Goal: Task Accomplishment & Management: Manage account settings

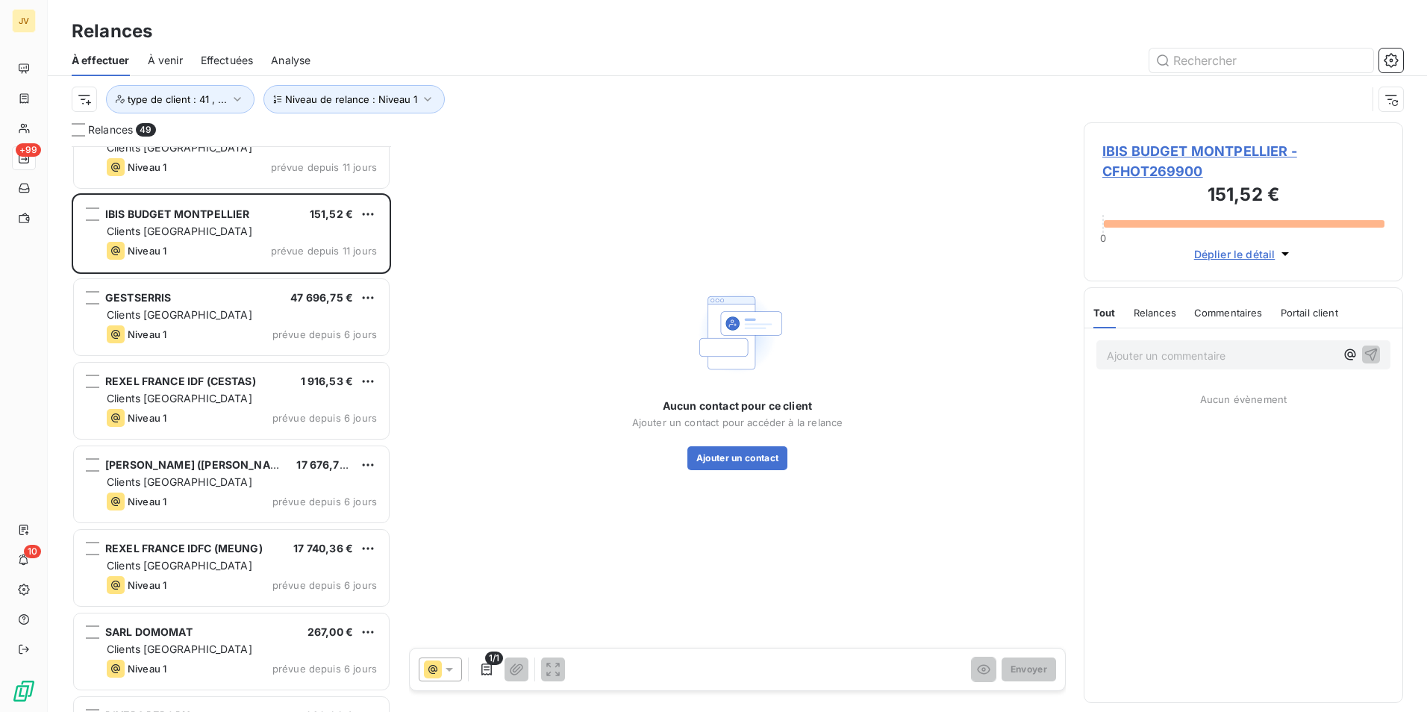
scroll to position [555, 308]
click at [752, 466] on button "Ajouter un contact" at bounding box center [737, 458] width 101 height 24
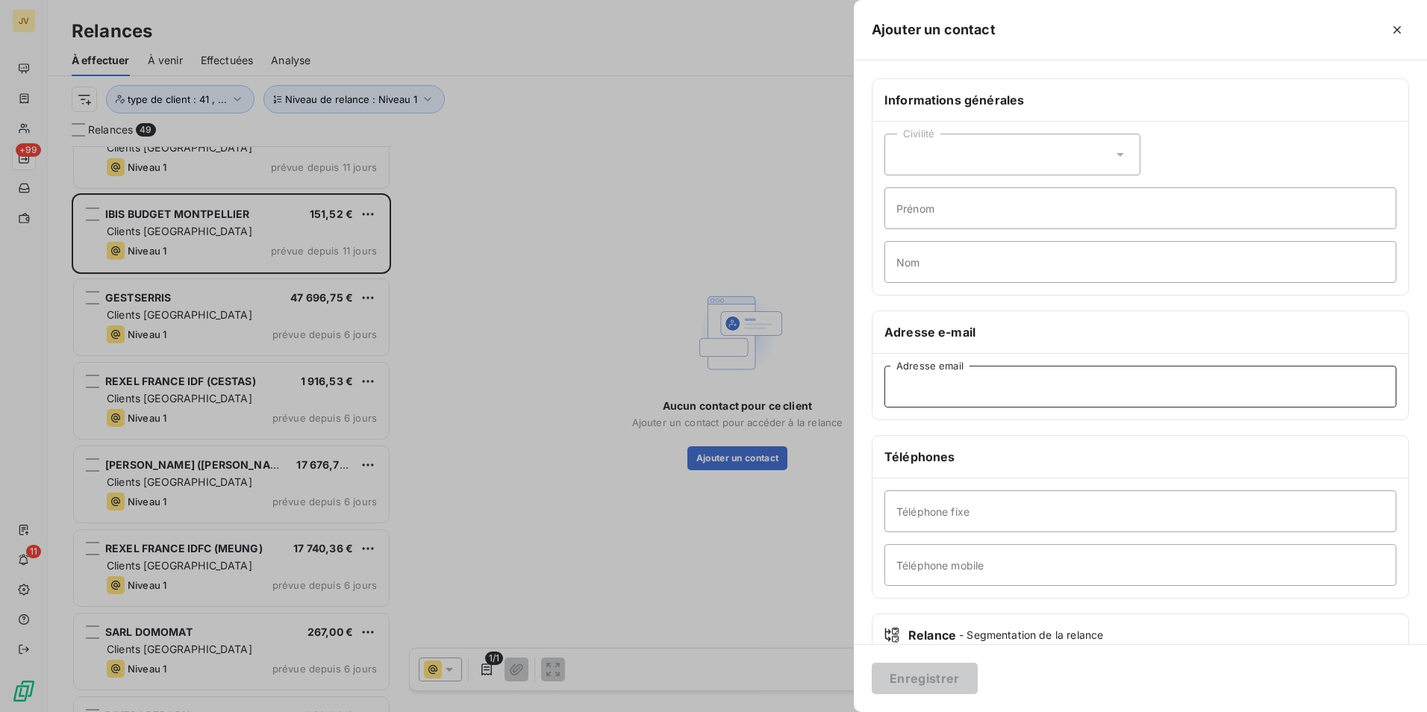
click at [938, 372] on input "Adresse email" at bounding box center [1141, 387] width 512 height 42
paste input "H5057-RE@accor.com"
type input "H5057-RE@accor.com"
click at [934, 664] on button "Enregistrer" at bounding box center [925, 678] width 106 height 31
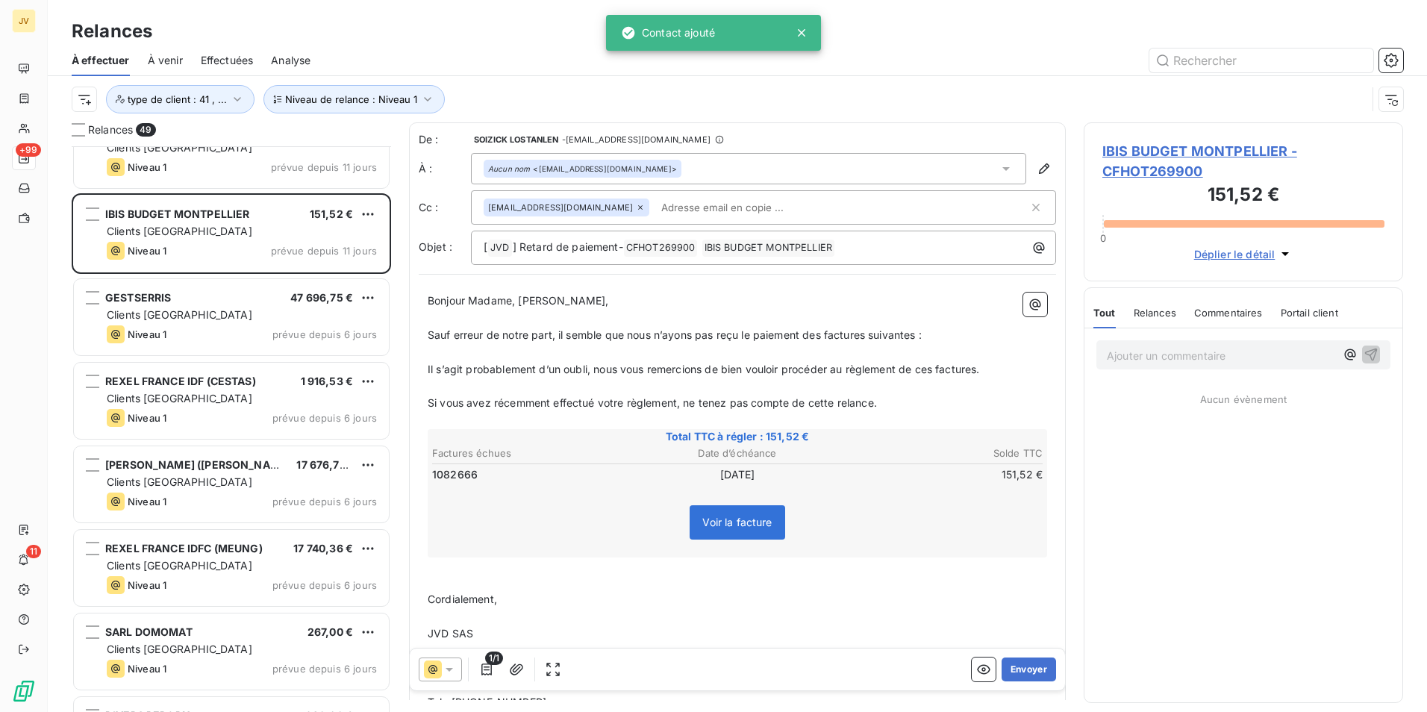
click at [636, 207] on icon at bounding box center [640, 207] width 9 height 9
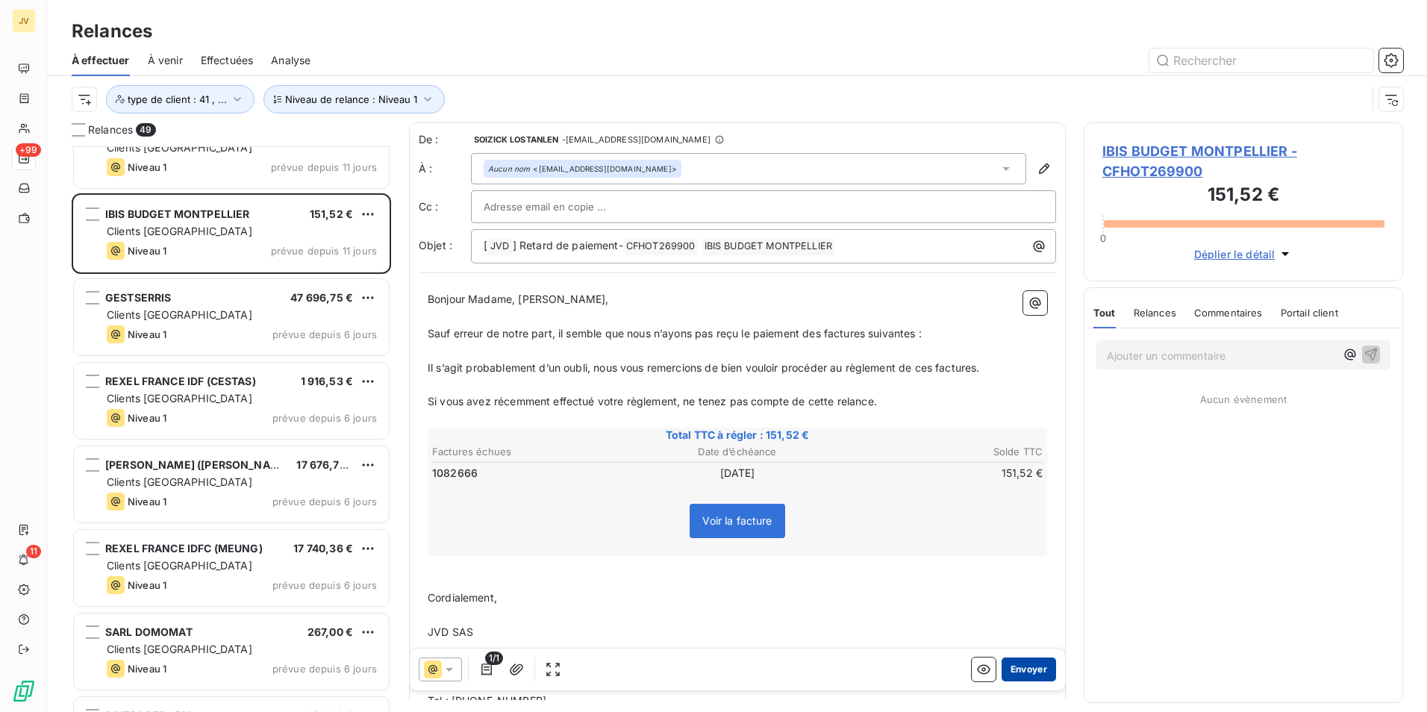
click at [1017, 668] on button "Envoyer" at bounding box center [1029, 670] width 54 height 24
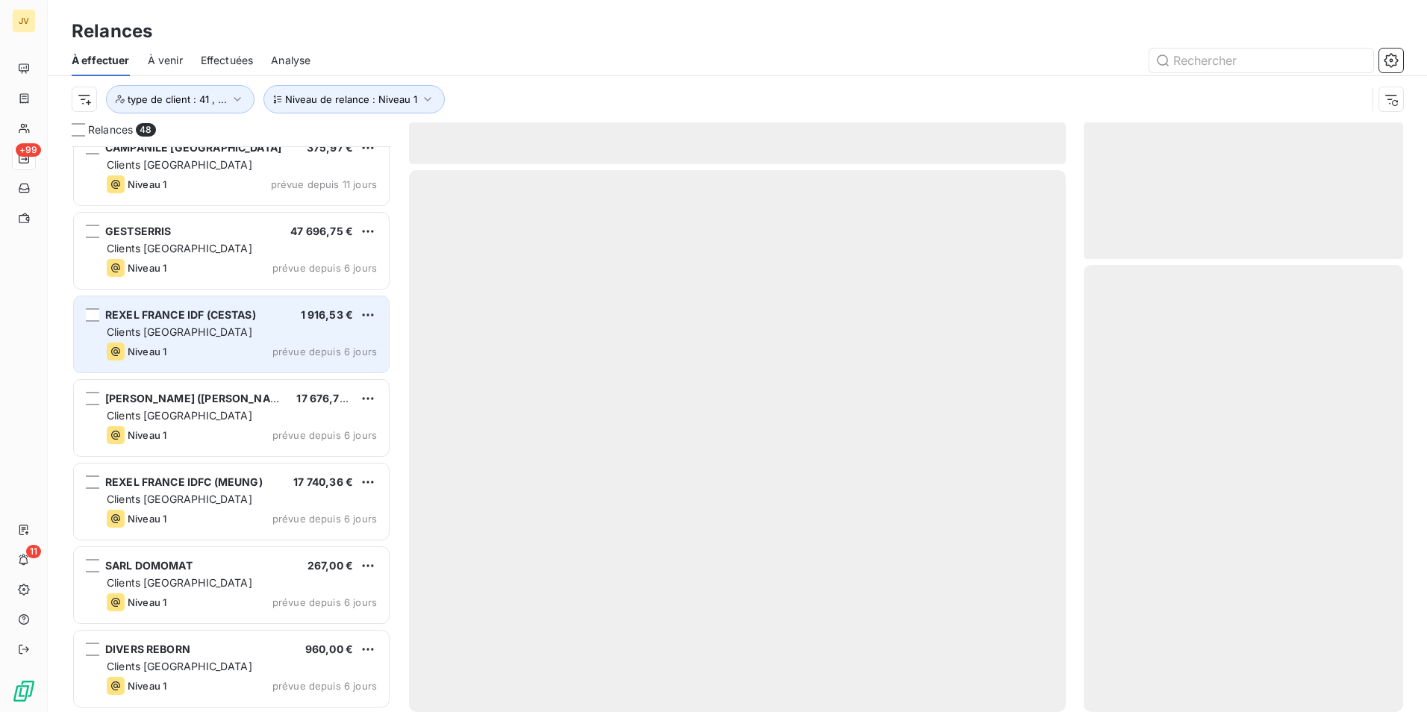
scroll to position [3373, 0]
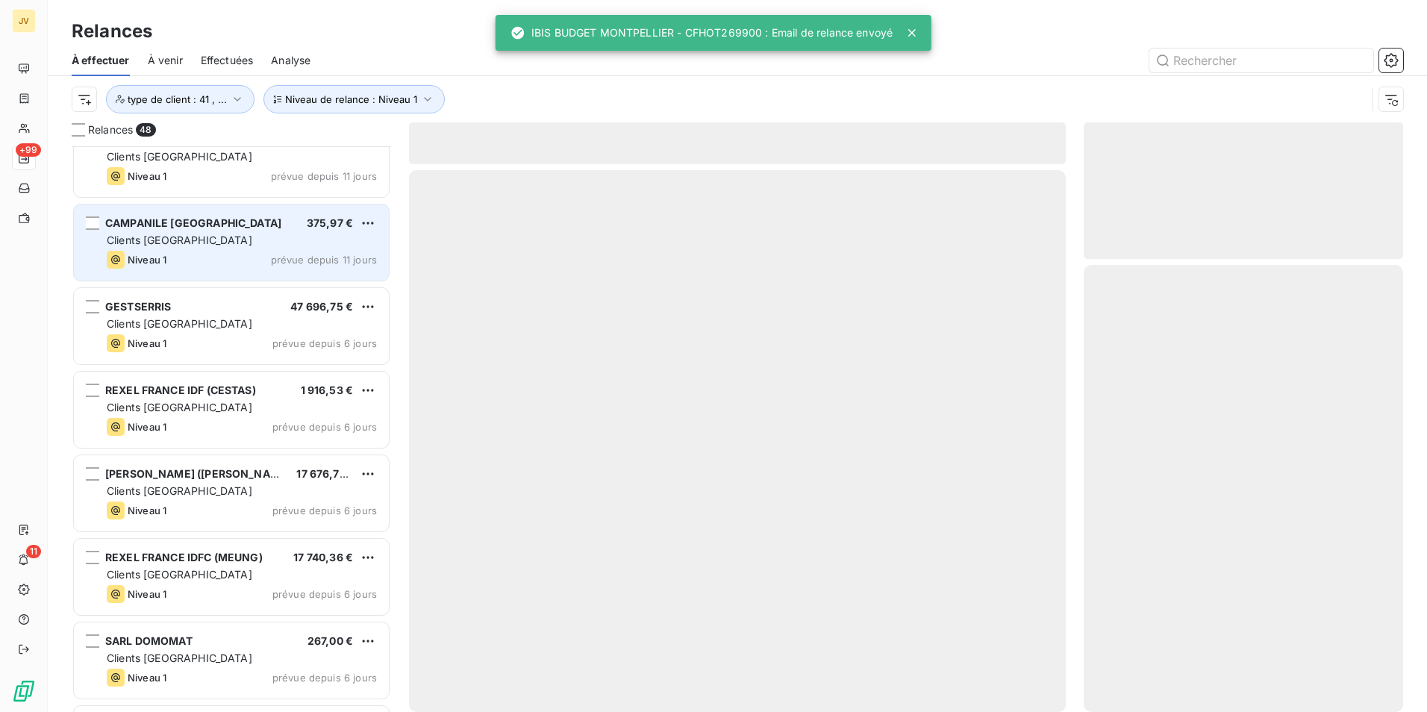
click at [219, 254] on div "Niveau 1 prévue depuis 11 jours" at bounding box center [242, 260] width 270 height 18
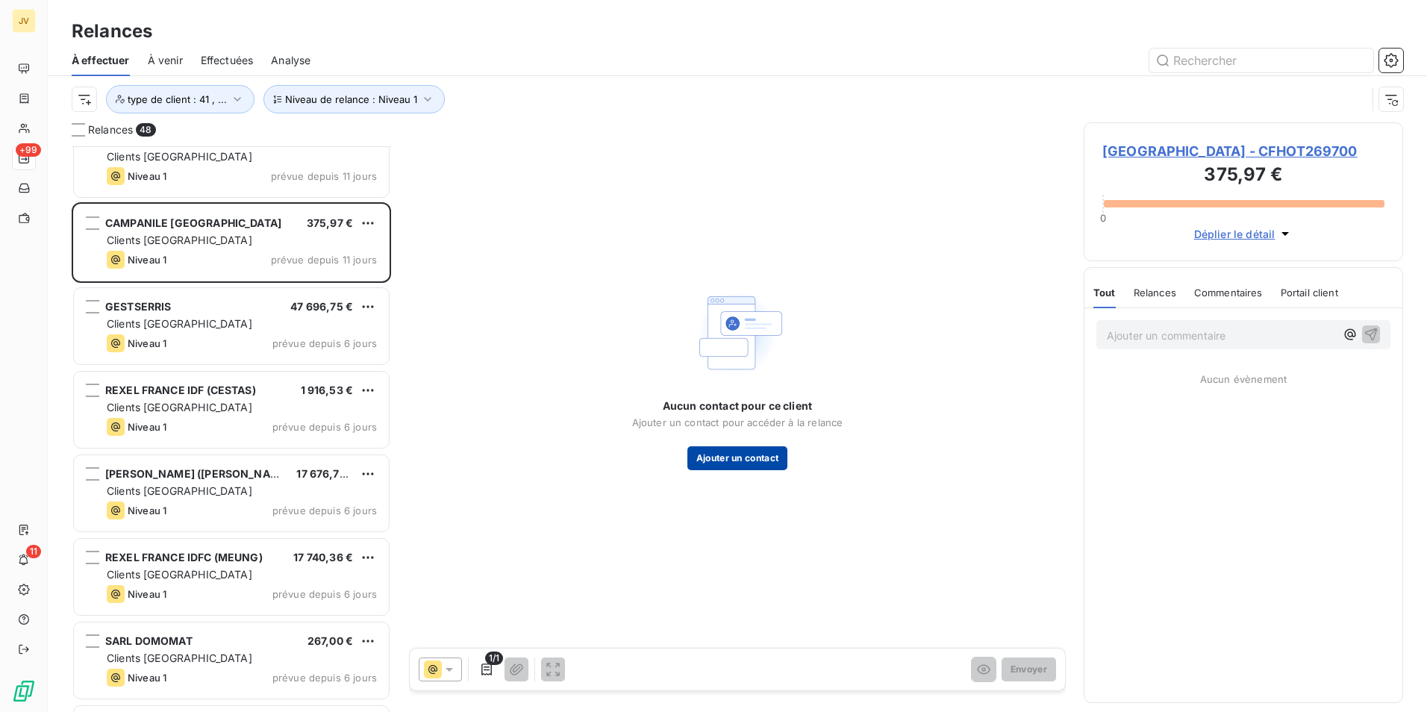
click at [747, 448] on button "Ajouter un contact" at bounding box center [737, 458] width 101 height 24
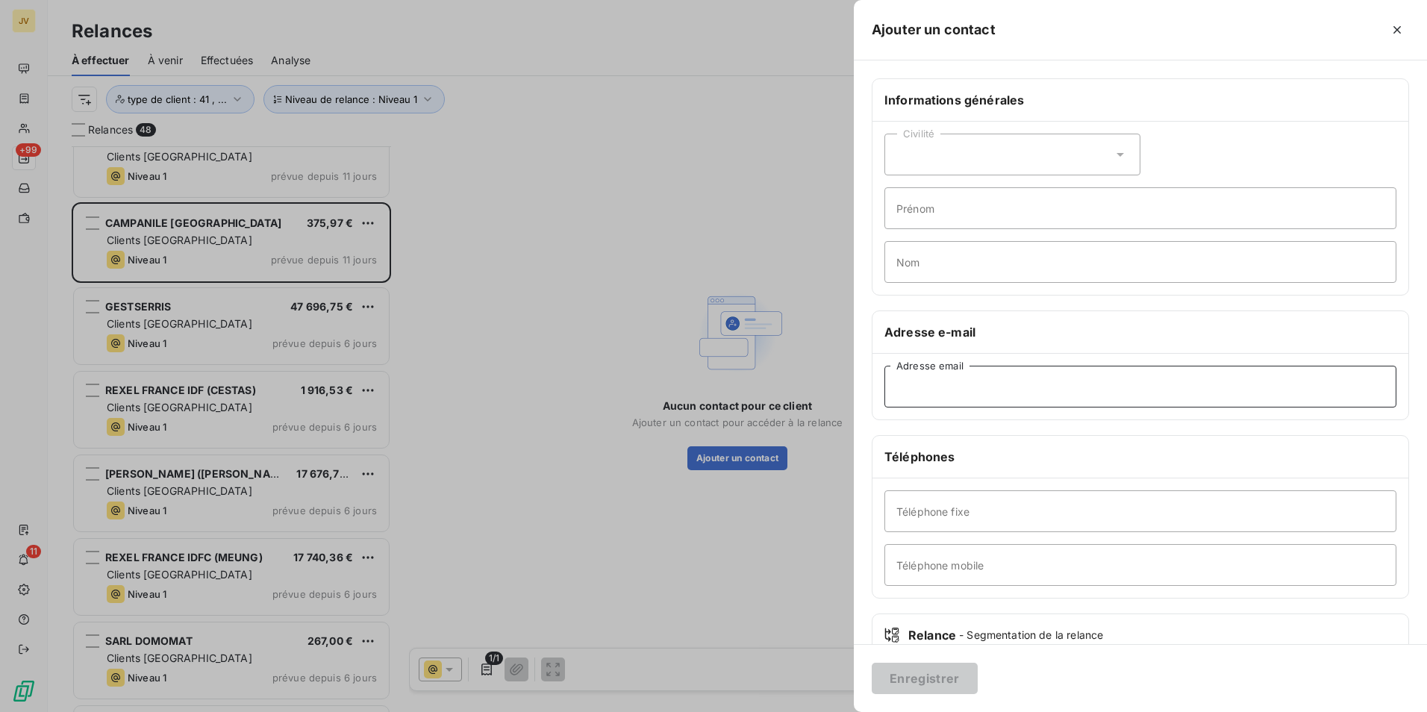
click at [945, 390] on input "Adresse email" at bounding box center [1141, 387] width 512 height 42
paste input "grenoble.seyssins@campanile.fr"
type input "grenoble.seyssins@campanile.fr"
click at [945, 675] on button "Enregistrer" at bounding box center [925, 678] width 106 height 31
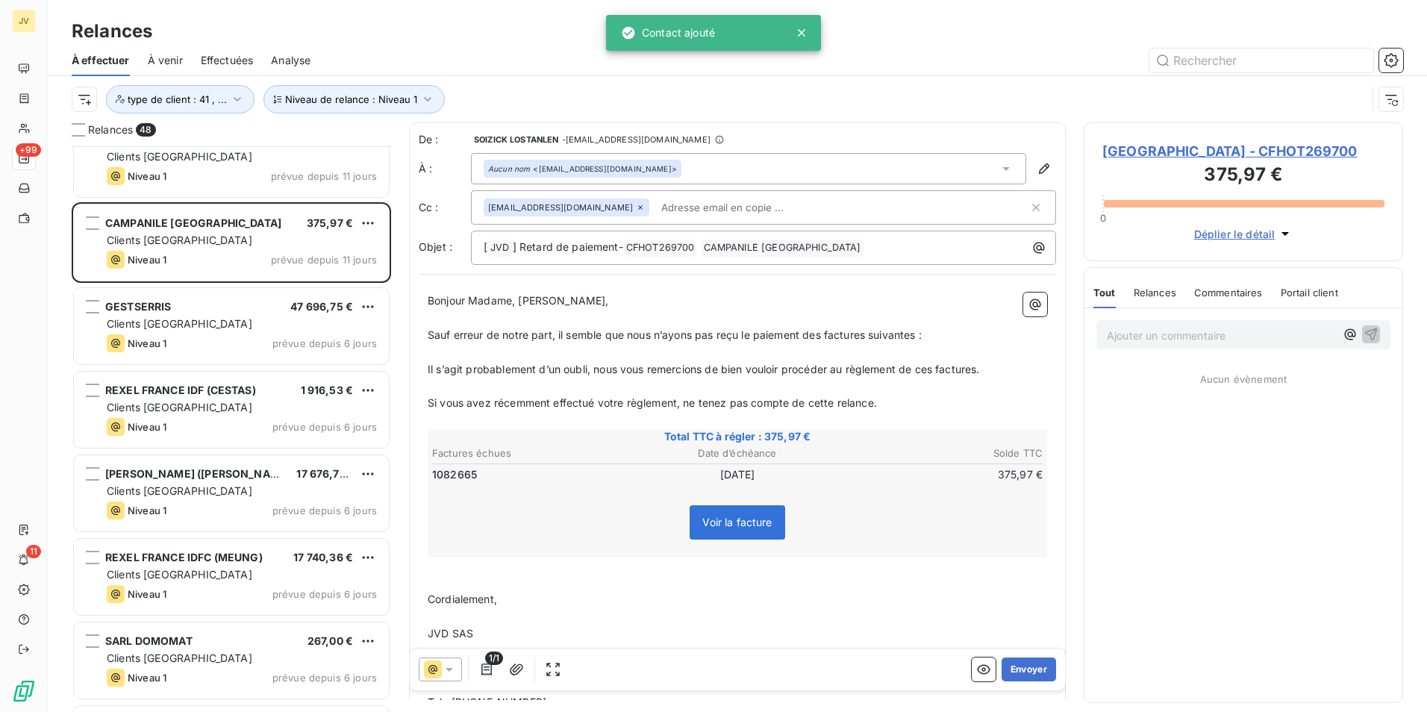
click at [636, 210] on icon at bounding box center [640, 207] width 9 height 9
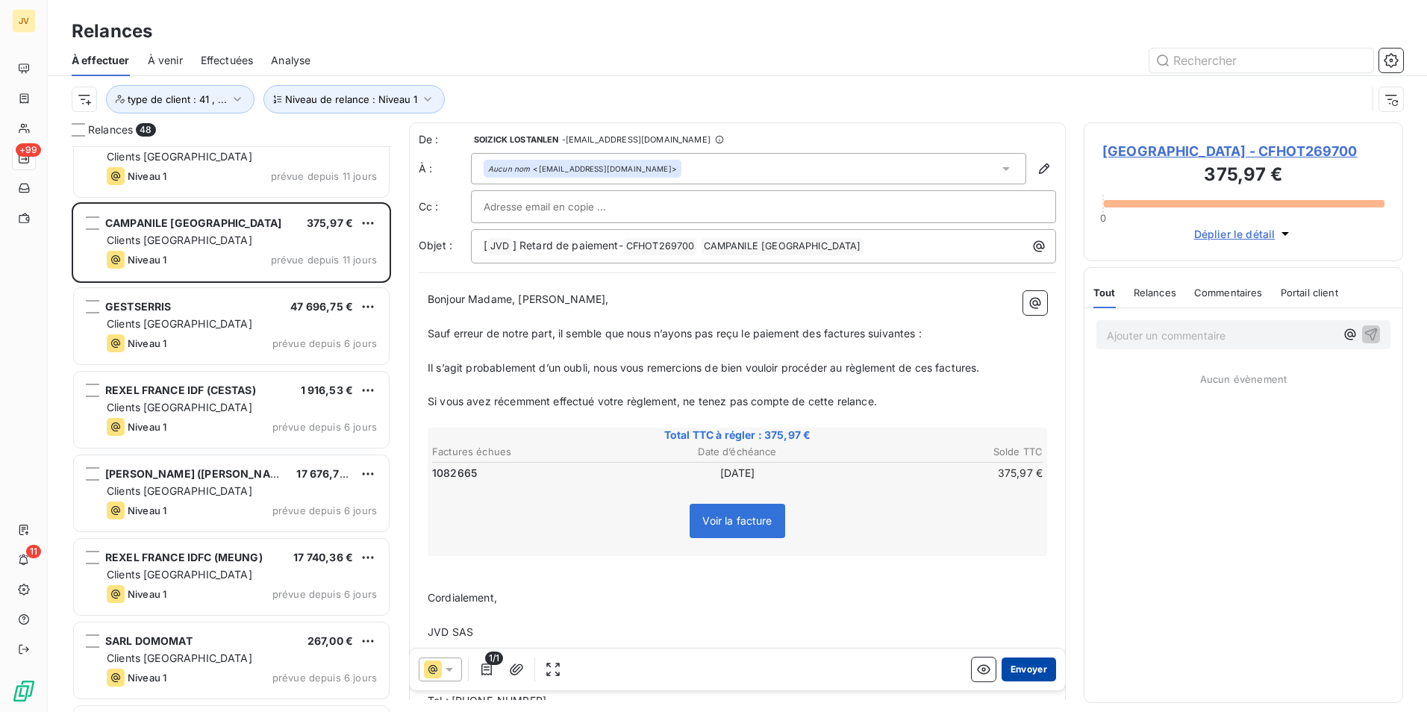
click at [1017, 673] on button "Envoyer" at bounding box center [1029, 670] width 54 height 24
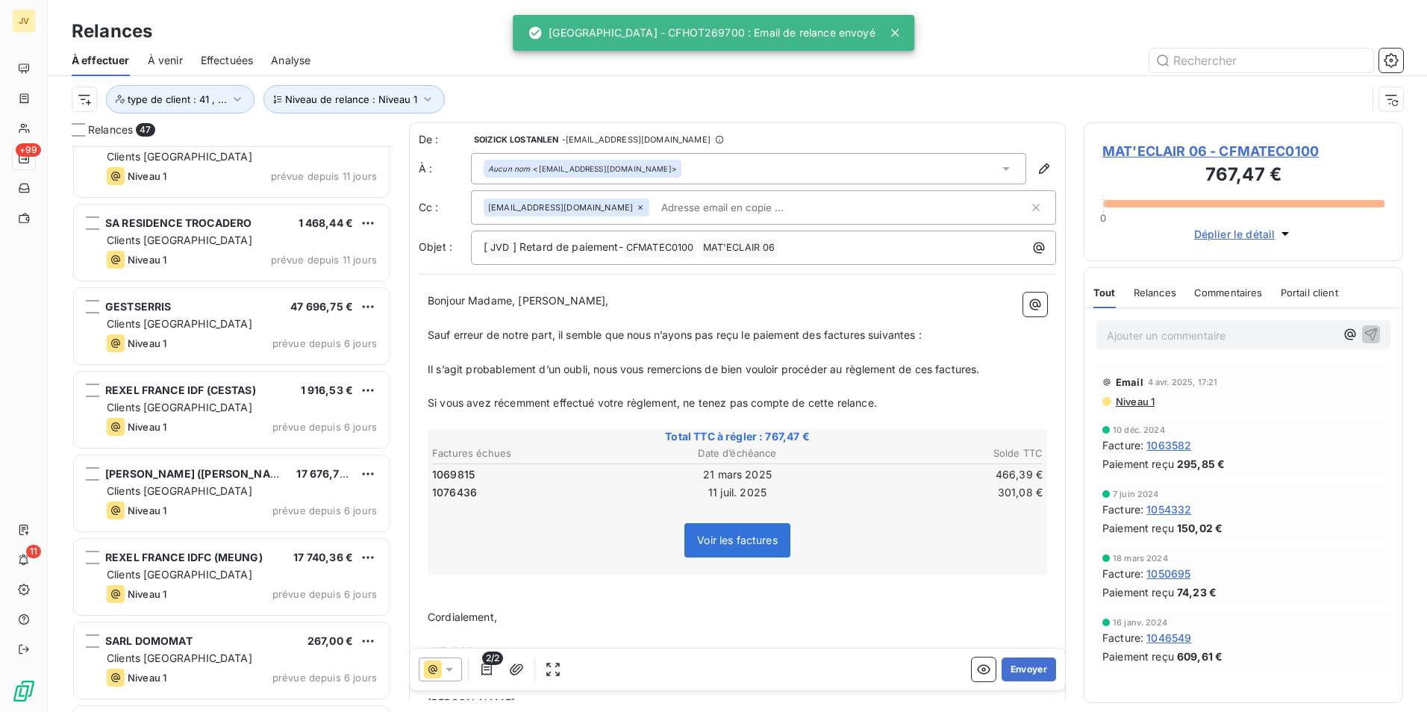
scroll to position [3140, 0]
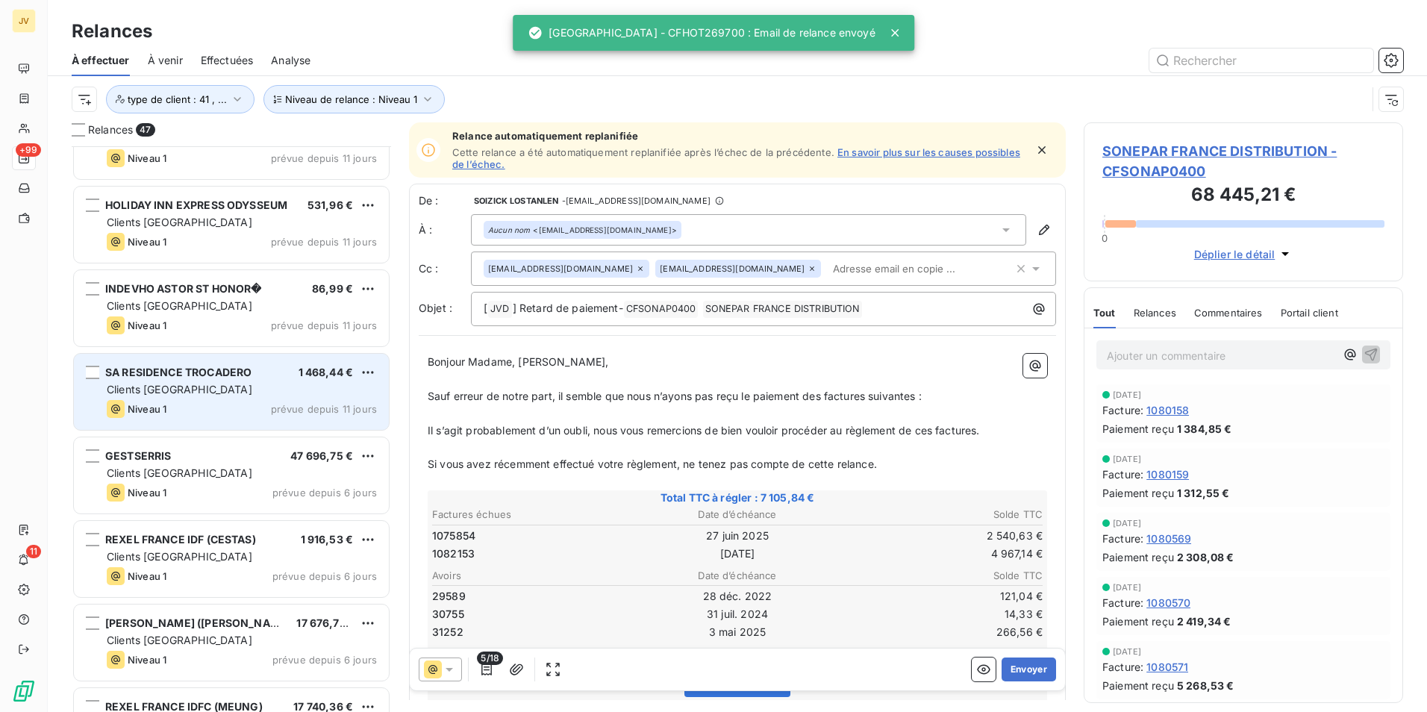
click at [222, 393] on div "Clients [GEOGRAPHIC_DATA]" at bounding box center [242, 389] width 270 height 15
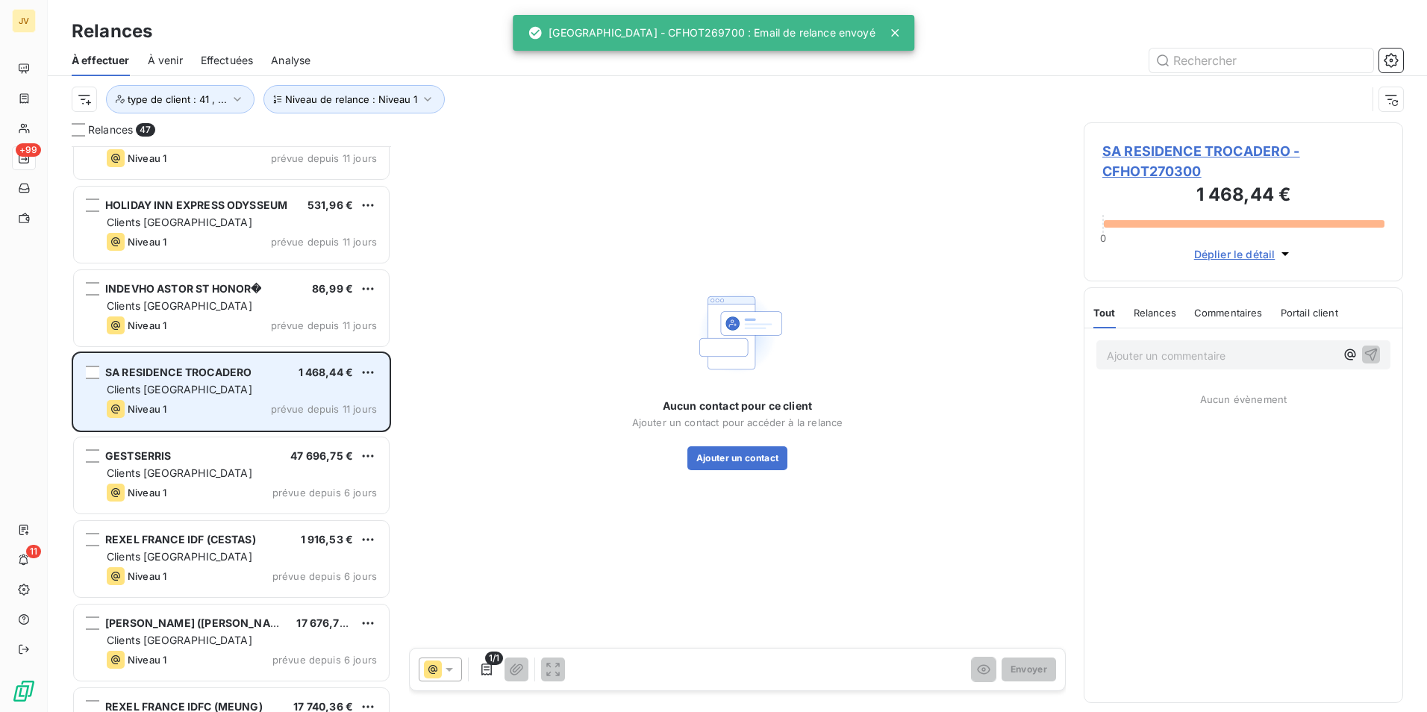
click at [223, 393] on div "Clients [GEOGRAPHIC_DATA]" at bounding box center [242, 389] width 270 height 15
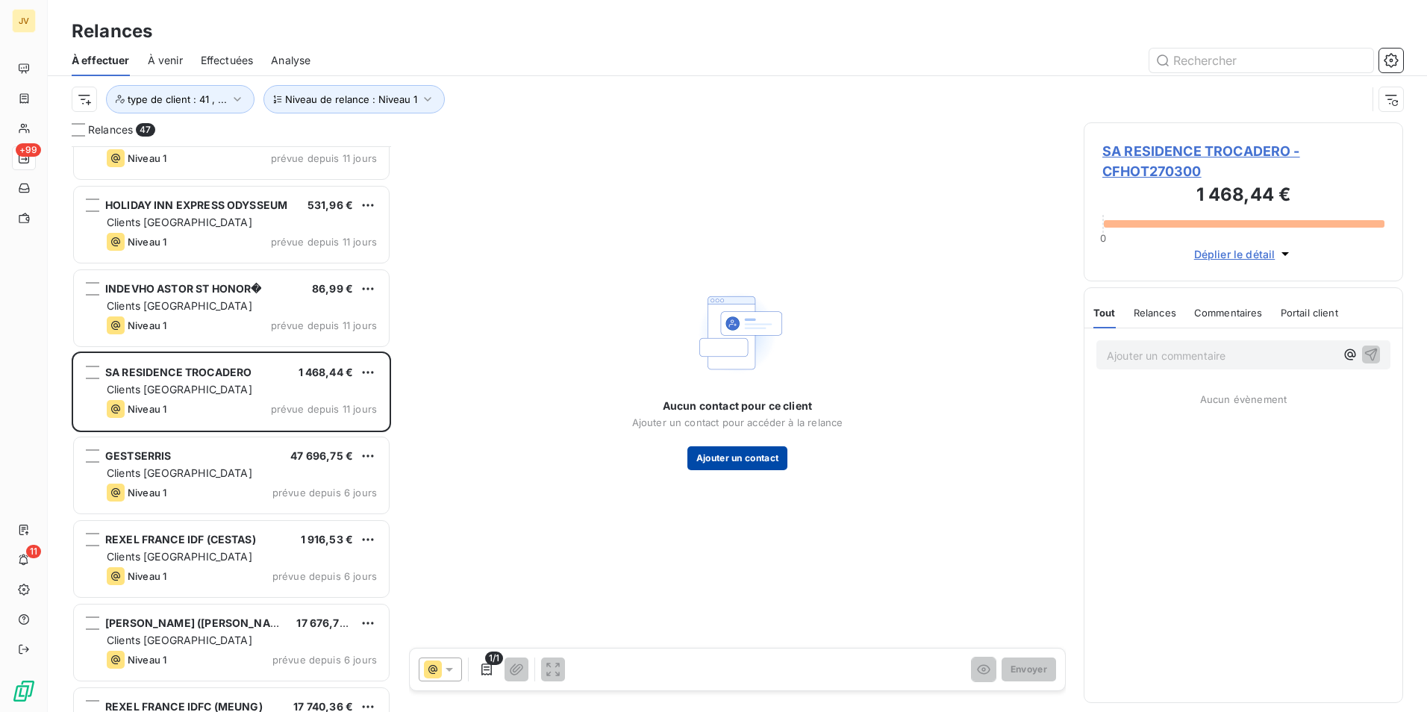
click at [755, 450] on button "Ajouter un contact" at bounding box center [737, 458] width 101 height 24
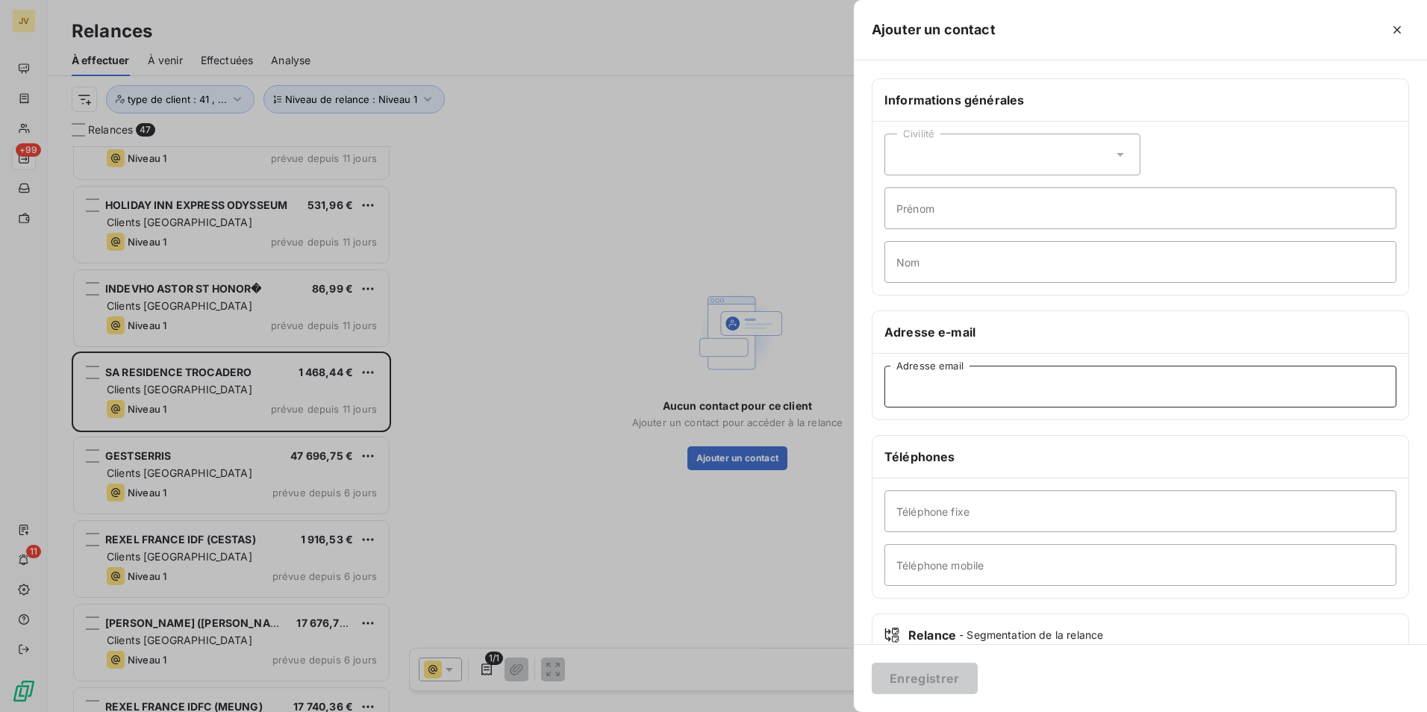
click at [1047, 378] on input "Adresse email" at bounding box center [1141, 387] width 512 height 42
paste input "commercial@hotelautrocadero.com"
type input "commercial@hotelautrocadero.com"
click at [898, 676] on button "Enregistrer" at bounding box center [925, 678] width 106 height 31
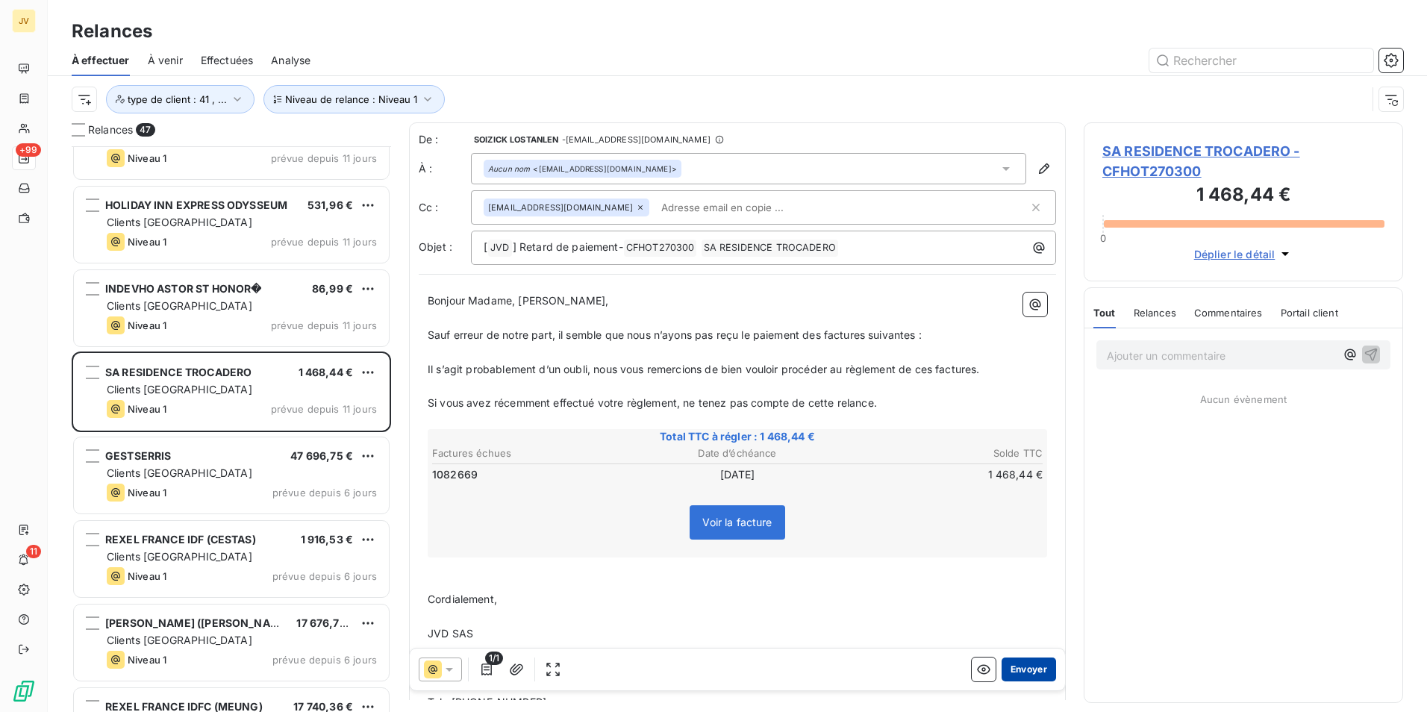
click at [1028, 670] on button "Envoyer" at bounding box center [1029, 670] width 54 height 24
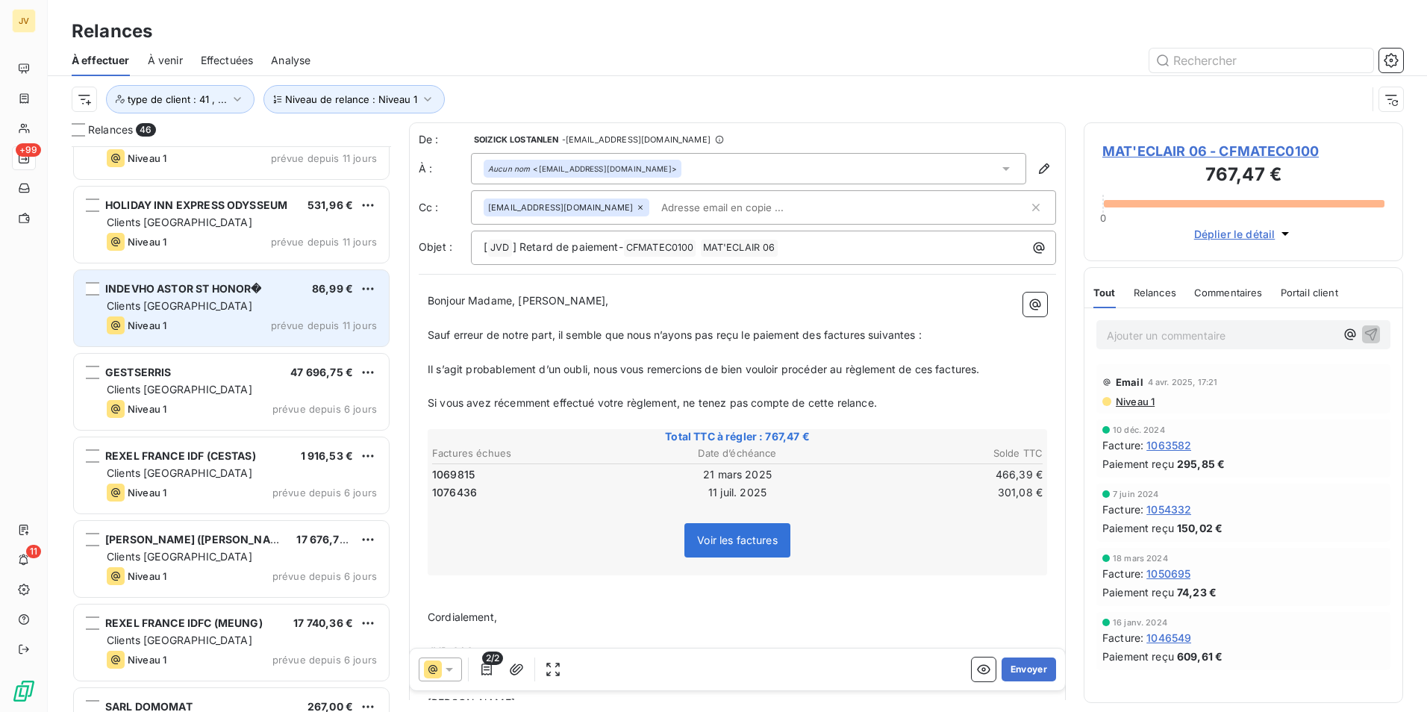
click at [155, 309] on span "Clients [GEOGRAPHIC_DATA]" at bounding box center [180, 305] width 146 height 13
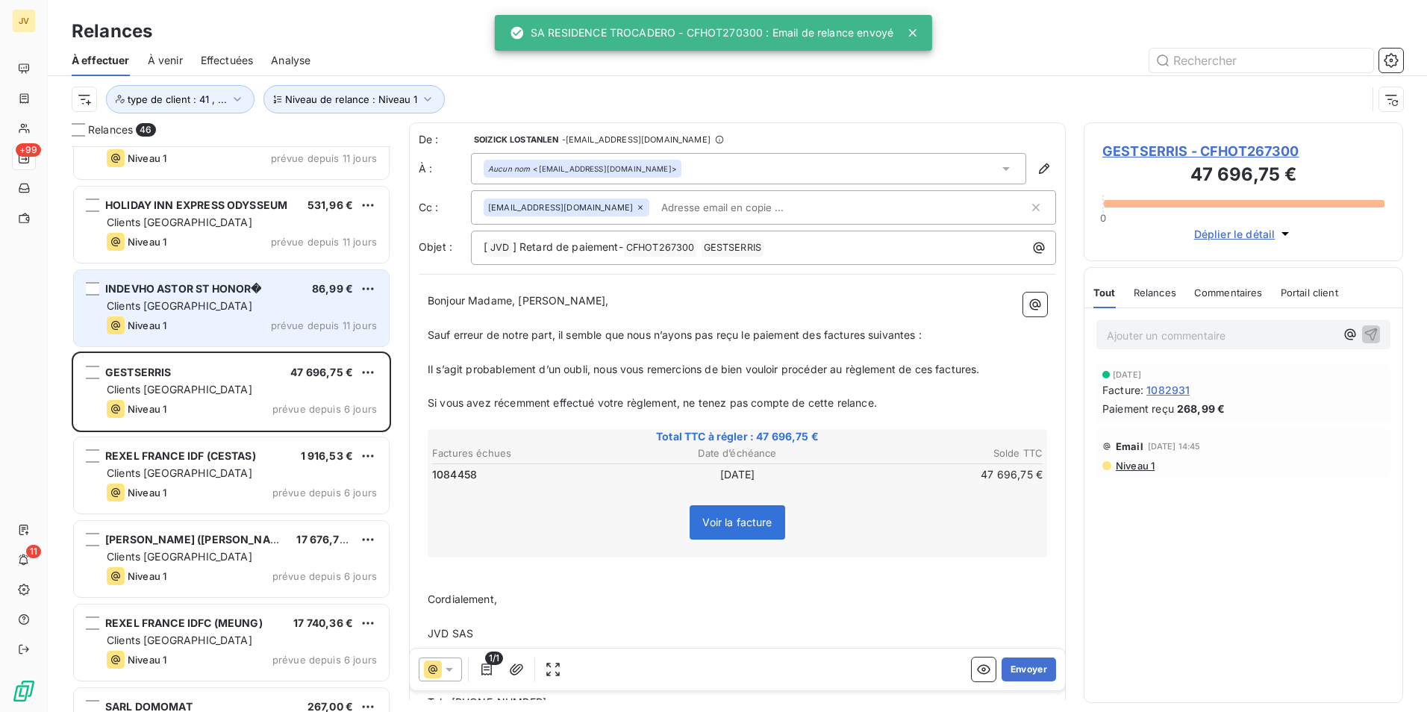
click at [155, 309] on span "Clients [GEOGRAPHIC_DATA]" at bounding box center [180, 305] width 146 height 13
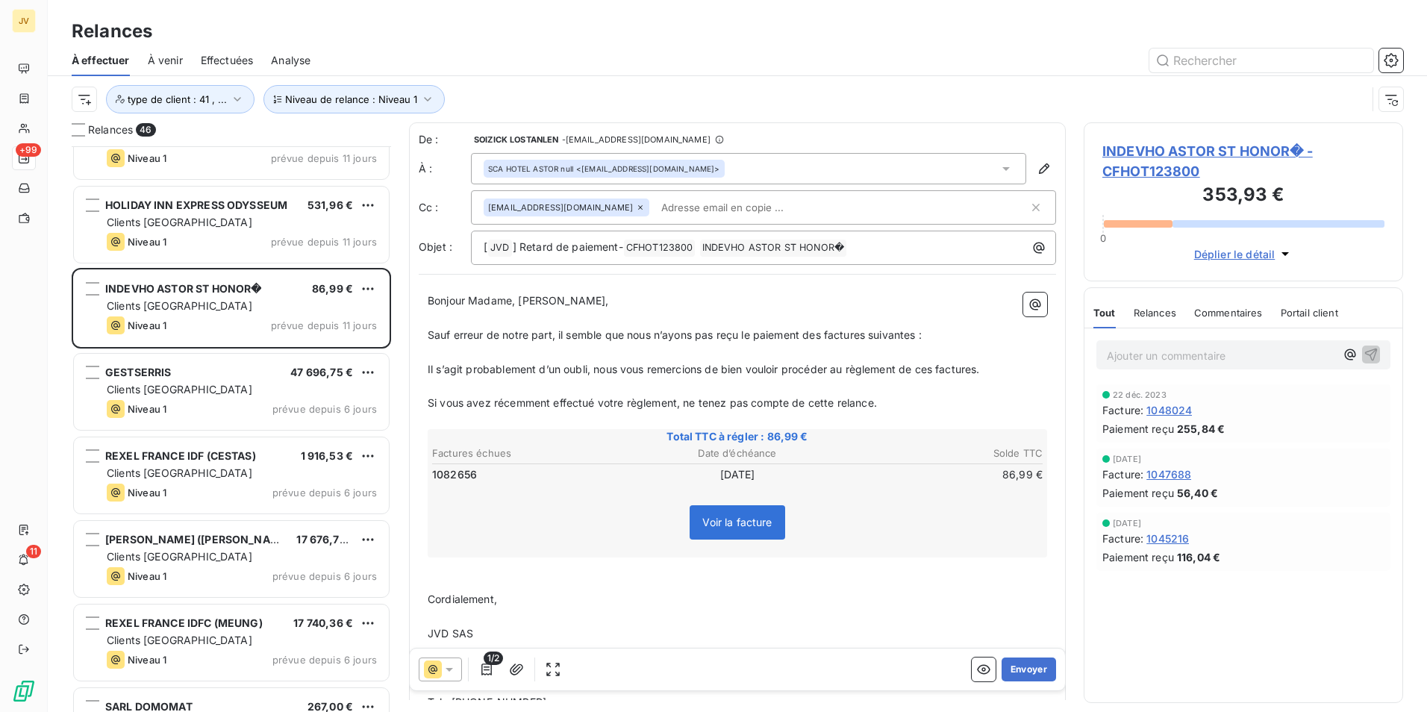
click at [636, 205] on icon at bounding box center [640, 207] width 9 height 9
click at [1020, 669] on button "Envoyer" at bounding box center [1029, 670] width 54 height 24
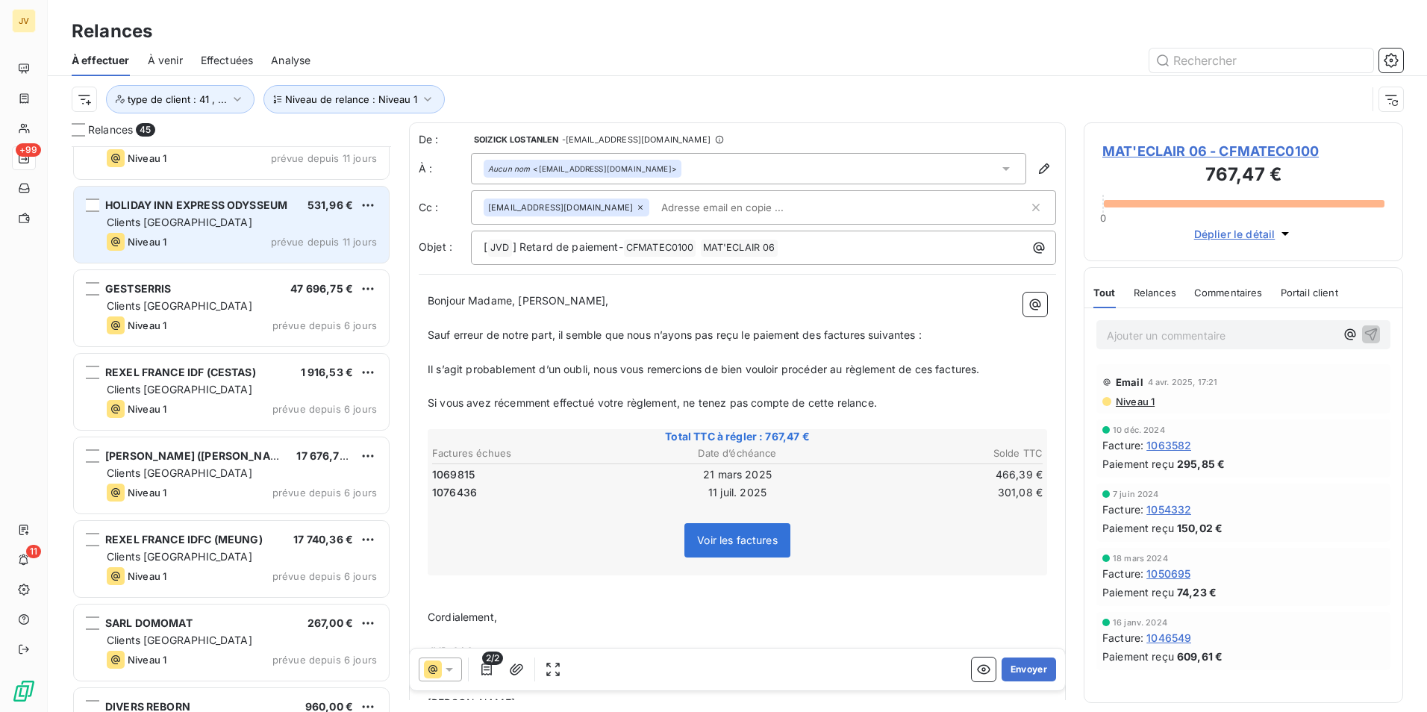
click at [207, 225] on div "Clients [GEOGRAPHIC_DATA]" at bounding box center [242, 222] width 270 height 15
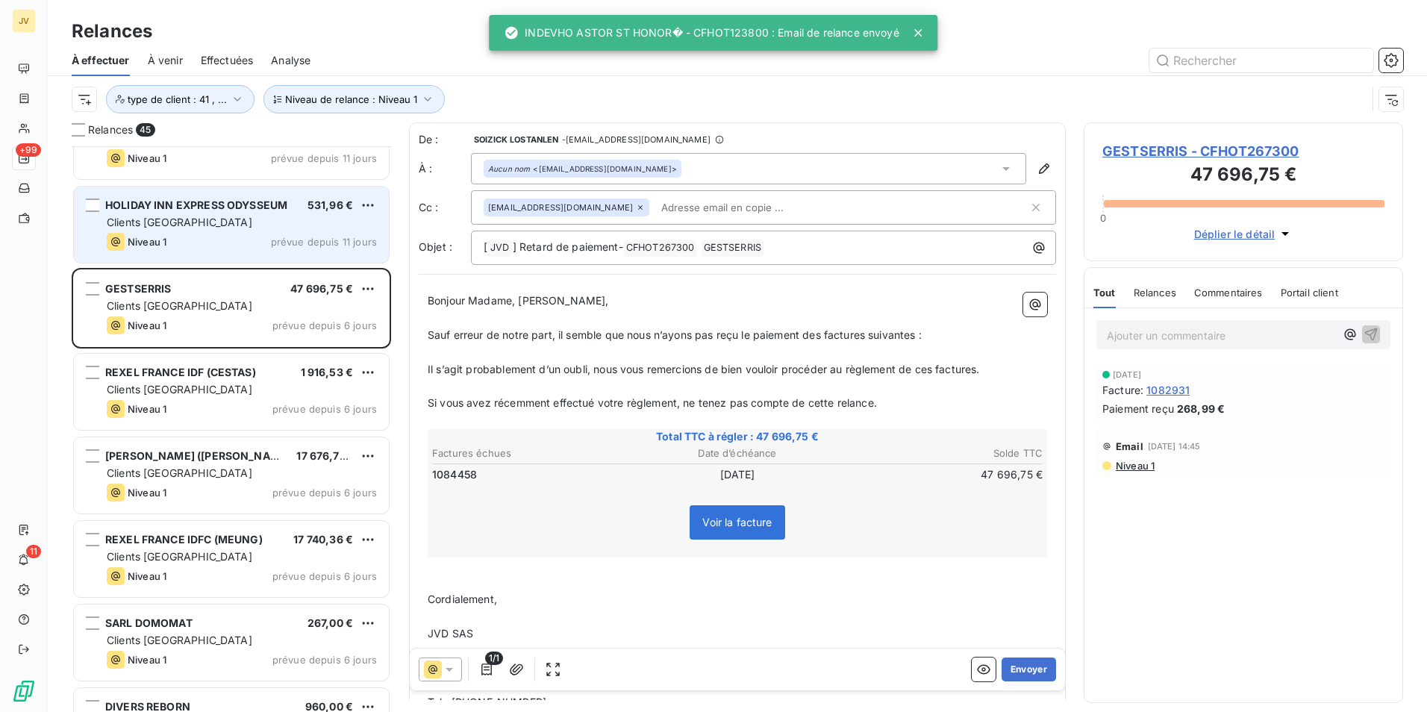
click at [208, 225] on div "Clients [GEOGRAPHIC_DATA]" at bounding box center [242, 222] width 270 height 15
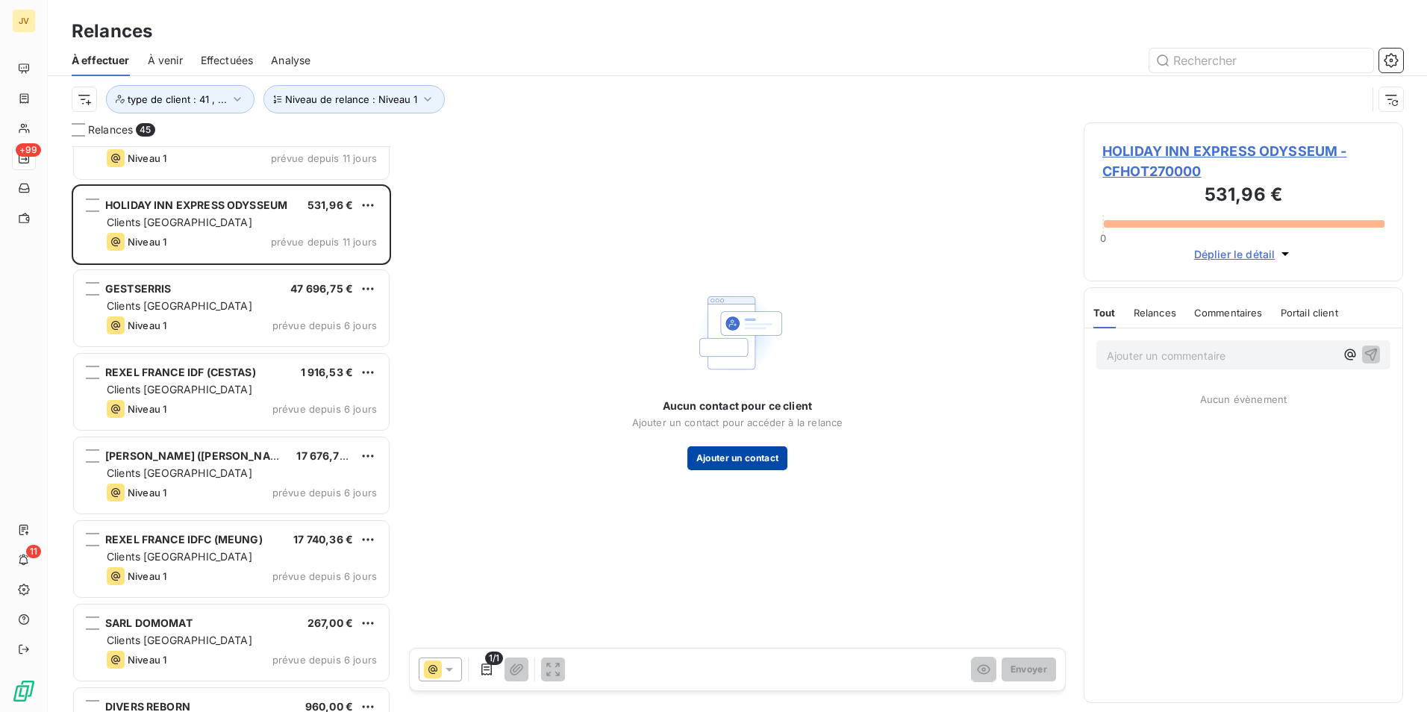
click at [723, 465] on button "Ajouter un contact" at bounding box center [737, 458] width 101 height 24
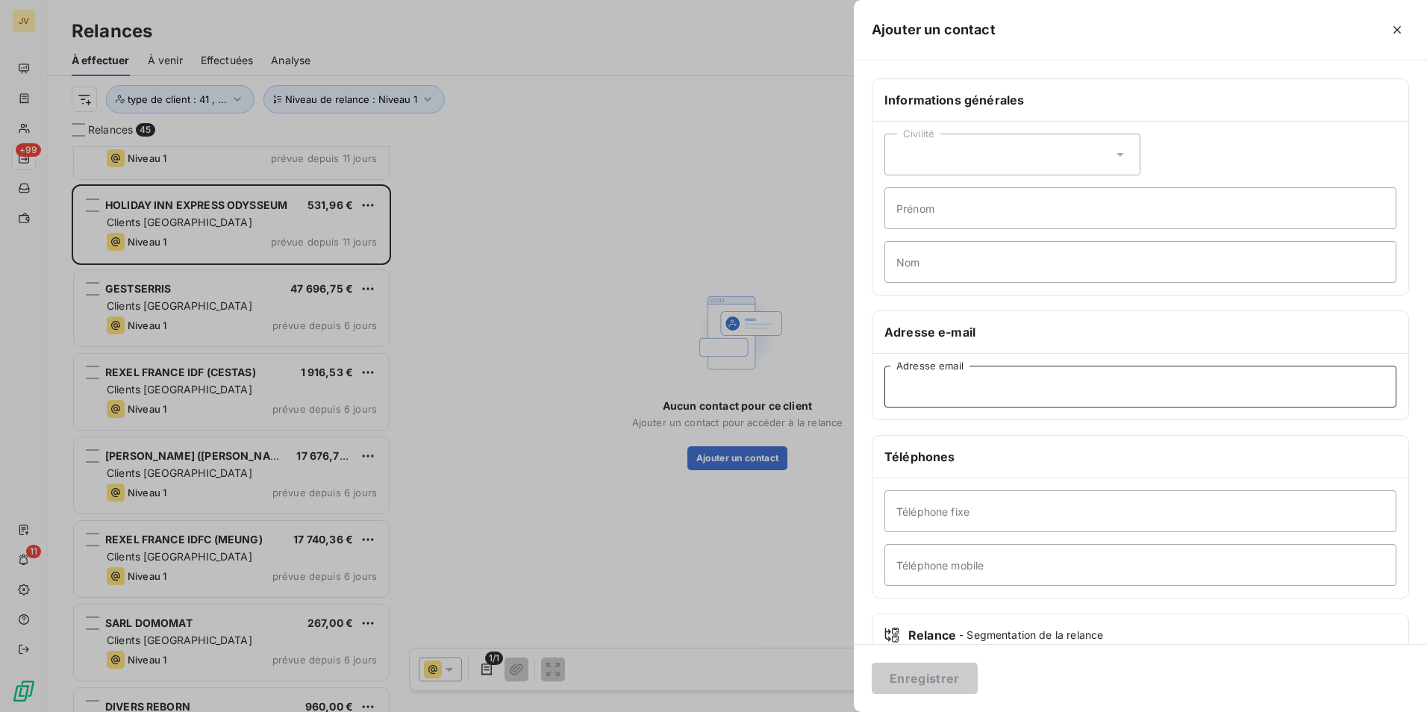
drag, startPoint x: 927, startPoint y: 398, endPoint x: 935, endPoint y: 387, distance: 13.9
click at [929, 398] on input "Adresse email" at bounding box center [1141, 387] width 512 height 42
paste input "direction@hiemontpellier.com"
type input "direction@hiemontpellier.com"
click at [932, 677] on button "Enregistrer" at bounding box center [925, 678] width 106 height 31
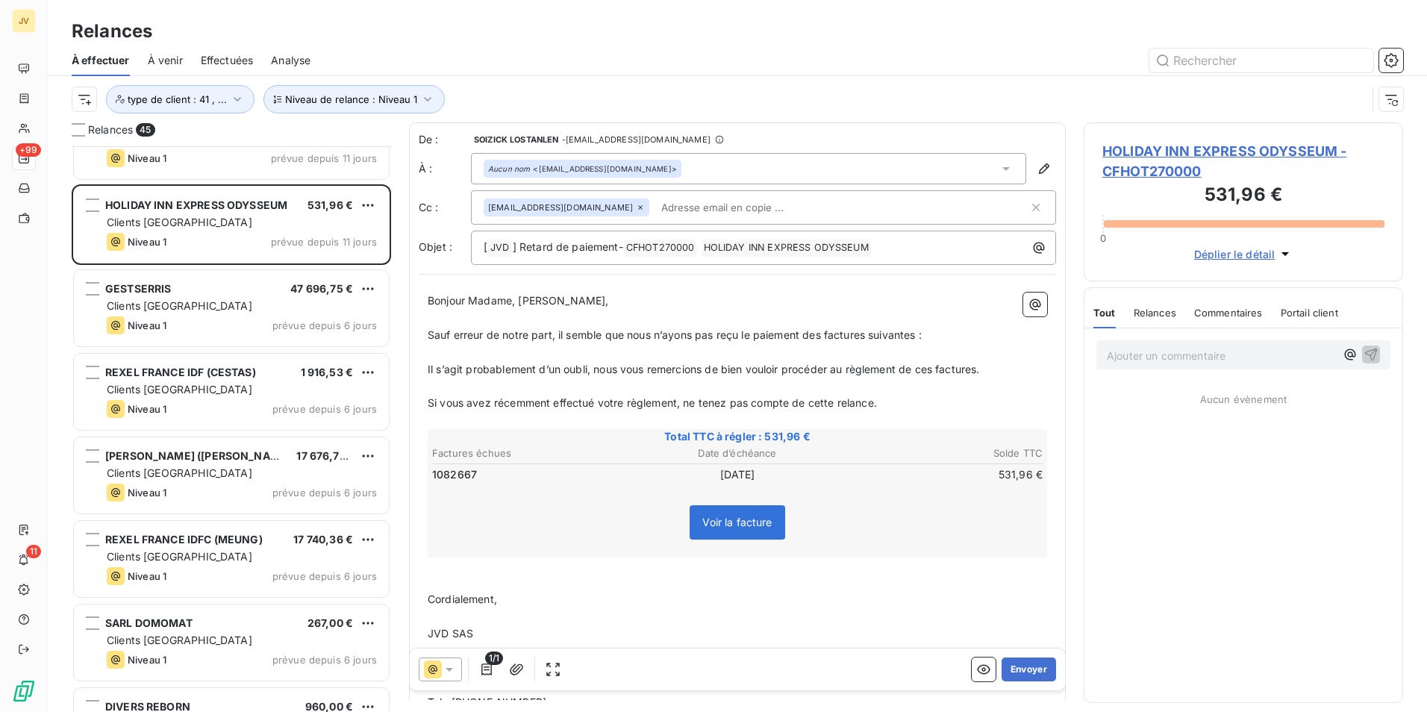
click at [636, 204] on icon at bounding box center [640, 207] width 9 height 9
click at [1017, 667] on button "Envoyer" at bounding box center [1029, 670] width 54 height 24
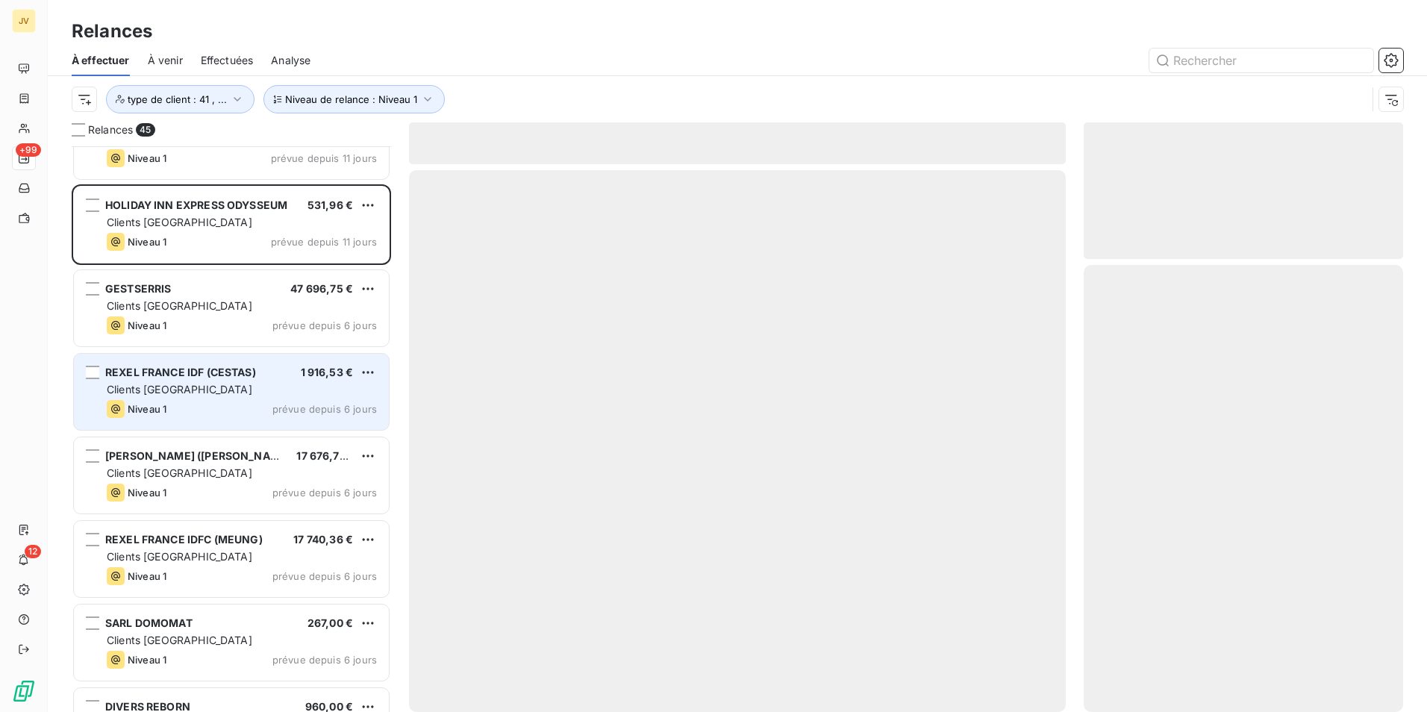
scroll to position [3113, 0]
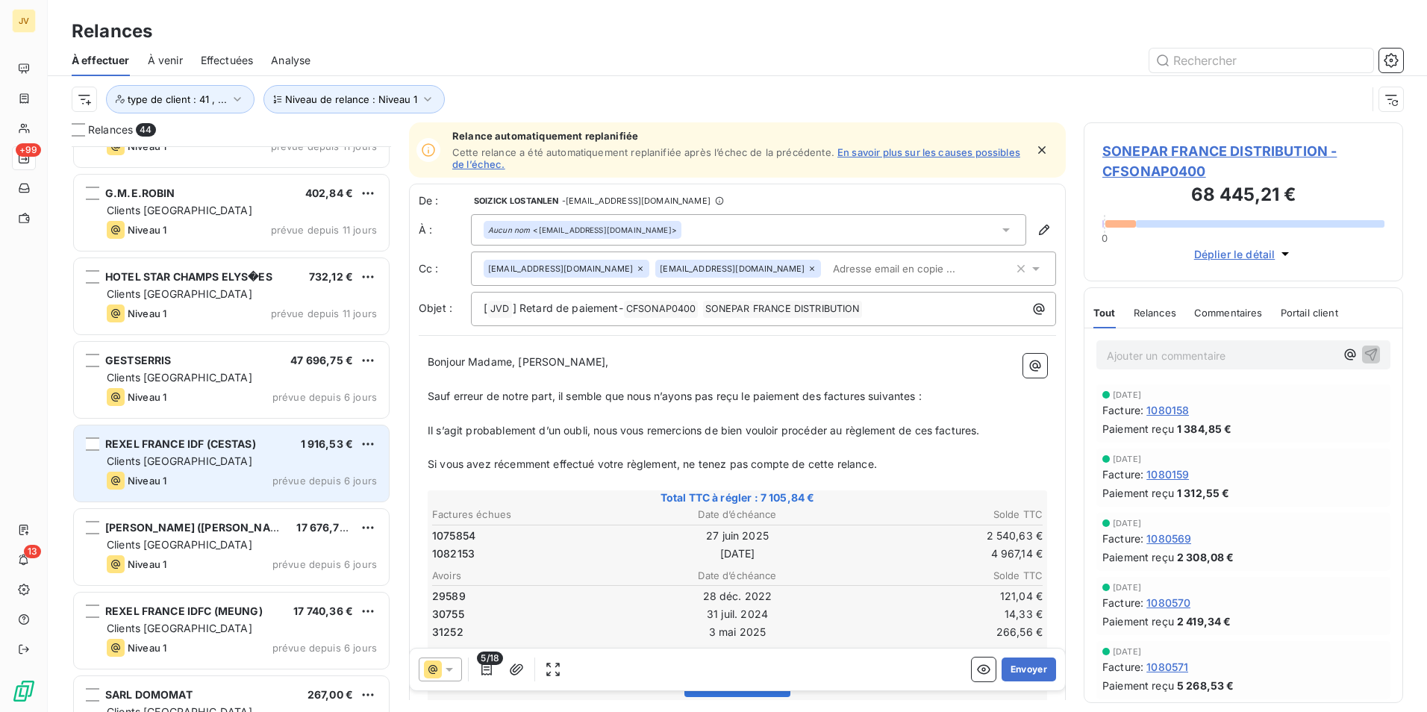
scroll to position [2964, 0]
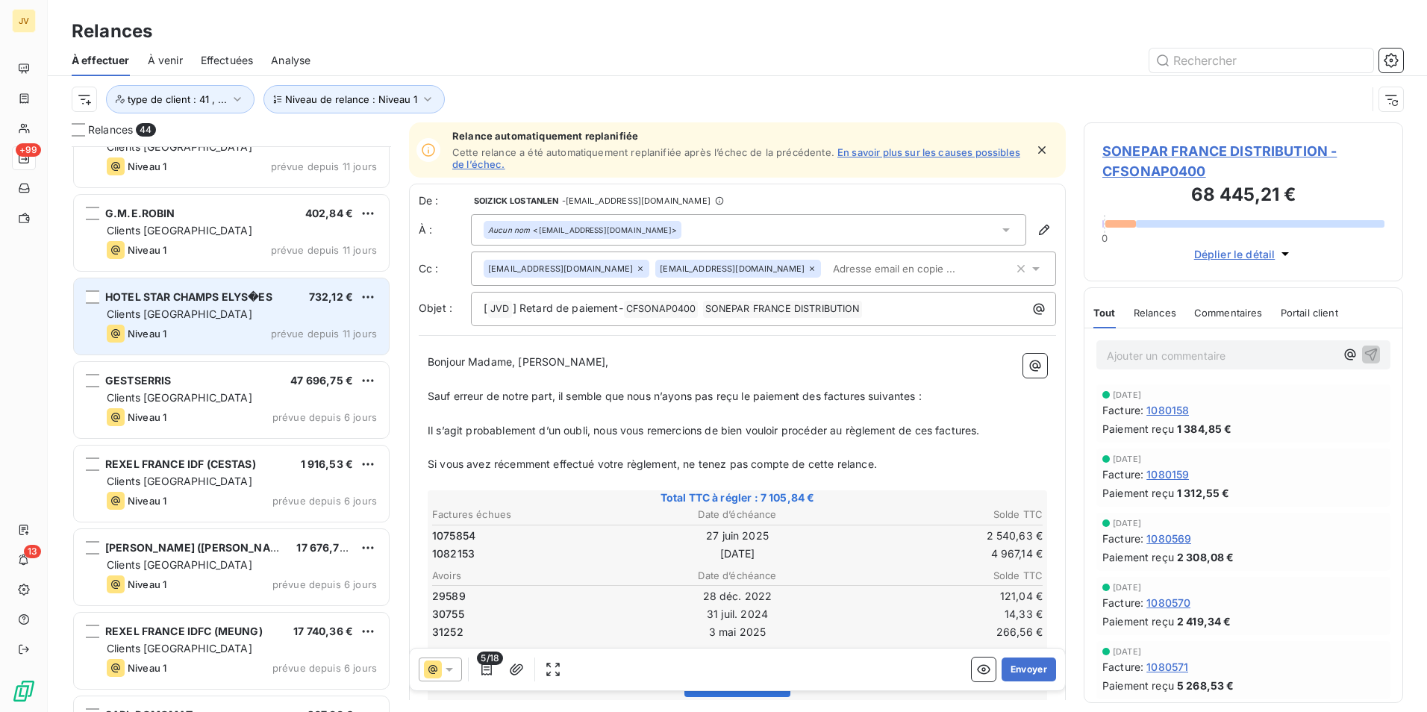
click at [211, 333] on div "Niveau 1 prévue depuis 11 jours" at bounding box center [242, 334] width 270 height 18
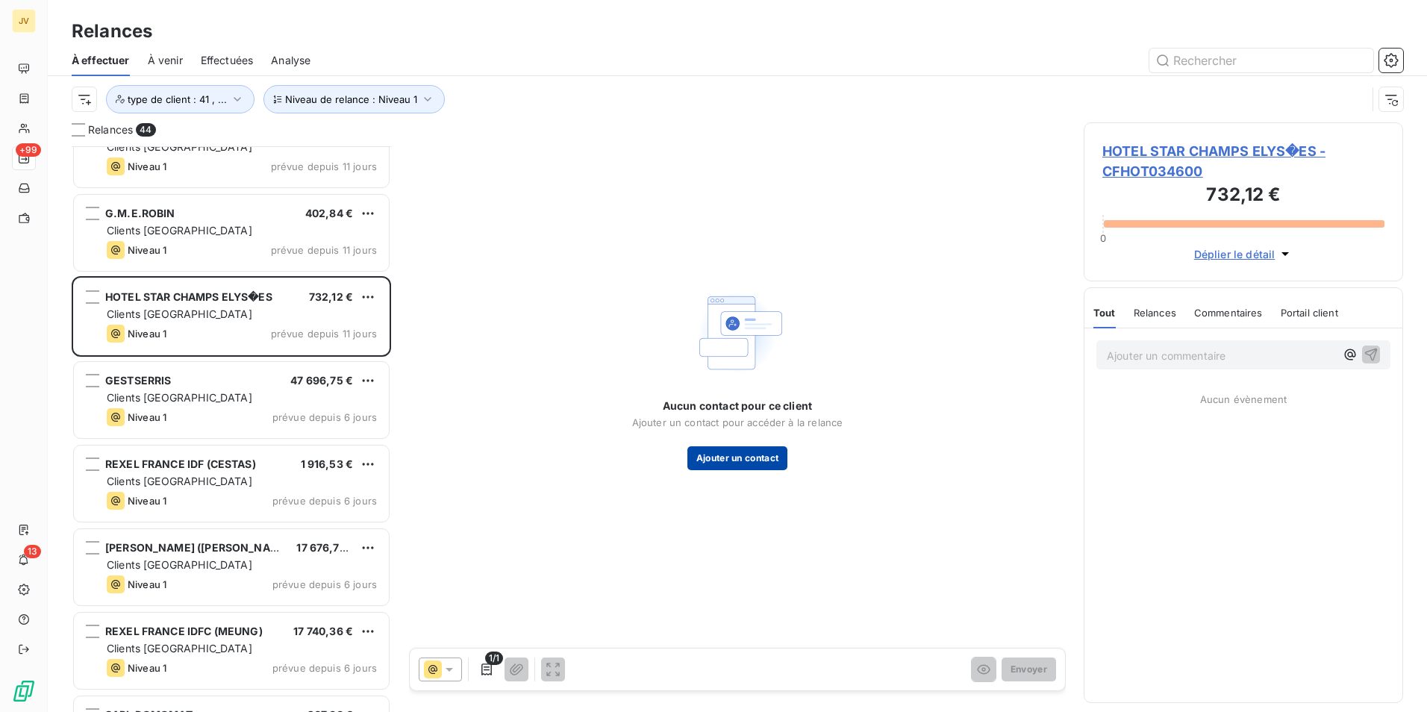
click at [734, 461] on button "Ajouter un contact" at bounding box center [737, 458] width 101 height 24
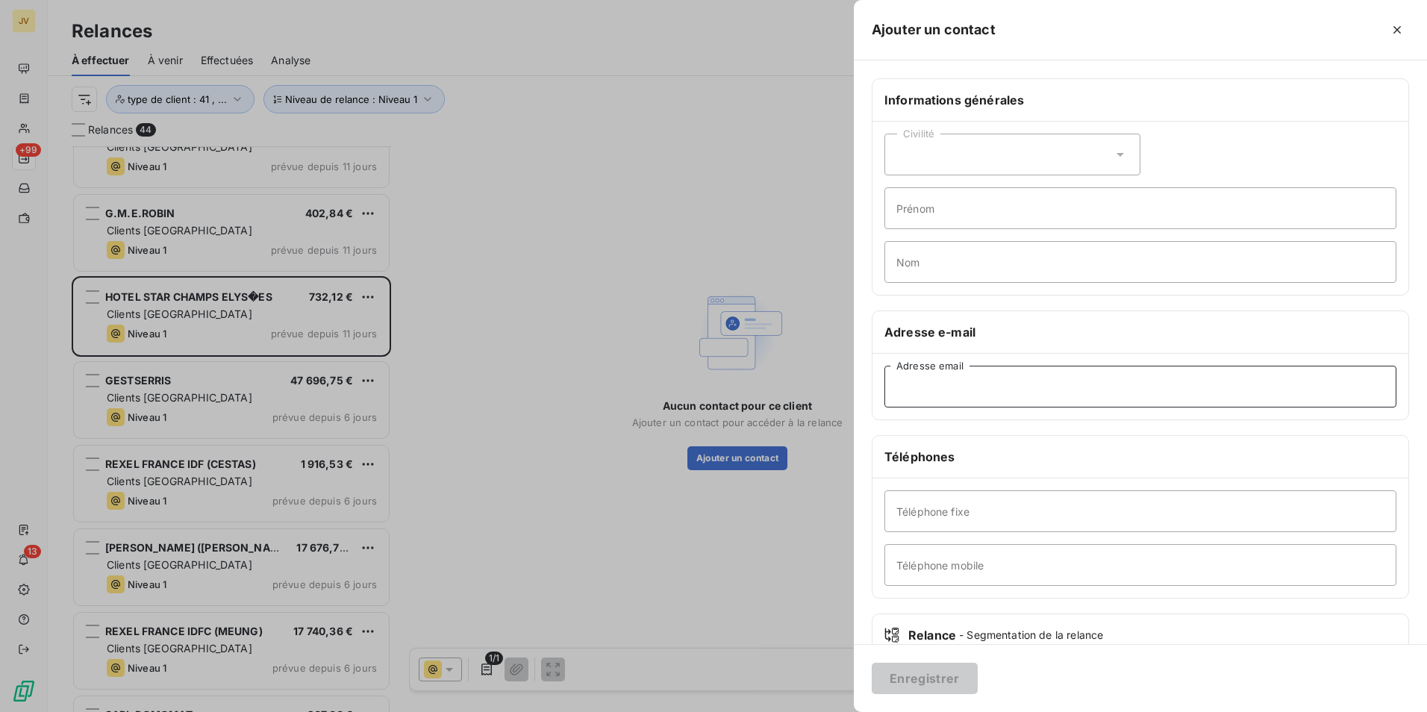
drag, startPoint x: 975, startPoint y: 395, endPoint x: 1022, endPoint y: 405, distance: 48.2
click at [979, 393] on input "Adresse email" at bounding box center [1141, 387] width 512 height 42
paste input "contact@starchampselysees.com"
type input "contact@starchampselysees.com"
click at [938, 666] on button "Enregistrer" at bounding box center [925, 678] width 106 height 31
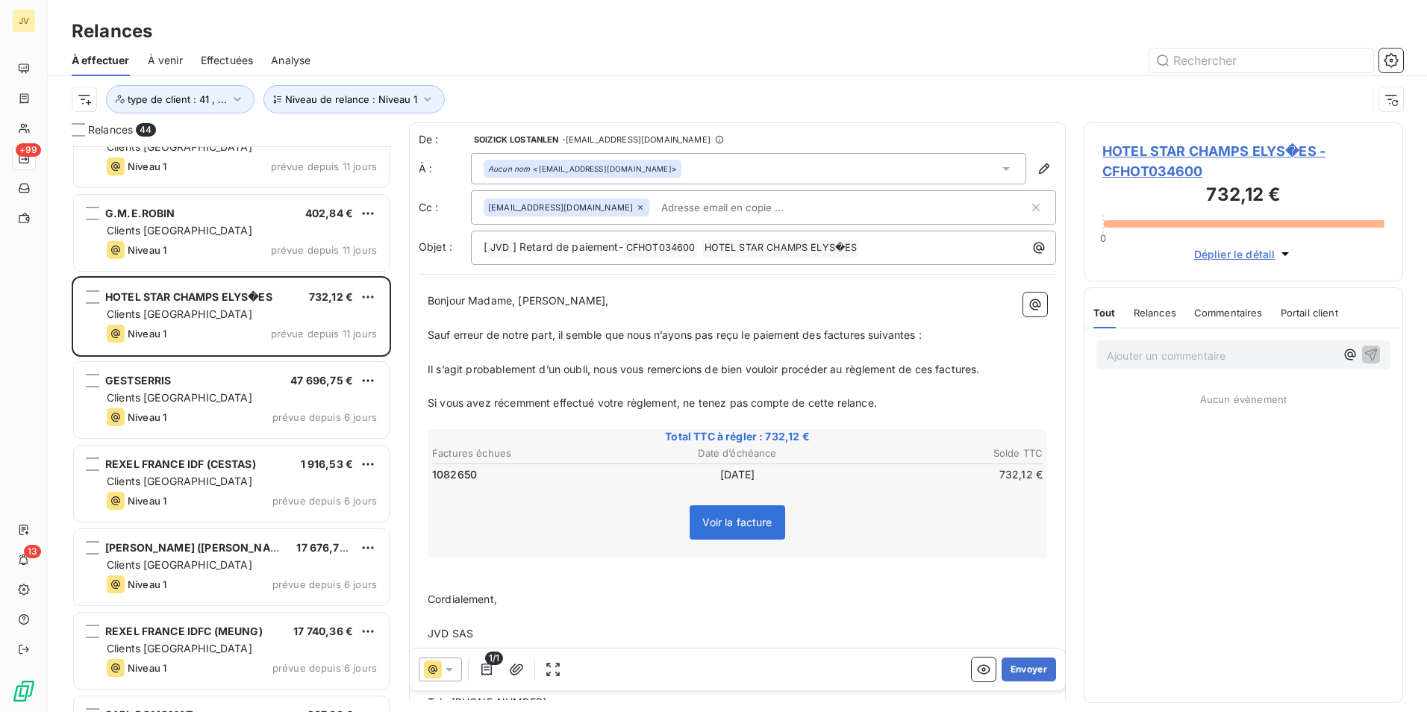
click at [584, 202] on div "[EMAIL_ADDRESS][DOMAIN_NAME]" at bounding box center [567, 208] width 166 height 18
click at [636, 205] on icon at bounding box center [640, 207] width 9 height 9
click at [1008, 670] on button "Envoyer" at bounding box center [1029, 670] width 54 height 24
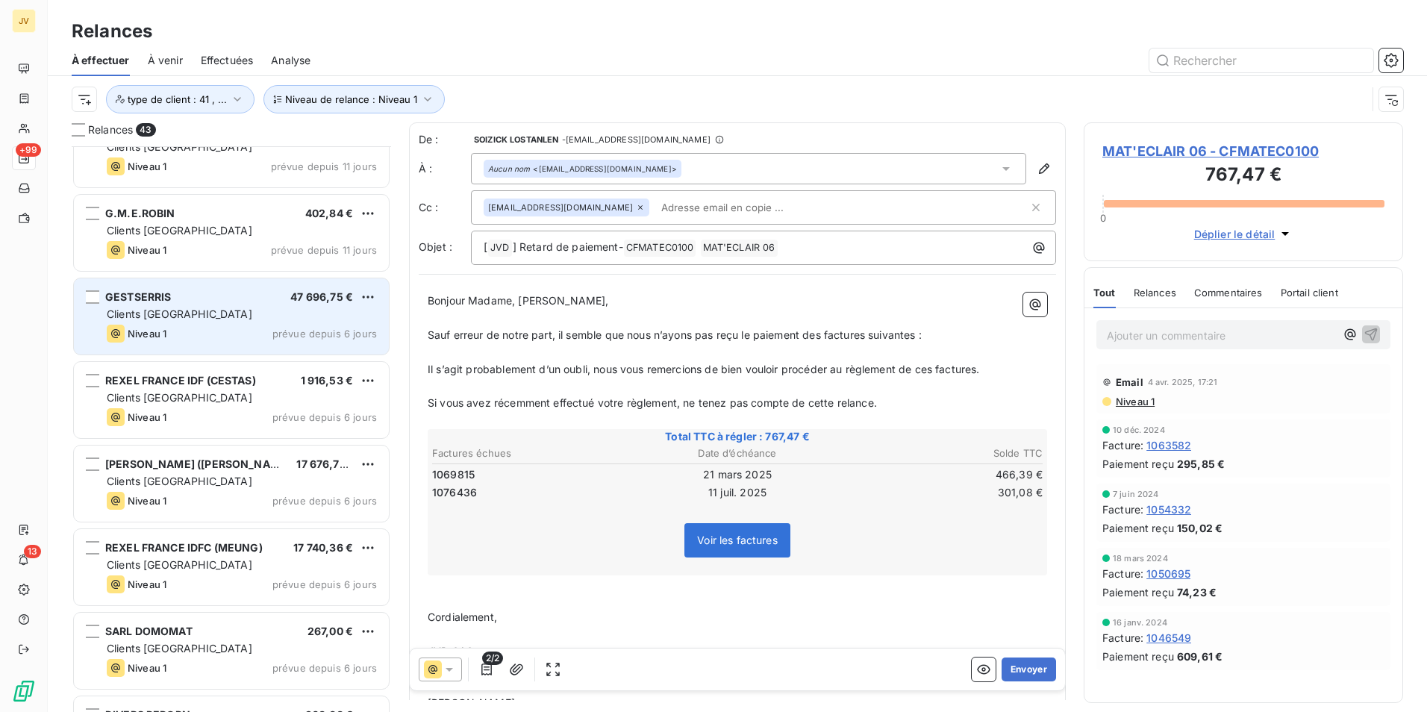
scroll to position [2890, 0]
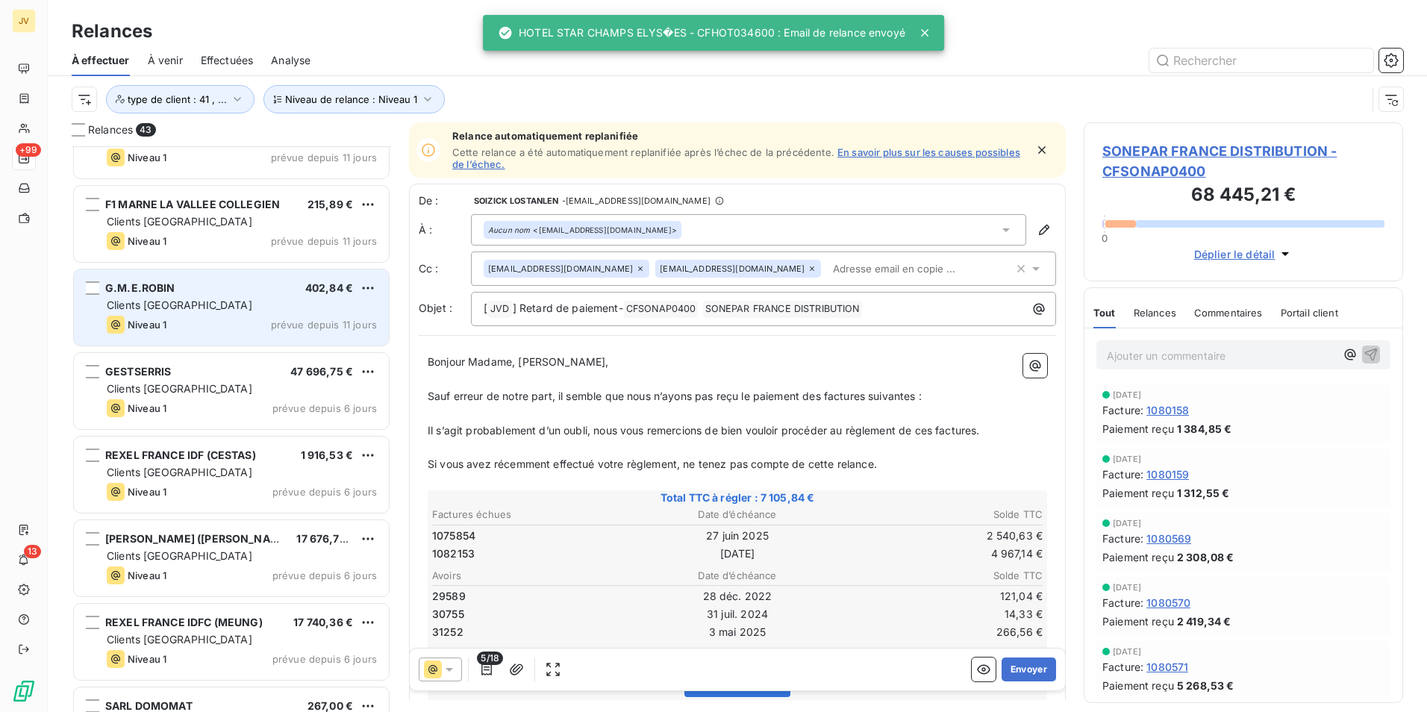
click at [258, 317] on div "Niveau 1 prévue depuis 11 jours" at bounding box center [242, 325] width 270 height 18
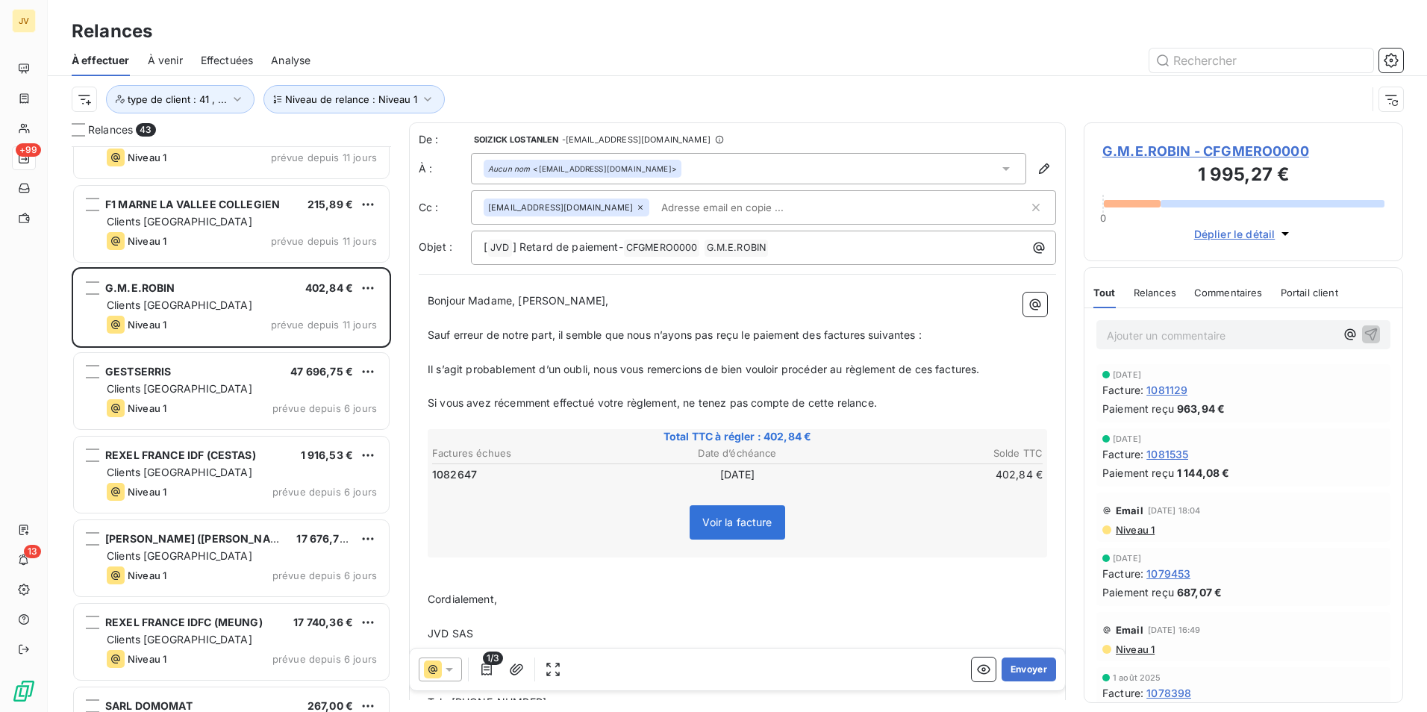
click at [636, 204] on icon at bounding box center [640, 207] width 9 height 9
click at [1159, 287] on span "Relances" at bounding box center [1155, 293] width 43 height 12
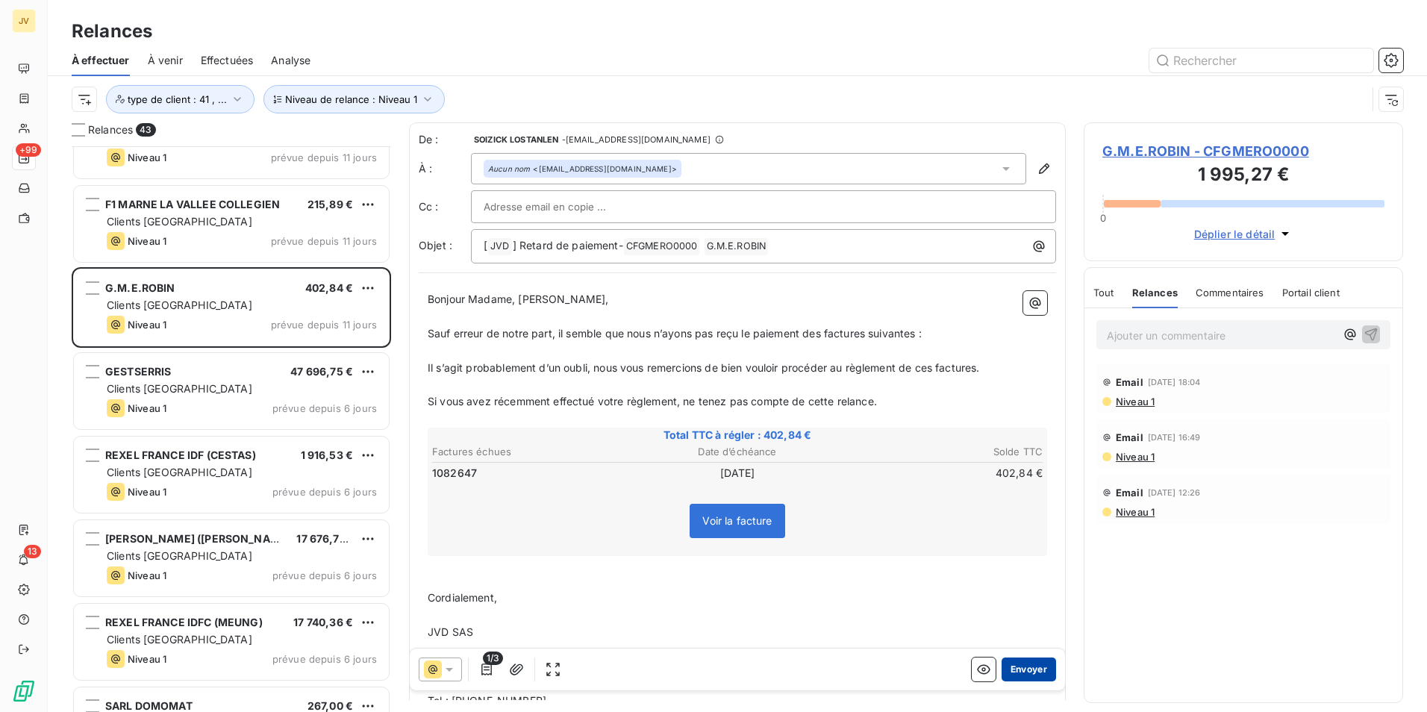
click at [1031, 667] on button "Envoyer" at bounding box center [1029, 670] width 54 height 24
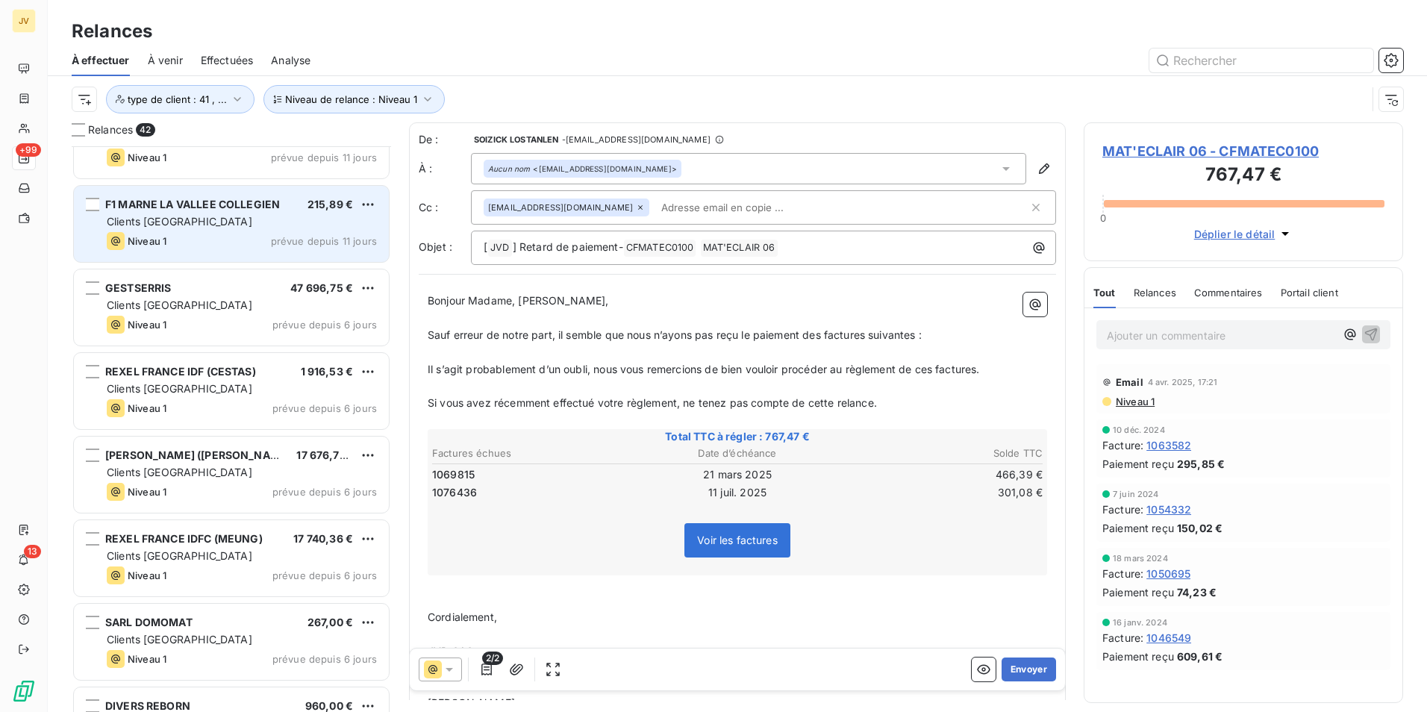
click at [216, 236] on div "Niveau 1 prévue depuis 11 jours" at bounding box center [242, 241] width 270 height 18
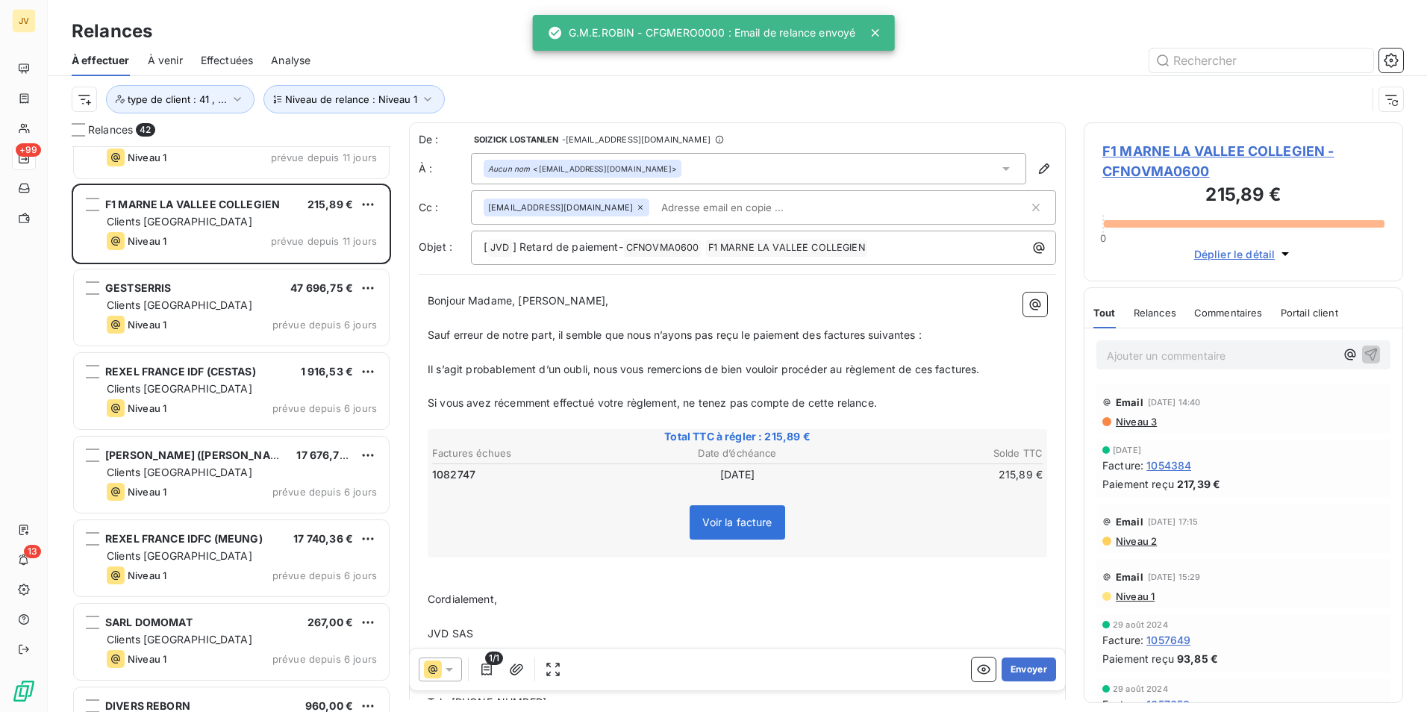
click at [636, 206] on icon at bounding box center [640, 207] width 9 height 9
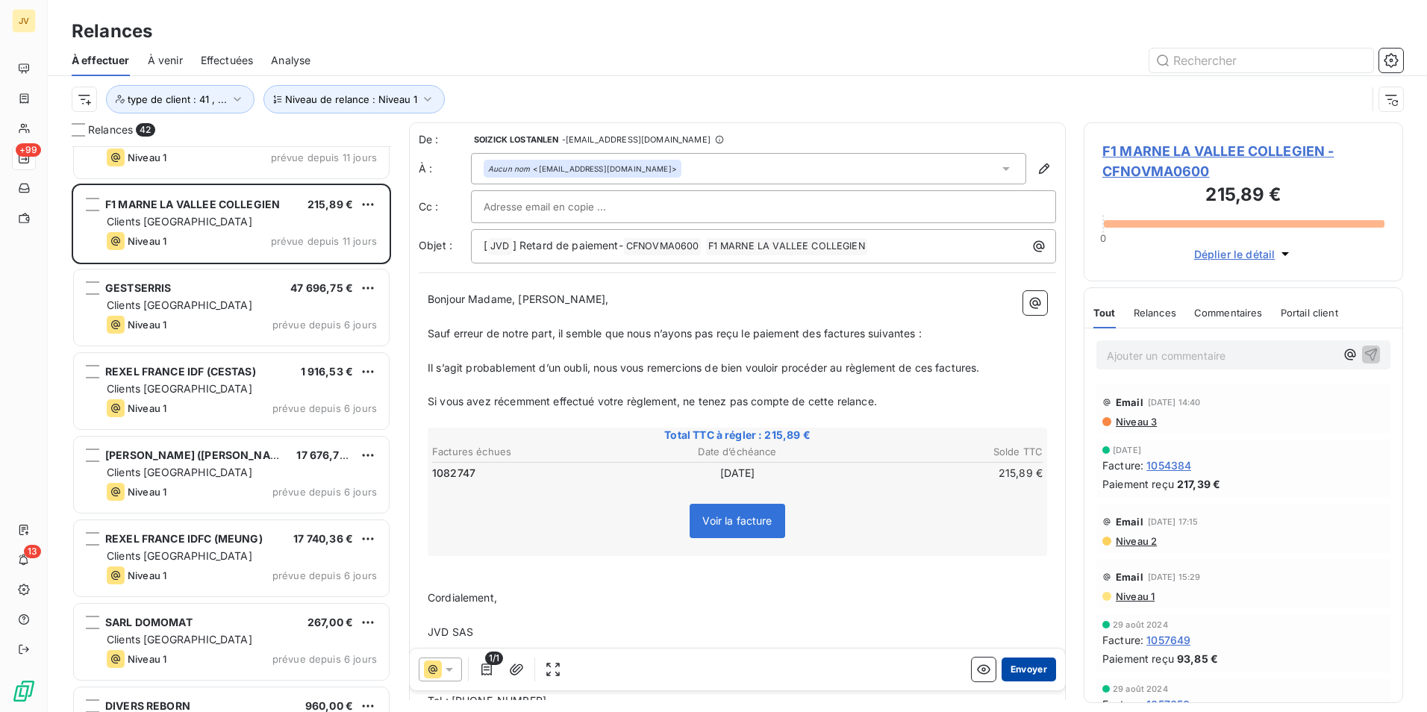
click at [1031, 673] on button "Envoyer" at bounding box center [1029, 670] width 54 height 24
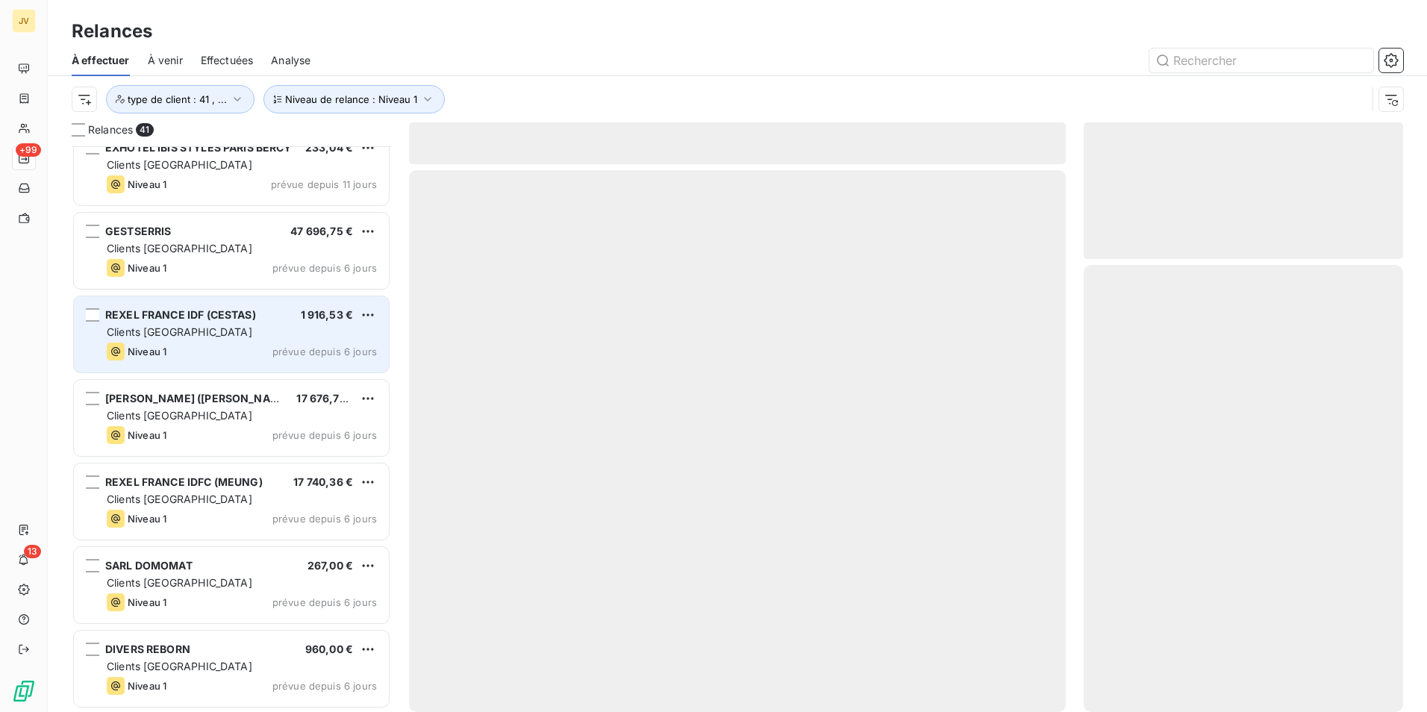
scroll to position [2862, 0]
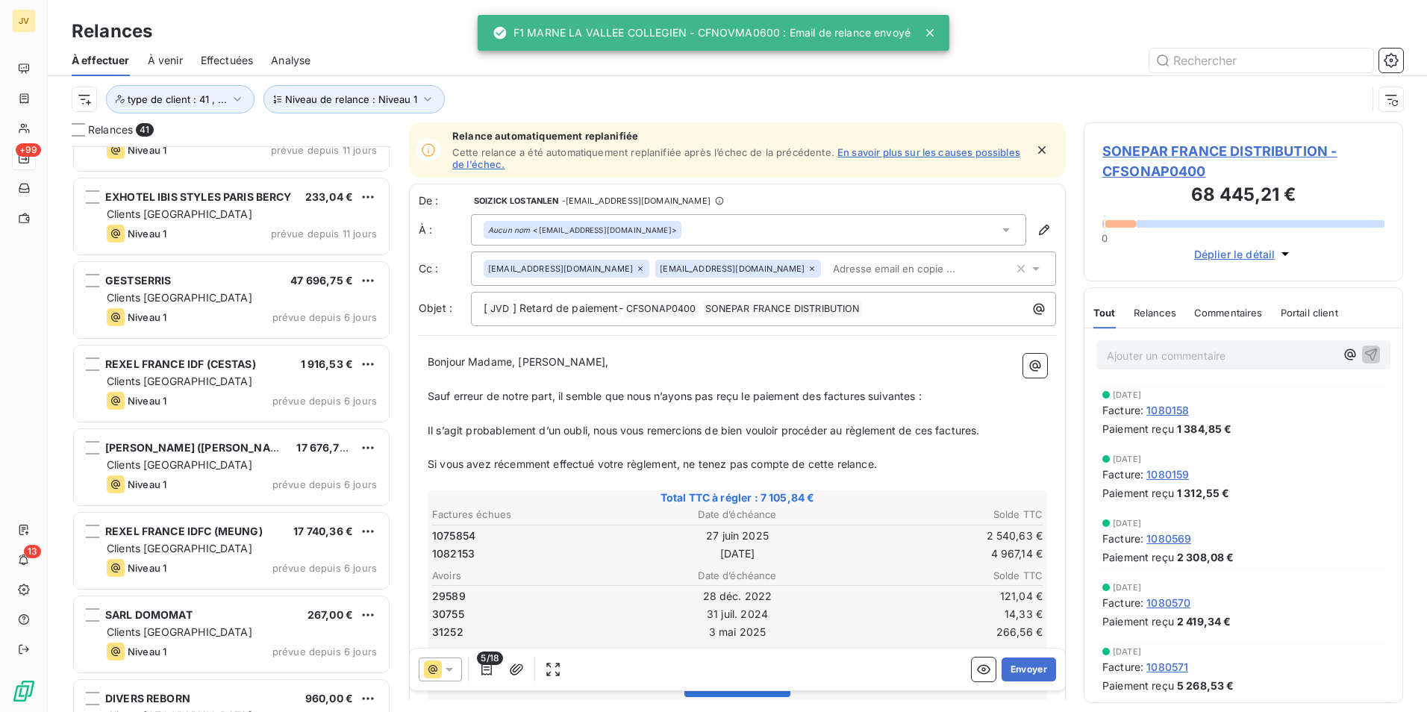
scroll to position [2787, 0]
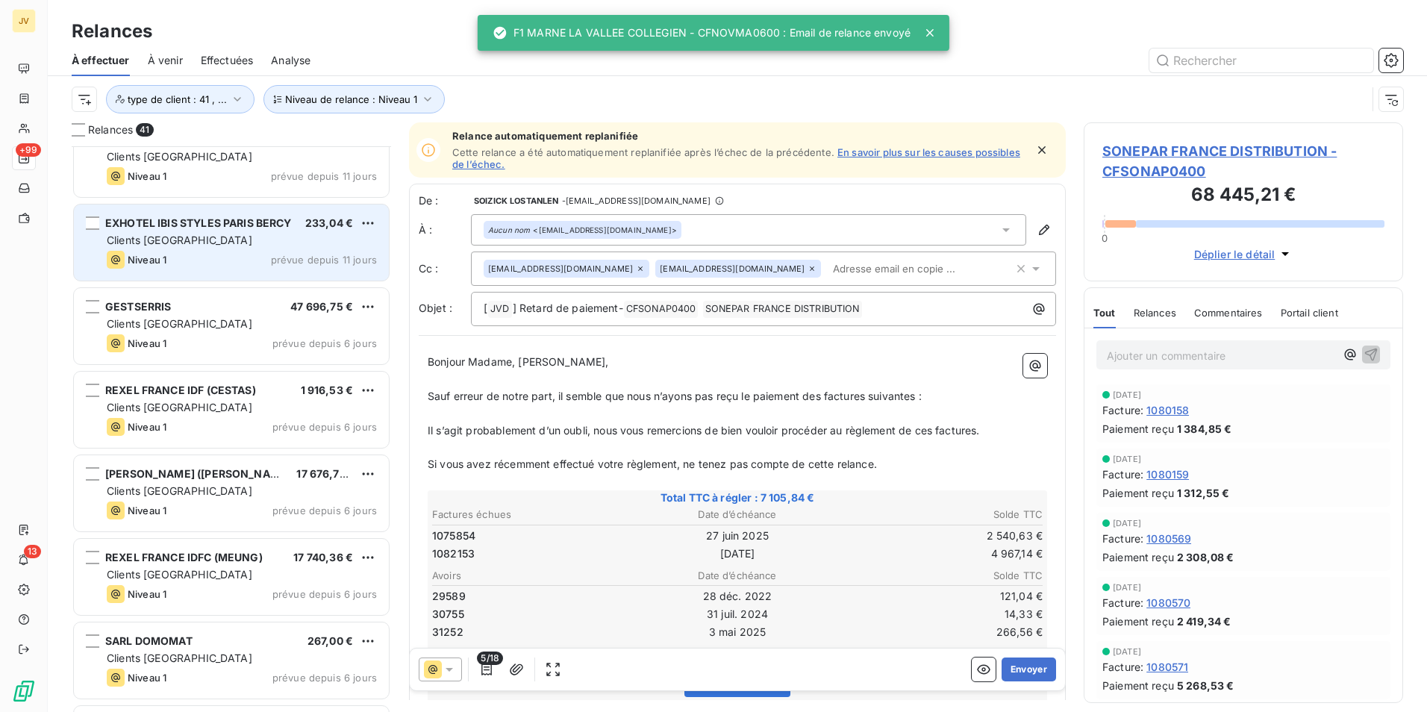
click at [224, 261] on div "Niveau 1 prévue depuis 11 jours" at bounding box center [242, 260] width 270 height 18
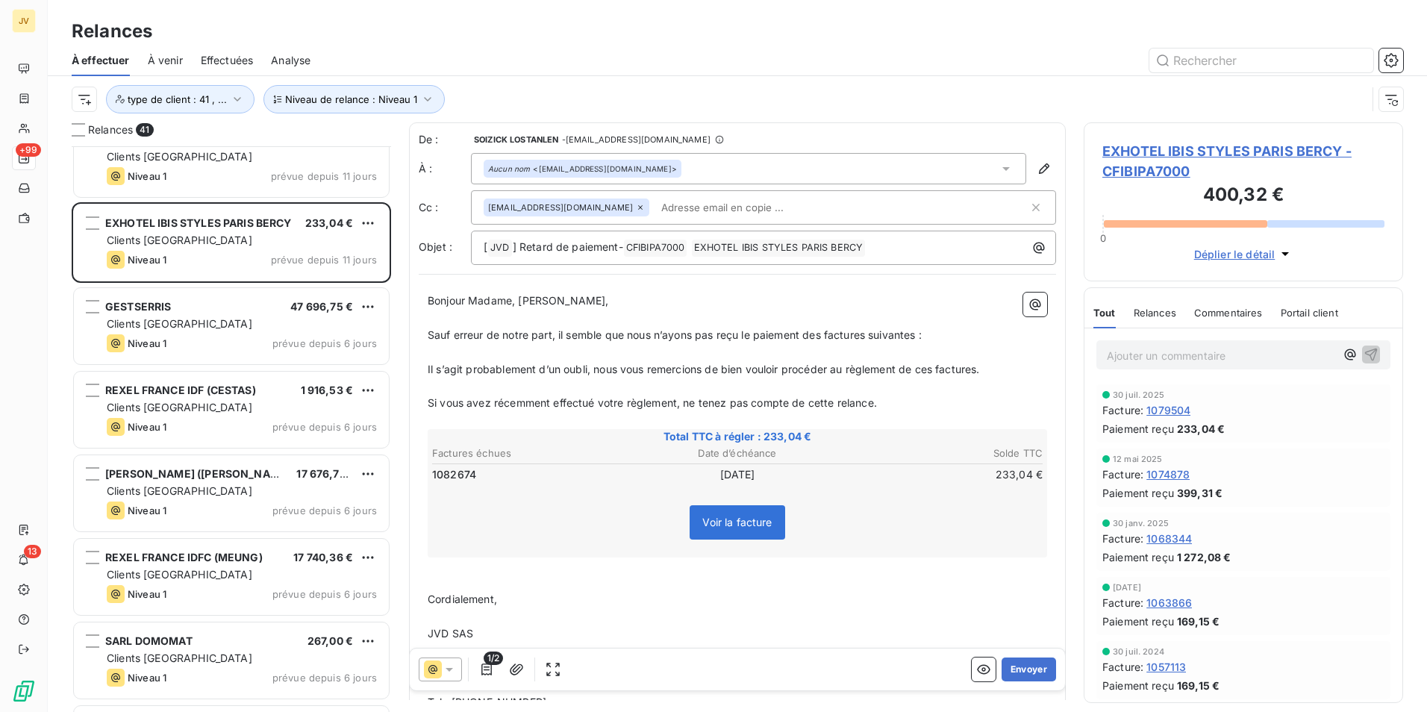
click at [636, 211] on icon at bounding box center [640, 207] width 9 height 9
click at [1010, 676] on button "Envoyer" at bounding box center [1029, 670] width 54 height 24
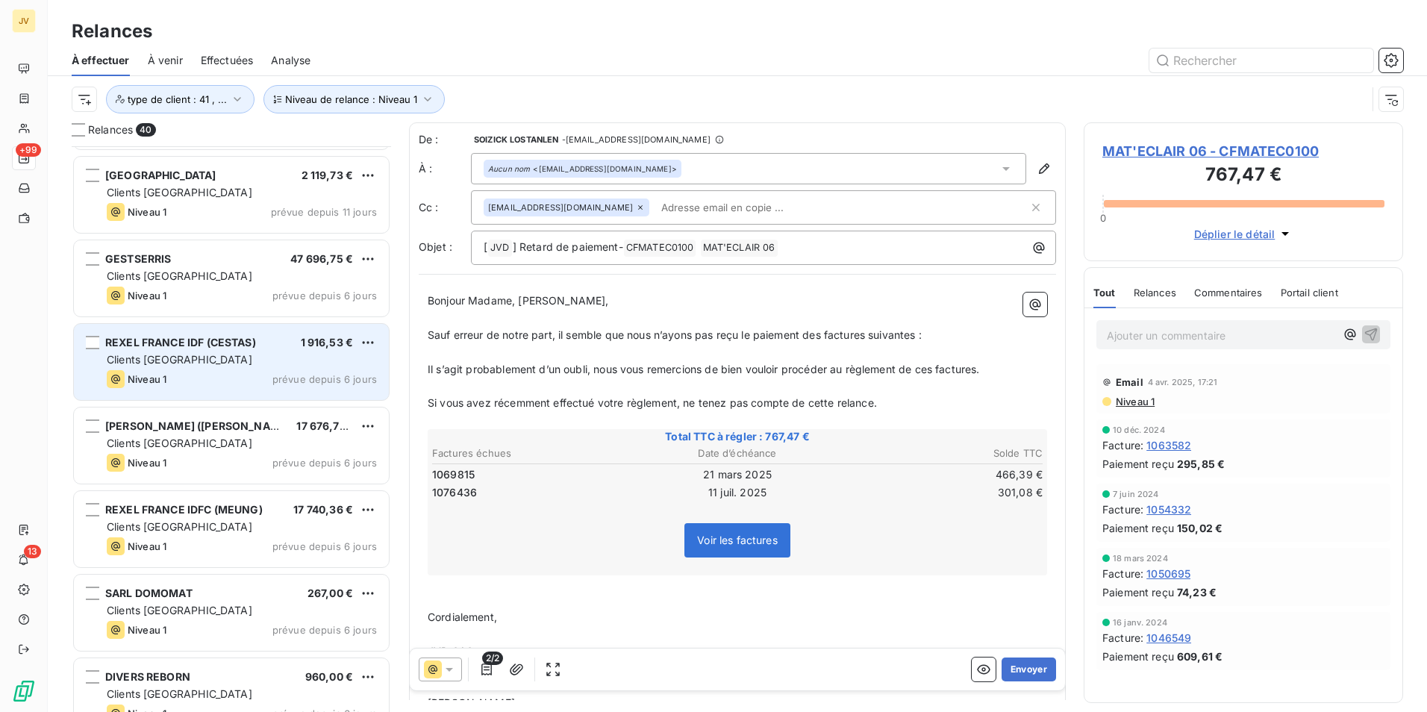
scroll to position [2704, 0]
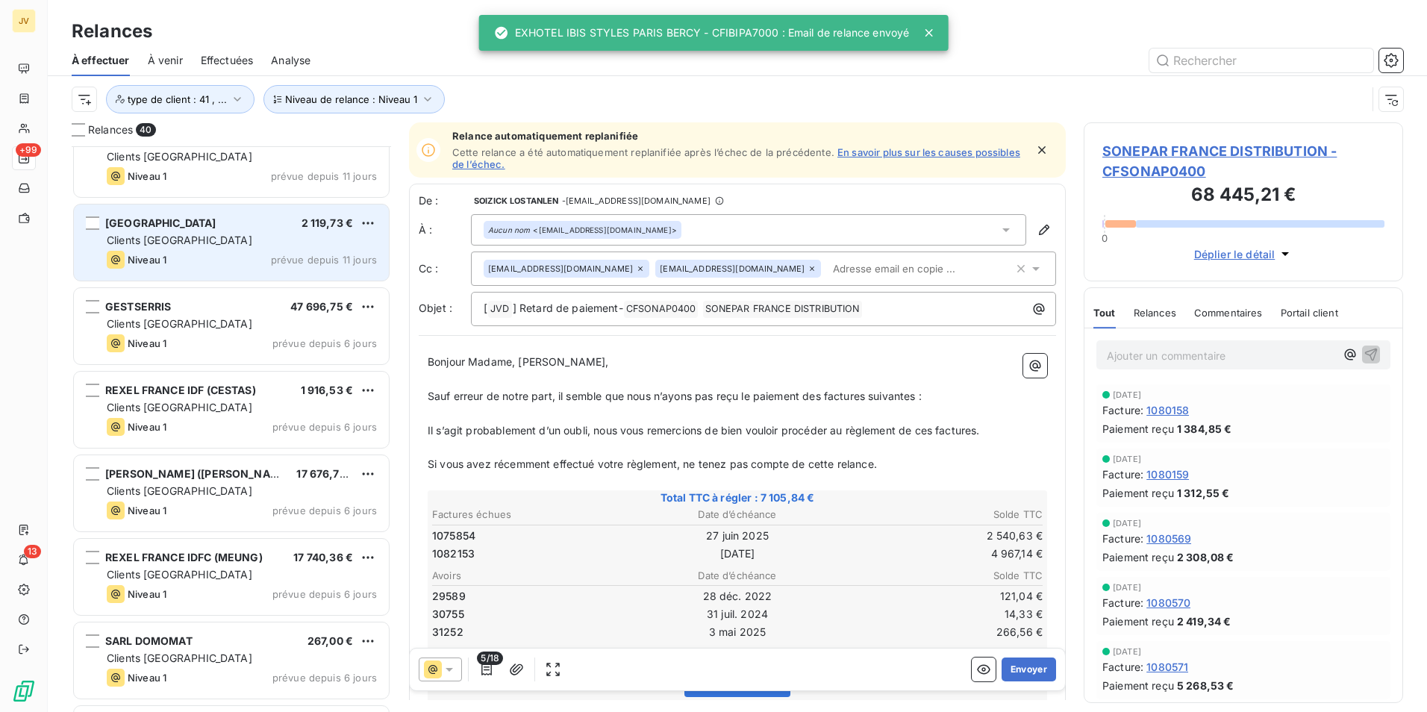
click at [213, 245] on div "Clients [GEOGRAPHIC_DATA]" at bounding box center [242, 240] width 270 height 15
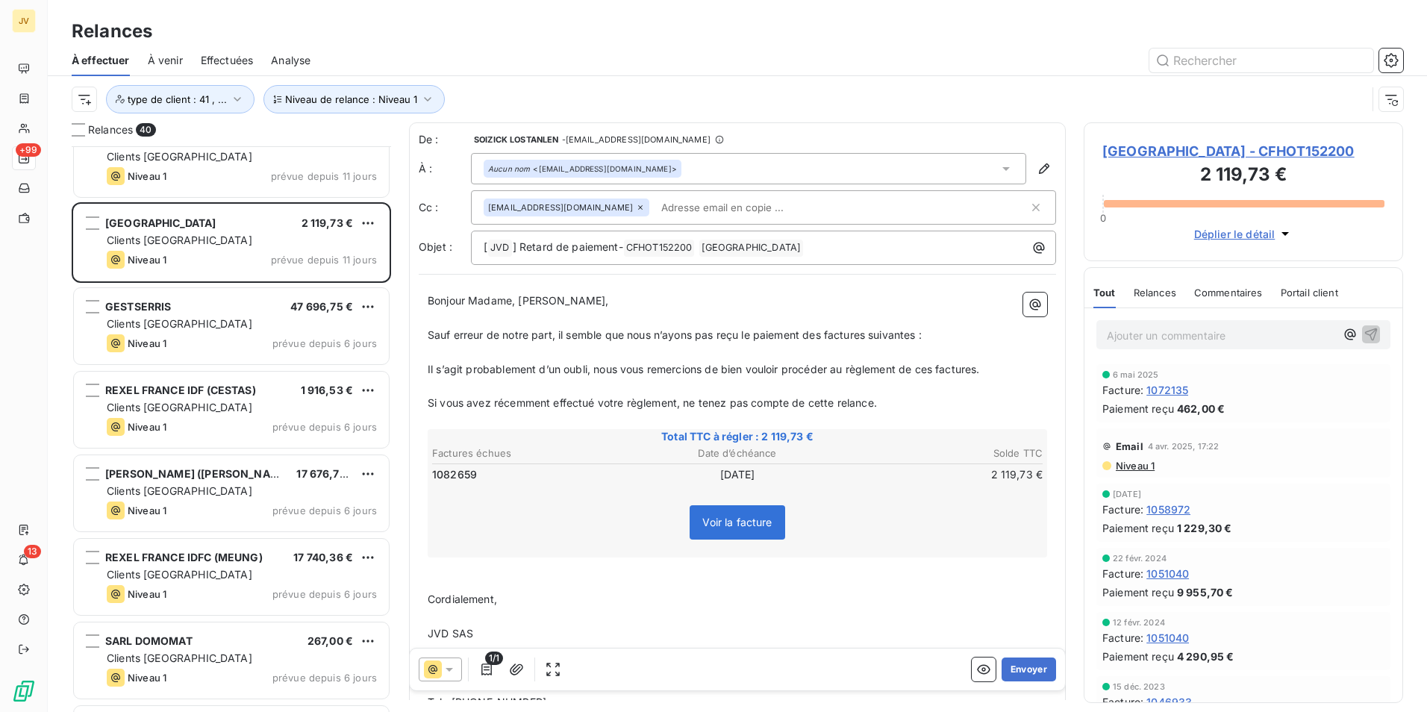
click at [636, 207] on icon at bounding box center [640, 207] width 9 height 9
click at [1020, 664] on button "Envoyer" at bounding box center [1029, 670] width 54 height 24
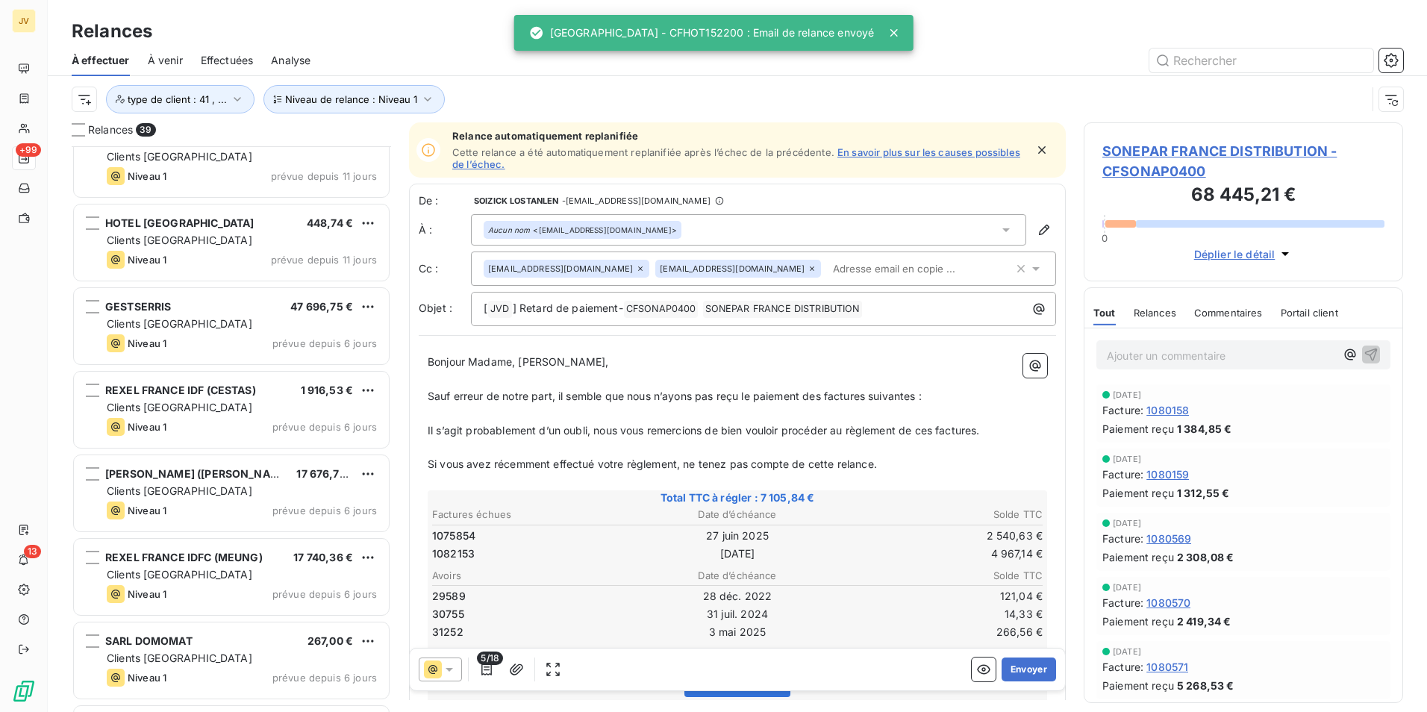
scroll to position [2545, 0]
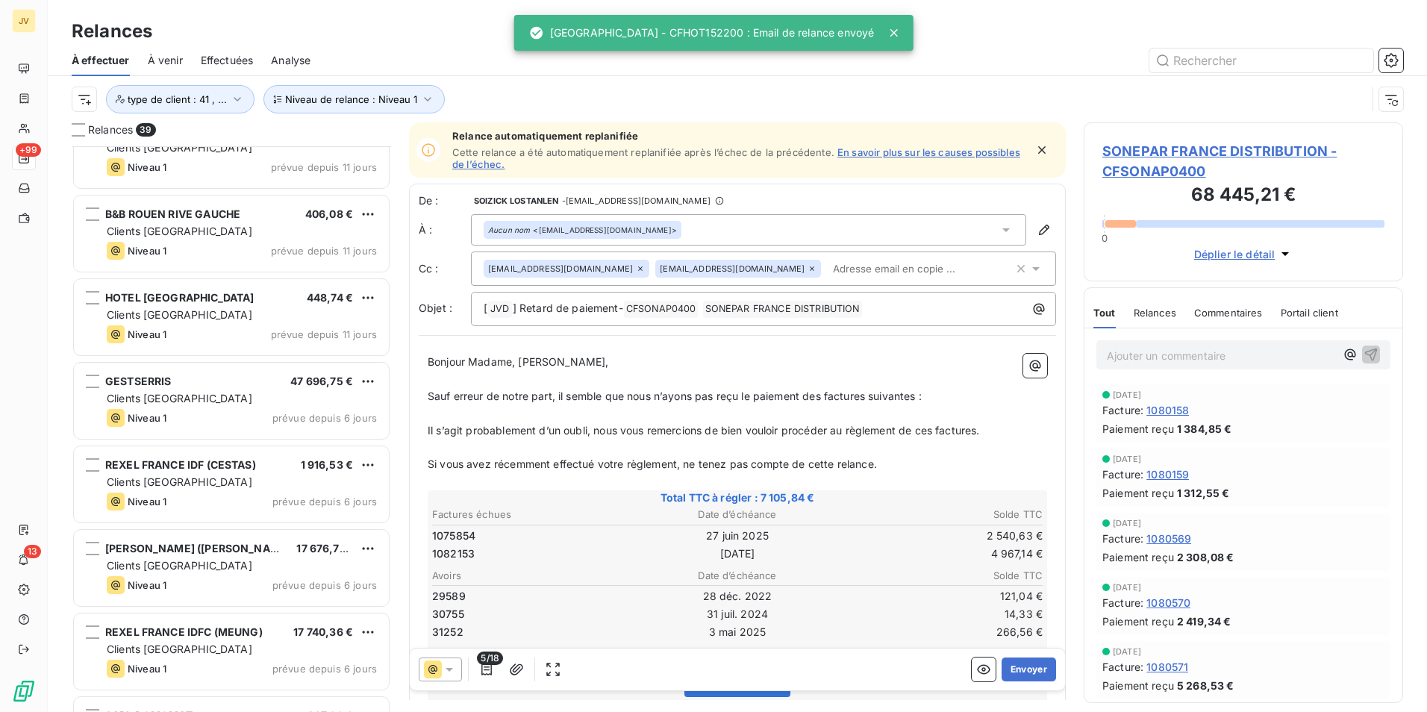
click at [222, 308] on div "Clients [GEOGRAPHIC_DATA]" at bounding box center [242, 315] width 270 height 15
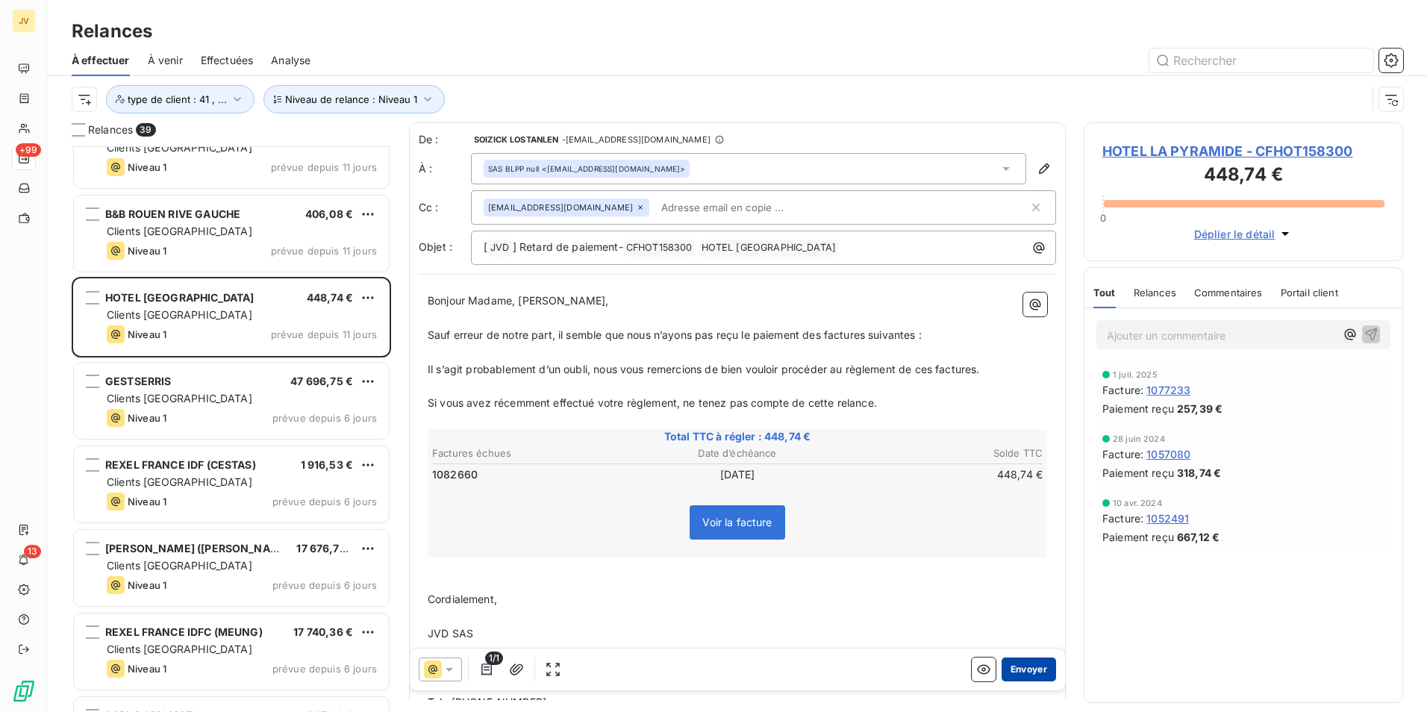
click at [1024, 678] on button "Envoyer" at bounding box center [1029, 670] width 54 height 24
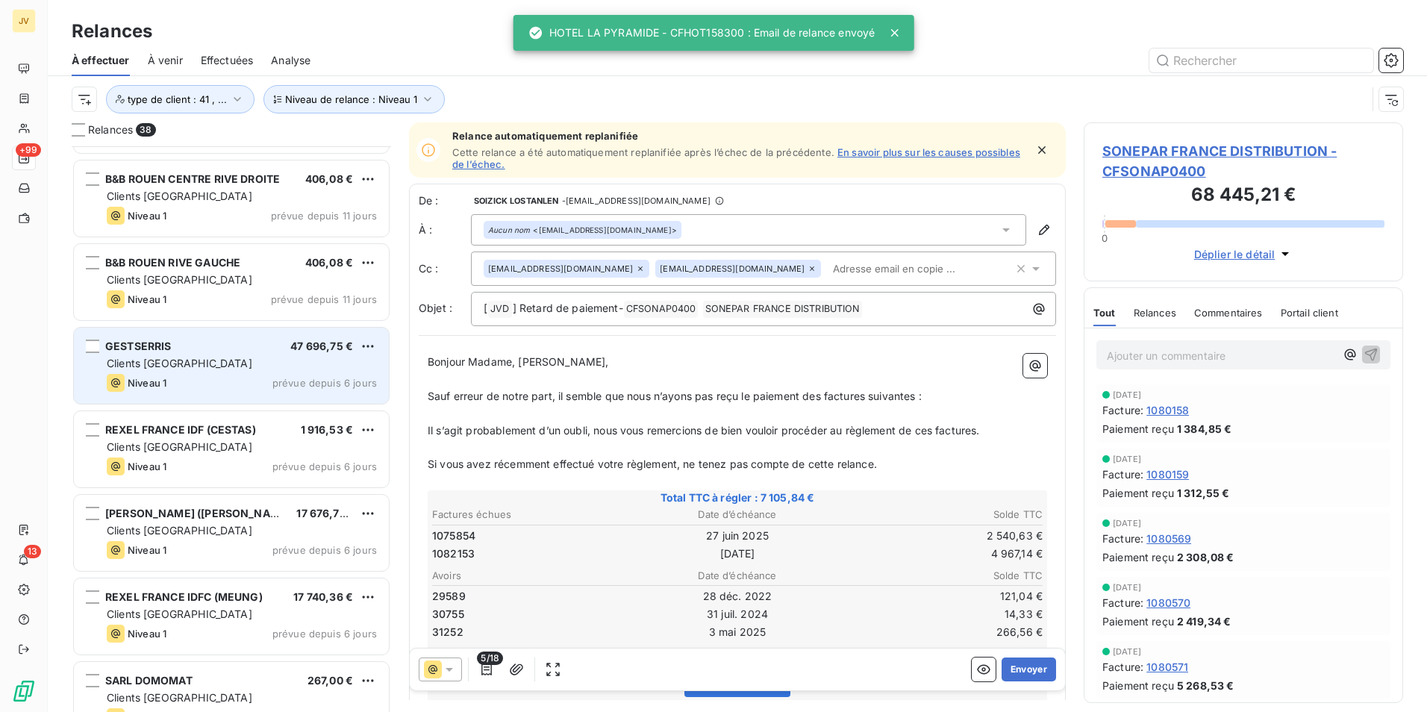
scroll to position [2471, 0]
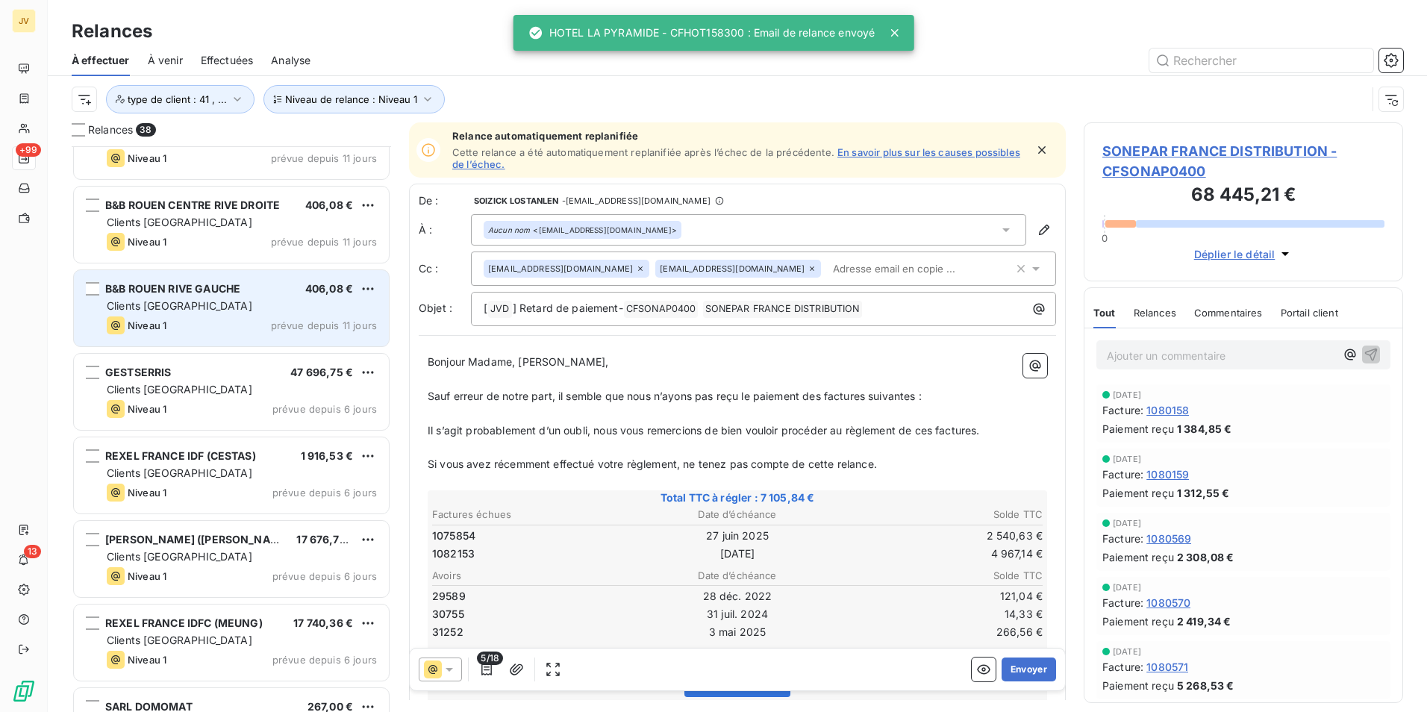
click at [239, 322] on div "Niveau 1 prévue depuis 11 jours" at bounding box center [242, 326] width 270 height 18
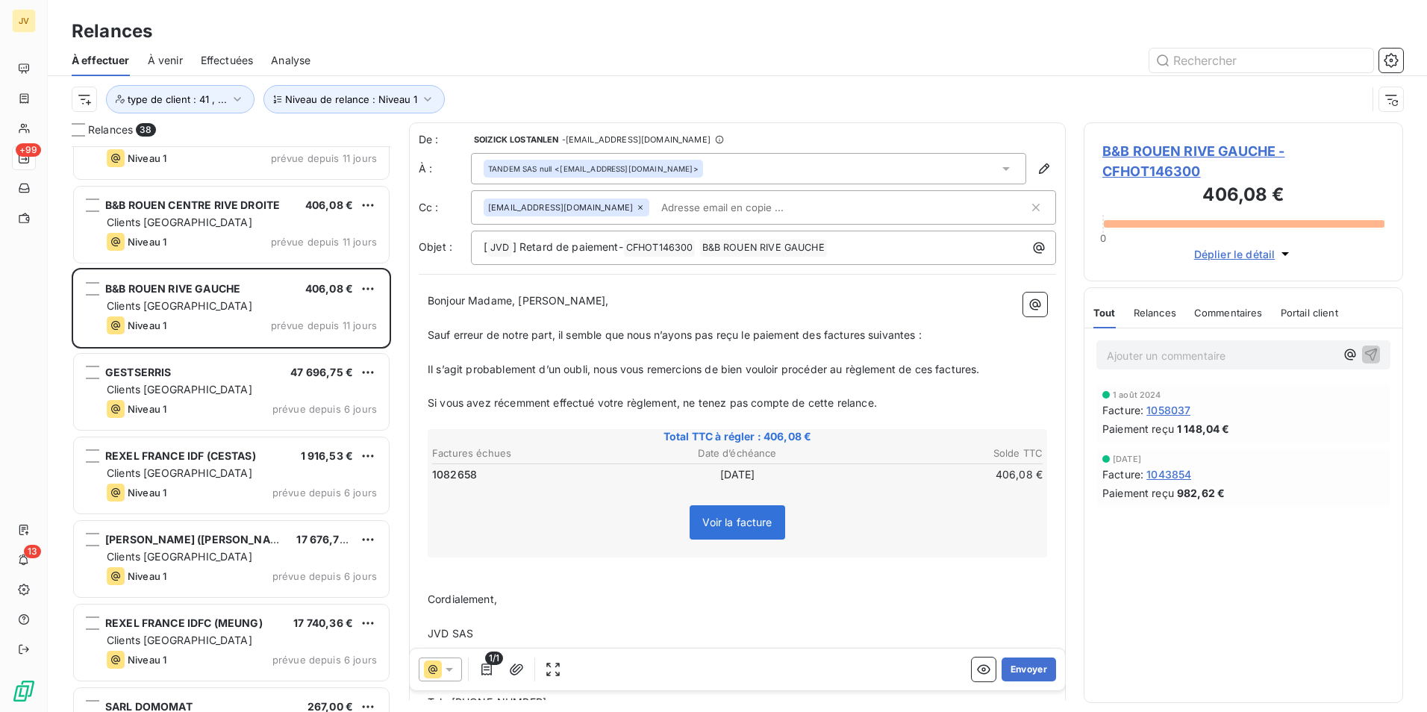
click at [588, 202] on div "[EMAIL_ADDRESS][DOMAIN_NAME]" at bounding box center [567, 208] width 166 height 18
click at [636, 207] on icon at bounding box center [640, 207] width 9 height 9
click at [1025, 669] on button "Envoyer" at bounding box center [1029, 670] width 54 height 24
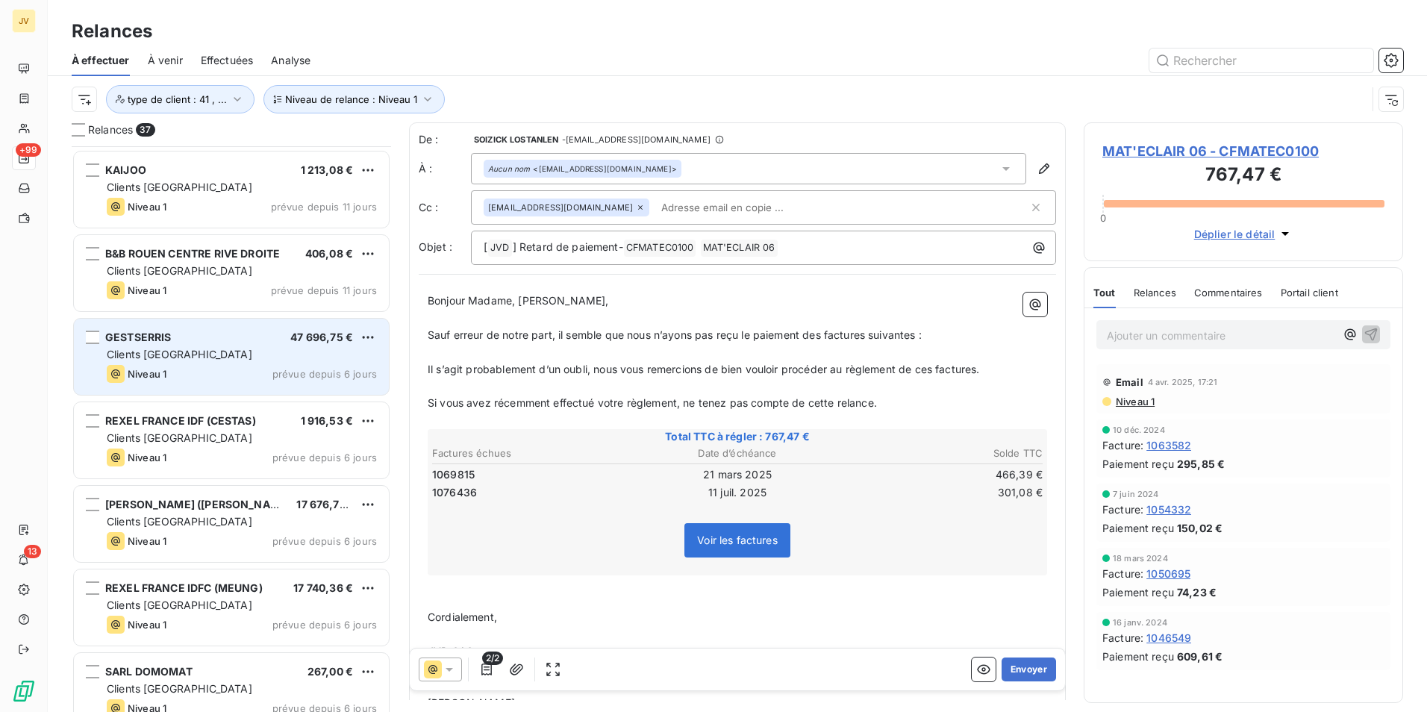
scroll to position [2396, 0]
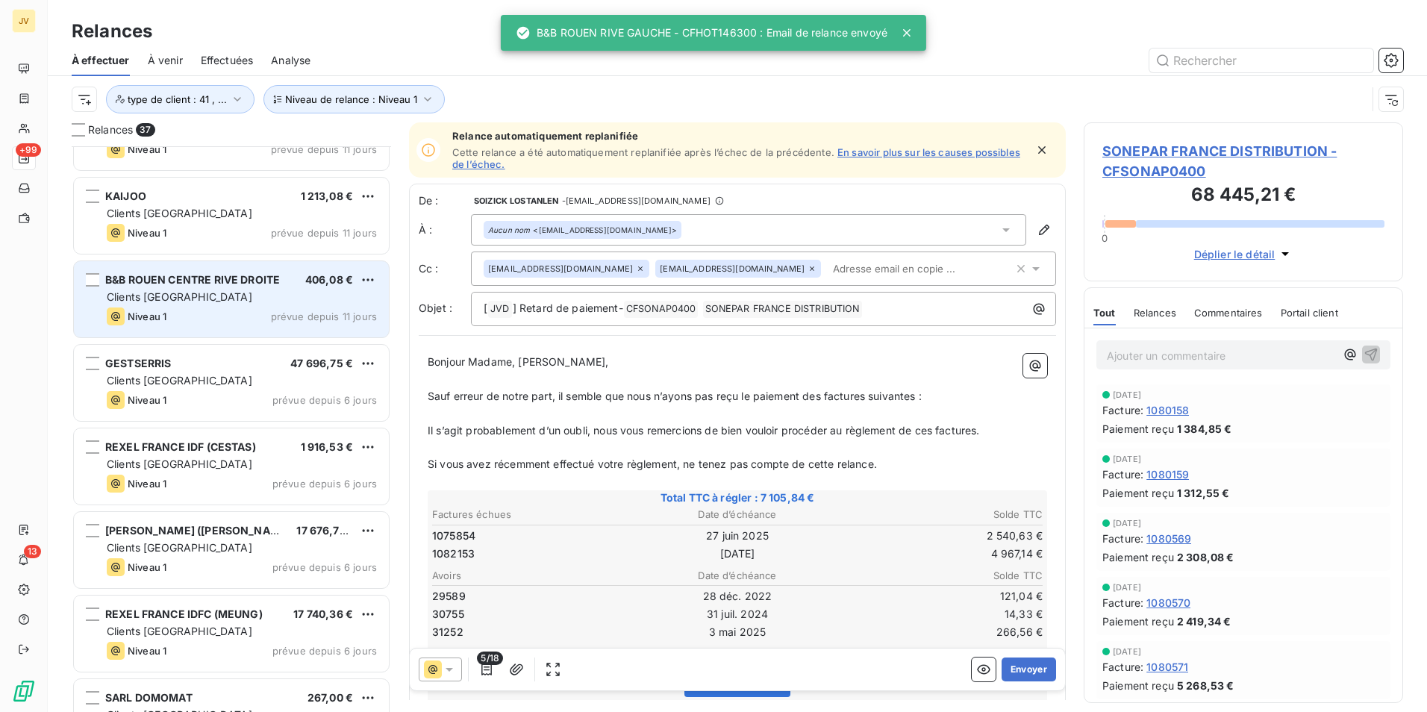
click at [196, 305] on div "B&B ROUEN CENTRE RIVE DROITE 406,08 € Clients France Niveau 1 prévue depuis 11 …" at bounding box center [231, 299] width 315 height 76
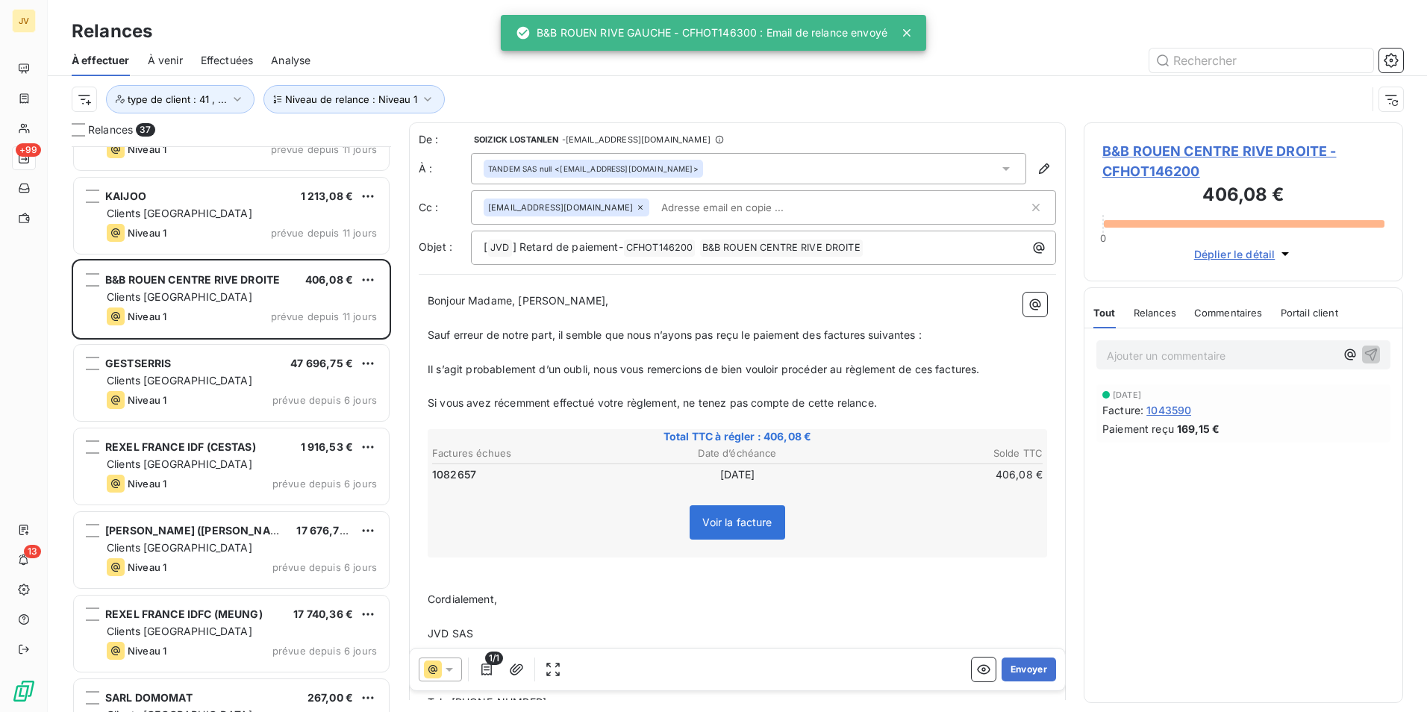
click at [636, 203] on icon at bounding box center [640, 207] width 9 height 9
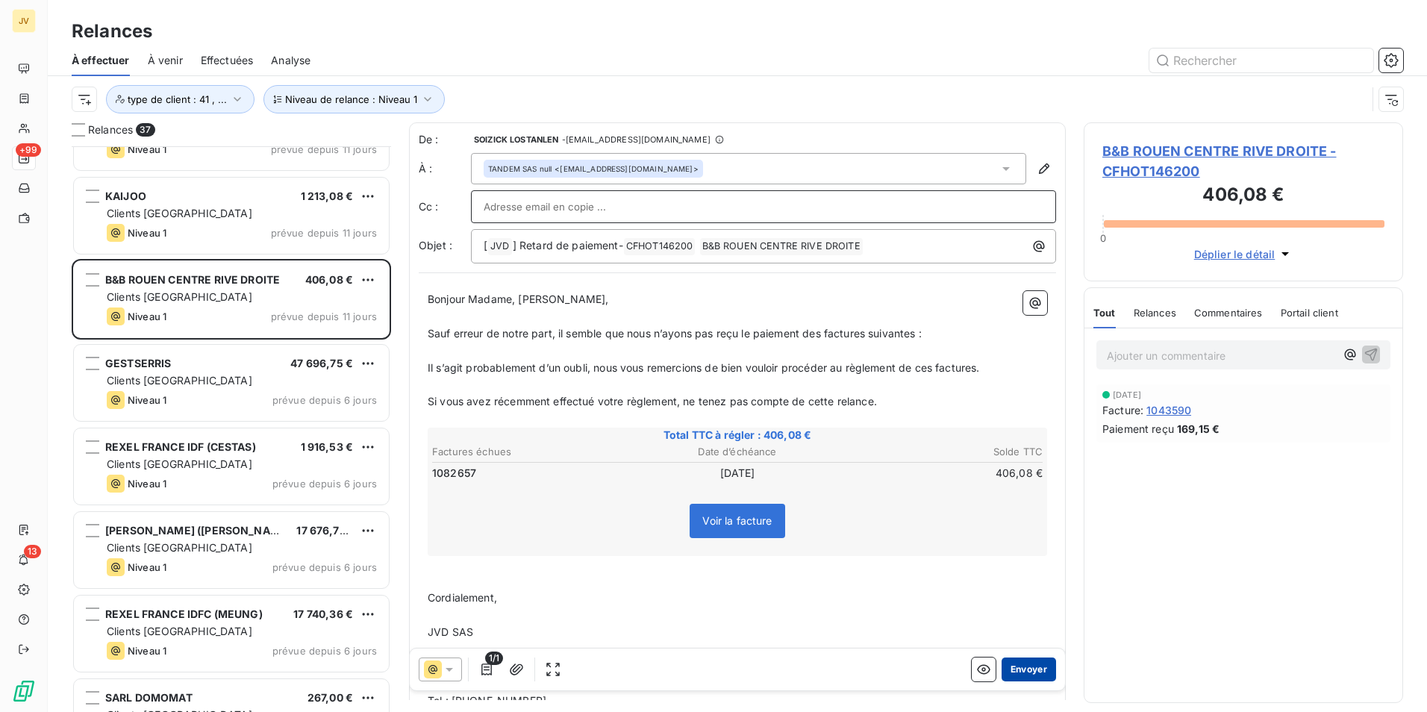
click at [1019, 672] on button "Envoyer" at bounding box center [1029, 670] width 54 height 24
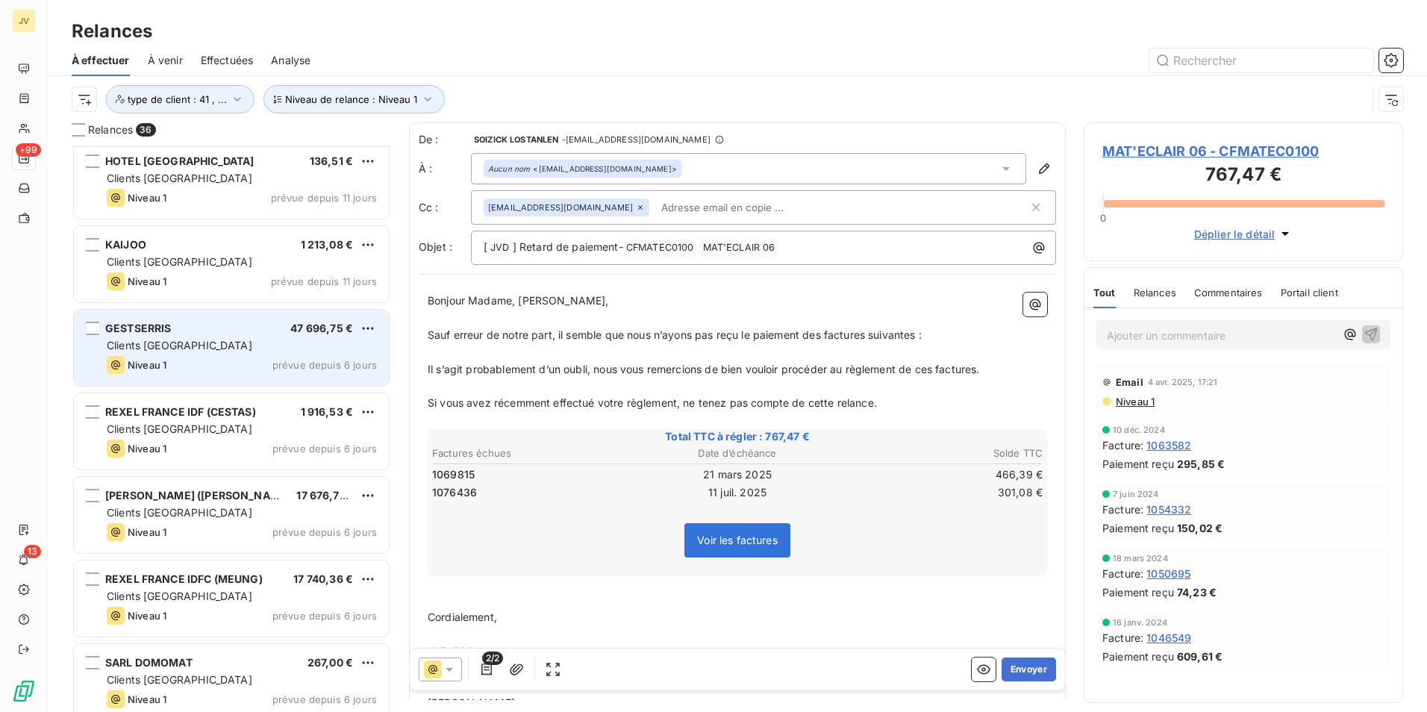
scroll to position [2322, 0]
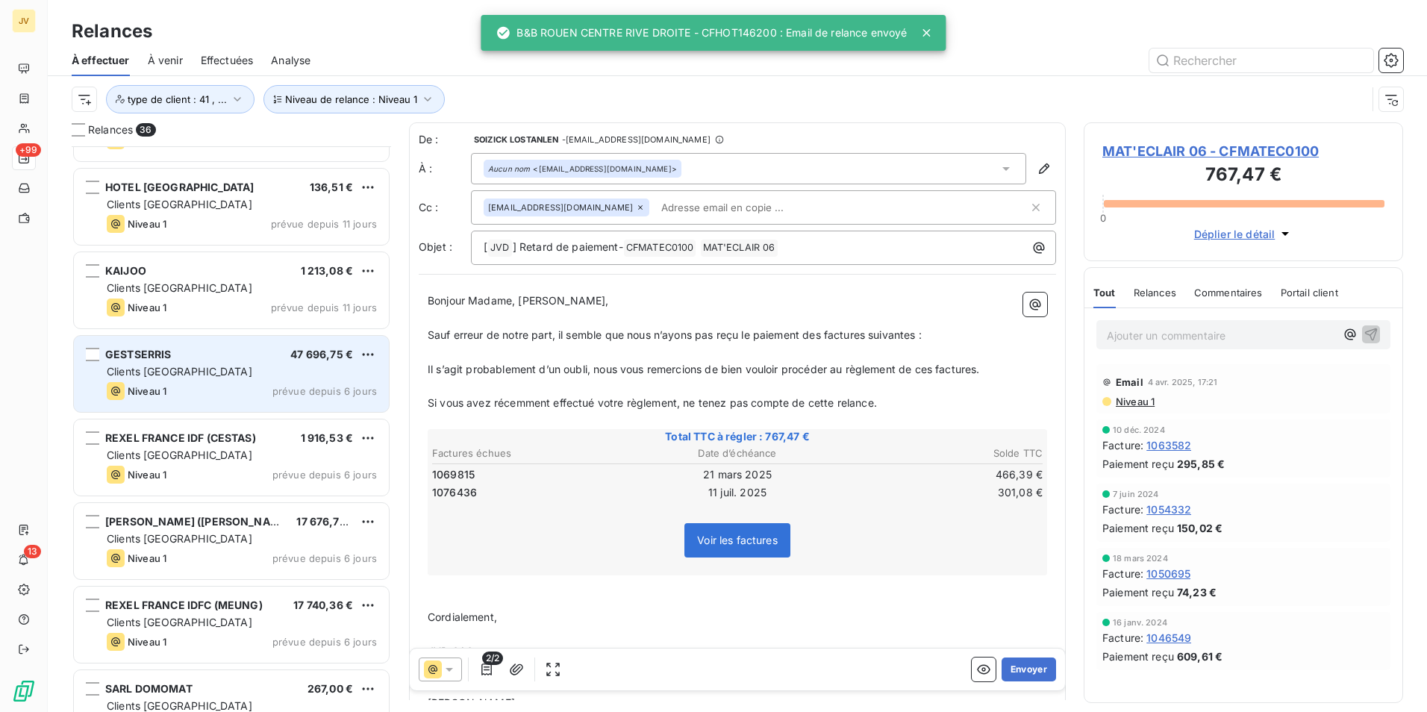
click at [179, 294] on div "Clients [GEOGRAPHIC_DATA]" at bounding box center [242, 288] width 270 height 15
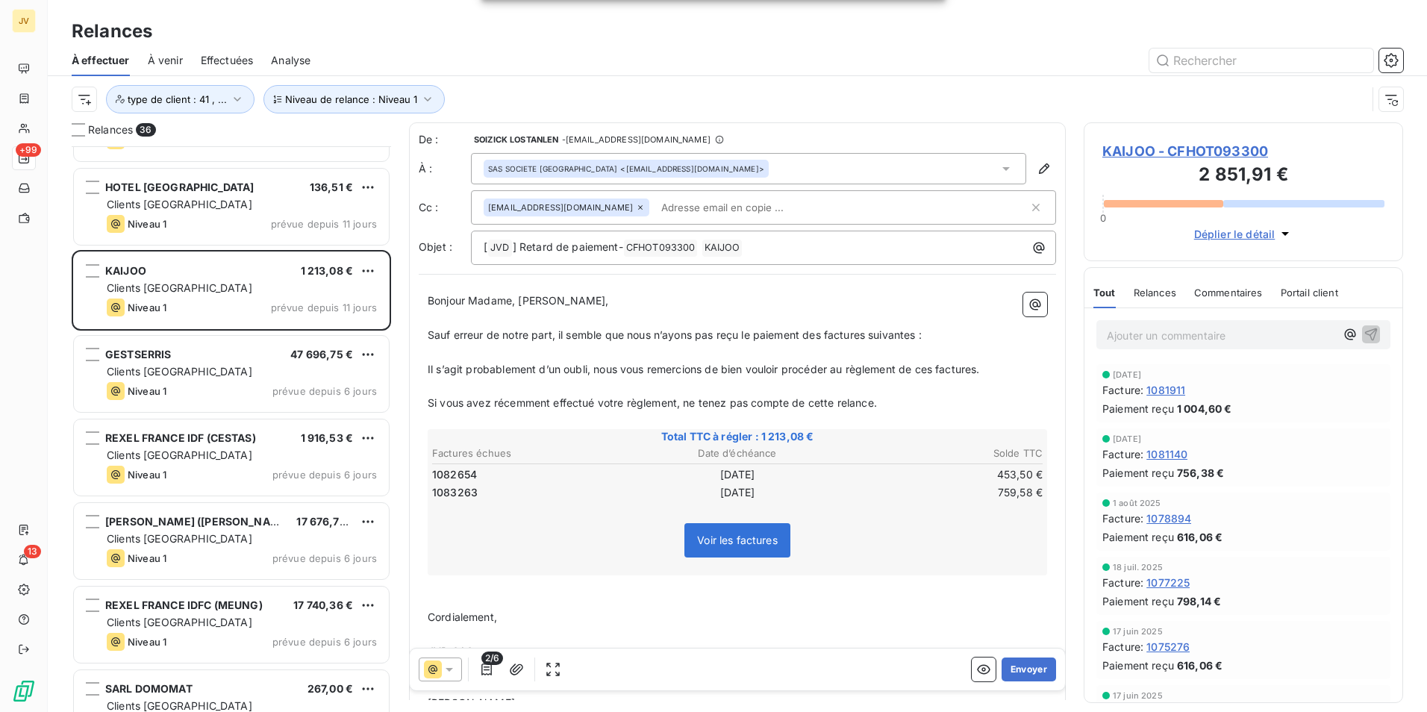
click at [638, 209] on icon at bounding box center [640, 207] width 4 height 4
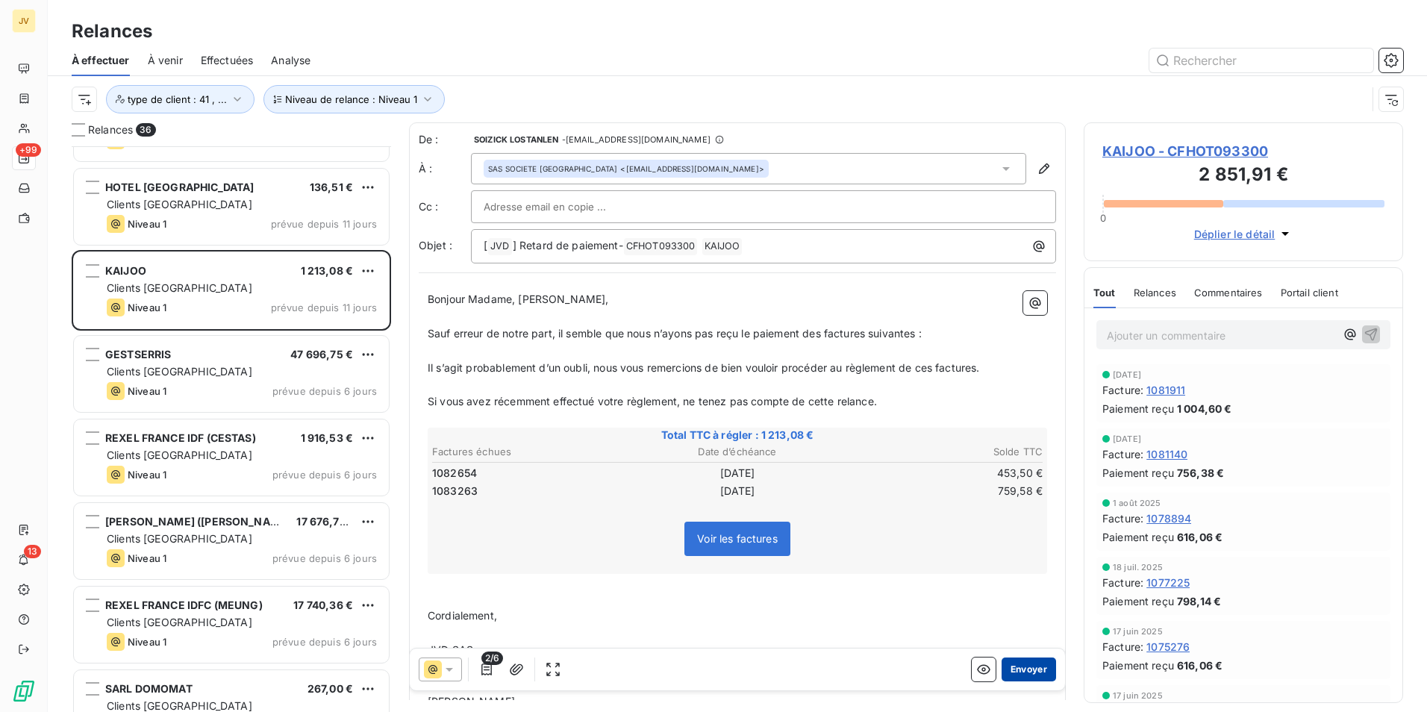
click at [1011, 665] on button "Envoyer" at bounding box center [1029, 670] width 54 height 24
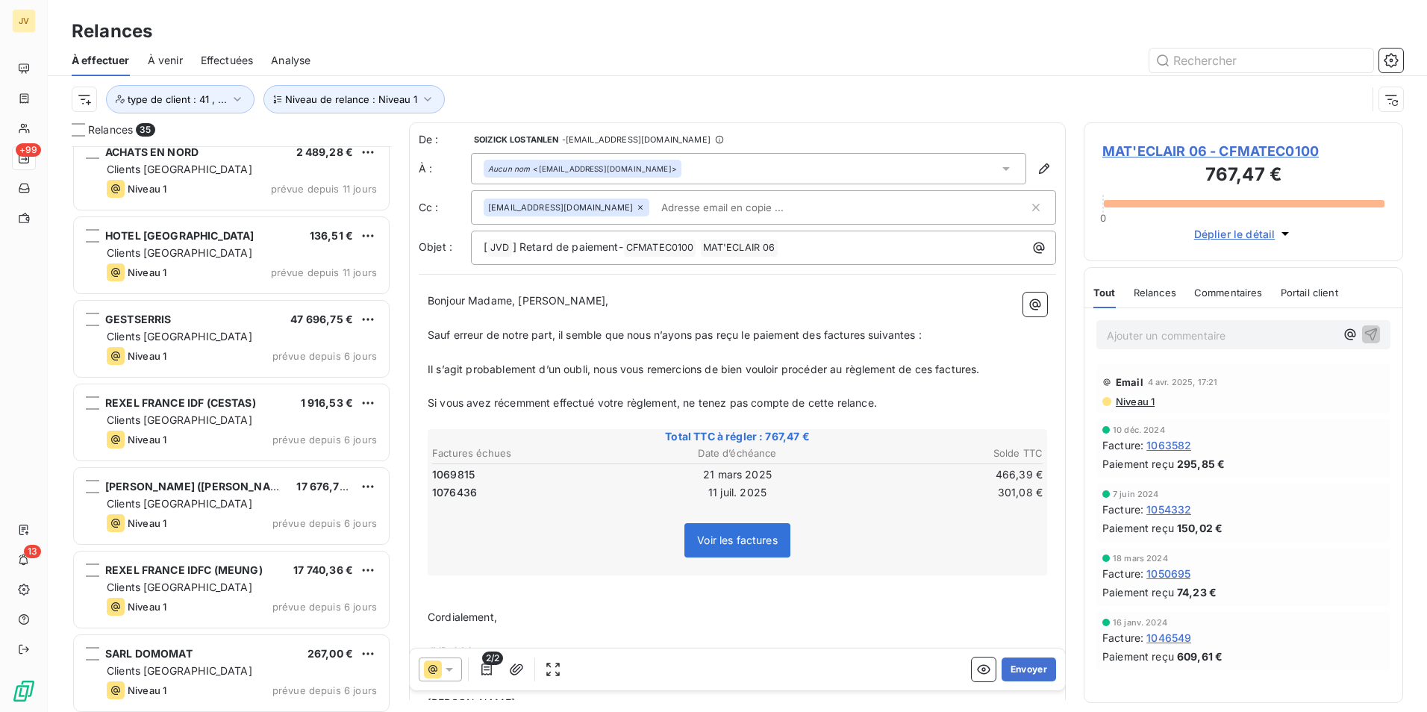
scroll to position [2247, 0]
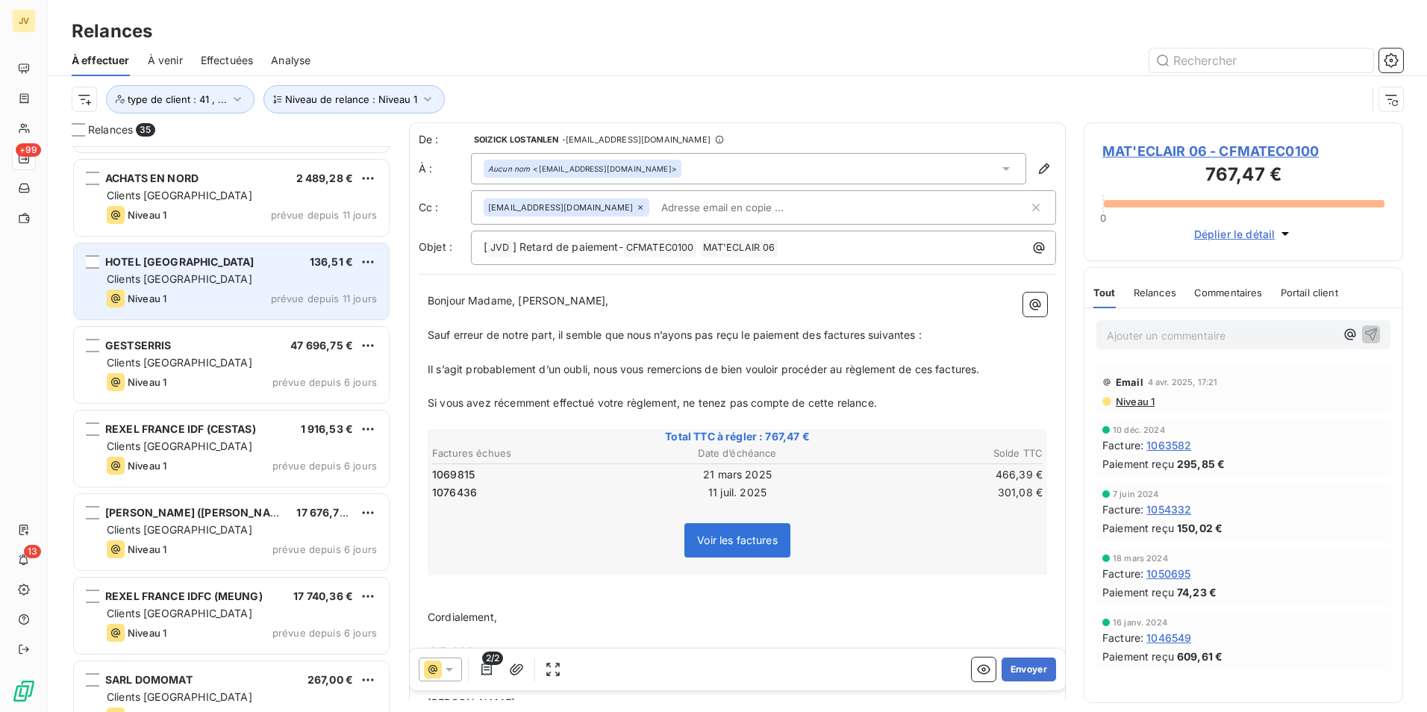
click at [189, 285] on div "Clients [GEOGRAPHIC_DATA]" at bounding box center [242, 279] width 270 height 15
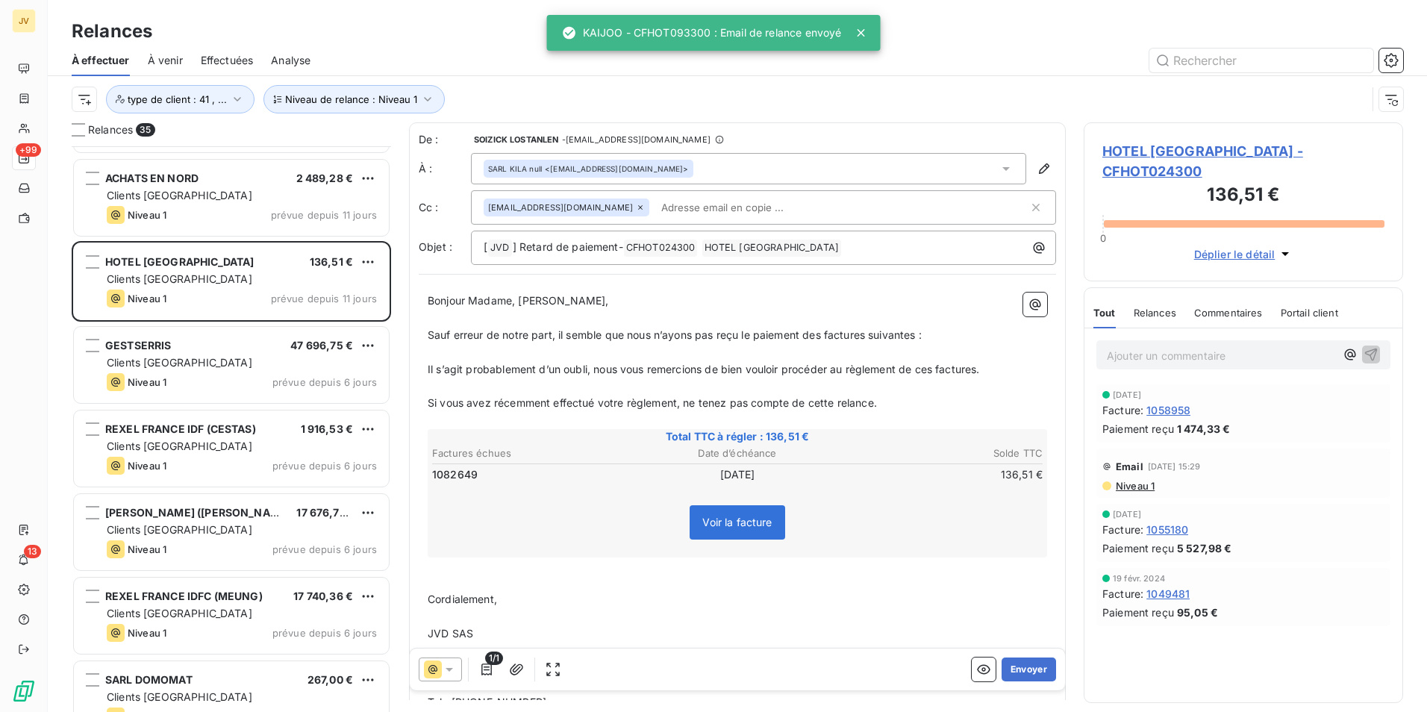
click at [636, 205] on icon at bounding box center [640, 207] width 9 height 9
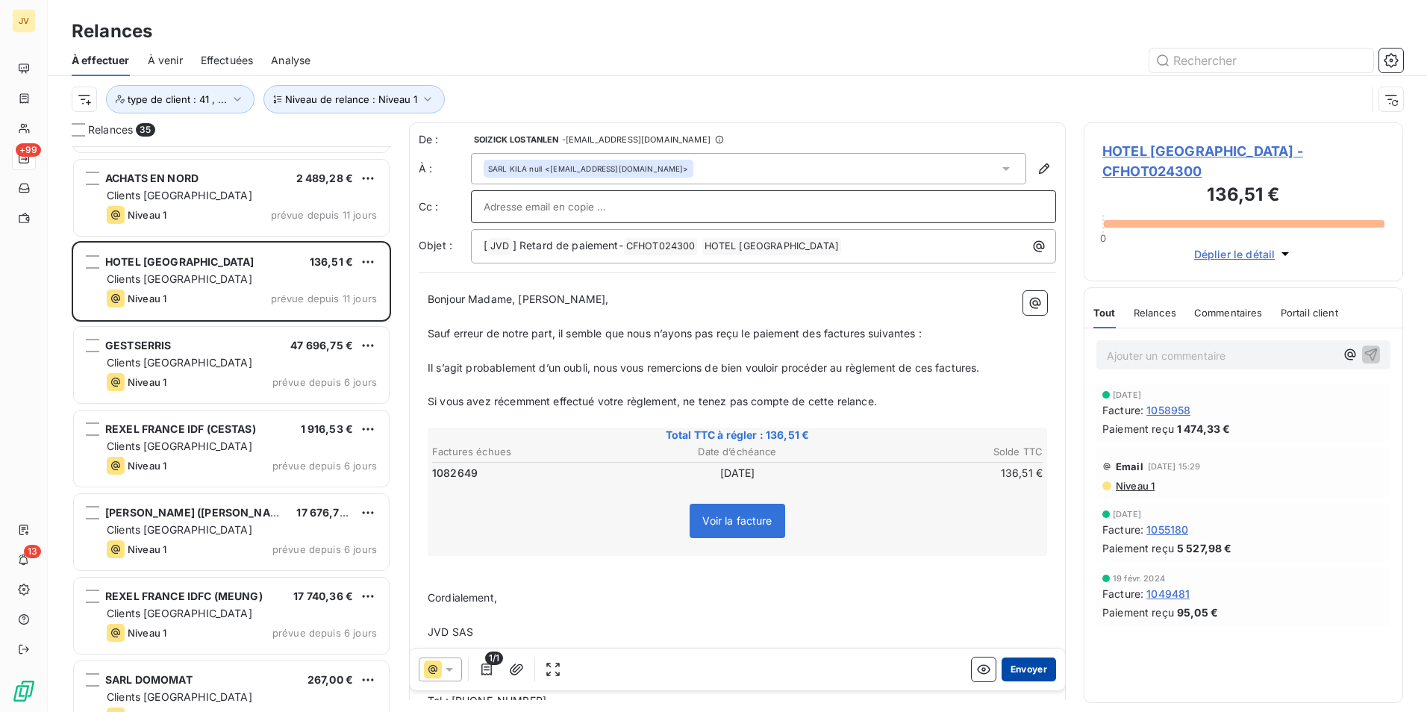
click at [1022, 667] on button "Envoyer" at bounding box center [1029, 670] width 54 height 24
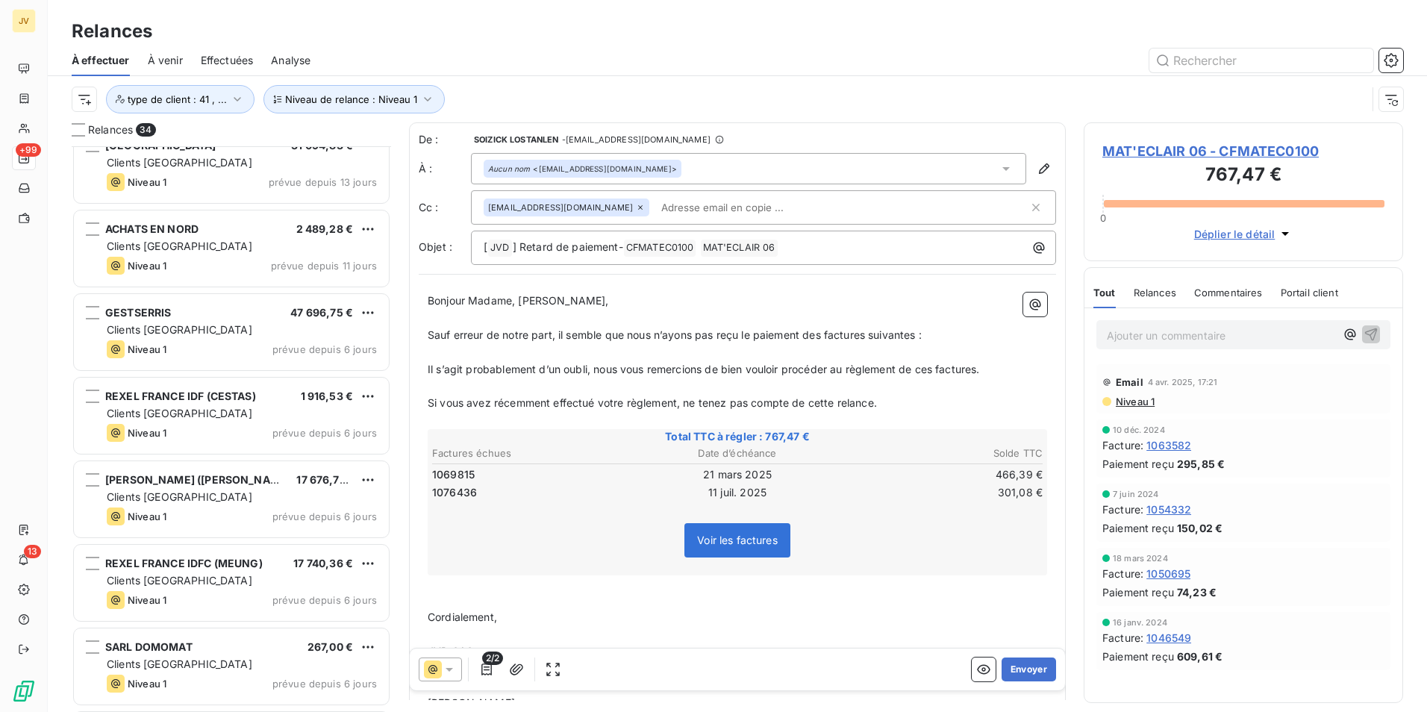
scroll to position [2098, 0]
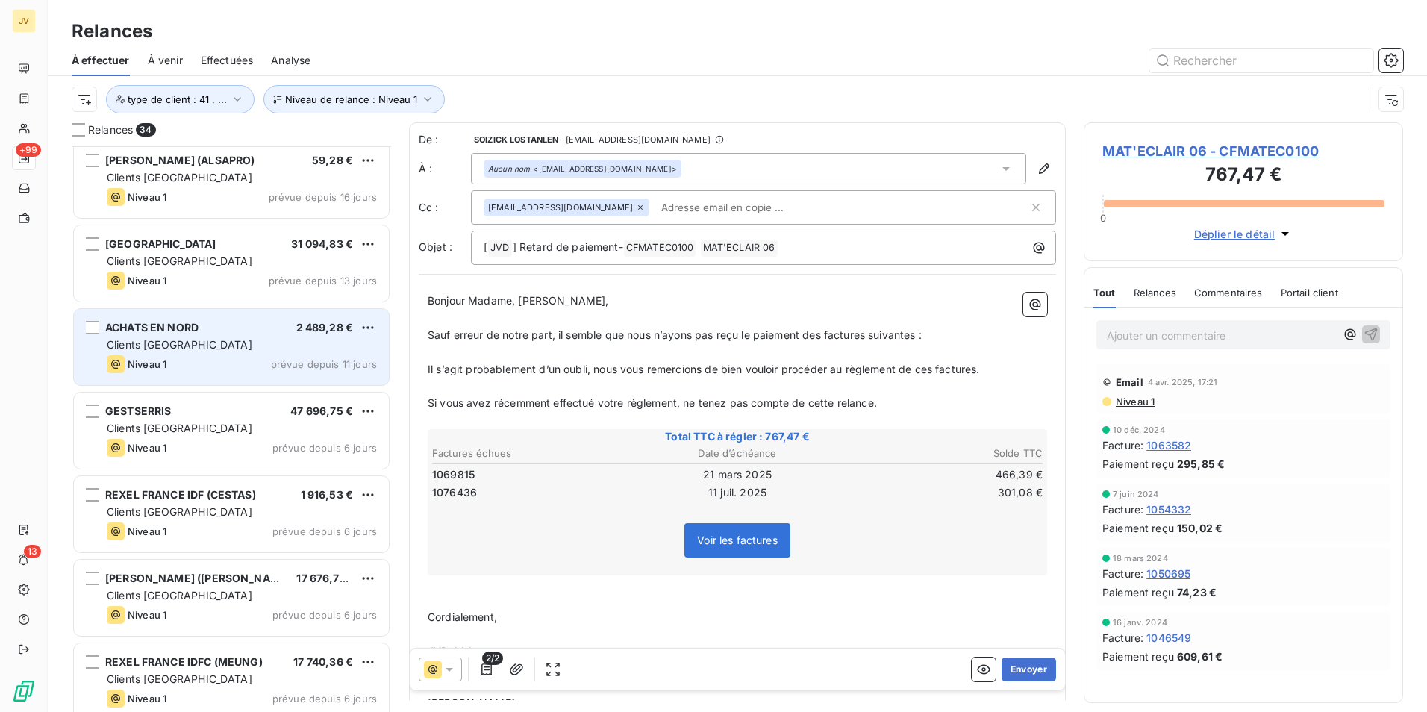
drag, startPoint x: 164, startPoint y: 331, endPoint x: 172, endPoint y: 334, distance: 7.8
click at [165, 331] on span "ACHATS EN NORD" at bounding box center [151, 327] width 93 height 13
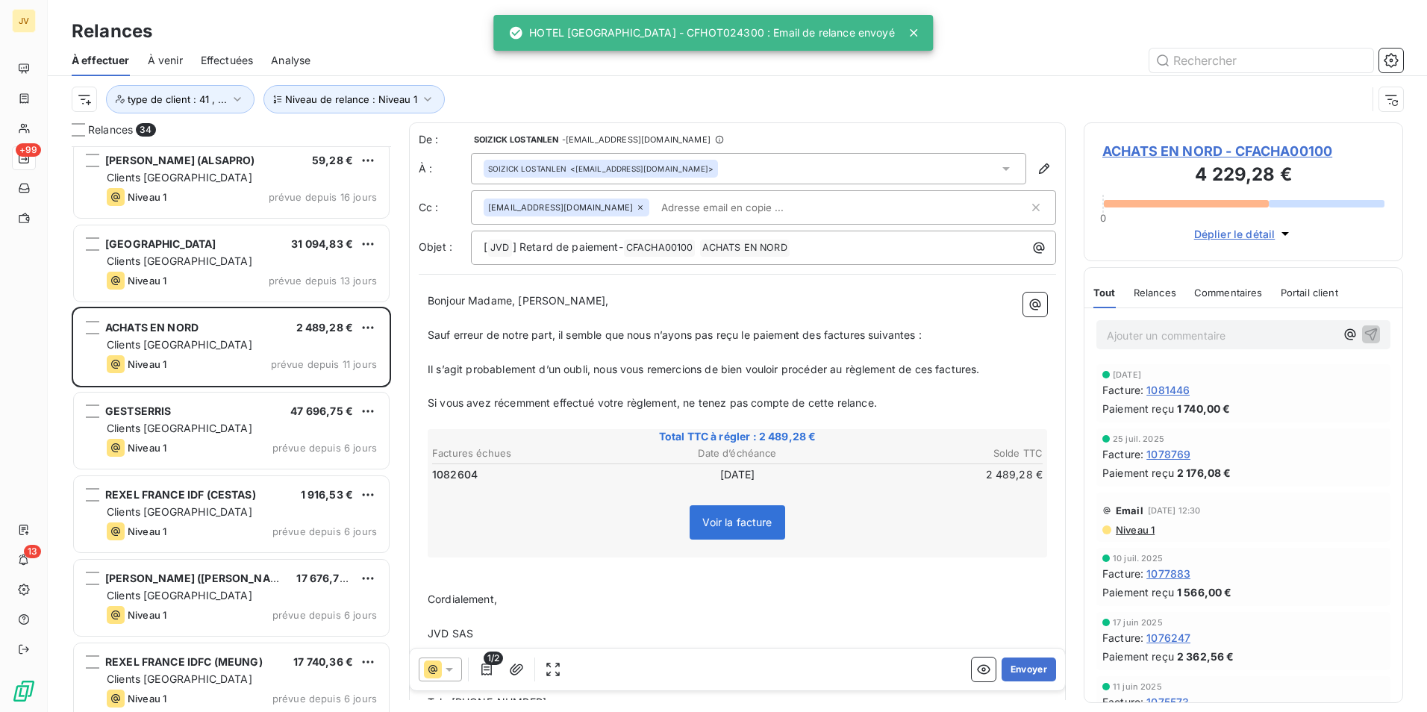
click at [636, 208] on icon at bounding box center [640, 207] width 9 height 9
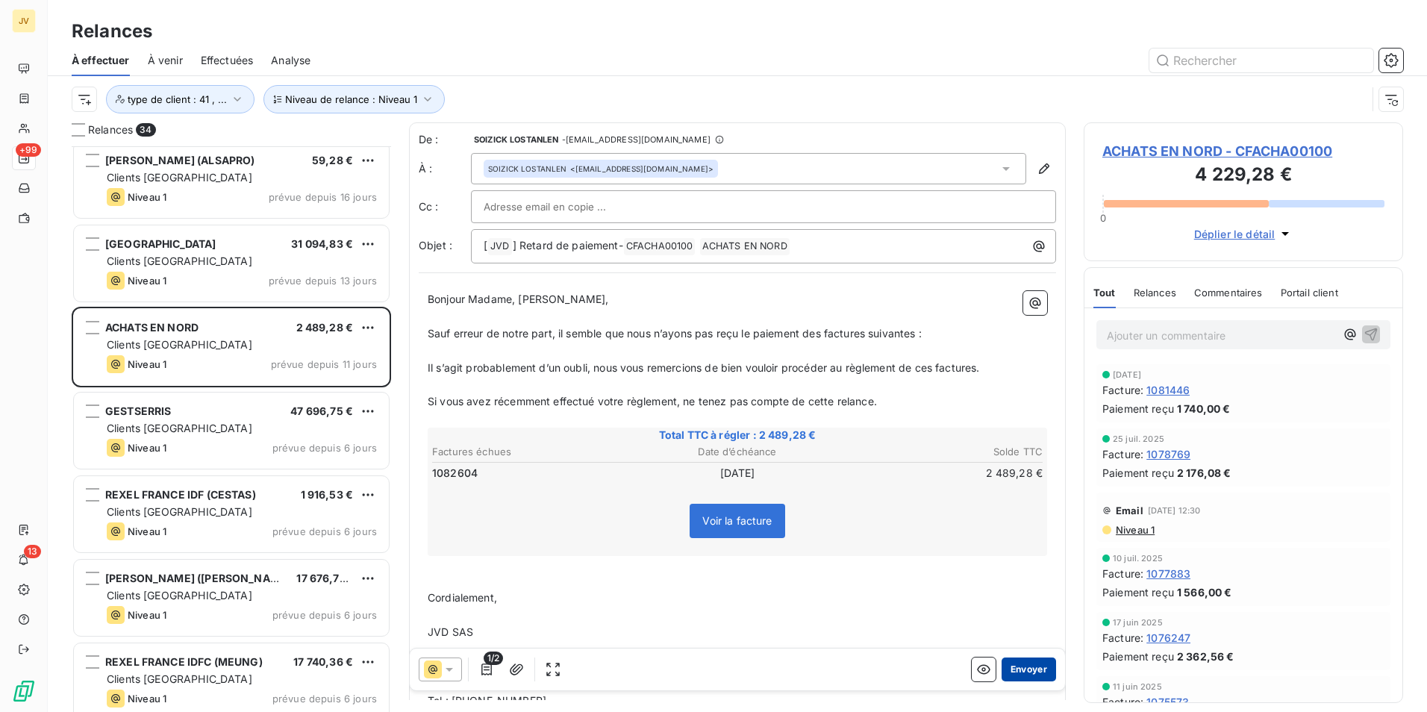
click at [1016, 664] on button "Envoyer" at bounding box center [1029, 670] width 54 height 24
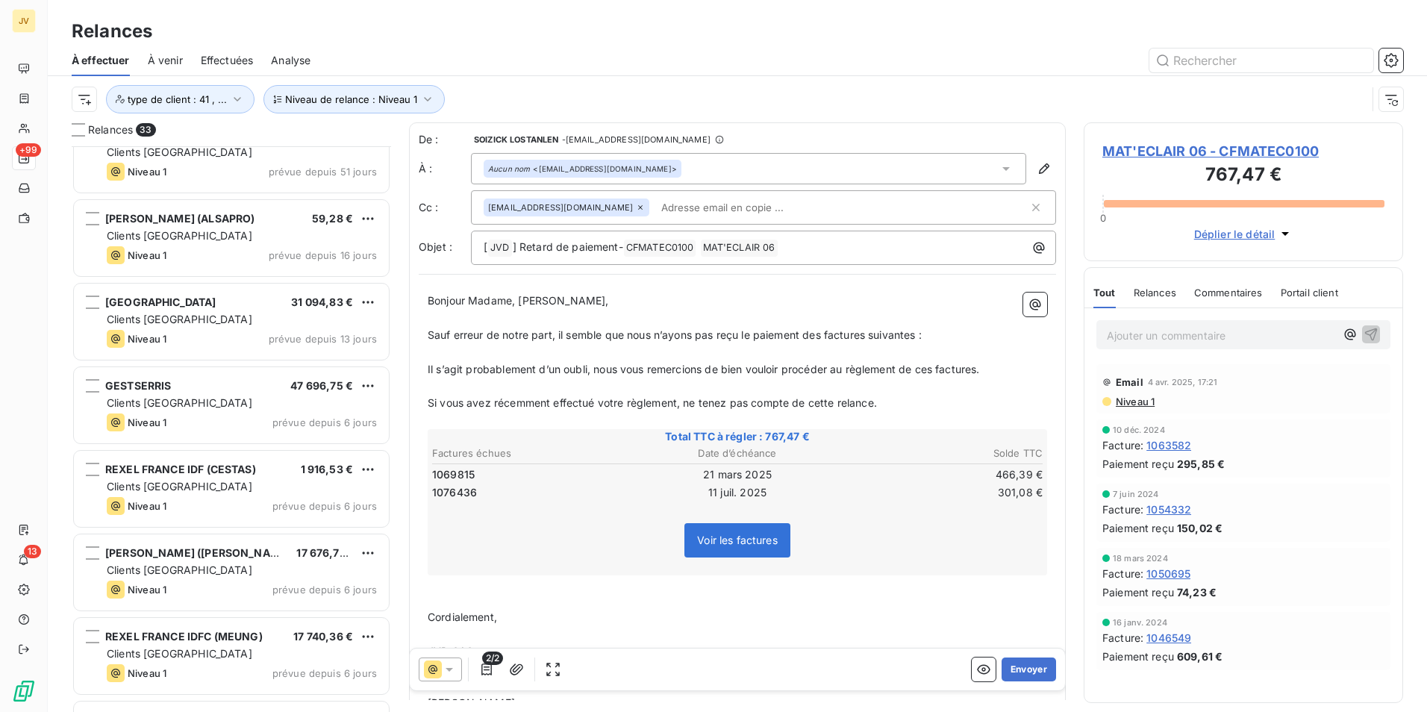
scroll to position [2023, 0]
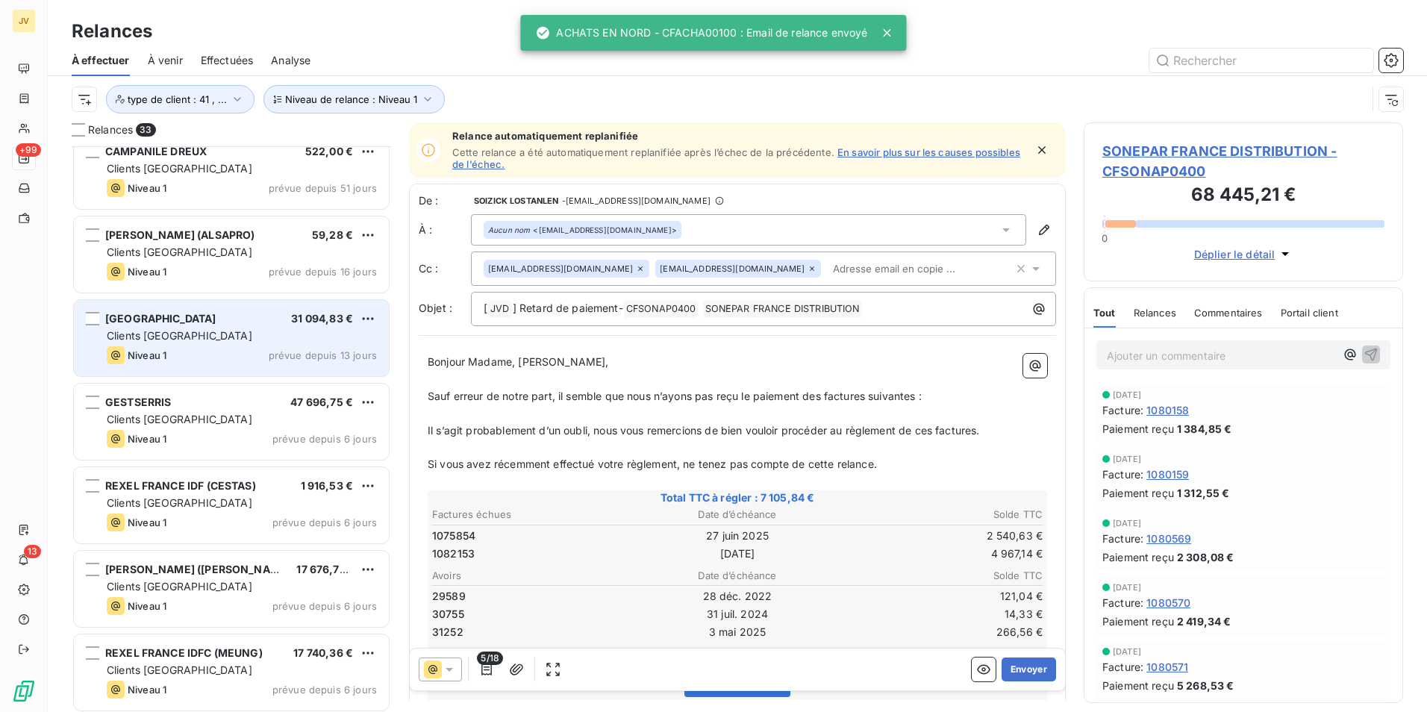
click at [181, 337] on div "Clients [GEOGRAPHIC_DATA]" at bounding box center [242, 335] width 270 height 15
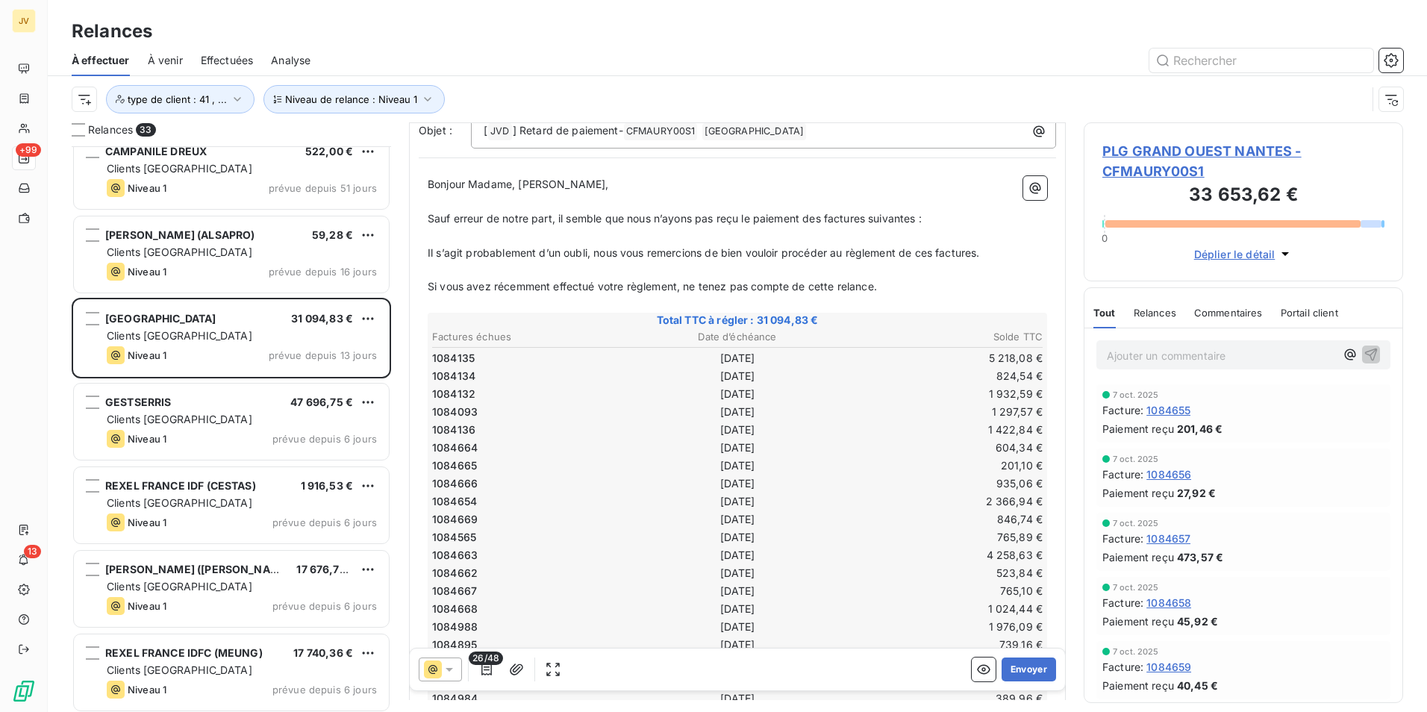
scroll to position [25, 0]
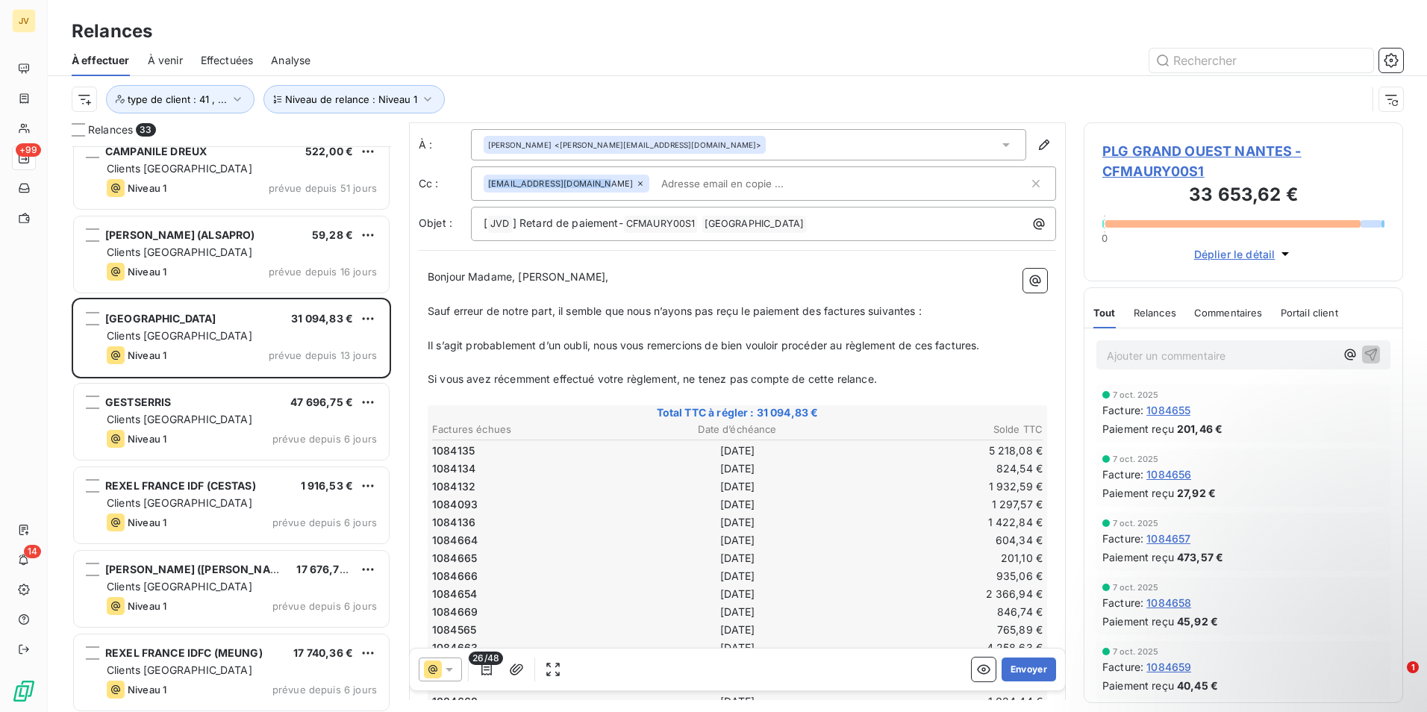
drag, startPoint x: 582, startPoint y: 184, endPoint x: 476, endPoint y: 191, distance: 105.5
click at [476, 191] on div "[EMAIL_ADDRESS][DOMAIN_NAME]" at bounding box center [763, 183] width 585 height 34
click at [1003, 144] on icon at bounding box center [1006, 145] width 7 height 4
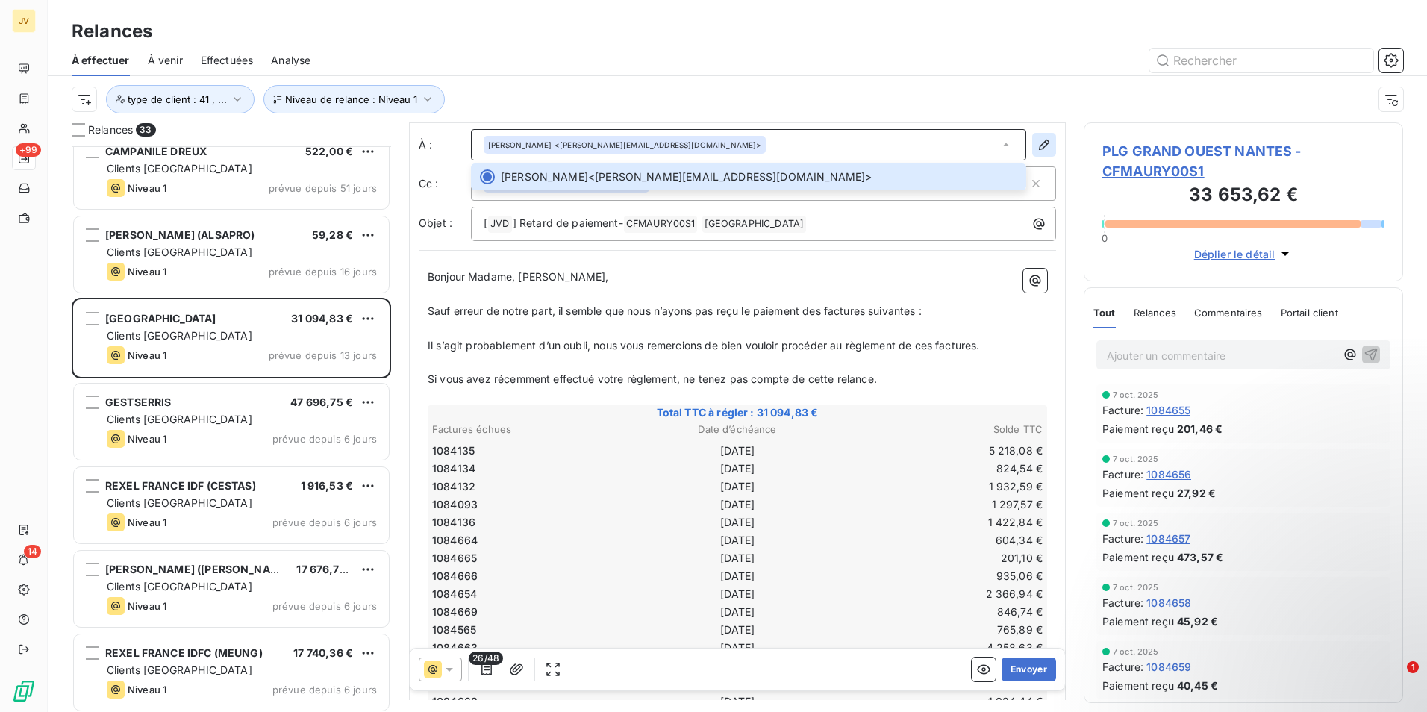
click at [1032, 143] on button "button" at bounding box center [1044, 145] width 24 height 24
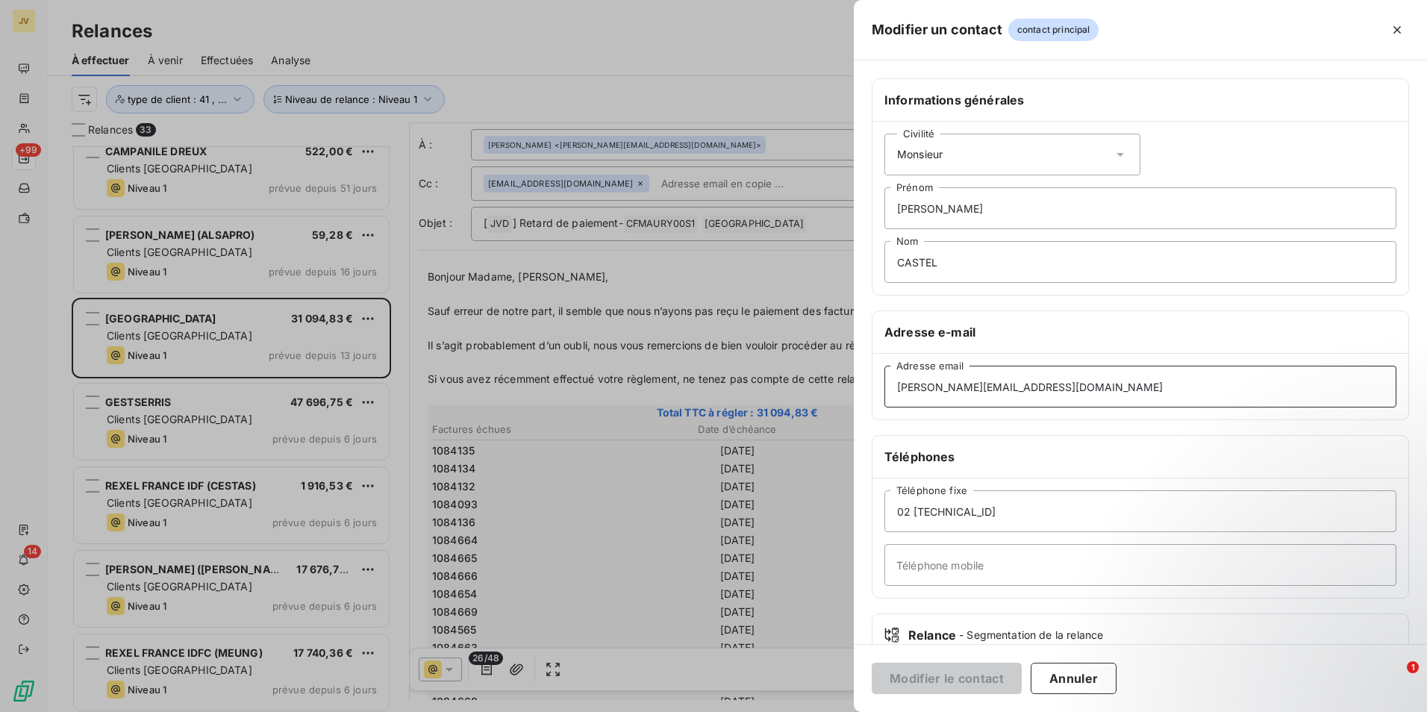
drag, startPoint x: 1070, startPoint y: 385, endPoint x: 0, endPoint y: 427, distance: 1070.5
click at [69, 711] on div "Modifier un contact contact principal Informations générales Civilité Monsieur …" at bounding box center [713, 712] width 1427 height 0
paste input "contact@starchampselysees"
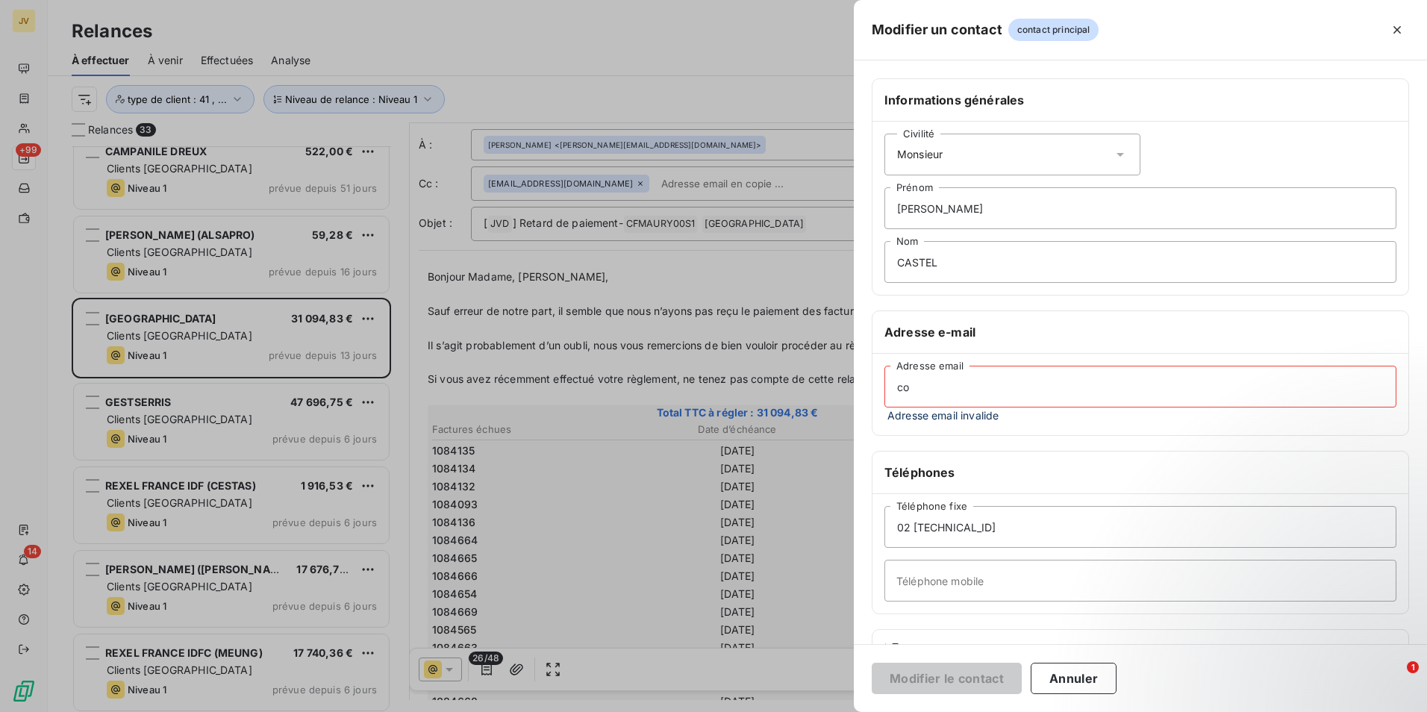
type input "c"
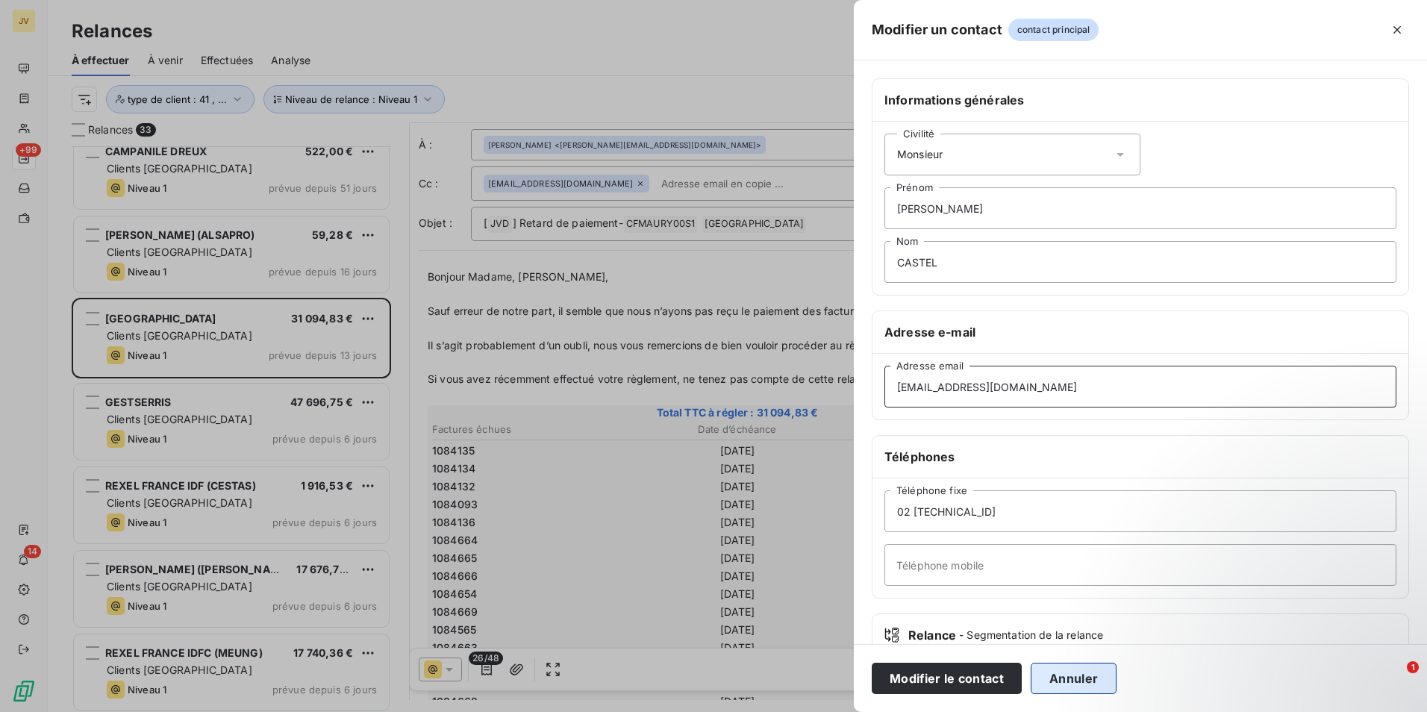
type input "[EMAIL_ADDRESS][DOMAIN_NAME]"
click at [1064, 671] on button "Annuler" at bounding box center [1074, 678] width 86 height 31
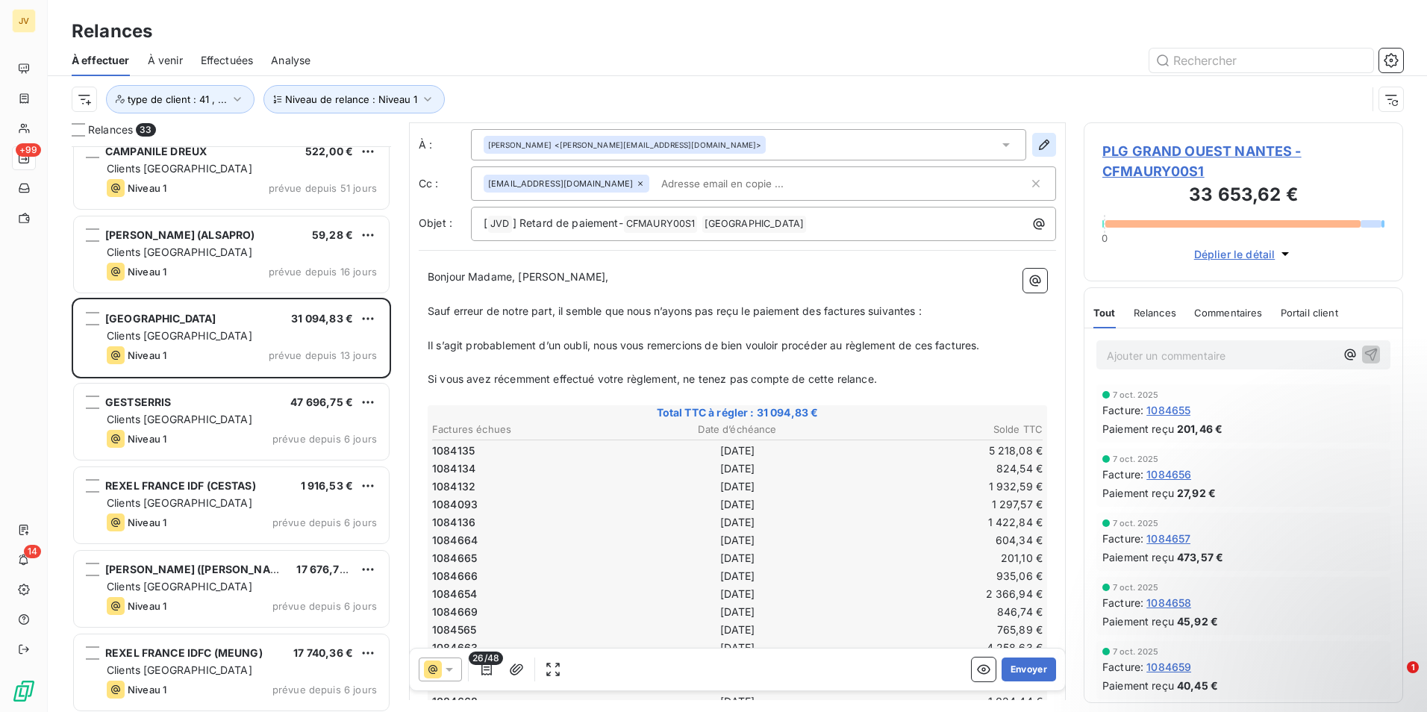
click at [1039, 146] on icon "button" at bounding box center [1044, 145] width 10 height 10
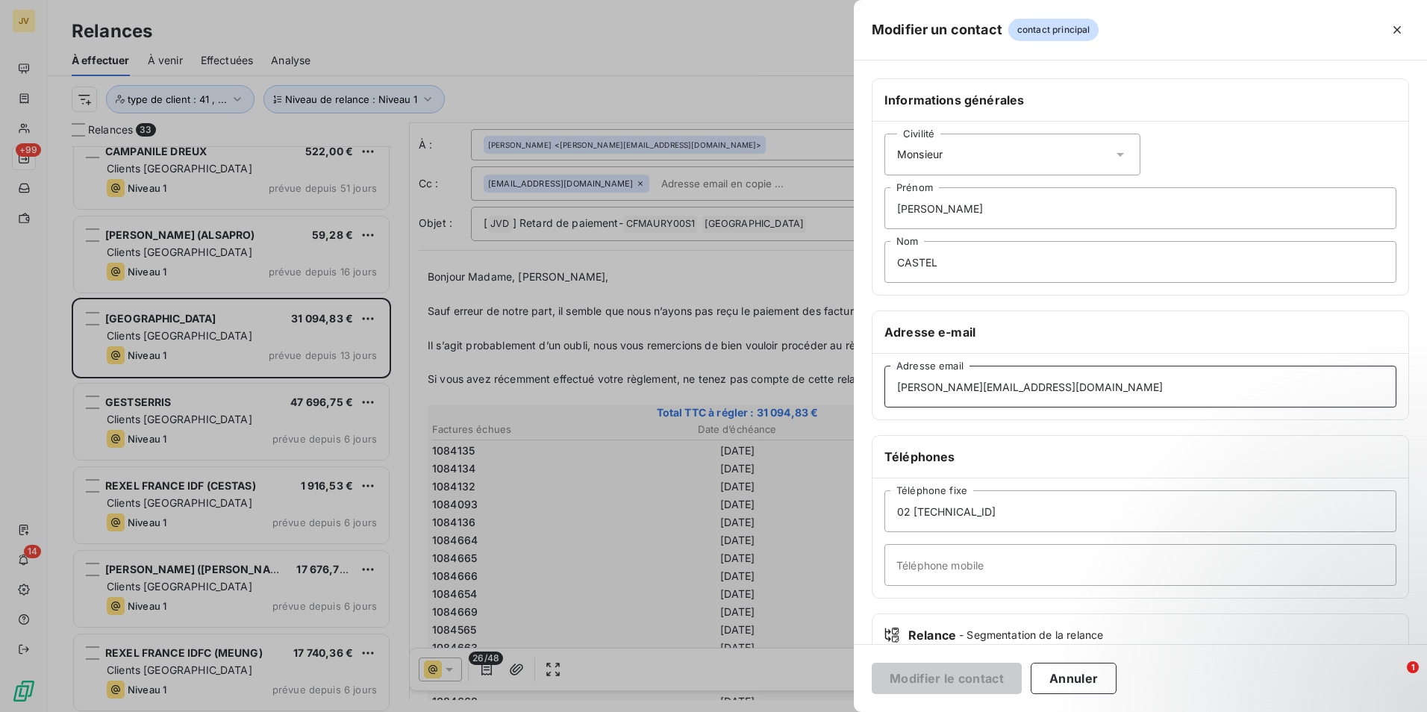
drag, startPoint x: 1063, startPoint y: 391, endPoint x: -3, endPoint y: 420, distance: 1066.4
click at [0, 420] on html "JV +99 14 Relances À effectuer À venir Effectuées Analyse Niveau de relance : N…" at bounding box center [713, 356] width 1427 height 712
drag, startPoint x: 1007, startPoint y: 390, endPoint x: 611, endPoint y: 390, distance: 395.6
click at [611, 711] on div "Modifier un contact contact principal Informations générales Civilité Monsieur …" at bounding box center [713, 712] width 1427 height 0
type input "[EMAIL_ADDRESS][DOMAIN_NAME]"
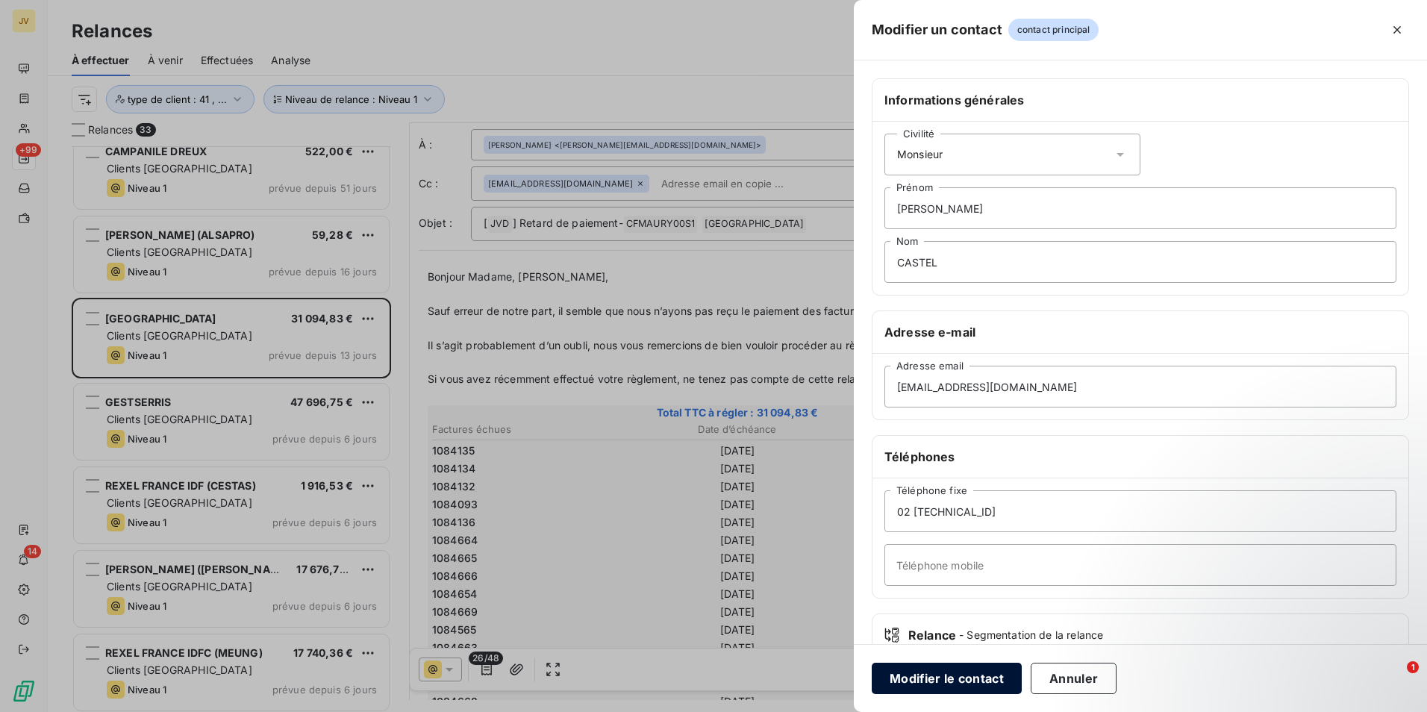
click at [953, 673] on button "Modifier le contact" at bounding box center [947, 678] width 150 height 31
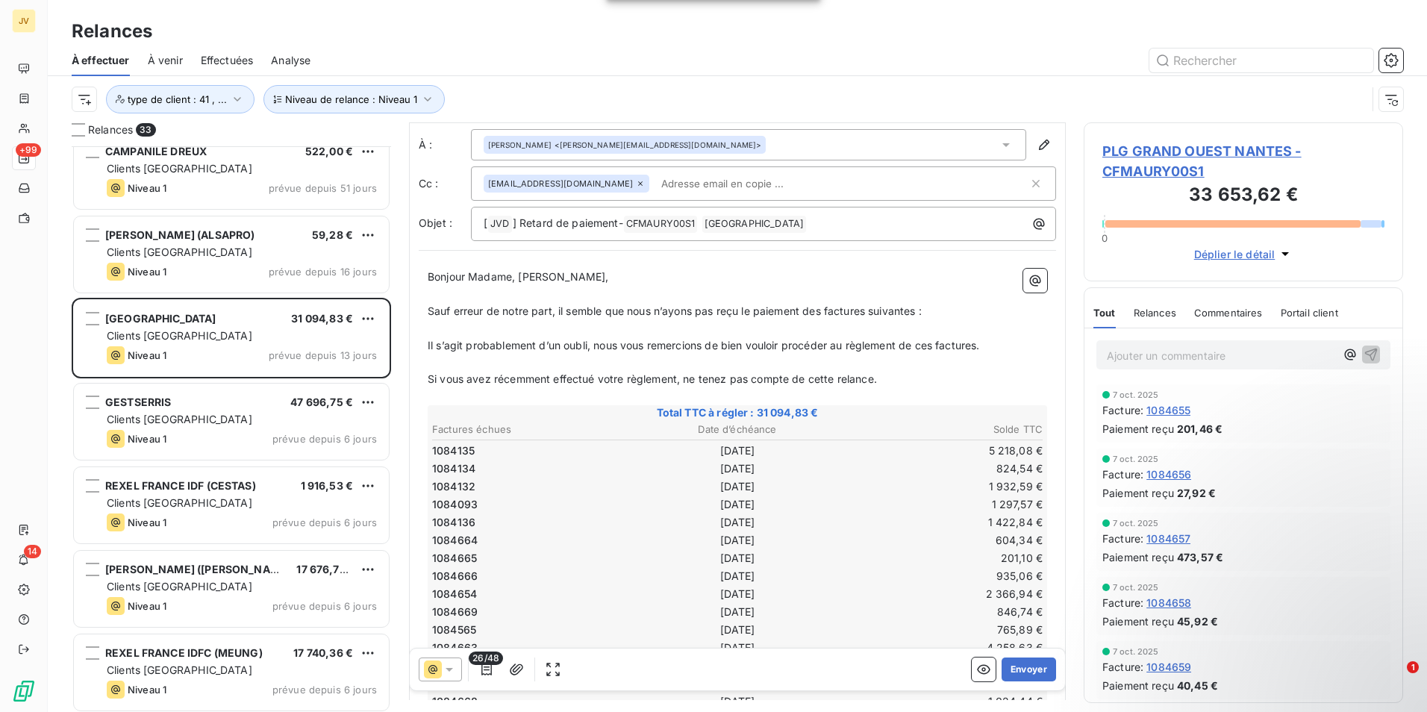
click at [1000, 145] on icon at bounding box center [1006, 144] width 15 height 15
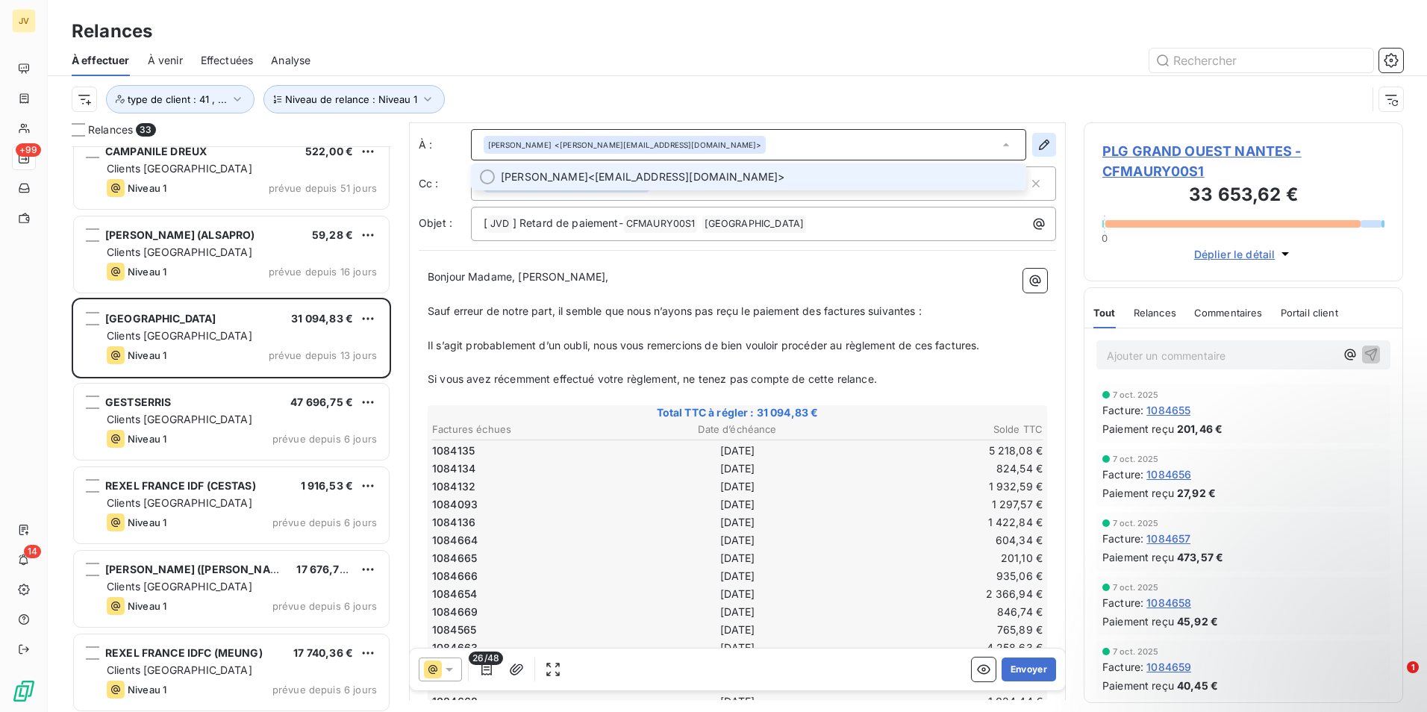
click at [1037, 144] on icon "button" at bounding box center [1044, 144] width 15 height 15
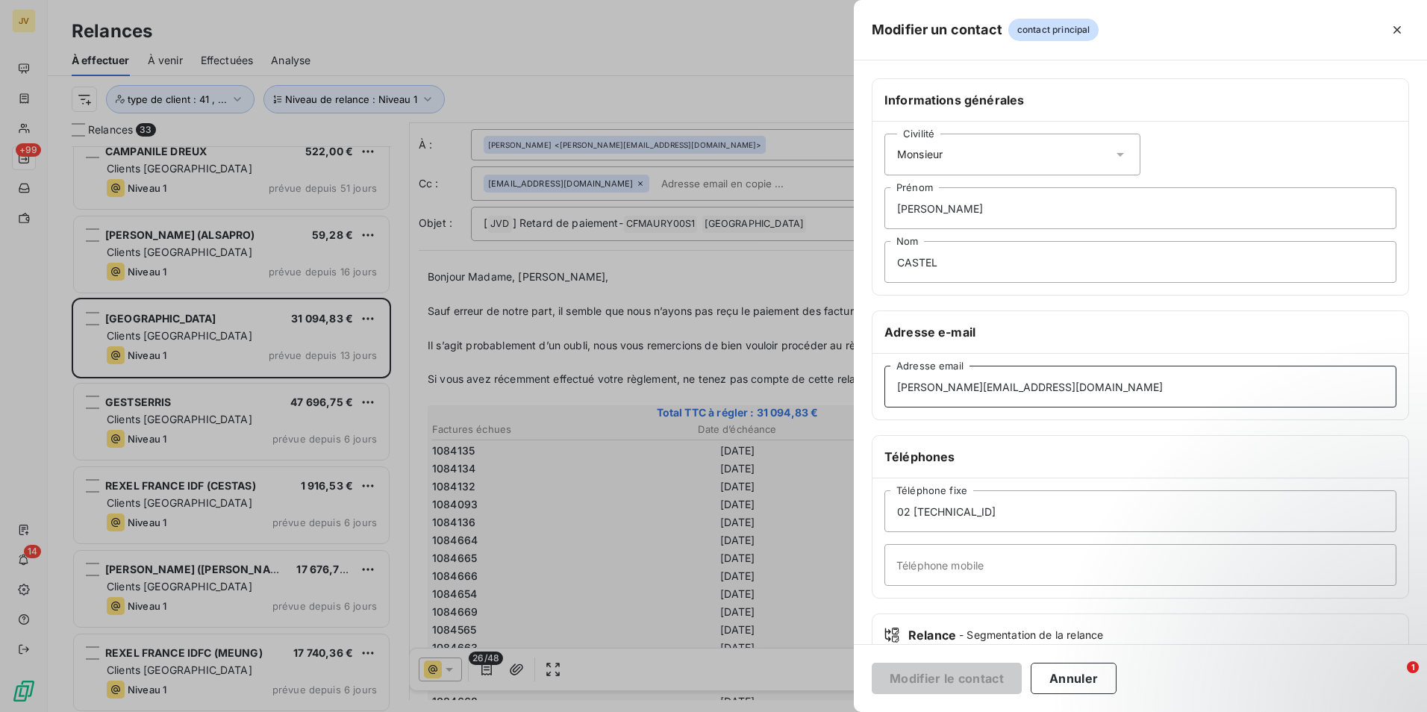
drag, startPoint x: 1070, startPoint y: 392, endPoint x: 994, endPoint y: 708, distance: 325.0
click at [1064, 392] on input "m.castel@groupeplg.com" at bounding box center [1141, 387] width 512 height 42
drag, startPoint x: 887, startPoint y: 396, endPoint x: 228, endPoint y: 455, distance: 661.1
click at [234, 711] on div "Modifier un contact contact principal Informations générales Civilité Monsieur …" at bounding box center [713, 712] width 1427 height 0
paste input "[EMAIL_ADDRESS][DOMAIN_NAME]"
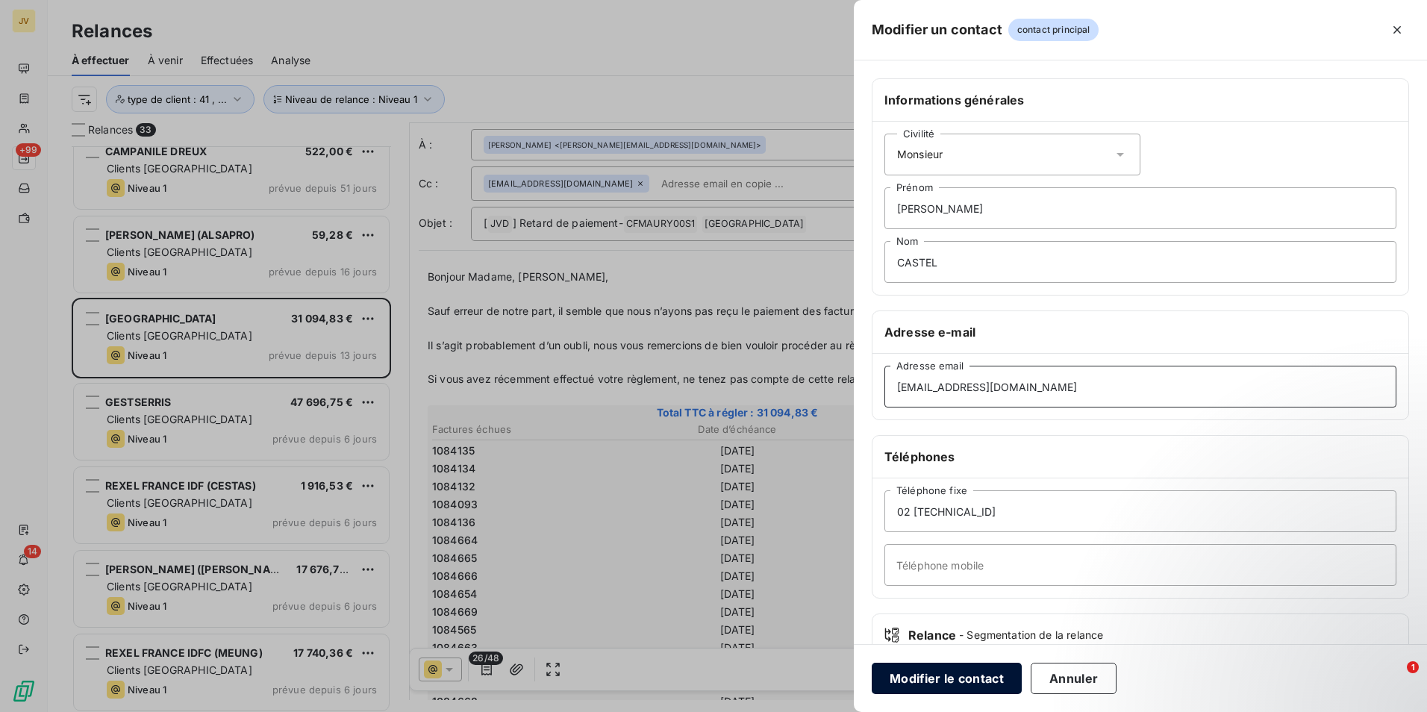
type input "[EMAIL_ADDRESS][DOMAIN_NAME]"
click at [985, 676] on button "Modifier le contact" at bounding box center [947, 678] width 150 height 31
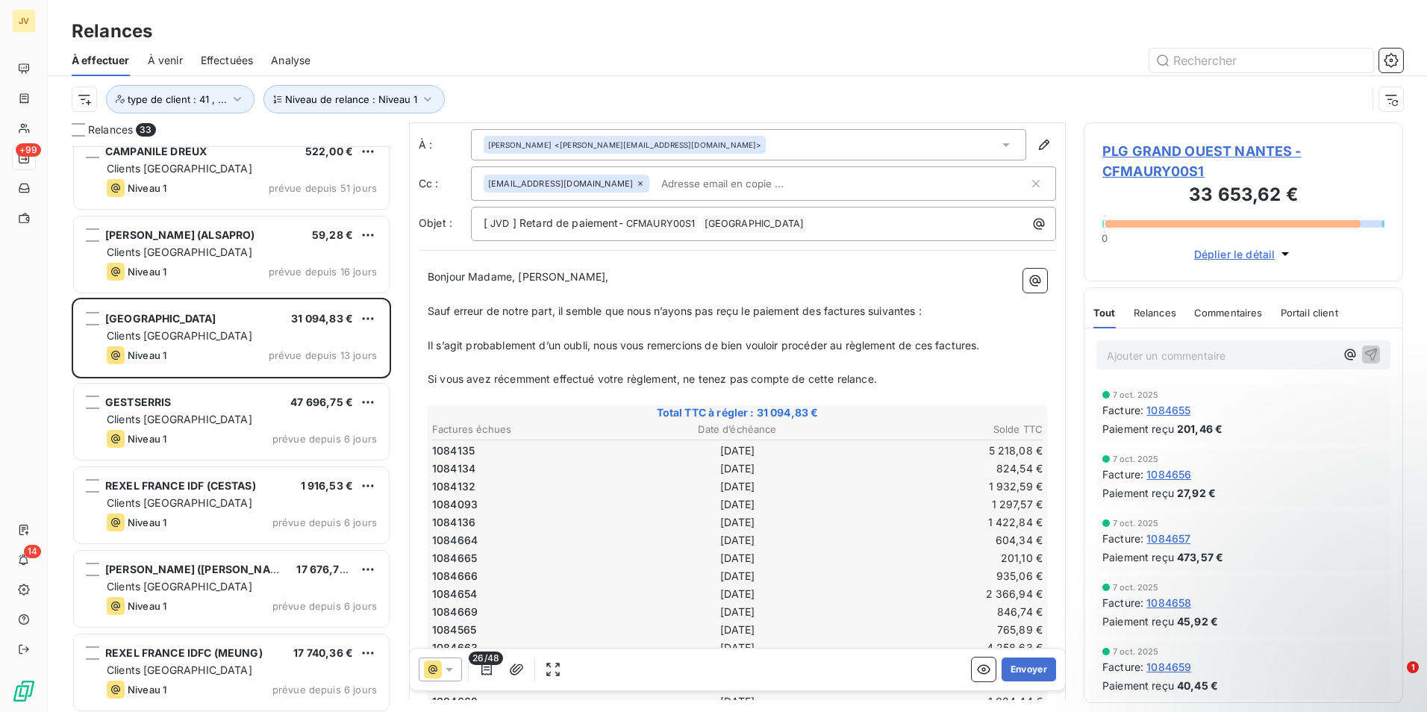
click at [1005, 140] on div "Michel CASTEL <m.castel@groupeplg.com>" at bounding box center [748, 144] width 555 height 31
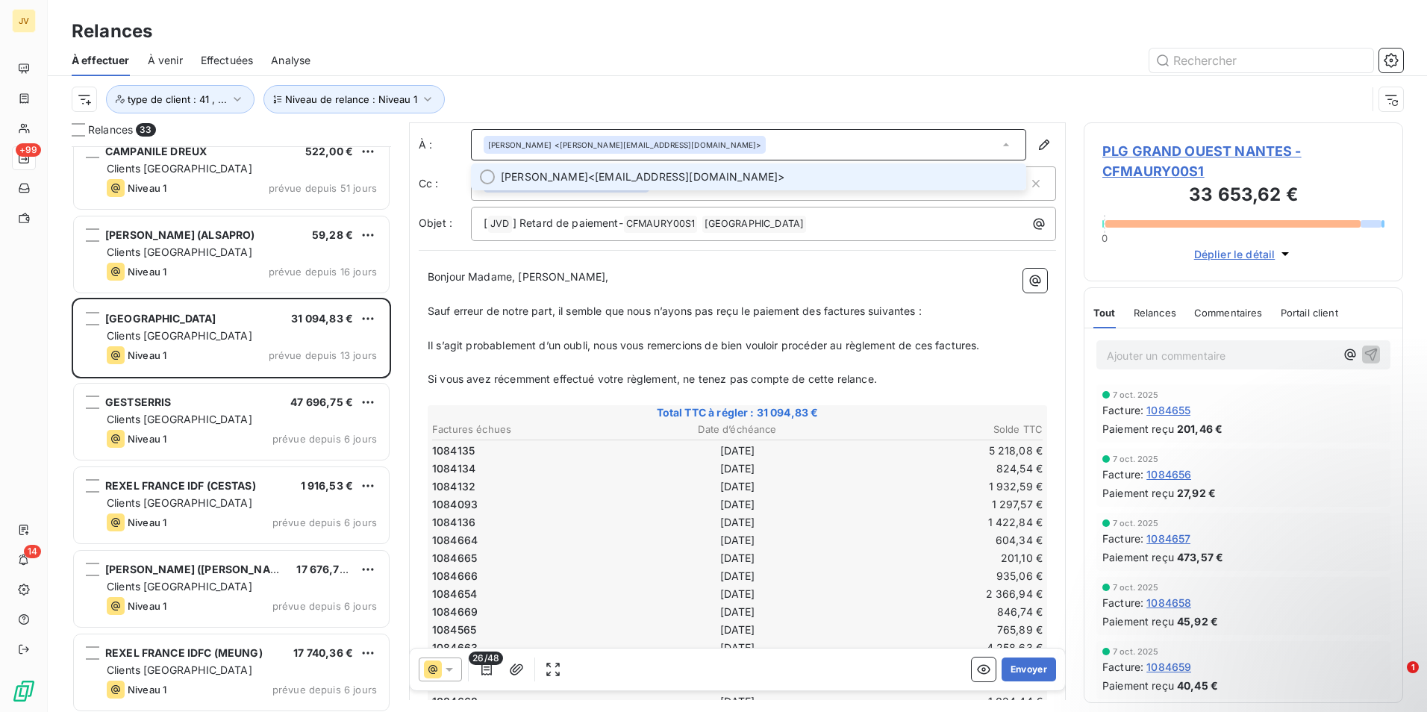
click at [999, 143] on icon at bounding box center [1006, 144] width 15 height 15
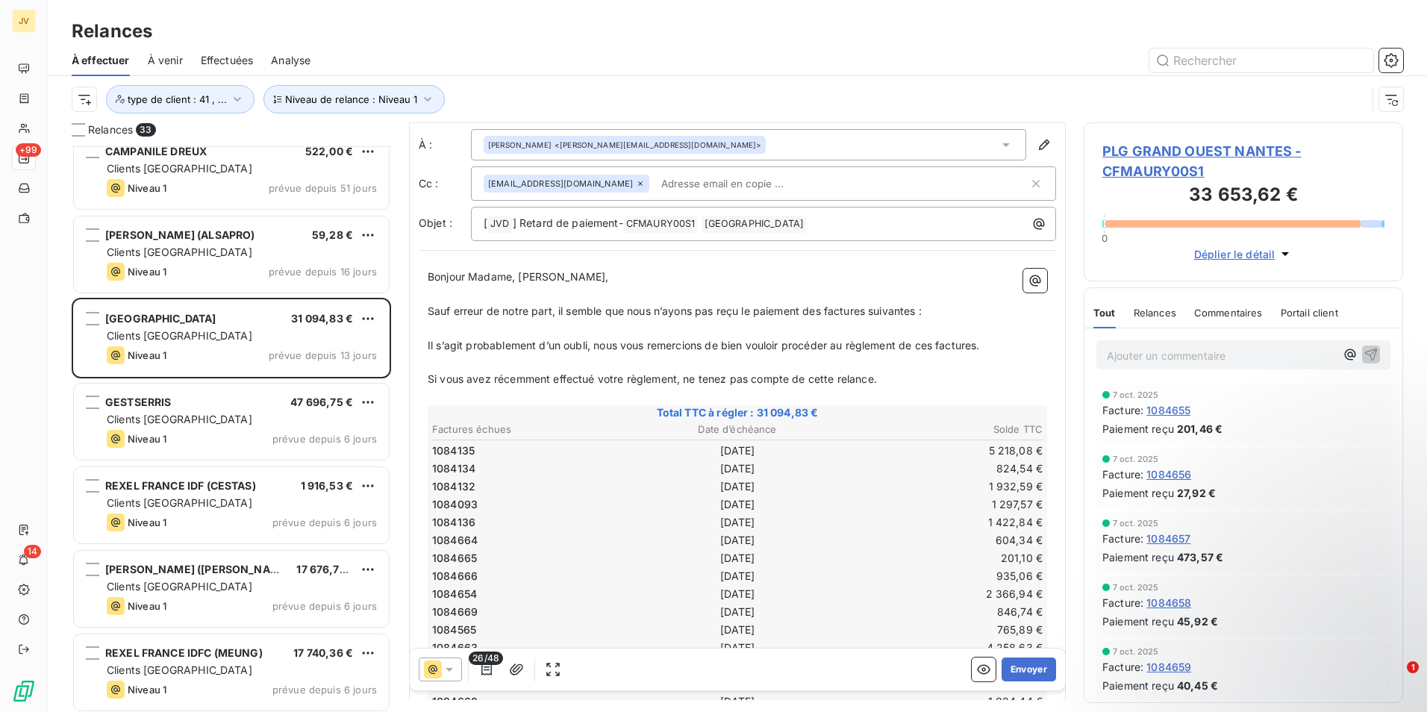
click at [770, 134] on div "Michel CASTEL <m.castel@groupeplg.com>" at bounding box center [748, 144] width 555 height 31
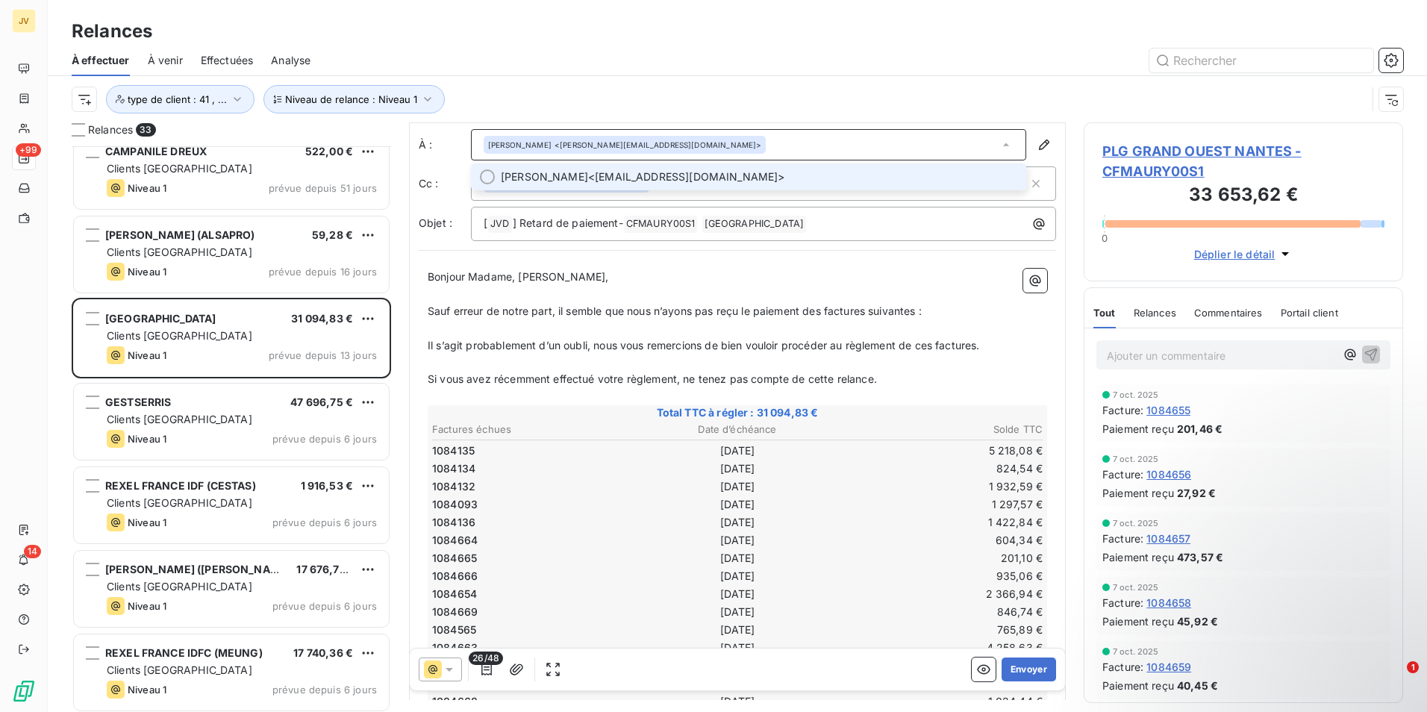
click at [490, 176] on div at bounding box center [487, 176] width 15 height 15
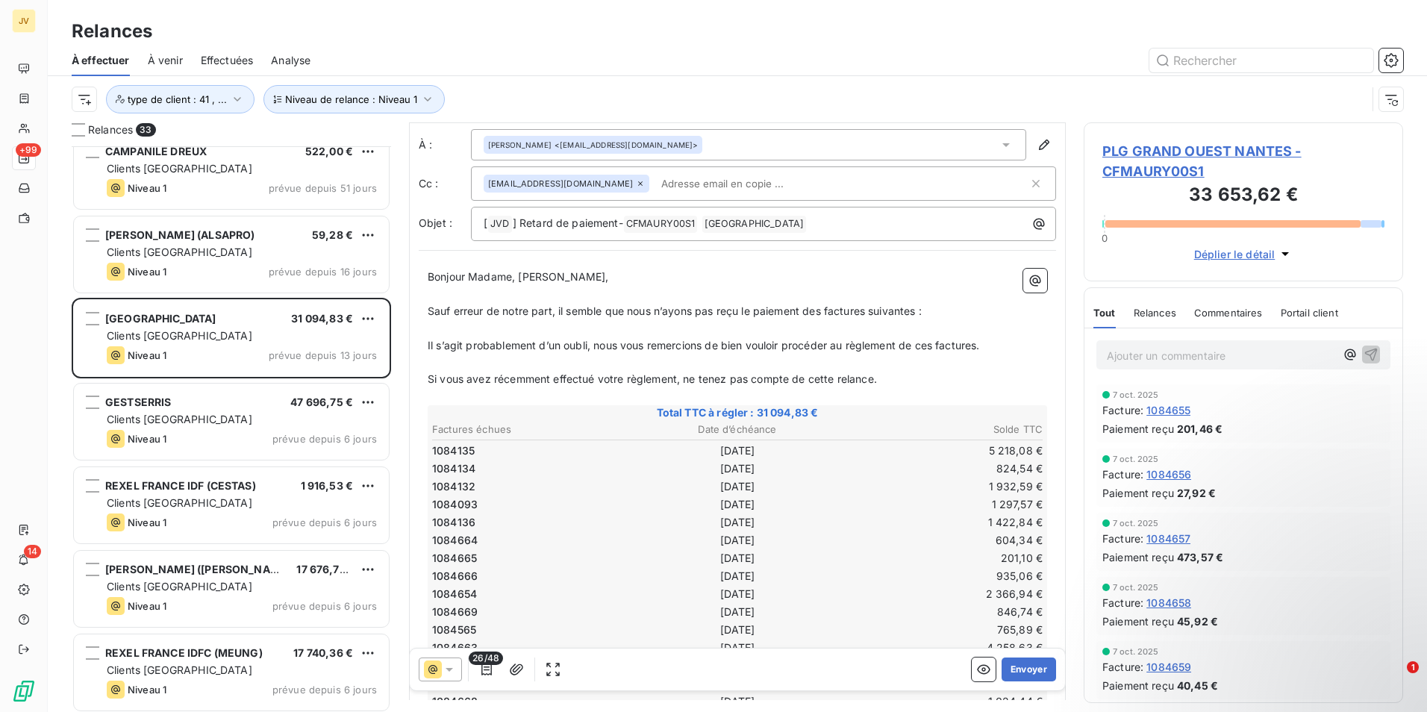
scroll to position [0, 0]
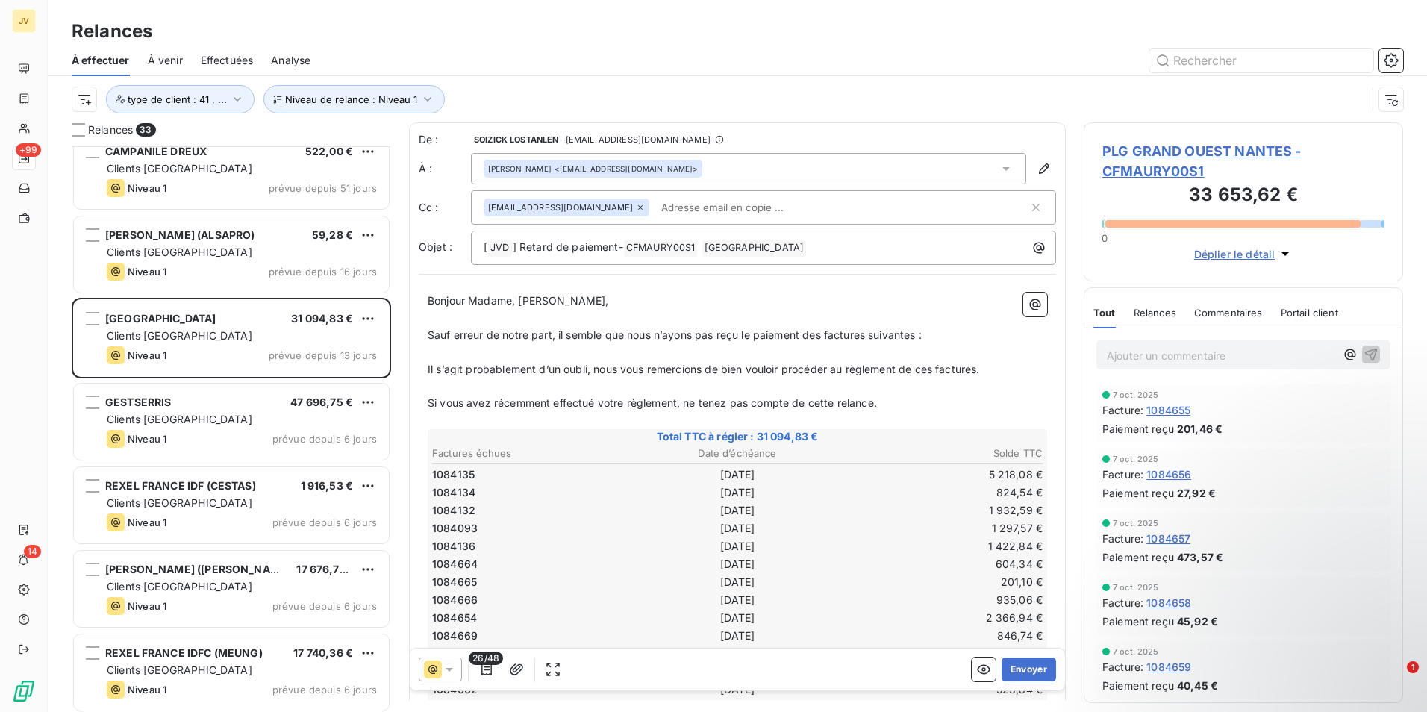
click at [636, 210] on icon at bounding box center [640, 207] width 9 height 9
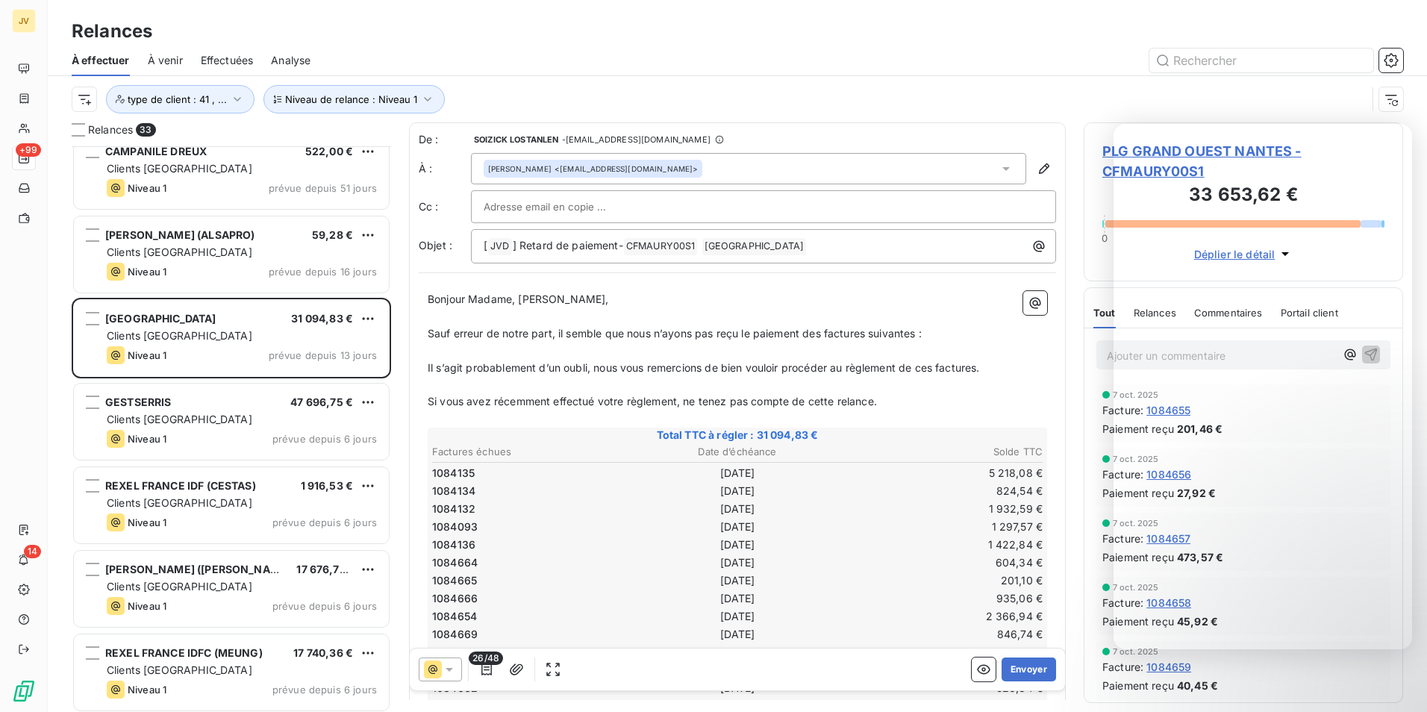
click at [817, 586] on td "[DATE]" at bounding box center [737, 581] width 203 height 16
click at [1030, 667] on button "Envoyer" at bounding box center [1029, 670] width 54 height 24
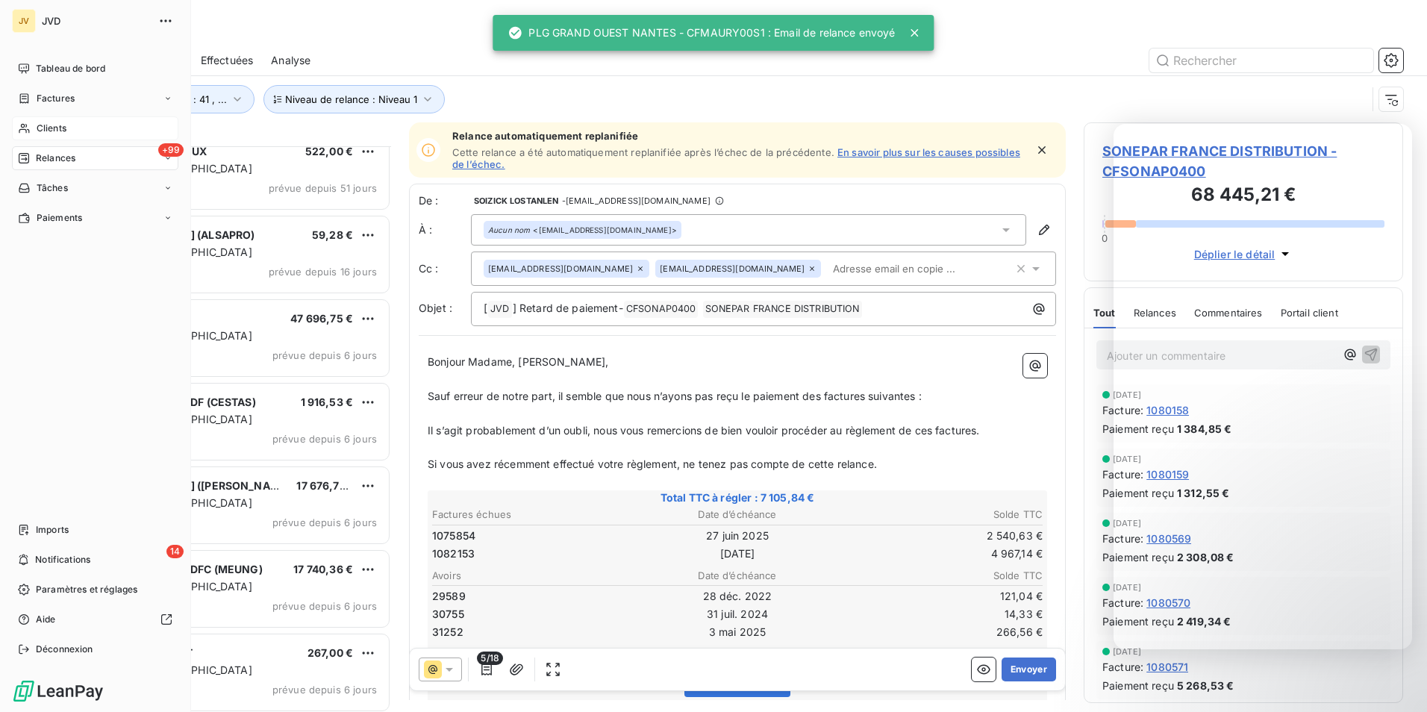
click at [43, 125] on span "Clients" at bounding box center [52, 128] width 30 height 13
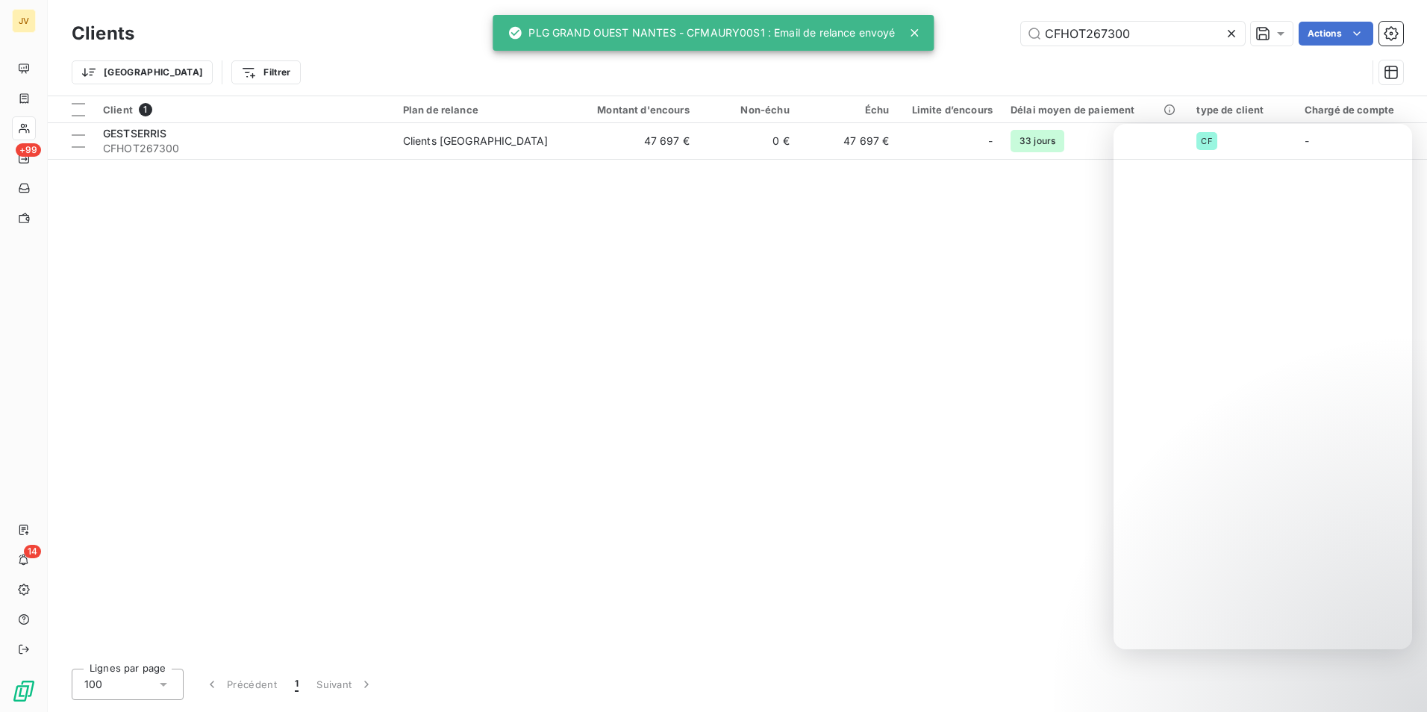
drag, startPoint x: 1138, startPoint y: 34, endPoint x: 219, endPoint y: 96, distance: 921.0
click at [175, 103] on div "Clients CFHOT267300 Actions Trier Filtrer Client 1 Plan de relance Montant d'en…" at bounding box center [737, 356] width 1379 height 712
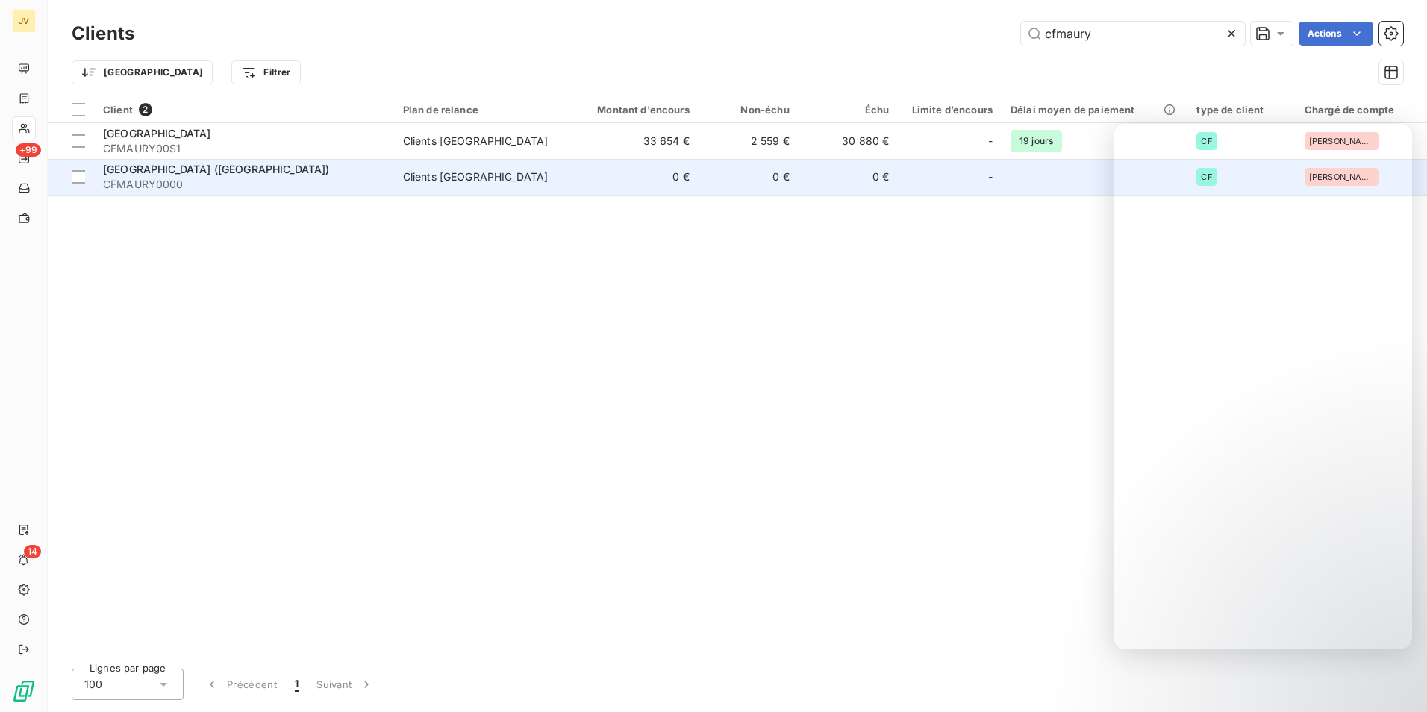
type input "cfmaury"
click at [217, 169] on span "PLG GRAND OUEST (NANTES)" at bounding box center [216, 169] width 227 height 13
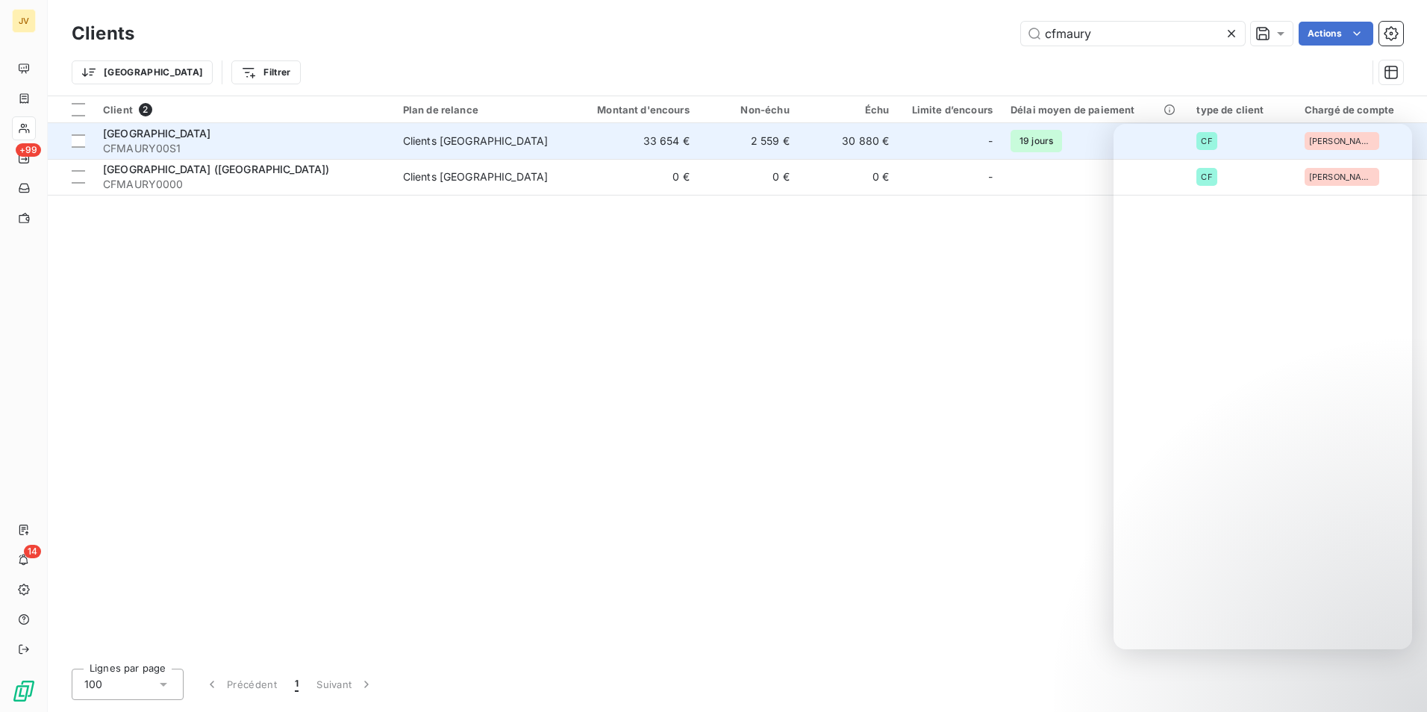
click at [242, 141] on span "CFMAURY00S1" at bounding box center [244, 148] width 282 height 15
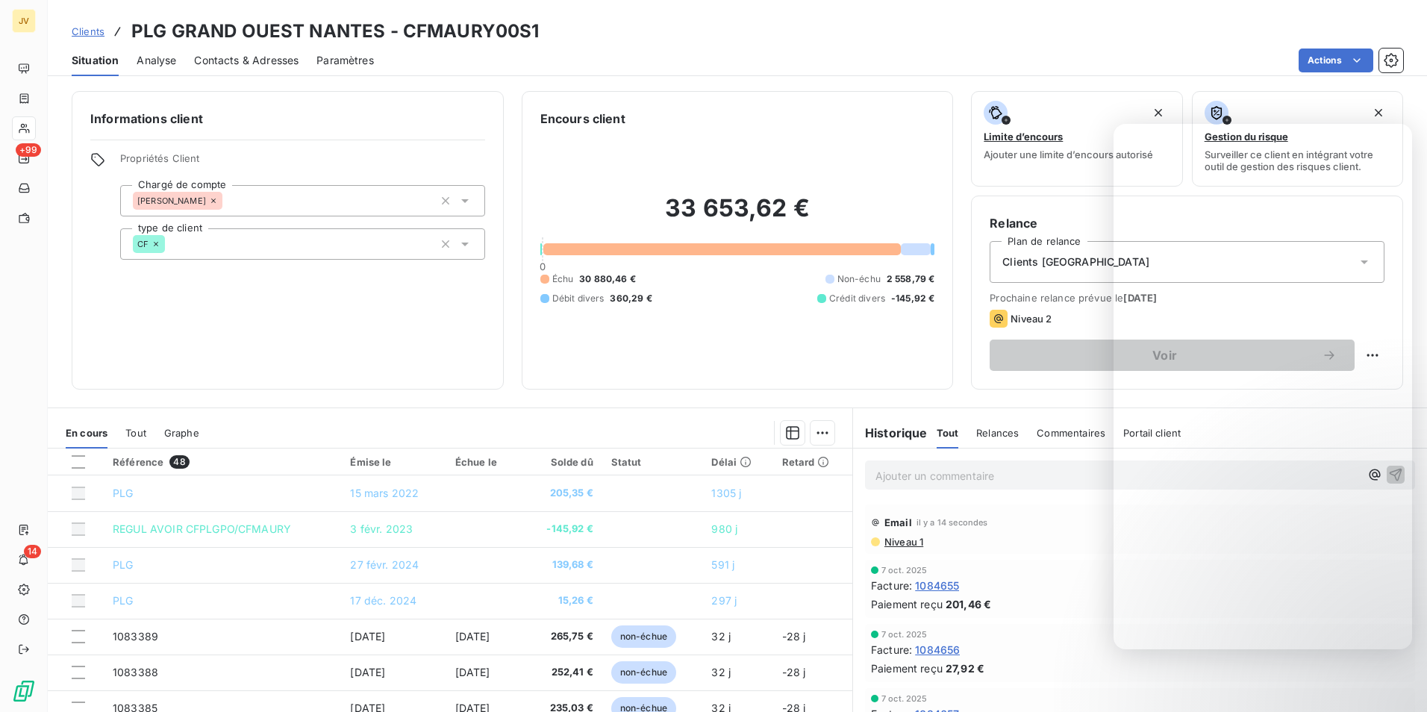
click at [261, 66] on span "Contacts & Adresses" at bounding box center [246, 60] width 105 height 15
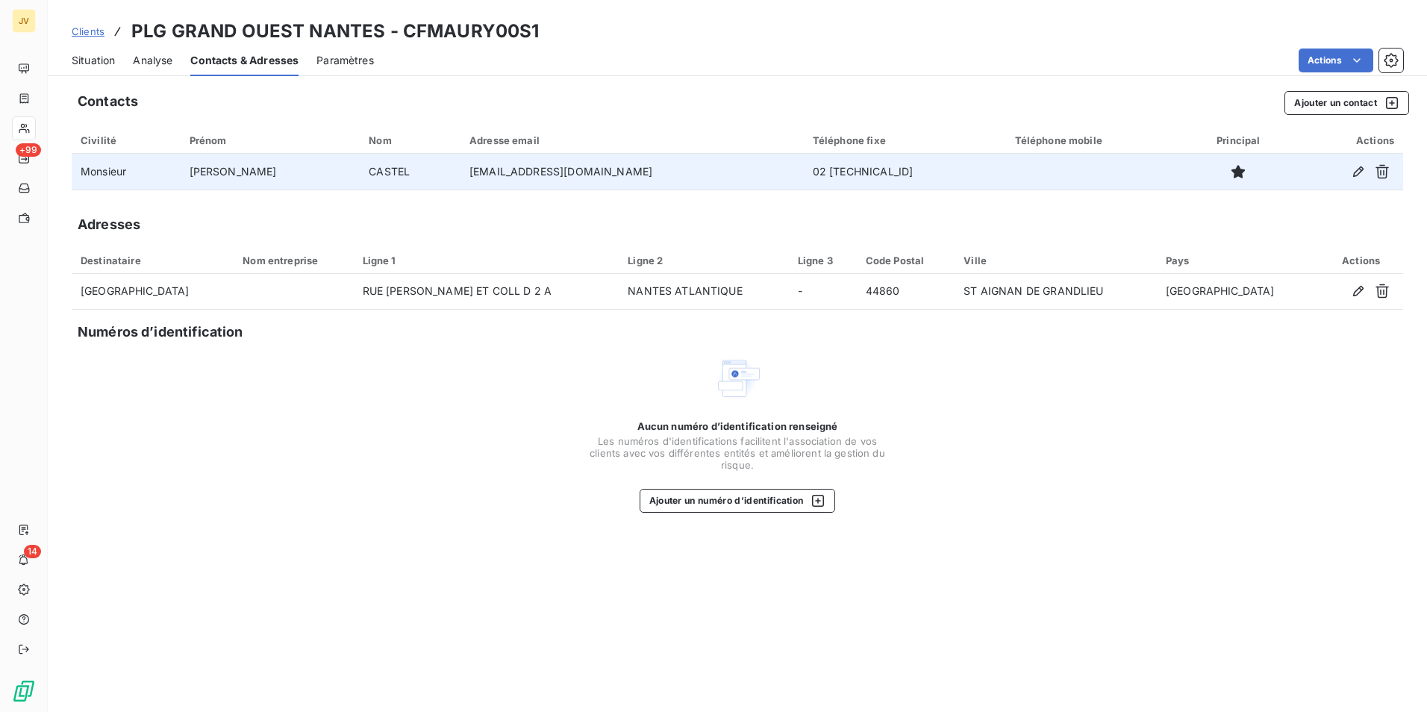
click at [559, 183] on td "[EMAIL_ADDRESS][DOMAIN_NAME]" at bounding box center [632, 172] width 343 height 36
click at [1359, 167] on icon "button" at bounding box center [1358, 171] width 15 height 15
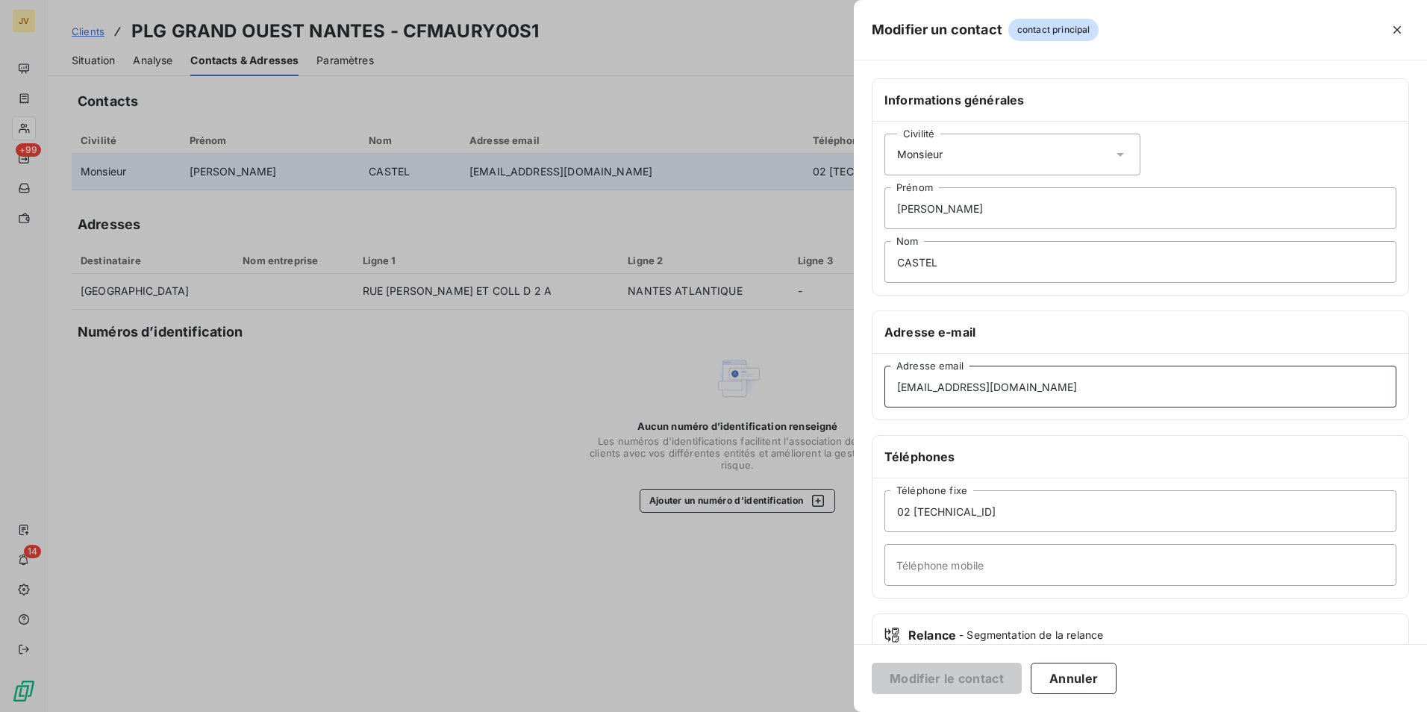
drag, startPoint x: 1011, startPoint y: 395, endPoint x: -3, endPoint y: 419, distance: 1014.7
click at [0, 419] on html "JV +99 14 Clients PLG GRAND OUEST NANTES - CFMAURY00S1 Situation Analyse Contac…" at bounding box center [713, 356] width 1427 height 712
paste input
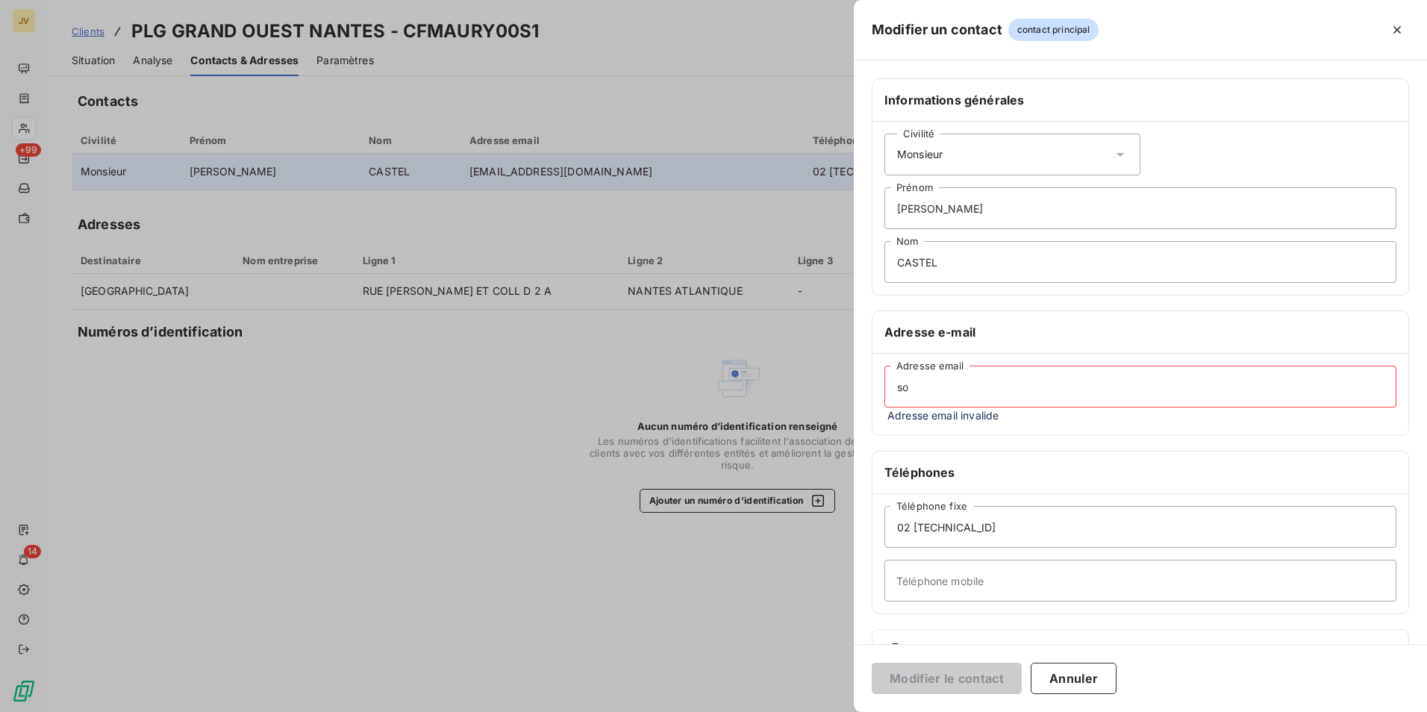
type input "s"
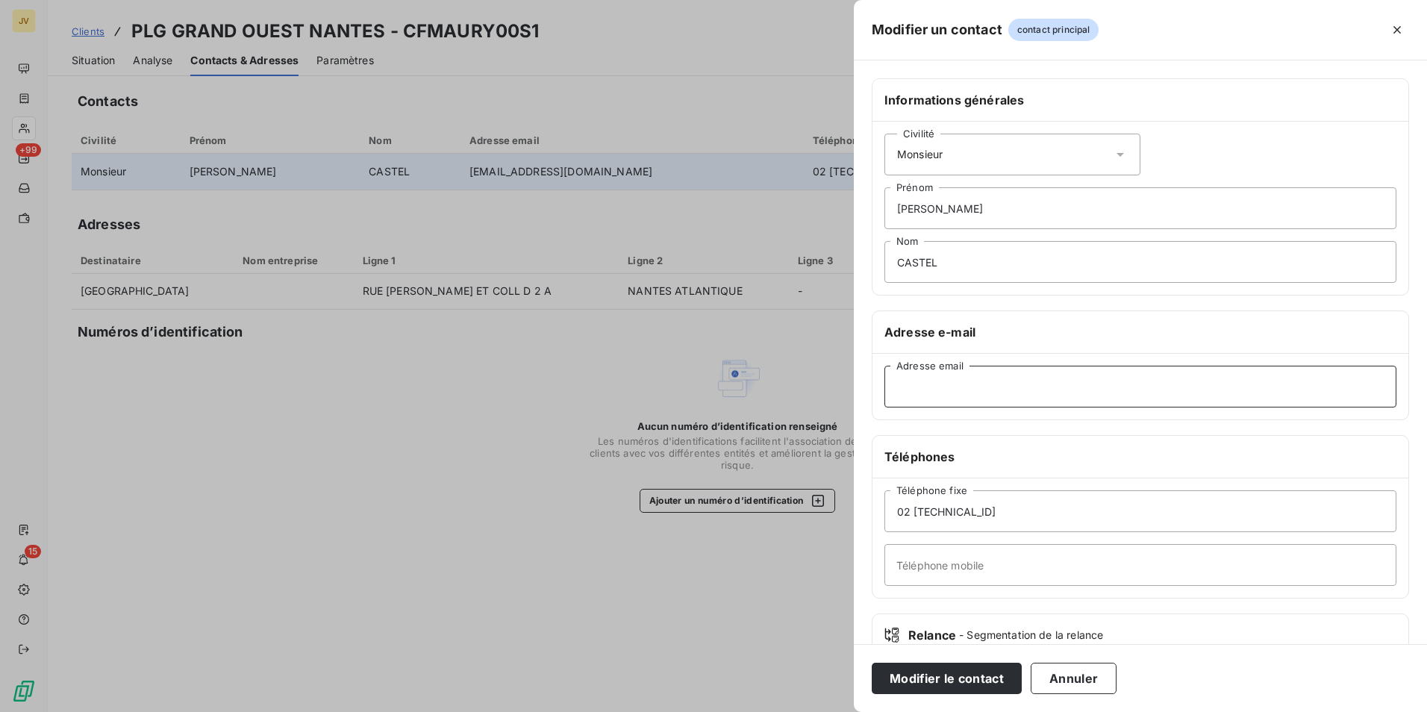
paste input "m.castel@groupeplg.com"
type input "m.castel@groupeplg.com"
click at [941, 676] on button "Modifier le contact" at bounding box center [947, 678] width 150 height 31
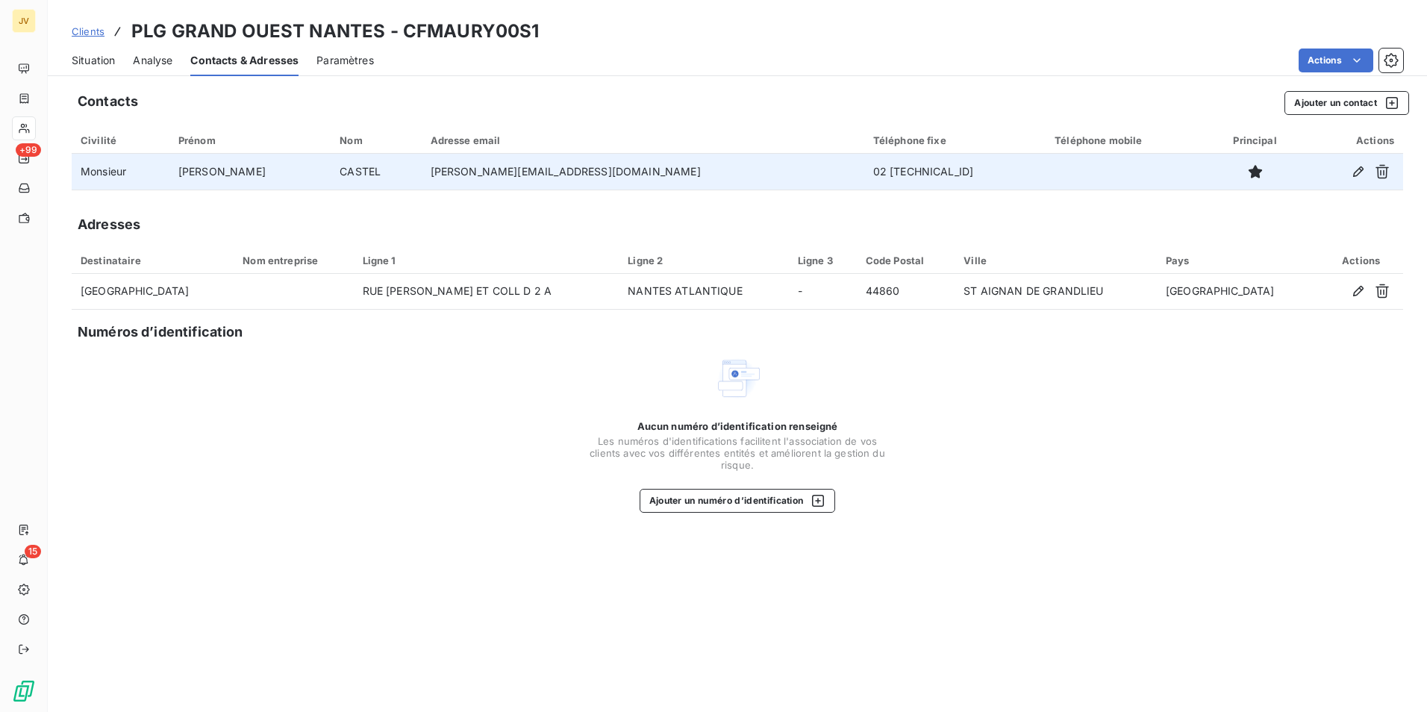
click at [578, 178] on td "m.castel@groupeplg.com" at bounding box center [643, 172] width 443 height 36
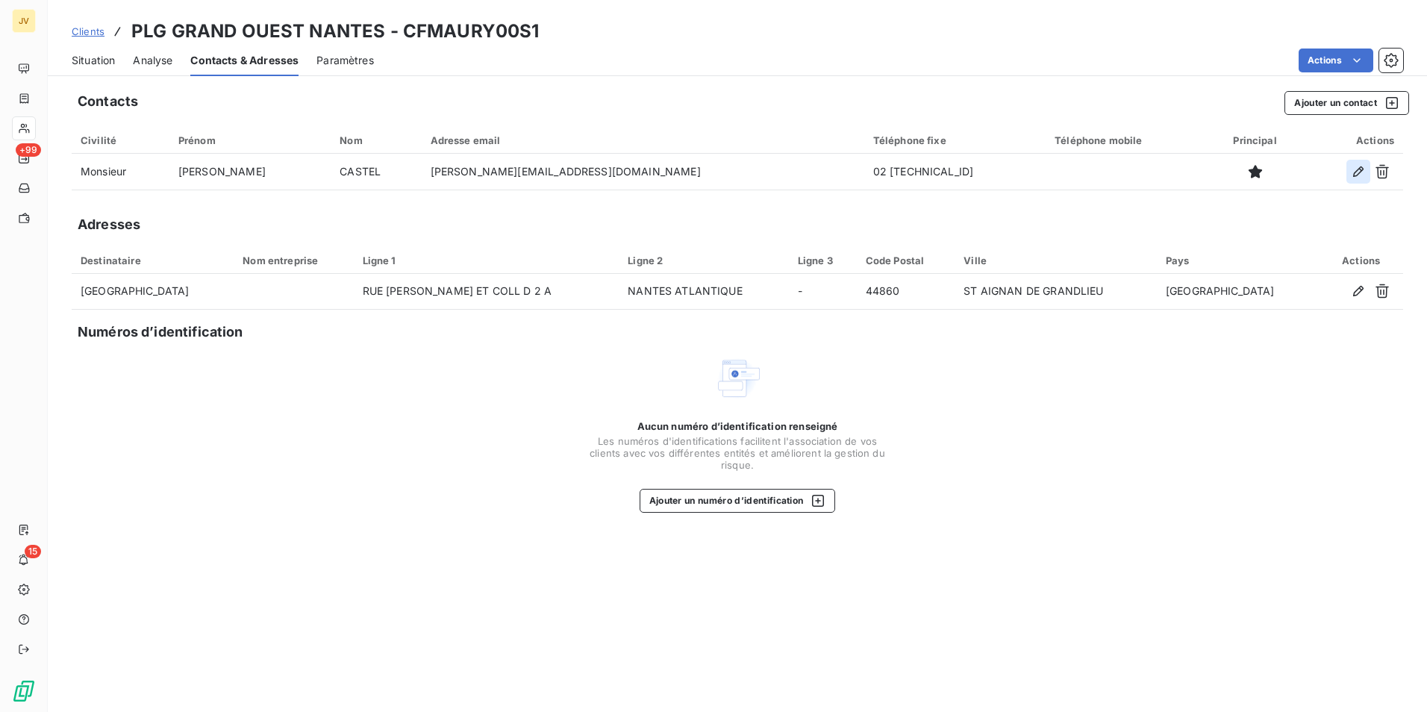
click at [1356, 173] on icon "button" at bounding box center [1358, 171] width 15 height 15
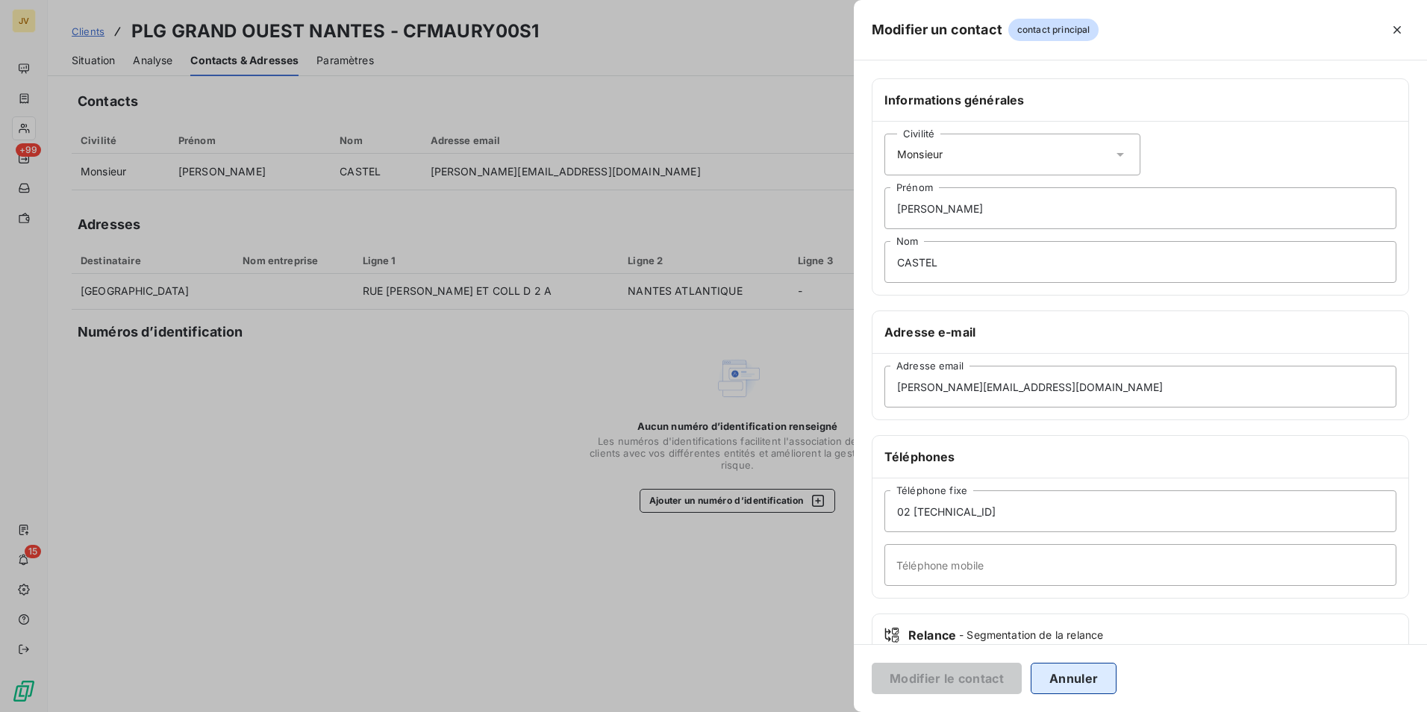
click at [1045, 675] on button "Annuler" at bounding box center [1074, 678] width 86 height 31
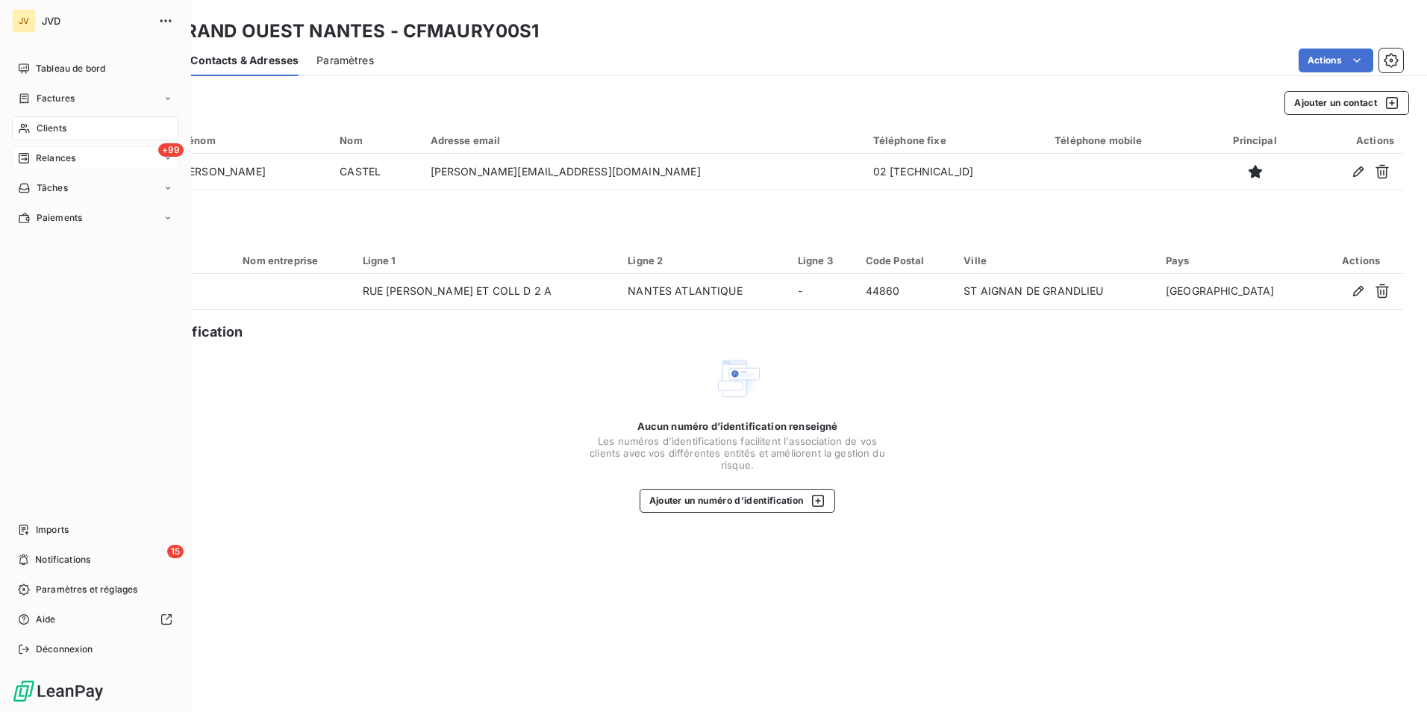
click at [41, 156] on span "Relances" at bounding box center [56, 158] width 40 height 13
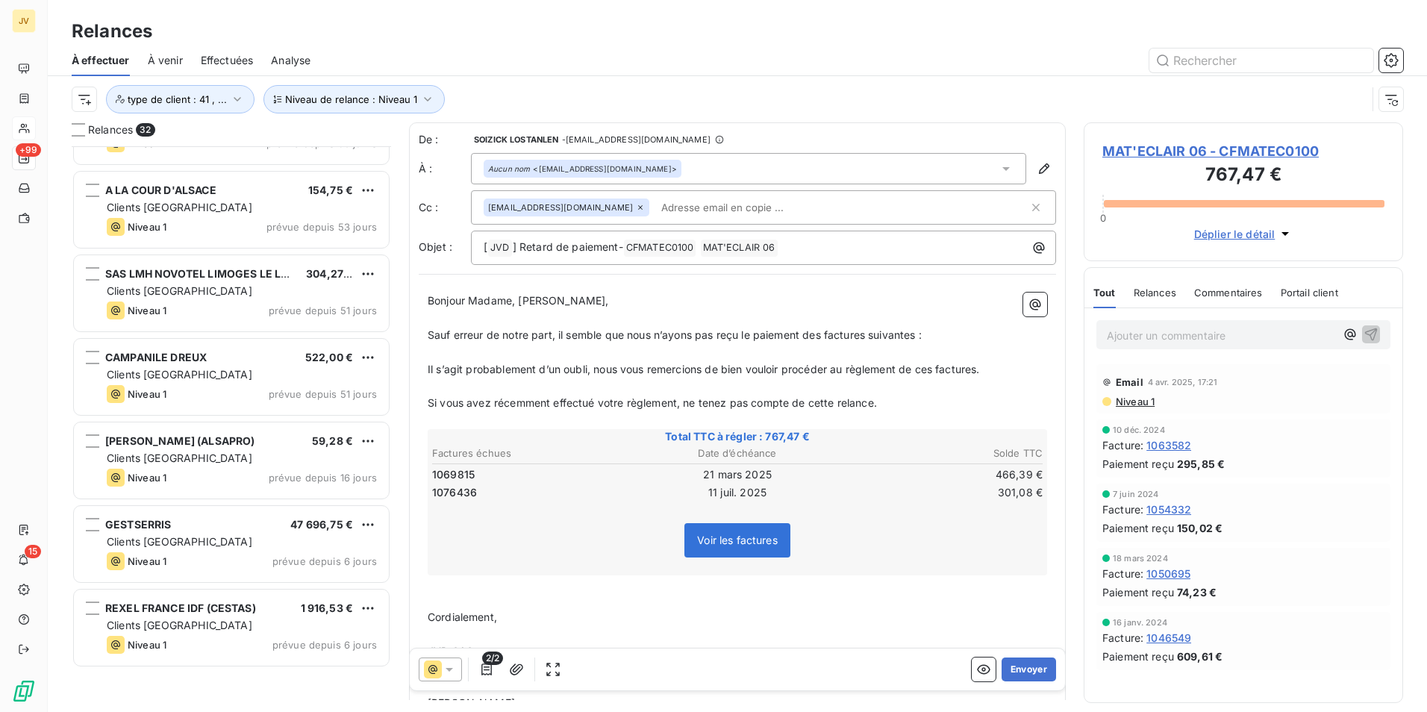
scroll to position [1588, 0]
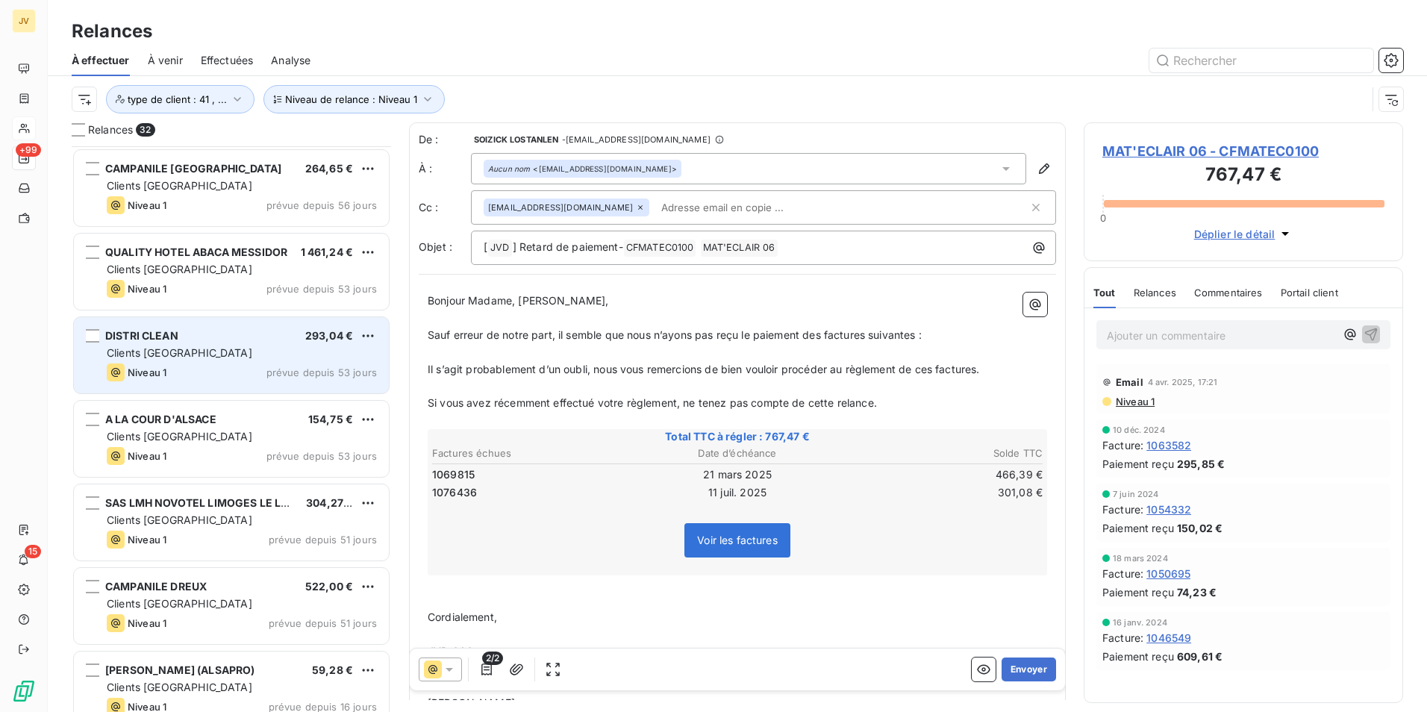
click at [259, 367] on div "Niveau 1 prévue depuis 53 jours" at bounding box center [242, 373] width 270 height 18
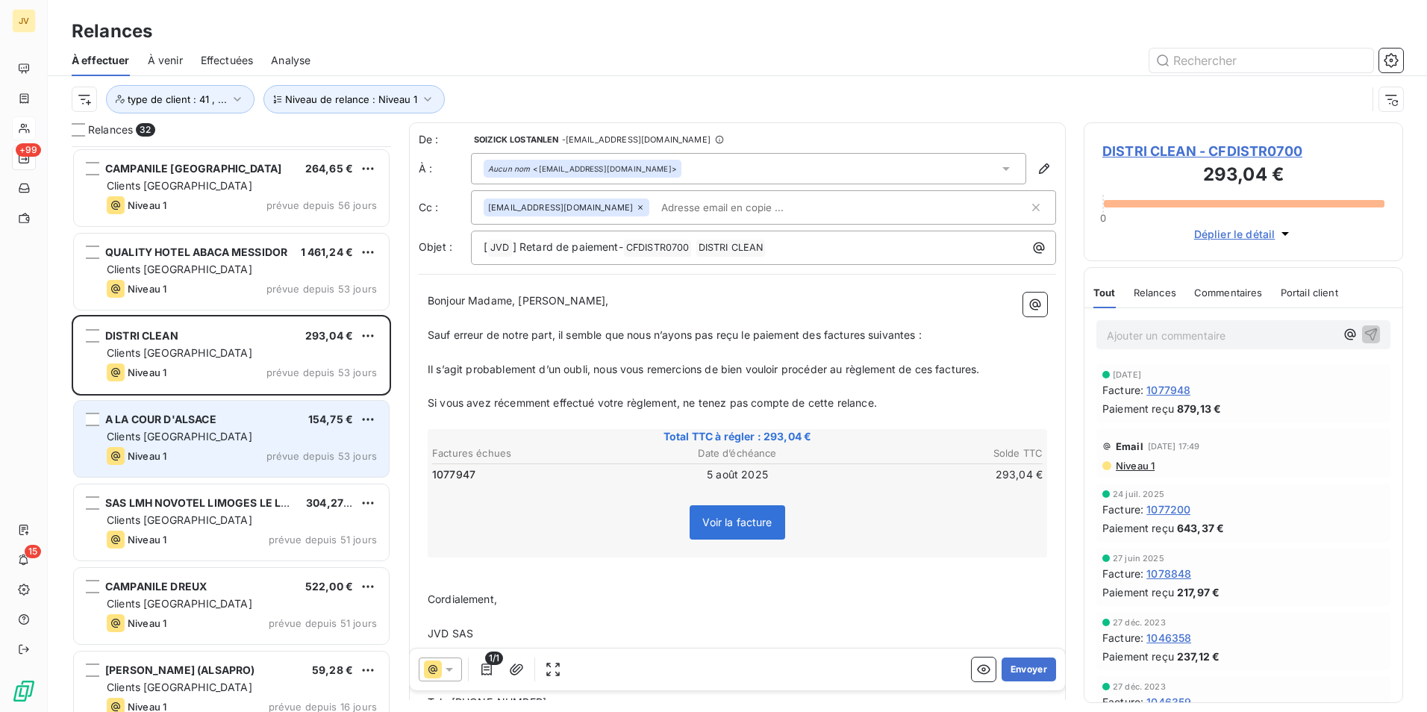
click at [234, 443] on div "Clients [GEOGRAPHIC_DATA]" at bounding box center [242, 436] width 270 height 15
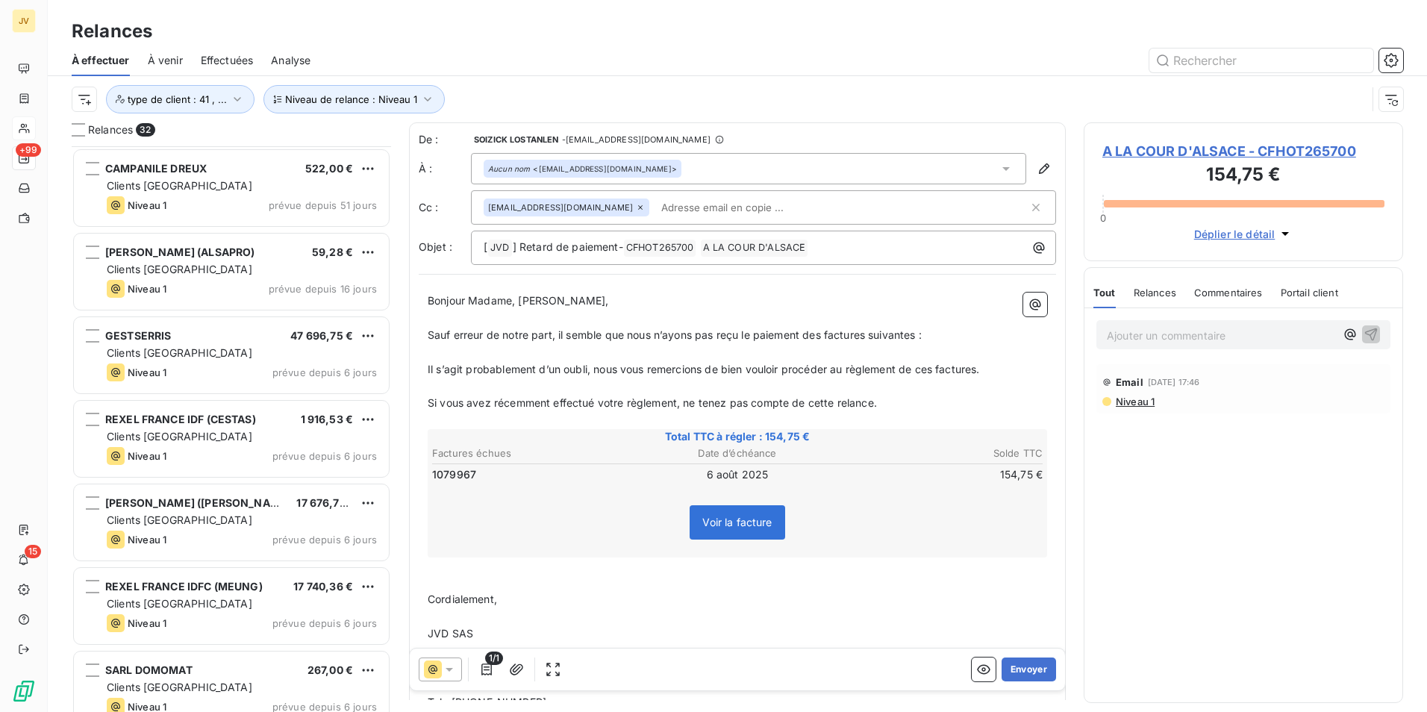
scroll to position [2110, 0]
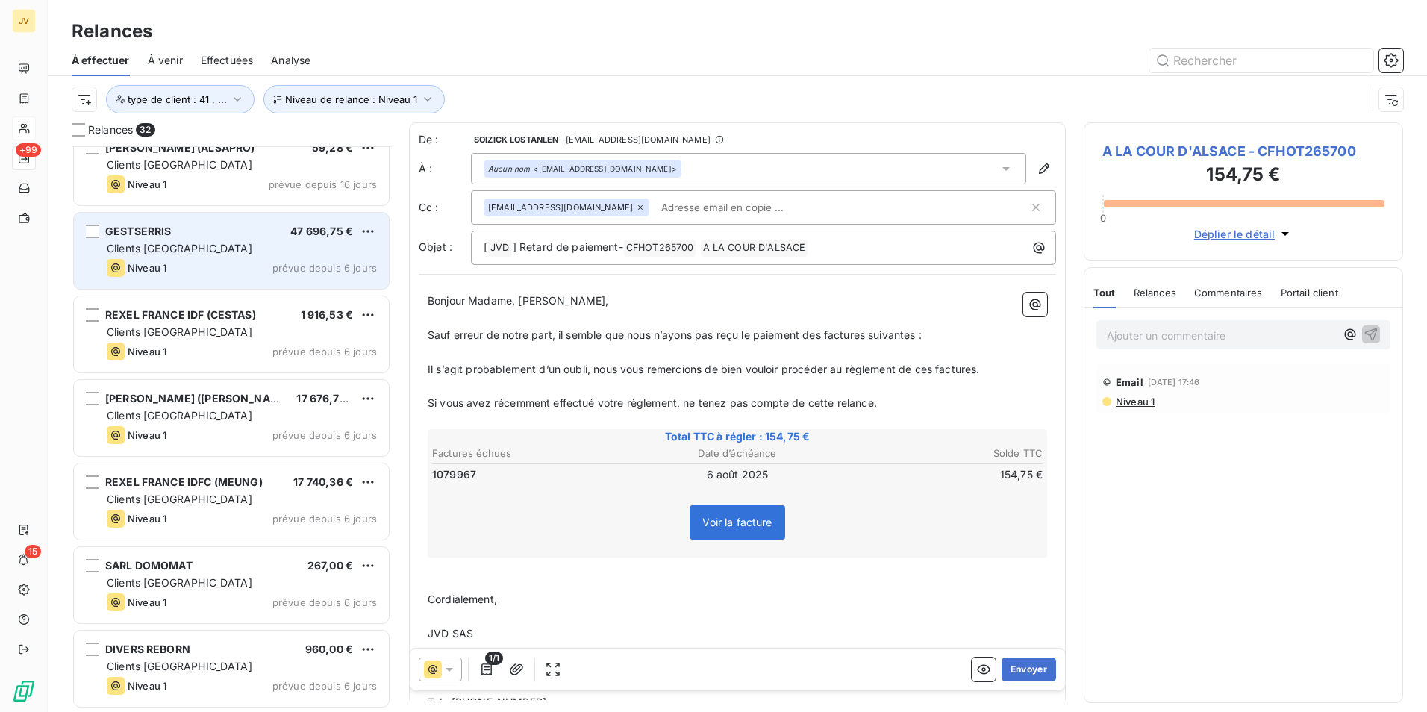
click at [213, 258] on div "GESTSERRIS 47 696,75 € Clients France Niveau 1 prévue depuis 6 jours" at bounding box center [231, 251] width 315 height 76
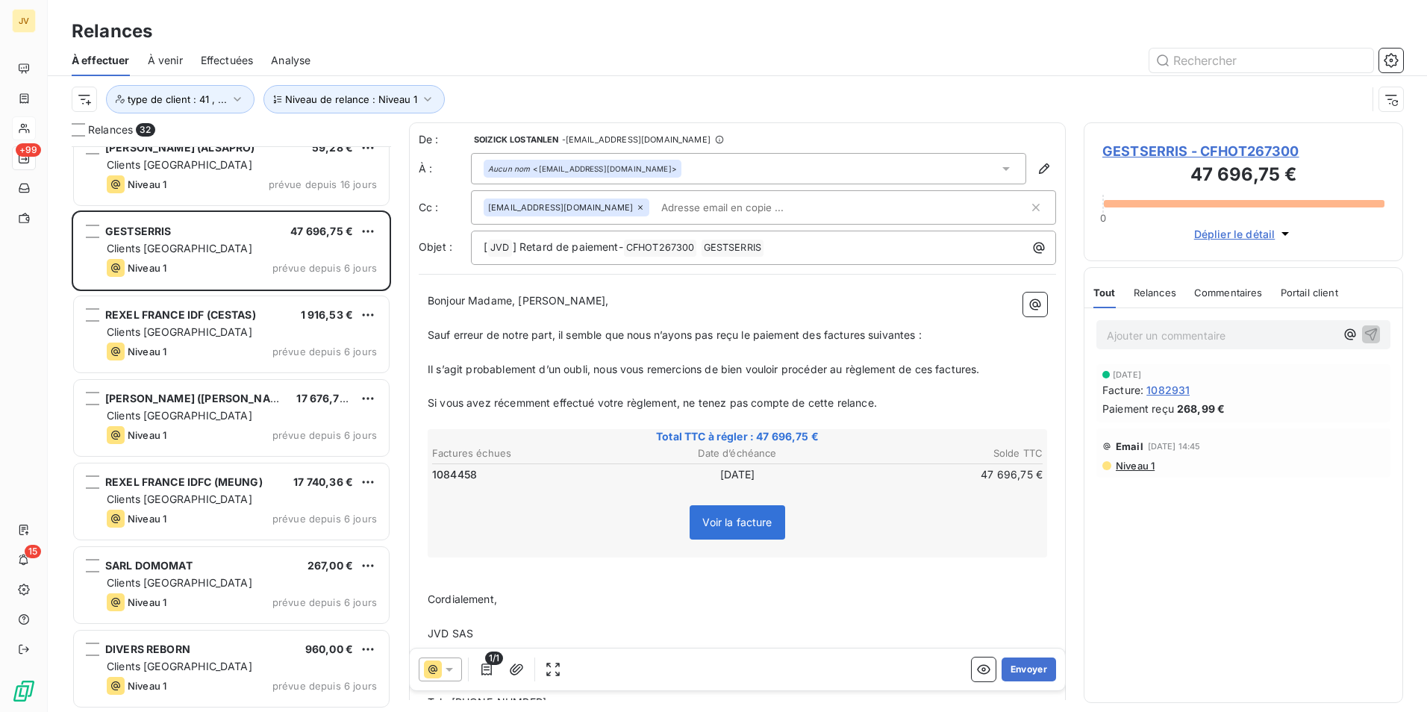
scroll to position [1961, 0]
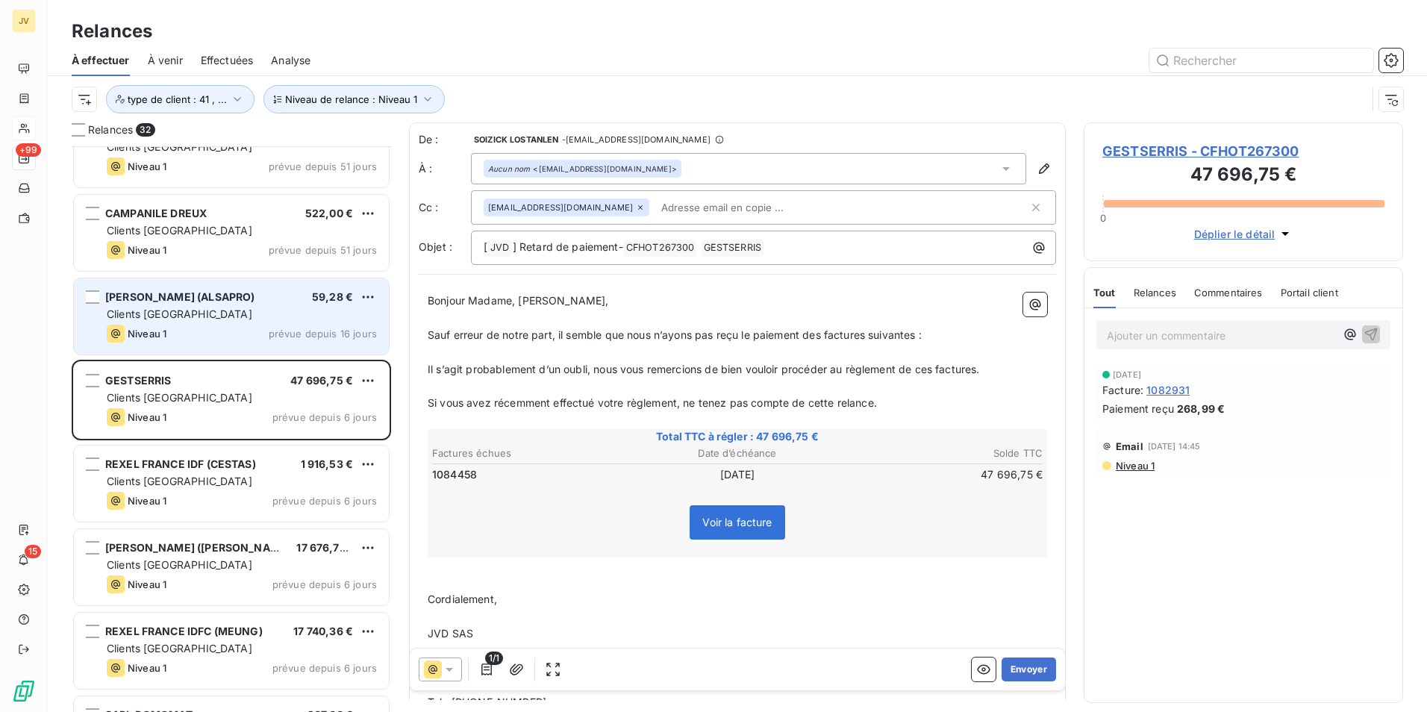
click at [222, 311] on div "Clients [GEOGRAPHIC_DATA]" at bounding box center [242, 314] width 270 height 15
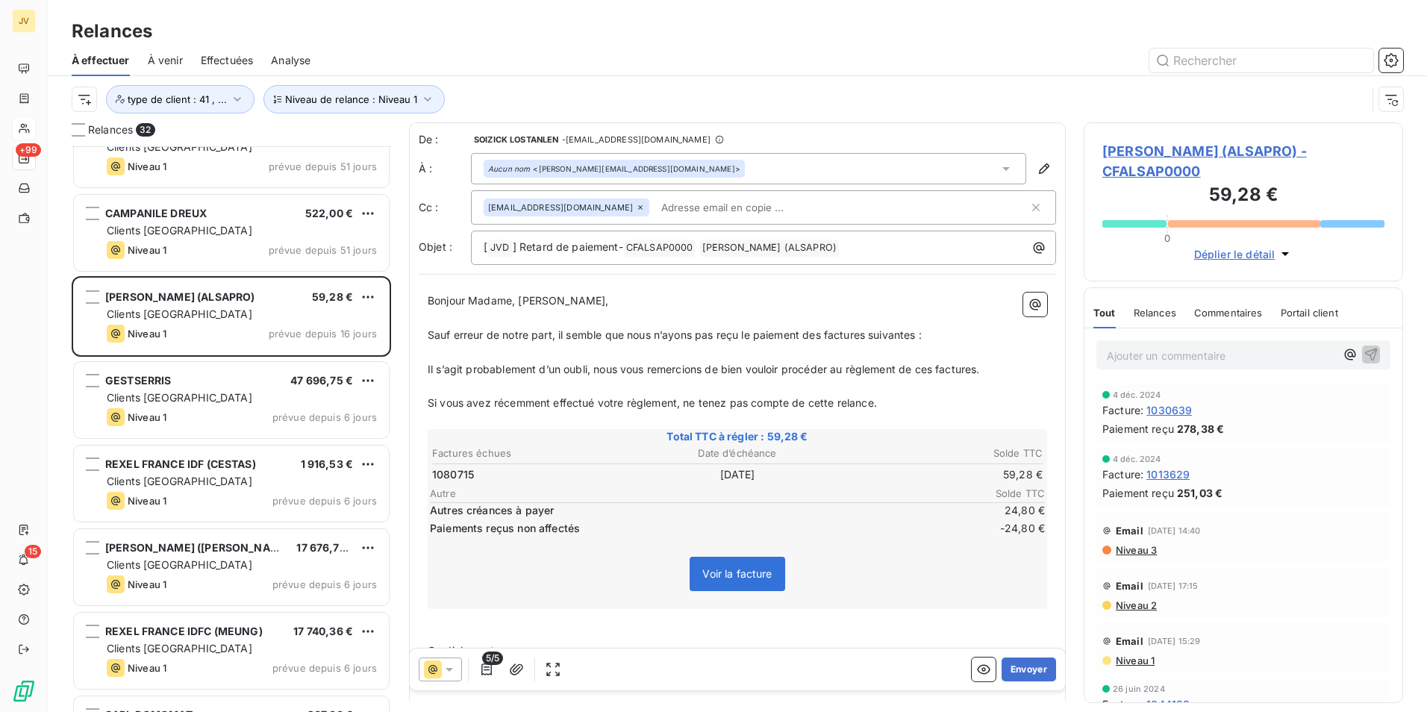
click at [638, 208] on icon at bounding box center [640, 207] width 4 height 4
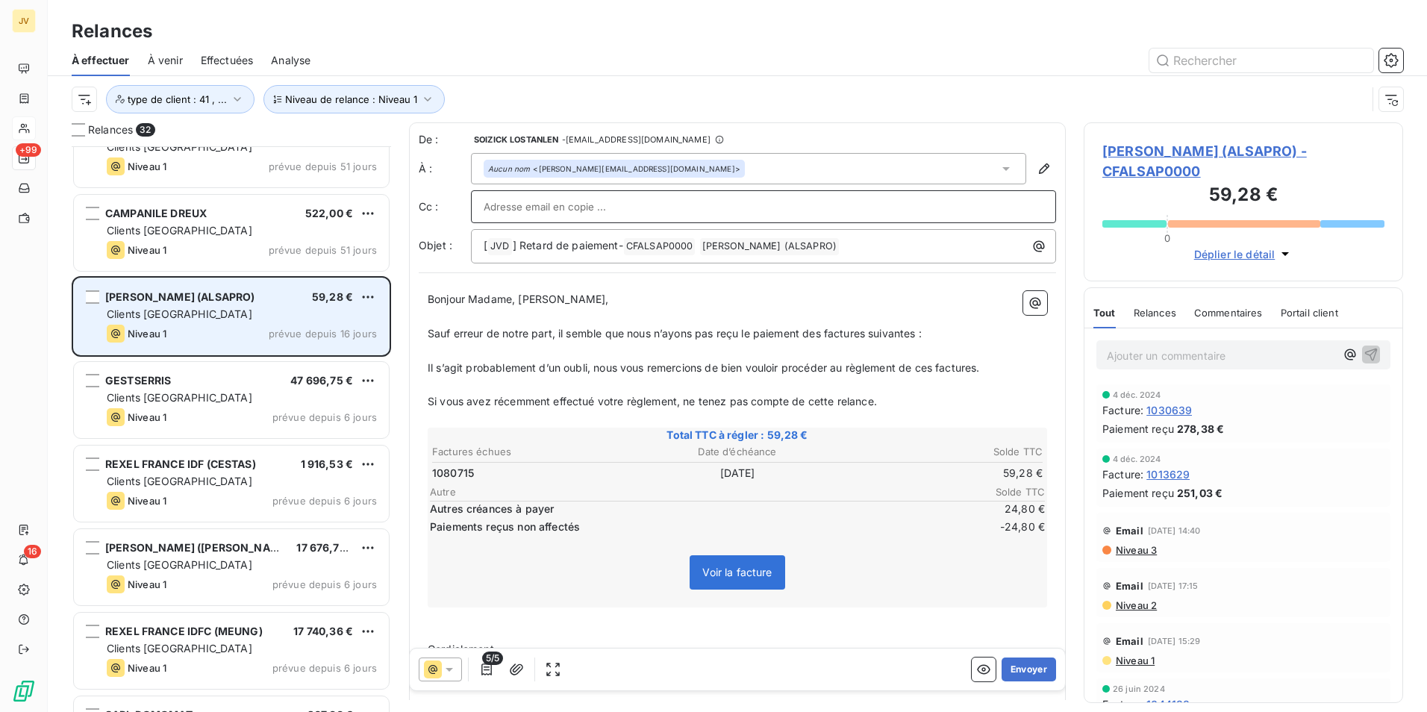
scroll to position [1886, 0]
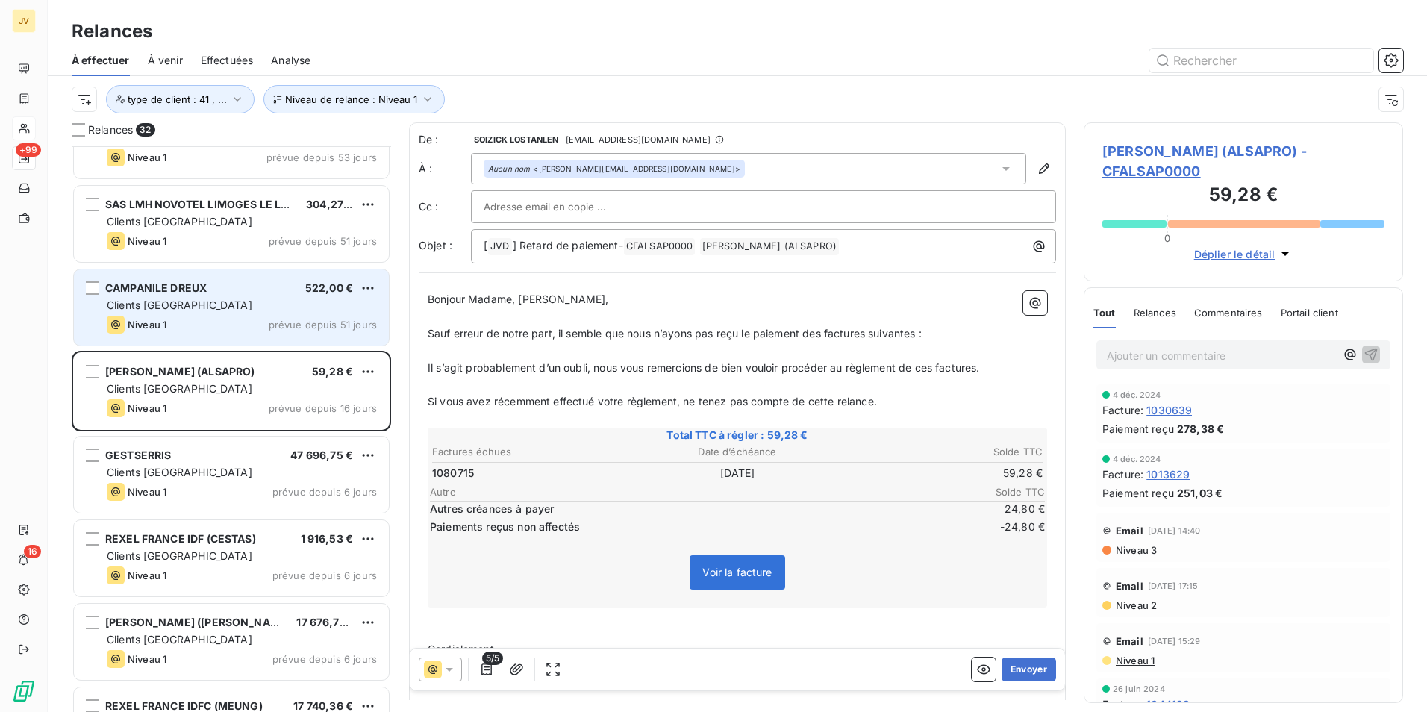
click at [195, 311] on div "Clients [GEOGRAPHIC_DATA]" at bounding box center [242, 305] width 270 height 15
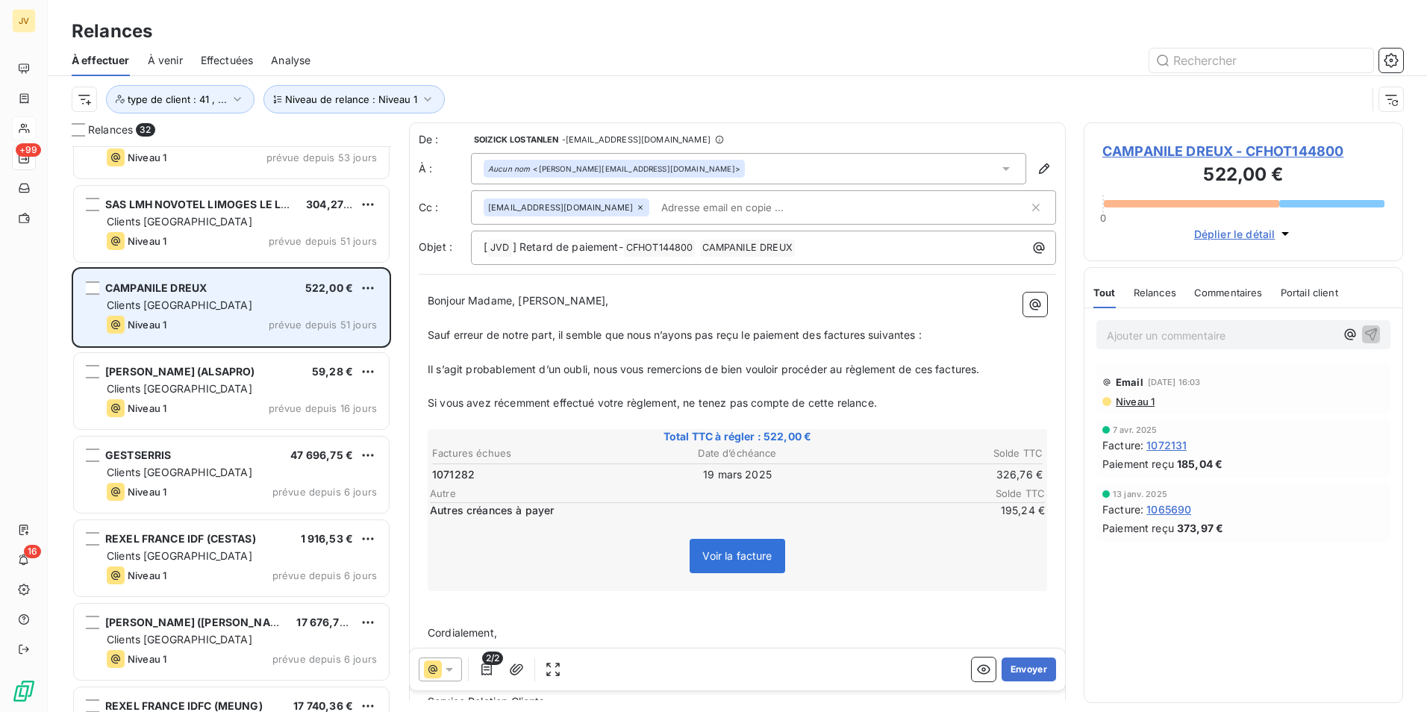
click at [196, 310] on div "Clients [GEOGRAPHIC_DATA]" at bounding box center [242, 305] width 270 height 15
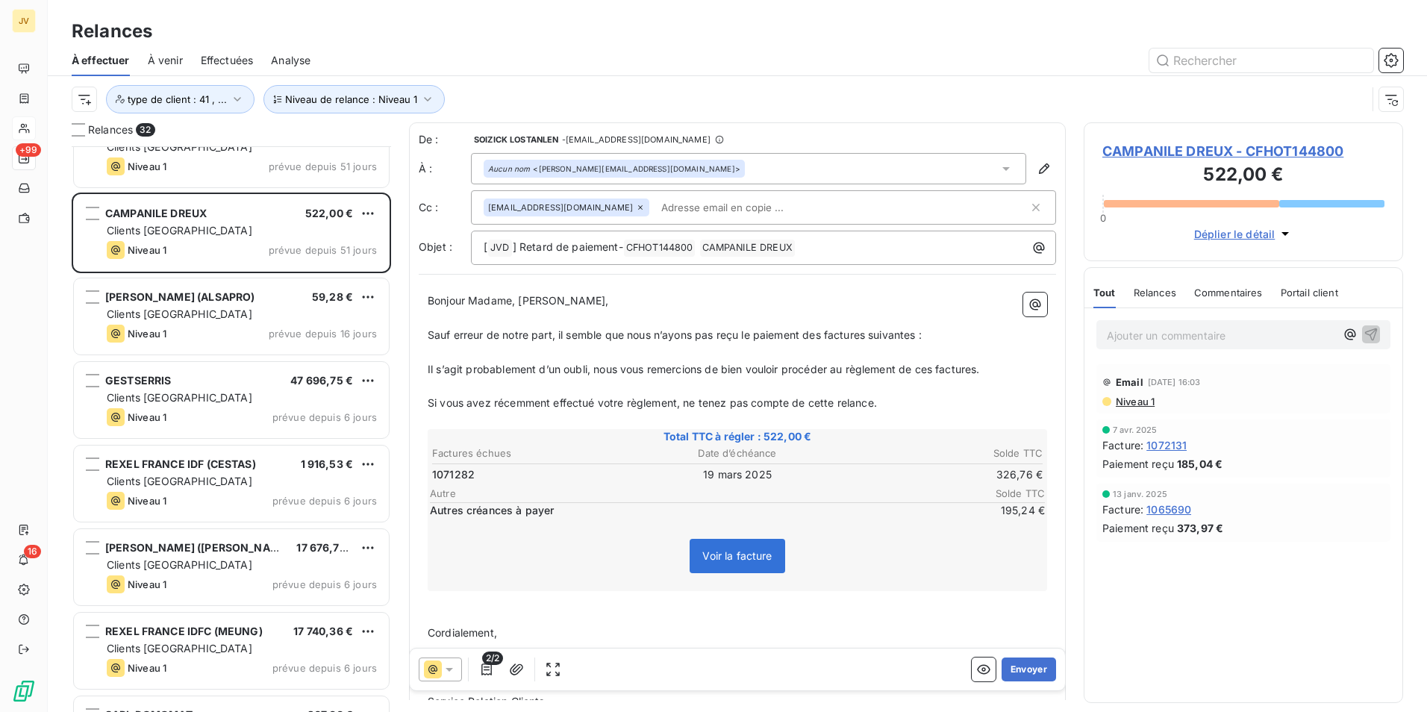
scroll to position [1662, 0]
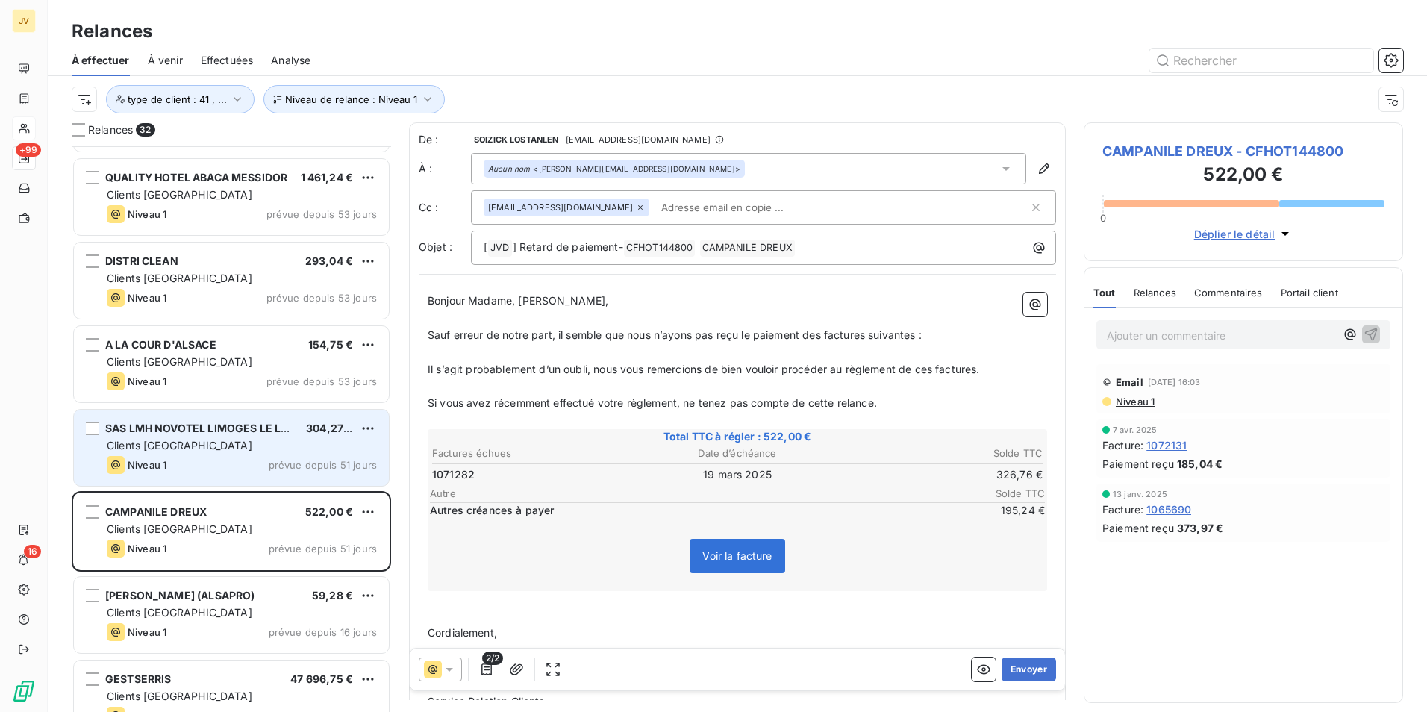
click at [230, 468] on div "Niveau 1 prévue depuis 51 jours" at bounding box center [242, 465] width 270 height 18
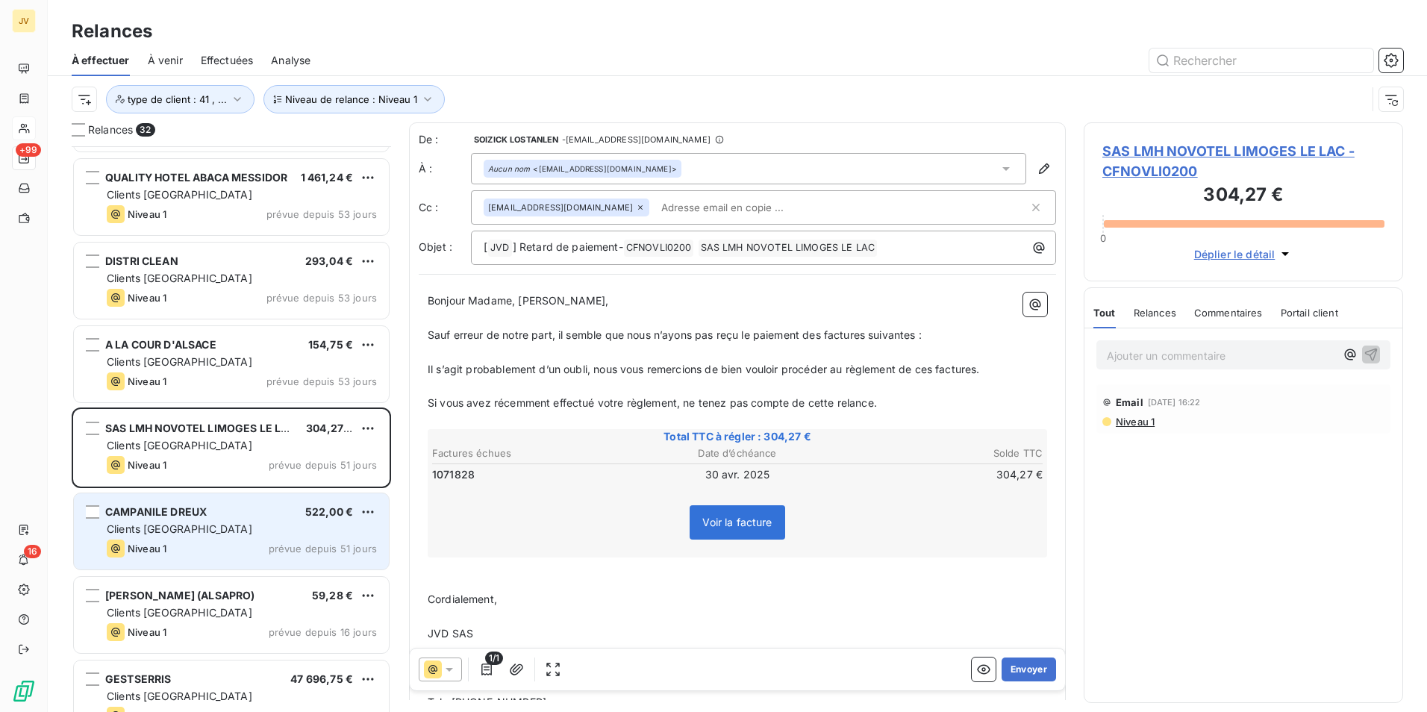
click at [221, 505] on div "CAMPANILE DREUX 522,00 € Clients France Niveau 1 prévue depuis 51 jours" at bounding box center [231, 531] width 315 height 76
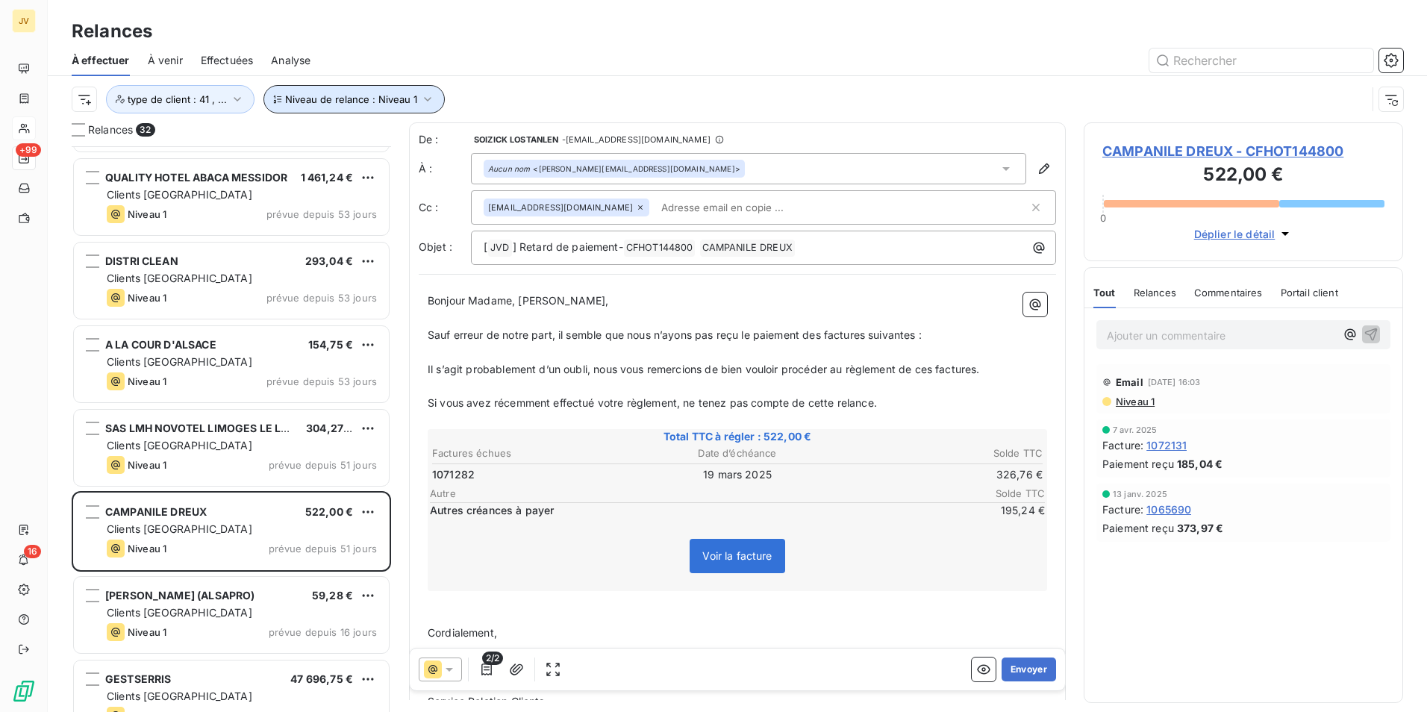
click at [424, 93] on icon "button" at bounding box center [427, 99] width 15 height 15
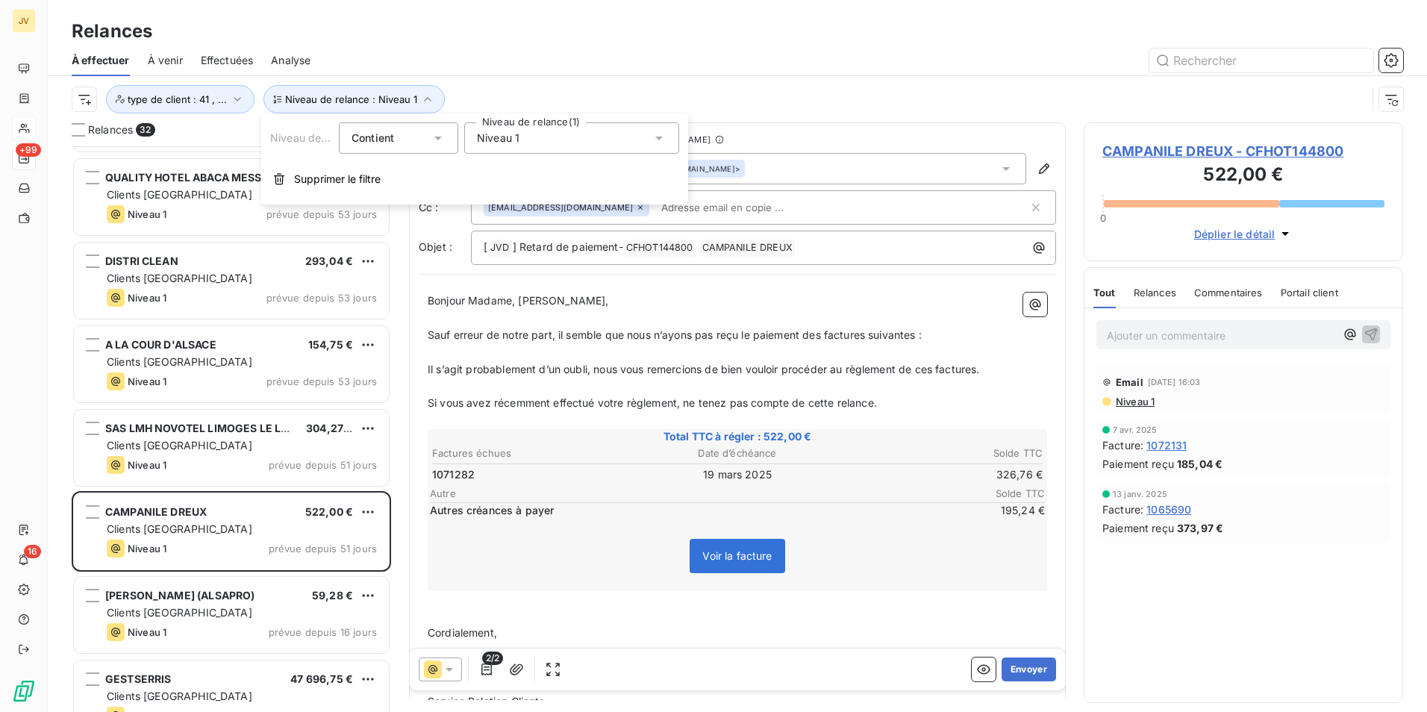
click at [655, 136] on icon at bounding box center [659, 138] width 15 height 15
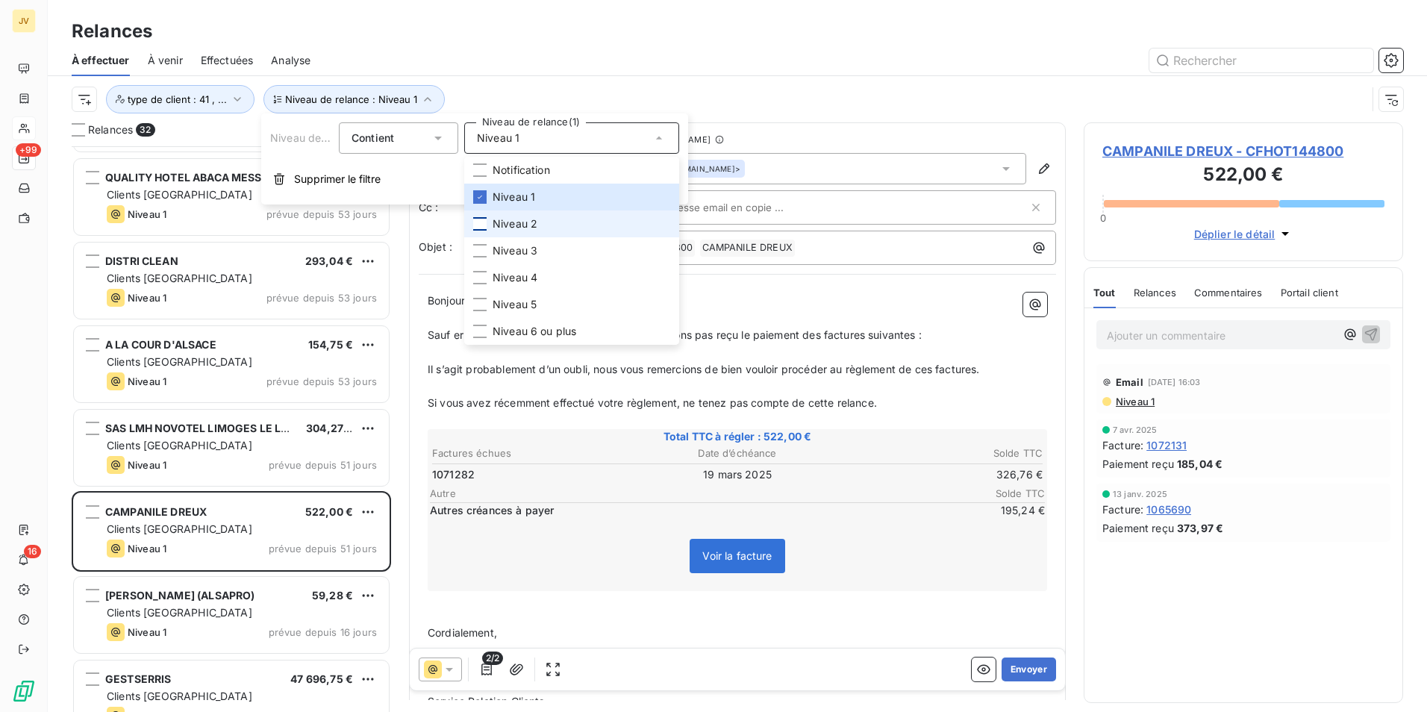
click at [480, 228] on div at bounding box center [479, 223] width 13 height 13
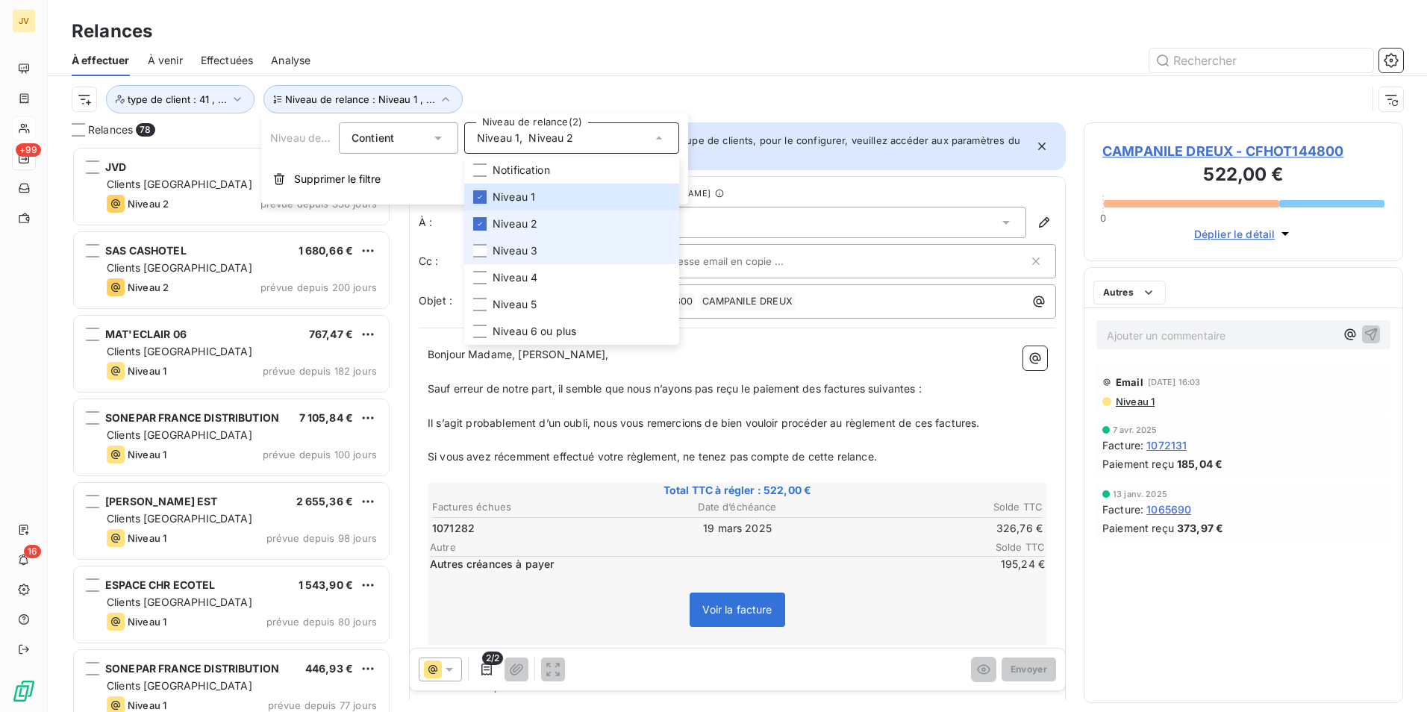
scroll to position [555, 308]
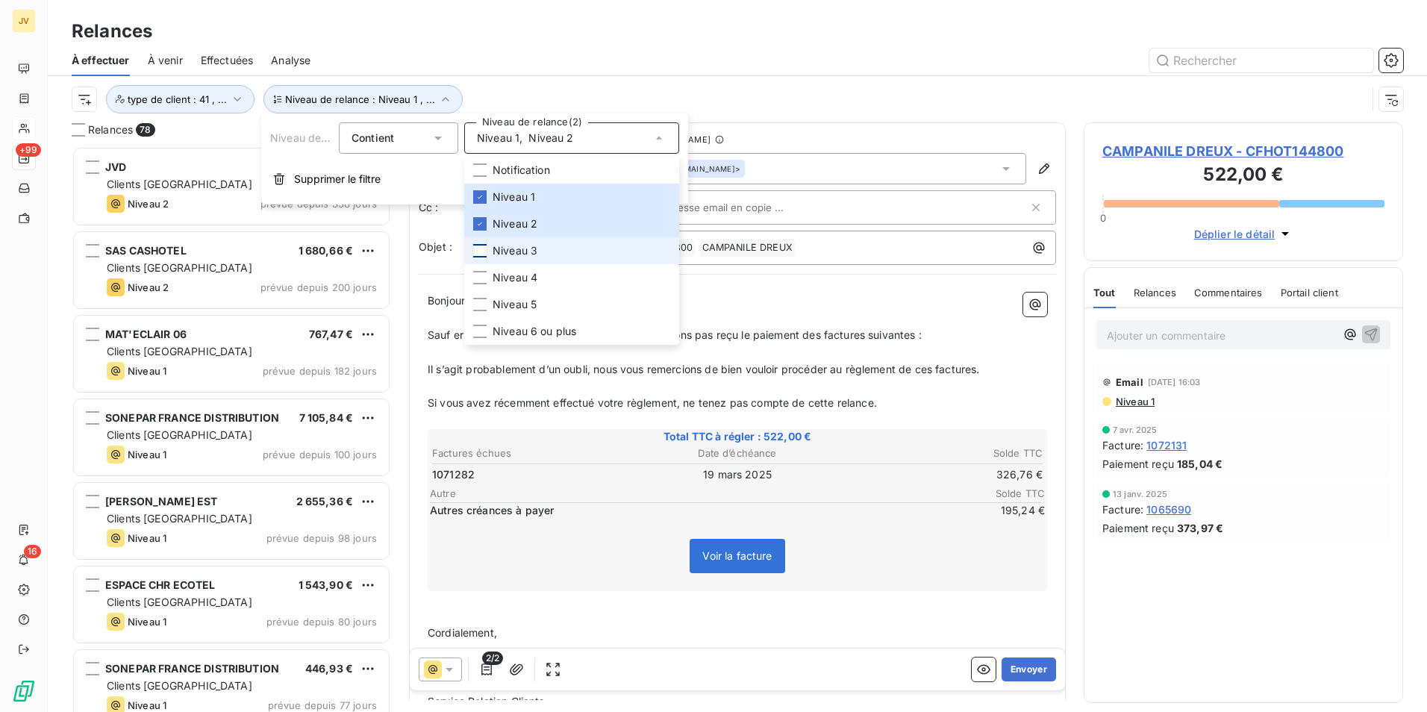
click at [478, 250] on div at bounding box center [479, 250] width 13 height 13
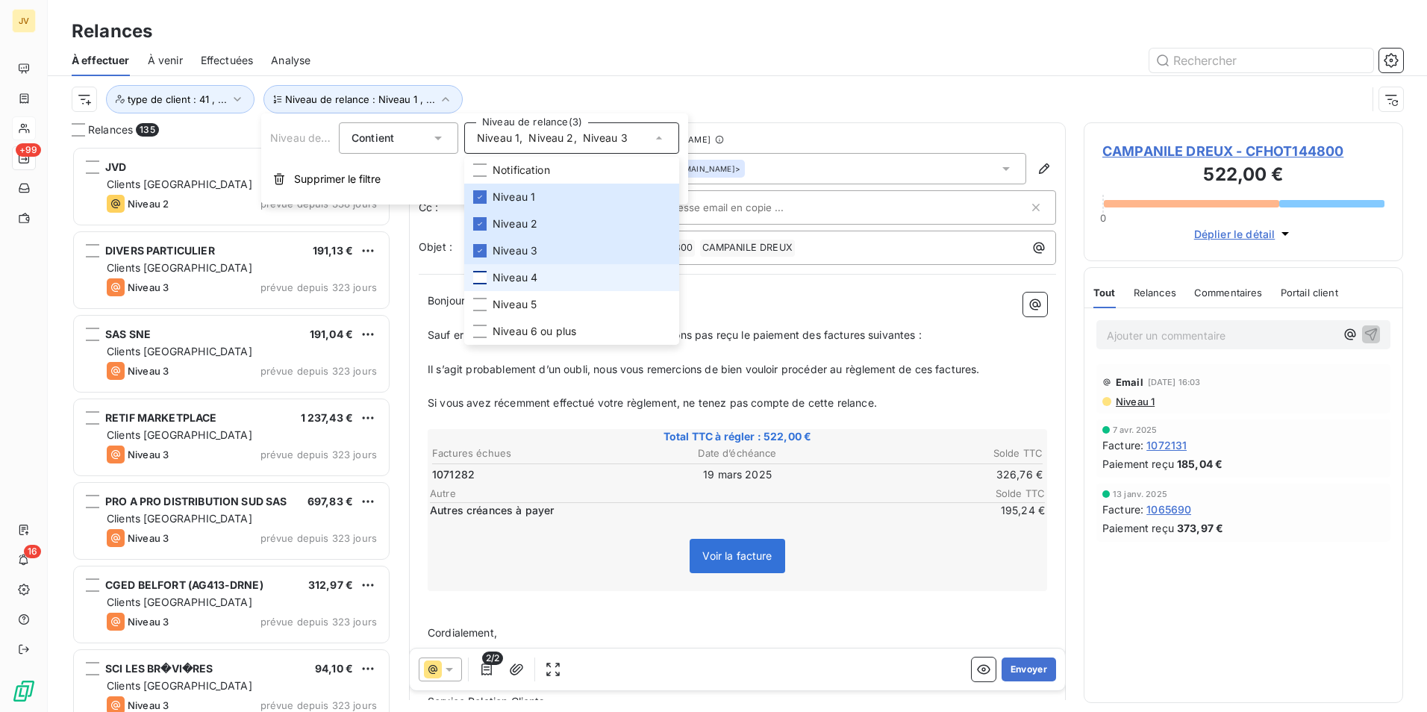
click at [484, 277] on div at bounding box center [479, 277] width 13 height 13
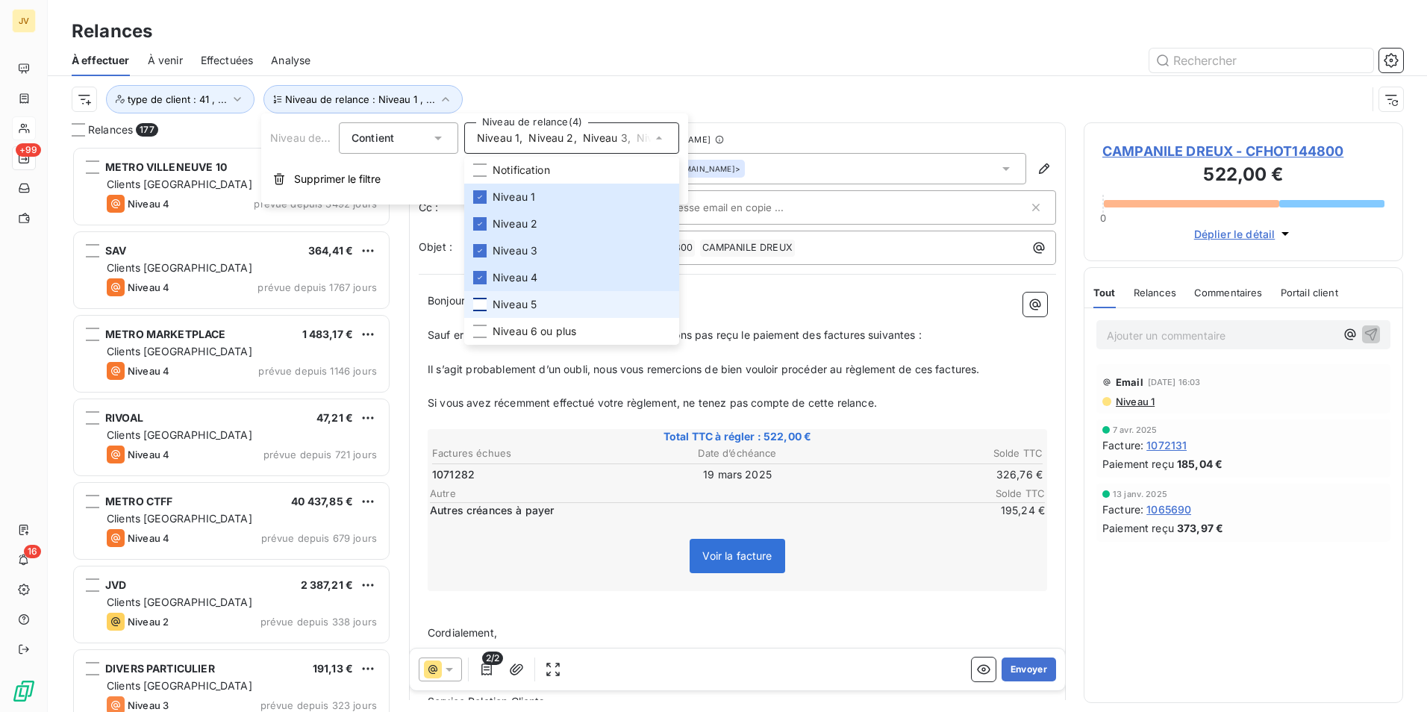
click at [482, 305] on div at bounding box center [479, 304] width 13 height 13
click at [482, 333] on div at bounding box center [479, 331] width 13 height 13
click at [741, 75] on div "À effectuer À venir Effectuées Analyse" at bounding box center [737, 60] width 1379 height 31
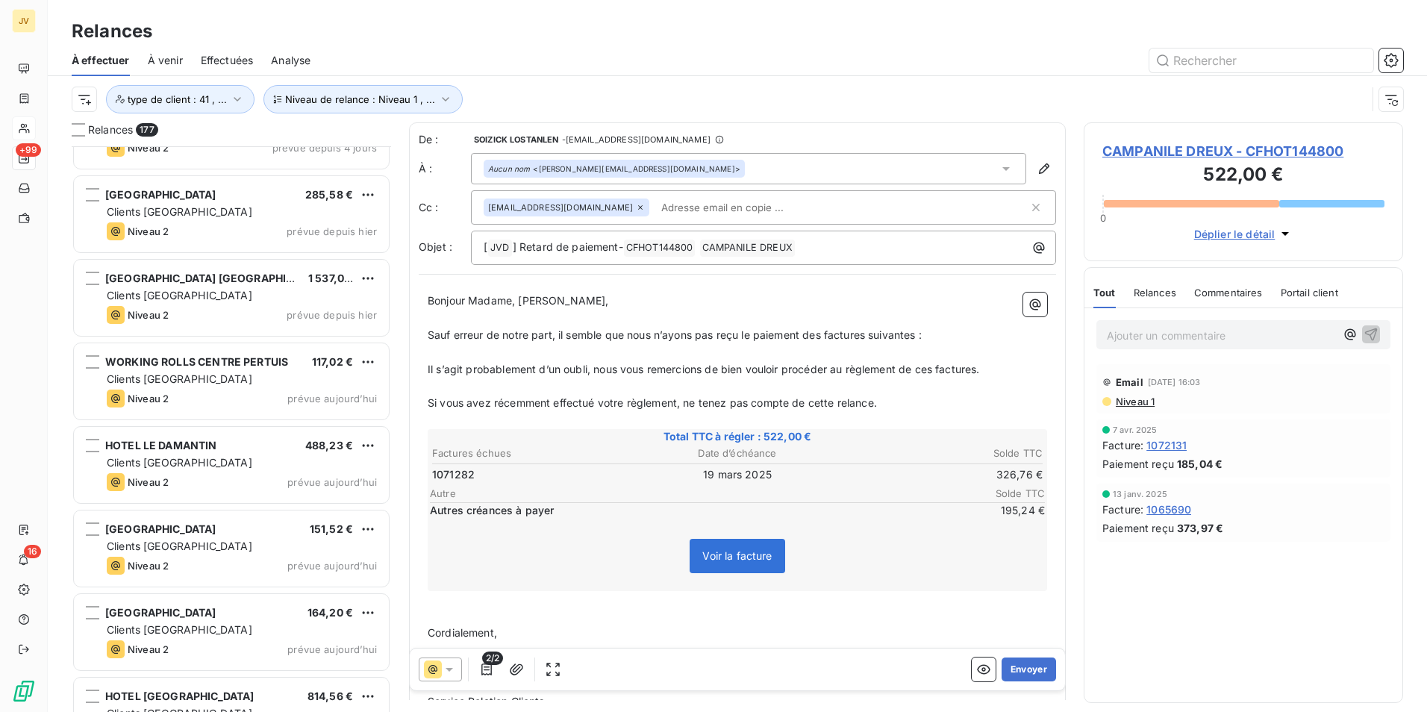
scroll to position [14233, 0]
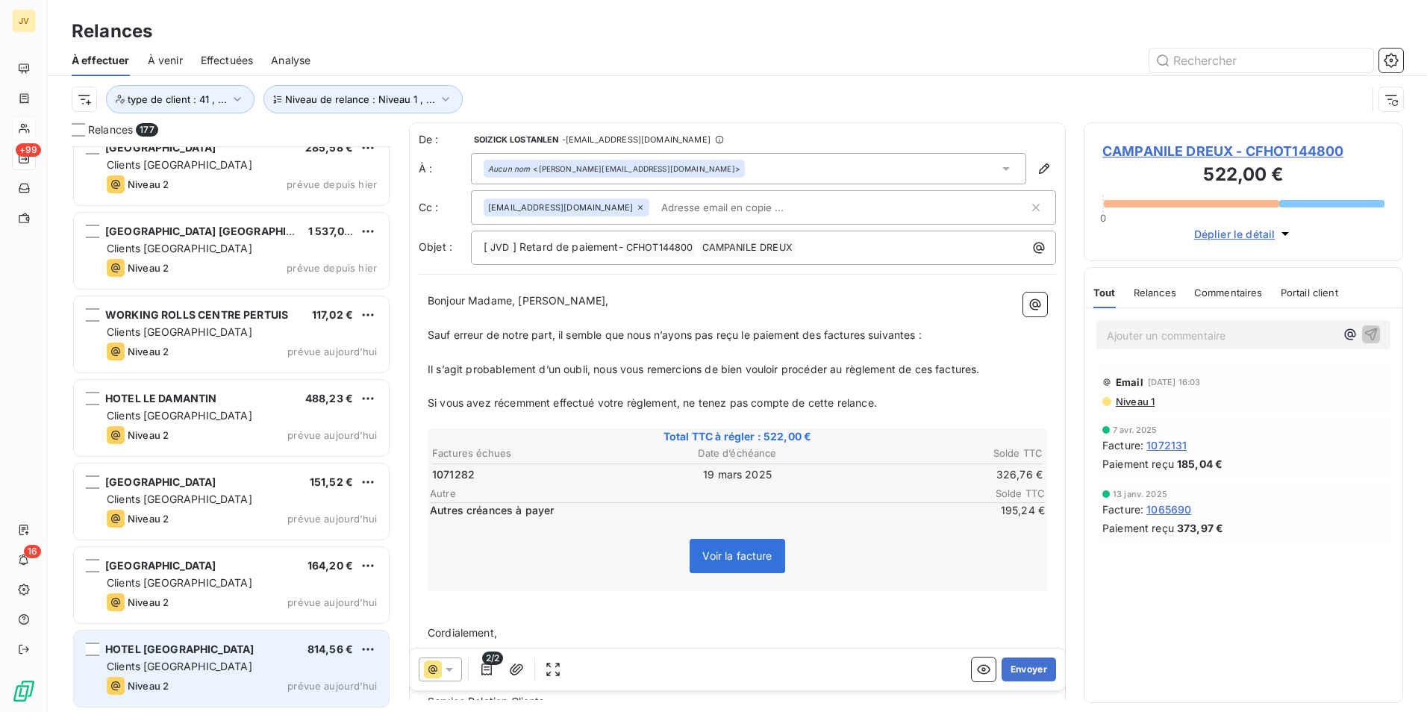
click at [199, 682] on div "Niveau 2 prévue aujourd’hui" at bounding box center [242, 686] width 270 height 18
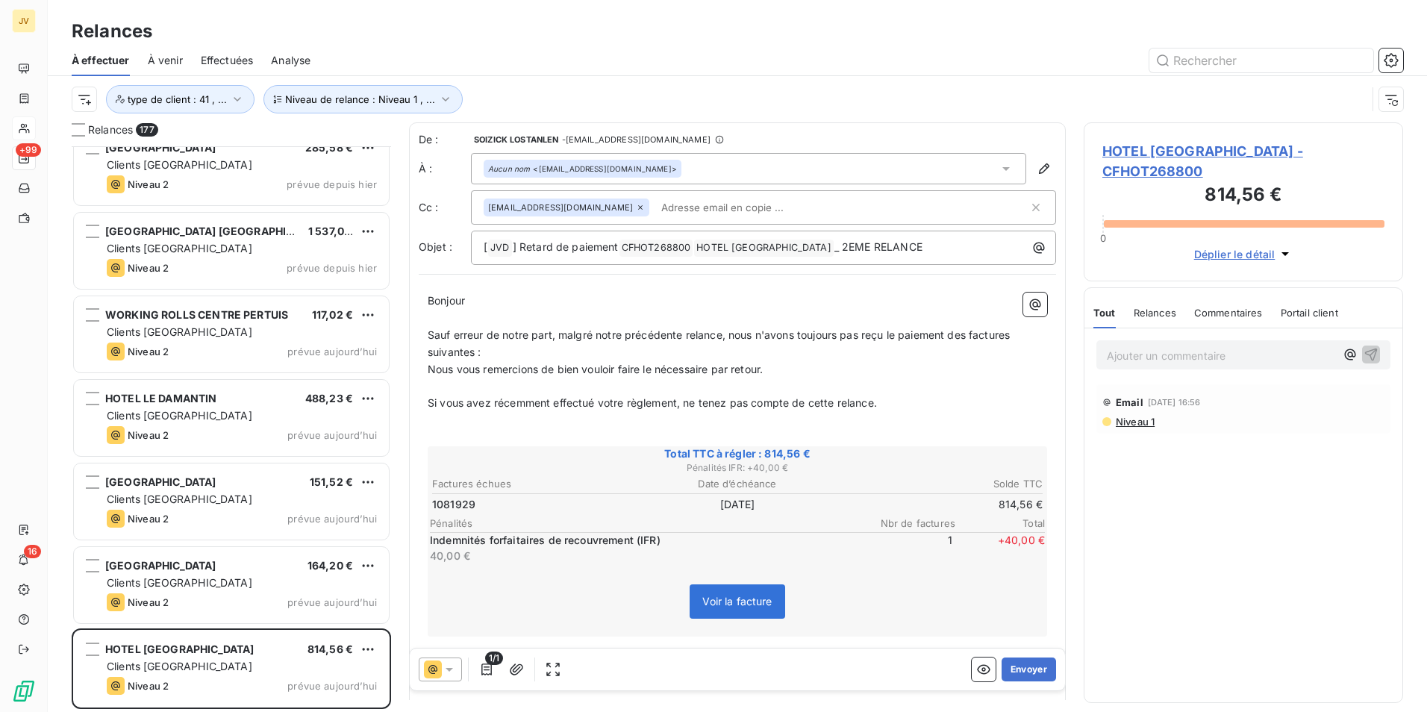
click at [1162, 313] on span "Relances" at bounding box center [1155, 313] width 43 height 12
click at [636, 204] on icon at bounding box center [640, 207] width 9 height 9
click at [1026, 669] on button "Envoyer" at bounding box center [1029, 670] width 54 height 24
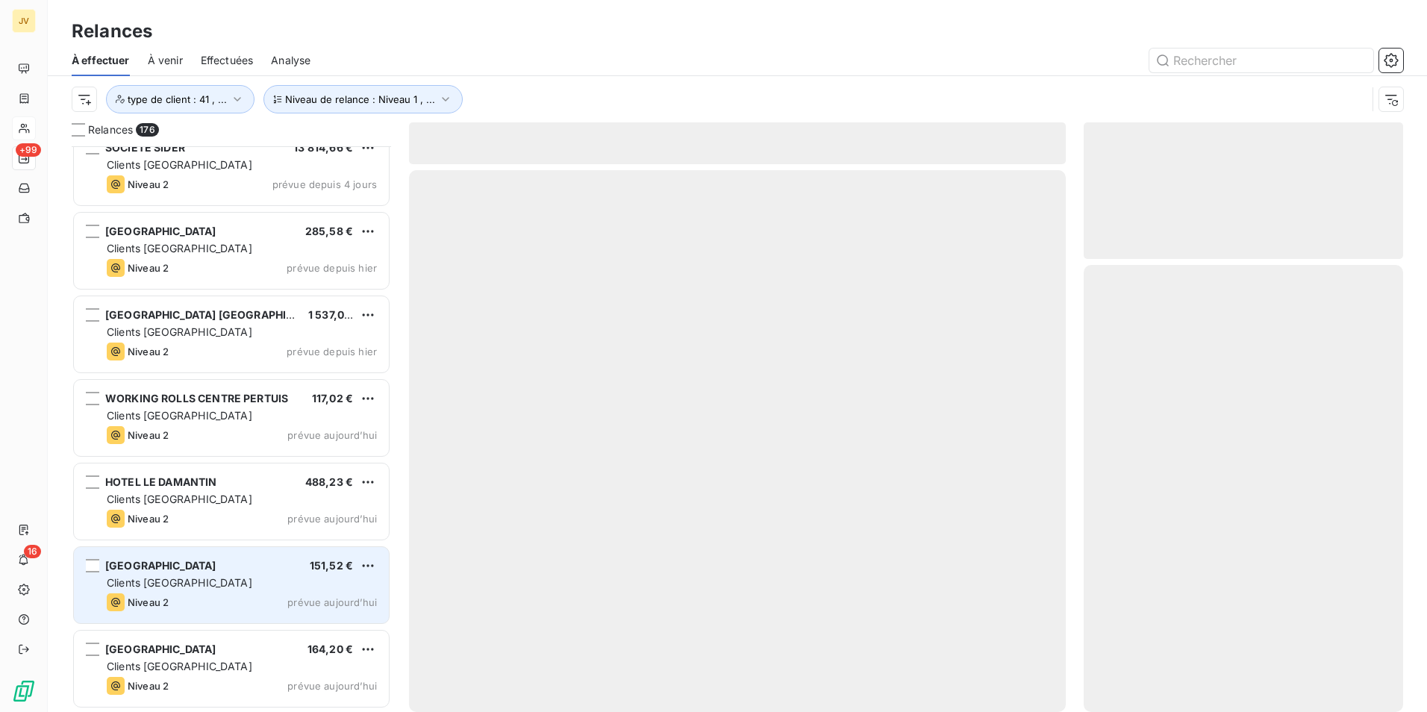
scroll to position [14149, 0]
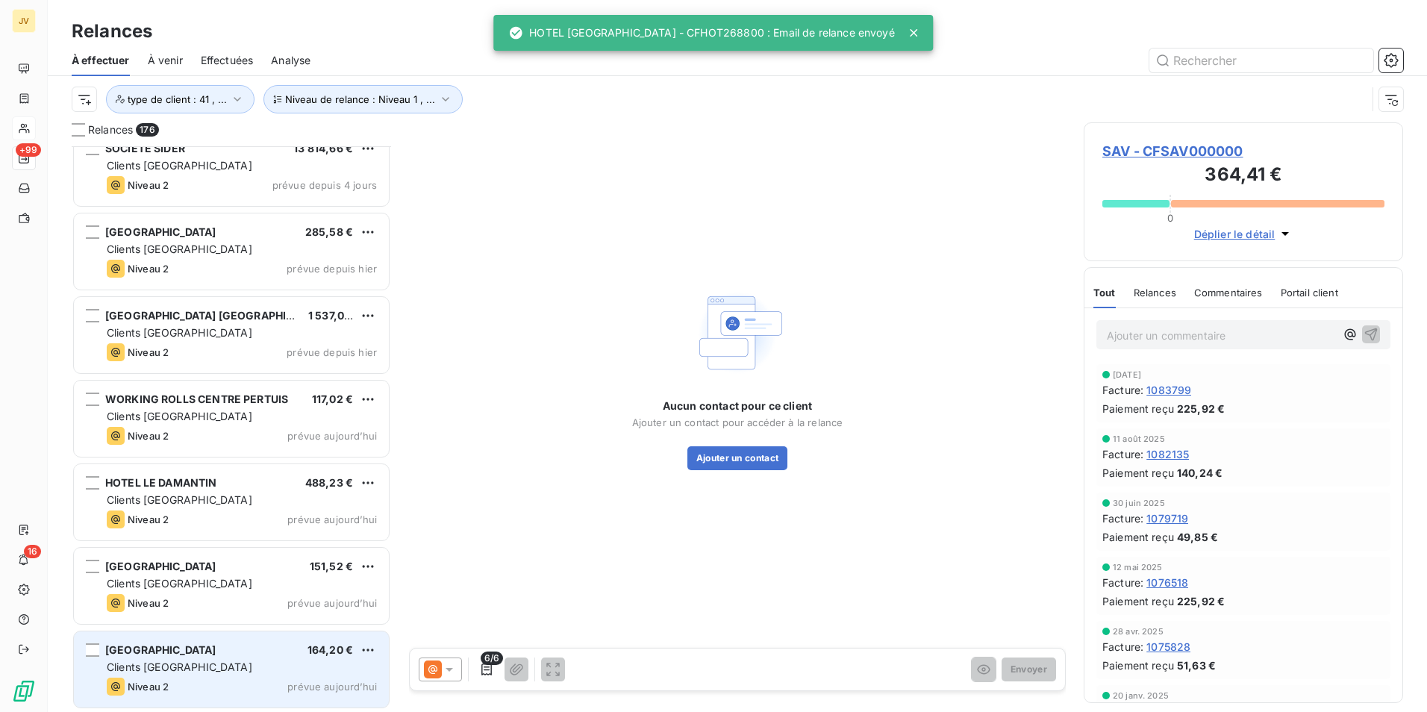
click at [216, 649] on span "MERCURE HOTEL ARRAS CENTRE GARE" at bounding box center [160, 649] width 111 height 13
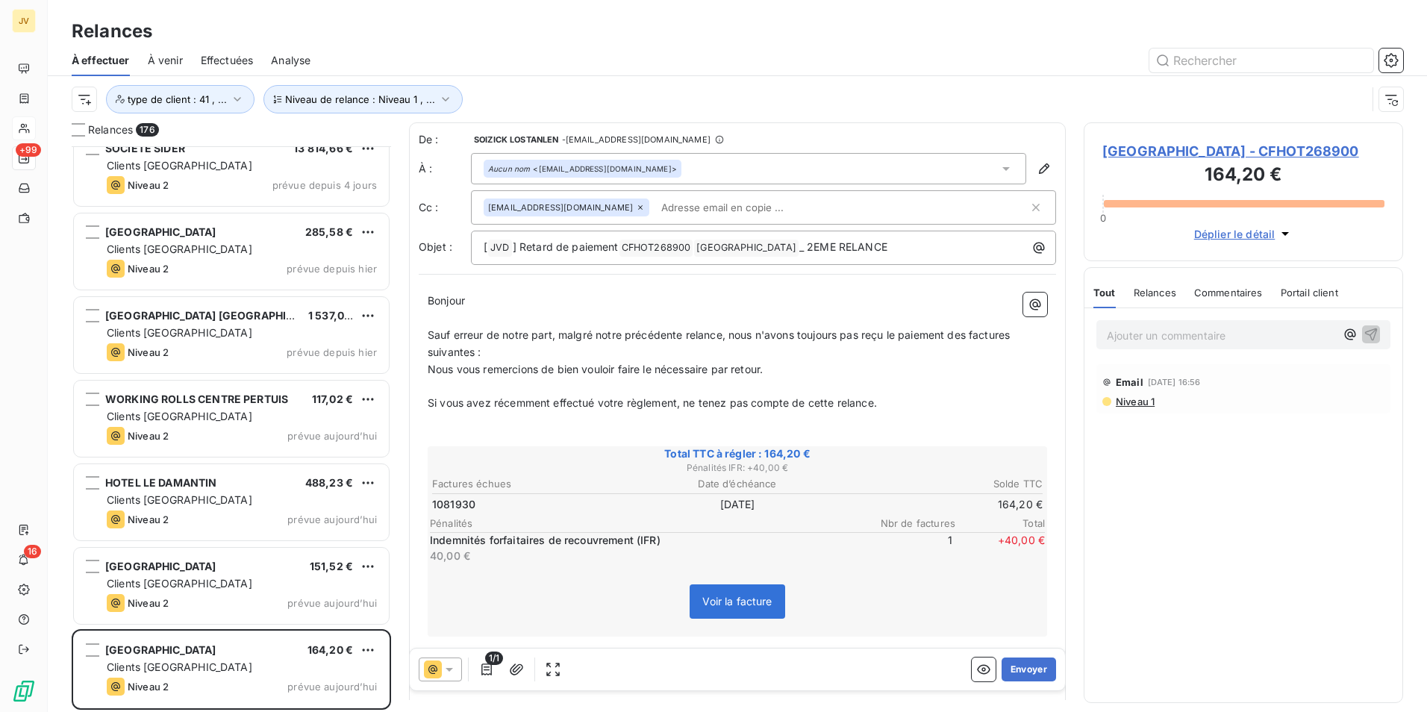
click at [1156, 299] on span "Relances" at bounding box center [1155, 293] width 43 height 12
click at [636, 205] on icon at bounding box center [640, 207] width 9 height 9
click at [1011, 672] on button "Envoyer" at bounding box center [1029, 670] width 54 height 24
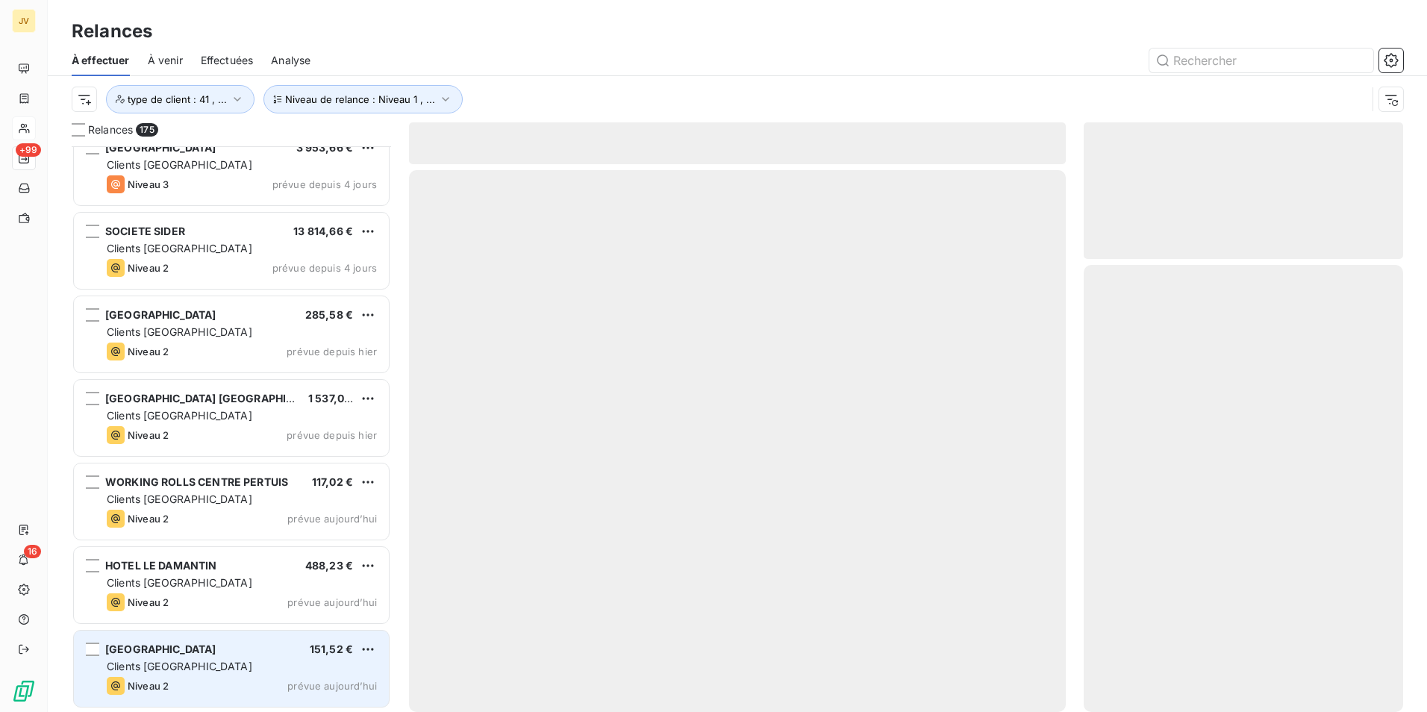
scroll to position [14065, 0]
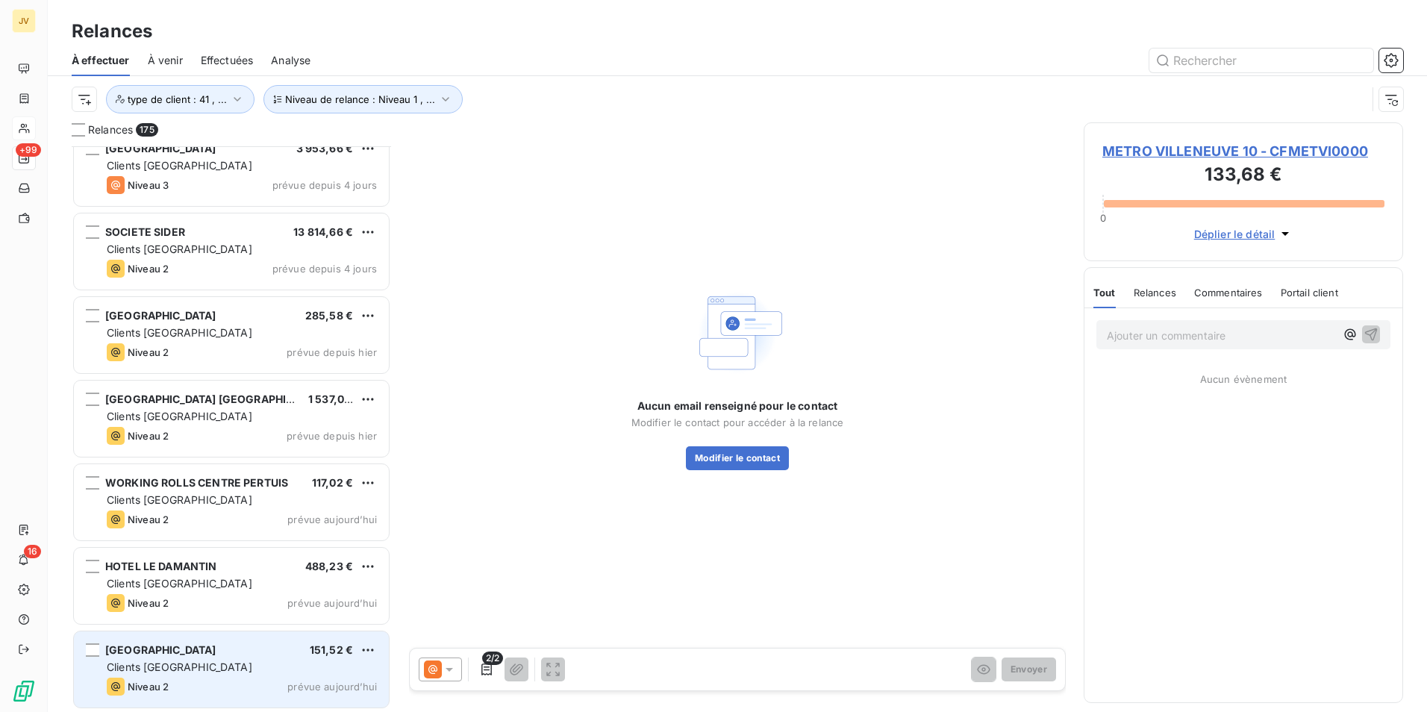
click at [192, 656] on div "MERCURE HOTEL MONTPELLIER CENTRE" at bounding box center [160, 650] width 111 height 15
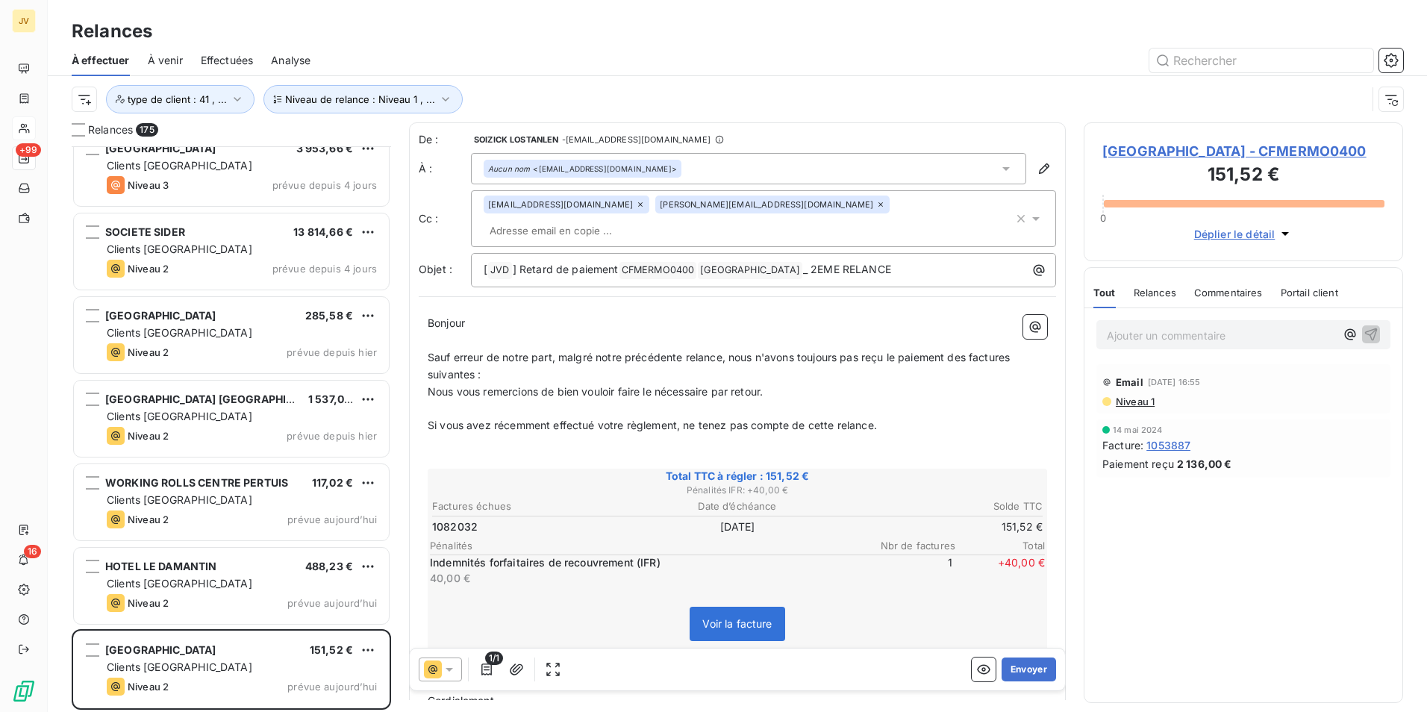
click at [636, 207] on icon at bounding box center [640, 204] width 9 height 9
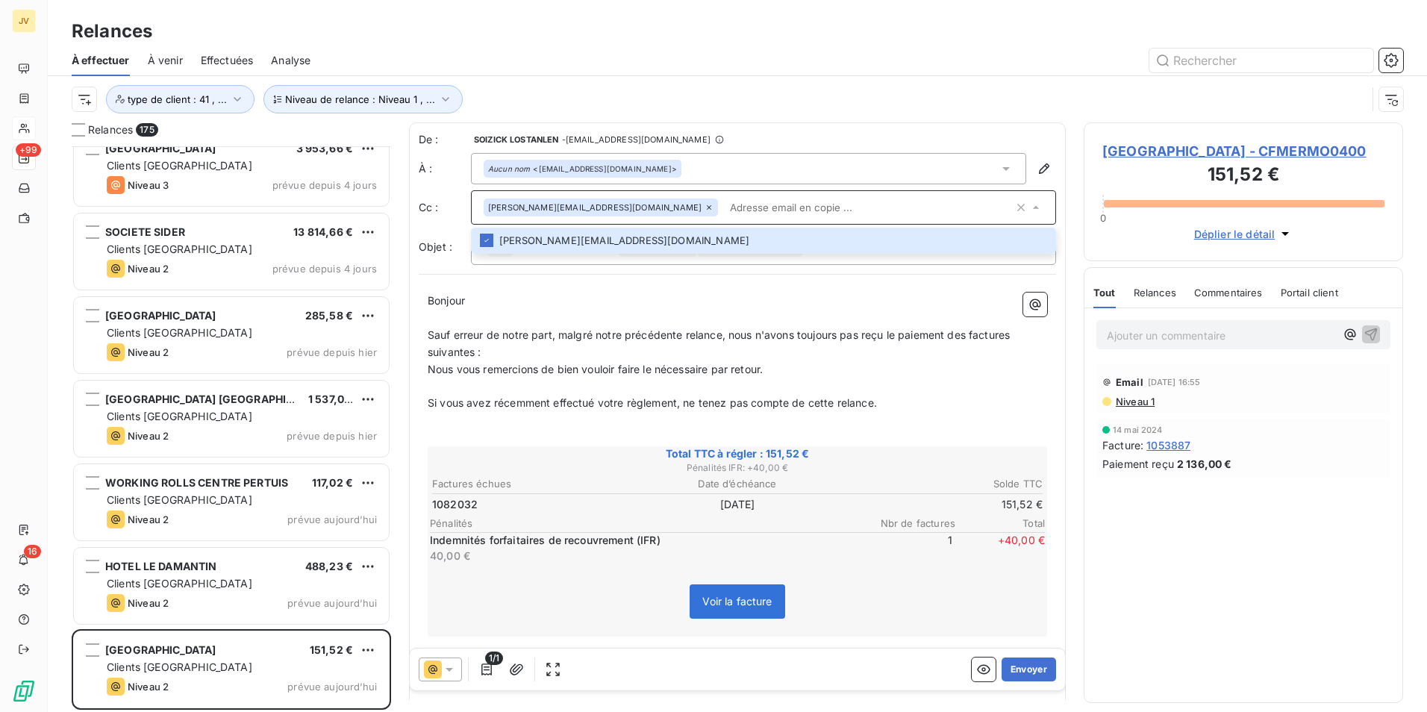
click at [1161, 299] on span "Relances" at bounding box center [1155, 293] width 43 height 12
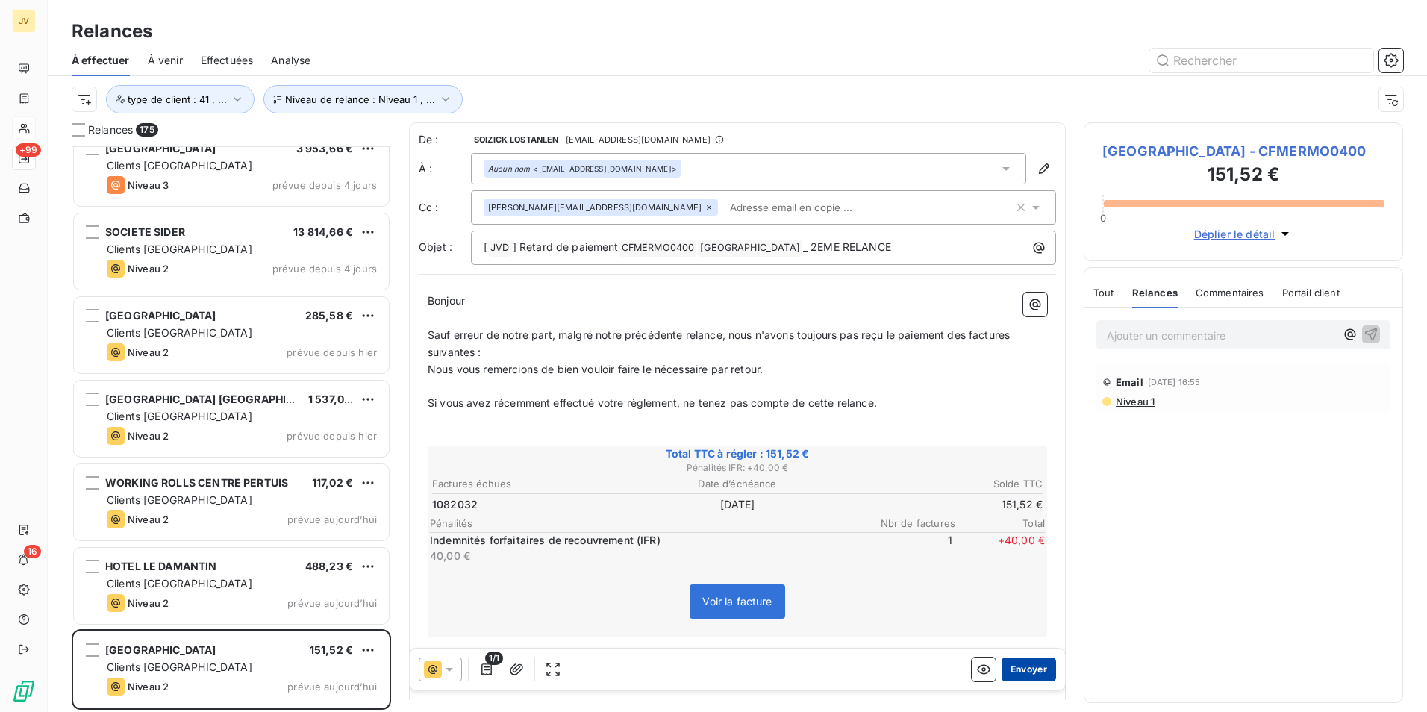
click at [1017, 670] on button "Envoyer" at bounding box center [1029, 670] width 54 height 24
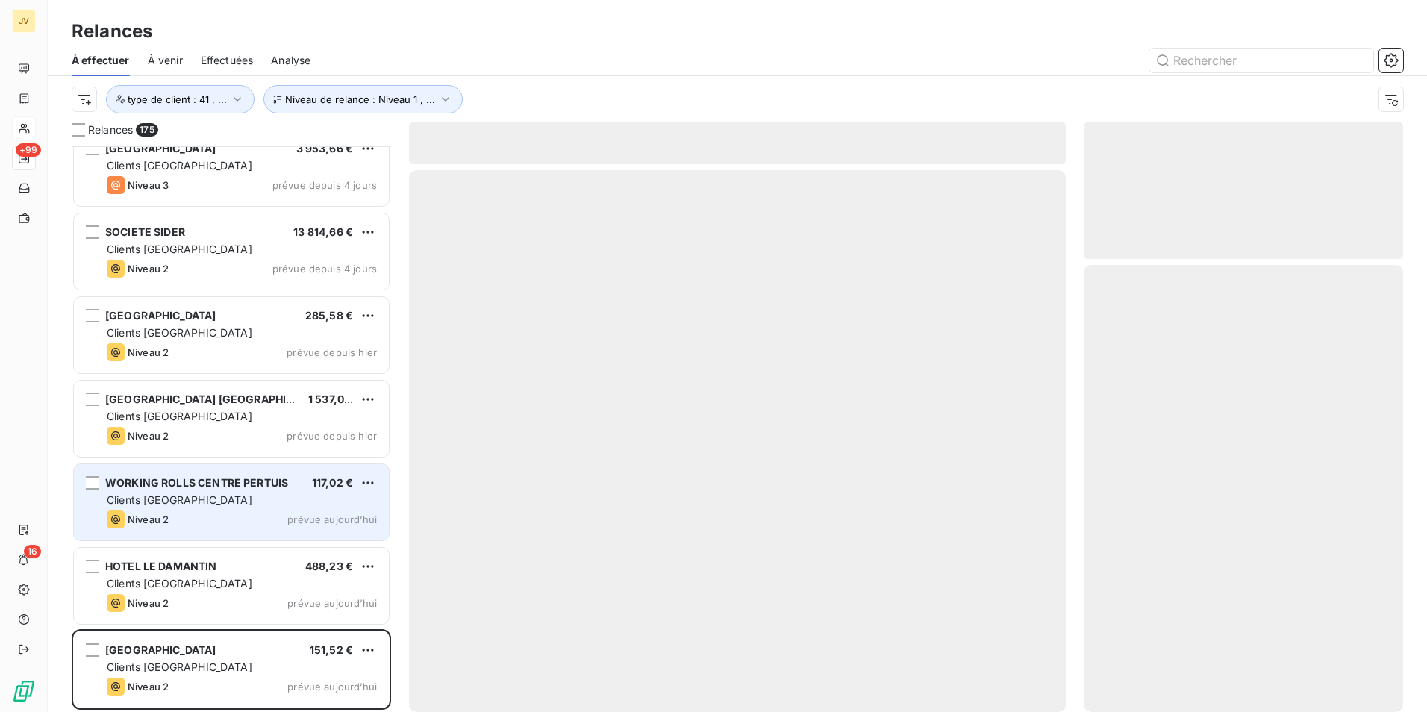
scroll to position [13981, 0]
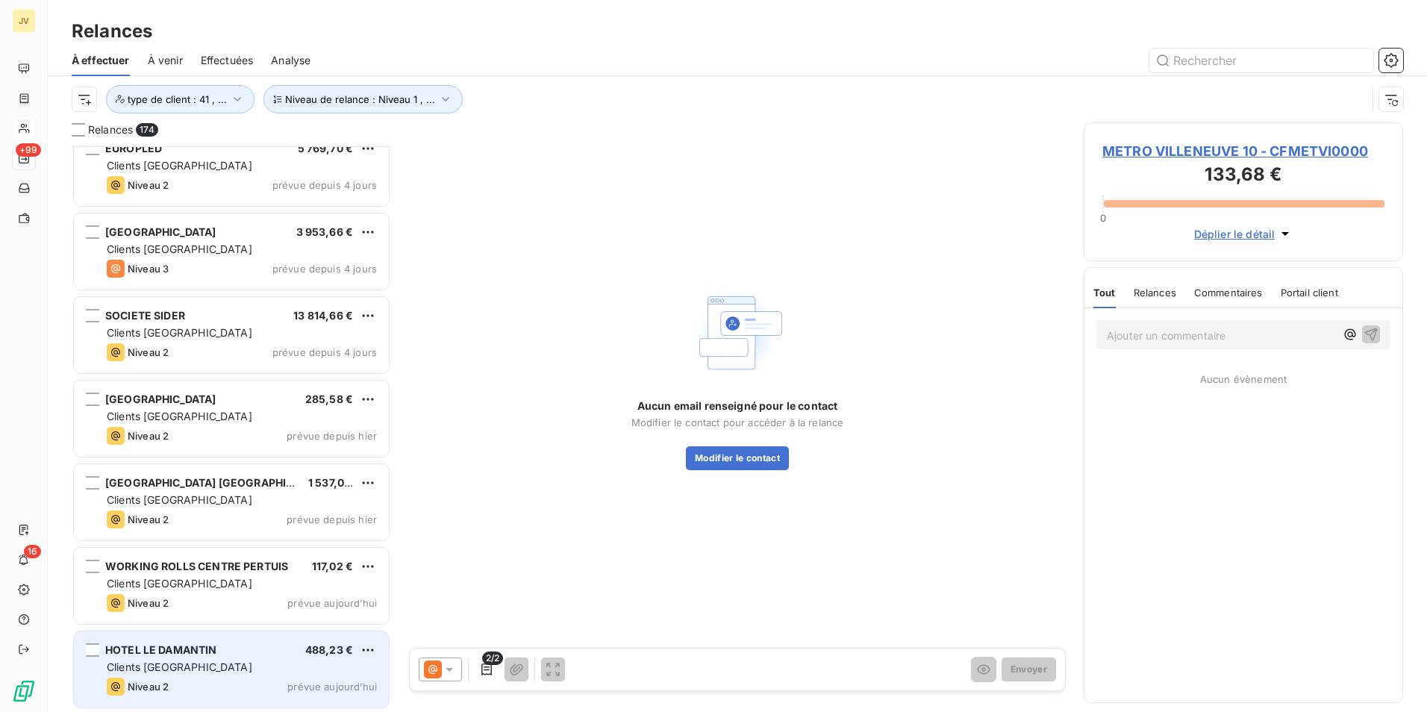
click at [187, 661] on div "Clients [GEOGRAPHIC_DATA]" at bounding box center [242, 667] width 270 height 15
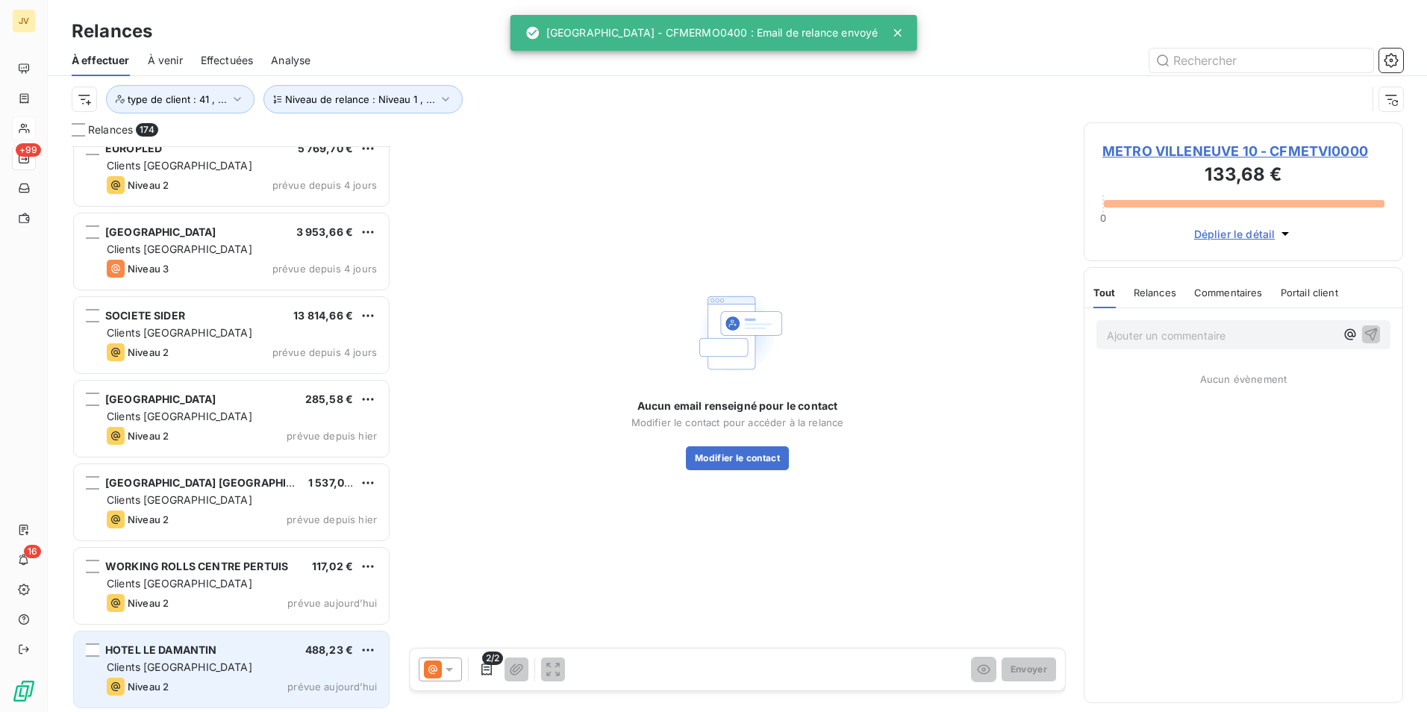
click at [188, 661] on div "Clients [GEOGRAPHIC_DATA]" at bounding box center [242, 667] width 270 height 15
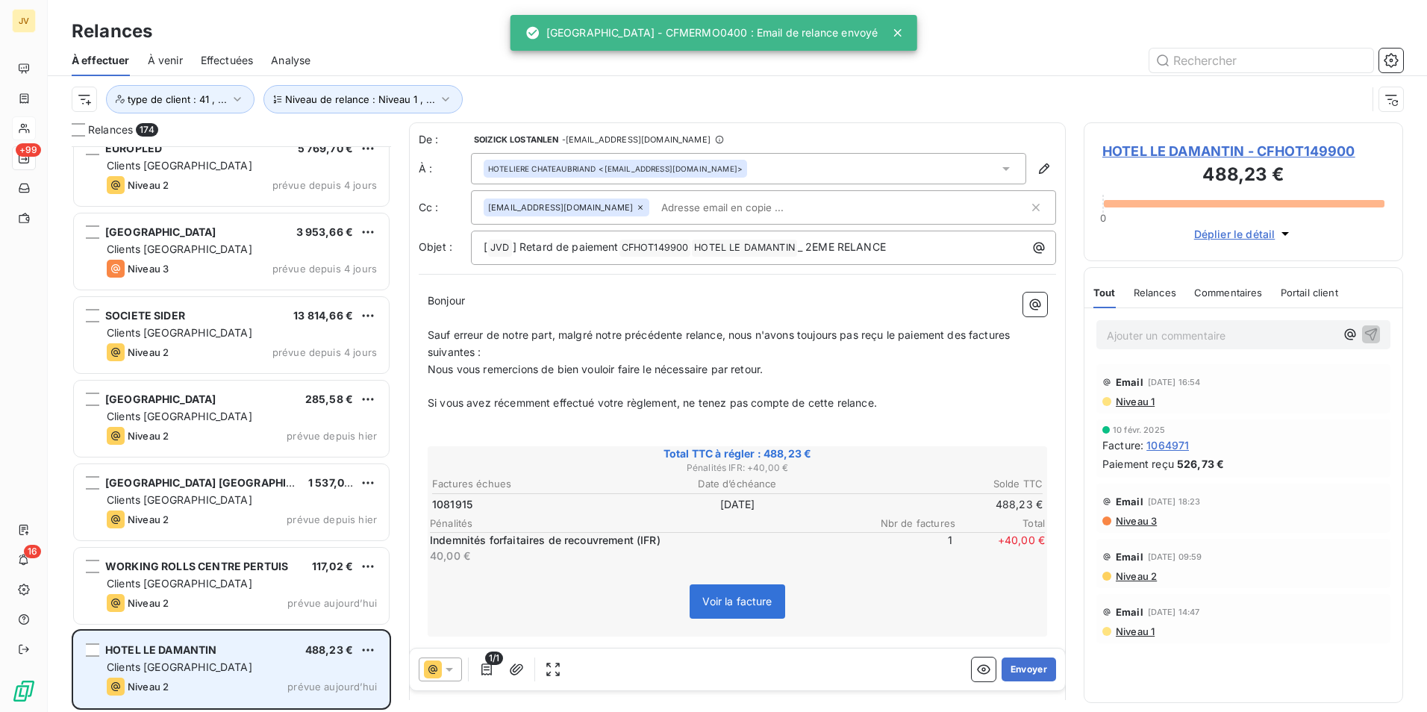
click at [196, 668] on div "Clients [GEOGRAPHIC_DATA]" at bounding box center [242, 667] width 270 height 15
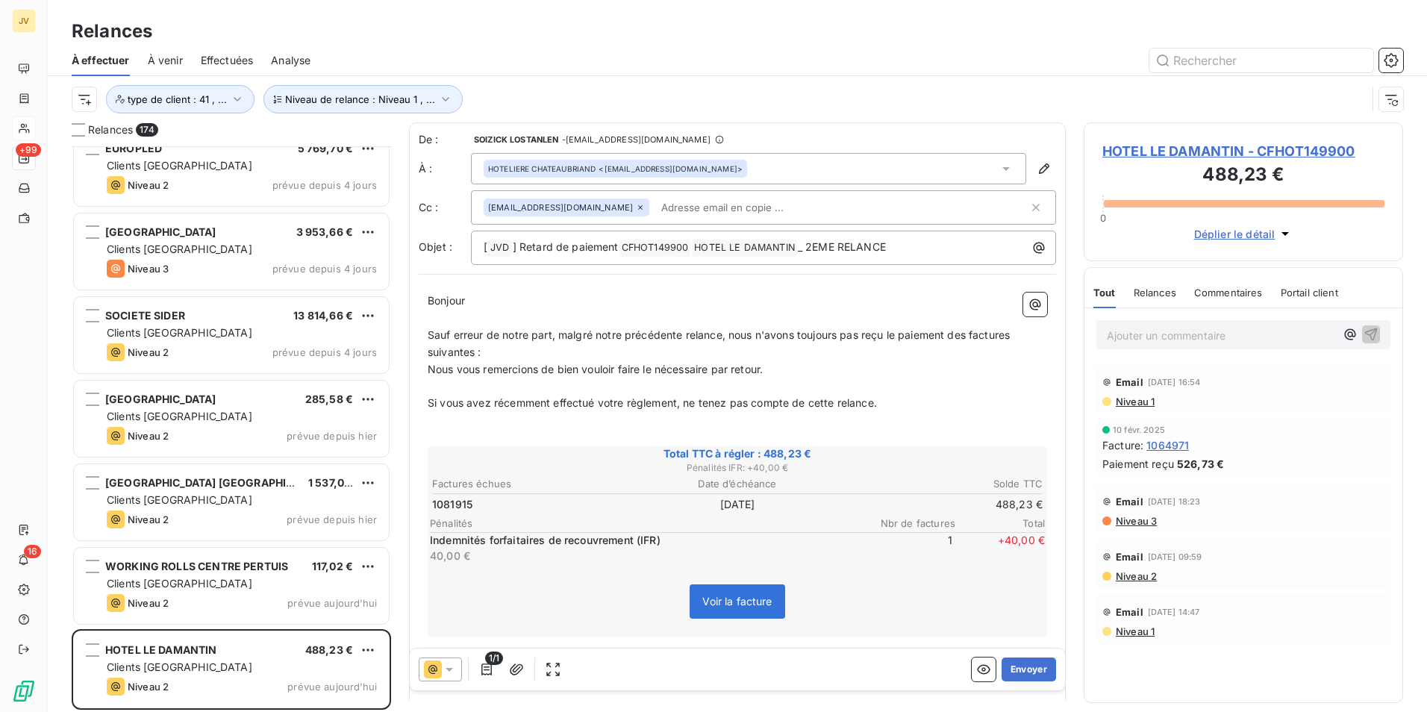
click at [1159, 297] on span "Relances" at bounding box center [1155, 293] width 43 height 12
click at [636, 208] on icon at bounding box center [640, 207] width 9 height 9
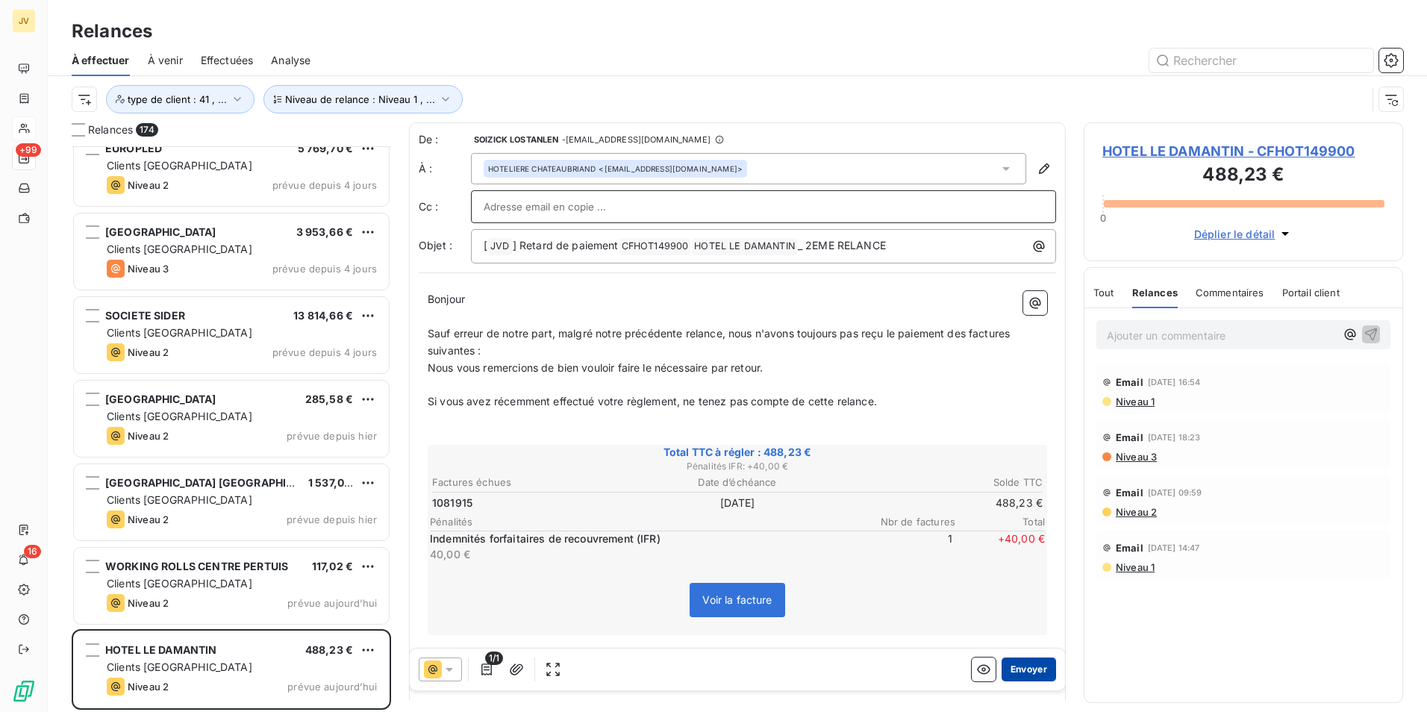
click at [1011, 668] on button "Envoyer" at bounding box center [1029, 670] width 54 height 24
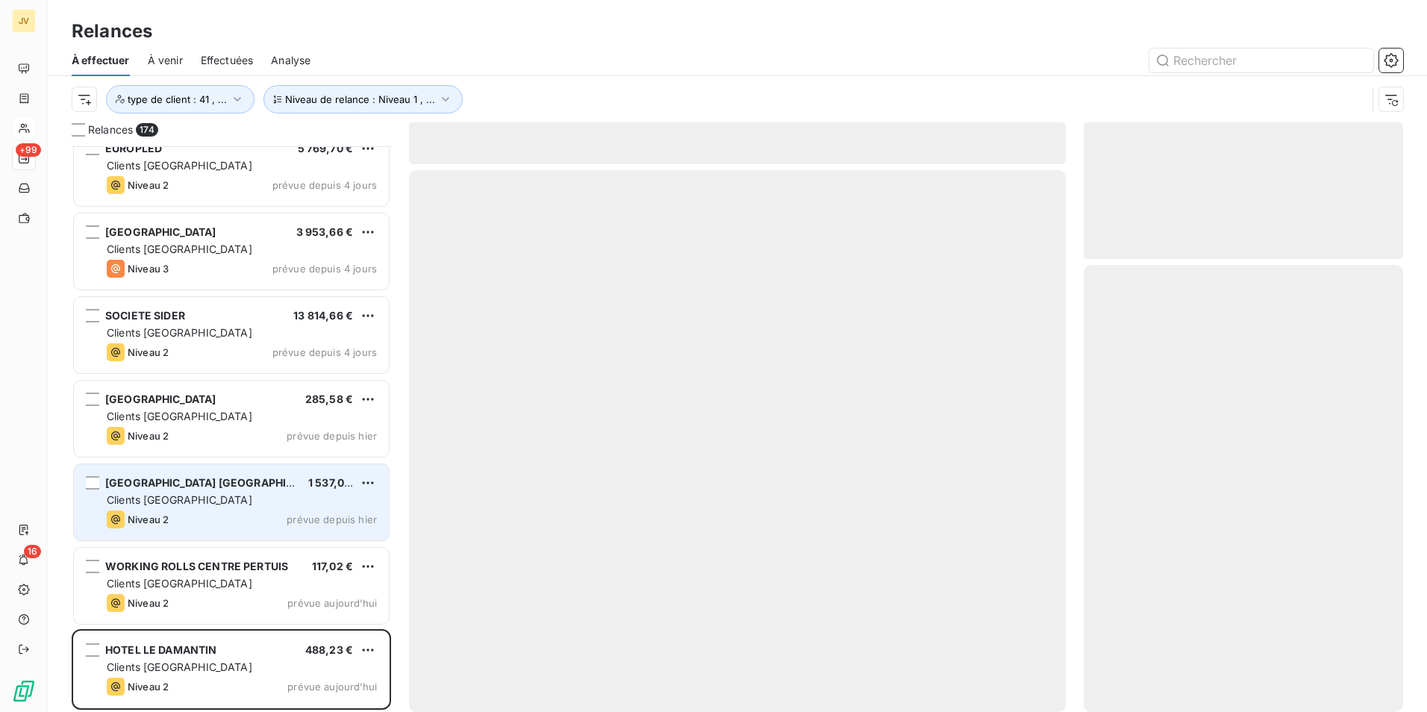
scroll to position [13898, 0]
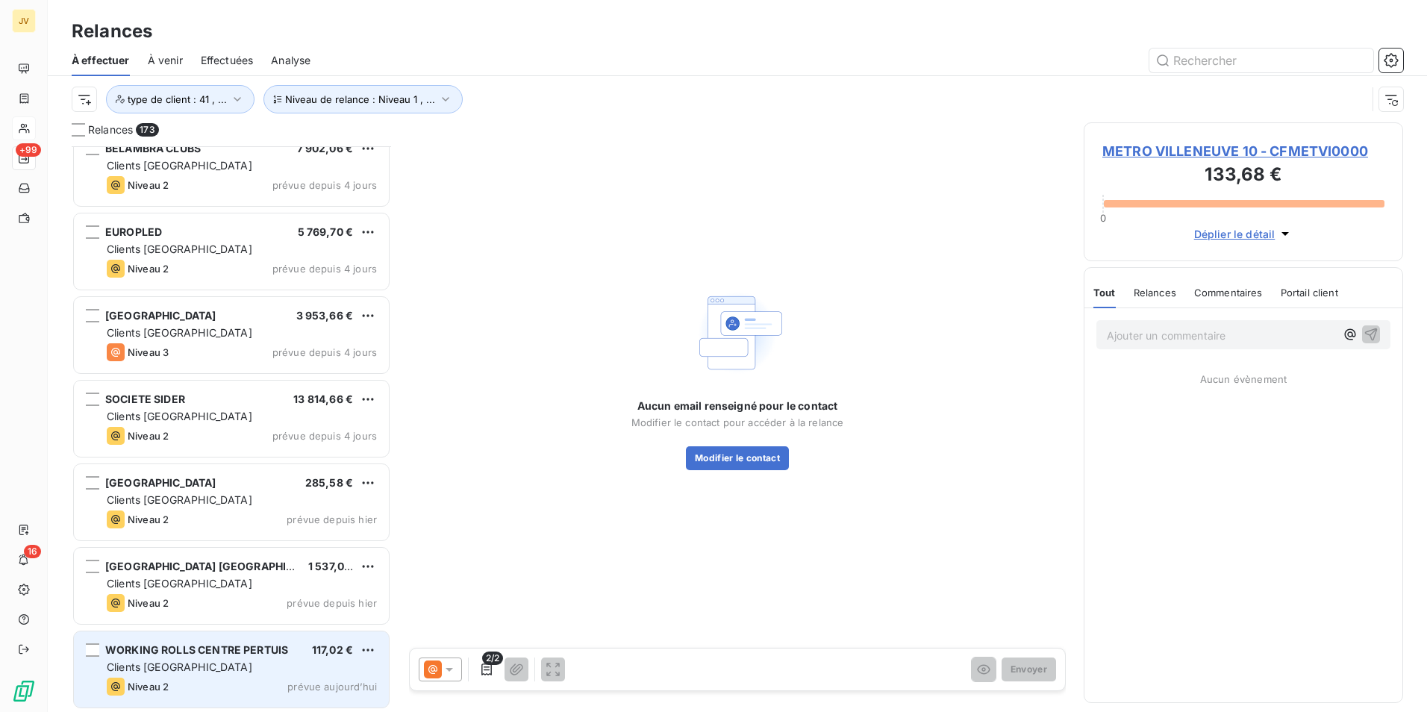
click at [191, 652] on span "WORKING ROLLS CENTRE PERTUIS" at bounding box center [196, 649] width 183 height 13
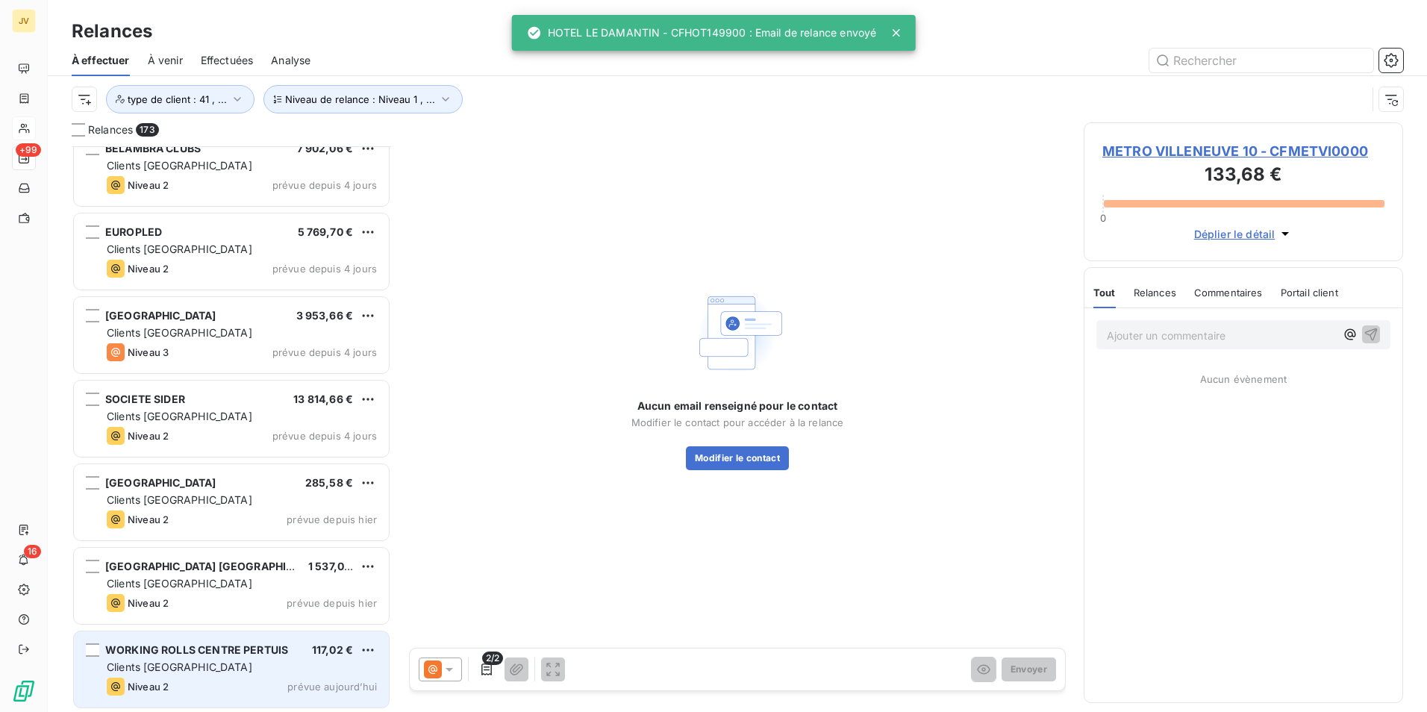
click at [193, 659] on div "WORKING ROLLS CENTRE PERTUIS 117,02 € Clients France Niveau 2 prévue aujourd’hui" at bounding box center [231, 670] width 315 height 76
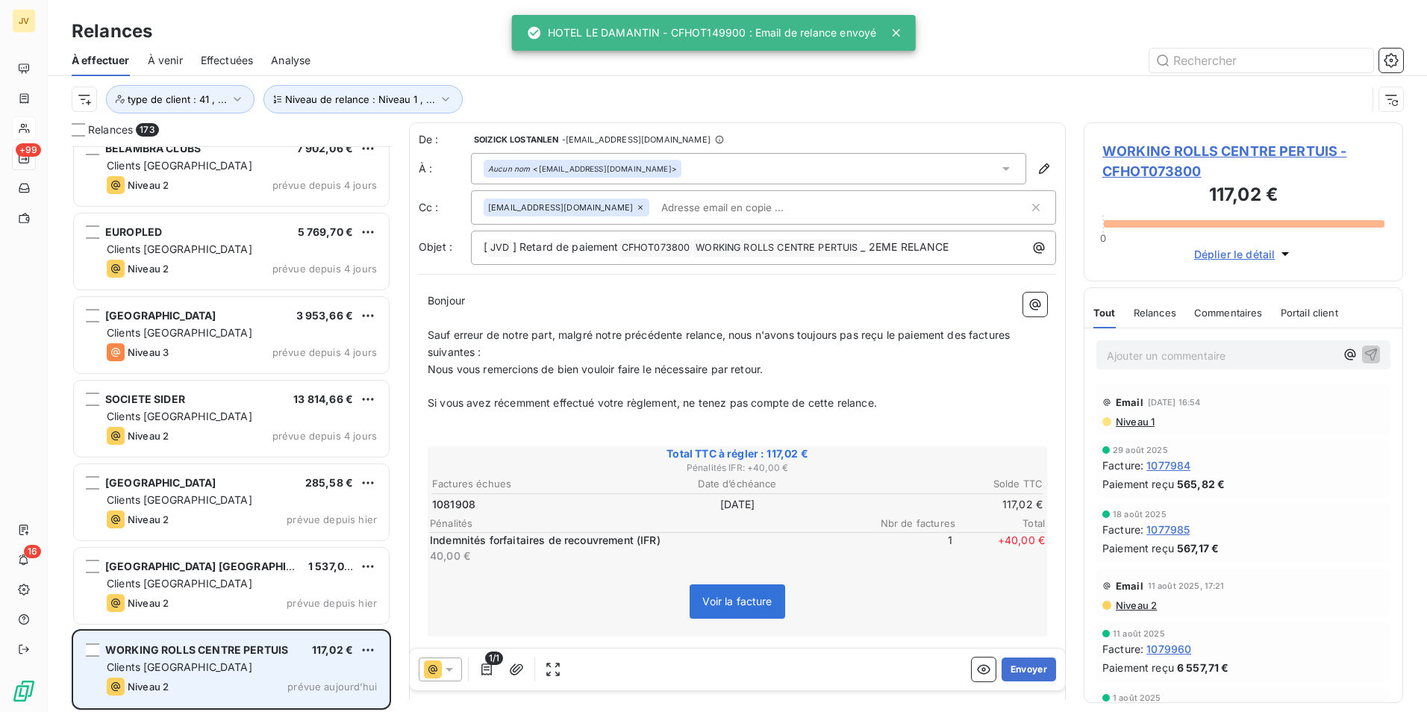
click at [194, 661] on div "Clients [GEOGRAPHIC_DATA]" at bounding box center [242, 667] width 270 height 15
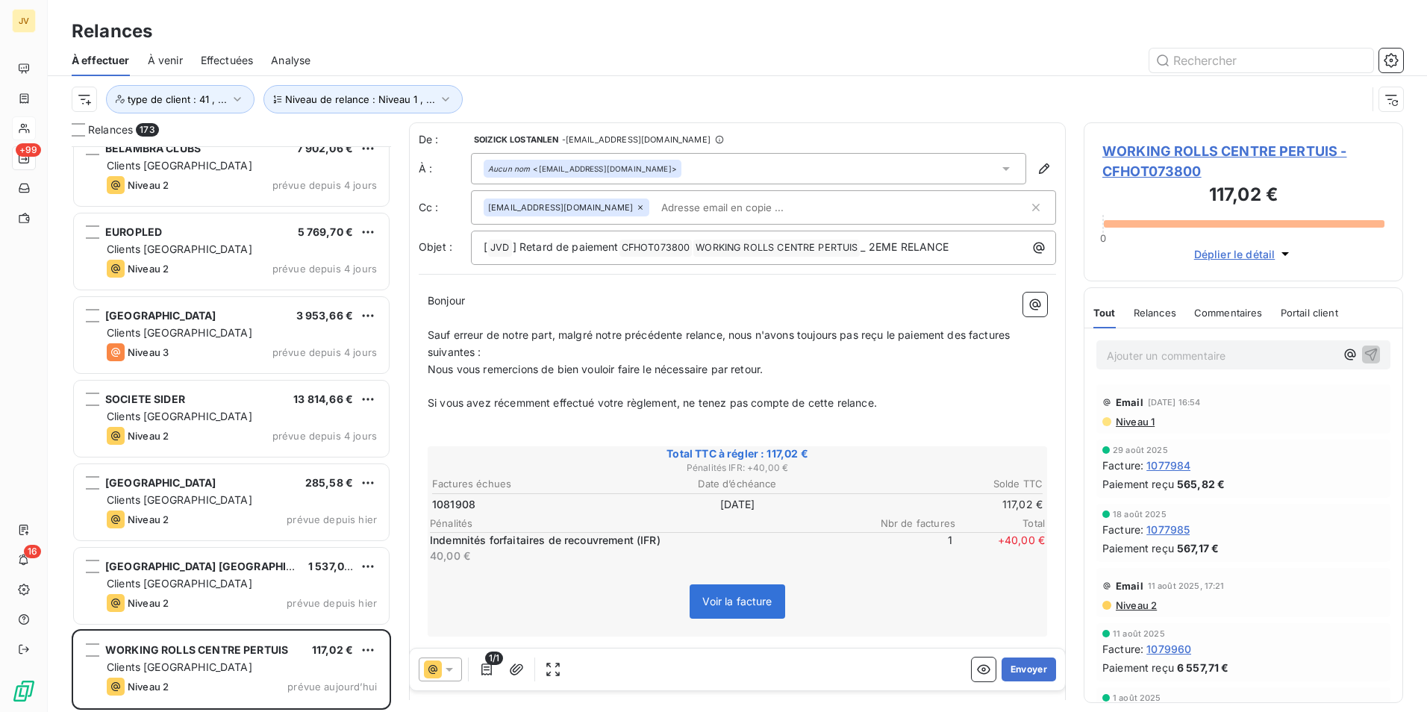
click at [636, 208] on icon at bounding box center [640, 207] width 9 height 9
click at [1162, 312] on span "Relances" at bounding box center [1155, 313] width 43 height 12
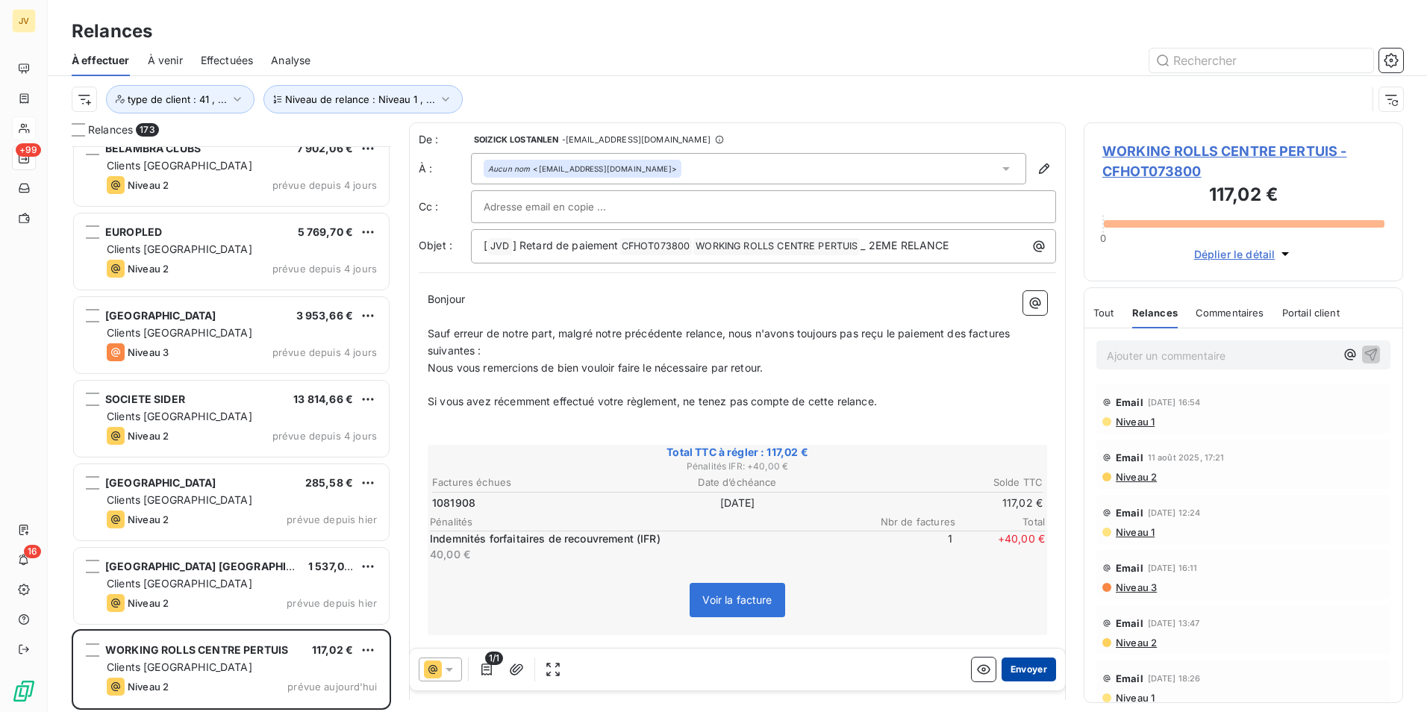
click at [1019, 669] on button "Envoyer" at bounding box center [1029, 670] width 54 height 24
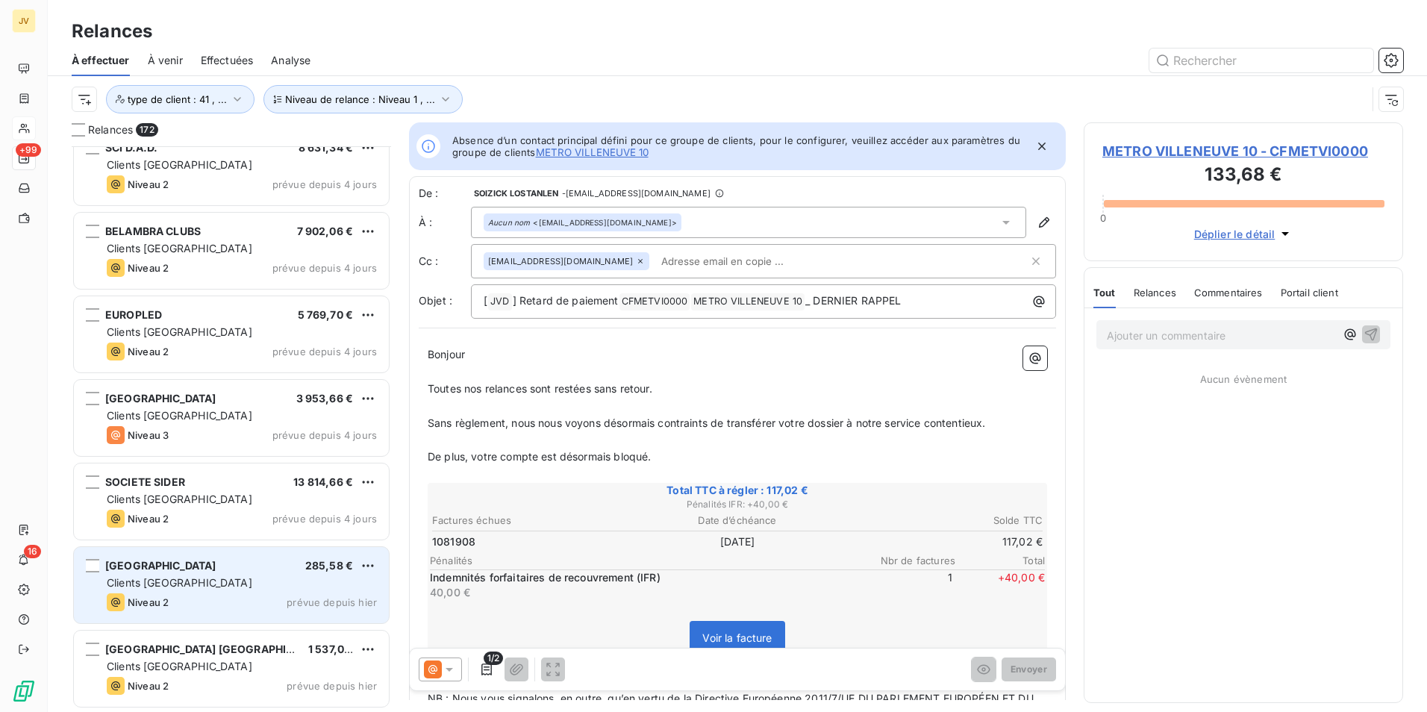
scroll to position [13814, 0]
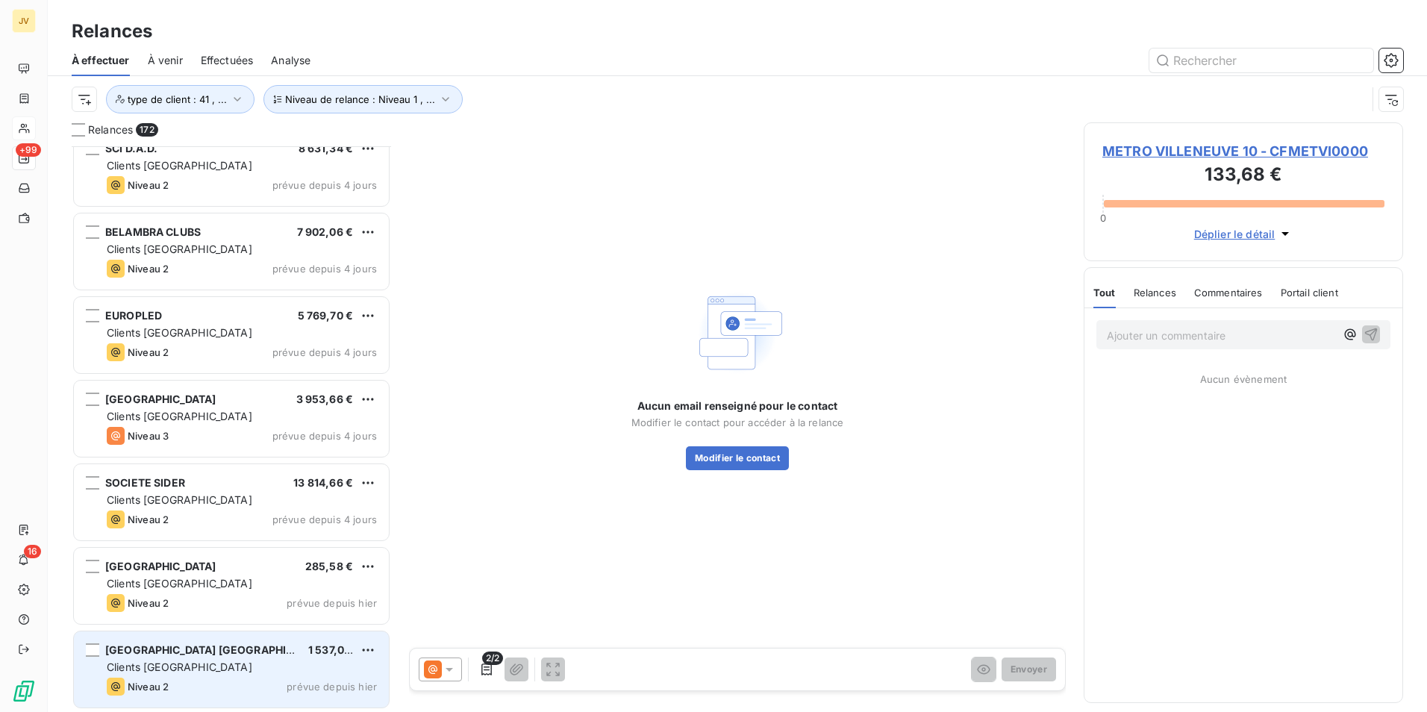
click at [209, 647] on span "MERCURE HOTEL ROUEN VAL DE REUIL" at bounding box center [217, 649] width 224 height 13
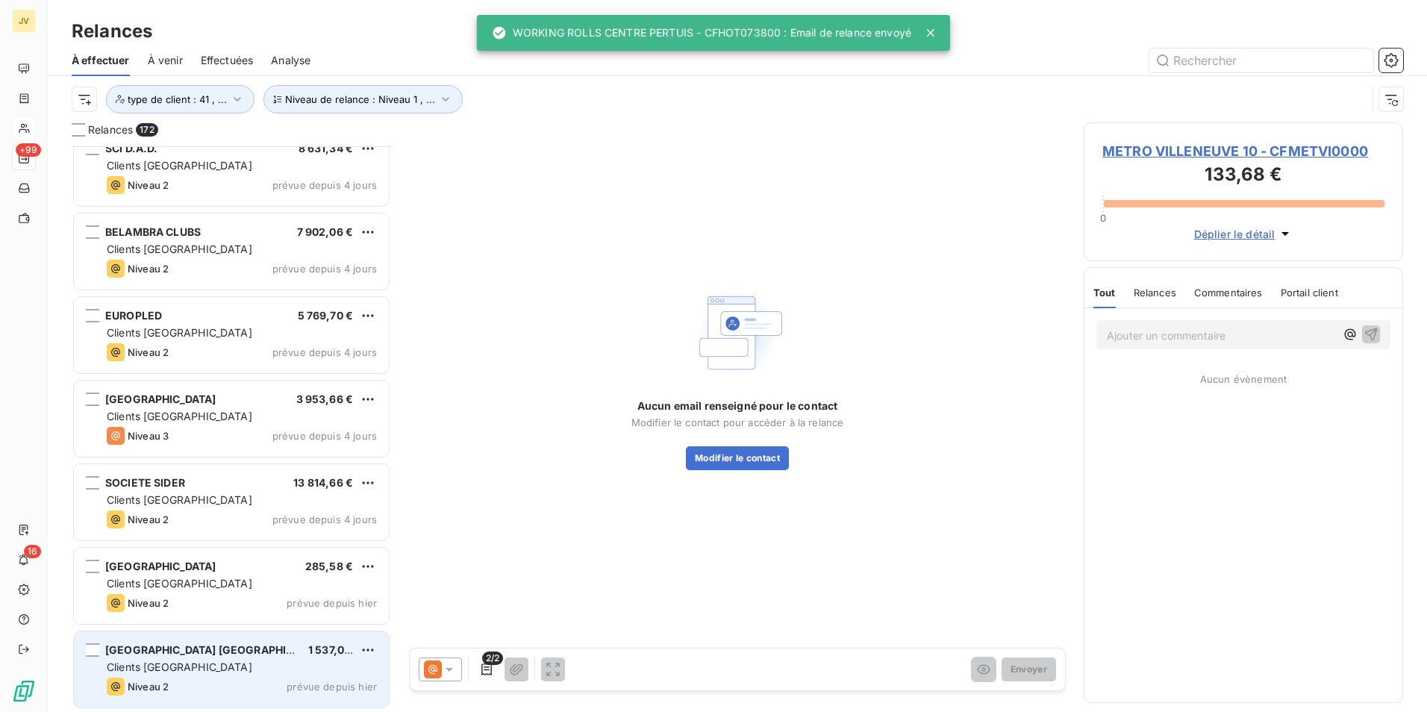
click at [216, 655] on span "MERCURE HOTEL ROUEN VAL DE REUIL" at bounding box center [217, 649] width 224 height 13
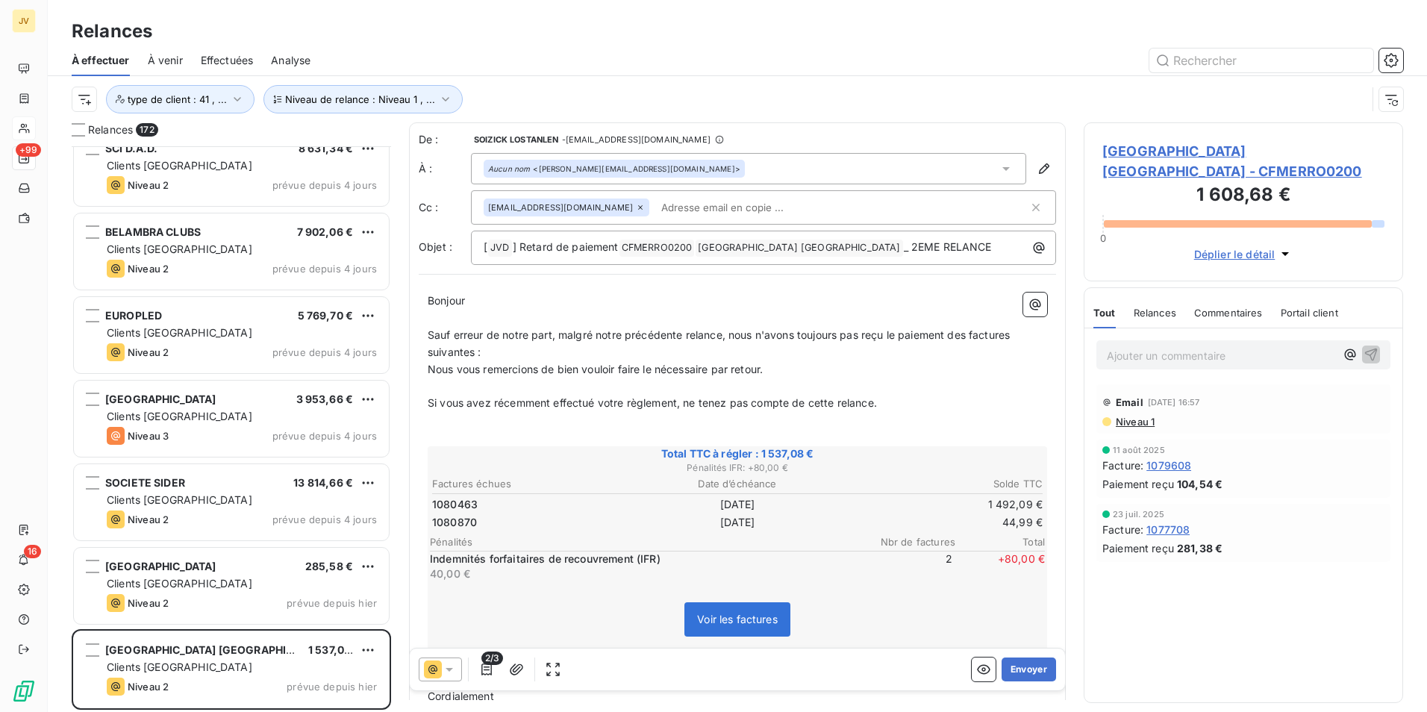
click at [1153, 310] on span "Relances" at bounding box center [1155, 313] width 43 height 12
click at [636, 205] on icon at bounding box center [640, 207] width 9 height 9
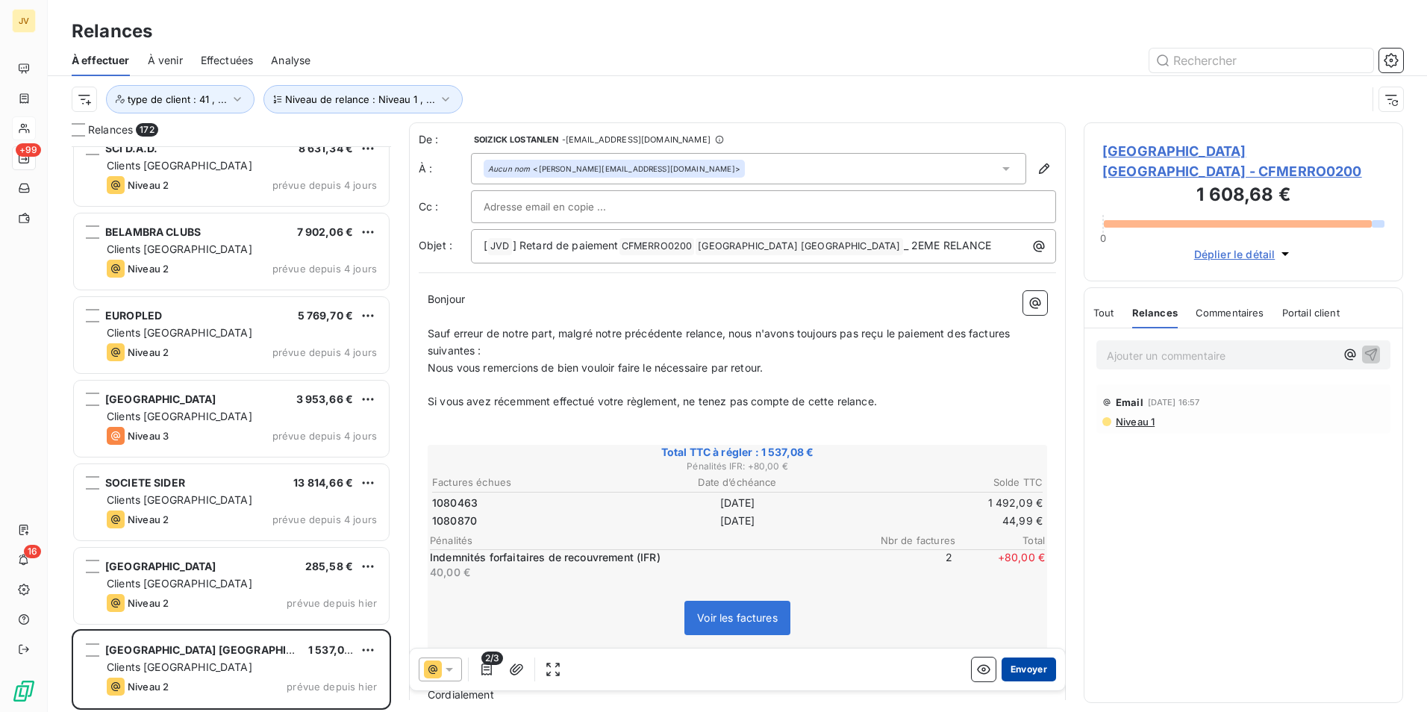
click at [1017, 668] on button "Envoyer" at bounding box center [1029, 670] width 54 height 24
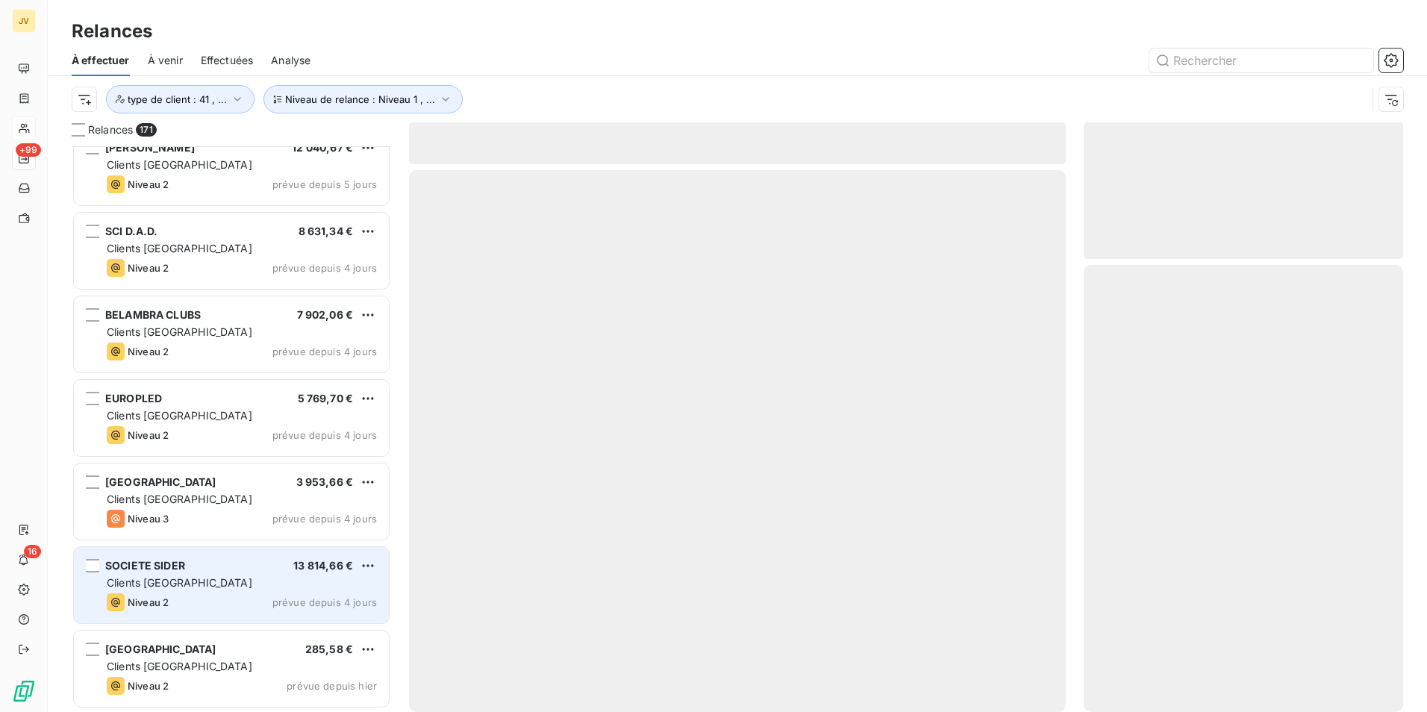
scroll to position [13731, 0]
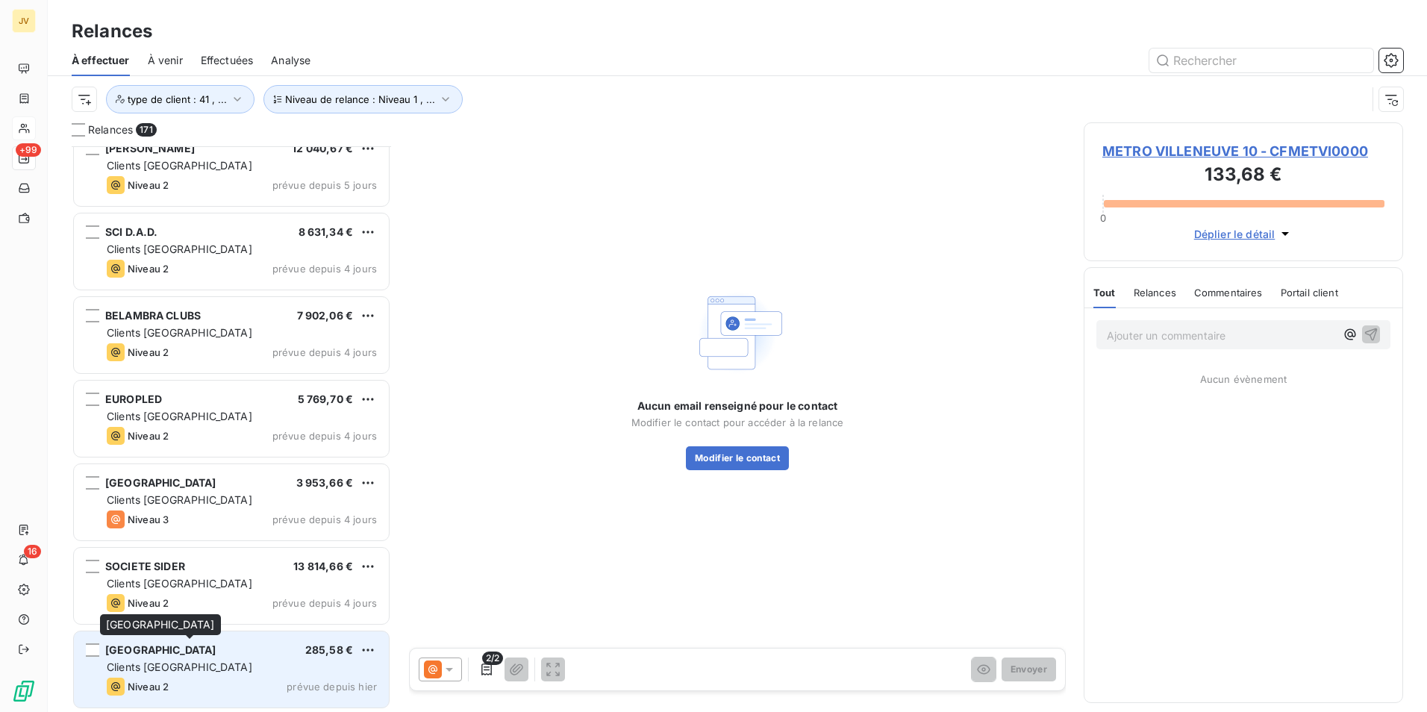
click at [185, 654] on span "MERCURE DUNKERQUE CENTRE" at bounding box center [160, 649] width 111 height 13
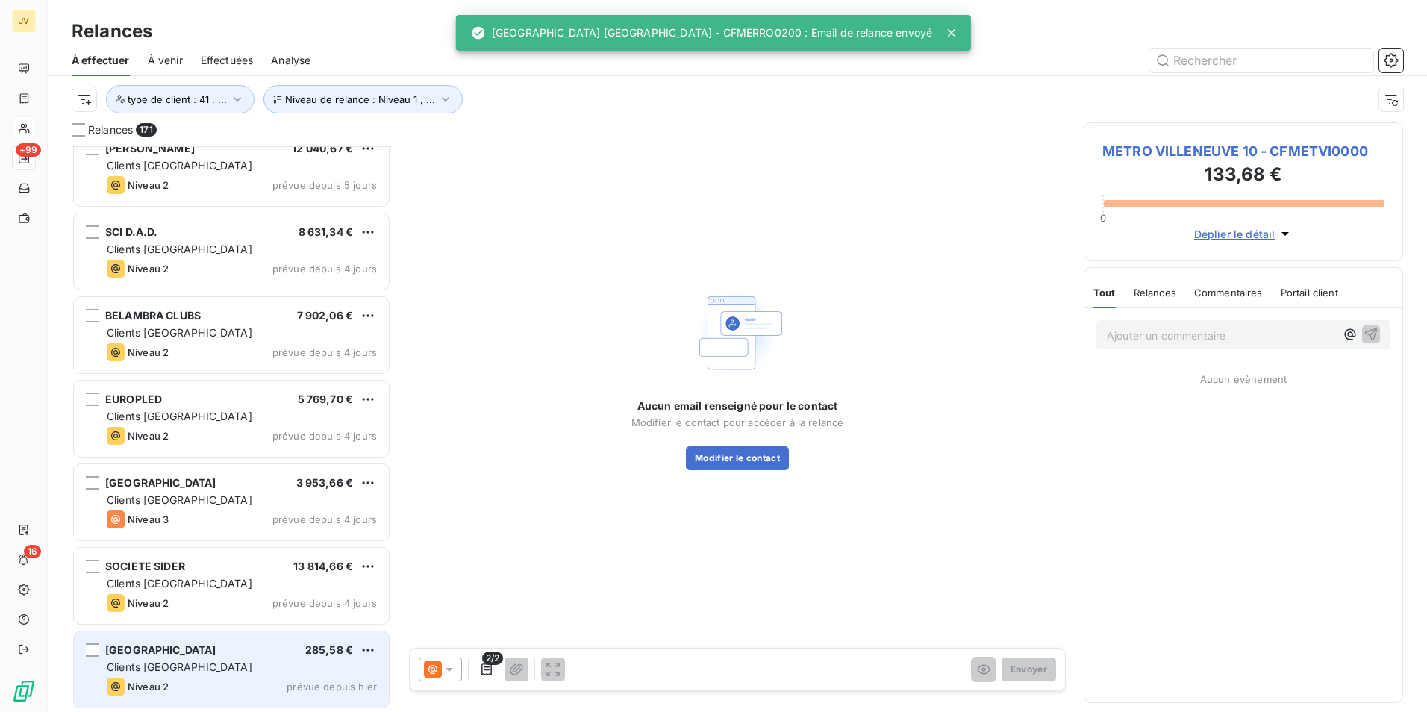
click at [185, 654] on span "MERCURE DUNKERQUE CENTRE" at bounding box center [160, 649] width 111 height 13
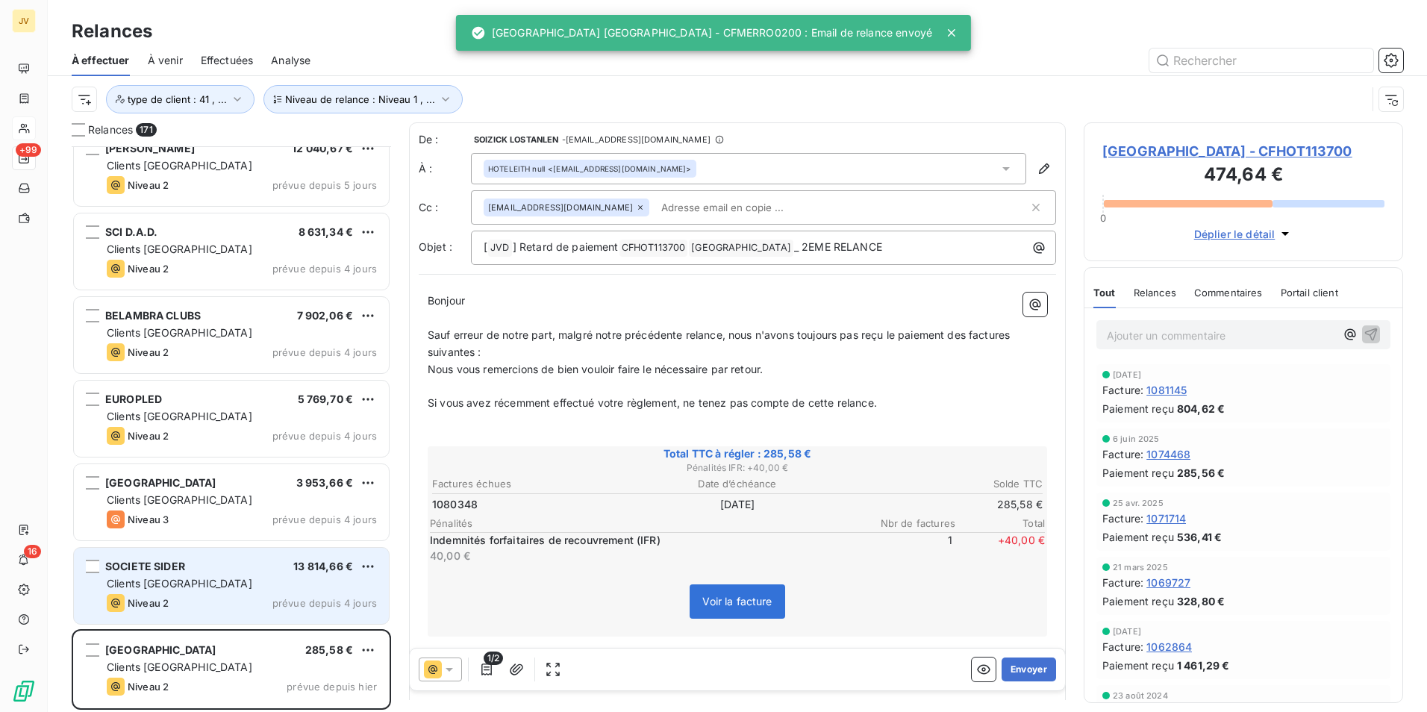
click at [213, 569] on div "SOCIETE SIDER 13 814,66 €" at bounding box center [242, 566] width 270 height 13
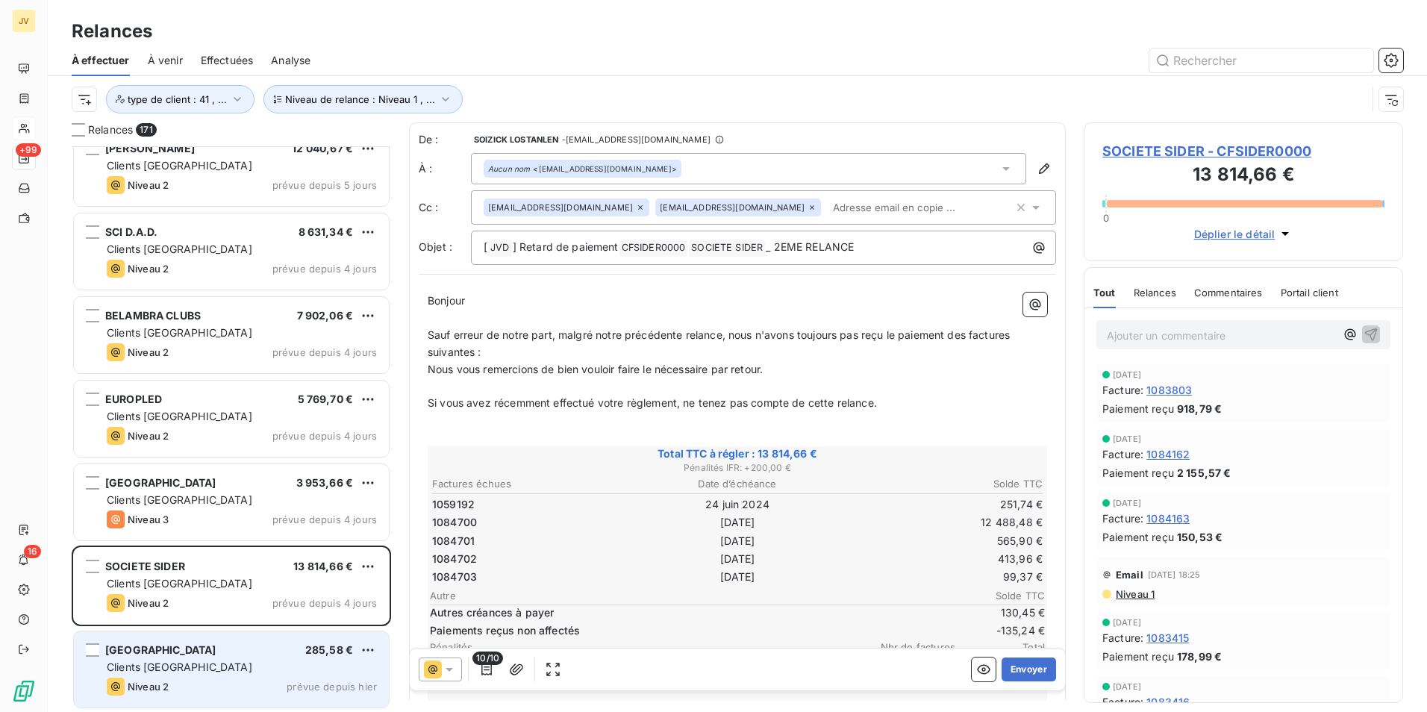
click at [216, 650] on span "MERCURE DUNKERQUE CENTRE" at bounding box center [160, 649] width 111 height 13
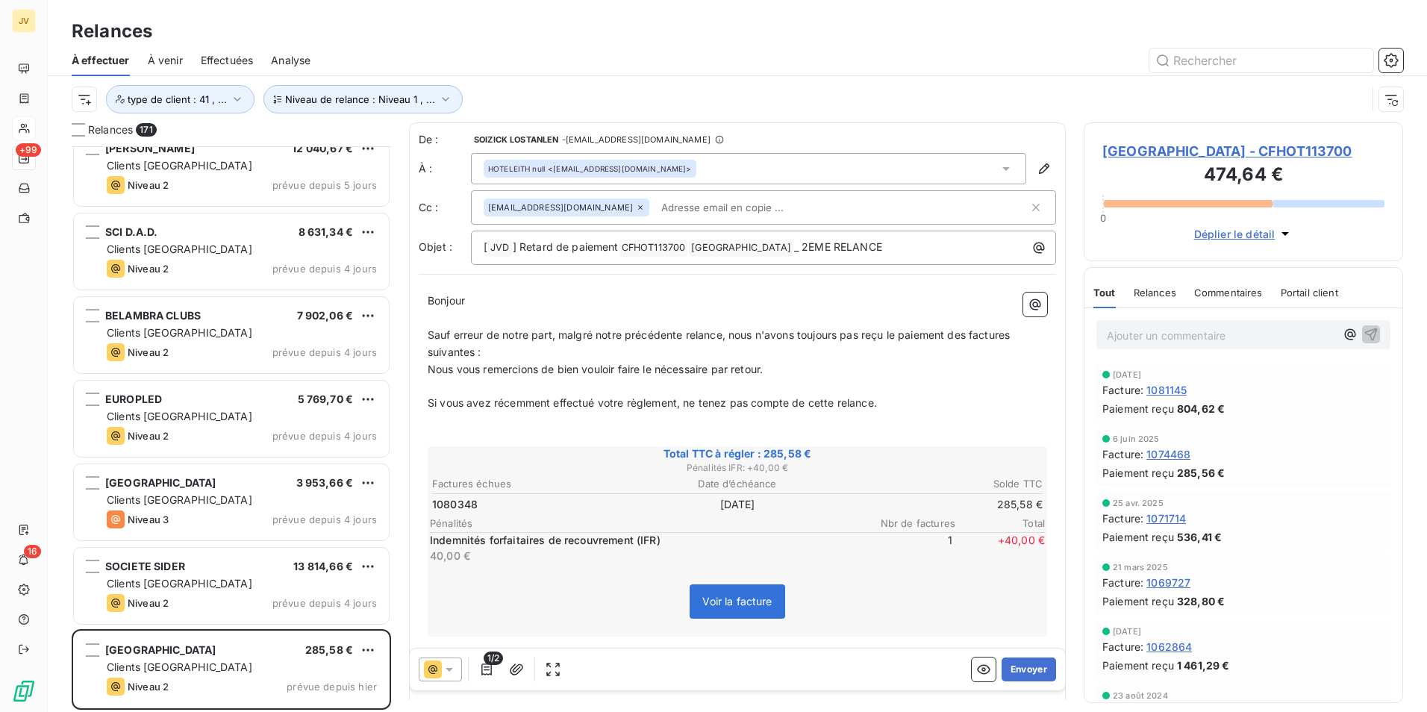
click at [636, 206] on icon at bounding box center [640, 207] width 9 height 9
click at [1162, 299] on span "Relances" at bounding box center [1155, 293] width 43 height 12
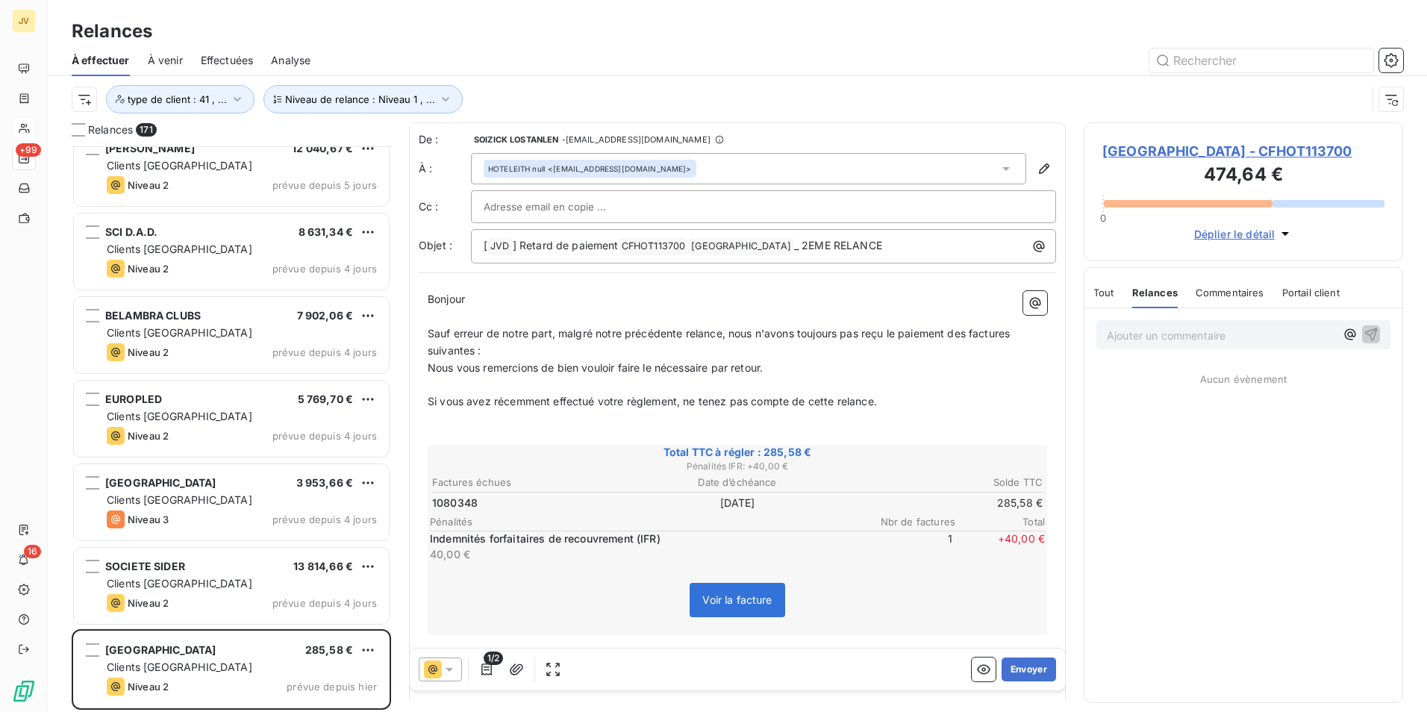
click at [1155, 299] on span "Relances" at bounding box center [1155, 293] width 46 height 12
click at [1108, 299] on span "Tout" at bounding box center [1104, 293] width 21 height 12
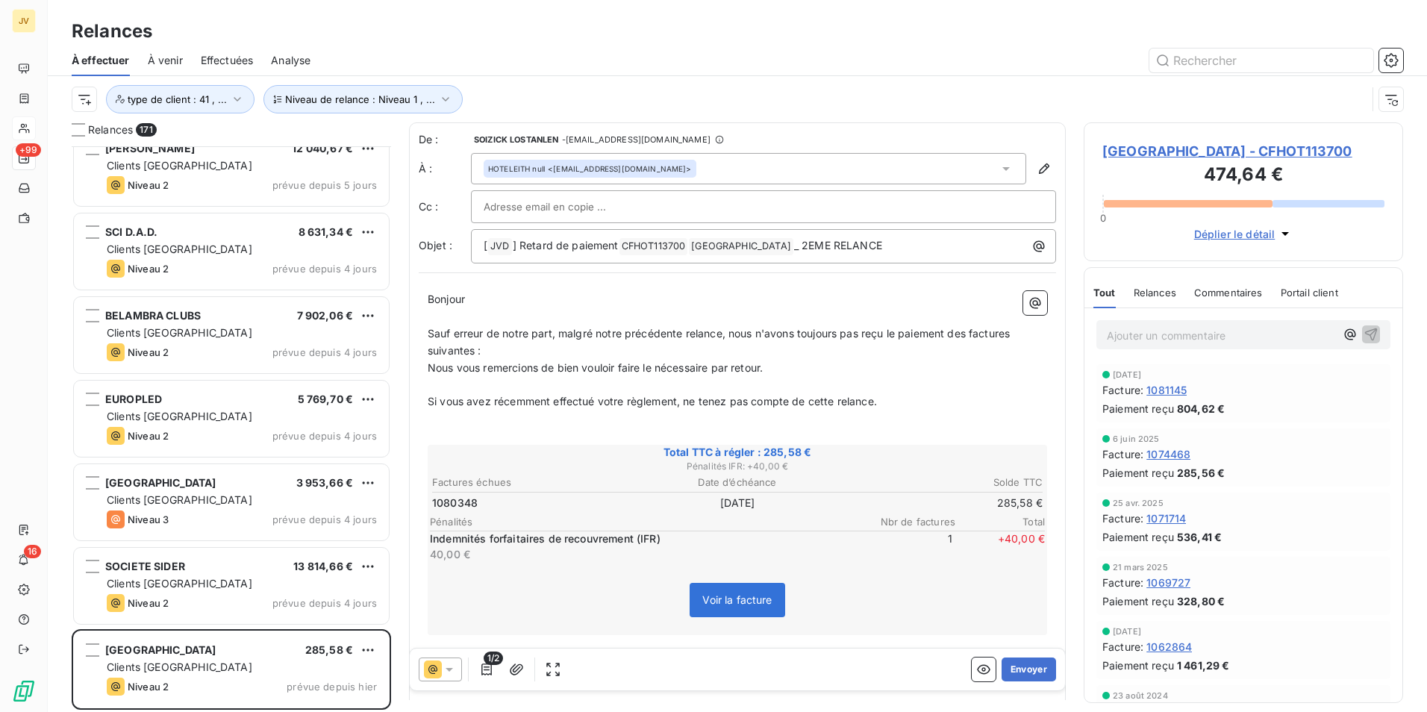
click at [1135, 299] on span "Relances" at bounding box center [1155, 293] width 43 height 12
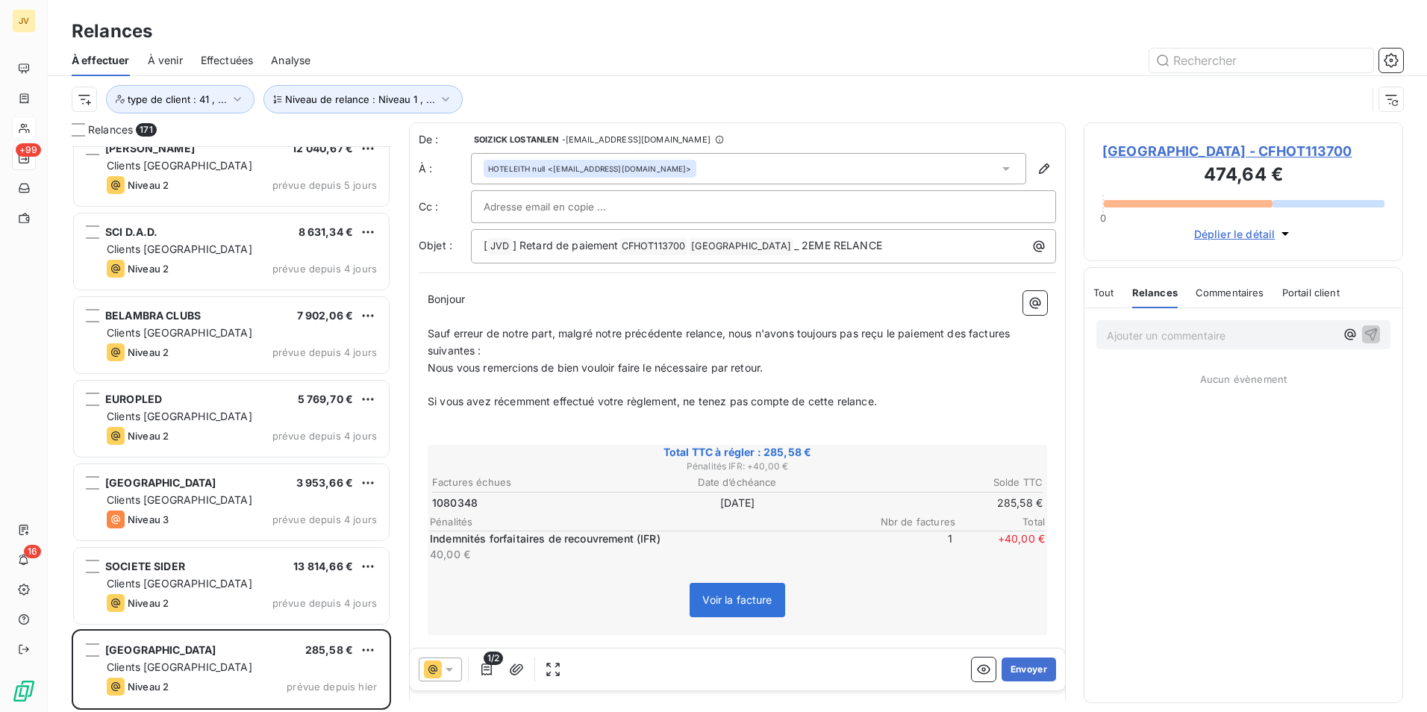
click at [446, 668] on icon at bounding box center [449, 670] width 7 height 4
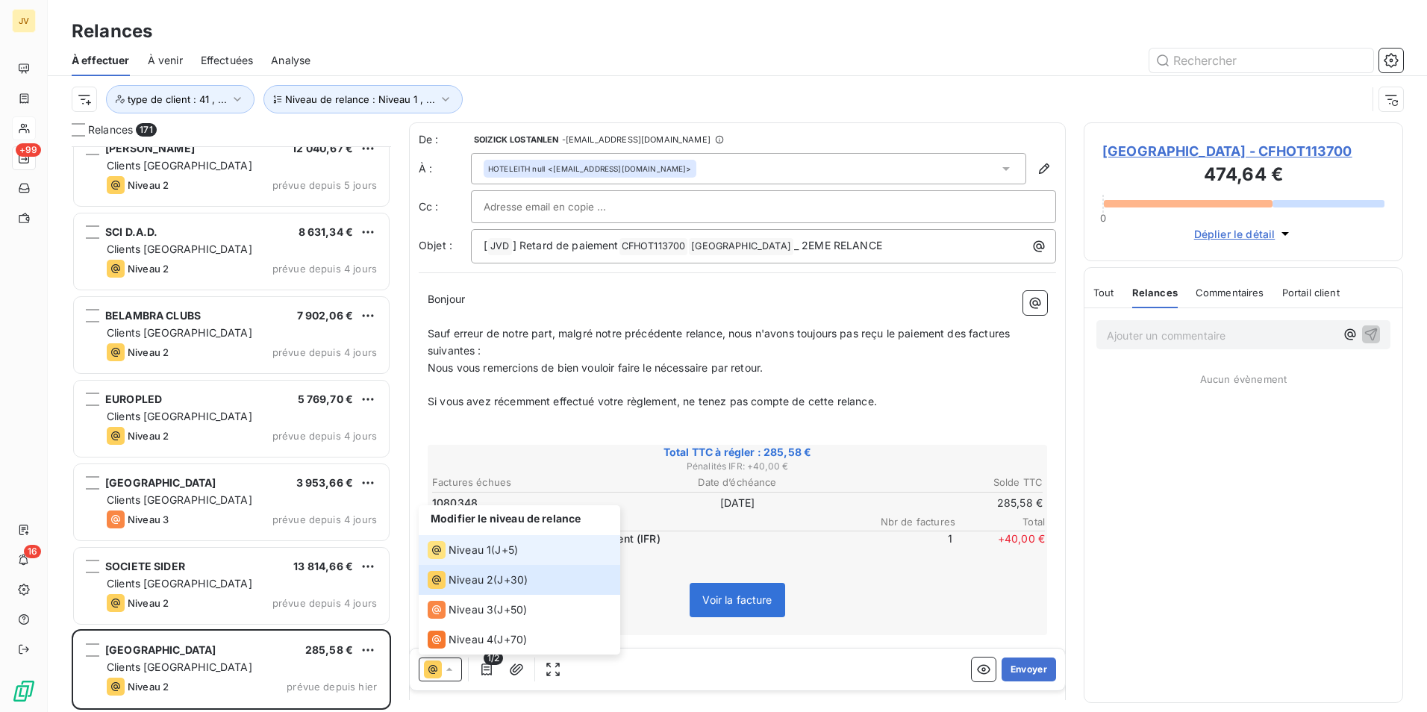
click at [455, 552] on span "Niveau 1" at bounding box center [470, 550] width 43 height 15
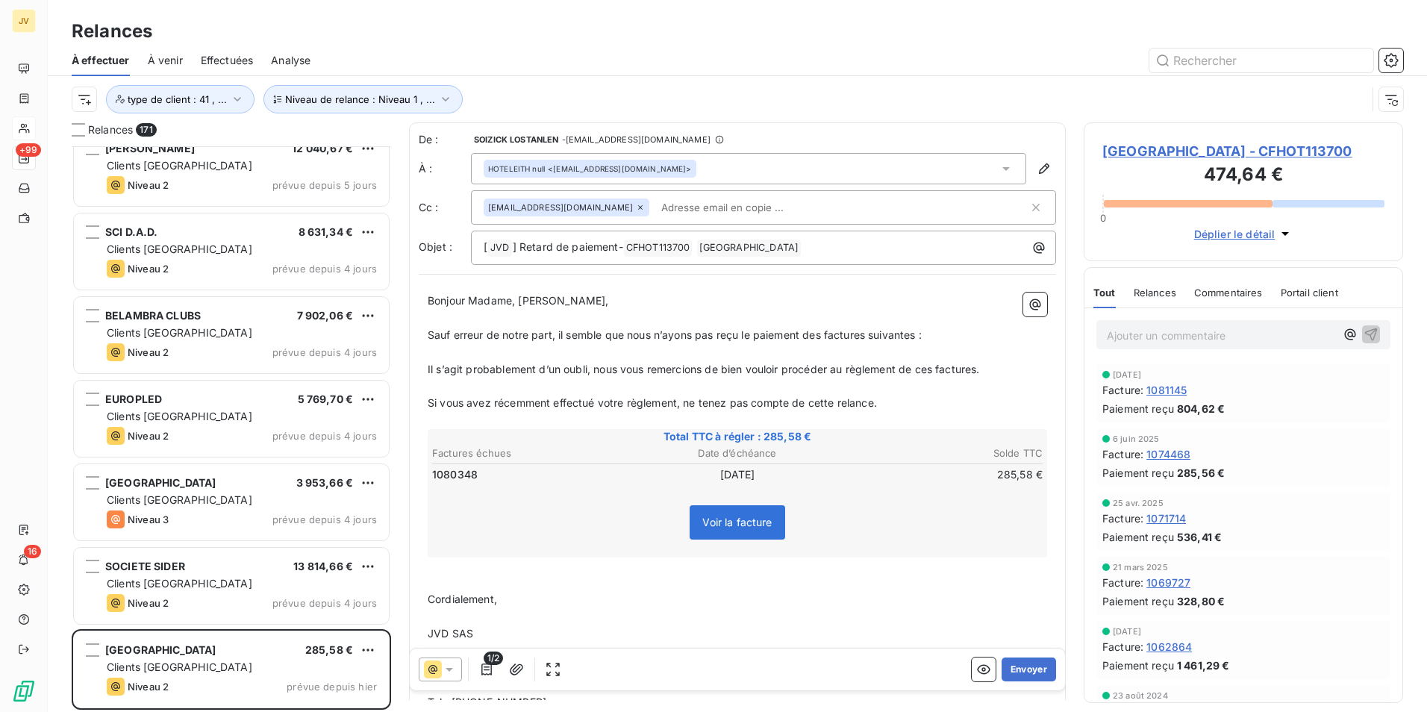
drag, startPoint x: 594, startPoint y: 202, endPoint x: 596, endPoint y: 220, distance: 18.0
click at [595, 203] on div "[EMAIL_ADDRESS][DOMAIN_NAME]" at bounding box center [567, 208] width 166 height 18
drag, startPoint x: 590, startPoint y: 205, endPoint x: 612, endPoint y: 355, distance: 151.6
click at [636, 205] on icon at bounding box center [640, 207] width 9 height 9
click at [1157, 299] on span "Relances" at bounding box center [1155, 293] width 43 height 12
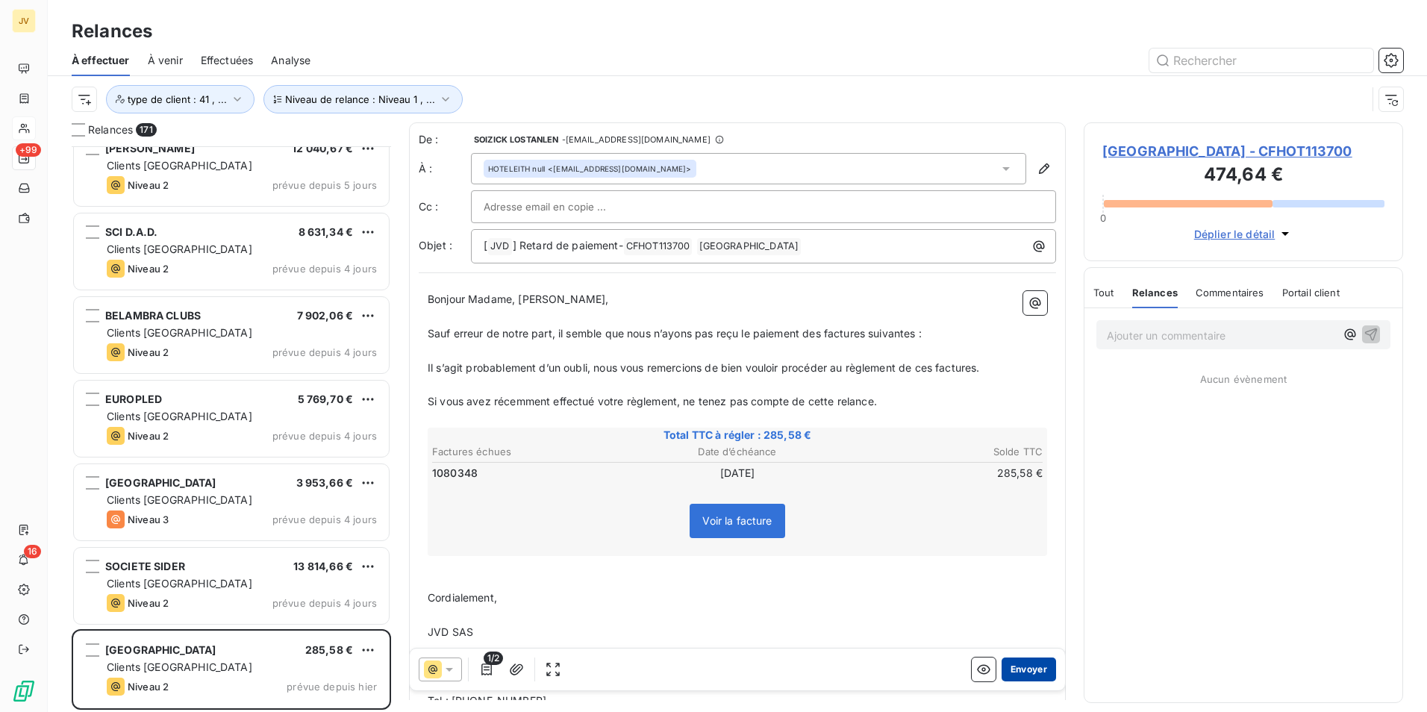
click at [1023, 667] on button "Envoyer" at bounding box center [1029, 670] width 54 height 24
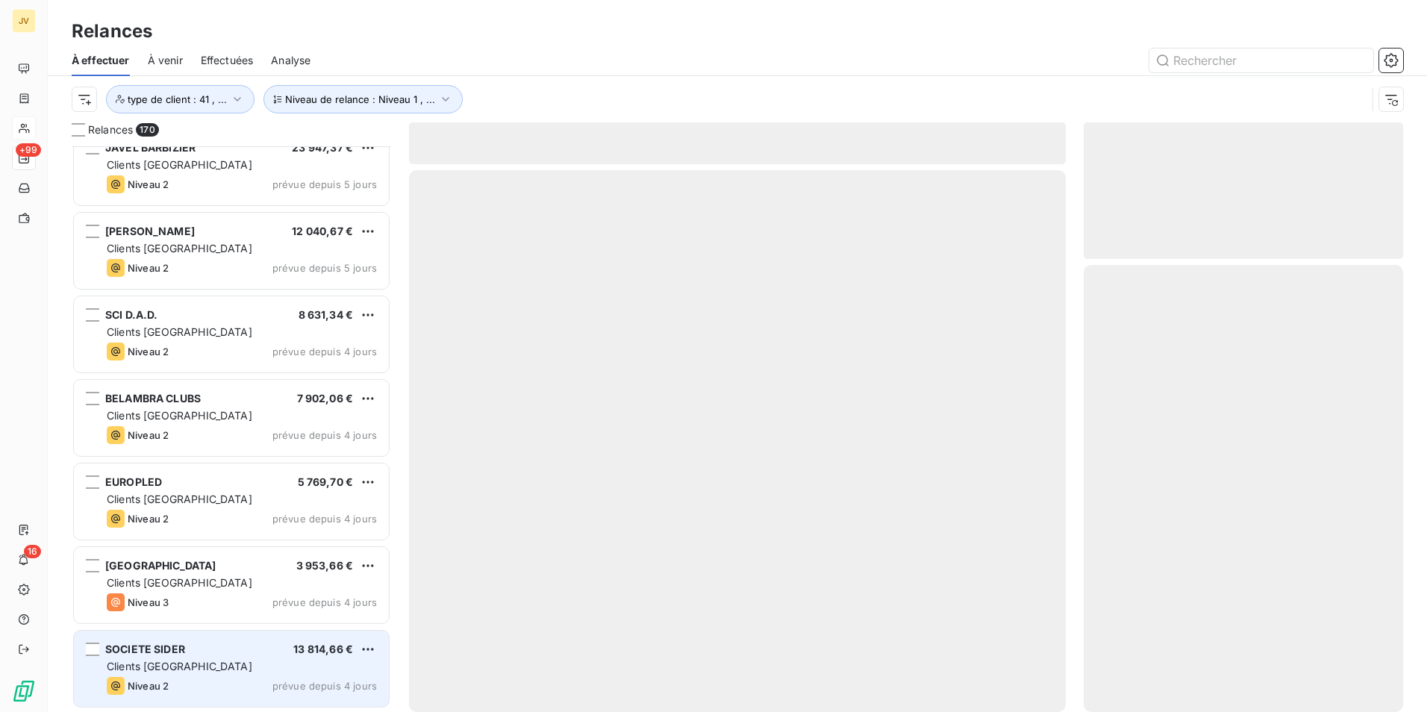
scroll to position [13647, 0]
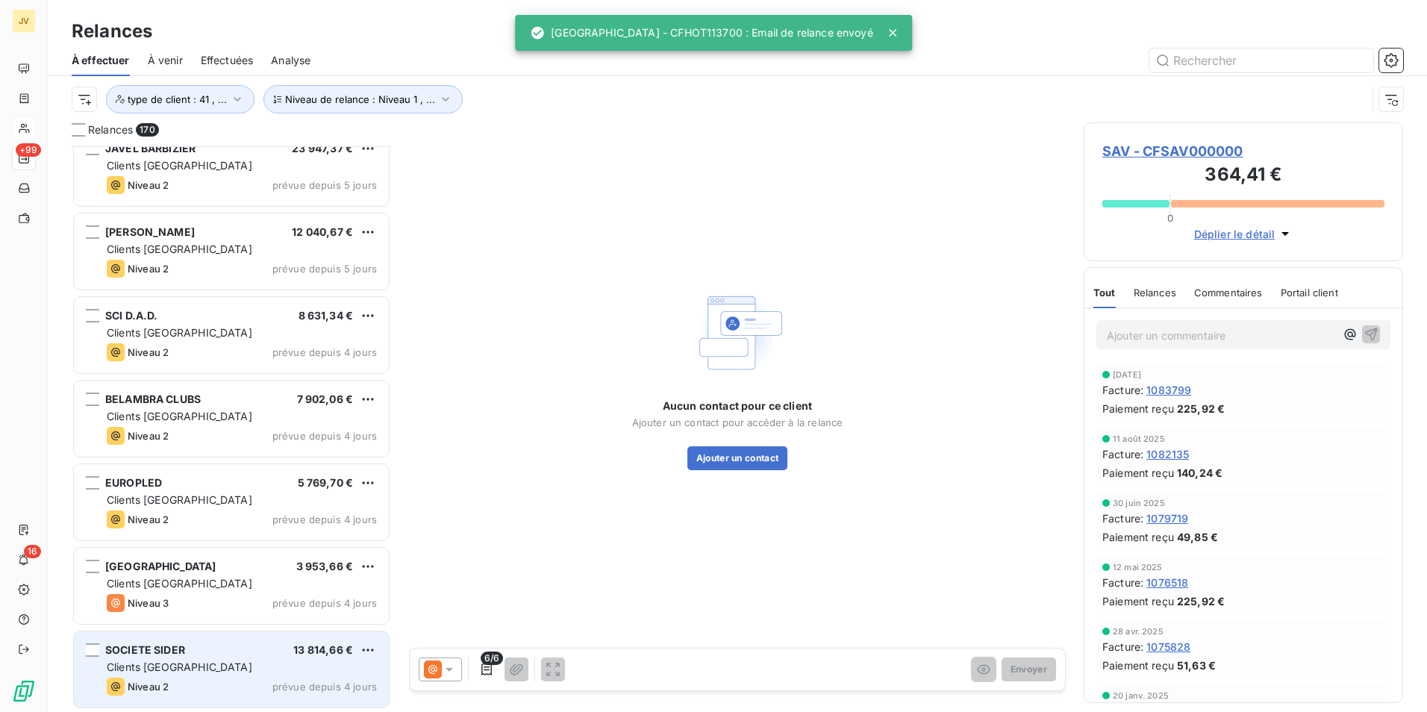
click at [174, 674] on div "Clients [GEOGRAPHIC_DATA]" at bounding box center [242, 667] width 270 height 15
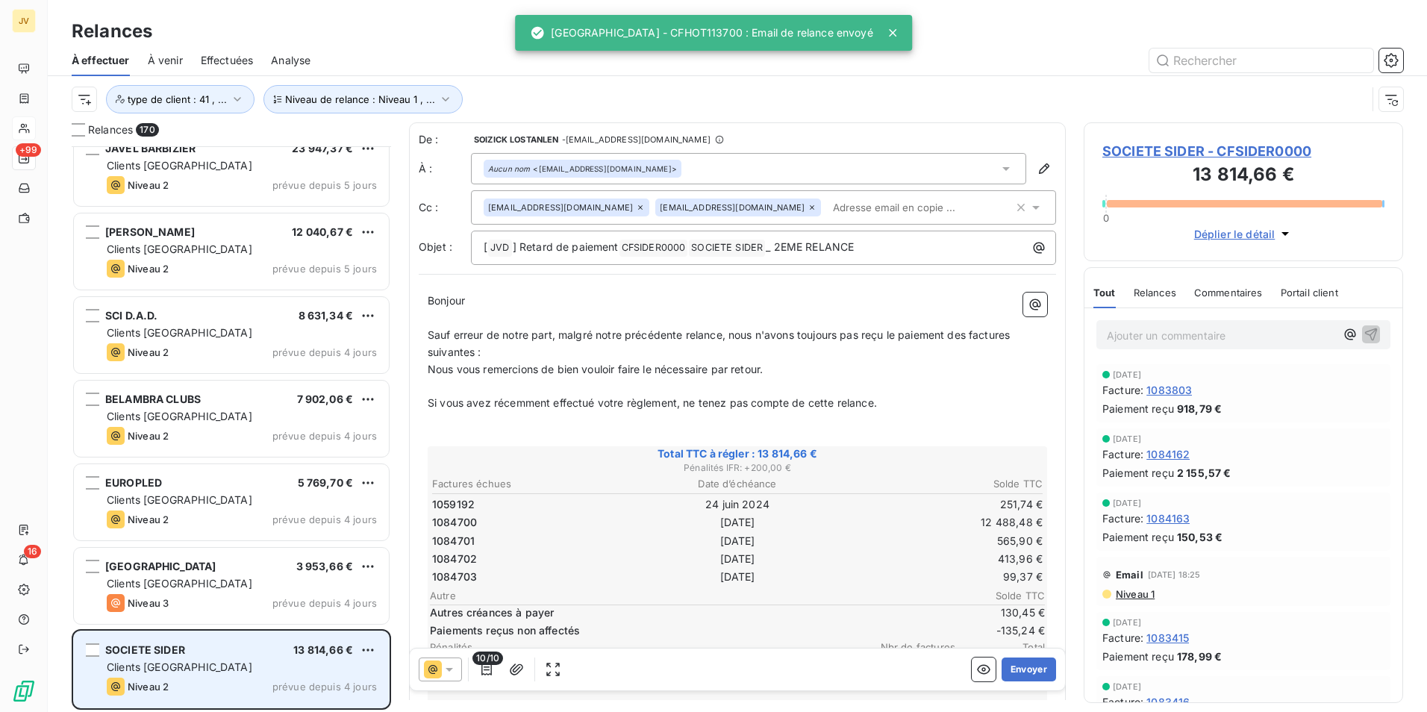
click at [175, 673] on div "Clients [GEOGRAPHIC_DATA]" at bounding box center [242, 667] width 270 height 15
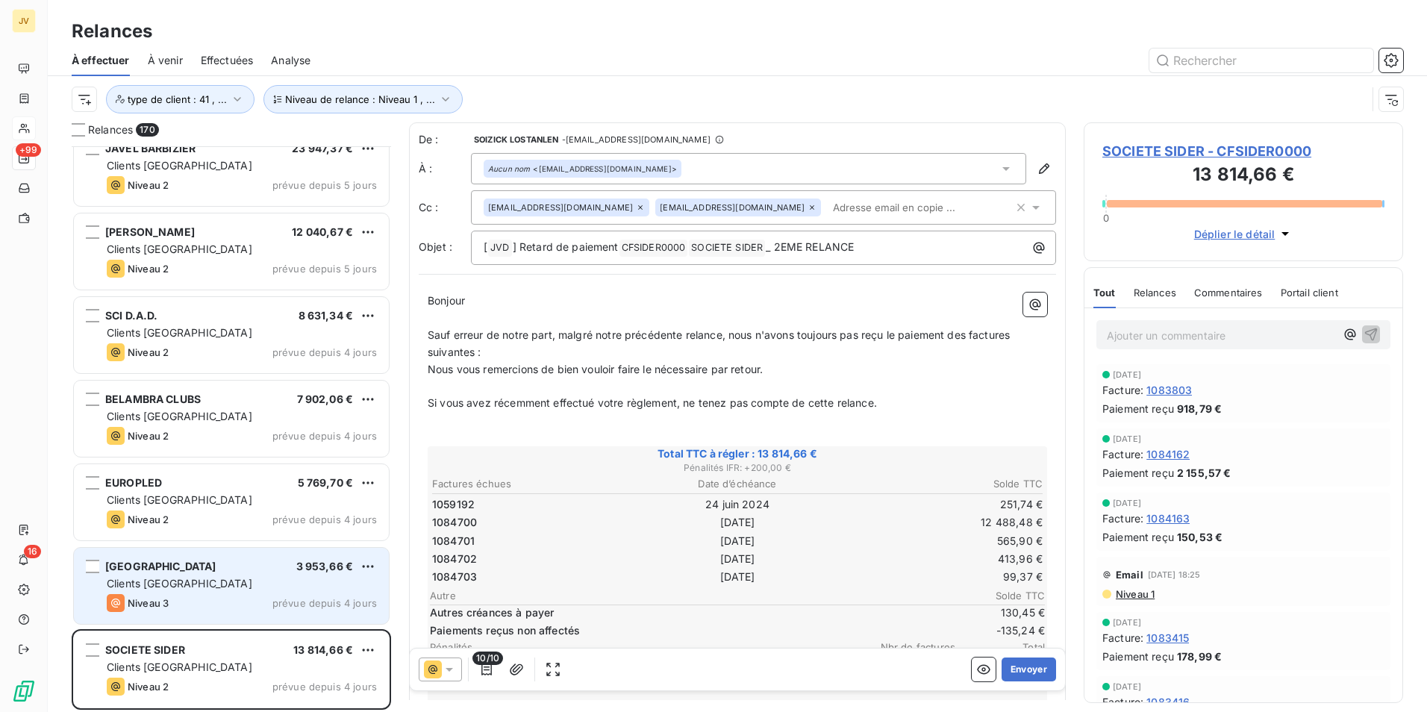
click at [192, 614] on div "[GEOGRAPHIC_DATA] 3 953,66 € Clients France Niveau 3 prévue depuis 4 jours" at bounding box center [231, 586] width 315 height 76
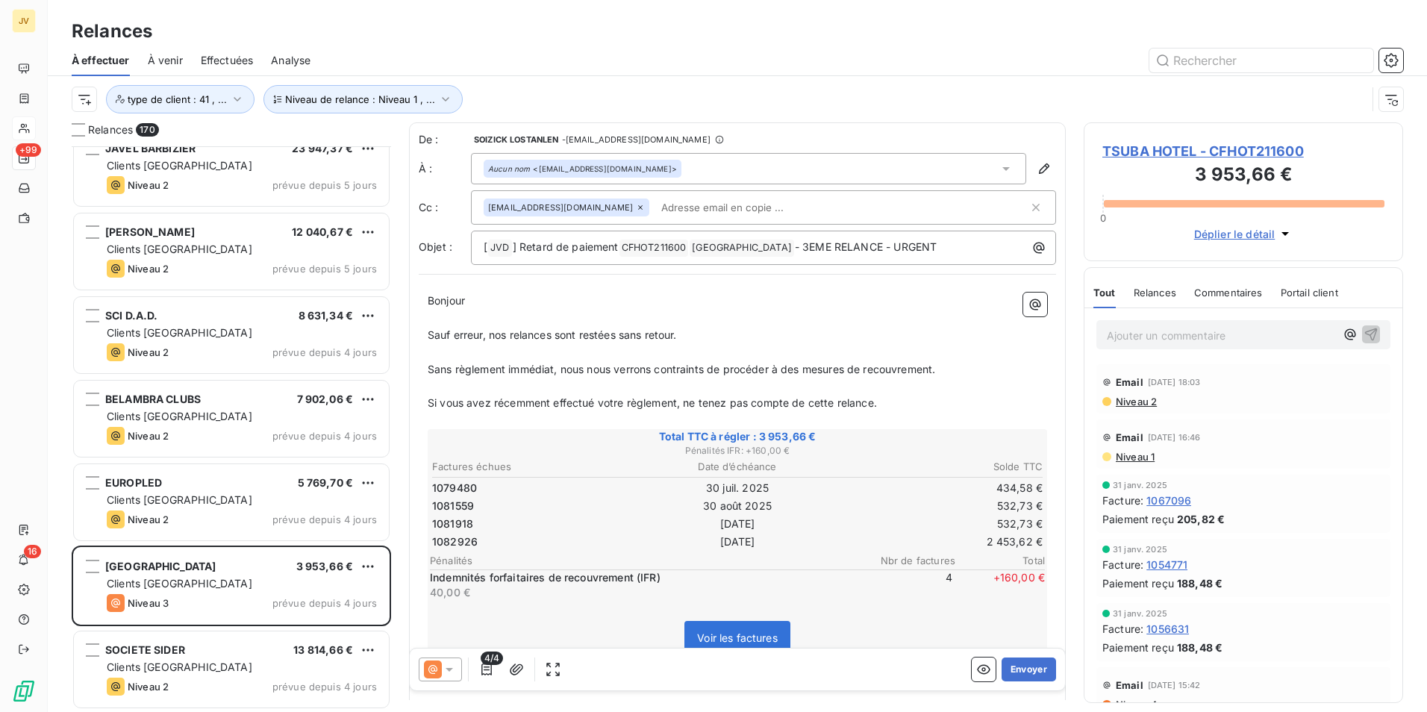
click at [1154, 292] on span "Relances" at bounding box center [1155, 293] width 43 height 12
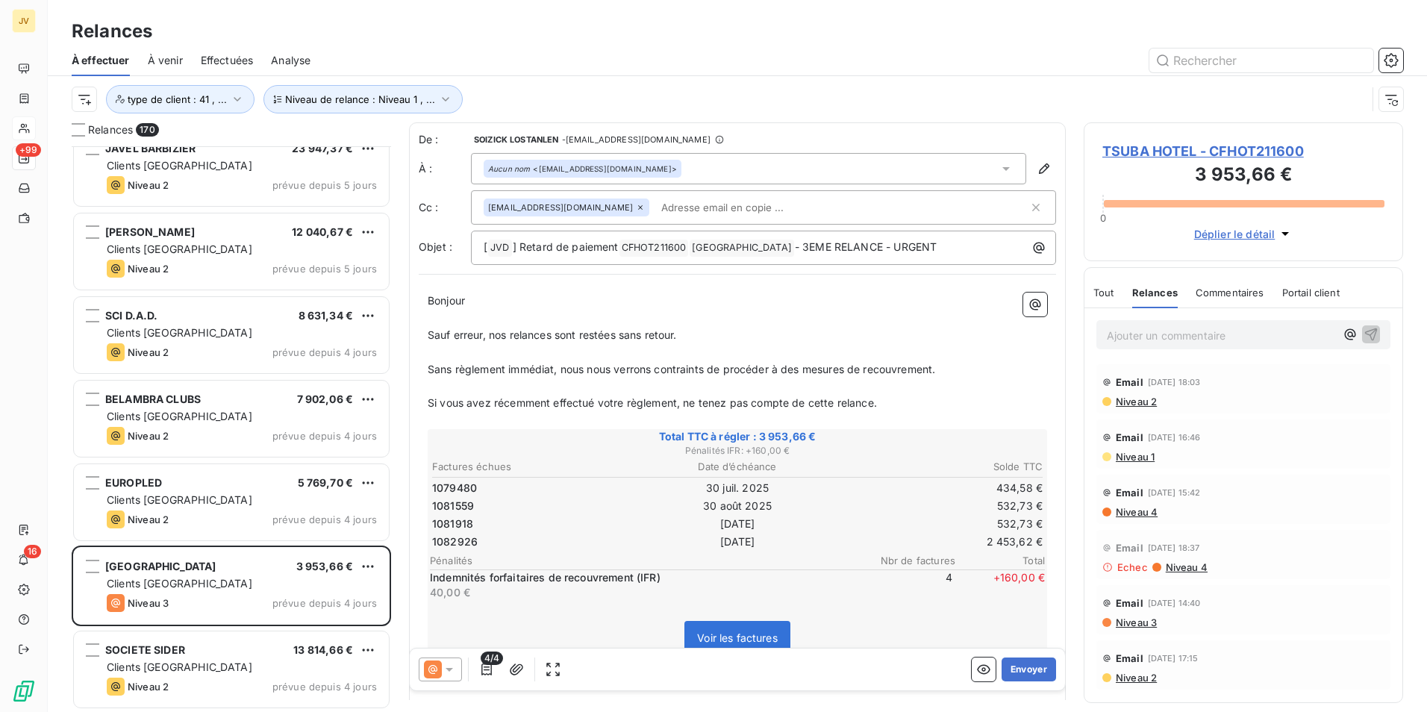
click at [636, 211] on icon at bounding box center [640, 207] width 9 height 9
click at [1037, 169] on icon "button" at bounding box center [1044, 168] width 15 height 15
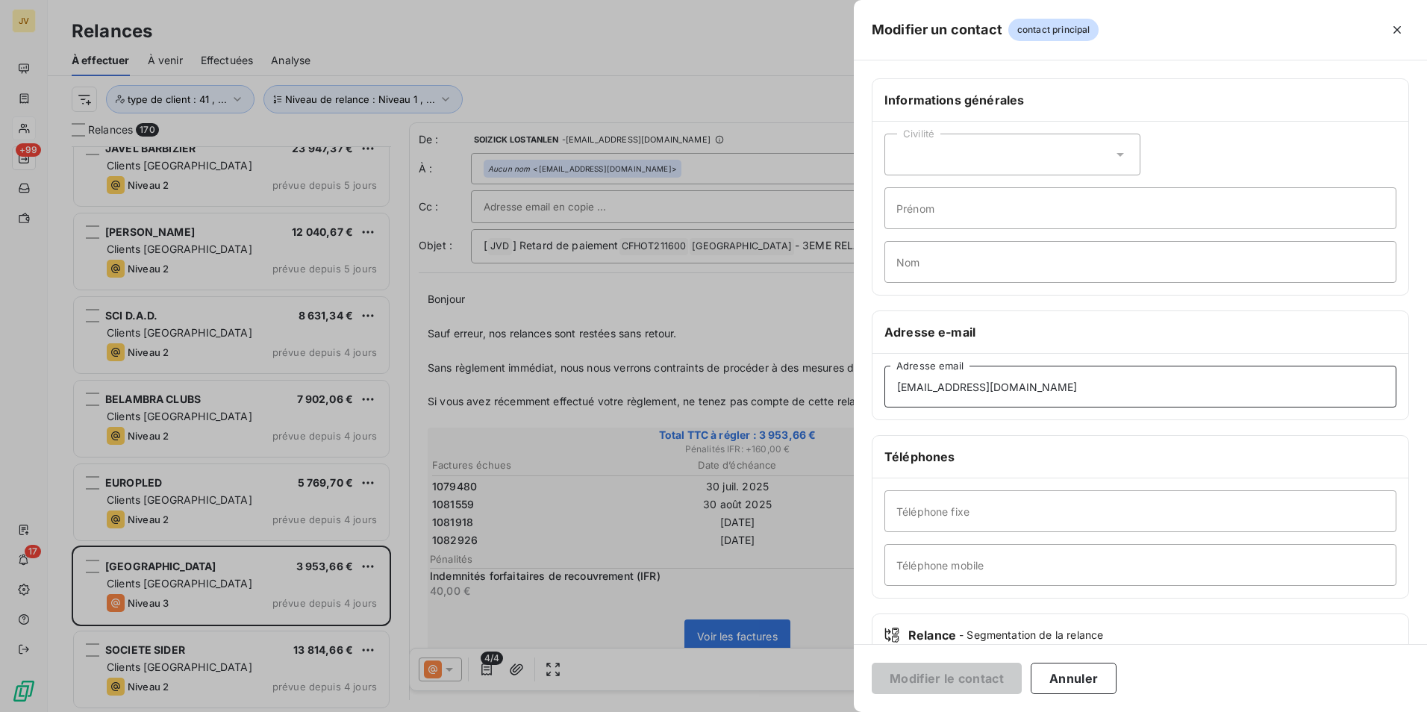
drag, startPoint x: 534, startPoint y: 433, endPoint x: 405, endPoint y: 478, distance: 136.7
click at [215, 711] on div "Modifier un contact contact principal Informations générales Civilité Prénom No…" at bounding box center [713, 712] width 1427 height 0
type input "A"
type input "aygun@tsubahotel.com"
click at [965, 677] on button "Modifier le contact" at bounding box center [947, 678] width 150 height 31
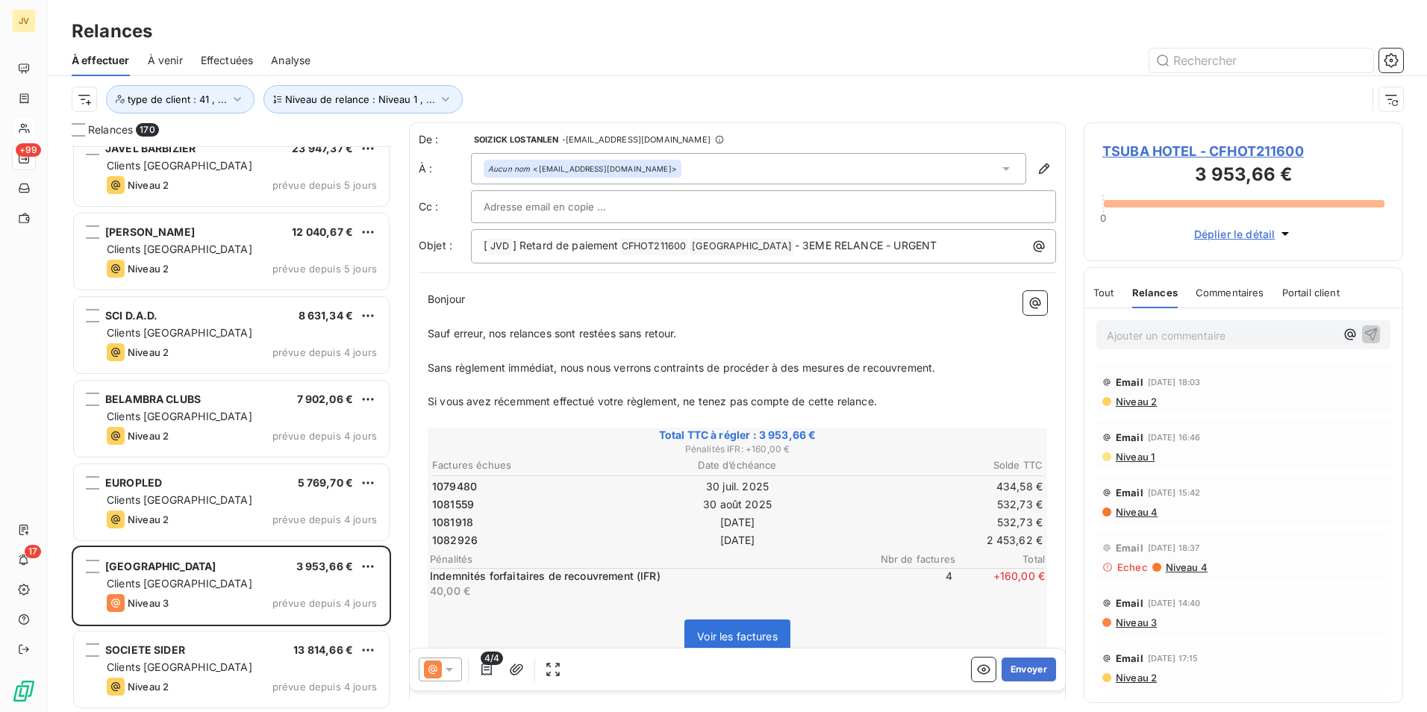
click at [454, 670] on icon at bounding box center [449, 669] width 15 height 15
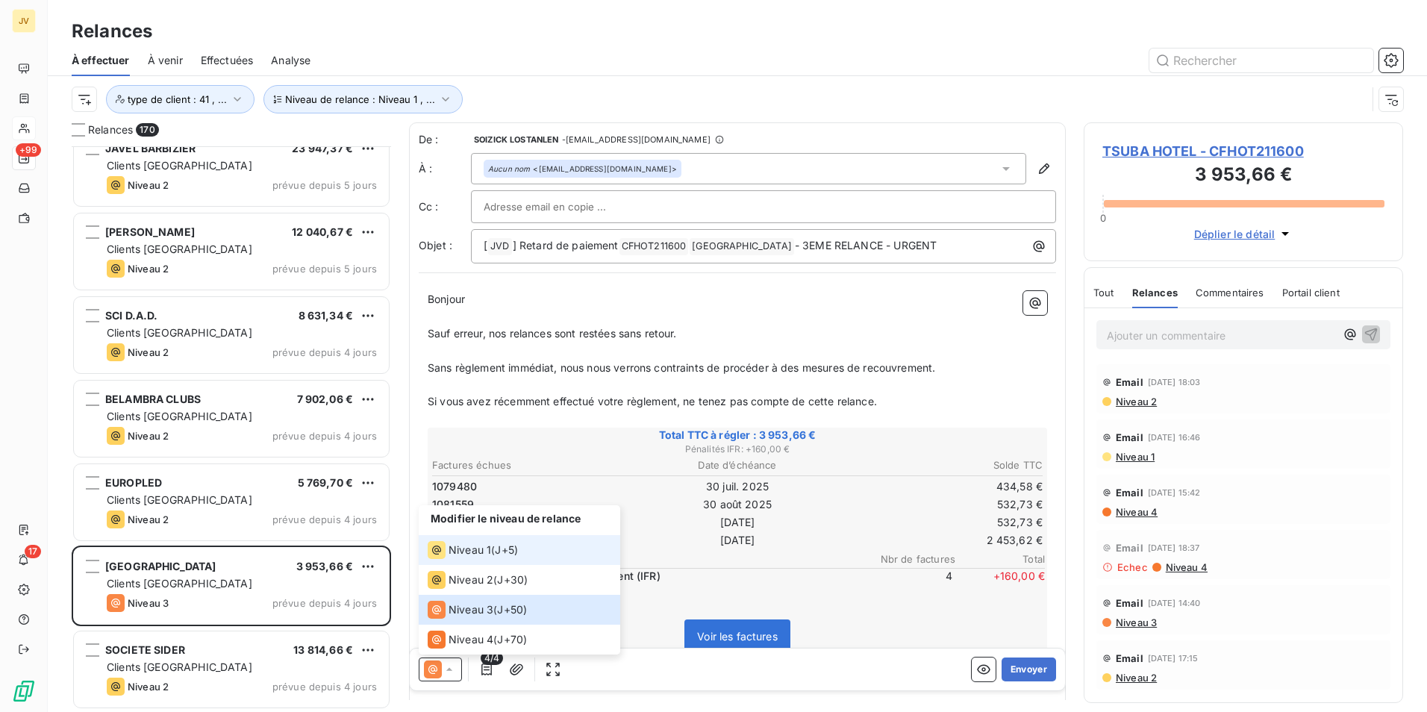
click at [455, 552] on span "Niveau 1" at bounding box center [470, 550] width 43 height 15
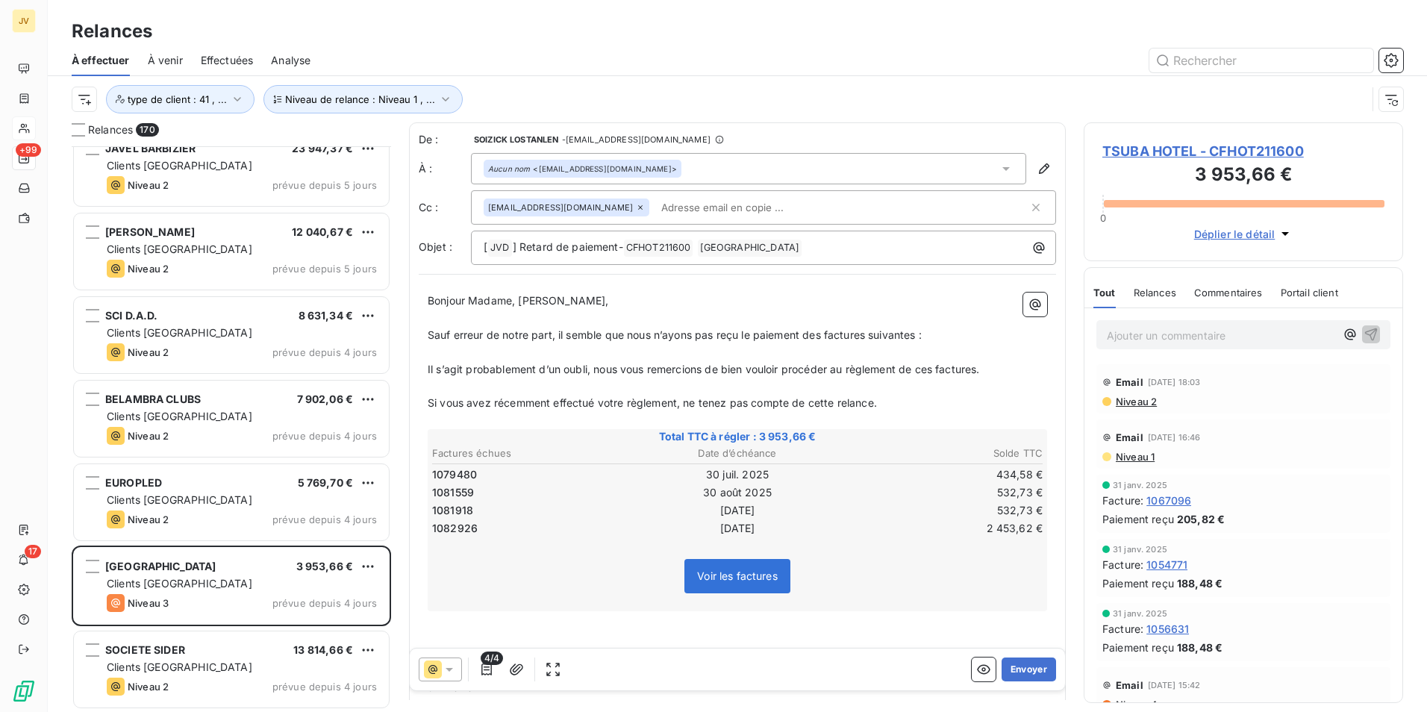
click at [1173, 292] on span "Relances" at bounding box center [1155, 293] width 43 height 12
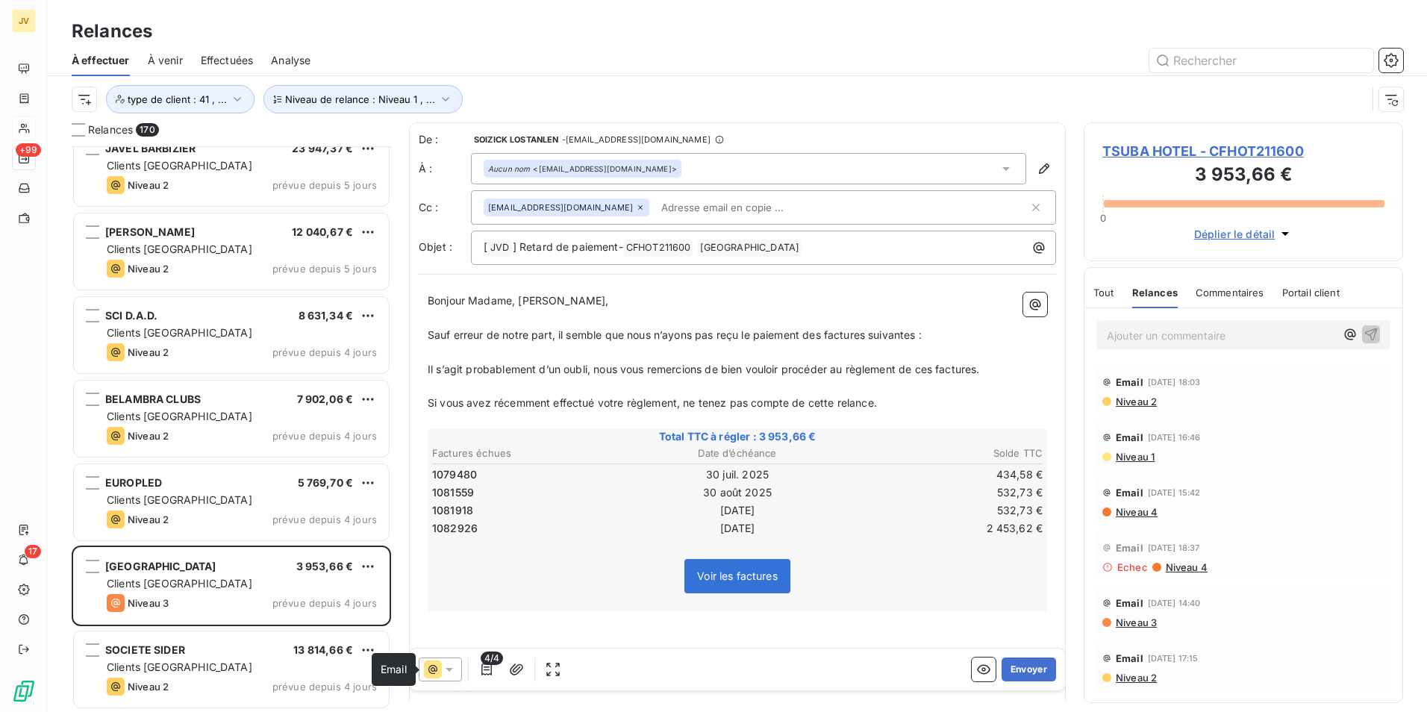
click at [436, 670] on icon at bounding box center [433, 670] width 18 height 18
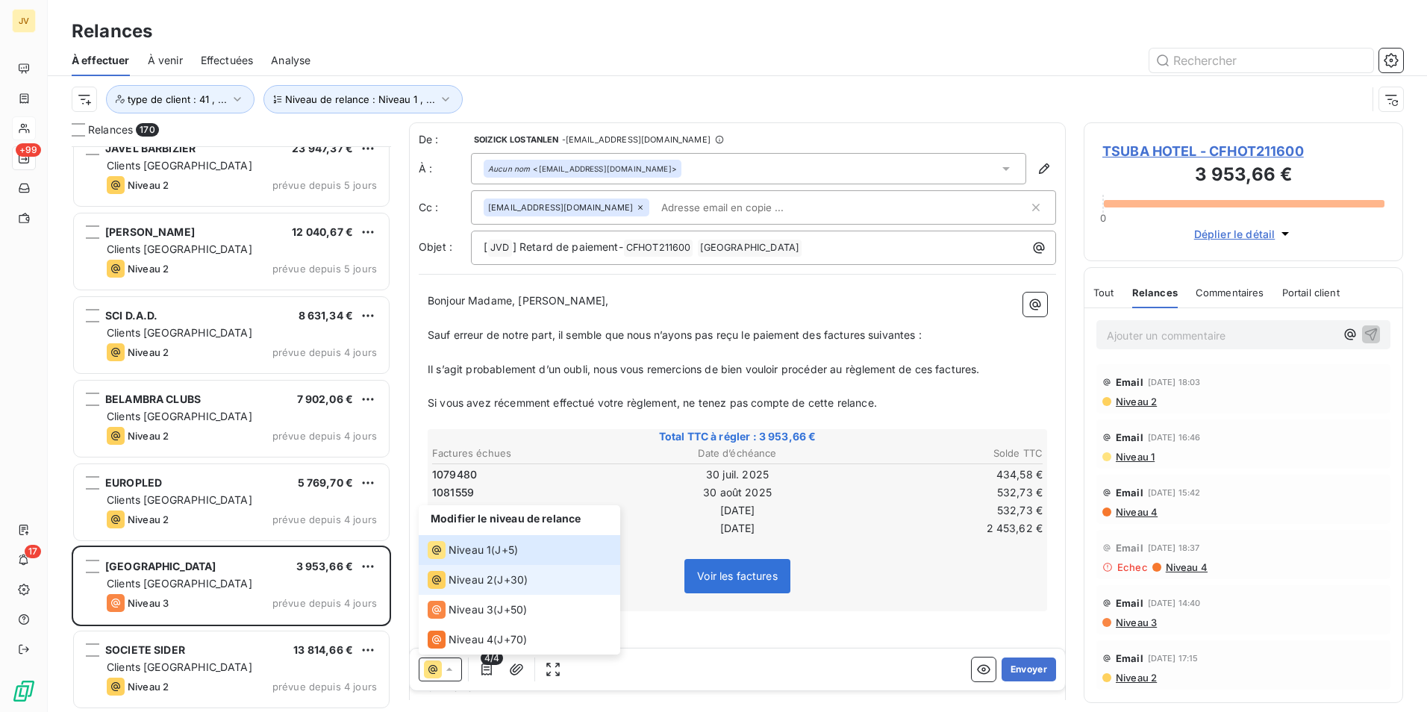
click at [455, 589] on li "Niveau 2 ( J+30 )" at bounding box center [520, 580] width 202 height 30
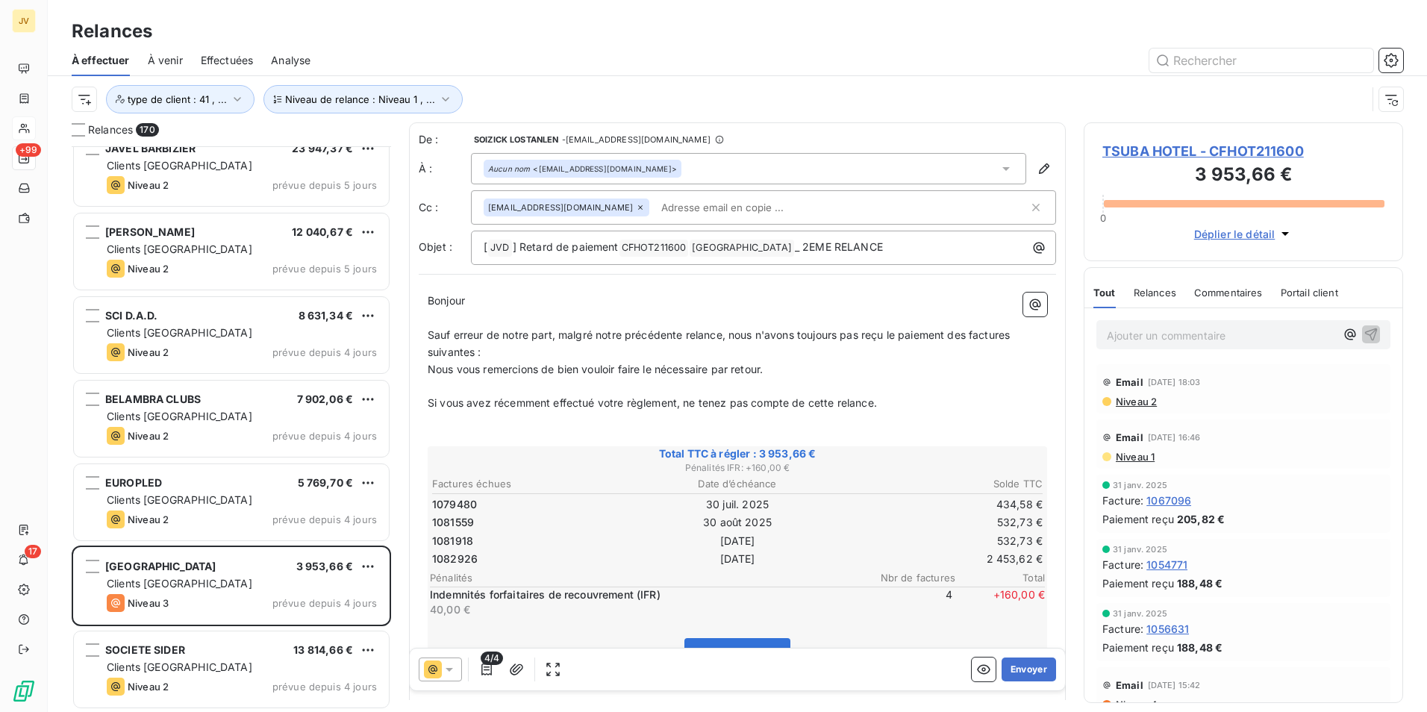
click at [441, 667] on icon at bounding box center [433, 670] width 18 height 18
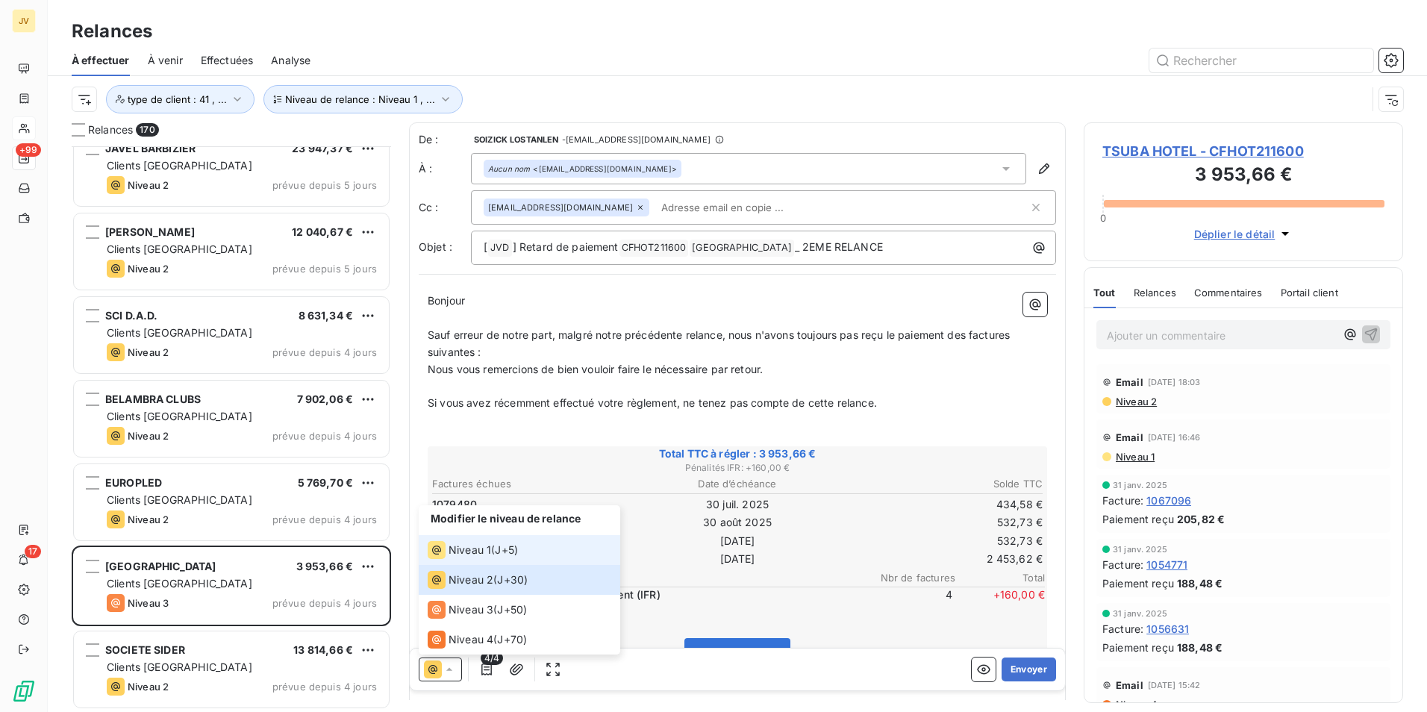
click at [453, 553] on span "Niveau 1" at bounding box center [470, 550] width 43 height 15
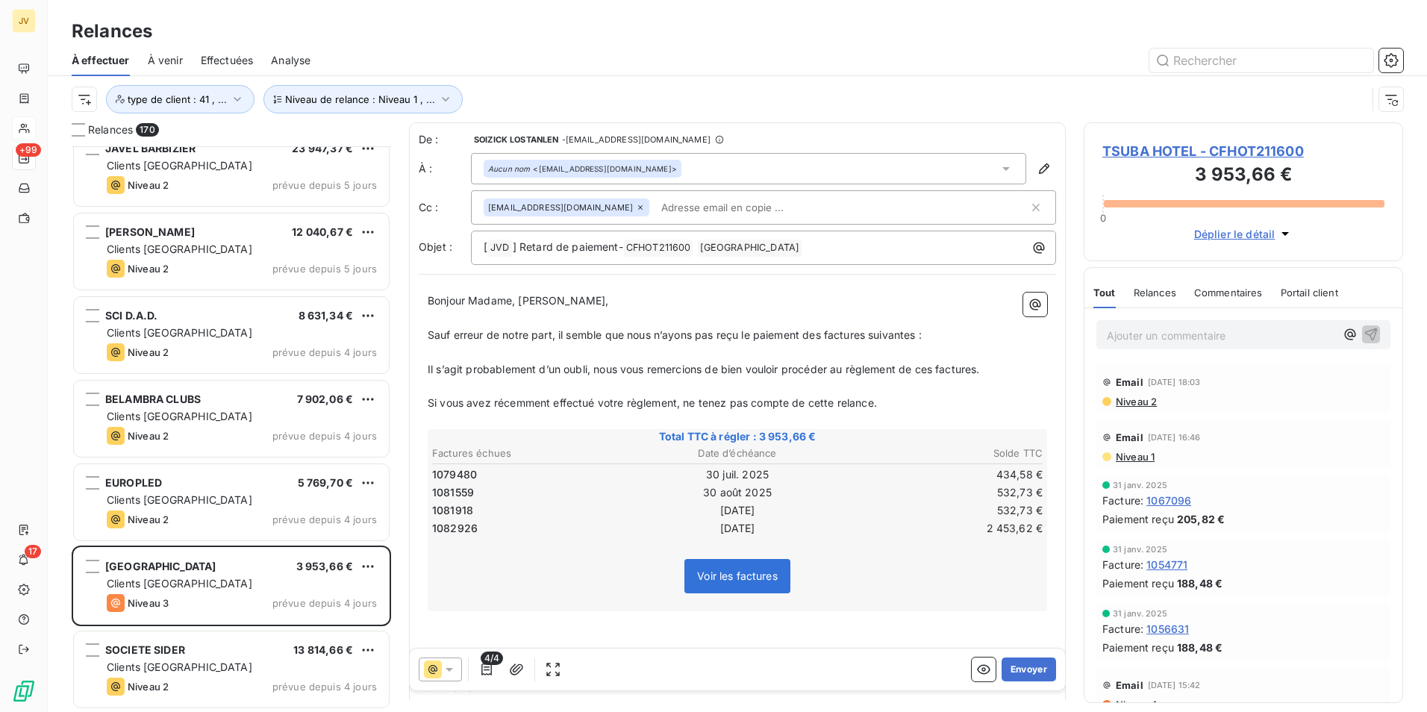
click at [1003, 167] on icon at bounding box center [1006, 169] width 7 height 4
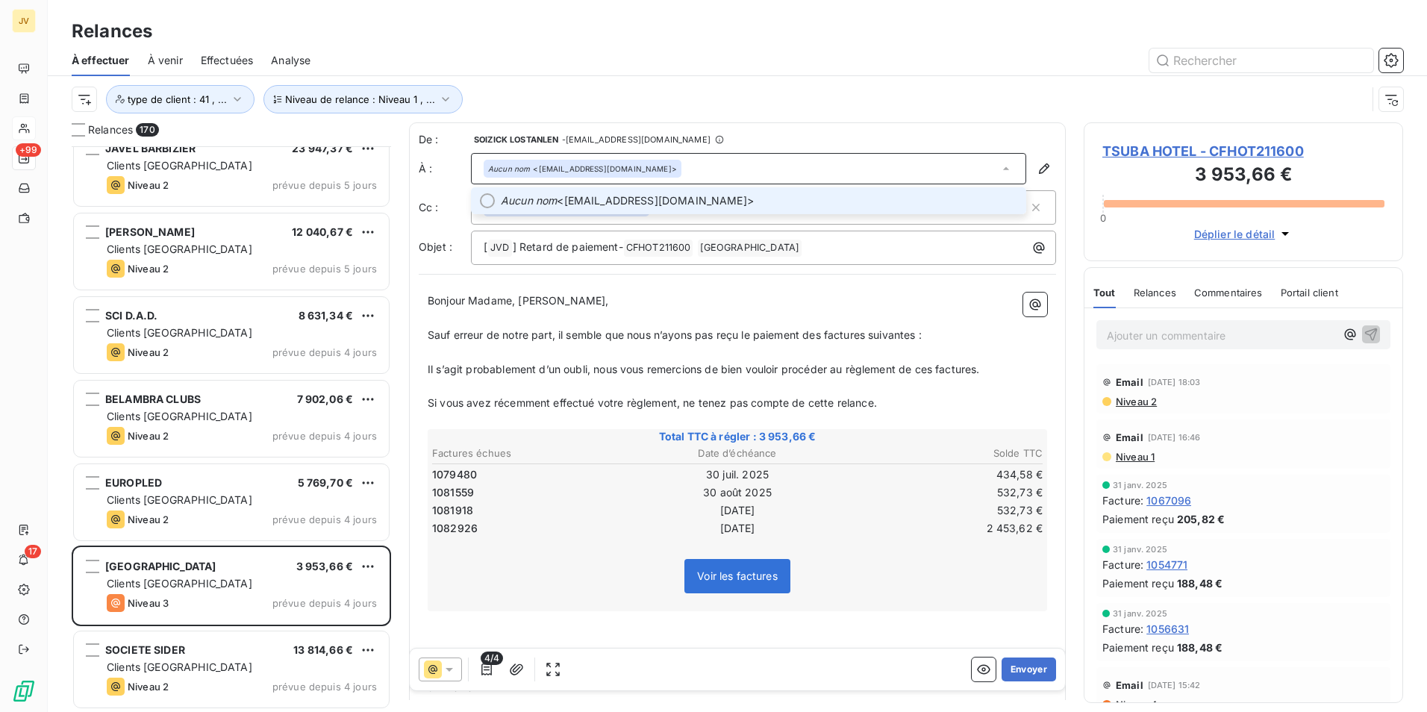
click at [487, 199] on div at bounding box center [487, 200] width 15 height 15
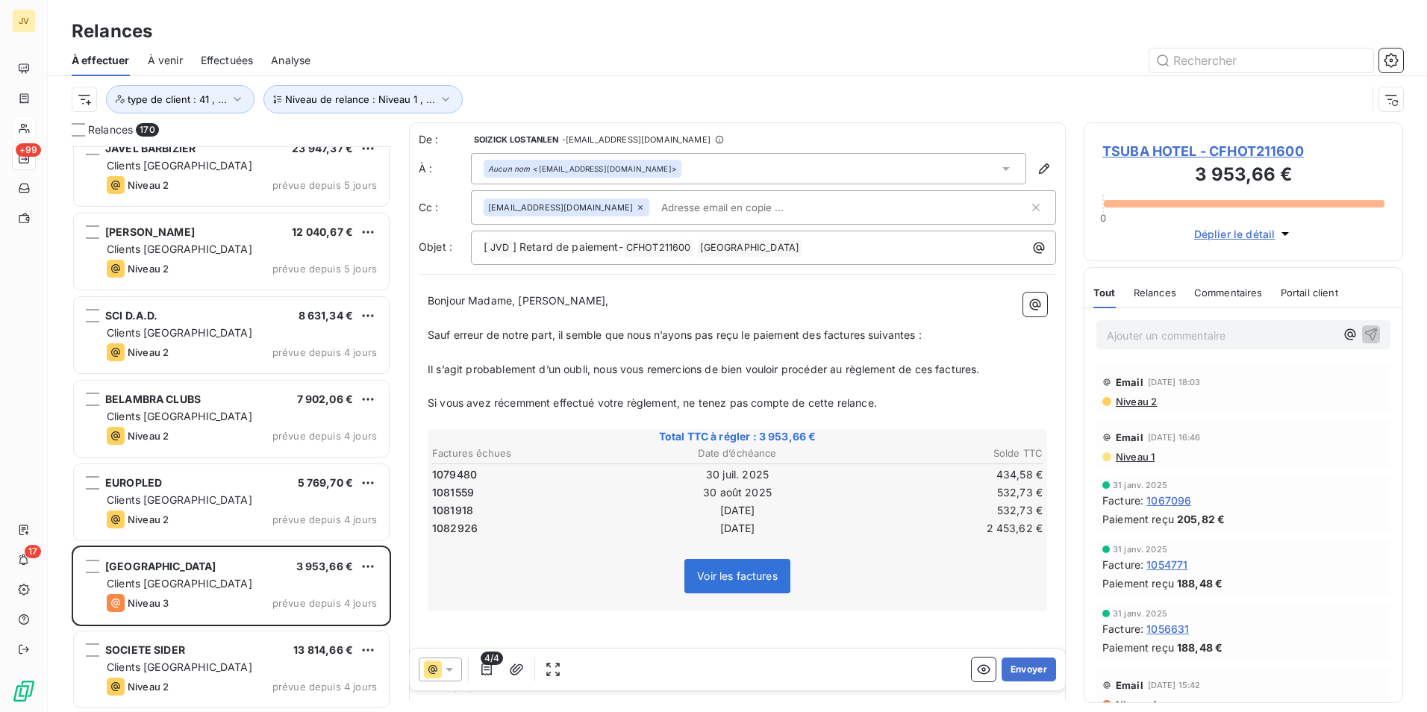
click at [636, 211] on icon at bounding box center [640, 207] width 9 height 9
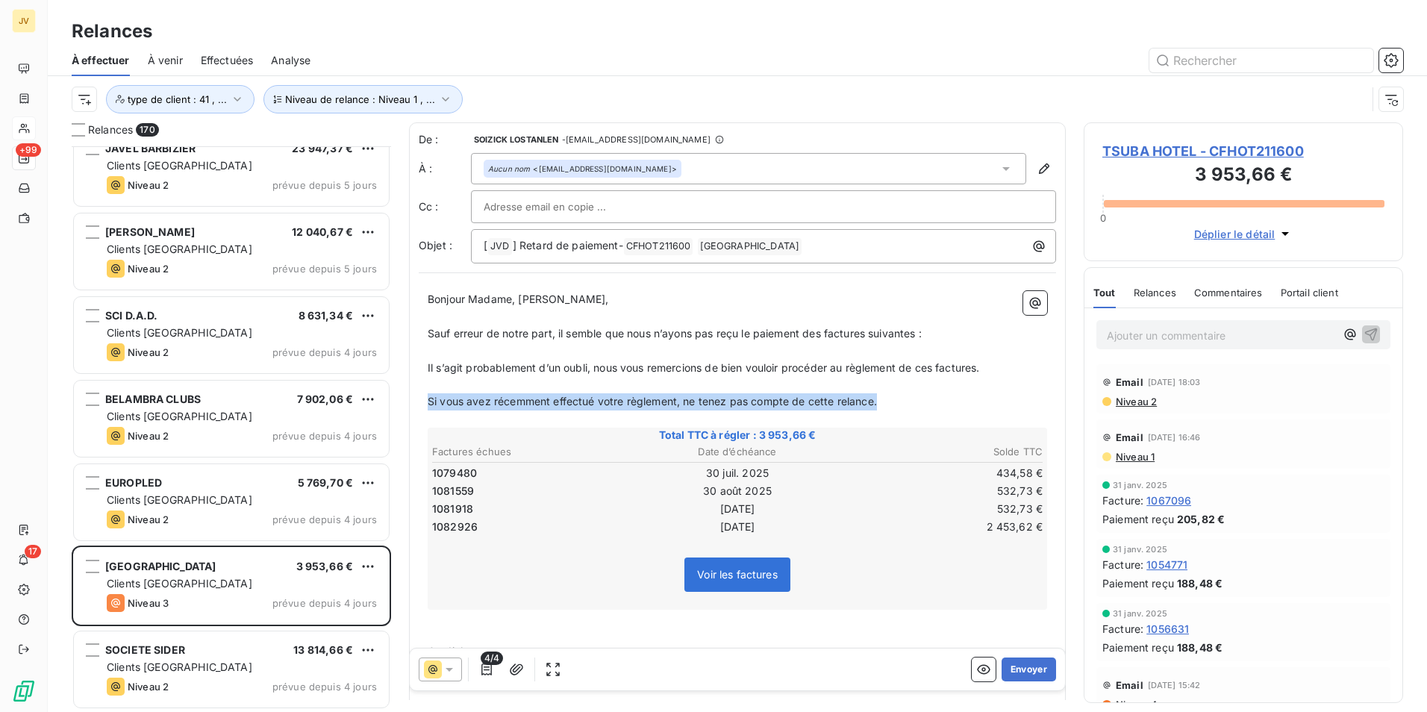
drag, startPoint x: 907, startPoint y: 401, endPoint x: 425, endPoint y: 401, distance: 481.5
click at [425, 401] on div "Bonjour Madame, Monsieur, ﻿ Sauf erreur de notre part, il semble que nous n’ayo…" at bounding box center [737, 578] width 637 height 593
click at [444, 396] on p "﻿" at bounding box center [738, 401] width 620 height 17
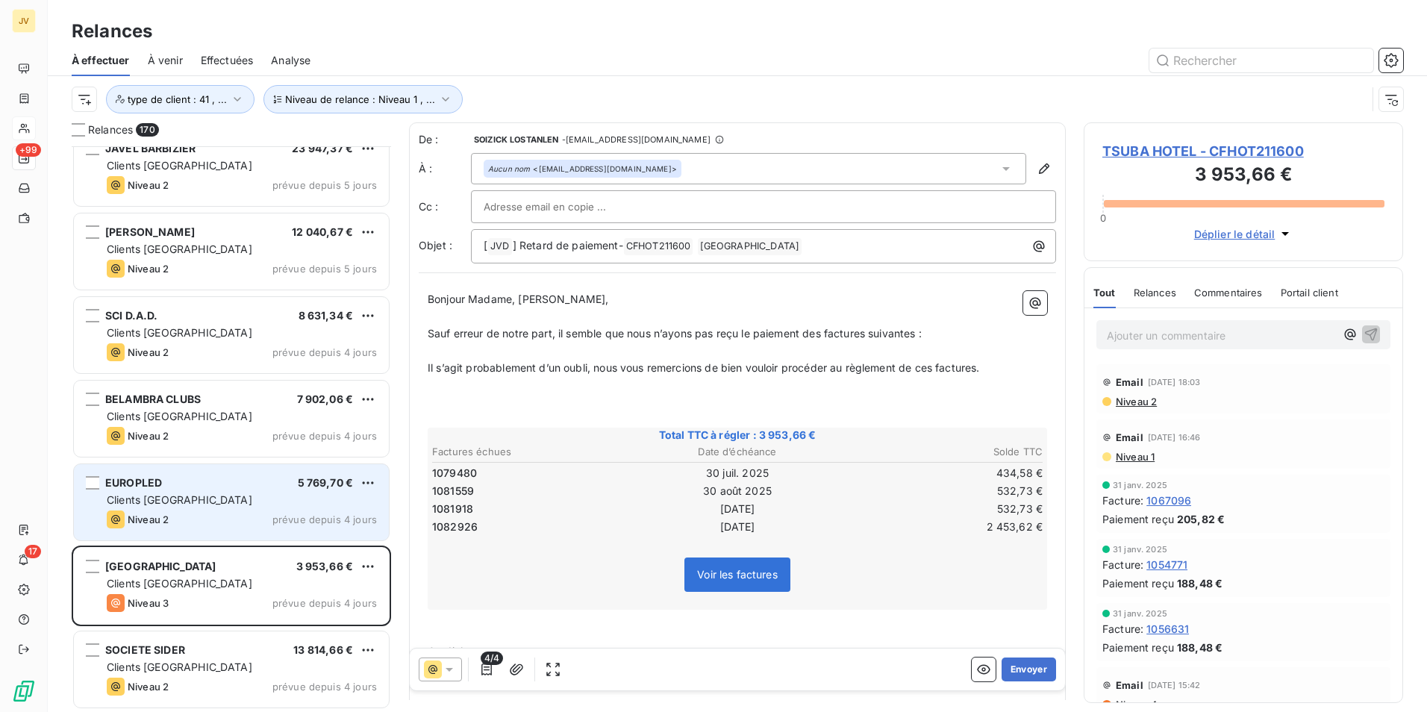
click at [181, 517] on div "Niveau 2 prévue depuis 4 jours" at bounding box center [242, 520] width 270 height 18
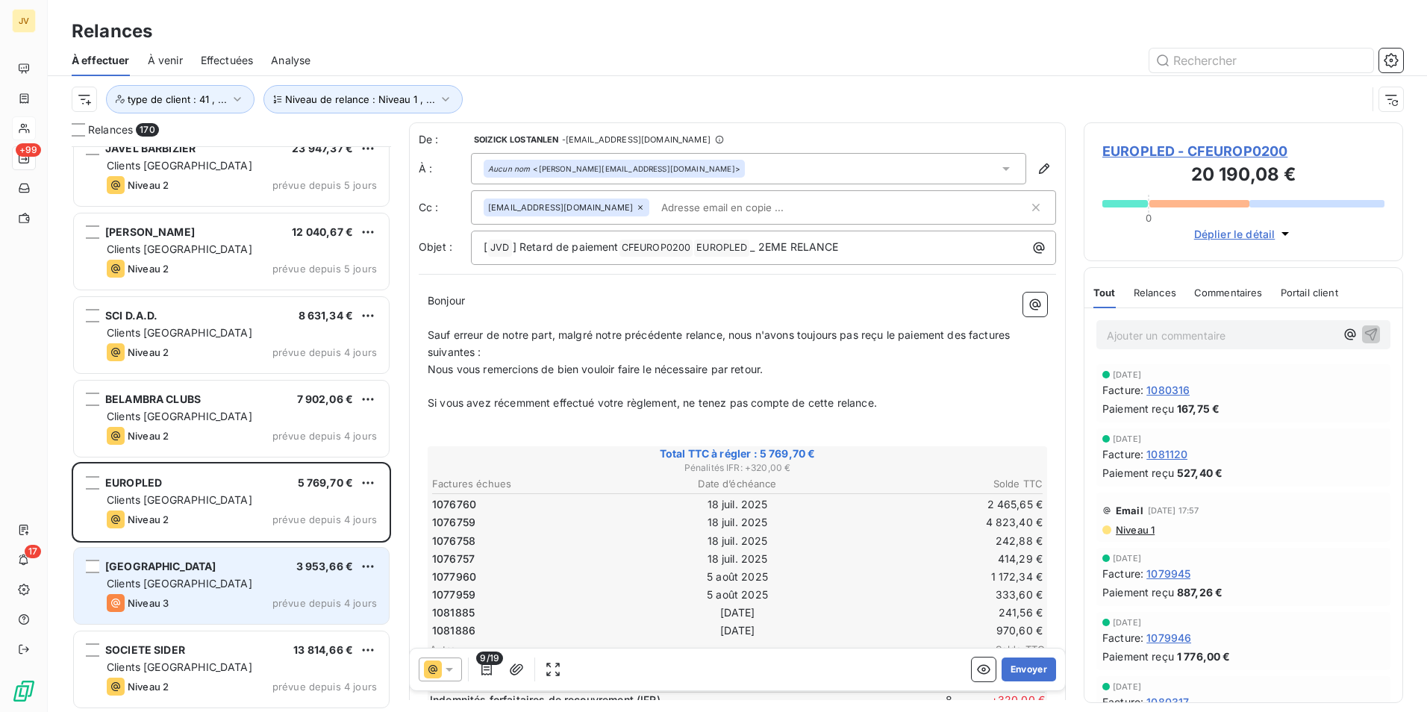
click at [166, 591] on div "[GEOGRAPHIC_DATA] 3 953,66 € Clients France Niveau 3 prévue depuis 4 jours" at bounding box center [231, 586] width 315 height 76
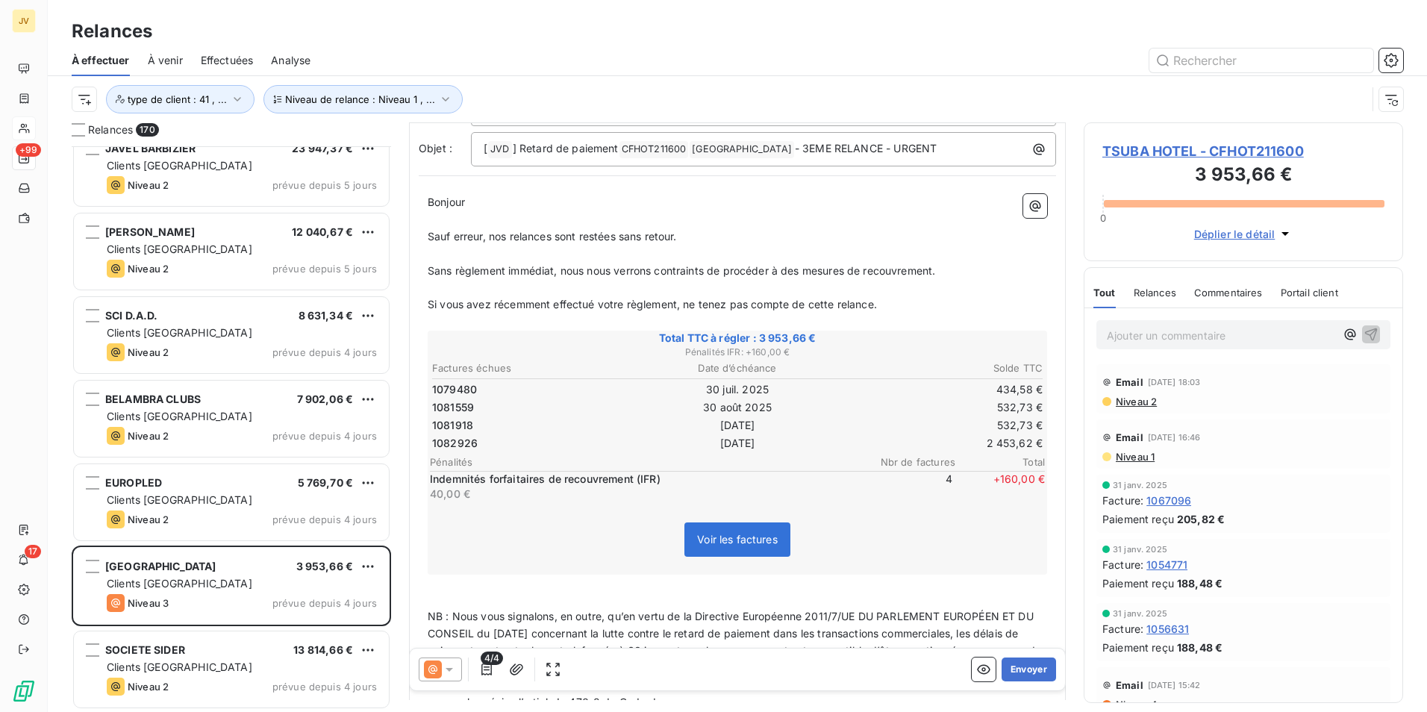
scroll to position [75, 0]
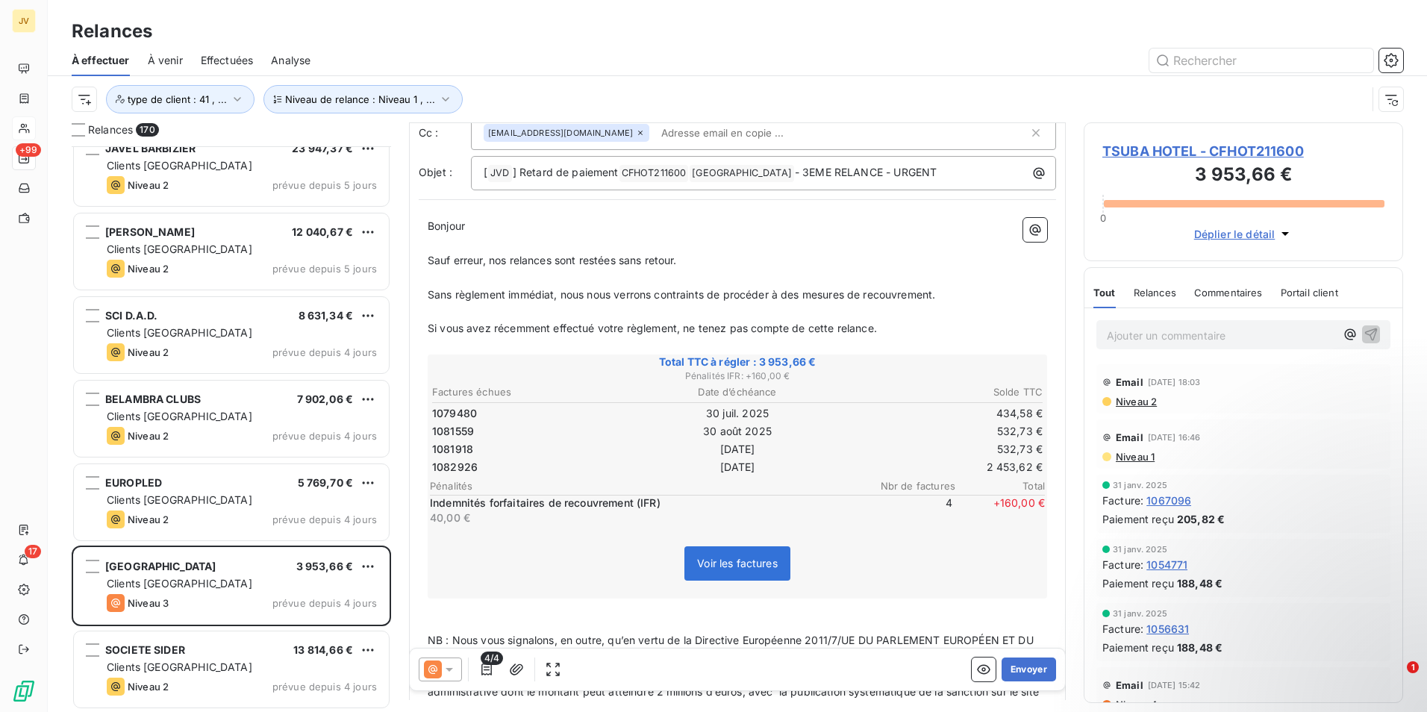
click at [1231, 288] on span "Commentaires" at bounding box center [1228, 293] width 69 height 12
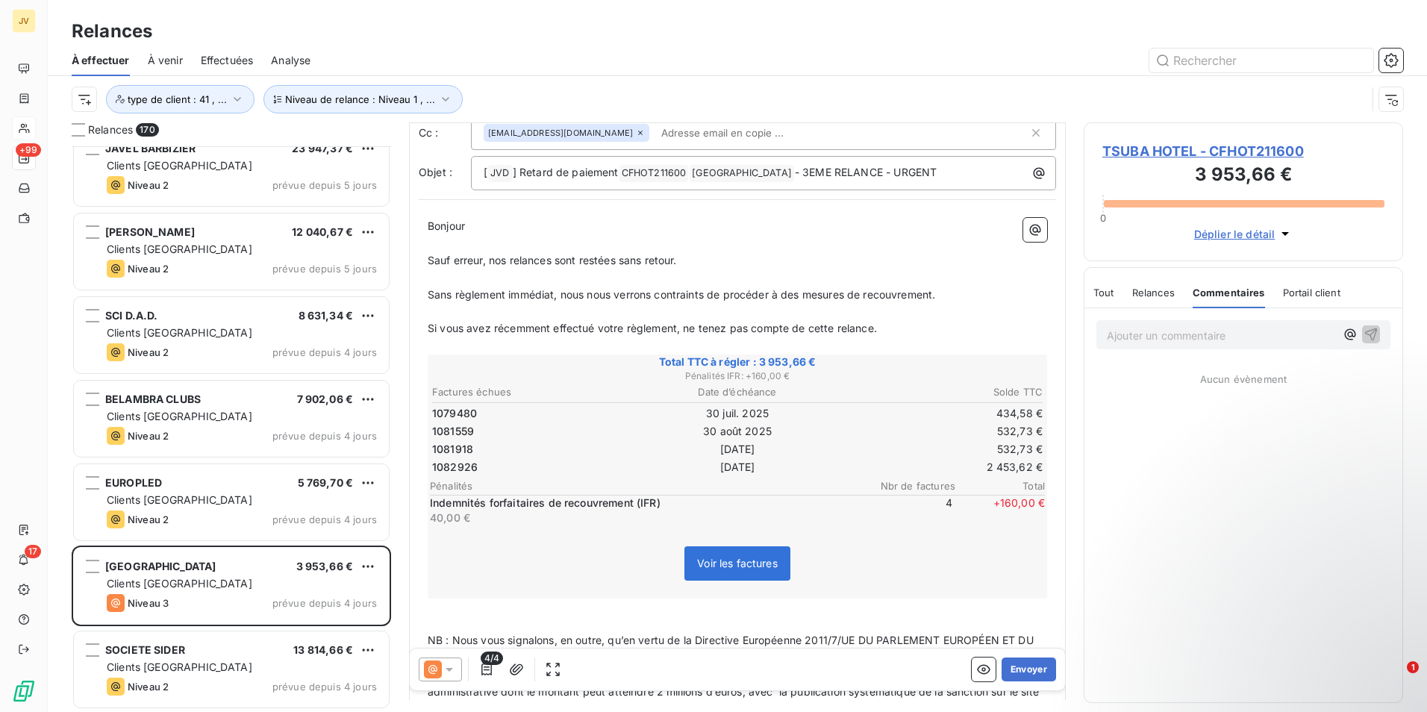
click at [1170, 334] on p "Ajouter un commentaire ﻿" at bounding box center [1221, 335] width 228 height 19
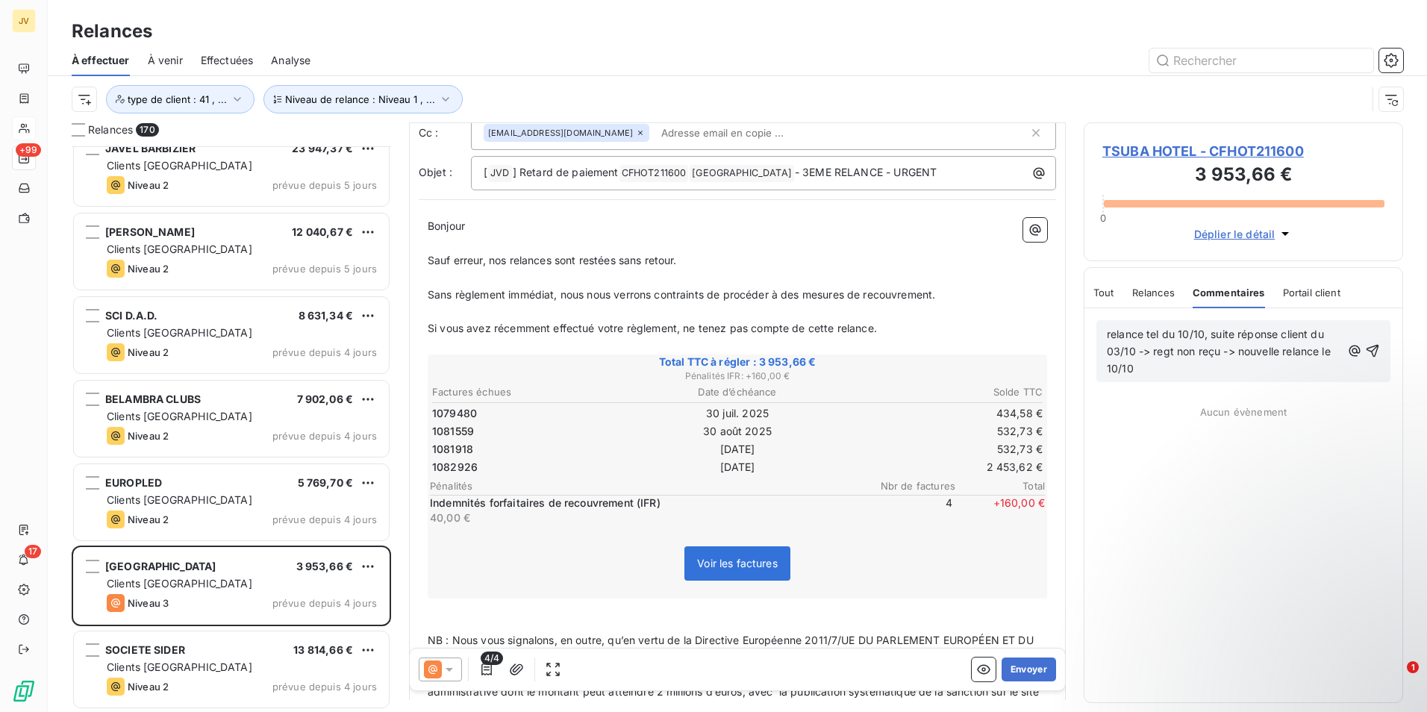
click at [1238, 349] on span "relance tel du 10/10, suite réponse client du 03/10 -> regt non reçu -> nouvell…" at bounding box center [1220, 351] width 227 height 47
drag, startPoint x: 1328, startPoint y: 331, endPoint x: 1086, endPoint y: 334, distance: 241.9
click at [1086, 334] on div "relance tel du 10/10, suite réponse client du 03/10 -> regt non reçu -> réponse…" at bounding box center [1244, 351] width 318 height 86
click at [1341, 331] on p "Réponse du client du 03/10, fait le nécessaire le 10/10 : regt non reçu -> nouv…" at bounding box center [1224, 352] width 234 height 52
drag, startPoint x: 1169, startPoint y: 348, endPoint x: 1140, endPoint y: 341, distance: 29.9
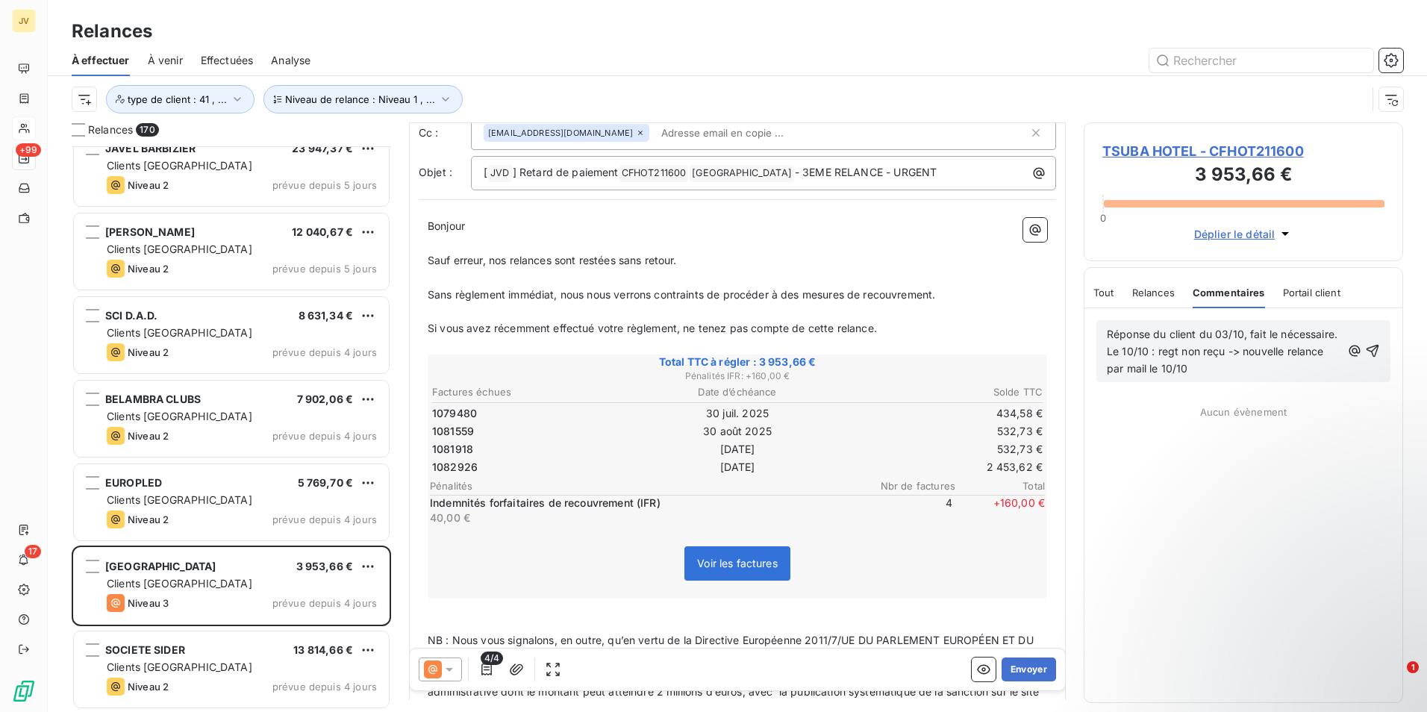
click at [1140, 341] on p "Réponse du client du 03/10, fait le nécessaire. Le 10/10 : regt non reçu -> nou…" at bounding box center [1224, 352] width 234 height 52
click at [1136, 292] on span "Relances" at bounding box center [1153, 293] width 43 height 12
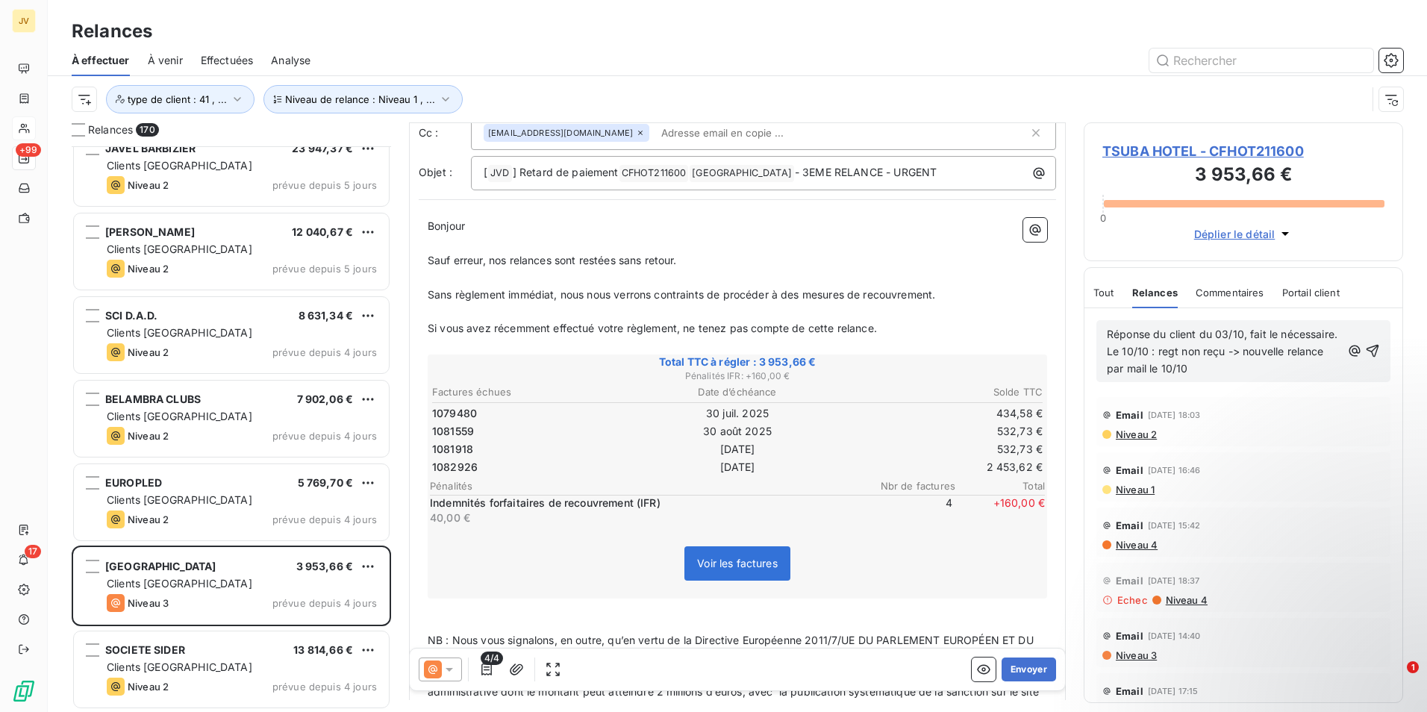
click at [1107, 335] on span "Réponse du client du 03/10, fait le nécessaire. Le 10/10 : regt non reçu -> nou…" at bounding box center [1224, 351] width 234 height 47
click at [1157, 350] on span "Relance tel le 10/10 suite réponse du client du 03/10, fait le nécessaire. Le 1…" at bounding box center [1222, 351] width 231 height 47
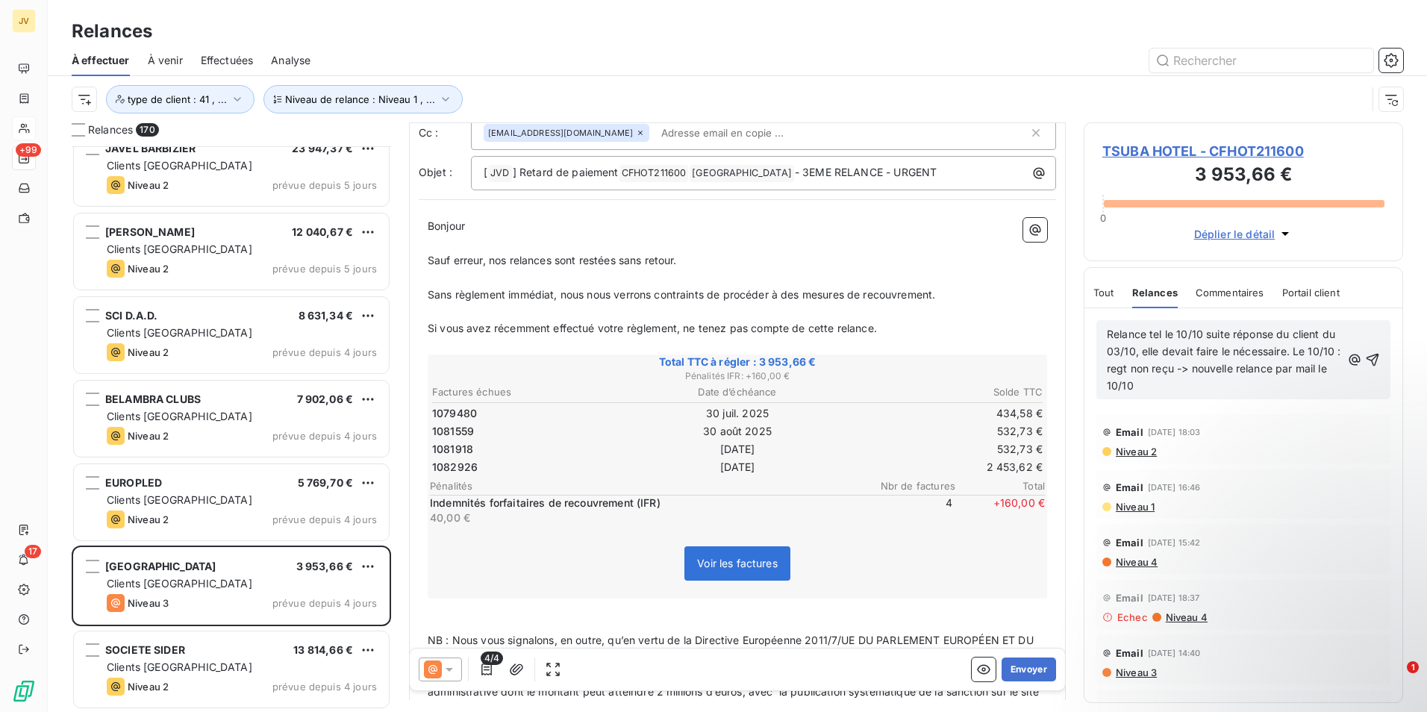
click at [1208, 336] on span "Relance tel le 10/10 suite réponse du client du 03/10, elle devait faire le néc…" at bounding box center [1225, 360] width 237 height 64
click at [1279, 337] on span "Relance tel le 10/10, suite réponse du client du 03/10, elle devait faire le né…" at bounding box center [1225, 360] width 237 height 64
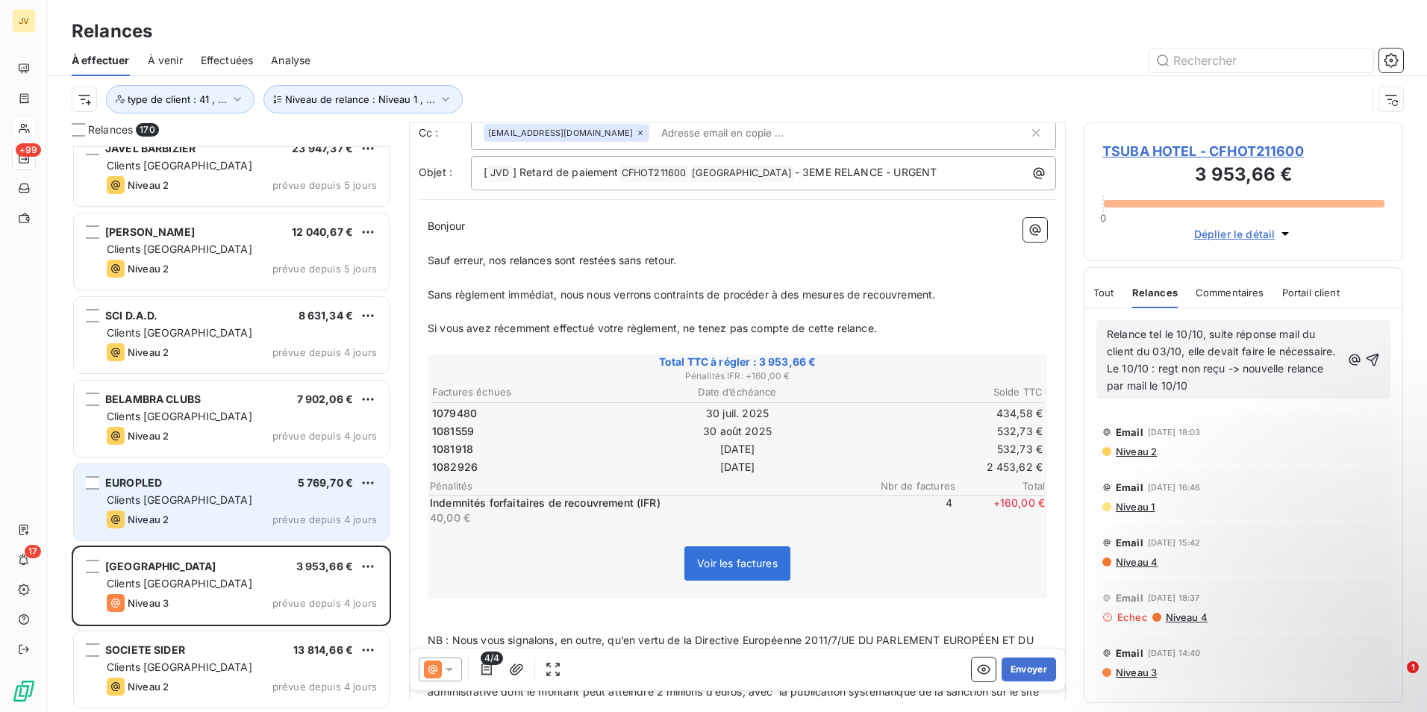
click at [174, 514] on div "Niveau 2 prévue depuis 4 jours" at bounding box center [242, 520] width 270 height 18
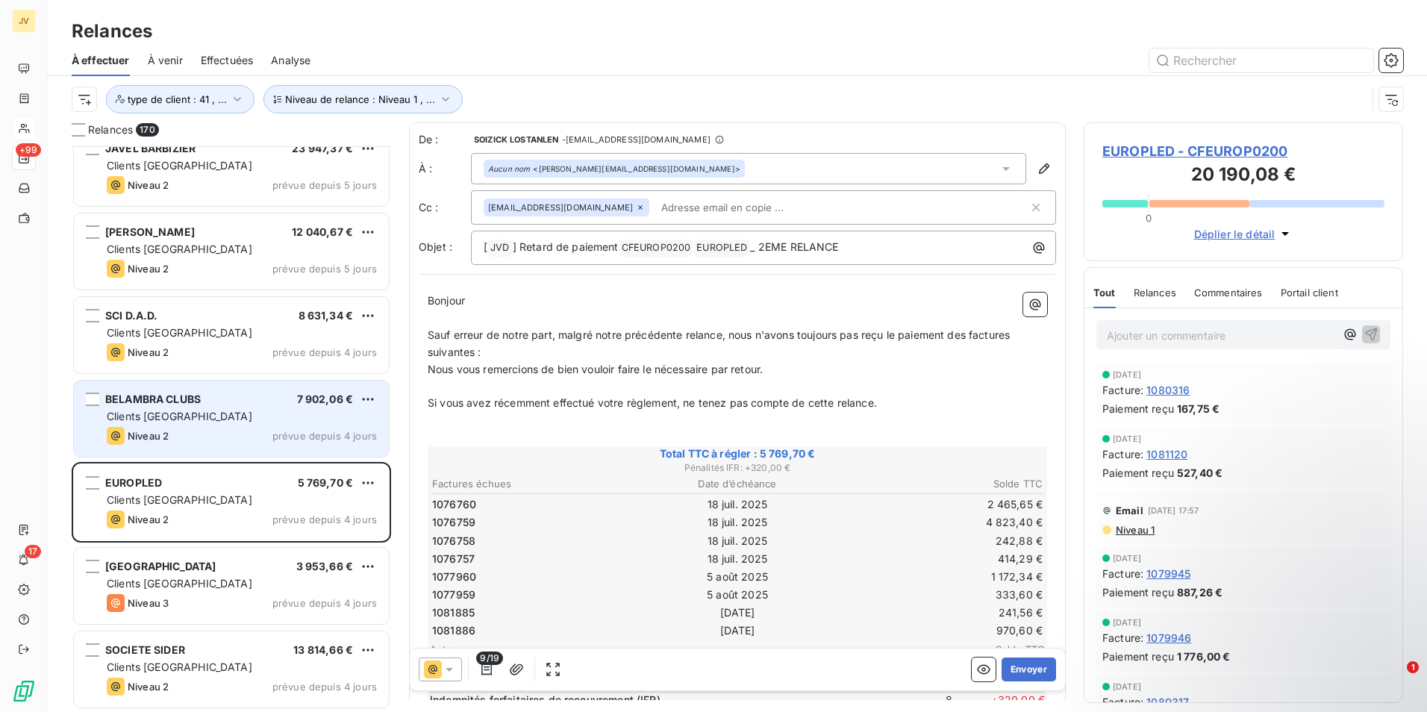
click at [166, 421] on span "Clients [GEOGRAPHIC_DATA]" at bounding box center [180, 416] width 146 height 13
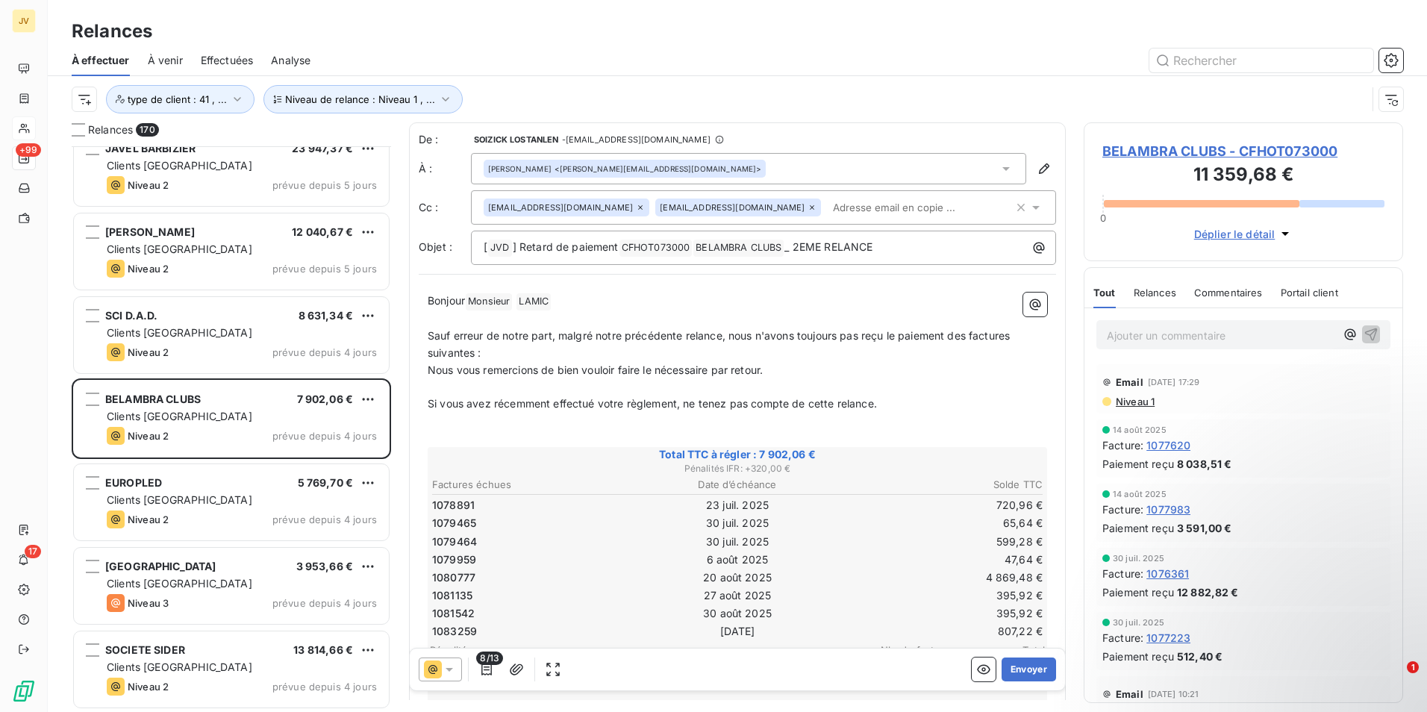
click at [1003, 169] on icon at bounding box center [1006, 169] width 7 height 4
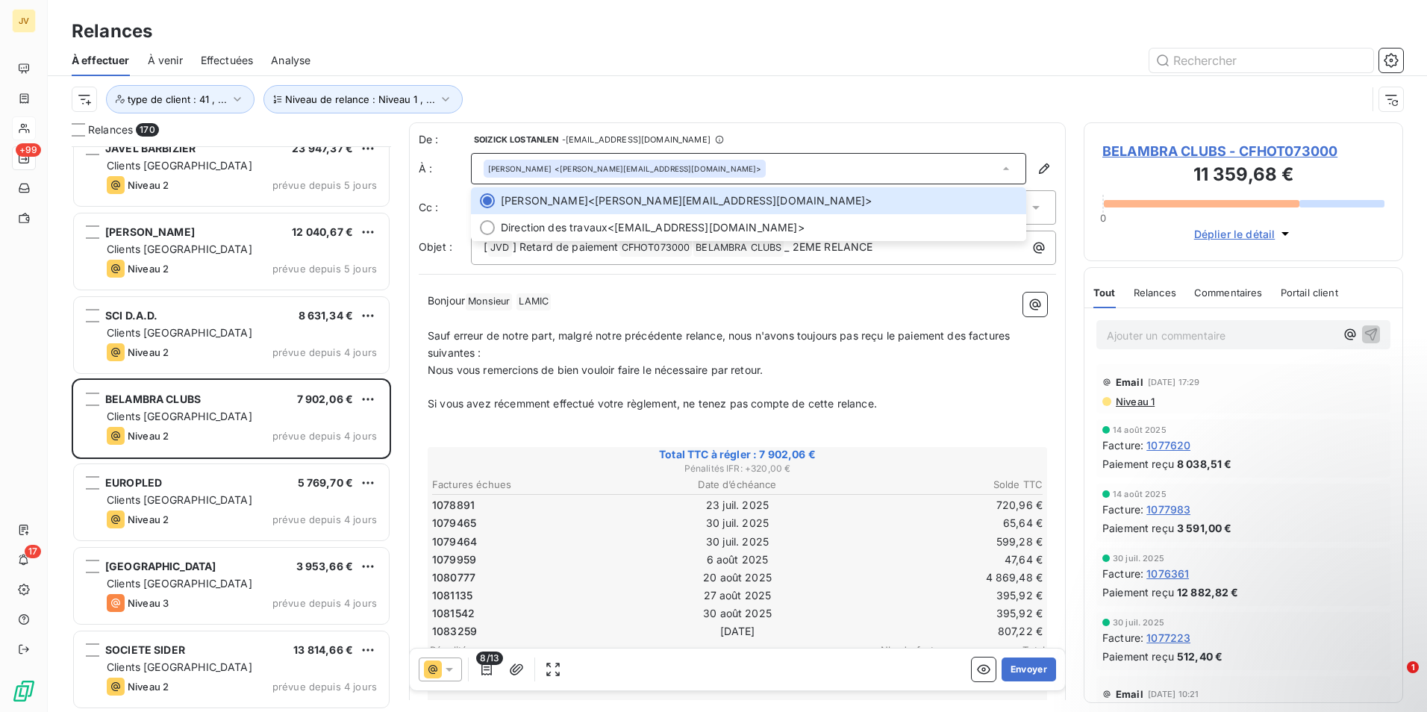
click at [823, 163] on div "Serge LAMIC <serge.lamic@belambra.fr>" at bounding box center [748, 168] width 555 height 31
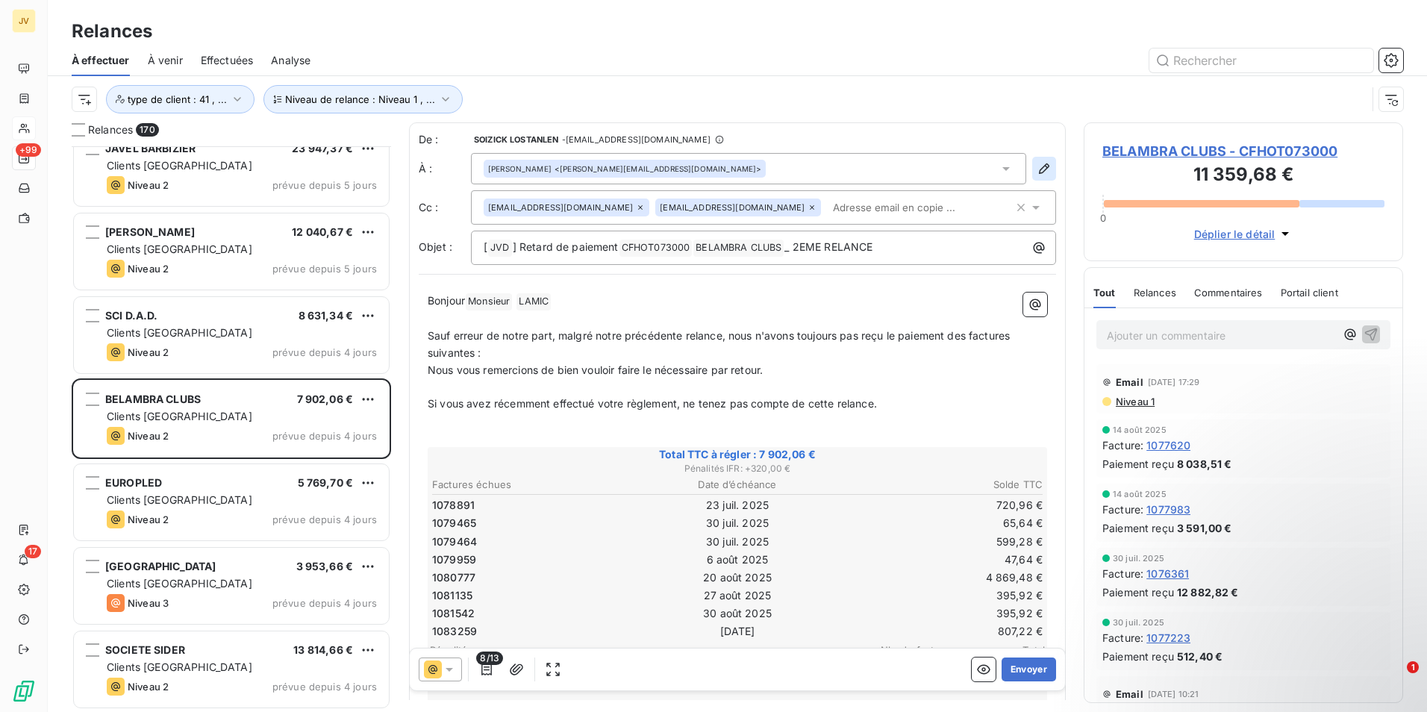
click at [1032, 170] on button "button" at bounding box center [1044, 169] width 24 height 24
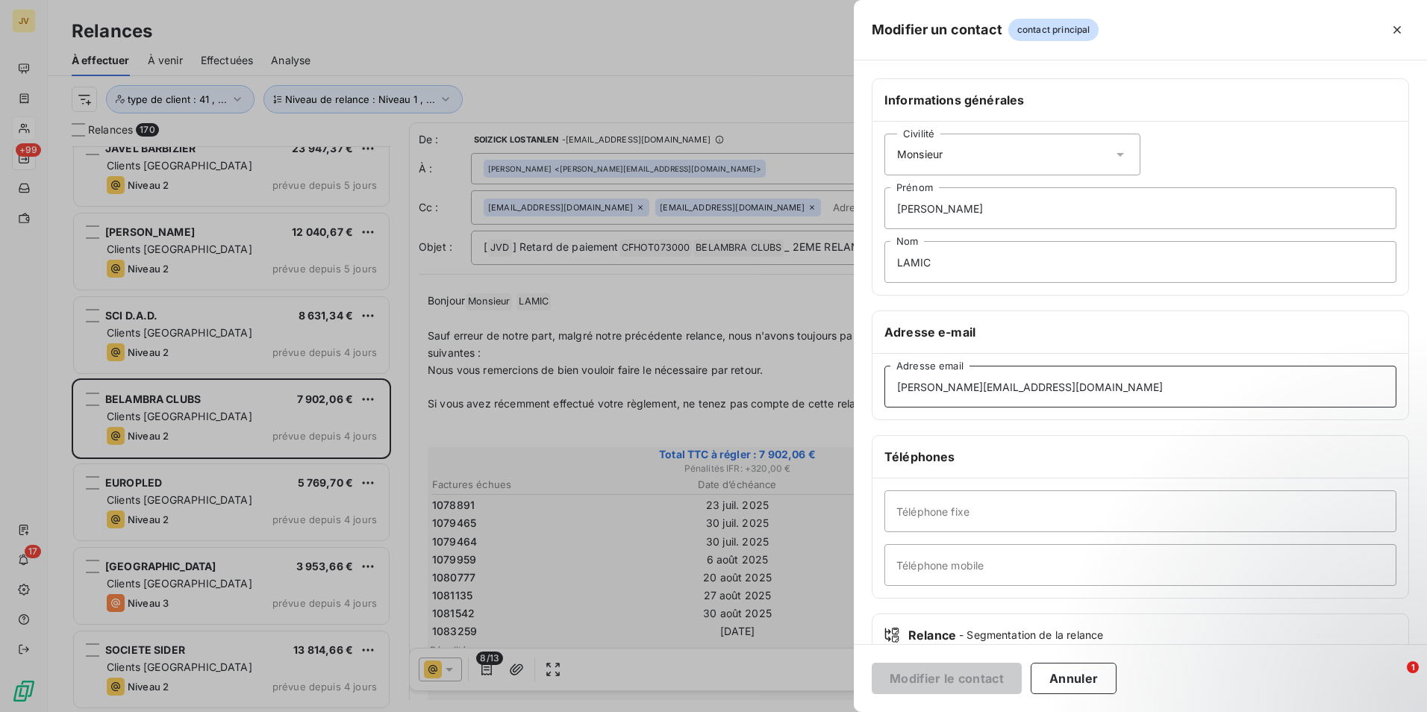
drag, startPoint x: 868, startPoint y: 417, endPoint x: 0, endPoint y: 458, distance: 869.2
click at [0, 464] on html "JV +99 17 Relances À effectuer À venir Effectuées Analyse Niveau de relance : N…" at bounding box center [713, 356] width 1427 height 712
type input "[EMAIL_ADDRESS][DOMAIN_NAME]"
drag, startPoint x: 626, startPoint y: 169, endPoint x: 596, endPoint y: 171, distance: 29.2
click at [596, 171] on div at bounding box center [713, 356] width 1427 height 712
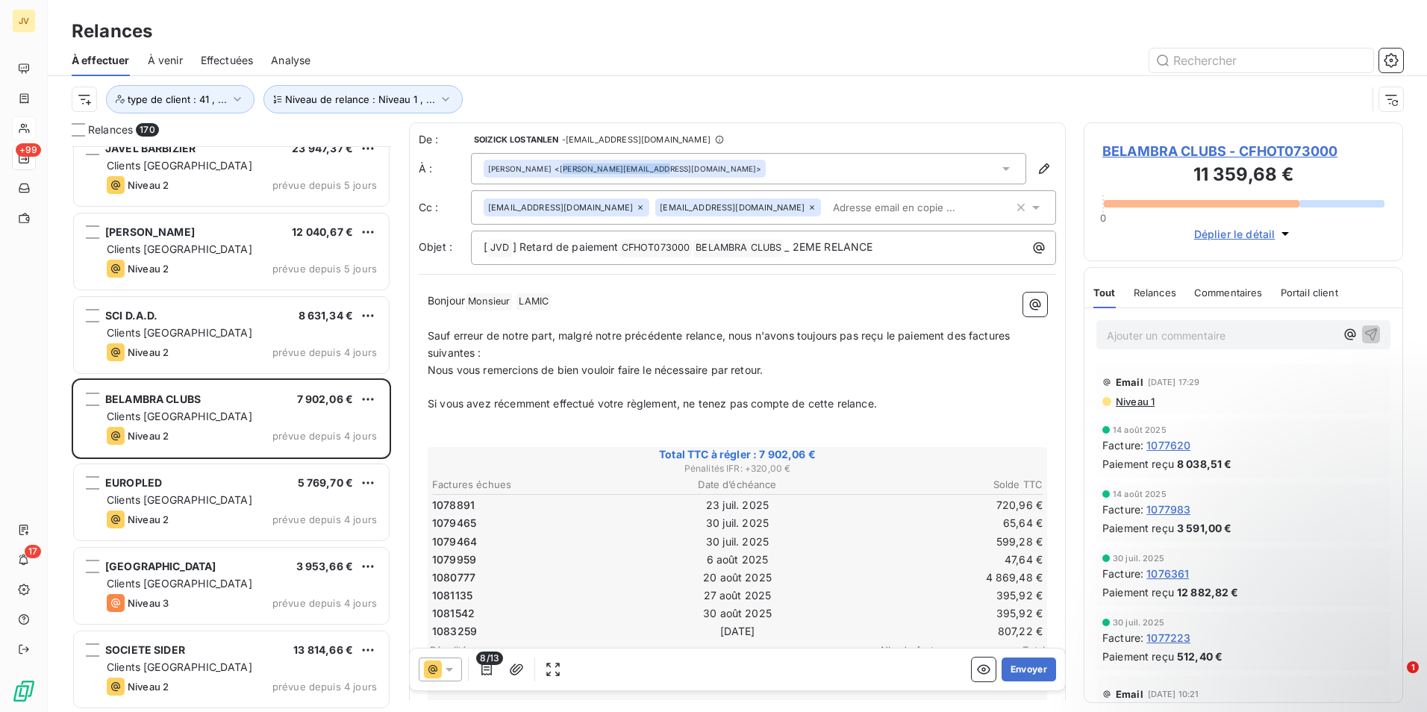
drag, startPoint x: 549, startPoint y: 169, endPoint x: 637, endPoint y: 169, distance: 88.1
click at [637, 169] on div "Serge LAMIC <serge.lamic@belambra.fr>" at bounding box center [624, 168] width 273 height 10
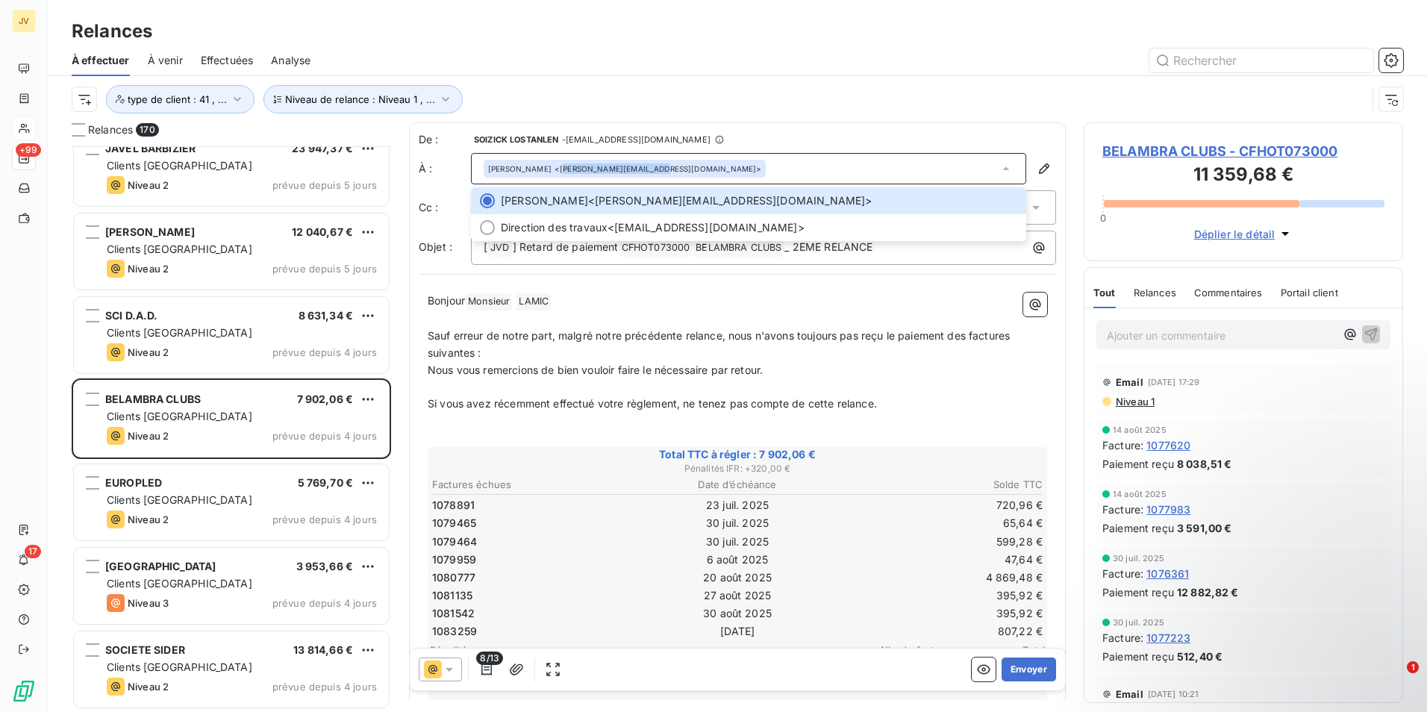
copy div "erge.lamic@belambra.fr"
click at [637, 346] on p "Sauf erreur de notre part, malgré notre précédente relance, nous n'avons toujou…" at bounding box center [738, 345] width 620 height 34
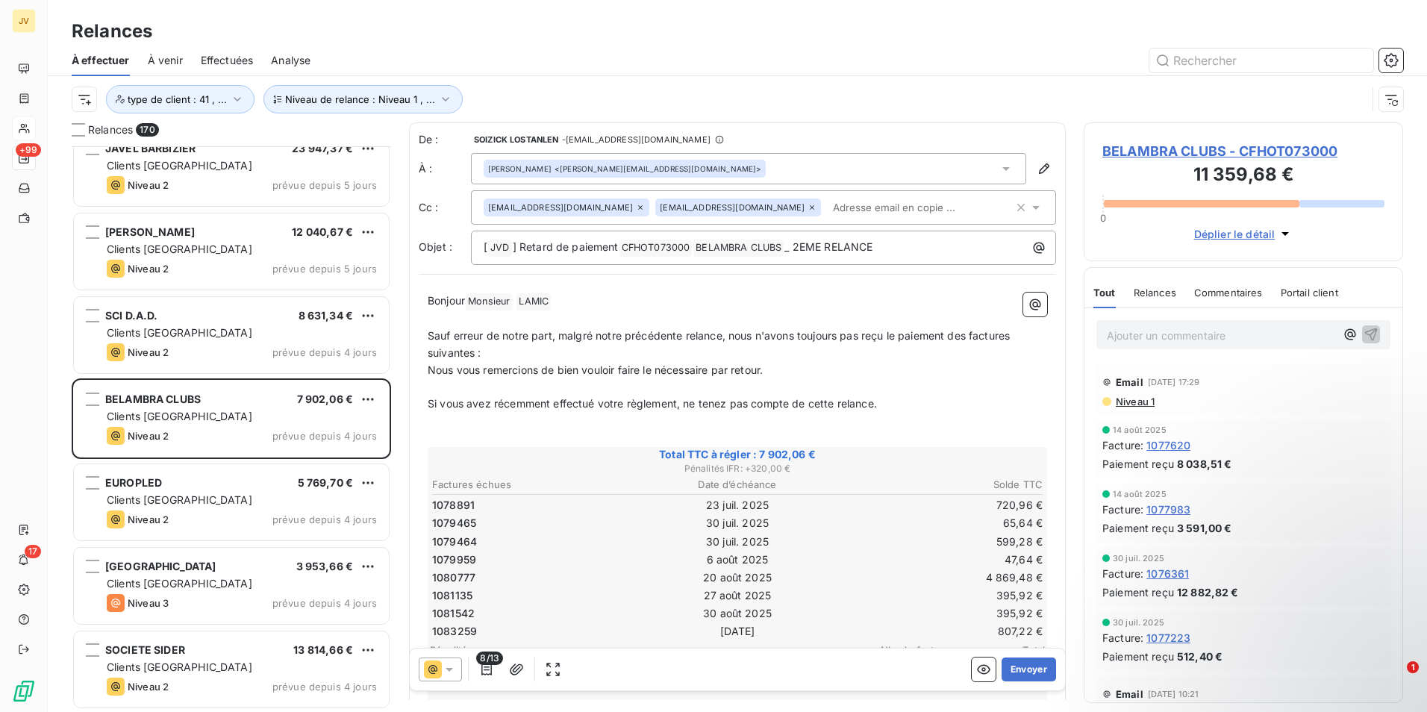
click at [636, 208] on icon at bounding box center [640, 207] width 9 height 9
click at [722, 502] on td "23 juil. 2025" at bounding box center [737, 505] width 203 height 16
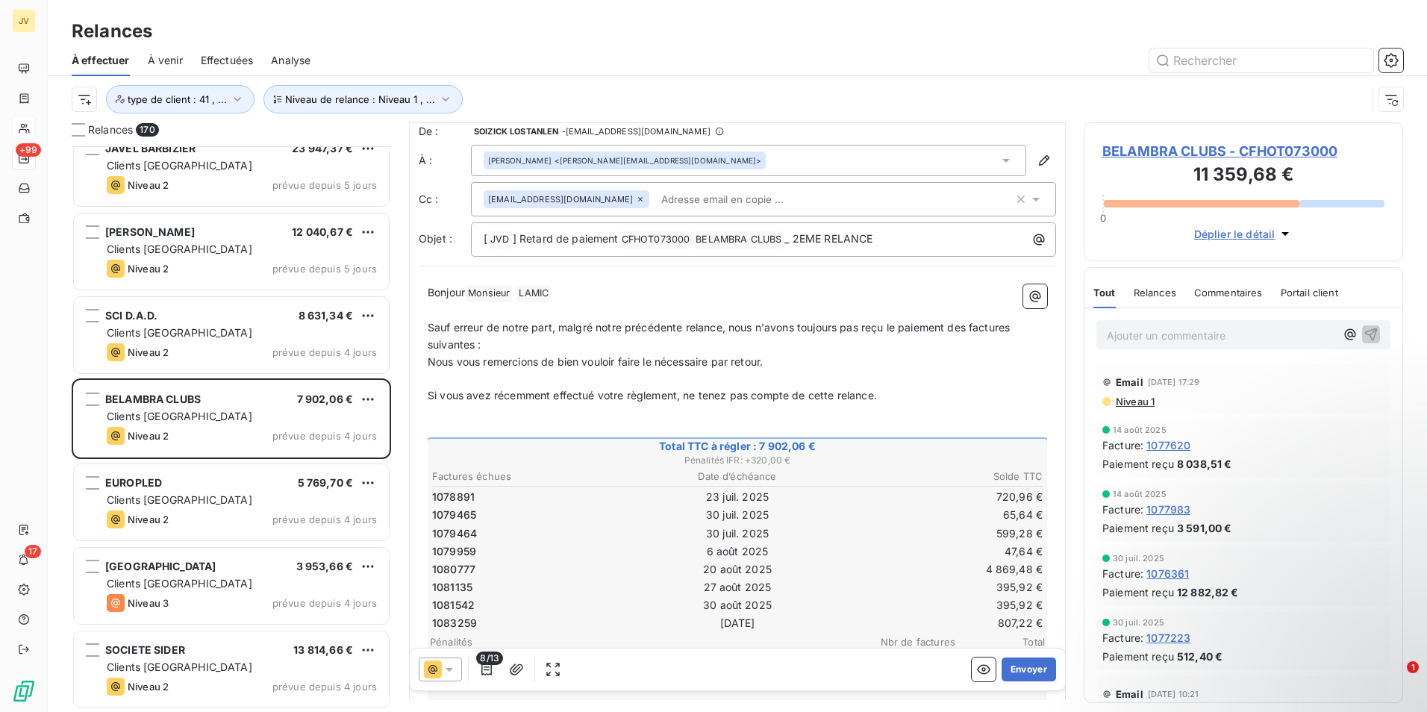
scroll to position [1, 0]
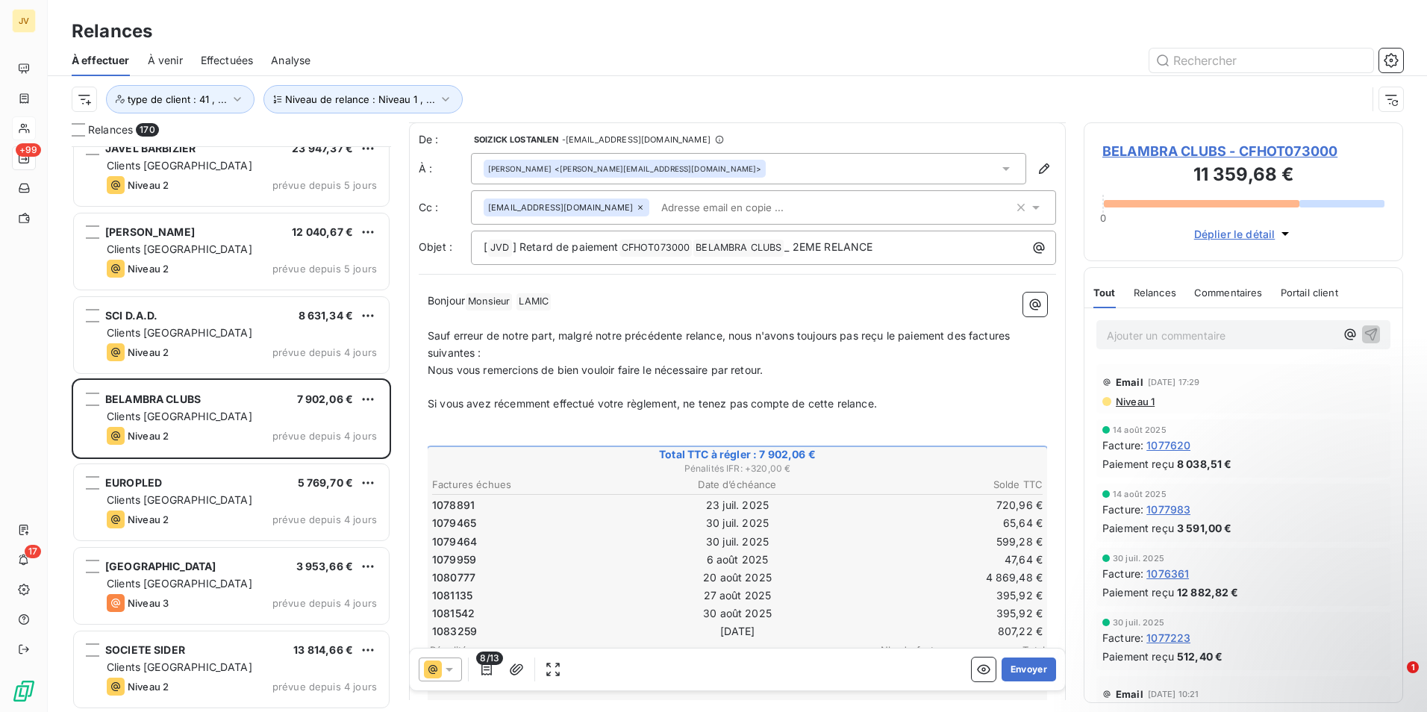
click at [1167, 287] on span "Relances" at bounding box center [1155, 293] width 43 height 12
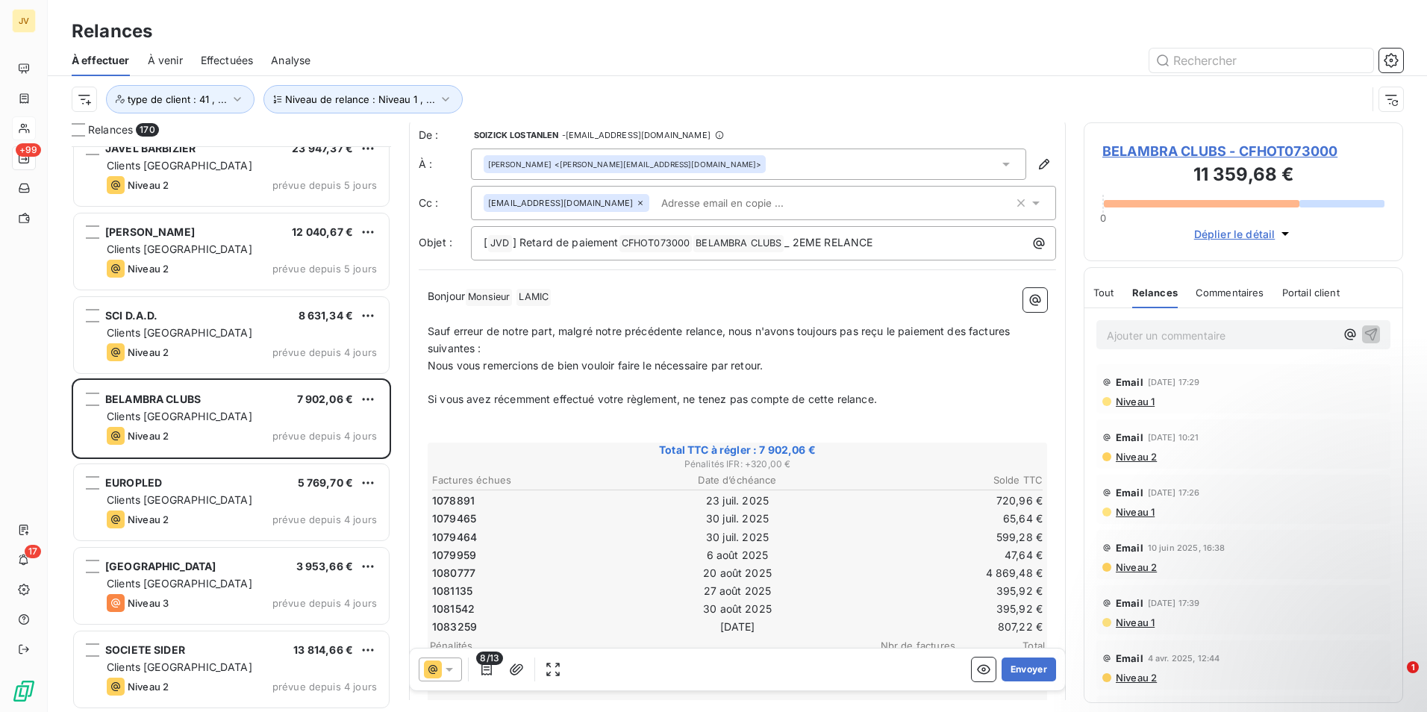
scroll to position [0, 0]
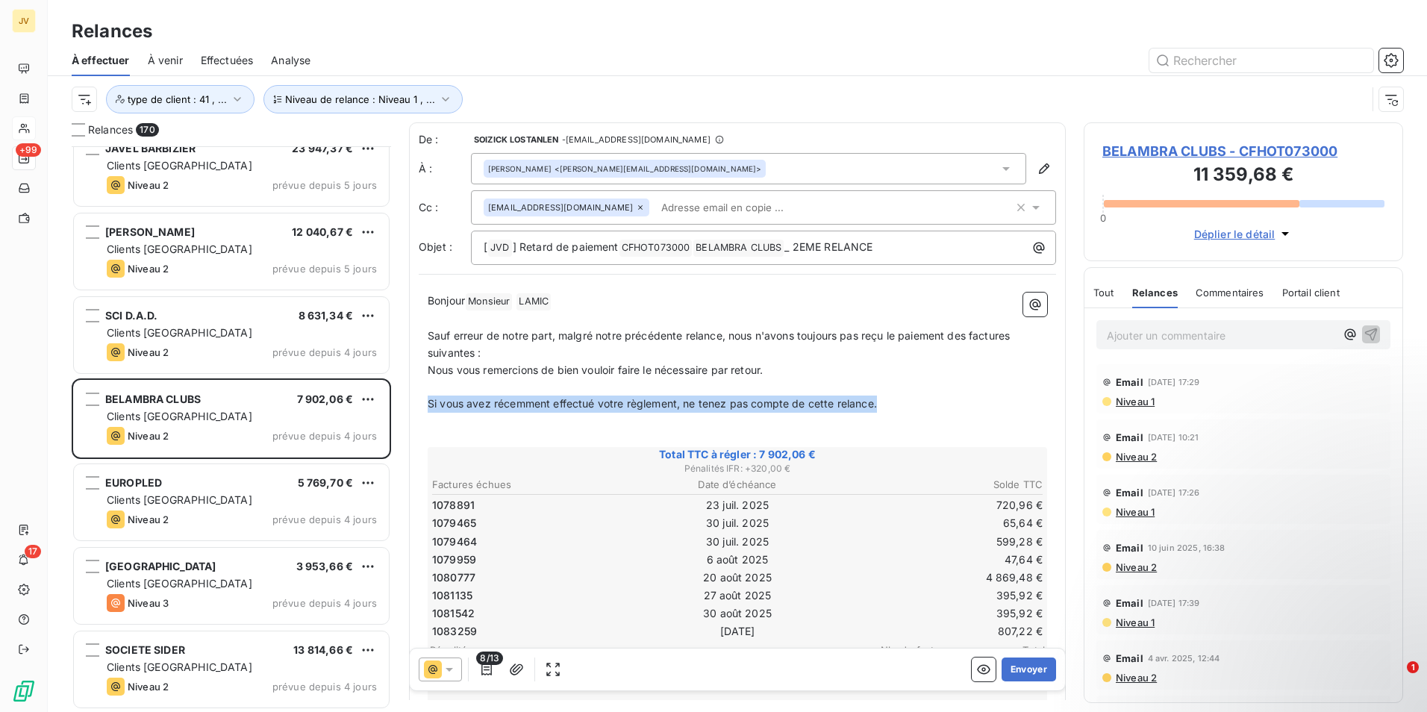
drag, startPoint x: 883, startPoint y: 397, endPoint x: 421, endPoint y: 398, distance: 462.1
click at [421, 398] on div "Bonjour Monsieur ﻿ LAMIC ﻿ ﻿ ﻿ Sauf erreur de notre part, malgré notre précéden…" at bounding box center [737, 656] width 637 height 744
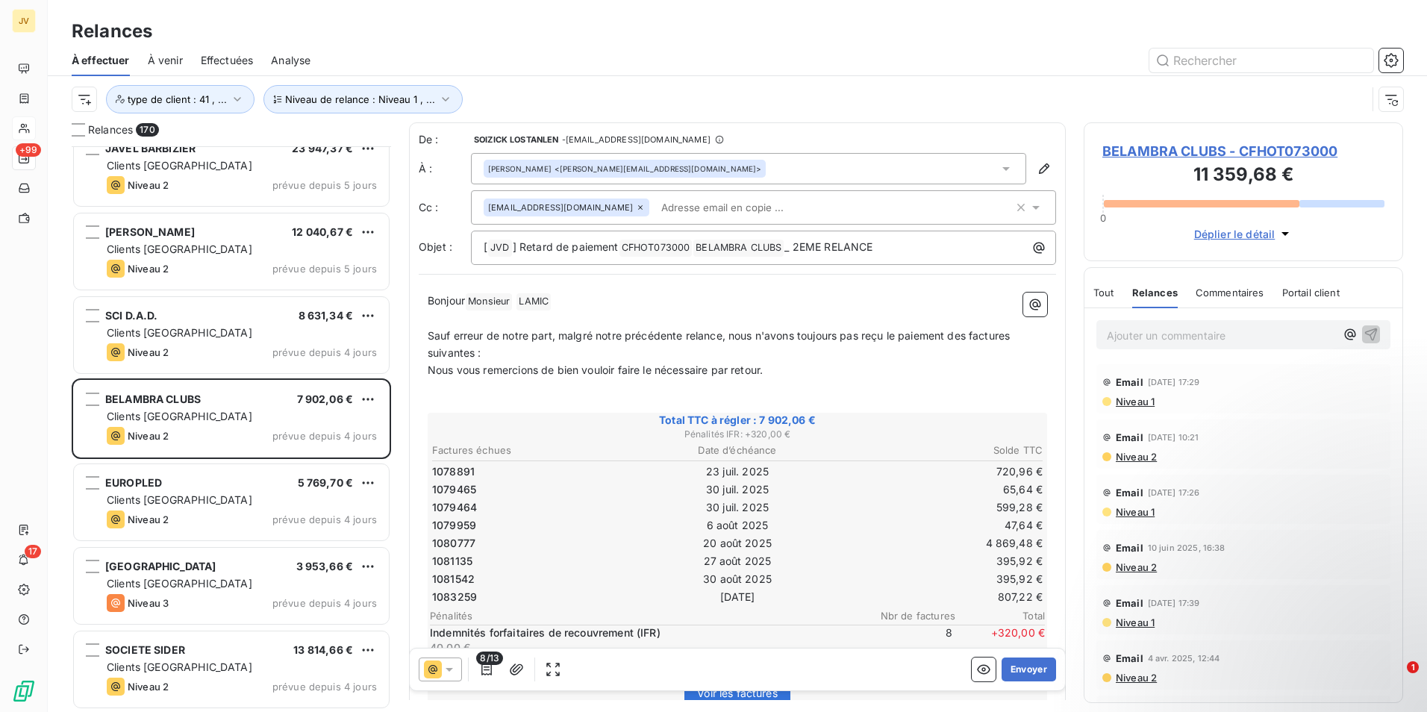
click at [465, 300] on span "Bonjour" at bounding box center [446, 300] width 37 height 13
click at [580, 296] on p "Monsieur LAMIC ﻿ ﻿" at bounding box center [738, 302] width 620 height 18
click at [426, 332] on div "Monsieur LAMIC ﻿ , ﻿ Sauf erreur de notre part, malgré notre précédente relance…" at bounding box center [737, 639] width 637 height 710
click at [430, 333] on span "Sauf erreur de notre part, malgré notre précédente relance, nous n'avons toujou…" at bounding box center [720, 344] width 585 height 30
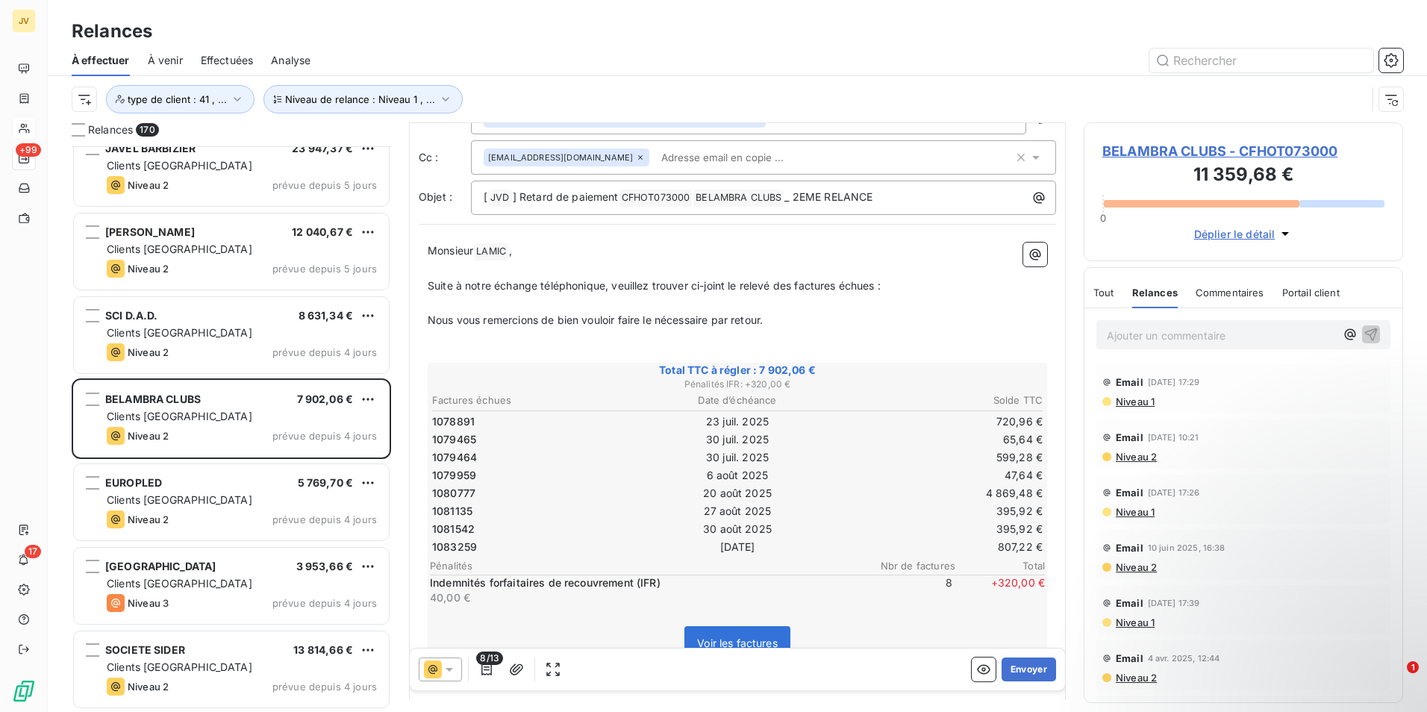
scroll to position [75, 0]
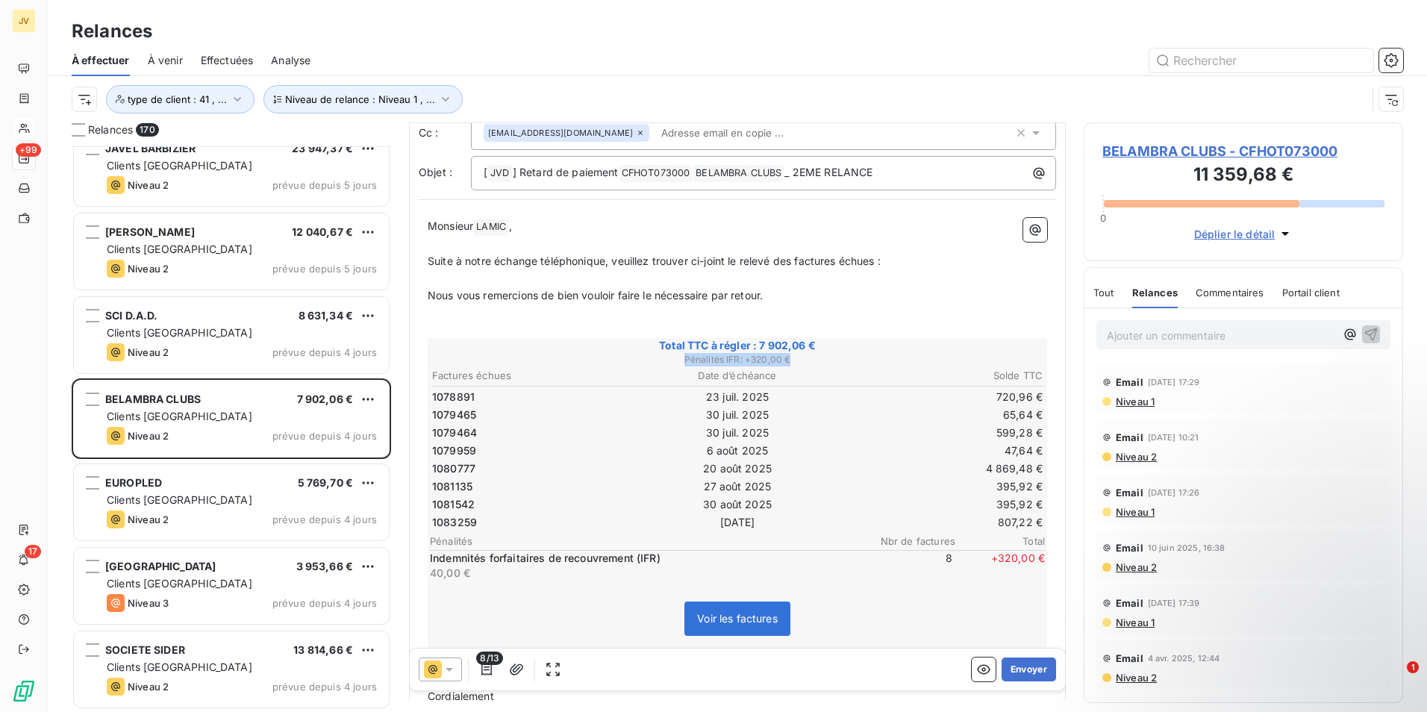
drag, startPoint x: 786, startPoint y: 360, endPoint x: 676, endPoint y: 365, distance: 109.9
click at [676, 365] on span "Pénalités IFR : + 320,00 €" at bounding box center [737, 359] width 615 height 13
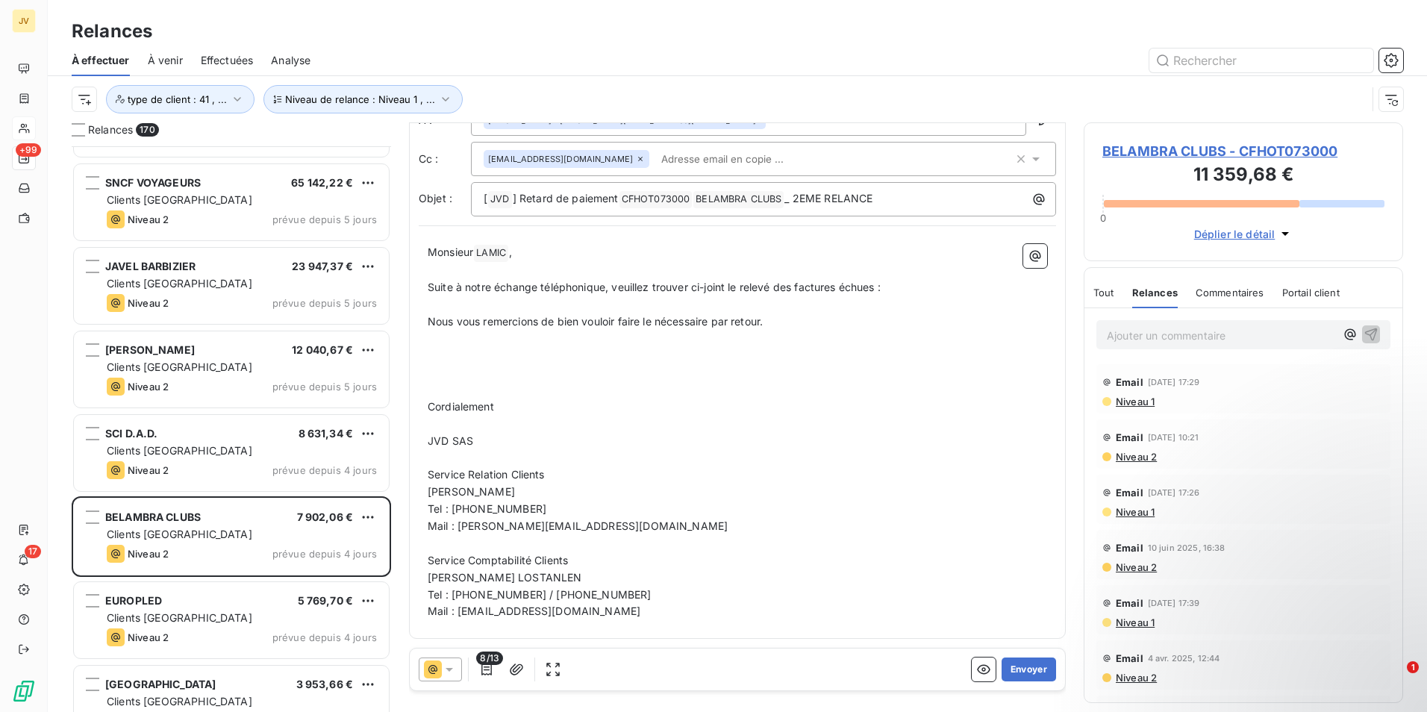
scroll to position [13498, 0]
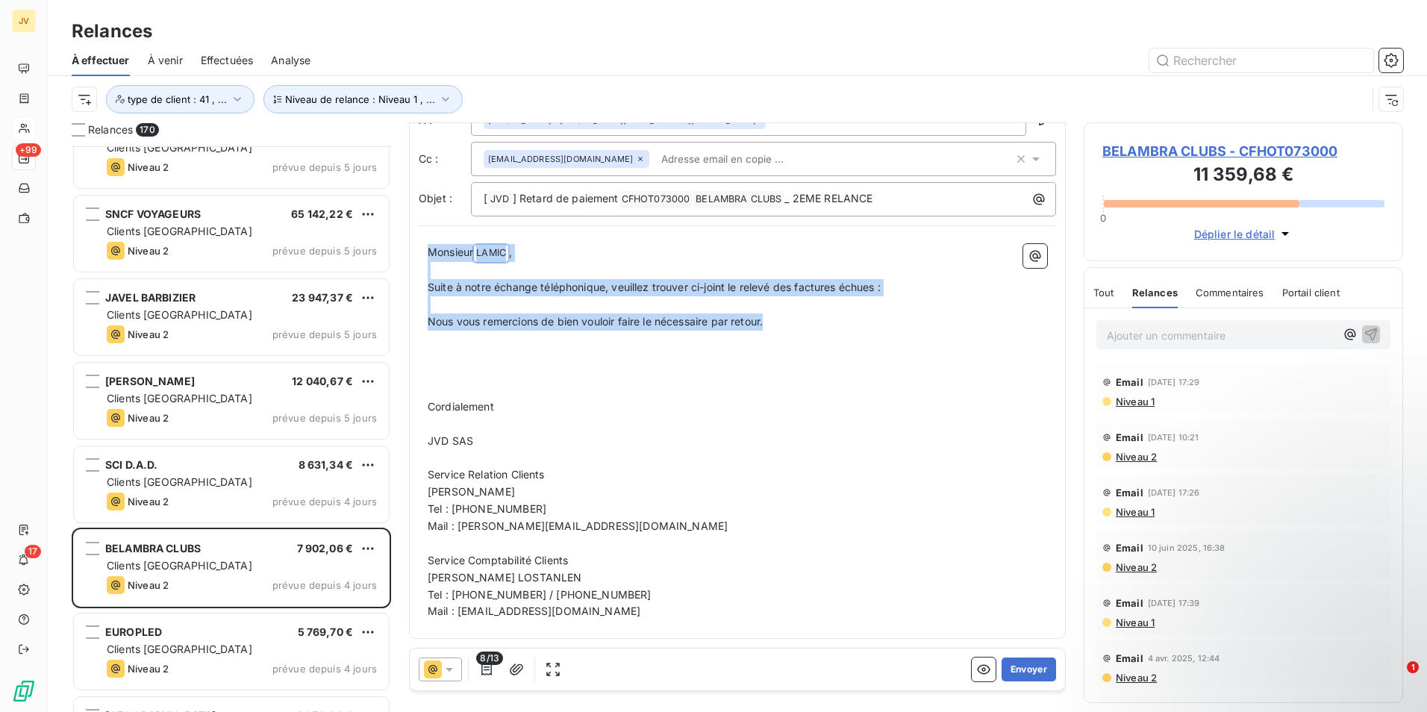
drag, startPoint x: 431, startPoint y: 255, endPoint x: 783, endPoint y: 320, distance: 357.7
click at [783, 320] on div "Monsieur LAMIC ﻿ , ﻿ Suite à notre échange téléphonique, veuillez trouver ci-jo…" at bounding box center [738, 432] width 620 height 376
copy div "Monsieur LAMIC ﻿ , ﻿ Suite à notre échange téléphonique, veuillez trouver ci-jo…"
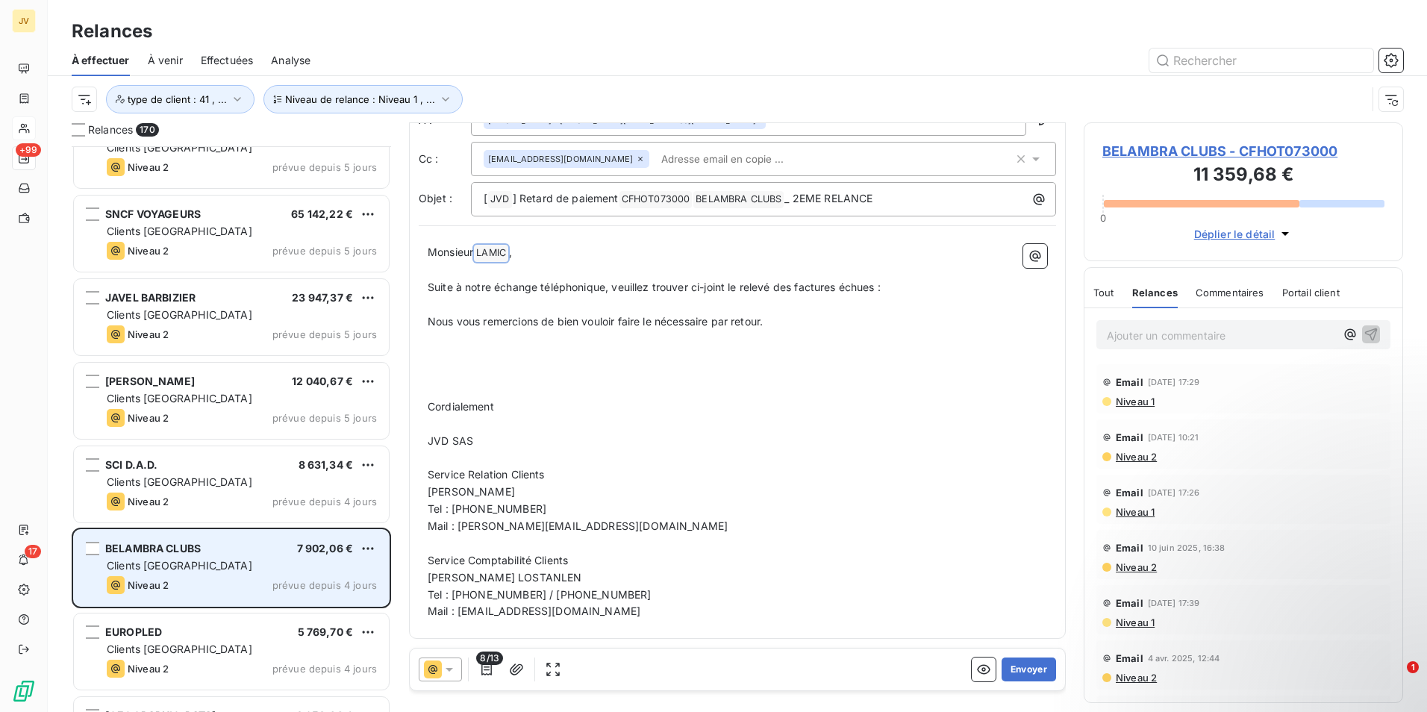
click at [159, 584] on span "Niveau 2" at bounding box center [148, 585] width 41 height 12
click at [184, 564] on div "Clients [GEOGRAPHIC_DATA]" at bounding box center [242, 565] width 270 height 15
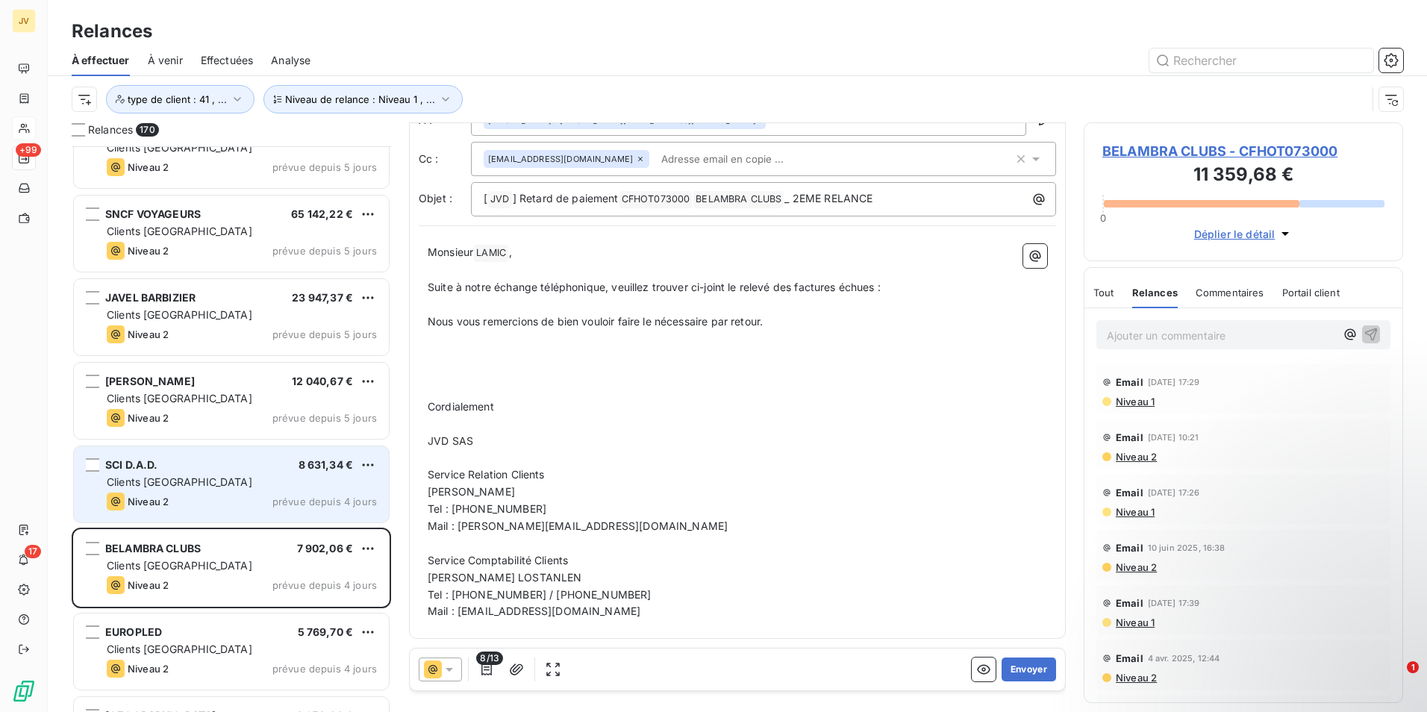
click at [169, 481] on span "Clients [GEOGRAPHIC_DATA]" at bounding box center [180, 482] width 146 height 13
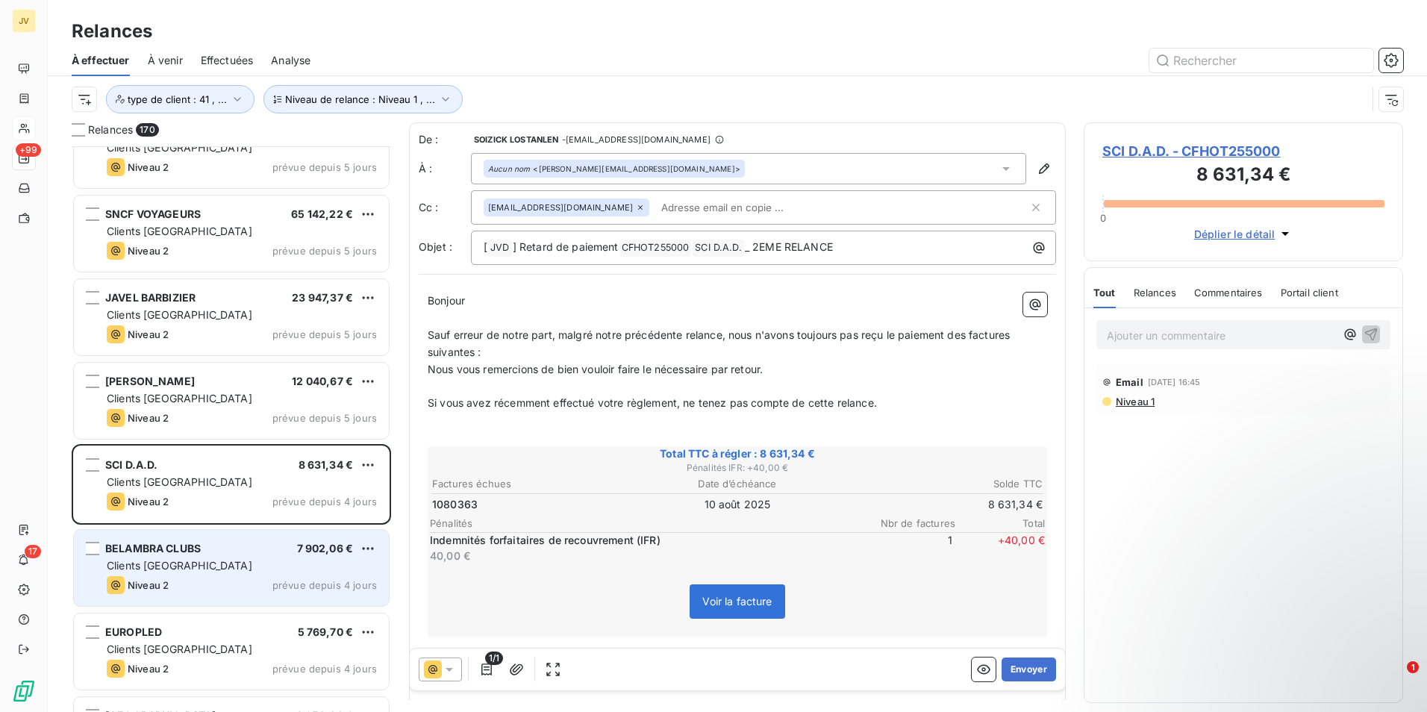
click at [173, 554] on span "BELAMBRA CLUBS" at bounding box center [153, 548] width 96 height 13
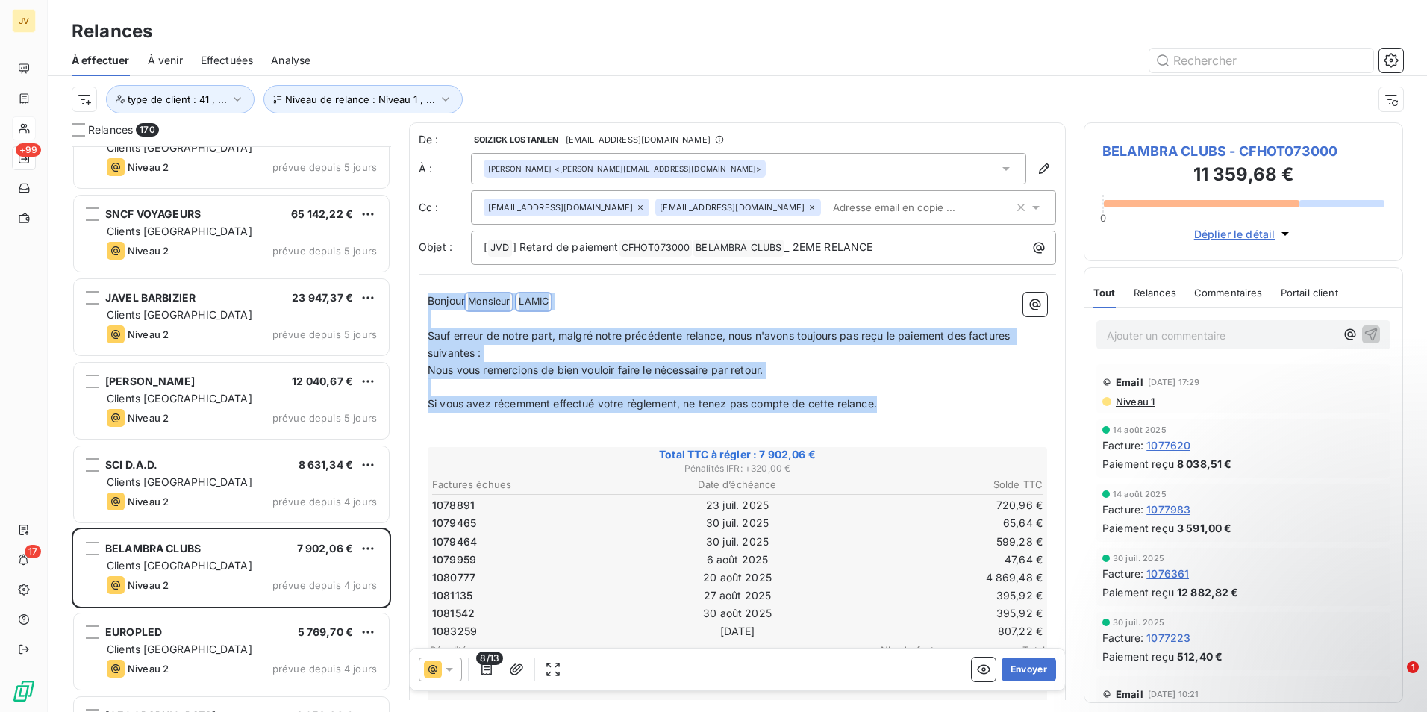
drag, startPoint x: 428, startPoint y: 299, endPoint x: 896, endPoint y: 401, distance: 478.2
click at [896, 401] on div "Bonjour Monsieur ﻿ LAMIC ﻿ ﻿ ﻿ Sauf erreur de notre part, malgré notre précéden…" at bounding box center [738, 656] width 620 height 726
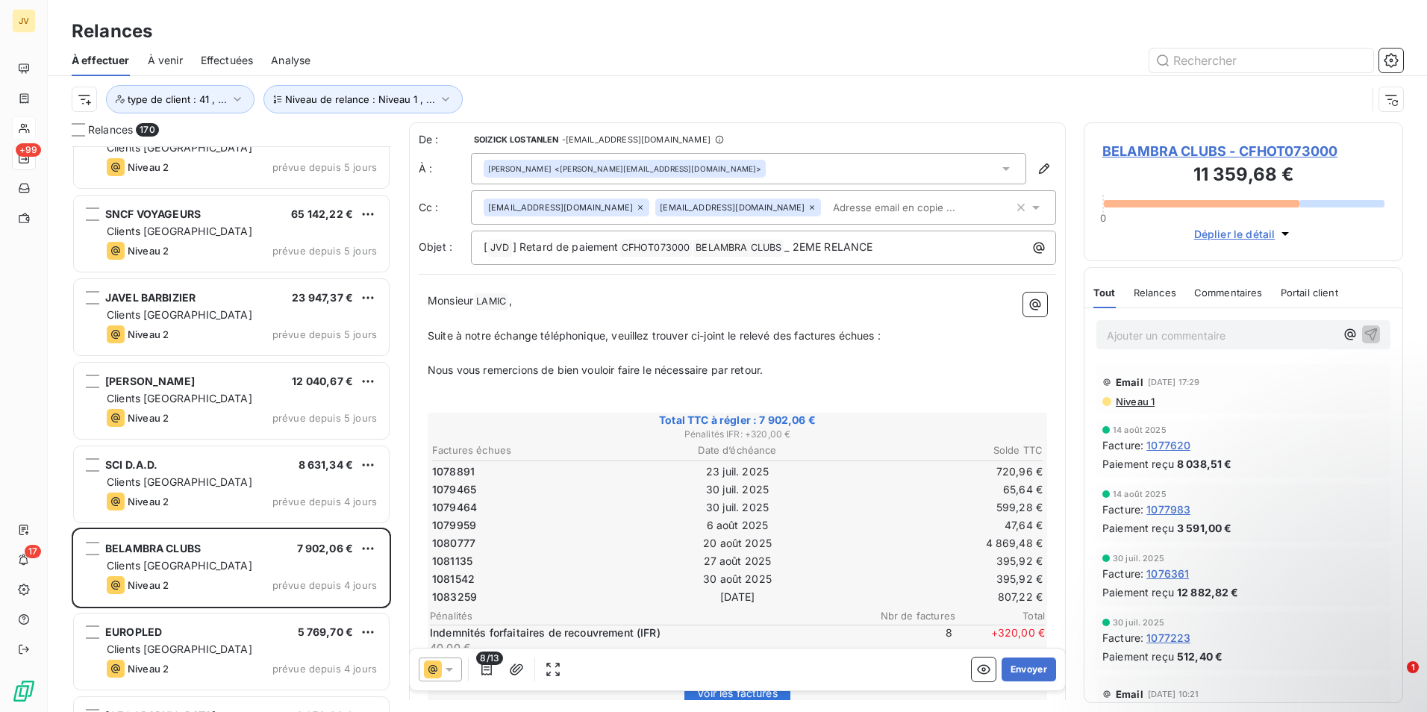
drag, startPoint x: 476, startPoint y: 299, endPoint x: 585, endPoint y: 317, distance: 111.3
click at [473, 299] on span "Monsieur" at bounding box center [451, 300] width 46 height 13
click at [776, 439] on span "Pénalités IFR : + 320,00 €" at bounding box center [737, 434] width 615 height 13
drag, startPoint x: 765, startPoint y: 433, endPoint x: 791, endPoint y: 430, distance: 25.6
click at [791, 430] on span "Pénalités IFR : + 320,00 €" at bounding box center [737, 434] width 615 height 13
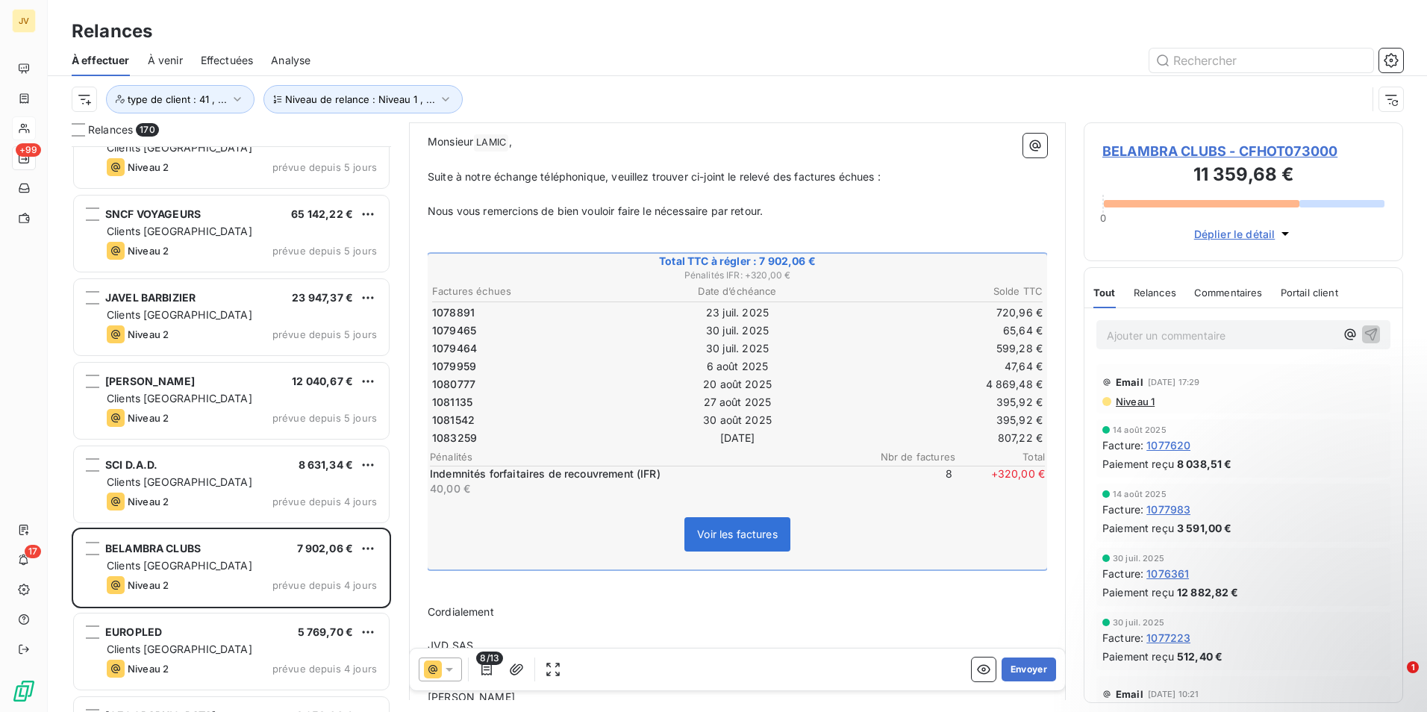
scroll to position [75, 0]
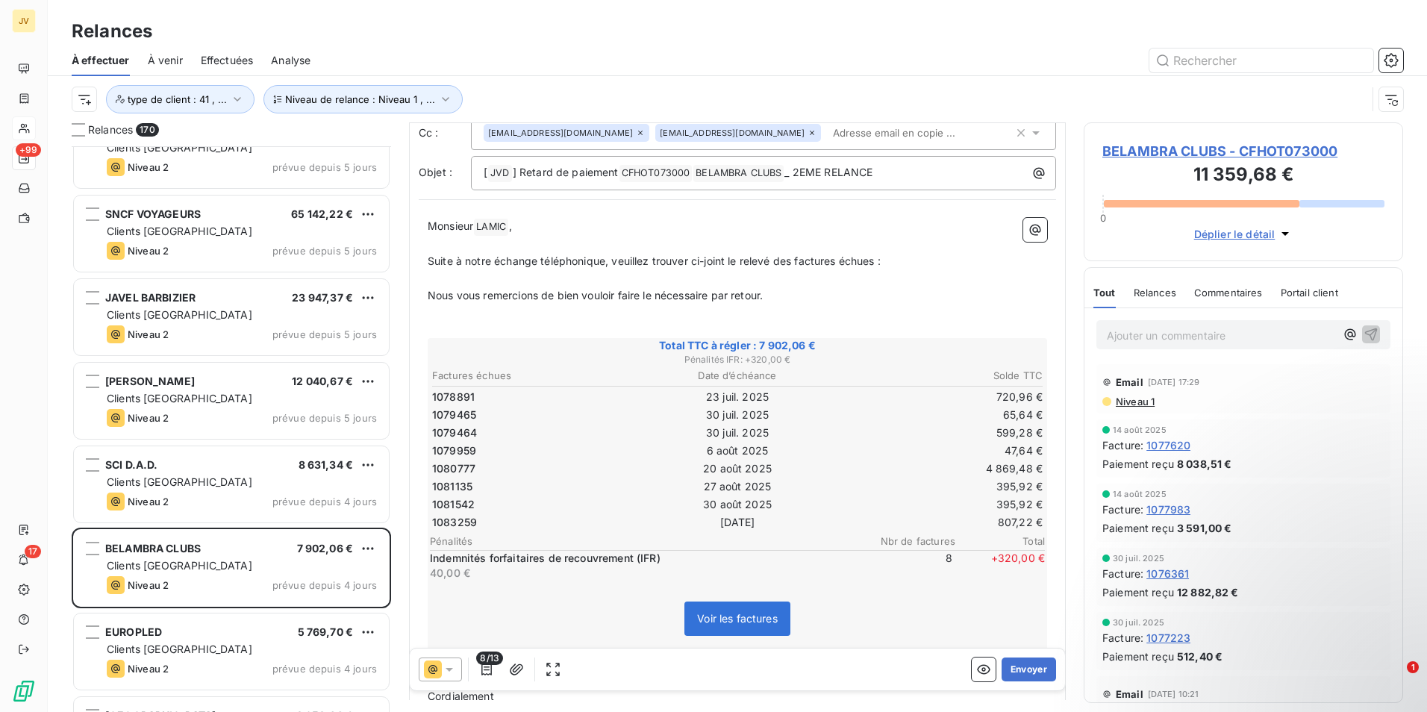
click at [437, 677] on icon at bounding box center [433, 670] width 18 height 18
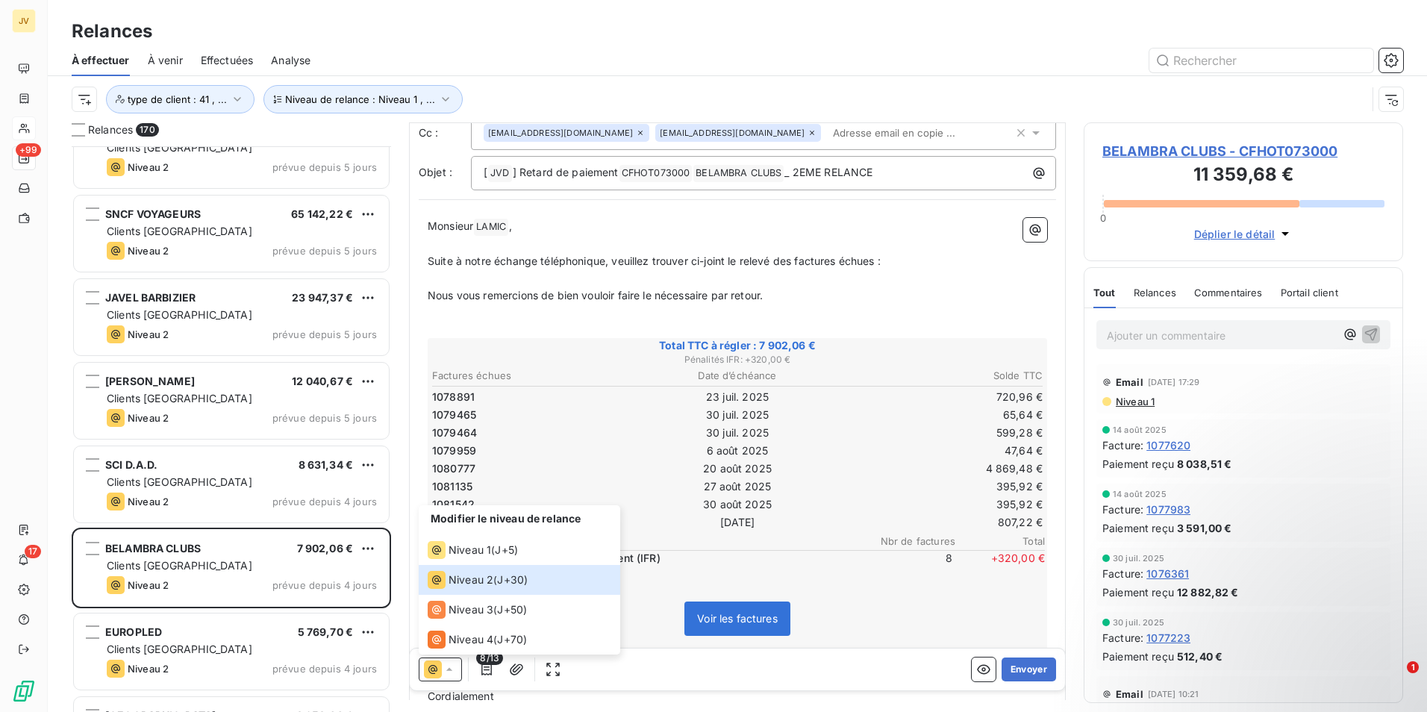
click at [686, 325] on p "﻿" at bounding box center [738, 329] width 620 height 17
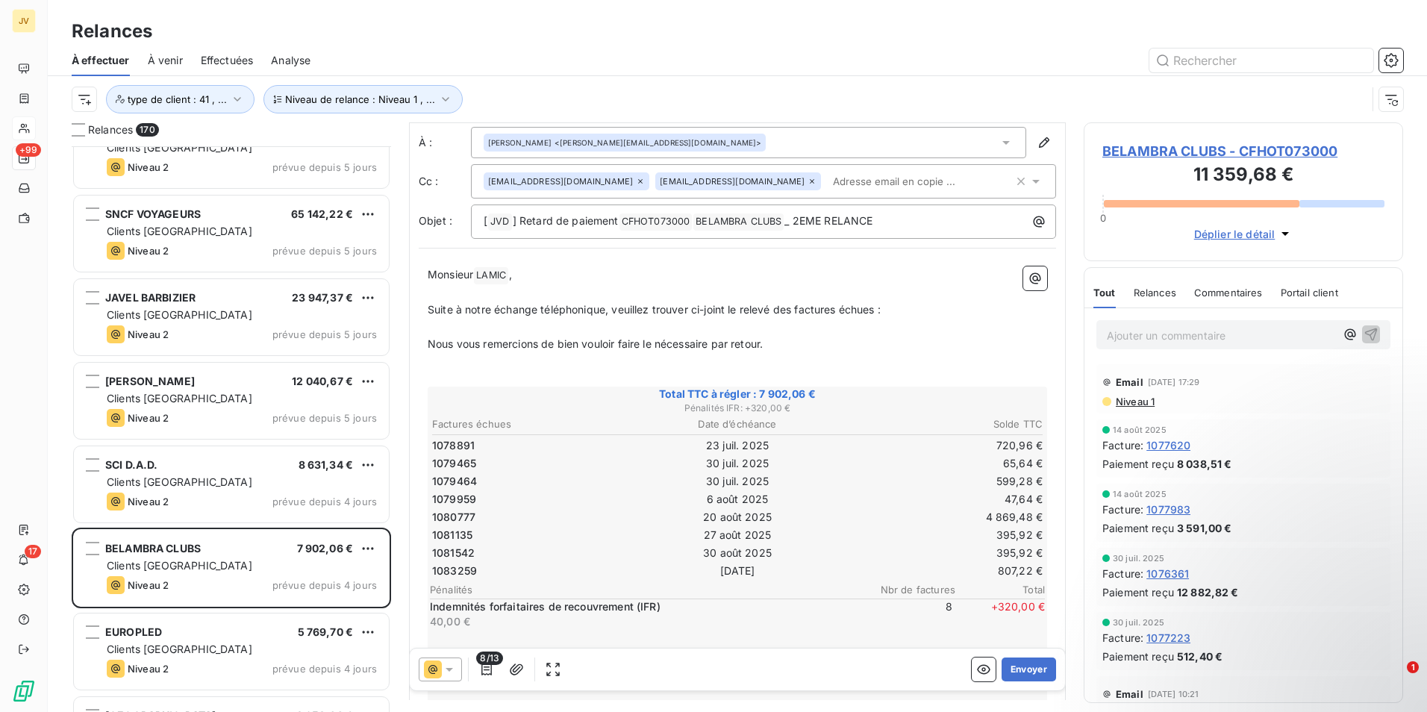
scroll to position [1, 0]
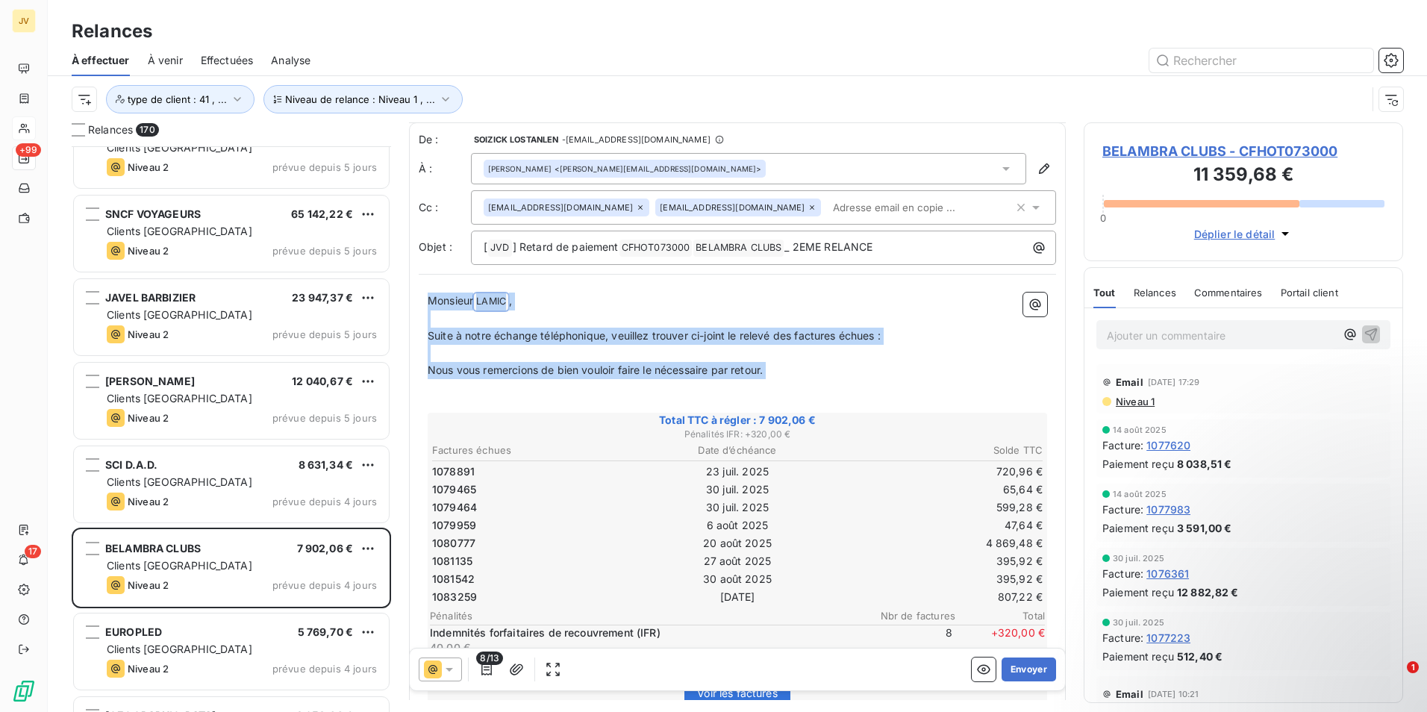
drag, startPoint x: 428, startPoint y: 302, endPoint x: 836, endPoint y: 381, distance: 416.1
click at [836, 381] on div "Monsieur LAMIC ﻿ , ﻿ Suite à notre échange téléphonique, veuillez trouver ci-jo…" at bounding box center [738, 639] width 620 height 692
copy div "Monsieur LAMIC ﻿ , ﻿ Suite à notre échange téléphonique, veuillez trouver ci-jo…"
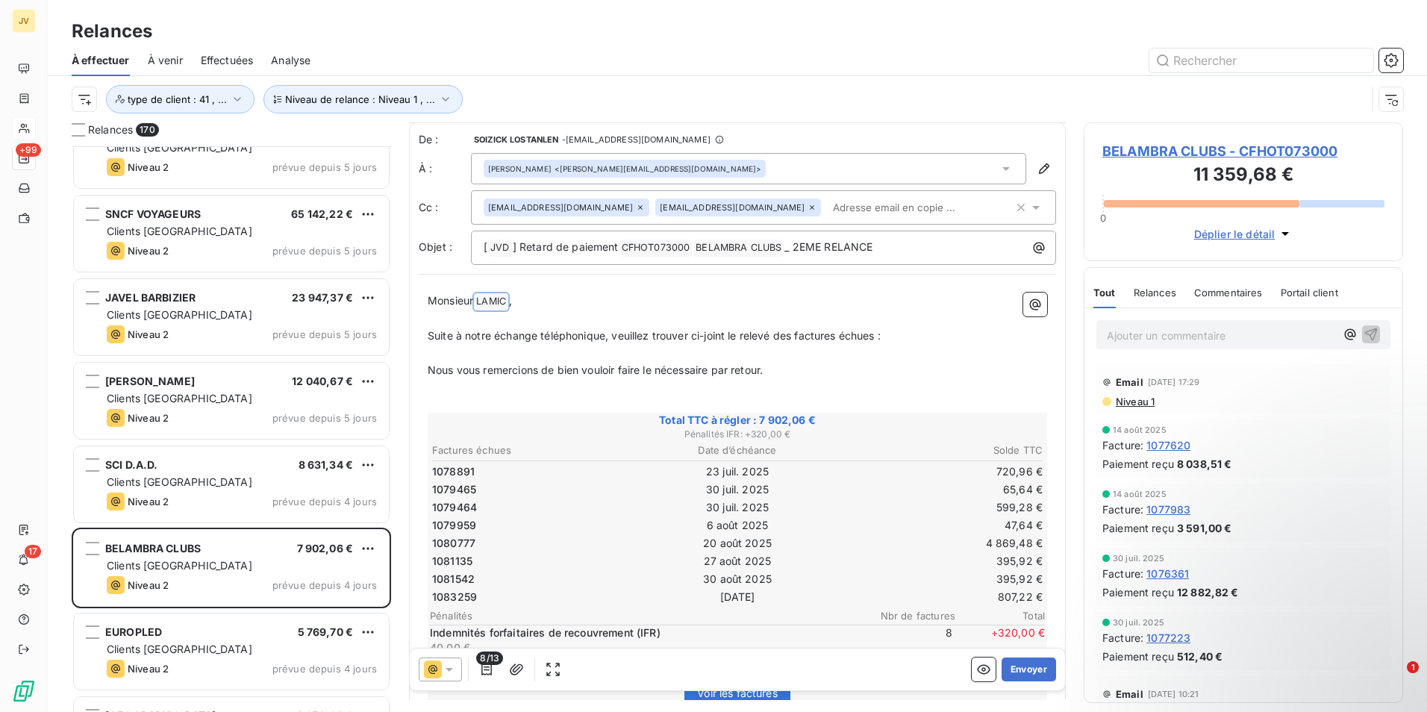
click at [431, 668] on icon at bounding box center [433, 670] width 18 height 18
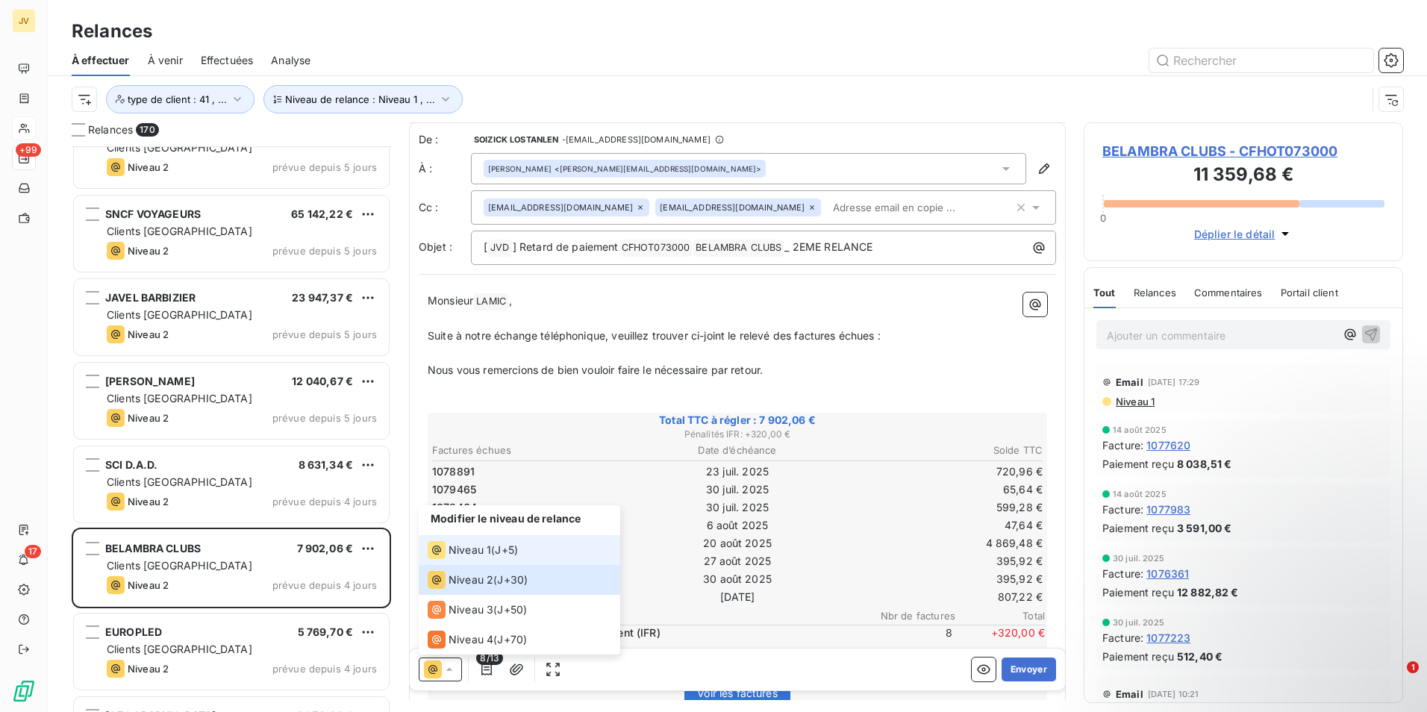
click at [453, 555] on div "Niveau 1" at bounding box center [459, 550] width 63 height 18
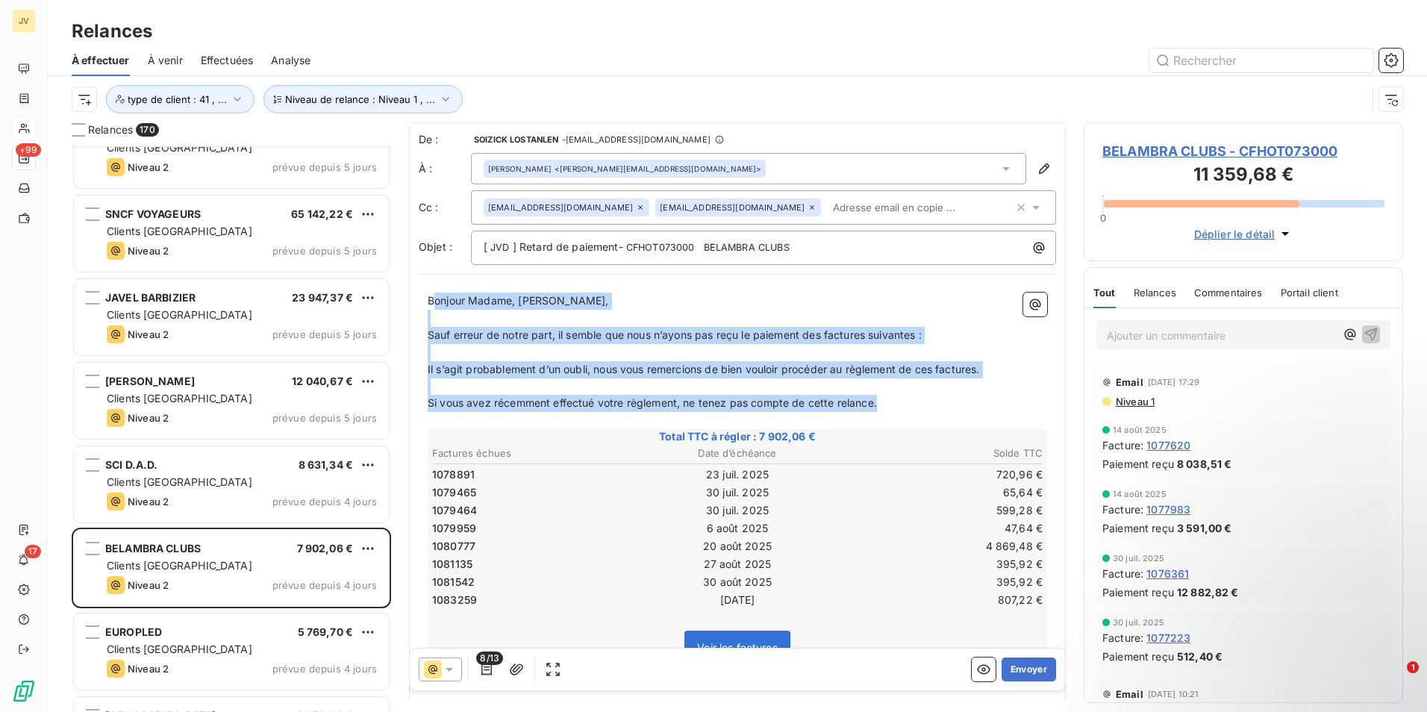
drag, startPoint x: 455, startPoint y: 314, endPoint x: 926, endPoint y: 406, distance: 479.9
click at [926, 406] on div "Bonjour Madame, Monsieur, ﻿ Sauf erreur de notre part, il semble que nous n’ayo…" at bounding box center [738, 616] width 620 height 646
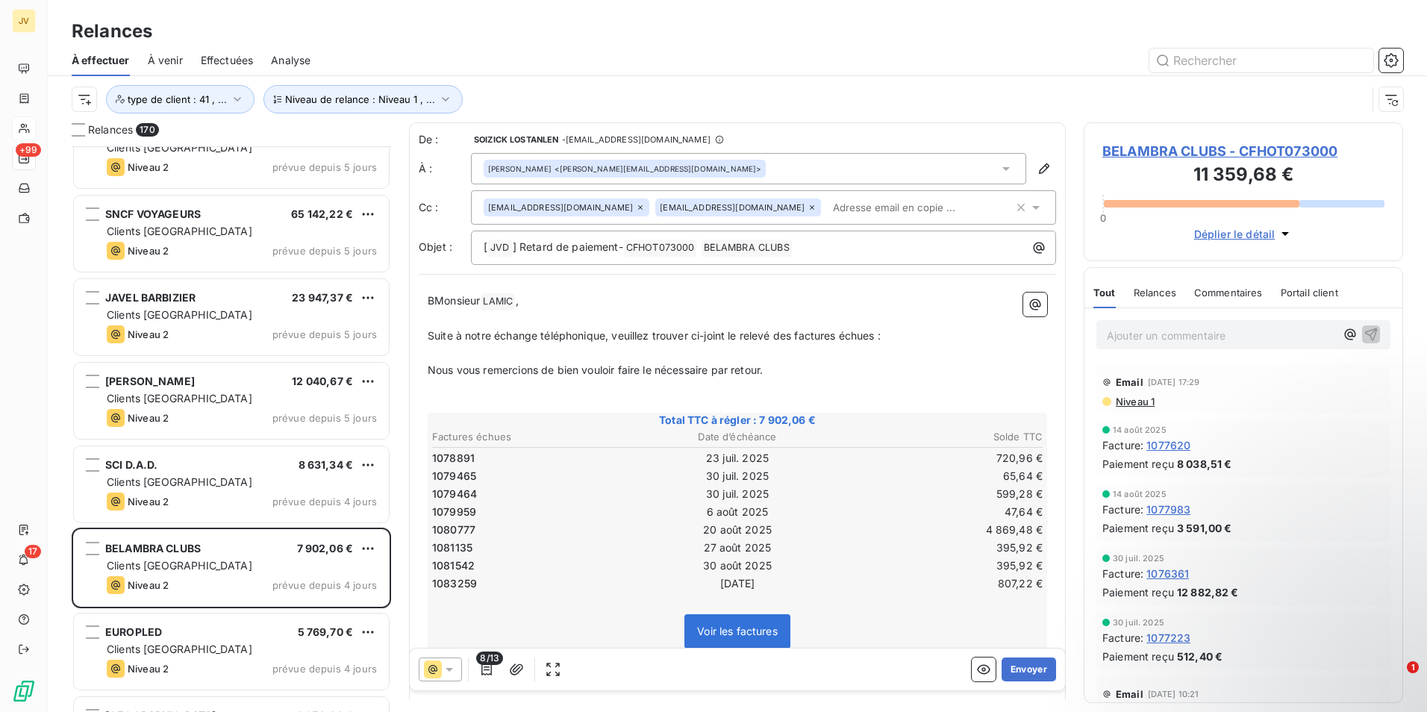
click at [436, 302] on span "BMonsieur" at bounding box center [454, 300] width 52 height 13
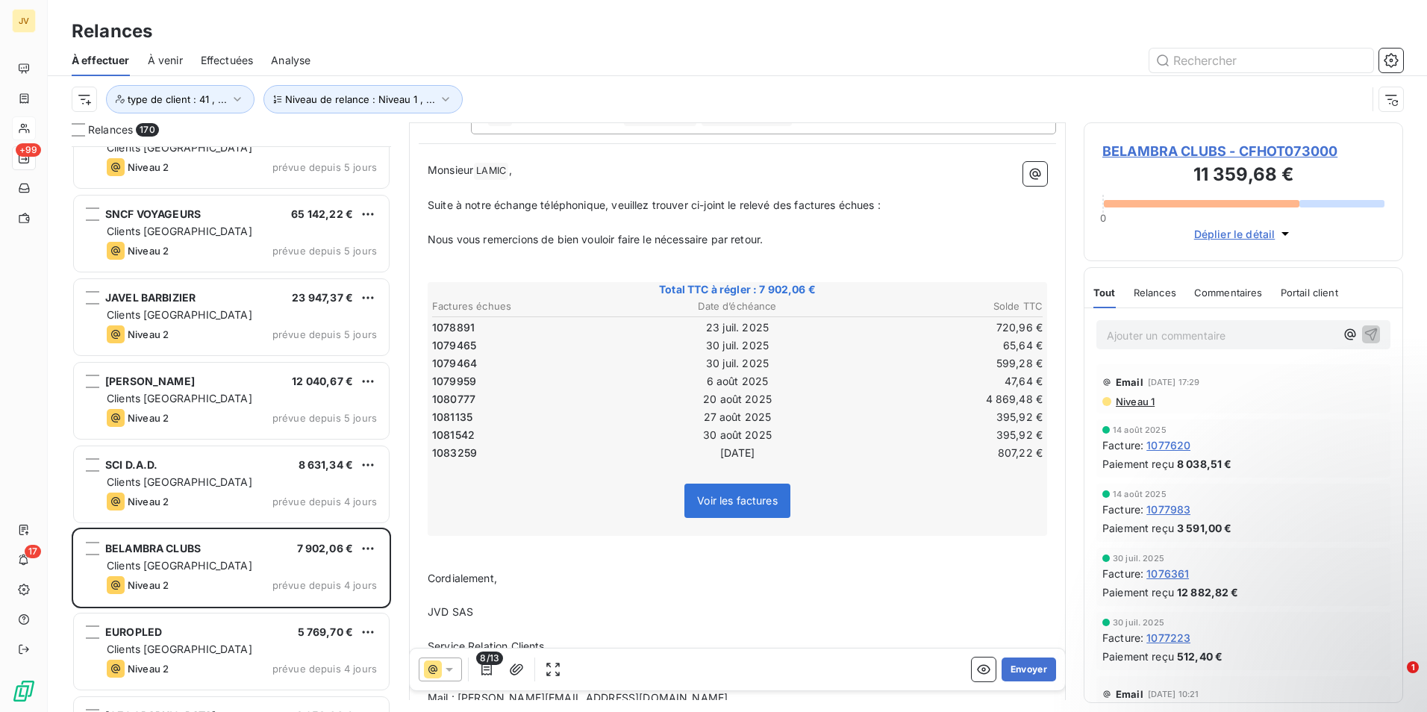
scroll to position [0, 0]
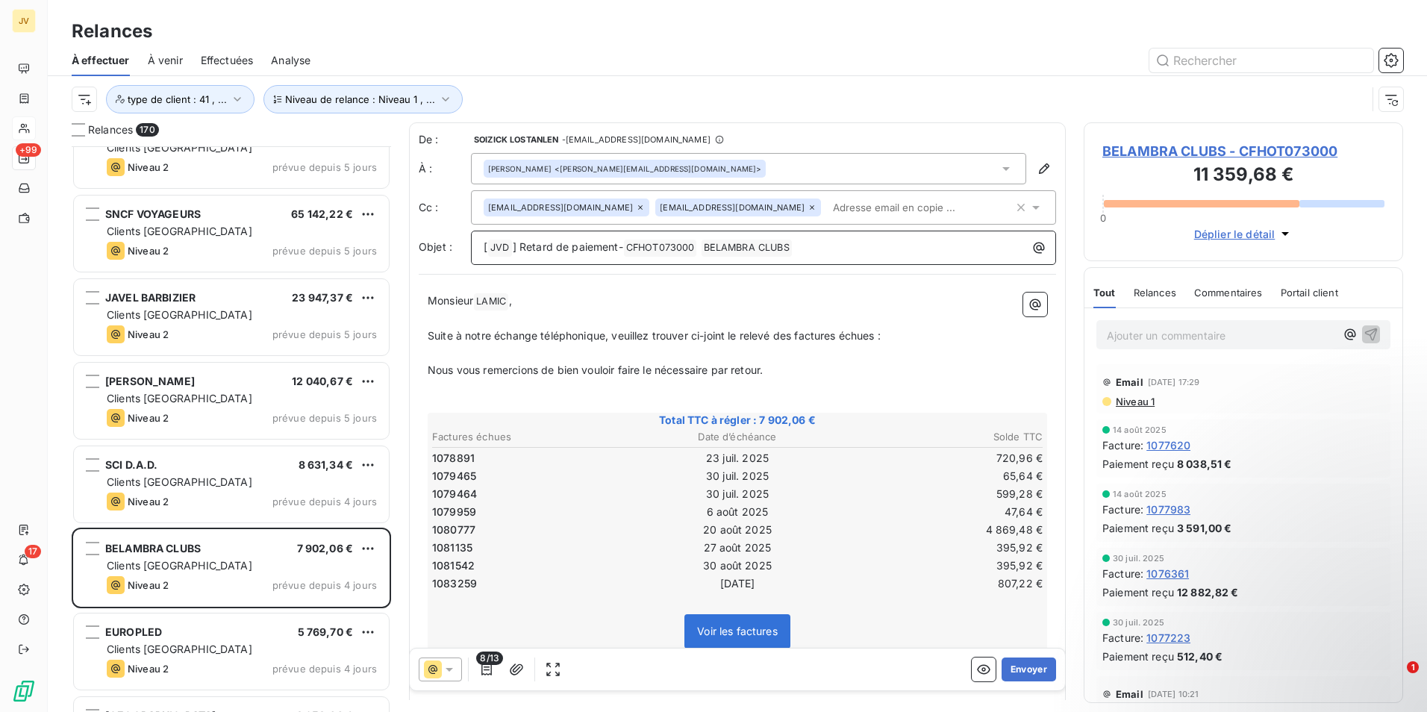
click at [848, 240] on p "[ JVD ﻿ ] Retard de paiement- CFHOT073000 ﻿ BELAMBRA CLUBS ﻿ ﻿" at bounding box center [767, 248] width 567 height 18
click at [540, 342] on p "Suite à notre échange téléphonique, veuillez trouver ci-joint le relevé des fac…" at bounding box center [738, 336] width 620 height 17
click at [1151, 293] on span "Relances" at bounding box center [1155, 293] width 43 height 12
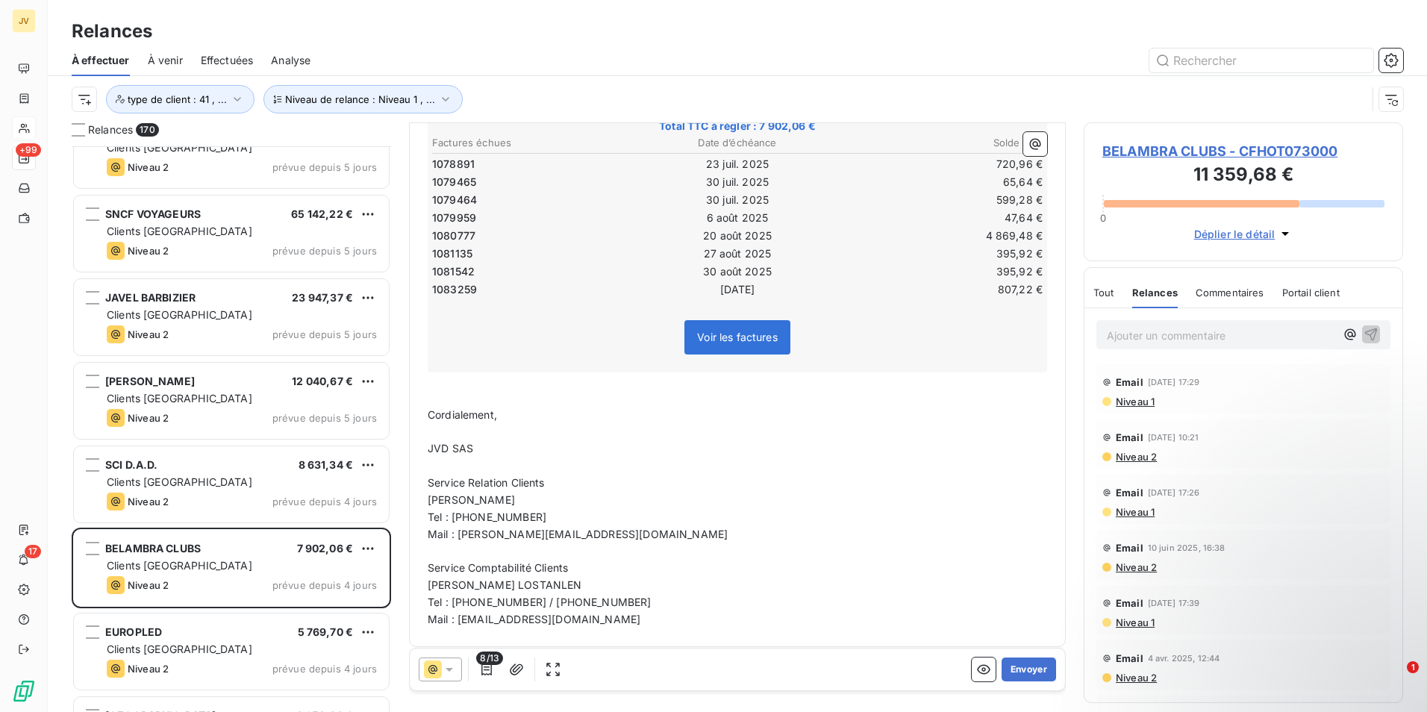
scroll to position [303, 0]
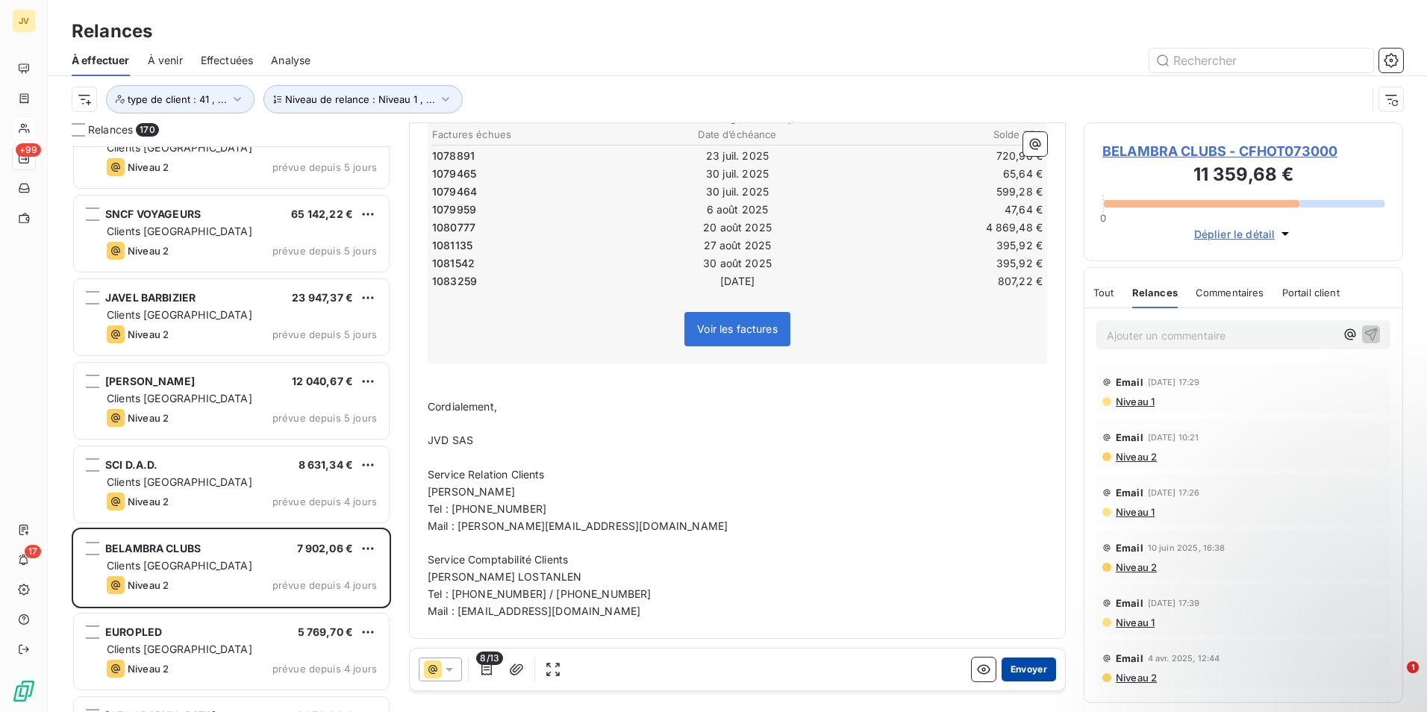
click at [1023, 667] on button "Envoyer" at bounding box center [1029, 670] width 54 height 24
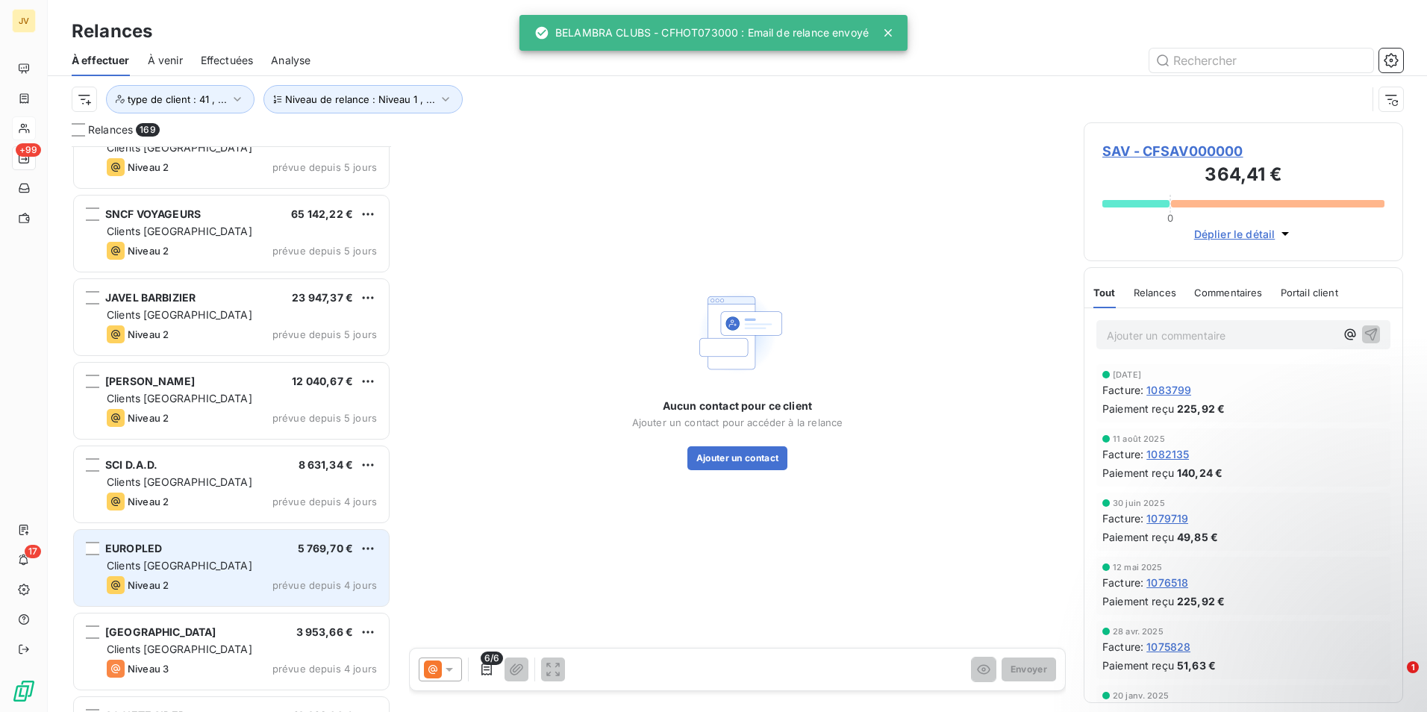
click at [272, 561] on div "Clients [GEOGRAPHIC_DATA]" at bounding box center [242, 565] width 270 height 15
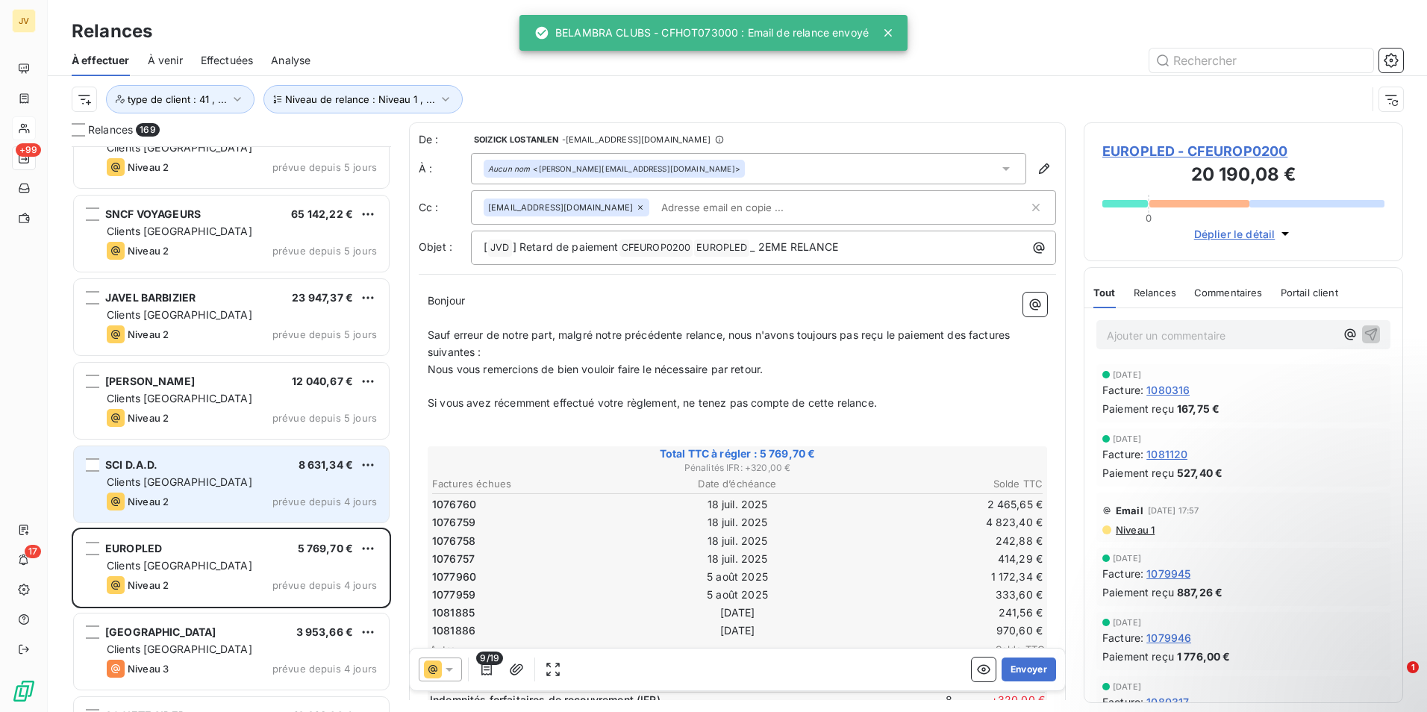
click at [196, 465] on div "SCI D.A.D. 8 631,34 €" at bounding box center [242, 464] width 270 height 13
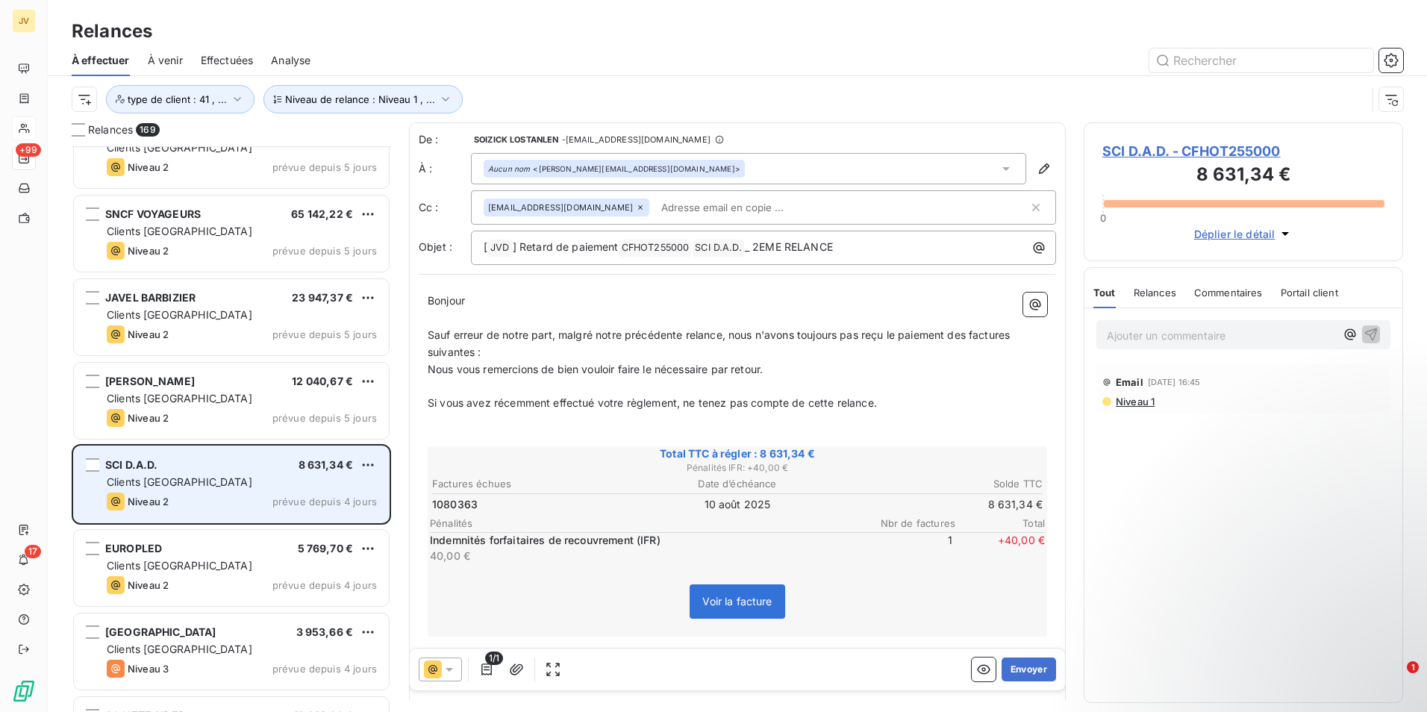
click at [141, 482] on span "Clients [GEOGRAPHIC_DATA]" at bounding box center [180, 482] width 146 height 13
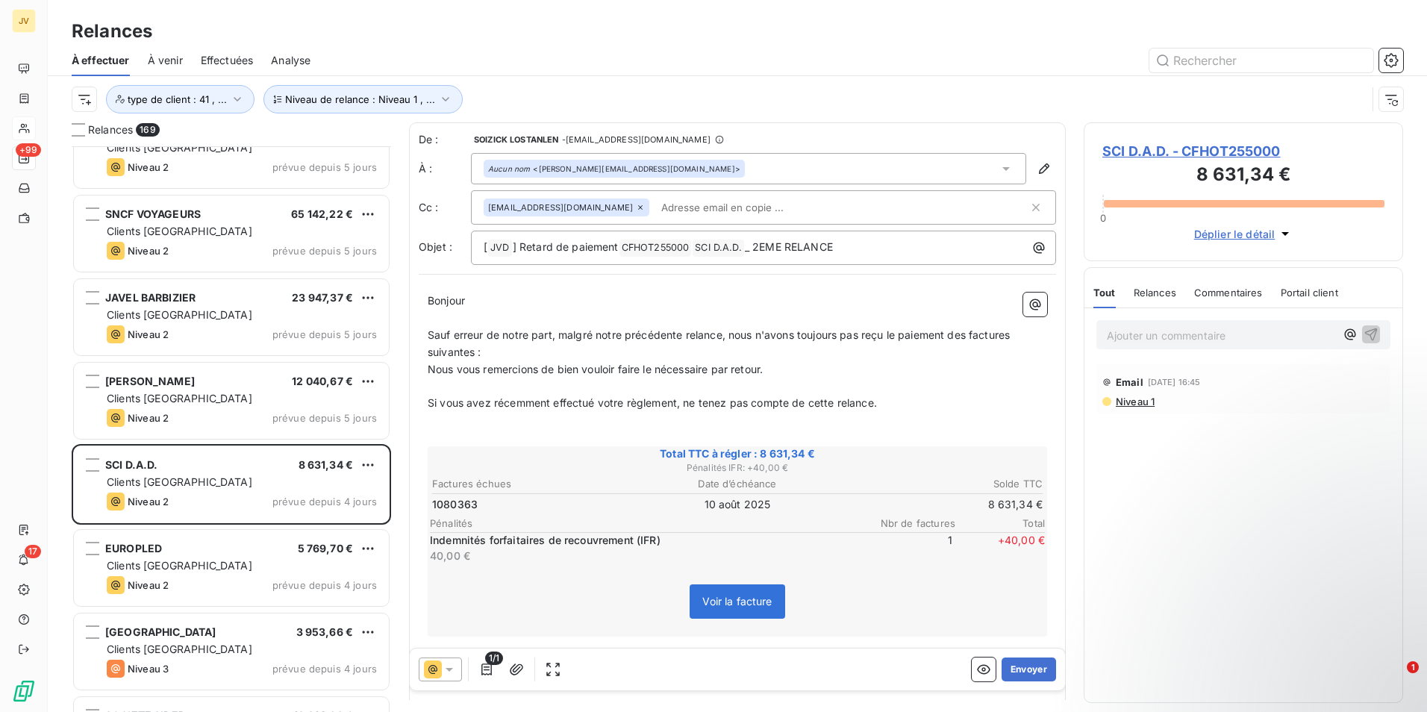
click at [1168, 293] on span "Relances" at bounding box center [1155, 293] width 43 height 12
click at [636, 210] on icon at bounding box center [640, 207] width 9 height 9
paste input "glasz.c@gmail.com"
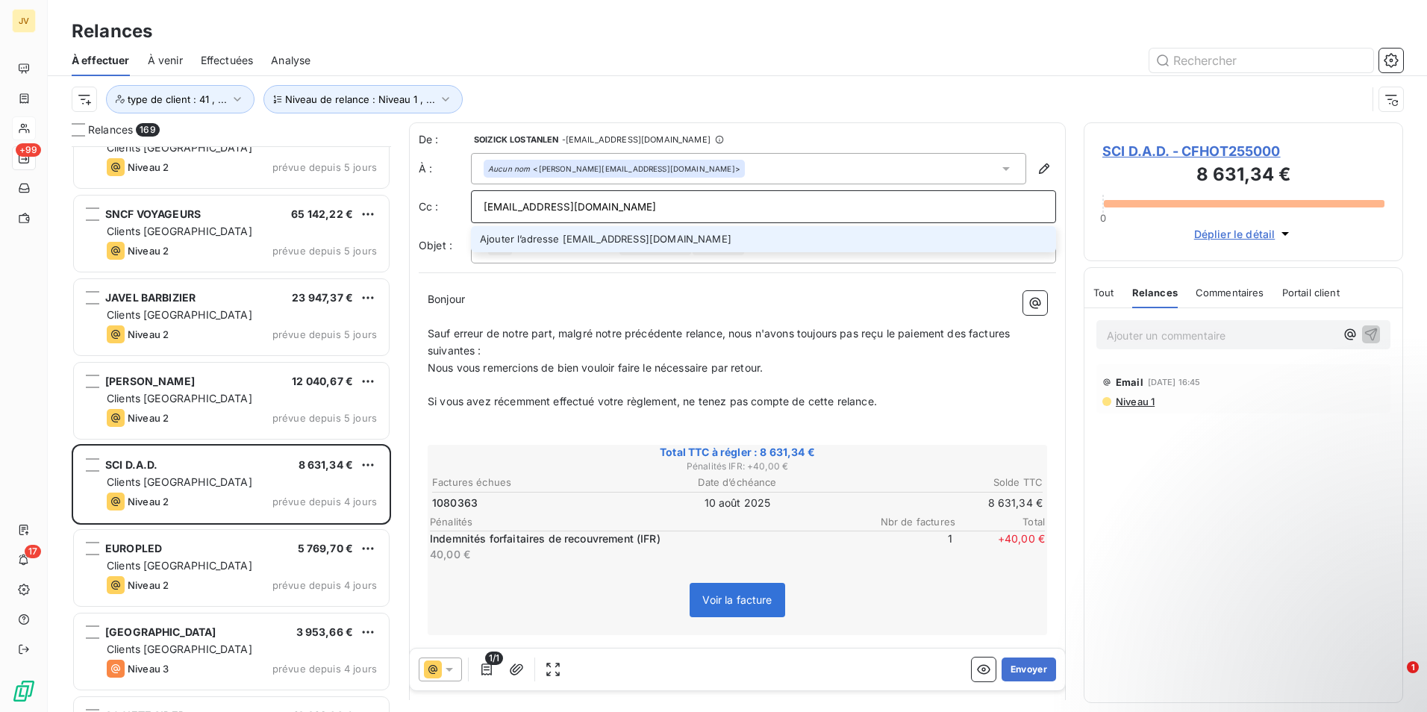
type input "glasz.c@gmail.com"
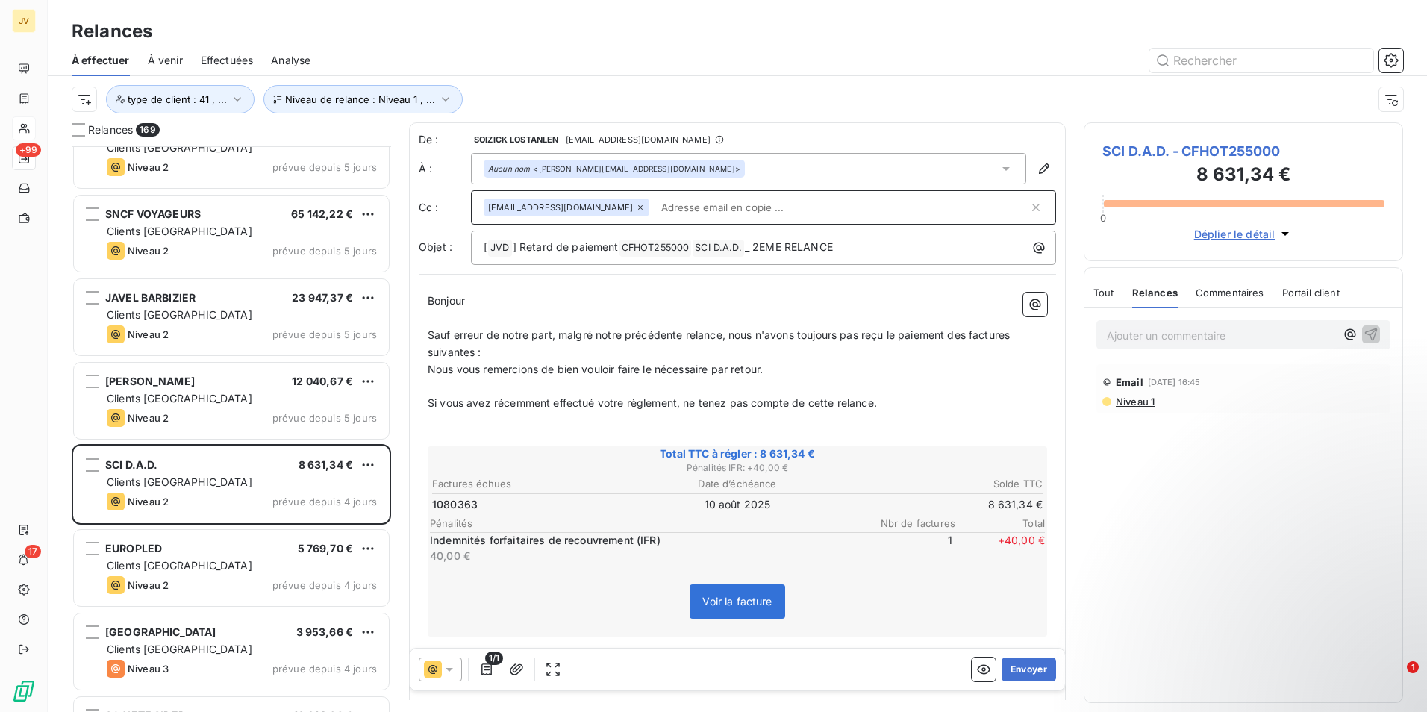
click at [655, 208] on input "text" at bounding box center [841, 207] width 373 height 22
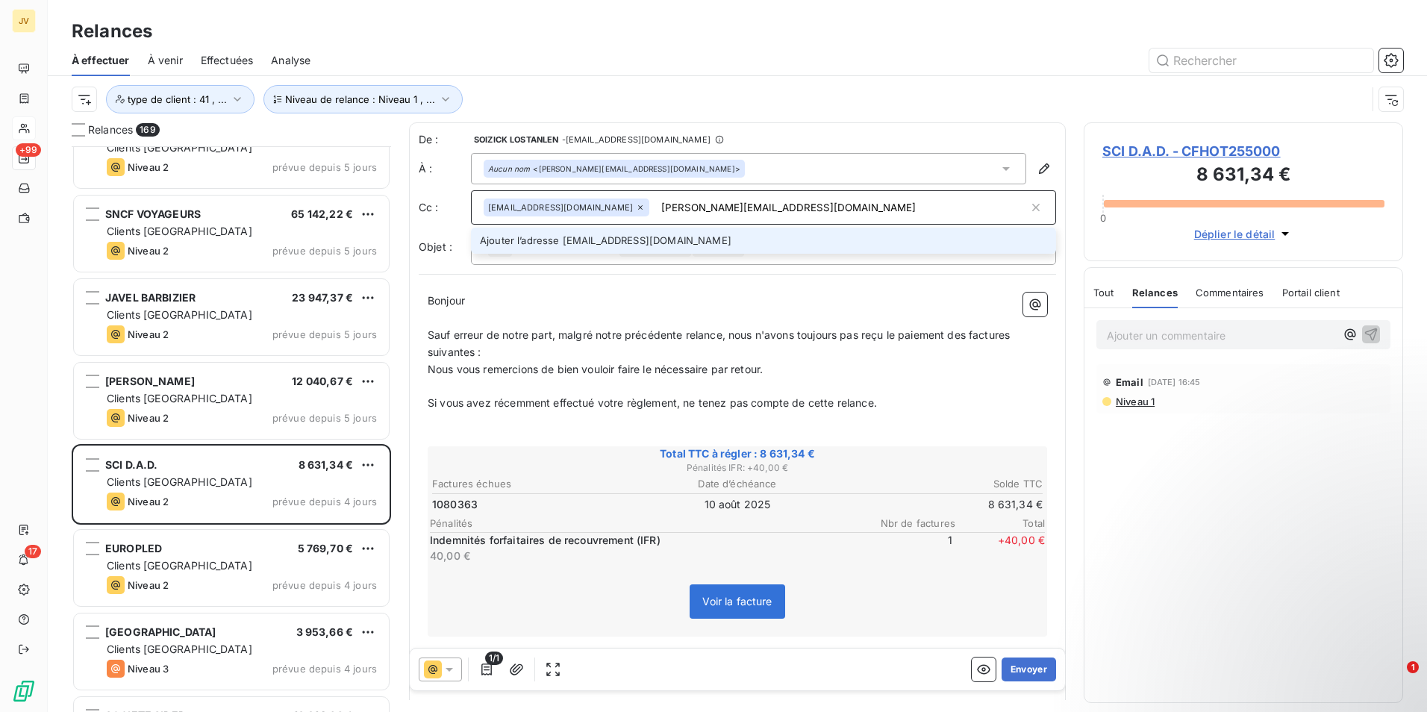
type input "astrid.lory@jvd.fr"
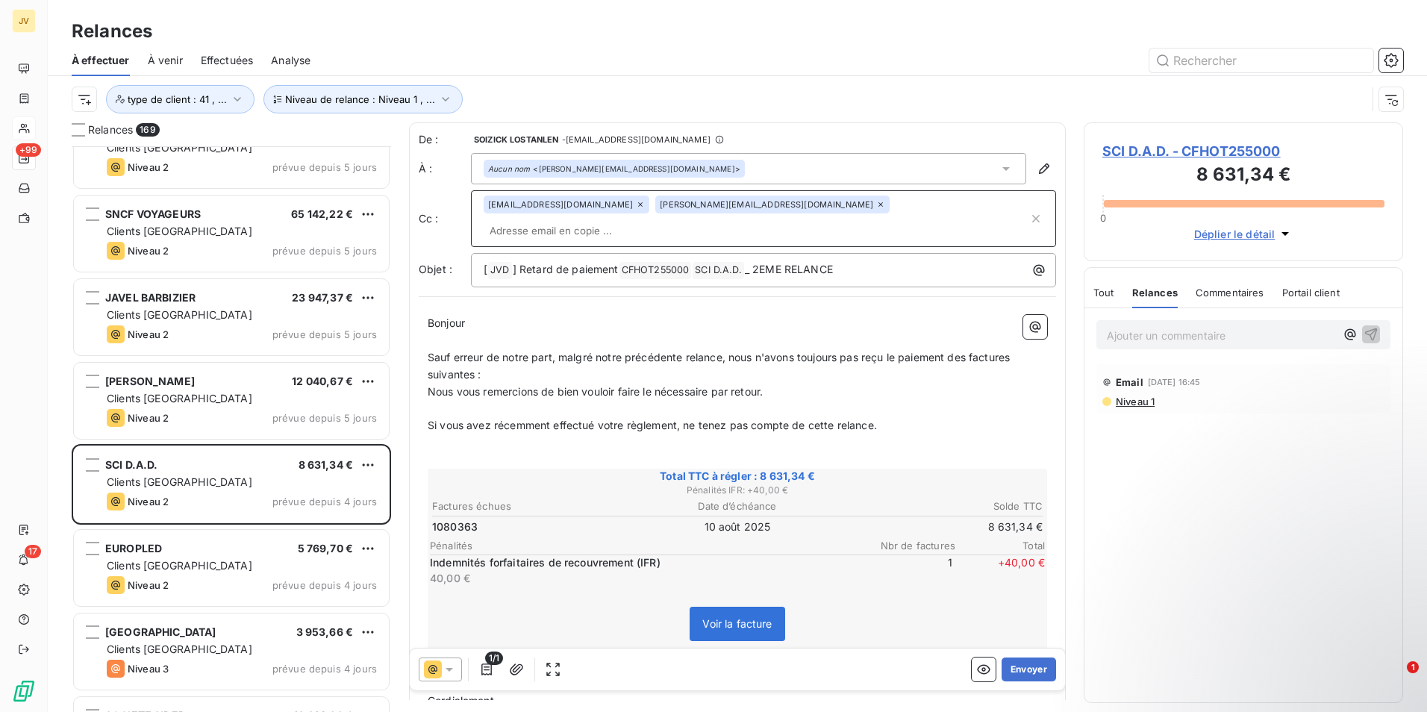
drag, startPoint x: 724, startPoint y: 341, endPoint x: 734, endPoint y: 337, distance: 10.4
click at [725, 349] on p "Sauf erreur de notre part, malgré notre précédente relance, nous n'avons toujou…" at bounding box center [738, 366] width 620 height 34
click at [445, 351] on span "Sauf erreur de notre part, malgré notre précédente relance du 29/09/25, nous n'…" at bounding box center [726, 366] width 596 height 30
click at [474, 317] on span at bounding box center [472, 323] width 3 height 13
click at [1013, 671] on button "Envoyer" at bounding box center [1029, 670] width 54 height 24
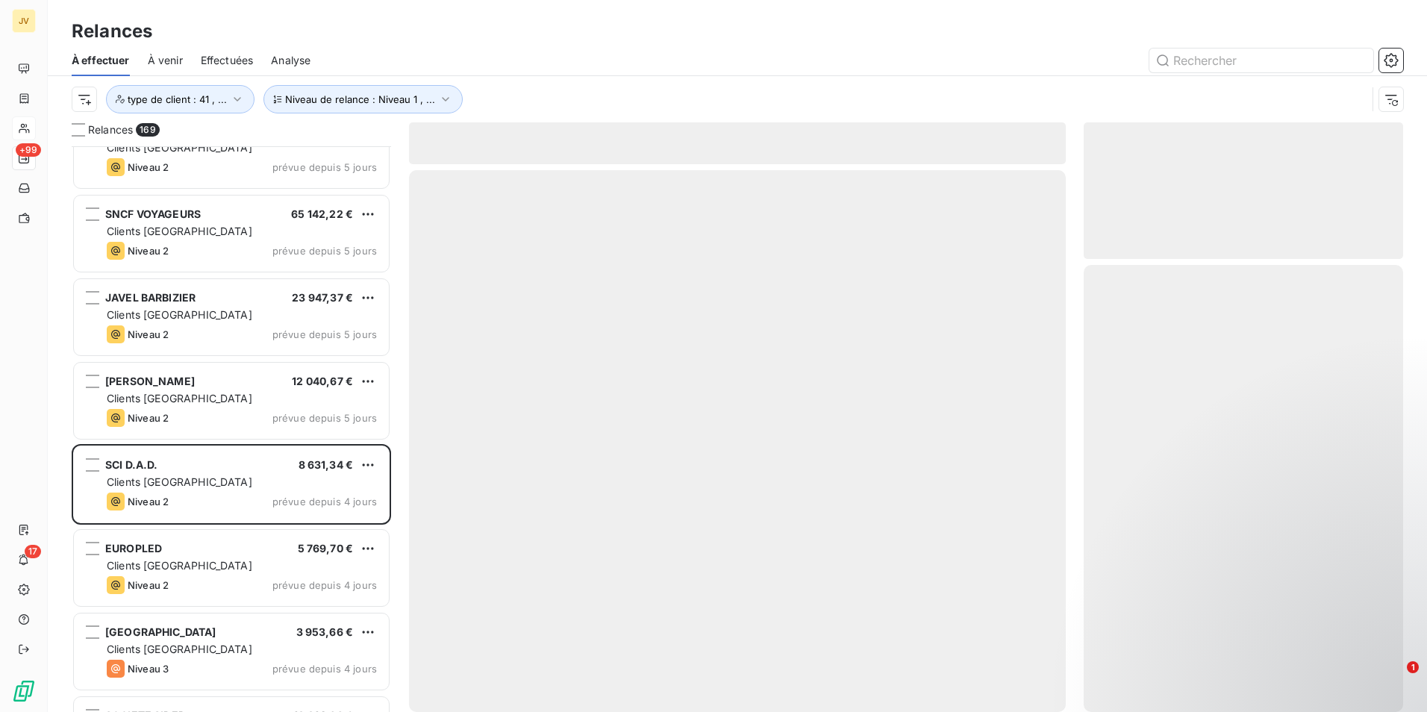
scroll to position [13480, 0]
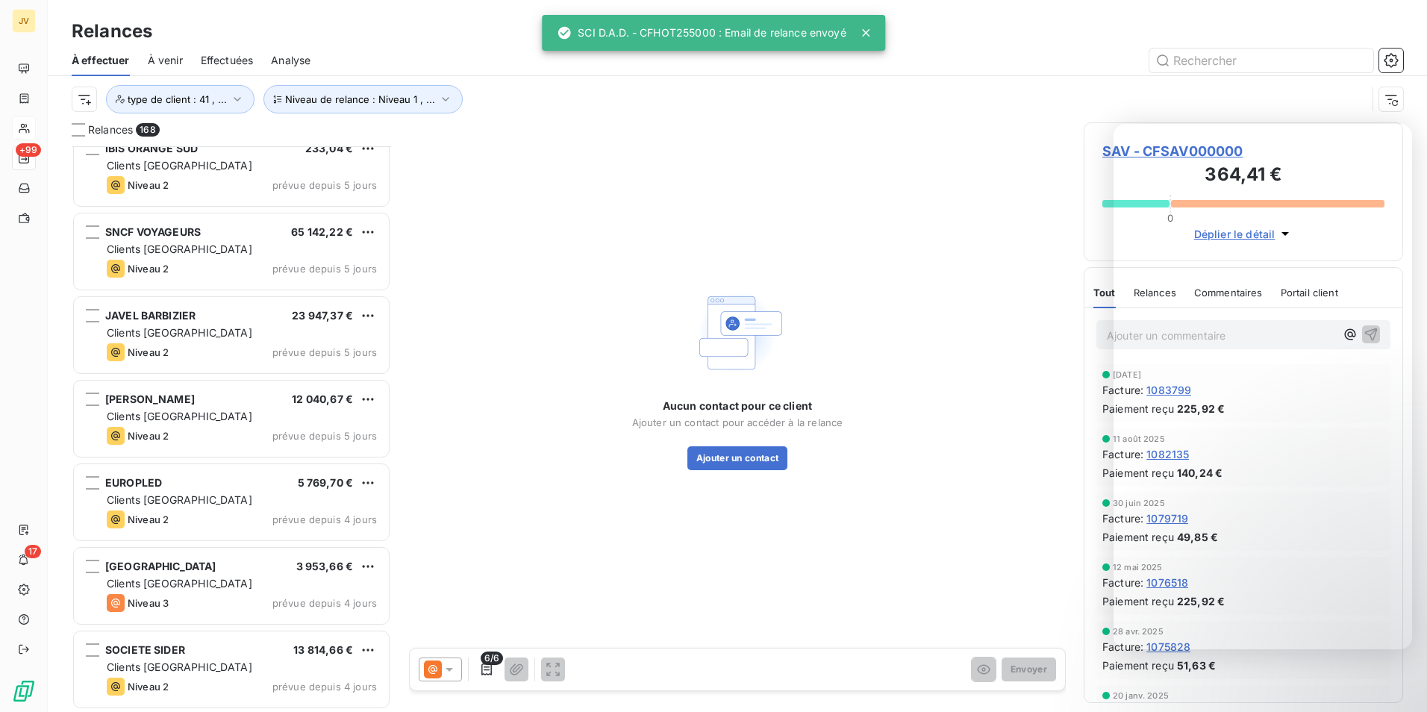
click at [982, 255] on div "Aucun contact pour ce client Ajouter un contact pour accéder à la relance Ajout…" at bounding box center [737, 377] width 657 height 511
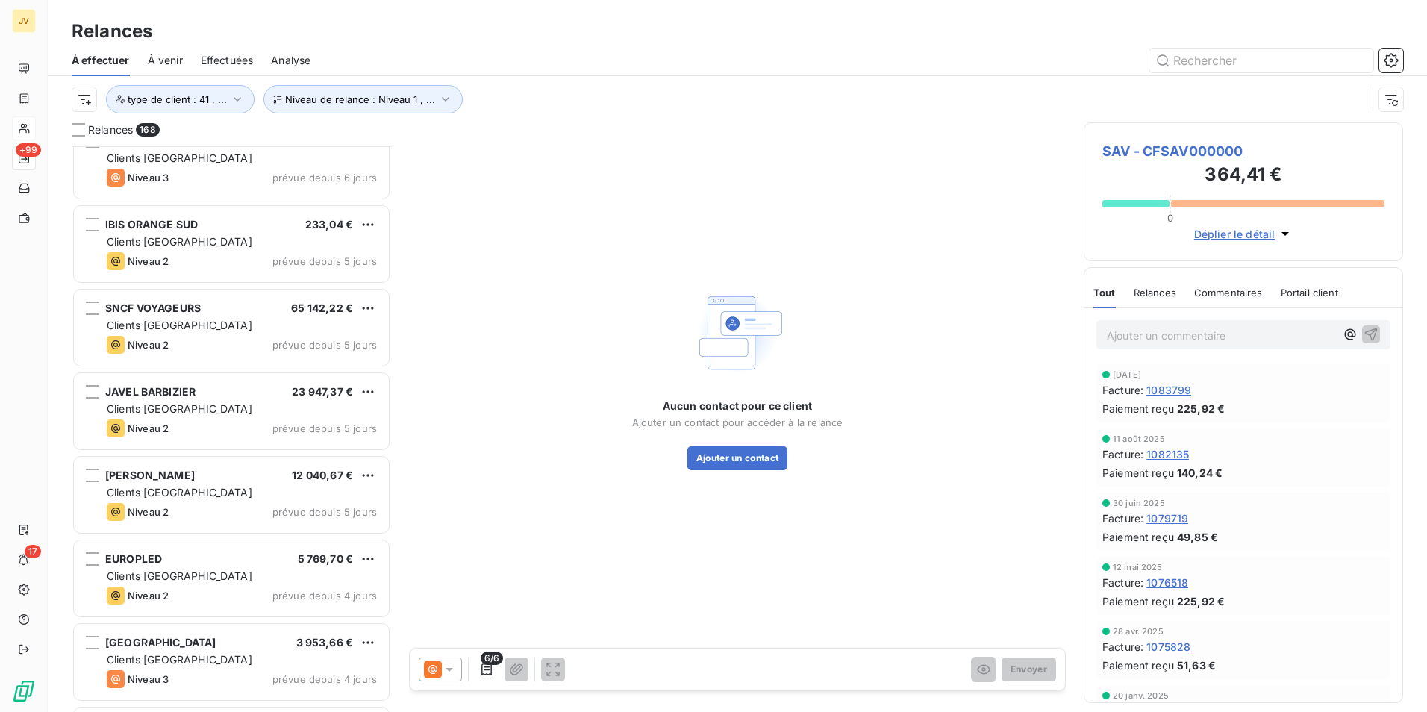
scroll to position [13481, 0]
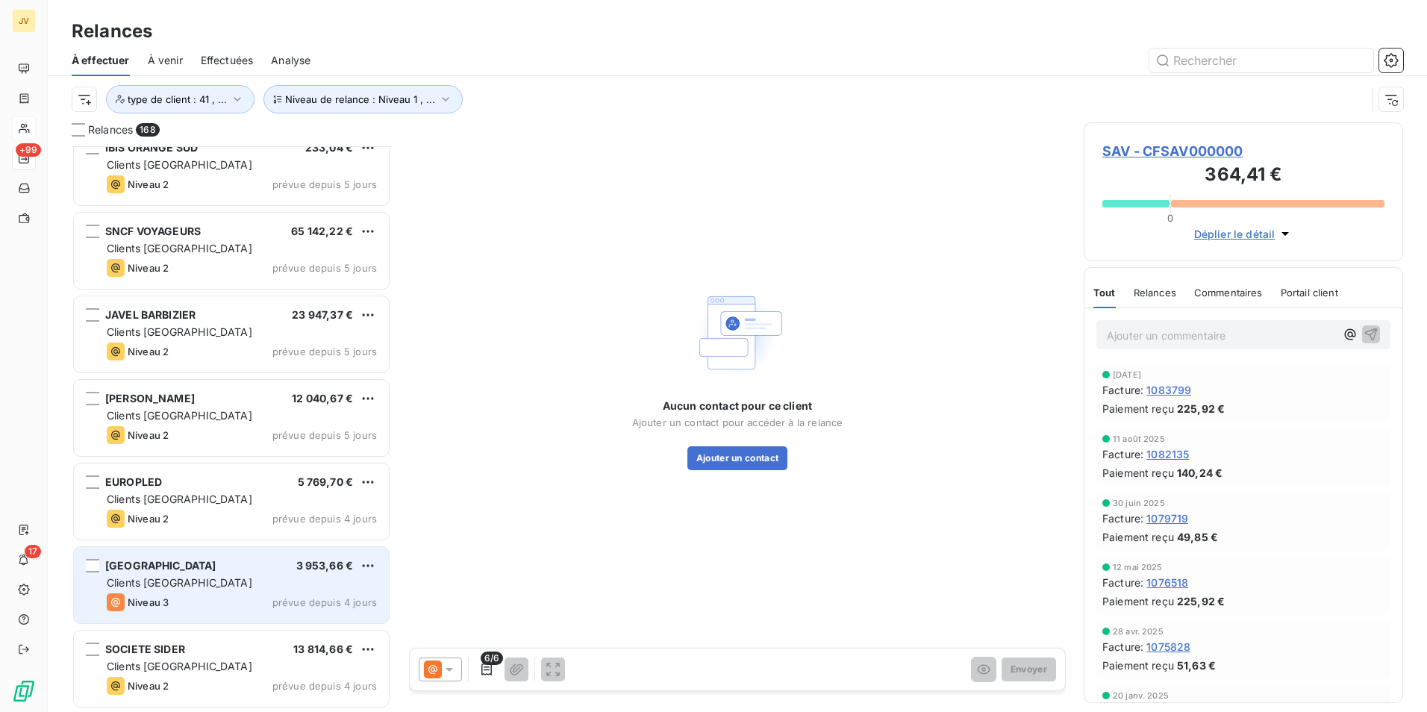
click at [205, 590] on div "[GEOGRAPHIC_DATA] 3 953,66 € Clients France Niveau 3 prévue depuis 4 jours" at bounding box center [231, 585] width 315 height 76
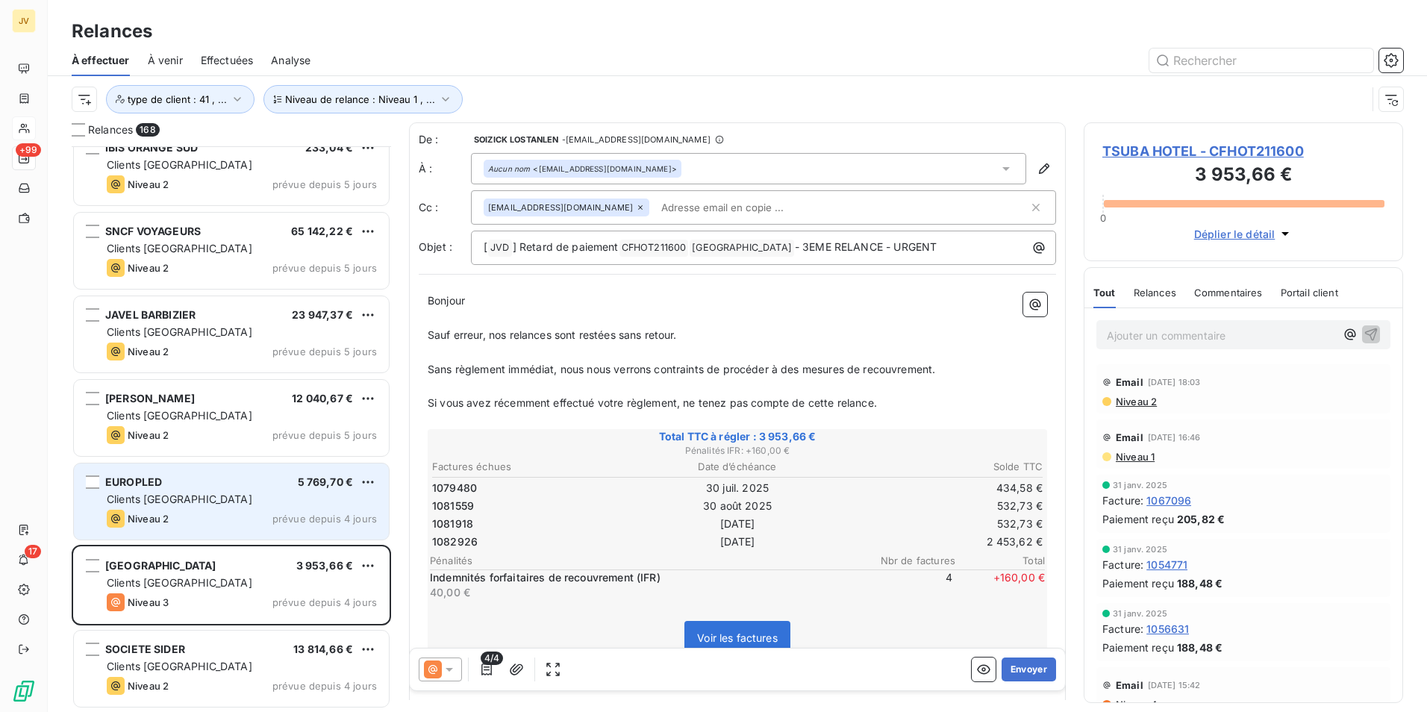
click at [224, 516] on div "Niveau 2 prévue depuis 4 jours" at bounding box center [242, 519] width 270 height 18
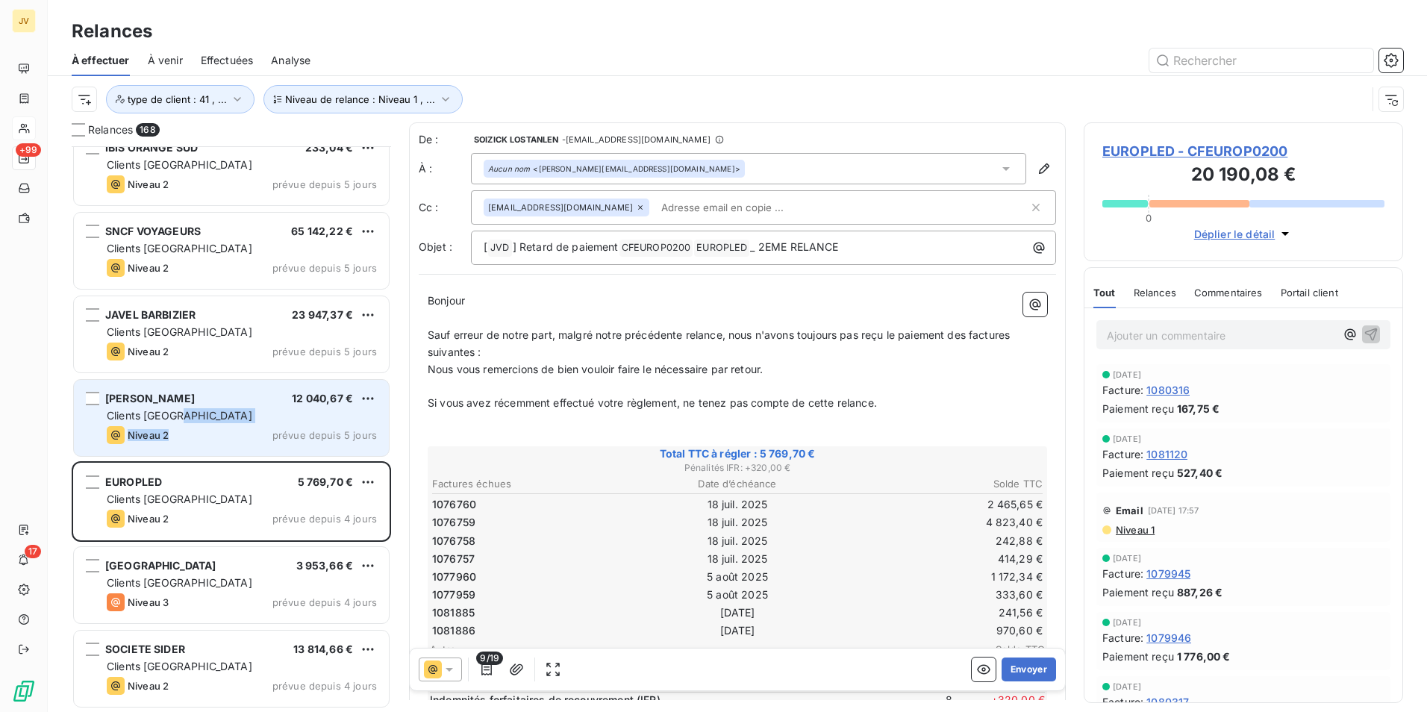
click at [219, 424] on div "ADRIANCE SARL 12 040,67 € Clients France Niveau 2 prévue depuis 5 jours" at bounding box center [231, 418] width 315 height 76
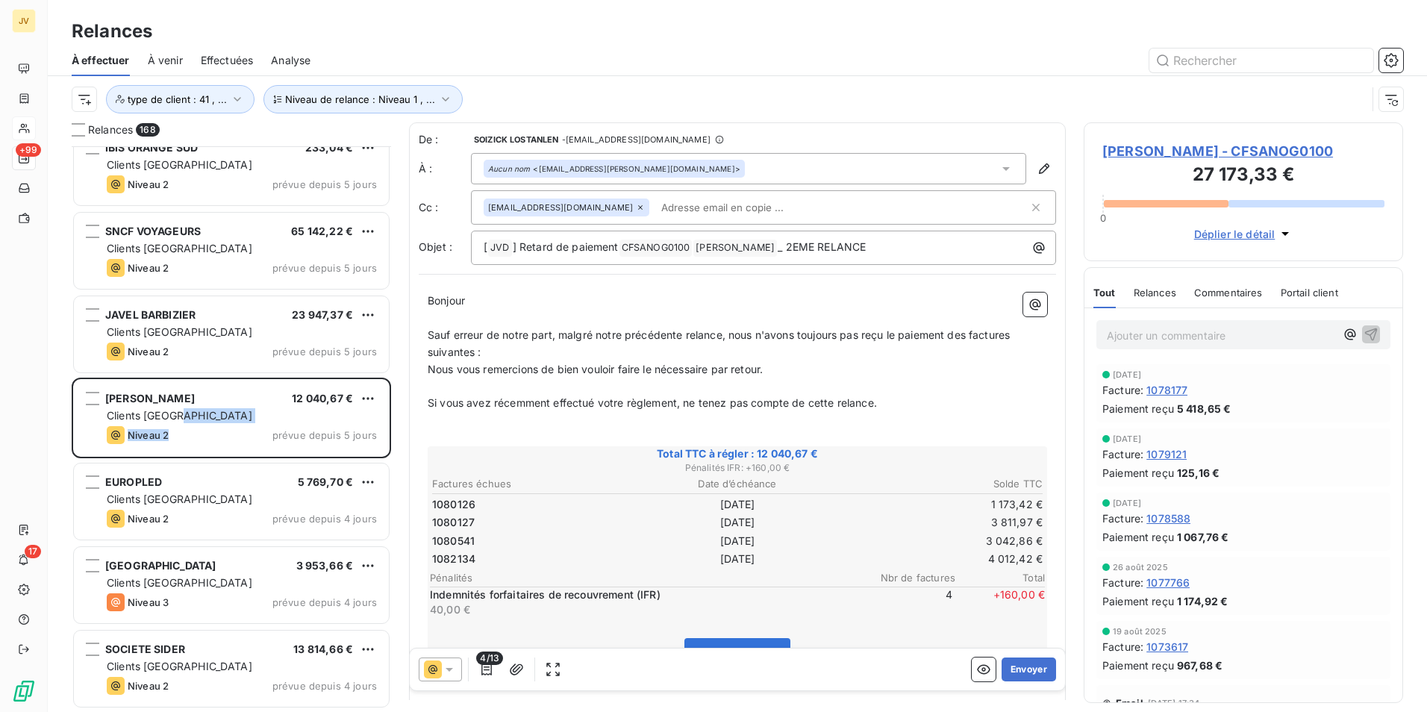
click at [1165, 279] on div "Relances" at bounding box center [1155, 292] width 43 height 31
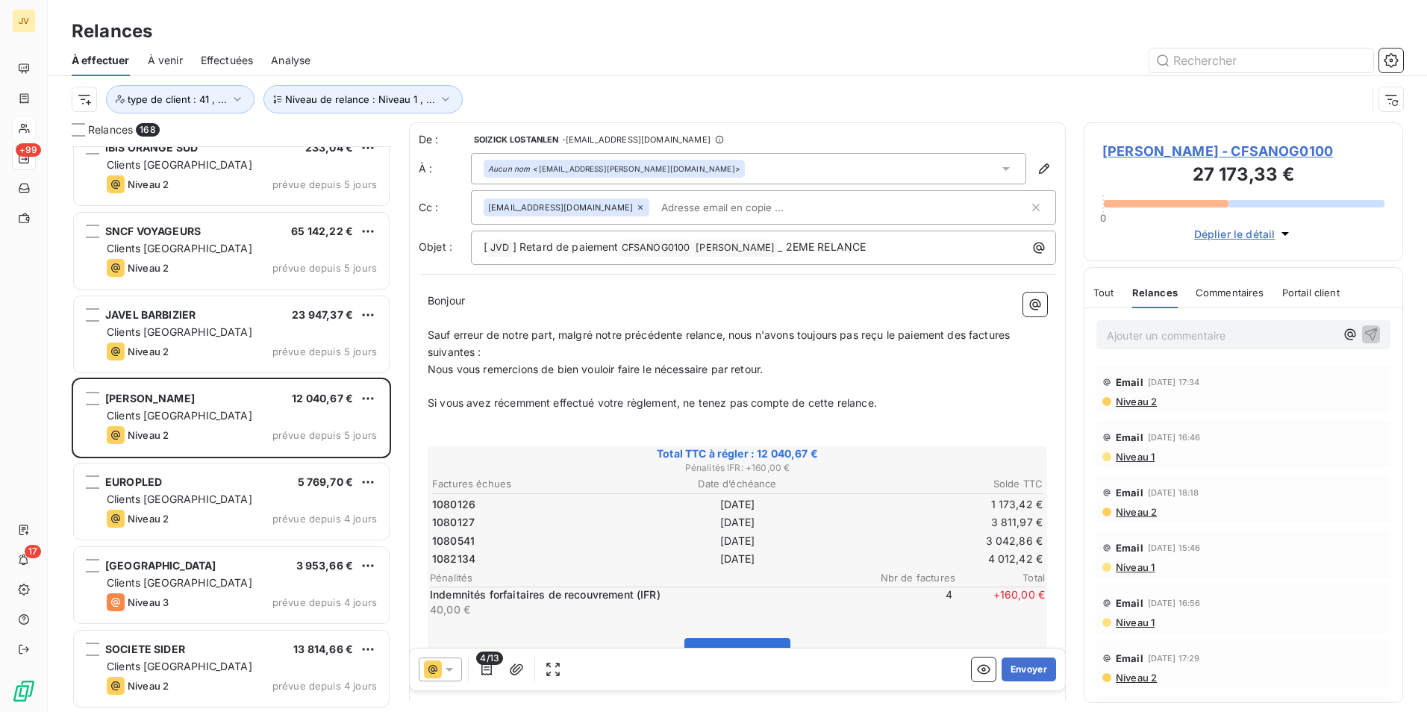
click at [434, 668] on icon at bounding box center [432, 669] width 9 height 9
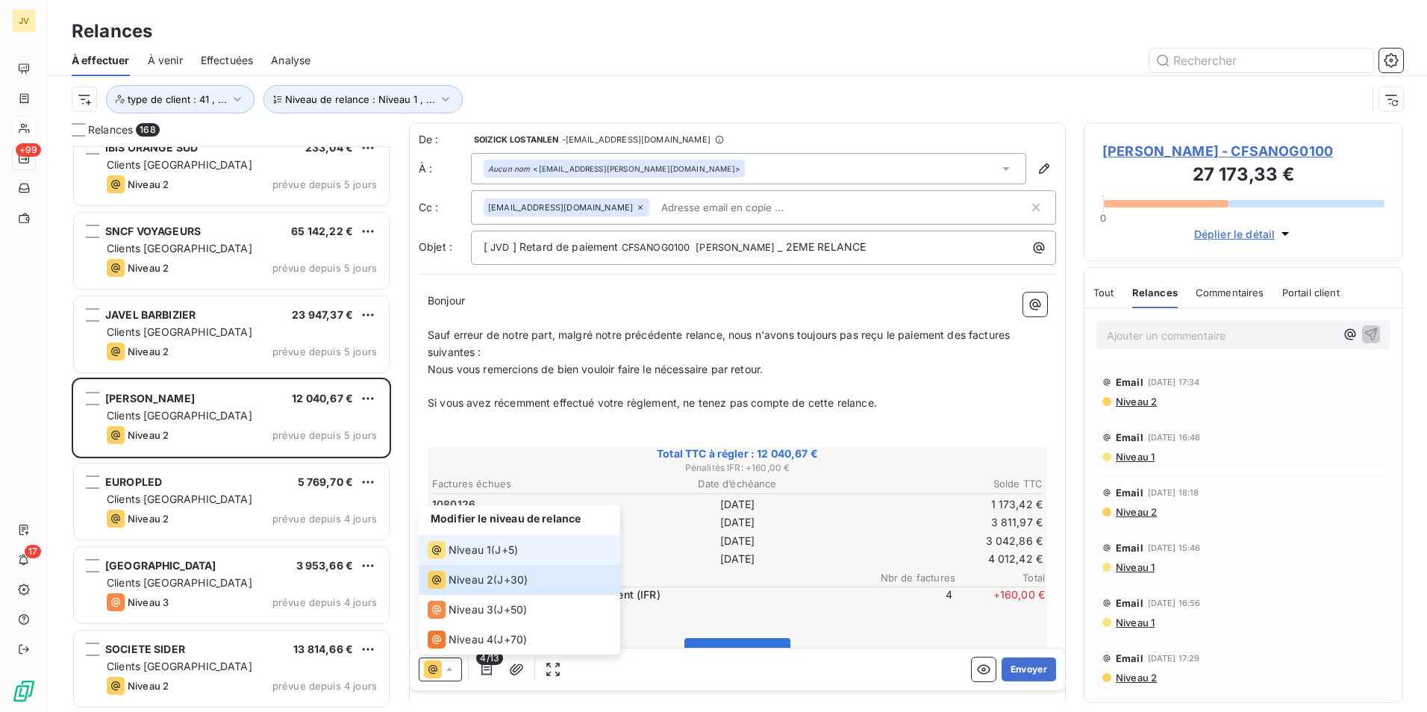
click at [467, 542] on div "Niveau 1" at bounding box center [459, 550] width 63 height 18
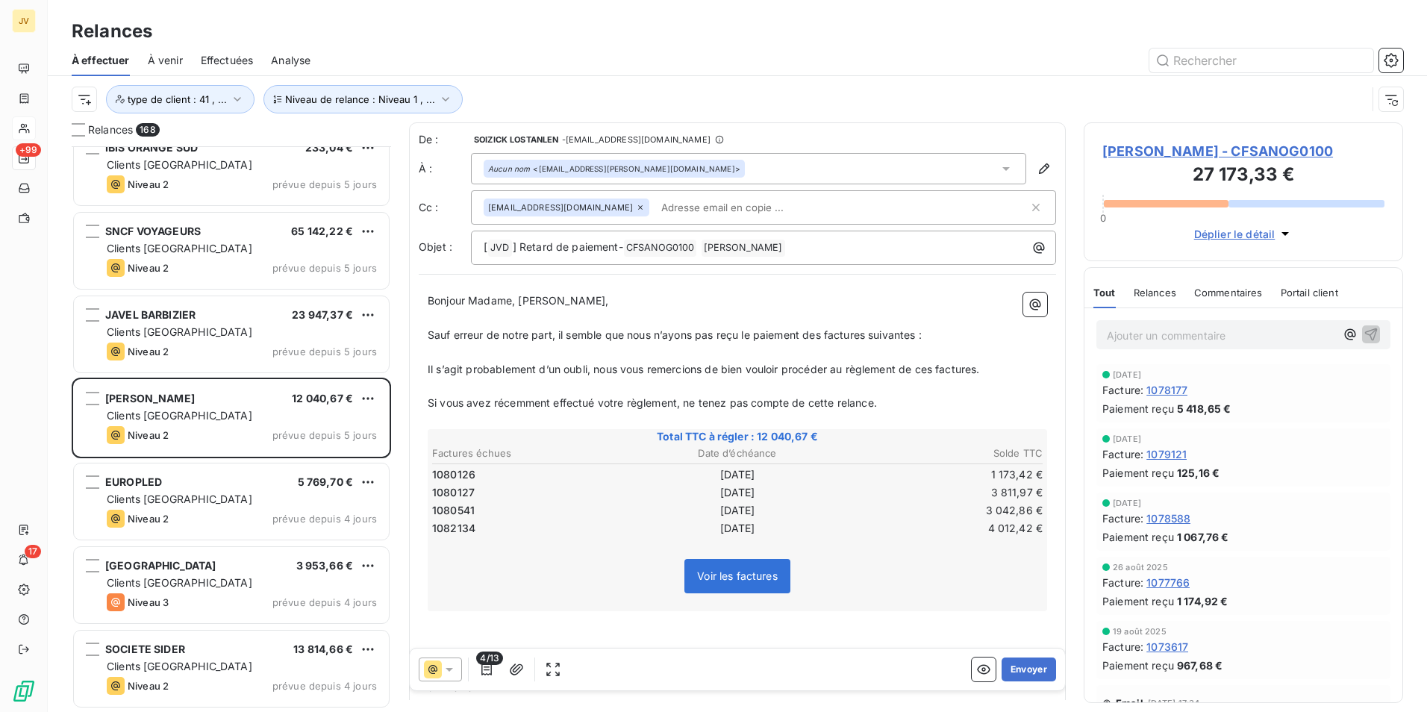
click at [1150, 298] on span "Relances" at bounding box center [1155, 293] width 43 height 12
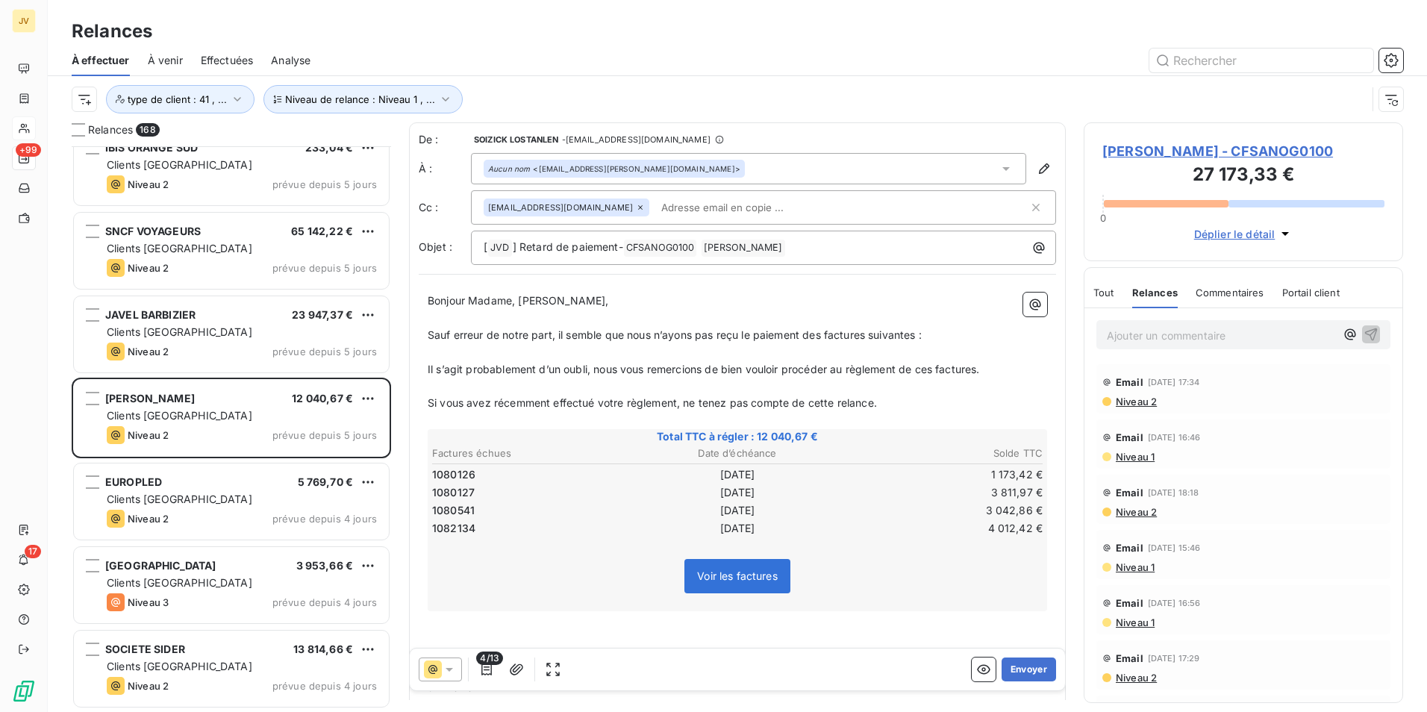
click at [1150, 298] on span "Relances" at bounding box center [1155, 293] width 46 height 12
click at [1018, 664] on button "Envoyer" at bounding box center [1029, 670] width 54 height 24
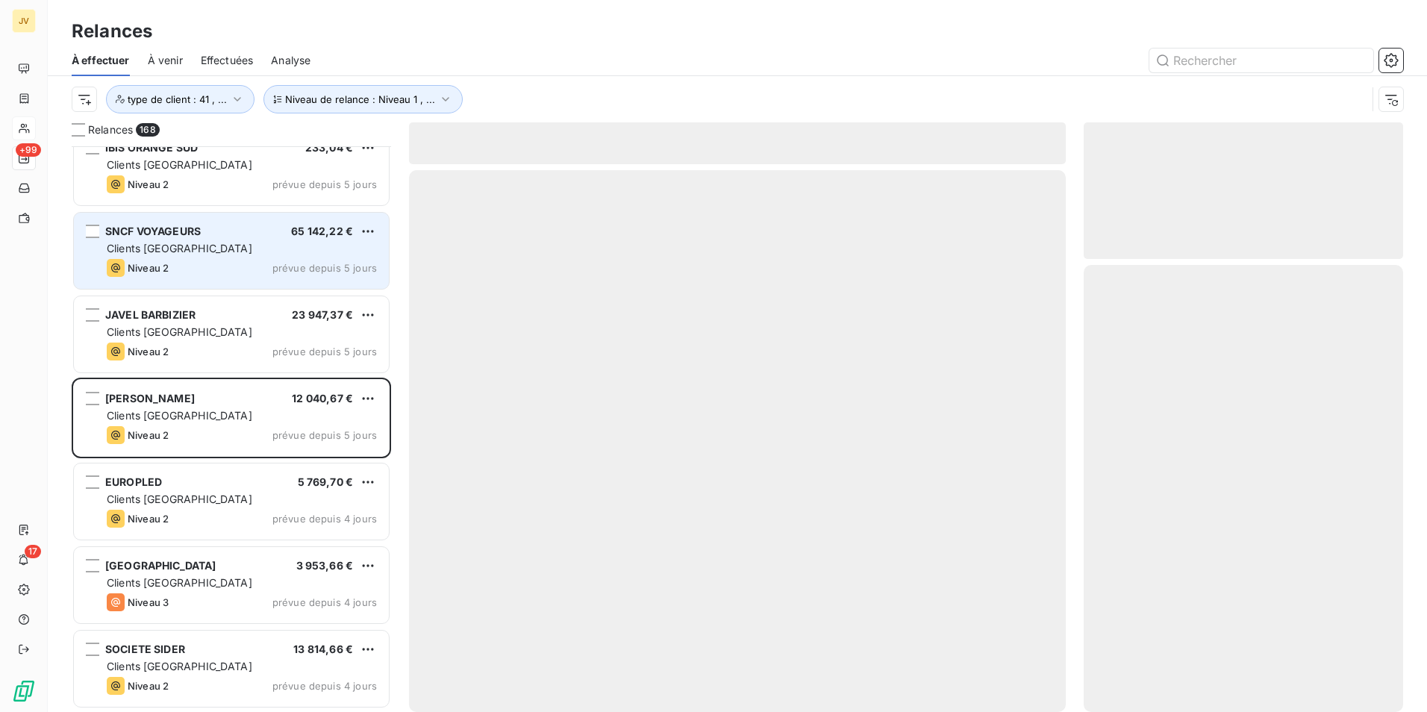
scroll to position [13396, 0]
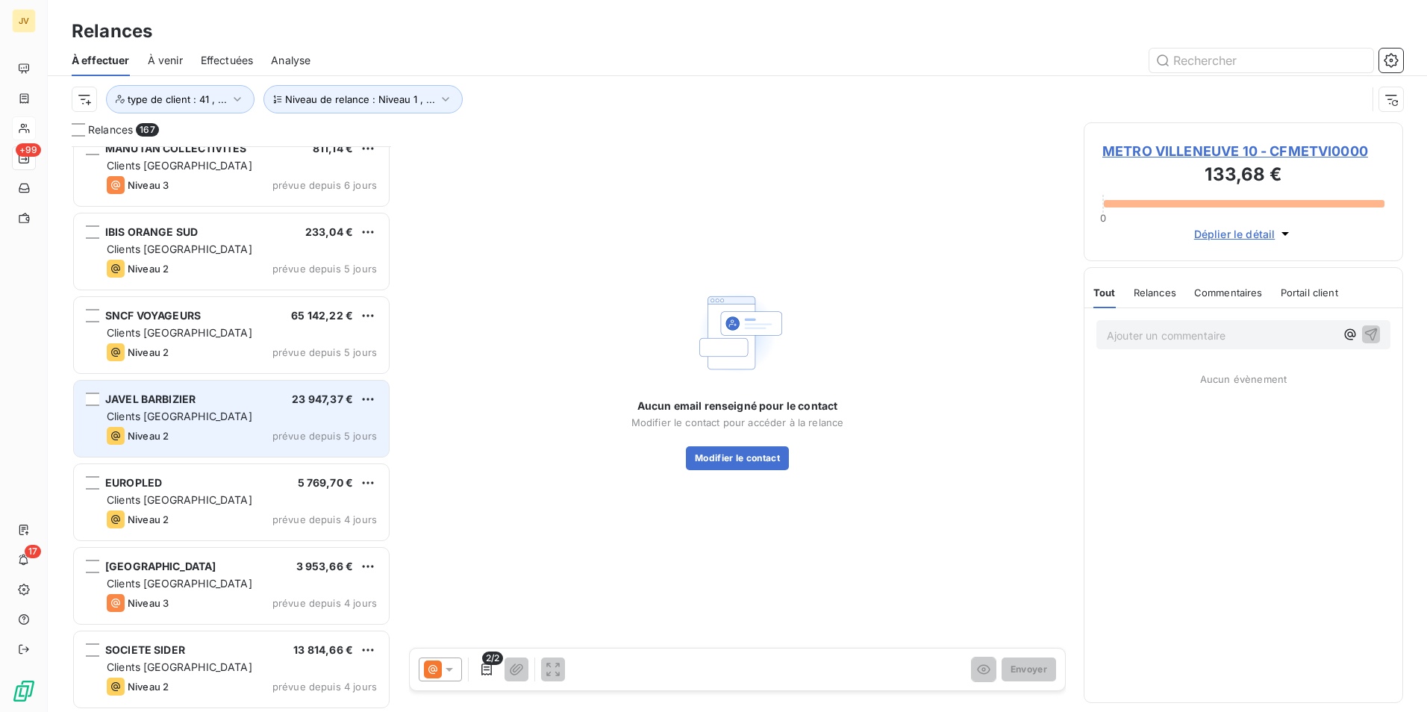
click at [162, 426] on div "JAVEL BARBIZIER 23 947,37 € Clients France Niveau 2 prévue depuis 5 jours" at bounding box center [231, 419] width 315 height 76
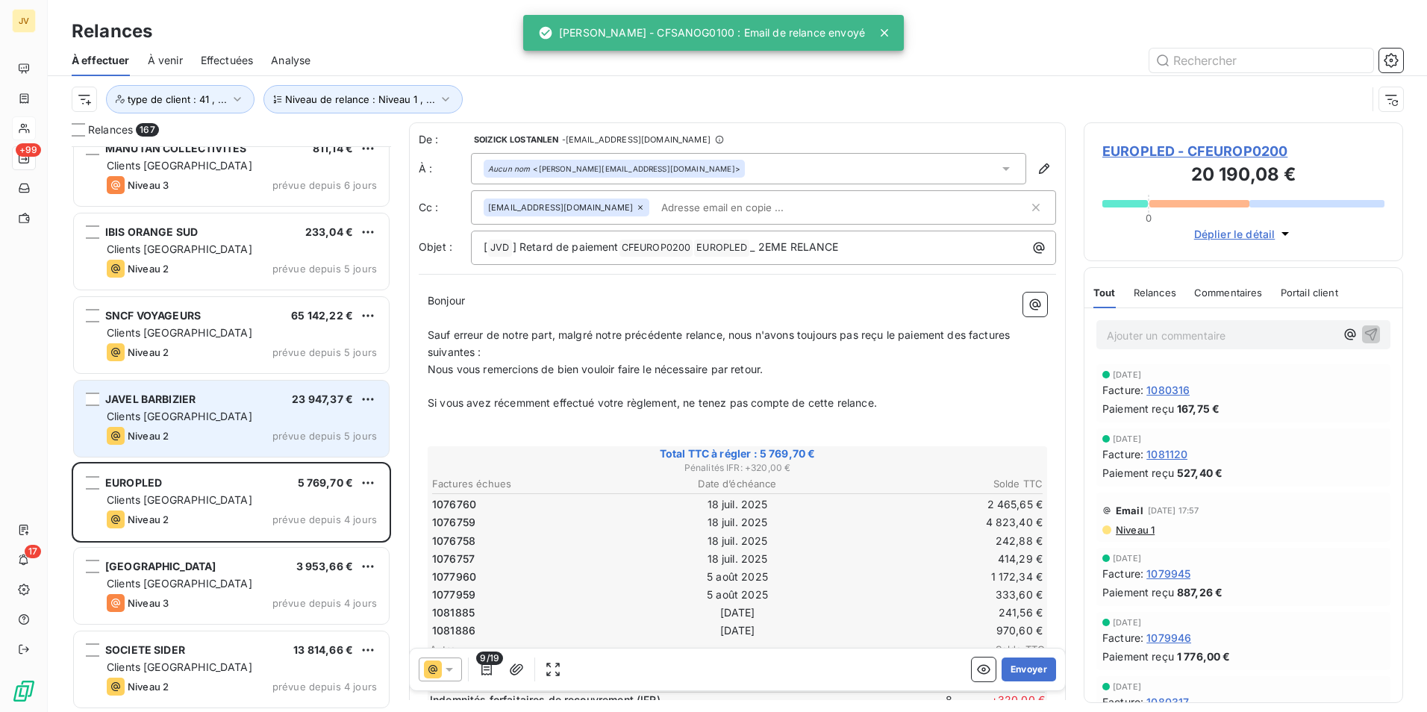
click at [177, 413] on span "Clients [GEOGRAPHIC_DATA]" at bounding box center [180, 416] width 146 height 13
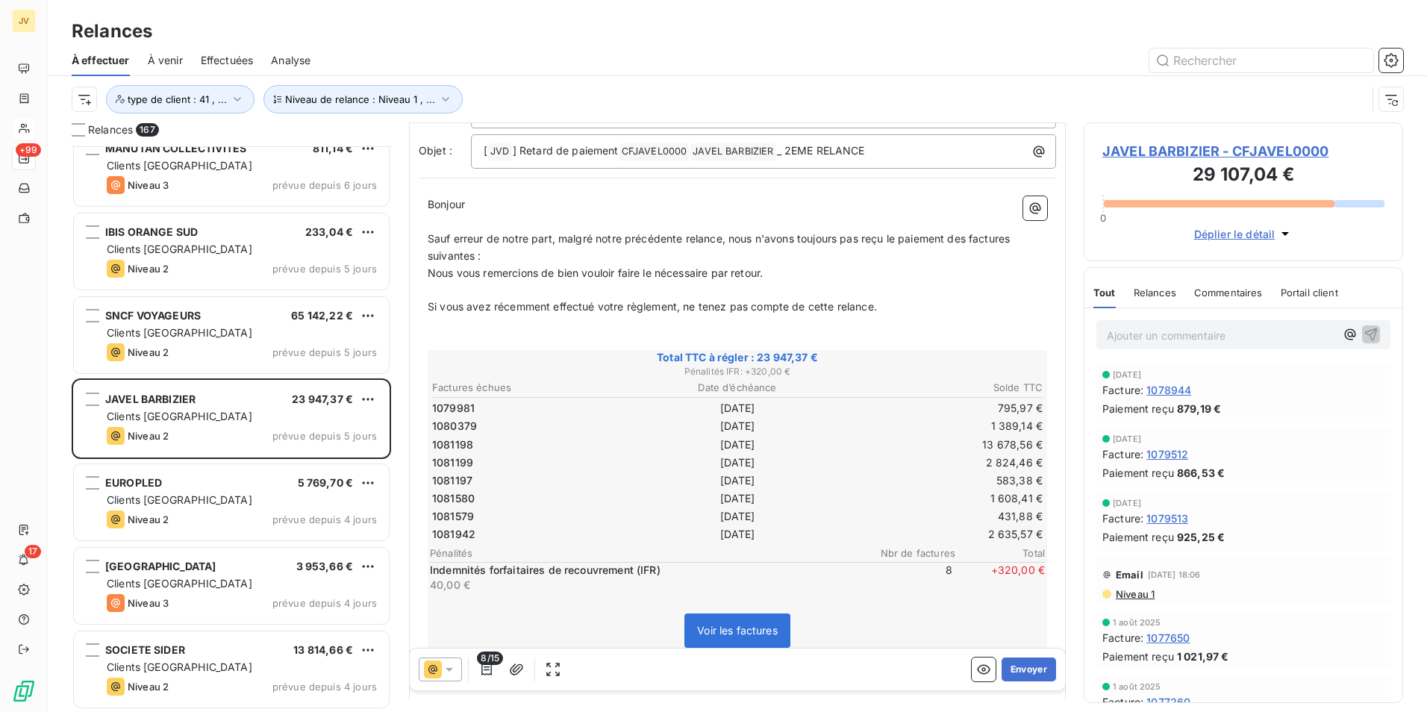
scroll to position [75, 0]
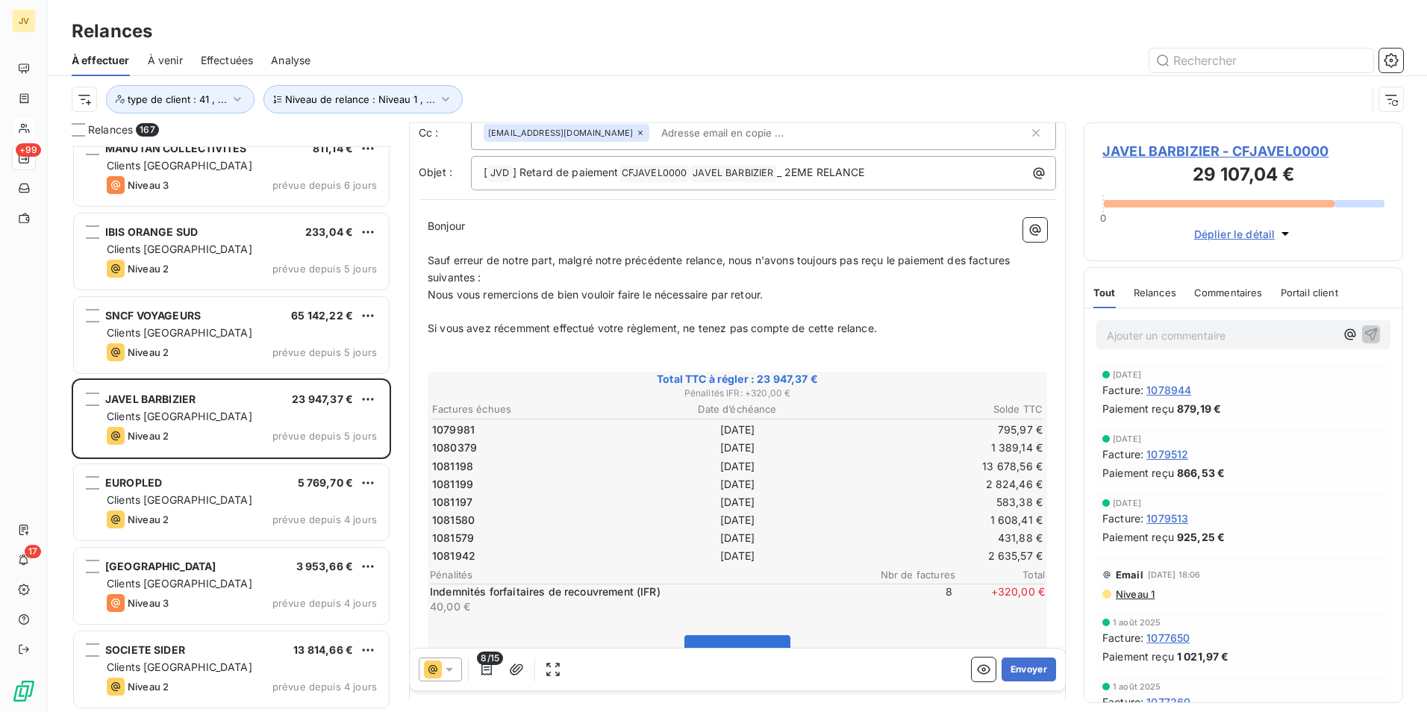
click at [1149, 294] on span "Relances" at bounding box center [1155, 293] width 43 height 12
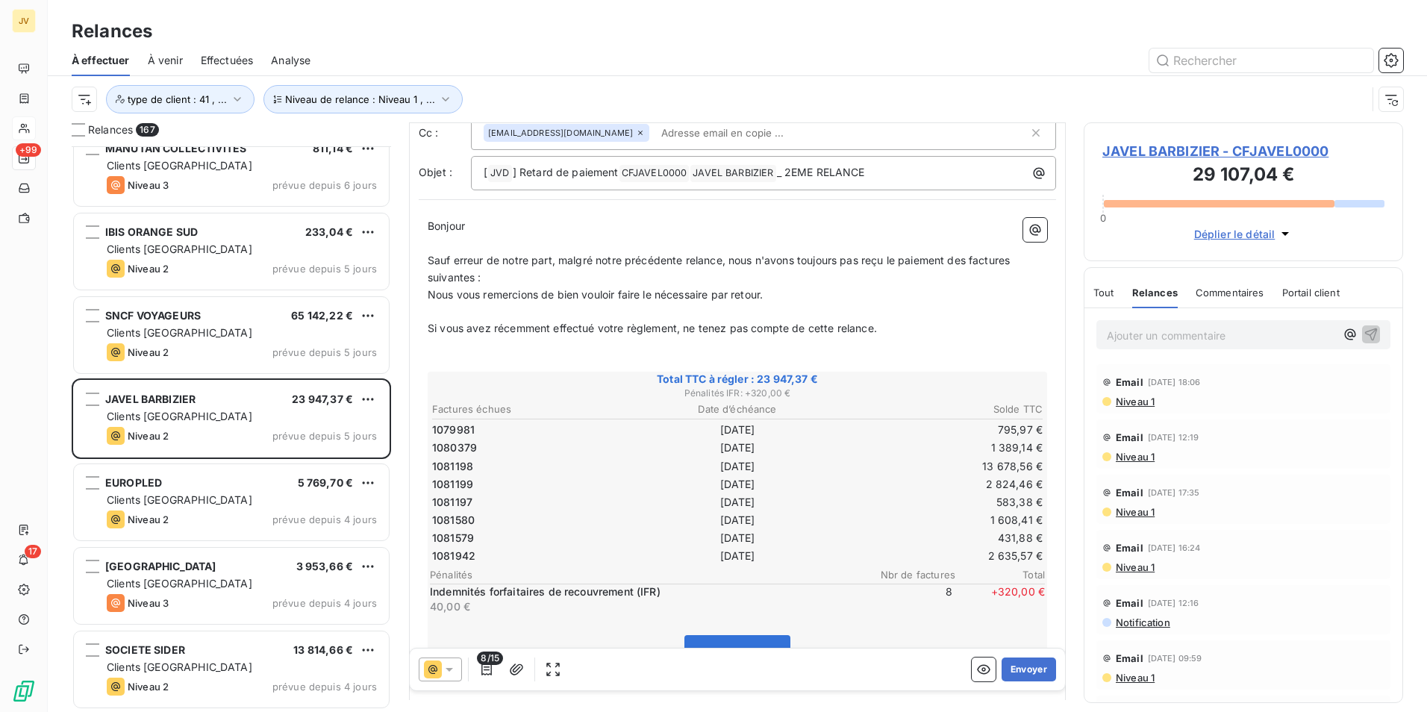
click at [446, 670] on icon at bounding box center [449, 669] width 15 height 15
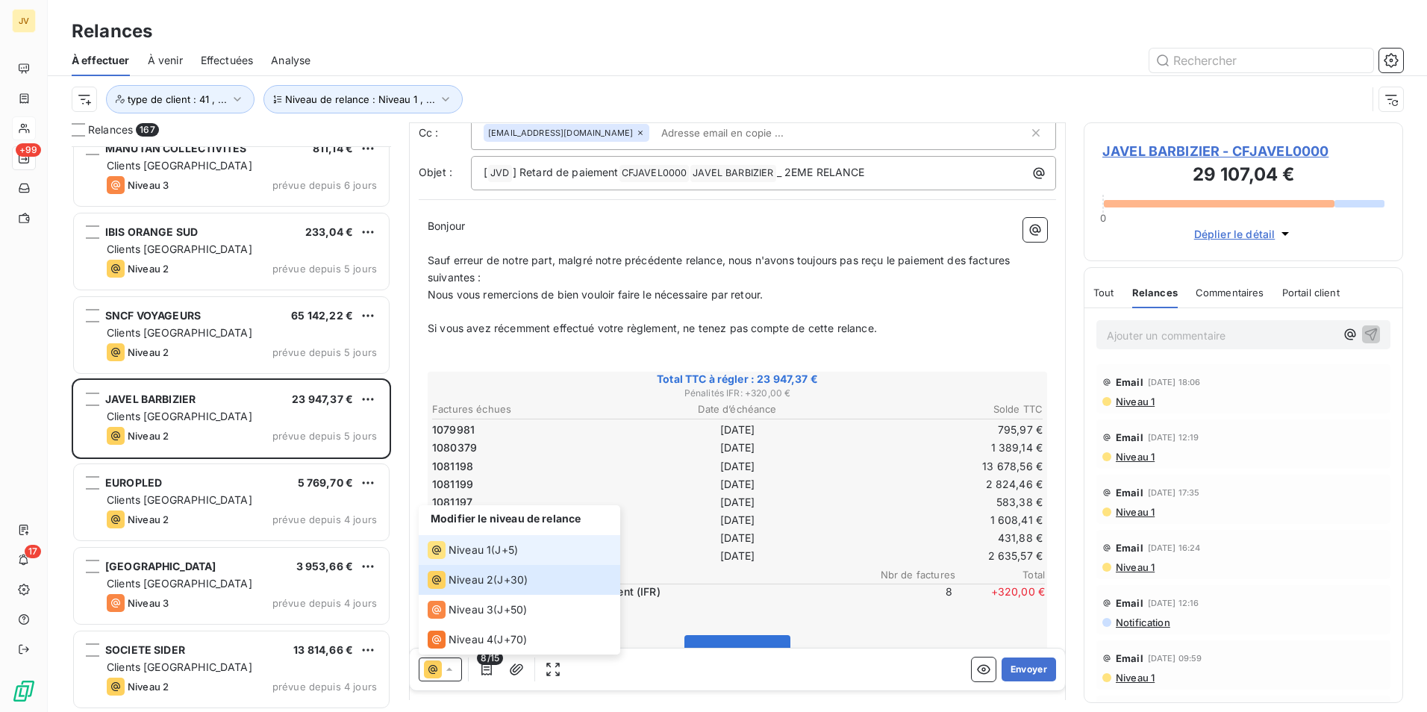
click at [474, 549] on span "Niveau 1" at bounding box center [470, 550] width 43 height 15
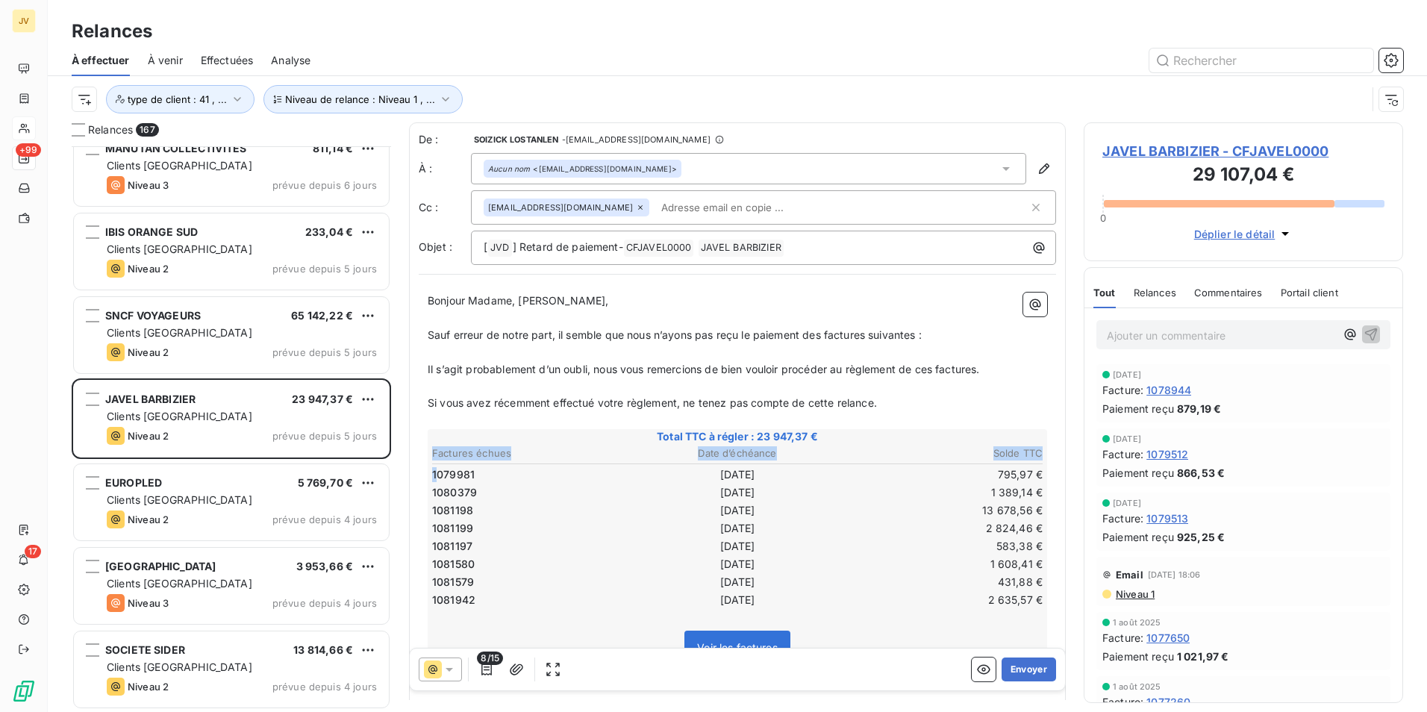
drag, startPoint x: 436, startPoint y: 476, endPoint x: 1035, endPoint y: 503, distance: 600.0
click at [1035, 503] on div "Total TTC à régler : 23 947,37 € Factures échues Date d’échéance Solde TTC 1079…" at bounding box center [738, 556] width 620 height 254
click at [626, 538] on td "1081197" at bounding box center [532, 546] width 203 height 16
click at [1164, 293] on span "Relances" at bounding box center [1155, 293] width 43 height 12
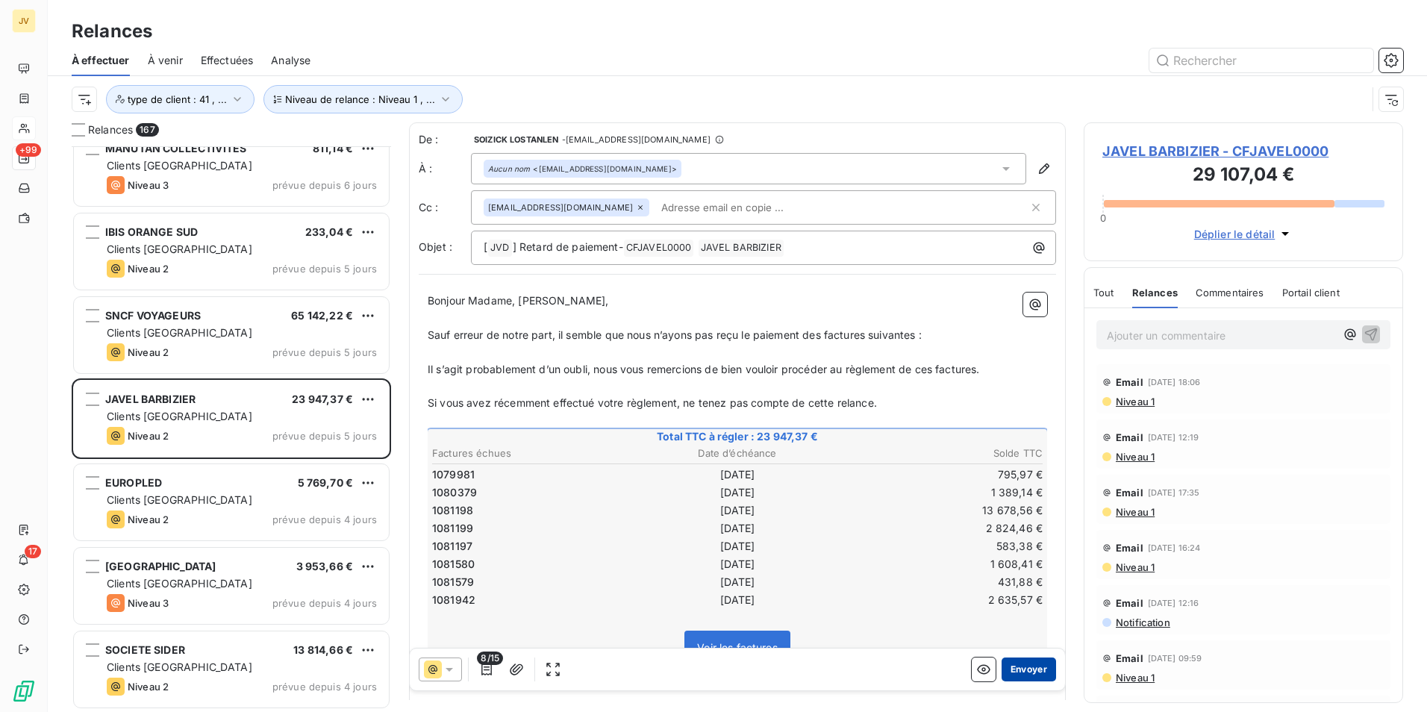
click at [1018, 669] on button "Envoyer" at bounding box center [1029, 670] width 54 height 24
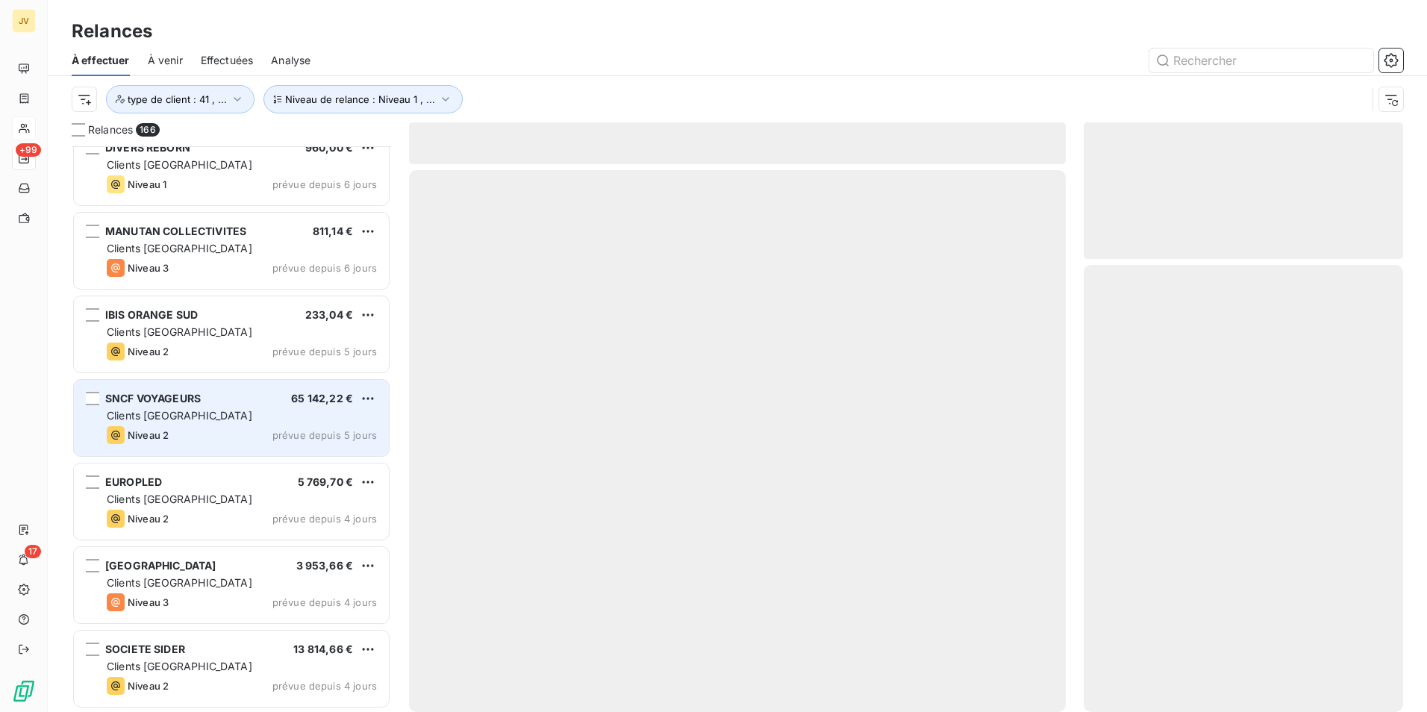
scroll to position [13313, 0]
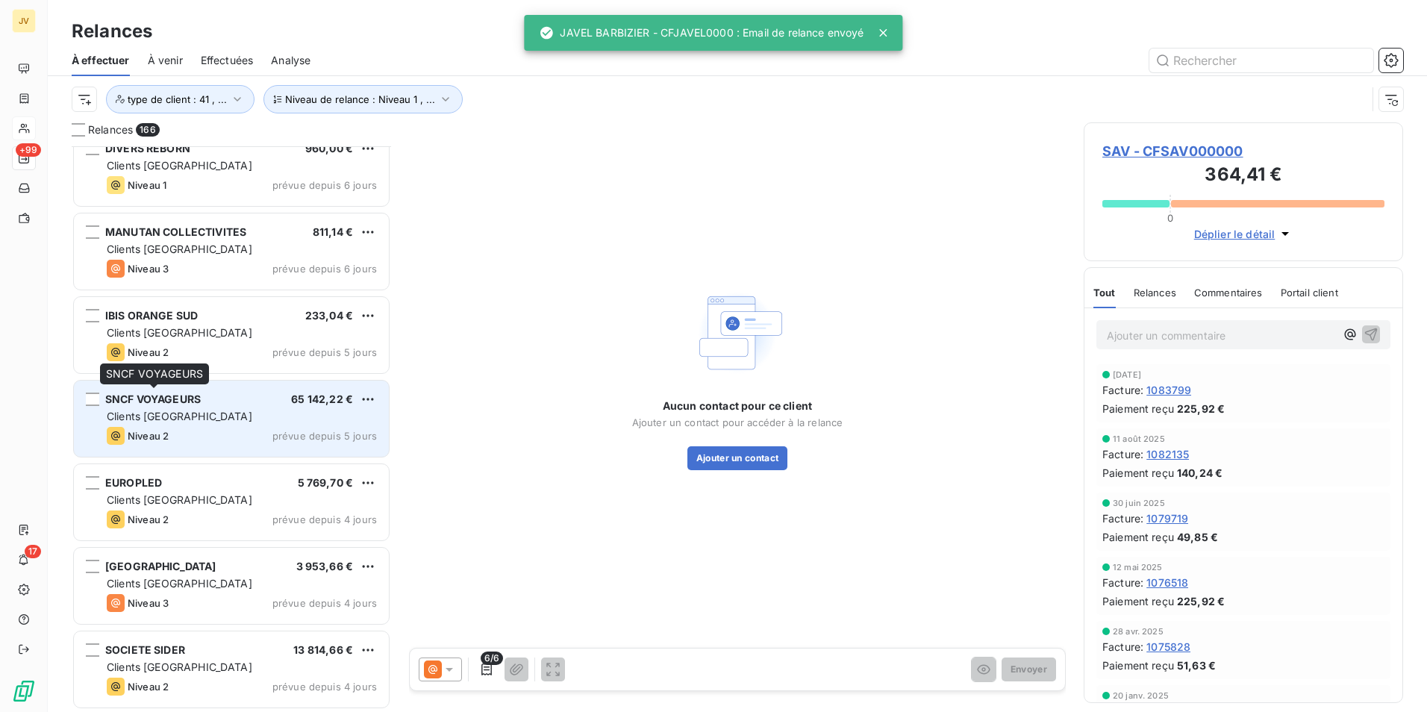
click at [172, 393] on span "SNCF VOYAGEURS" at bounding box center [153, 399] width 96 height 13
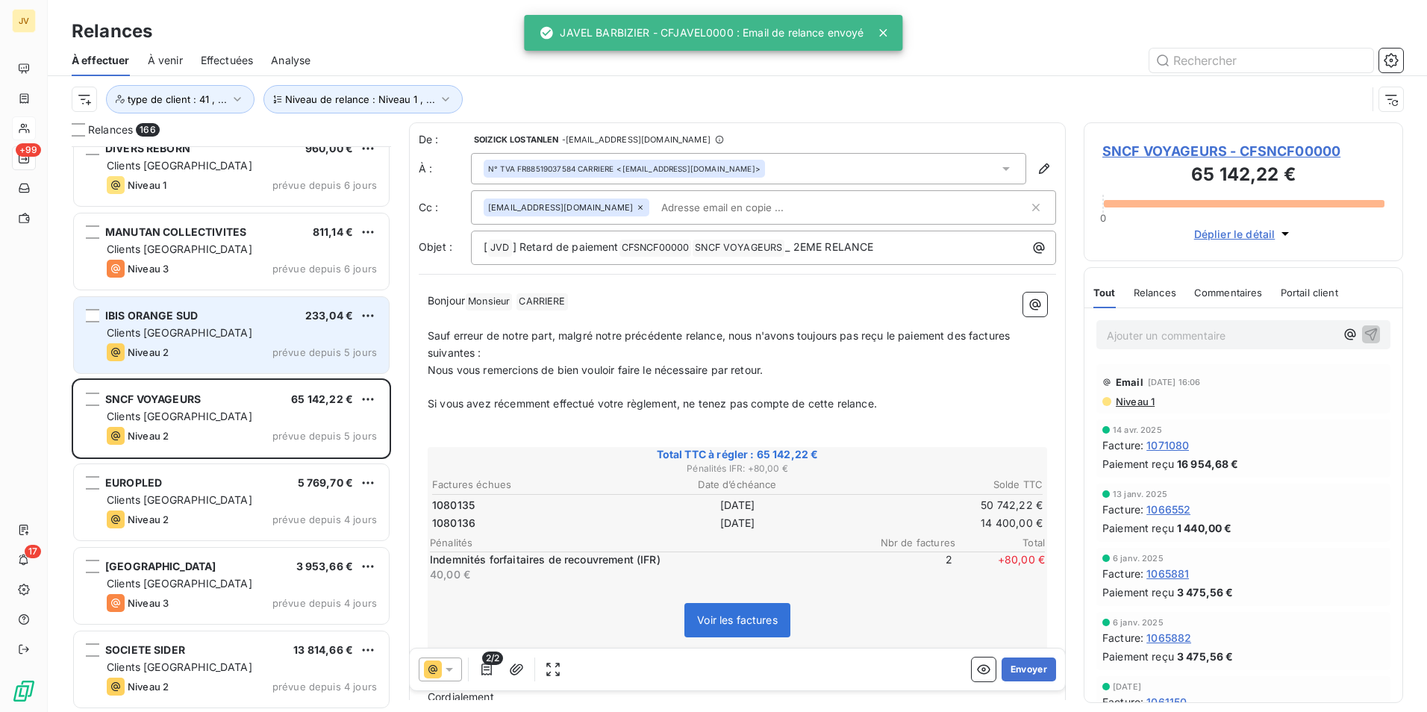
click at [120, 331] on span "Clients [GEOGRAPHIC_DATA]" at bounding box center [180, 332] width 146 height 13
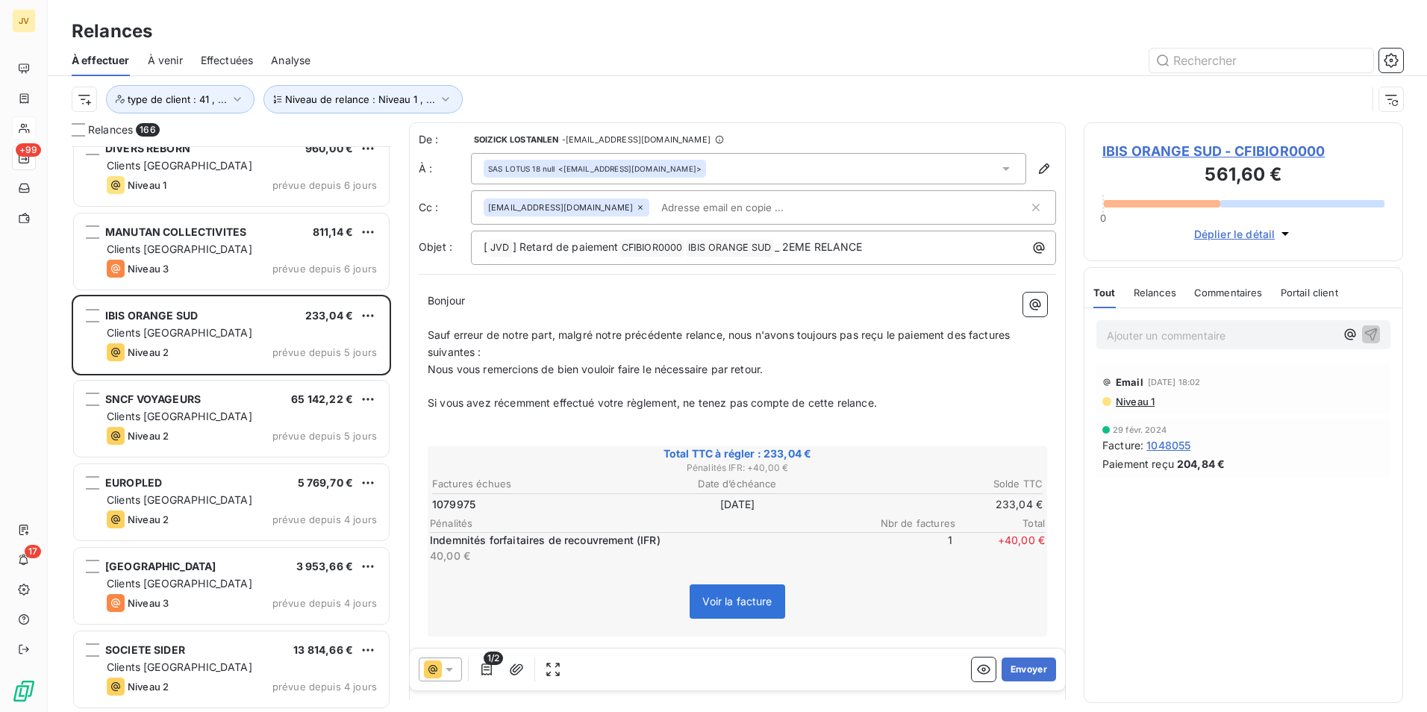
click at [1159, 298] on span "Relances" at bounding box center [1155, 293] width 43 height 12
click at [636, 205] on icon at bounding box center [640, 207] width 9 height 9
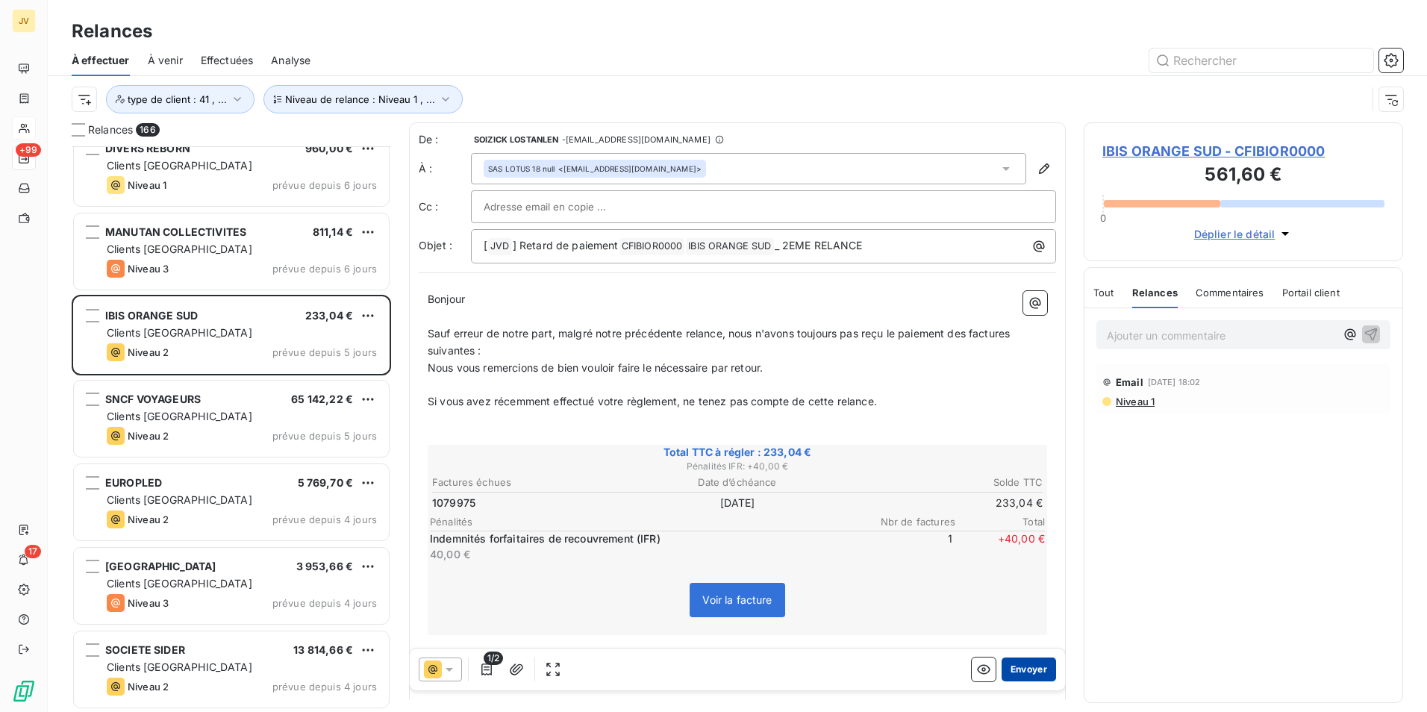
click at [1023, 663] on button "Envoyer" at bounding box center [1029, 670] width 54 height 24
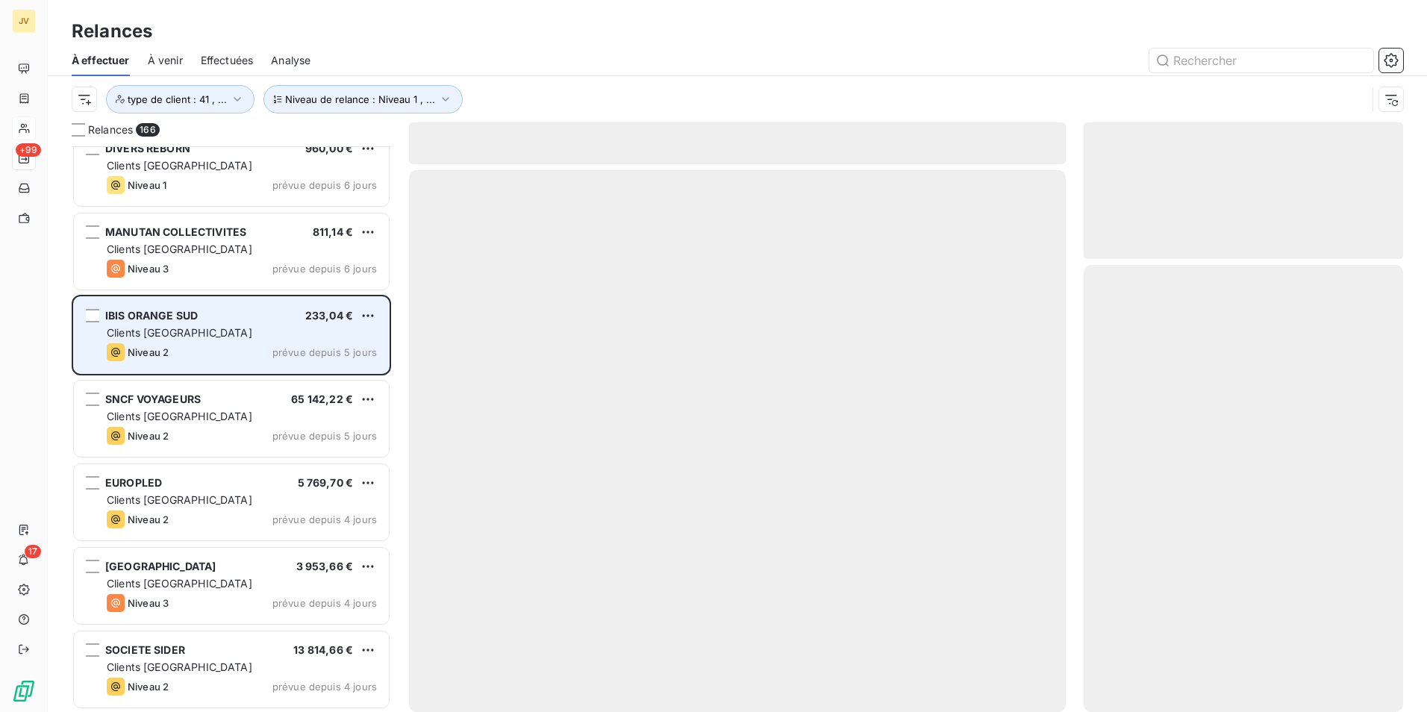
scroll to position [13229, 0]
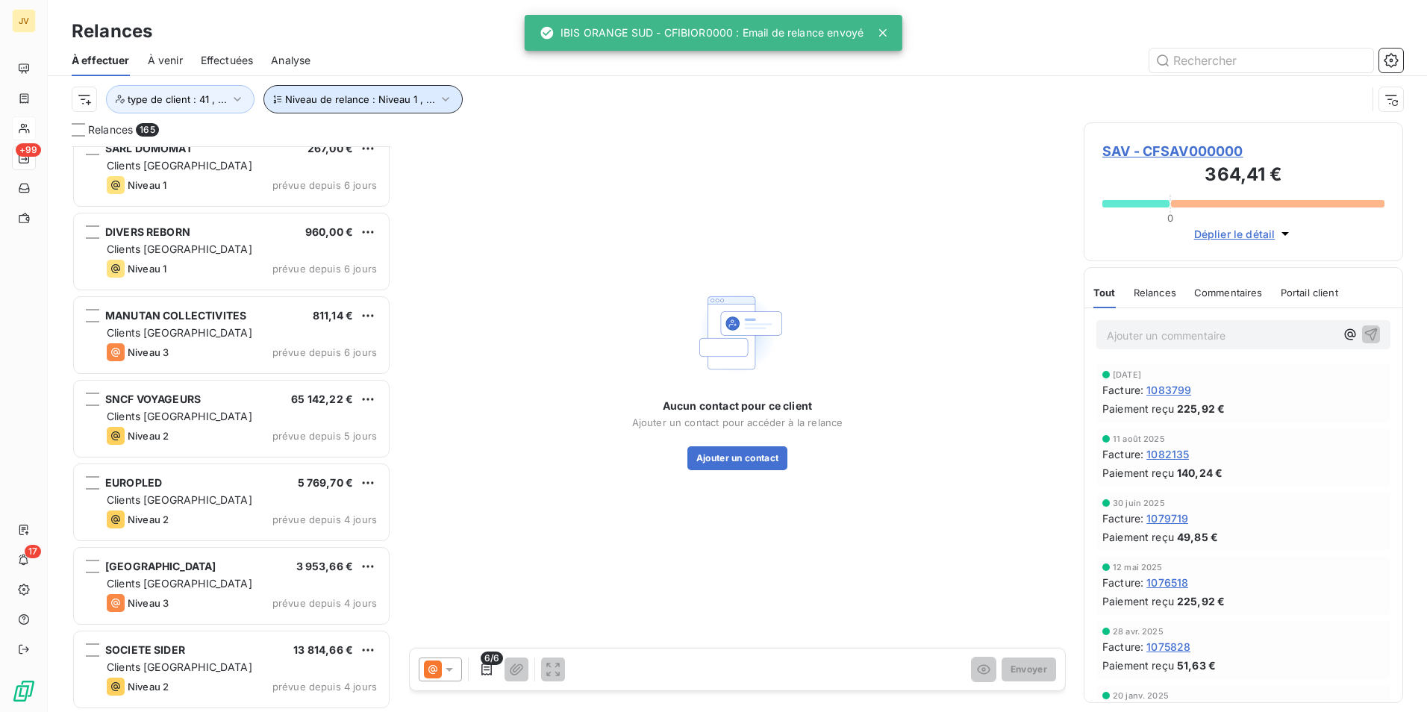
click at [438, 100] on icon "button" at bounding box center [445, 99] width 15 height 15
click at [438, 99] on icon "button" at bounding box center [445, 99] width 15 height 15
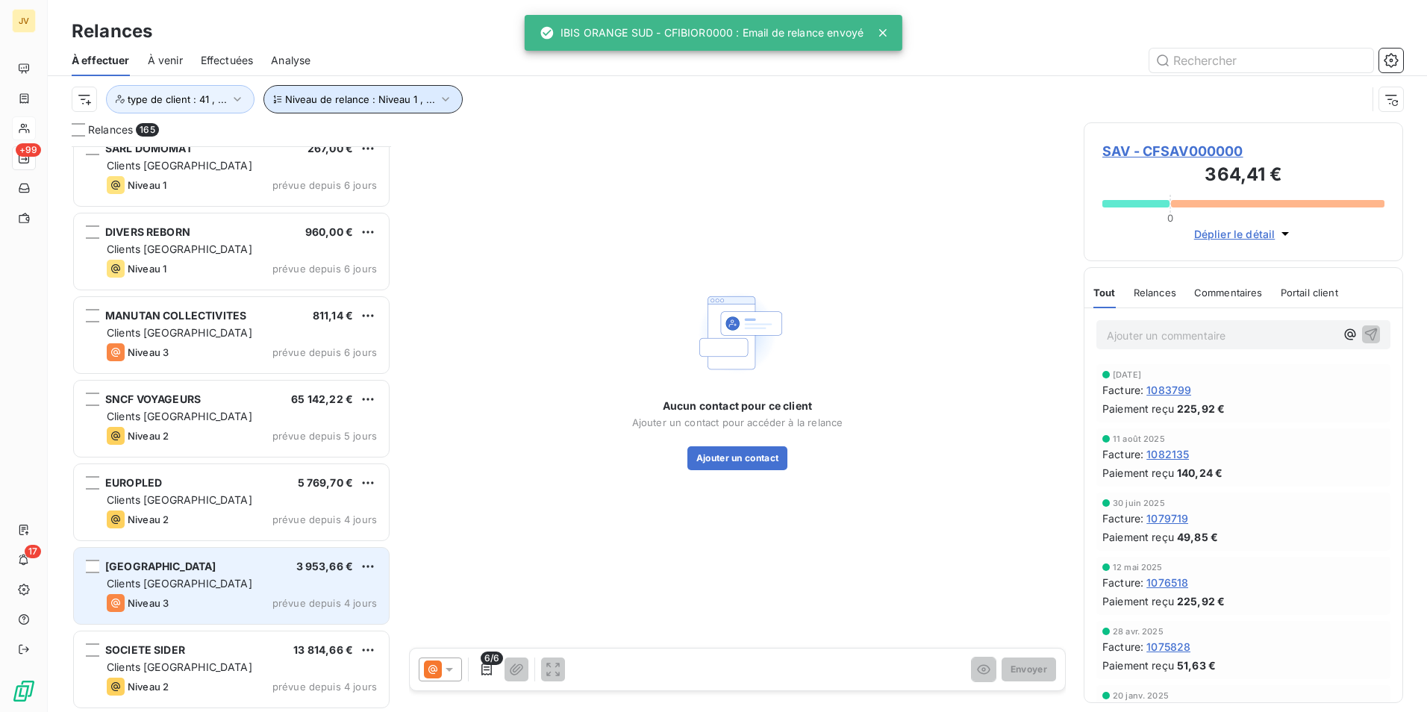
scroll to position [13230, 0]
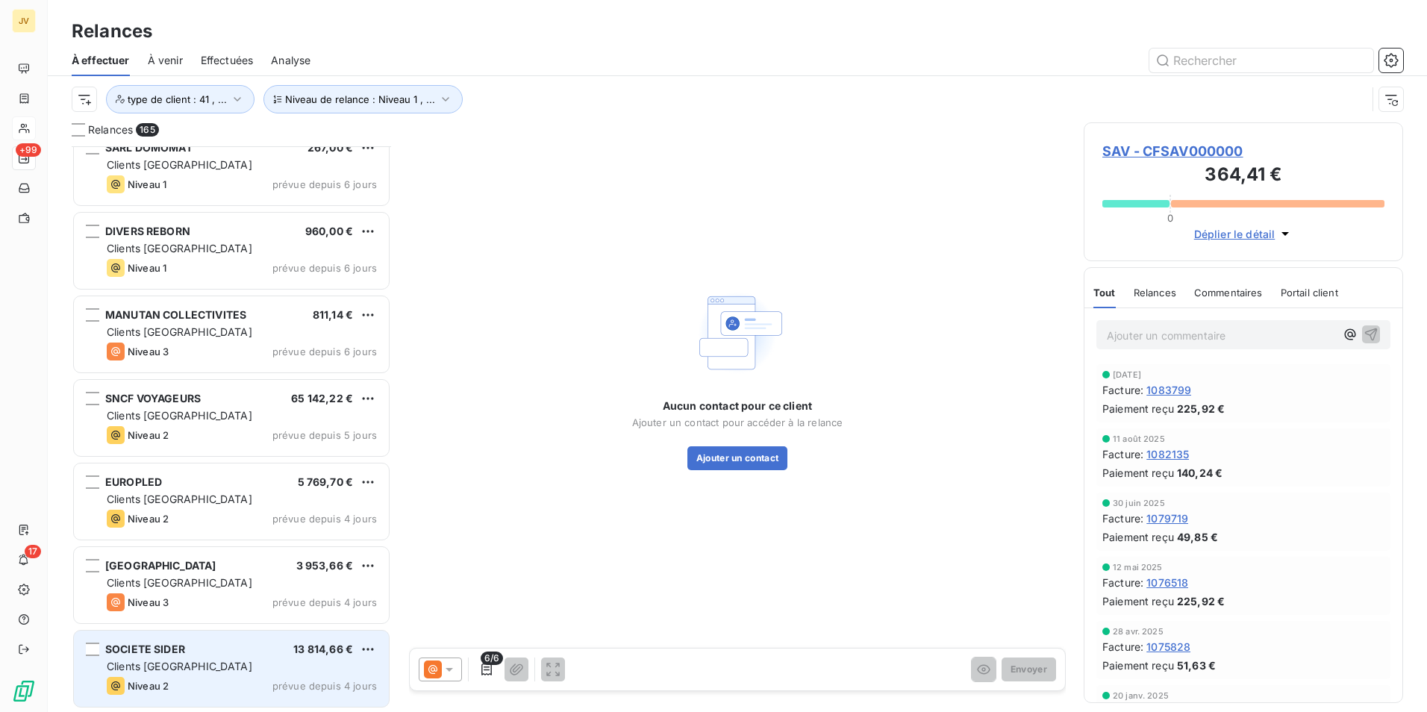
click at [211, 652] on div "SOCIETE SIDER 13 814,66 €" at bounding box center [242, 649] width 270 height 13
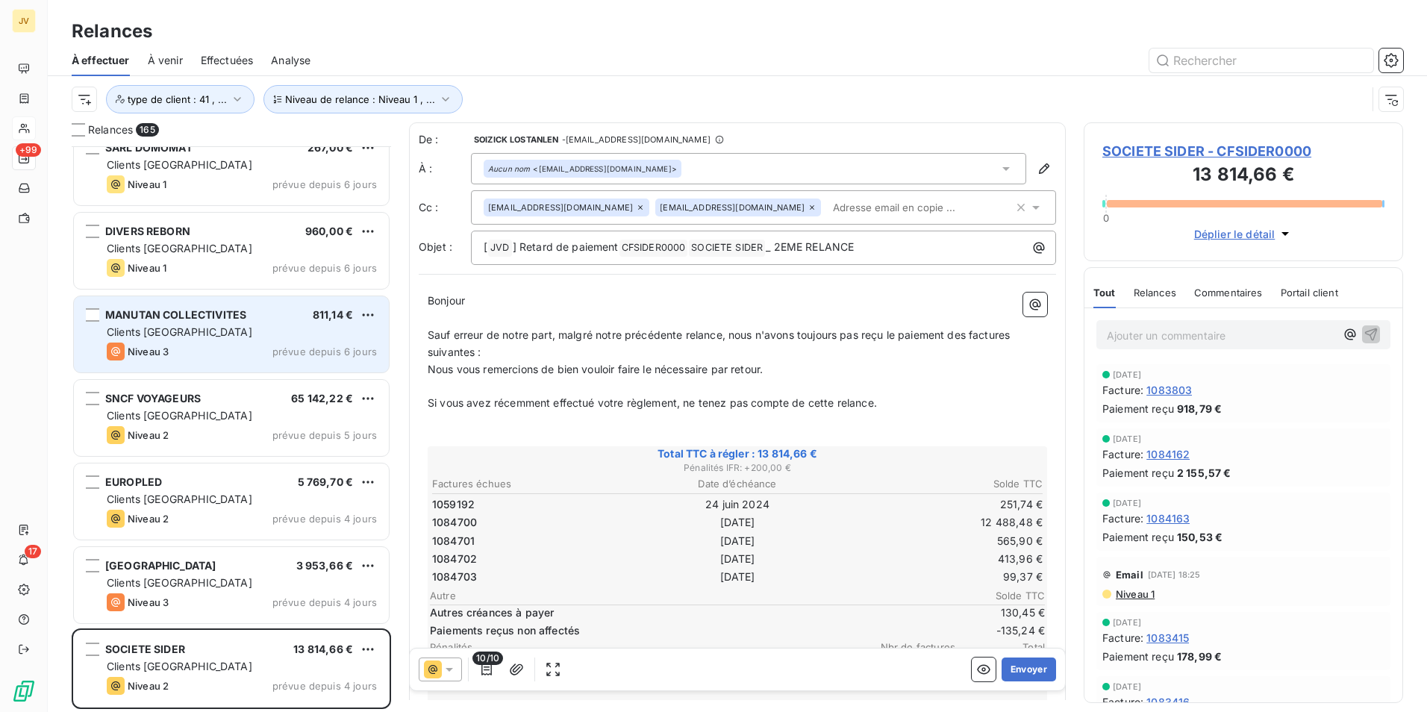
click at [203, 332] on div "Clients [GEOGRAPHIC_DATA]" at bounding box center [242, 332] width 270 height 15
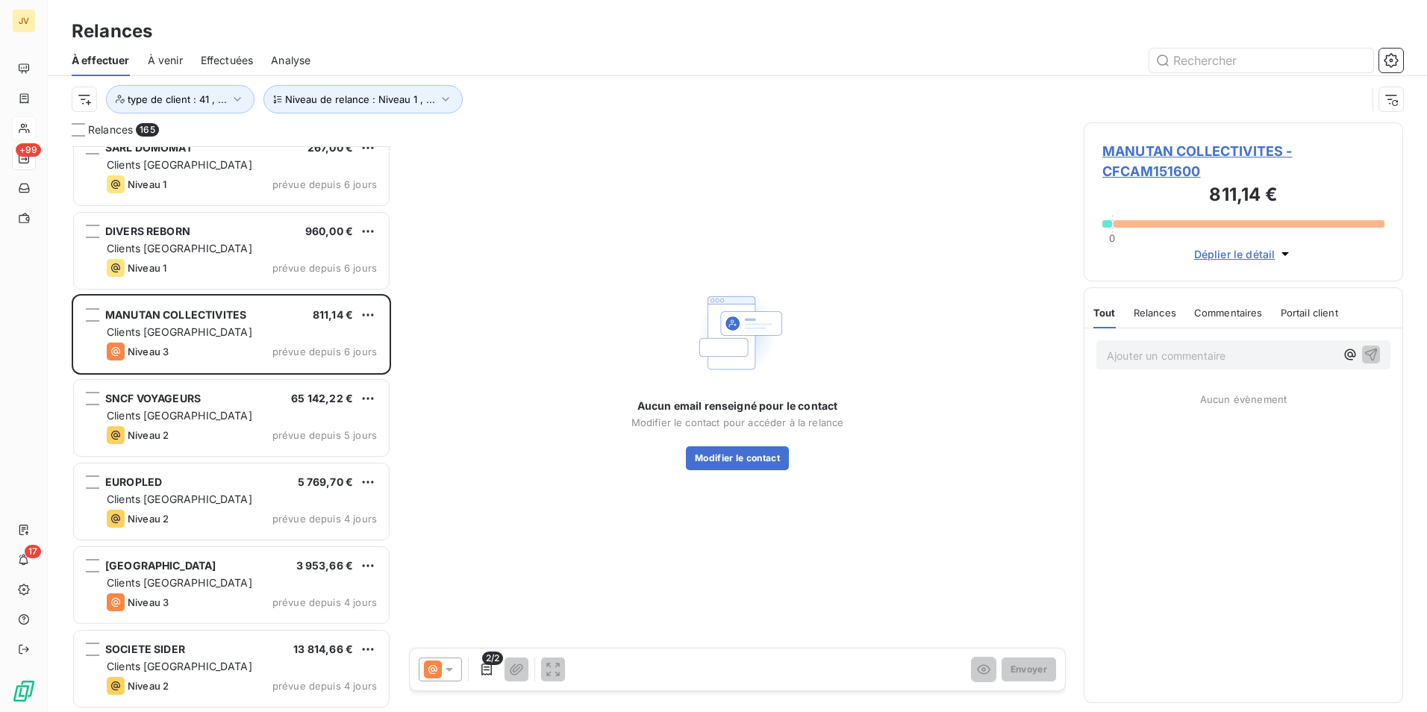
click at [1166, 312] on span "Relances" at bounding box center [1155, 313] width 43 height 12
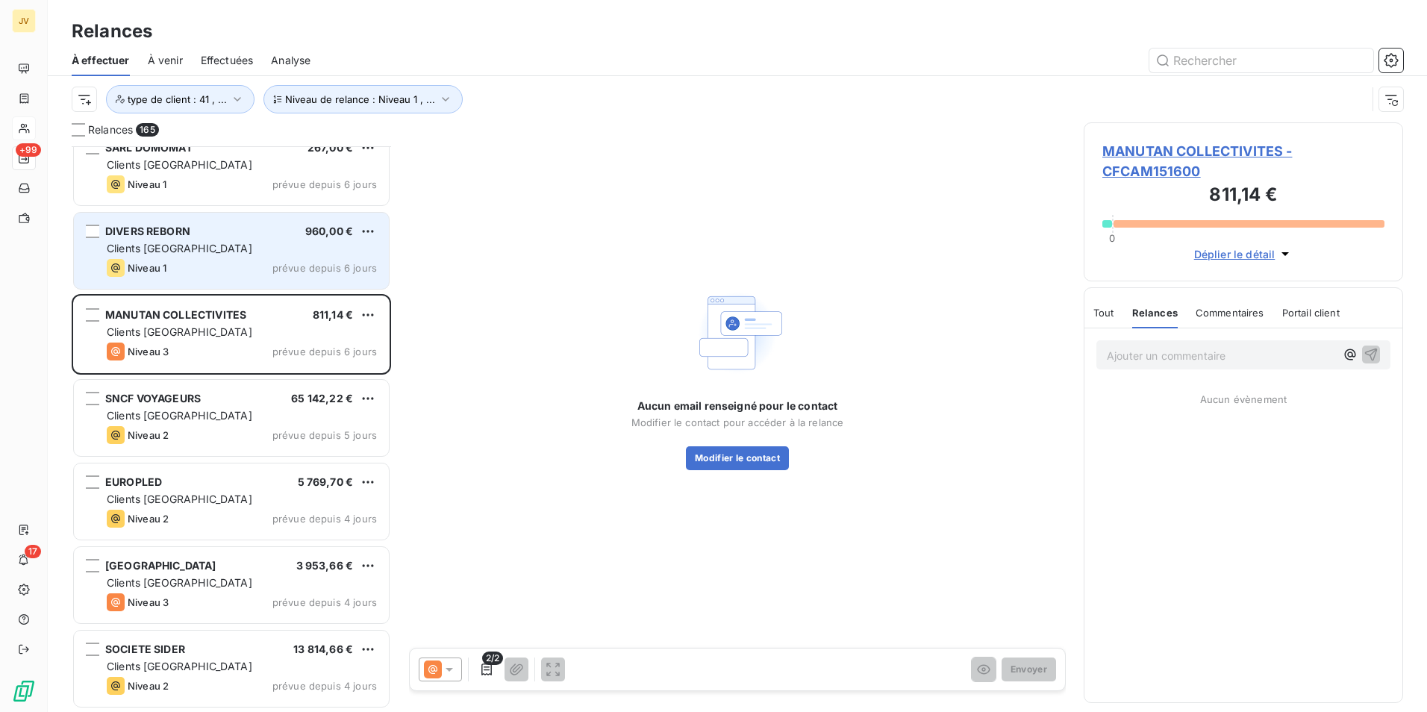
click at [216, 246] on div "Clients [GEOGRAPHIC_DATA]" at bounding box center [242, 248] width 270 height 15
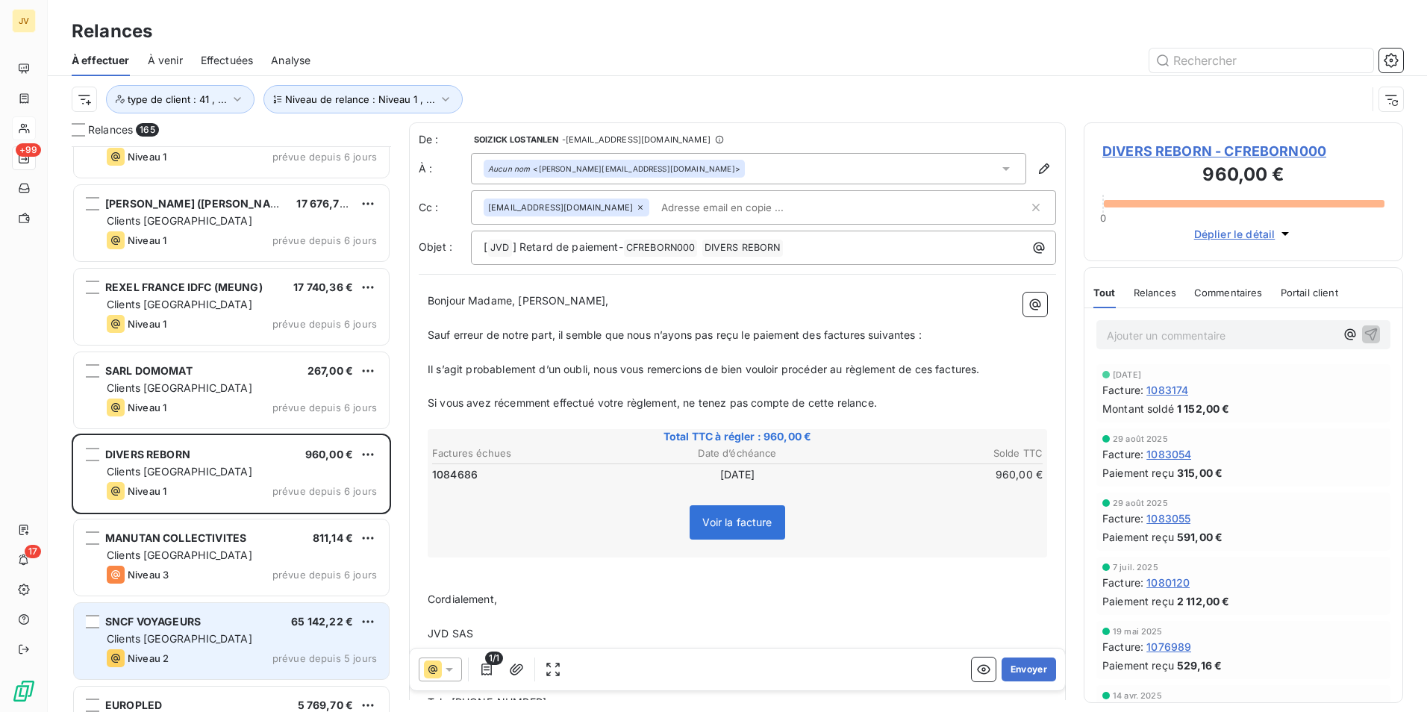
scroll to position [13006, 0]
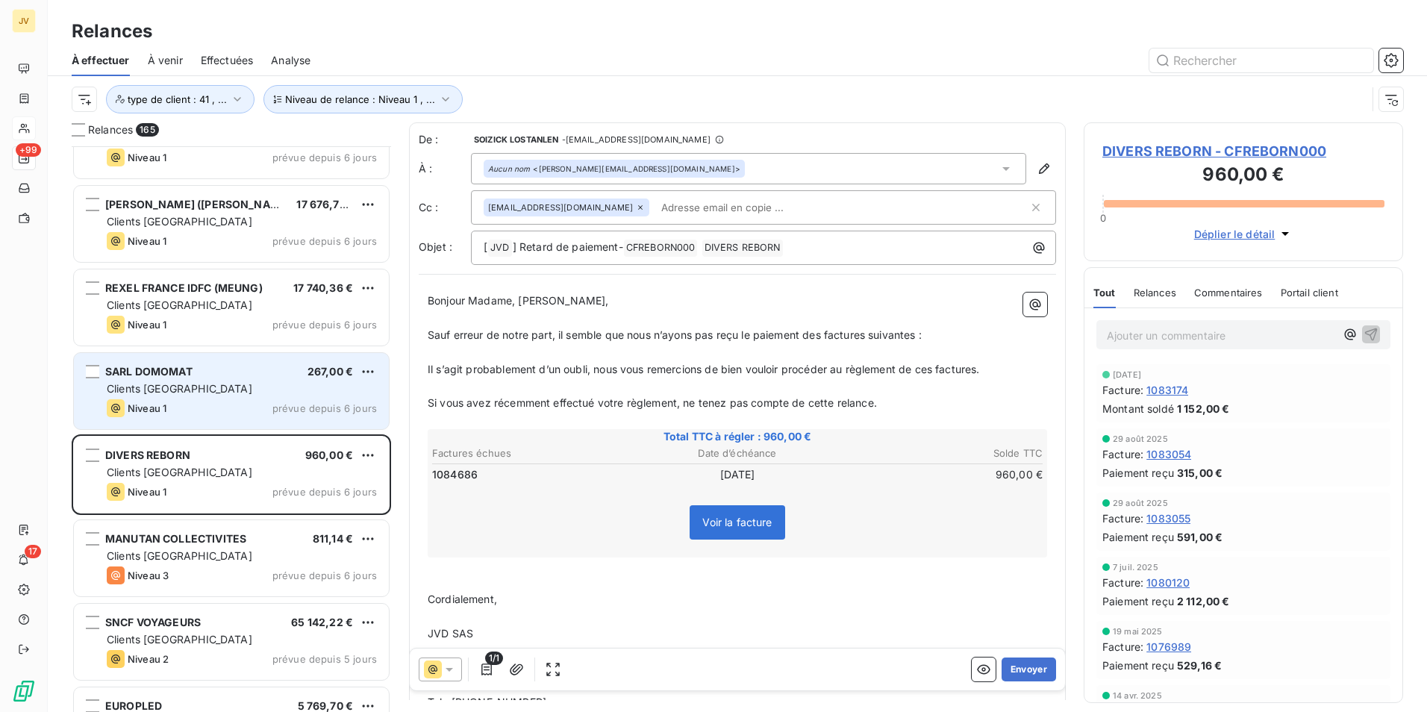
click at [250, 378] on div "SARL DOMOMAT 267,00 € Clients France Niveau 1 prévue depuis 6 jours" at bounding box center [231, 391] width 315 height 76
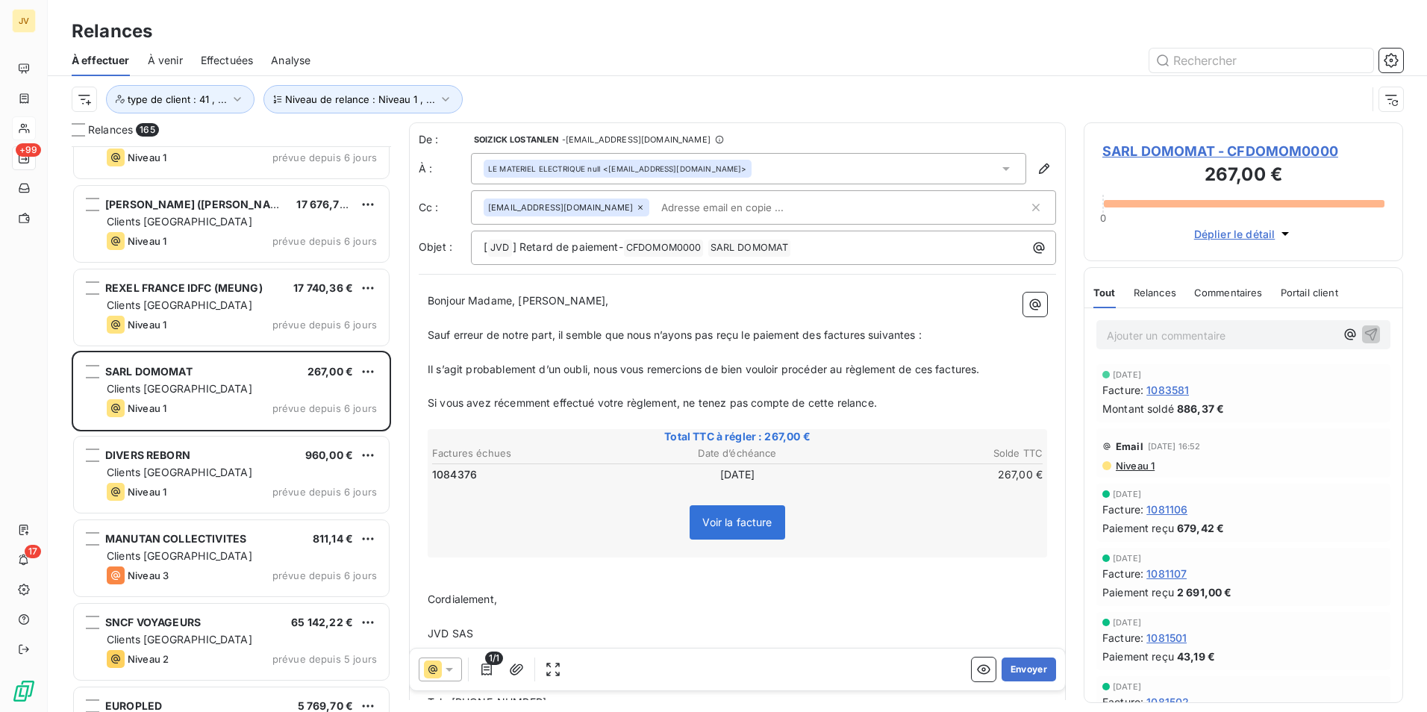
click at [1164, 288] on span "Relances" at bounding box center [1155, 293] width 43 height 12
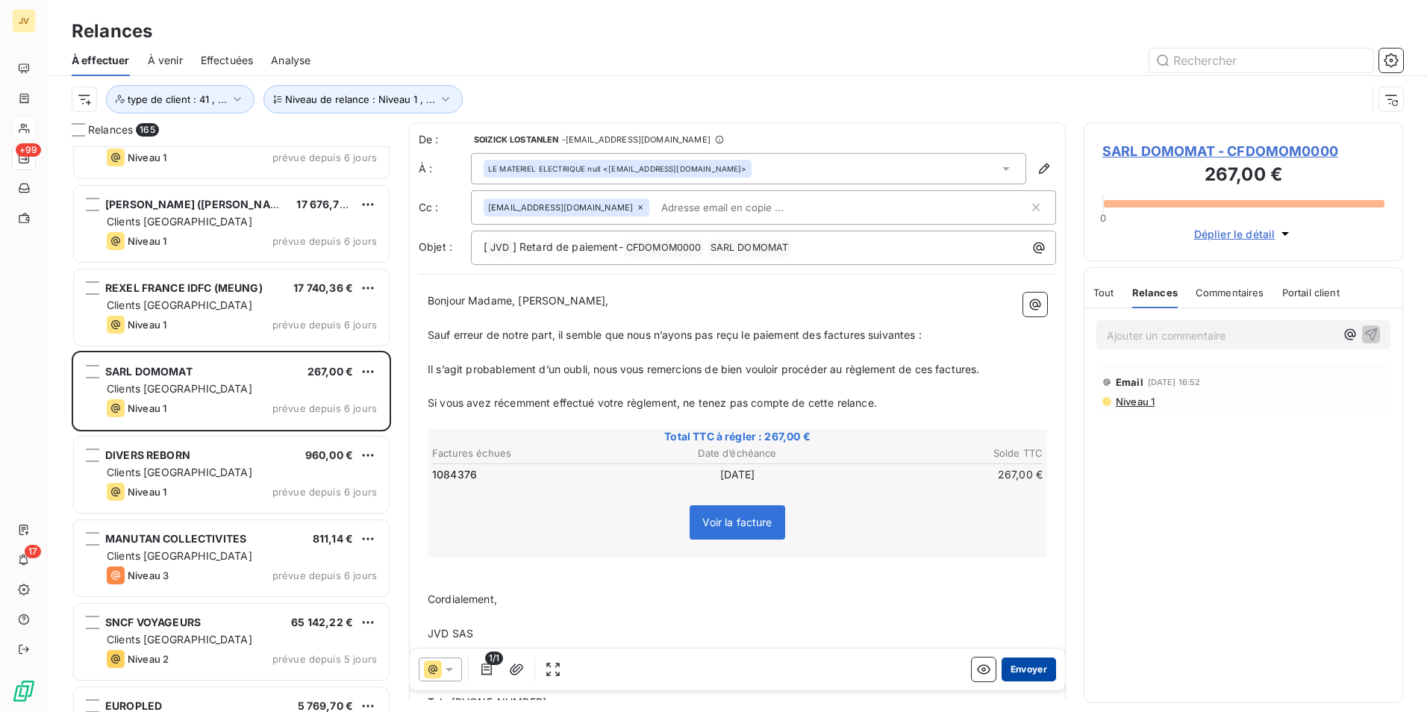
click at [1015, 664] on button "Envoyer" at bounding box center [1029, 670] width 54 height 24
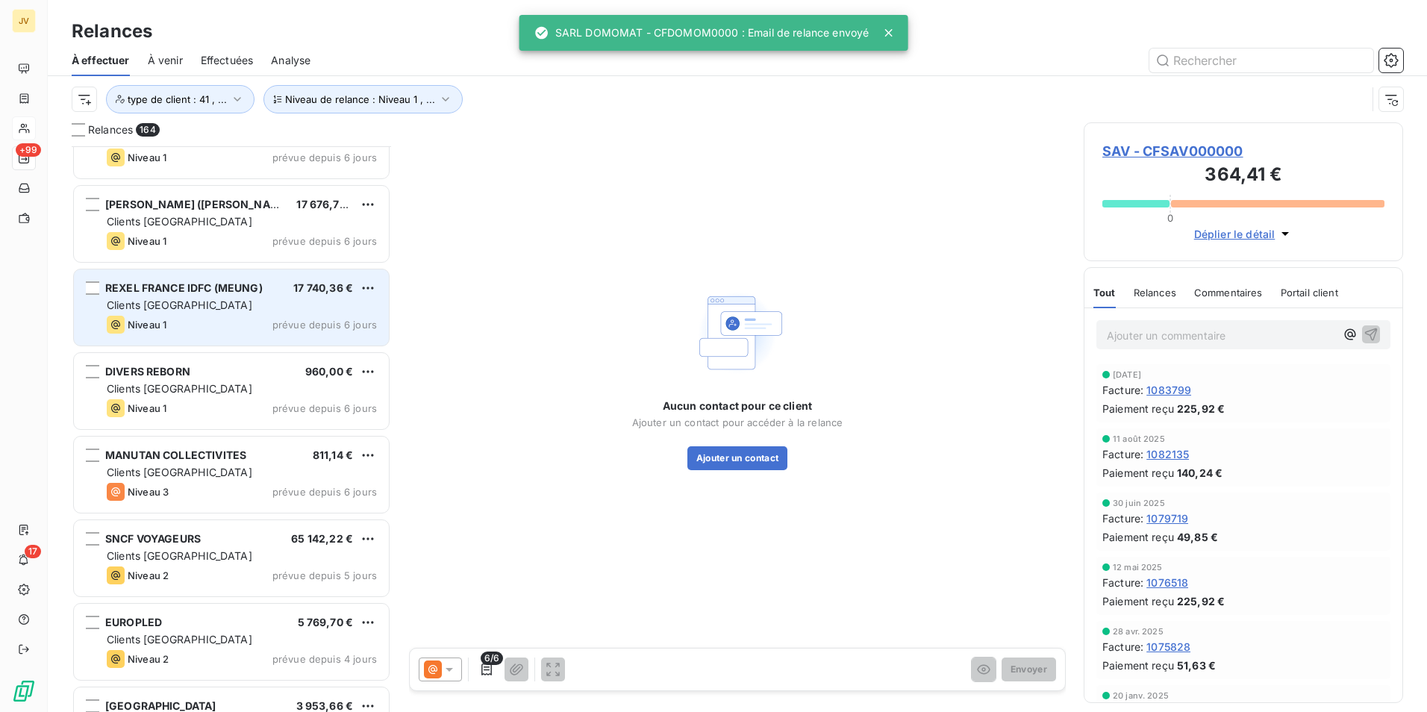
click at [186, 320] on div "Niveau 1 prévue depuis 6 jours" at bounding box center [242, 325] width 270 height 18
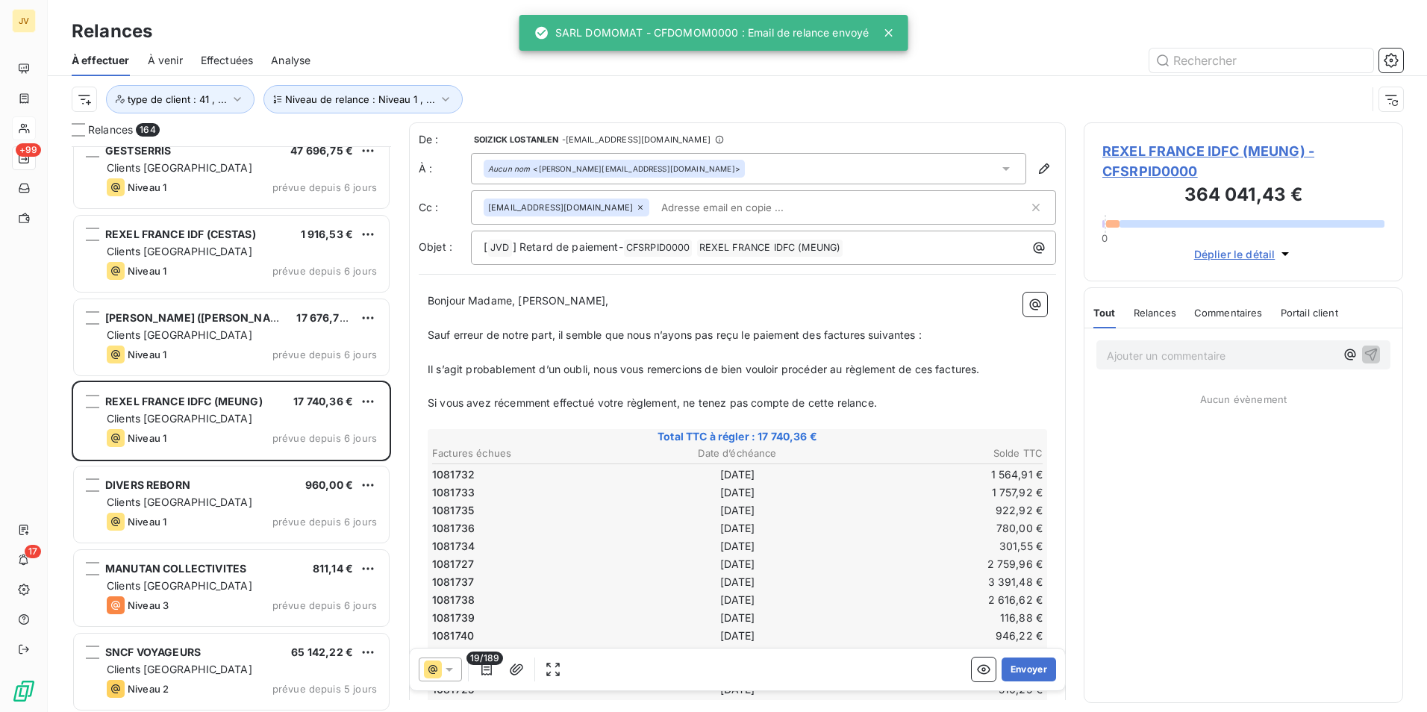
scroll to position [12856, 0]
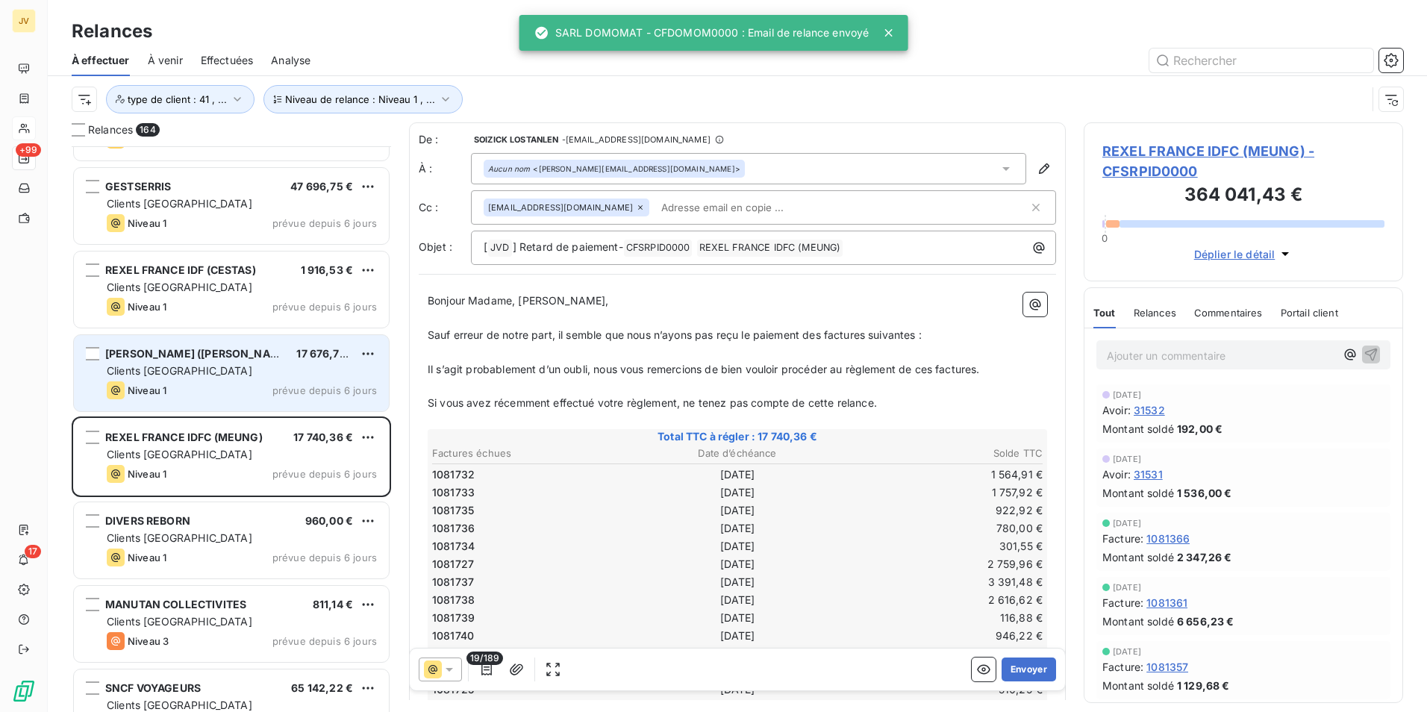
click at [211, 377] on div "Clients [GEOGRAPHIC_DATA]" at bounding box center [242, 371] width 270 height 15
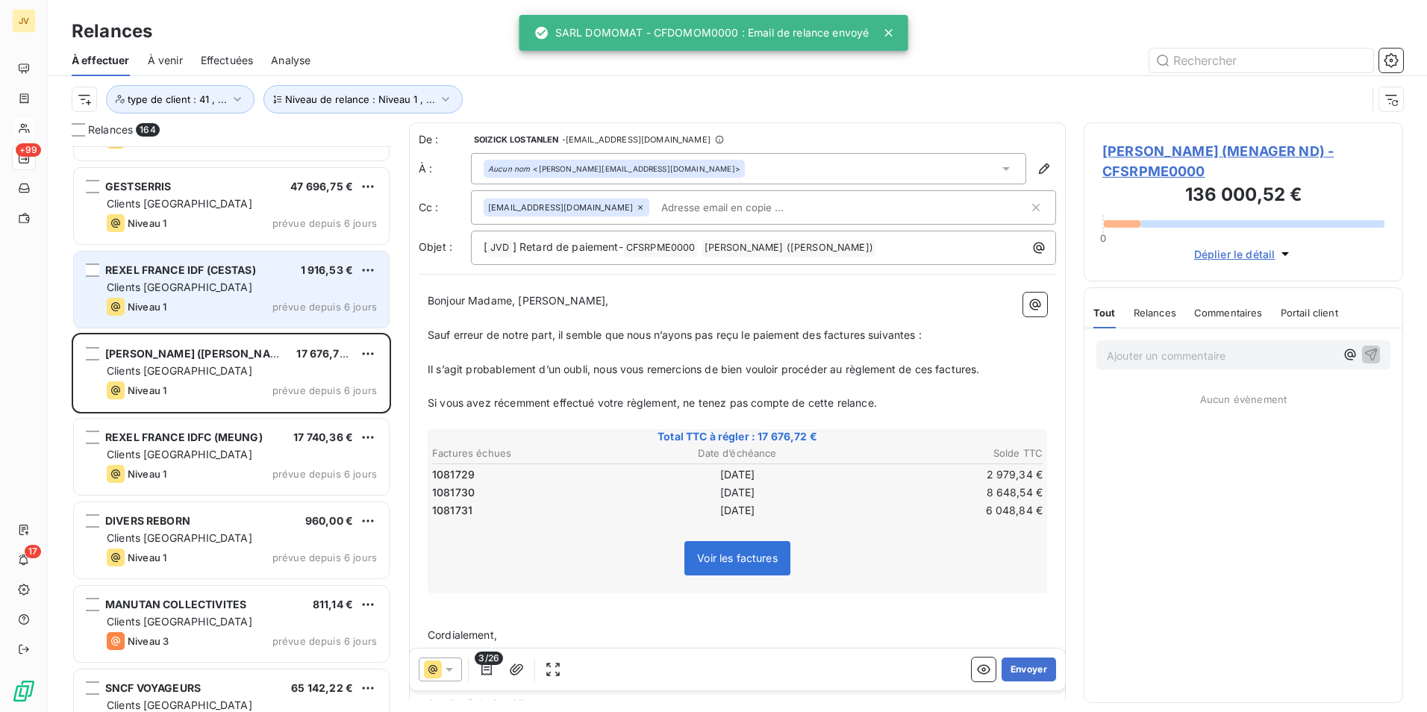
click at [196, 308] on div "Niveau 1 prévue depuis 6 jours" at bounding box center [242, 307] width 270 height 18
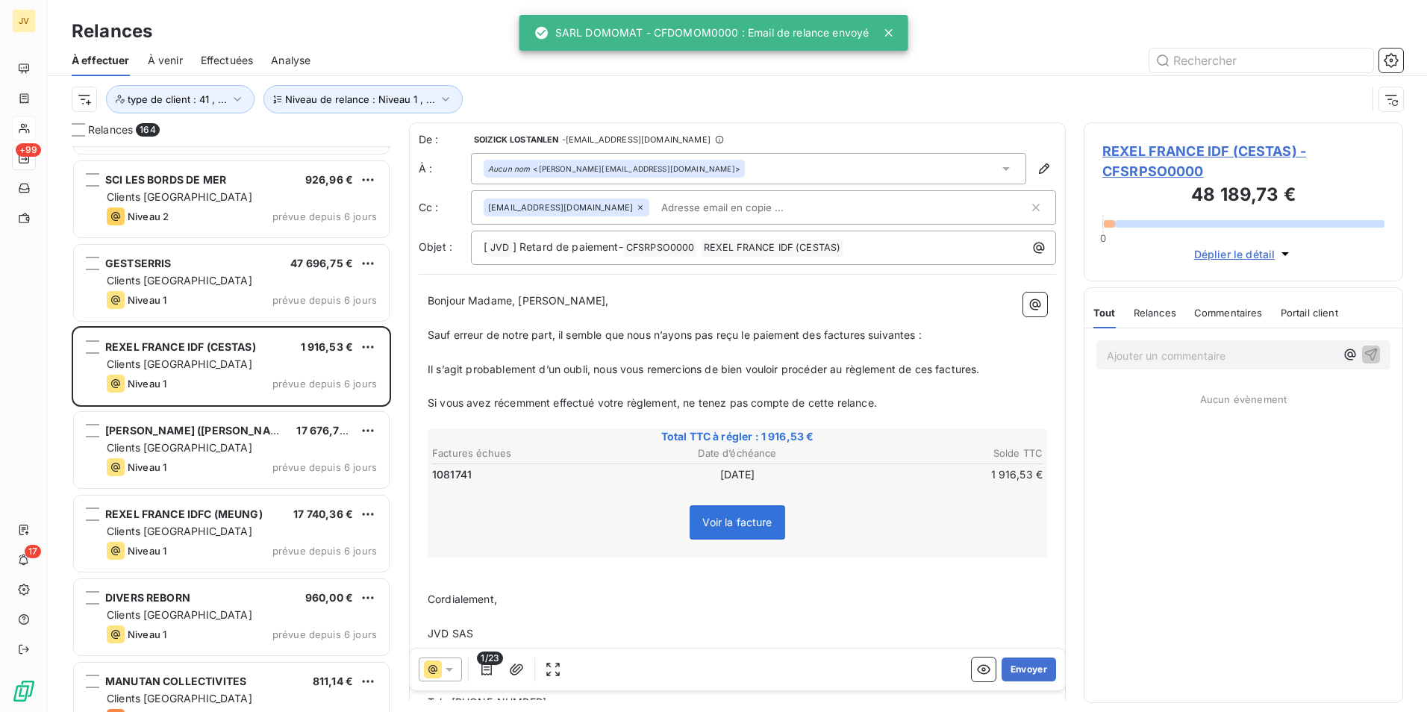
scroll to position [12707, 0]
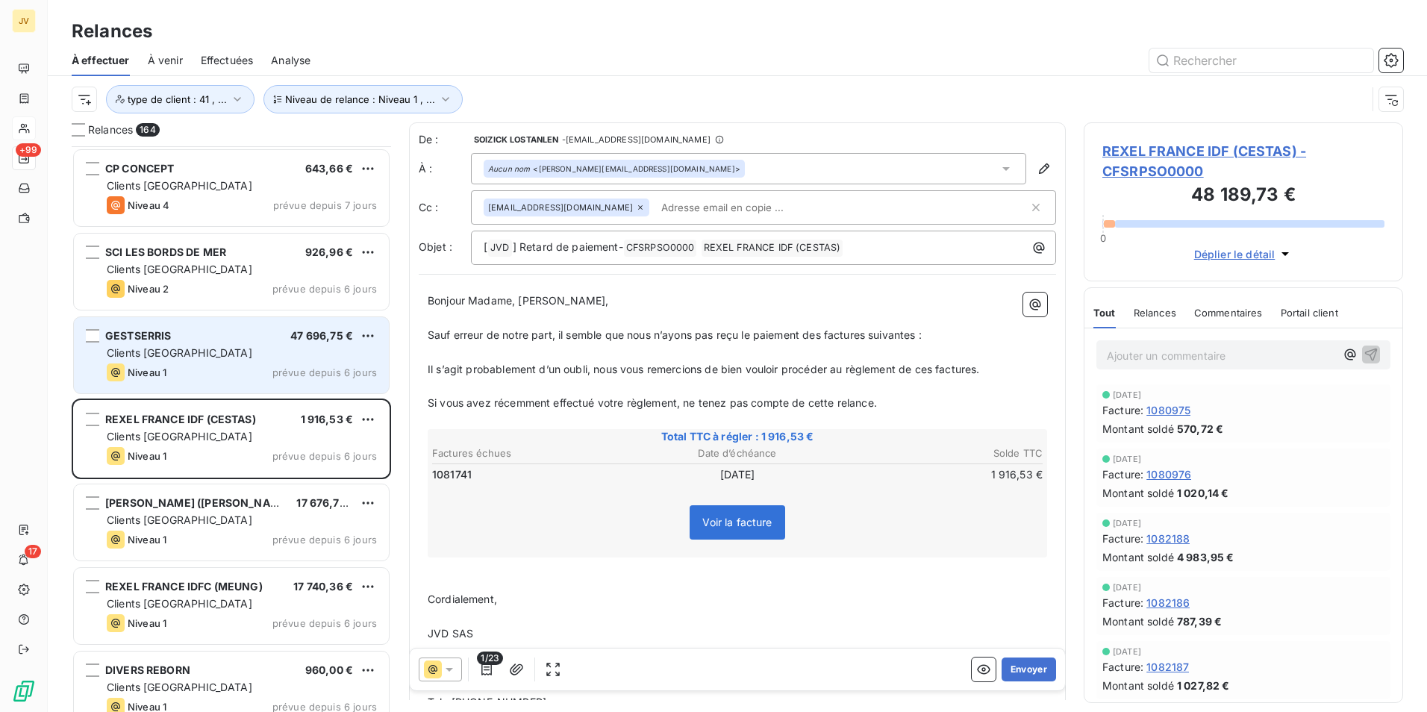
click at [208, 337] on div "GESTSERRIS 47 696,75 €" at bounding box center [242, 335] width 270 height 13
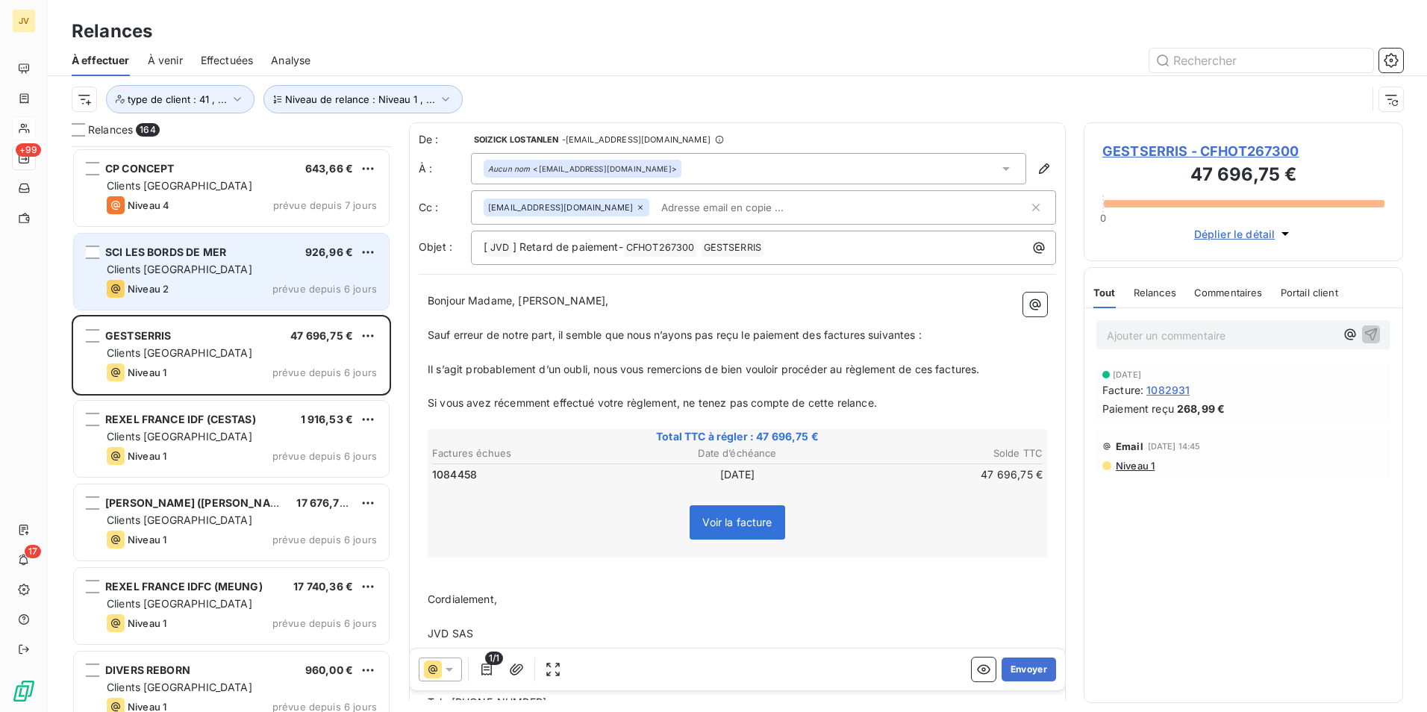
click at [211, 275] on div "Clients [GEOGRAPHIC_DATA]" at bounding box center [242, 269] width 270 height 15
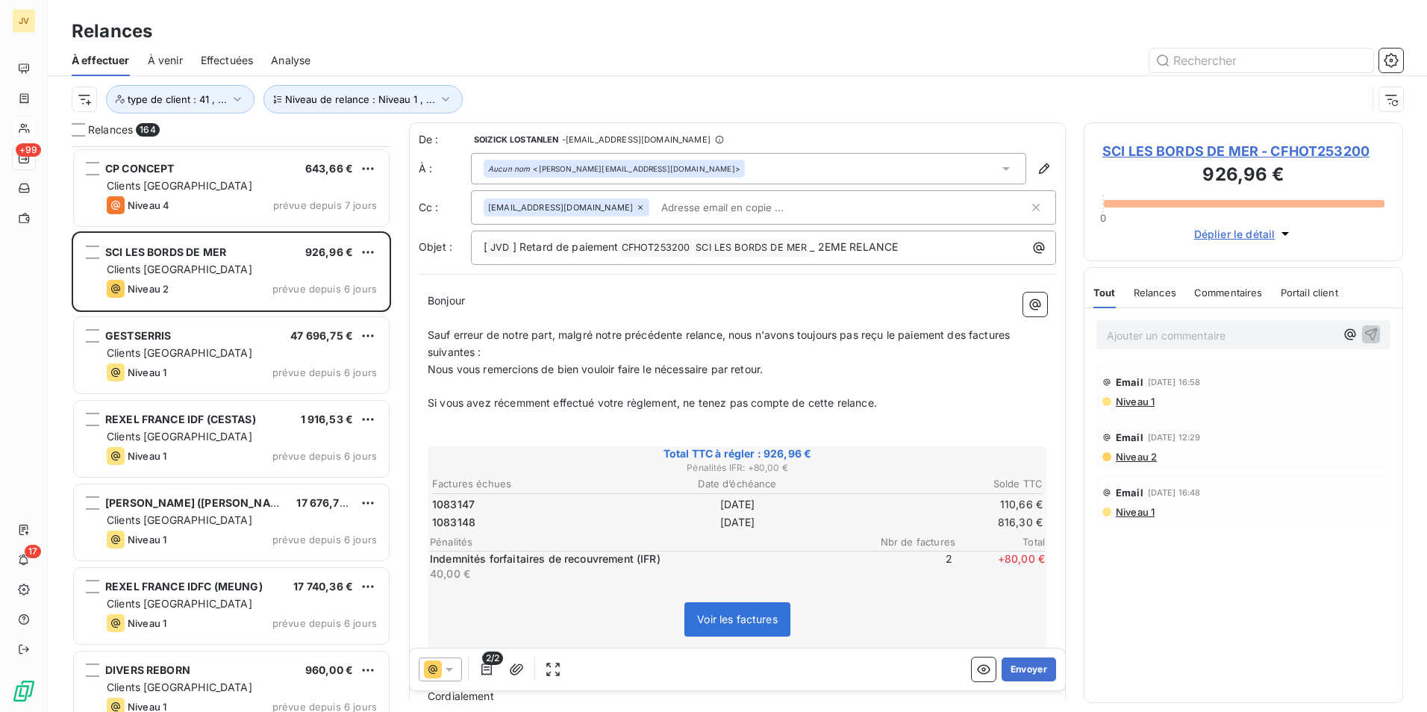
click at [1160, 290] on span "Relances" at bounding box center [1155, 293] width 43 height 12
click at [636, 205] on icon at bounding box center [640, 207] width 9 height 9
click at [1020, 667] on button "Envoyer" at bounding box center [1029, 670] width 54 height 24
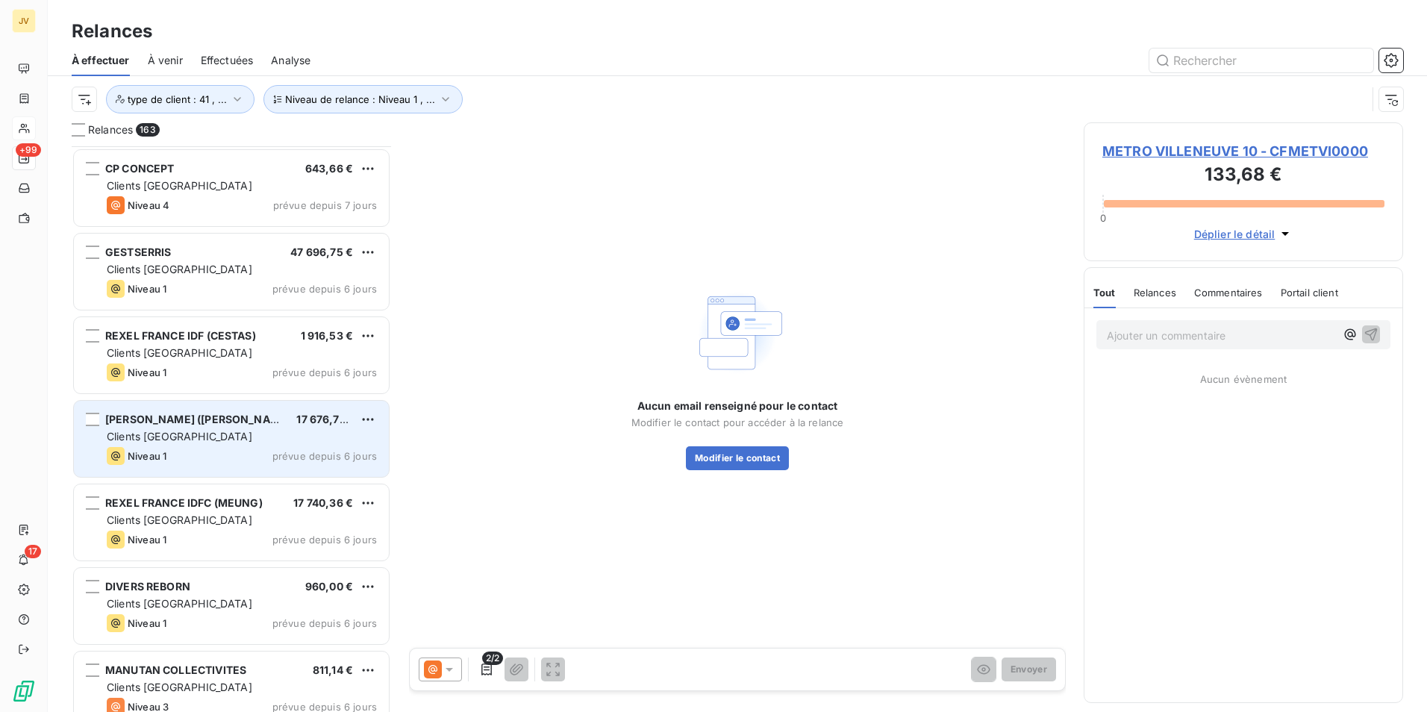
scroll to position [12633, 0]
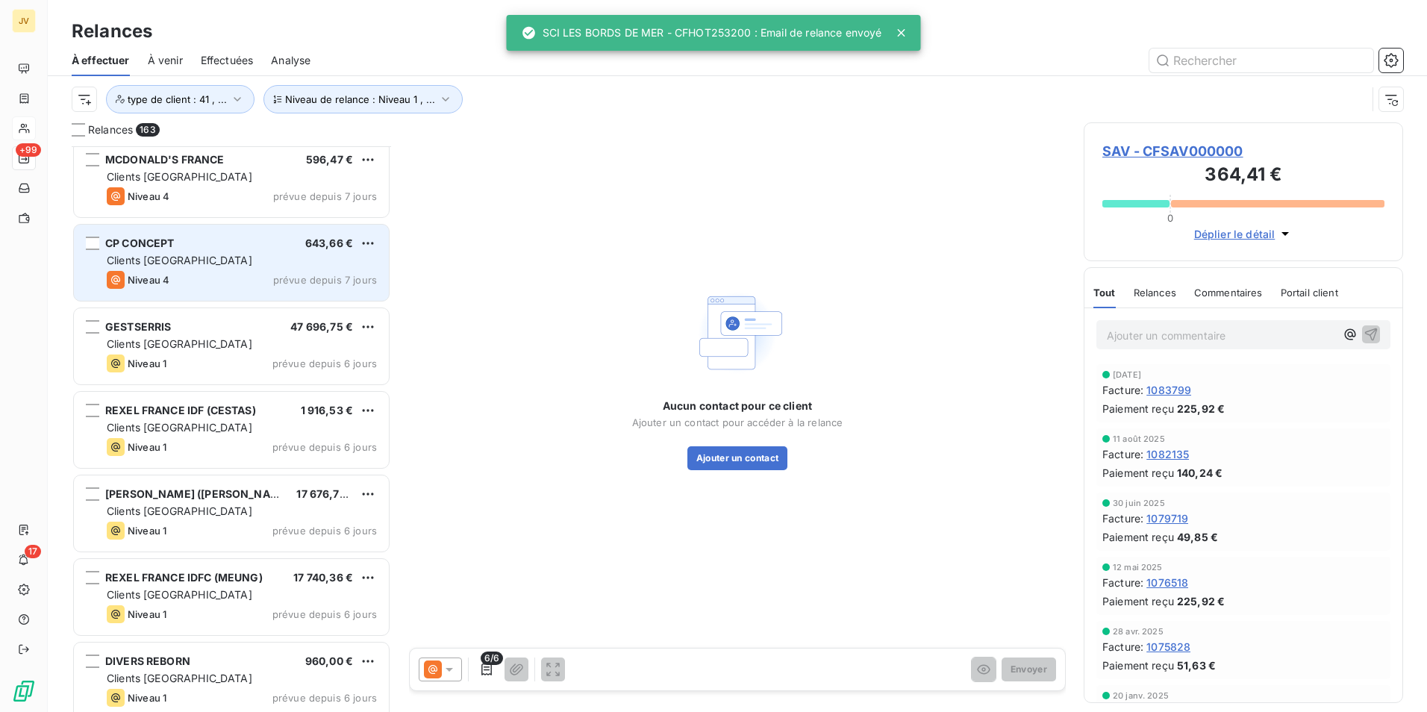
click at [178, 275] on div "Niveau 4 prévue depuis 7 jours" at bounding box center [242, 280] width 270 height 18
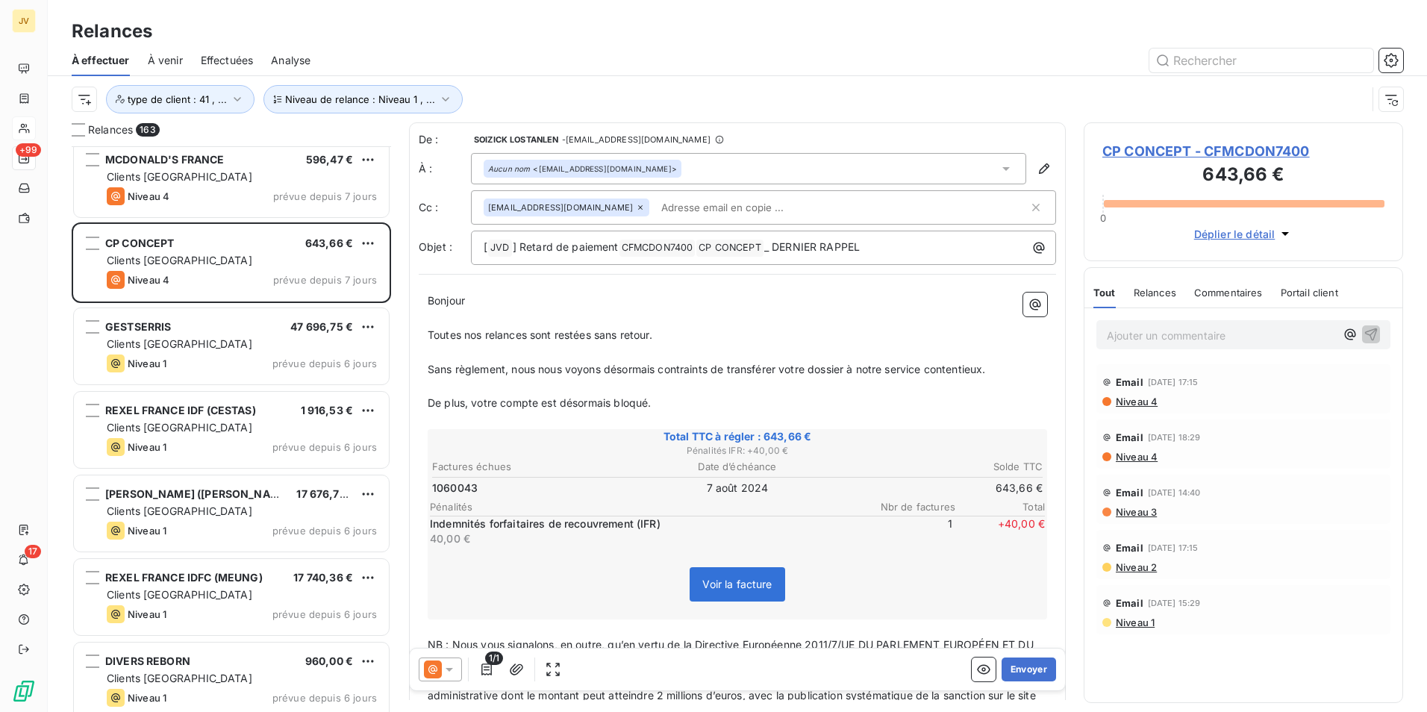
click at [1209, 293] on span "Commentaires" at bounding box center [1228, 293] width 69 height 12
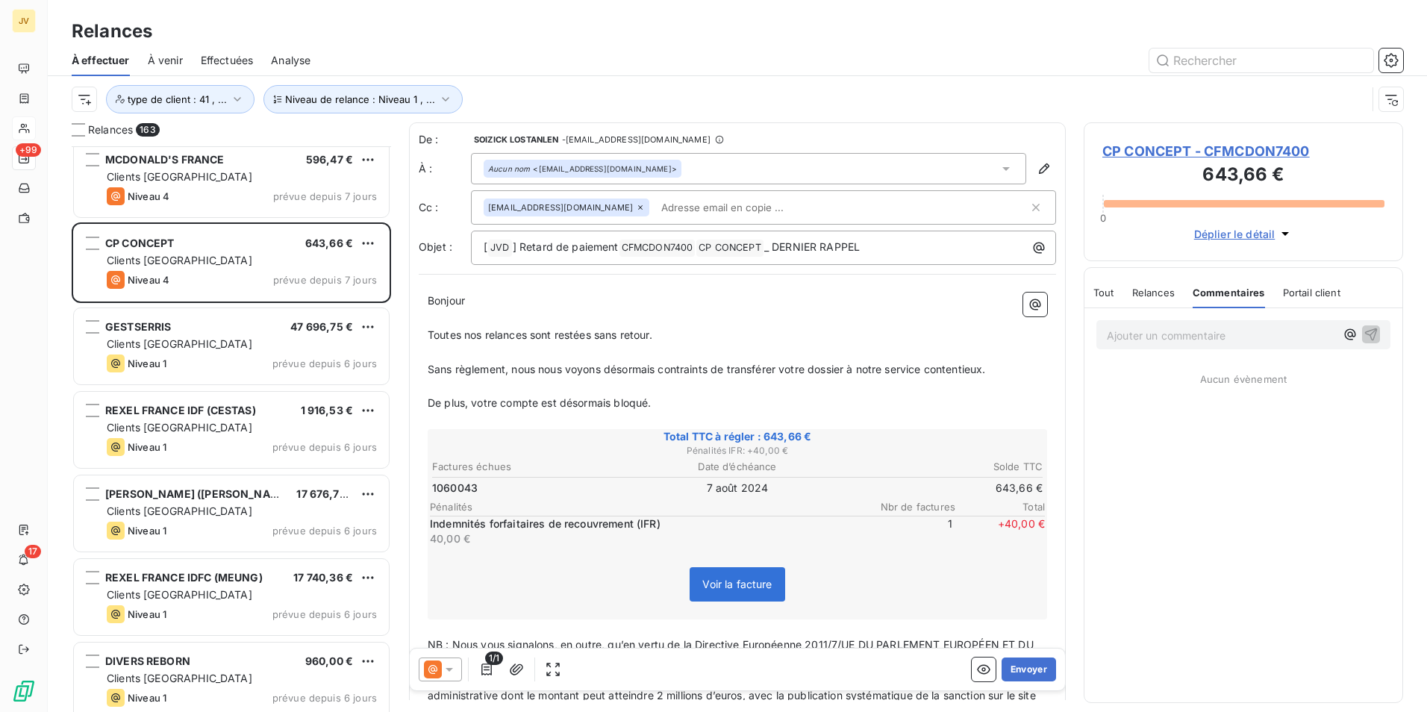
click at [1141, 332] on p "Ajouter un commentaire ﻿" at bounding box center [1221, 335] width 228 height 19
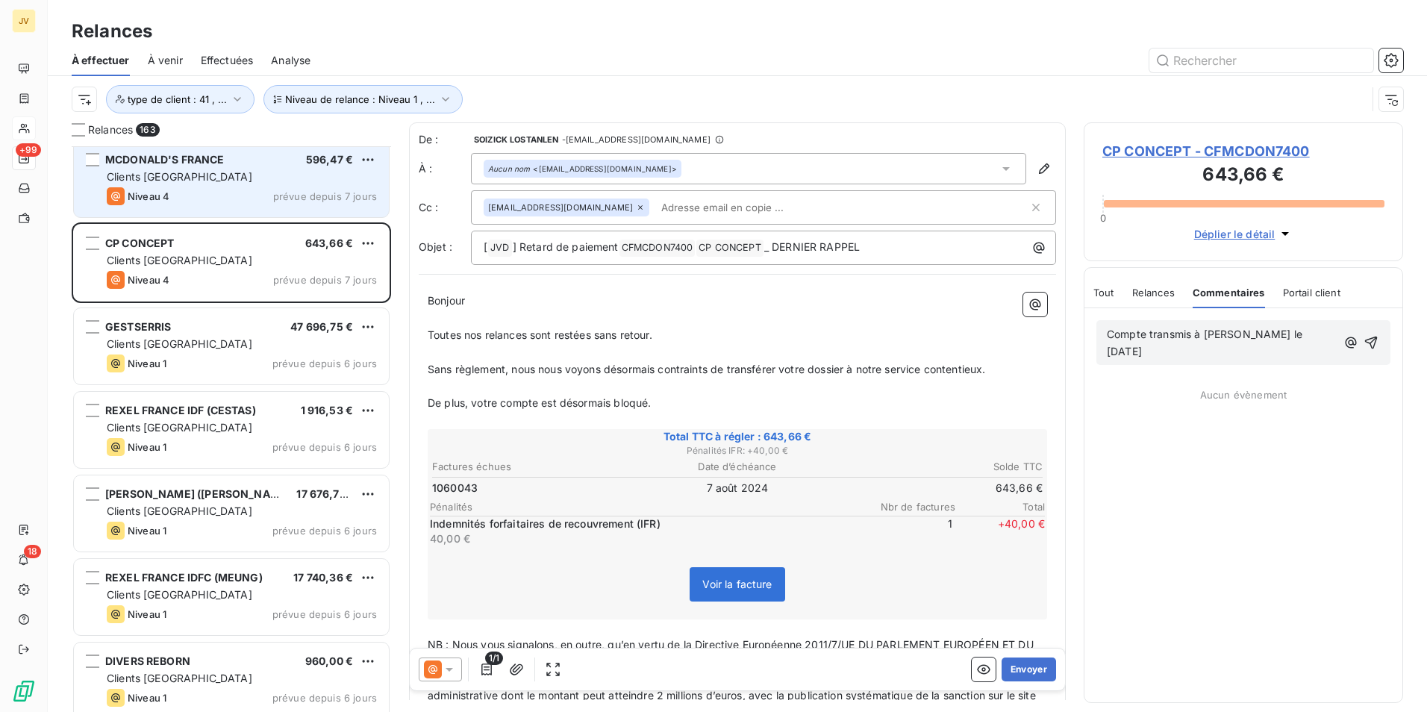
click at [221, 188] on div "Niveau 4 prévue depuis 7 jours" at bounding box center [242, 196] width 270 height 18
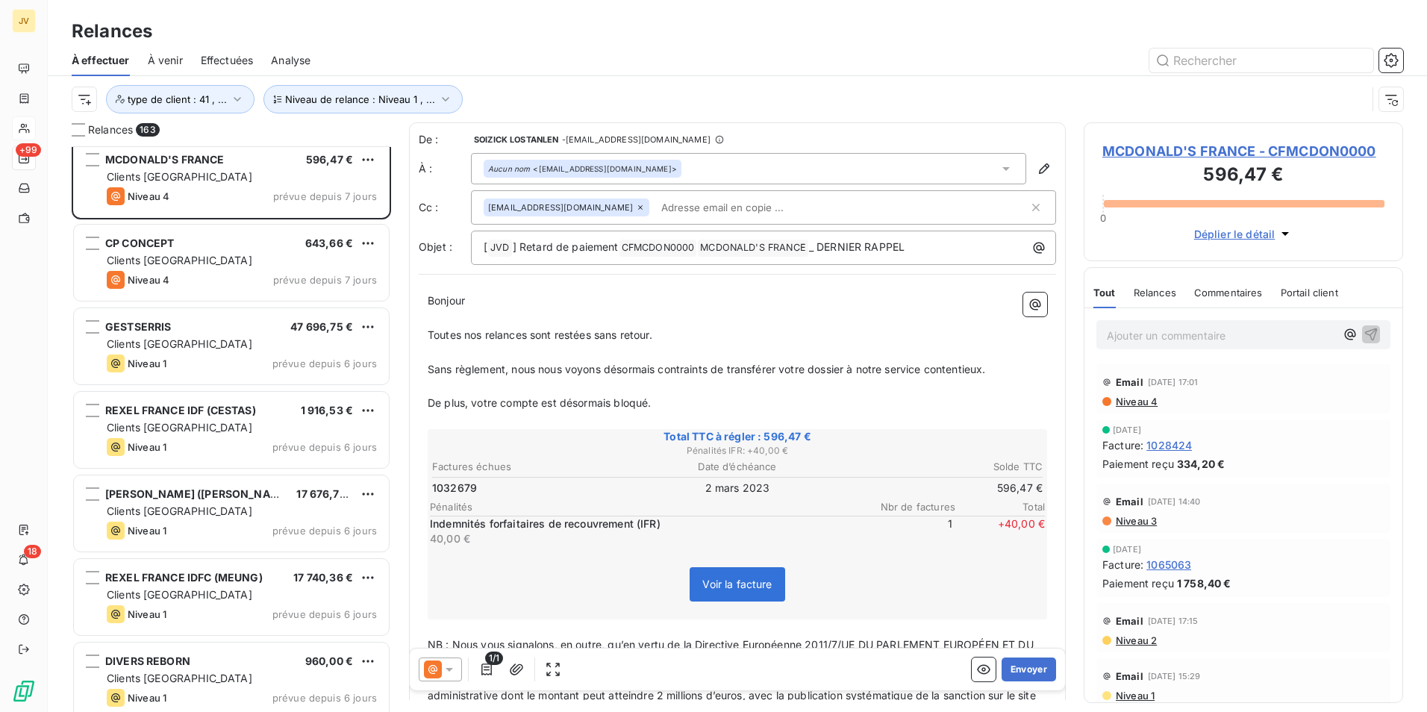
click at [1215, 290] on span "Commentaires" at bounding box center [1228, 293] width 69 height 12
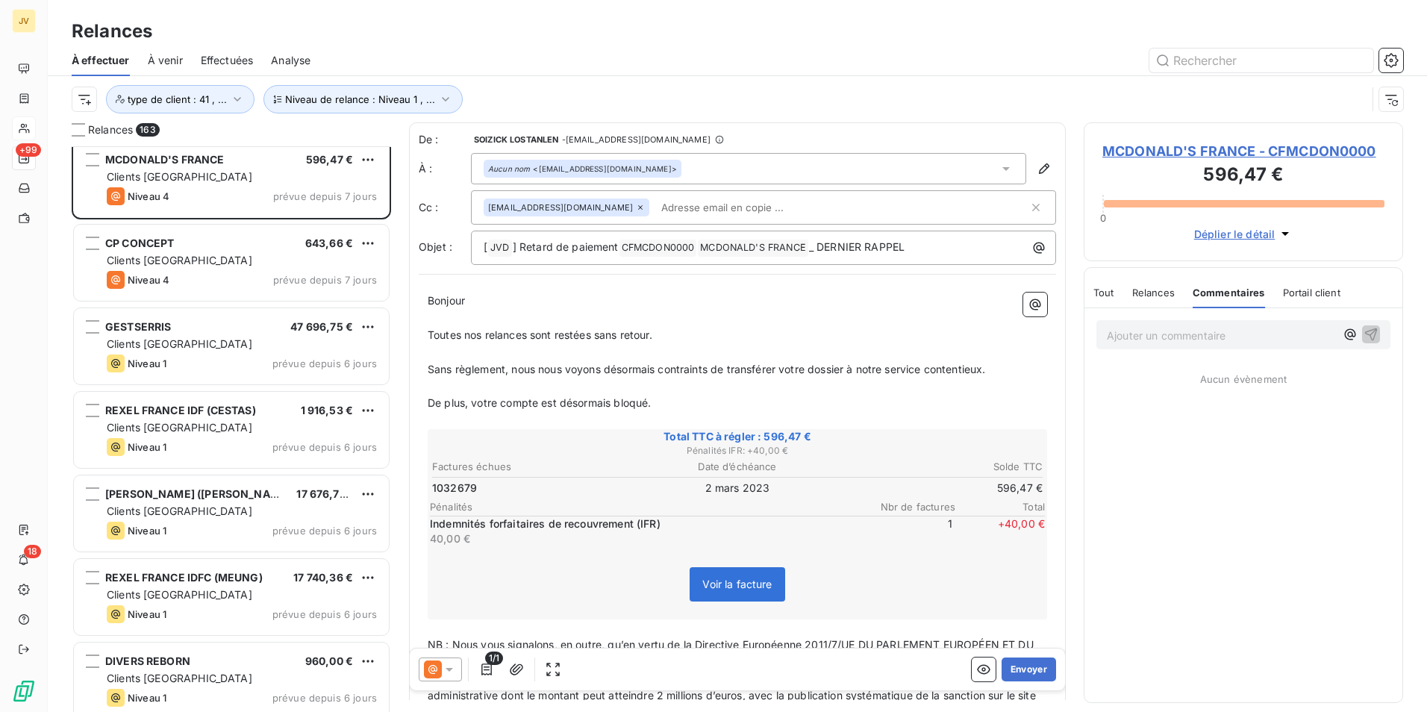
click at [1164, 330] on p "Ajouter un commentaire ﻿" at bounding box center [1221, 335] width 228 height 19
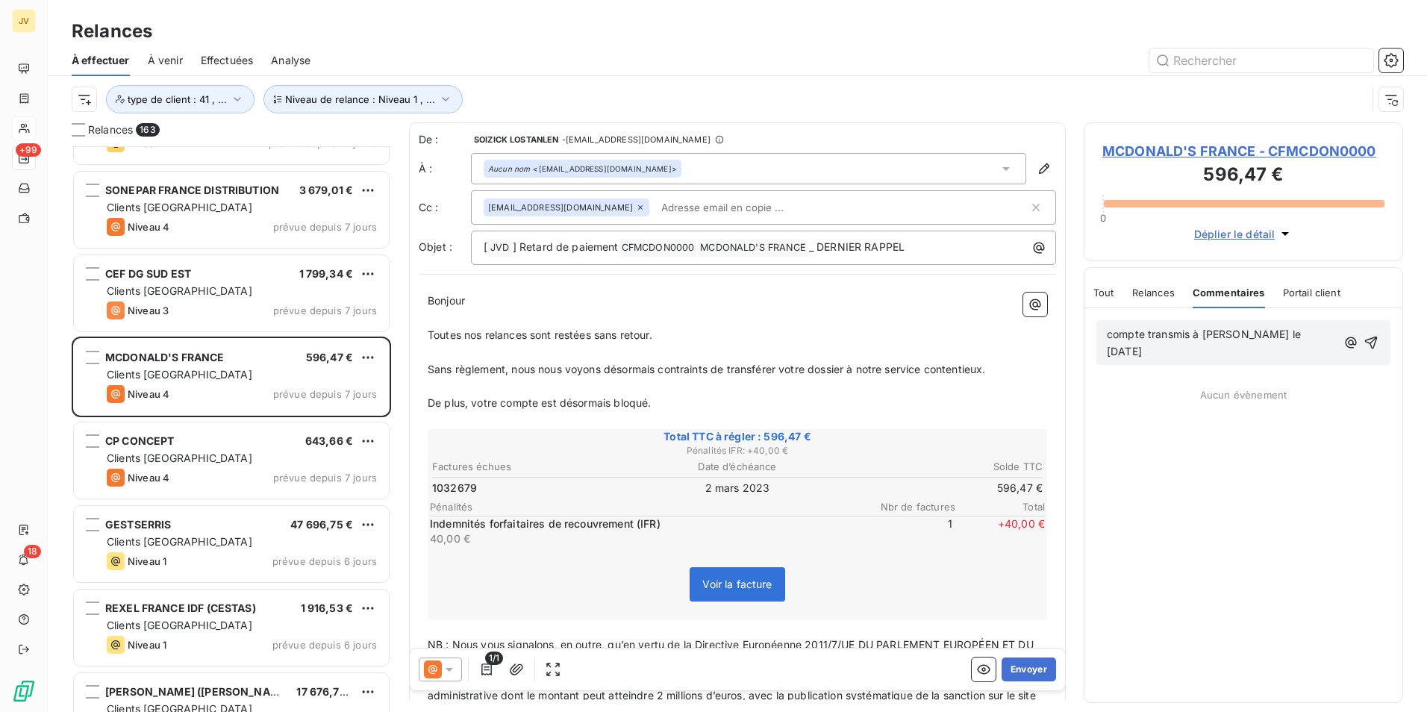
scroll to position [12409, 0]
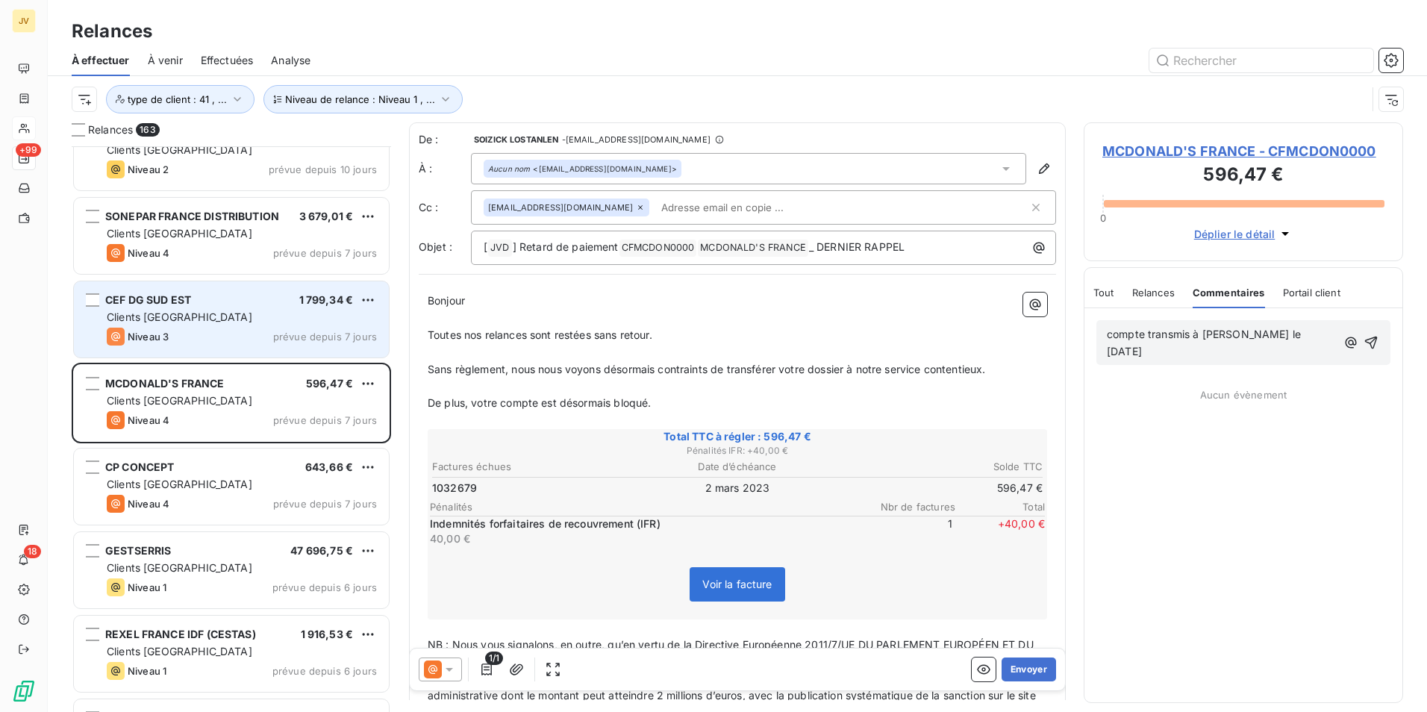
click at [222, 321] on div "Clients [GEOGRAPHIC_DATA]" at bounding box center [242, 317] width 270 height 15
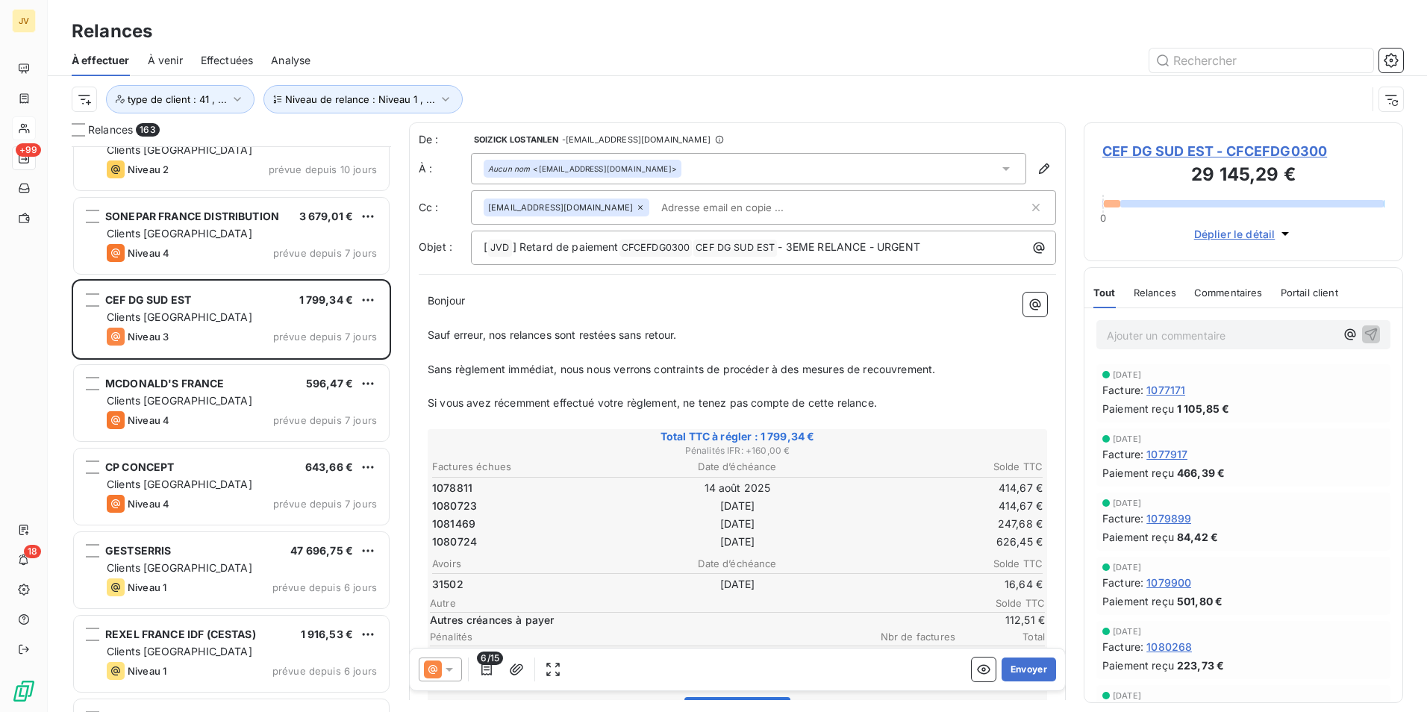
click at [1164, 288] on span "Relances" at bounding box center [1155, 293] width 43 height 12
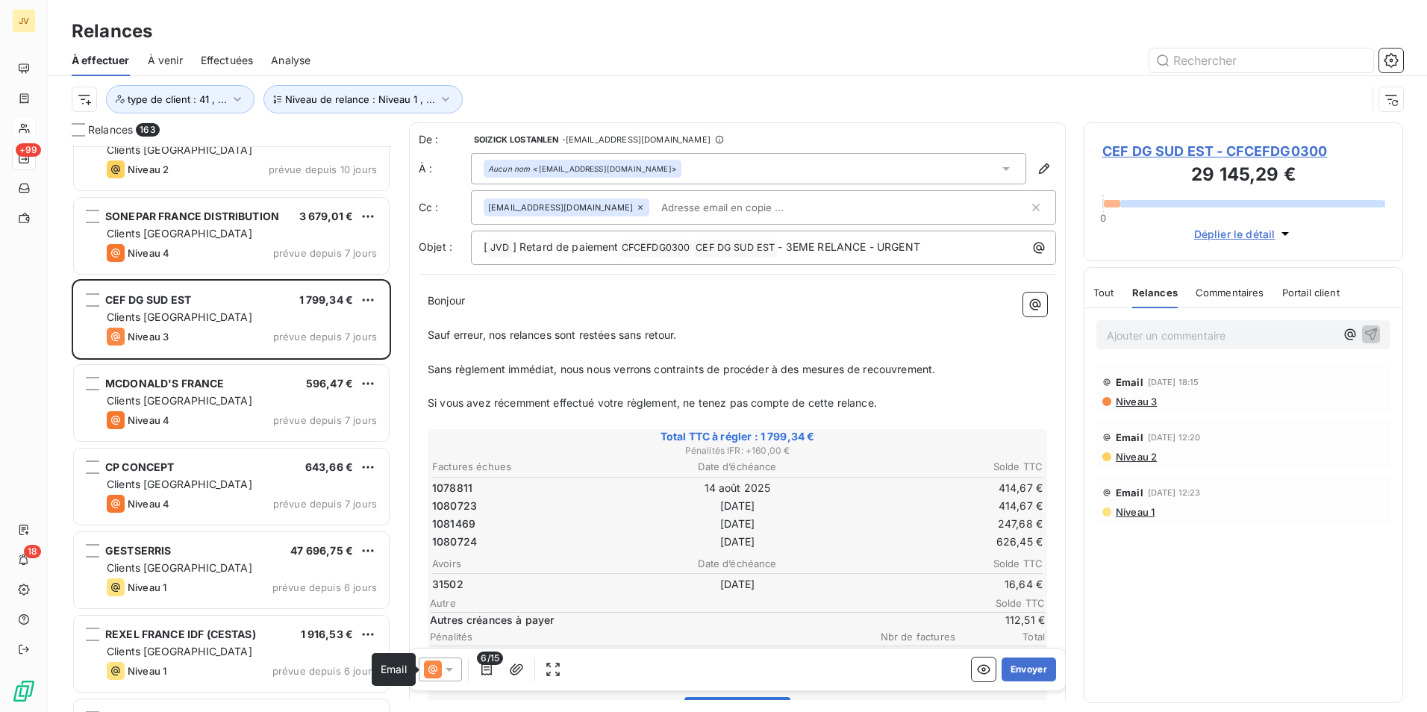
click at [437, 670] on icon at bounding box center [433, 670] width 18 height 18
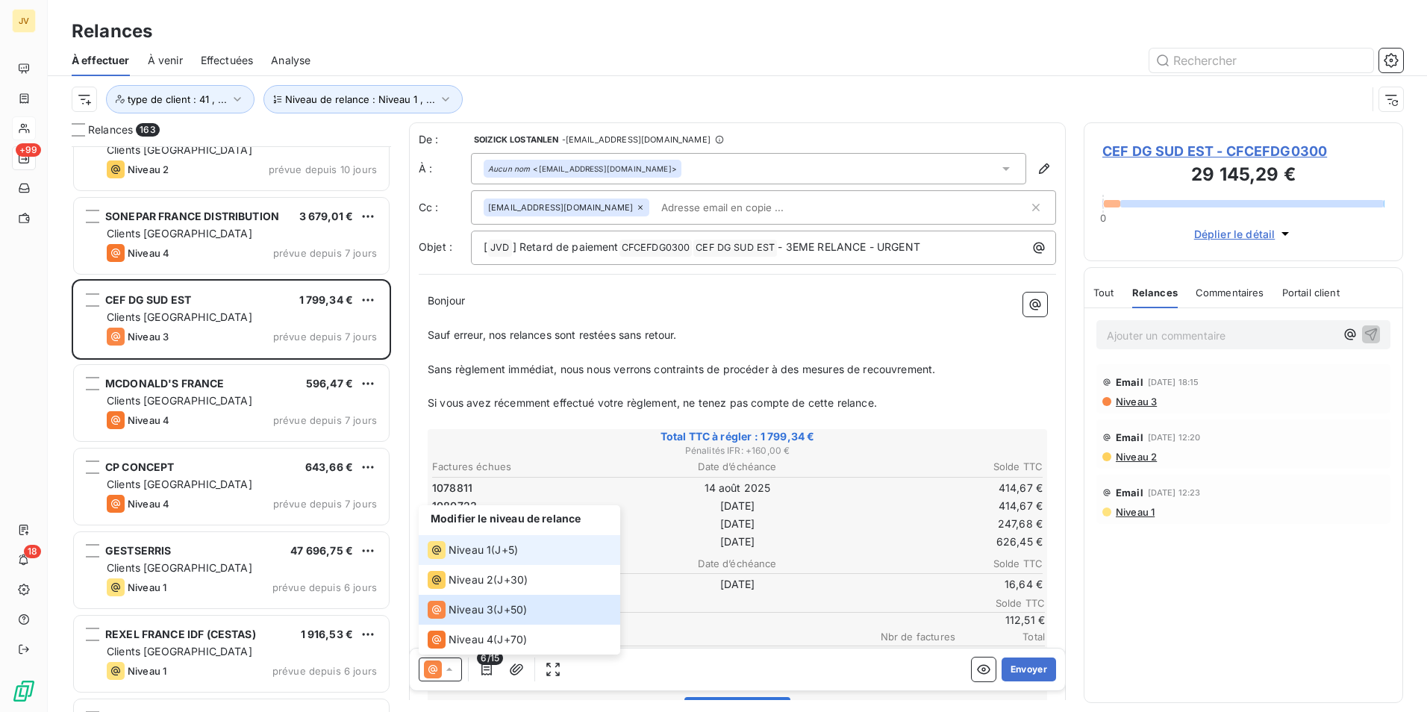
click at [461, 550] on span "Niveau 1" at bounding box center [470, 550] width 43 height 15
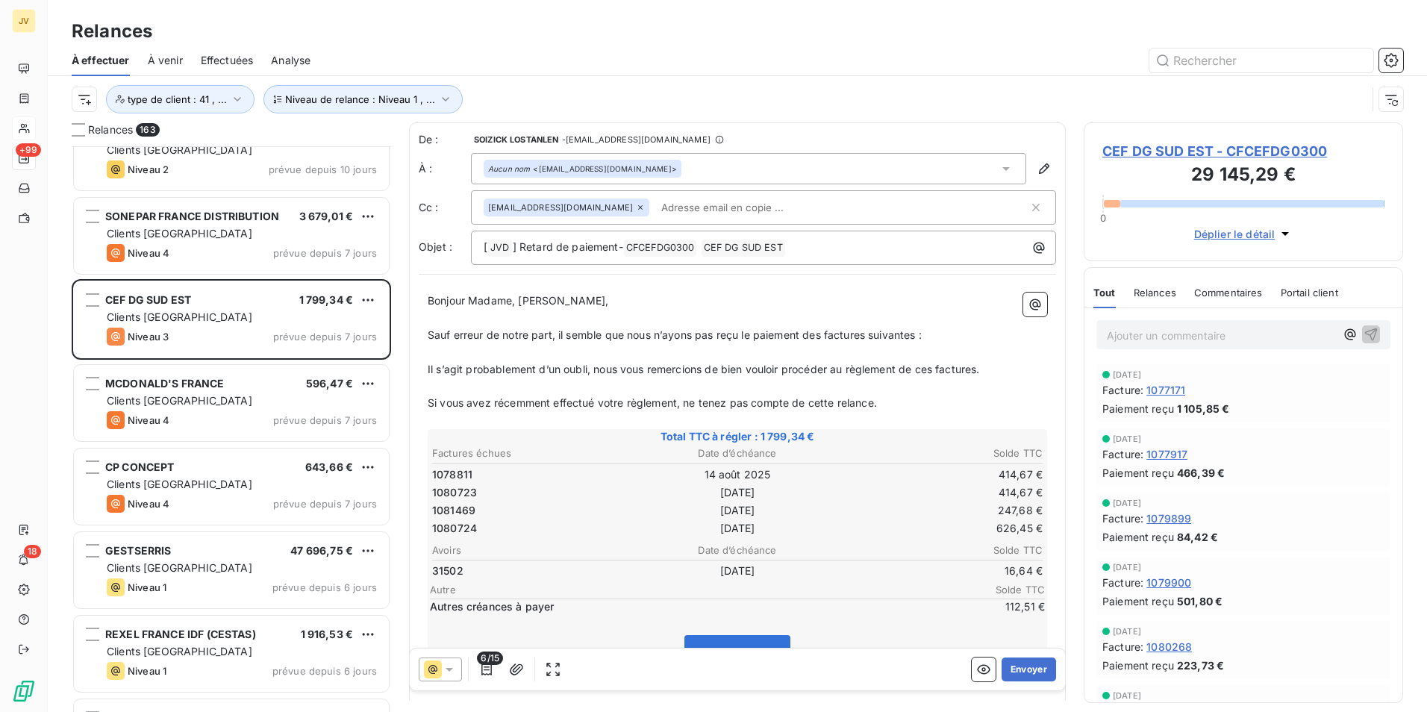
click at [1147, 295] on span "Relances" at bounding box center [1155, 293] width 43 height 12
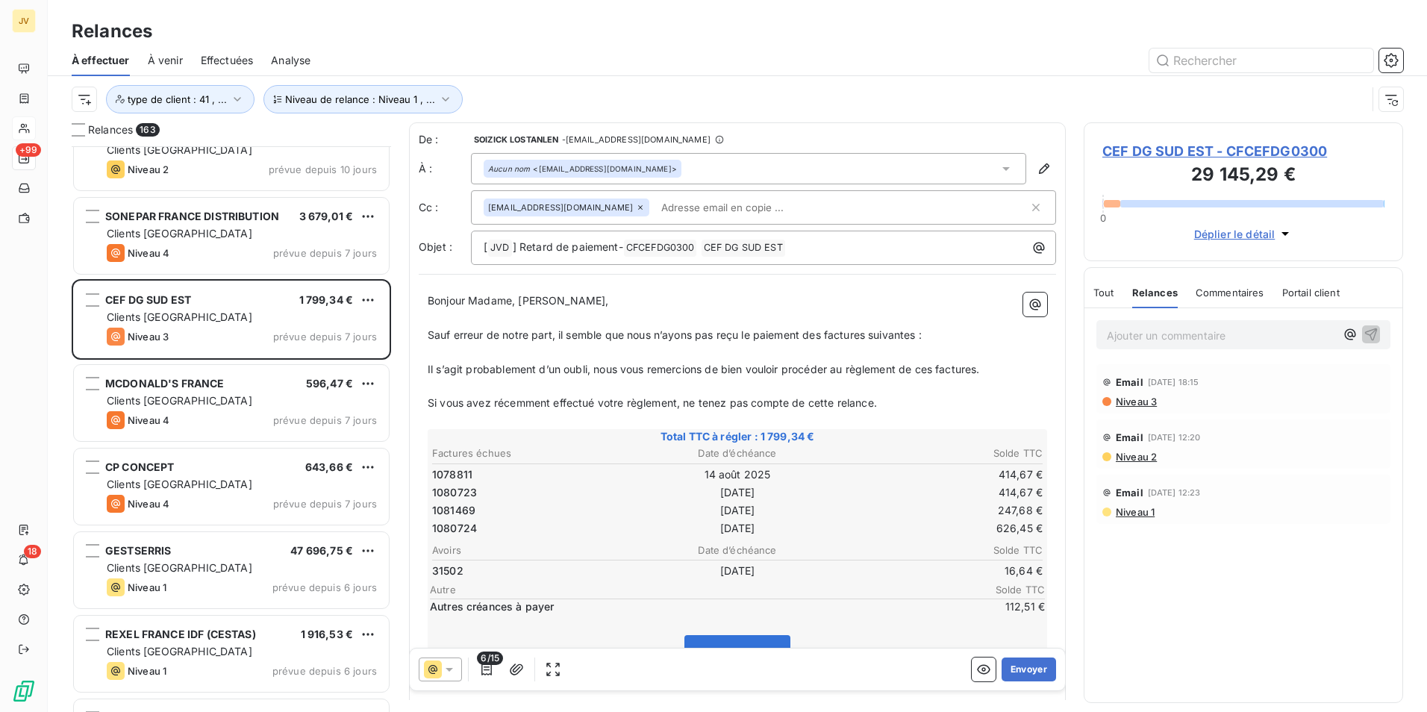
click at [636, 205] on icon at bounding box center [640, 207] width 9 height 9
click at [1024, 668] on button "Envoyer" at bounding box center [1029, 670] width 54 height 24
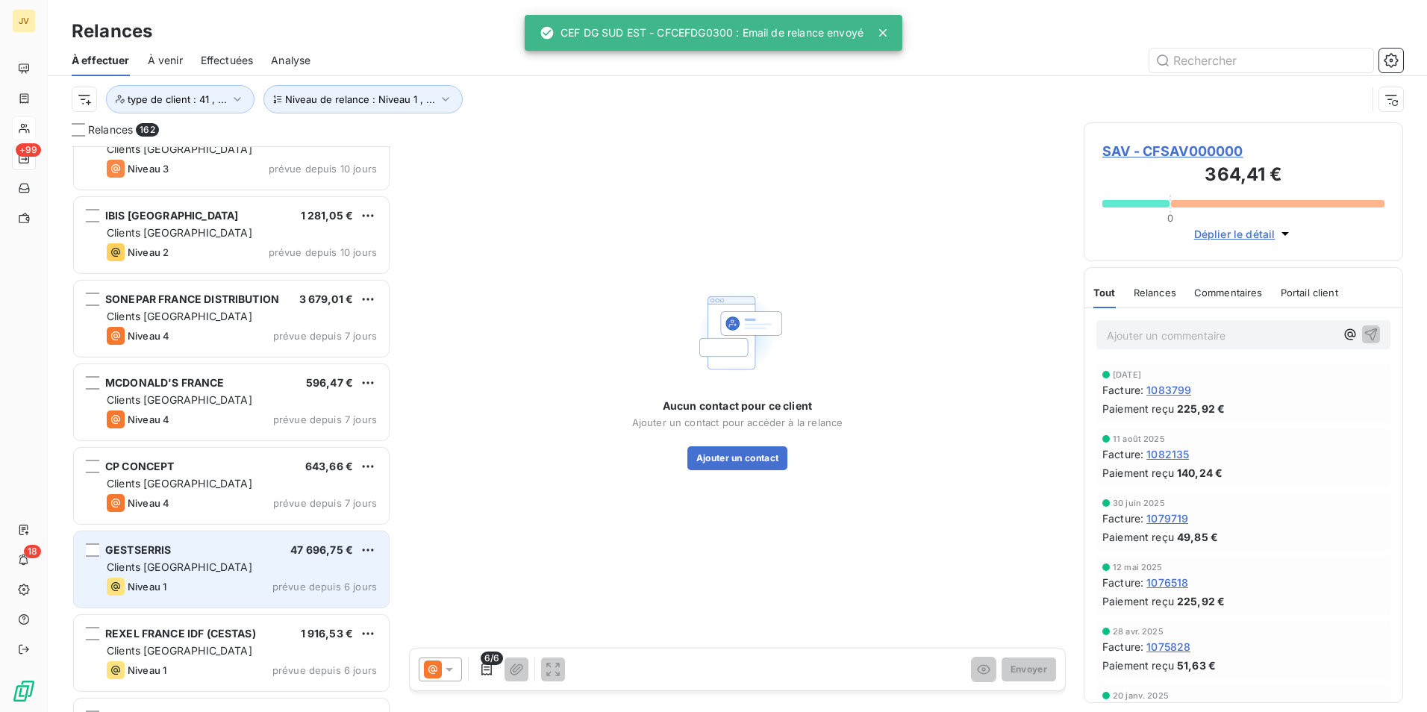
scroll to position [12259, 0]
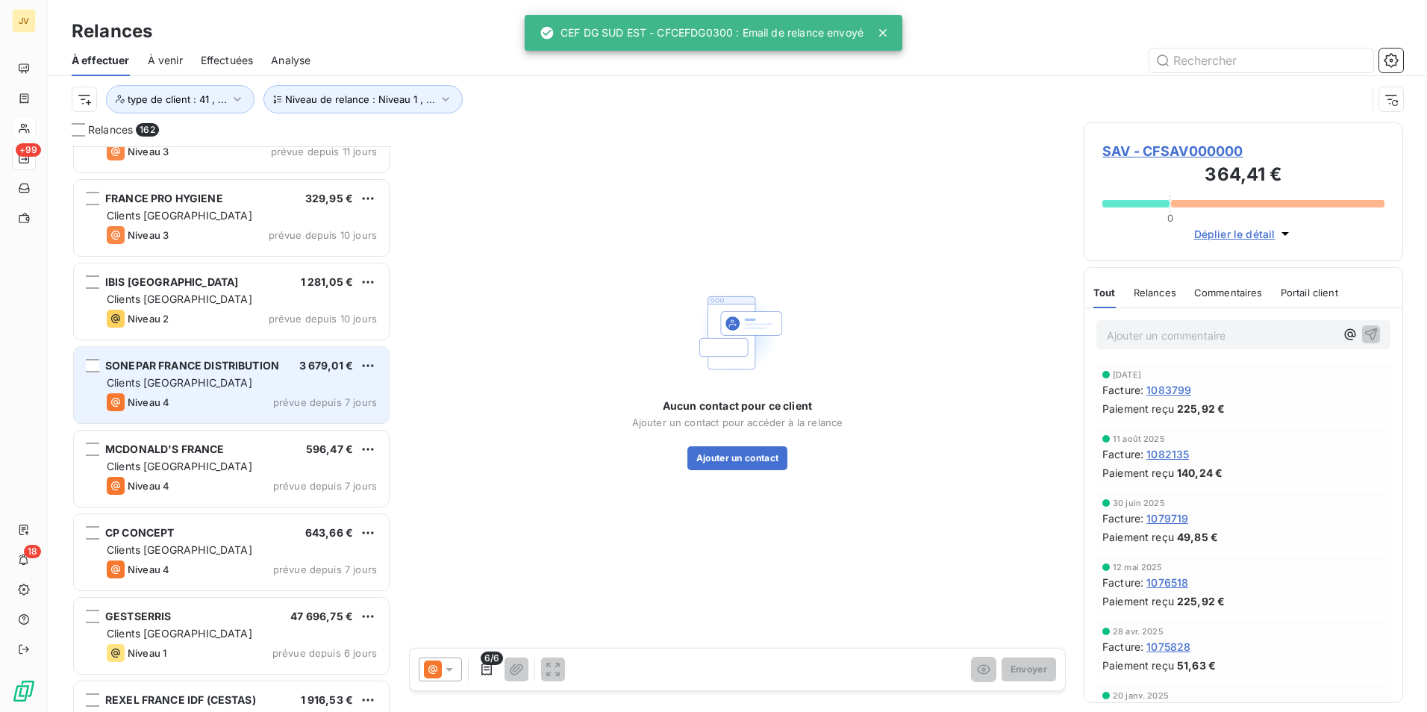
click at [213, 396] on div "Niveau 4 prévue depuis 7 jours" at bounding box center [242, 402] width 270 height 18
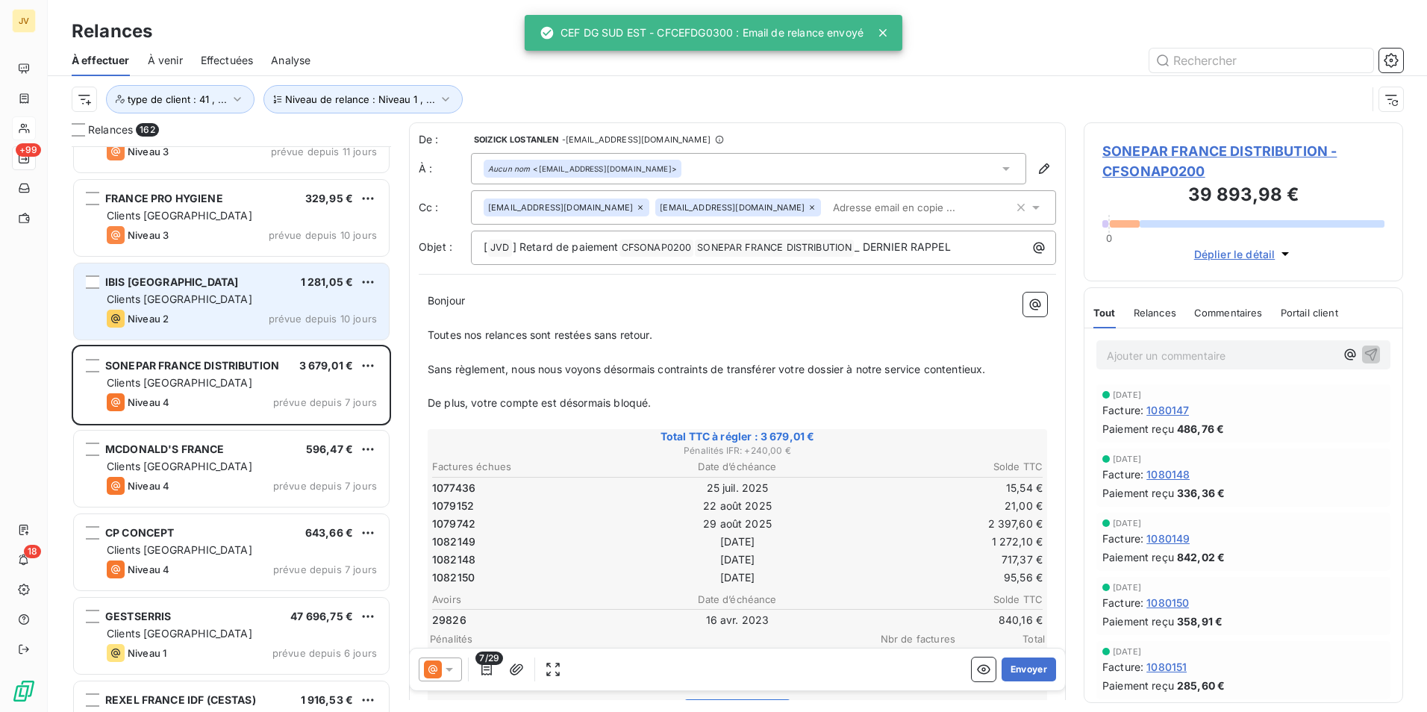
click at [200, 311] on div "Niveau 2 prévue depuis 10 jours" at bounding box center [242, 319] width 270 height 18
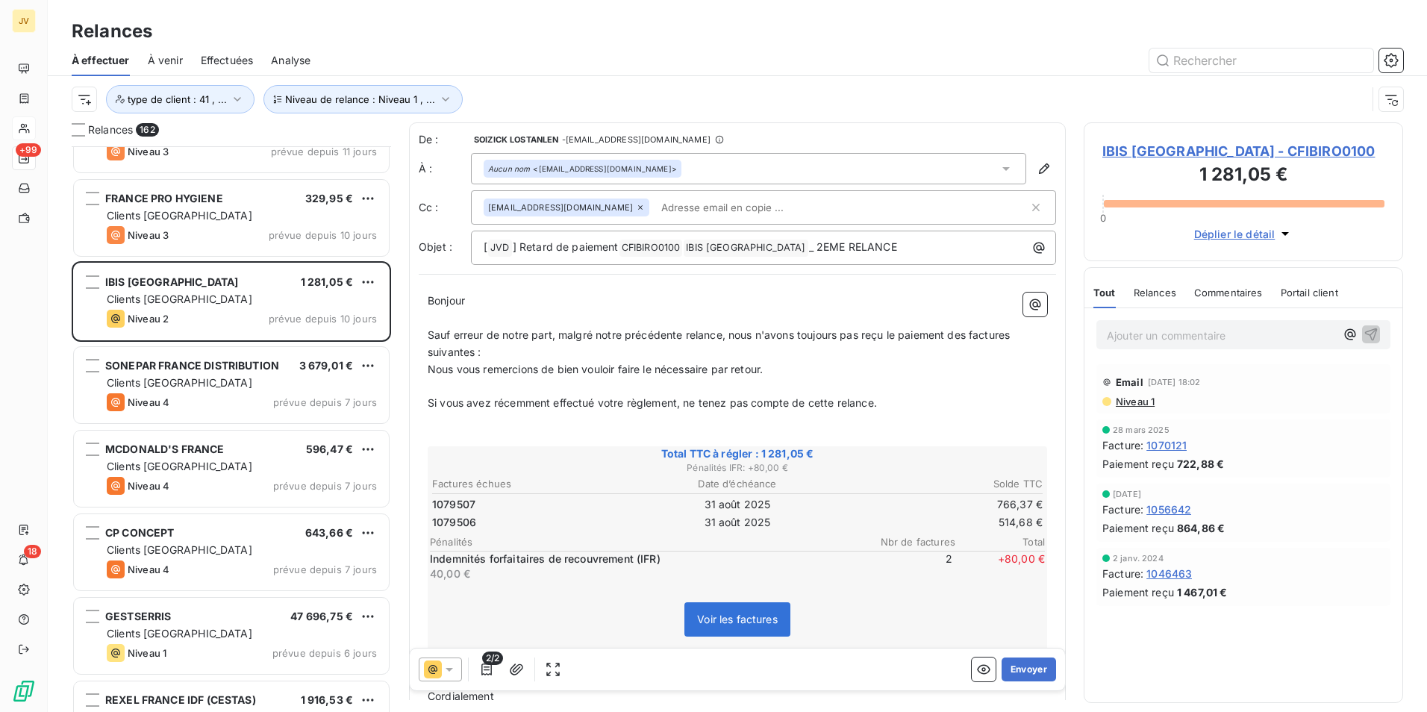
click at [1167, 291] on span "Relances" at bounding box center [1155, 293] width 43 height 12
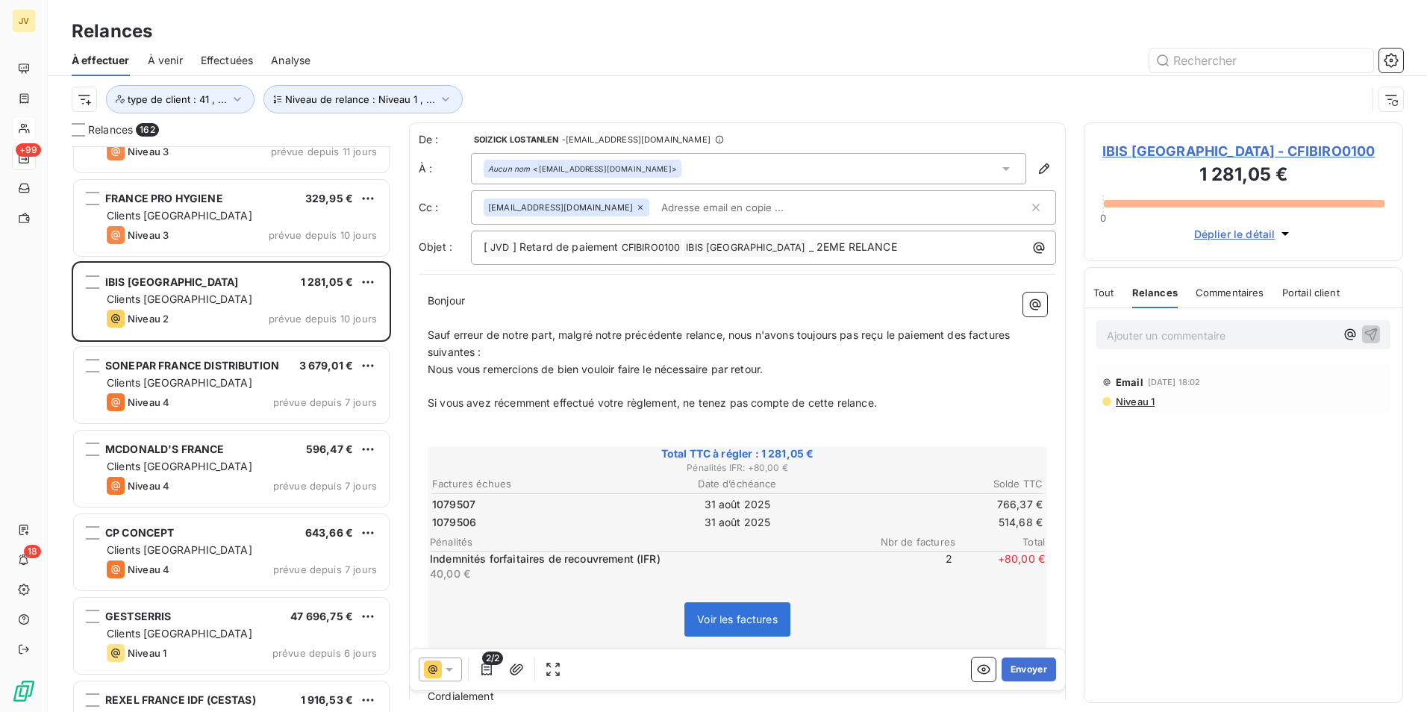
click at [636, 210] on icon at bounding box center [640, 207] width 9 height 9
click at [1026, 667] on button "Envoyer" at bounding box center [1029, 670] width 54 height 24
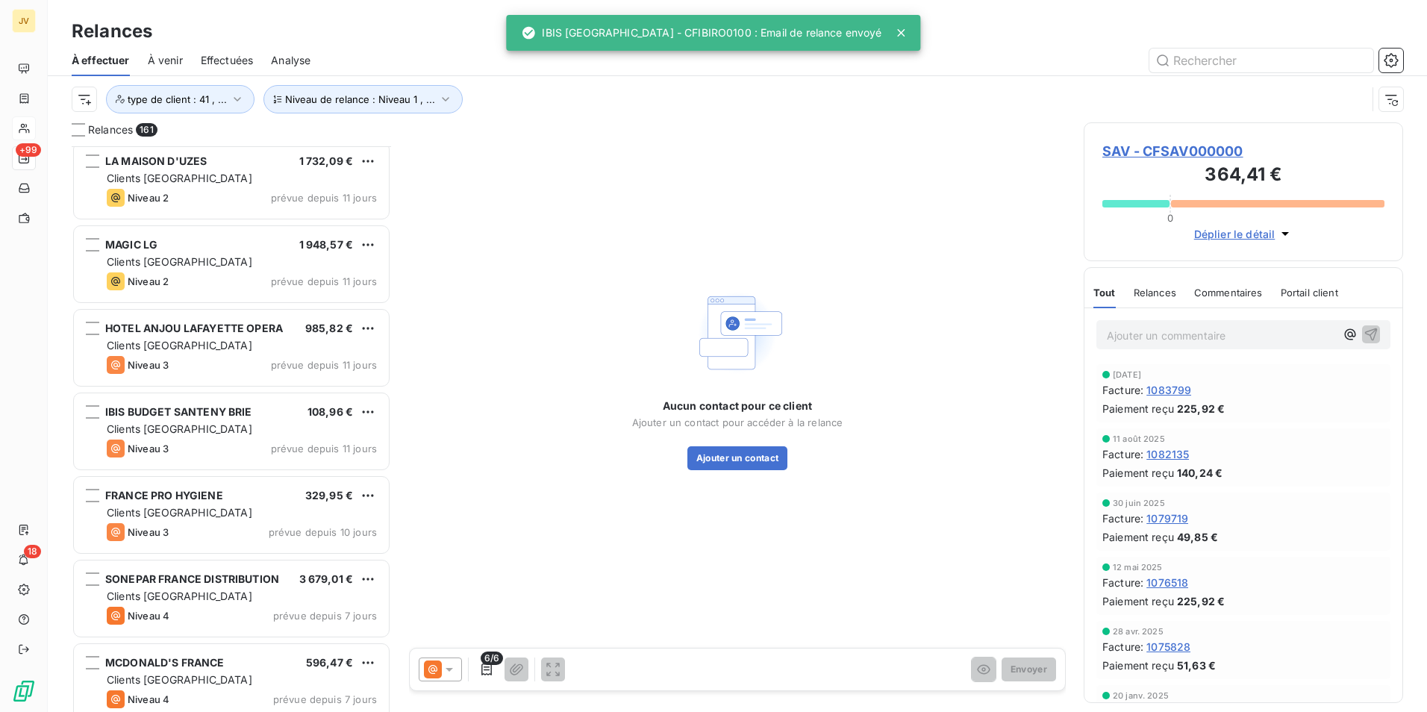
scroll to position [11961, 0]
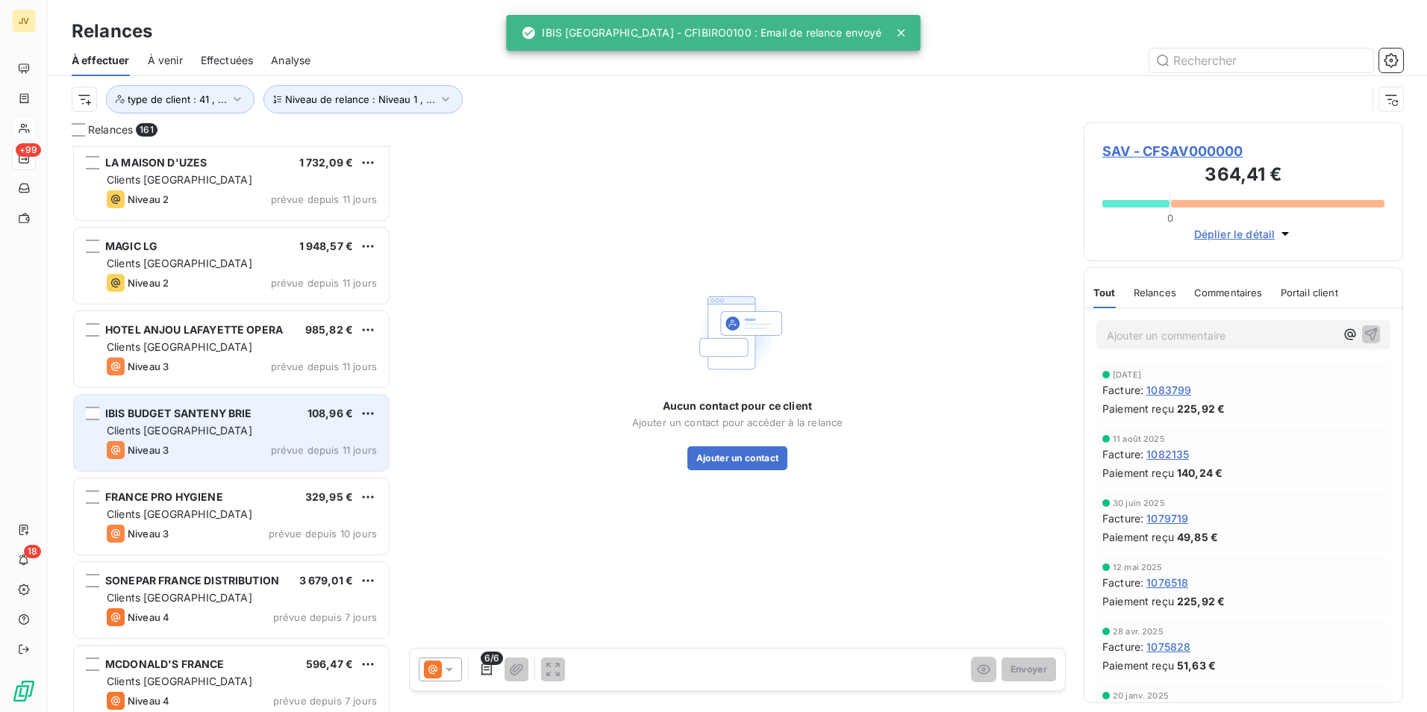
click at [231, 459] on div "IBIS BUDGET SANTENY BRIE 108,96 € Clients France Niveau 3 prévue depuis 11 jours" at bounding box center [231, 433] width 315 height 76
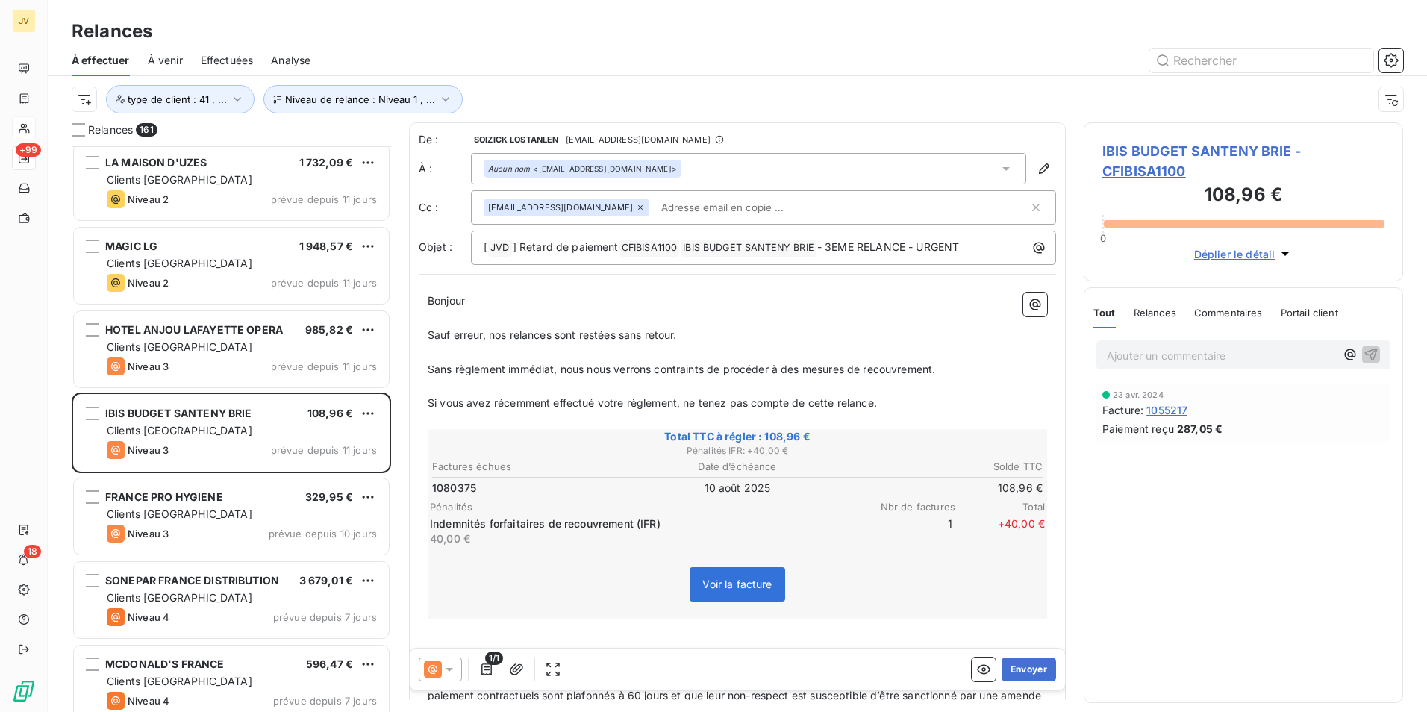
click at [1174, 312] on span "Relances" at bounding box center [1155, 313] width 43 height 12
click at [1154, 309] on span "Relances" at bounding box center [1155, 313] width 46 height 12
click at [443, 669] on icon at bounding box center [449, 669] width 15 height 15
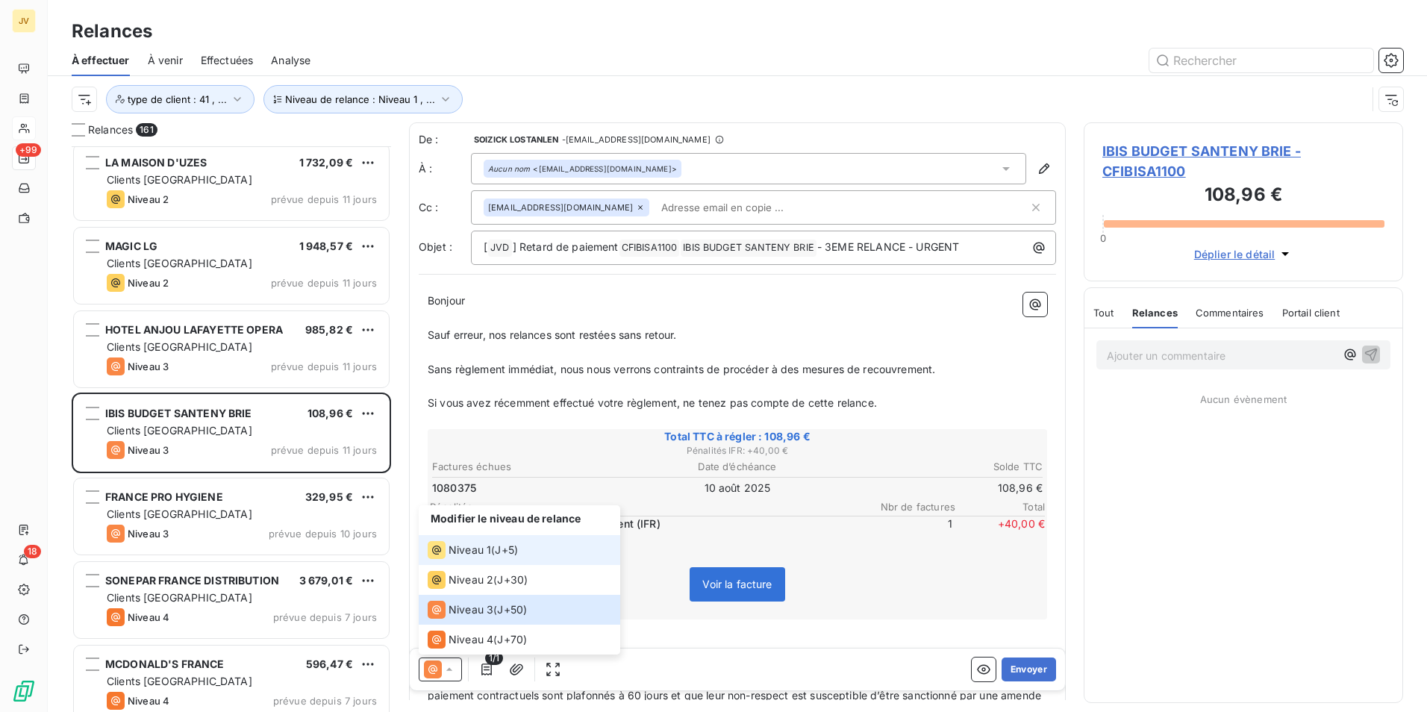
click at [457, 553] on span "Niveau 1" at bounding box center [470, 550] width 43 height 15
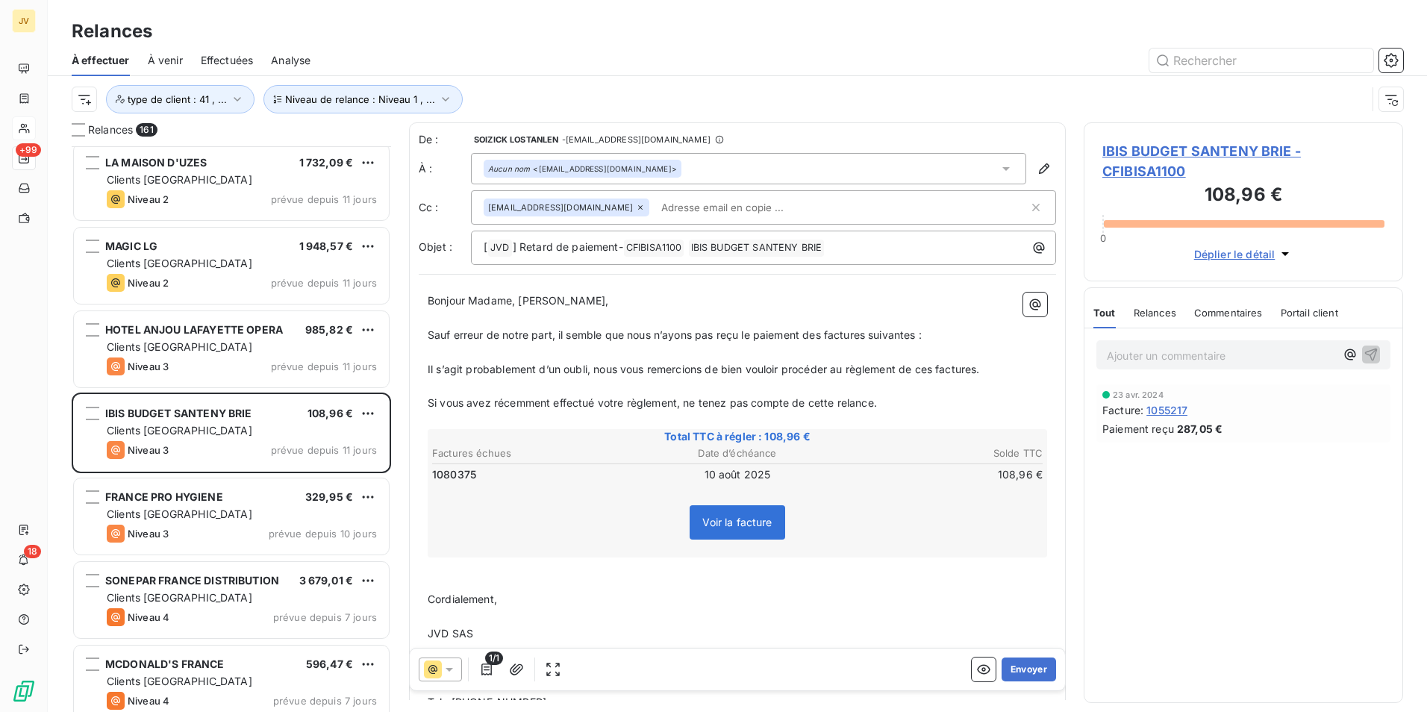
click at [636, 205] on icon at bounding box center [640, 207] width 9 height 9
click at [1169, 311] on span "Relances" at bounding box center [1155, 313] width 43 height 12
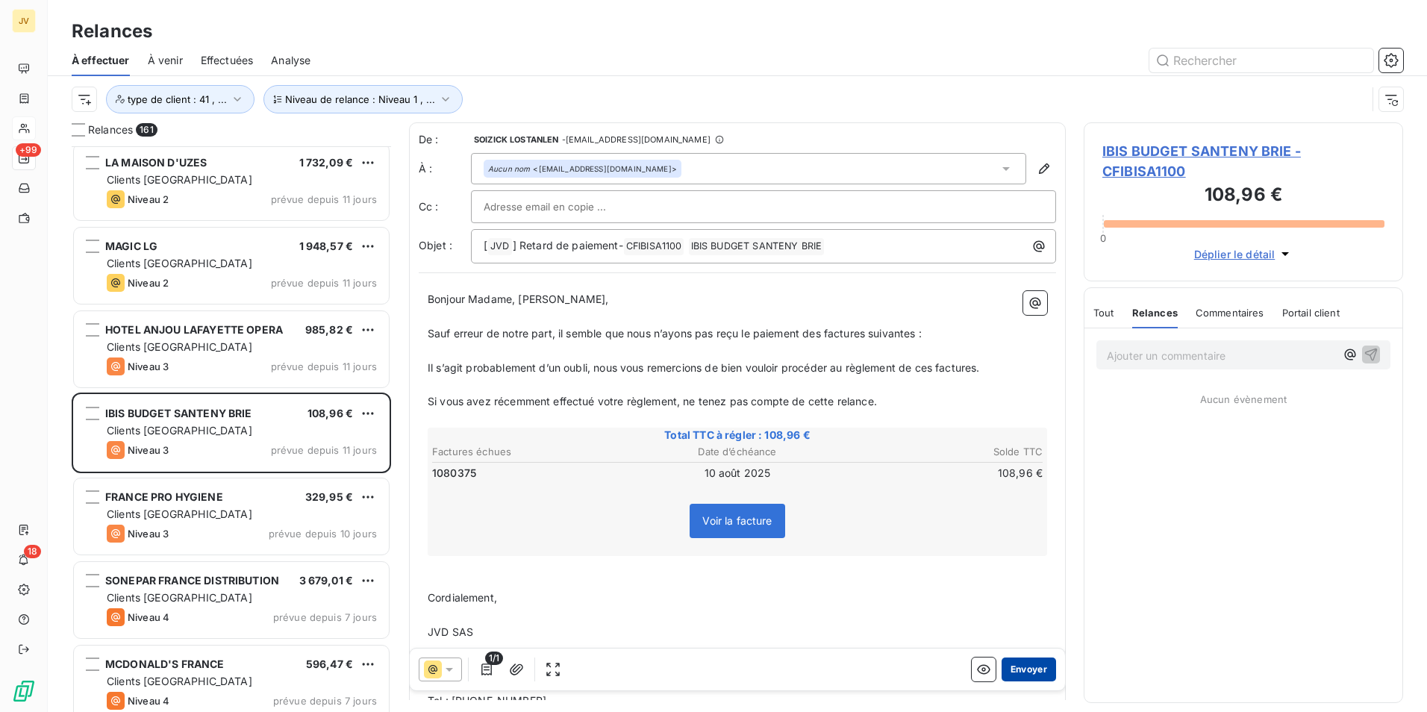
click at [1014, 667] on button "Envoyer" at bounding box center [1029, 670] width 54 height 24
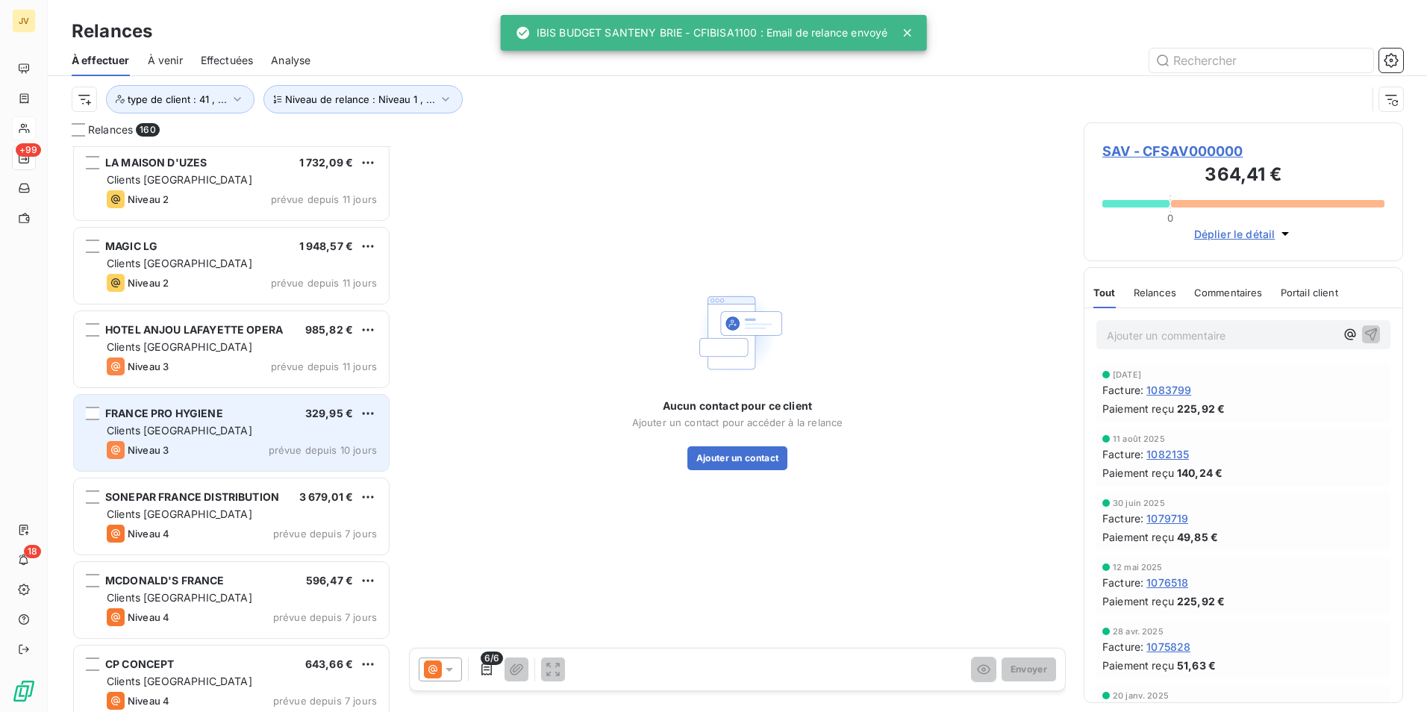
click at [241, 441] on div "Niveau 3 prévue depuis 10 jours" at bounding box center [242, 450] width 270 height 18
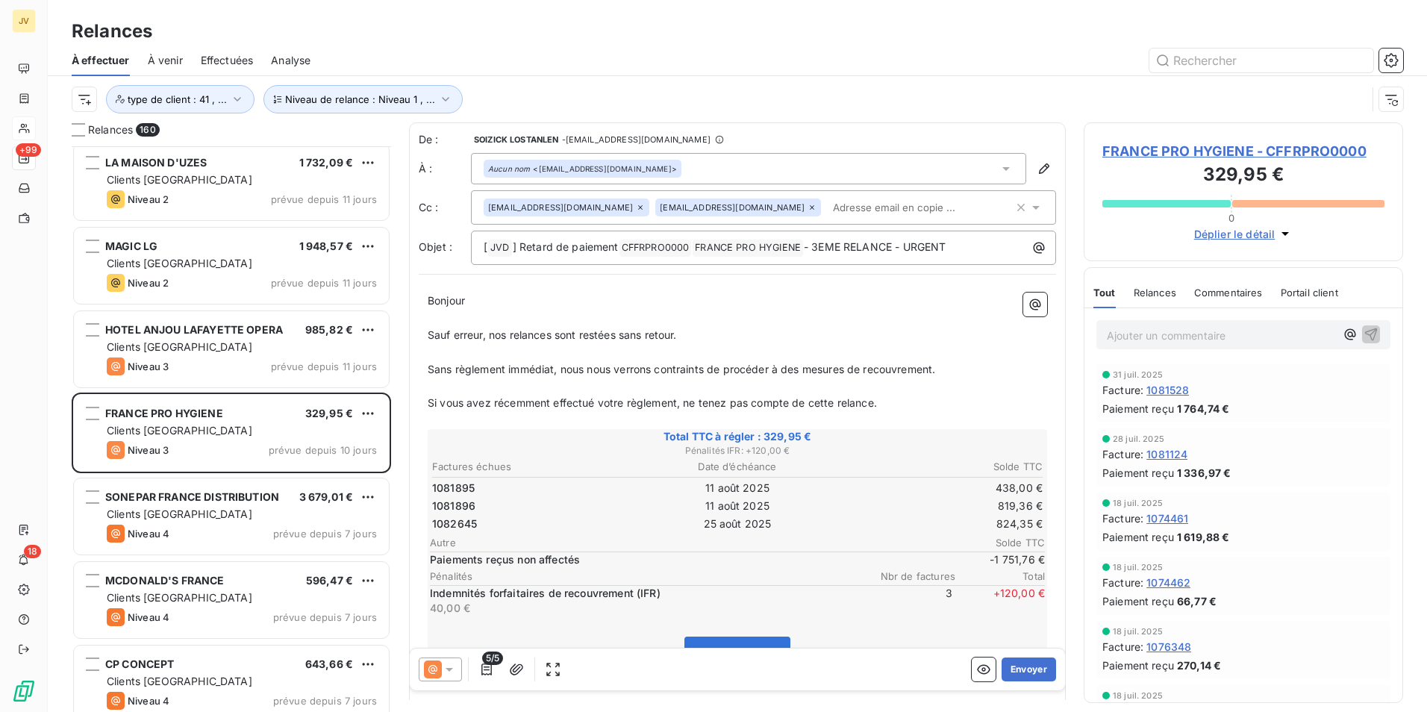
click at [1164, 295] on span "Relances" at bounding box center [1155, 293] width 43 height 12
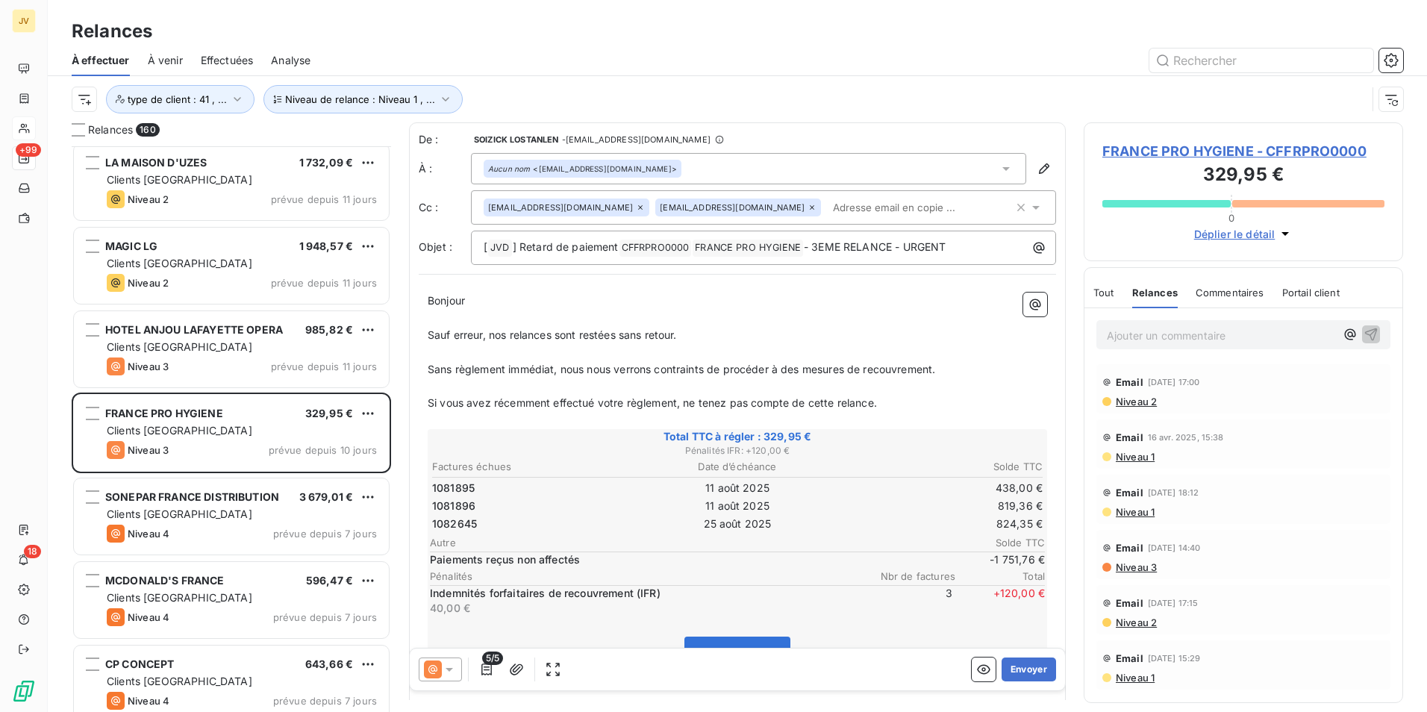
click at [442, 666] on icon at bounding box center [449, 669] width 15 height 15
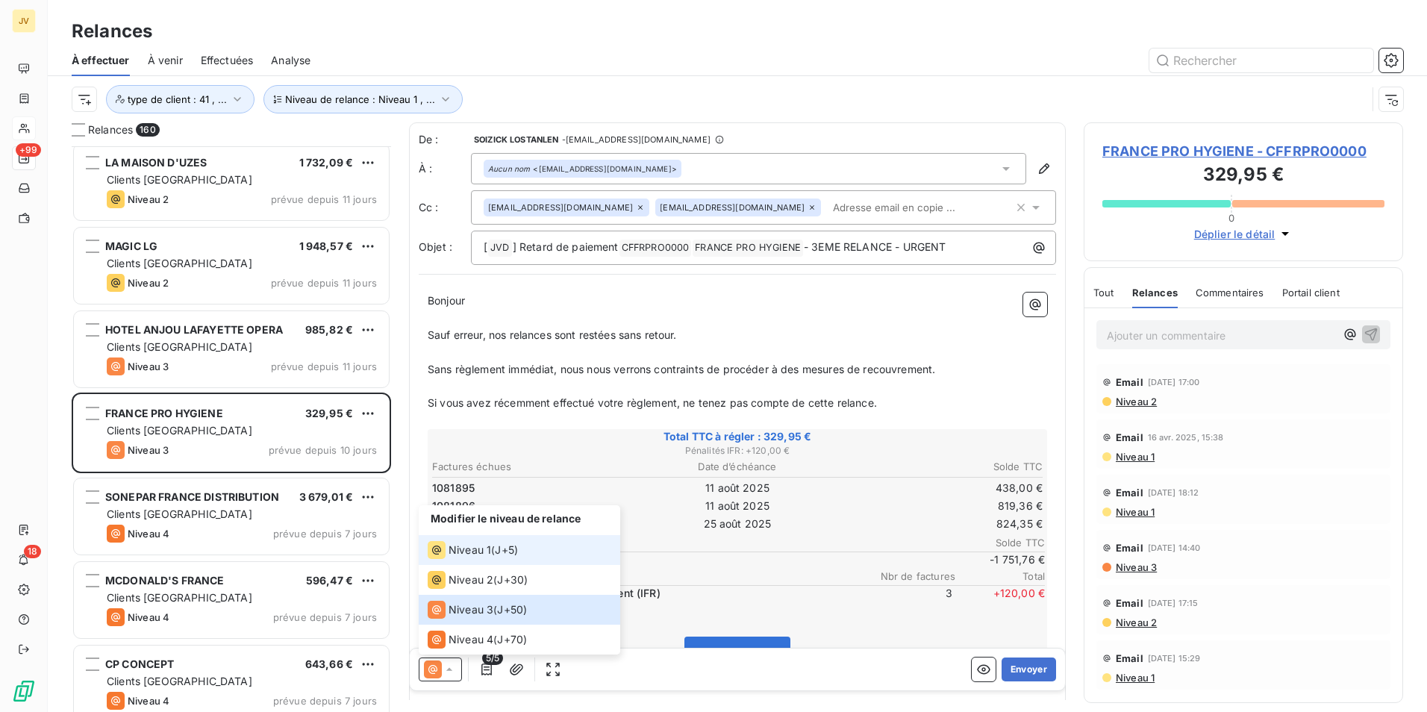
click at [455, 538] on li "Niveau 1 ( J+5 )" at bounding box center [520, 550] width 202 height 30
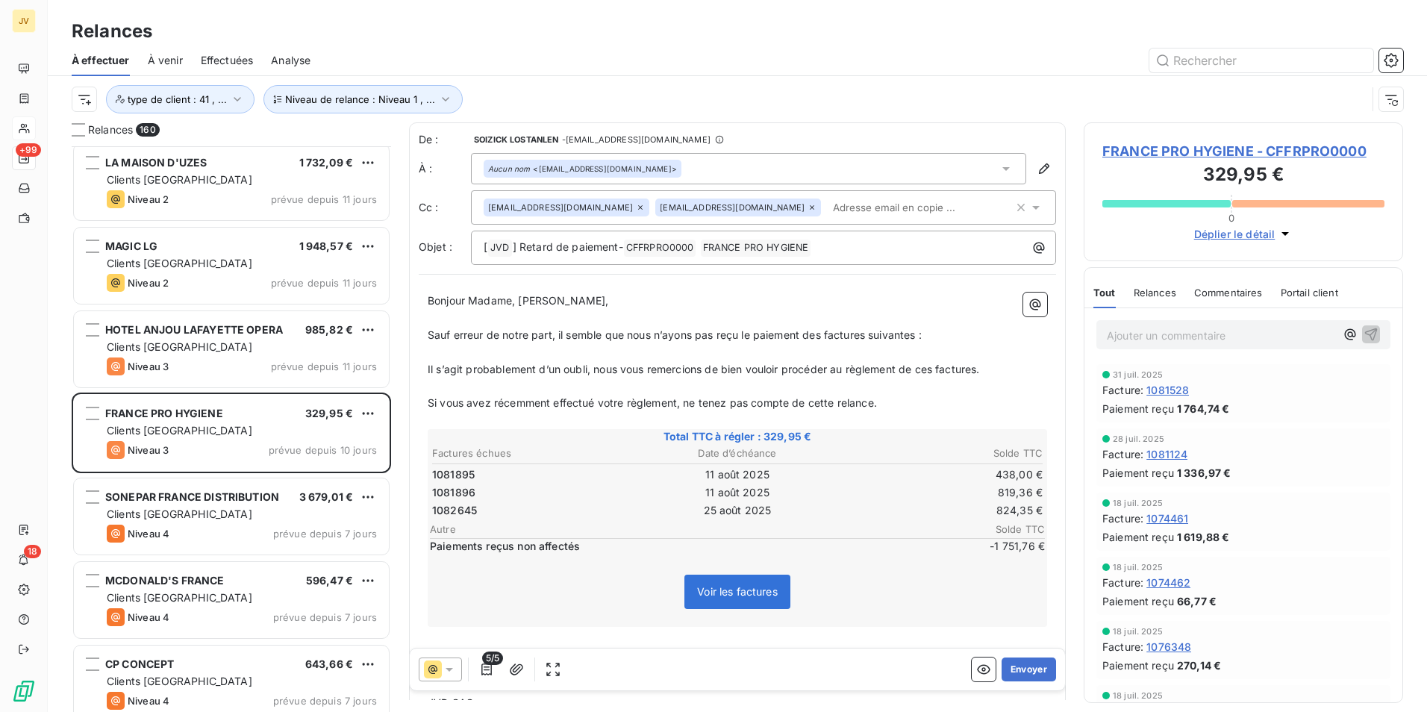
click at [1167, 285] on div "Relances" at bounding box center [1155, 292] width 43 height 31
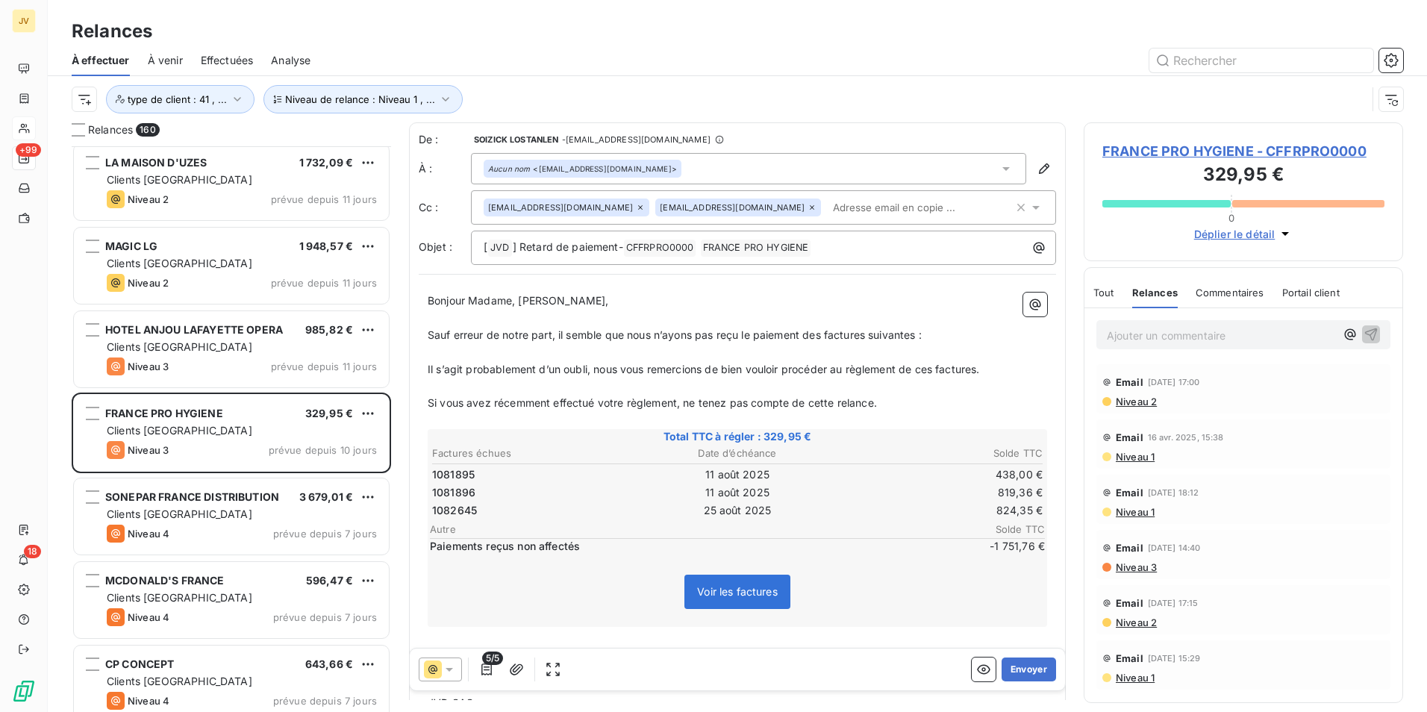
click at [585, 208] on div "[EMAIL_ADDRESS][DOMAIN_NAME]" at bounding box center [567, 208] width 166 height 18
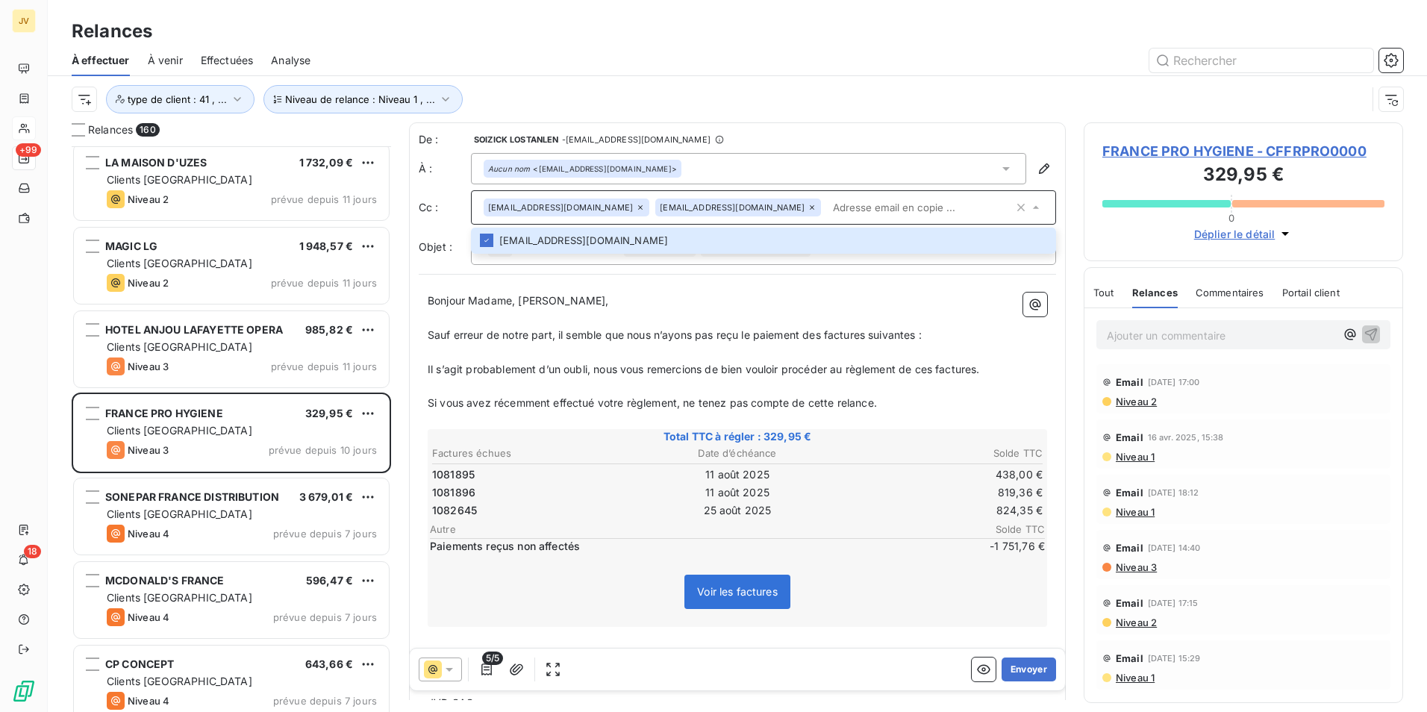
click at [584, 207] on div "[EMAIL_ADDRESS][DOMAIN_NAME]" at bounding box center [567, 208] width 166 height 18
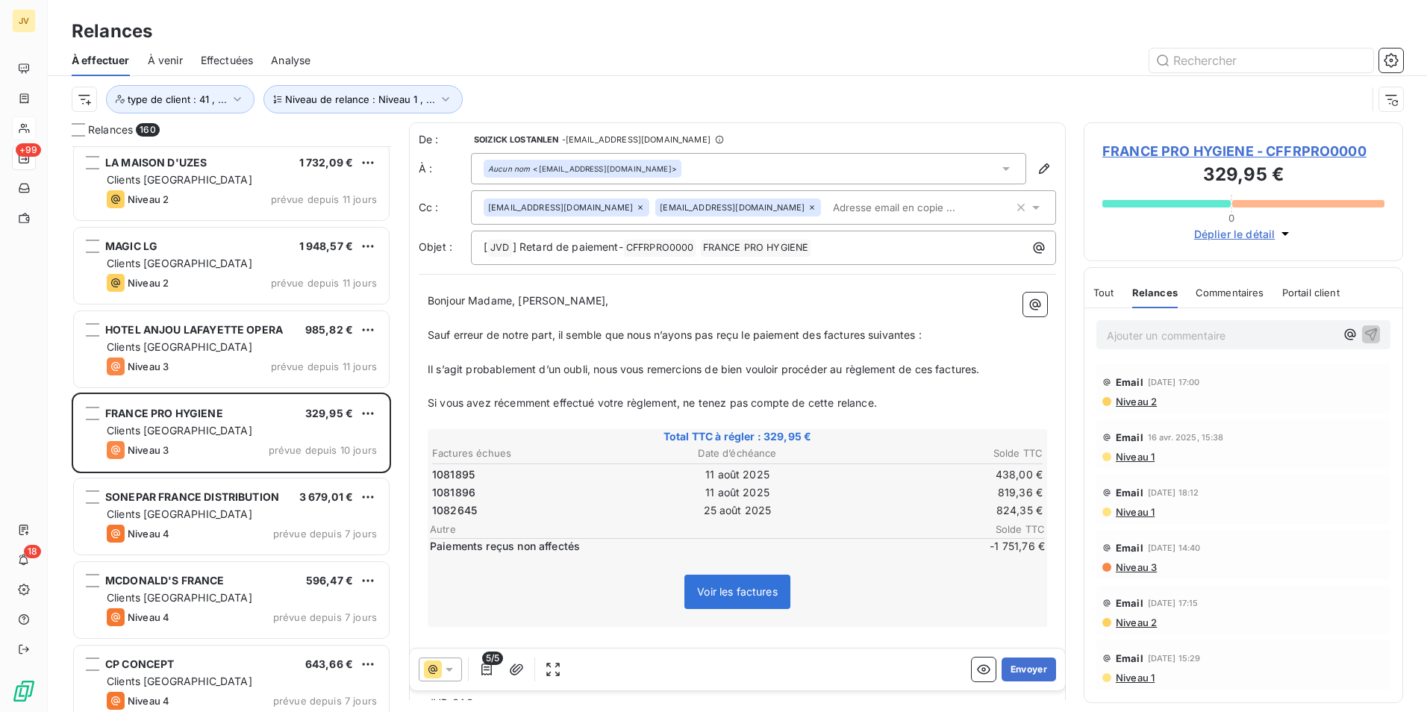
click at [636, 206] on icon at bounding box center [640, 207] width 9 height 9
drag, startPoint x: 1026, startPoint y: 668, endPoint x: 769, endPoint y: 668, distance: 256.8
click at [769, 668] on div "5/5 Envoyer" at bounding box center [737, 670] width 655 height 42
click at [999, 164] on icon at bounding box center [1006, 168] width 15 height 15
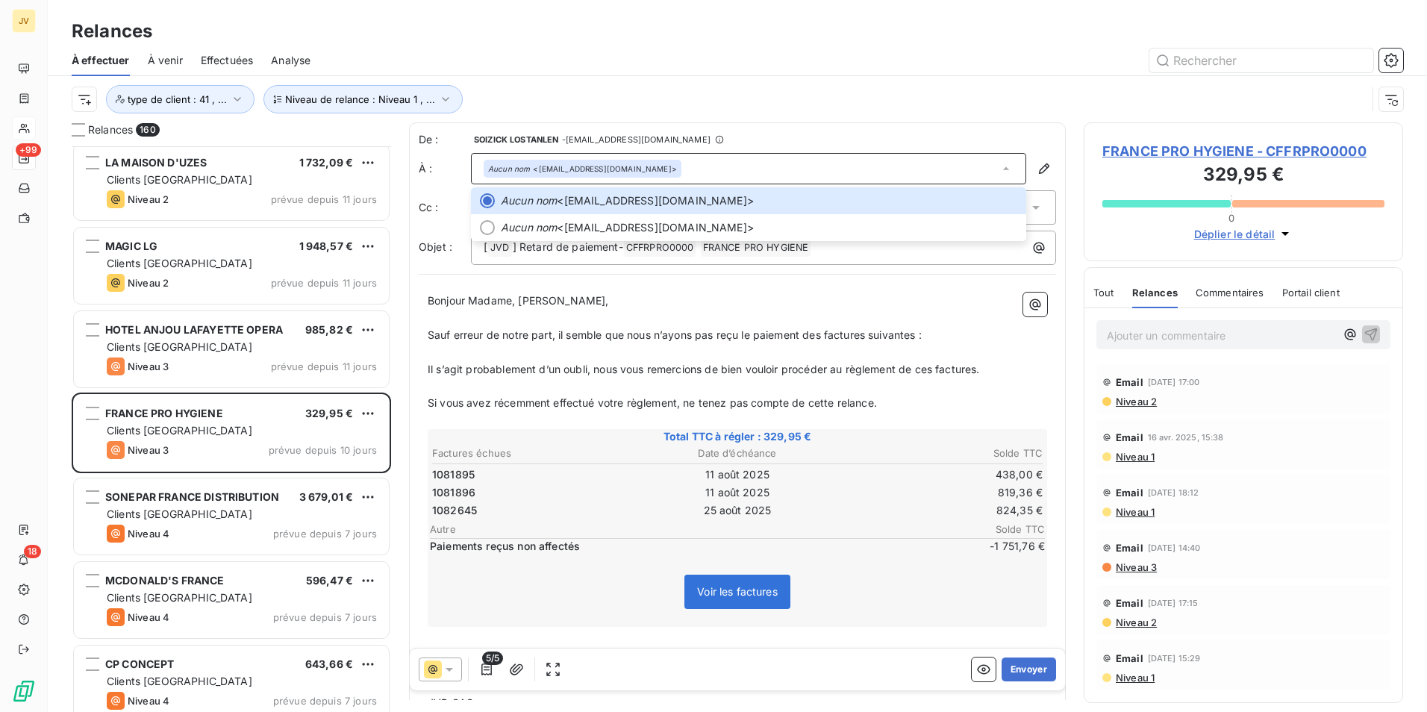
click at [824, 167] on div "Aucun nom <irichel@bos-equipement.com>" at bounding box center [748, 168] width 555 height 31
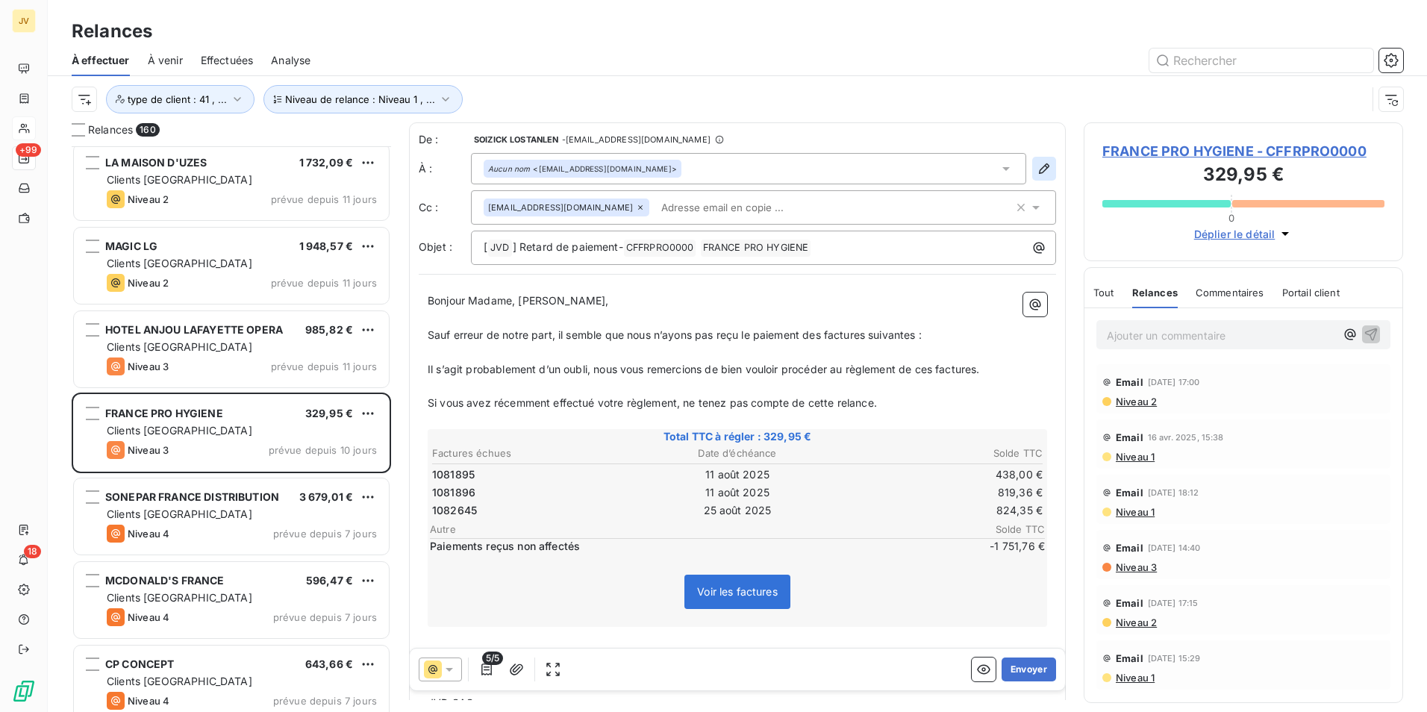
click at [1033, 160] on button "button" at bounding box center [1044, 169] width 24 height 24
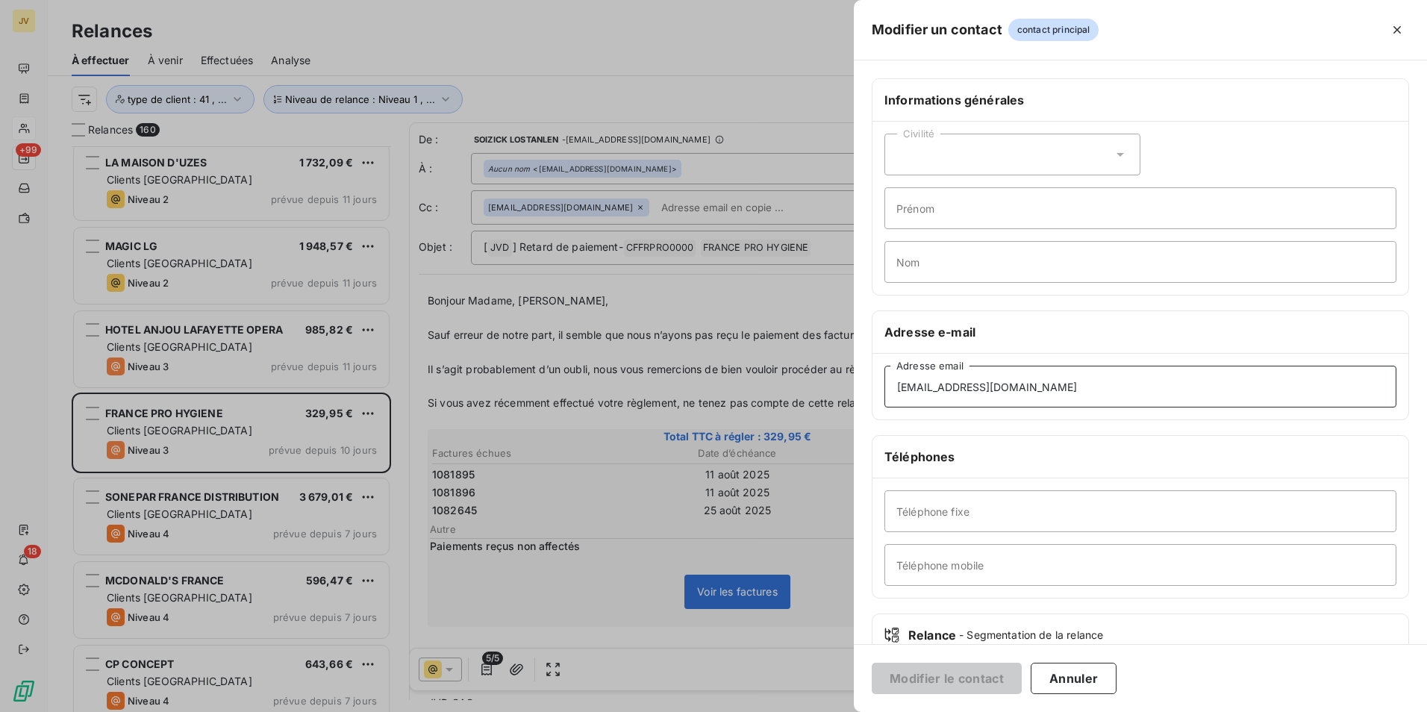
drag, startPoint x: 1056, startPoint y: 386, endPoint x: -3, endPoint y: 396, distance: 1059.3
click at [0, 396] on html "JV +99 18 Relances À effectuer À venir Effectuées Analyse Niveau de relance : N…" at bounding box center [713, 356] width 1427 height 712
paste input "[EMAIL_ADDRESS][DOMAIN_NAME]"
type input "[EMAIL_ADDRESS][DOMAIN_NAME]"
click at [943, 679] on button "Modifier le contact" at bounding box center [947, 678] width 150 height 31
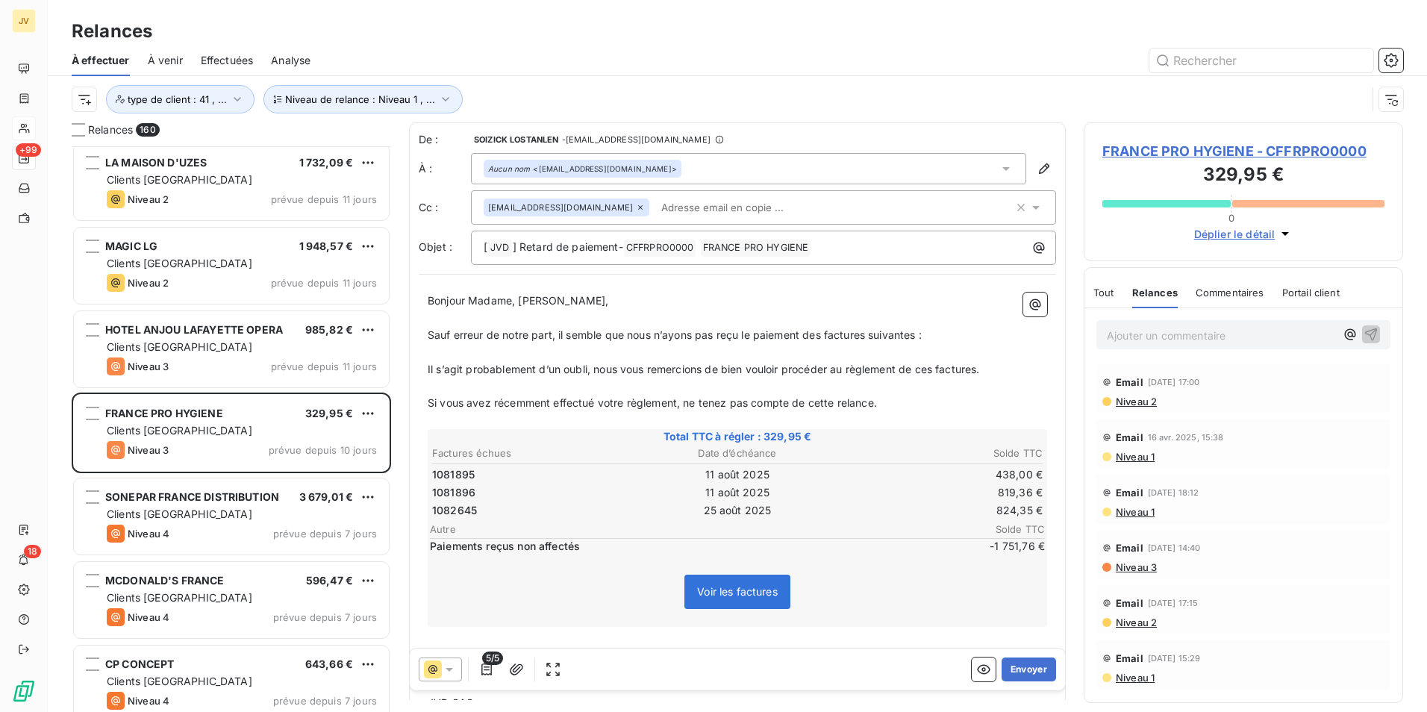
click at [622, 170] on div "Aucun nom <irichel@bos-equipement.com>" at bounding box center [582, 168] width 189 height 10
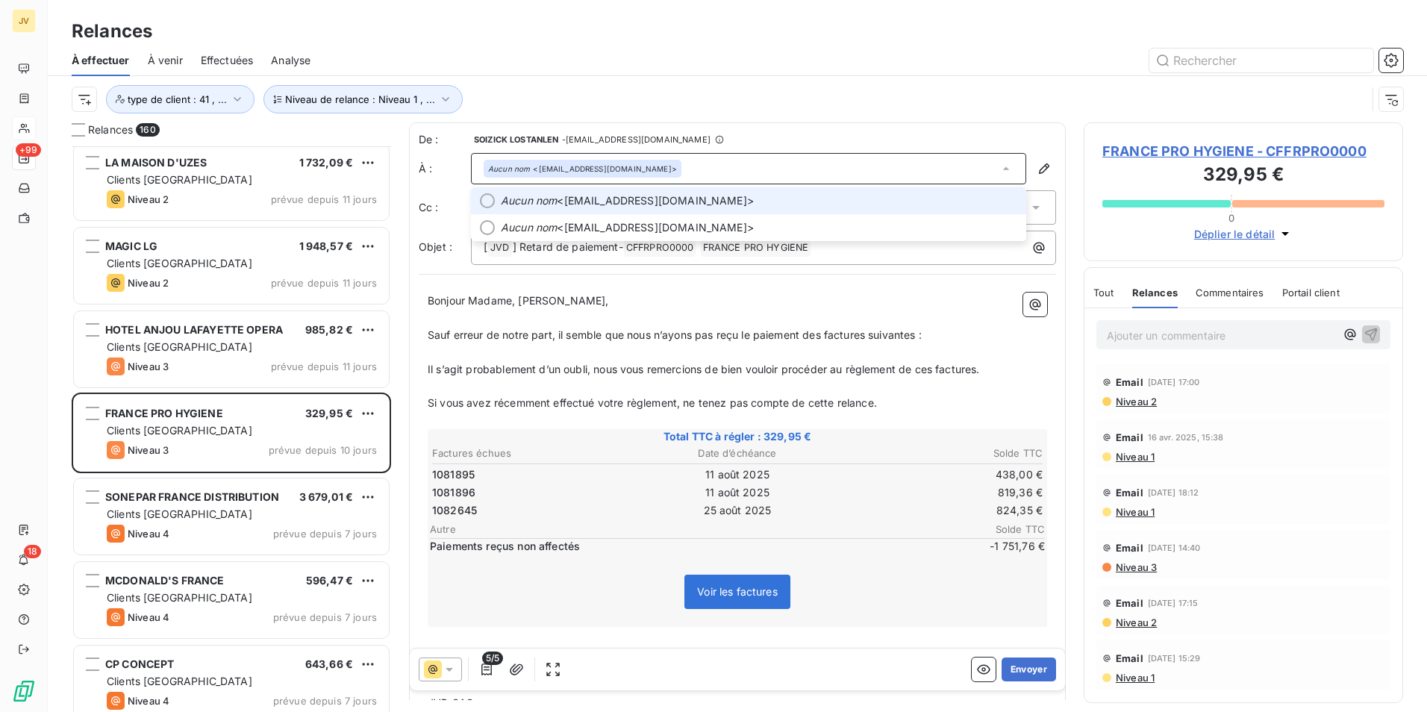
click at [494, 201] on div at bounding box center [487, 200] width 15 height 15
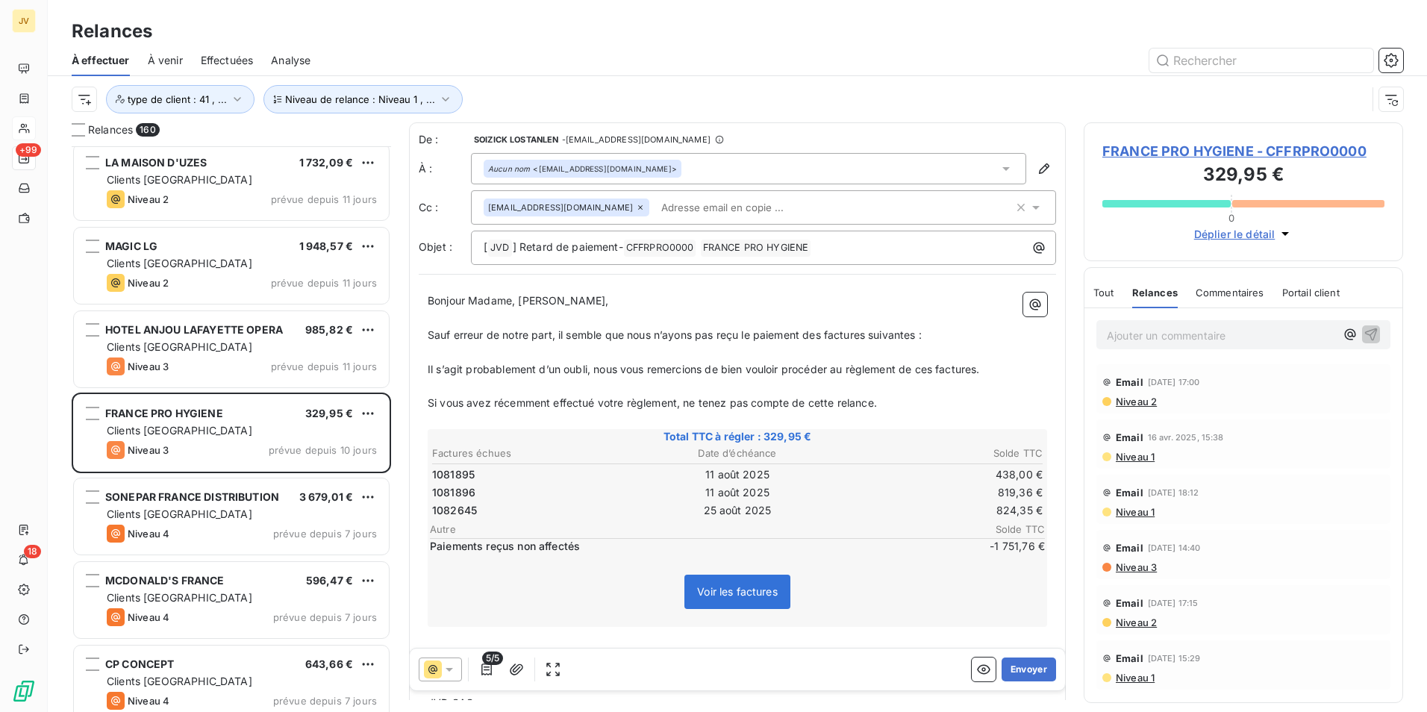
click at [638, 208] on icon at bounding box center [640, 207] width 9 height 9
click at [1026, 667] on button "Envoyer" at bounding box center [1029, 670] width 54 height 24
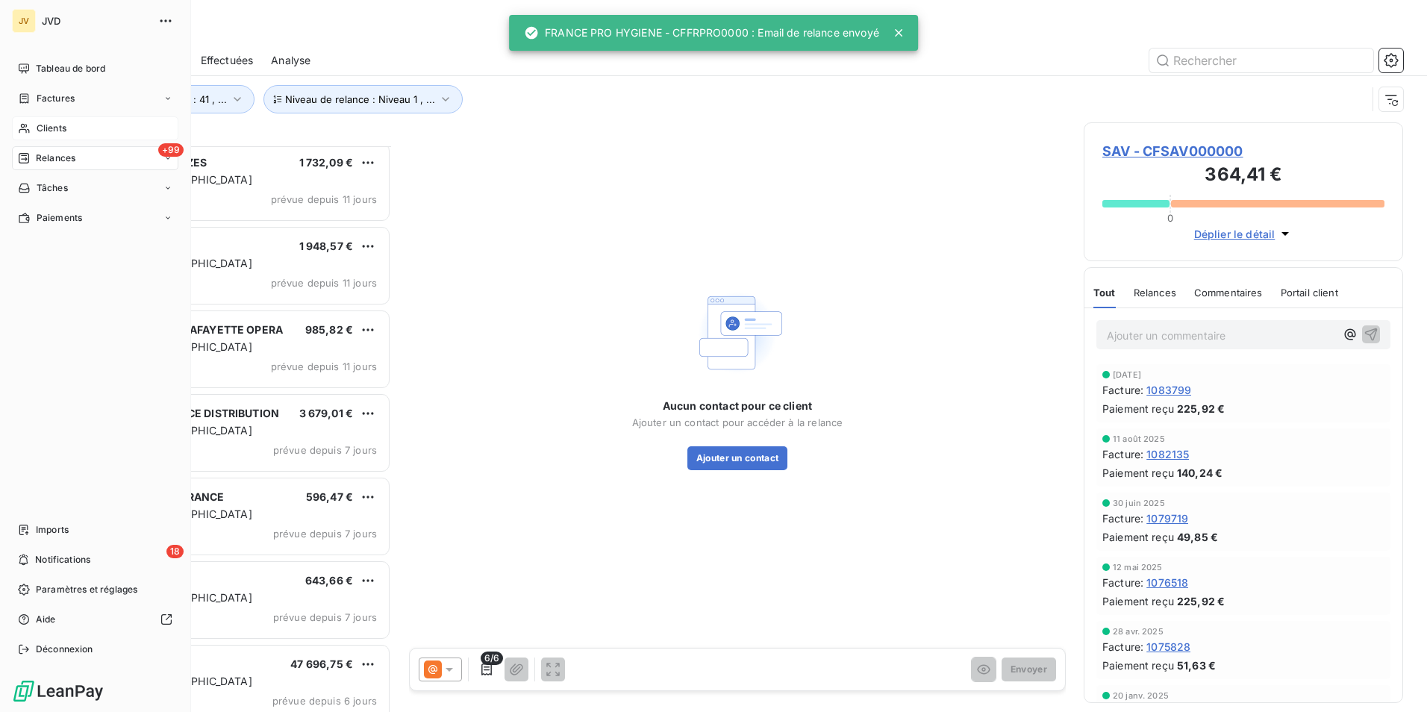
click at [42, 132] on span "Clients" at bounding box center [52, 128] width 30 height 13
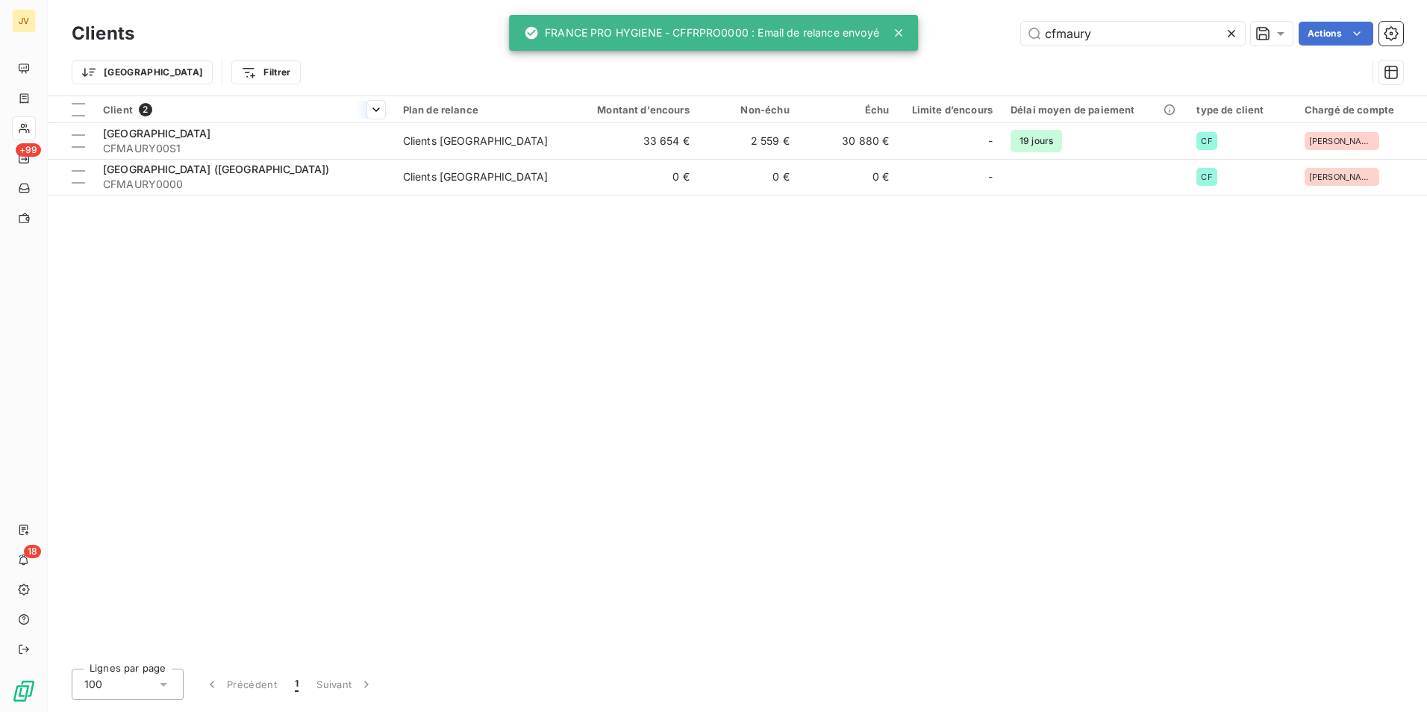
drag, startPoint x: 1108, startPoint y: 37, endPoint x: 193, endPoint y: 101, distance: 917.4
click at [173, 101] on div "Clients cfmaury Actions Trier Filtrer Client 2 Plan de relance Montant d'encour…" at bounding box center [737, 356] width 1379 height 712
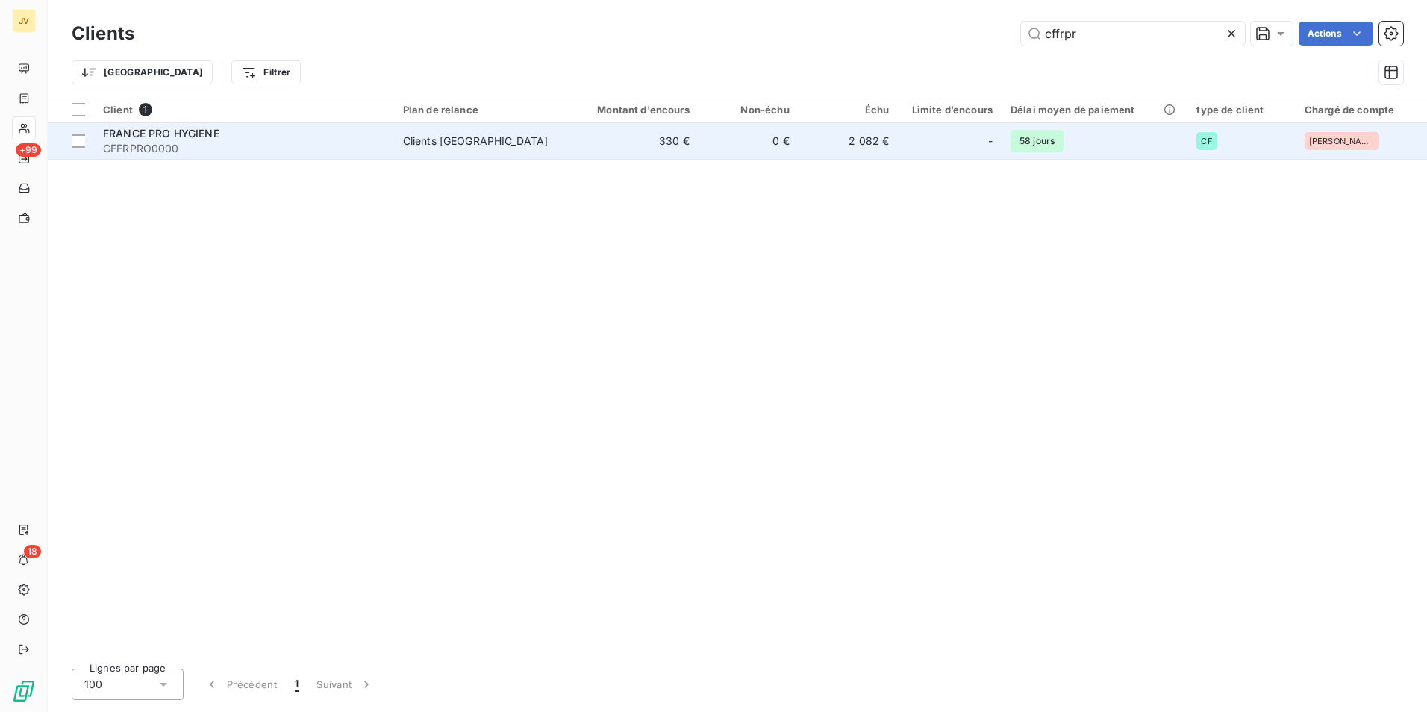
type input "cffrpr"
click at [272, 146] on span "CFFRPRO0000" at bounding box center [244, 148] width 282 height 15
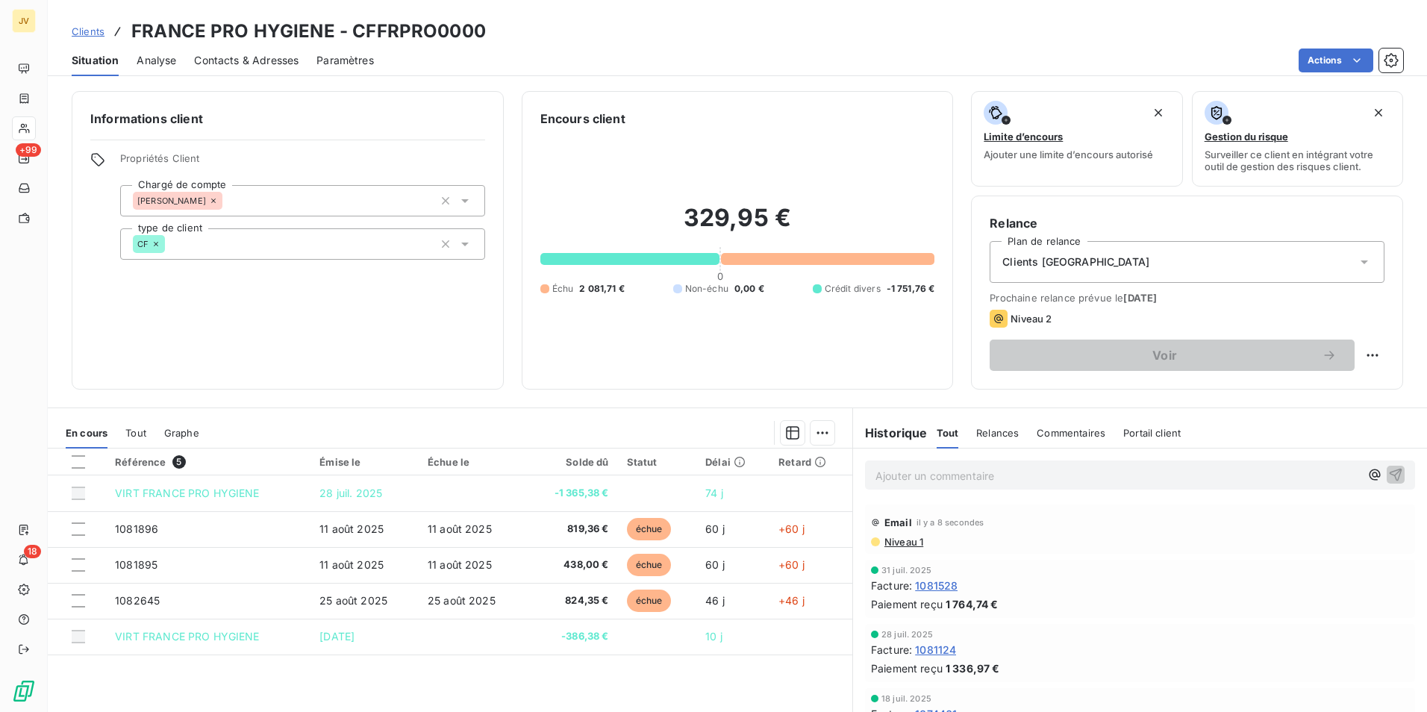
click at [245, 66] on span "Contacts & Adresses" at bounding box center [246, 60] width 105 height 15
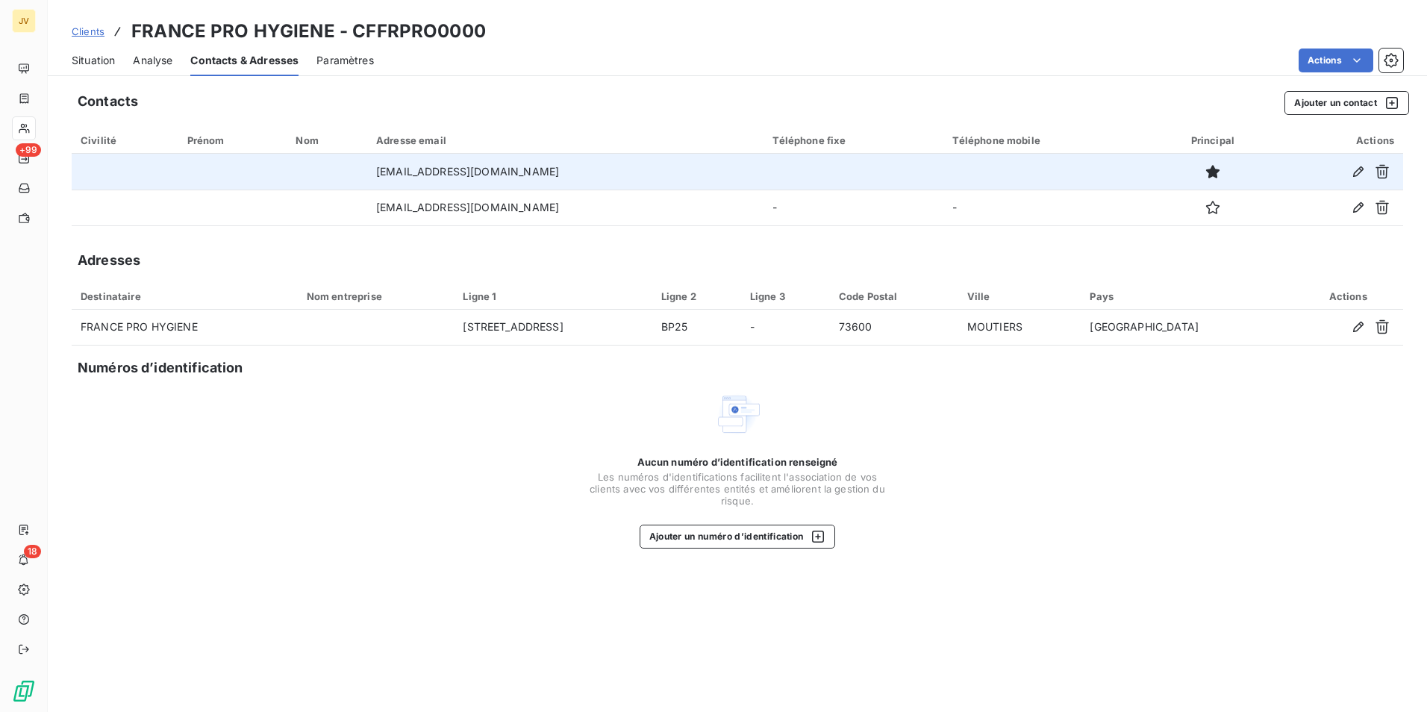
click at [535, 179] on td "[EMAIL_ADDRESS][DOMAIN_NAME]" at bounding box center [565, 172] width 396 height 36
click at [1354, 169] on icon "button" at bounding box center [1358, 171] width 15 height 15
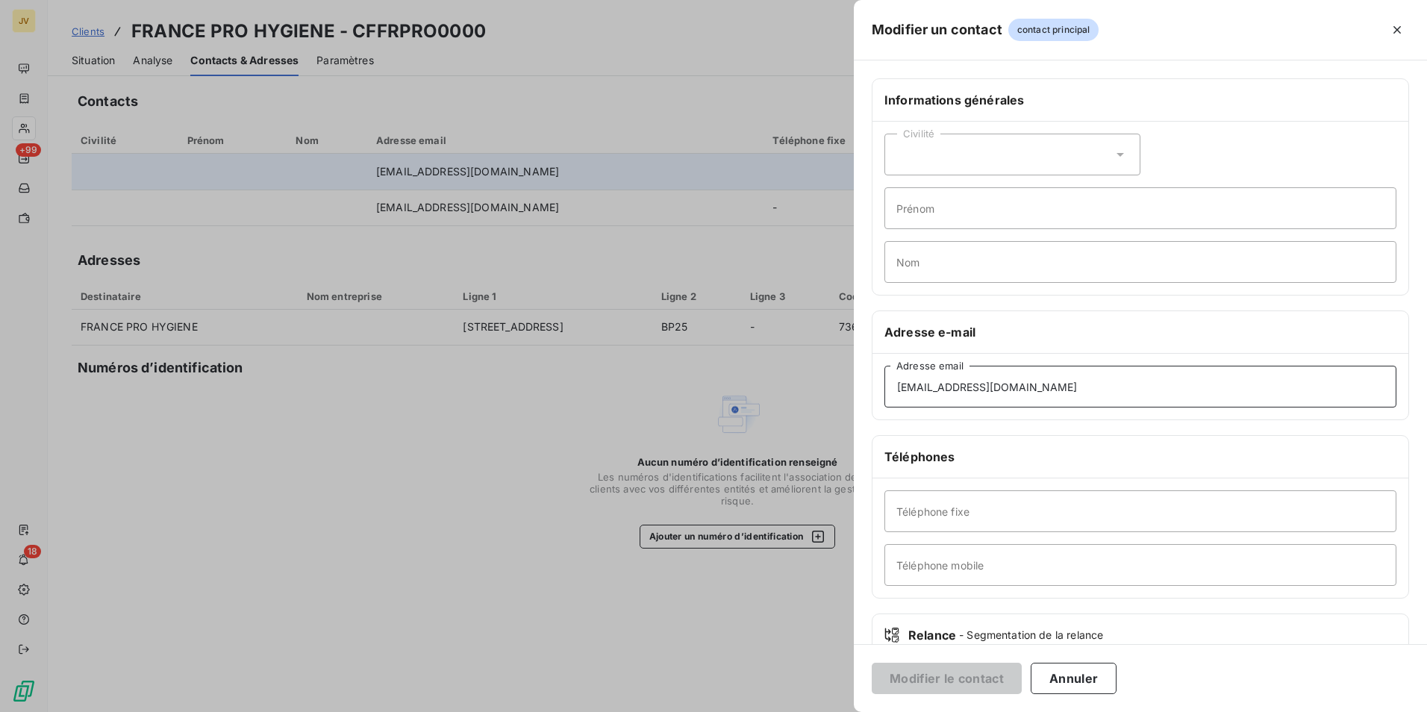
drag, startPoint x: 879, startPoint y: 391, endPoint x: 421, endPoint y: 405, distance: 457.8
click at [419, 711] on div "Modifier un contact contact principal Informations générales Civilité Prénom No…" at bounding box center [713, 712] width 1427 height 0
paste input "irichel@bos-equipement.com"
type input "irichel@bos-equipement.com"
click at [952, 674] on button "Modifier le contact" at bounding box center [947, 678] width 150 height 31
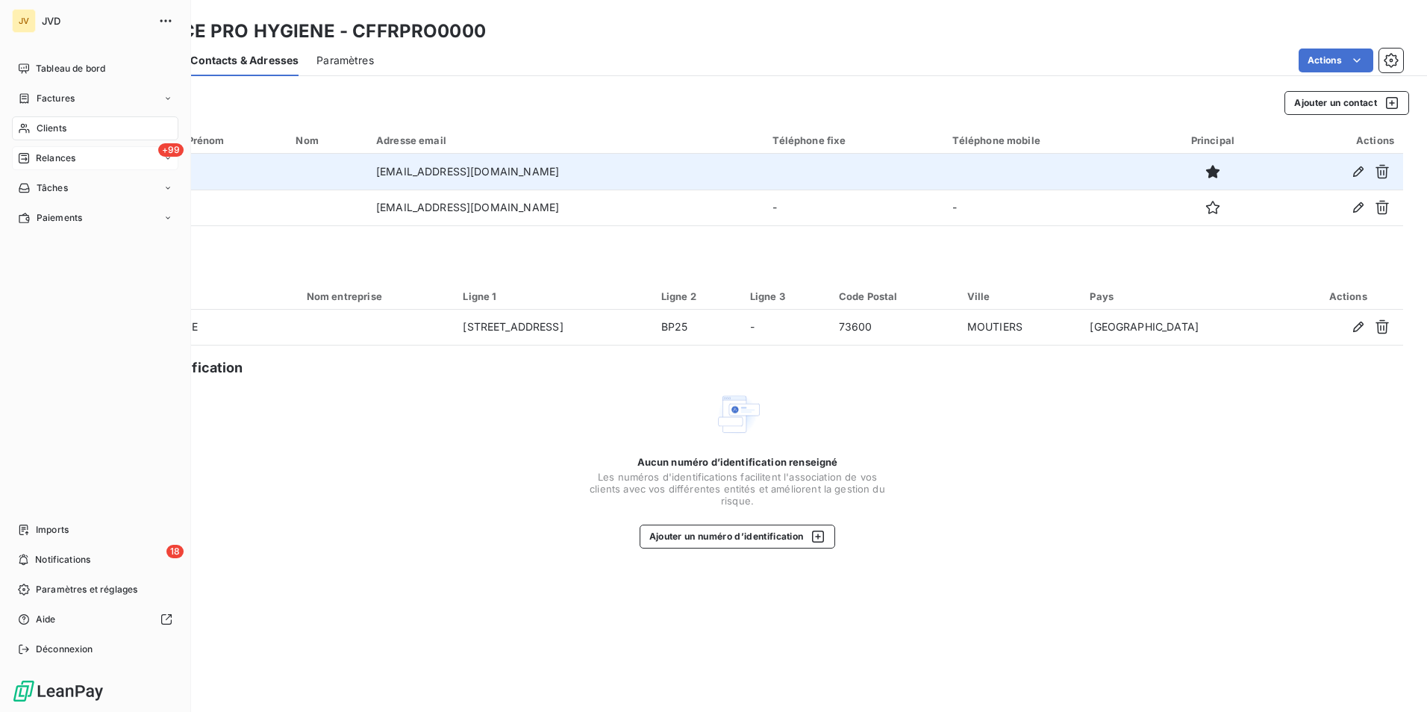
click at [72, 161] on span "Relances" at bounding box center [56, 158] width 40 height 13
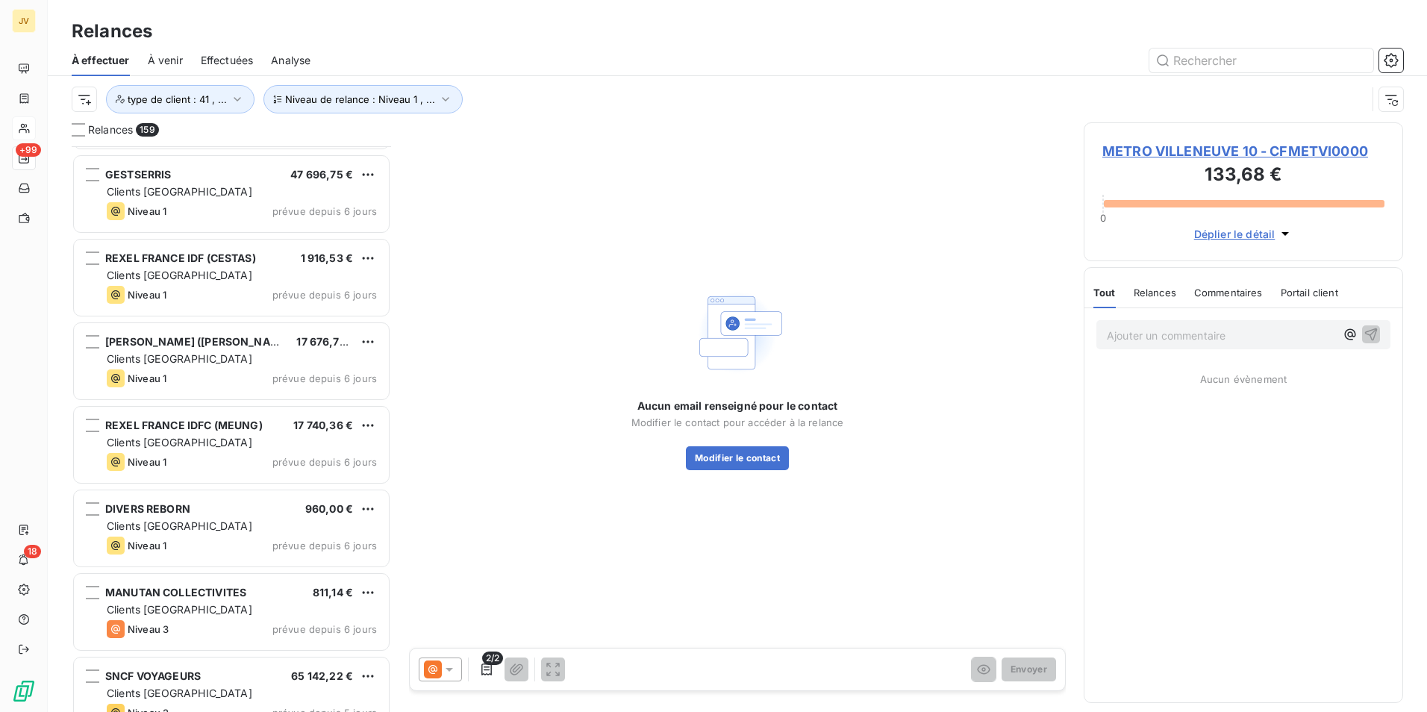
scroll to position [12429, 0]
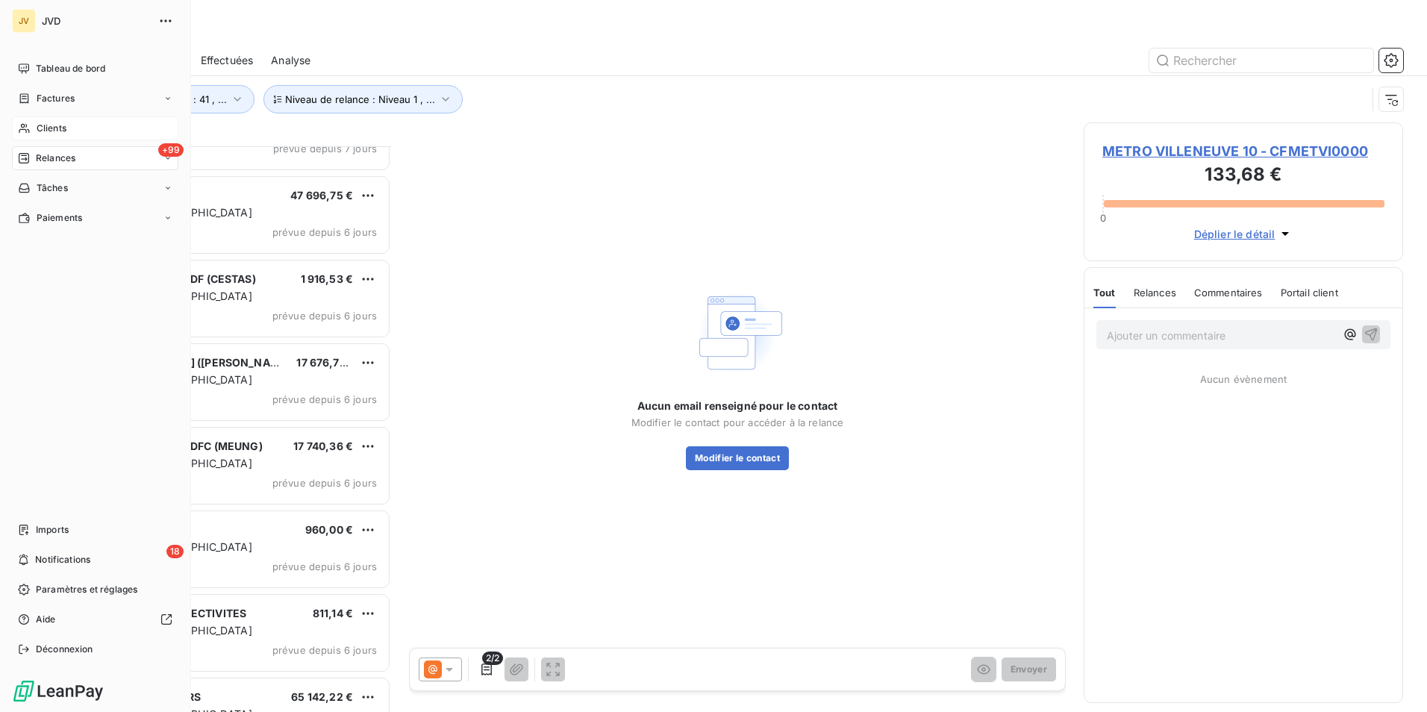
click at [45, 128] on span "Clients" at bounding box center [52, 128] width 30 height 13
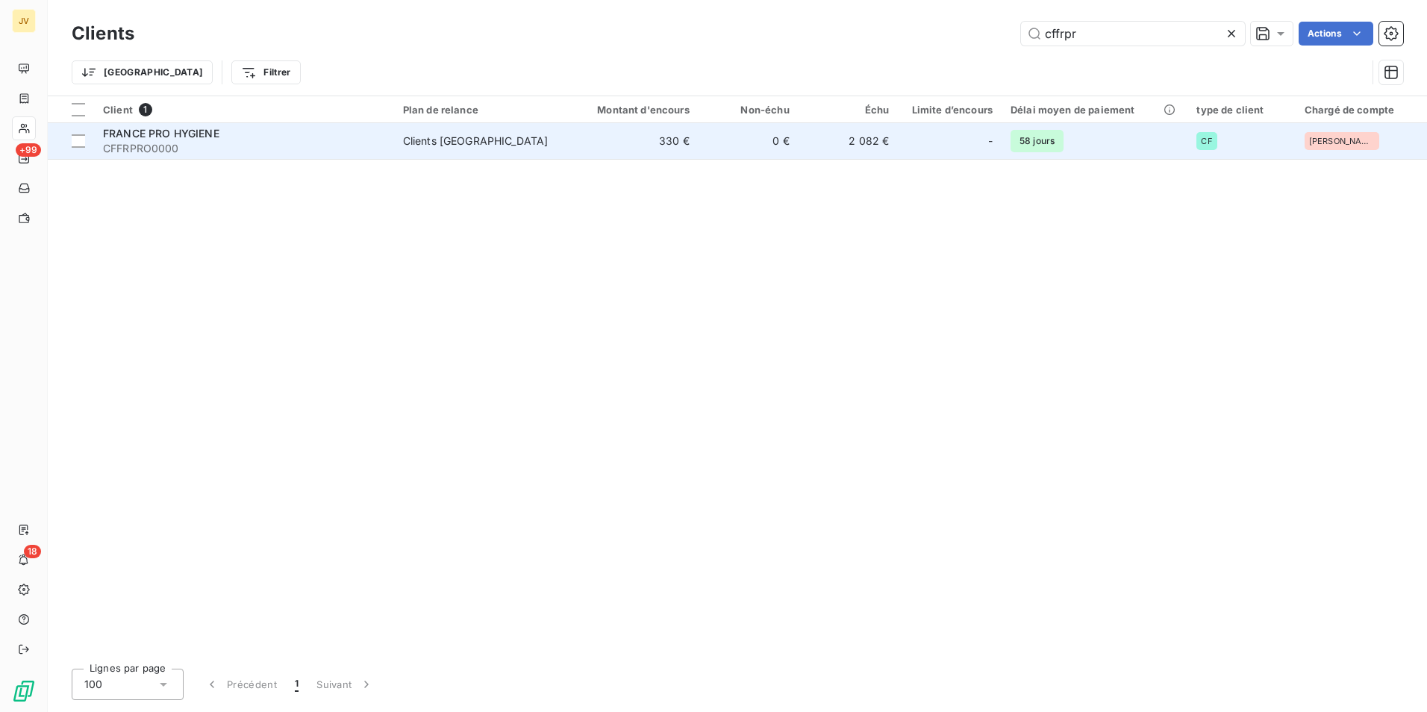
click at [422, 145] on div "Clients [GEOGRAPHIC_DATA]" at bounding box center [476, 141] width 146 height 15
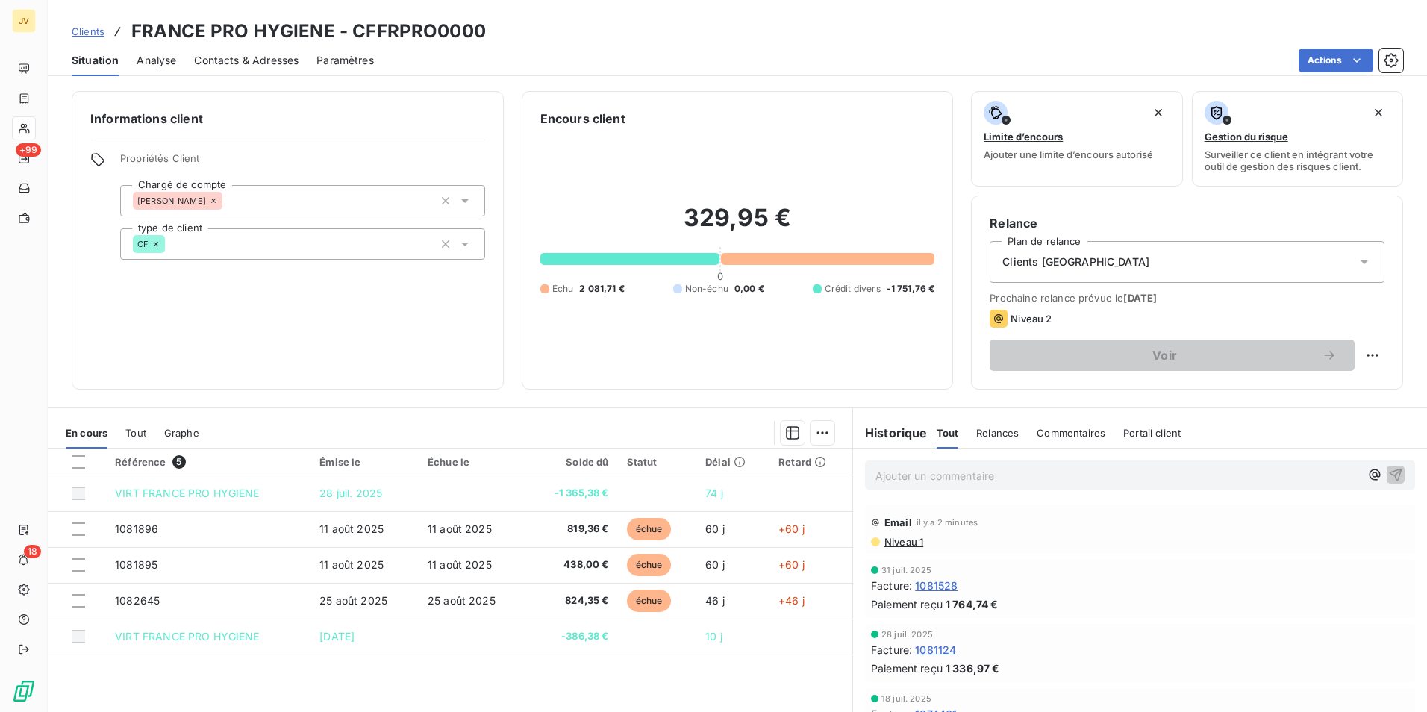
click at [269, 62] on span "Contacts & Adresses" at bounding box center [246, 60] width 105 height 15
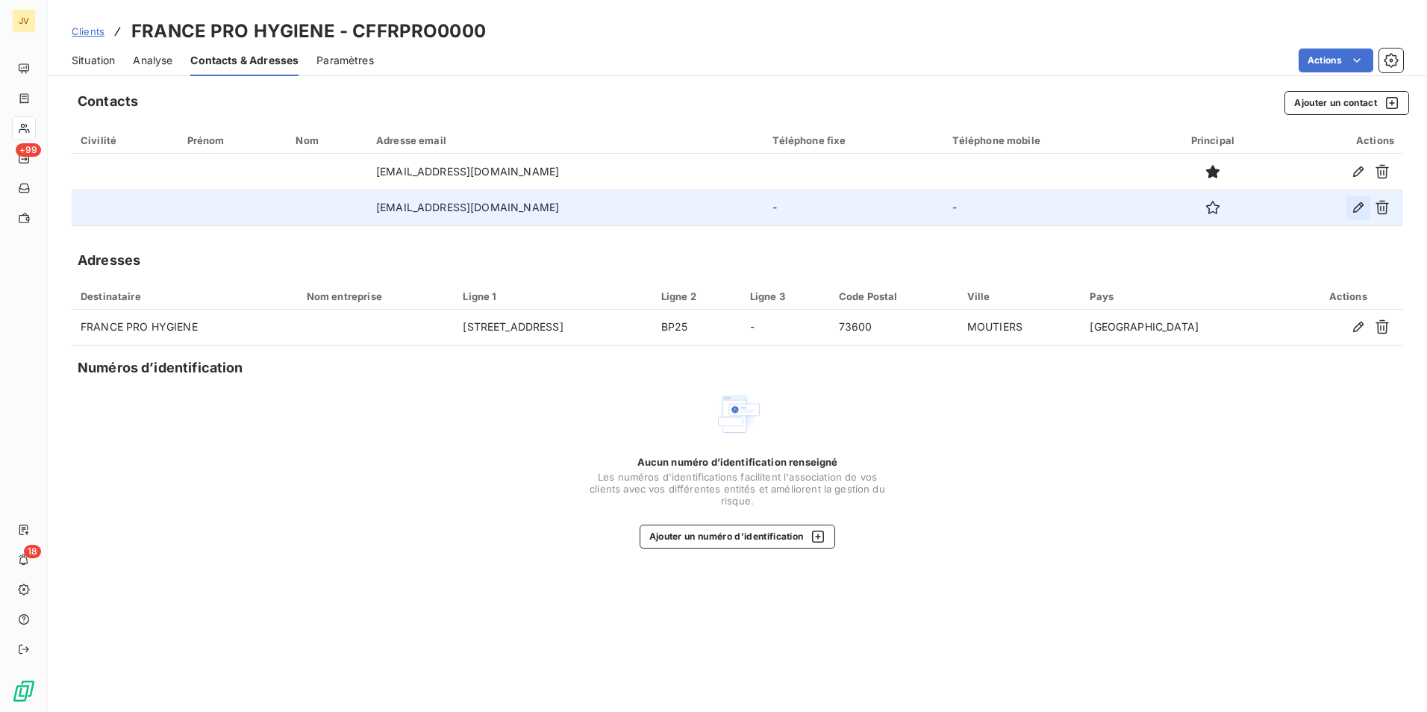
click at [1356, 207] on icon "button" at bounding box center [1358, 207] width 10 height 10
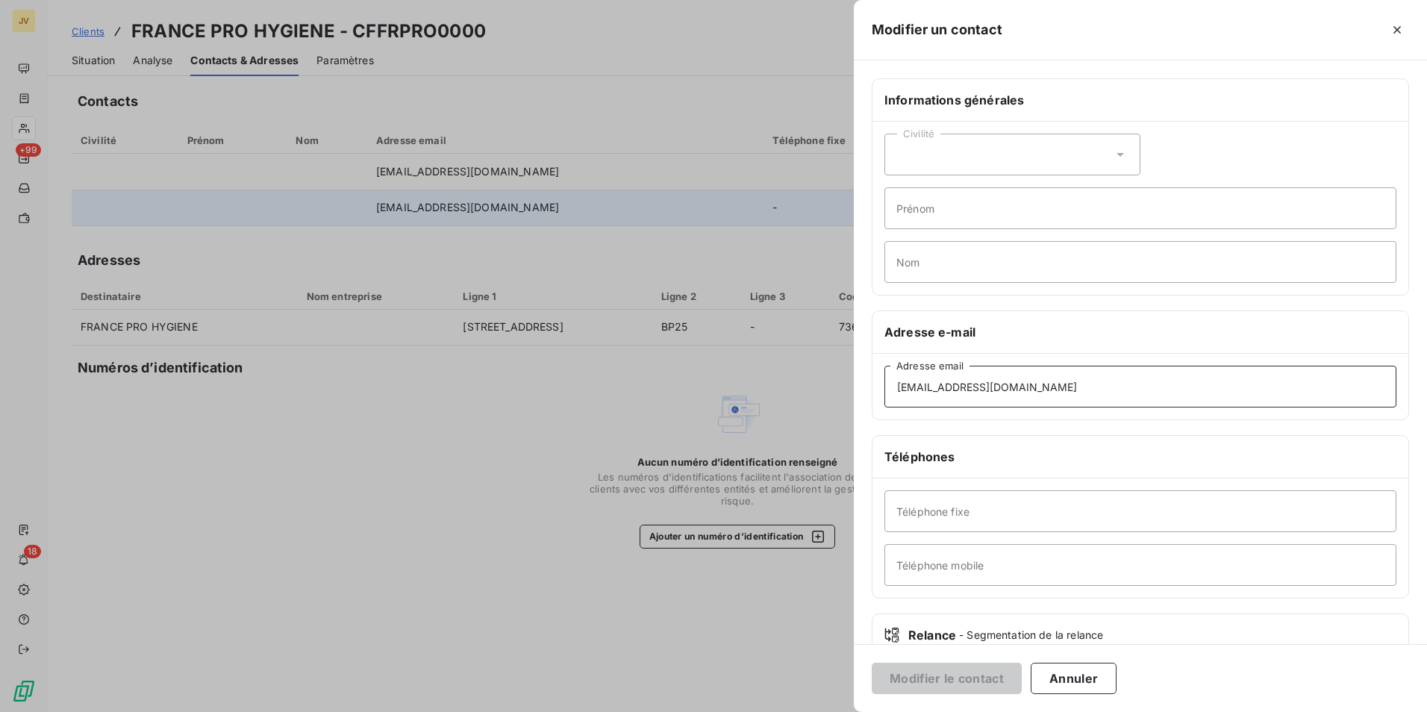
drag, startPoint x: 1137, startPoint y: 385, endPoint x: -3, endPoint y: 476, distance: 1143.5
click at [0, 476] on html "JV +99 18 Clients FRANCE PRO HYGIENE - CFFRPRO0000 Situation Analyse Contacts &…" at bounding box center [713, 356] width 1427 height 712
click at [1067, 666] on button "Annuler" at bounding box center [1074, 678] width 86 height 31
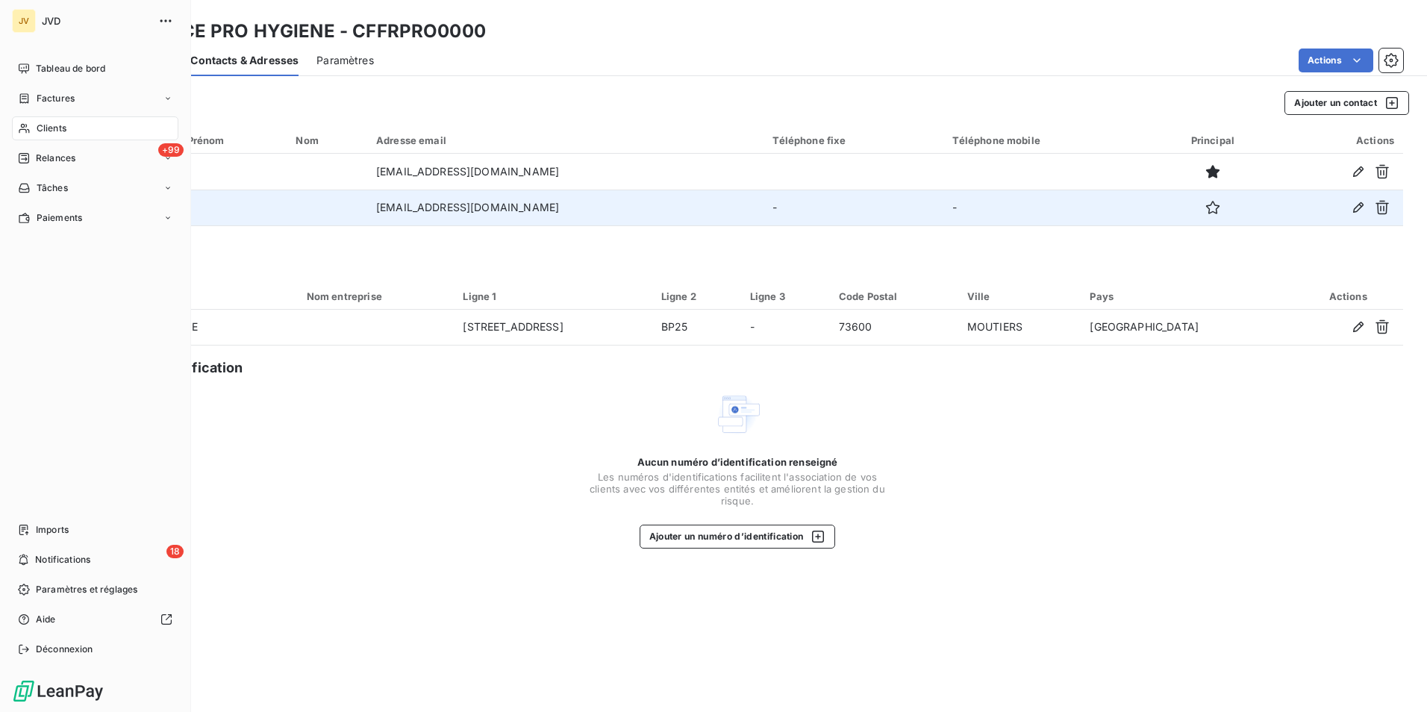
click at [68, 129] on div "Clients" at bounding box center [95, 128] width 166 height 24
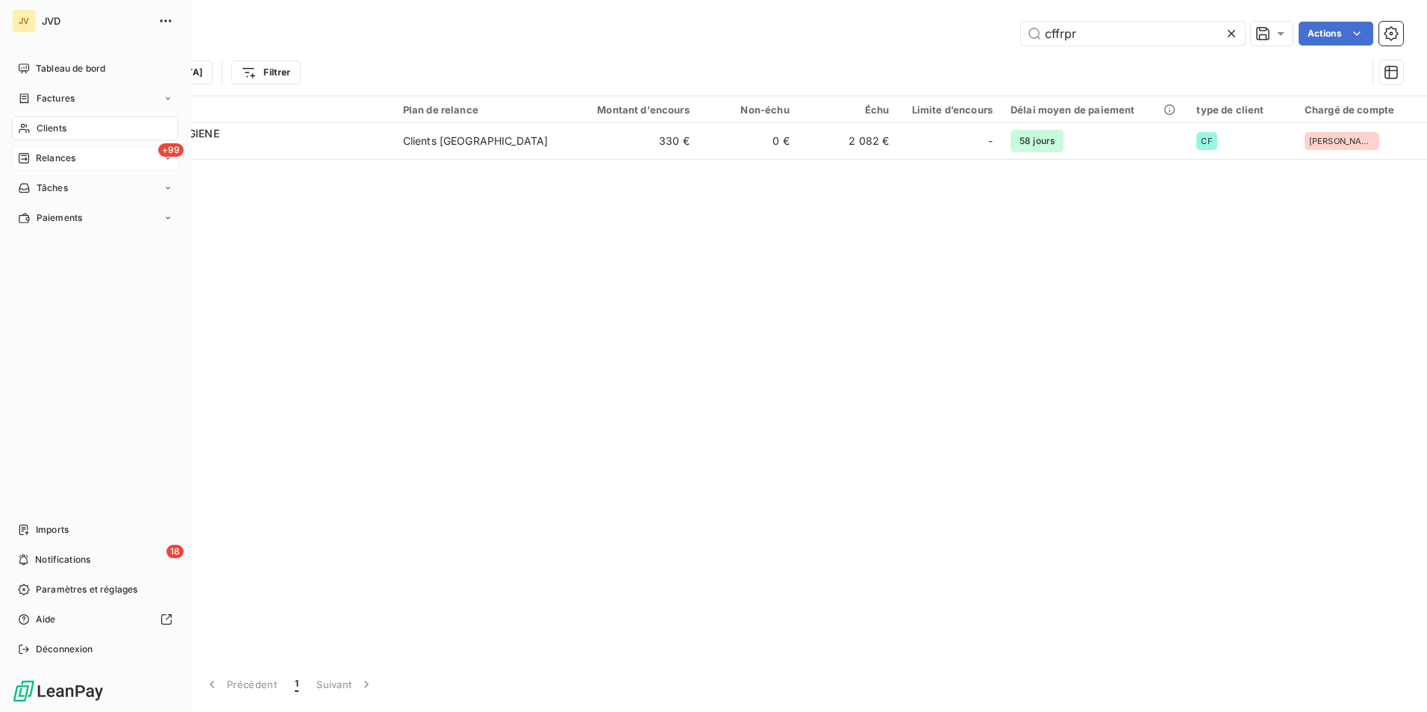
click at [65, 159] on span "Relances" at bounding box center [56, 158] width 40 height 13
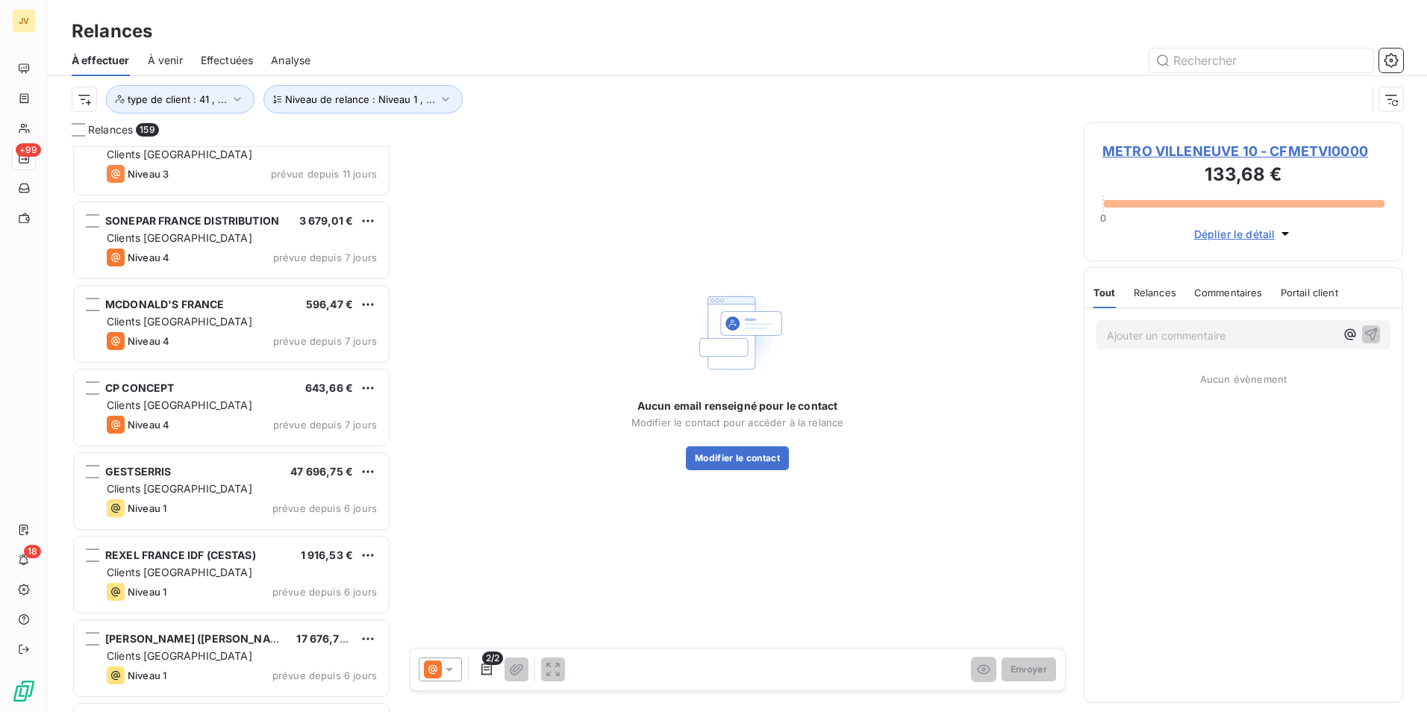
scroll to position [12131, 0]
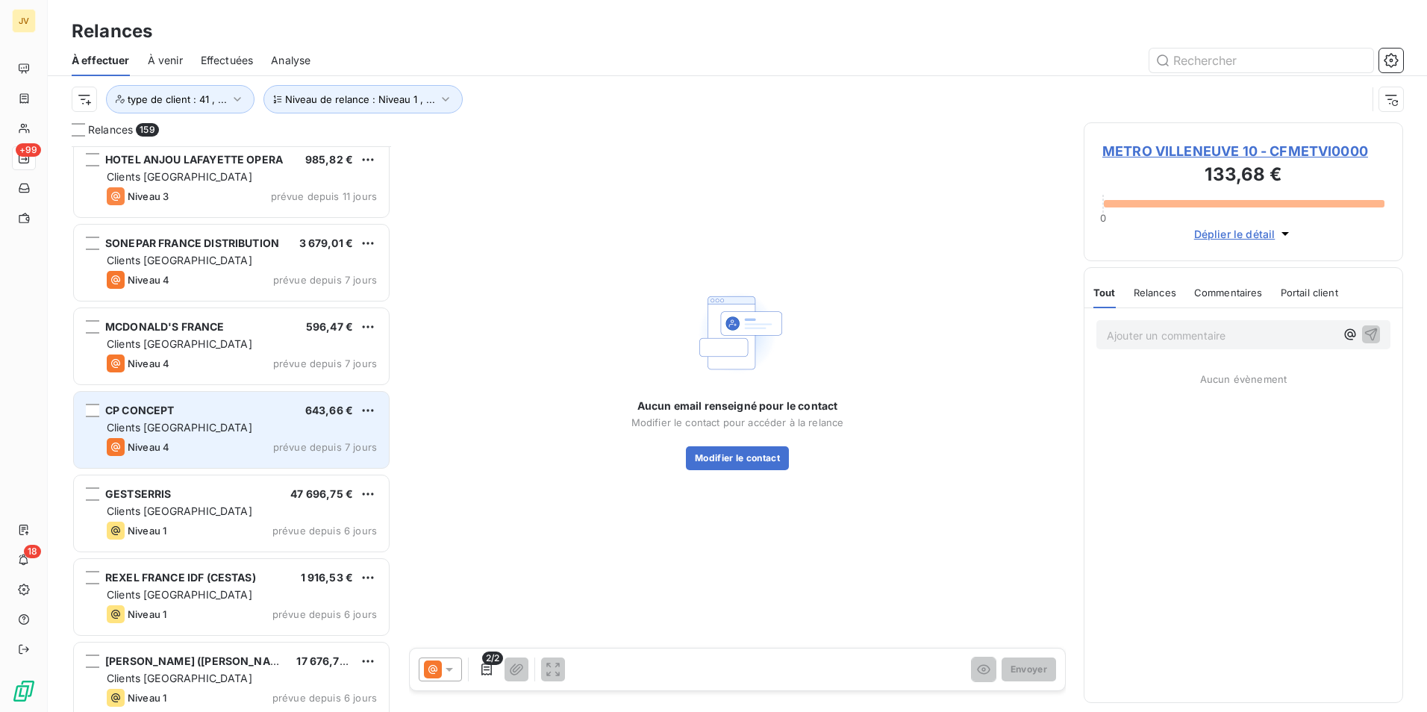
click at [278, 430] on div "Clients [GEOGRAPHIC_DATA]" at bounding box center [242, 427] width 270 height 15
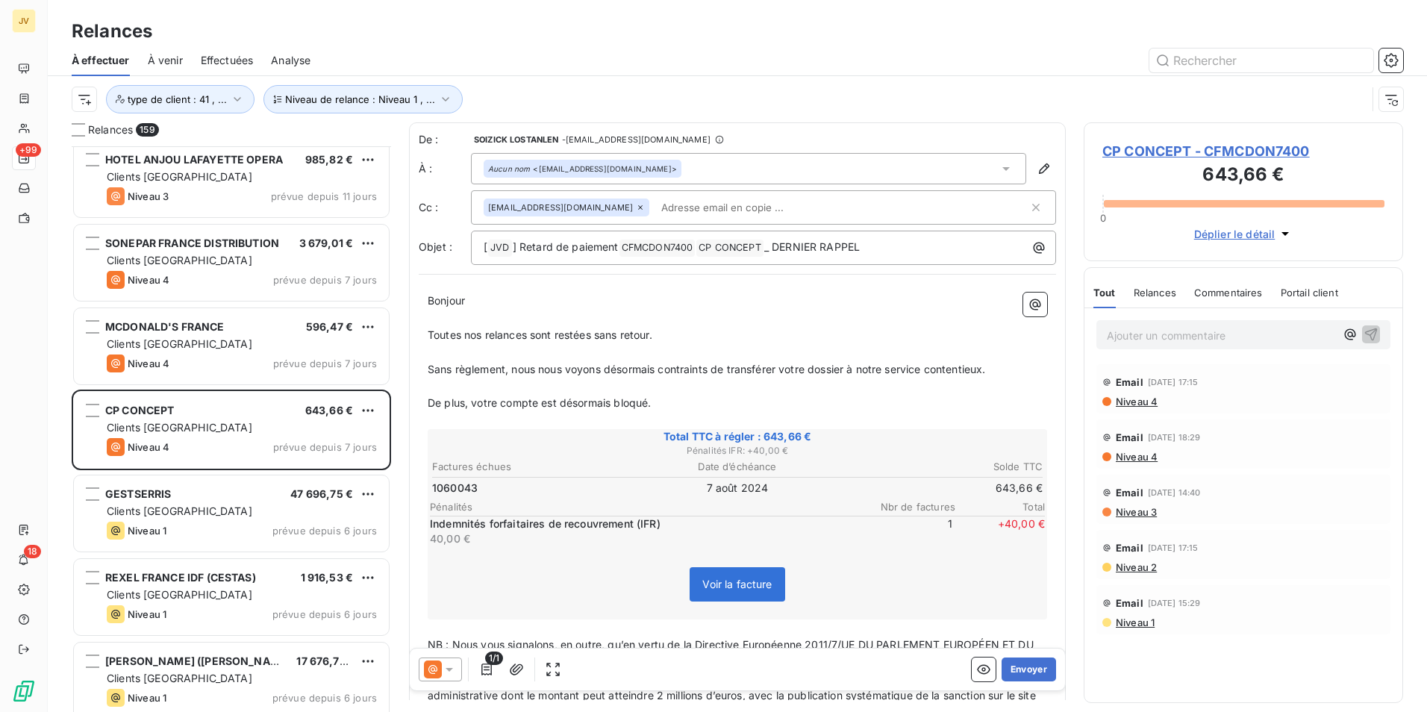
click at [1165, 291] on span "Relances" at bounding box center [1155, 293] width 43 height 12
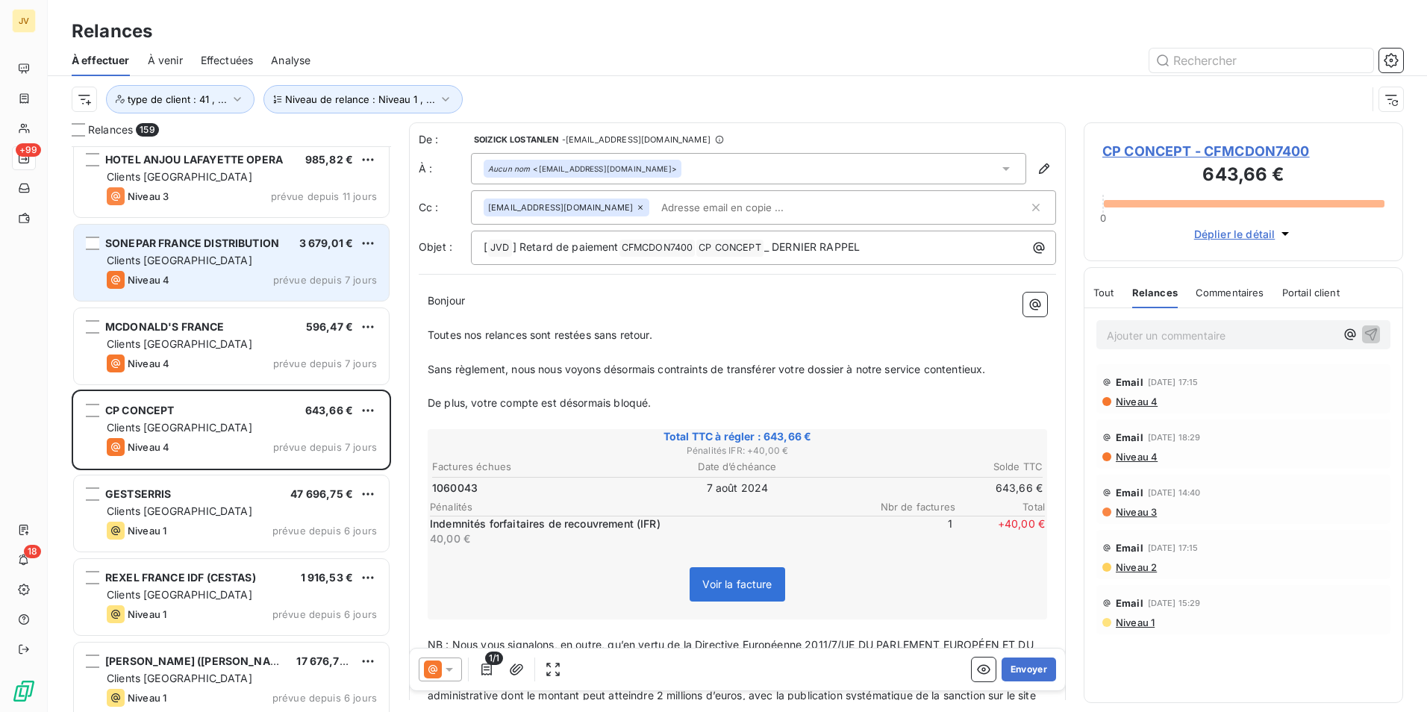
click at [214, 269] on div "SONEPAR FRANCE DISTRIBUTION 3 679,01 € Clients France Niveau 4 prévue depuis 7 …" at bounding box center [231, 263] width 315 height 76
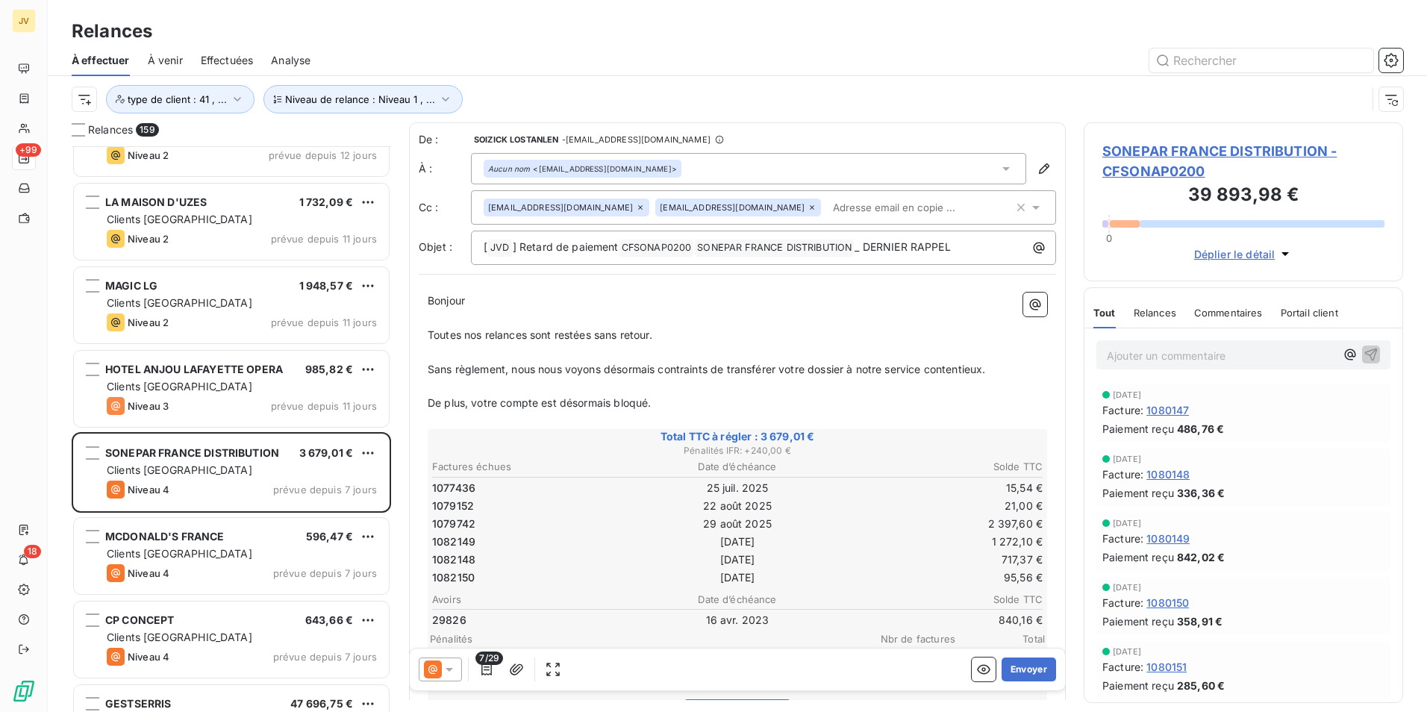
scroll to position [11907, 0]
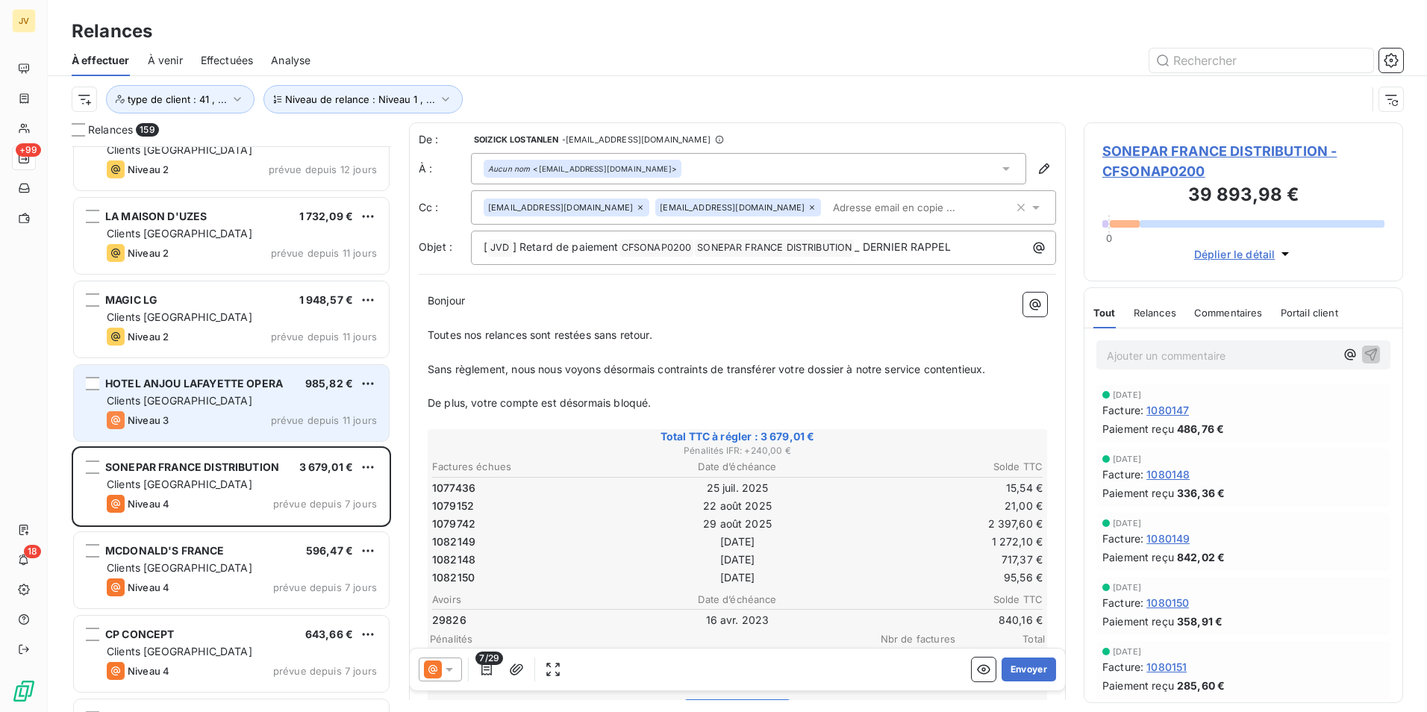
click at [239, 424] on div "Niveau 3 prévue depuis 11 jours" at bounding box center [242, 420] width 270 height 18
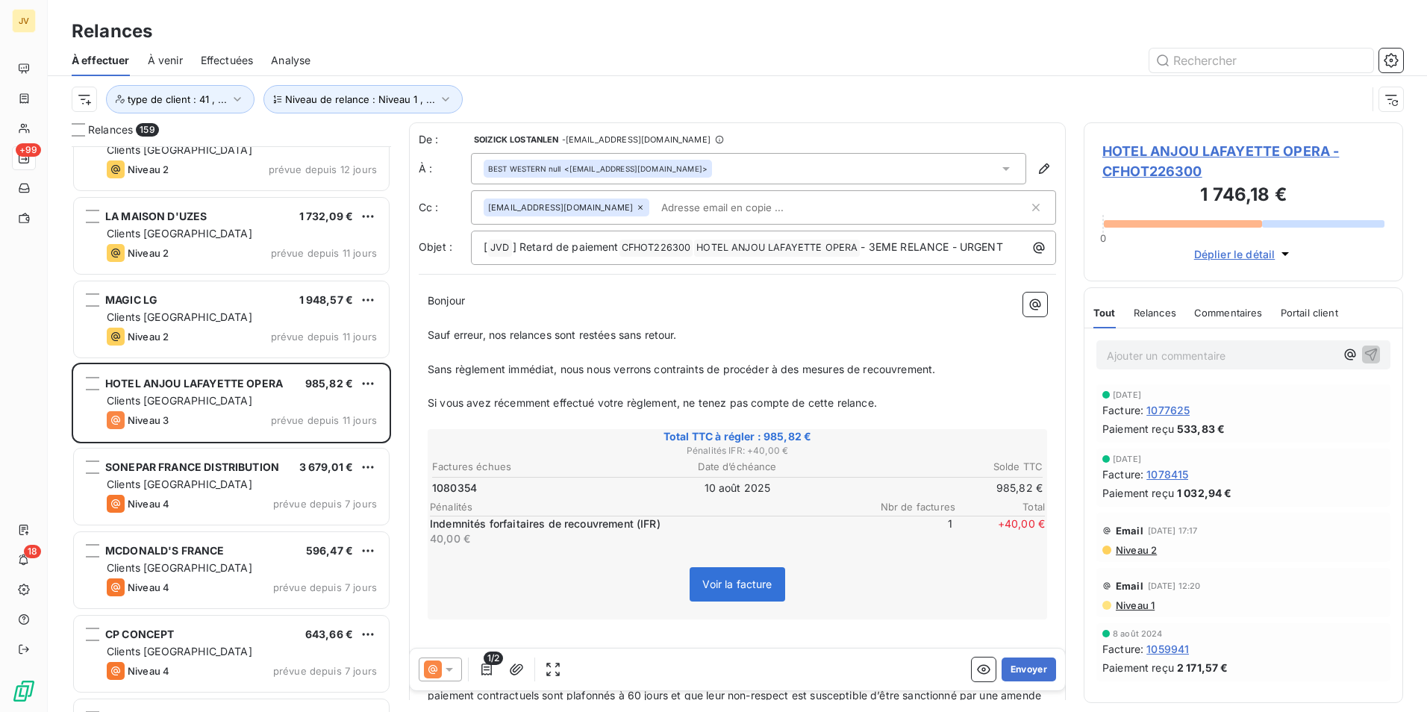
drag, startPoint x: 1156, startPoint y: 310, endPoint x: 1164, endPoint y: 320, distance: 13.8
click at [1155, 311] on span "Relances" at bounding box center [1155, 313] width 43 height 12
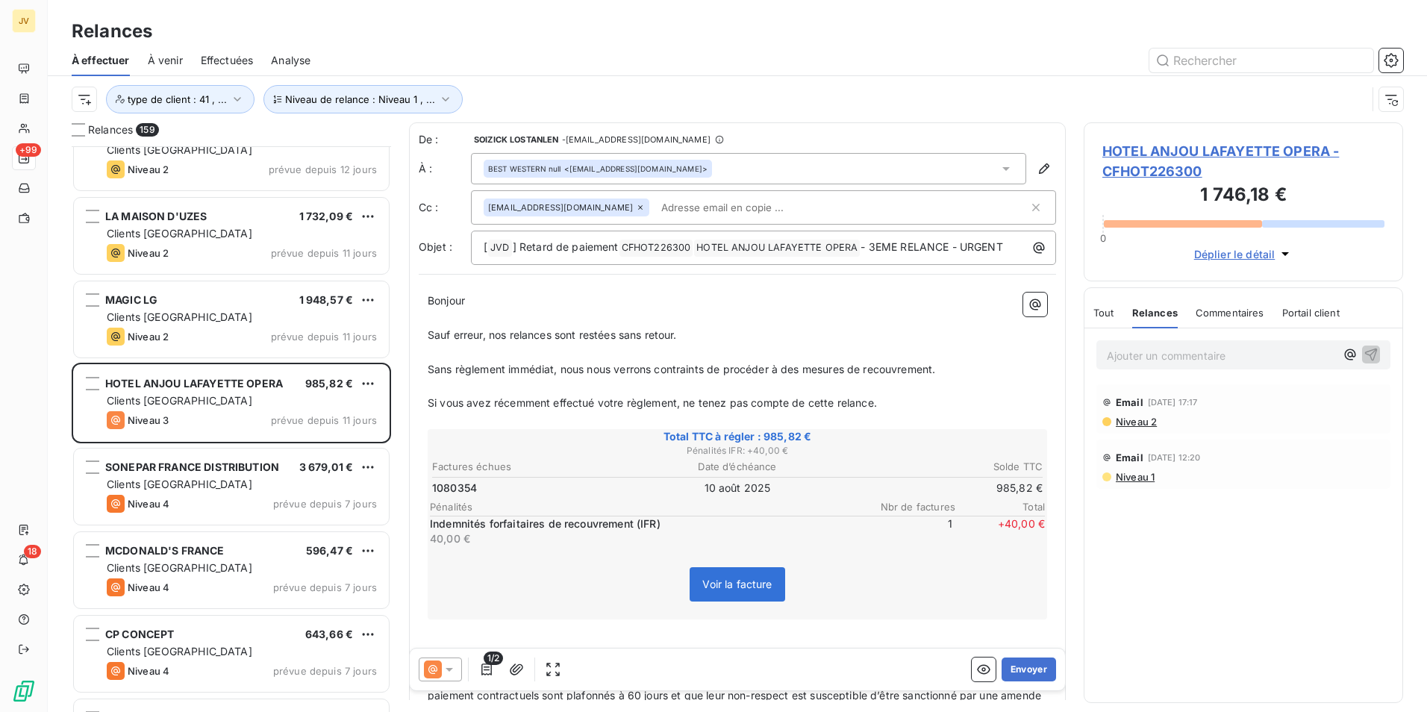
click at [443, 666] on icon at bounding box center [449, 669] width 15 height 15
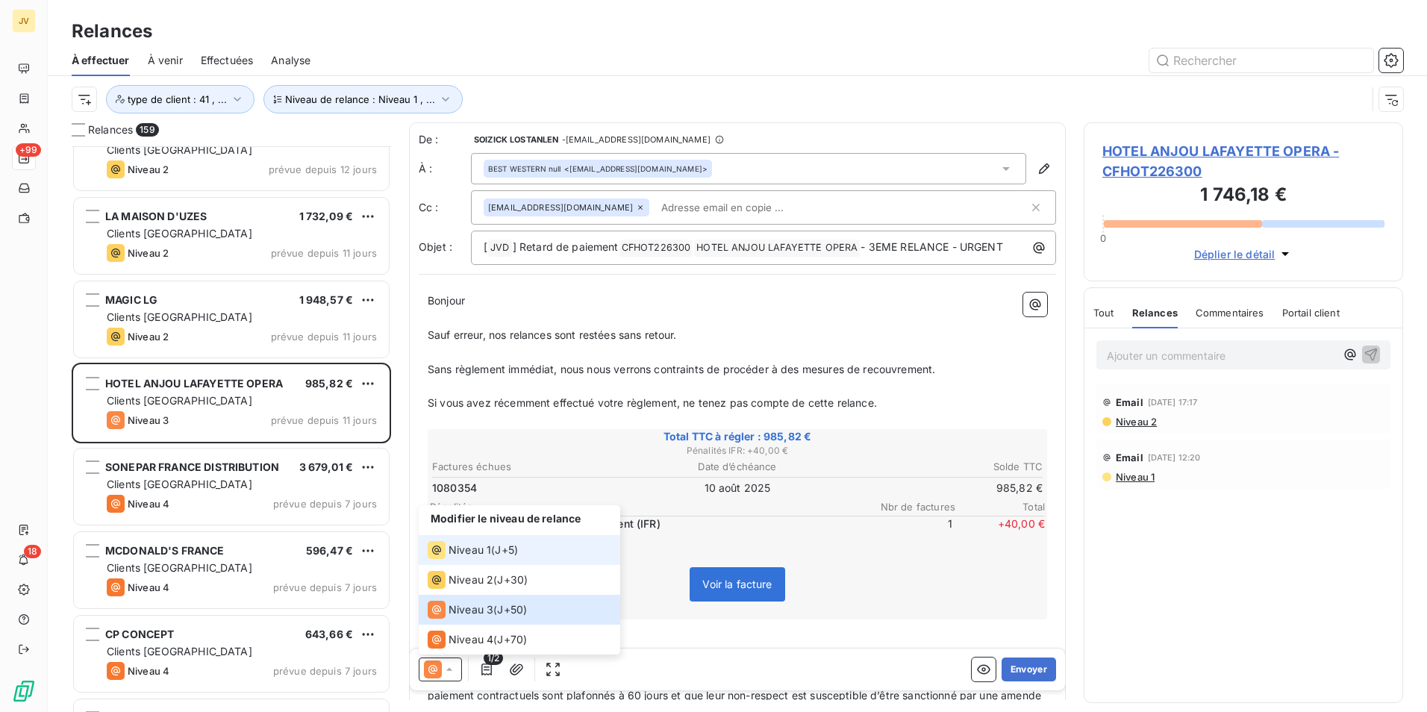
click at [476, 555] on span "Niveau 1" at bounding box center [470, 550] width 43 height 15
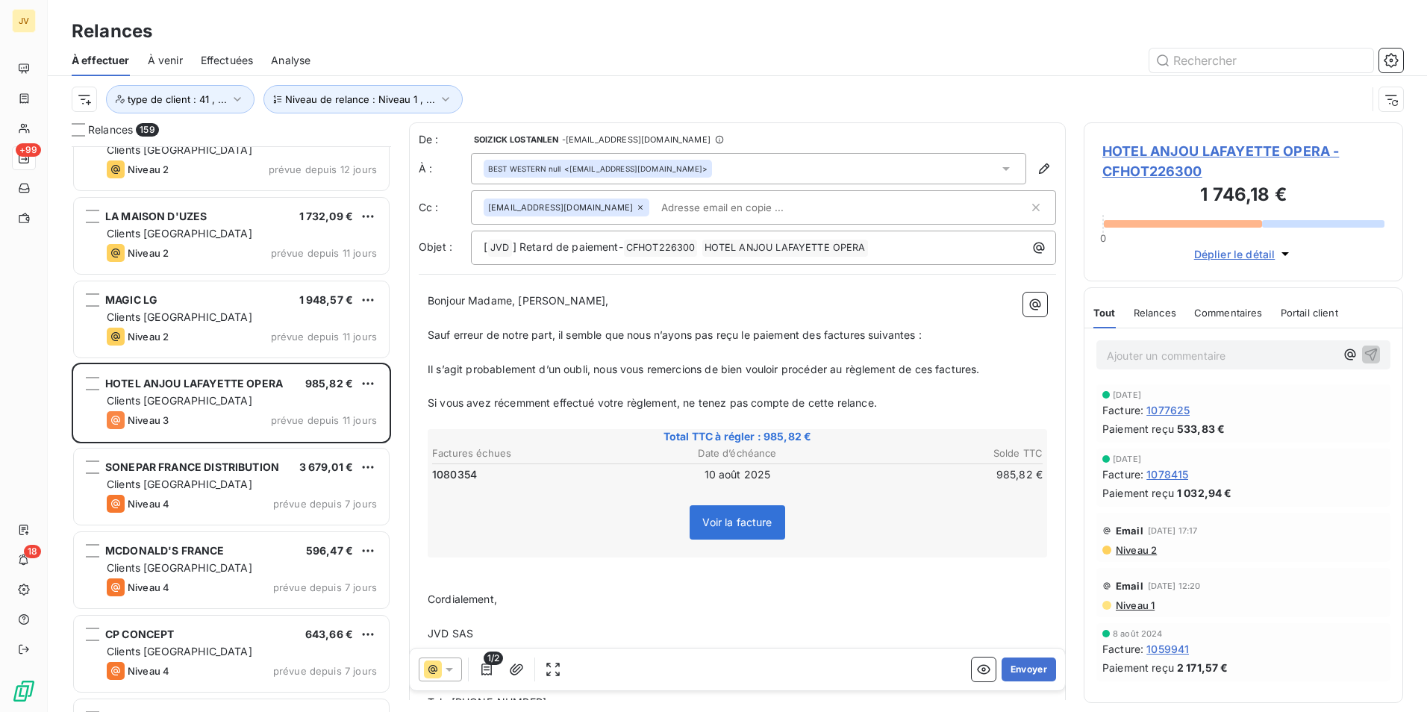
click at [636, 206] on icon at bounding box center [640, 207] width 9 height 9
click at [1156, 305] on div "Relances" at bounding box center [1155, 312] width 43 height 31
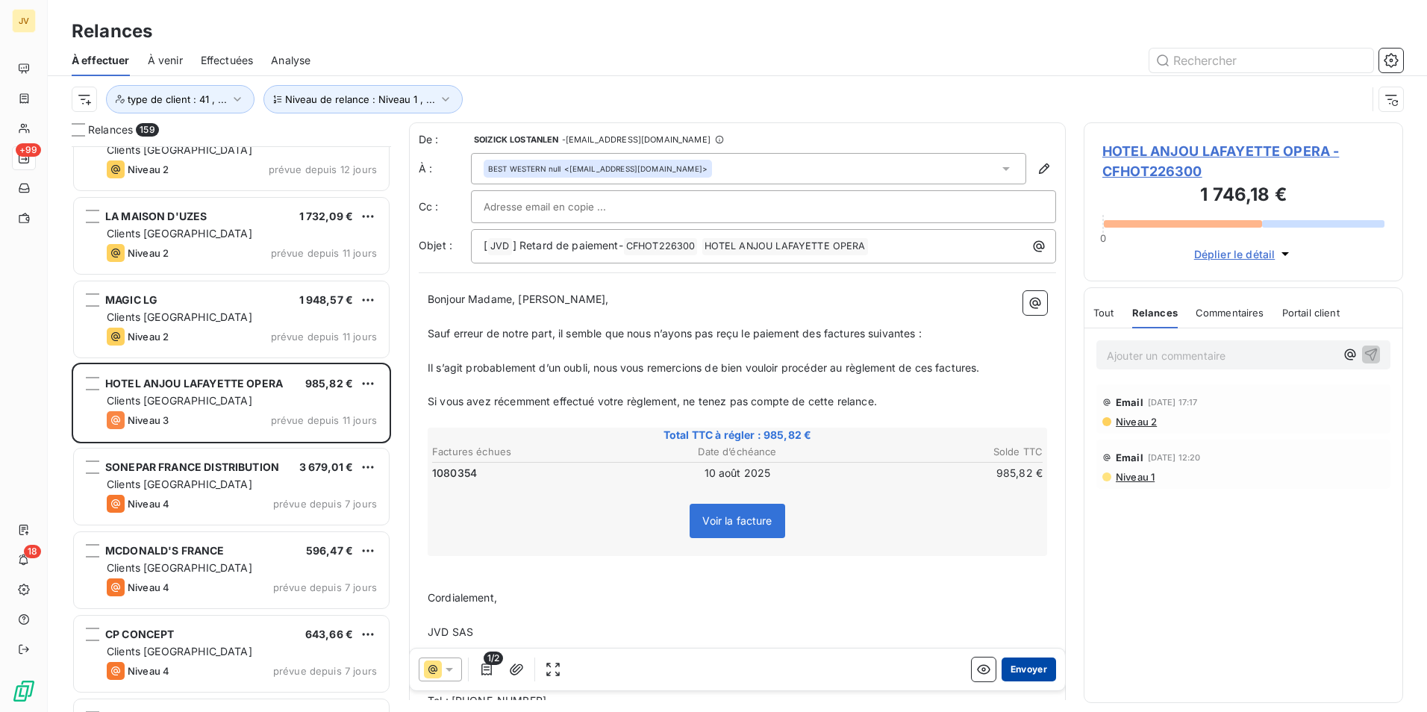
click at [1010, 662] on button "Envoyer" at bounding box center [1029, 670] width 54 height 24
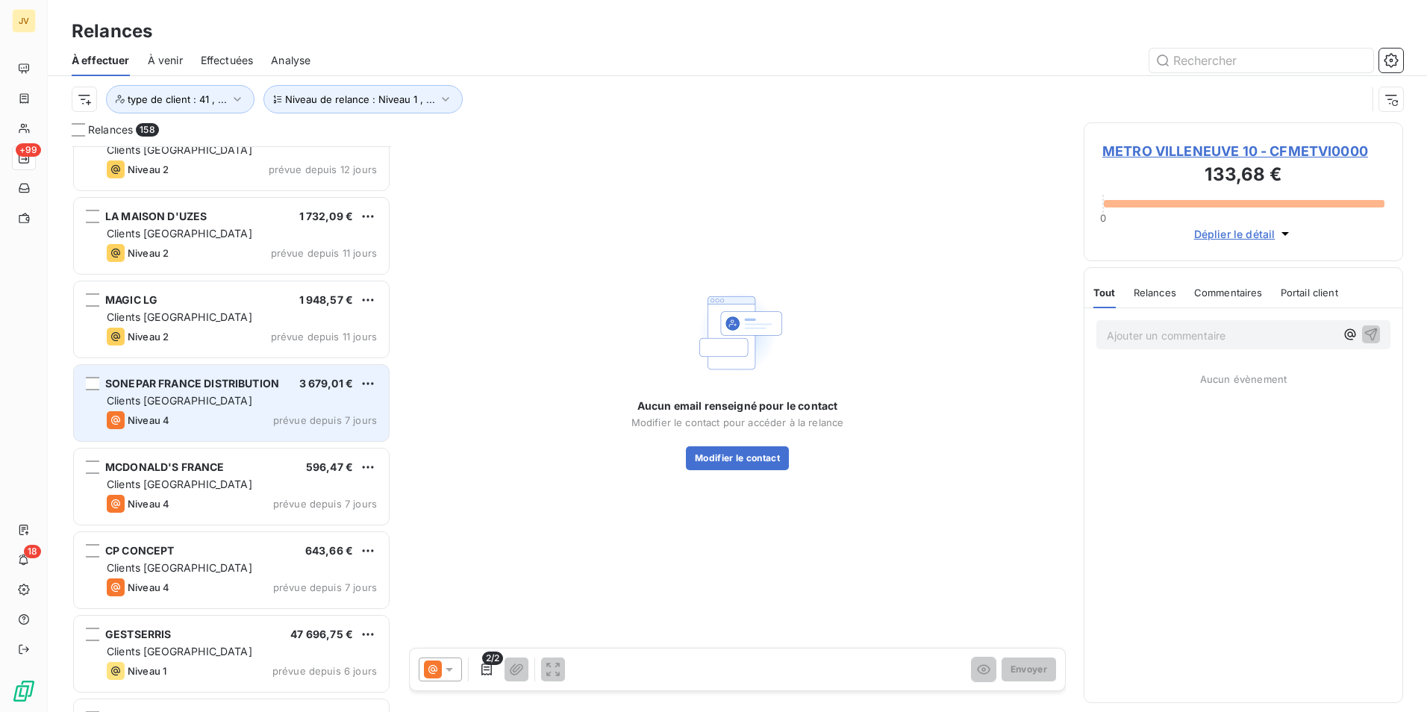
scroll to position [11832, 0]
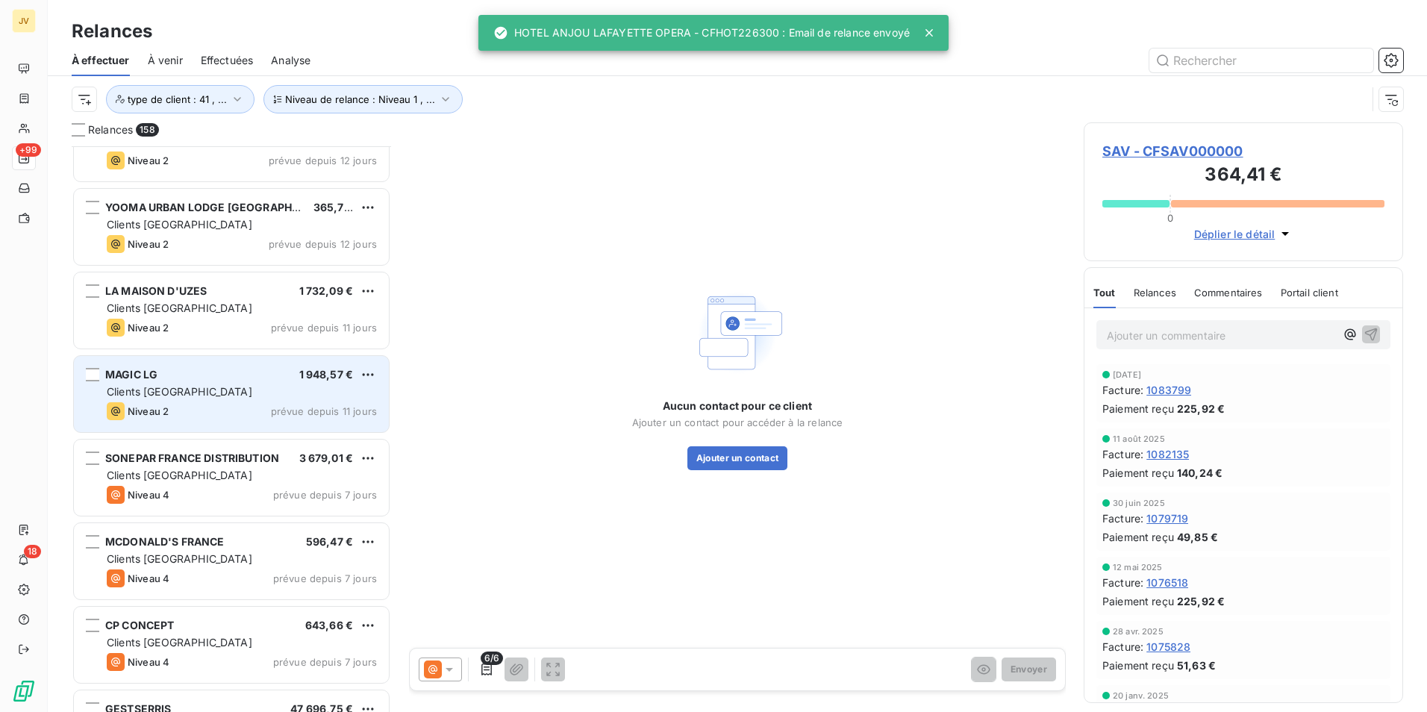
click at [201, 406] on div "Niveau 2 prévue depuis 11 jours" at bounding box center [242, 411] width 270 height 18
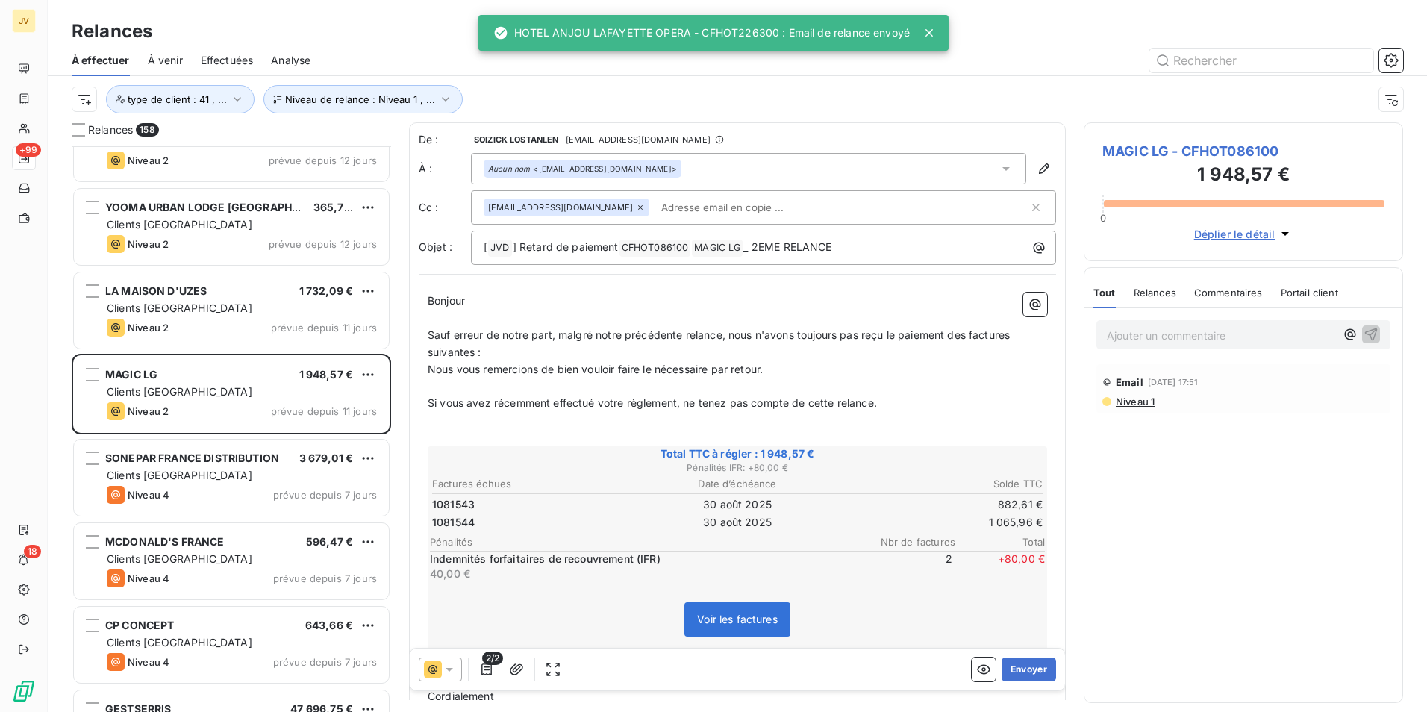
click at [1161, 299] on div "Relances" at bounding box center [1155, 292] width 43 height 31
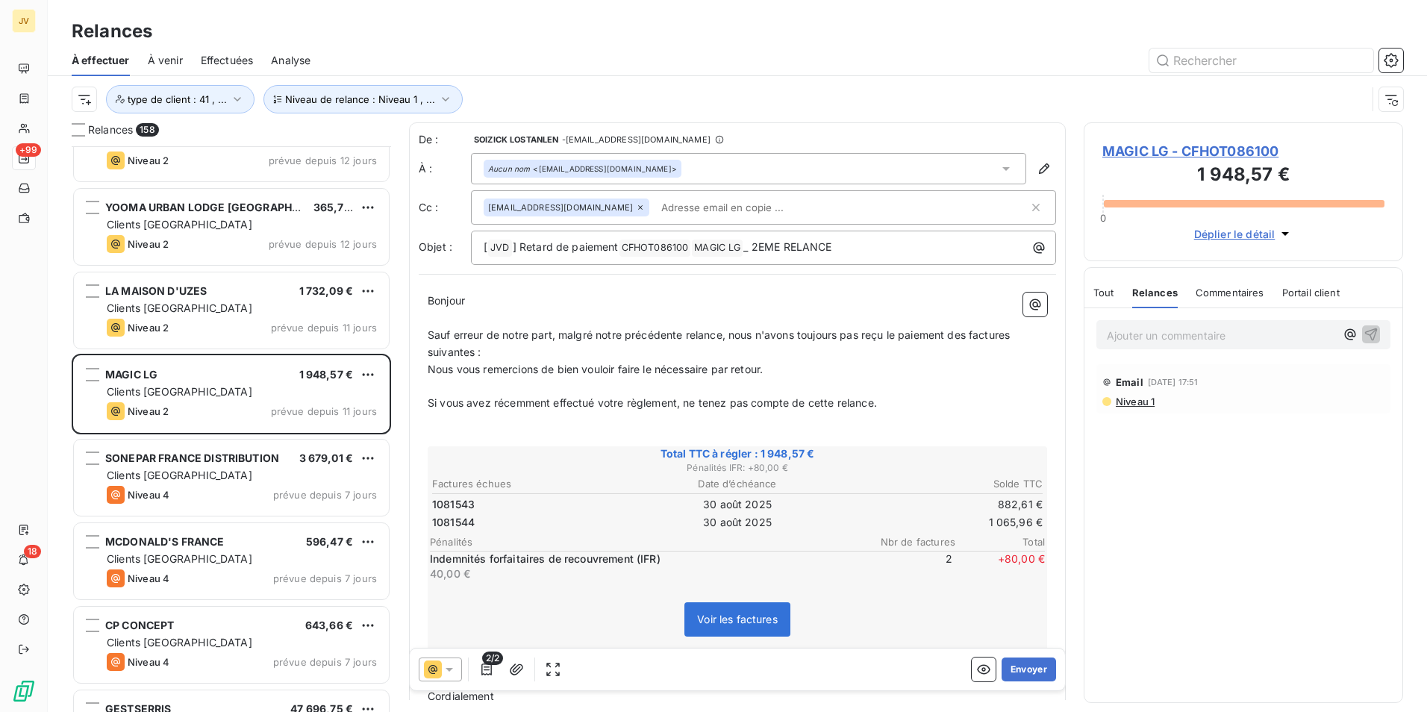
click at [587, 213] on div "[EMAIL_ADDRESS][DOMAIN_NAME]" at bounding box center [567, 208] width 166 height 18
click at [636, 210] on icon at bounding box center [640, 207] width 9 height 9
click at [1023, 668] on button "Envoyer" at bounding box center [1029, 670] width 54 height 24
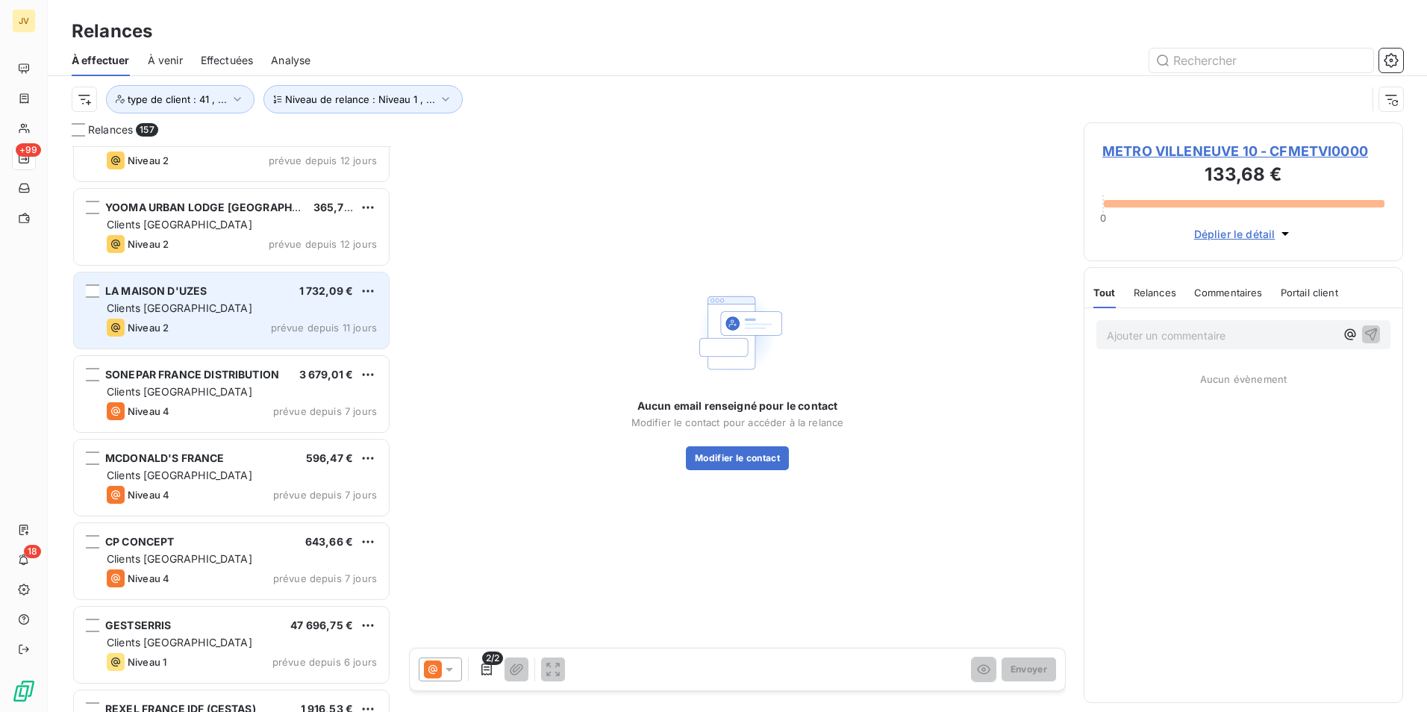
click at [178, 318] on div "LA MAISON D'UZES 1 732,09 € Clients France Niveau 2 prévue depuis 11 jours" at bounding box center [231, 310] width 315 height 76
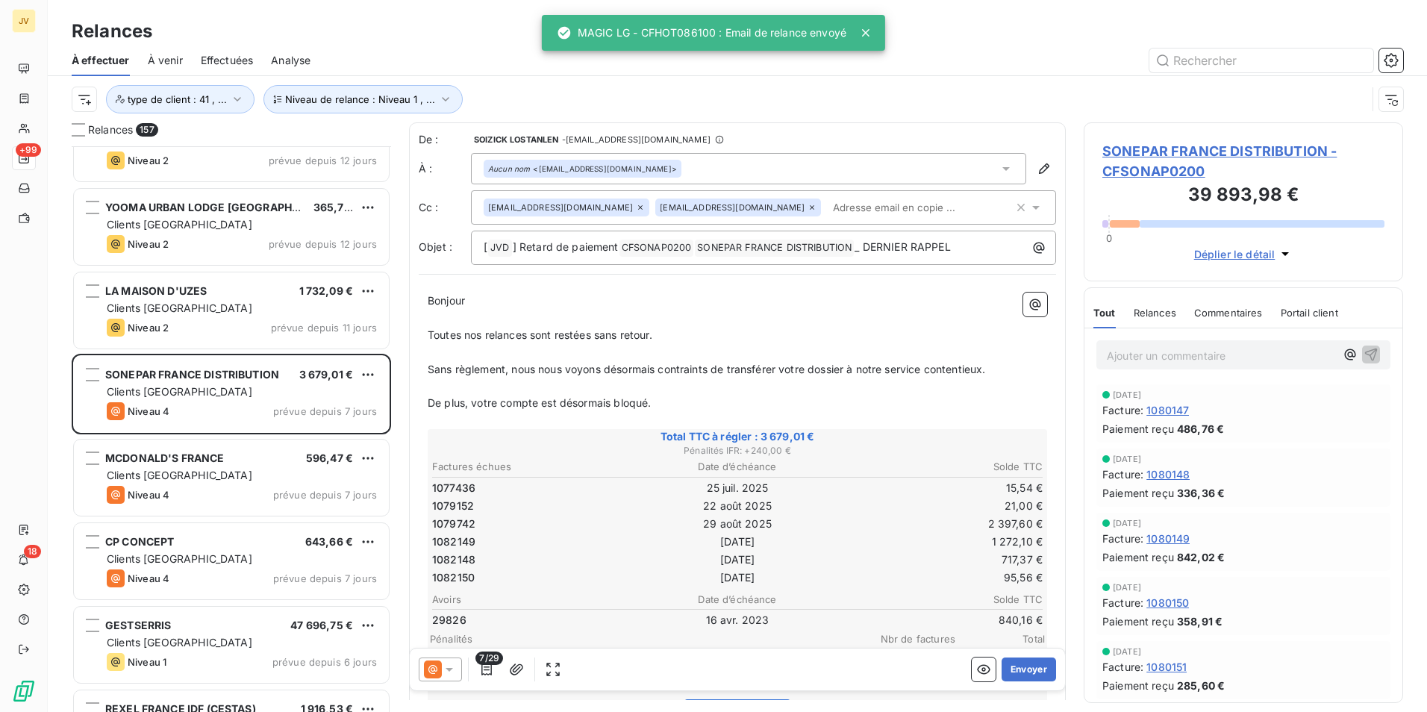
click at [1168, 317] on span "Relances" at bounding box center [1155, 313] width 43 height 12
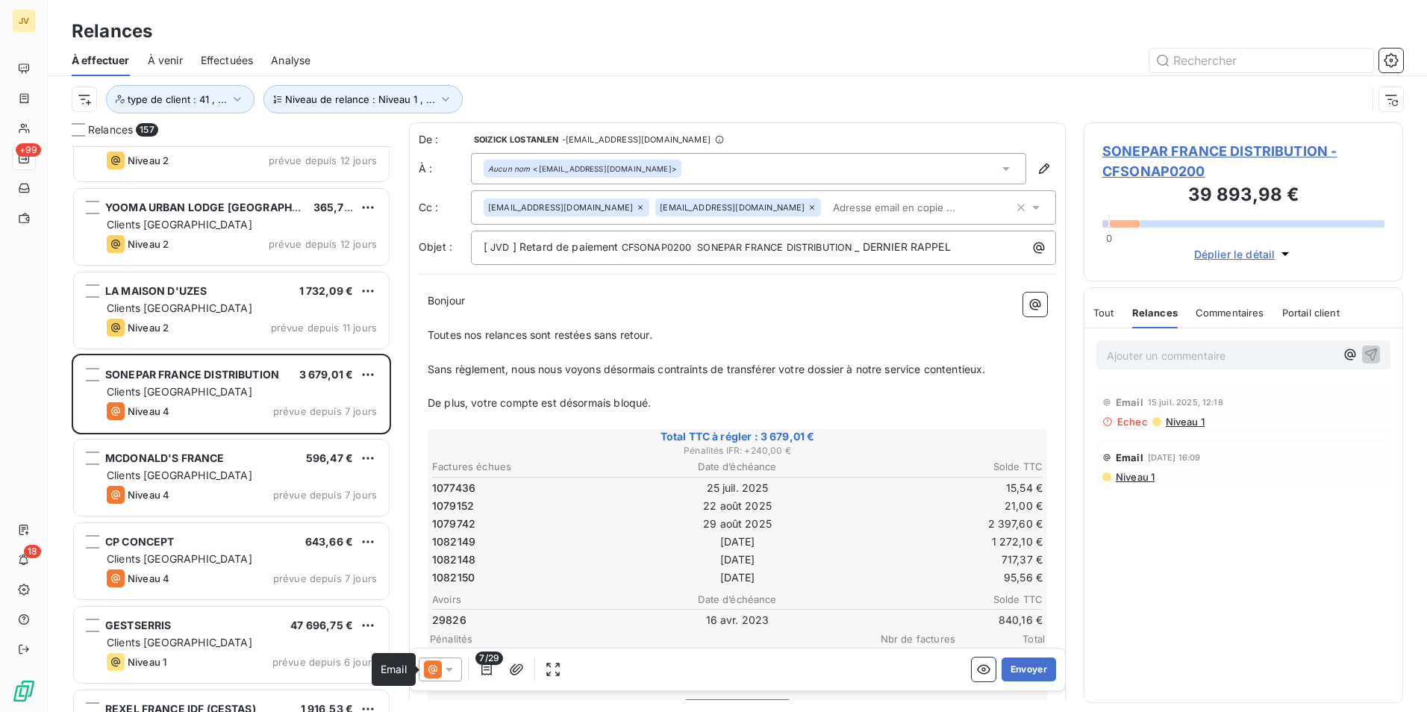
click at [441, 667] on icon at bounding box center [433, 670] width 18 height 18
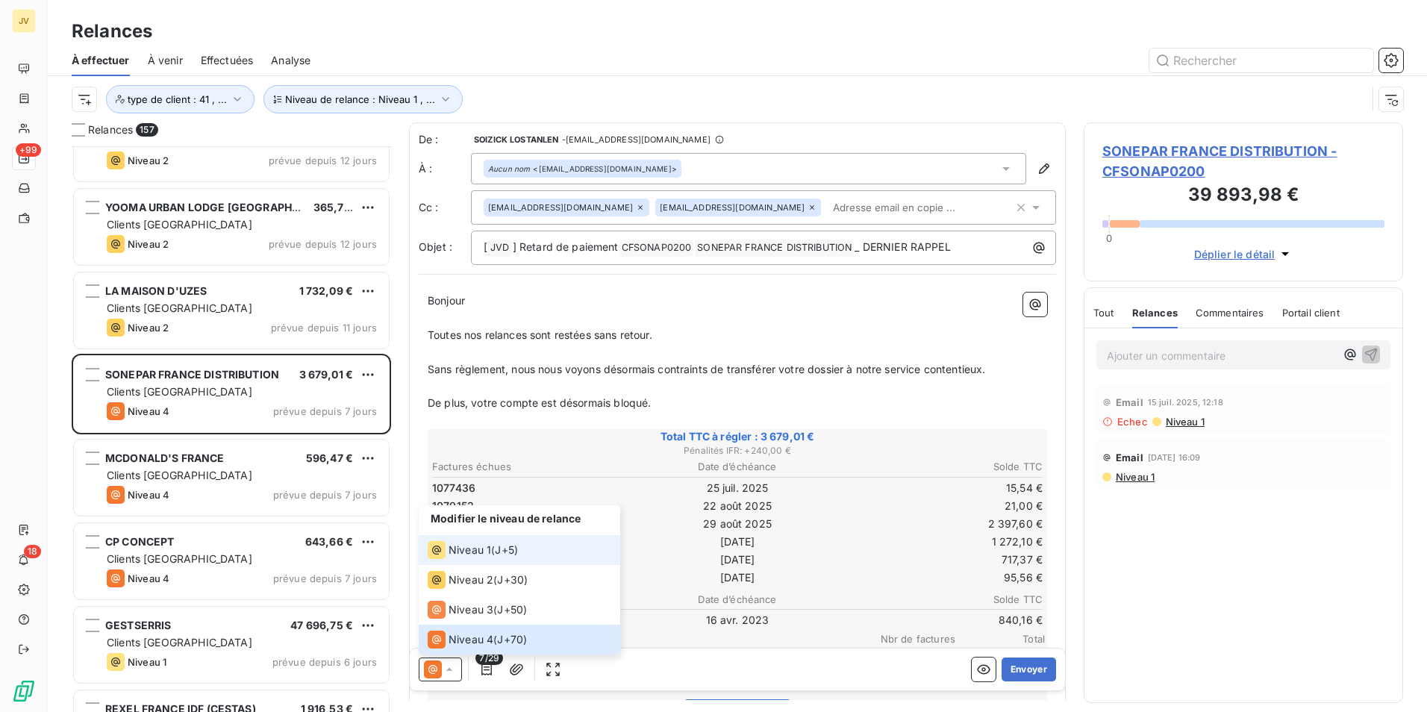
click at [437, 550] on icon at bounding box center [437, 550] width 18 height 18
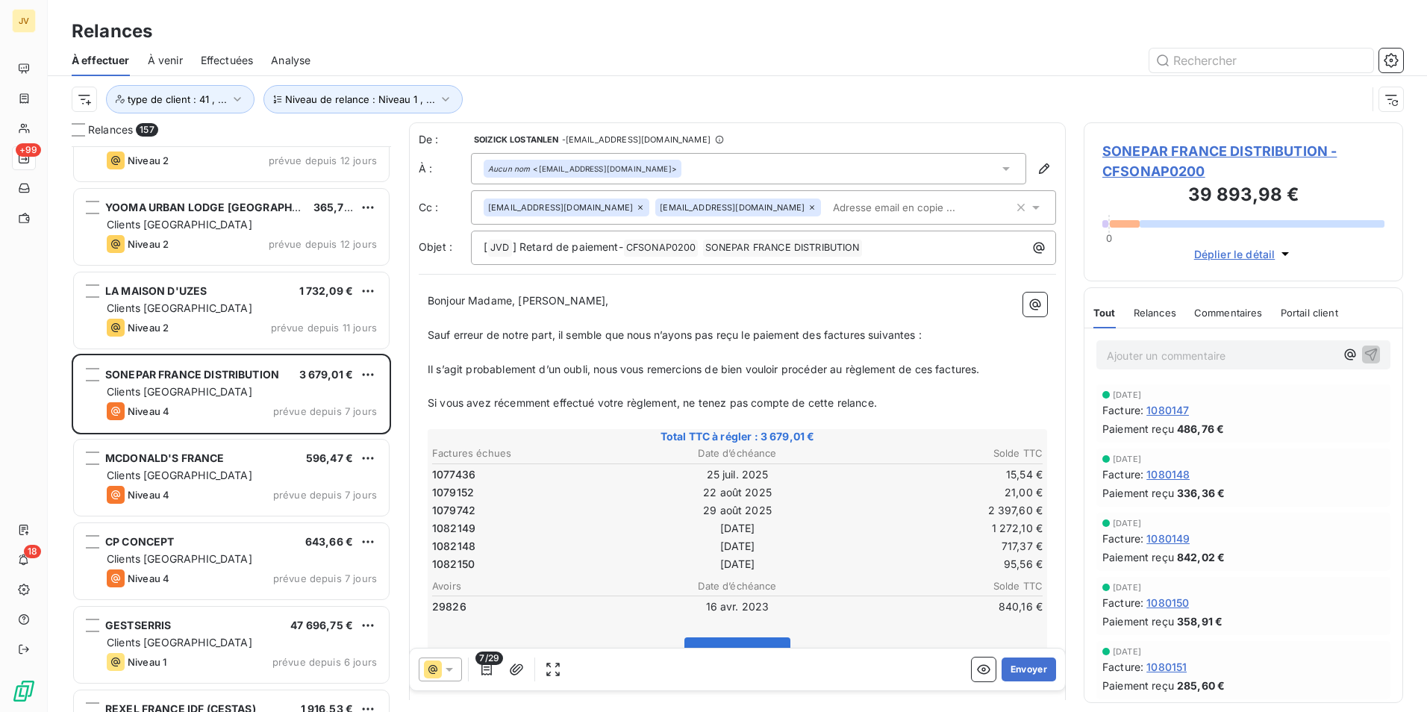
drag, startPoint x: 1143, startPoint y: 308, endPoint x: 1146, endPoint y: 322, distance: 14.5
click at [1143, 308] on span "Relances" at bounding box center [1155, 313] width 43 height 12
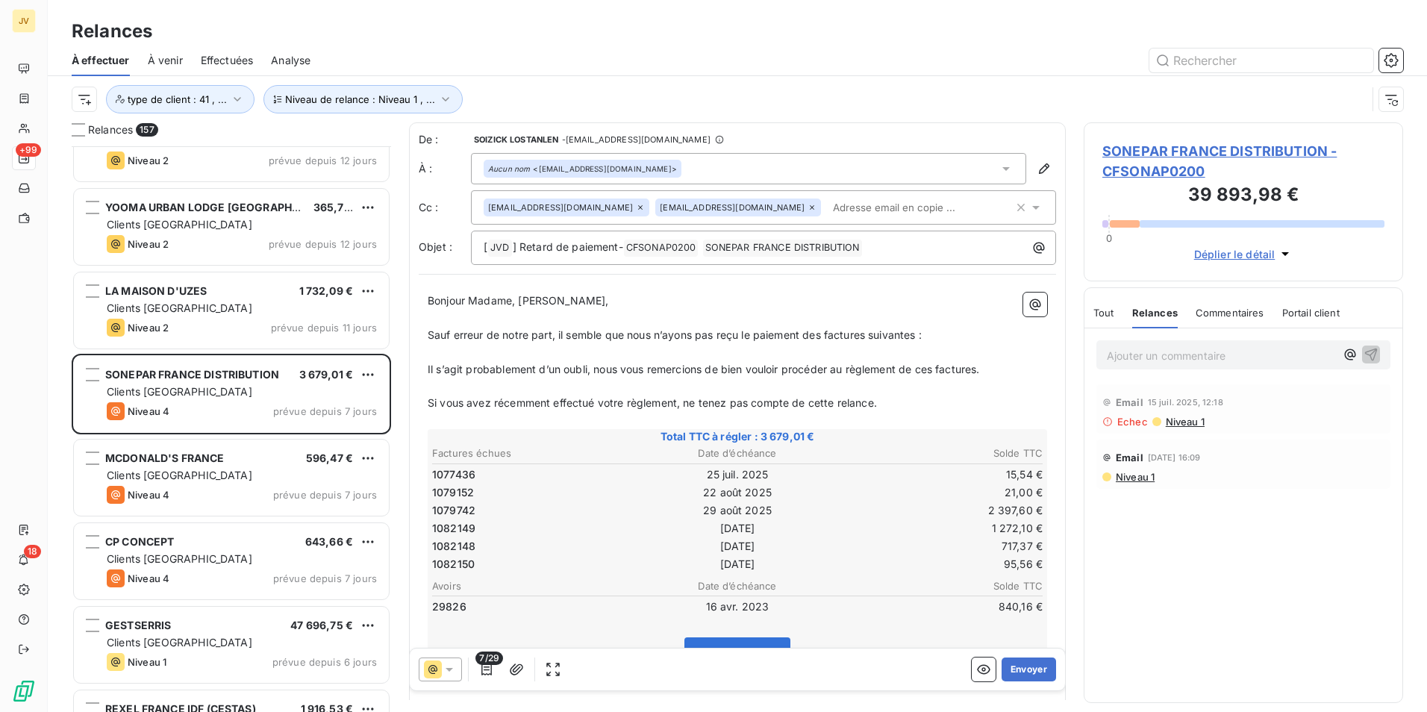
click at [636, 206] on icon at bounding box center [640, 207] width 9 height 9
click at [1037, 164] on icon "button" at bounding box center [1044, 168] width 15 height 15
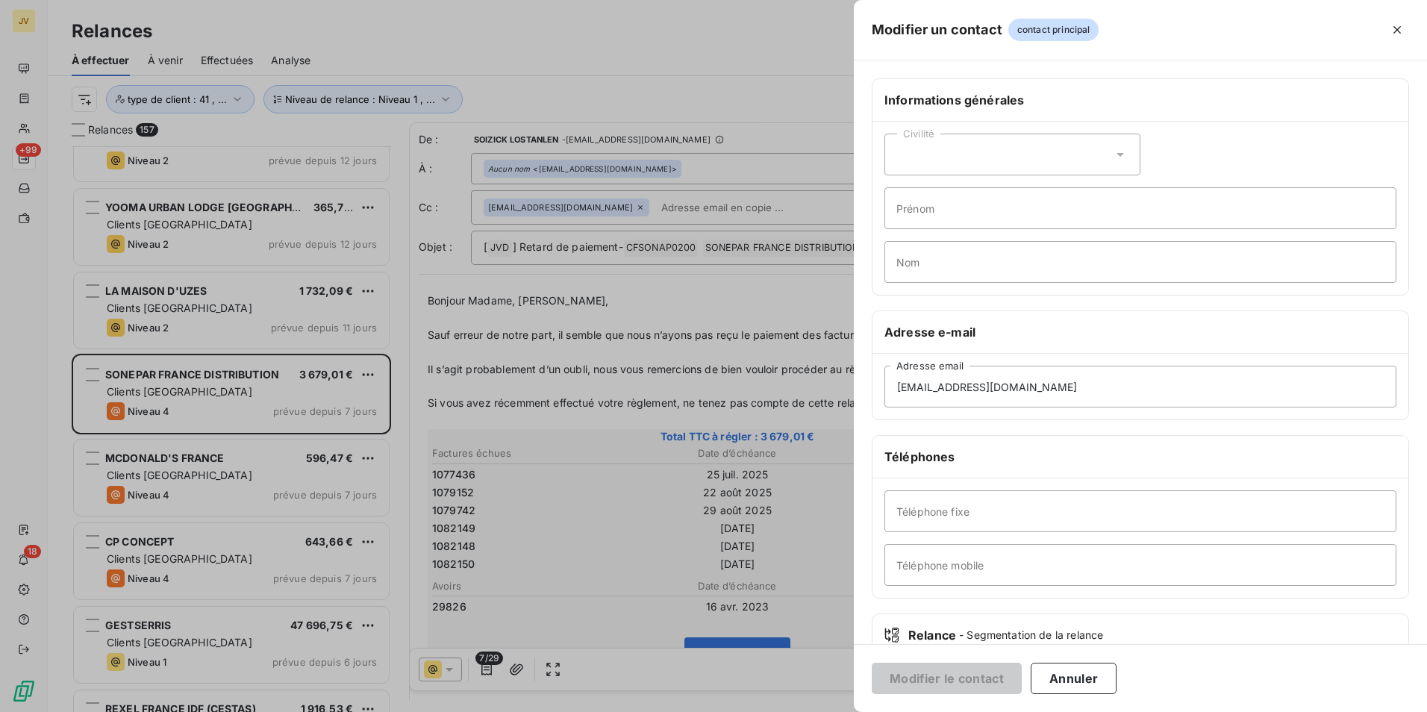
click at [586, 208] on div at bounding box center [713, 356] width 1427 height 712
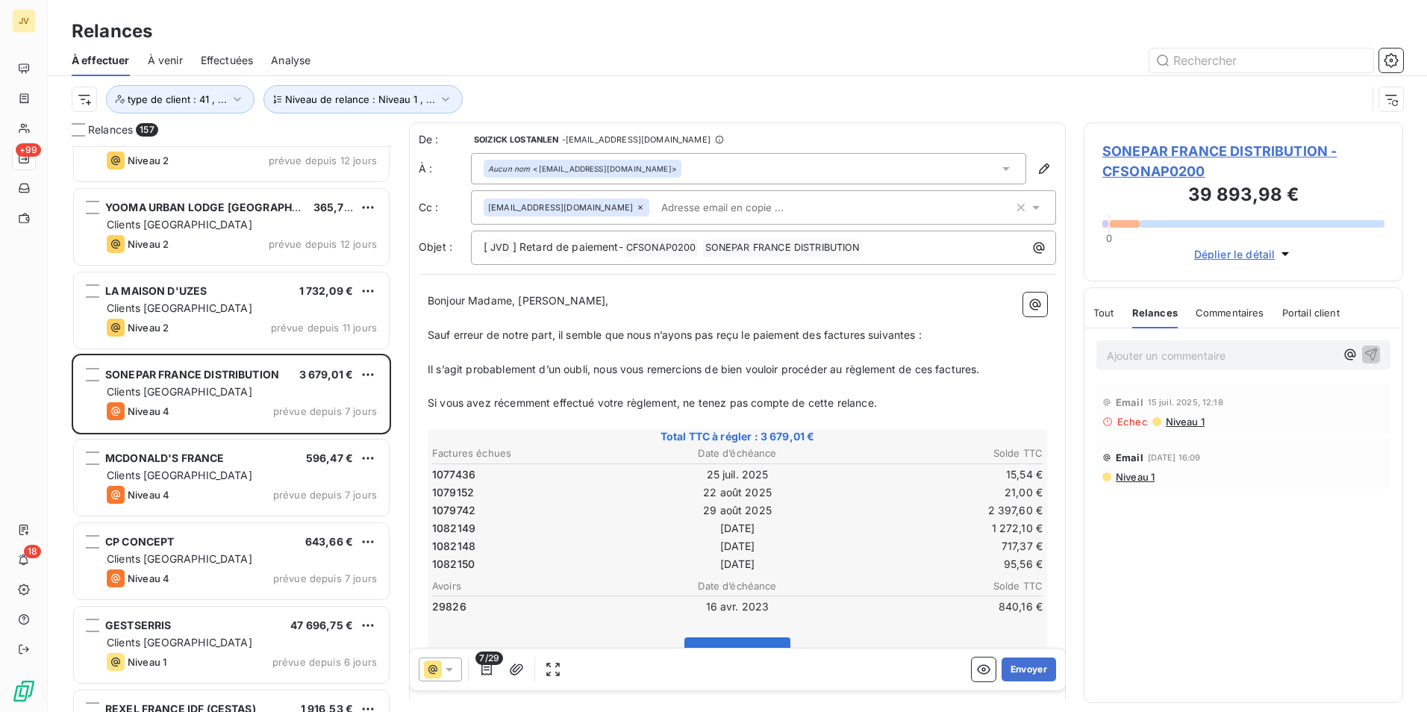
click at [636, 206] on icon at bounding box center [640, 207] width 9 height 9
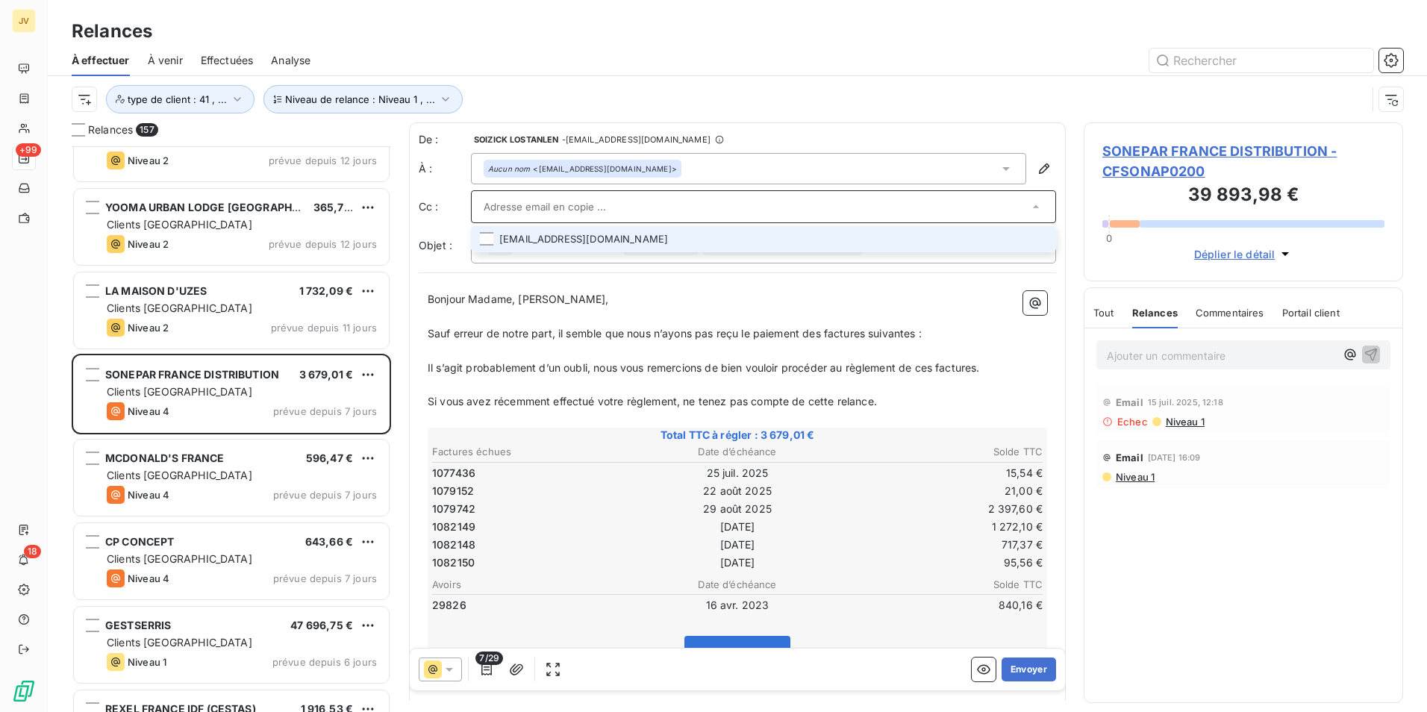
click at [687, 209] on input "text" at bounding box center [756, 207] width 545 height 22
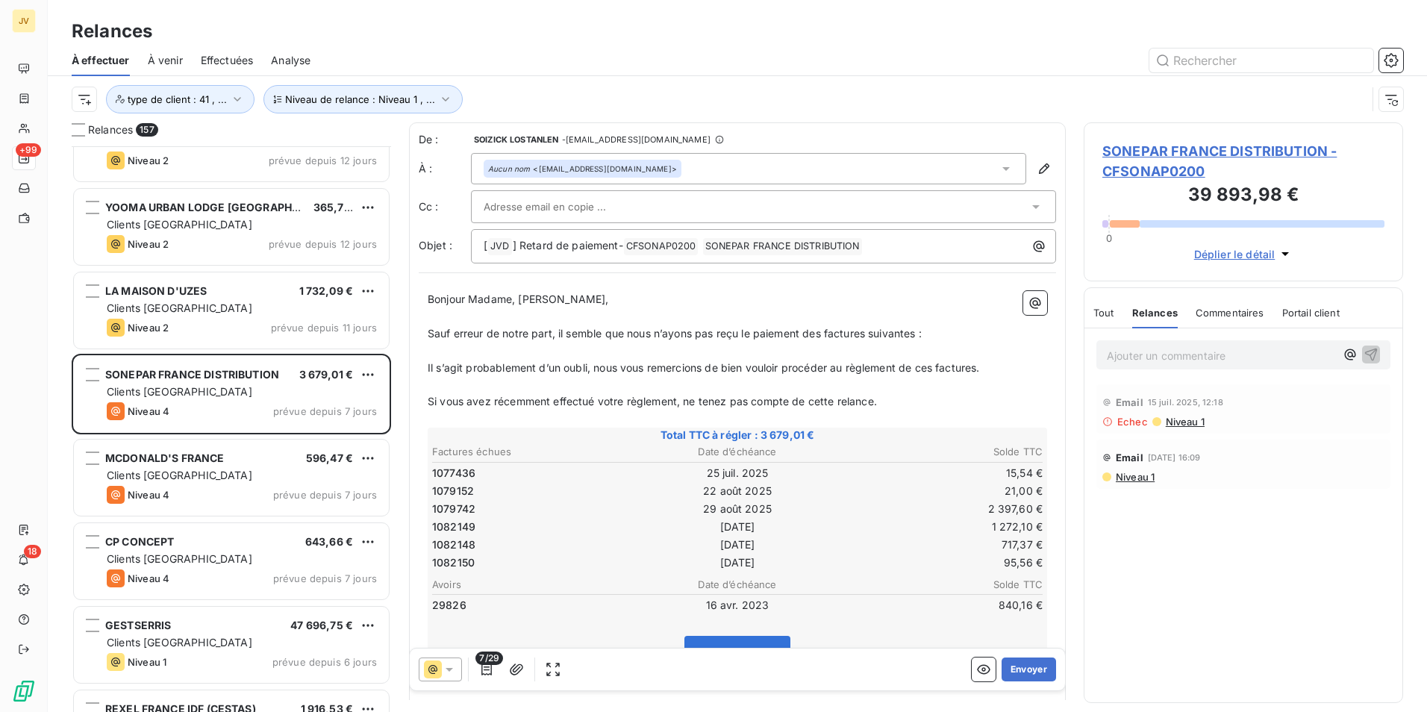
paste input "denise.serydjezo@sonepar.fr"
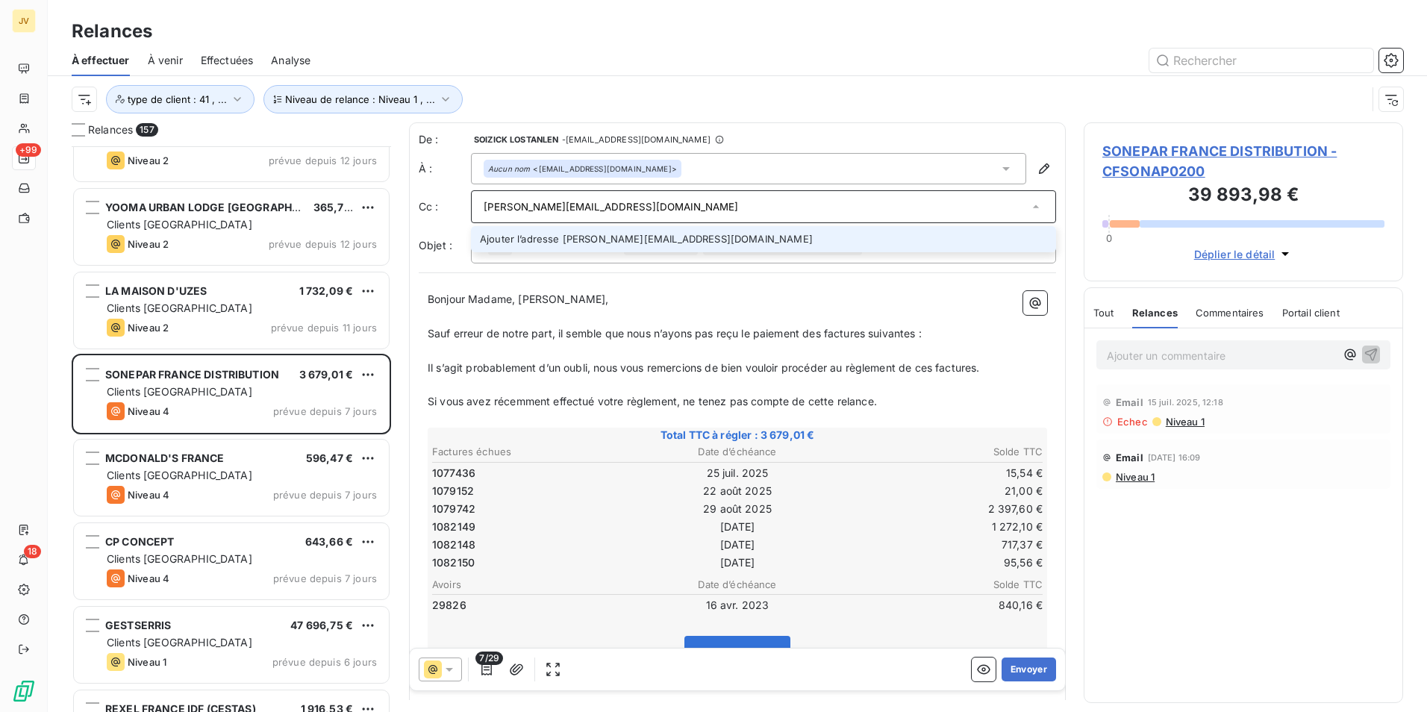
type input "denise.serydjezo@sonepar.fr"
click at [787, 167] on div "Aucun nom <compta.factures.mses@sonepar.fr>" at bounding box center [748, 168] width 555 height 31
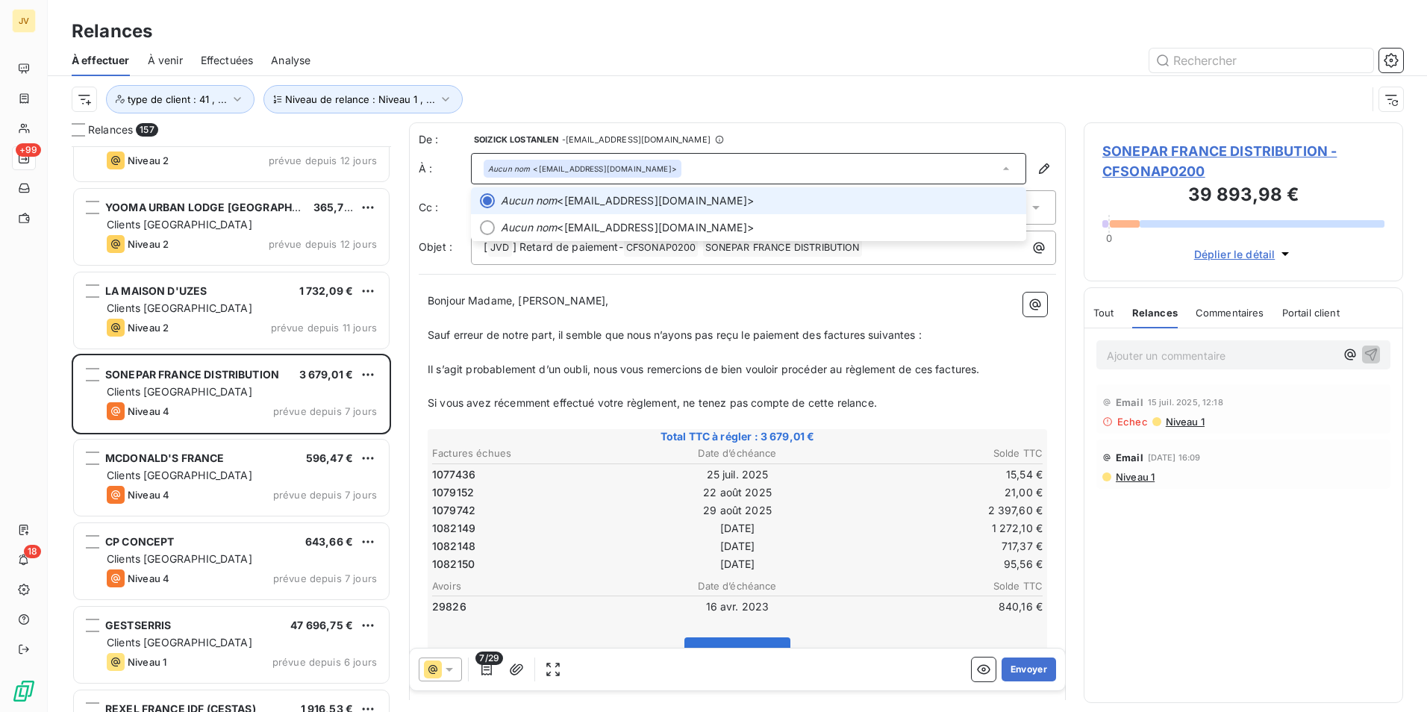
click at [779, 166] on div "Aucun nom <compta.factures.mses@sonepar.fr>" at bounding box center [748, 168] width 555 height 31
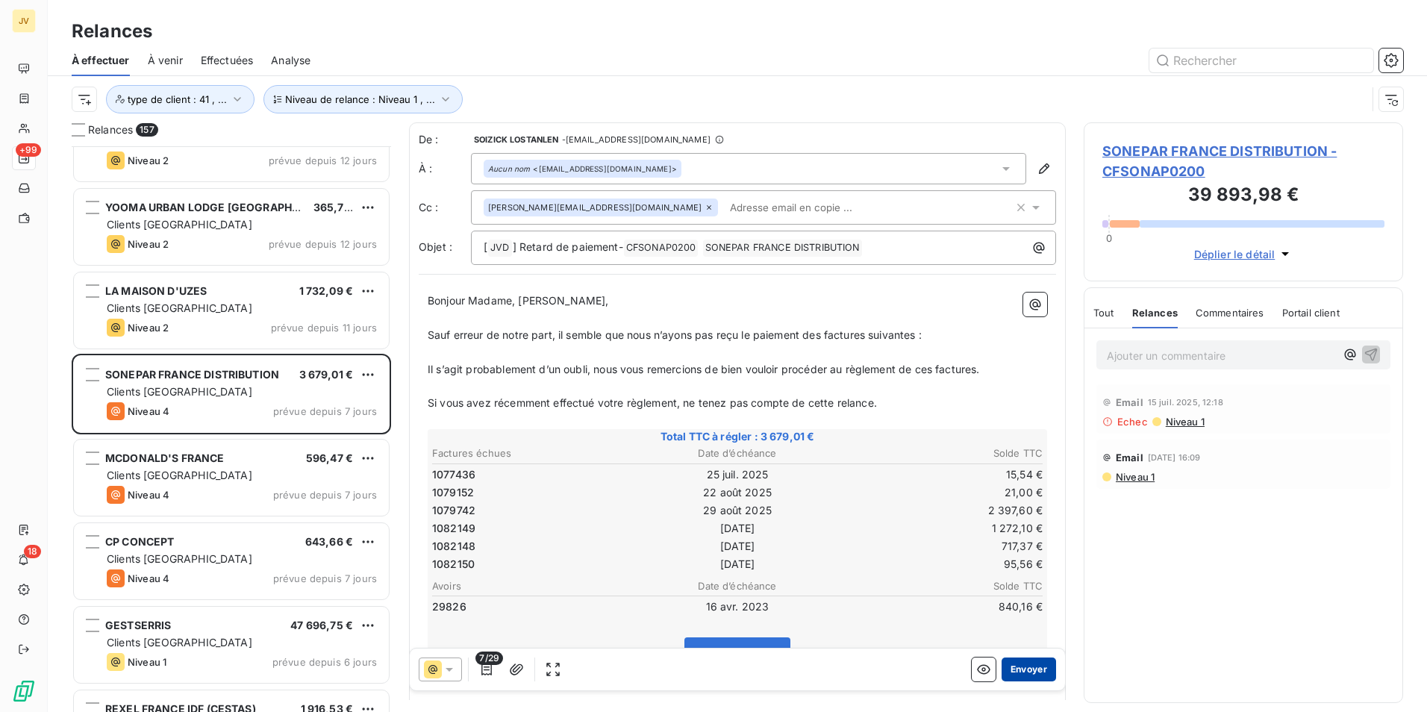
click at [1029, 667] on button "Envoyer" at bounding box center [1029, 670] width 54 height 24
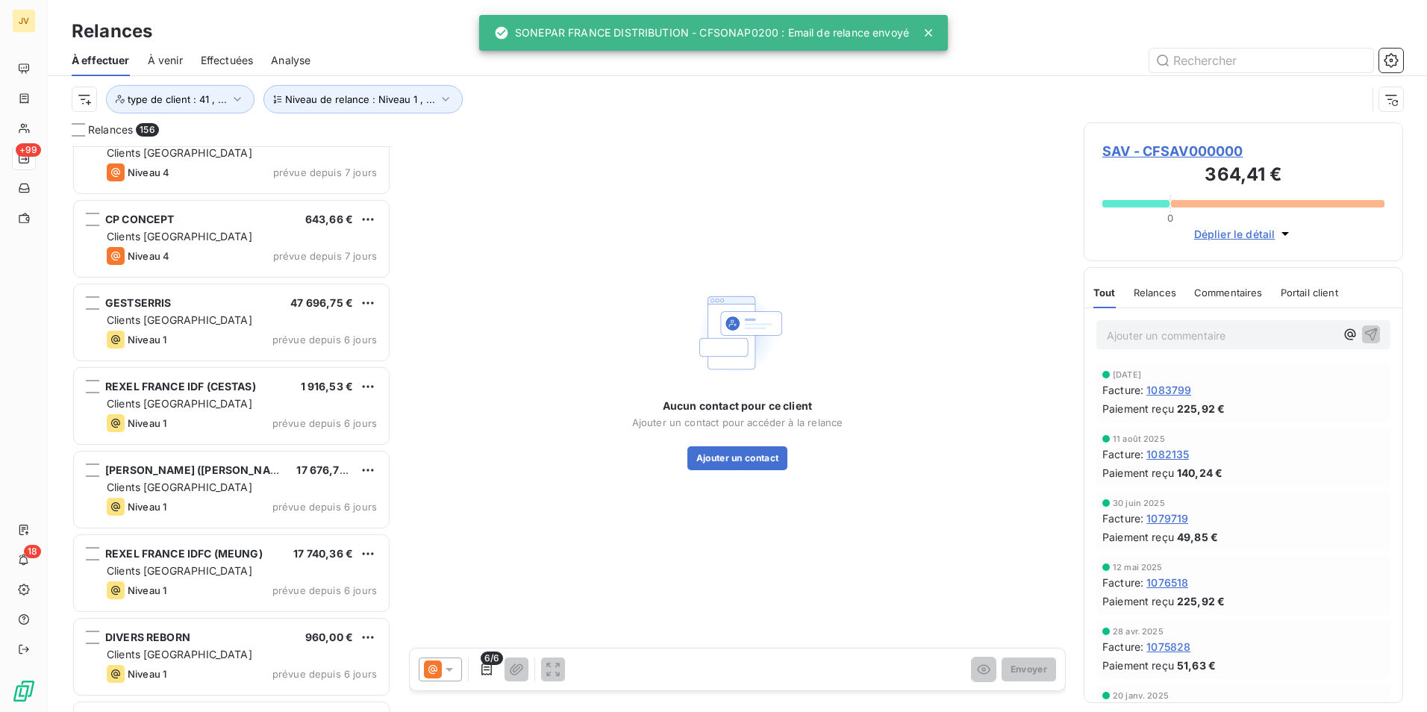
scroll to position [12056, 0]
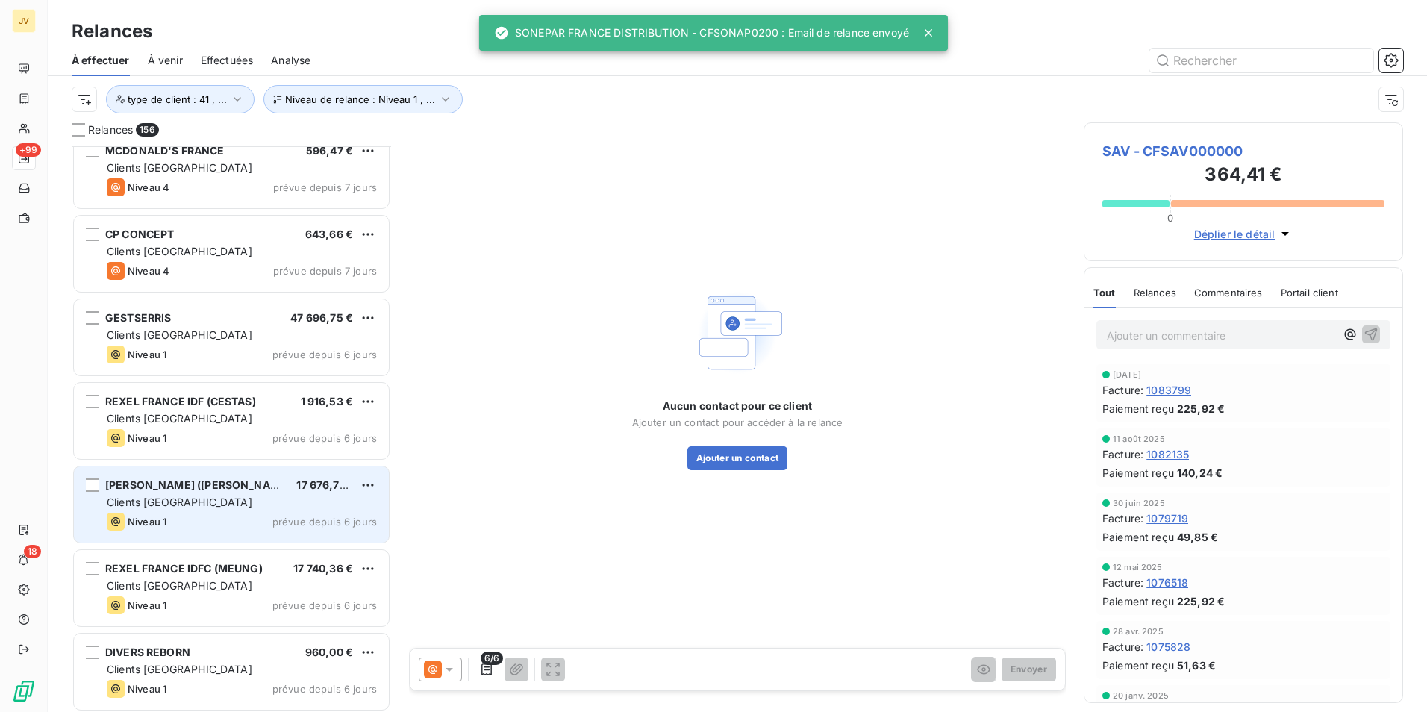
click at [216, 489] on span "[PERSON_NAME] ([PERSON_NAME])" at bounding box center [199, 484] width 189 height 13
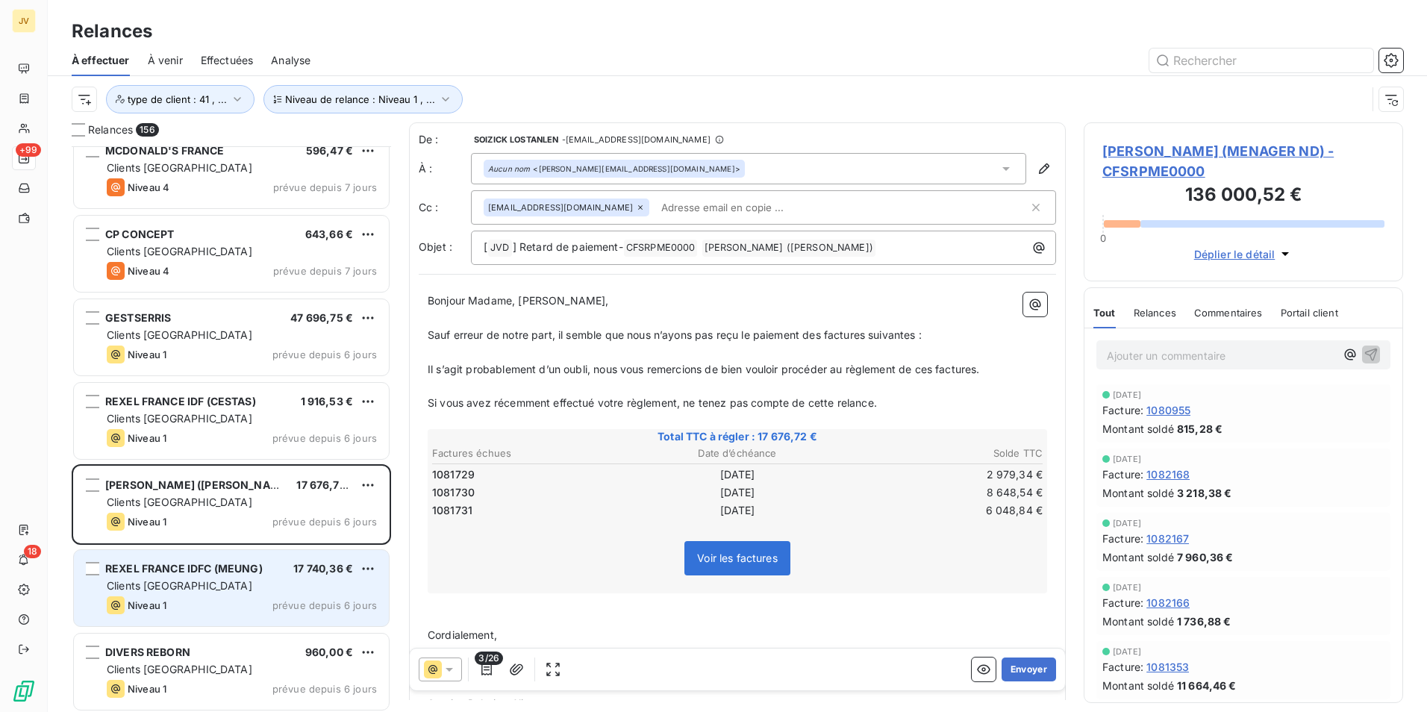
click at [218, 582] on div "Clients [GEOGRAPHIC_DATA]" at bounding box center [242, 586] width 270 height 15
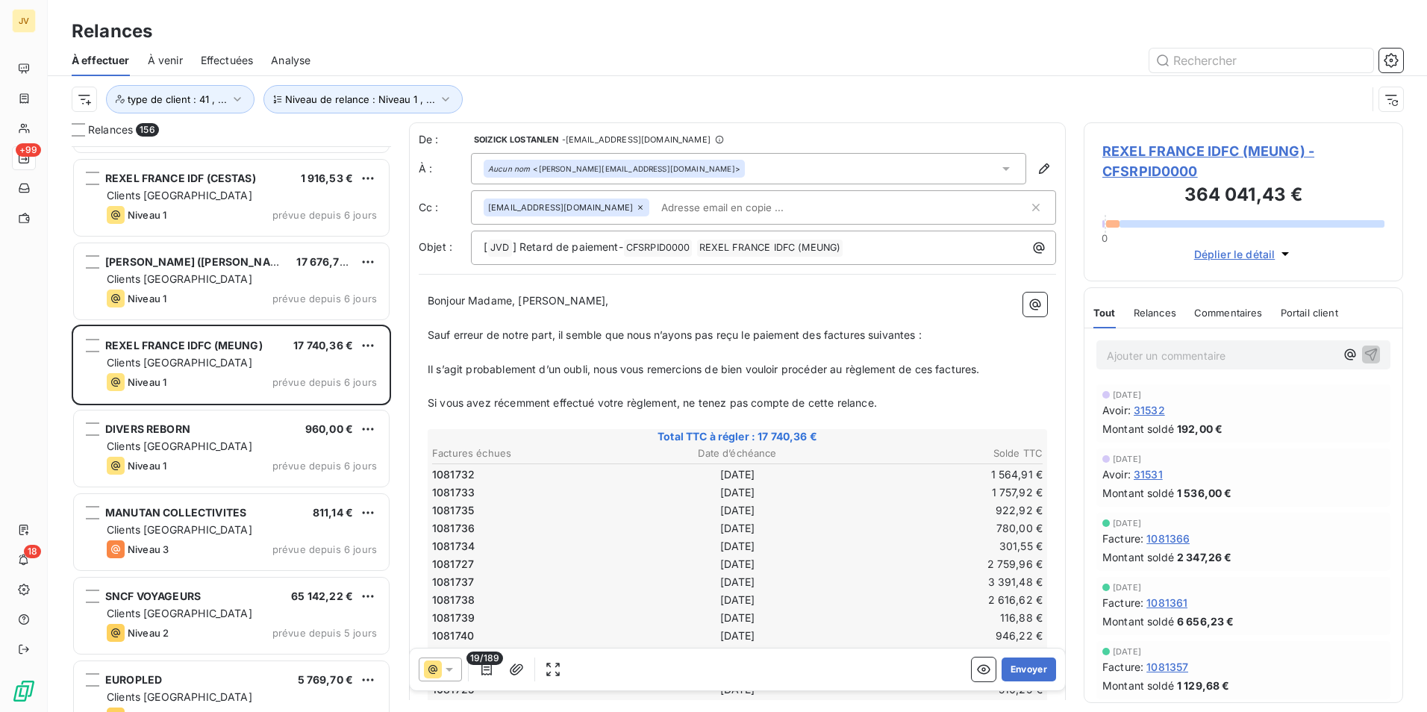
scroll to position [12280, 0]
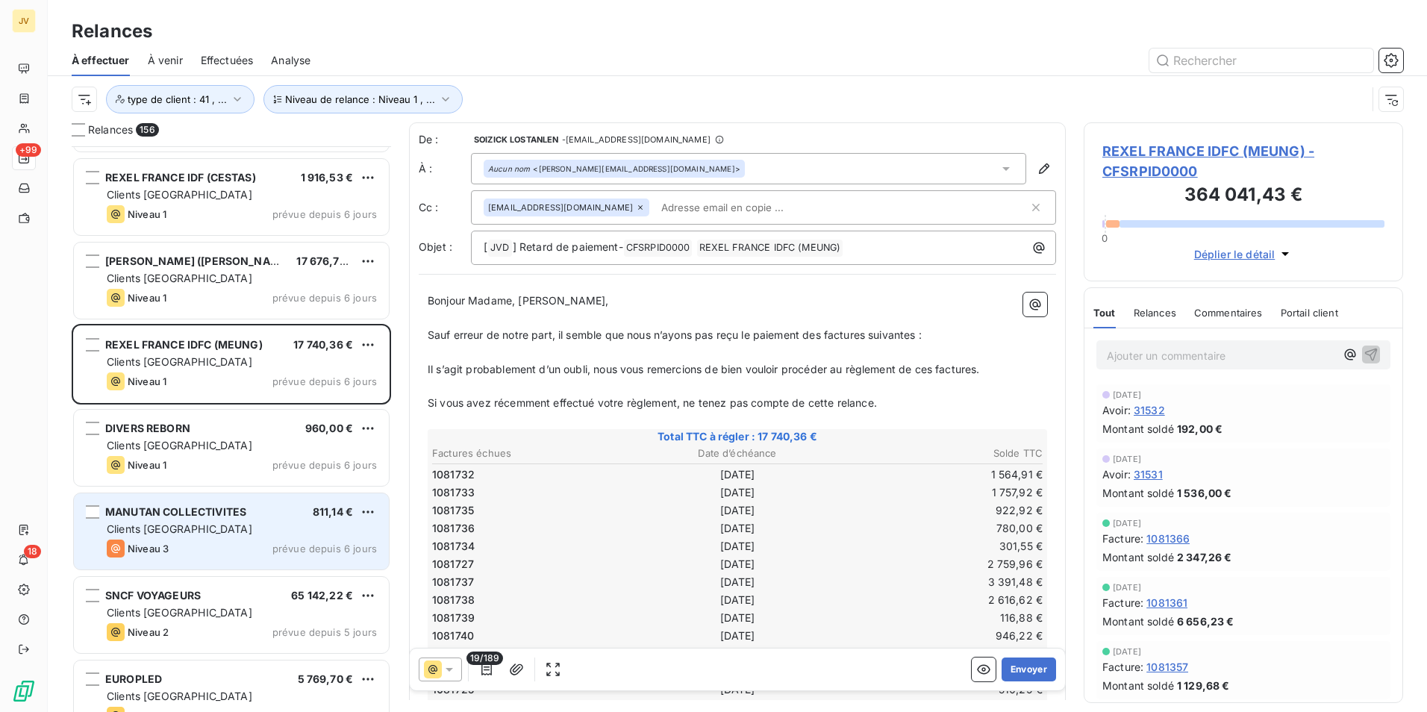
click at [193, 515] on span "MANUTAN COLLECTIVITES" at bounding box center [175, 511] width 141 height 13
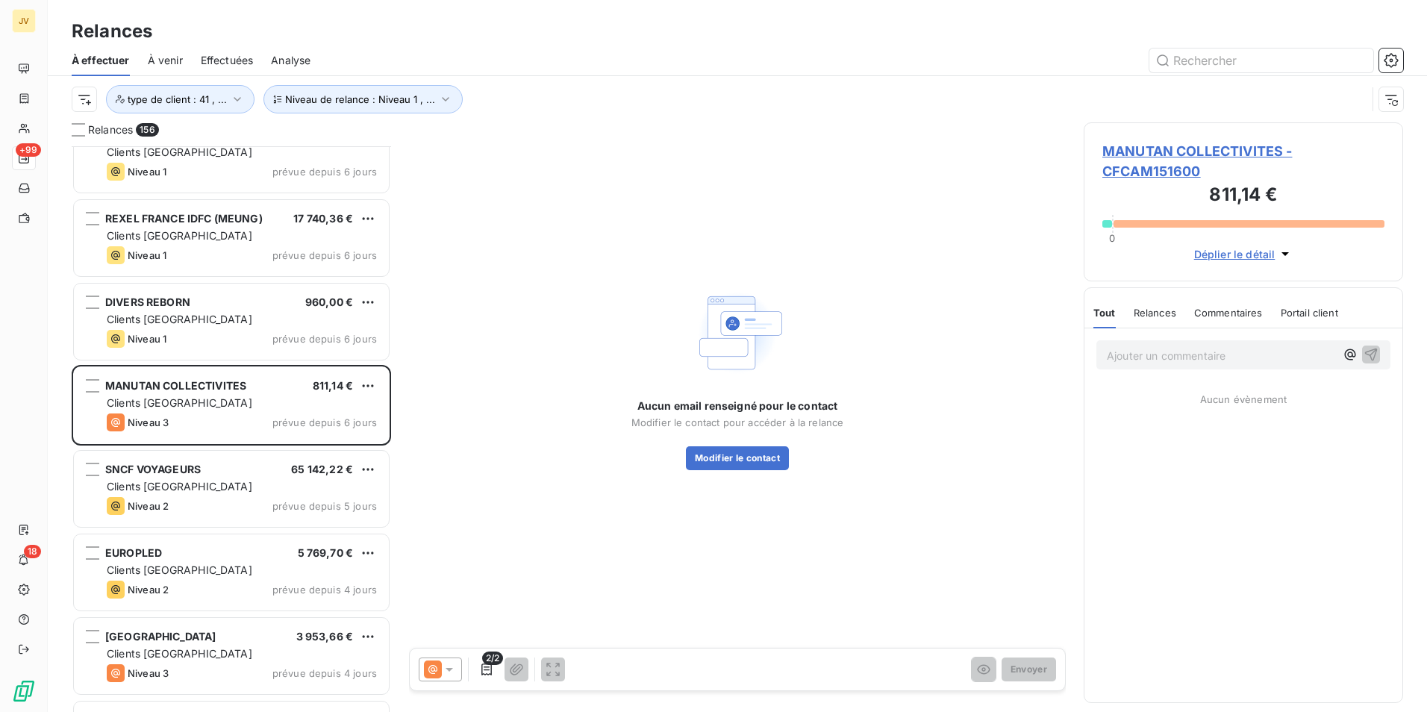
scroll to position [12429, 0]
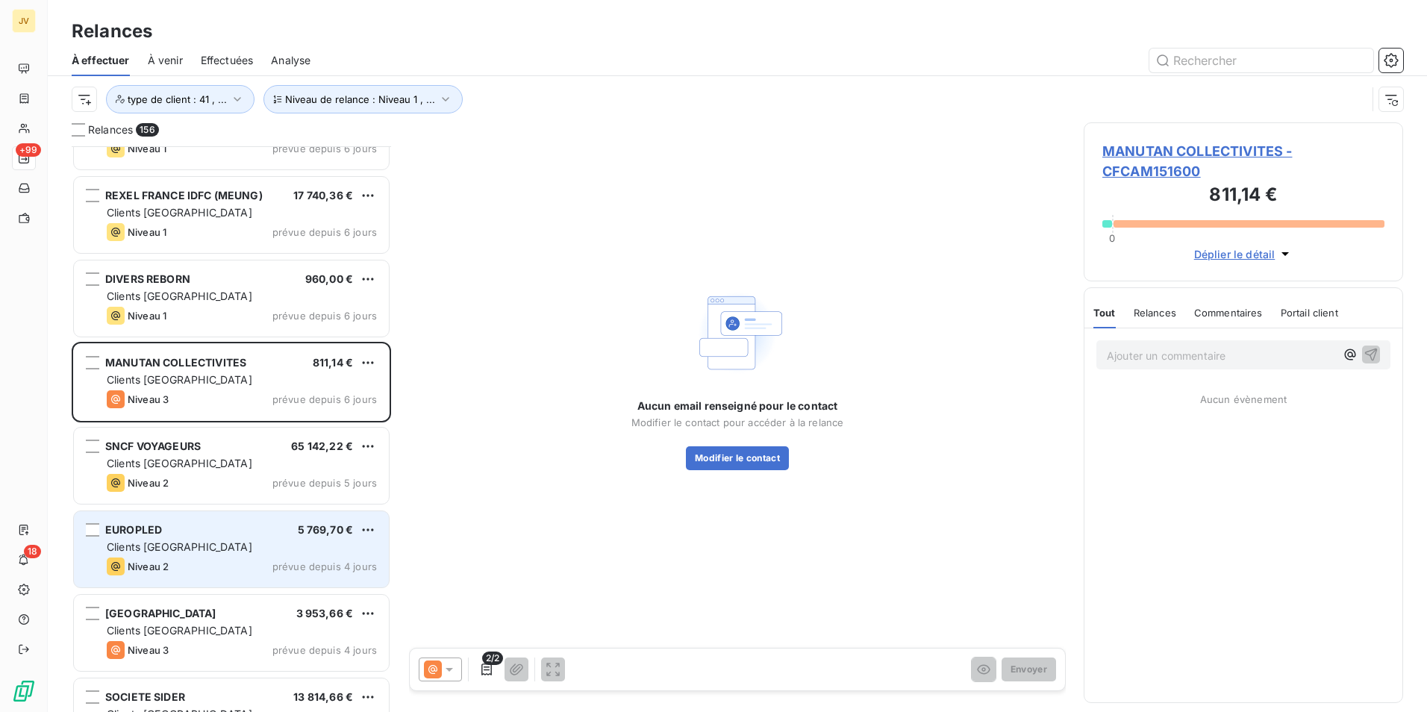
click at [209, 555] on div "EUROPLED 5 769,70 € Clients France Niveau 2 prévue depuis 4 jours" at bounding box center [231, 549] width 315 height 76
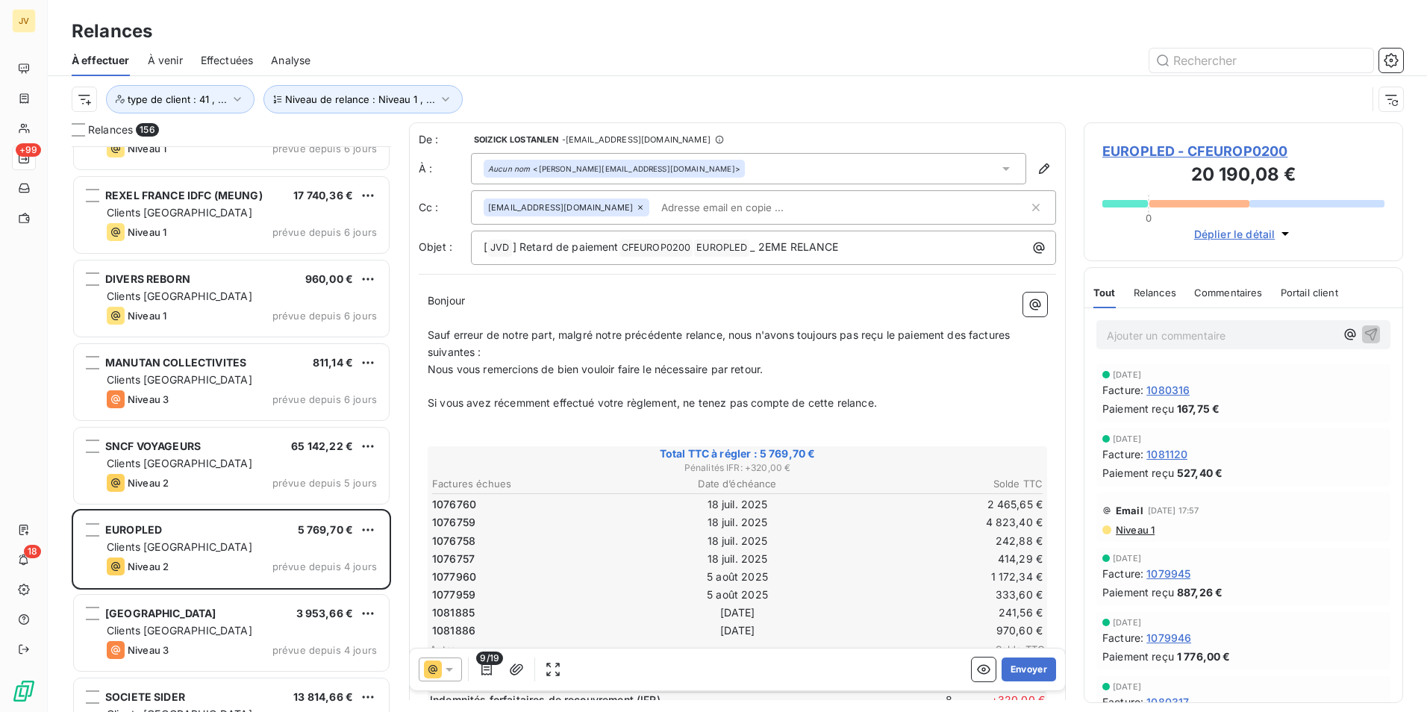
click at [1138, 328] on p "Ajouter un commentaire ﻿" at bounding box center [1221, 335] width 228 height 19
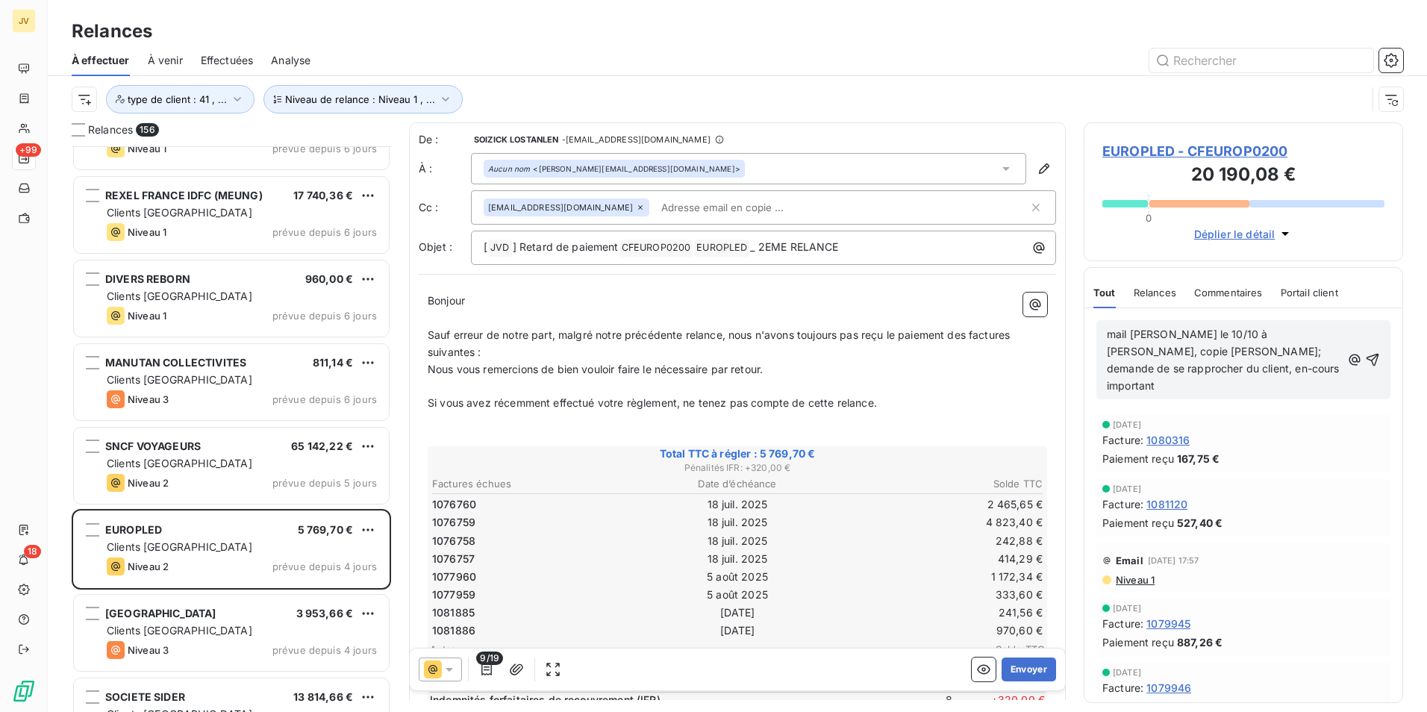
click at [1115, 338] on span "mail Elodie le 10/10 à Loïc, copie Réginald; demande de se rapprocher du client…" at bounding box center [1225, 360] width 236 height 64
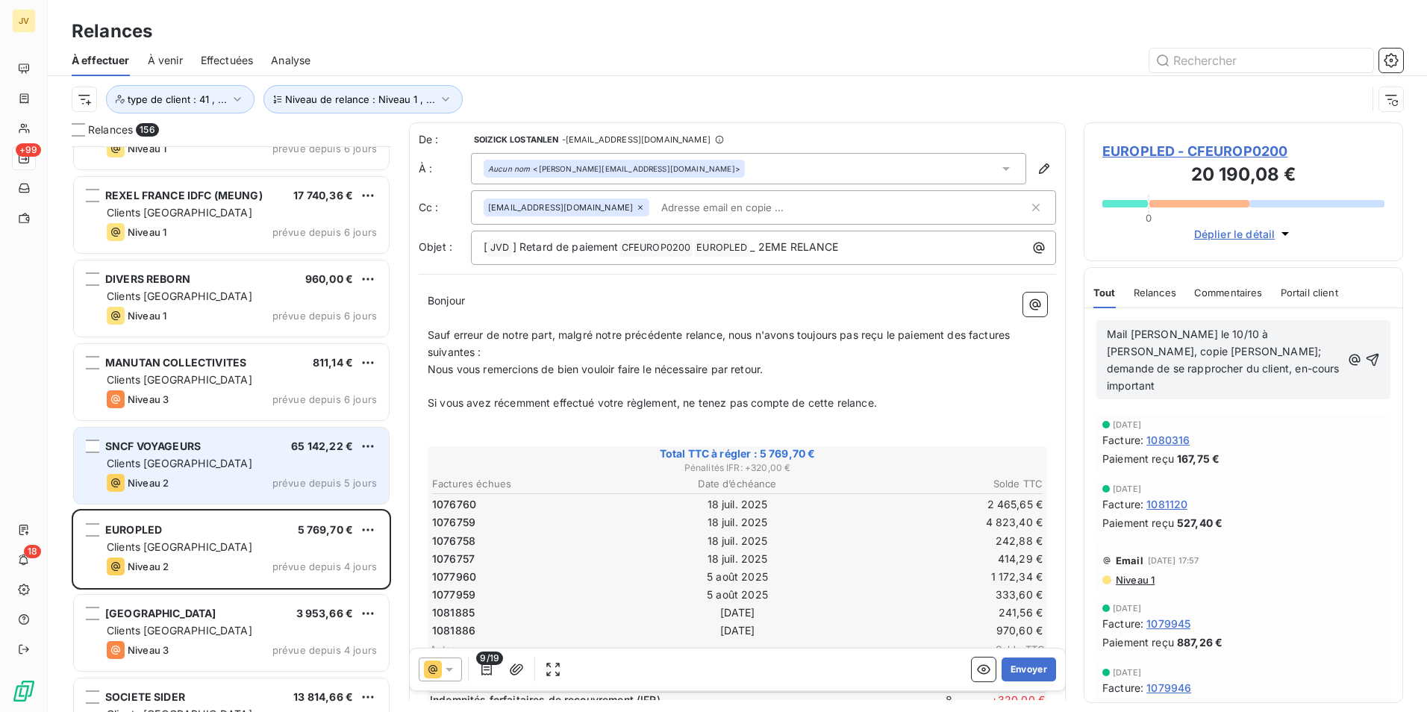
click at [257, 481] on div "Niveau 2 prévue depuis 5 jours" at bounding box center [242, 483] width 270 height 18
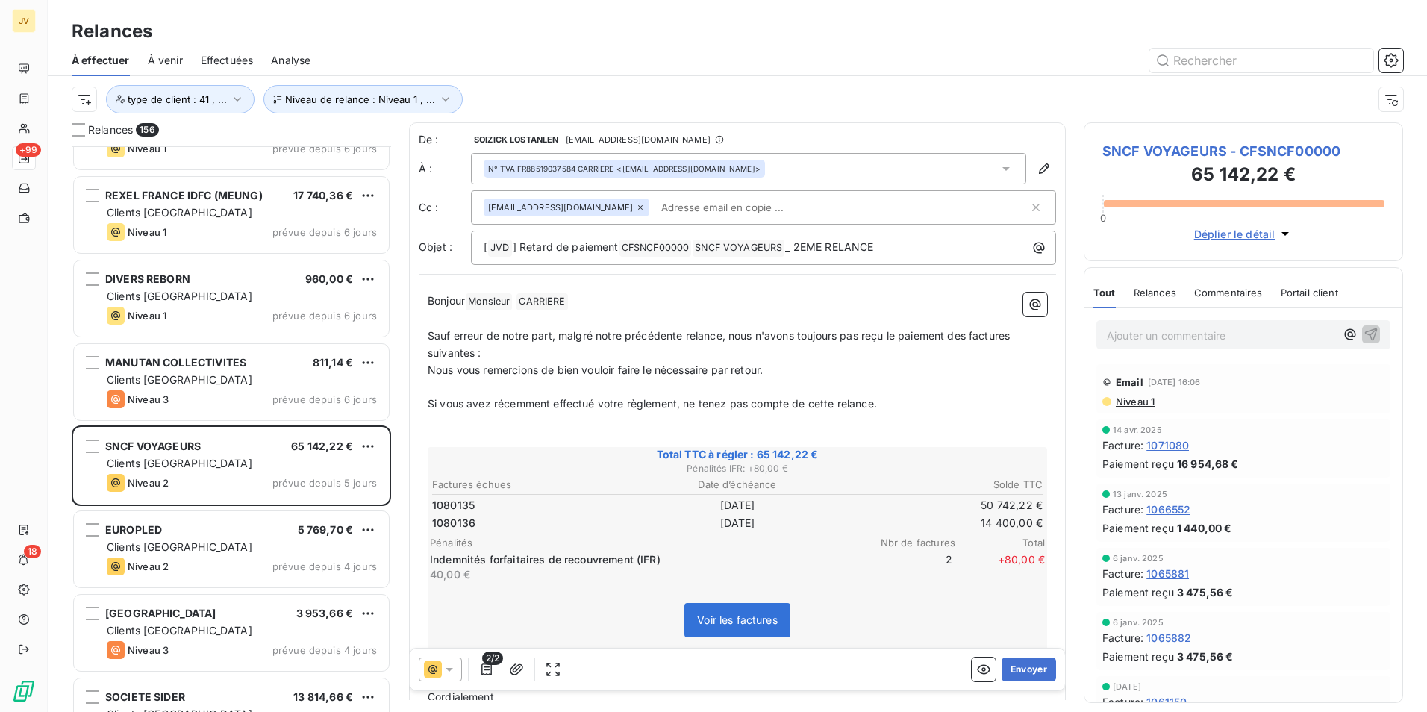
click at [1148, 336] on p "Ajouter un commentaire ﻿" at bounding box center [1221, 335] width 228 height 19
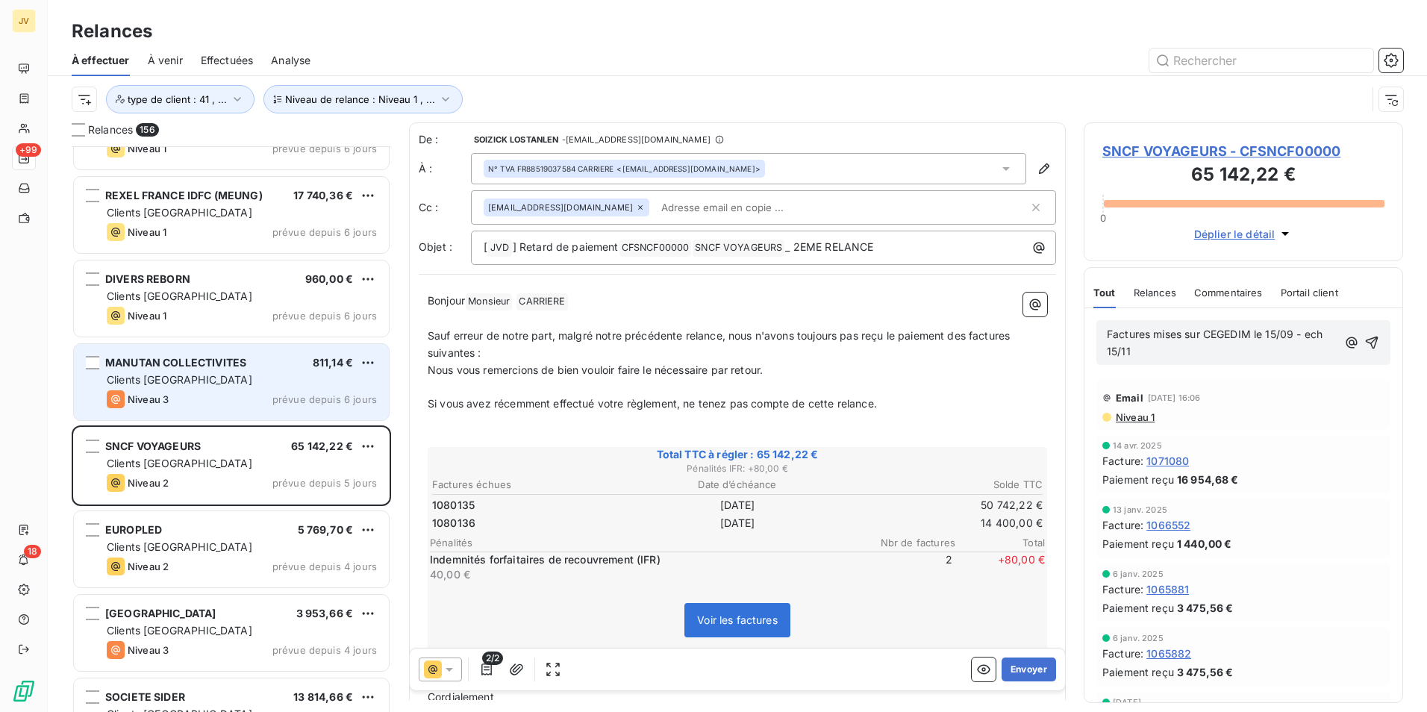
click at [233, 387] on div "MANUTAN COLLECTIVITES 811,14 € Clients France Niveau 3 prévue depuis 6 jours" at bounding box center [231, 382] width 315 height 76
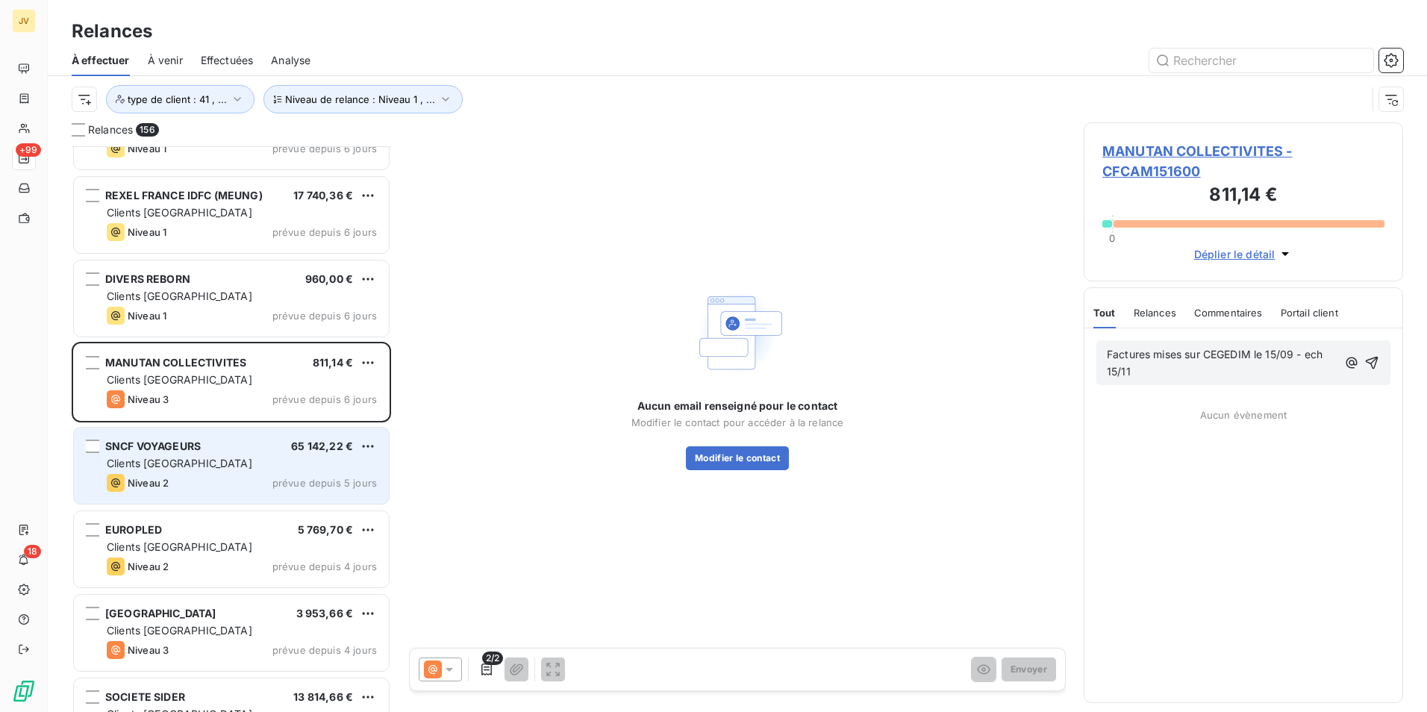
click at [170, 455] on div "SNCF VOYAGEURS 65 142,22 € Clients France Niveau 2 prévue depuis 5 jours" at bounding box center [231, 466] width 315 height 76
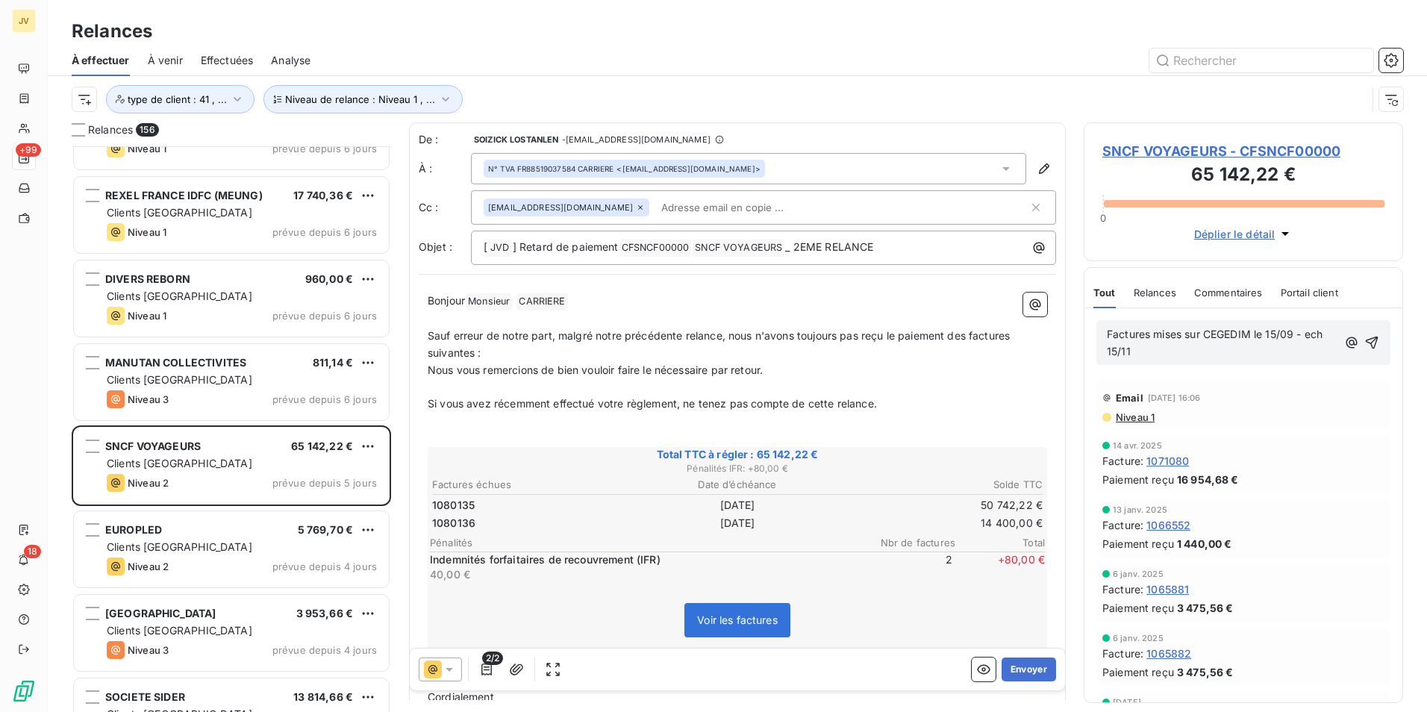
click at [1158, 295] on span "Relances" at bounding box center [1155, 293] width 43 height 12
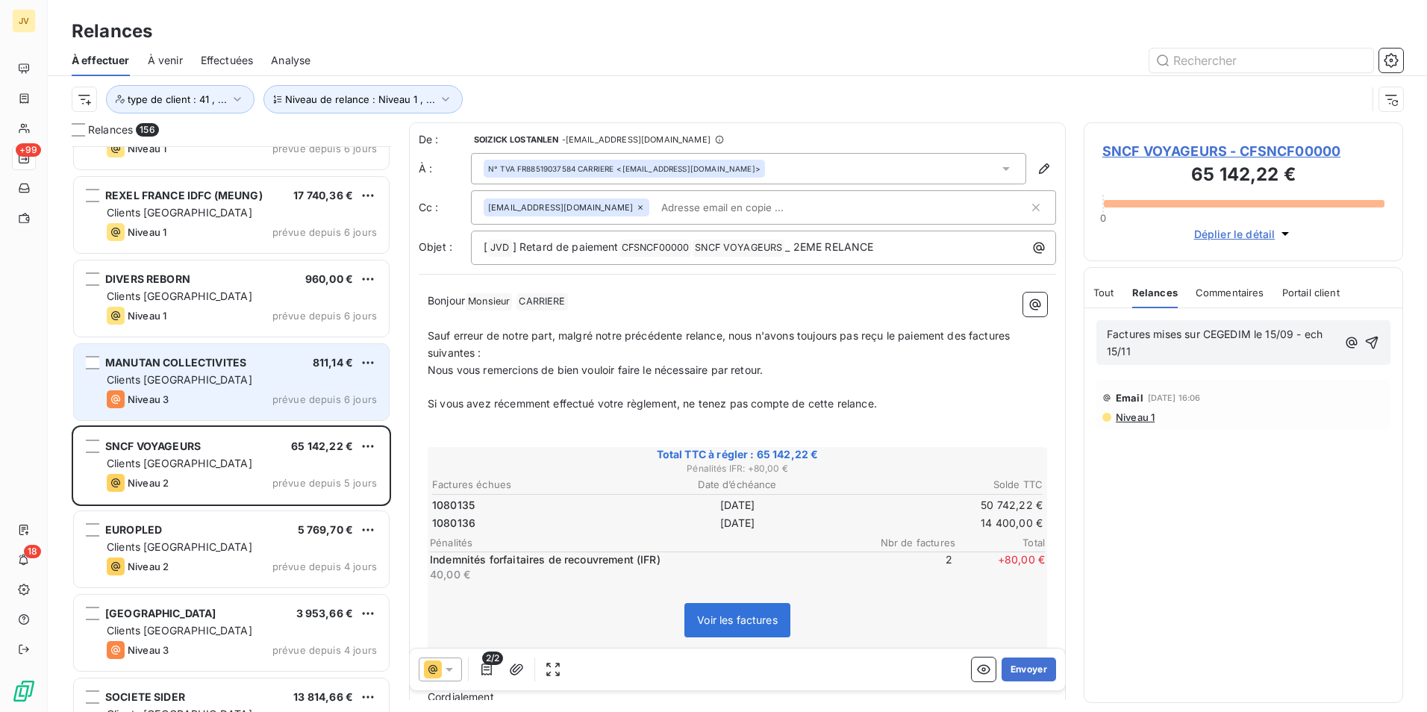
click at [208, 394] on div "Niveau 3 prévue depuis 6 jours" at bounding box center [242, 399] width 270 height 18
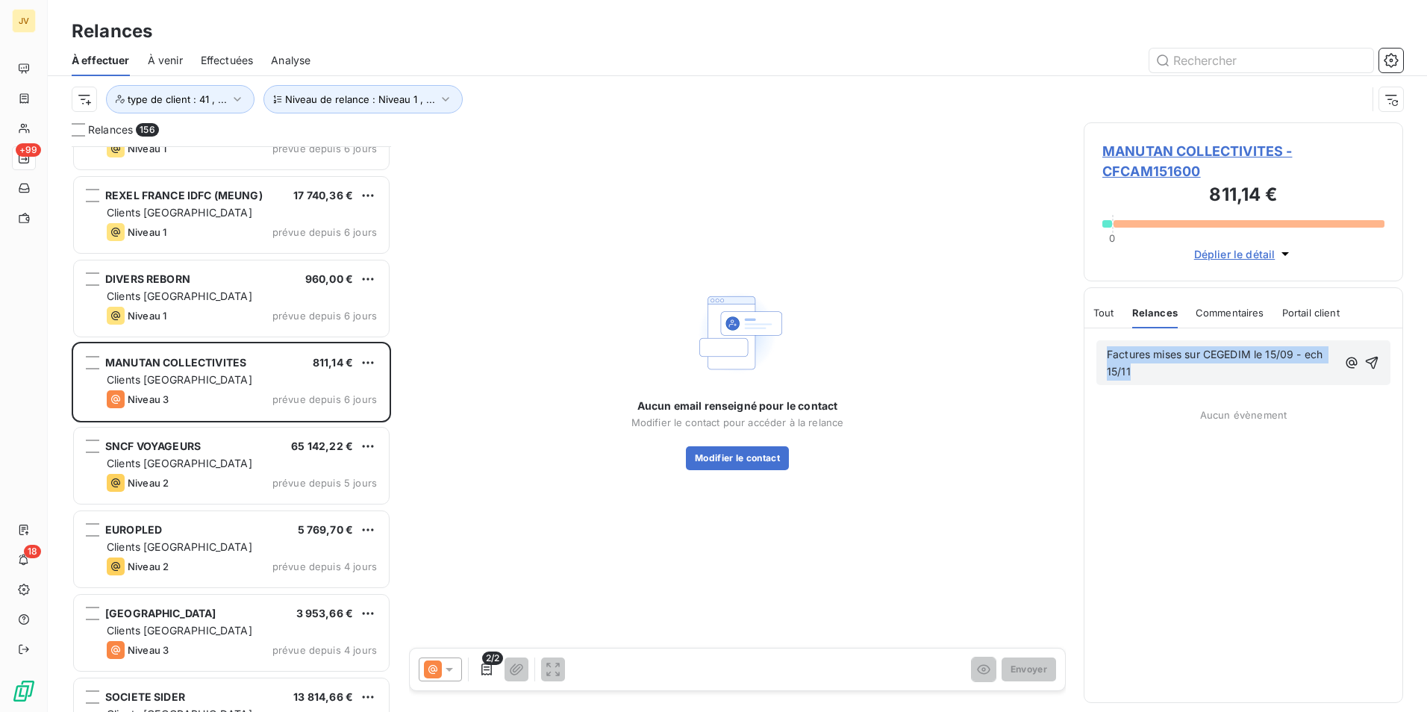
drag, startPoint x: 1176, startPoint y: 373, endPoint x: 1064, endPoint y: 343, distance: 116.6
click at [1064, 343] on div "Relances 156 REXEL FRANCE IDF (CESTAS) 1 916,53 € Clients France Niveau 1 prévu…" at bounding box center [737, 417] width 1379 height 590
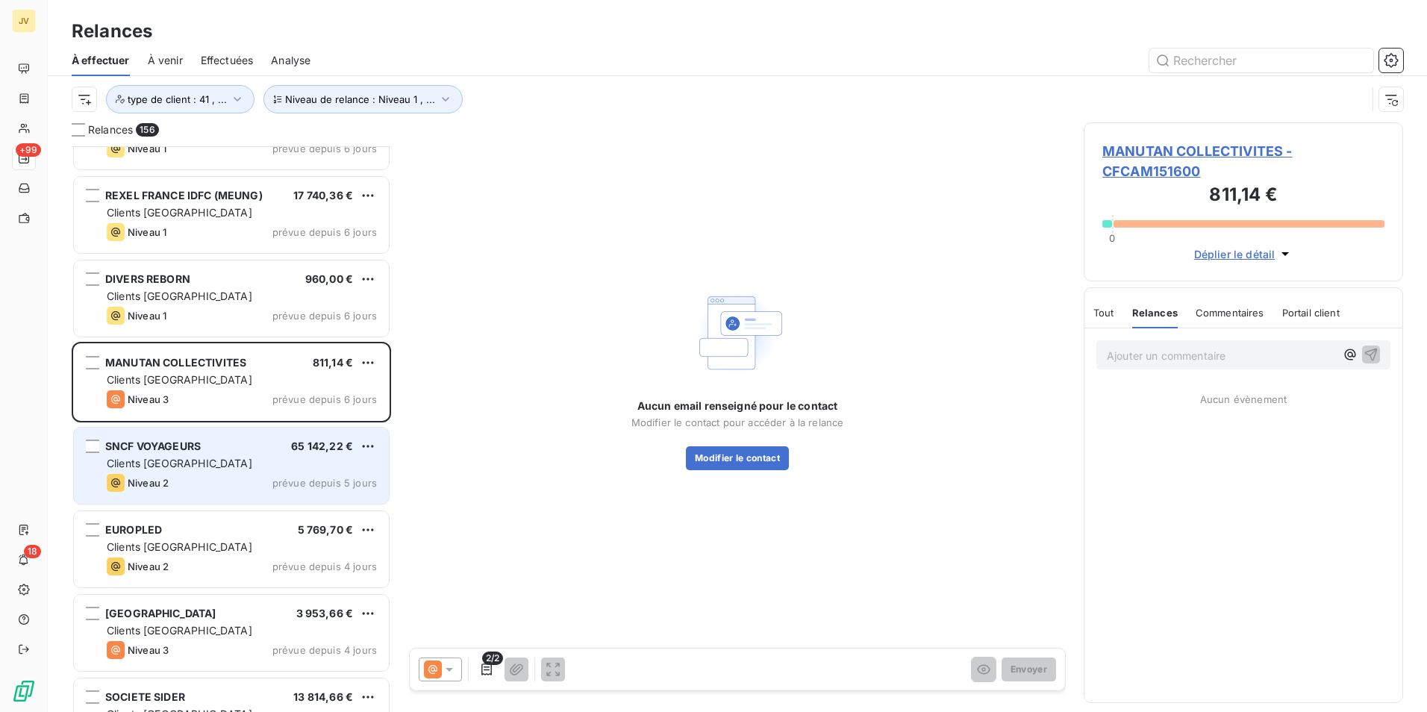
click at [119, 473] on div "SNCF VOYAGEURS 65 142,22 € Clients France Niveau 2 prévue depuis 5 jours" at bounding box center [231, 466] width 315 height 76
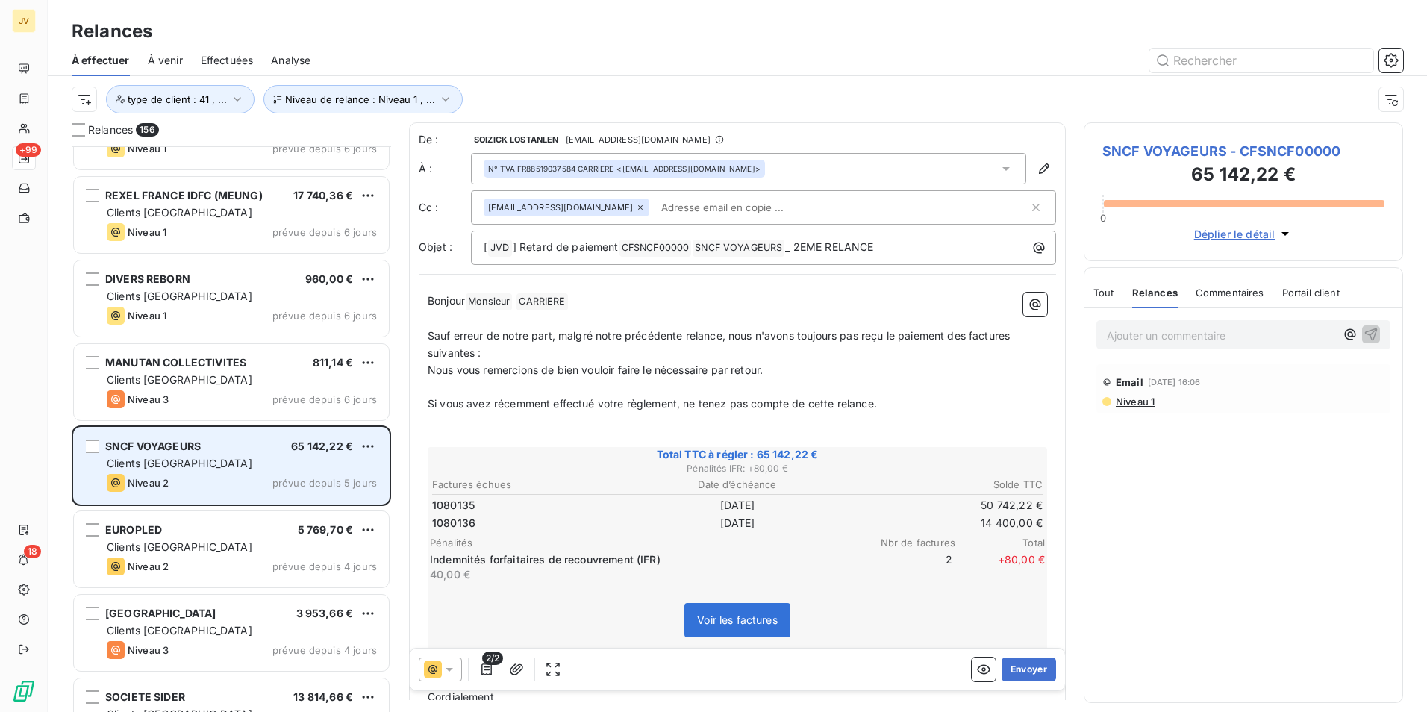
click at [182, 440] on span "SNCF VOYAGEURS" at bounding box center [153, 446] width 96 height 13
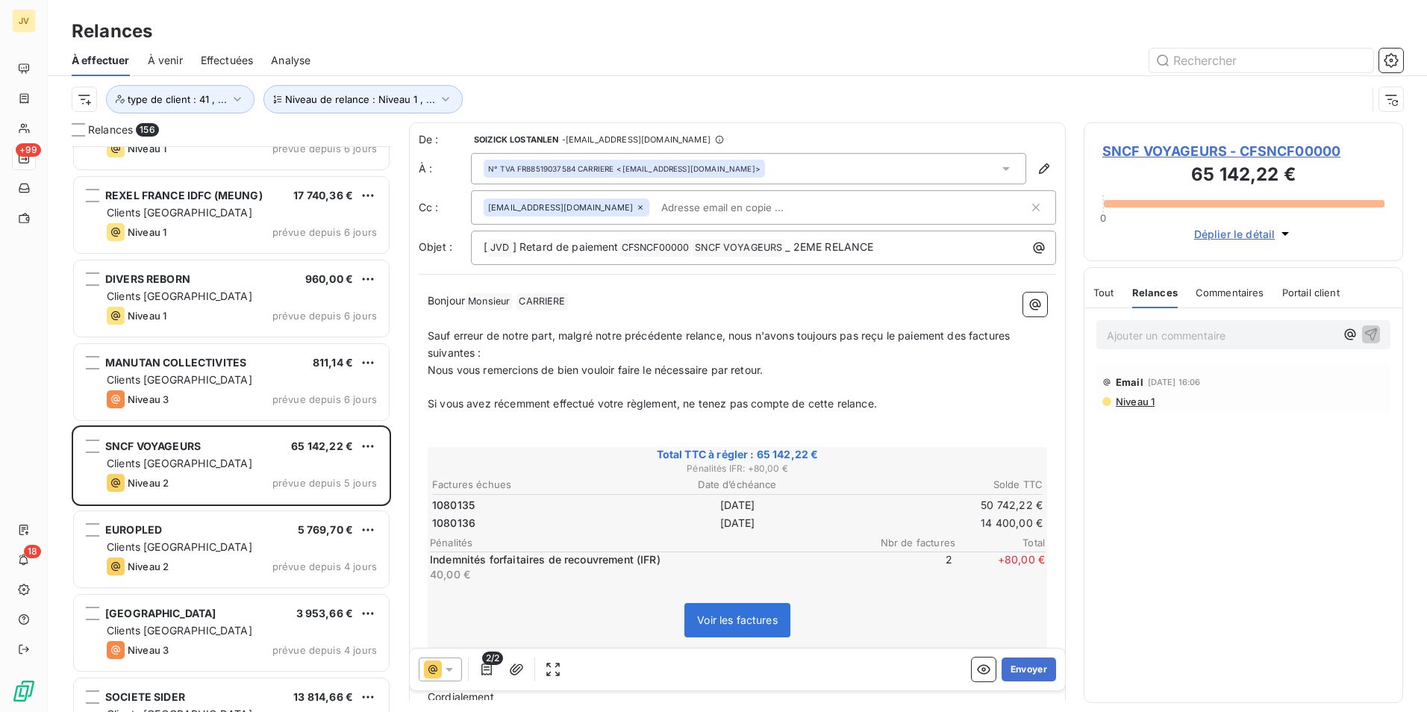
click at [1170, 337] on p "Ajouter un commentaire ﻿" at bounding box center [1221, 335] width 228 height 19
click at [1176, 349] on p "Factures mises par Elodie sur CEGEDIM le 15/09" at bounding box center [1224, 343] width 234 height 34
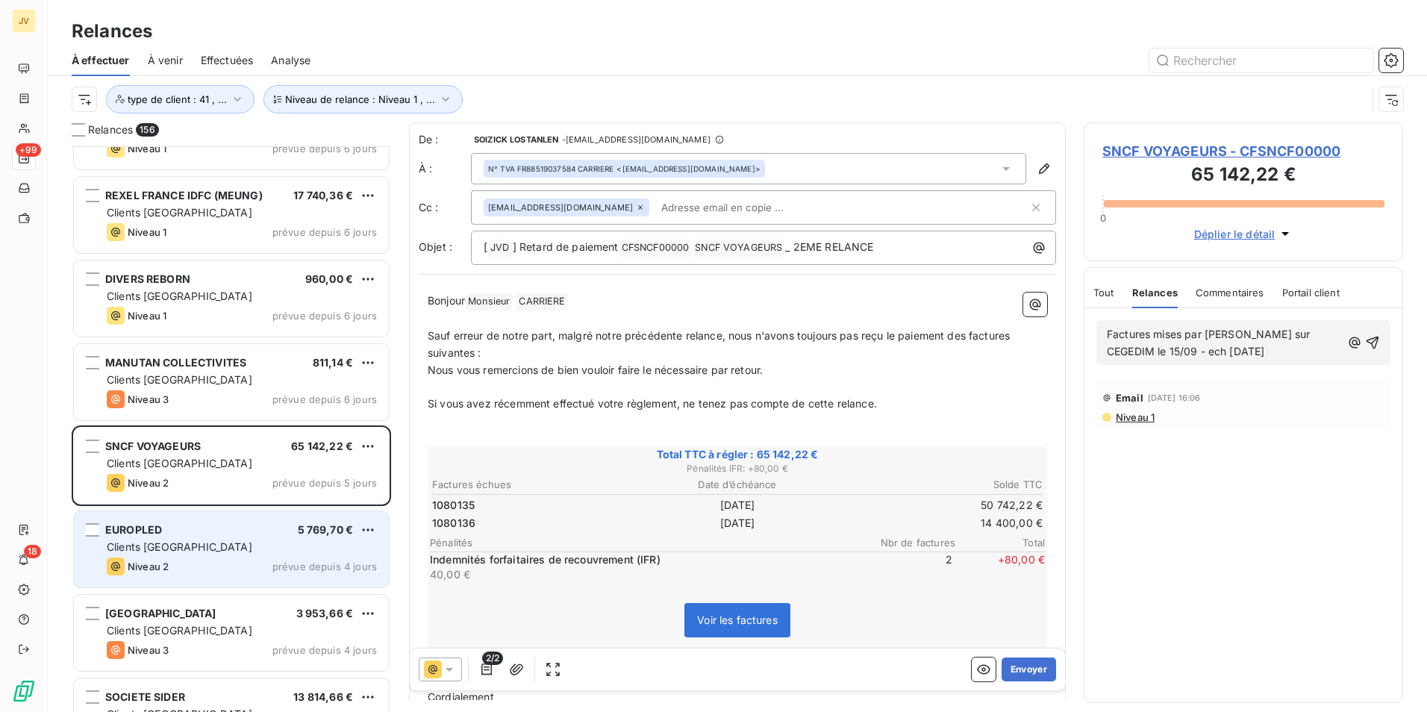
click at [180, 549] on div "Clients [GEOGRAPHIC_DATA]" at bounding box center [242, 547] width 270 height 15
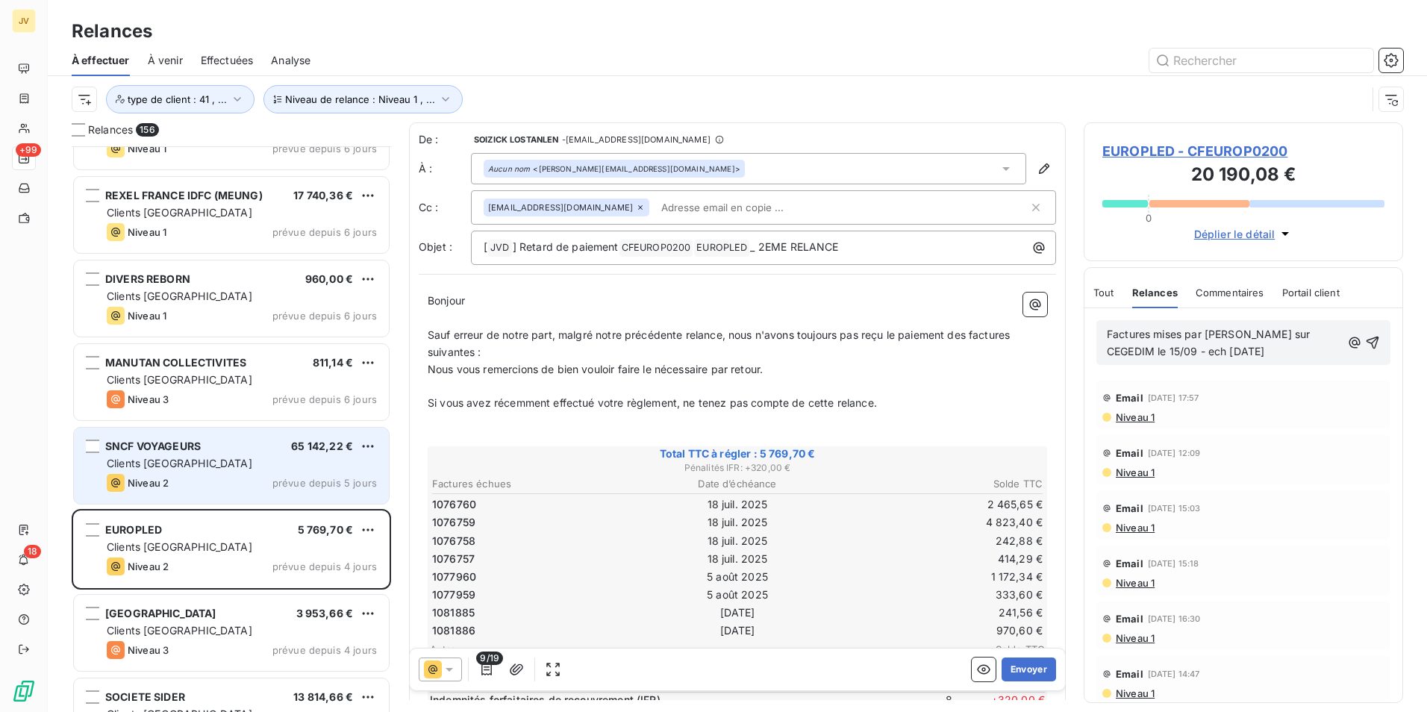
click at [232, 458] on div "Clients [GEOGRAPHIC_DATA]" at bounding box center [242, 463] width 270 height 15
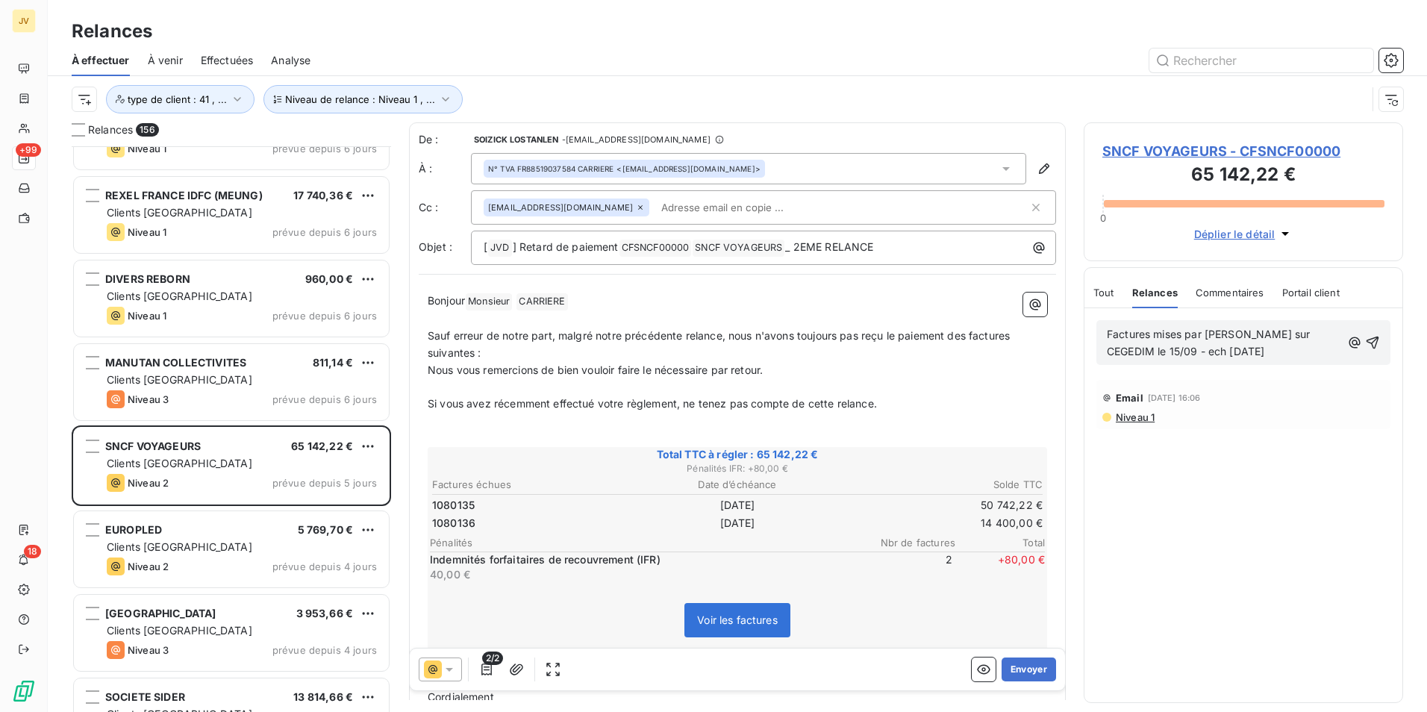
click at [1149, 294] on span "Relances" at bounding box center [1155, 293] width 46 height 12
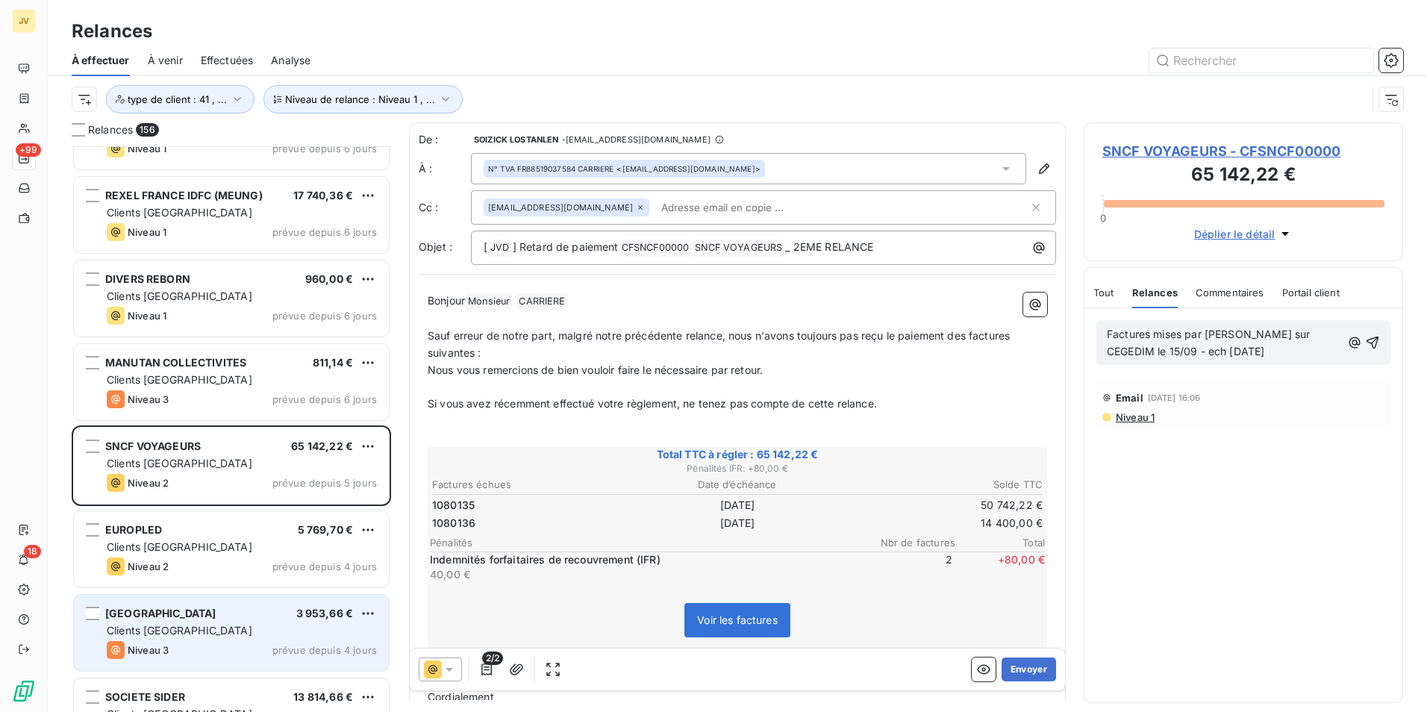
click at [169, 628] on span "Clients [GEOGRAPHIC_DATA]" at bounding box center [180, 630] width 146 height 13
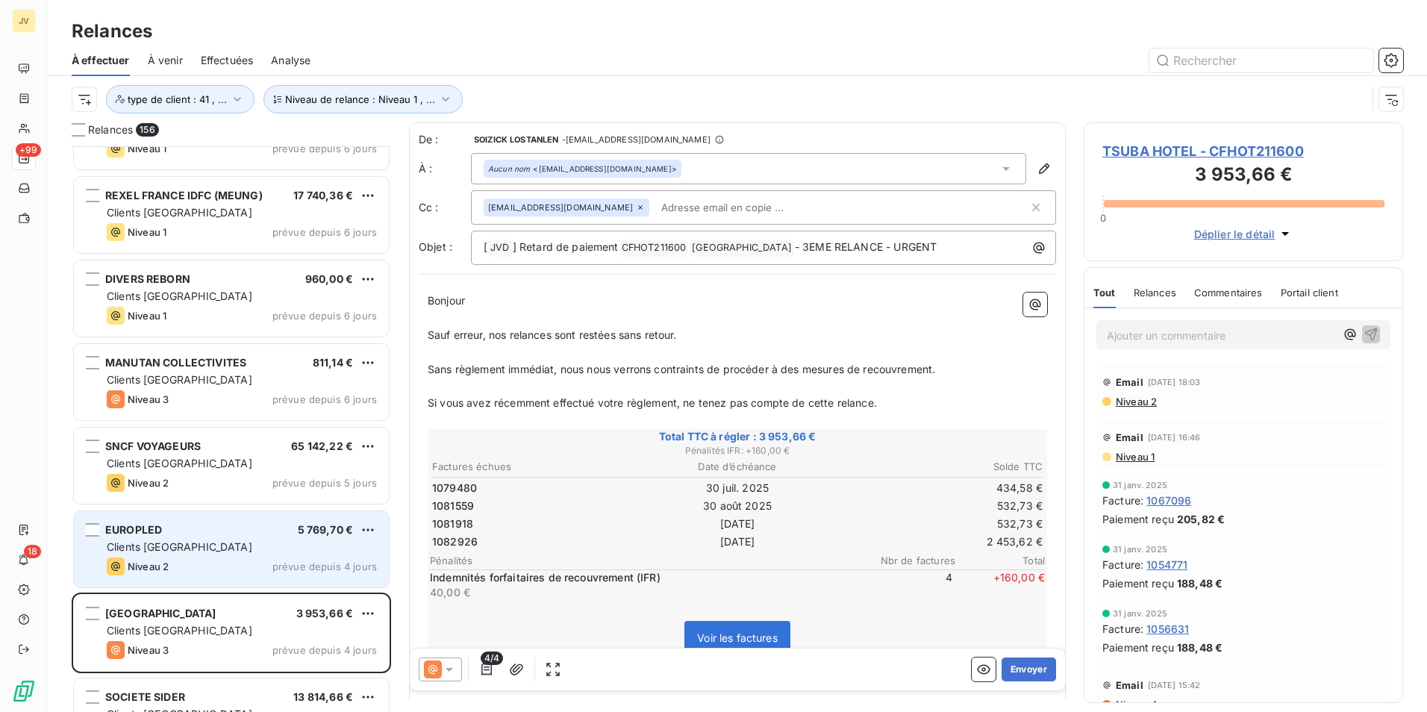
click at [196, 555] on div "EUROPLED 5 769,70 € Clients France Niveau 2 prévue depuis 4 jours" at bounding box center [231, 549] width 315 height 76
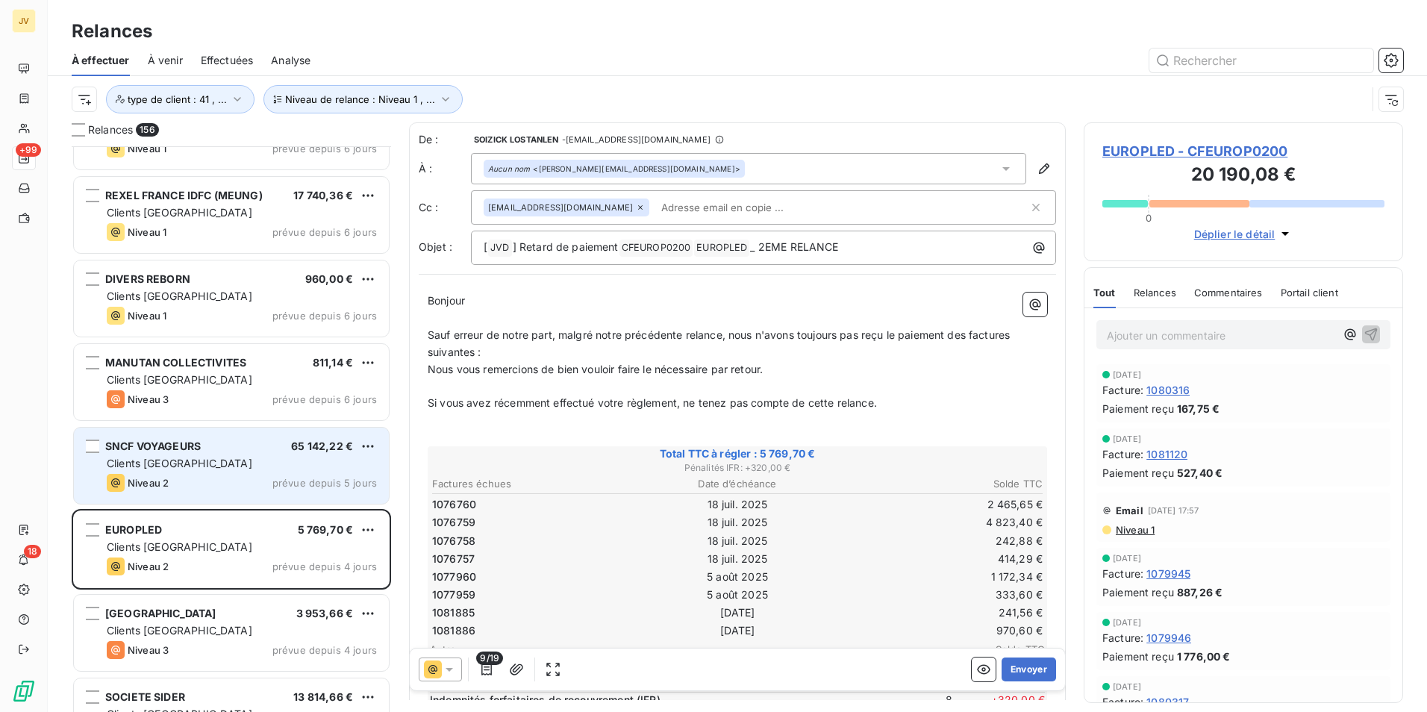
click at [225, 473] on div "SNCF VOYAGEURS 65 142,22 € Clients France Niveau 2 prévue depuis 5 jours" at bounding box center [231, 466] width 315 height 76
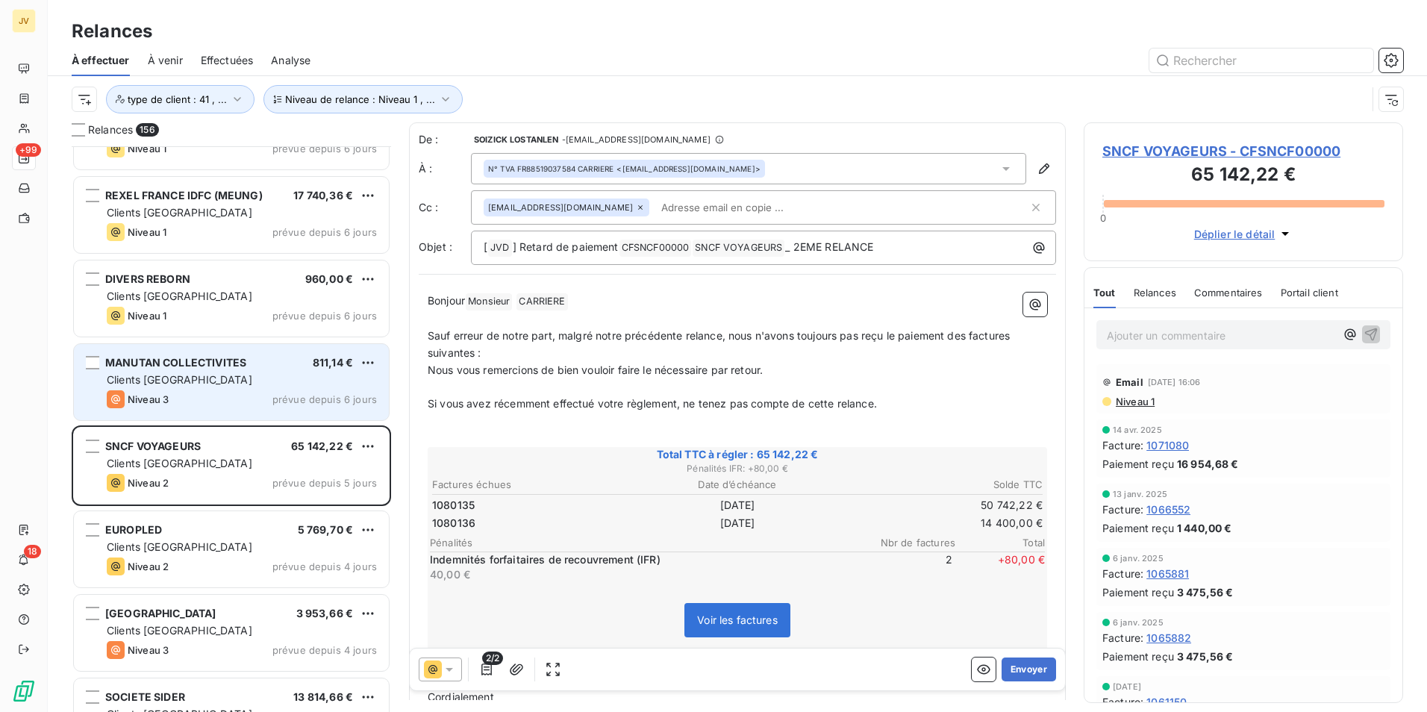
click at [252, 378] on div "Clients [GEOGRAPHIC_DATA]" at bounding box center [242, 379] width 270 height 15
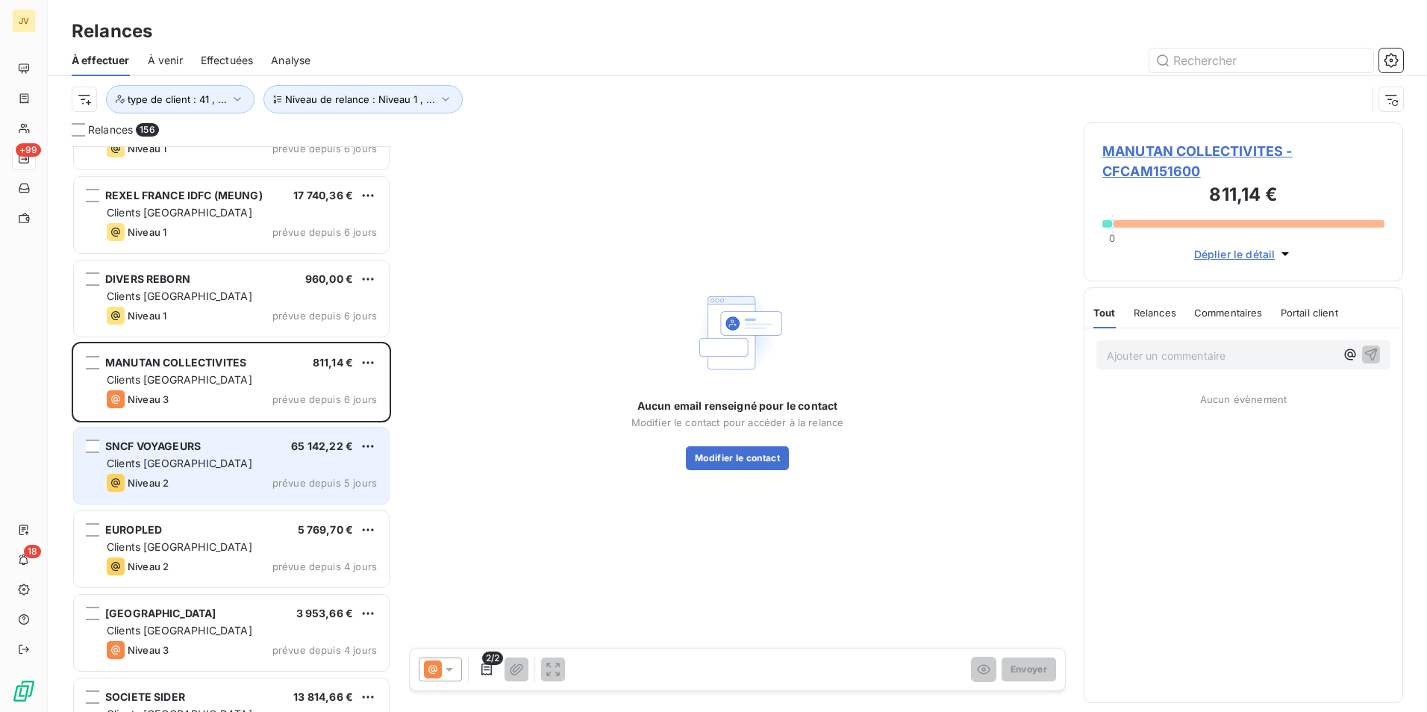
click at [240, 467] on div "Clients [GEOGRAPHIC_DATA]" at bounding box center [242, 463] width 270 height 15
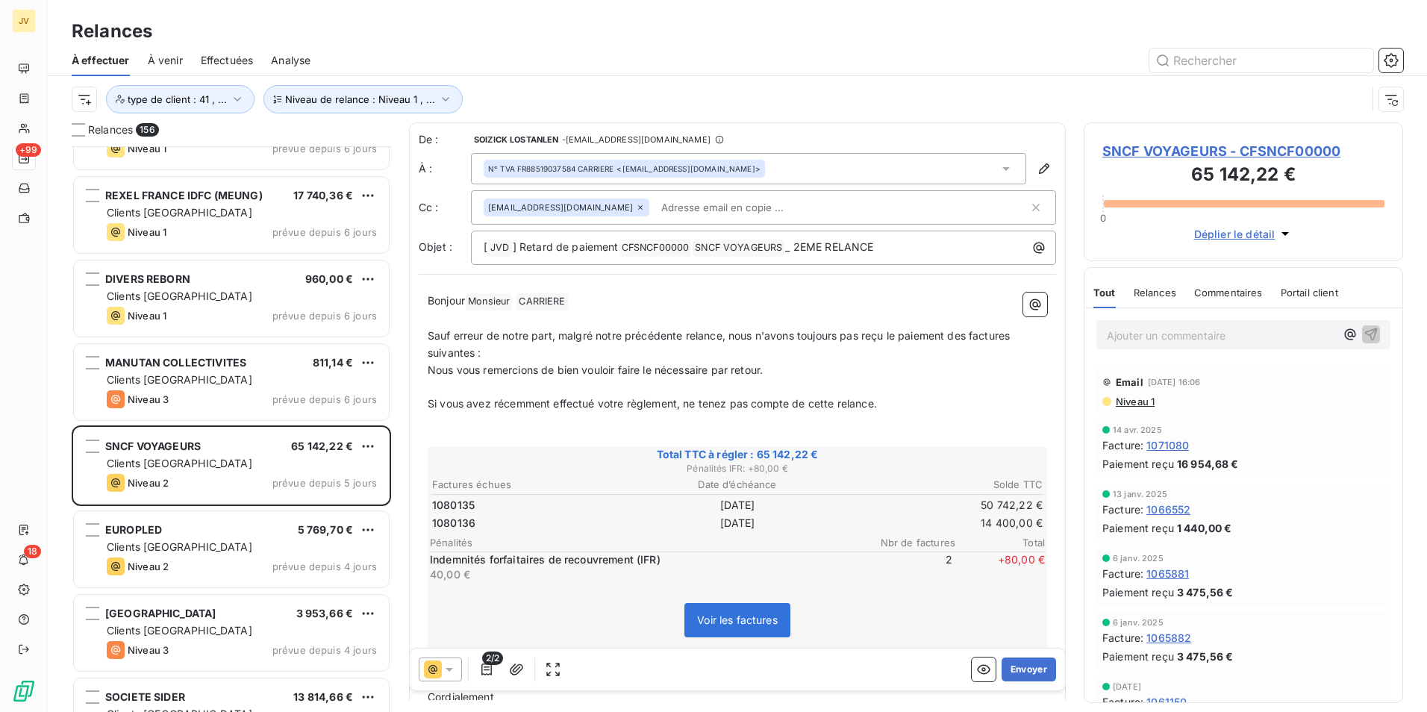
click at [1231, 294] on span "Commentaires" at bounding box center [1228, 293] width 69 height 12
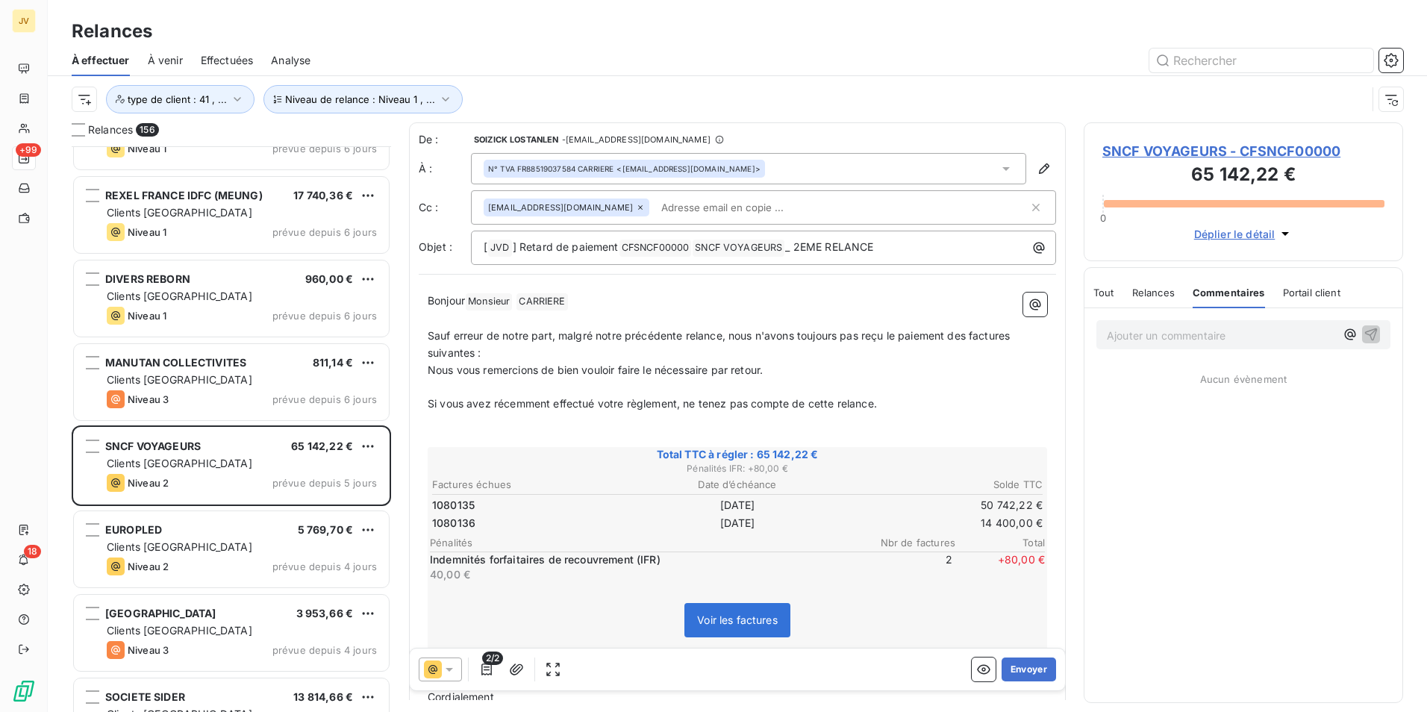
click at [1170, 331] on p "Ajouter un commentaire ﻿" at bounding box center [1221, 335] width 228 height 19
drag, startPoint x: 1140, startPoint y: 297, endPoint x: 1106, endPoint y: 314, distance: 37.7
click at [1141, 296] on span "Relances" at bounding box center [1153, 293] width 43 height 12
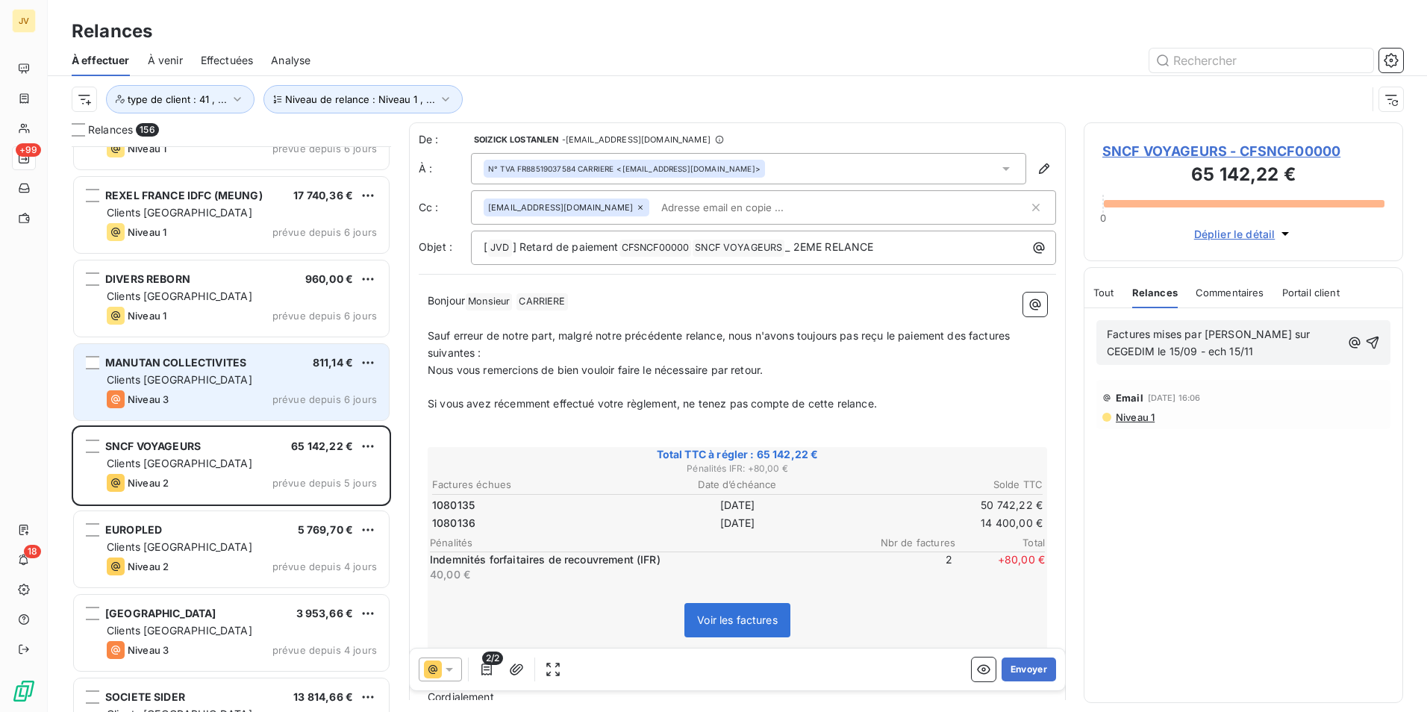
click at [234, 364] on span "MANUTAN COLLECTIVITES" at bounding box center [175, 362] width 141 height 13
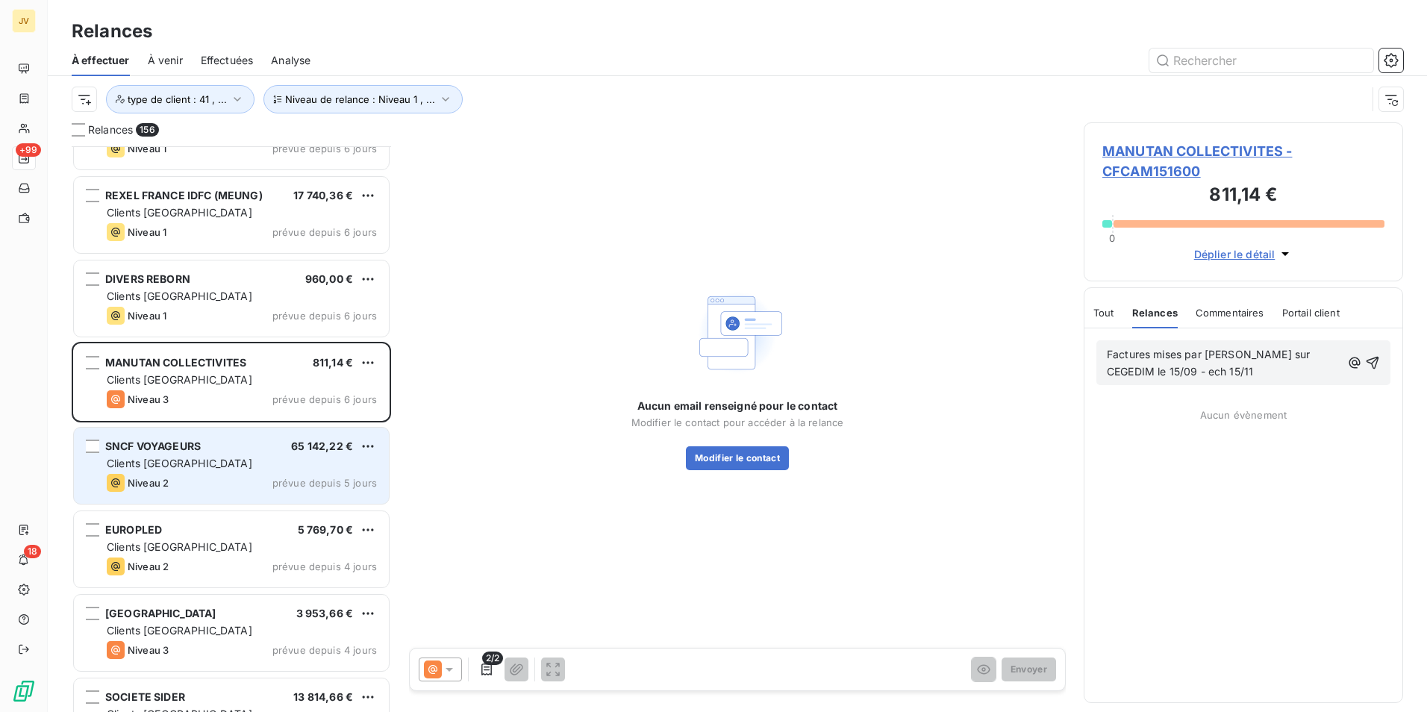
click at [210, 452] on div "SNCF VOYAGEURS 65 142,22 €" at bounding box center [242, 446] width 270 height 13
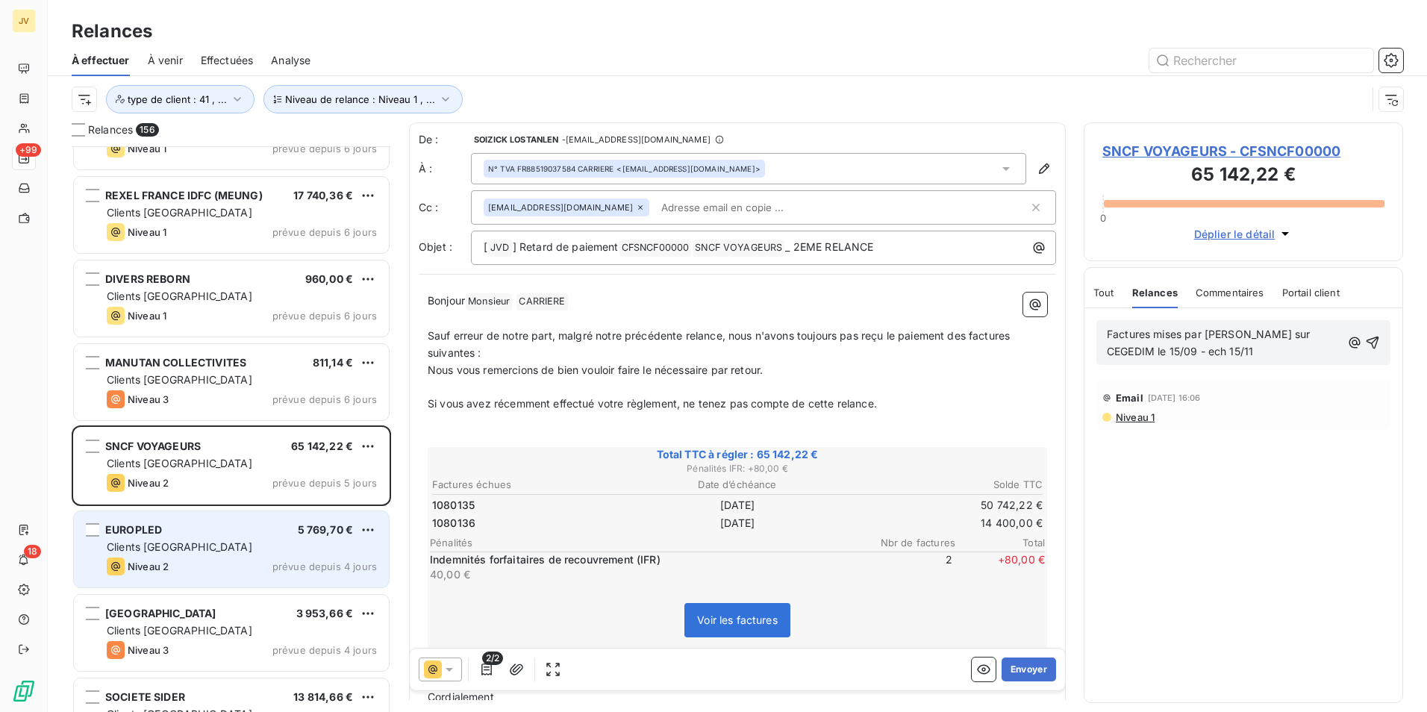
click at [237, 556] on div "EUROPLED 5 769,70 € Clients France Niveau 2 prévue depuis 4 jours" at bounding box center [231, 549] width 315 height 76
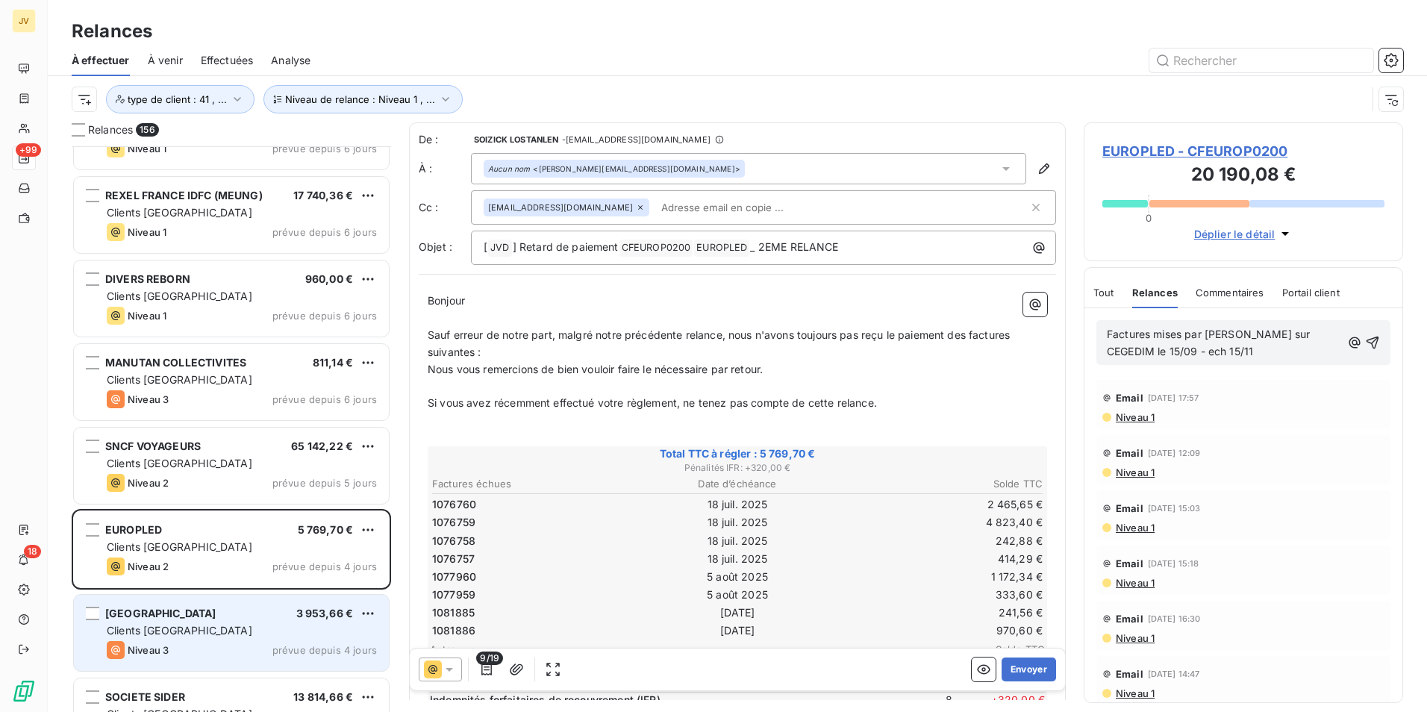
click at [245, 621] on div "[GEOGRAPHIC_DATA] 3 953,66 € Clients France Niveau 3 prévue depuis 4 jours" at bounding box center [231, 633] width 315 height 76
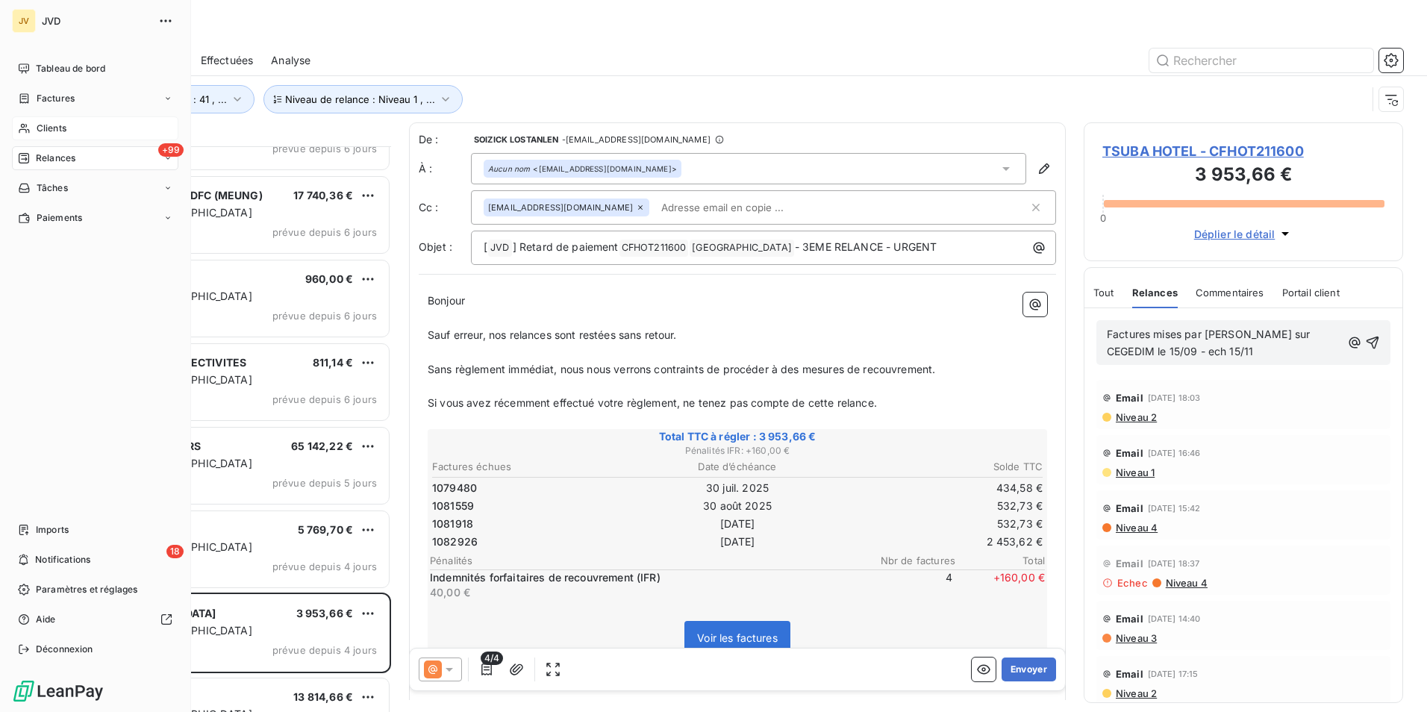
click at [50, 119] on div "Clients" at bounding box center [95, 128] width 166 height 24
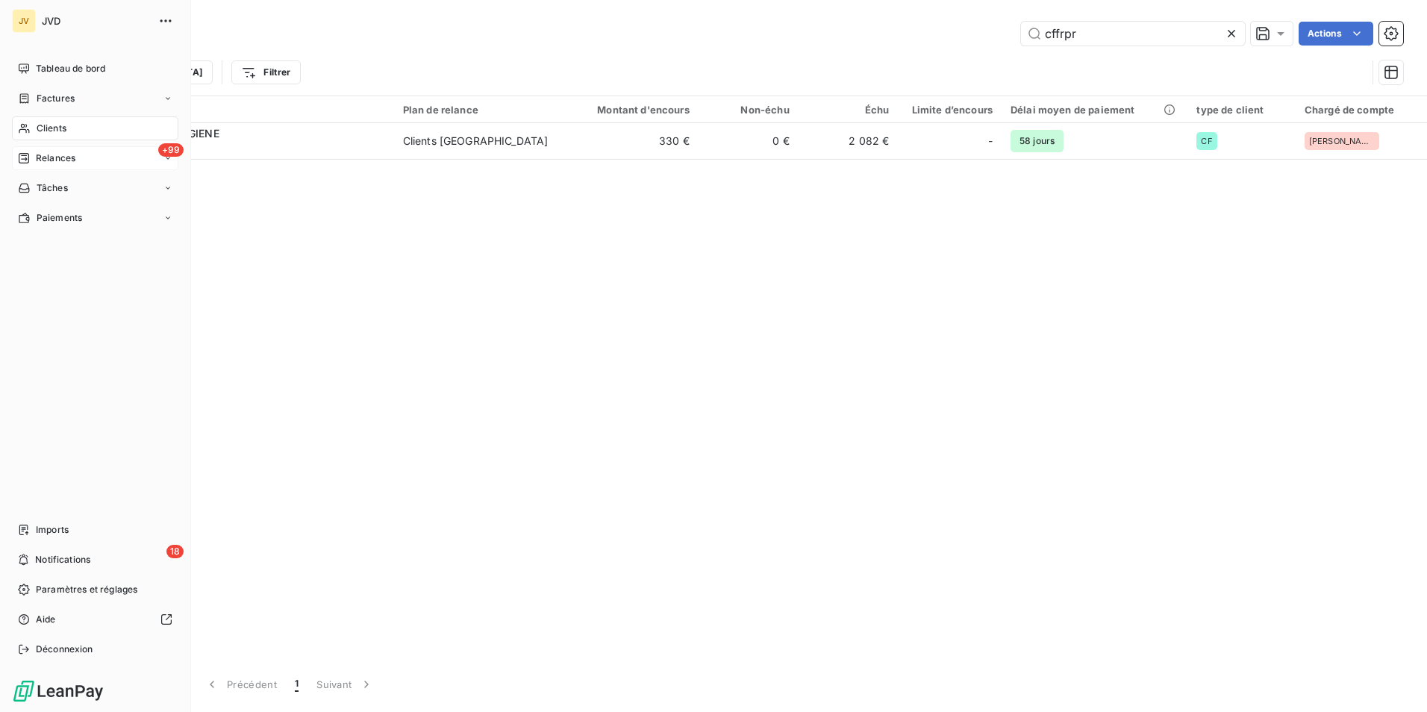
click at [52, 159] on span "Relances" at bounding box center [56, 158] width 40 height 13
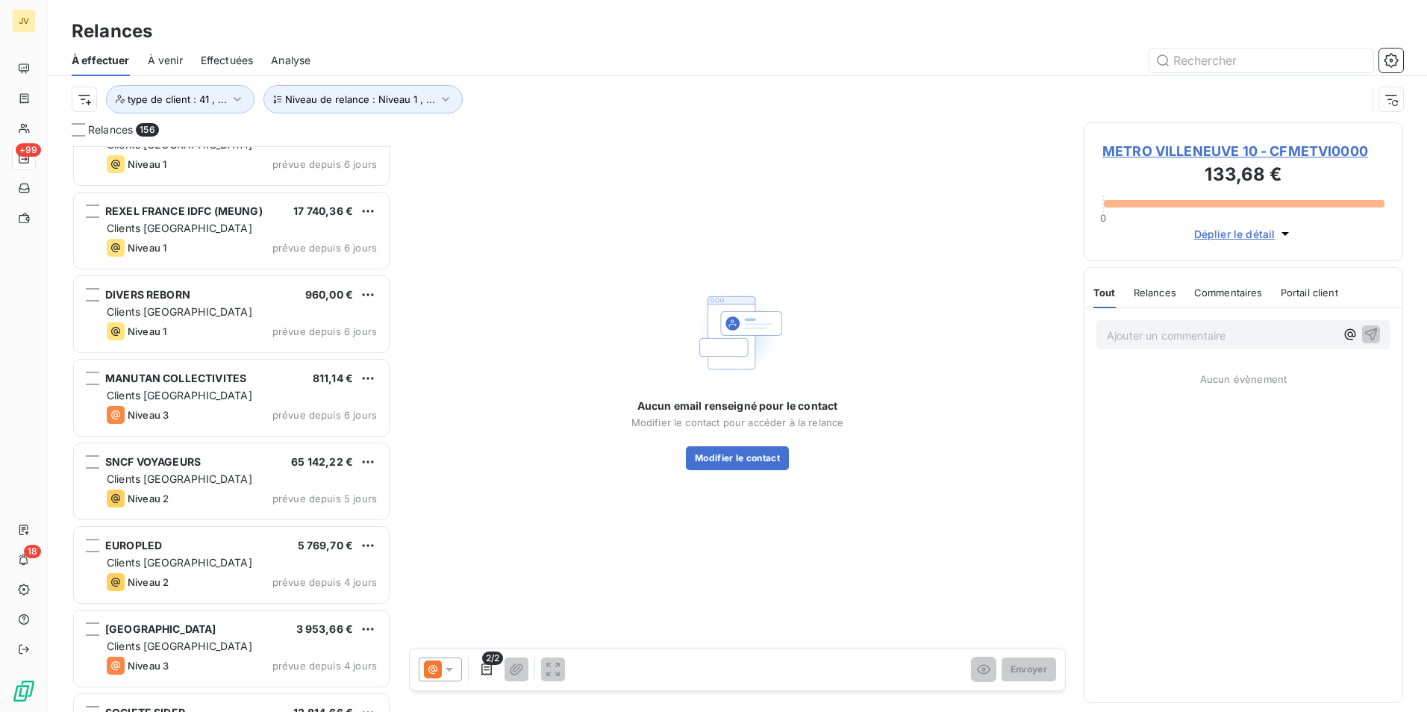
scroll to position [12477, 0]
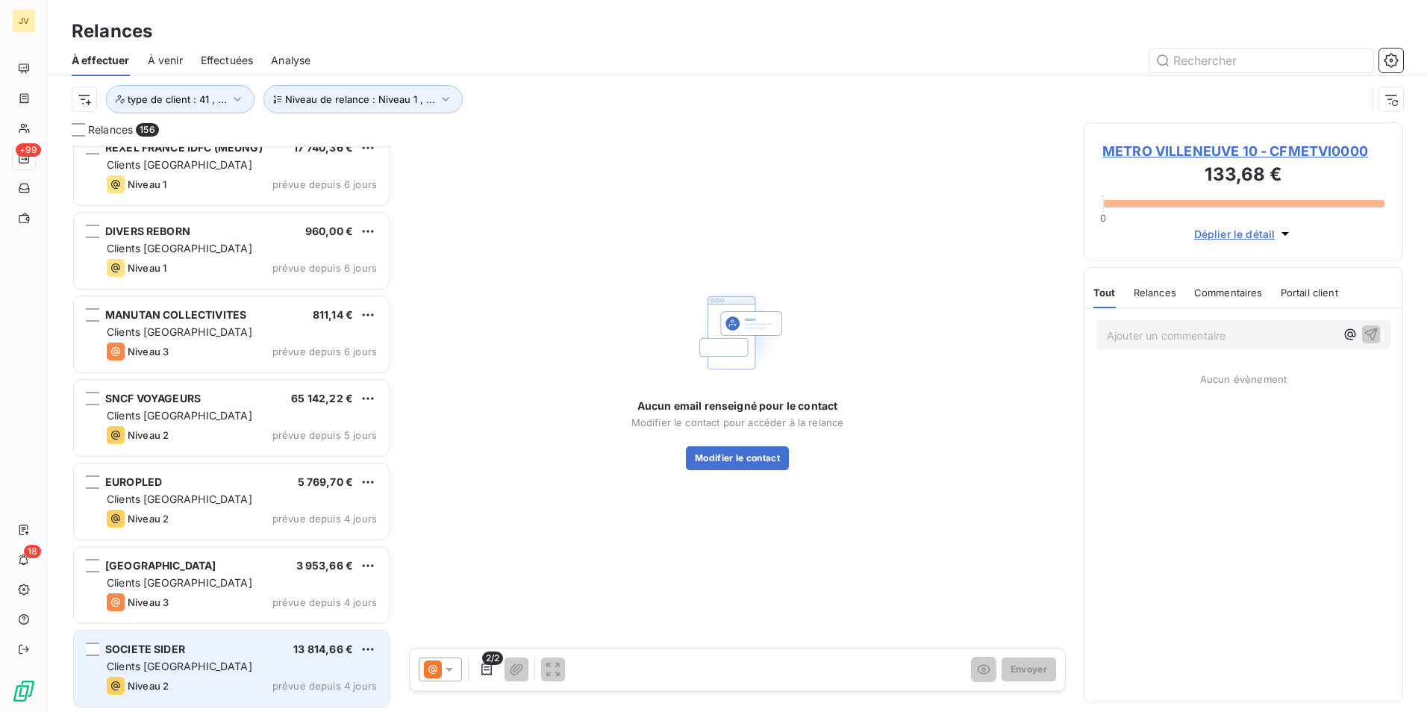
click at [219, 667] on div "Clients [GEOGRAPHIC_DATA]" at bounding box center [242, 666] width 270 height 15
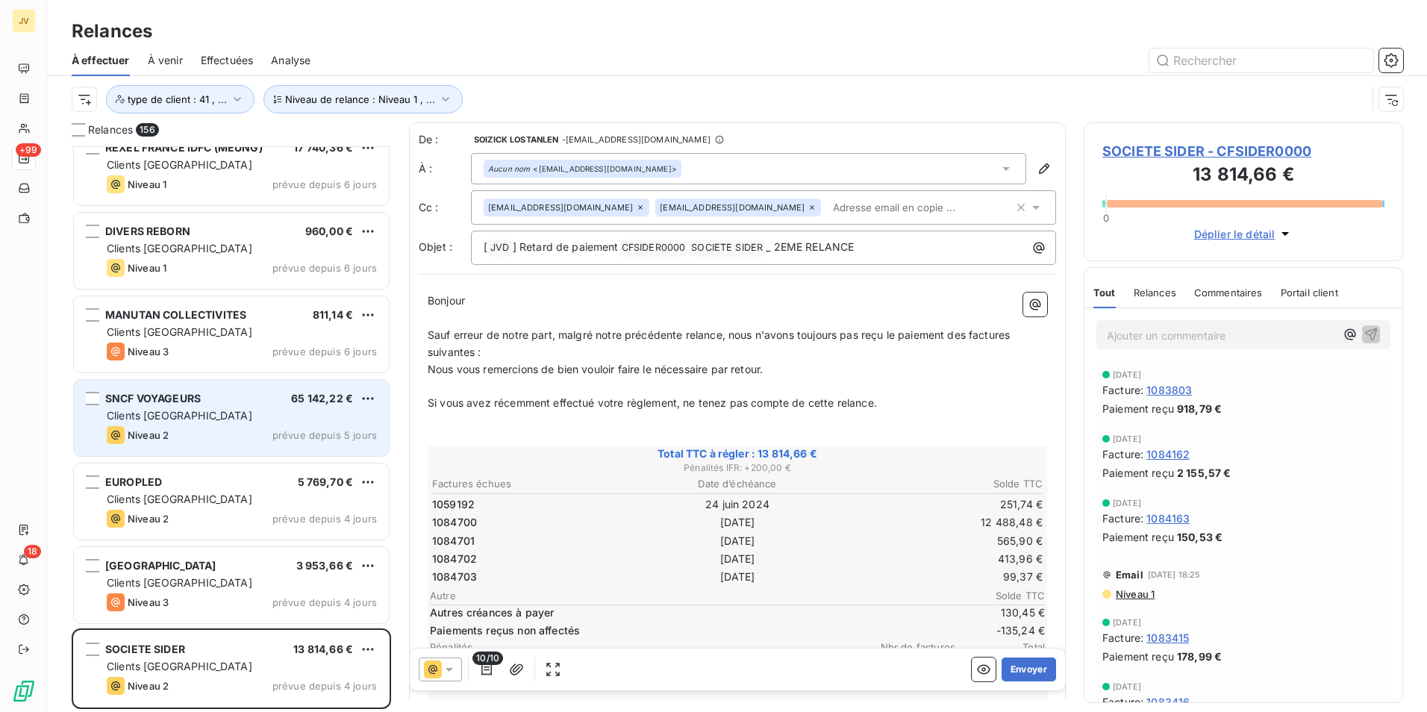
click at [193, 405] on div "SNCF VOYAGEURS" at bounding box center [153, 398] width 96 height 15
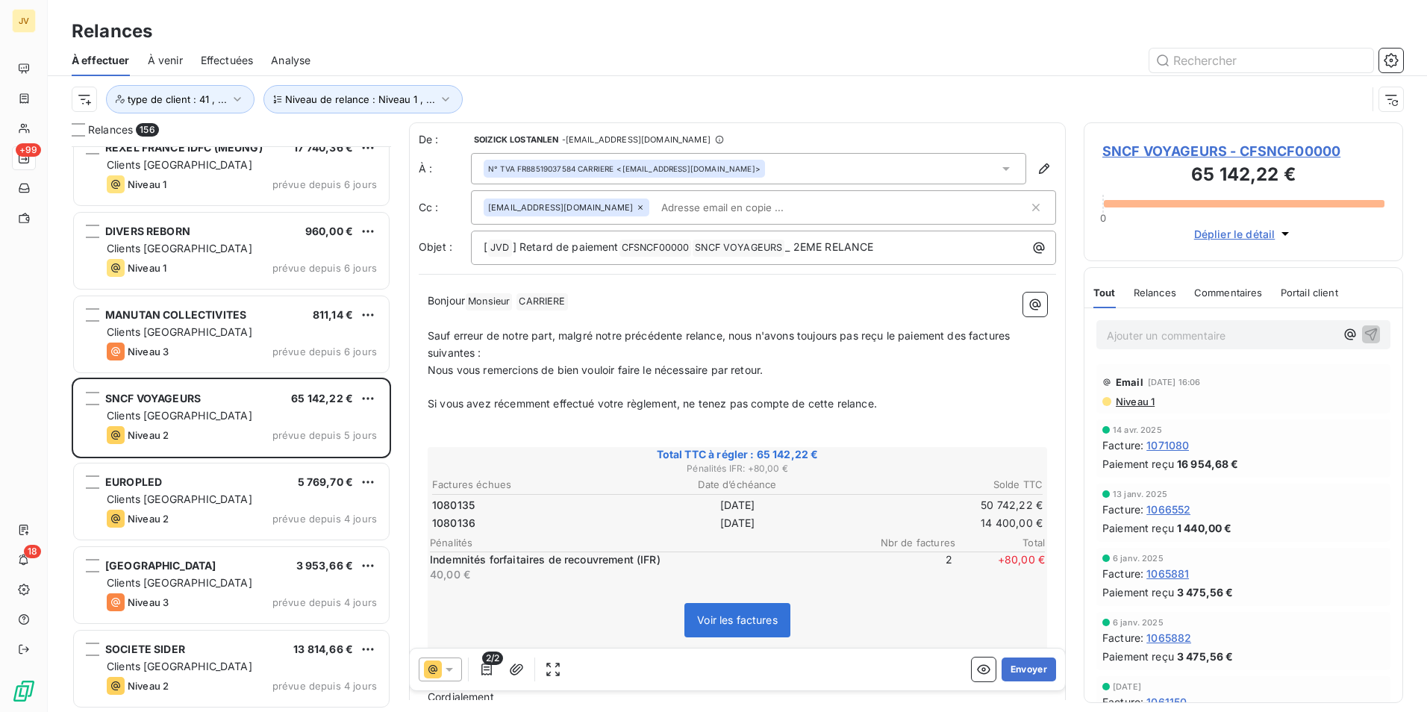
click at [1238, 294] on span "Commentaires" at bounding box center [1228, 293] width 69 height 12
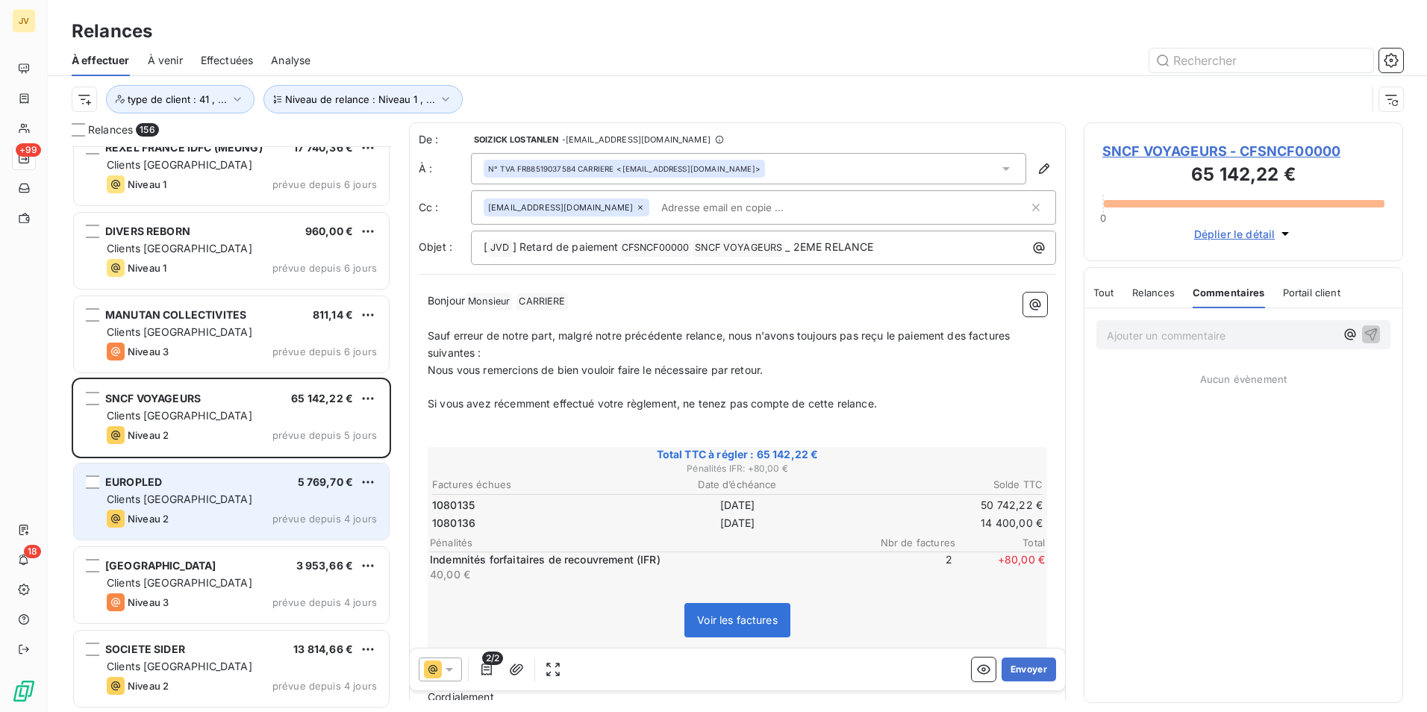
click at [216, 490] on div "EUROPLED 5 769,70 € Clients France Niveau 2 prévue depuis 4 jours" at bounding box center [231, 502] width 315 height 76
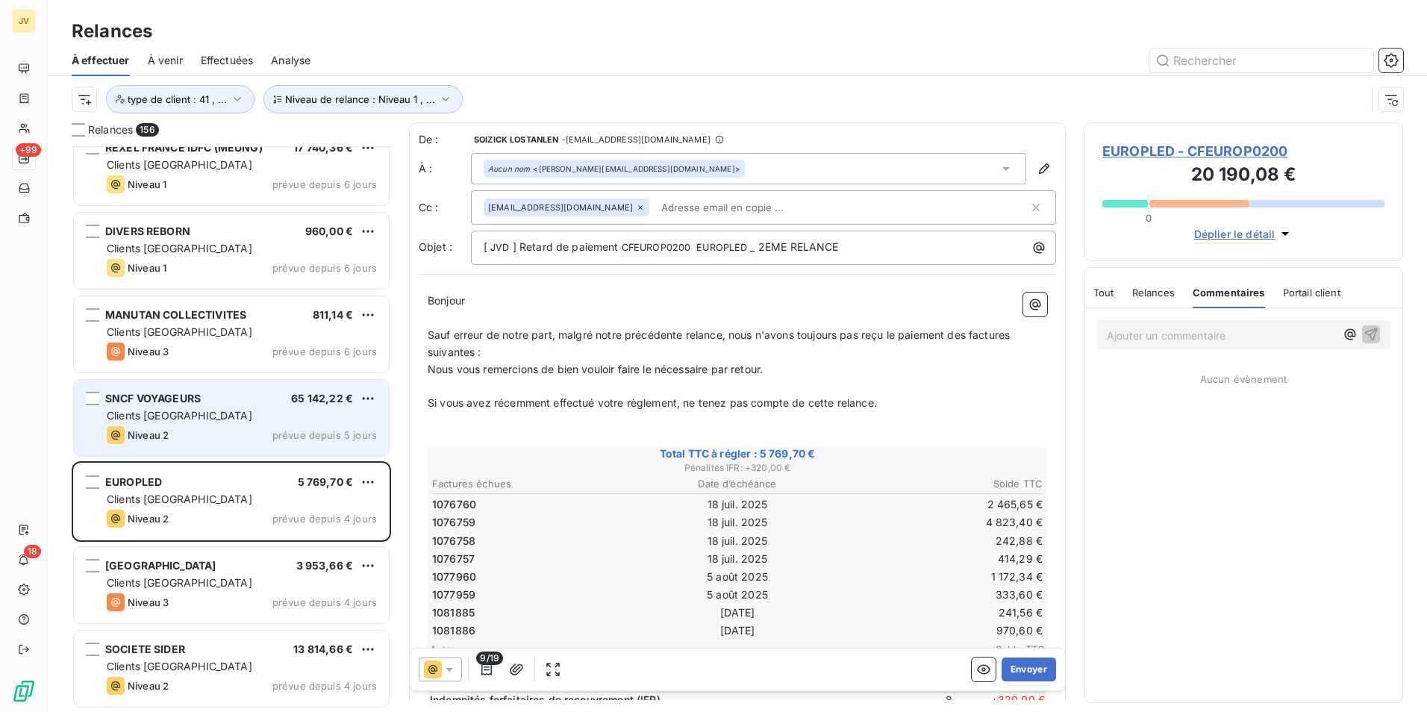
click at [213, 440] on div "Niveau 2 prévue depuis 5 jours" at bounding box center [242, 435] width 270 height 18
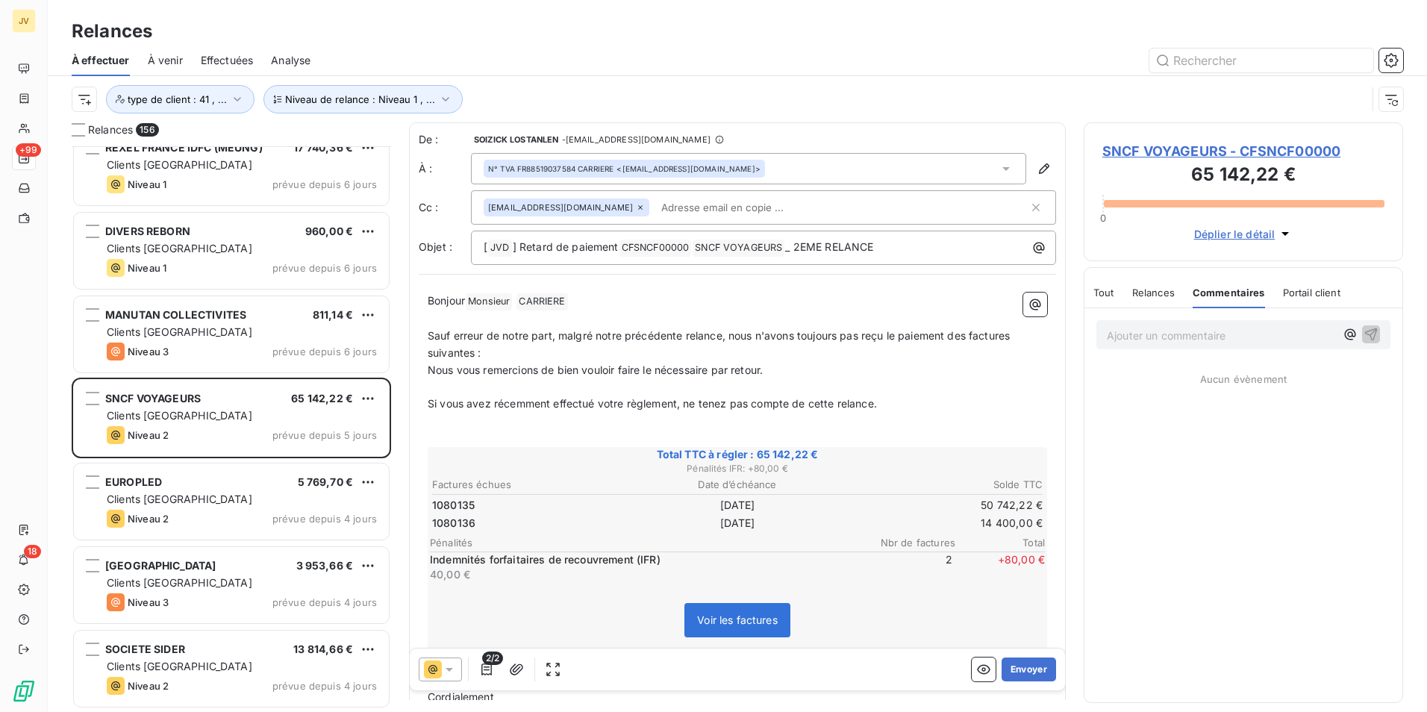
click at [1165, 292] on span "Relances" at bounding box center [1153, 293] width 43 height 12
click at [1150, 335] on p "Ajouter un commentaire ﻿" at bounding box center [1221, 335] width 228 height 19
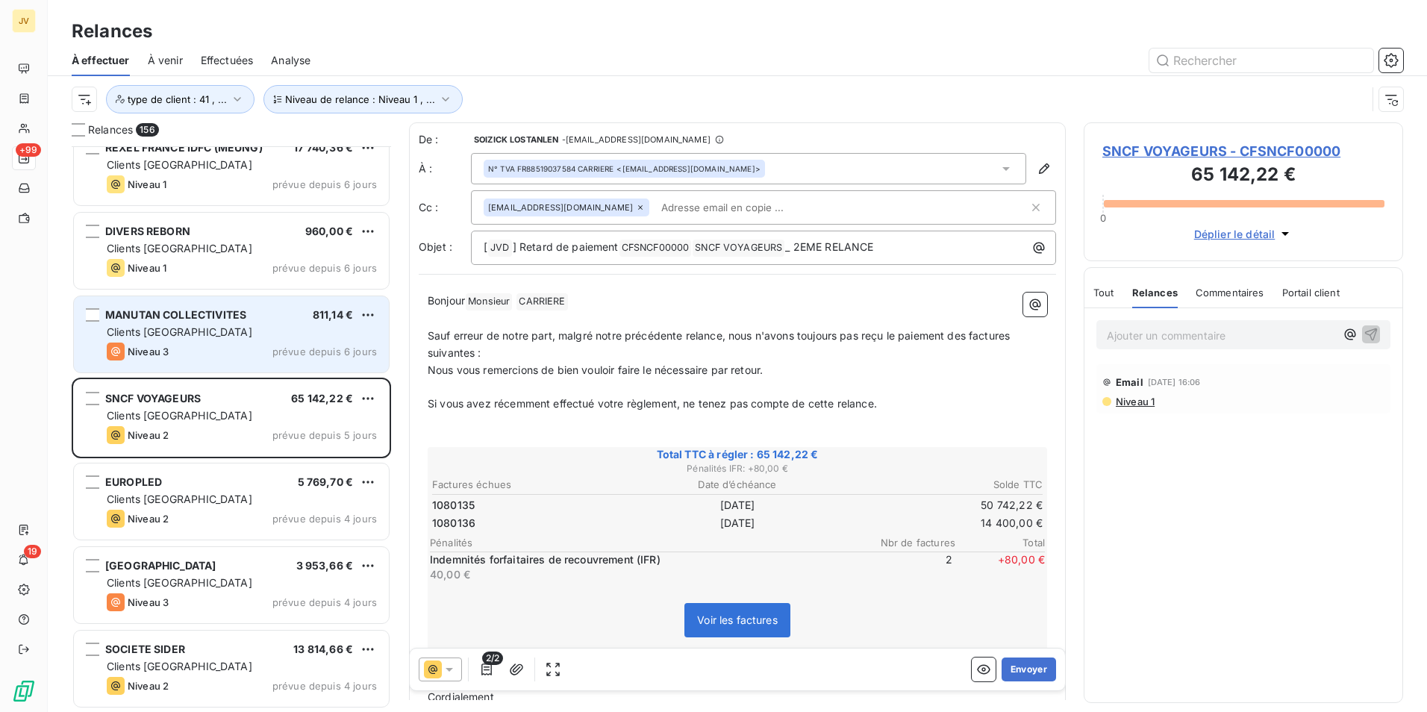
click at [261, 334] on div "Clients [GEOGRAPHIC_DATA]" at bounding box center [242, 332] width 270 height 15
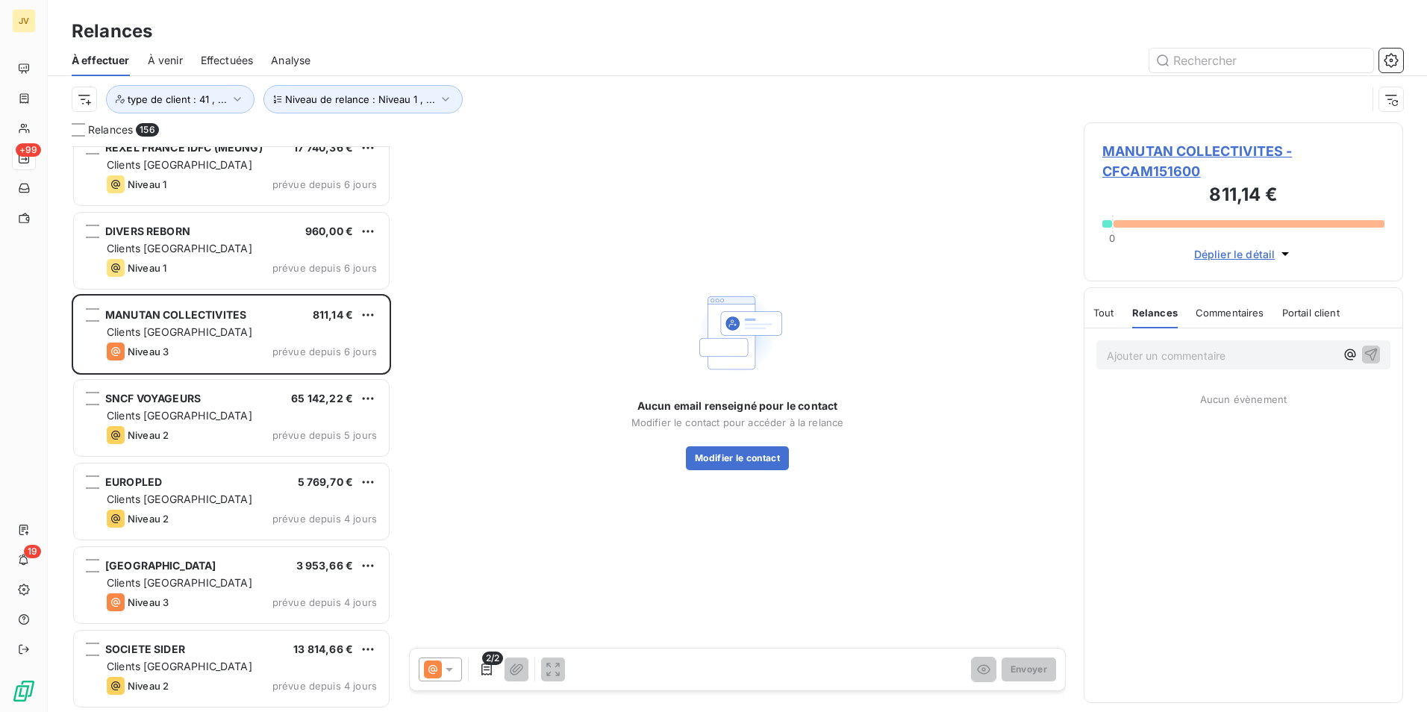
click at [1147, 355] on p "Ajouter un commentaire ﻿" at bounding box center [1221, 355] width 228 height 19
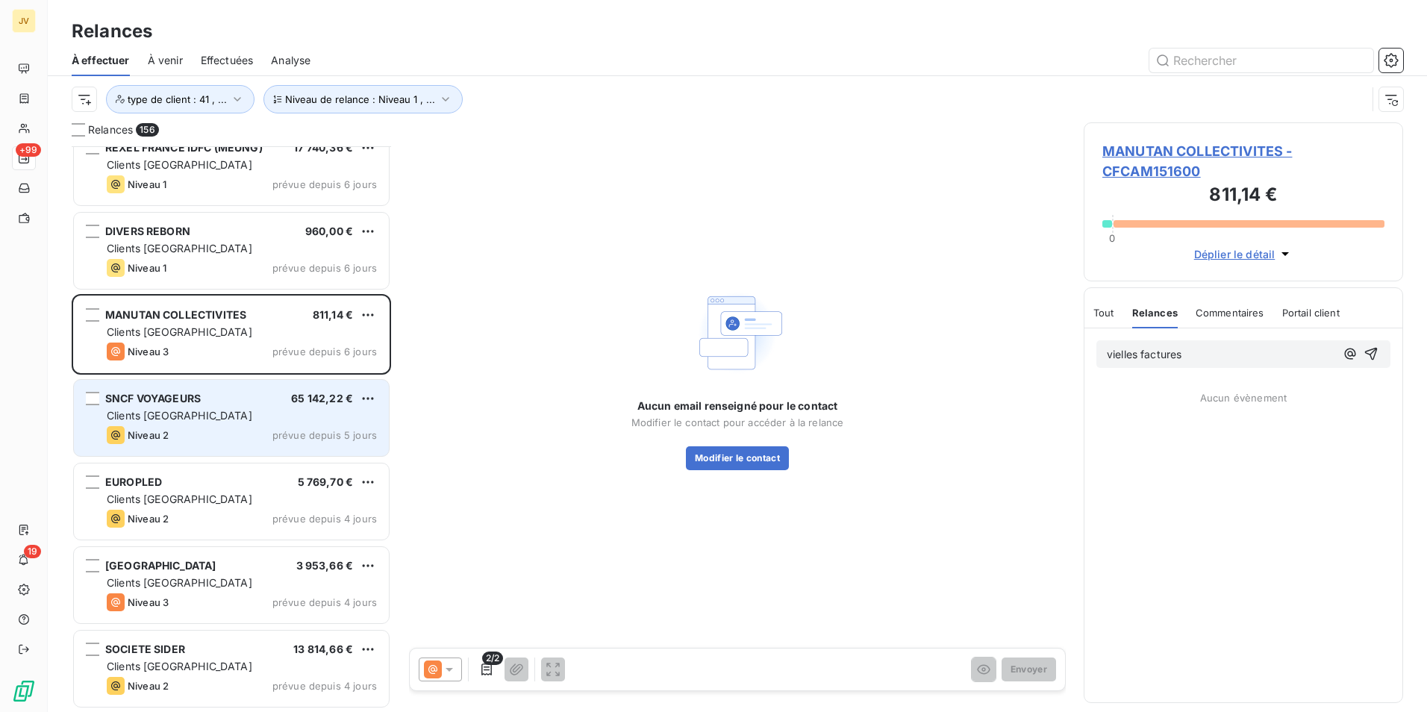
click at [196, 420] on div "Clients [GEOGRAPHIC_DATA]" at bounding box center [242, 415] width 270 height 15
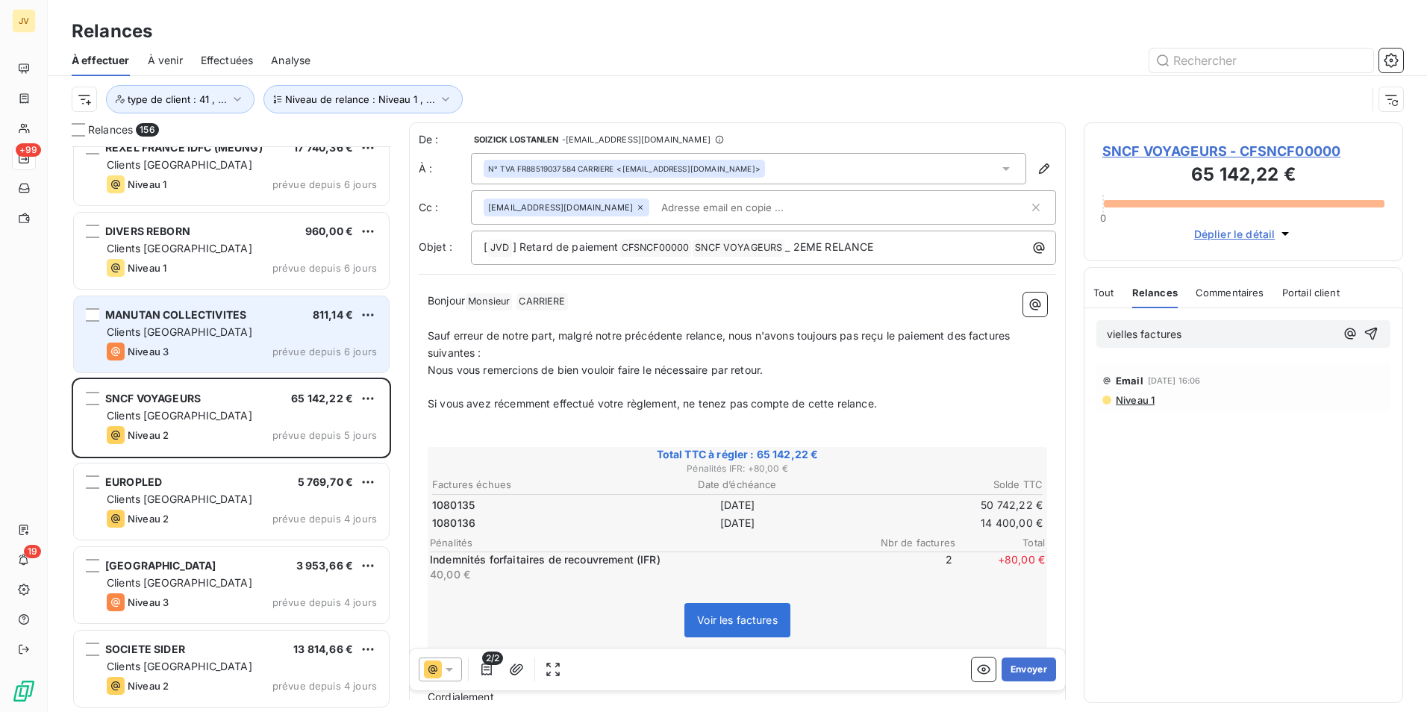
click at [210, 346] on div "Niveau 3 prévue depuis 6 jours" at bounding box center [242, 352] width 270 height 18
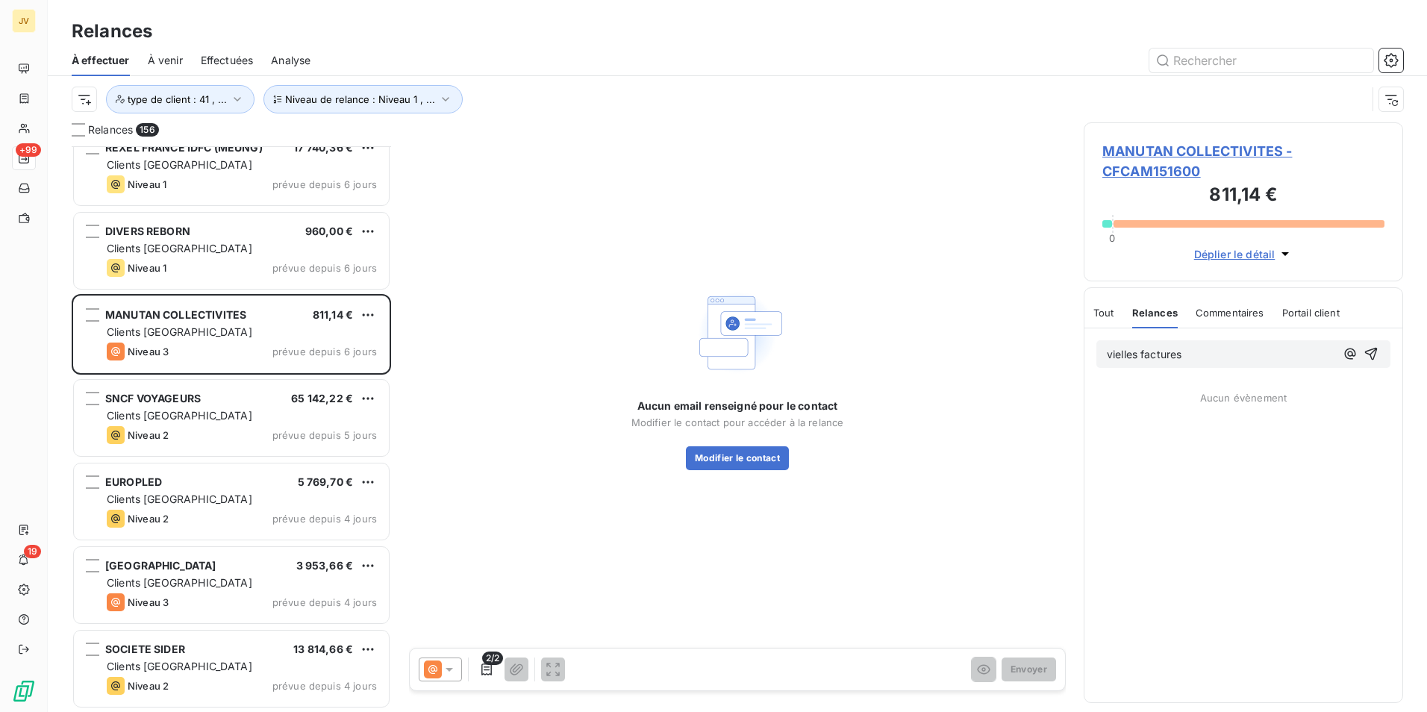
click at [1156, 309] on span "Relances" at bounding box center [1155, 313] width 46 height 12
click at [1220, 317] on span "Commentaires" at bounding box center [1230, 313] width 69 height 12
click at [1271, 385] on div "vielles factures Aucun évènement" at bounding box center [1244, 515] width 318 height 374
click at [1229, 400] on span "Aucun évènement" at bounding box center [1243, 398] width 87 height 12
click at [1379, 341] on div "vielles factures" at bounding box center [1244, 354] width 294 height 28
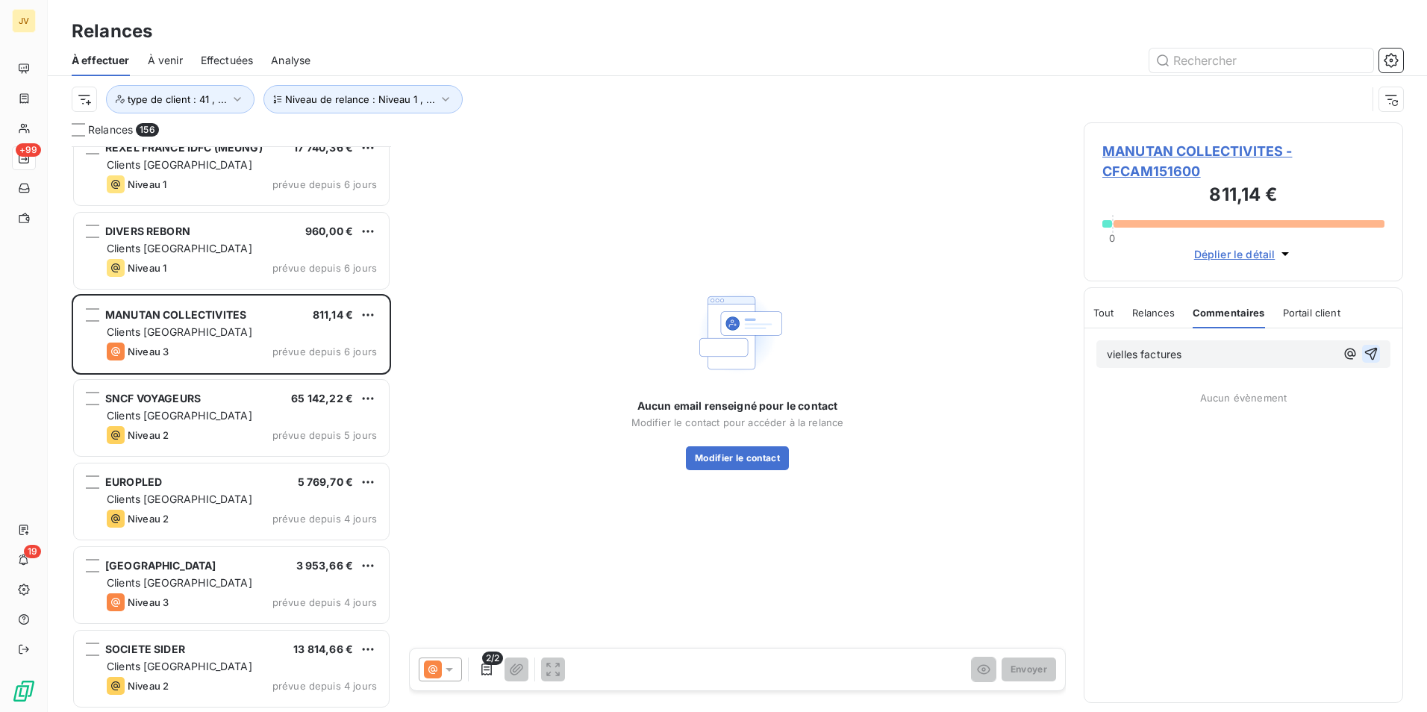
click at [1379, 351] on button "button" at bounding box center [1371, 354] width 18 height 18
click at [1138, 320] on div "Relances" at bounding box center [1153, 312] width 43 height 31
click at [1235, 314] on span "Commentaires" at bounding box center [1230, 313] width 69 height 12
click at [1183, 343] on div "Ajouter un commentaire ﻿" at bounding box center [1244, 354] width 294 height 29
click at [1160, 314] on span "Relances" at bounding box center [1153, 313] width 43 height 12
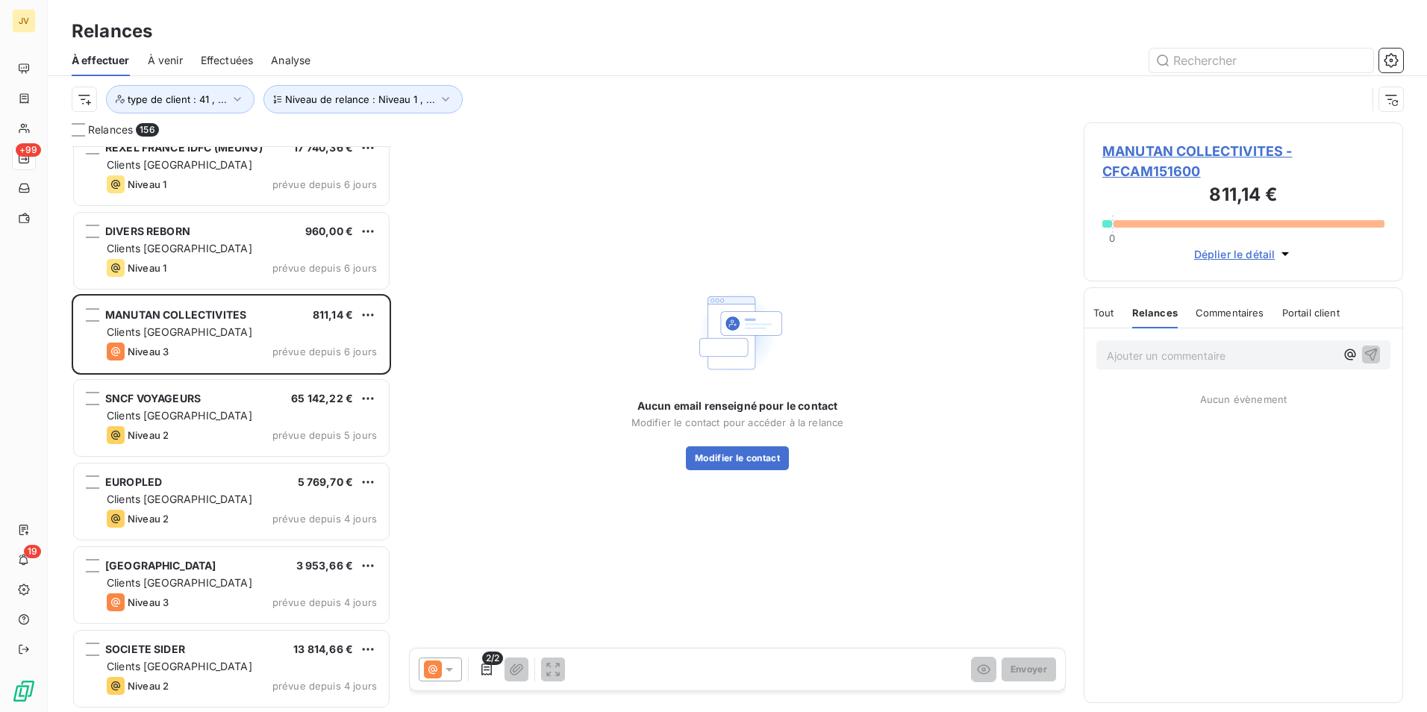
click at [1232, 319] on div "Commentaires" at bounding box center [1230, 312] width 69 height 31
click at [1142, 319] on div "Relances" at bounding box center [1153, 312] width 43 height 31
click at [1154, 352] on p "Ajouter un commentaire ﻿" at bounding box center [1221, 355] width 228 height 19
click at [1238, 313] on span "Commentaires" at bounding box center [1230, 313] width 69 height 12
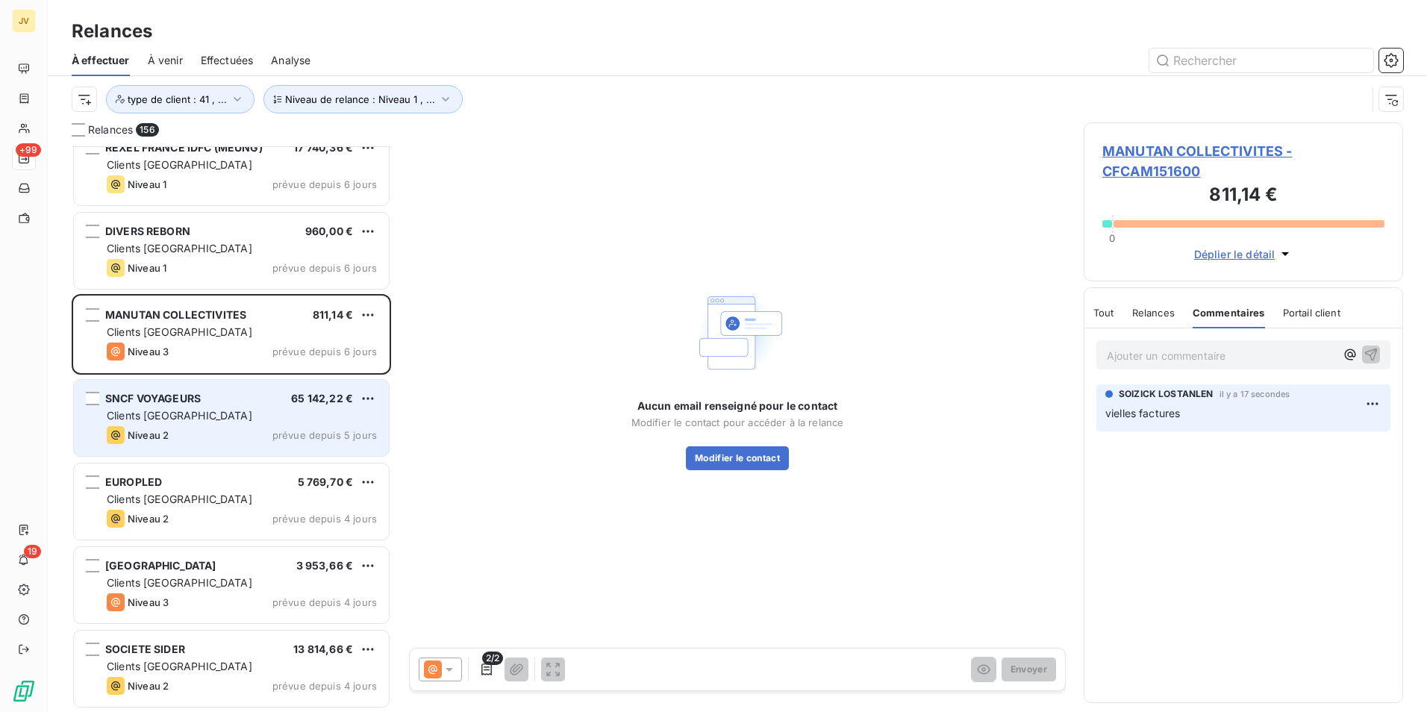
click at [209, 419] on div "Clients [GEOGRAPHIC_DATA]" at bounding box center [242, 415] width 270 height 15
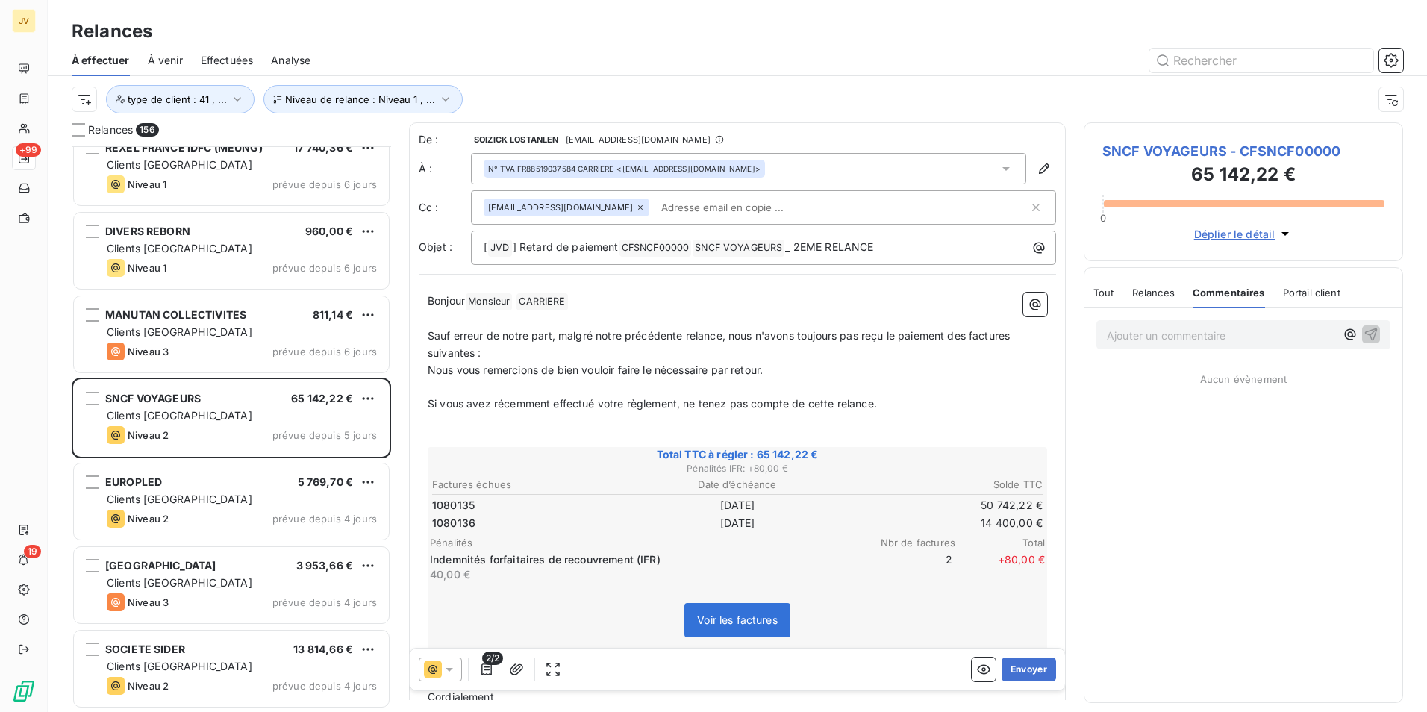
click at [1197, 333] on p "Ajouter un commentaire ﻿" at bounding box center [1221, 335] width 228 height 19
click at [1163, 296] on span "Relances" at bounding box center [1153, 293] width 43 height 12
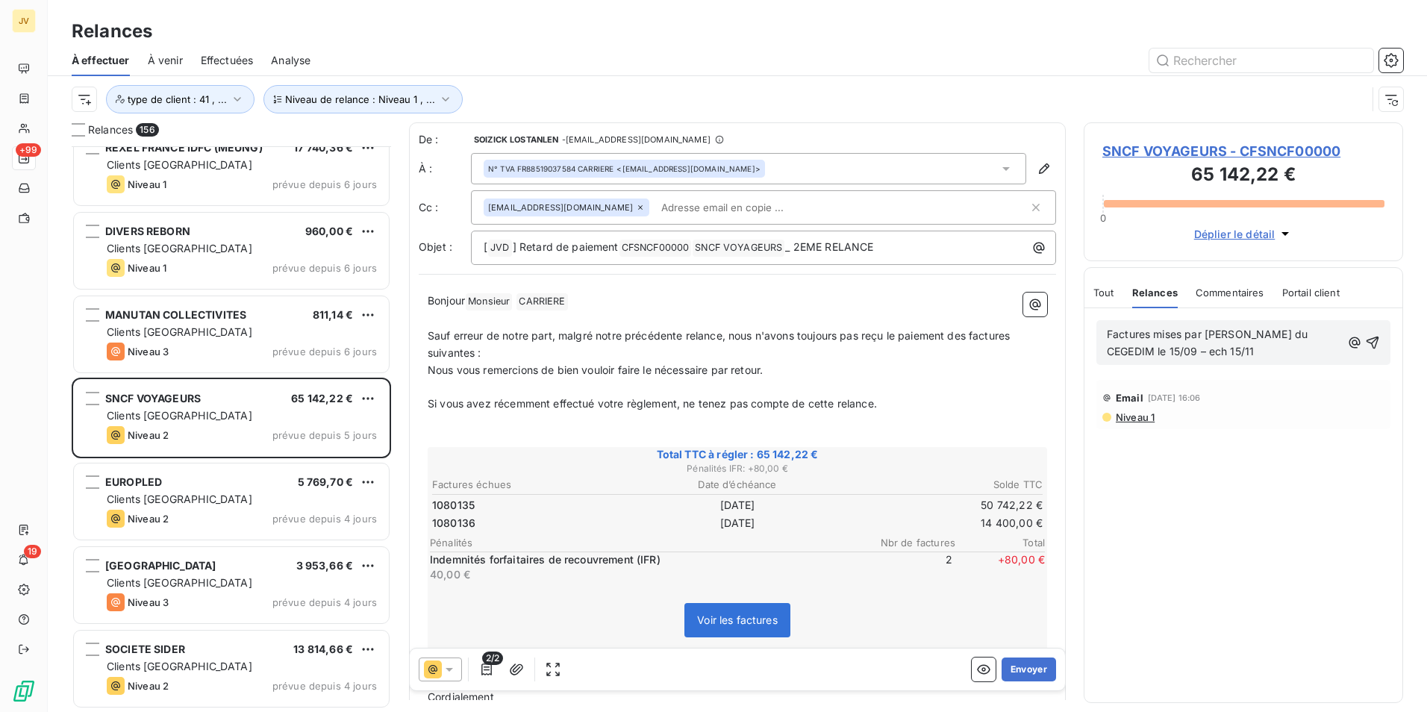
click at [1158, 417] on div "Niveau 1" at bounding box center [1244, 417] width 282 height 12
click at [1145, 422] on span "Niveau 1" at bounding box center [1134, 417] width 40 height 12
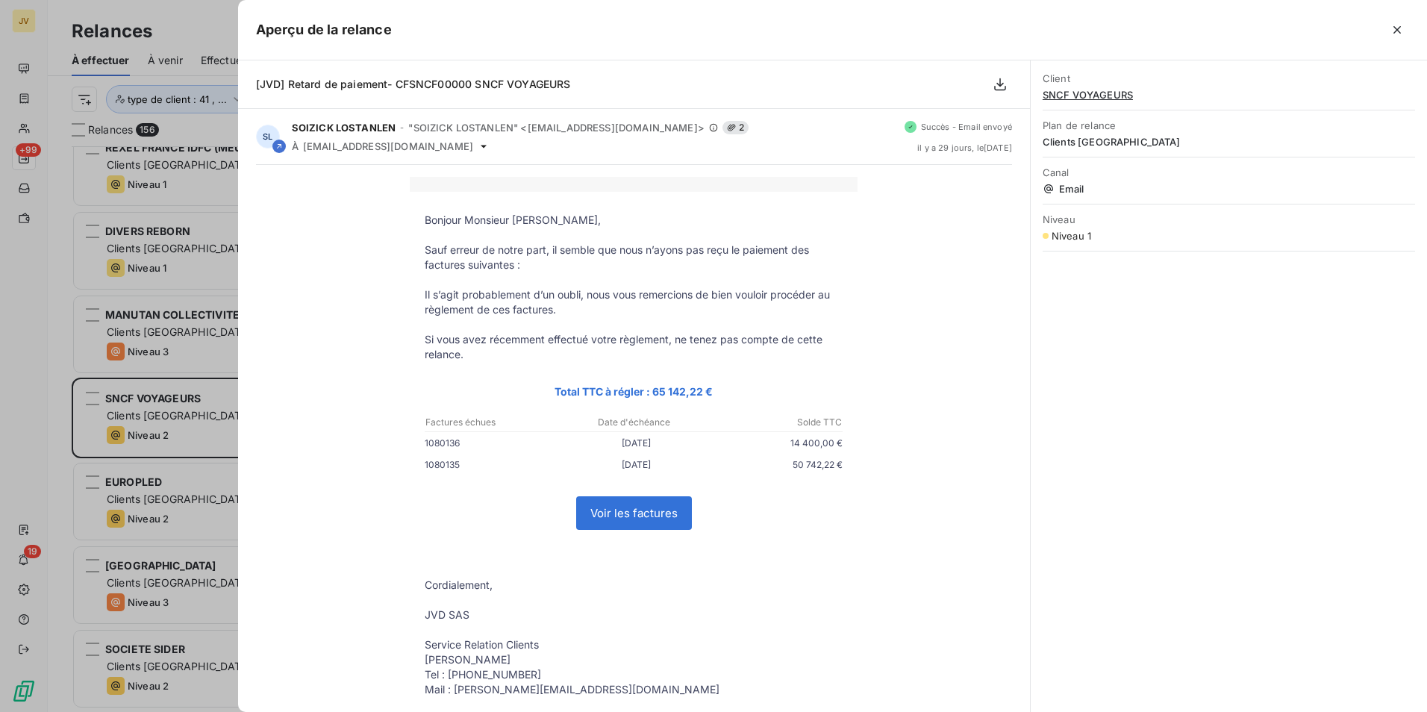
click at [358, 44] on div "Aperçu de la relance" at bounding box center [832, 30] width 1189 height 60
click at [353, 40] on h5 "Aperçu de la relance" at bounding box center [324, 29] width 136 height 21
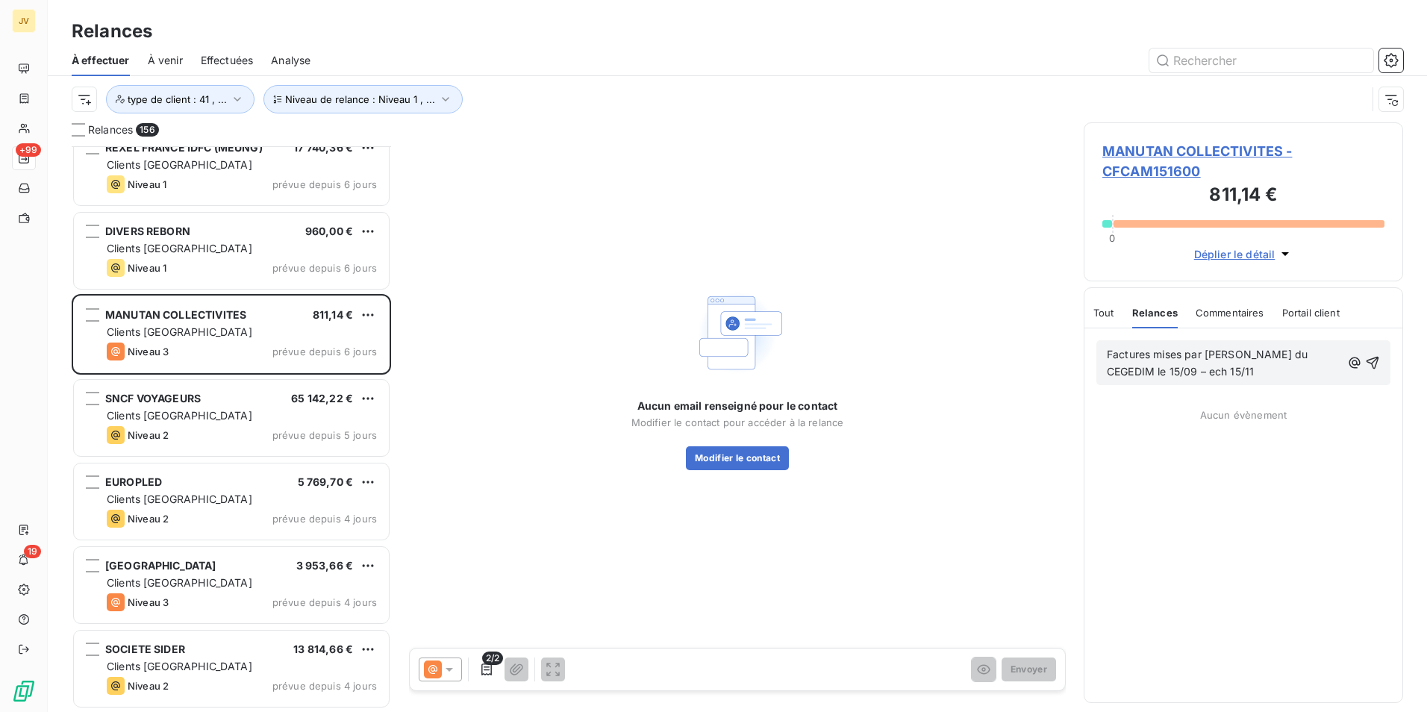
click at [1228, 372] on p "Factures mises par [PERSON_NAME] du CEGEDIM le 15/09 – ech 15/11" at bounding box center [1224, 363] width 234 height 34
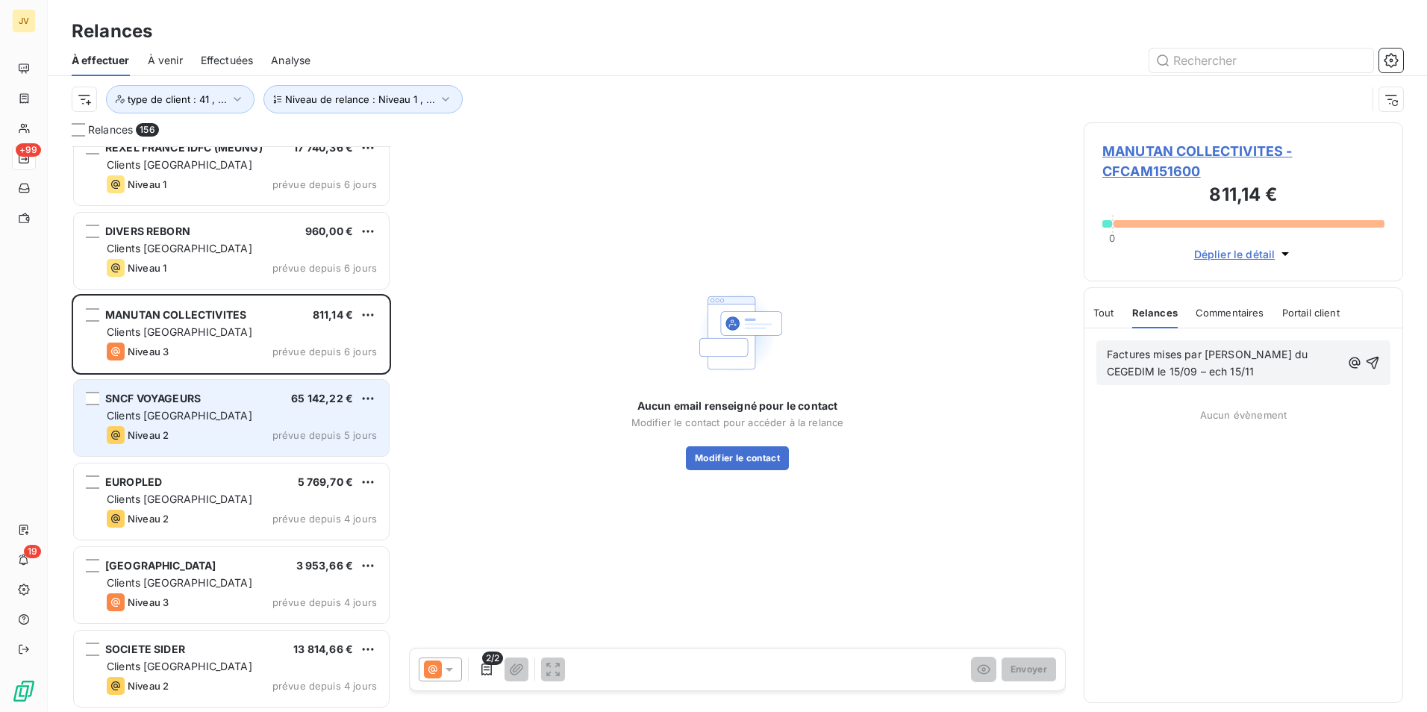
click at [155, 450] on div "SNCF VOYAGEURS 65 142,22 € Clients France Niveau 2 prévue depuis 5 jours" at bounding box center [231, 418] width 315 height 76
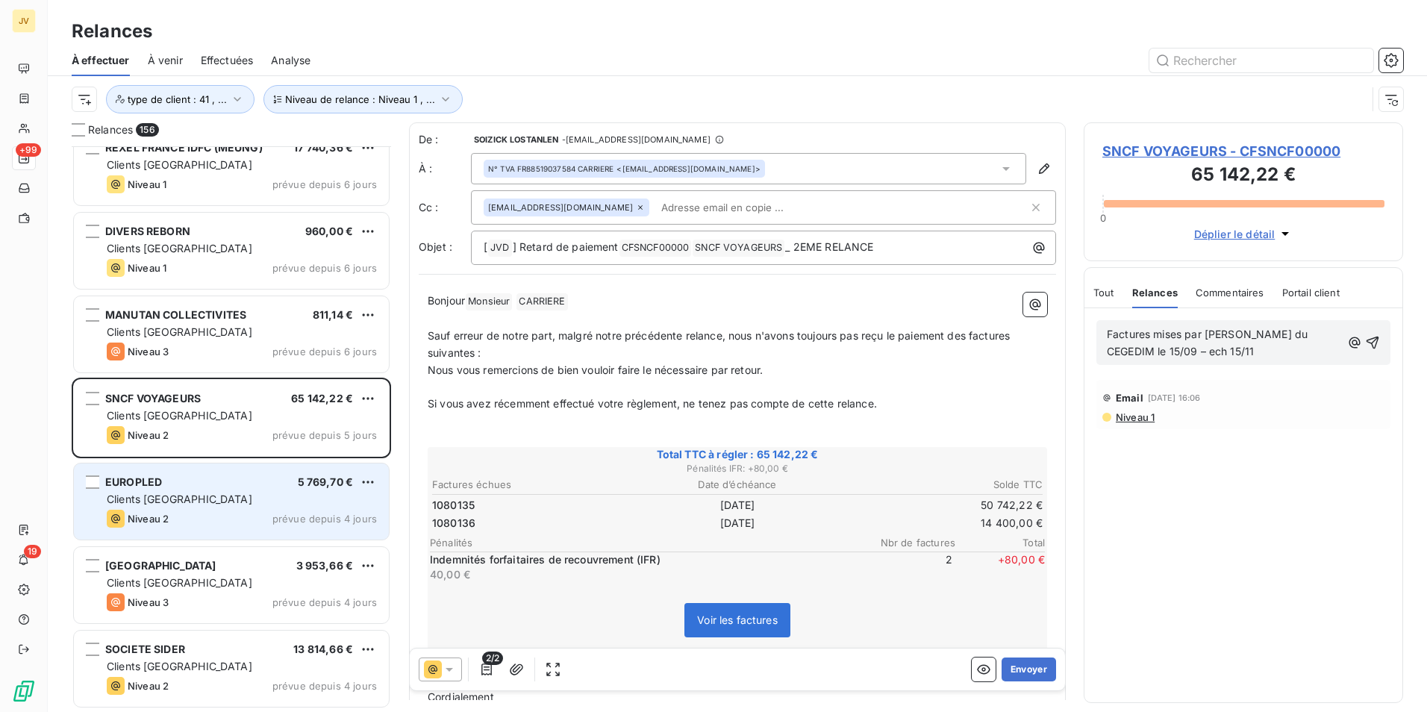
click at [196, 487] on div "EUROPLED 5 769,70 €" at bounding box center [242, 482] width 270 height 13
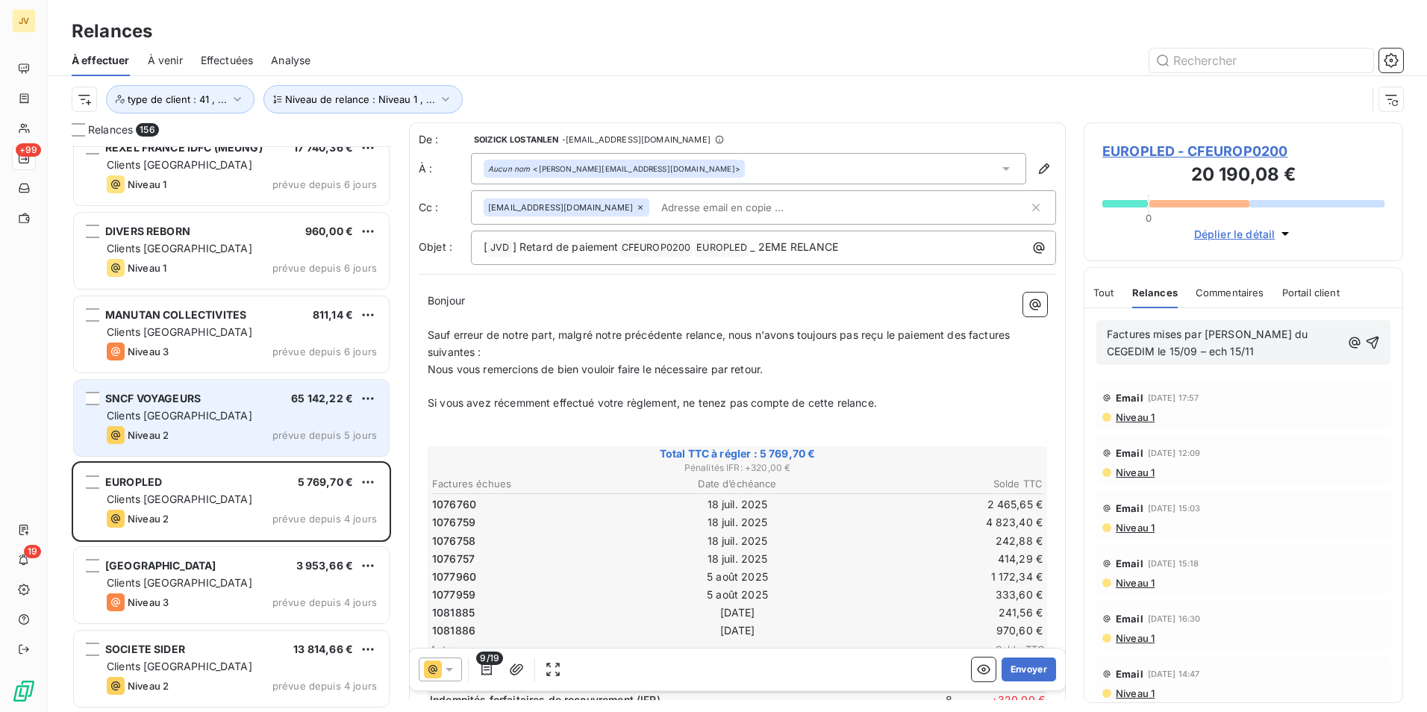
click at [202, 431] on div "Niveau 2 prévue depuis 5 jours" at bounding box center [242, 435] width 270 height 18
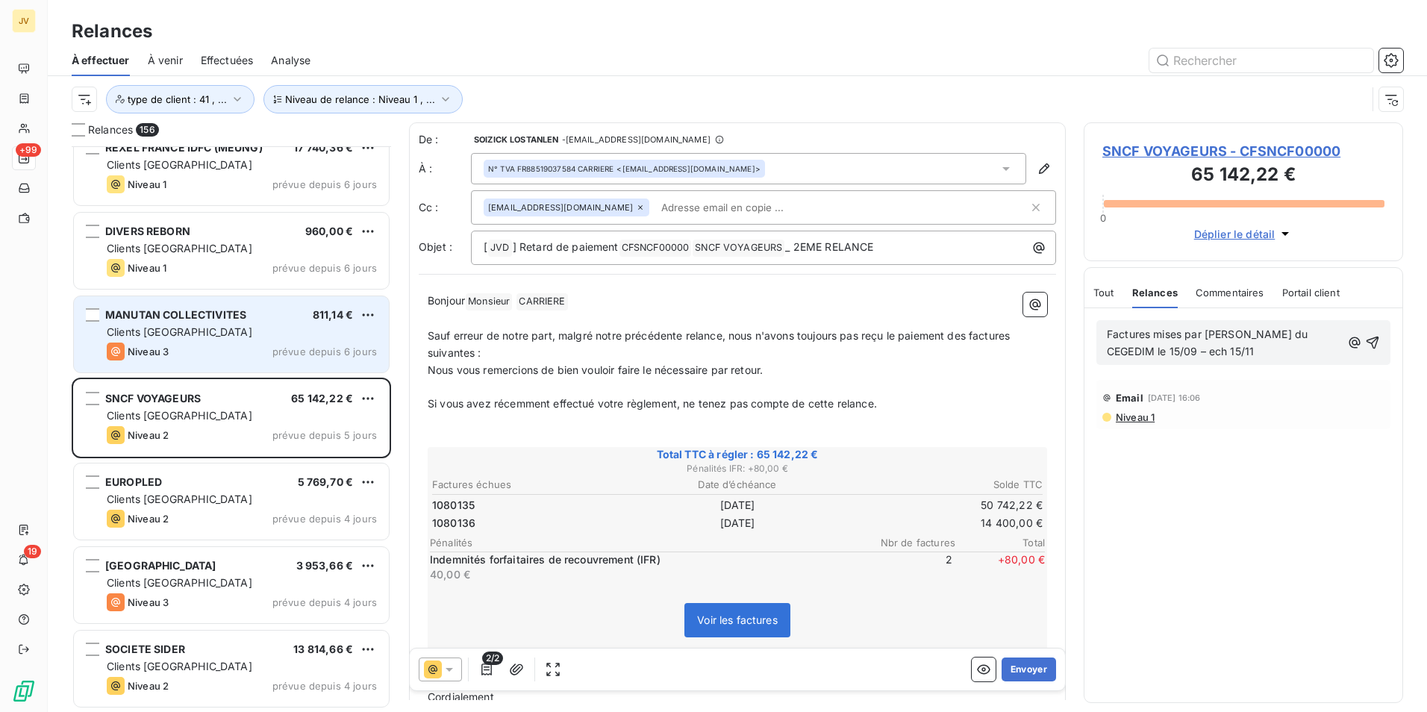
click at [224, 348] on div "Niveau 3 prévue depuis 6 jours" at bounding box center [242, 352] width 270 height 18
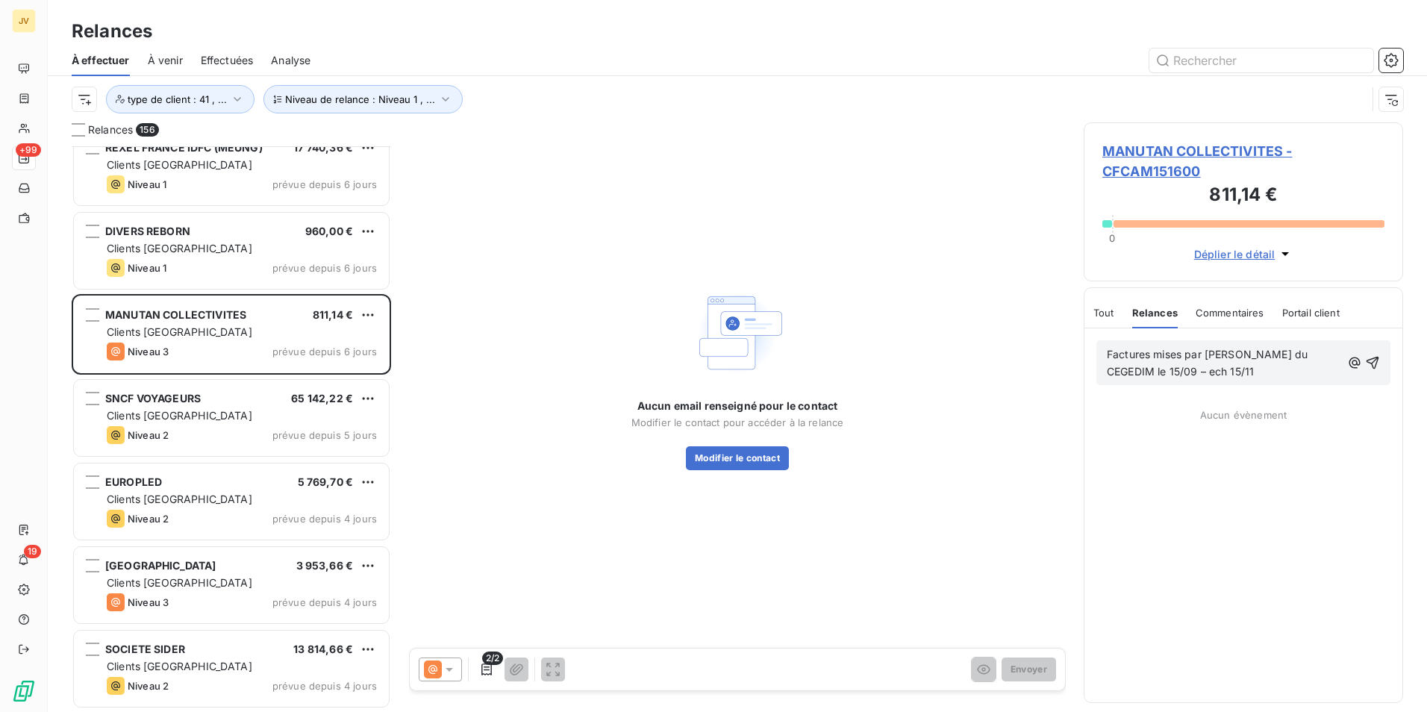
click at [1254, 319] on div "Commentaires" at bounding box center [1230, 312] width 69 height 31
click at [1159, 310] on span "Relances" at bounding box center [1153, 313] width 43 height 12
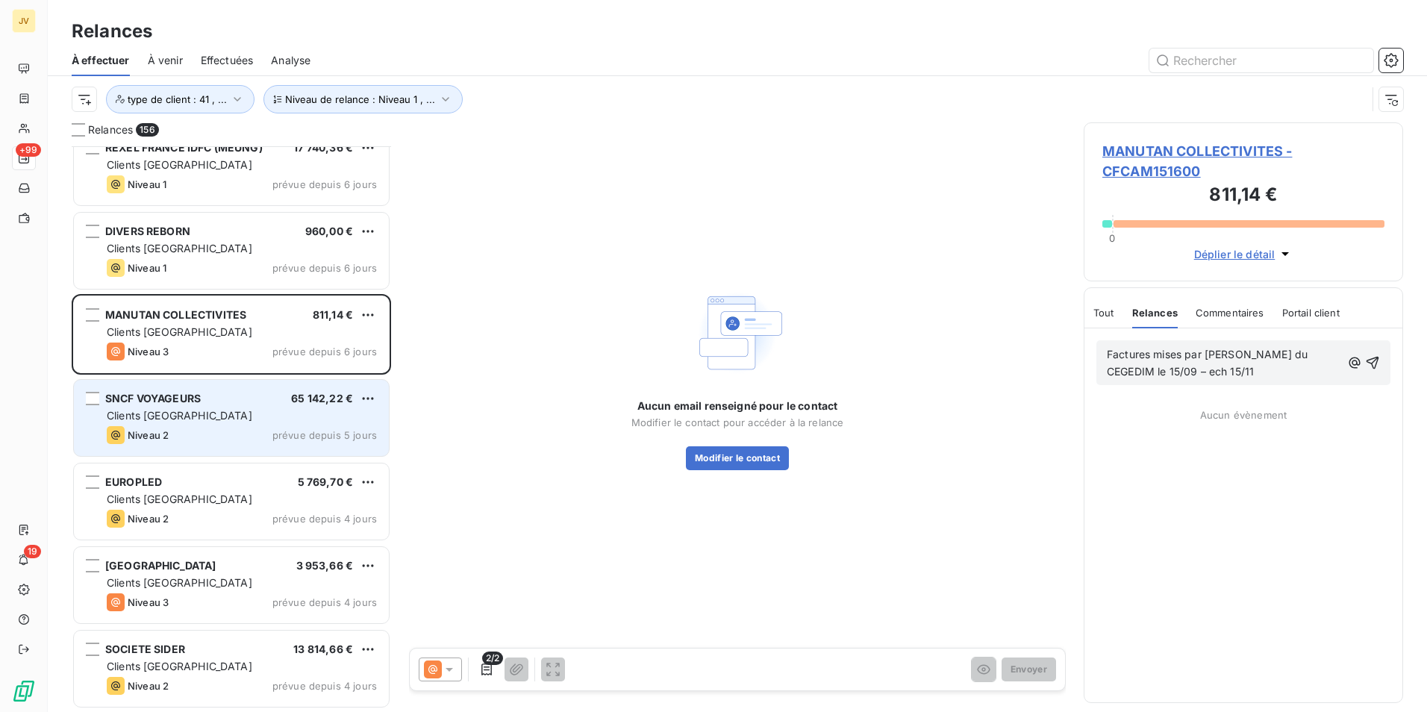
click at [199, 430] on div "Niveau 2 prévue depuis 5 jours" at bounding box center [242, 435] width 270 height 18
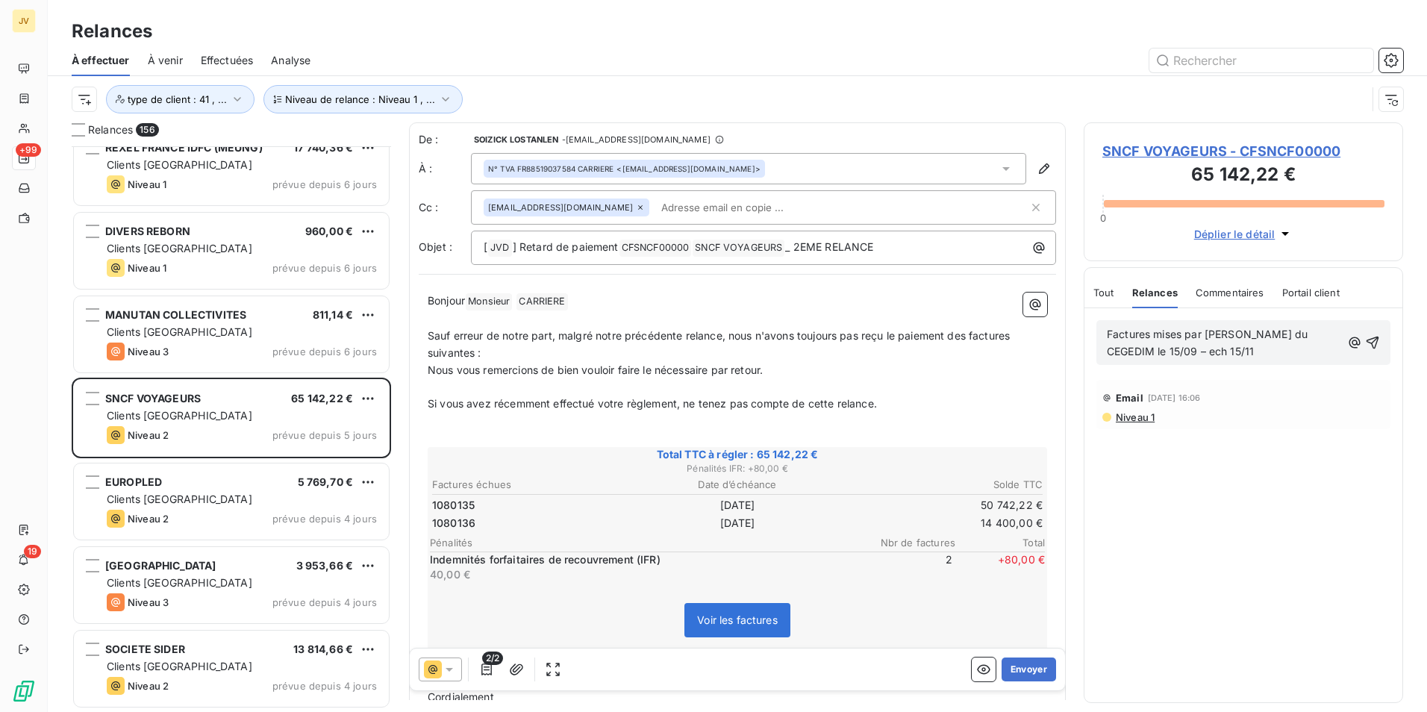
click at [1185, 356] on span "Factures mises par [PERSON_NAME] du CEGEDIM le 15/09 – ech 15/11" at bounding box center [1209, 343] width 204 height 30
click at [1185, 355] on span "Factures mises par [PERSON_NAME] du CEGEDIM le 15/09 – ech 15/11" at bounding box center [1209, 343] width 204 height 30
click at [1195, 354] on p "Factures mises par [PERSON_NAME] du CEGEDIM le 15/09 – ech 15/11" at bounding box center [1224, 343] width 234 height 34
click at [1255, 350] on p "Factures mises par [PERSON_NAME] du CEGEDIM le 15/09 – ech 15/11" at bounding box center [1224, 343] width 234 height 34
click at [1195, 340] on span "Factures mises par [PERSON_NAME] du CEGEDIM le 15/09 – ech 15/11" at bounding box center [1209, 343] width 204 height 30
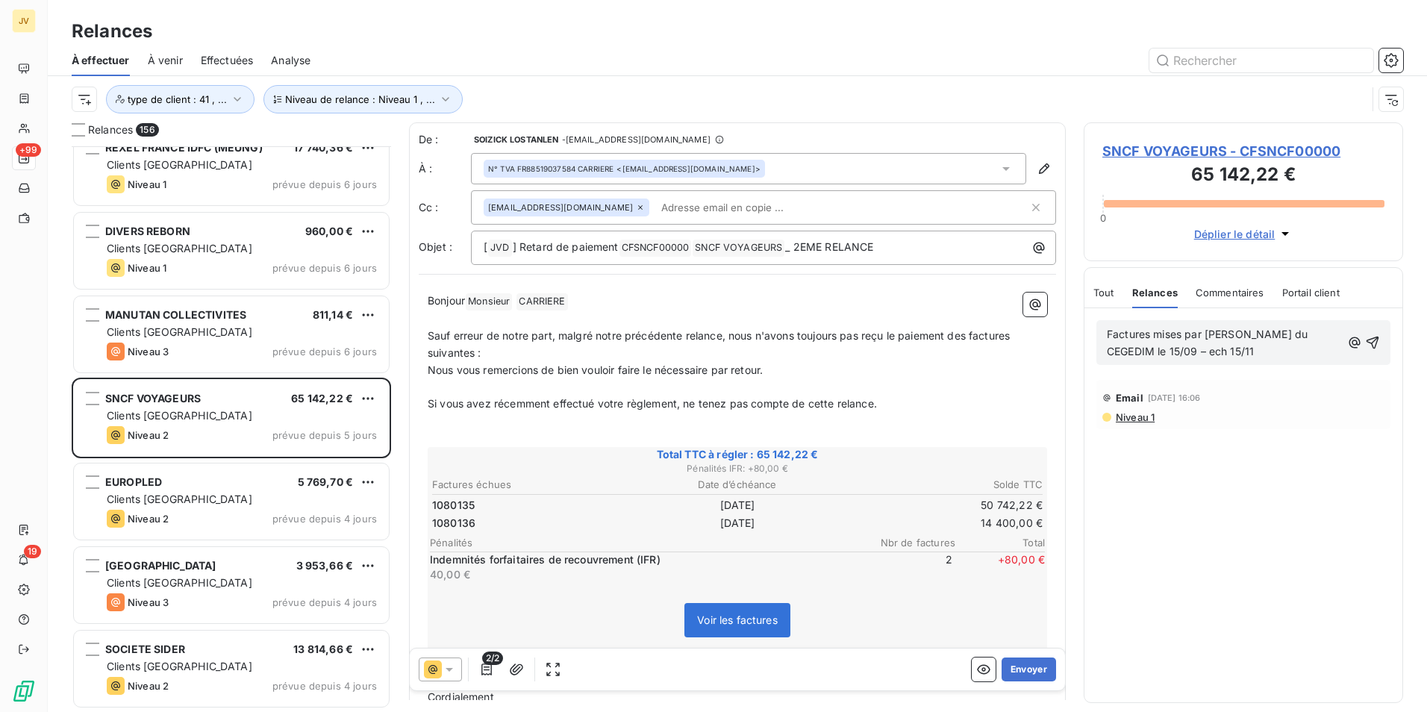
click at [1172, 337] on span "Factures mises par [PERSON_NAME] du CEGEDIM le 15/09 – ech 15/11" at bounding box center [1209, 343] width 204 height 30
click at [1171, 337] on span "Factures mises par [PERSON_NAME] du CEGEDIM le 15/09 – ech 15/11" at bounding box center [1209, 343] width 204 height 30
click at [1240, 302] on div "Commentaires" at bounding box center [1230, 292] width 69 height 31
click at [1242, 299] on div "Commentaires" at bounding box center [1229, 292] width 72 height 31
click at [1327, 294] on span "Portail client" at bounding box center [1311, 293] width 57 height 12
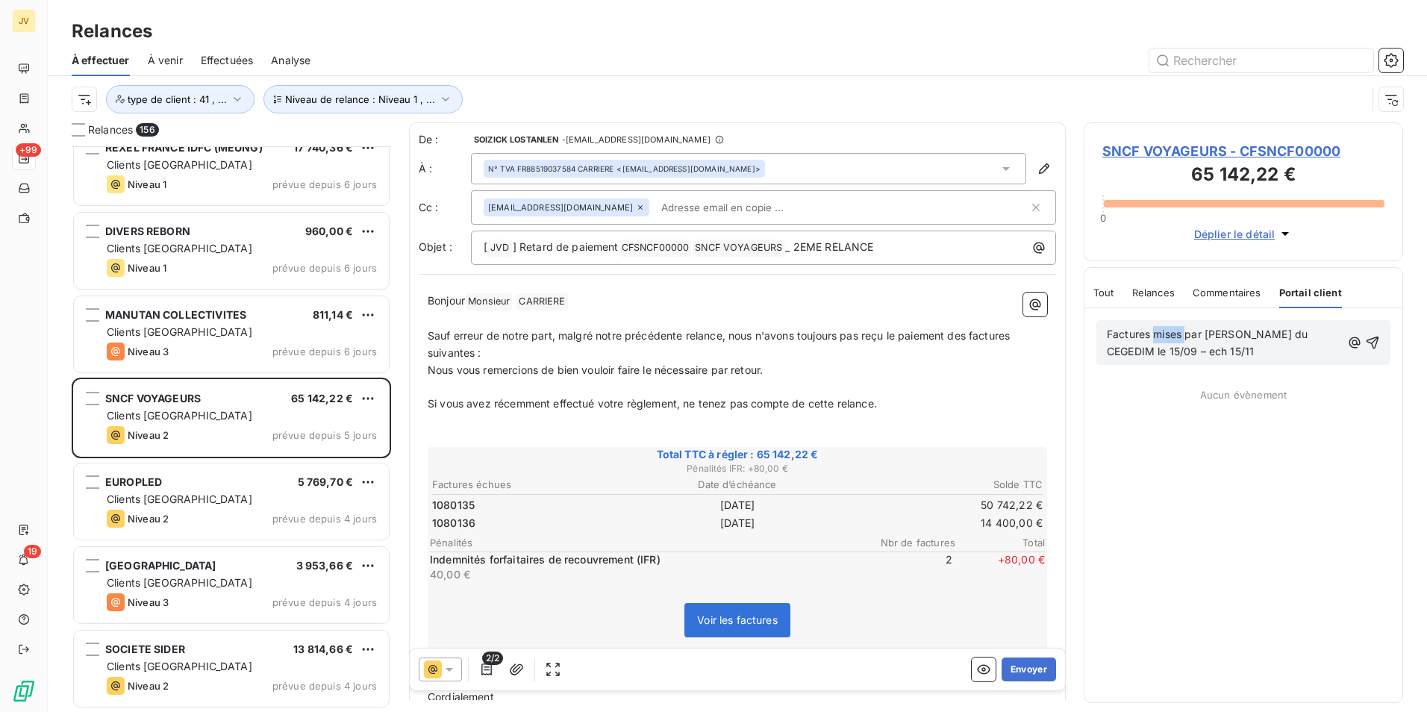
click at [1220, 297] on span "Commentaires" at bounding box center [1227, 293] width 69 height 12
click at [1157, 296] on span "Relances" at bounding box center [1153, 293] width 43 height 12
click at [1120, 299] on div "Tout Relances Commentaires Portail client" at bounding box center [1217, 292] width 246 height 31
click at [1109, 298] on span "Tout" at bounding box center [1104, 293] width 21 height 12
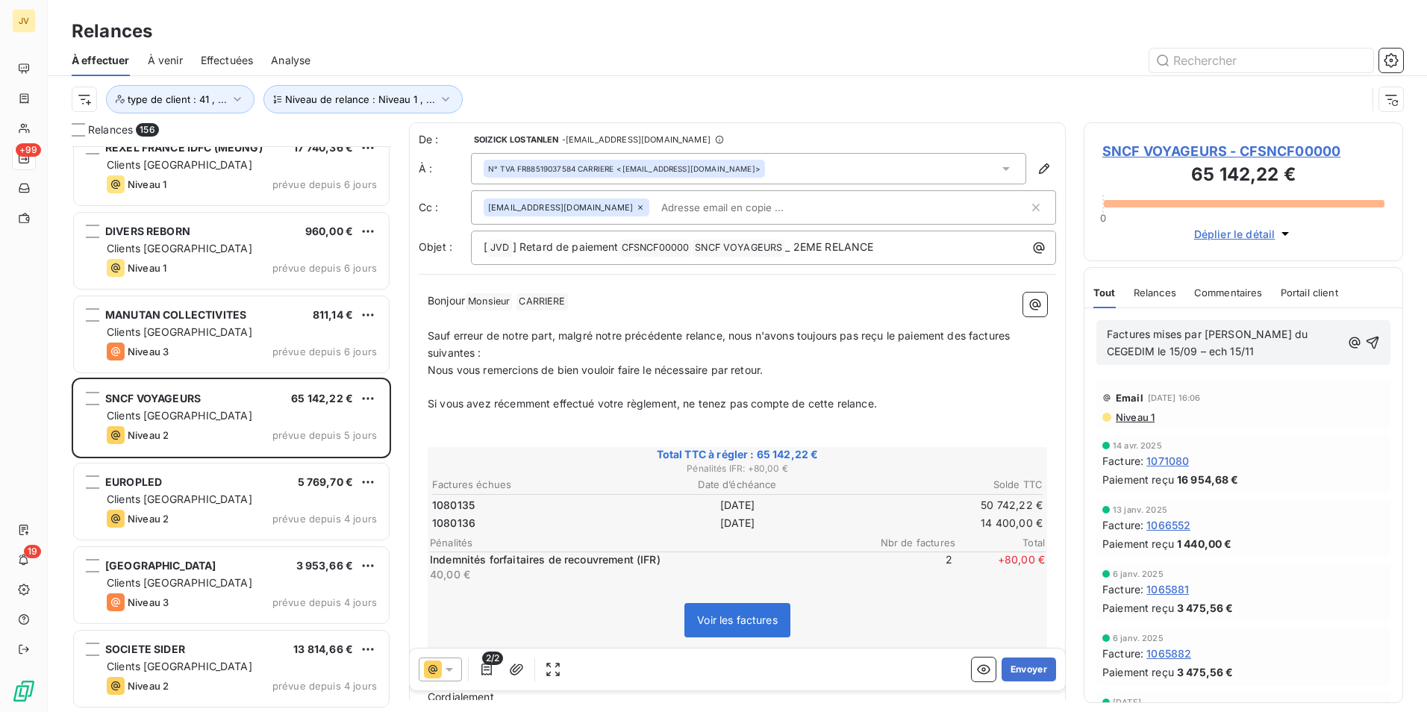
click at [1150, 417] on span "Niveau 1" at bounding box center [1134, 417] width 40 height 12
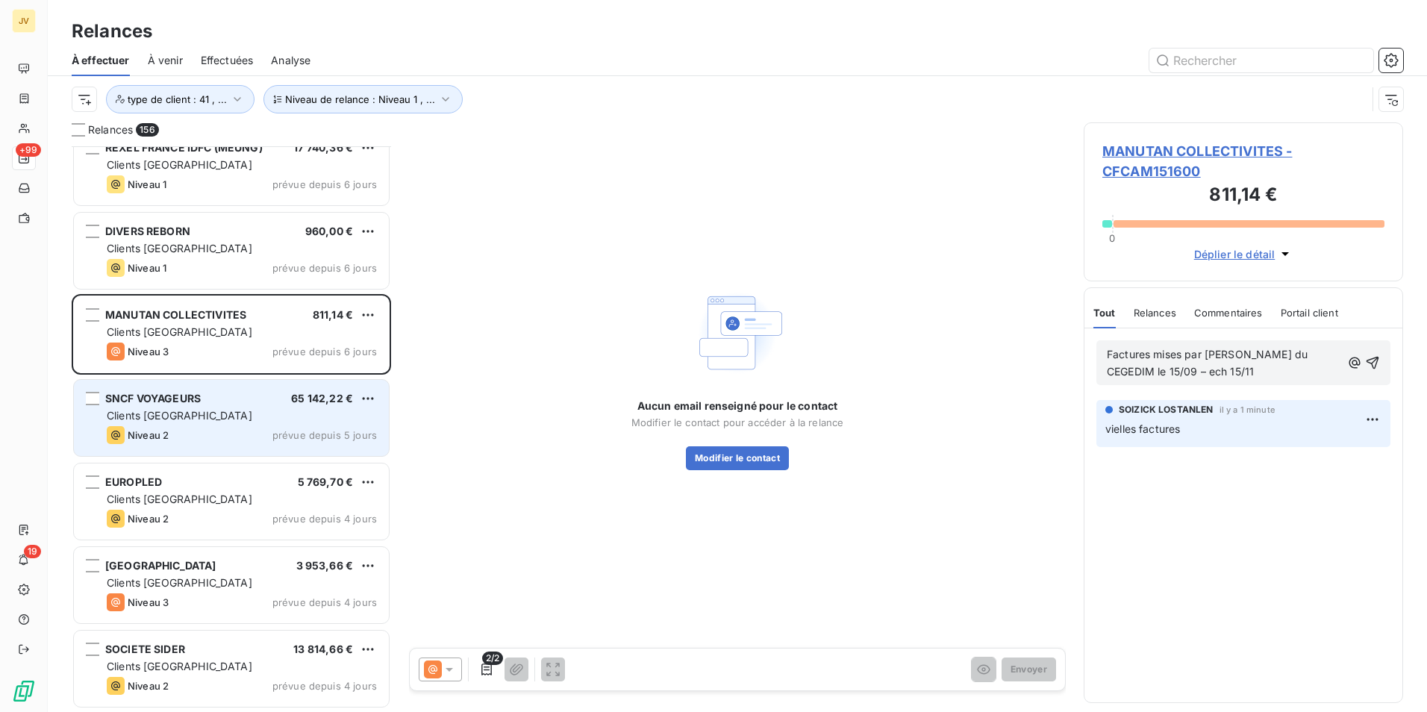
click at [163, 426] on div "Niveau 2" at bounding box center [138, 435] width 62 height 18
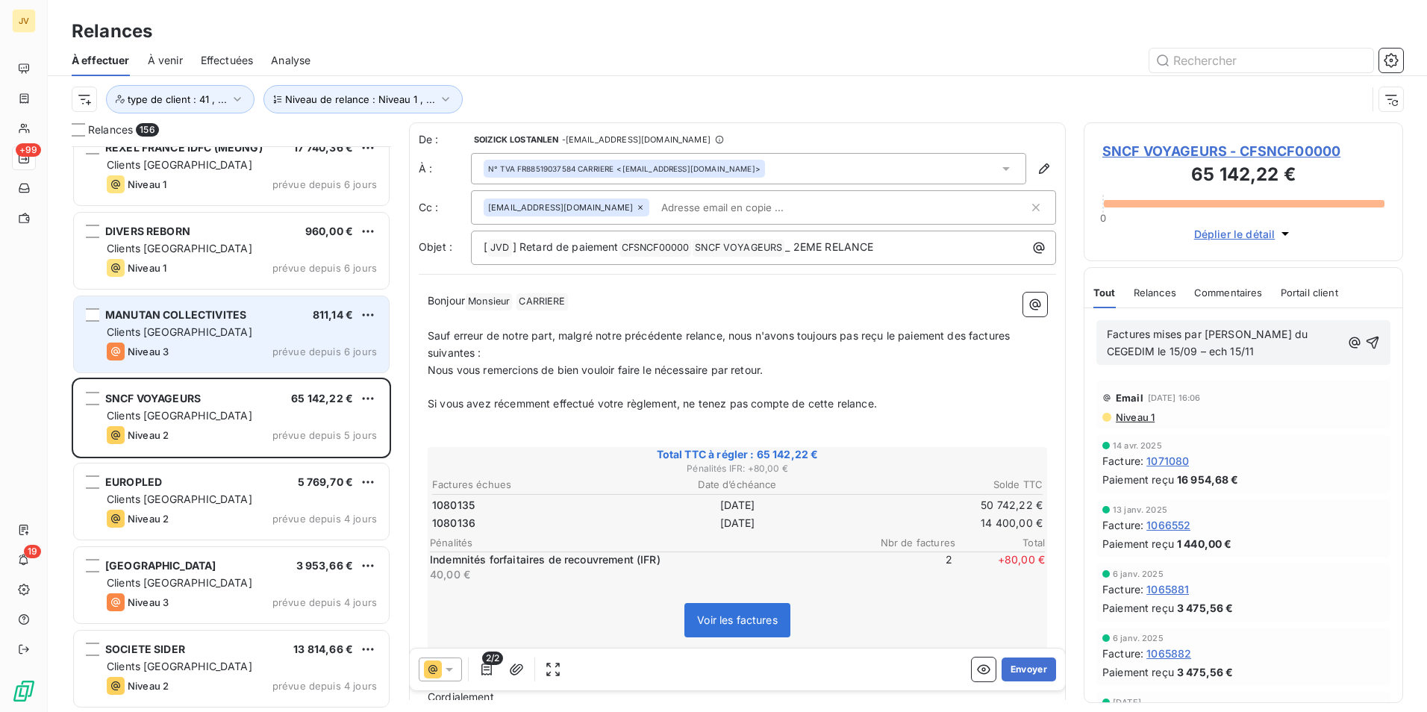
click at [184, 346] on div "Niveau 3 prévue depuis 6 jours" at bounding box center [242, 352] width 270 height 18
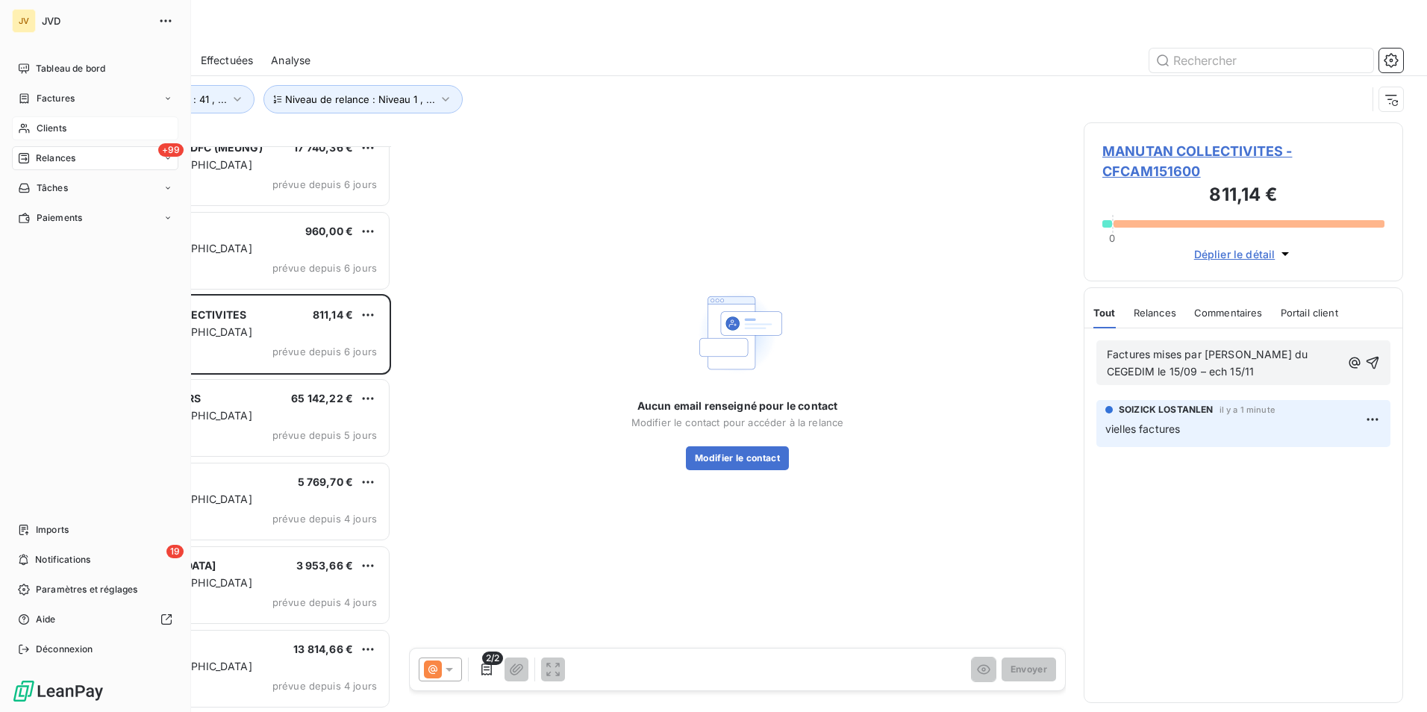
click at [56, 123] on span "Clients" at bounding box center [52, 128] width 30 height 13
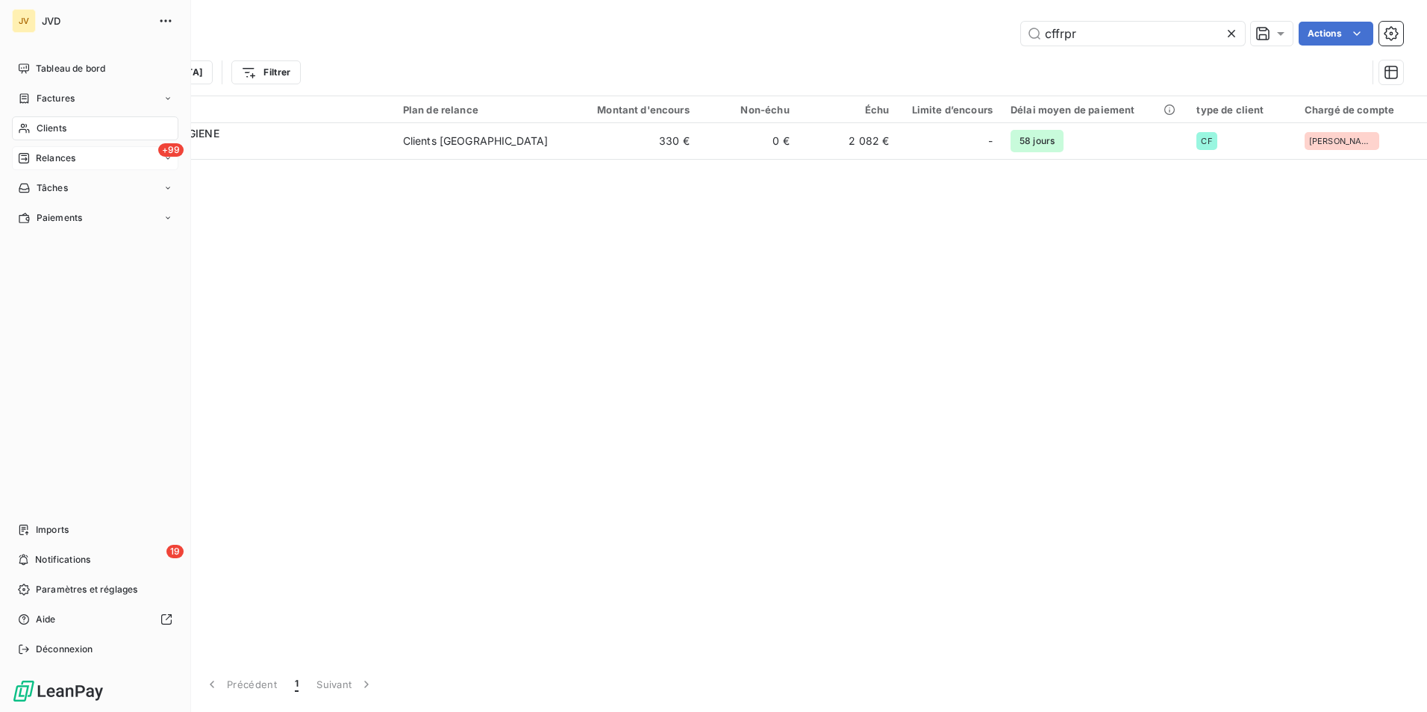
click at [58, 150] on div "+99 Relances" at bounding box center [95, 158] width 166 height 24
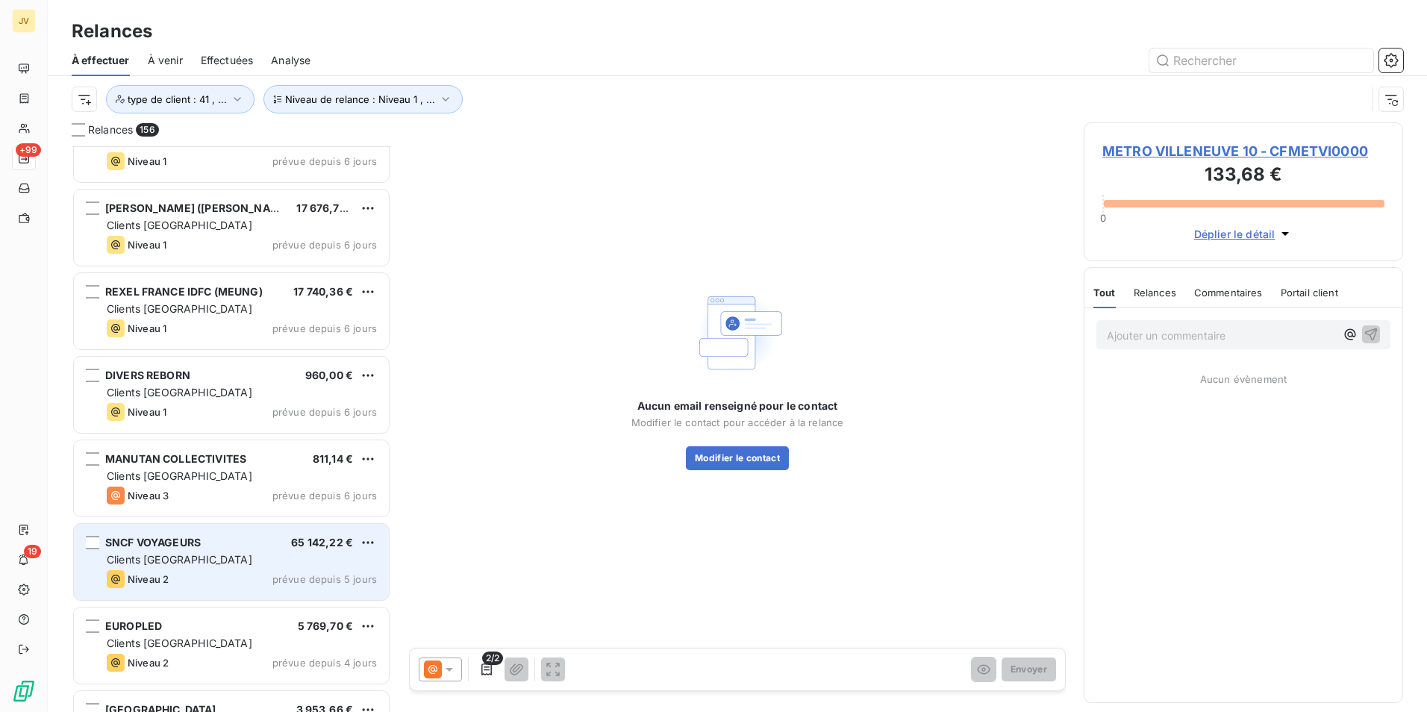
scroll to position [12328, 0]
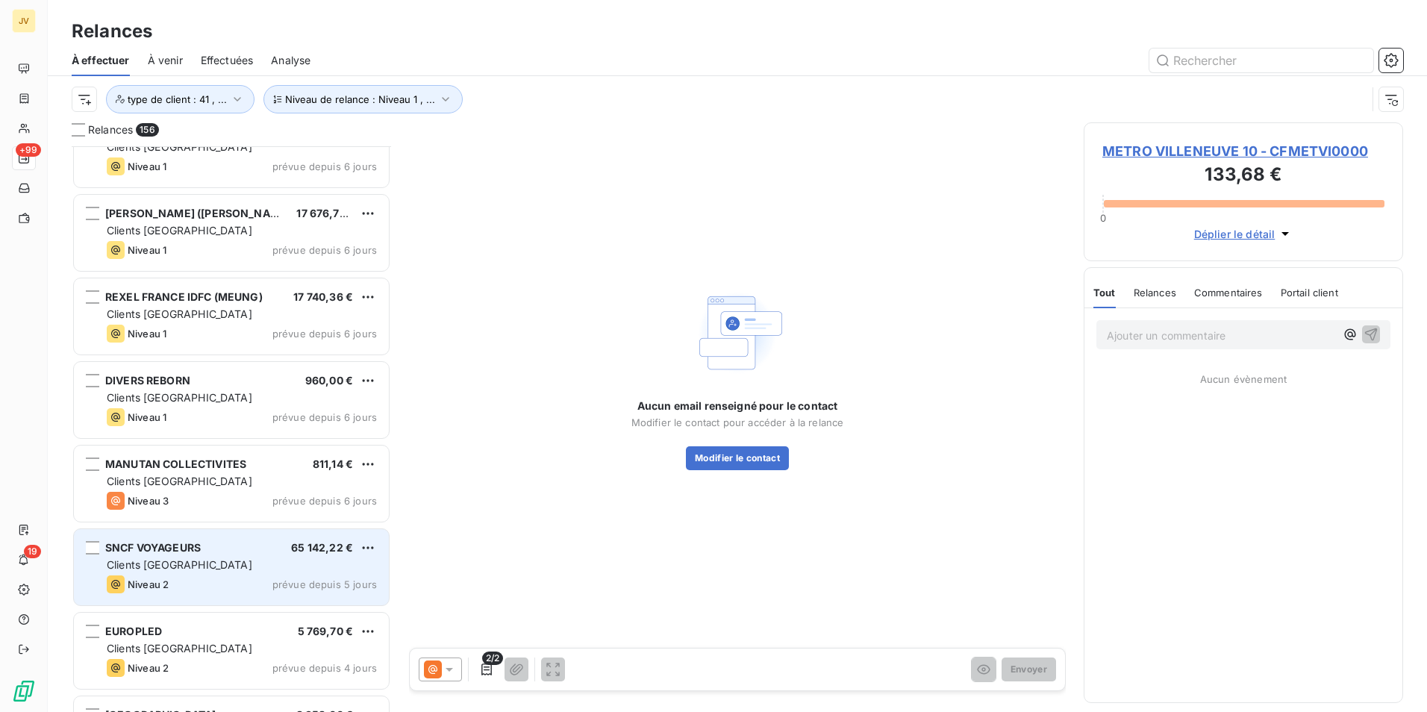
click at [195, 571] on div "Clients [GEOGRAPHIC_DATA]" at bounding box center [242, 565] width 270 height 15
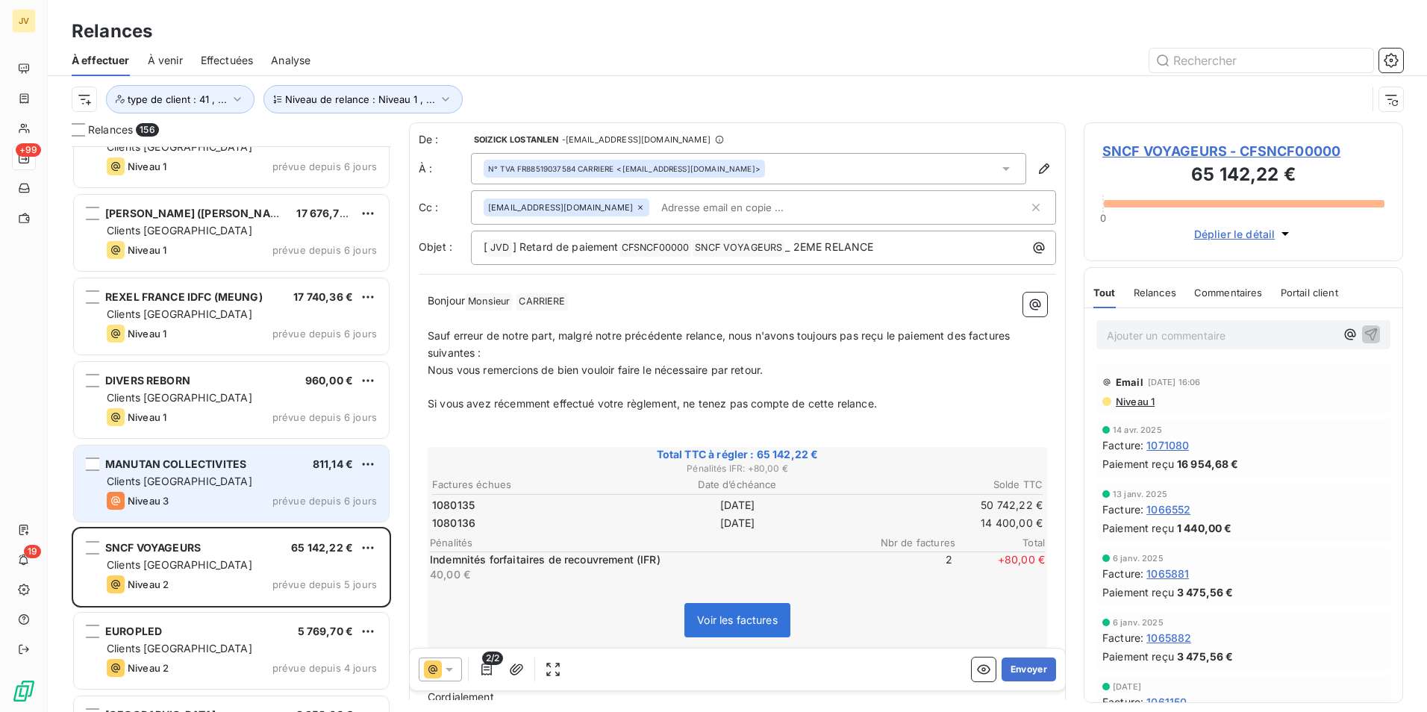
click at [284, 473] on div "MANUTAN COLLECTIVITES 811,14 € Clients France Niveau 3 prévue depuis 6 jours" at bounding box center [231, 484] width 315 height 76
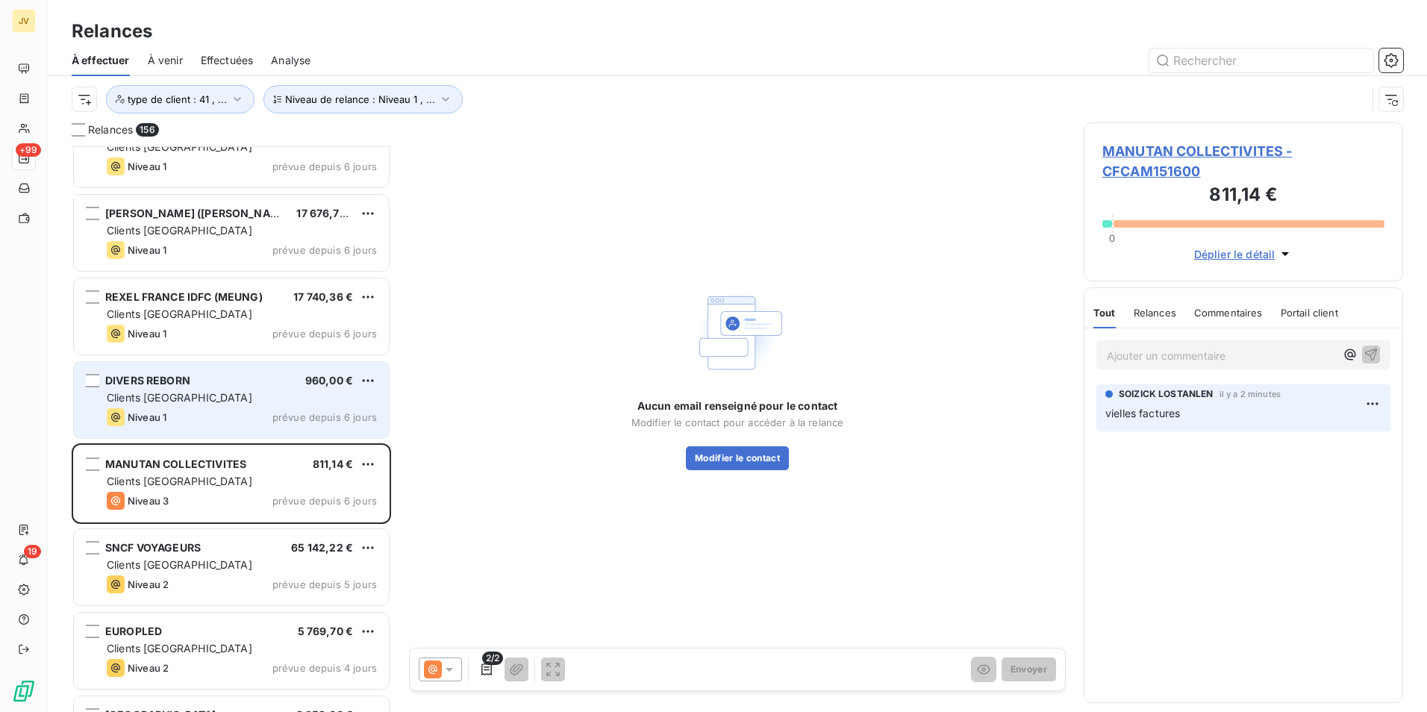
click at [174, 398] on span "Clients [GEOGRAPHIC_DATA]" at bounding box center [180, 397] width 146 height 13
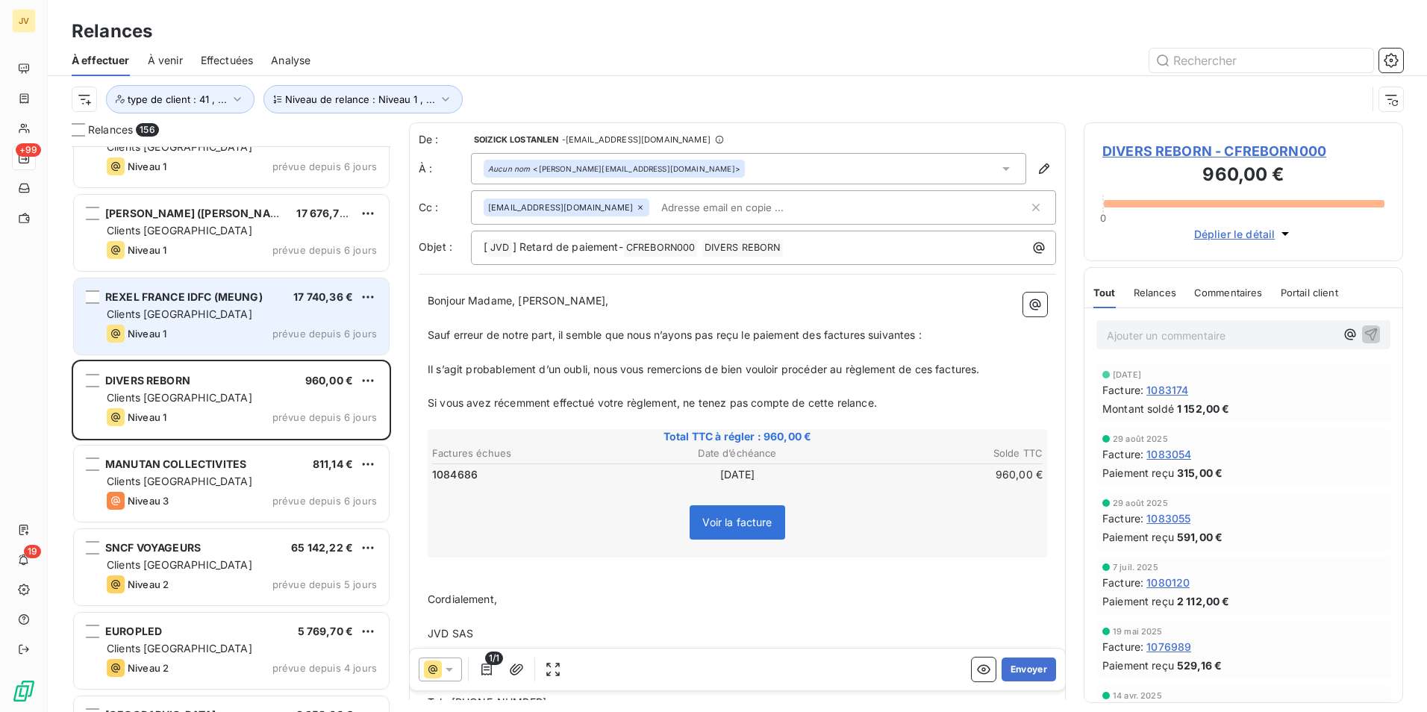
click at [181, 317] on div "Clients [GEOGRAPHIC_DATA]" at bounding box center [242, 314] width 270 height 15
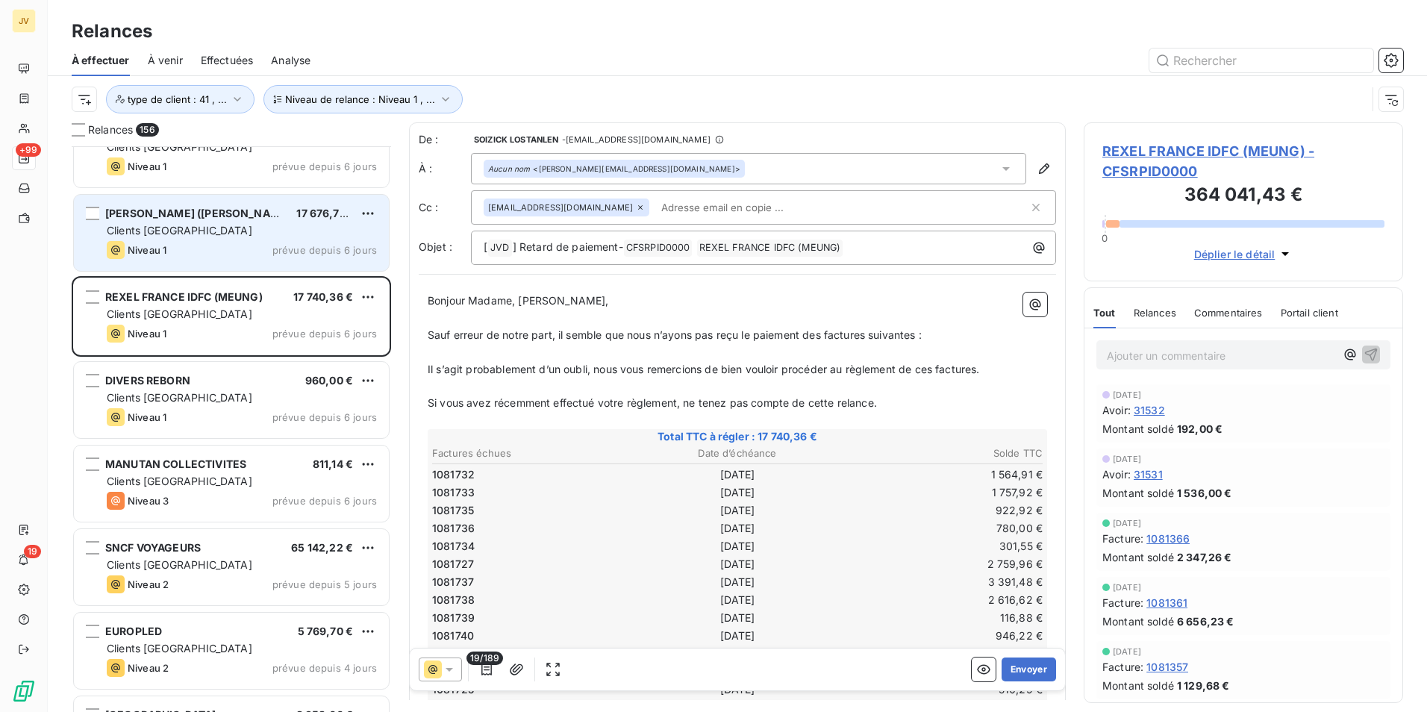
click at [158, 222] on div "REXEL FRANCE (MENAGER ND) 17 676,72 € Clients France Niveau 1 prévue depuis 6 j…" at bounding box center [231, 233] width 315 height 76
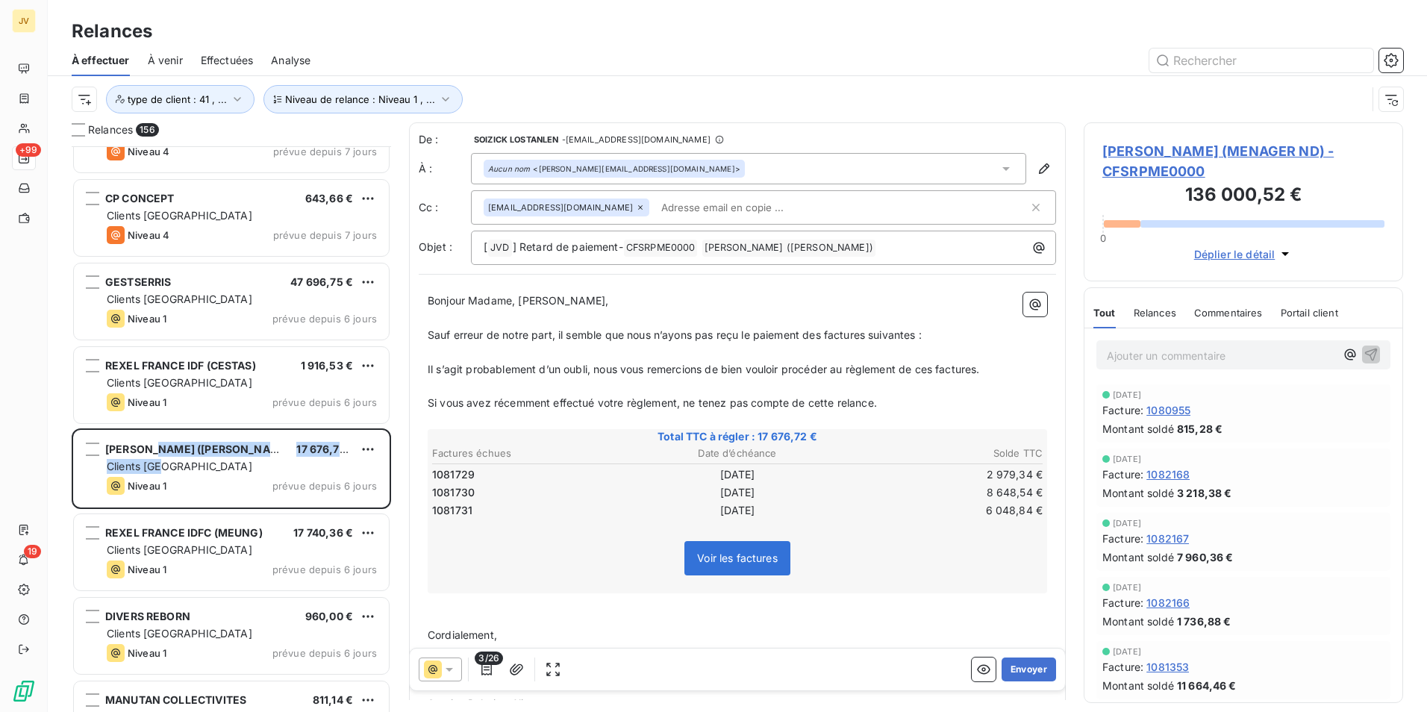
scroll to position [12029, 0]
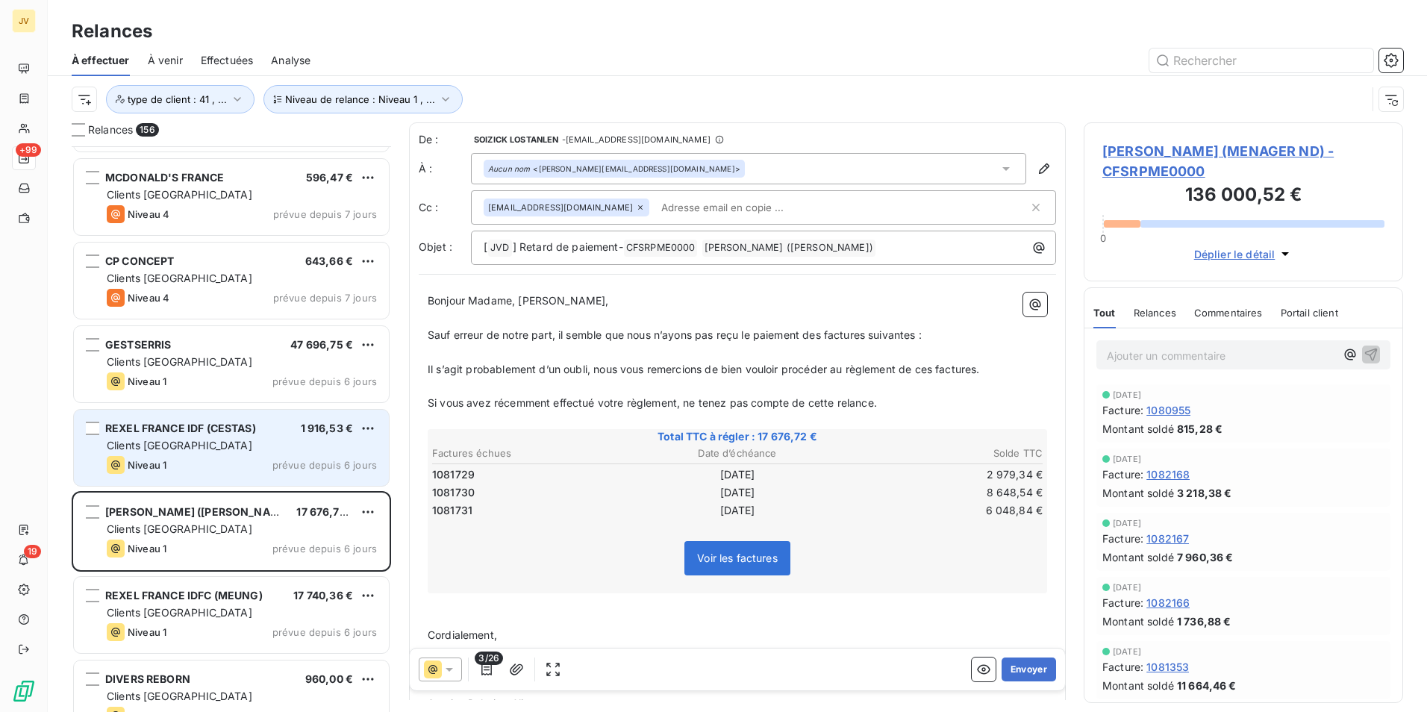
click at [193, 447] on div "Clients [GEOGRAPHIC_DATA]" at bounding box center [242, 445] width 270 height 15
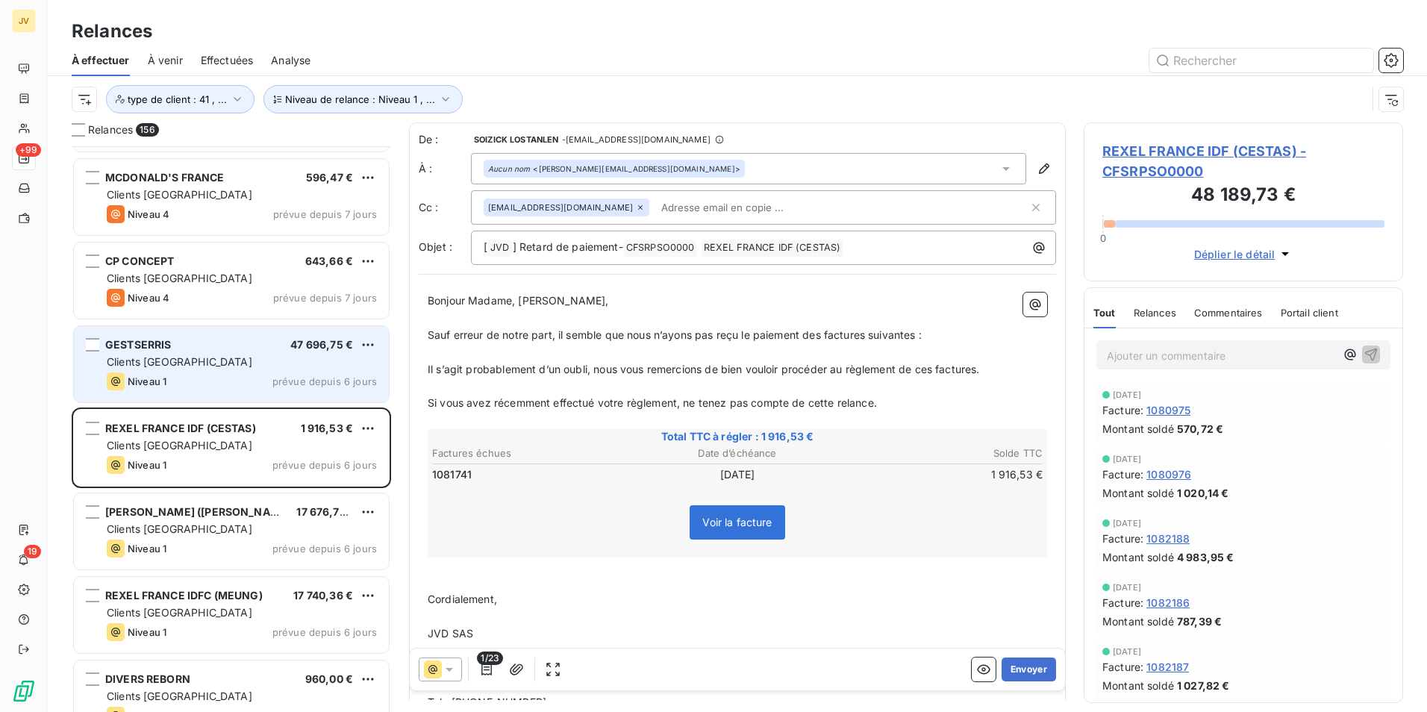
click at [173, 361] on span "Clients [GEOGRAPHIC_DATA]" at bounding box center [180, 361] width 146 height 13
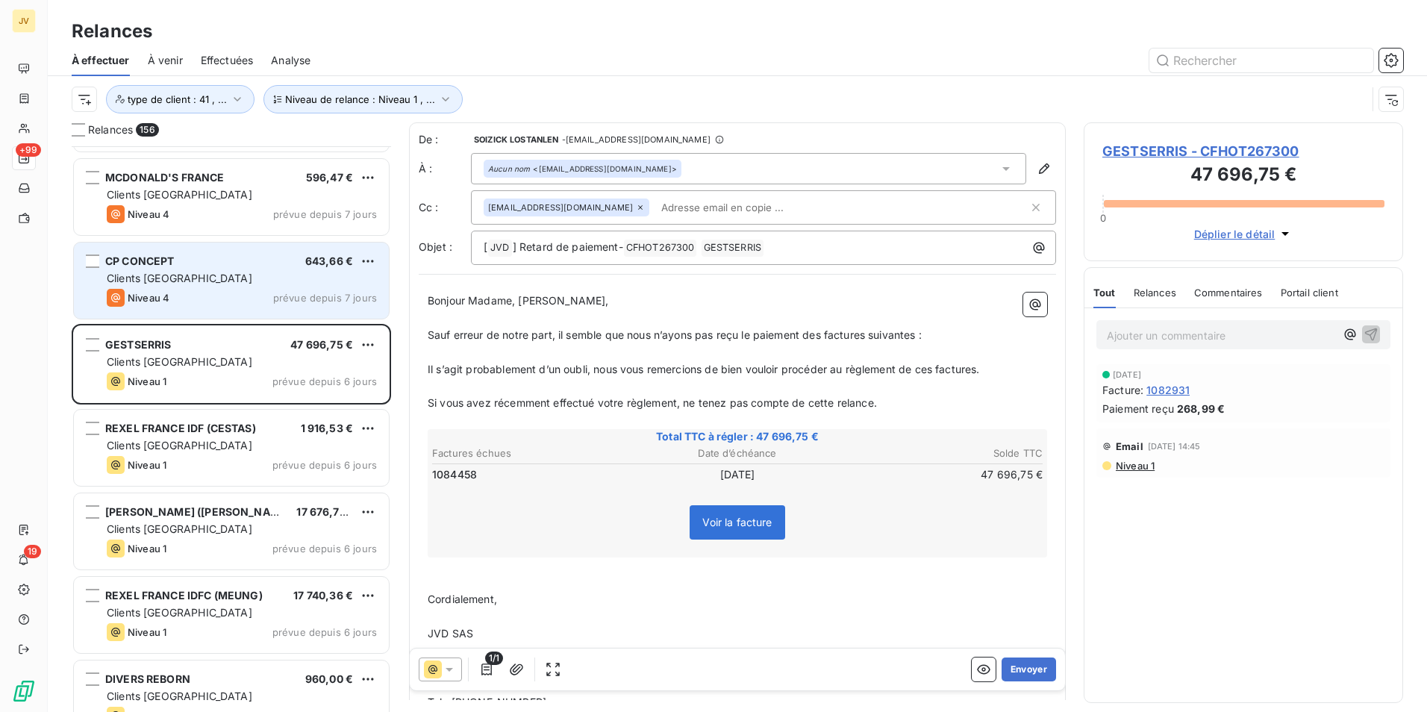
click at [176, 301] on div "Niveau 4 prévue depuis 7 jours" at bounding box center [242, 298] width 270 height 18
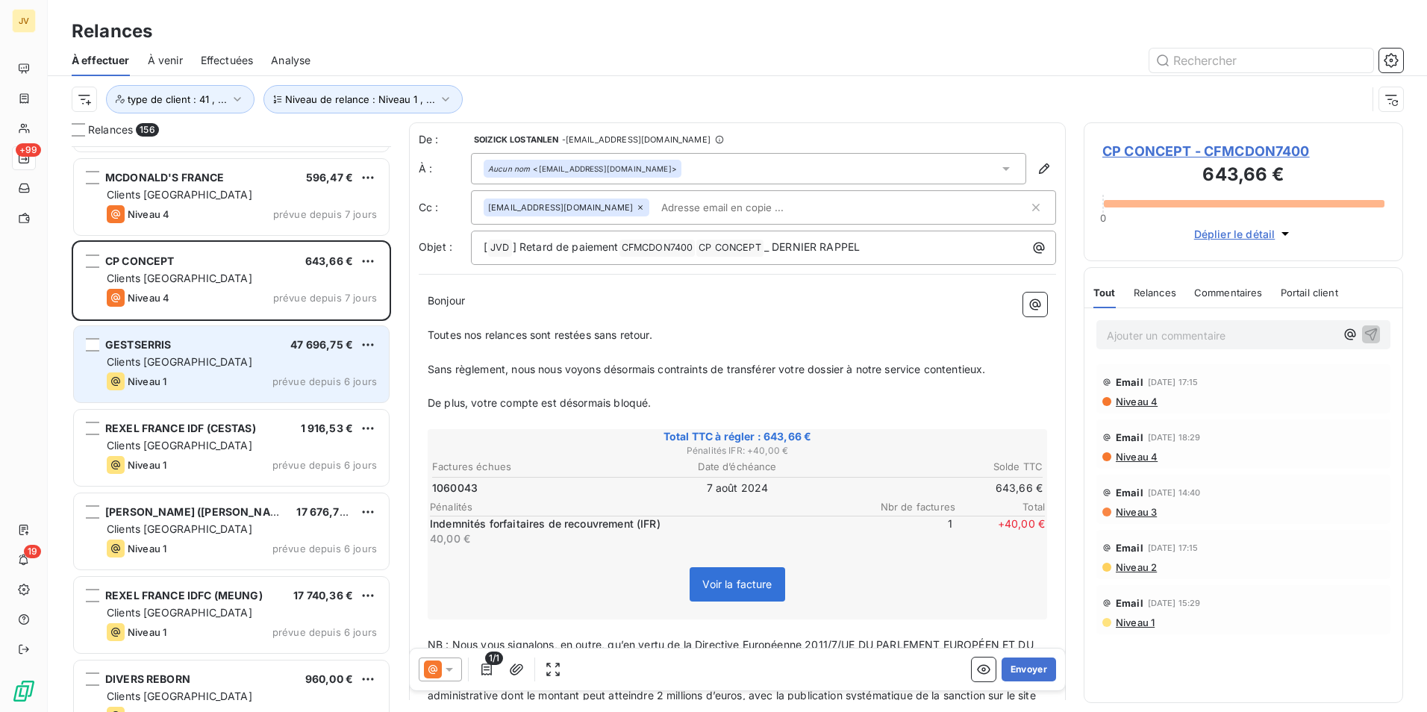
click at [192, 361] on div "Clients [GEOGRAPHIC_DATA]" at bounding box center [242, 362] width 270 height 15
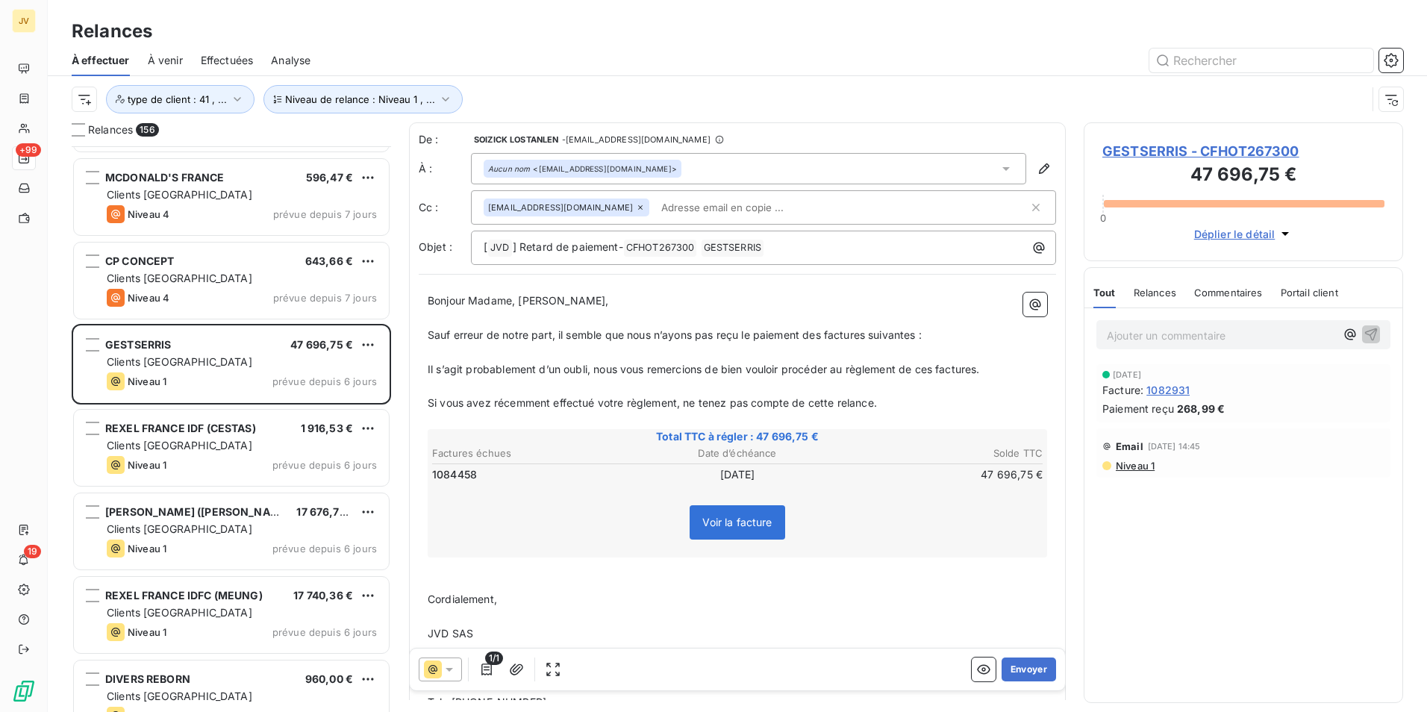
click at [1169, 290] on span "Relances" at bounding box center [1155, 293] width 43 height 12
click at [1223, 296] on span "Commentaires" at bounding box center [1230, 293] width 69 height 12
click at [1169, 338] on p "Ajouter un commentaire ﻿" at bounding box center [1221, 335] width 228 height 19
click at [1162, 334] on p "Ajouter un commentaire ﻿" at bounding box center [1221, 335] width 228 height 19
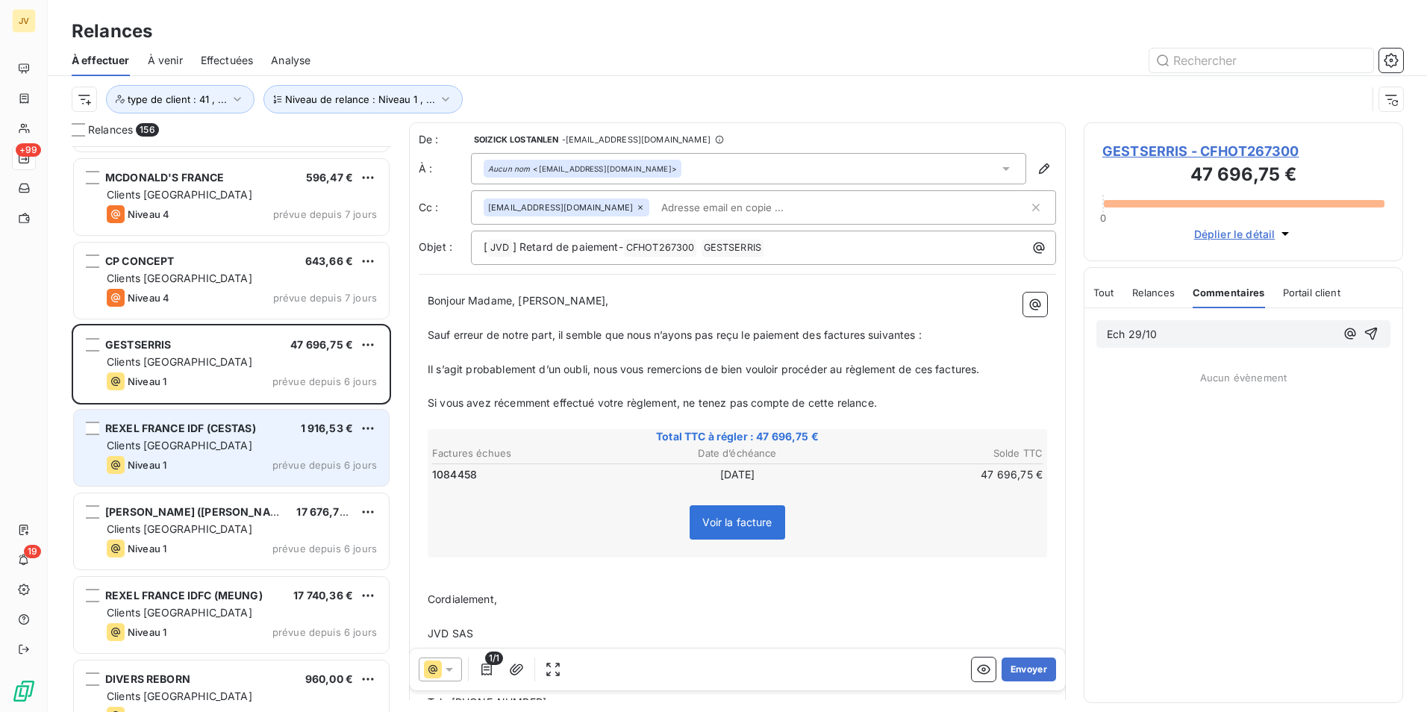
click at [162, 443] on span "Clients [GEOGRAPHIC_DATA]" at bounding box center [180, 445] width 146 height 13
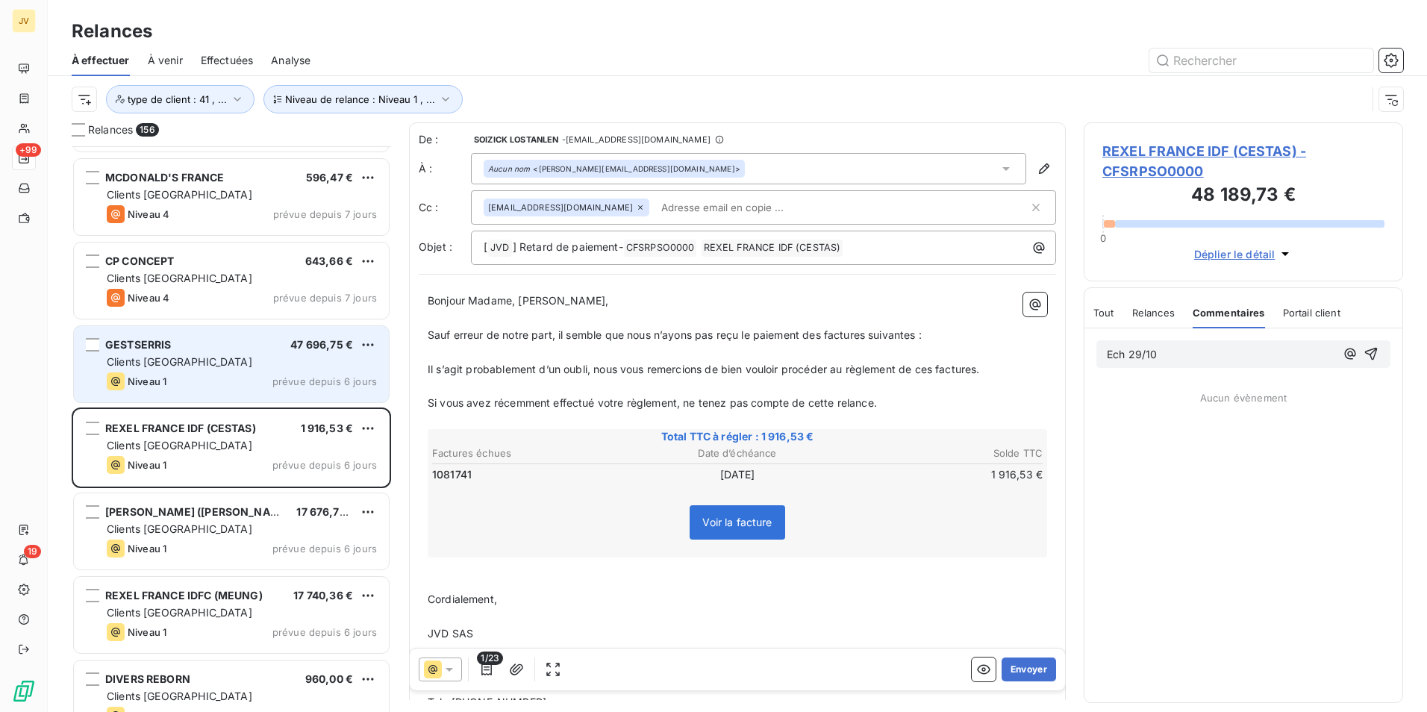
click at [211, 375] on div "Niveau 1 prévue depuis 6 jours" at bounding box center [242, 381] width 270 height 18
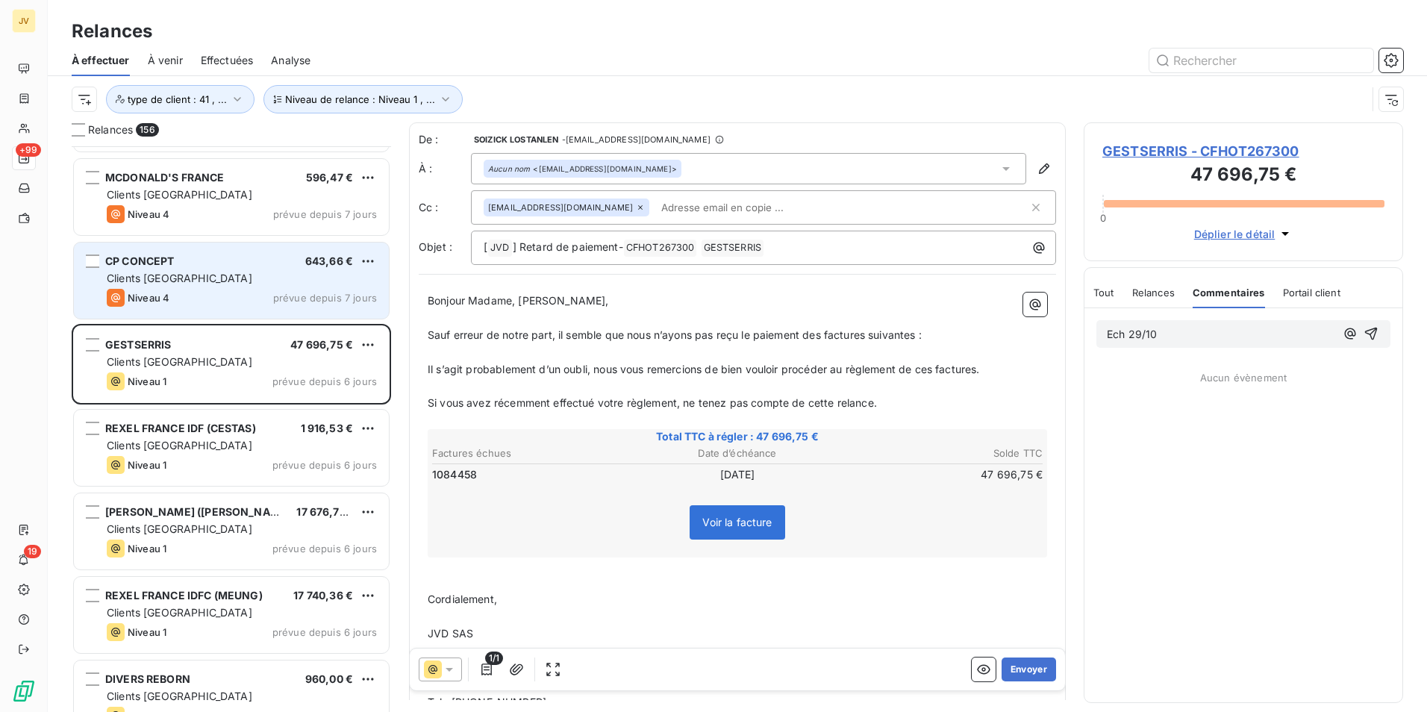
drag, startPoint x: 179, startPoint y: 281, endPoint x: 194, endPoint y: 291, distance: 18.2
click at [181, 281] on div "Clients [GEOGRAPHIC_DATA]" at bounding box center [242, 278] width 270 height 15
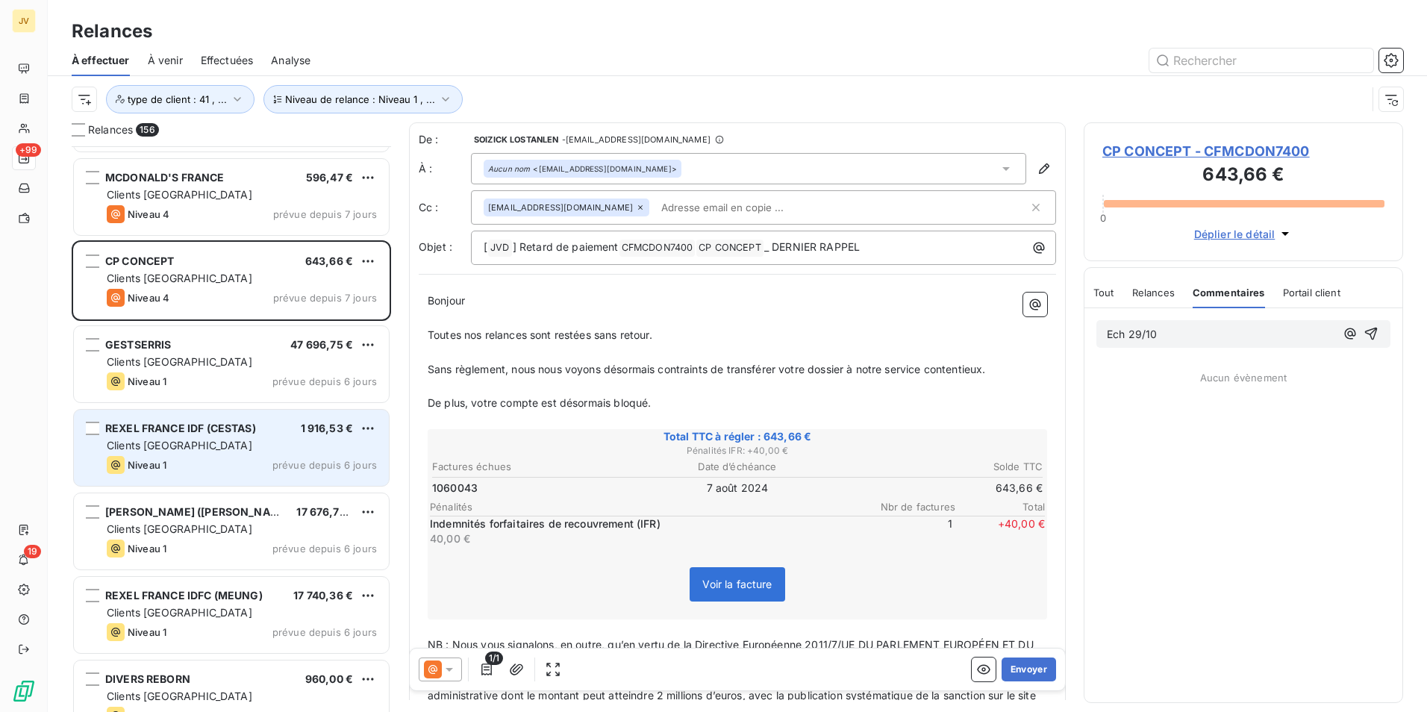
click at [174, 421] on div "REXEL FRANCE IDF (CESTAS)" at bounding box center [180, 428] width 151 height 15
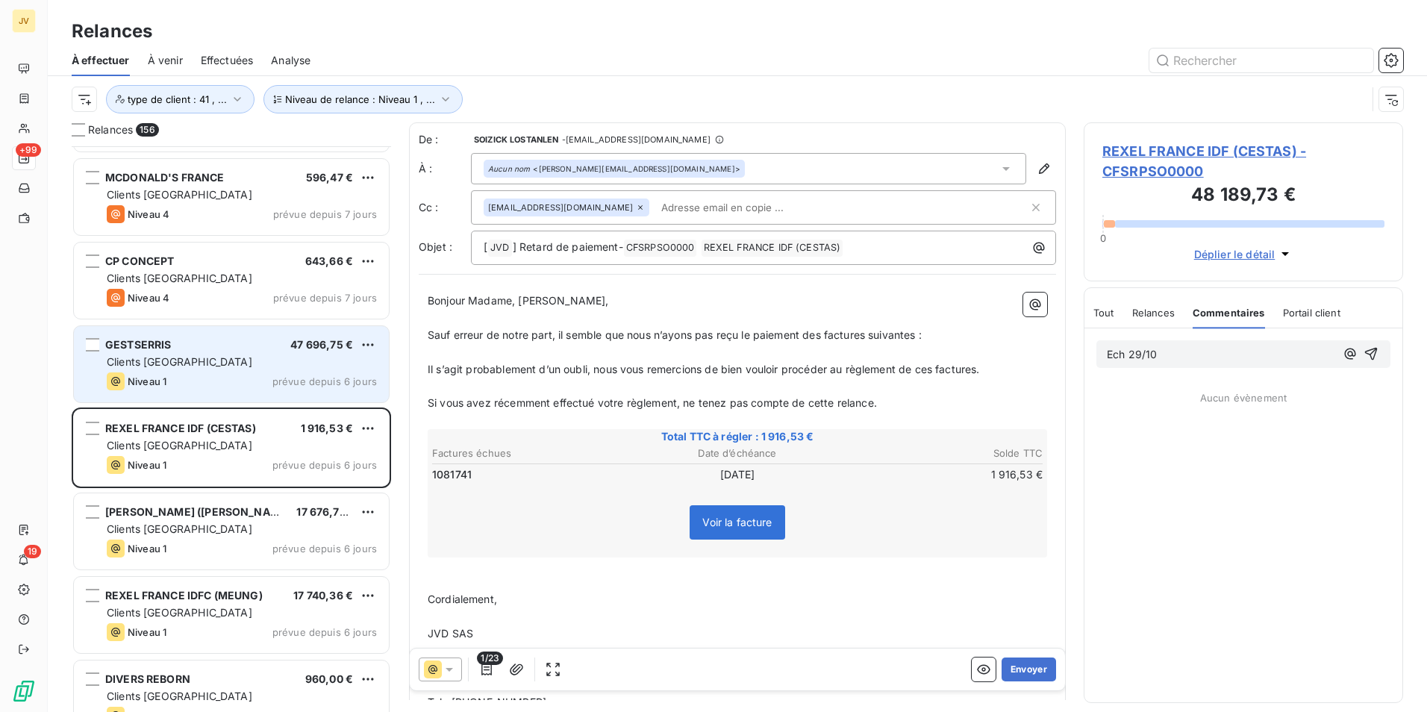
click at [188, 372] on div "Niveau 1 prévue depuis 6 jours" at bounding box center [242, 381] width 270 height 18
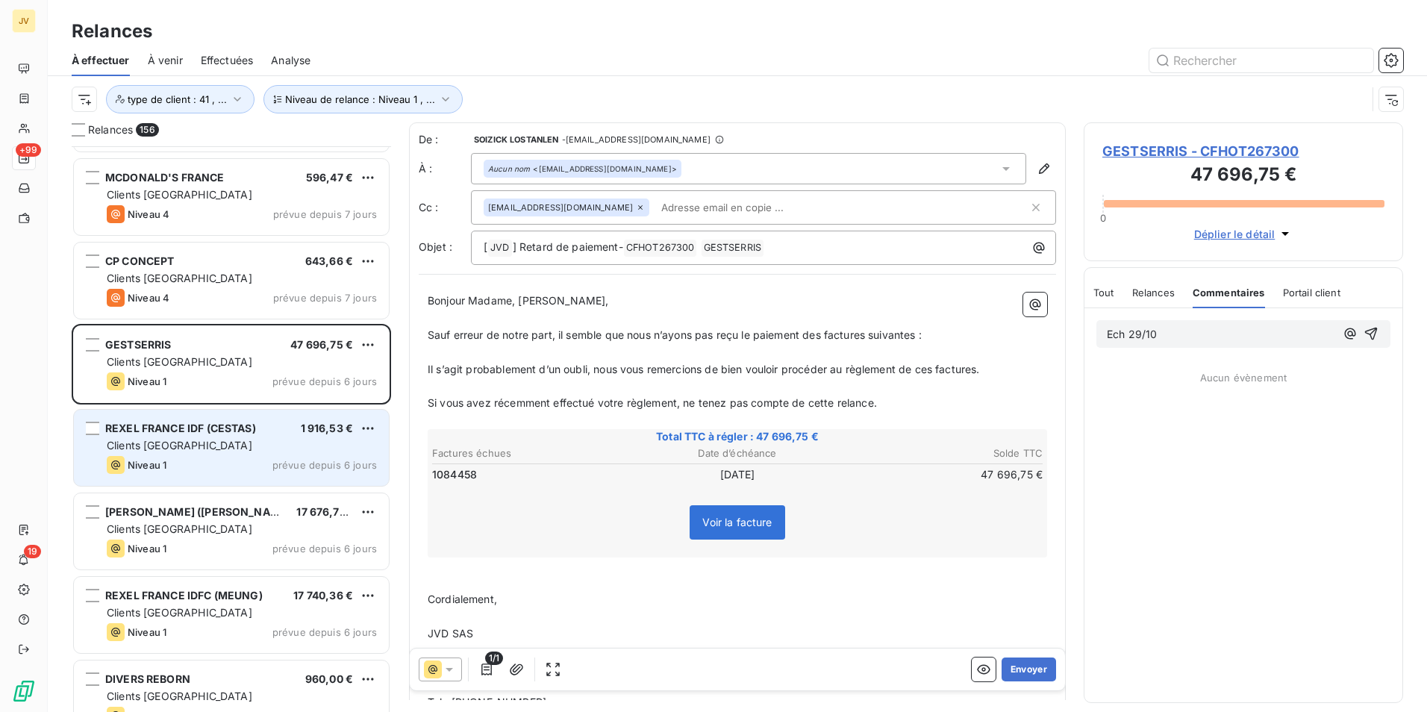
click at [172, 454] on div "REXEL FRANCE IDF (CESTAS) 1 916,53 € Clients France Niveau 1 prévue depuis 6 jo…" at bounding box center [231, 448] width 315 height 76
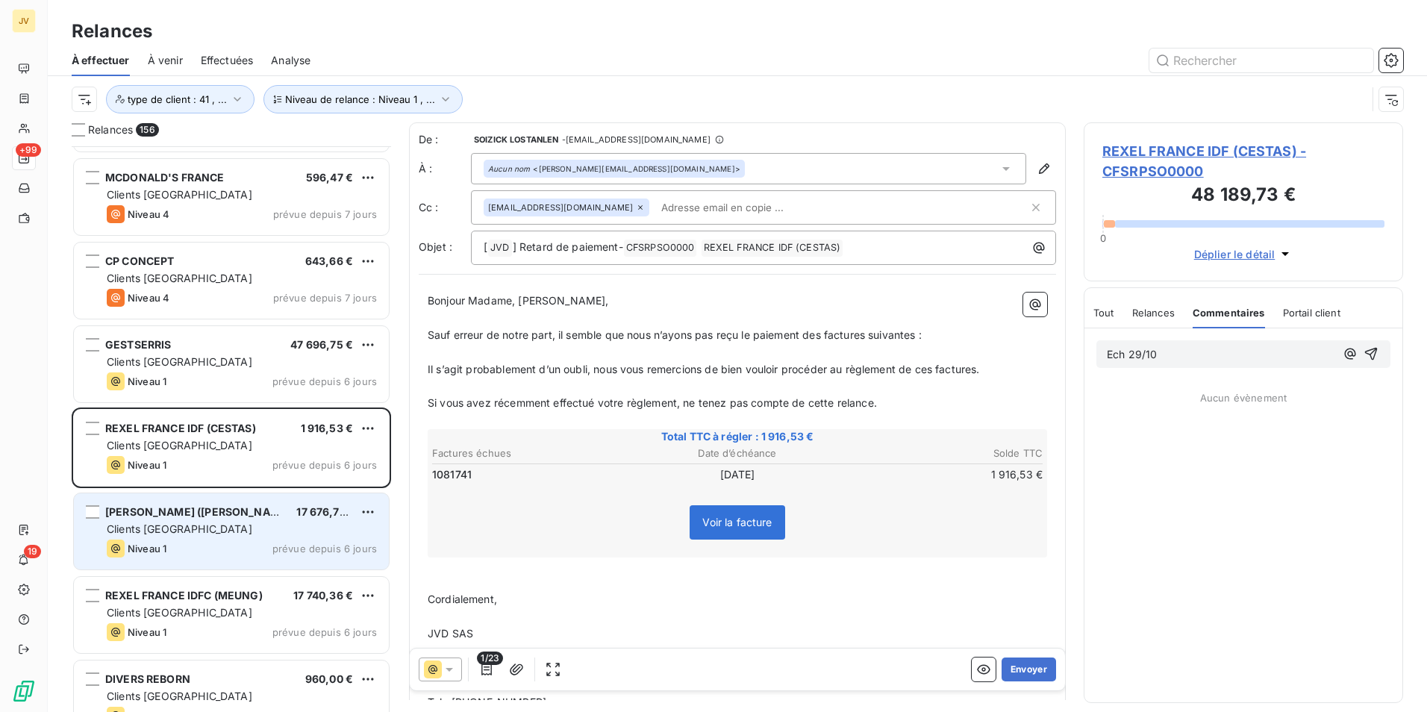
click at [196, 525] on div "Clients [GEOGRAPHIC_DATA]" at bounding box center [242, 529] width 270 height 15
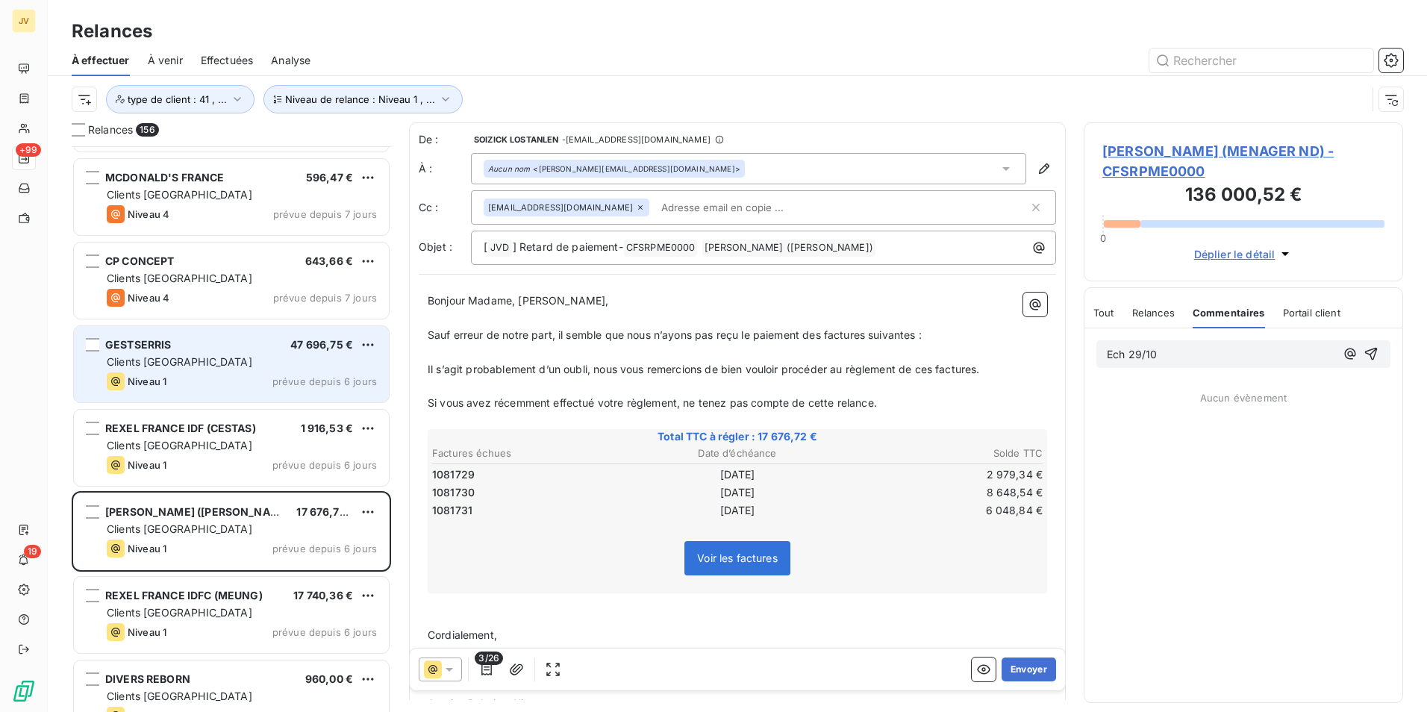
click at [203, 364] on div "Clients [GEOGRAPHIC_DATA]" at bounding box center [242, 362] width 270 height 15
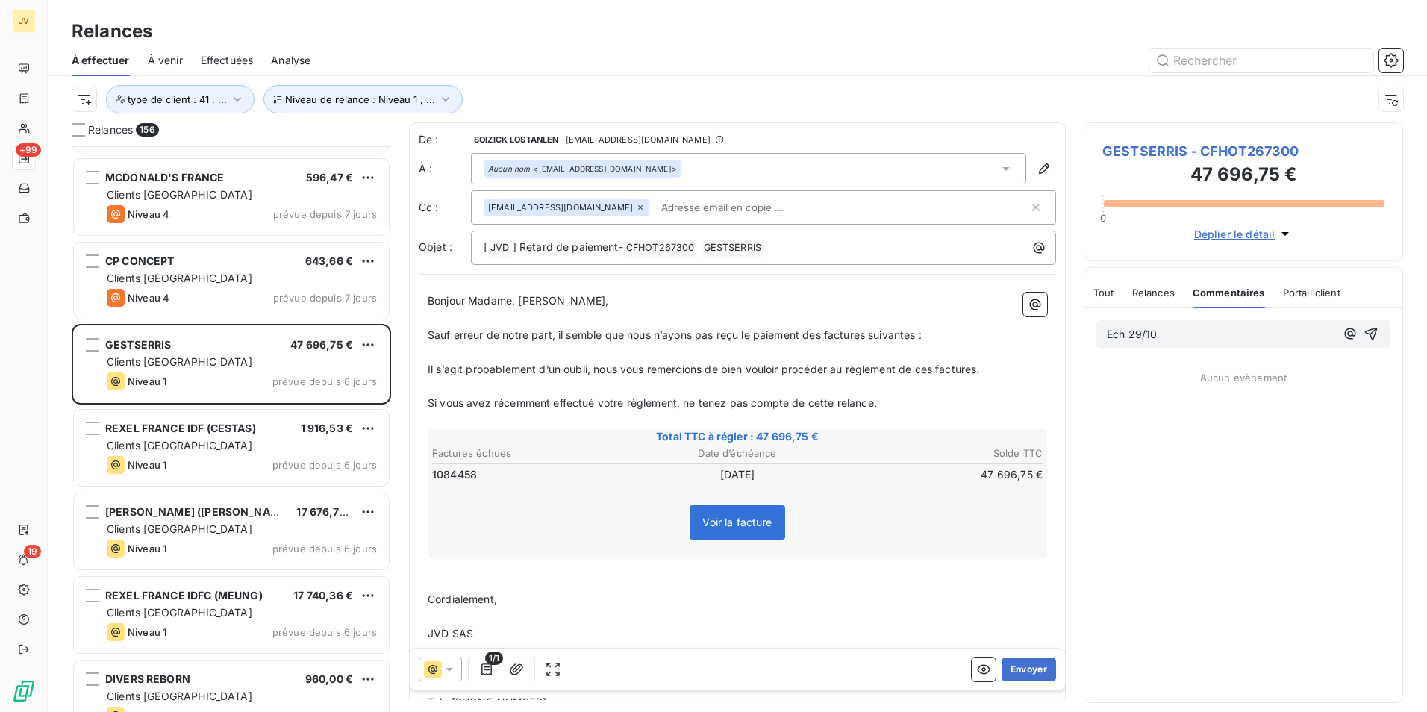
drag, startPoint x: 1374, startPoint y: 334, endPoint x: 1111, endPoint y: 478, distance: 300.3
click at [1111, 478] on div "Ech 29/10 Aucun évènement" at bounding box center [1244, 505] width 318 height 394
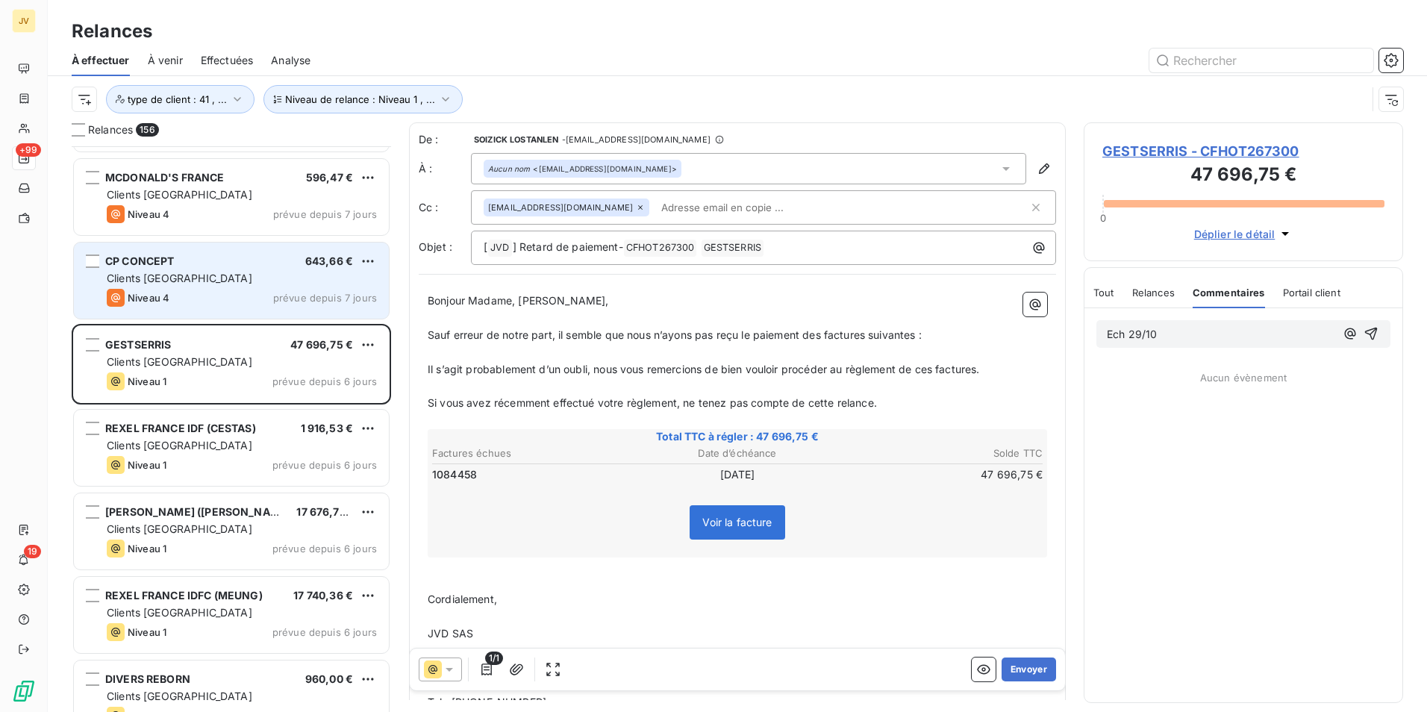
click at [199, 291] on div "Niveau 4 prévue depuis 7 jours" at bounding box center [242, 298] width 270 height 18
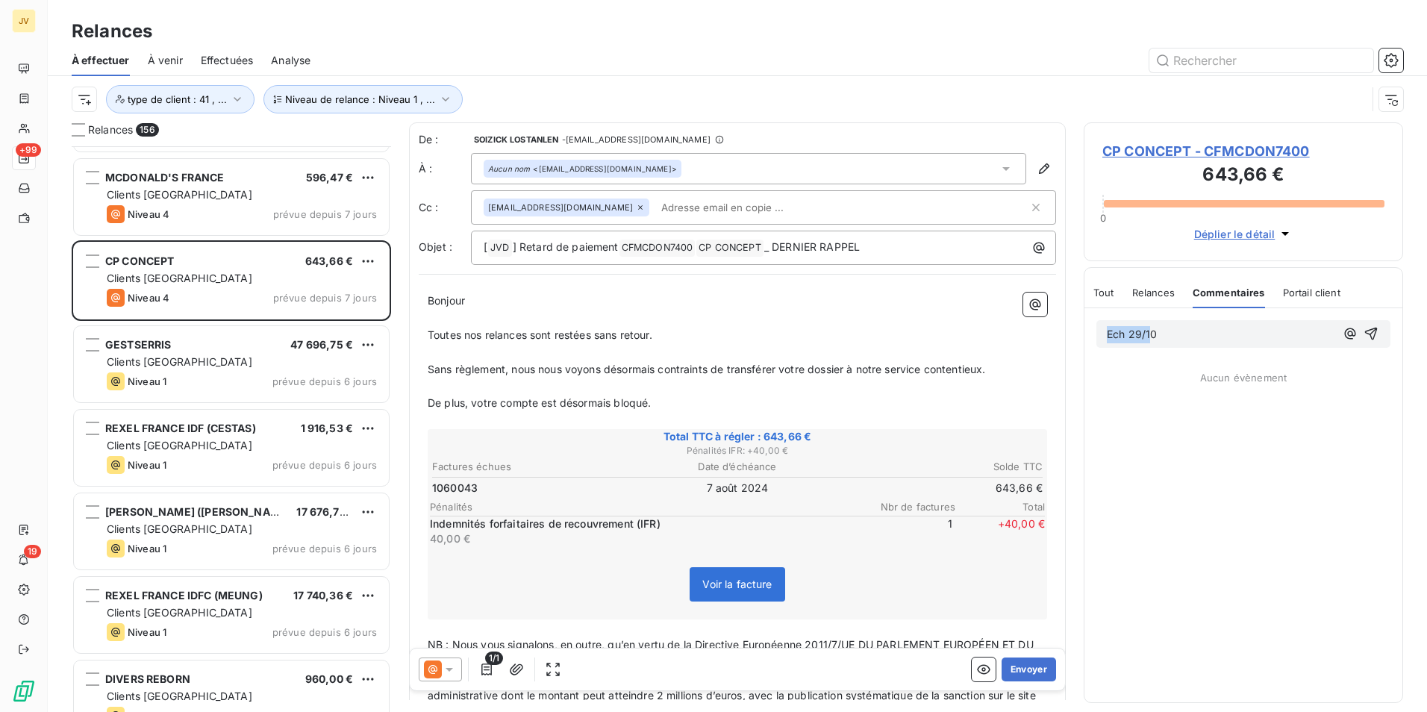
drag, startPoint x: 1152, startPoint y: 331, endPoint x: 726, endPoint y: 402, distance: 432.1
click at [687, 415] on div "Relances 156 HOTEL LE GRAND MONARQUE 1 549,42 € Clients France Niveau 2 prévue …" at bounding box center [737, 417] width 1379 height 590
drag, startPoint x: 1131, startPoint y: 328, endPoint x: 1051, endPoint y: 348, distance: 82.4
click at [1052, 348] on div "Relances 156 HOTEL LE GRAND MONARQUE 1 549,42 € Clients France Niveau 2 prévue …" at bounding box center [737, 417] width 1379 height 590
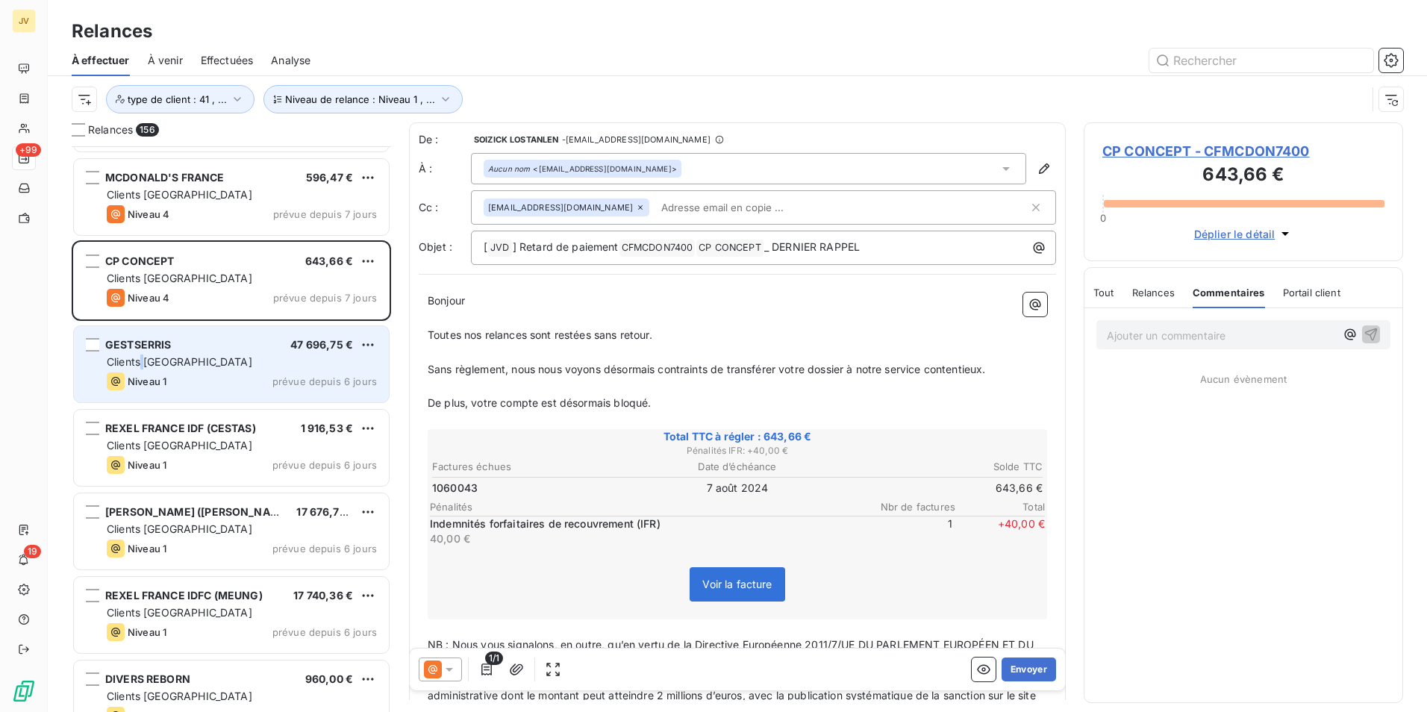
click at [143, 363] on span "Clients [GEOGRAPHIC_DATA]" at bounding box center [180, 361] width 146 height 13
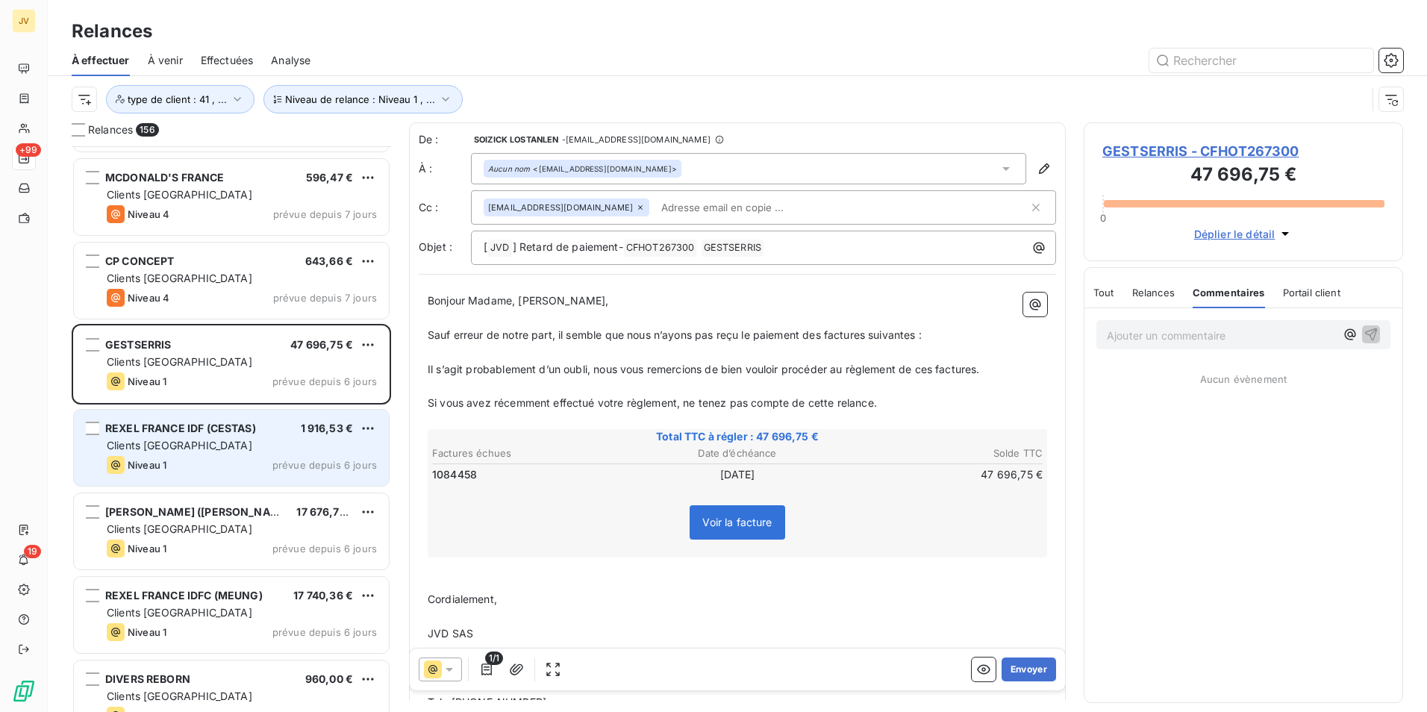
click at [243, 460] on div "Niveau 1 prévue depuis 6 jours" at bounding box center [242, 465] width 270 height 18
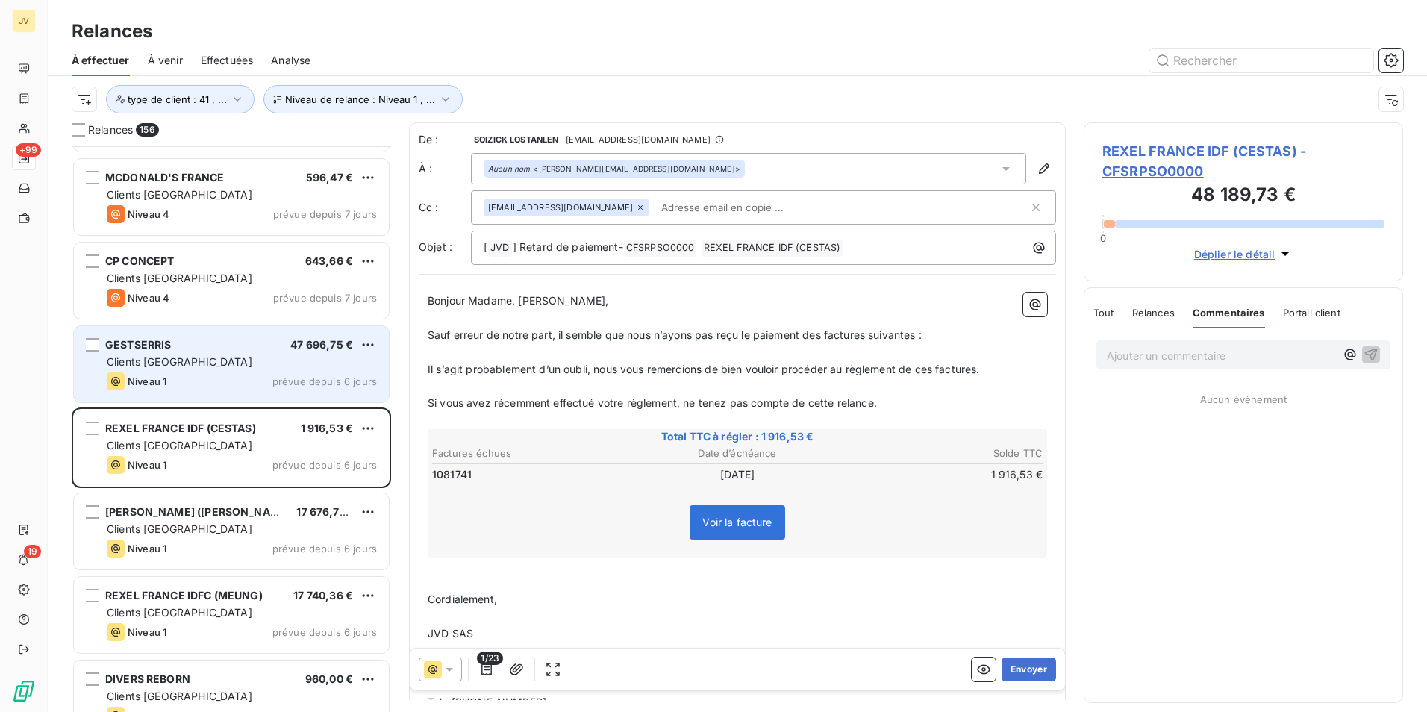
click at [250, 365] on div "Clients [GEOGRAPHIC_DATA]" at bounding box center [242, 362] width 270 height 15
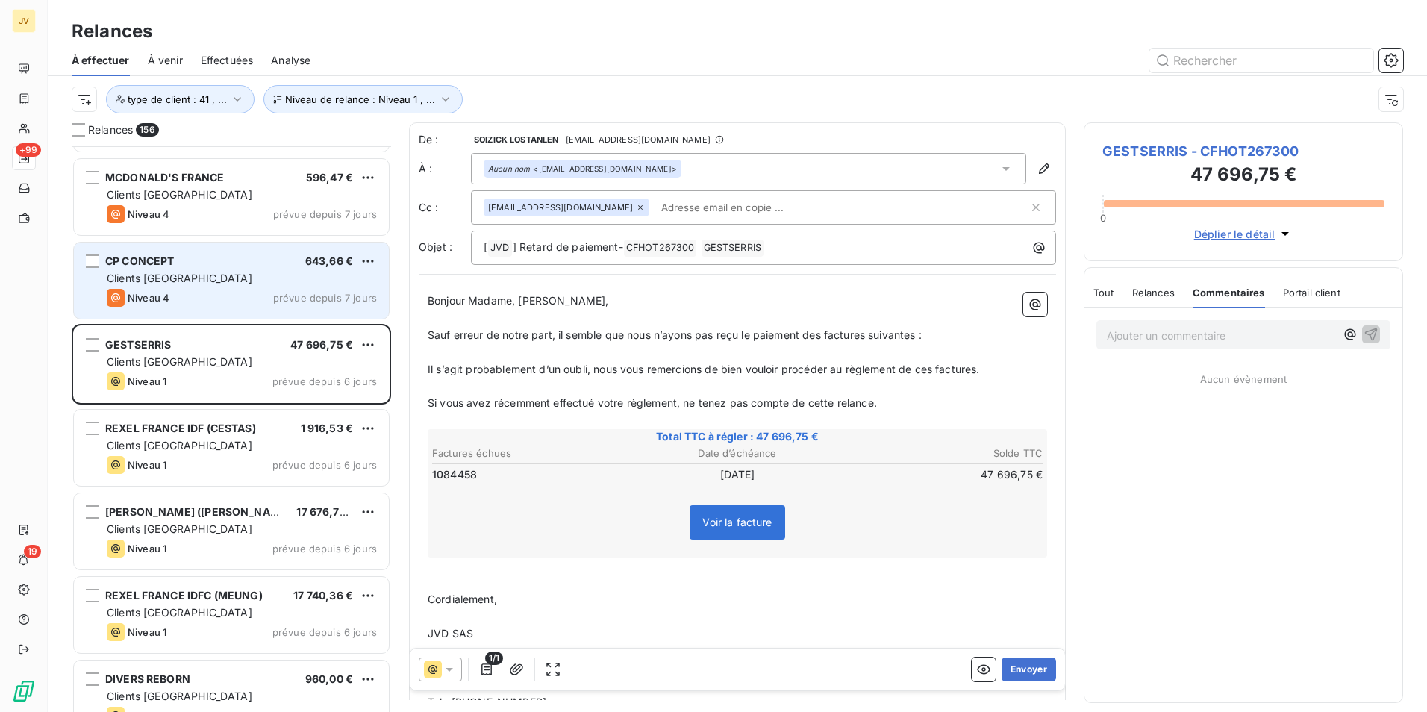
drag, startPoint x: 199, startPoint y: 264, endPoint x: 403, endPoint y: 413, distance: 252.2
click at [199, 265] on div "CP CONCEPT 643,66 €" at bounding box center [242, 261] width 270 height 13
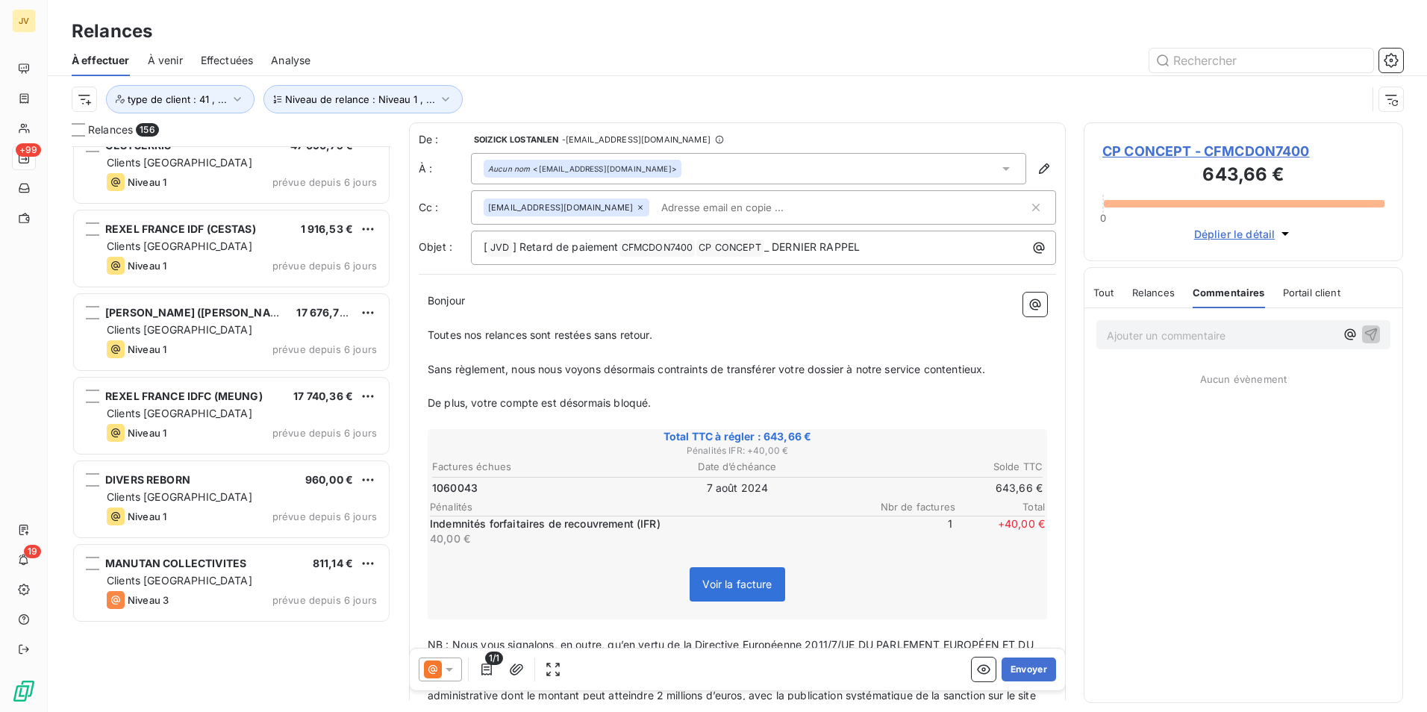
scroll to position [12477, 0]
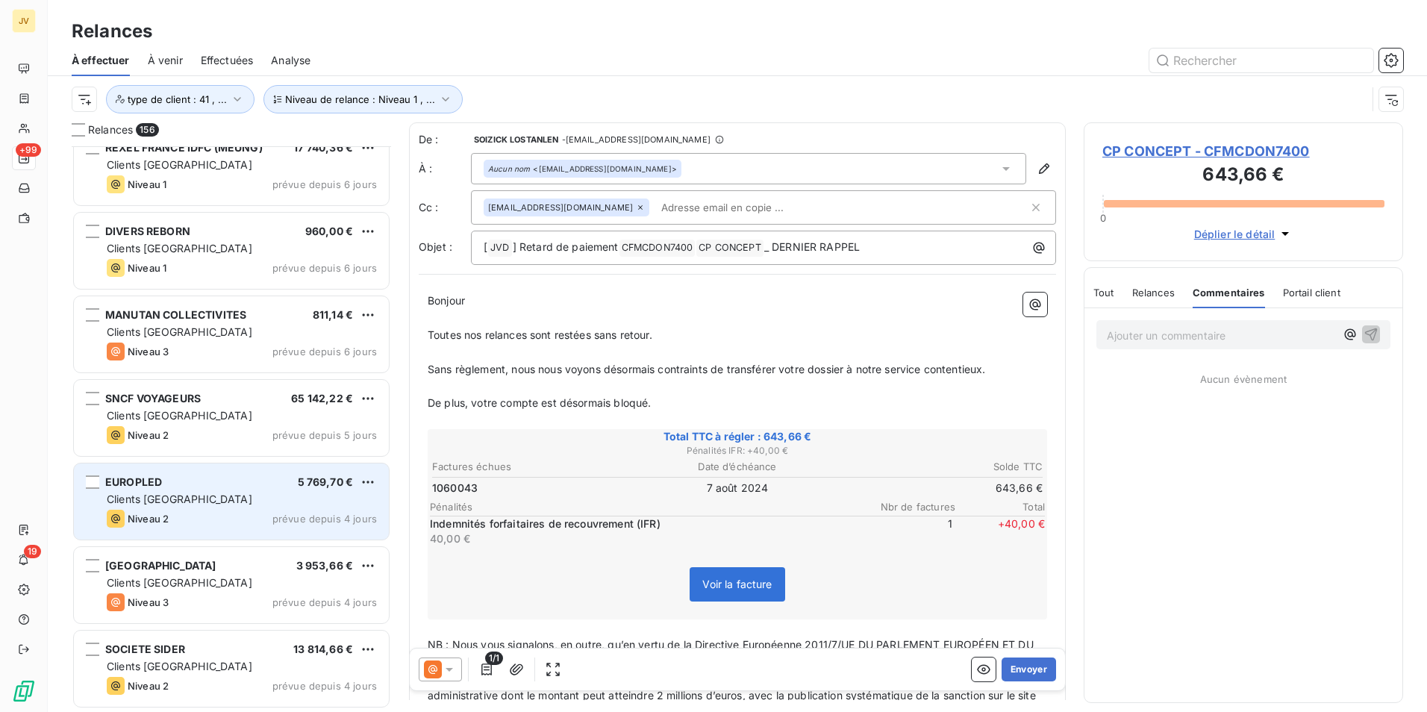
click at [190, 499] on div "Clients [GEOGRAPHIC_DATA]" at bounding box center [242, 499] width 270 height 15
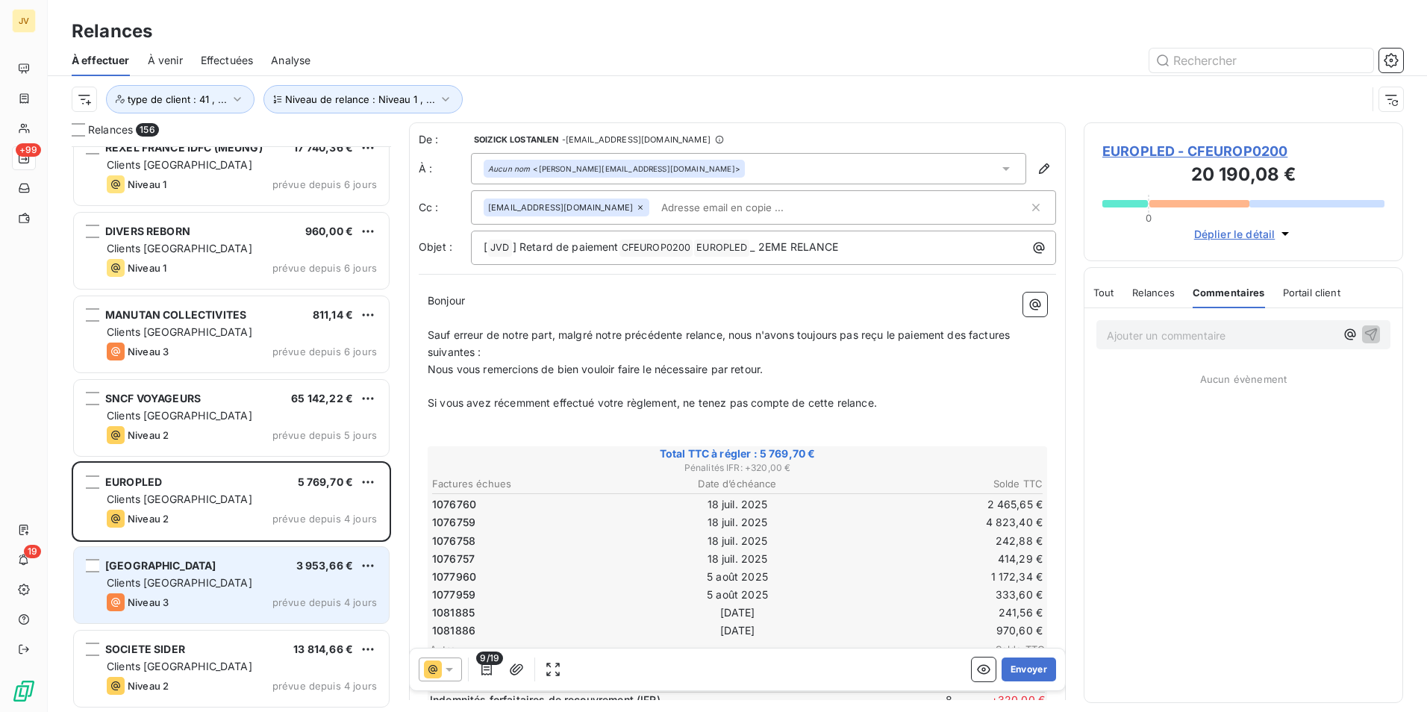
click at [178, 589] on div "Clients [GEOGRAPHIC_DATA]" at bounding box center [242, 583] width 270 height 15
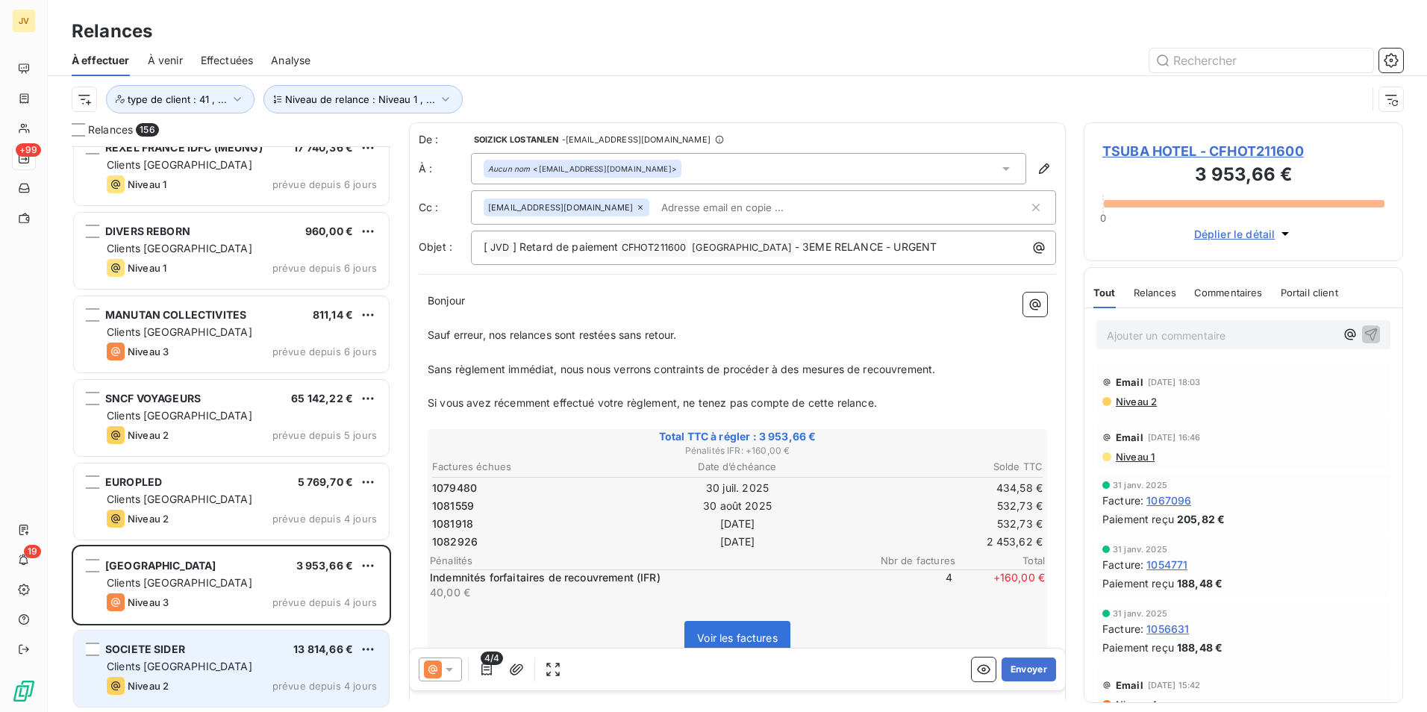
drag, startPoint x: 192, startPoint y: 657, endPoint x: 310, endPoint y: 658, distance: 118.0
click at [196, 657] on div "SOCIETE SIDER 13 814,66 € Clients France Niveau 2 prévue depuis 4 jours" at bounding box center [231, 669] width 315 height 76
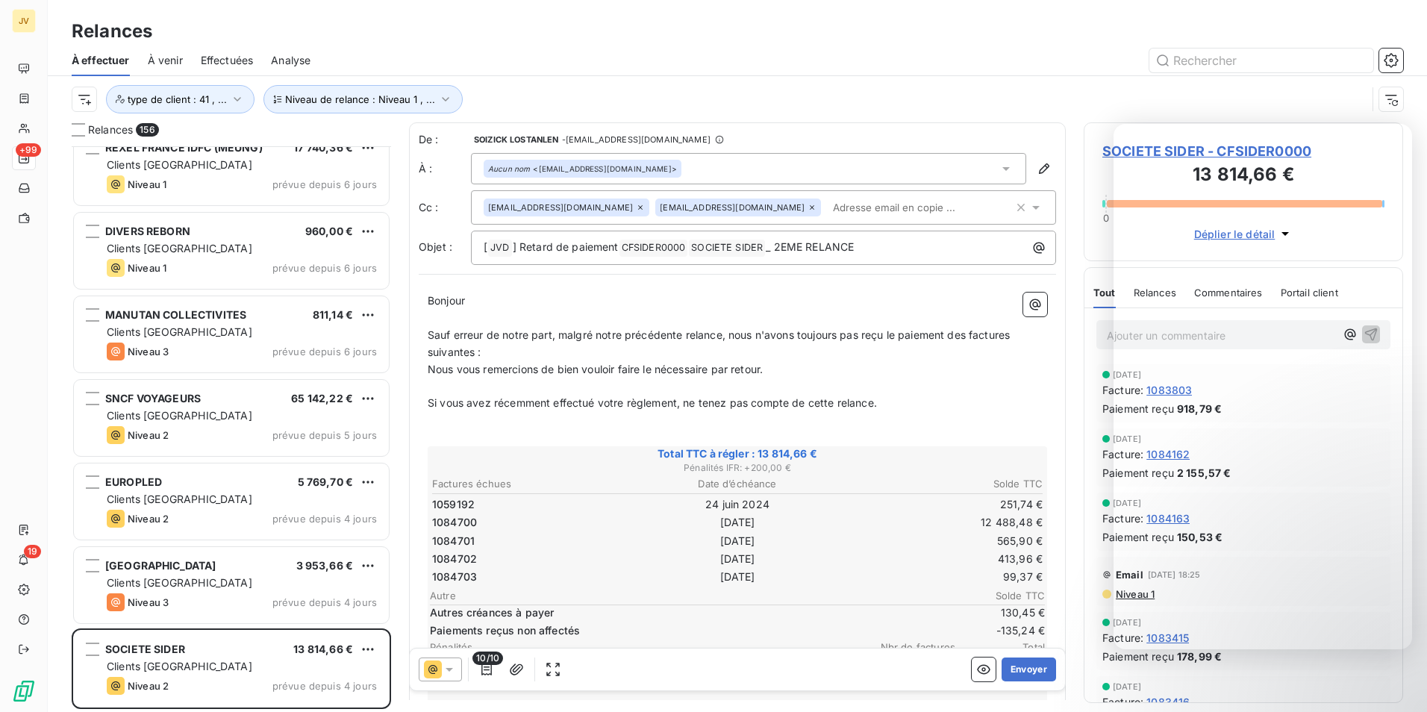
click at [787, 587] on div "Factures échues Date d’échéance Solde TTC 1059192 24 juin 2024 251,74 € 1084700…" at bounding box center [737, 581] width 615 height 212
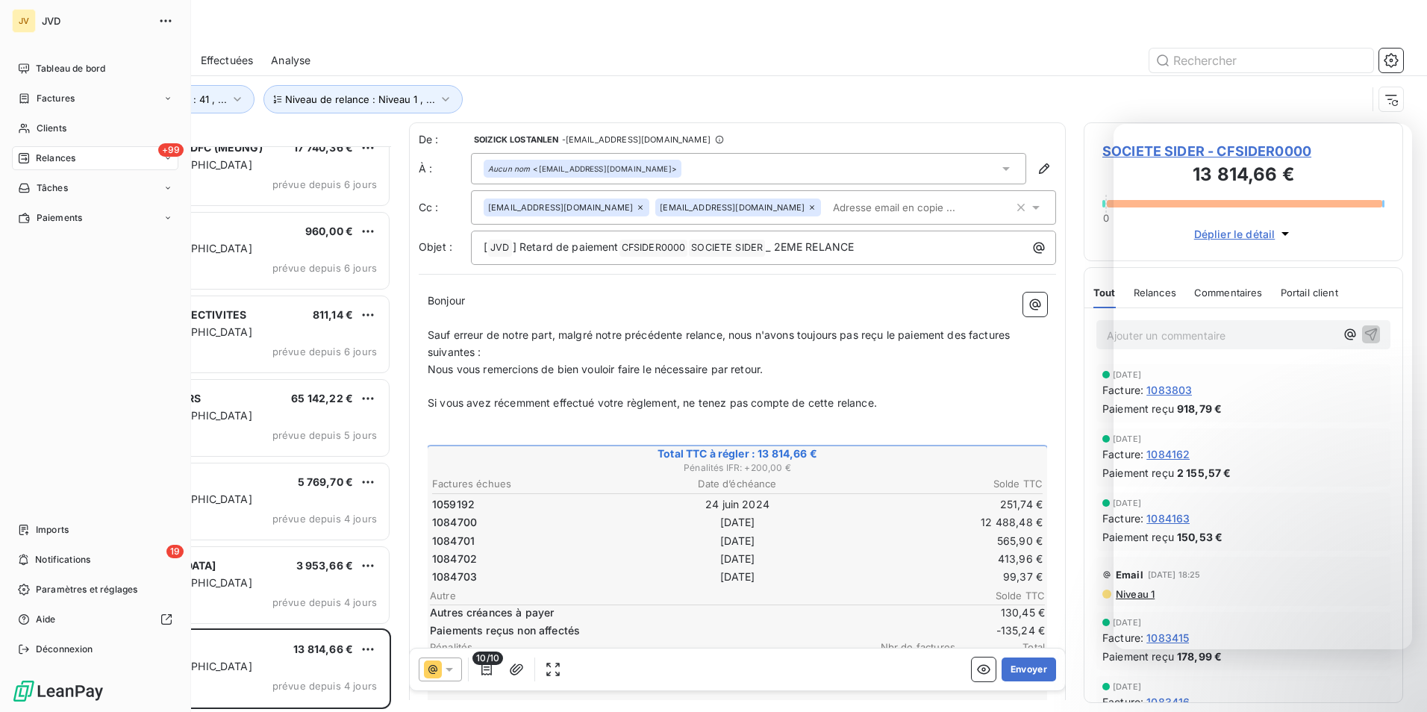
click at [43, 155] on span "Relances" at bounding box center [56, 158] width 40 height 13
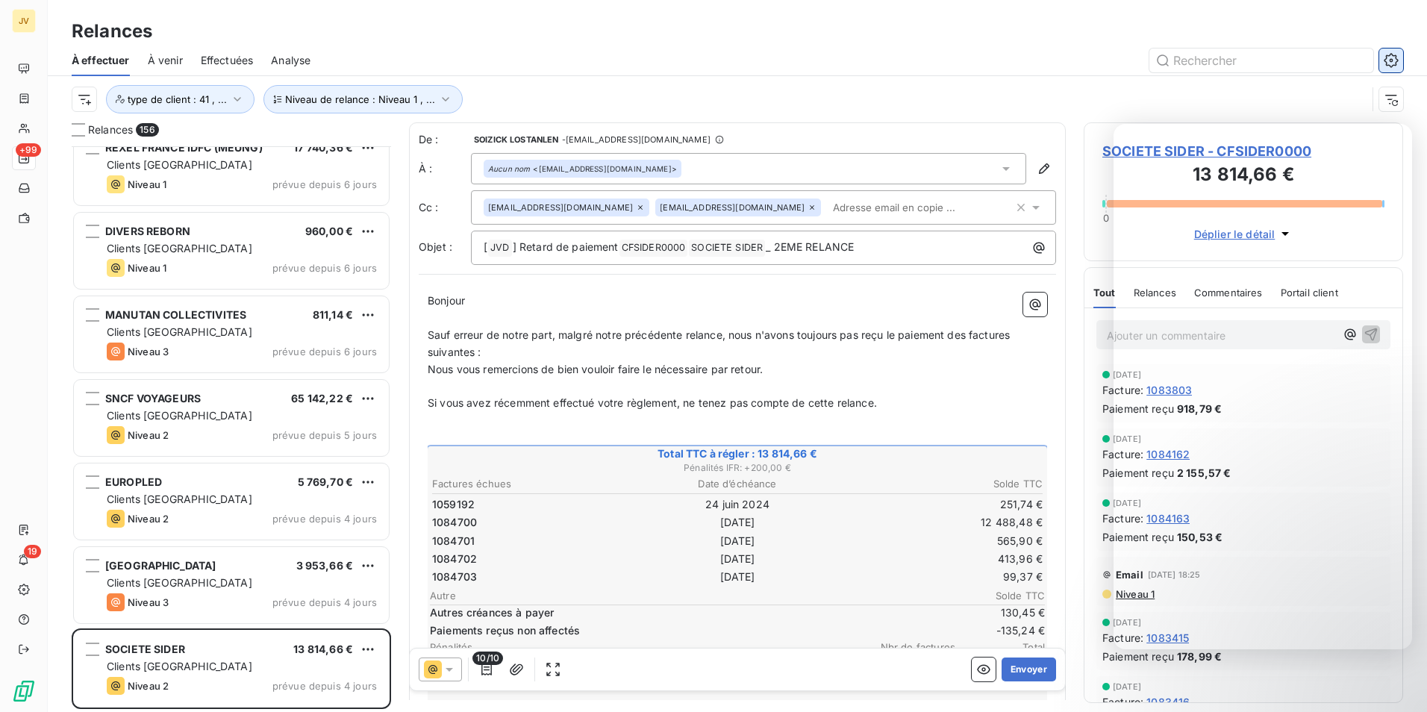
click at [1392, 59] on icon "button" at bounding box center [1392, 60] width 4 height 4
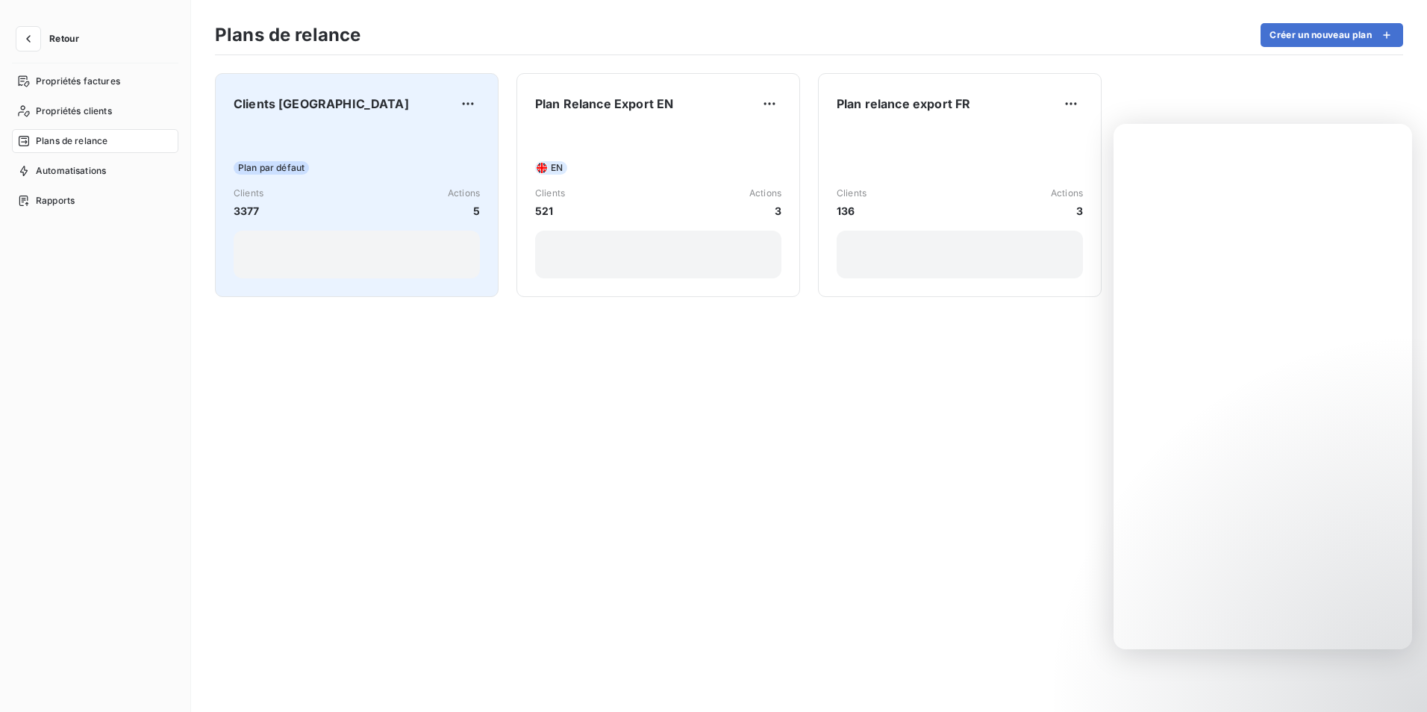
click at [290, 166] on span "Plan par défaut" at bounding box center [271, 167] width 75 height 13
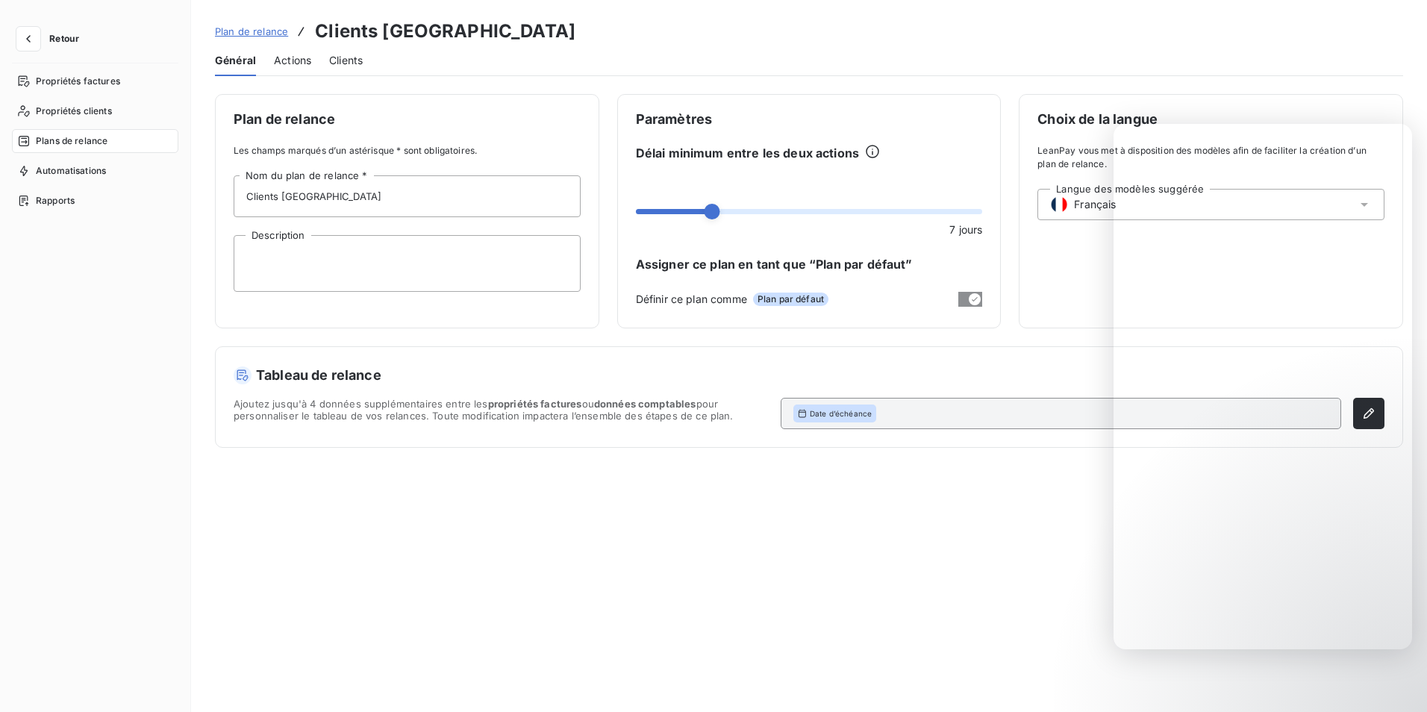
click at [297, 52] on div "Actions" at bounding box center [292, 60] width 37 height 31
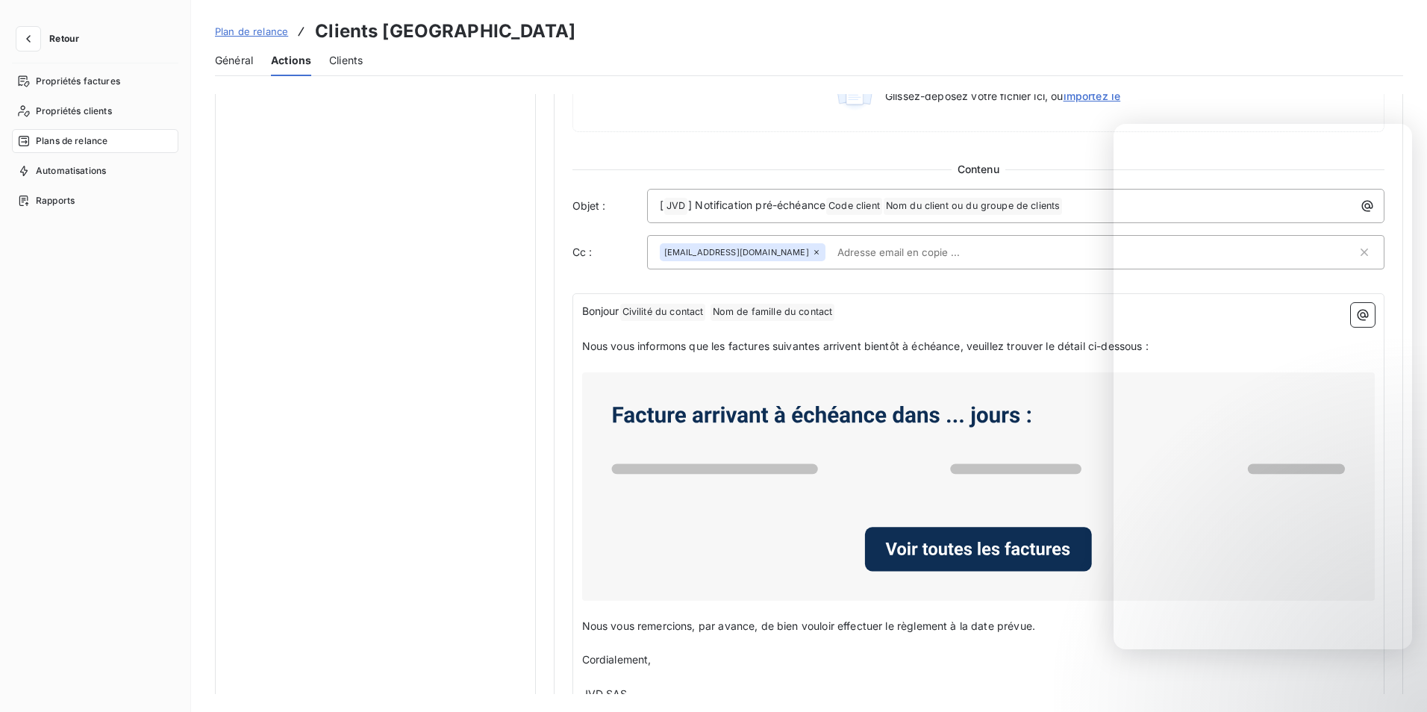
scroll to position [573, 0]
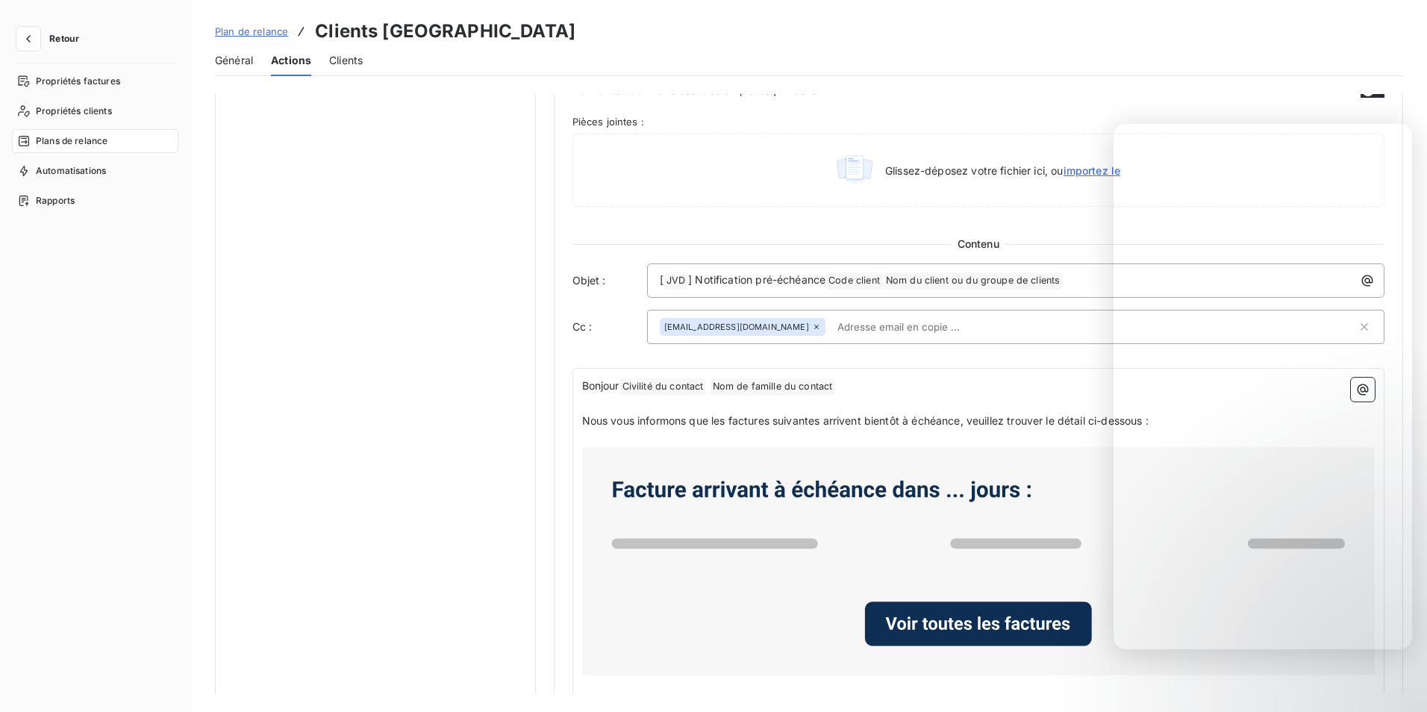
click at [705, 327] on span "[EMAIL_ADDRESS][DOMAIN_NAME]" at bounding box center [736, 326] width 145 height 9
click at [812, 328] on icon at bounding box center [816, 326] width 9 height 9
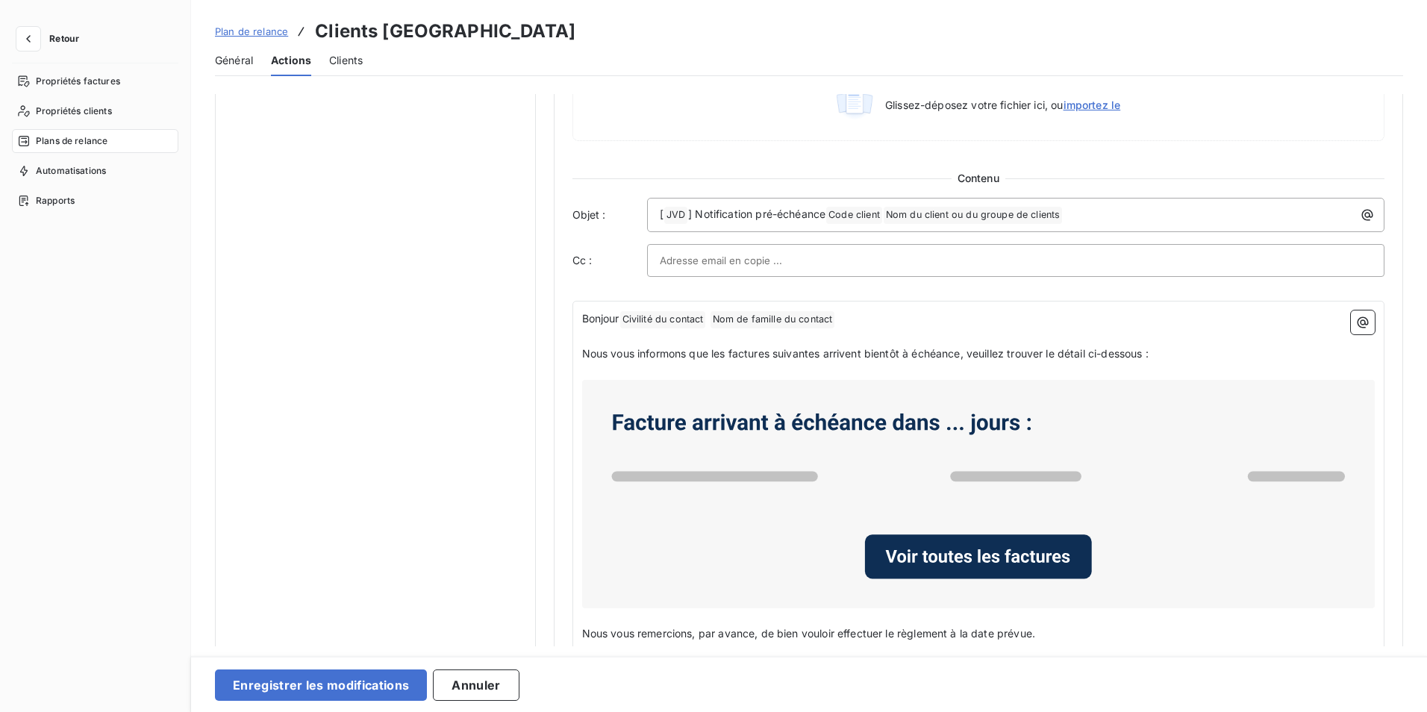
scroll to position [470, 0]
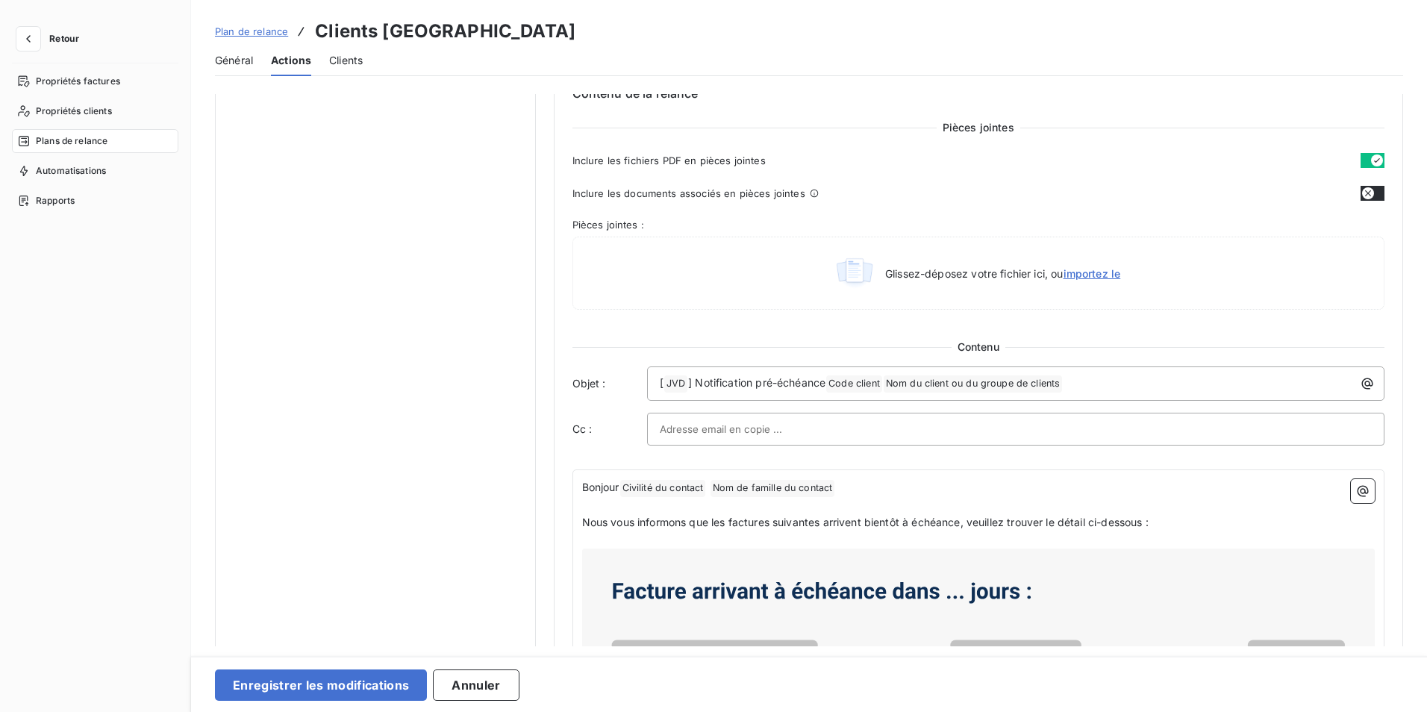
click at [287, 61] on span "Actions" at bounding box center [291, 60] width 40 height 15
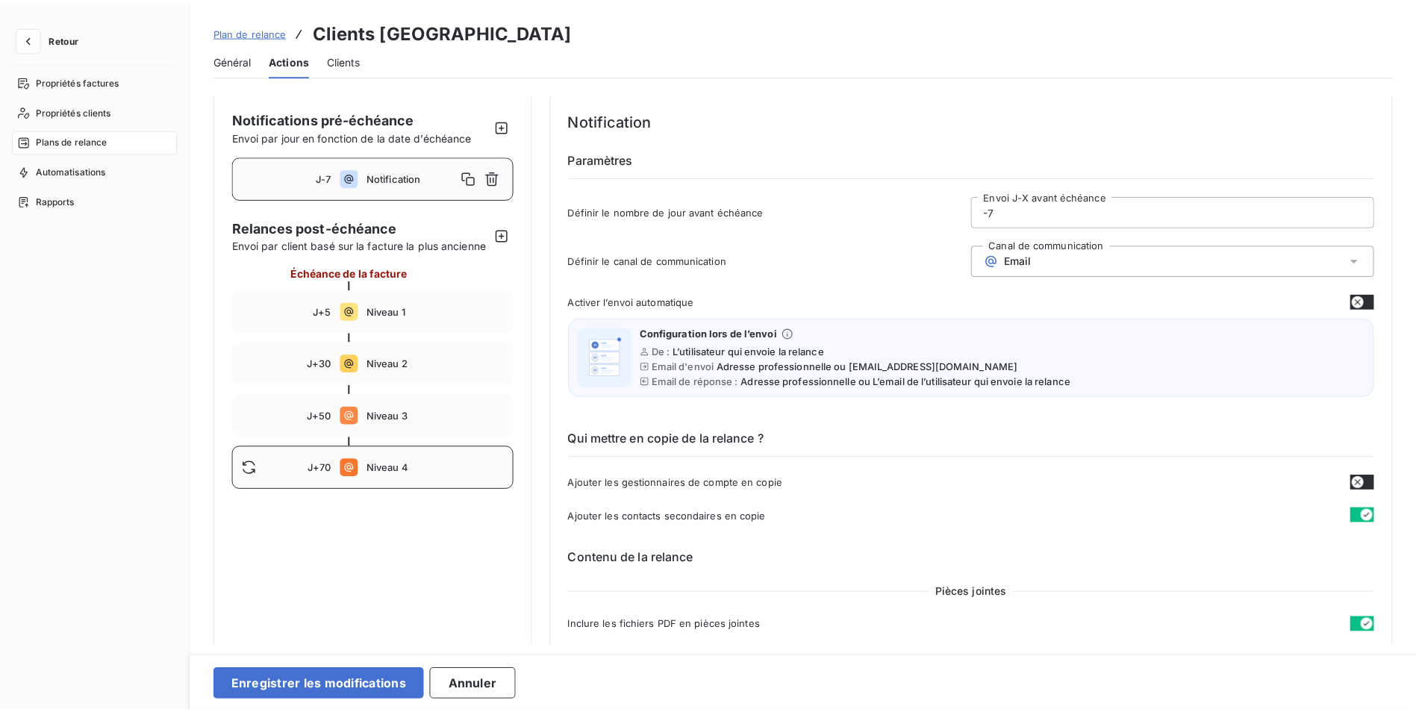
scroll to position [0, 0]
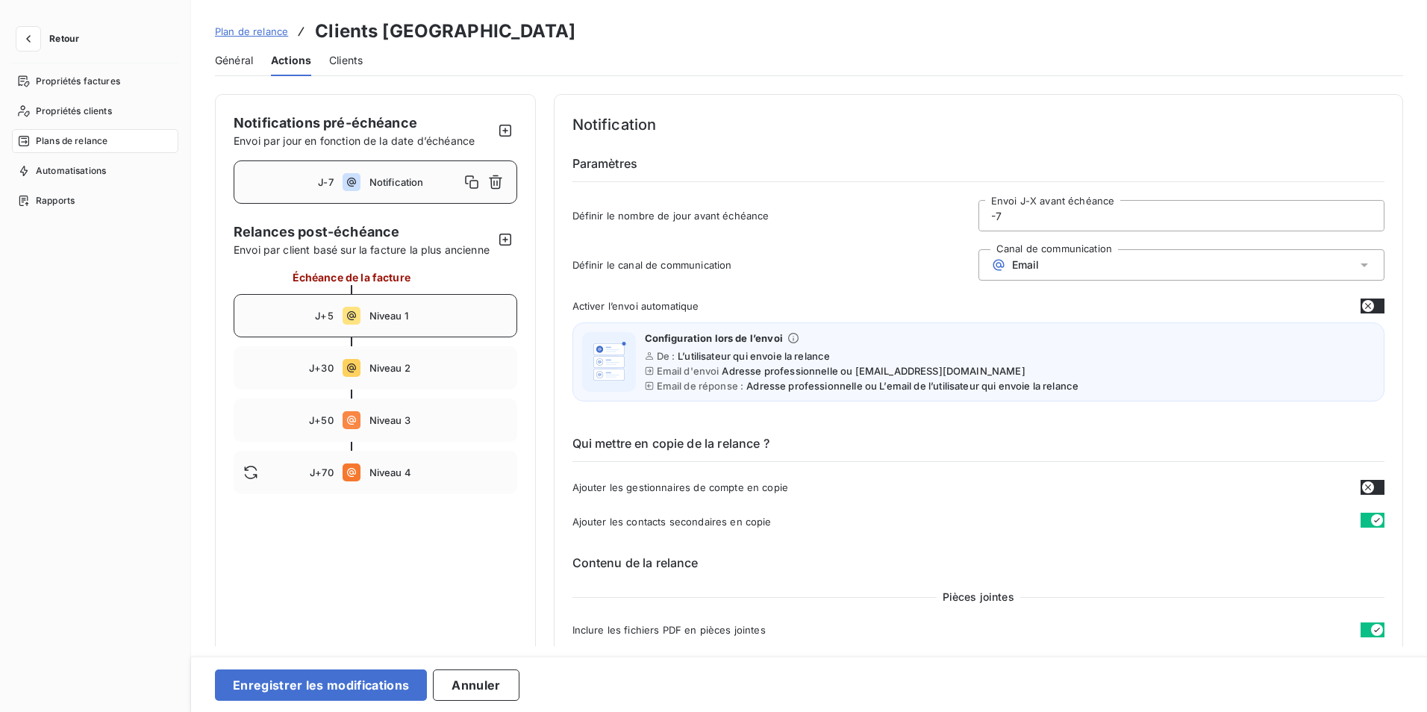
click at [389, 337] on div "J+5 Niveau 1" at bounding box center [376, 315] width 284 height 43
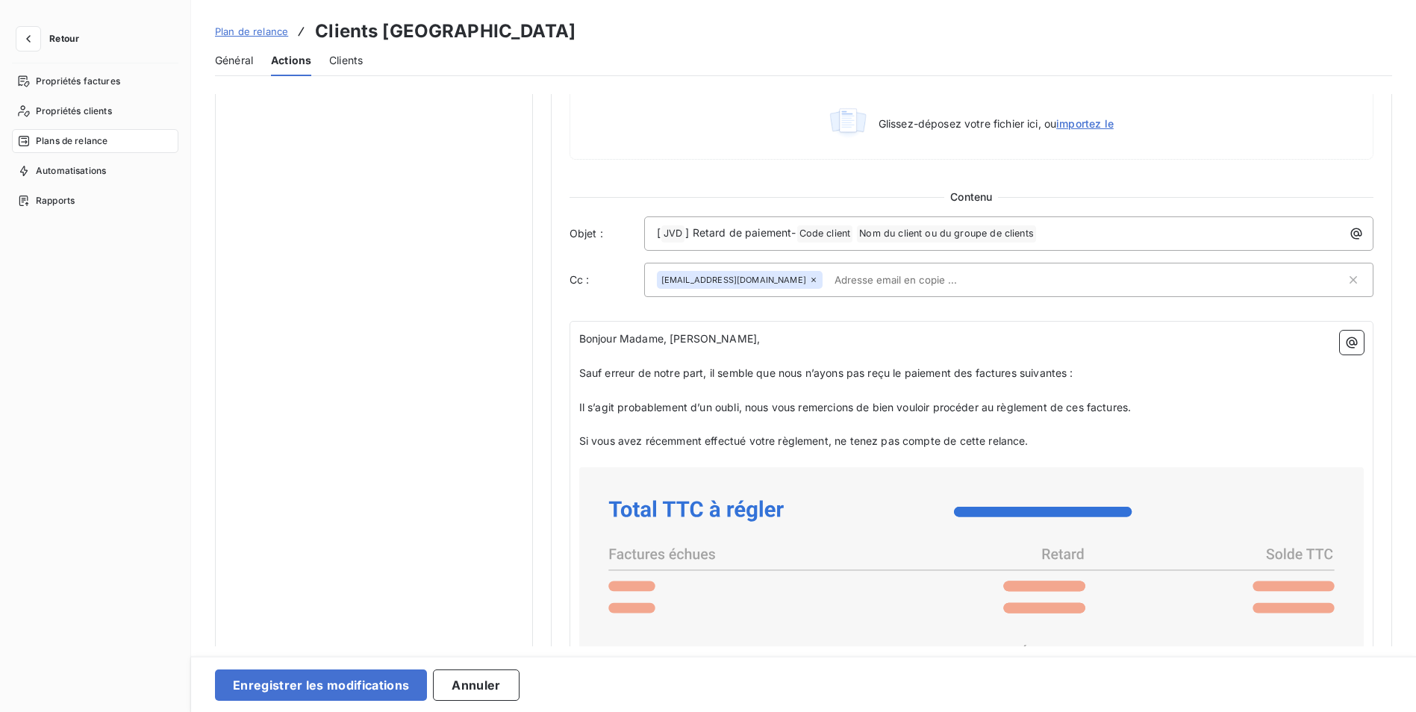
scroll to position [746, 0]
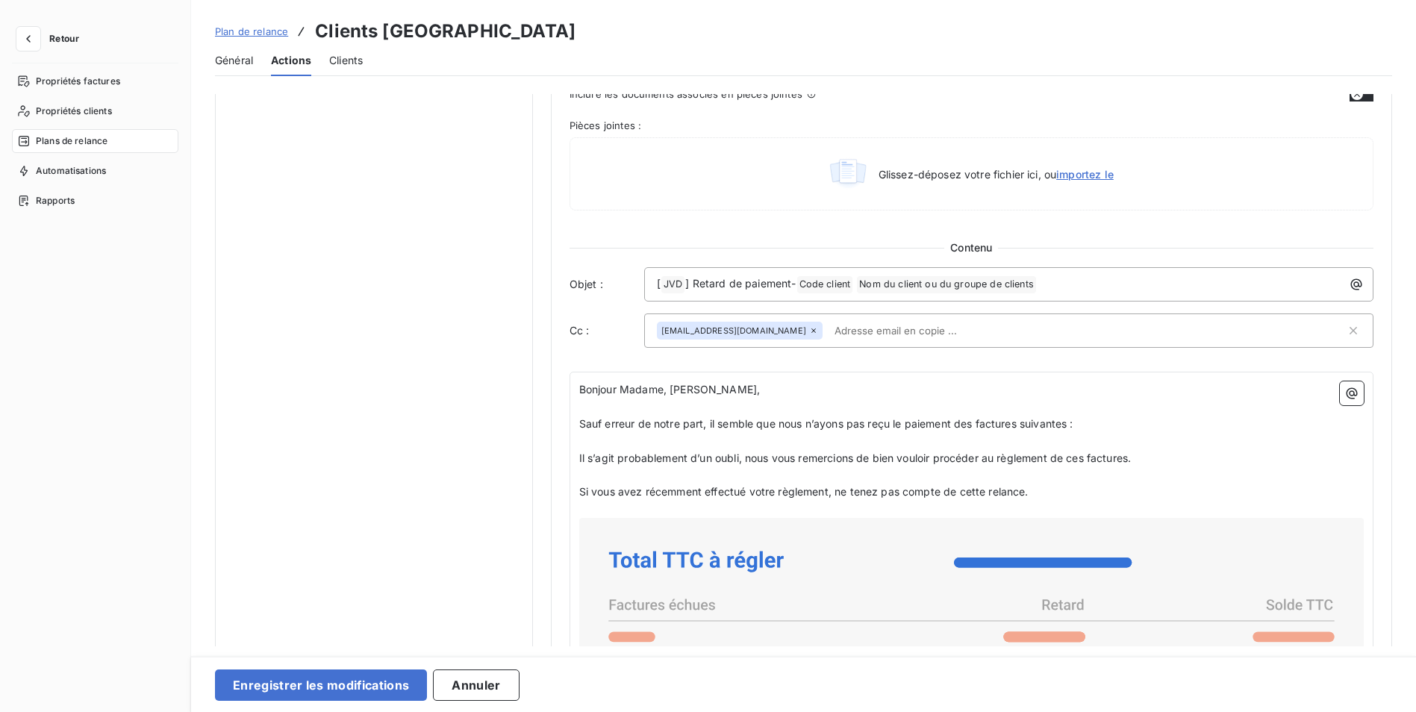
click at [811, 331] on icon at bounding box center [813, 330] width 4 height 4
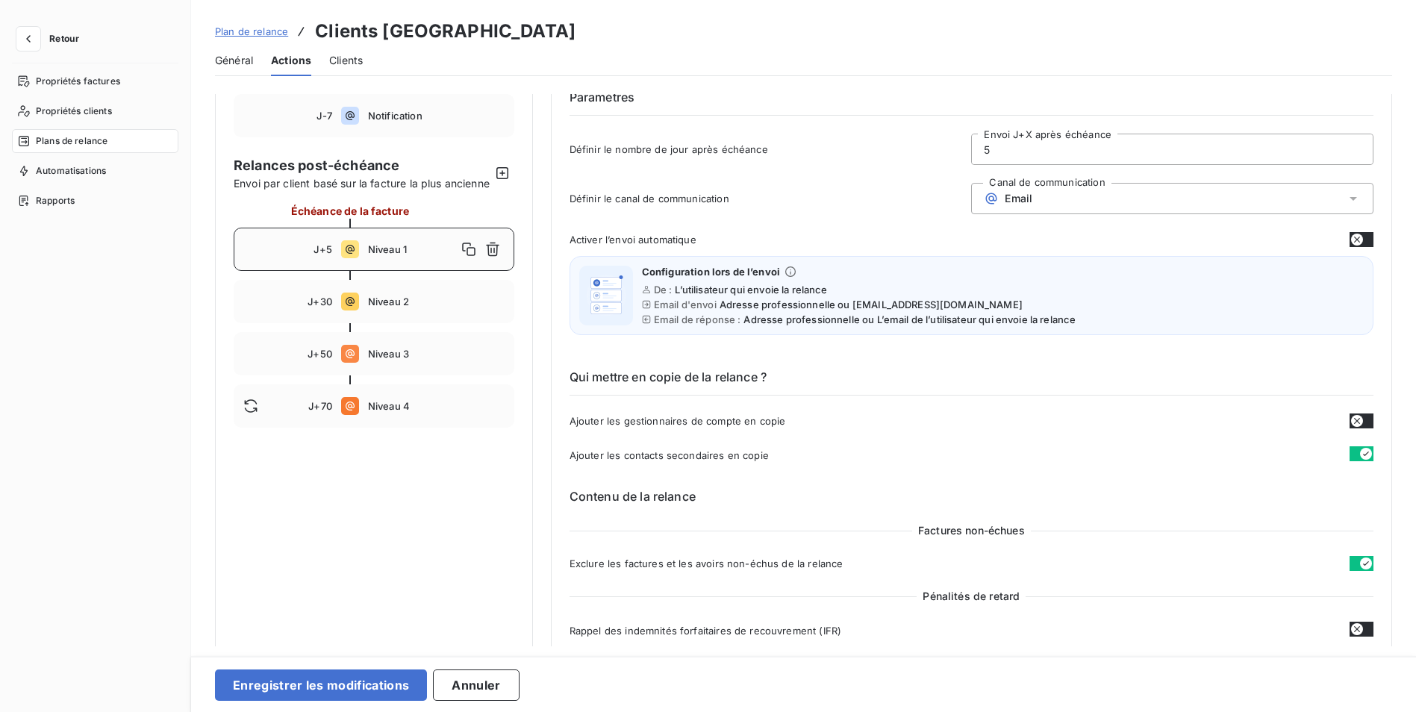
scroll to position [0, 0]
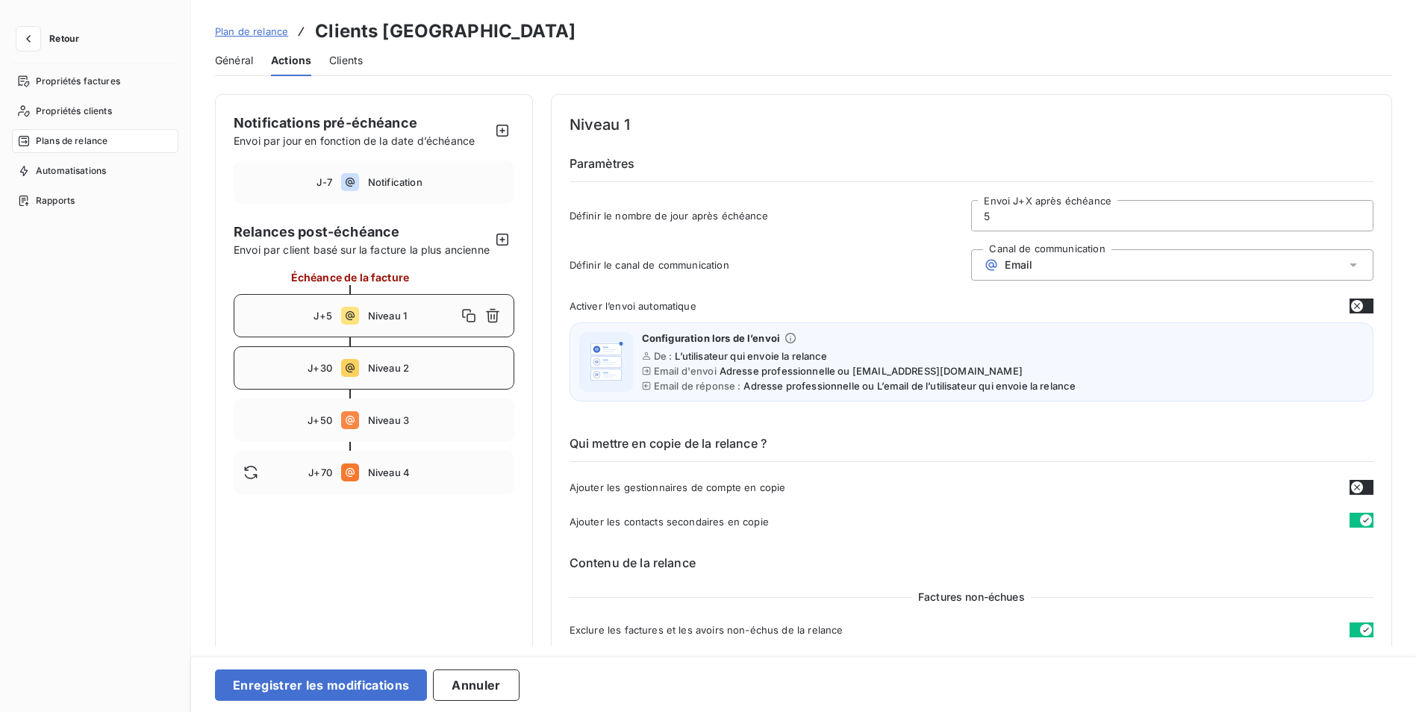
click at [390, 374] on span "Niveau 2" at bounding box center [436, 368] width 137 height 12
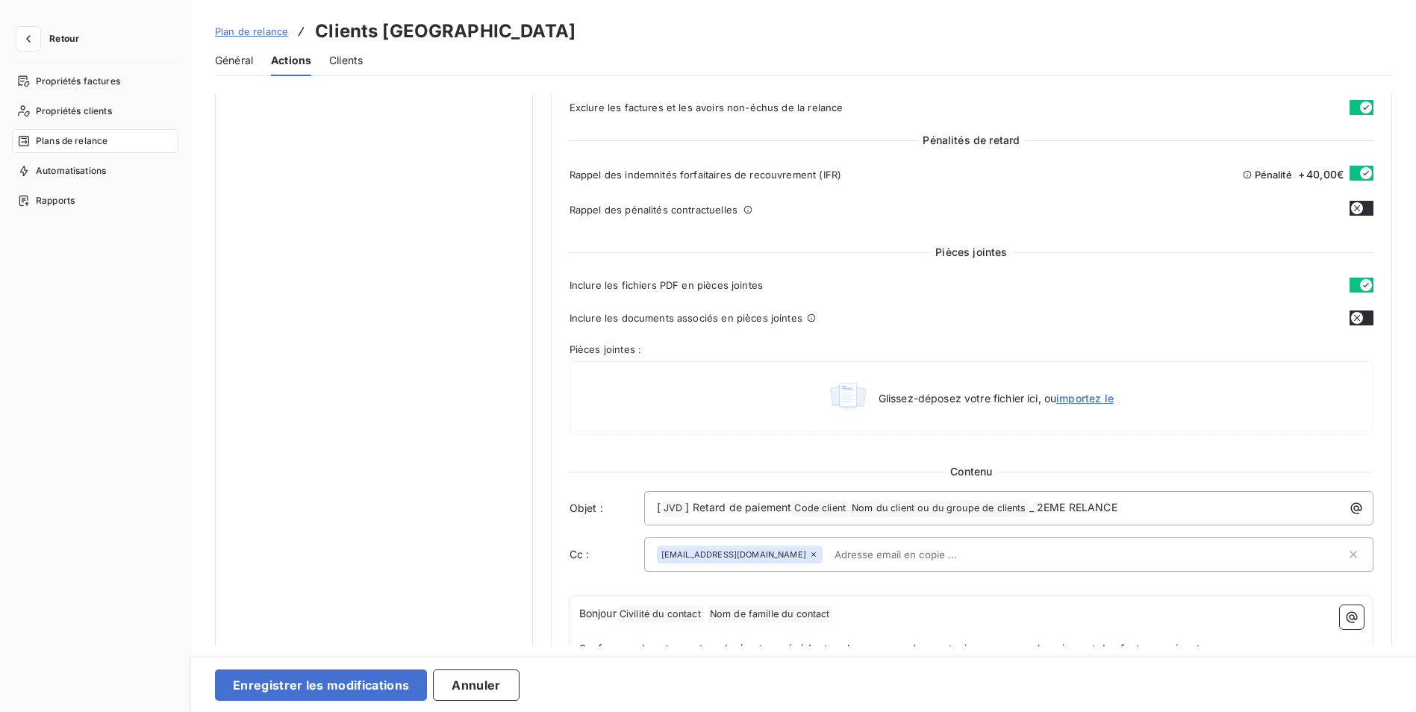
scroll to position [821, 0]
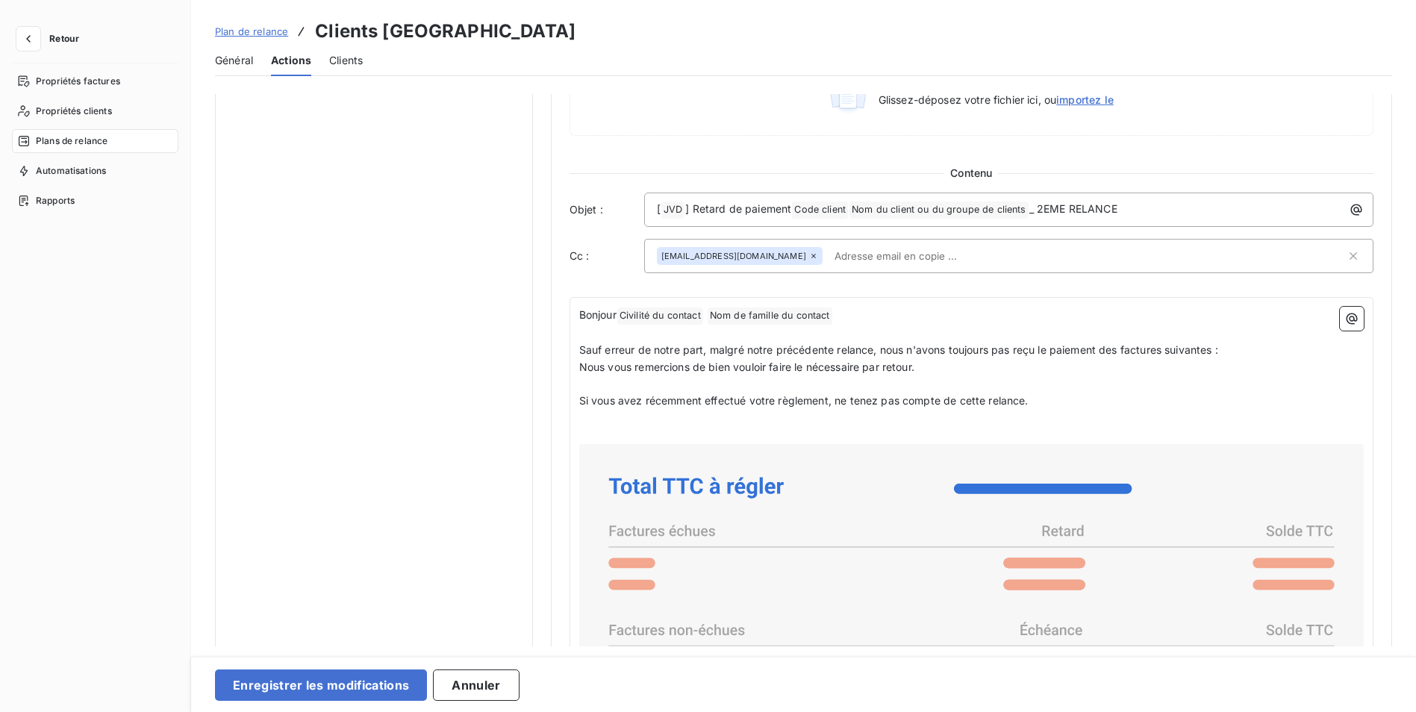
click at [811, 257] on icon at bounding box center [813, 256] width 4 height 4
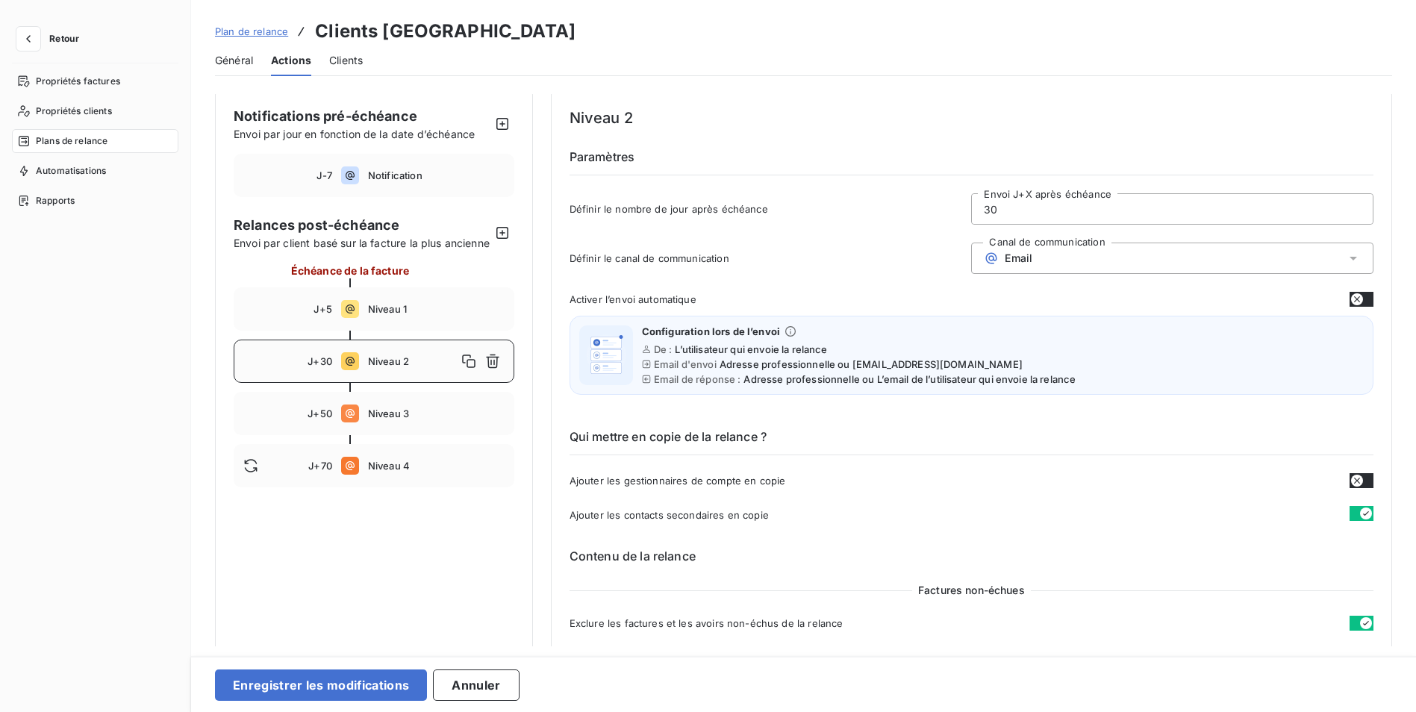
scroll to position [0, 0]
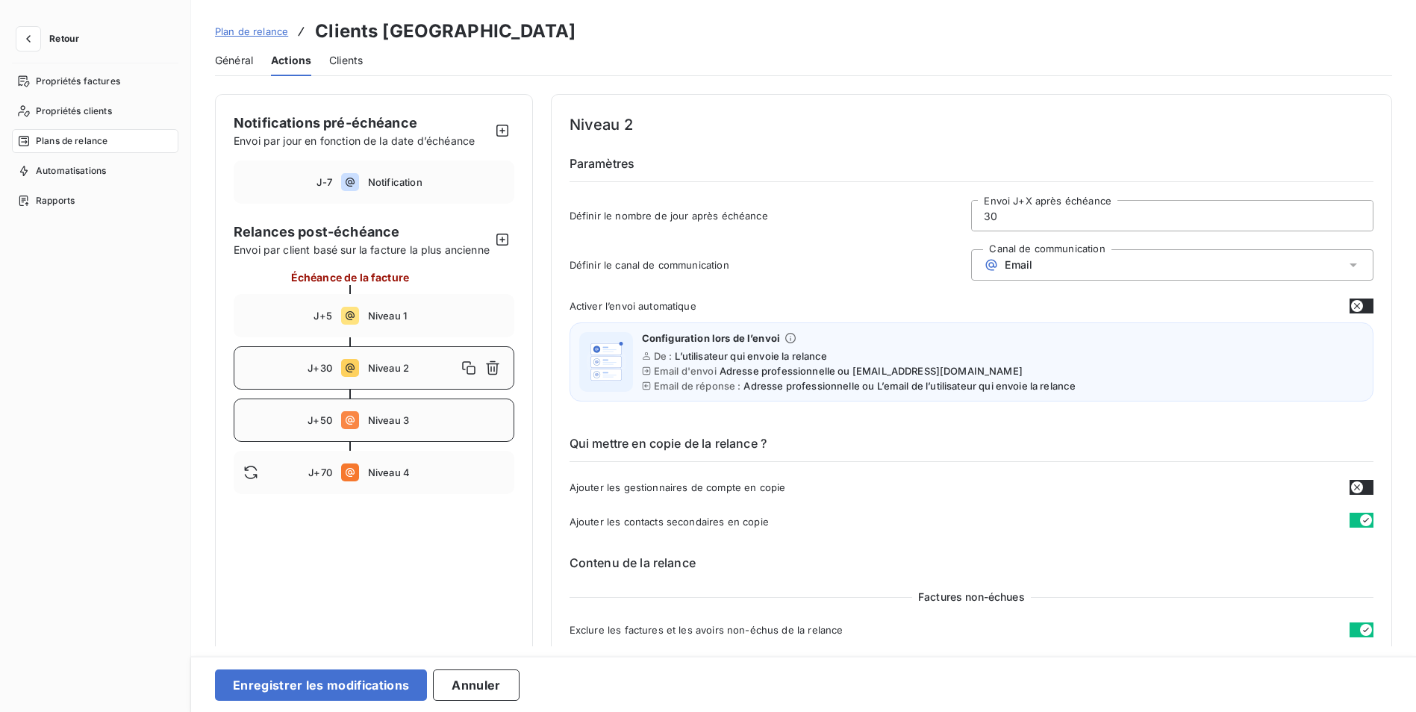
click at [399, 442] on div "J+50 Niveau 3" at bounding box center [374, 420] width 281 height 43
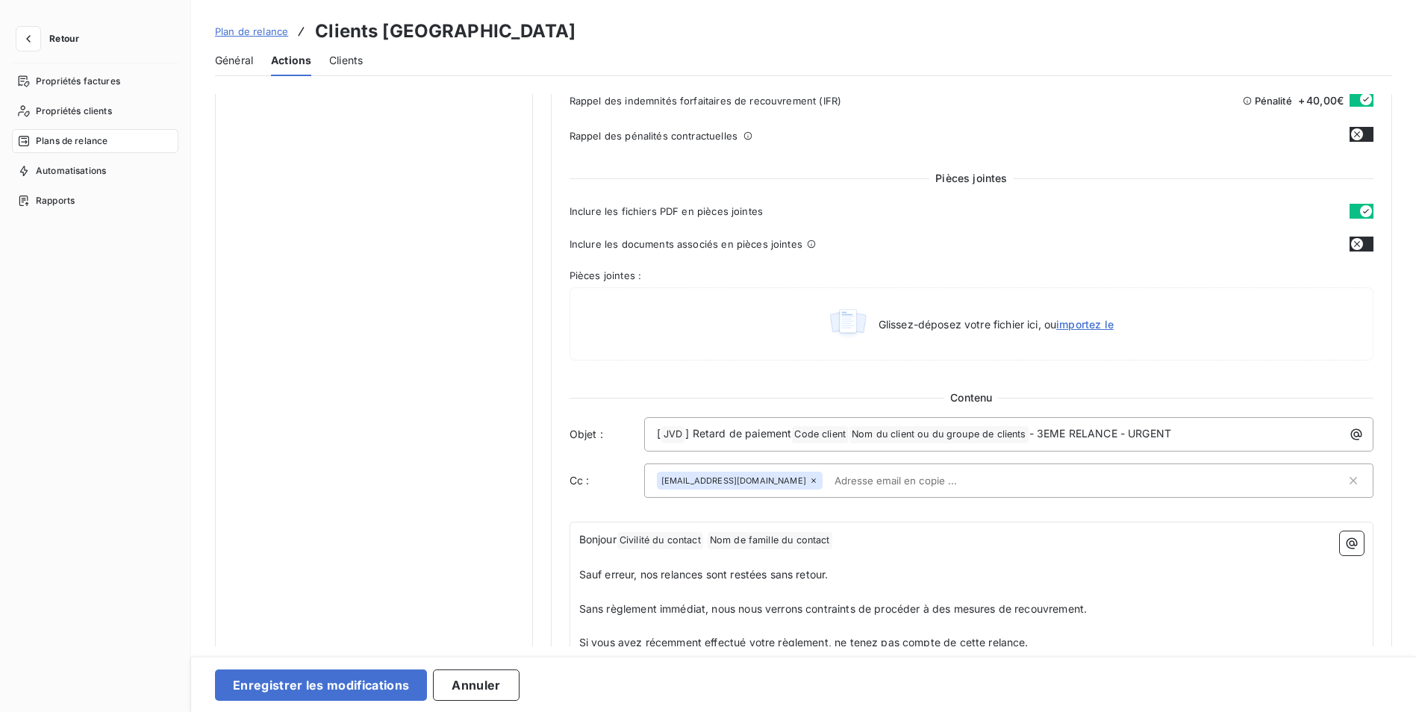
scroll to position [821, 0]
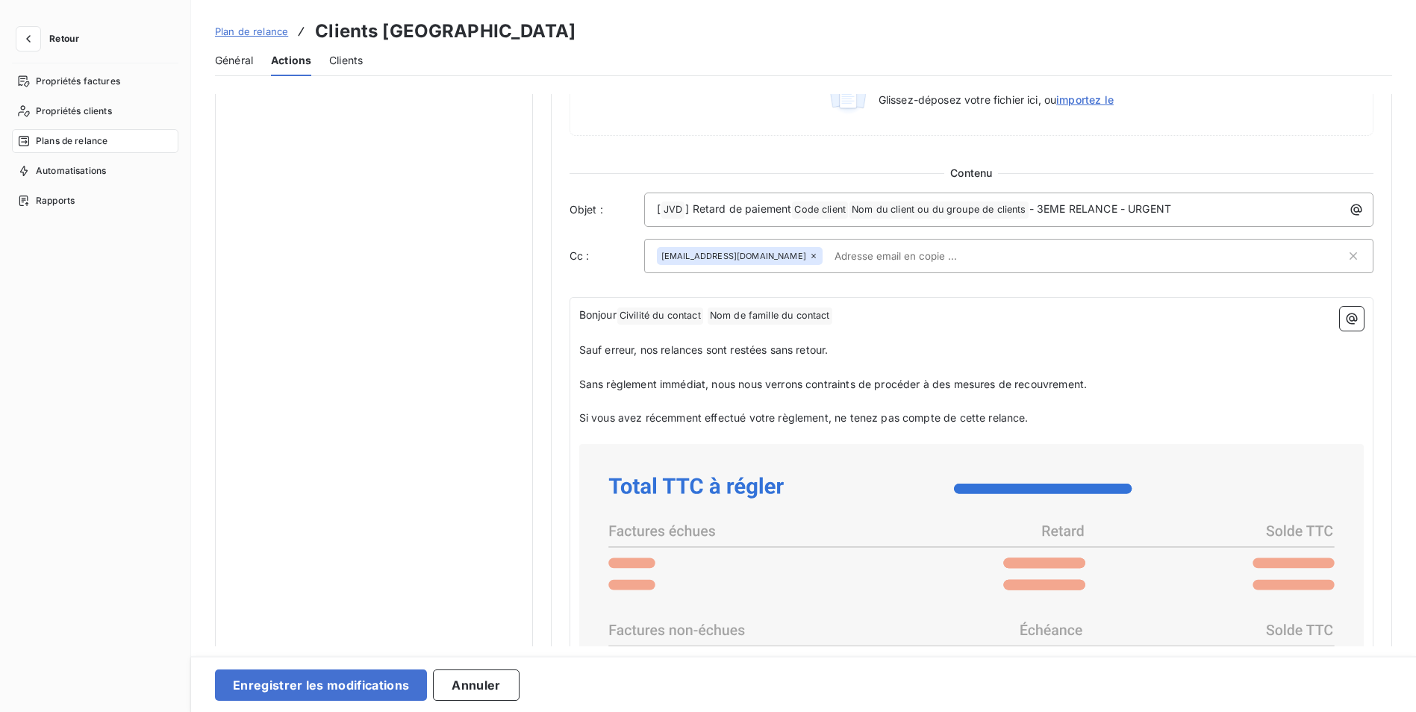
click at [809, 260] on icon at bounding box center [813, 256] width 9 height 9
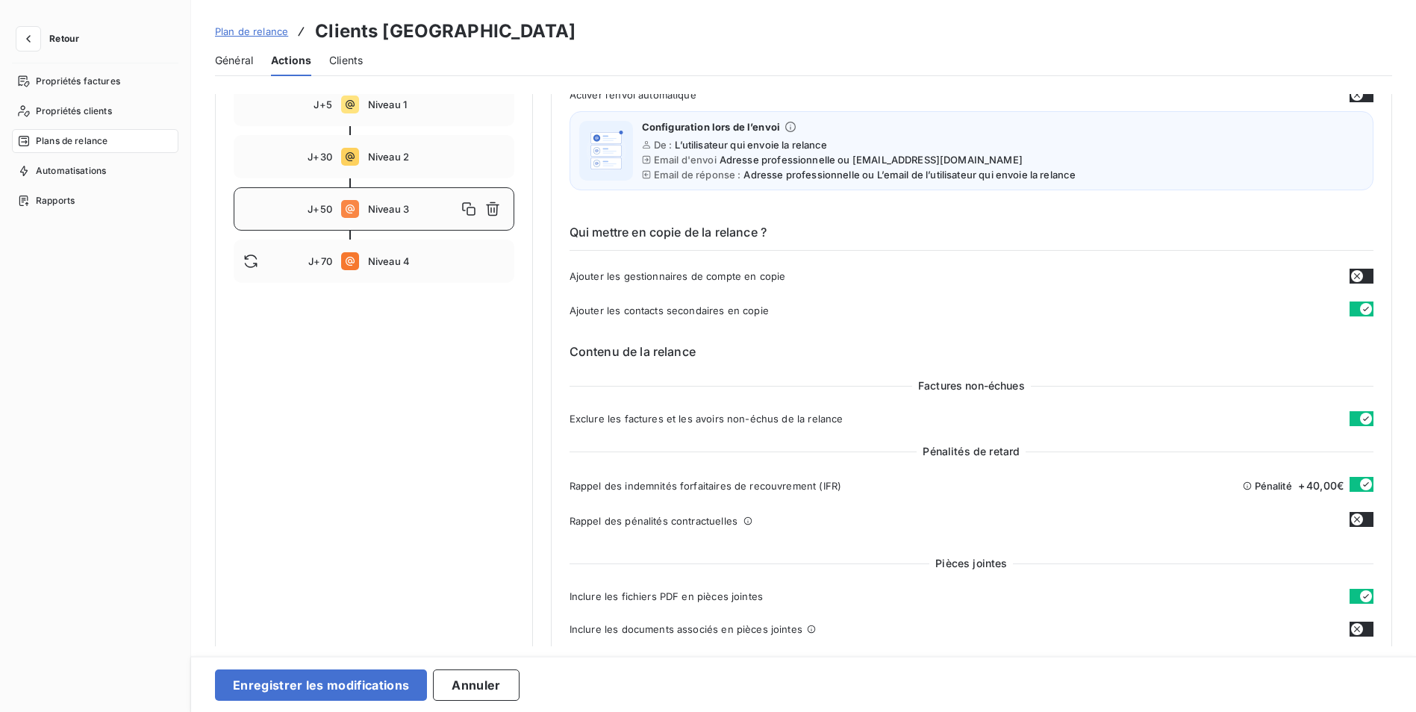
scroll to position [0, 0]
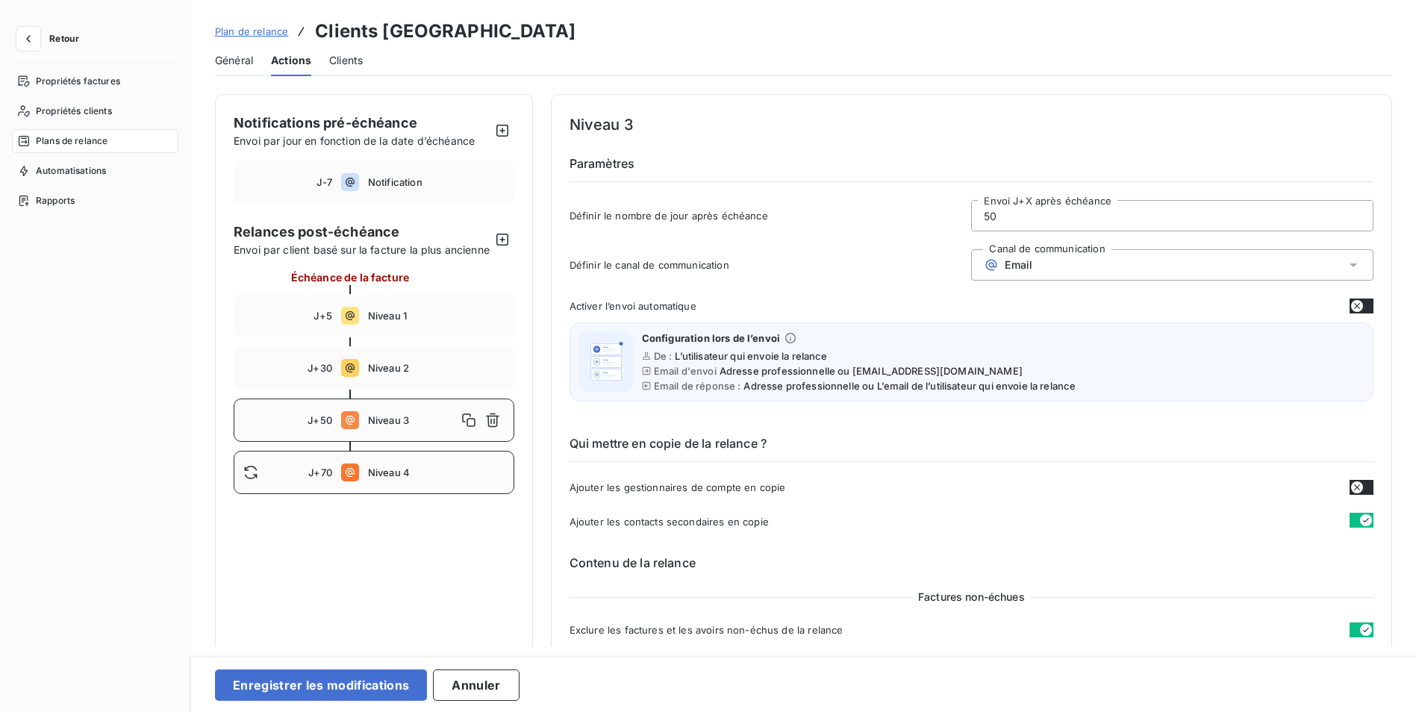
click at [384, 494] on div "J+70 Niveau 4" at bounding box center [374, 472] width 281 height 43
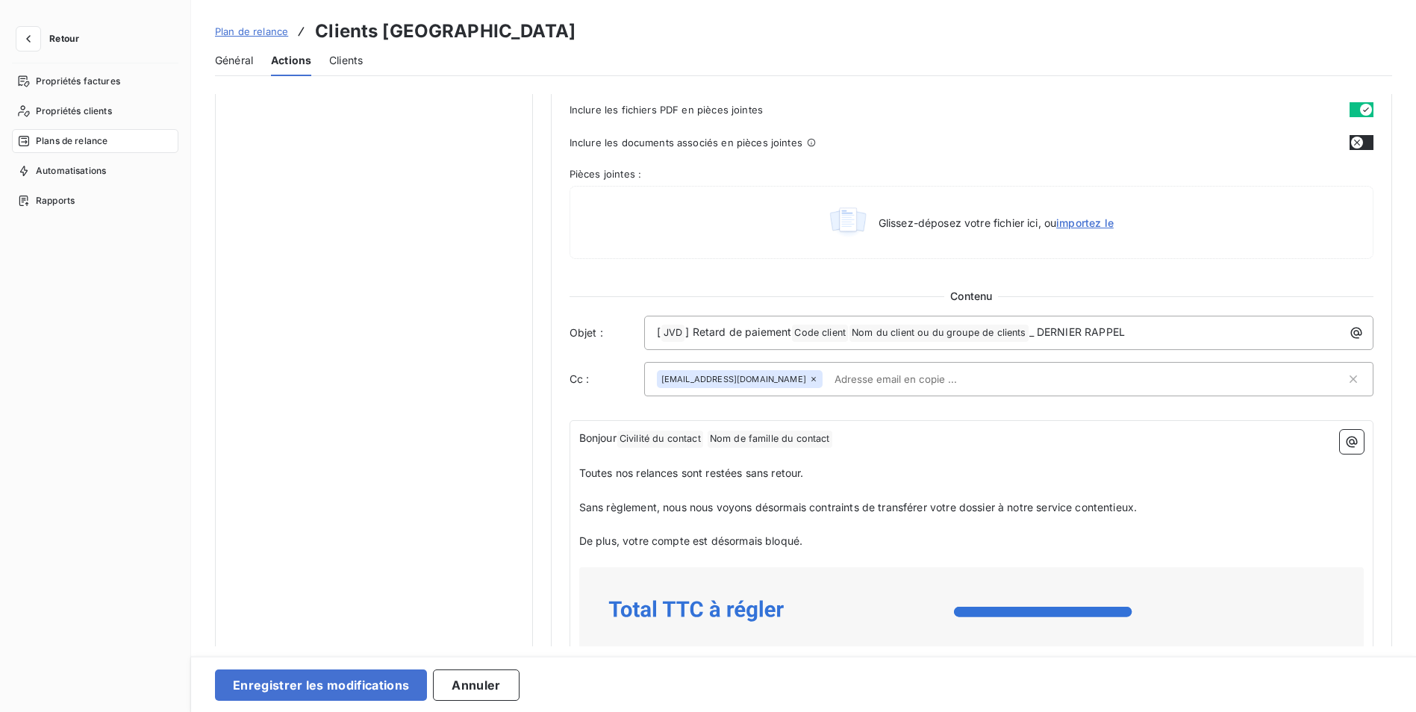
scroll to position [896, 0]
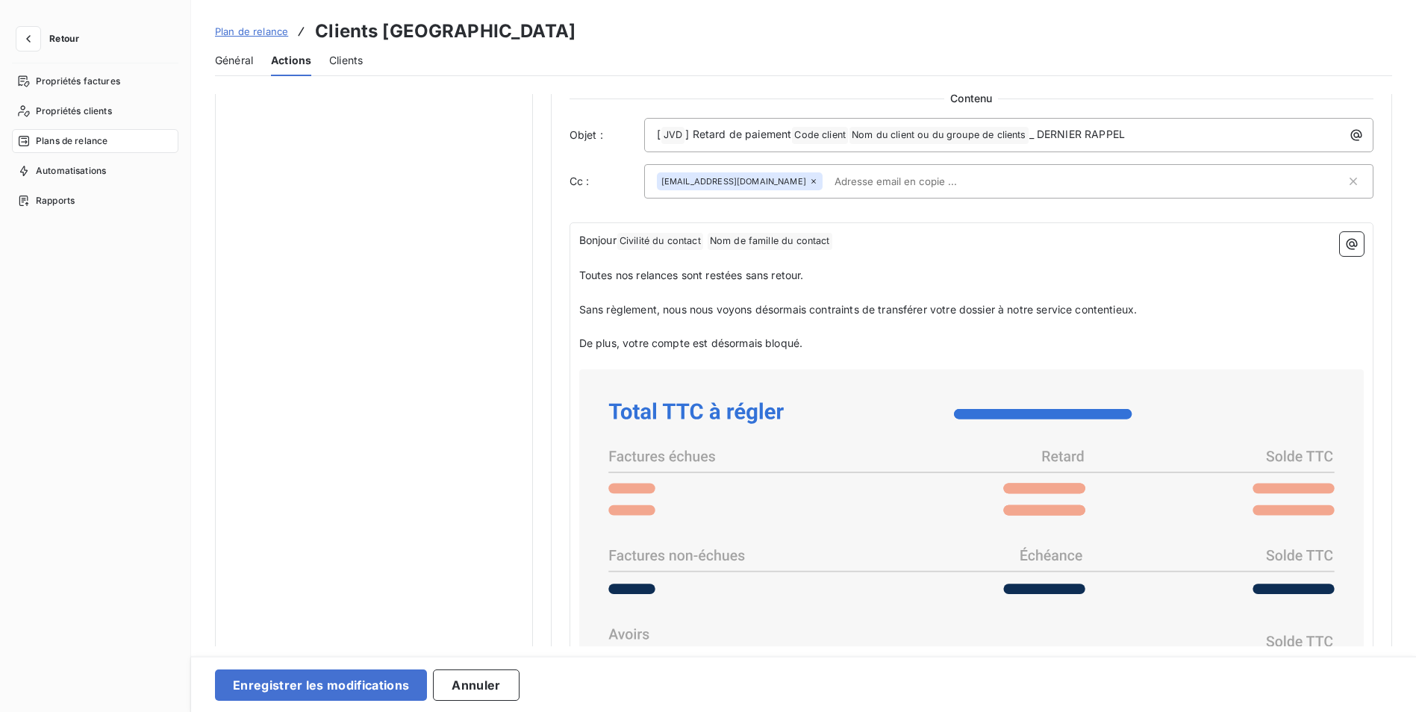
click at [809, 182] on icon at bounding box center [813, 181] width 9 height 9
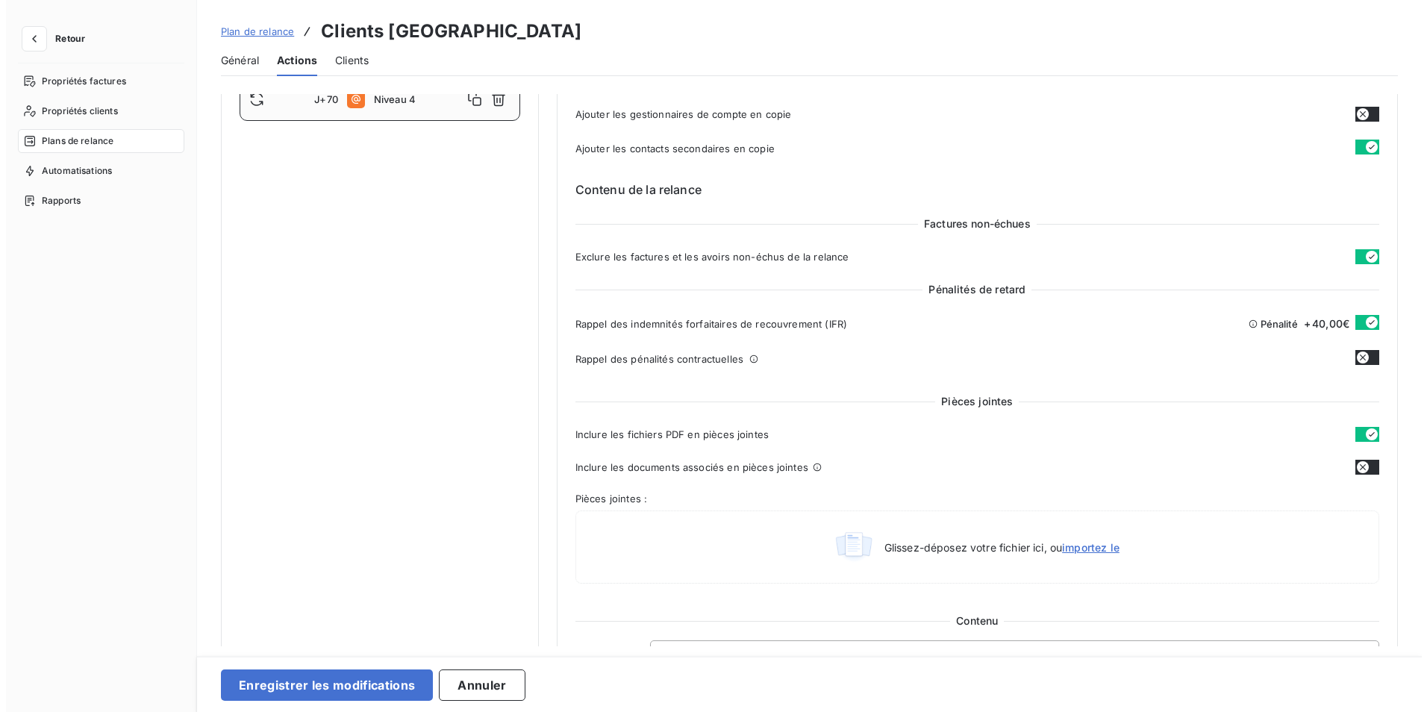
scroll to position [0, 0]
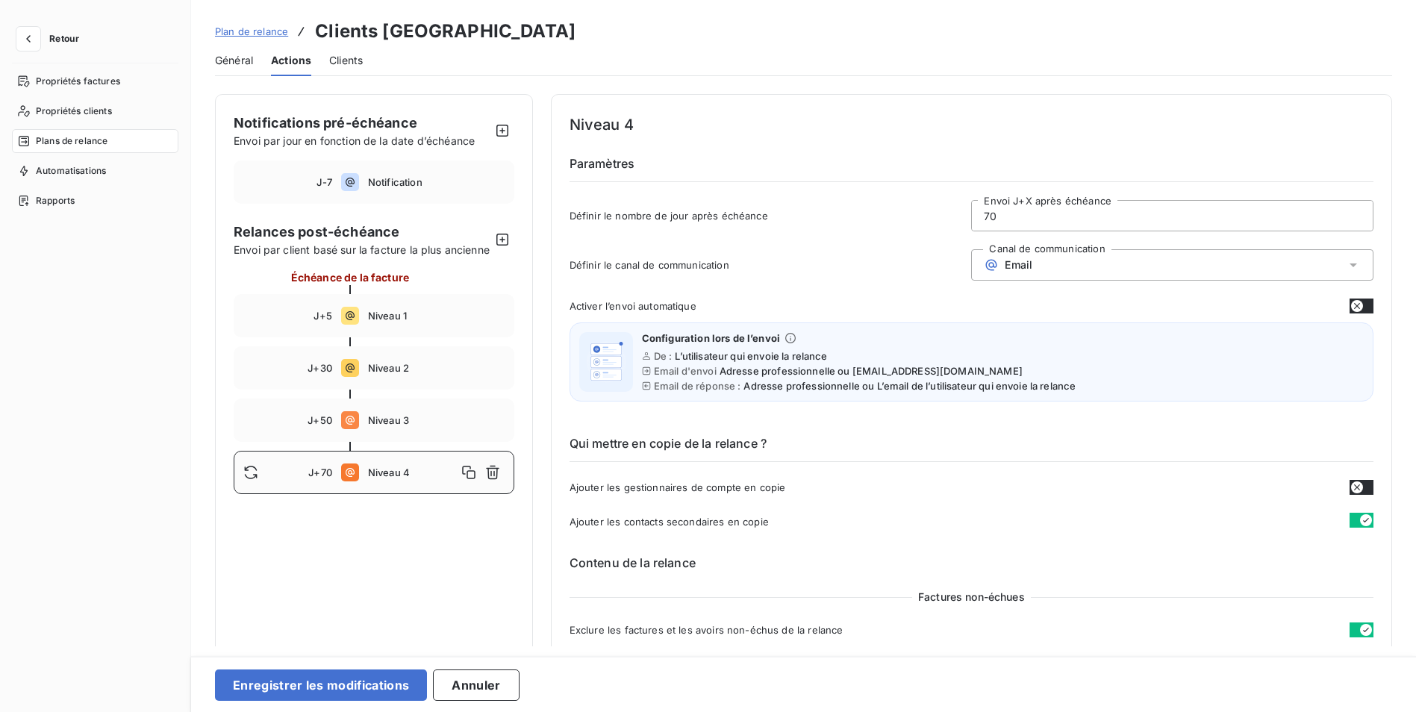
drag, startPoint x: 399, startPoint y: 192, endPoint x: 890, endPoint y: 481, distance: 569.8
click at [399, 191] on div "J-7 Notification" at bounding box center [374, 181] width 281 height 43
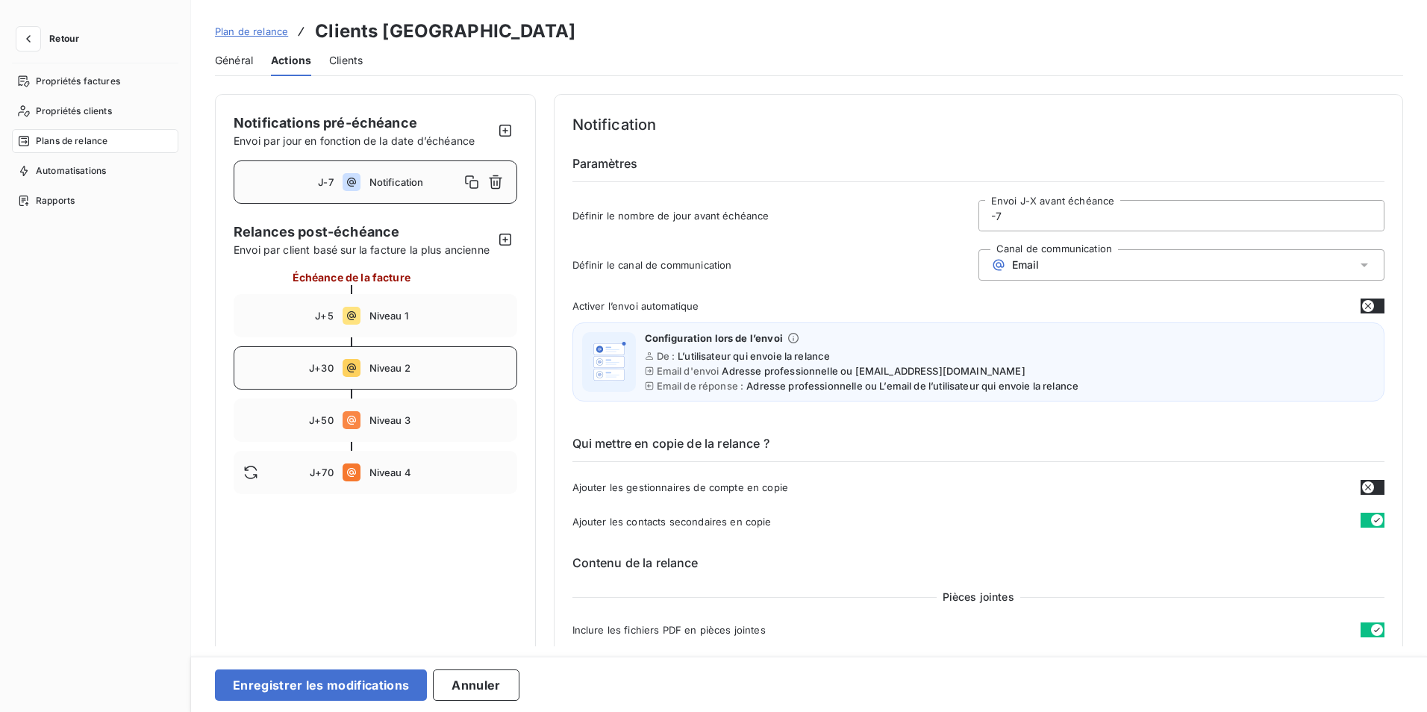
click at [384, 390] on div "J+30 Niveau 2" at bounding box center [376, 367] width 284 height 43
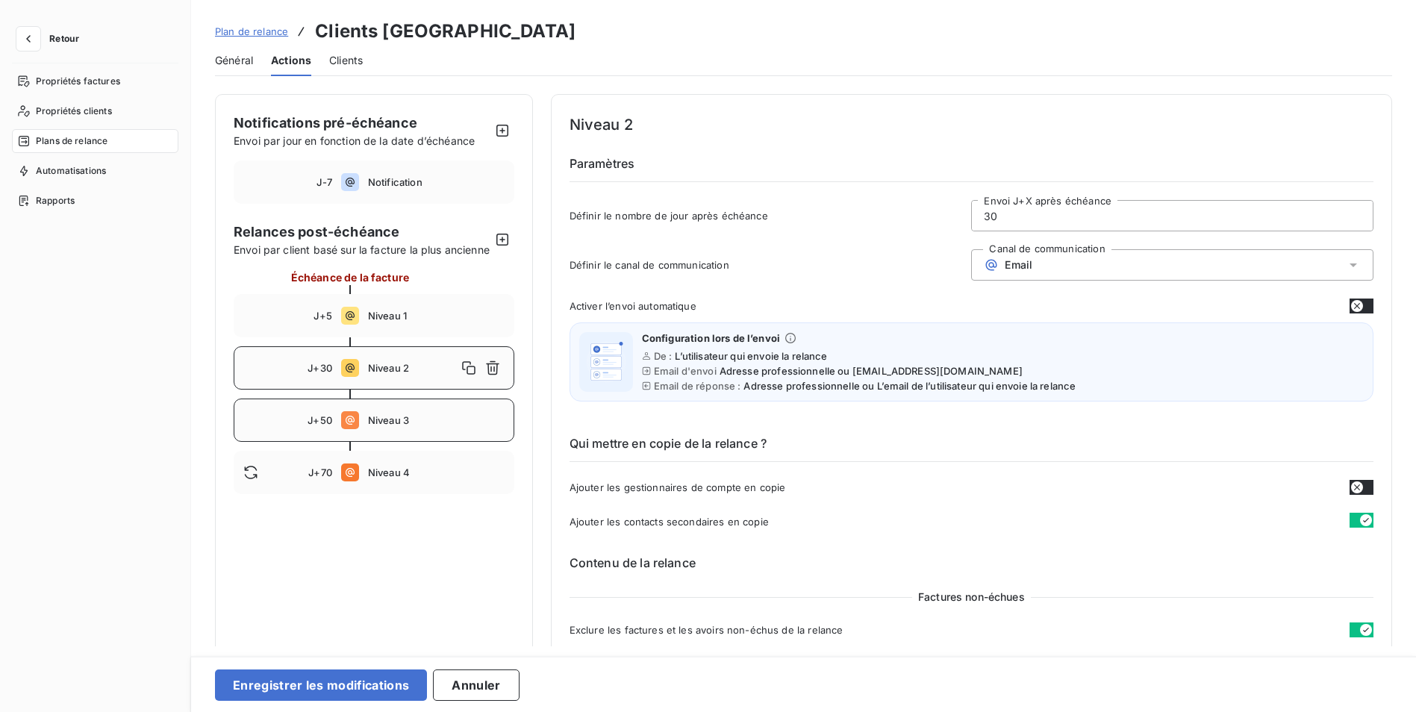
click at [391, 417] on div "J+50 Niveau 3" at bounding box center [374, 420] width 281 height 43
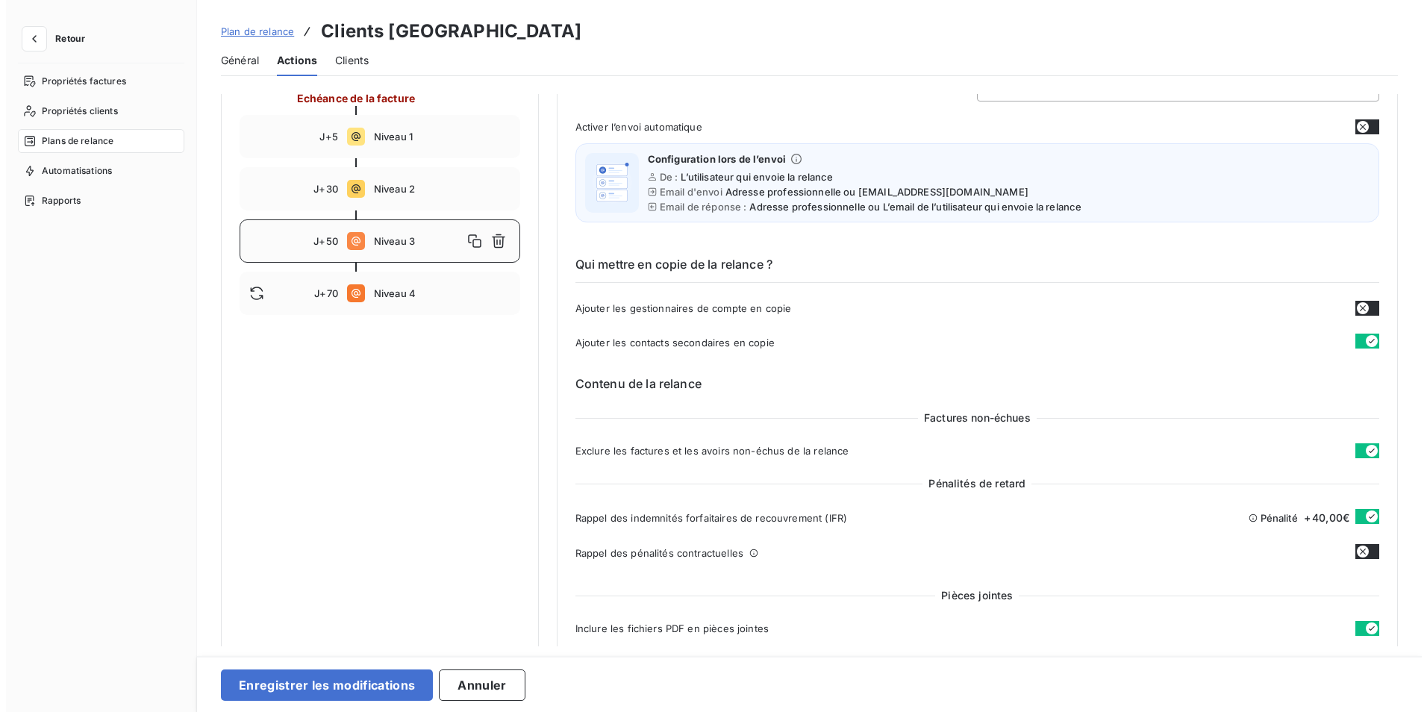
scroll to position [149, 0]
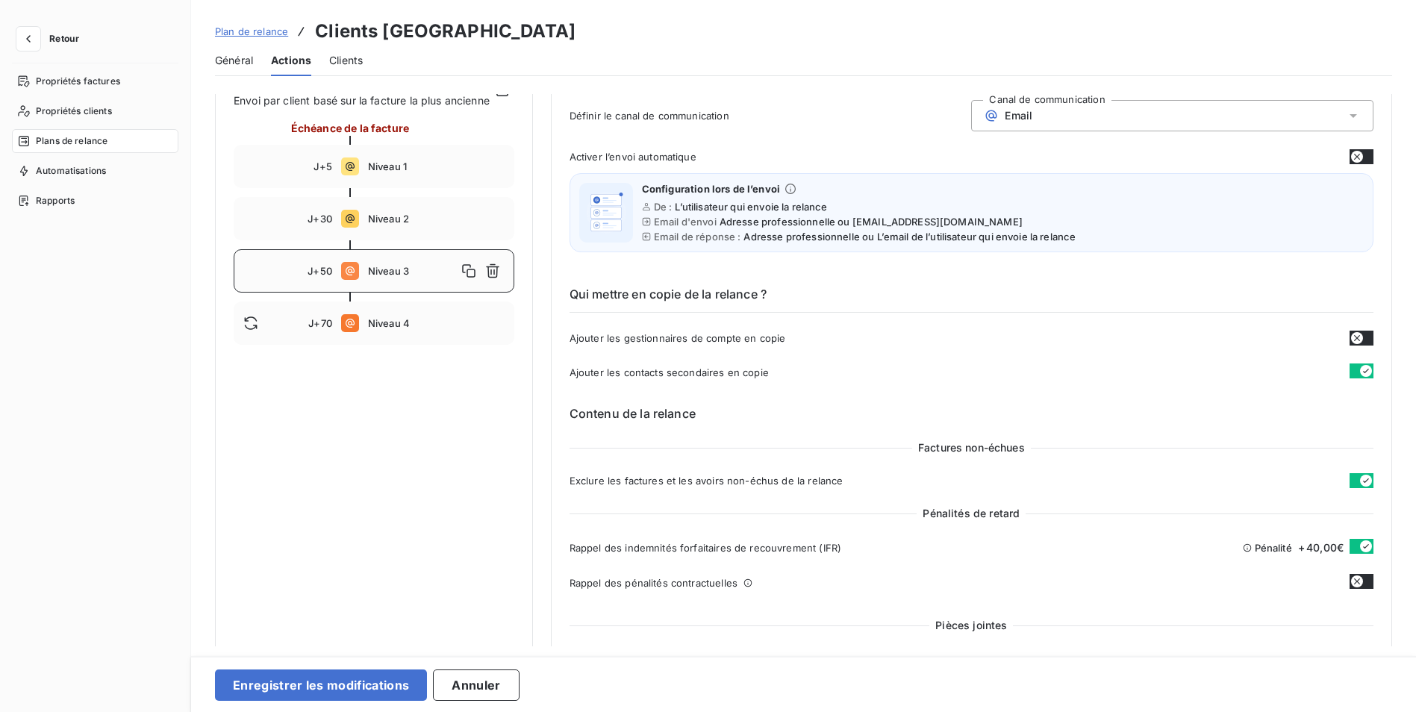
click at [359, 335] on div "J+70 Niveau 4" at bounding box center [374, 323] width 281 height 43
type input "70"
click at [31, 35] on icon "button" at bounding box center [28, 38] width 15 height 15
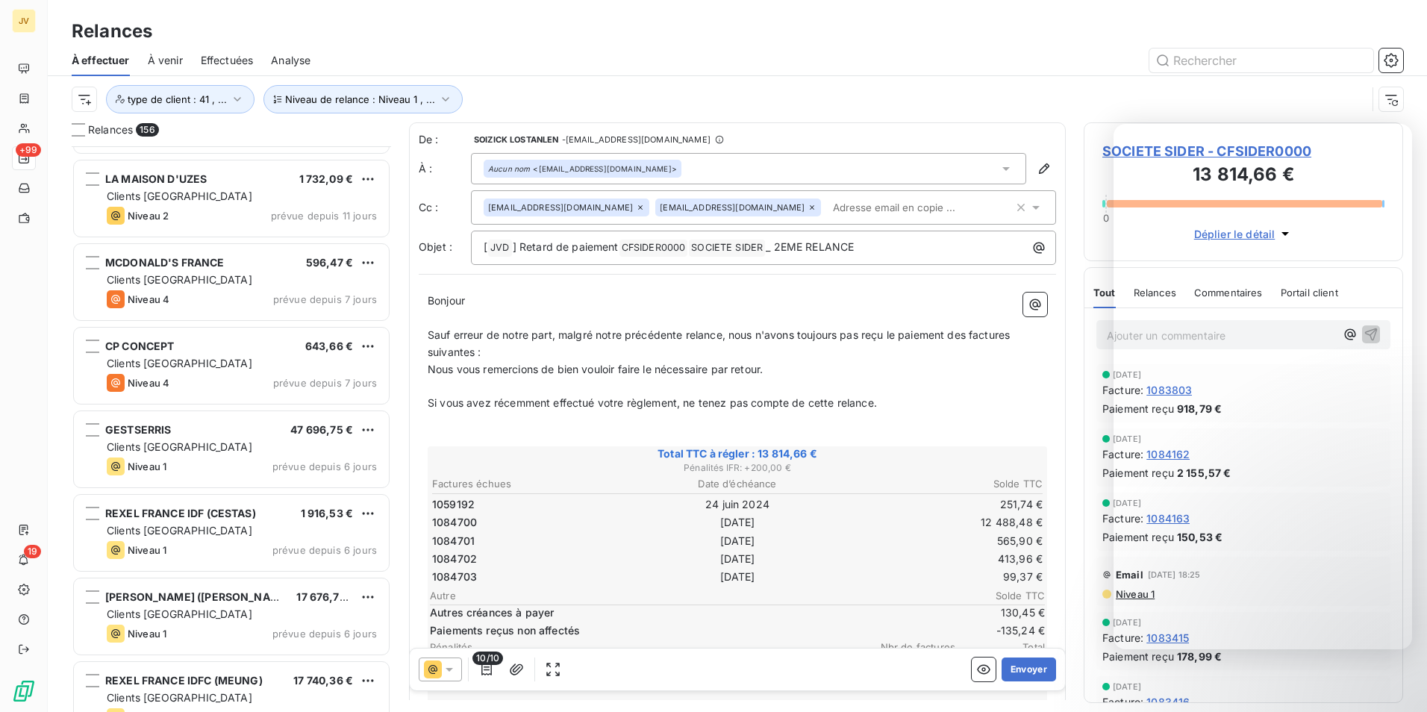
scroll to position [12477, 0]
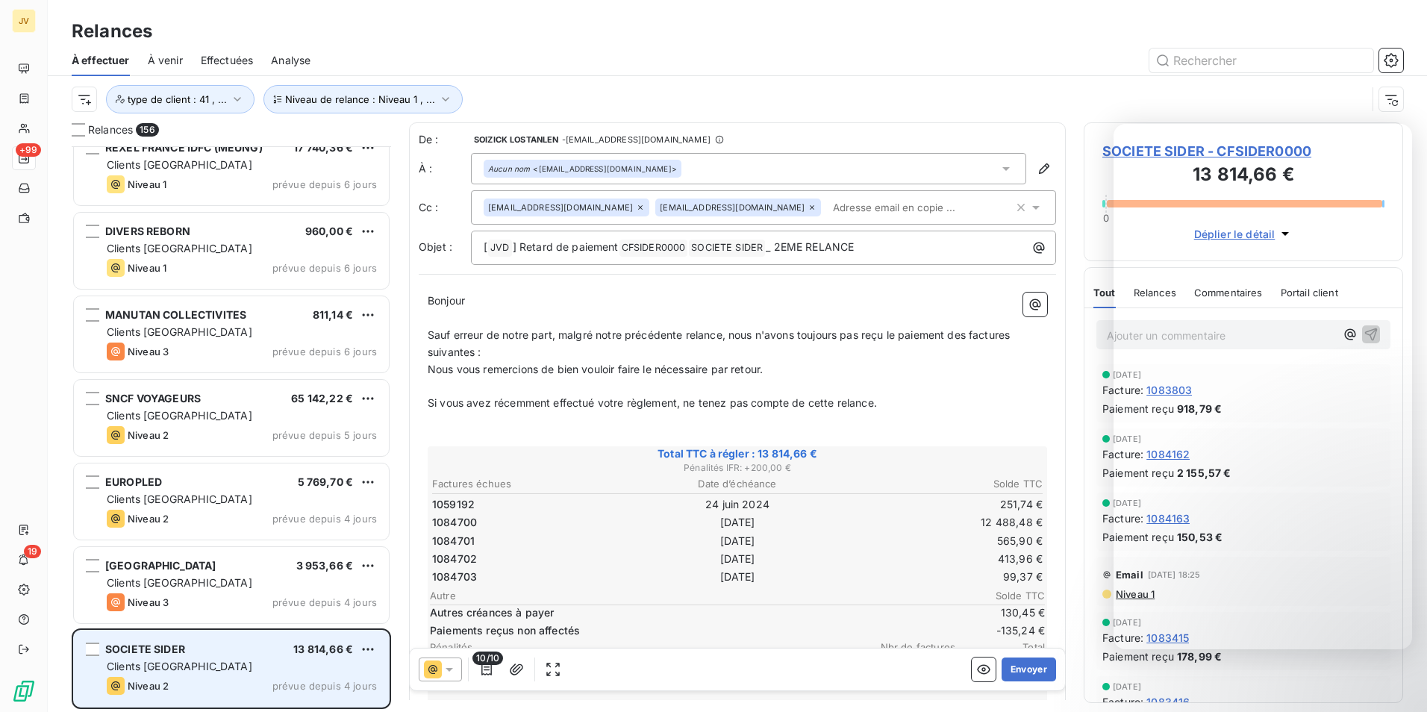
click at [247, 681] on div "Niveau 2 prévue depuis 4 jours" at bounding box center [242, 686] width 270 height 18
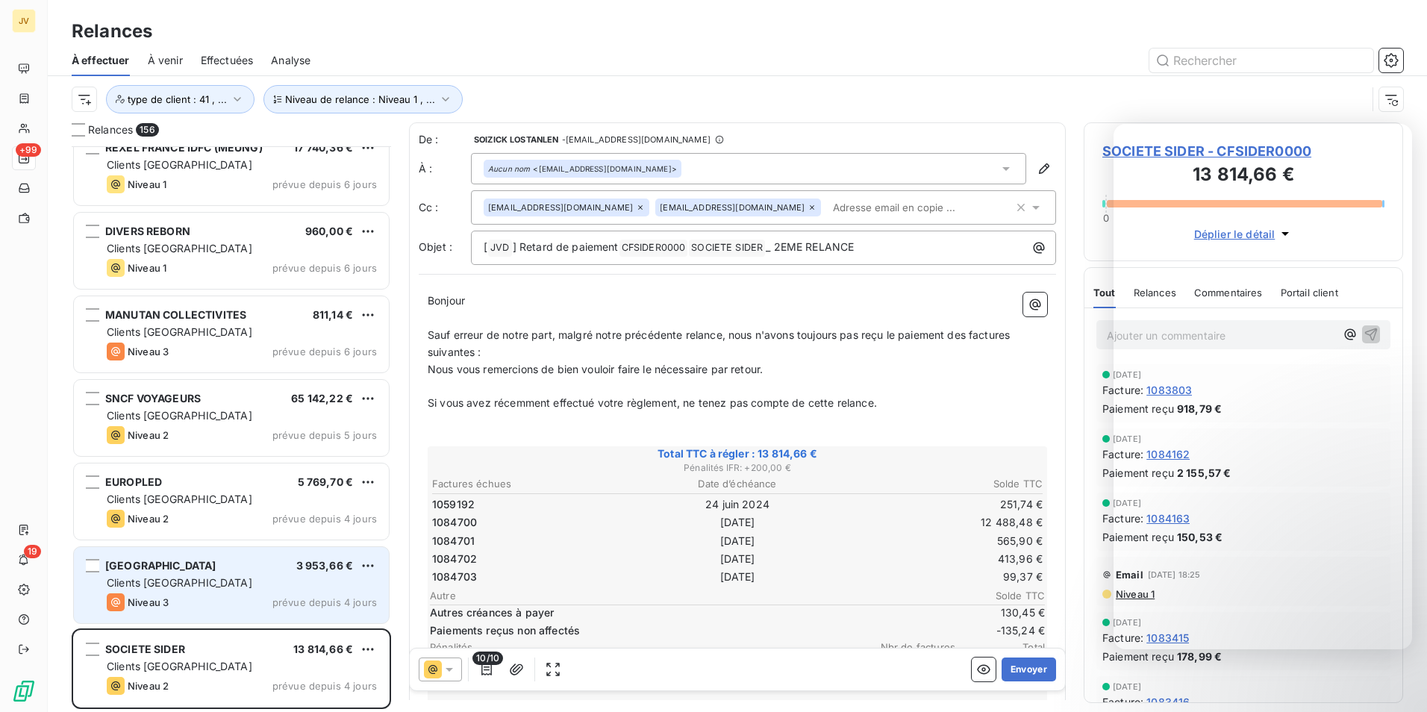
click at [215, 590] on div "[GEOGRAPHIC_DATA] 3 953,66 € Clients France Niveau 3 prévue depuis 4 jours" at bounding box center [231, 585] width 315 height 76
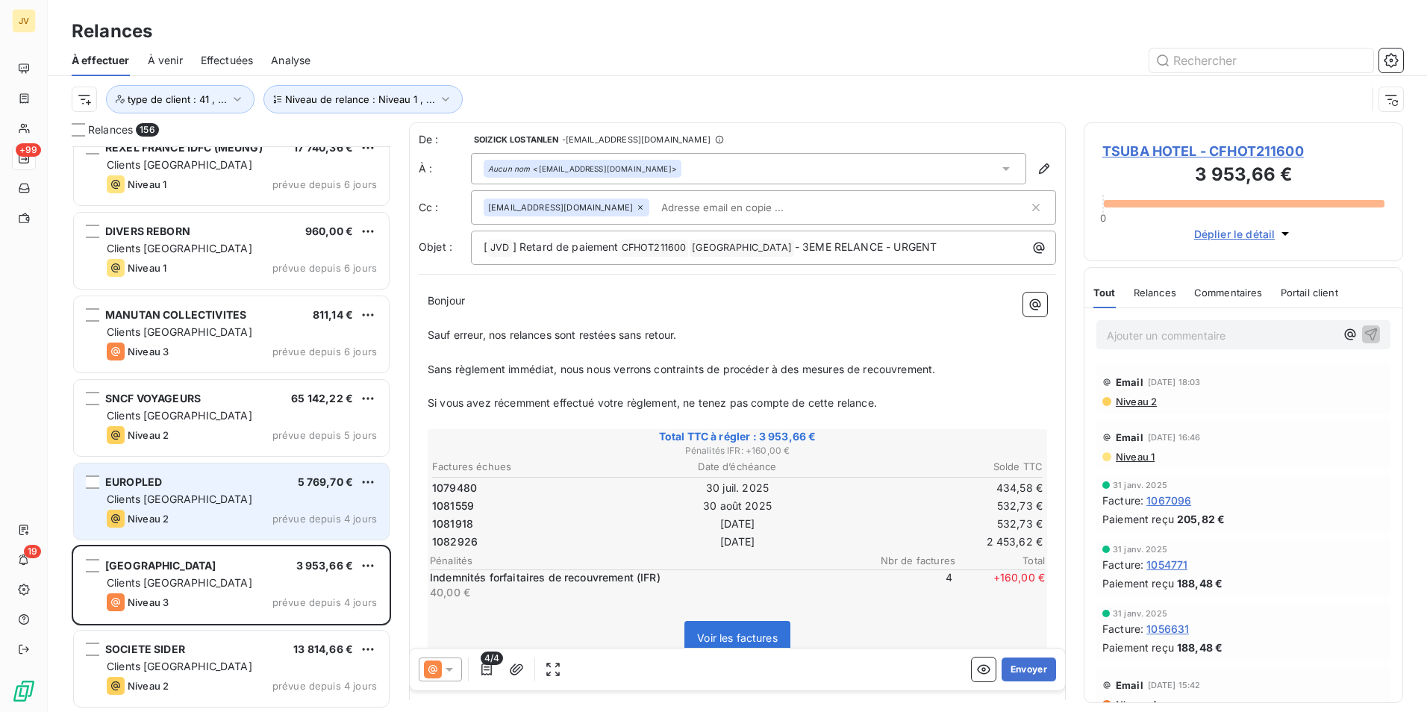
click at [163, 488] on div "EUROPLED 5 769,70 €" at bounding box center [242, 482] width 270 height 13
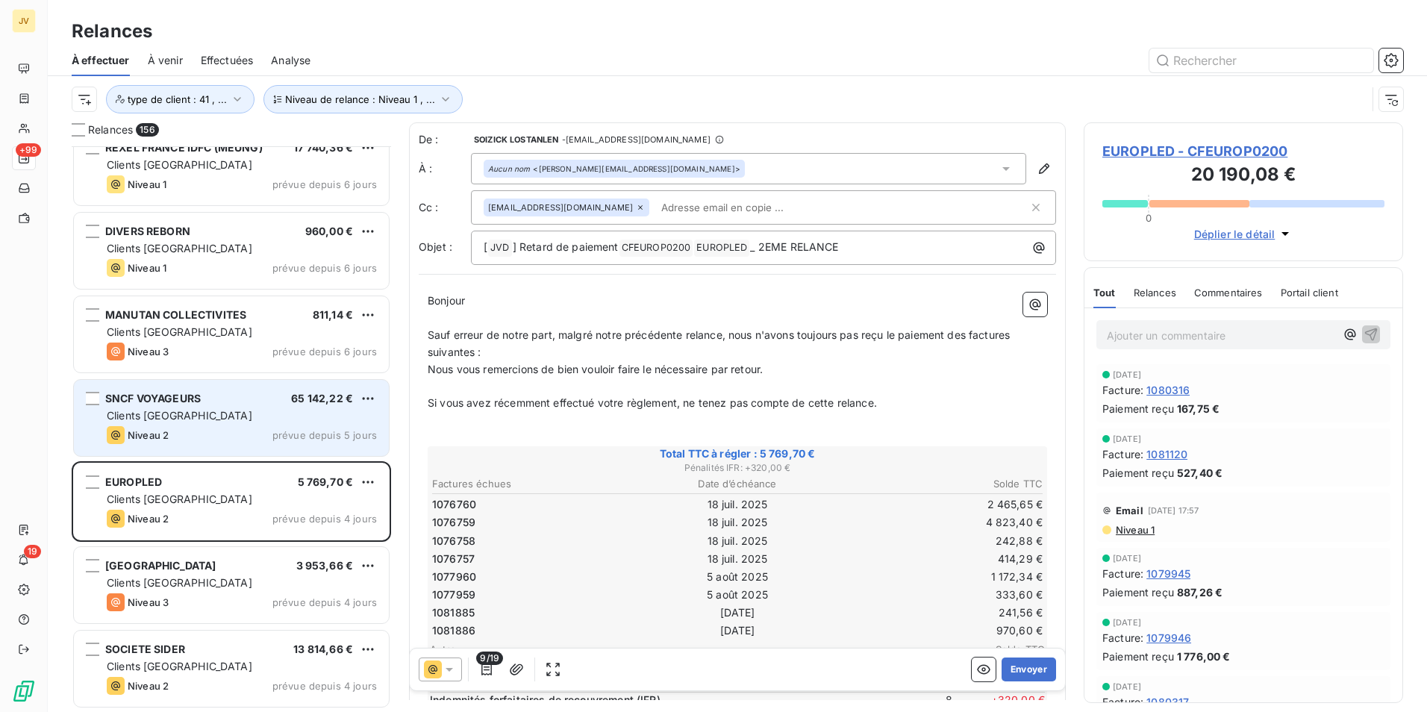
click at [169, 410] on span "Clients [GEOGRAPHIC_DATA]" at bounding box center [180, 415] width 146 height 13
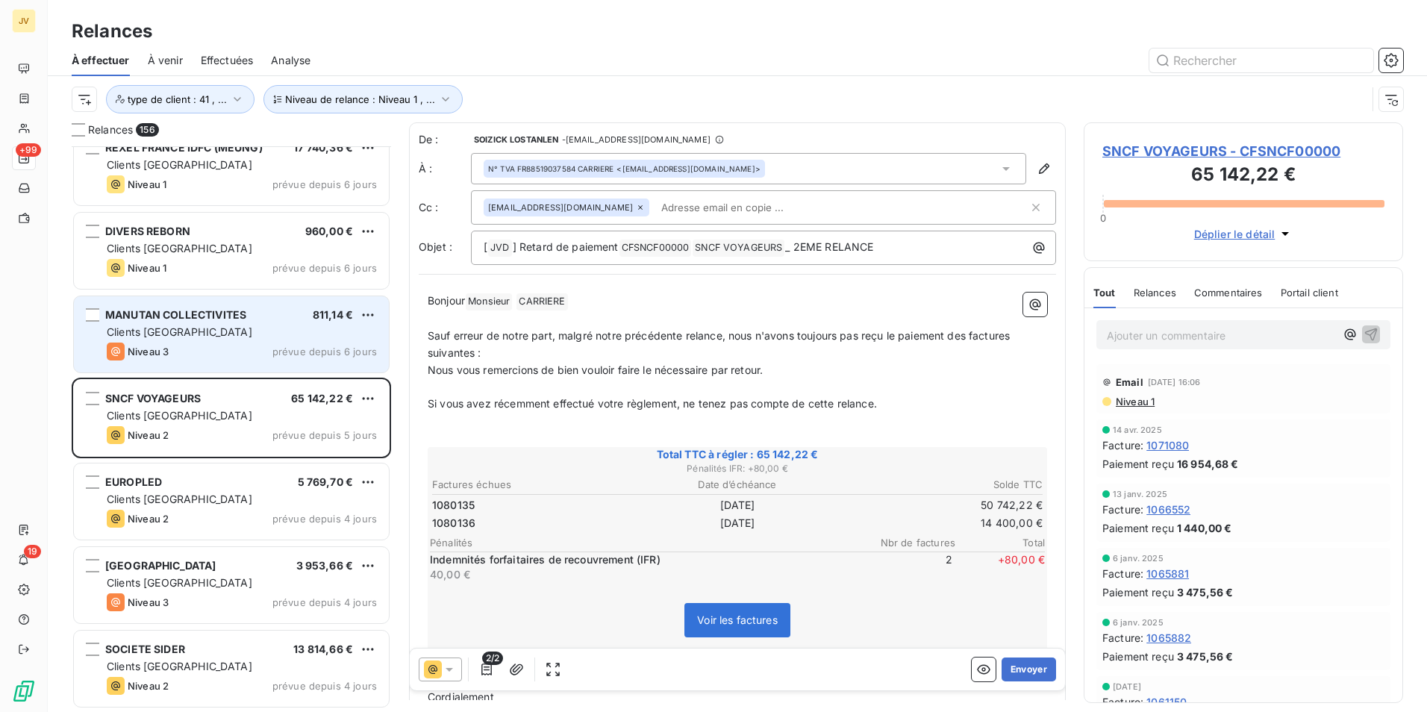
click at [192, 334] on div "Clients [GEOGRAPHIC_DATA]" at bounding box center [242, 332] width 270 height 15
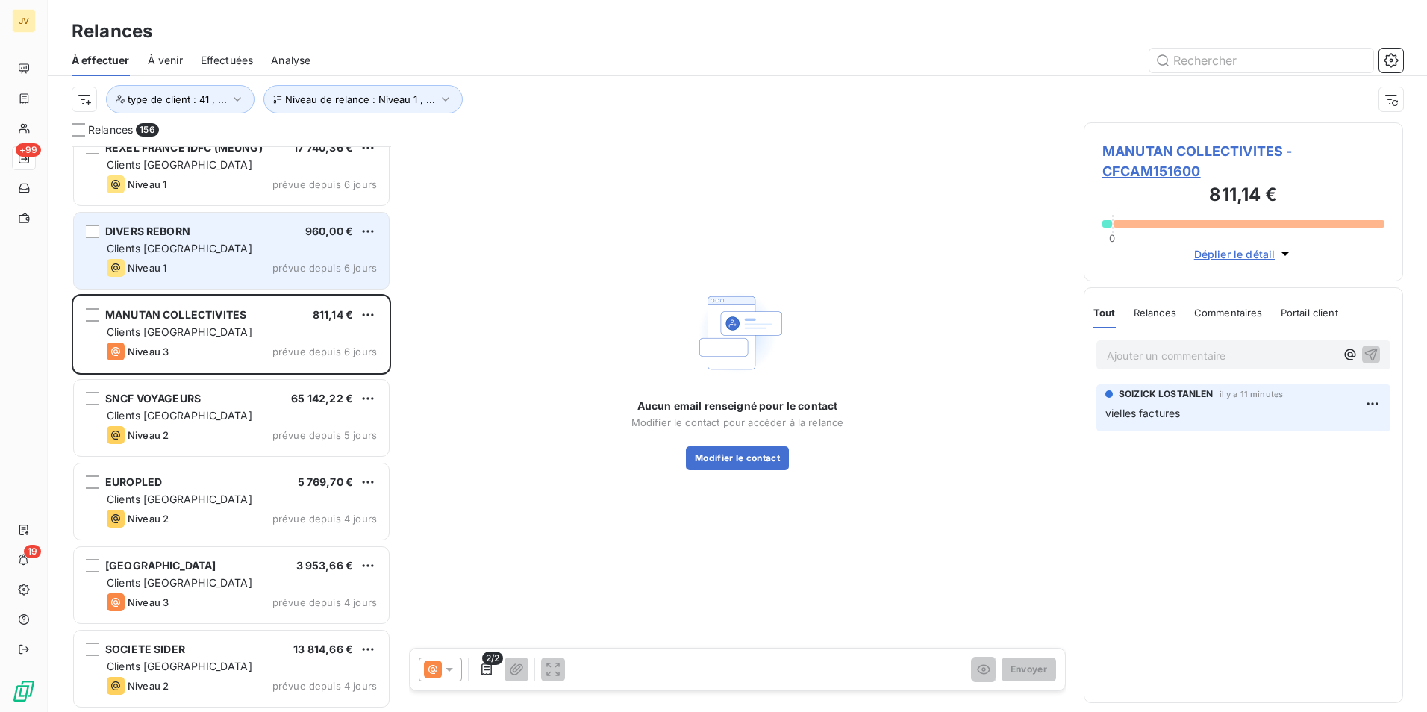
click at [176, 256] on div "DIVERS REBORN 960,00 € Clients France Niveau 1 prévue depuis 6 jours" at bounding box center [231, 251] width 315 height 76
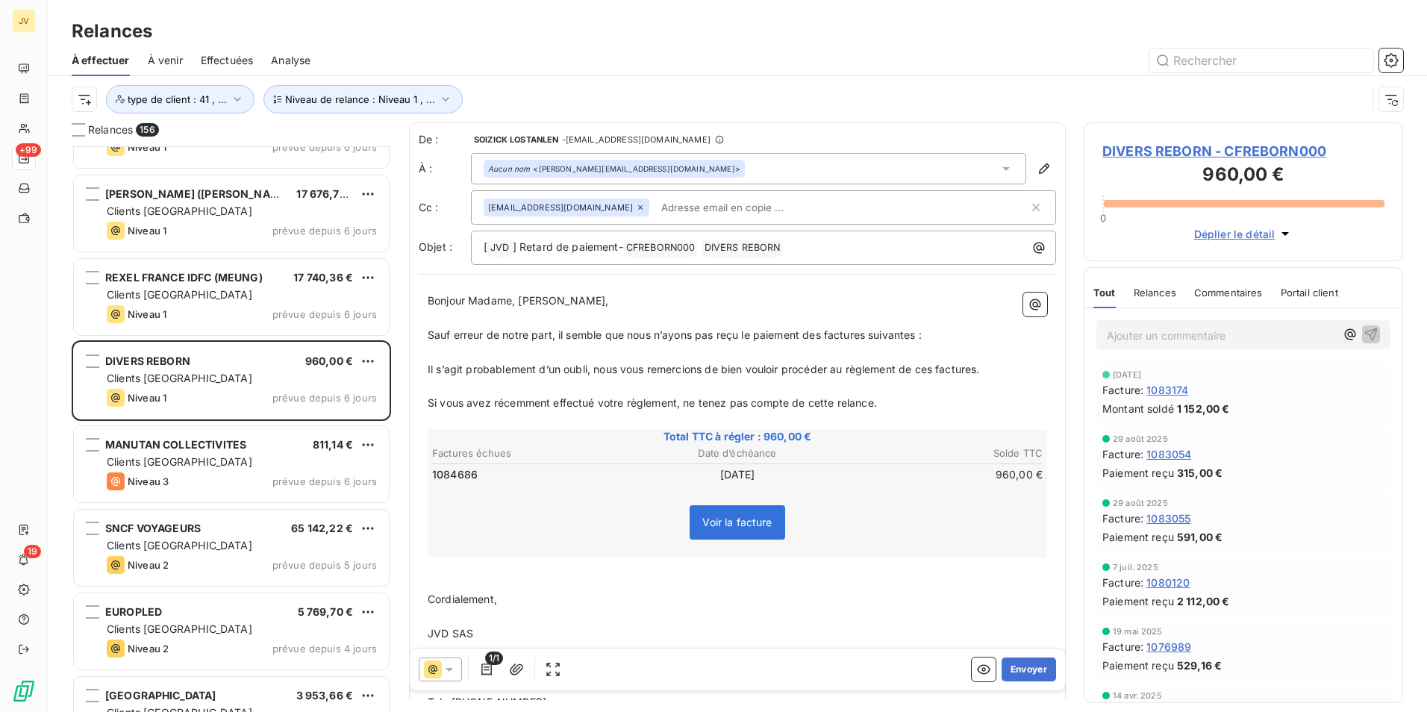
scroll to position [12328, 0]
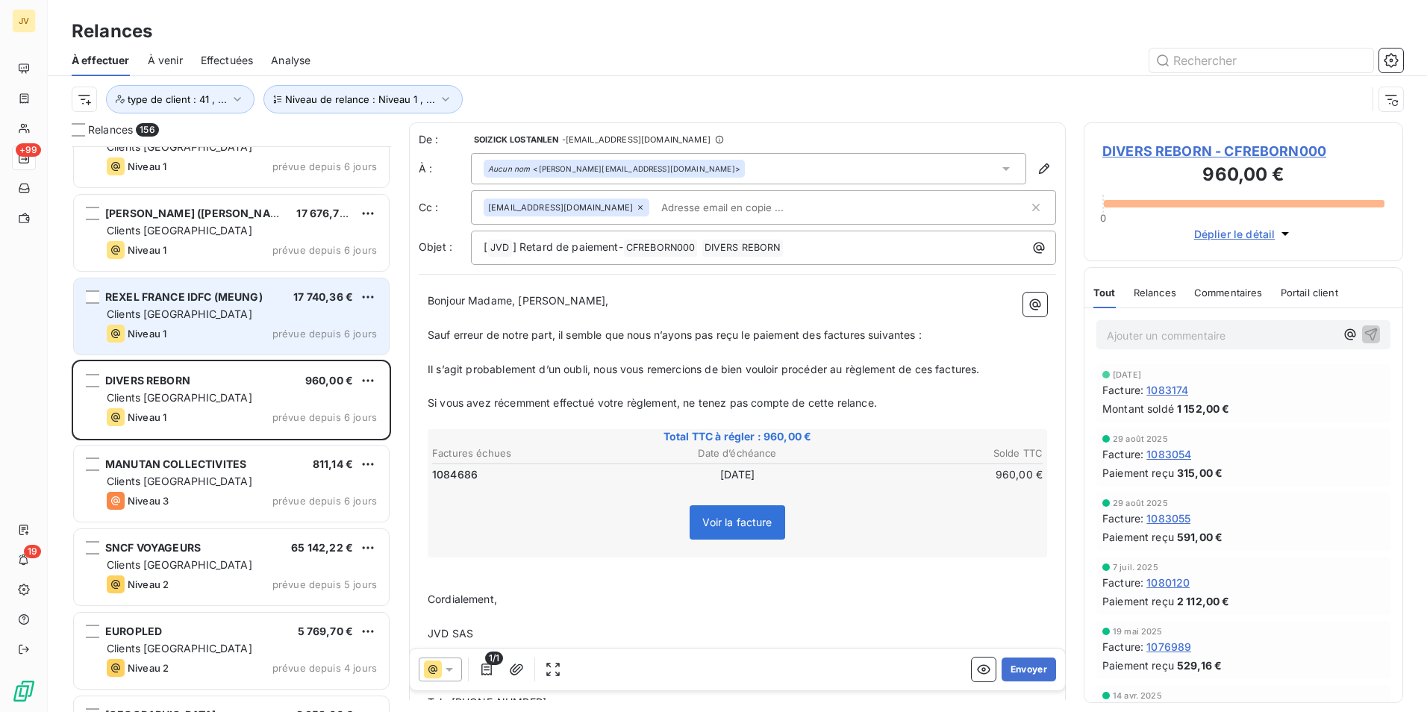
click at [192, 315] on div "Clients [GEOGRAPHIC_DATA]" at bounding box center [242, 314] width 270 height 15
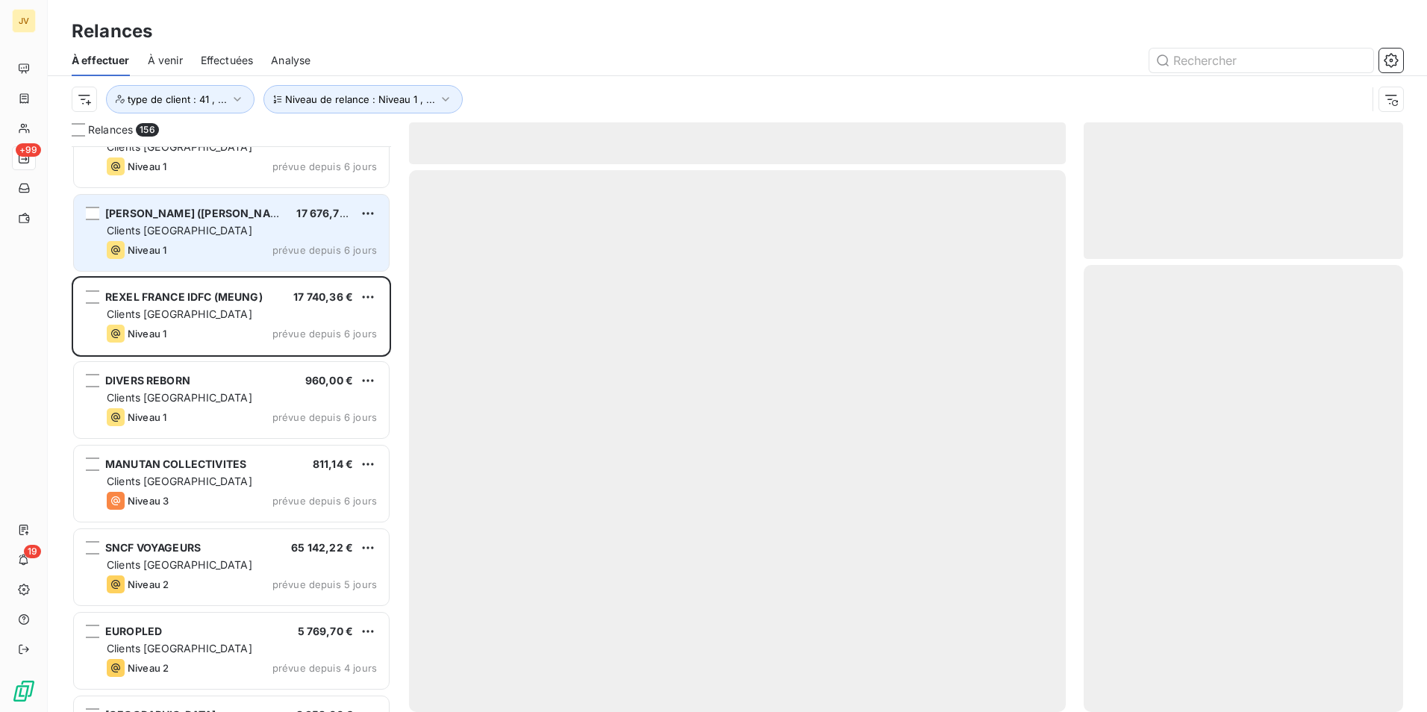
click at [219, 244] on div "Niveau 1 prévue depuis 6 jours" at bounding box center [242, 250] width 270 height 18
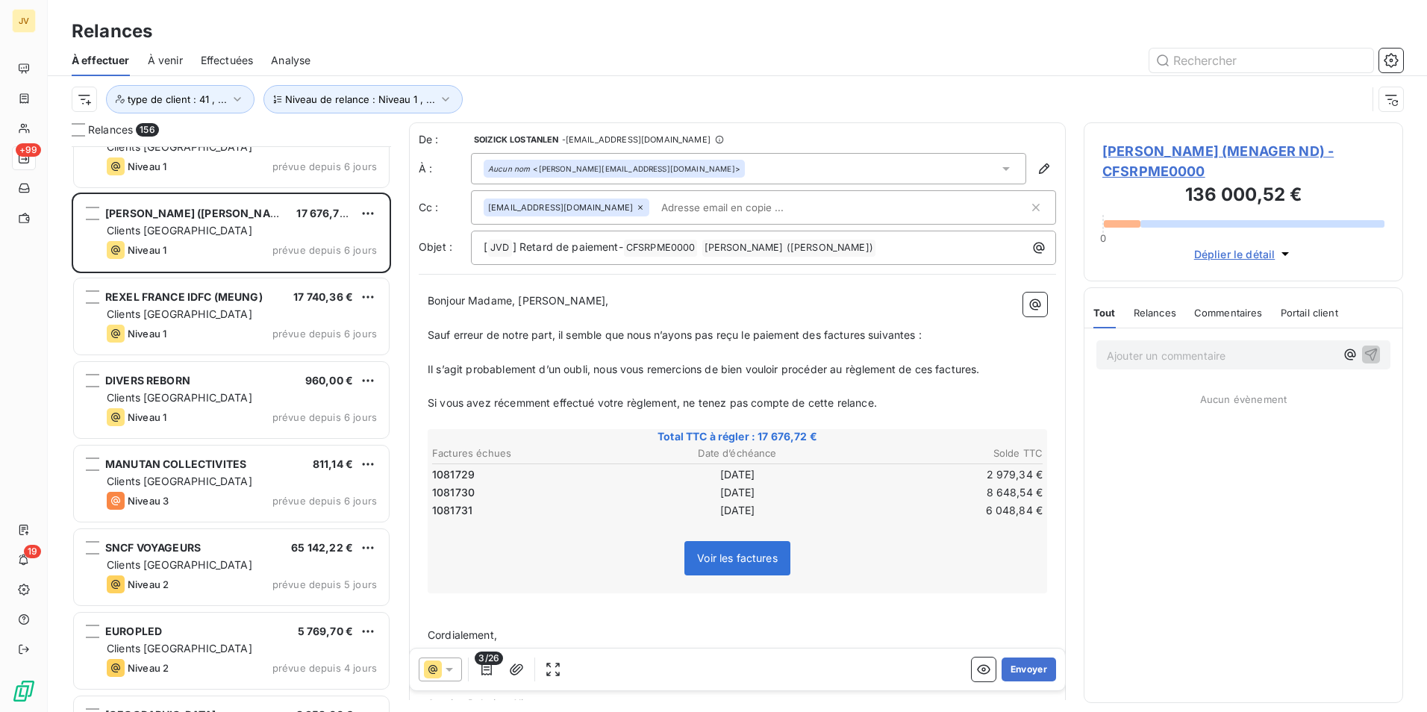
scroll to position [12104, 0]
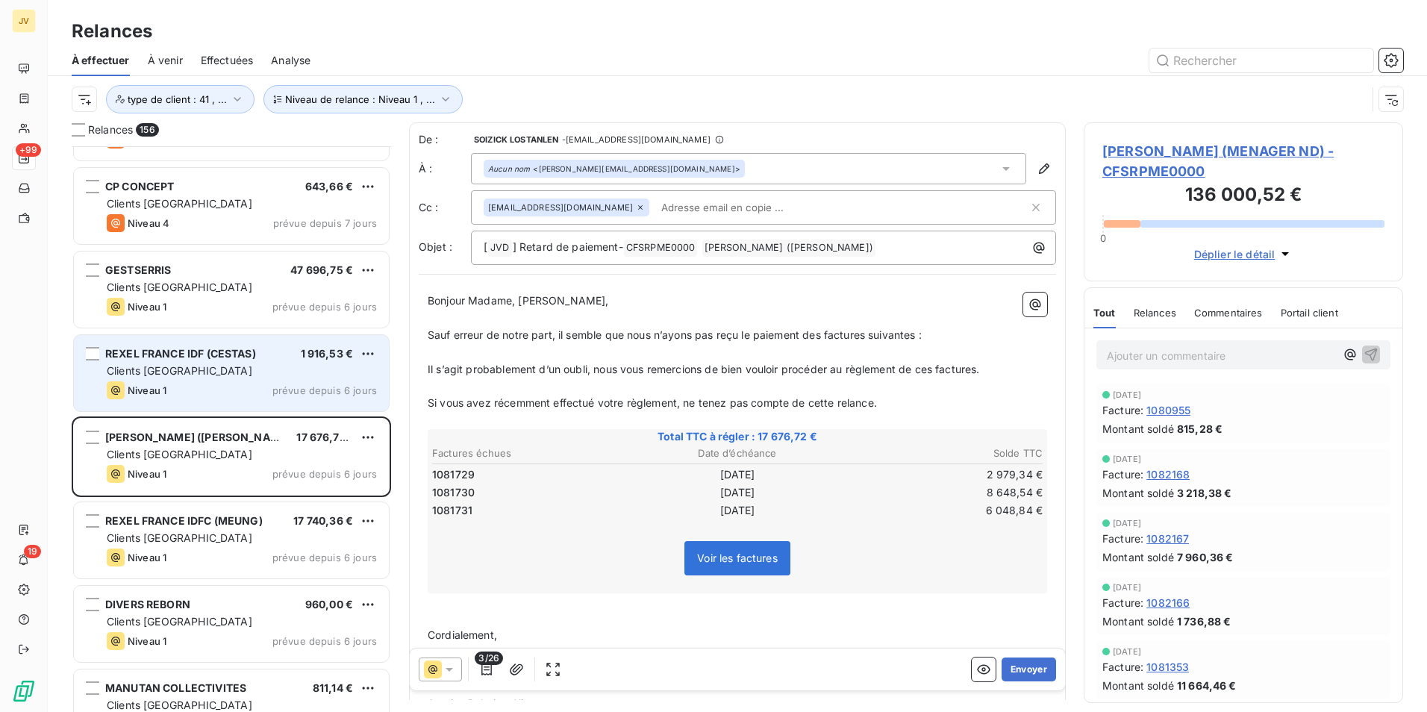
click at [225, 372] on div "Clients [GEOGRAPHIC_DATA]" at bounding box center [242, 371] width 270 height 15
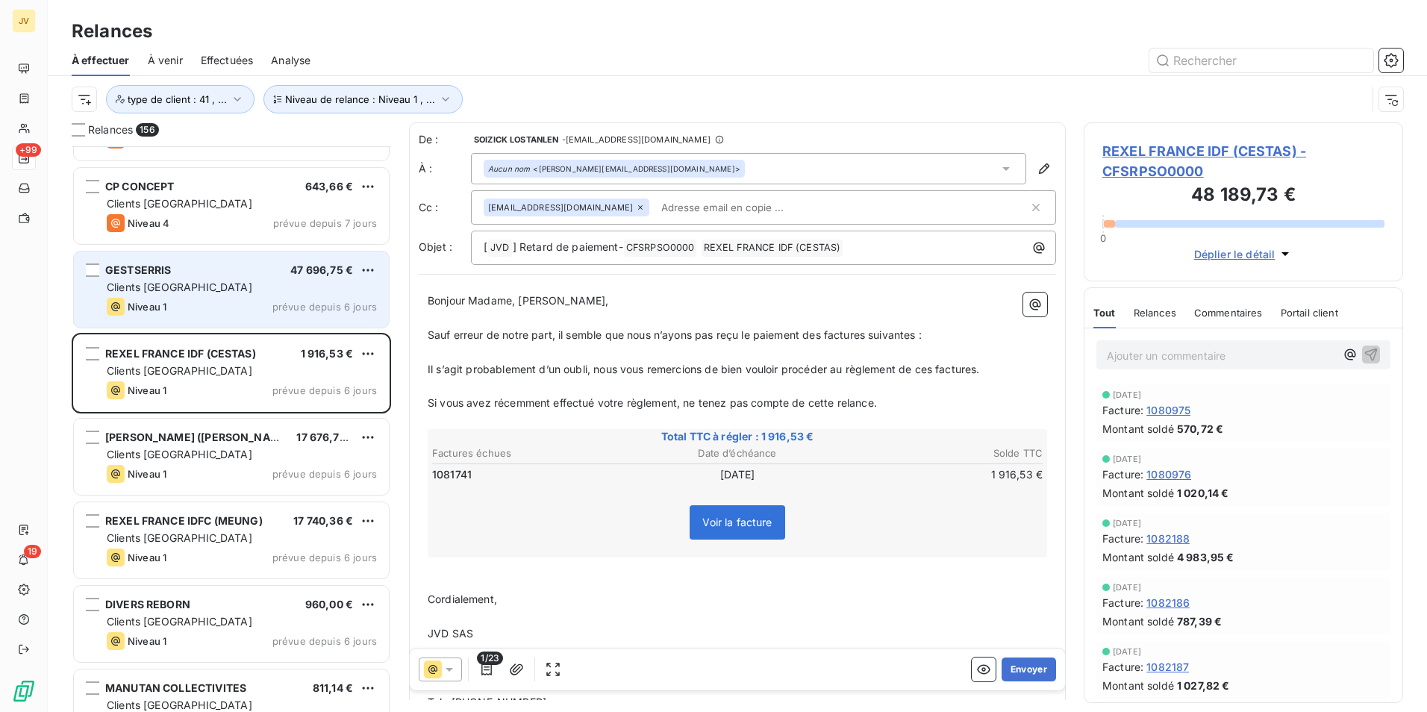
click at [212, 293] on div "Clients [GEOGRAPHIC_DATA]" at bounding box center [242, 287] width 270 height 15
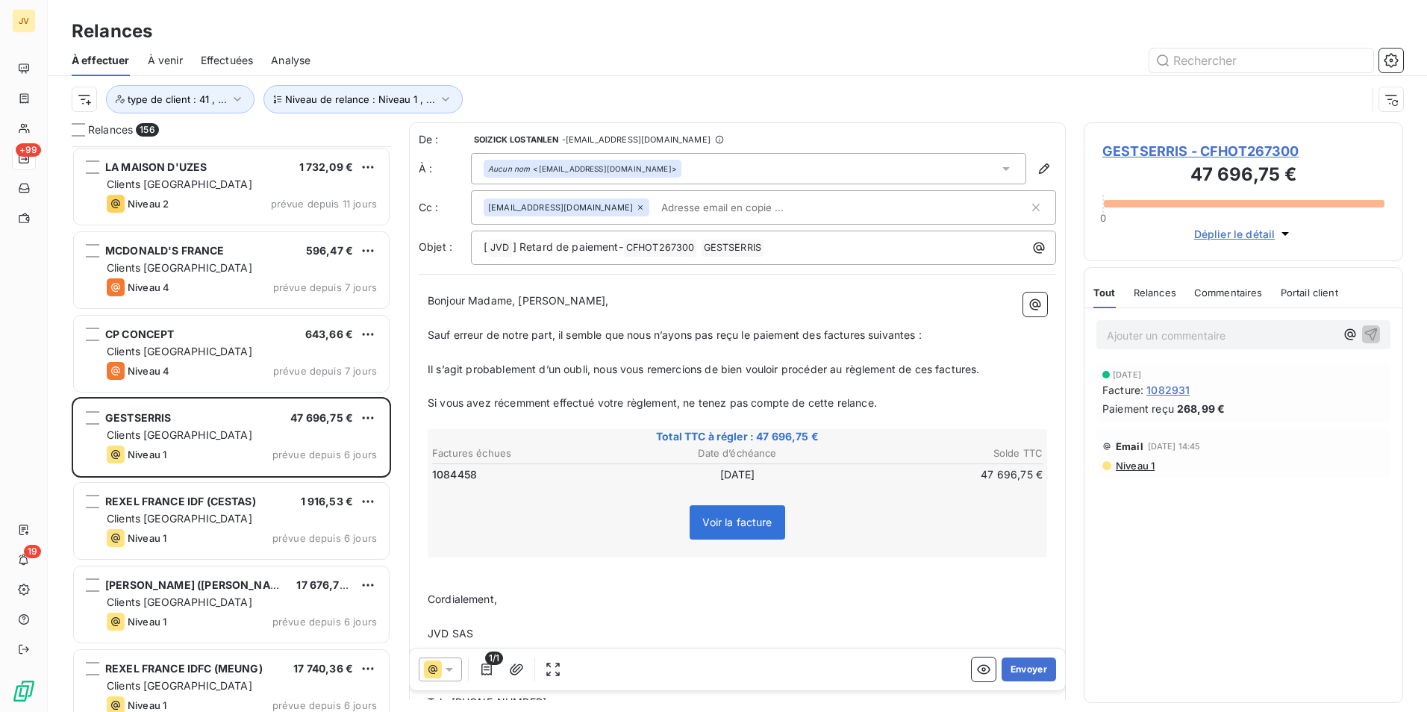
scroll to position [11955, 0]
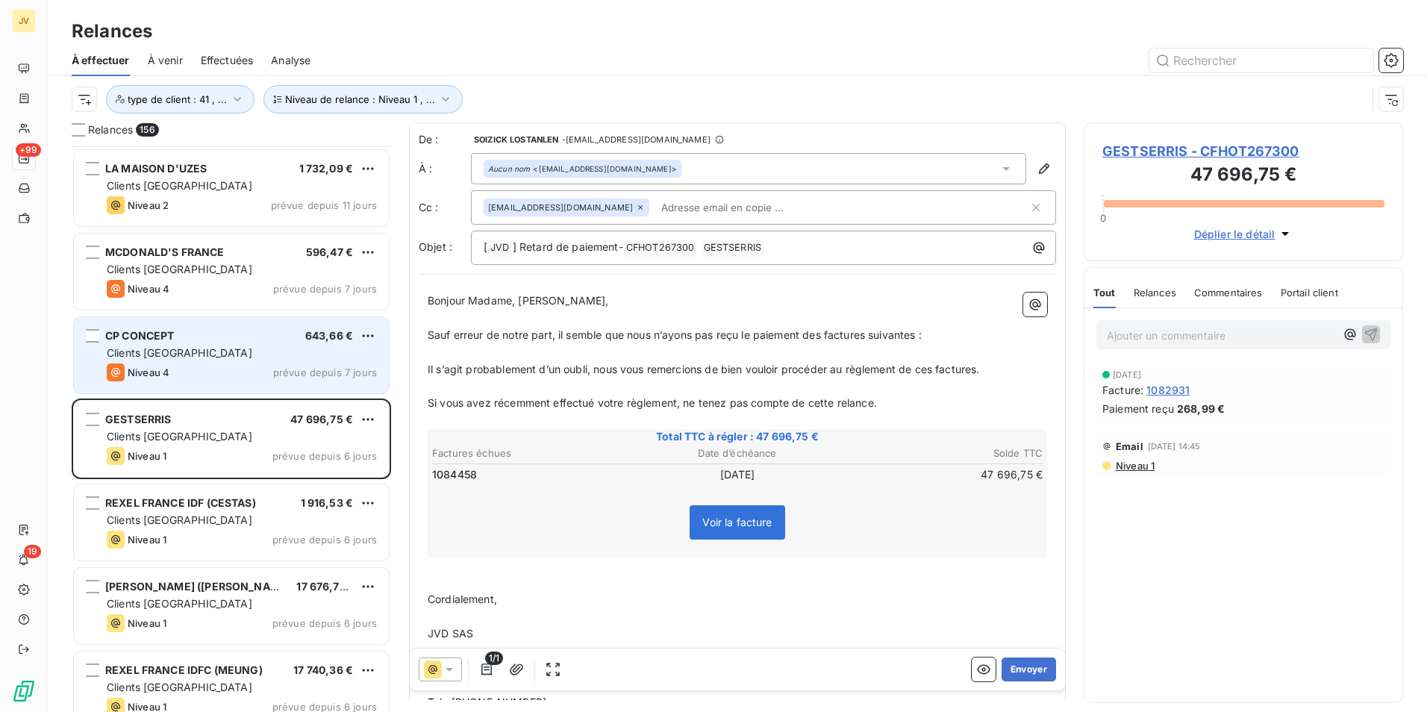
click at [225, 349] on div "Clients [GEOGRAPHIC_DATA]" at bounding box center [242, 353] width 270 height 15
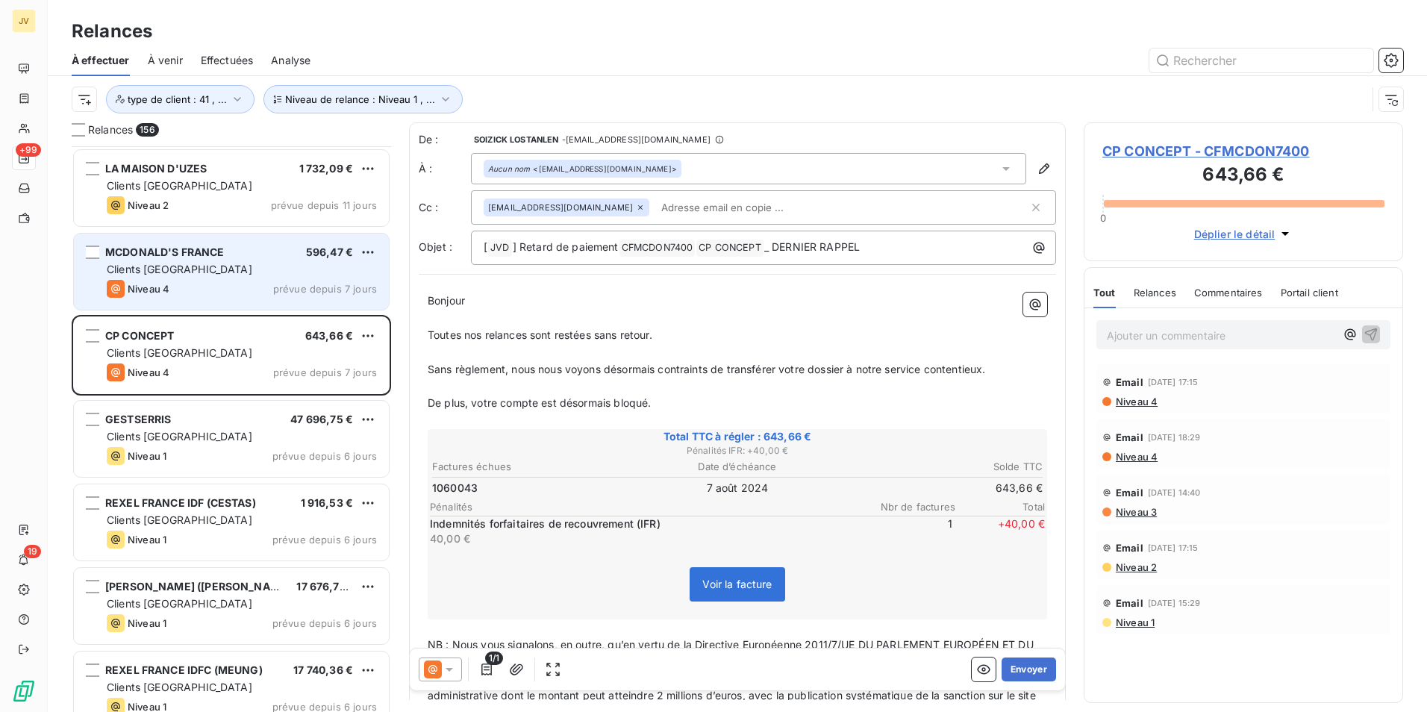
click at [221, 278] on div "MCDONALD'S FRANCE 596,47 € Clients France Niveau 4 prévue depuis 7 jours" at bounding box center [231, 272] width 315 height 76
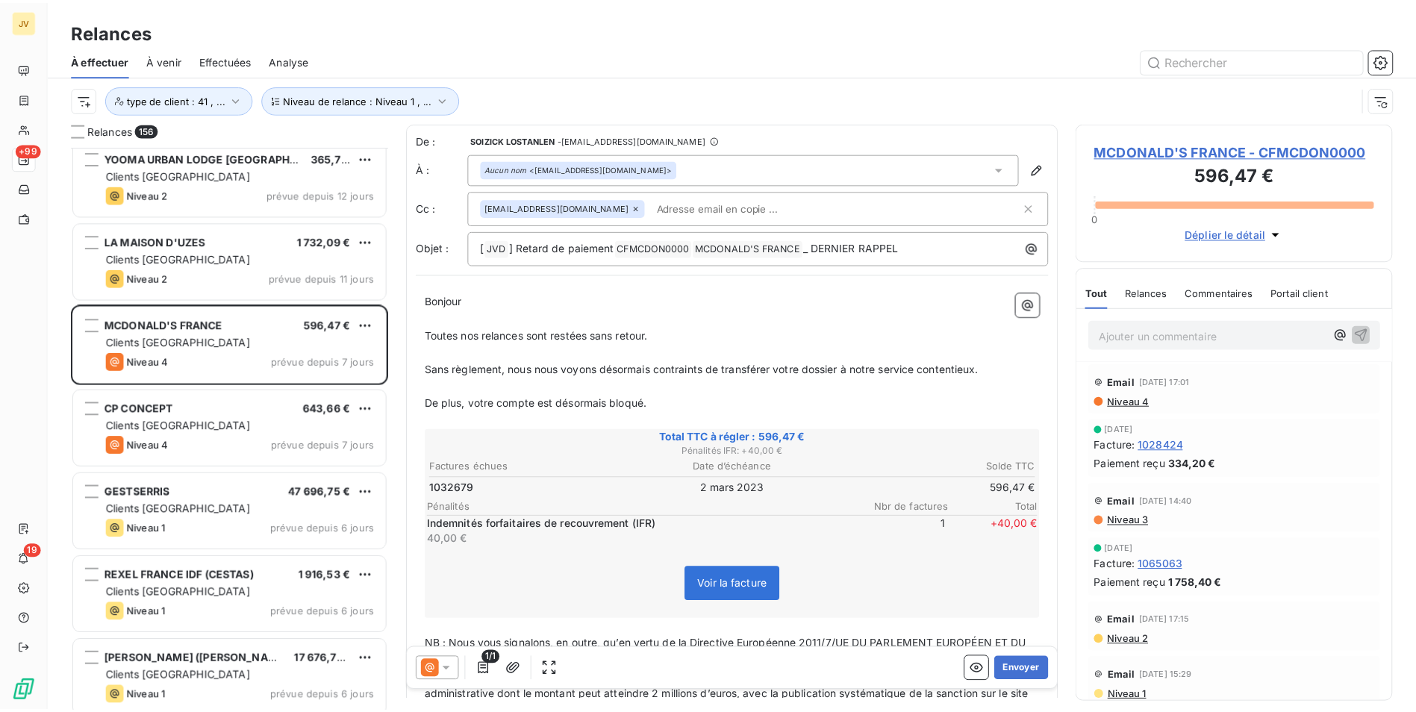
scroll to position [11805, 0]
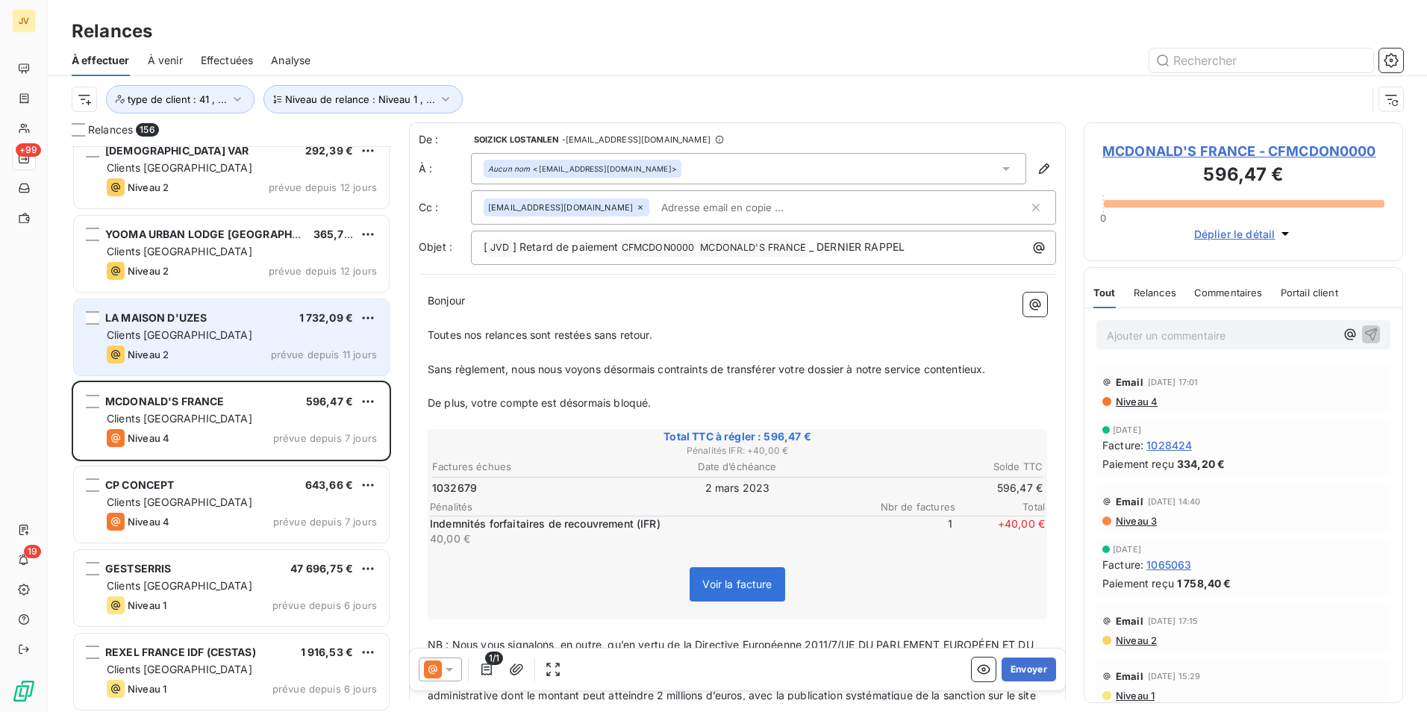
click at [228, 317] on div "LA MAISON D'UZES 1 732,09 €" at bounding box center [242, 317] width 270 height 13
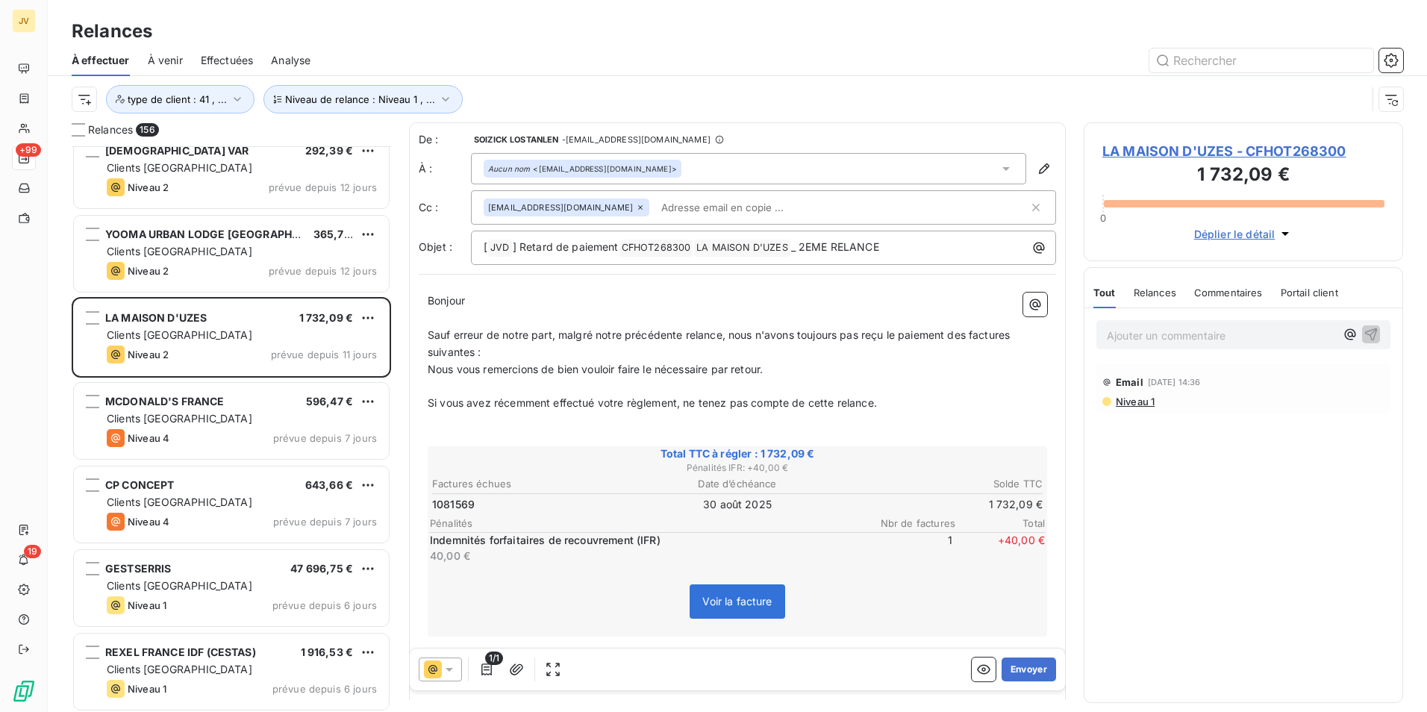
click at [1165, 293] on span "Relances" at bounding box center [1155, 293] width 43 height 12
click at [636, 206] on icon at bounding box center [640, 207] width 9 height 9
click at [1023, 667] on button "Envoyer" at bounding box center [1029, 670] width 54 height 24
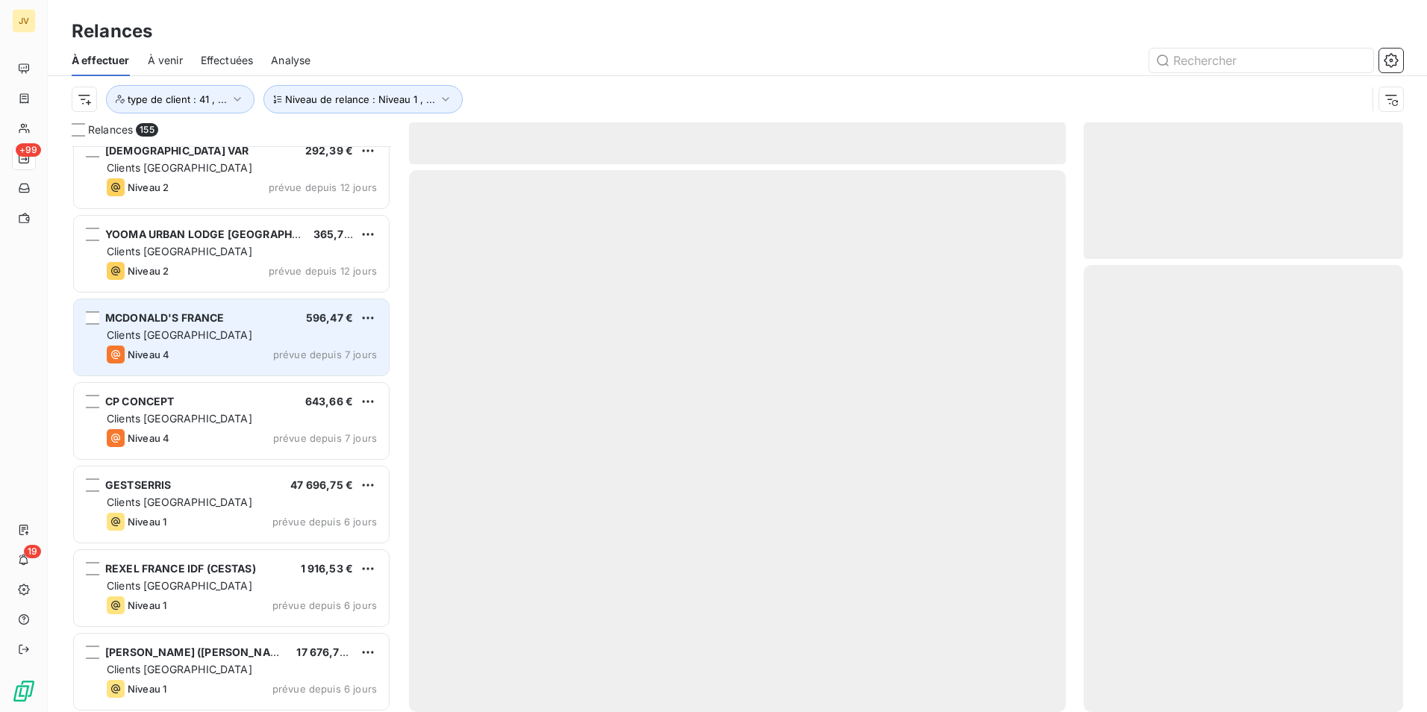
drag, startPoint x: 181, startPoint y: 257, endPoint x: 250, endPoint y: 345, distance: 112.2
click at [181, 256] on div "Clients [GEOGRAPHIC_DATA]" at bounding box center [242, 251] width 270 height 15
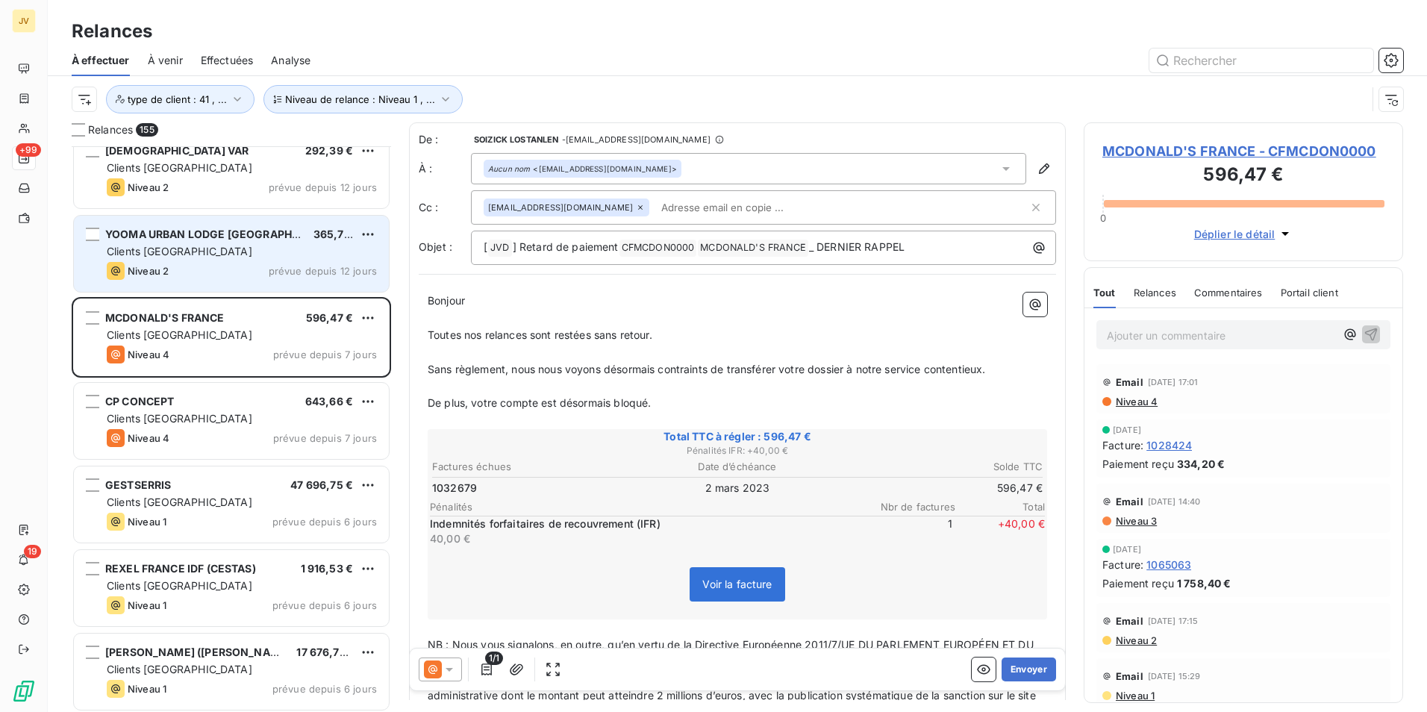
click at [208, 267] on div "Niveau 2 prévue depuis 12 jours" at bounding box center [242, 271] width 270 height 18
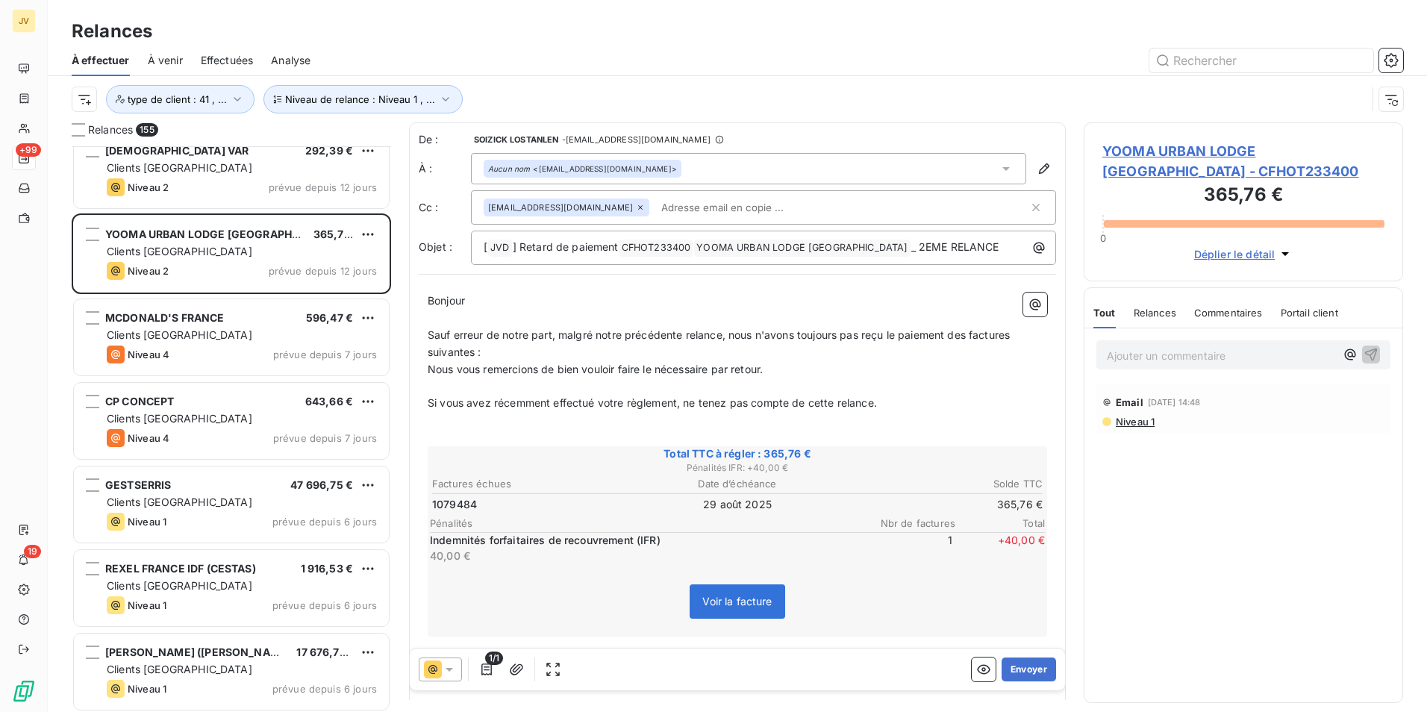
click at [1166, 303] on div "Relances" at bounding box center [1155, 312] width 43 height 31
click at [636, 207] on icon at bounding box center [640, 207] width 9 height 9
click at [1388, 58] on icon "button" at bounding box center [1391, 60] width 15 height 15
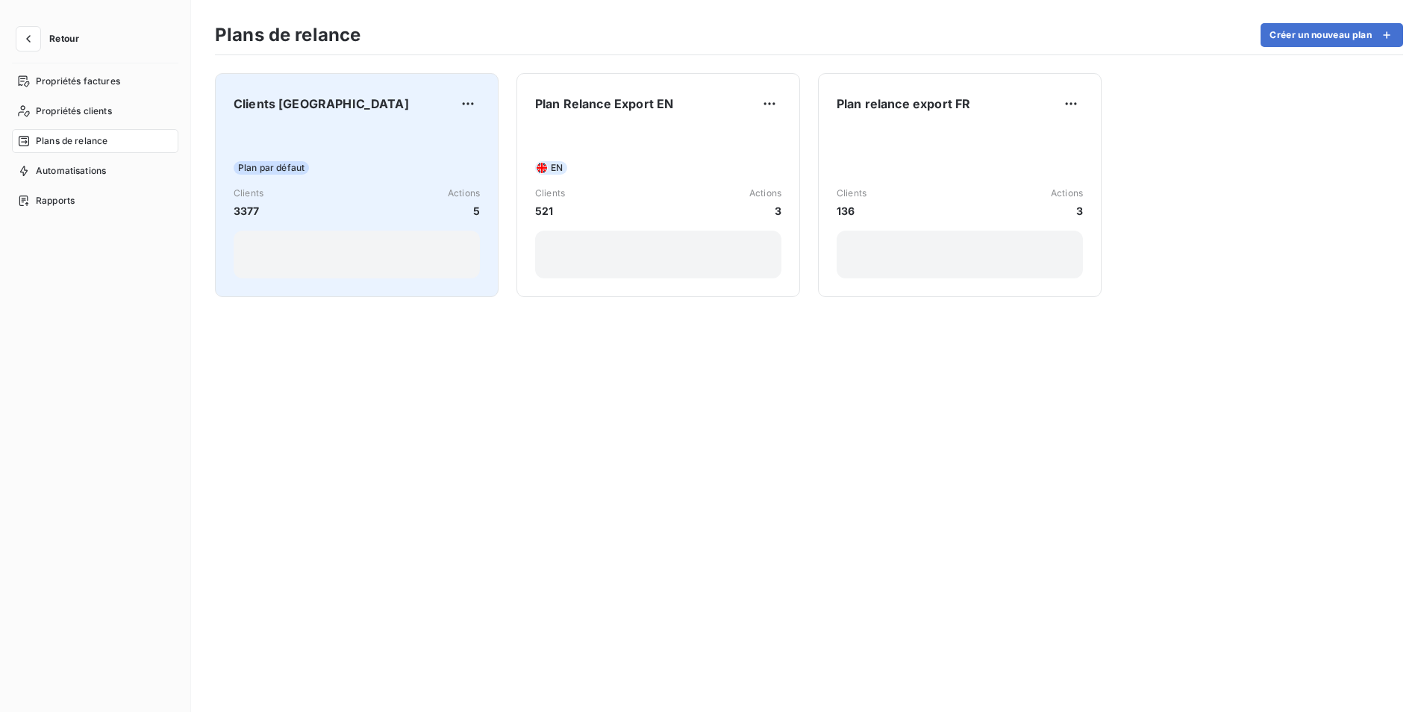
click at [270, 125] on div "Clients France Plan par défaut Clients 3377 Actions 5" at bounding box center [357, 185] width 246 height 187
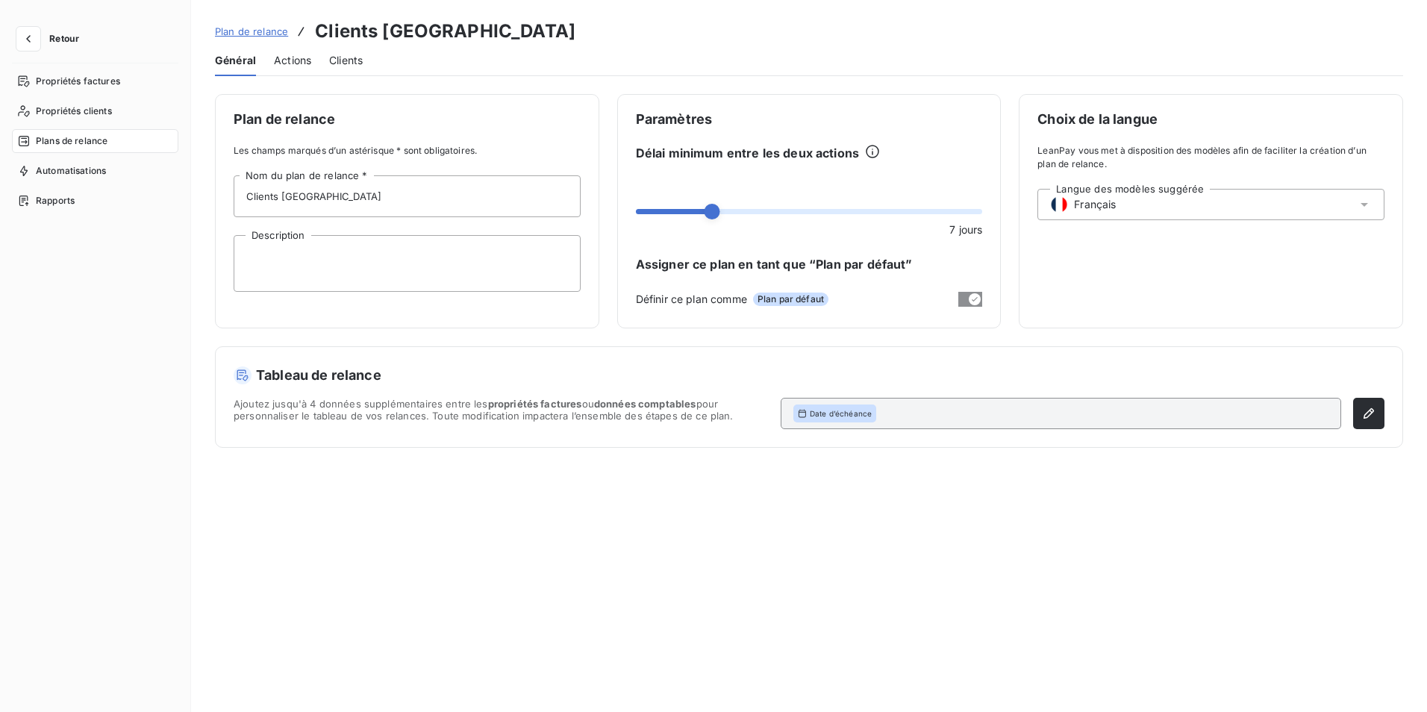
click at [278, 62] on span "Actions" at bounding box center [292, 60] width 37 height 15
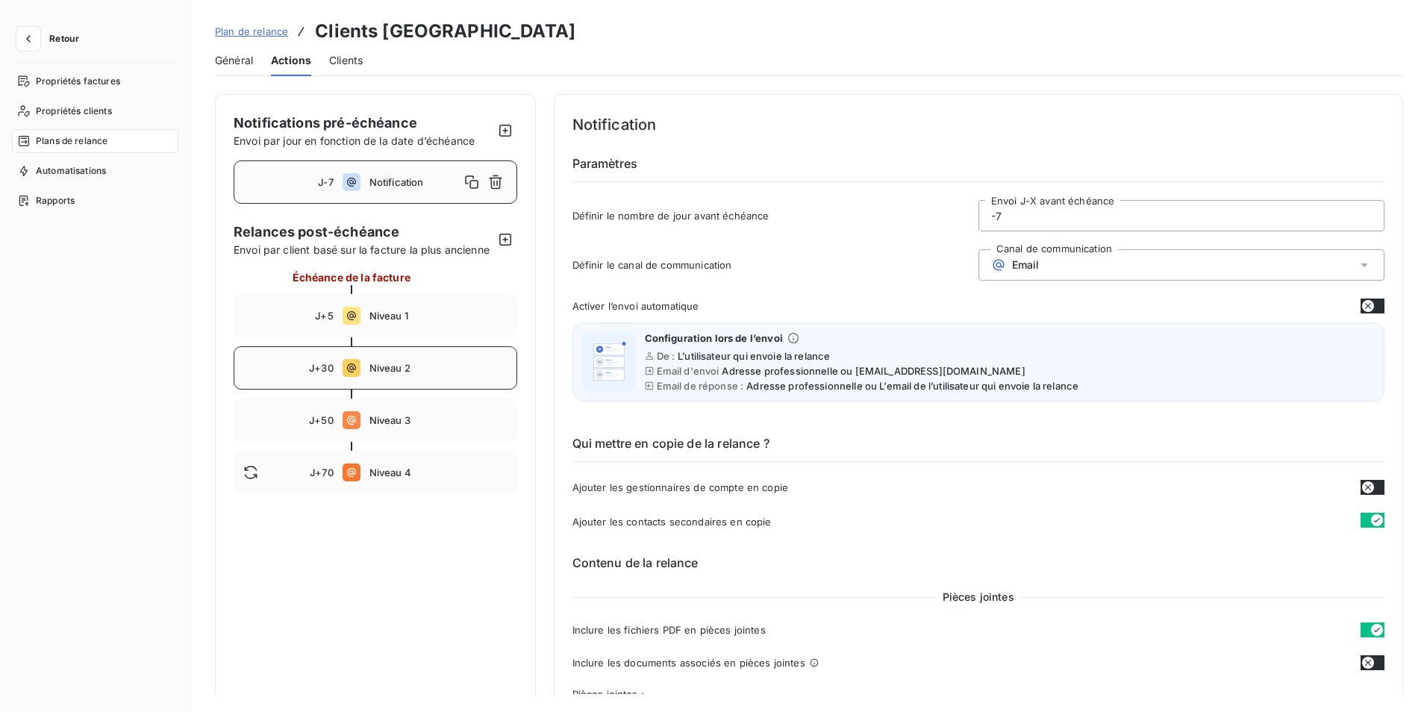
click at [365, 372] on div "J+30 Niveau 2" at bounding box center [376, 367] width 284 height 43
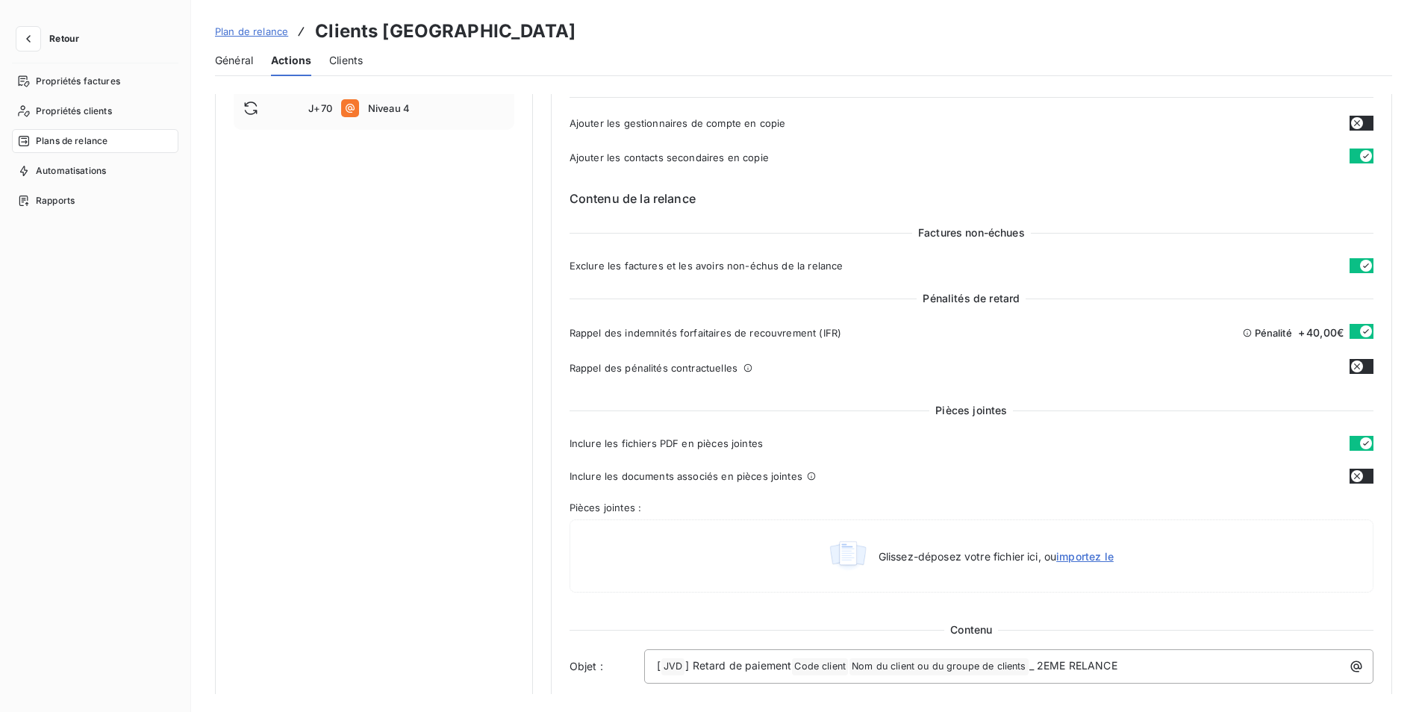
scroll to position [597, 0]
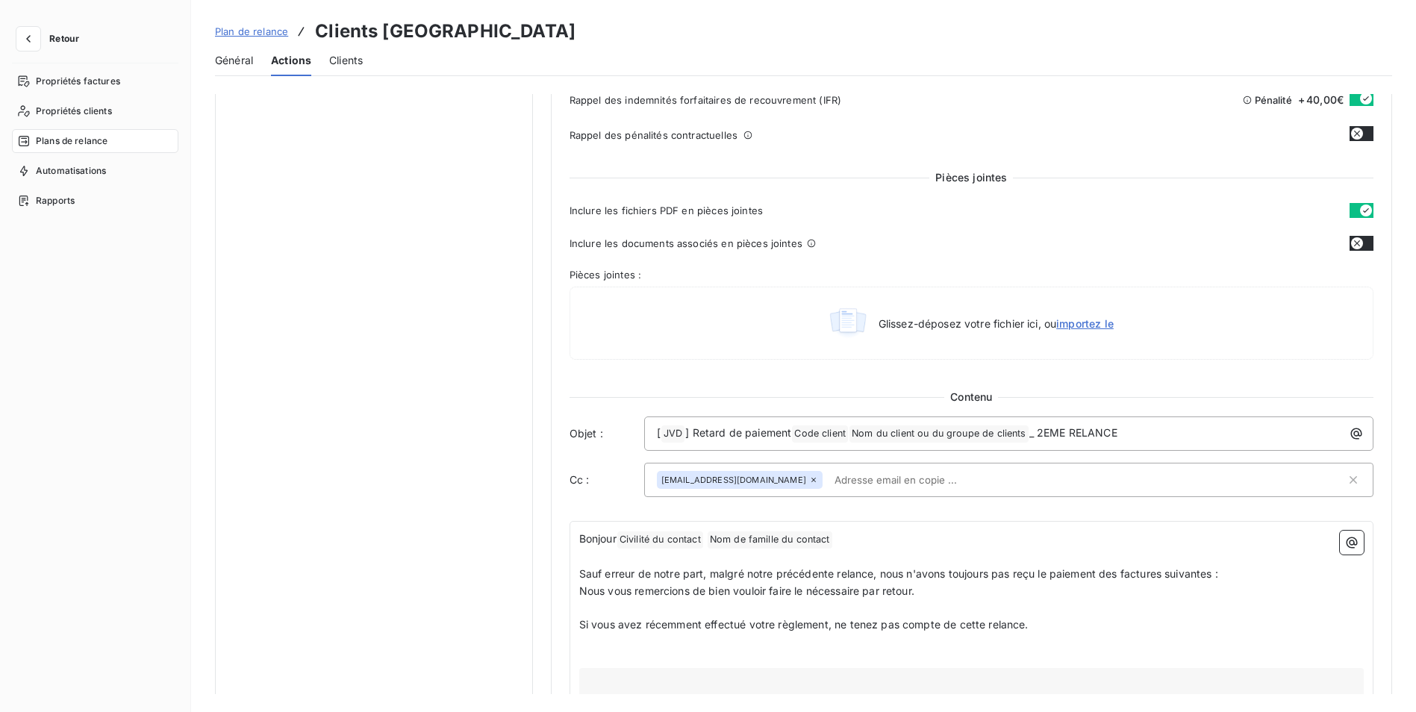
click at [809, 480] on icon at bounding box center [813, 480] width 9 height 9
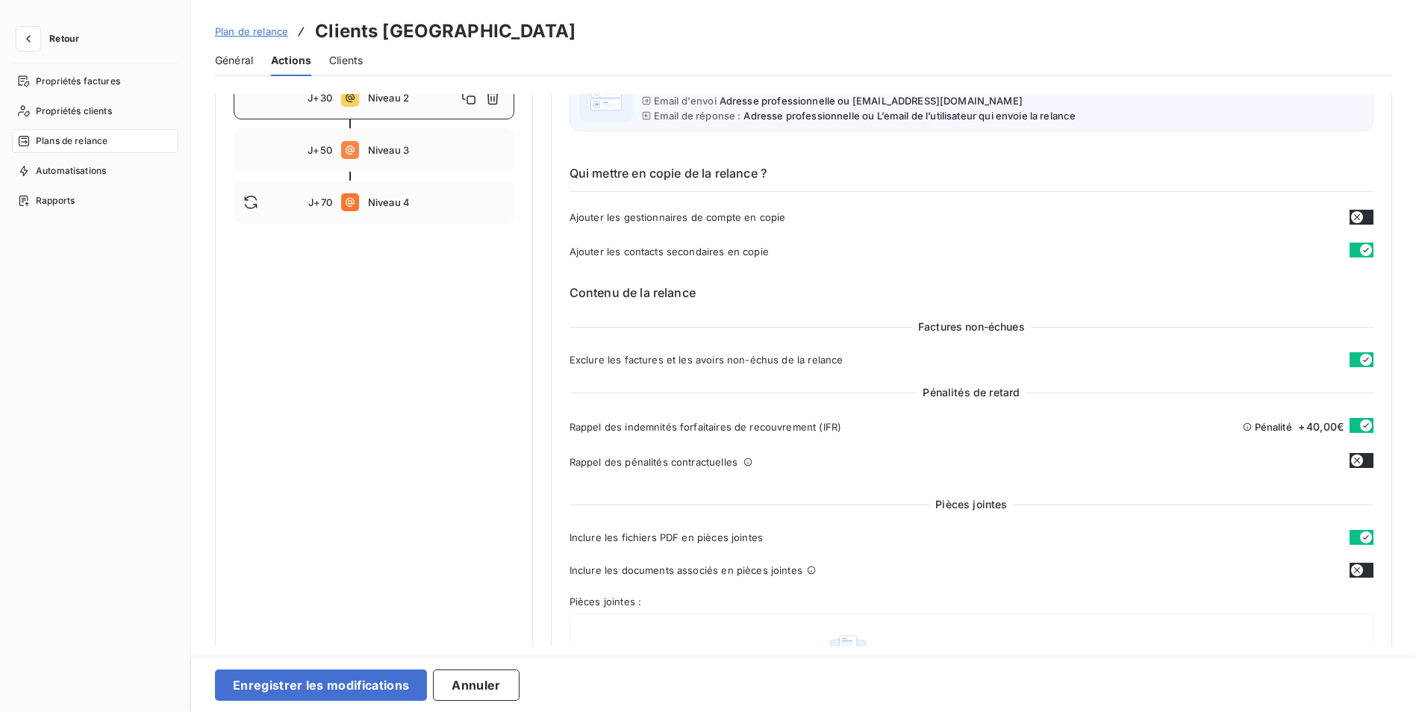
scroll to position [149, 0]
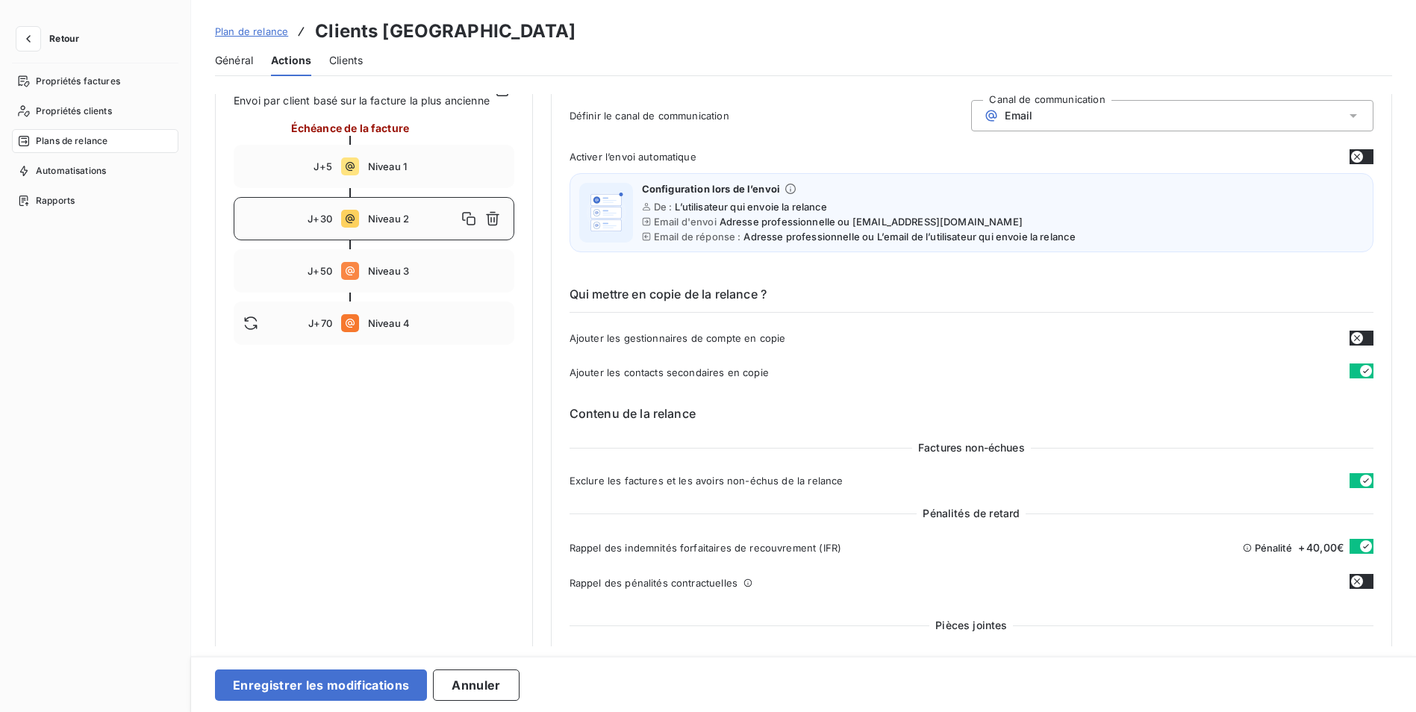
drag, startPoint x: 403, startPoint y: 168, endPoint x: 510, endPoint y: 242, distance: 129.8
click at [404, 169] on div "J+5 Niveau 1" at bounding box center [374, 166] width 281 height 43
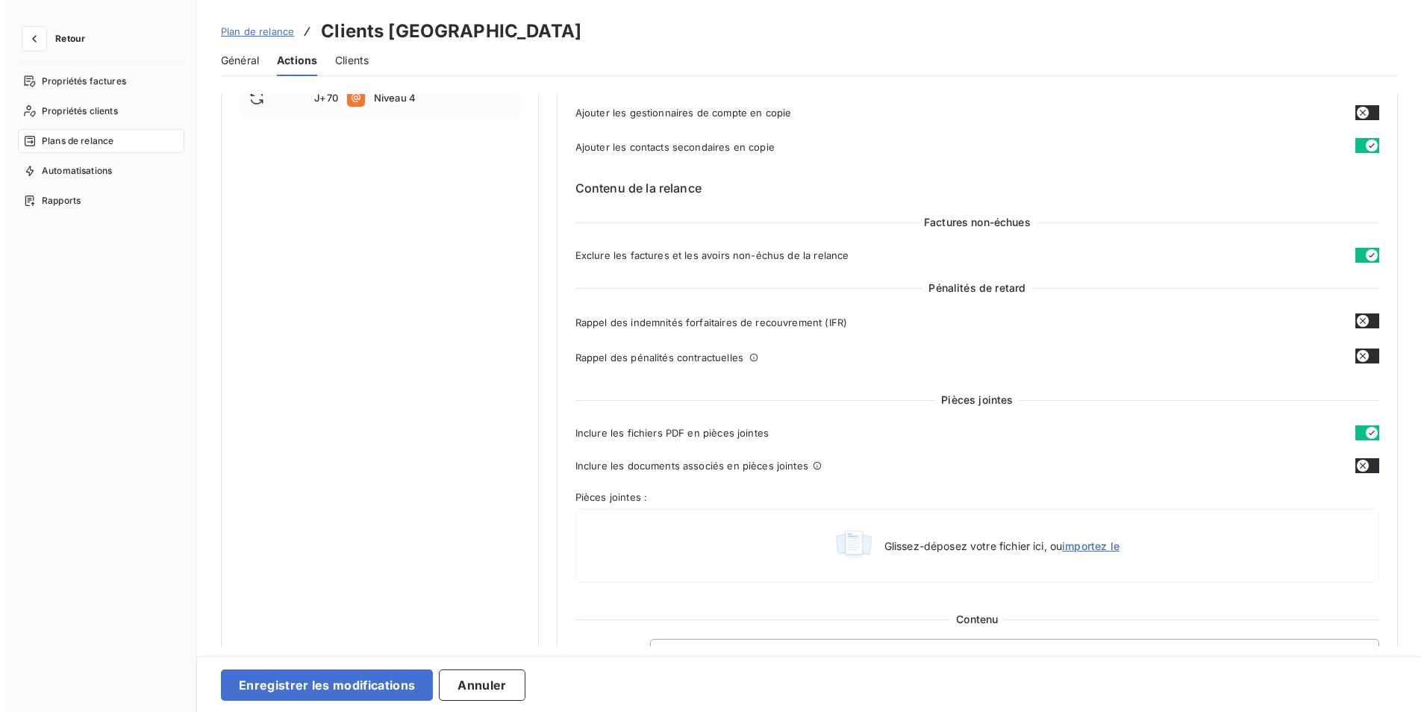
scroll to position [0, 0]
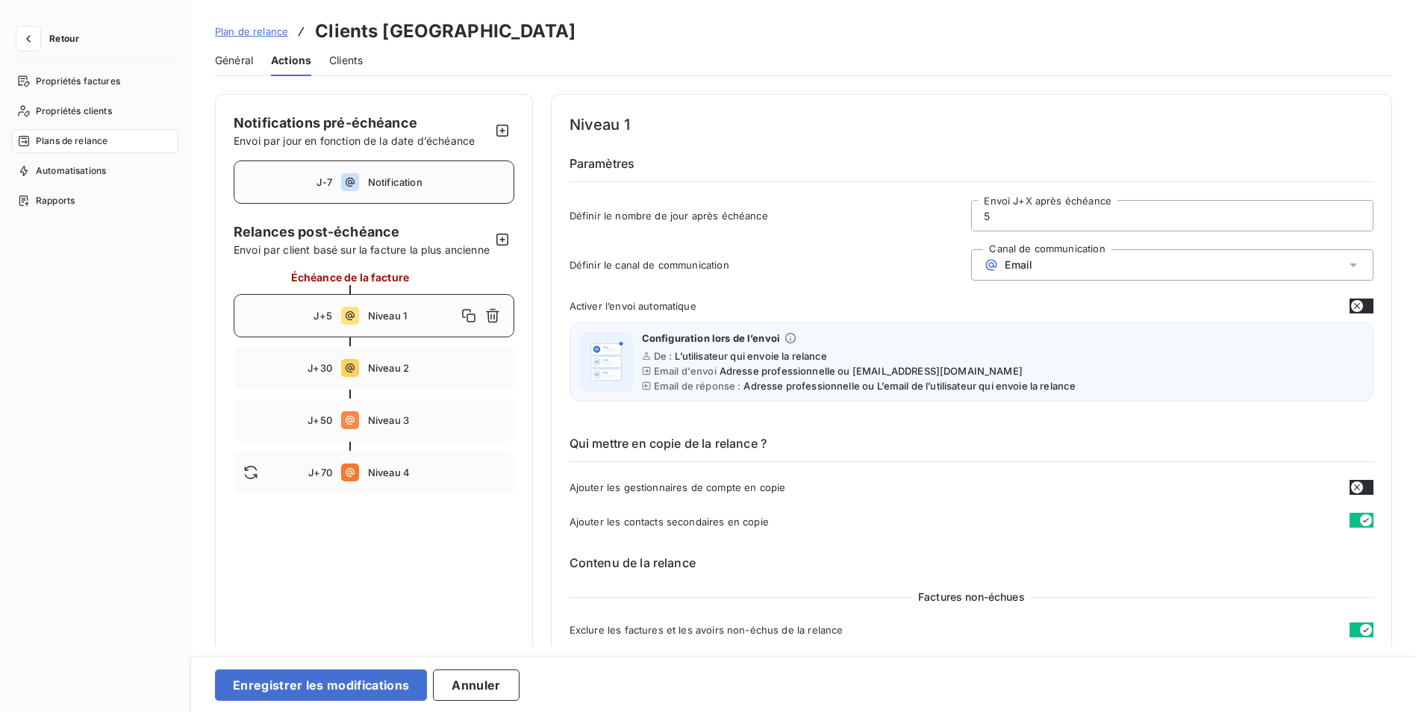
click at [382, 193] on div "J-7 Notification" at bounding box center [374, 181] width 281 height 43
type input "-7"
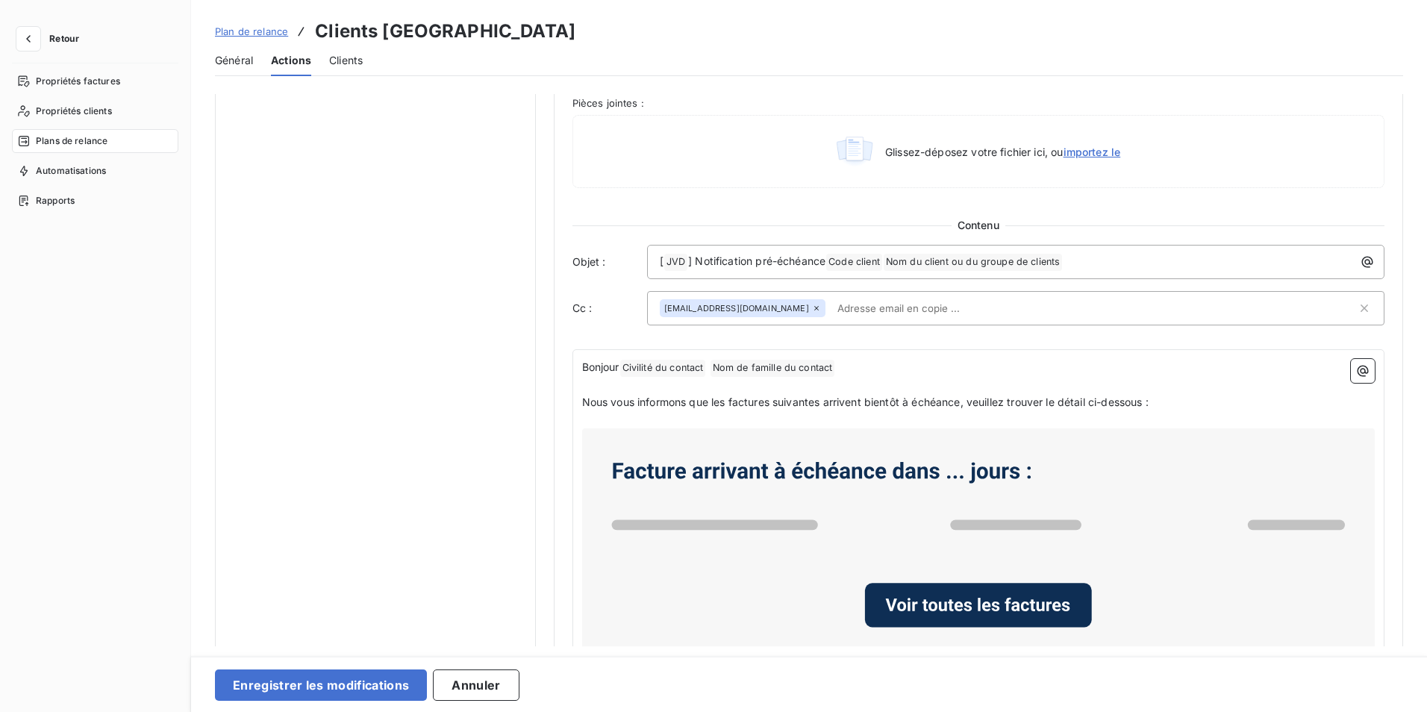
scroll to position [546, 0]
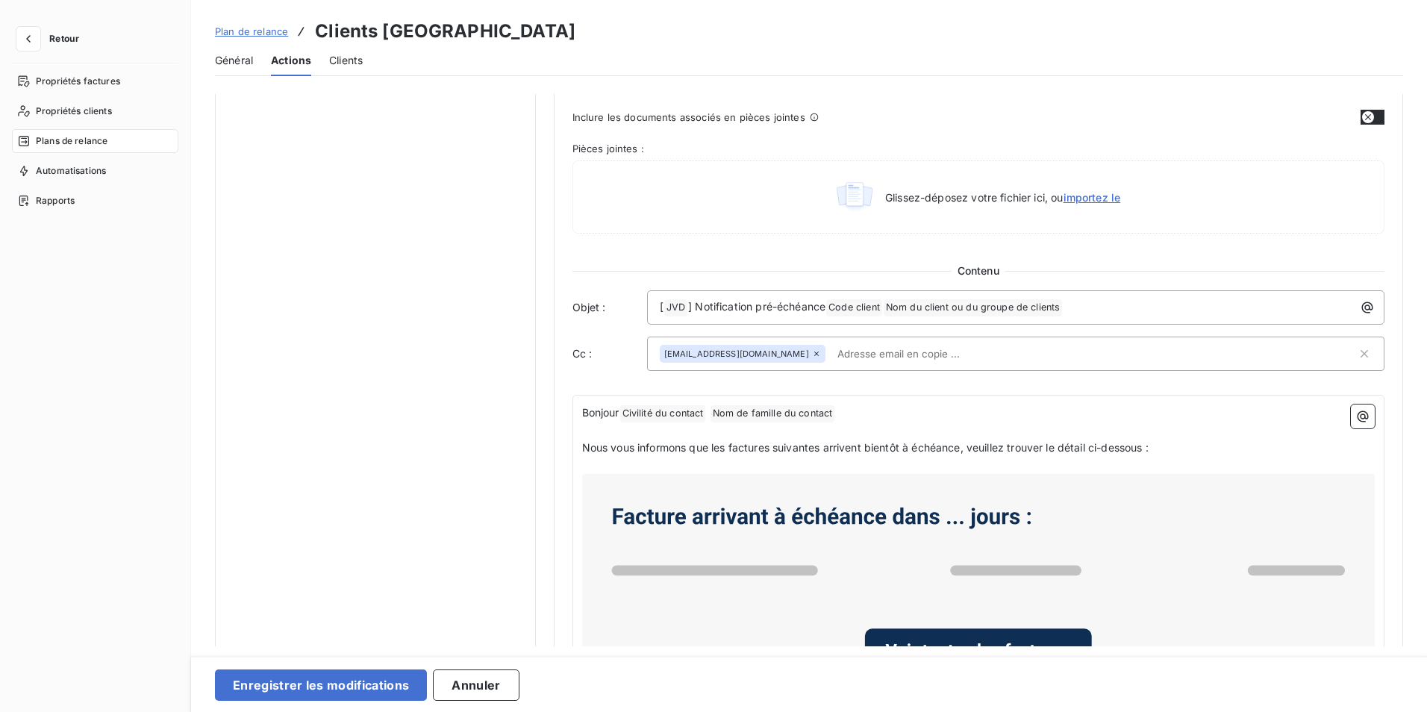
click at [812, 352] on icon at bounding box center [816, 353] width 9 height 9
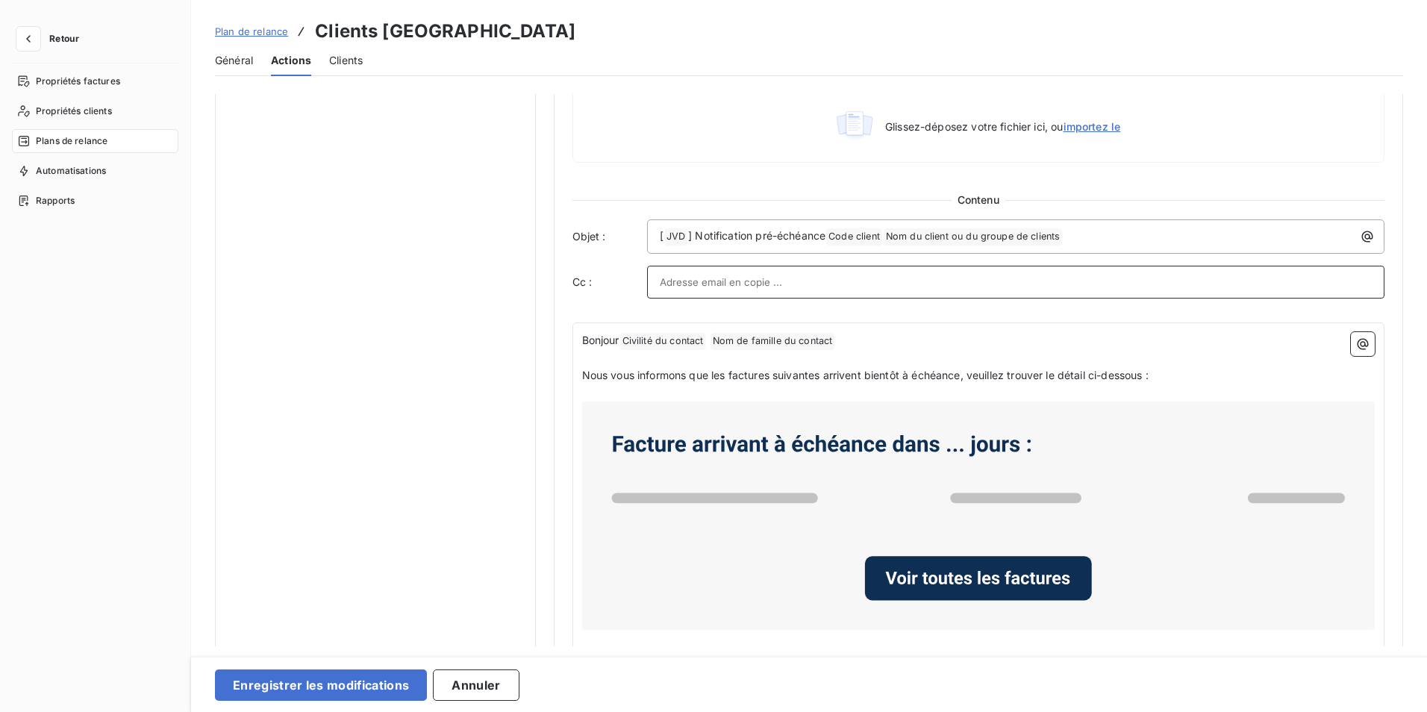
scroll to position [917, 0]
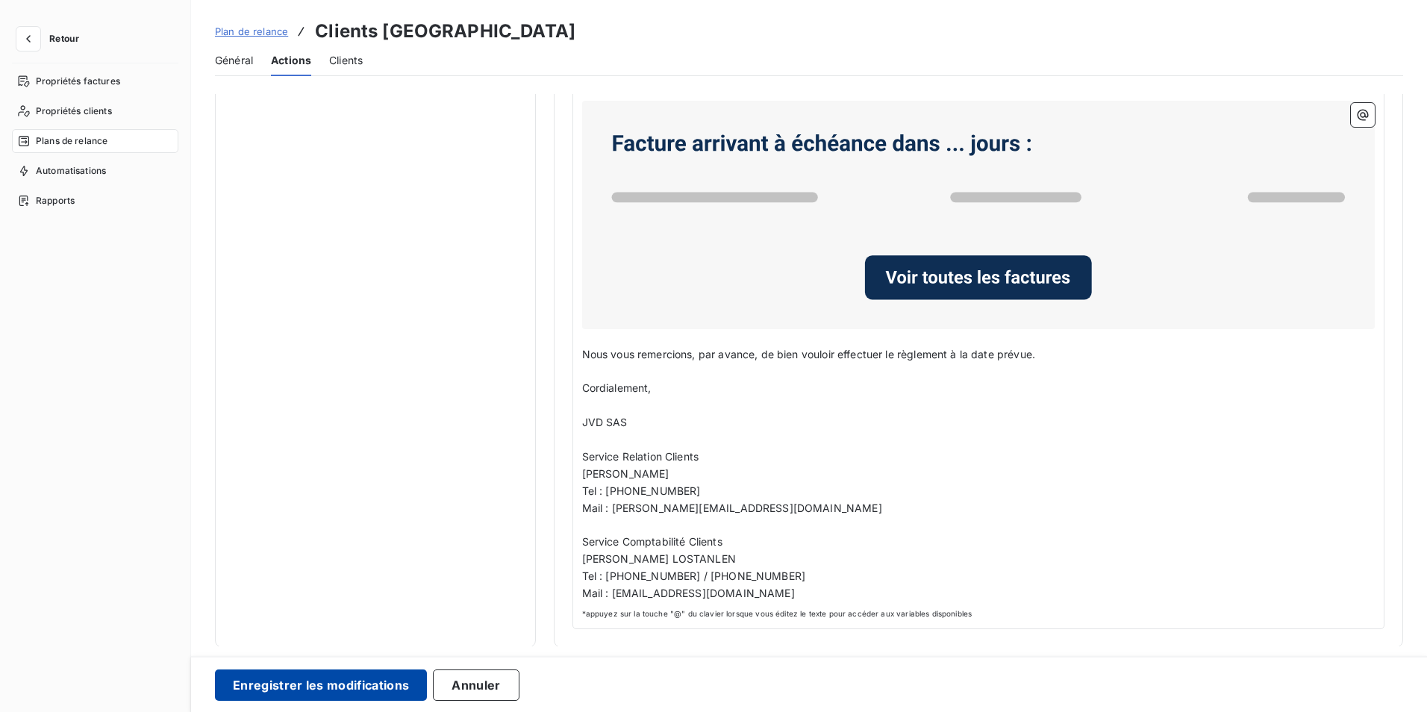
click at [380, 690] on button "Enregistrer les modifications" at bounding box center [321, 685] width 212 height 31
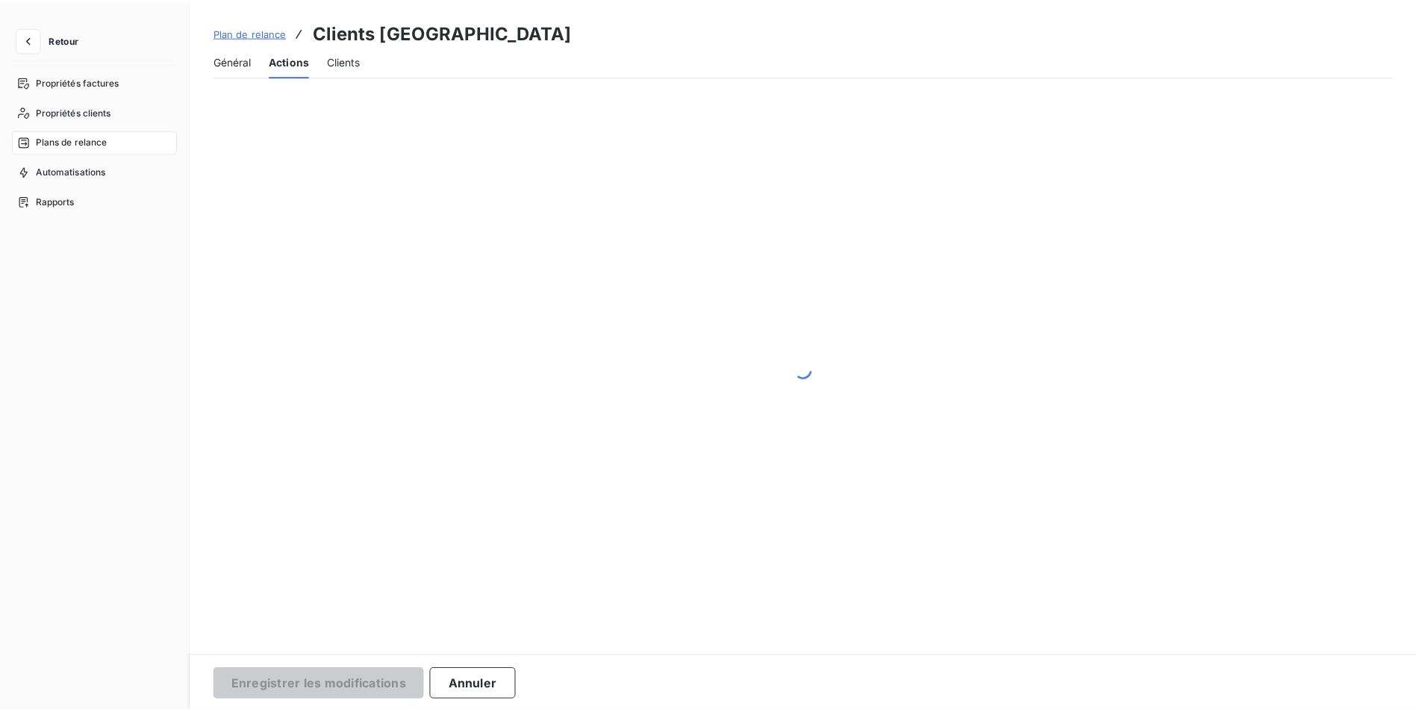
scroll to position [0, 0]
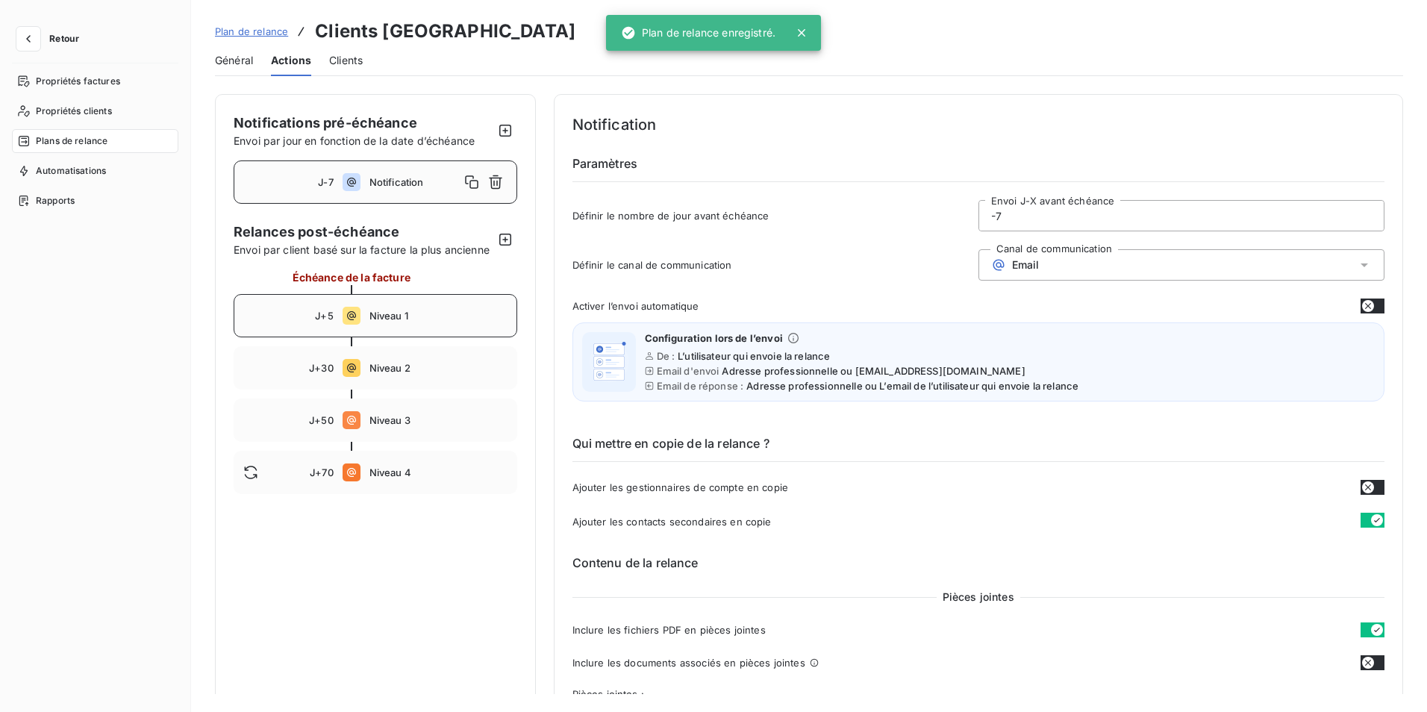
click at [377, 320] on div "J+5 Niveau 1" at bounding box center [376, 315] width 284 height 43
type input "5"
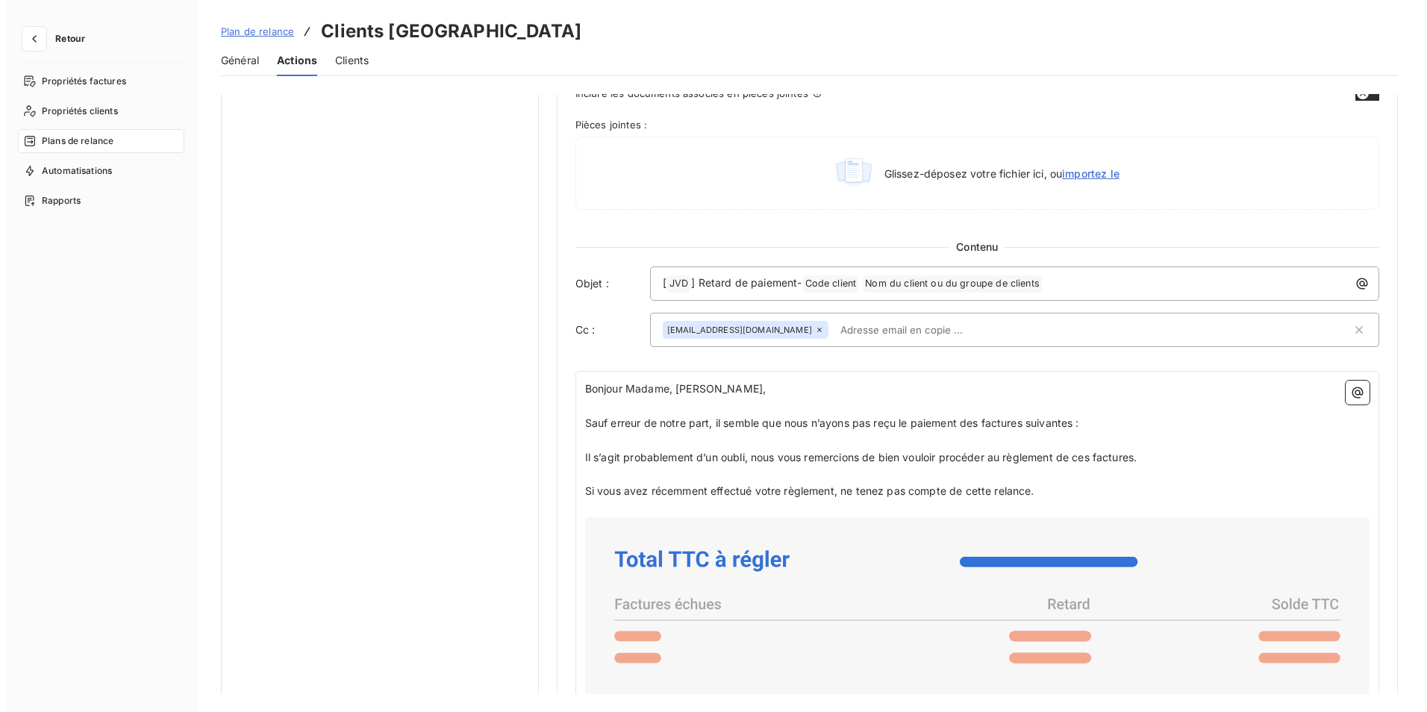
scroll to position [746, 0]
click at [809, 328] on icon at bounding box center [813, 330] width 9 height 9
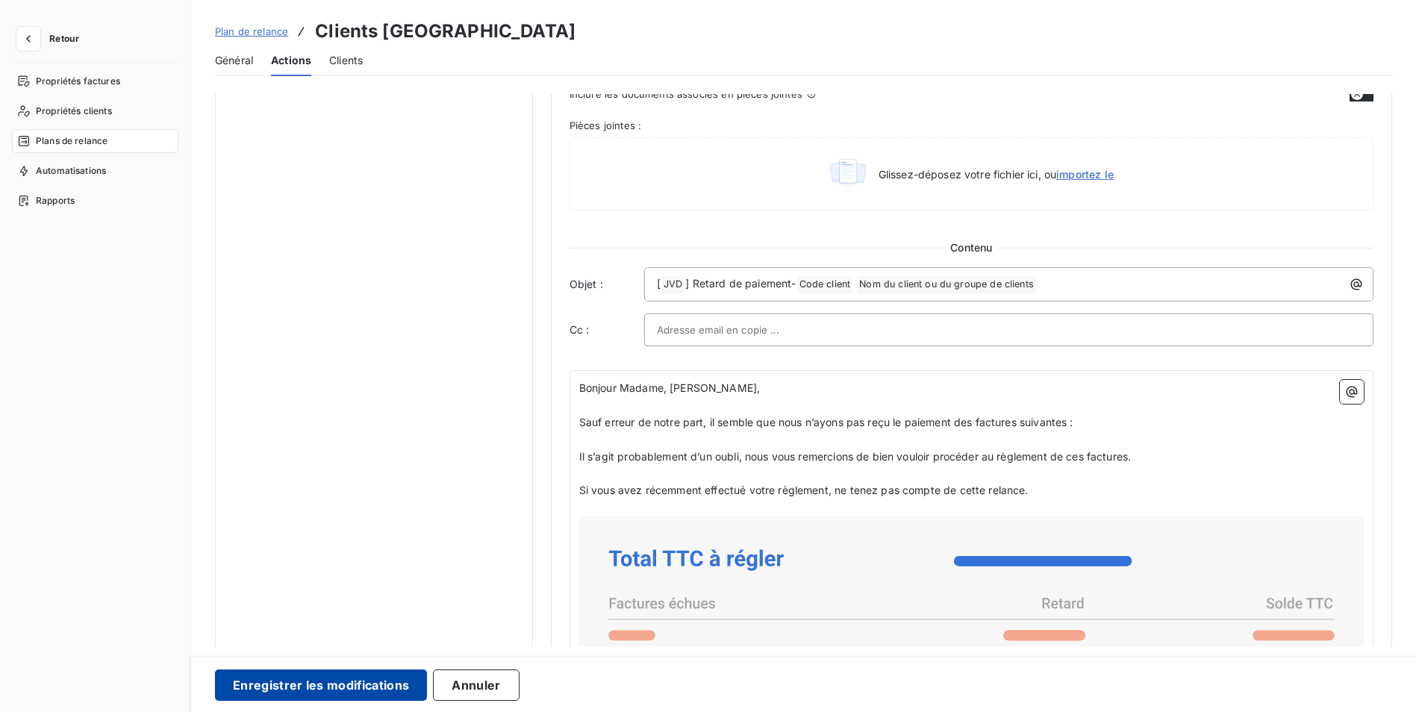
click at [309, 688] on button "Enregistrer les modifications" at bounding box center [321, 685] width 212 height 31
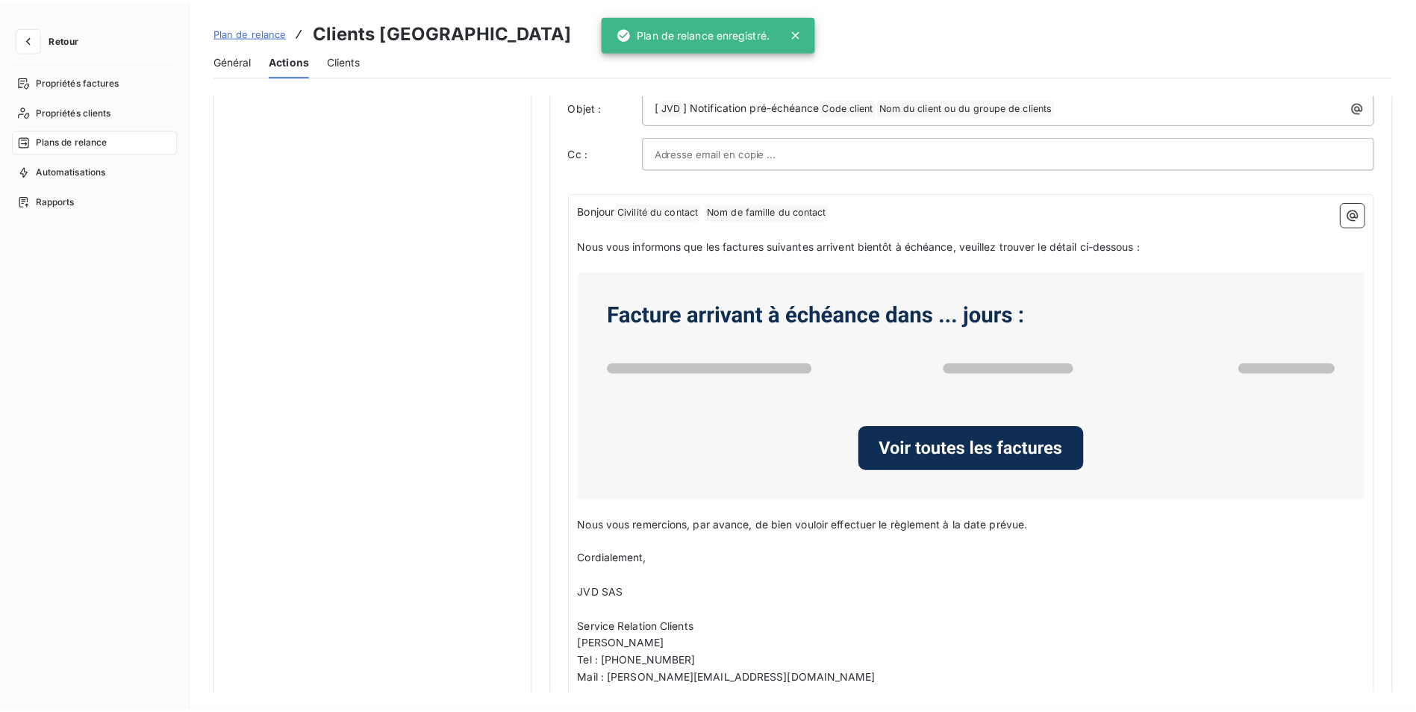
scroll to position [0, 0]
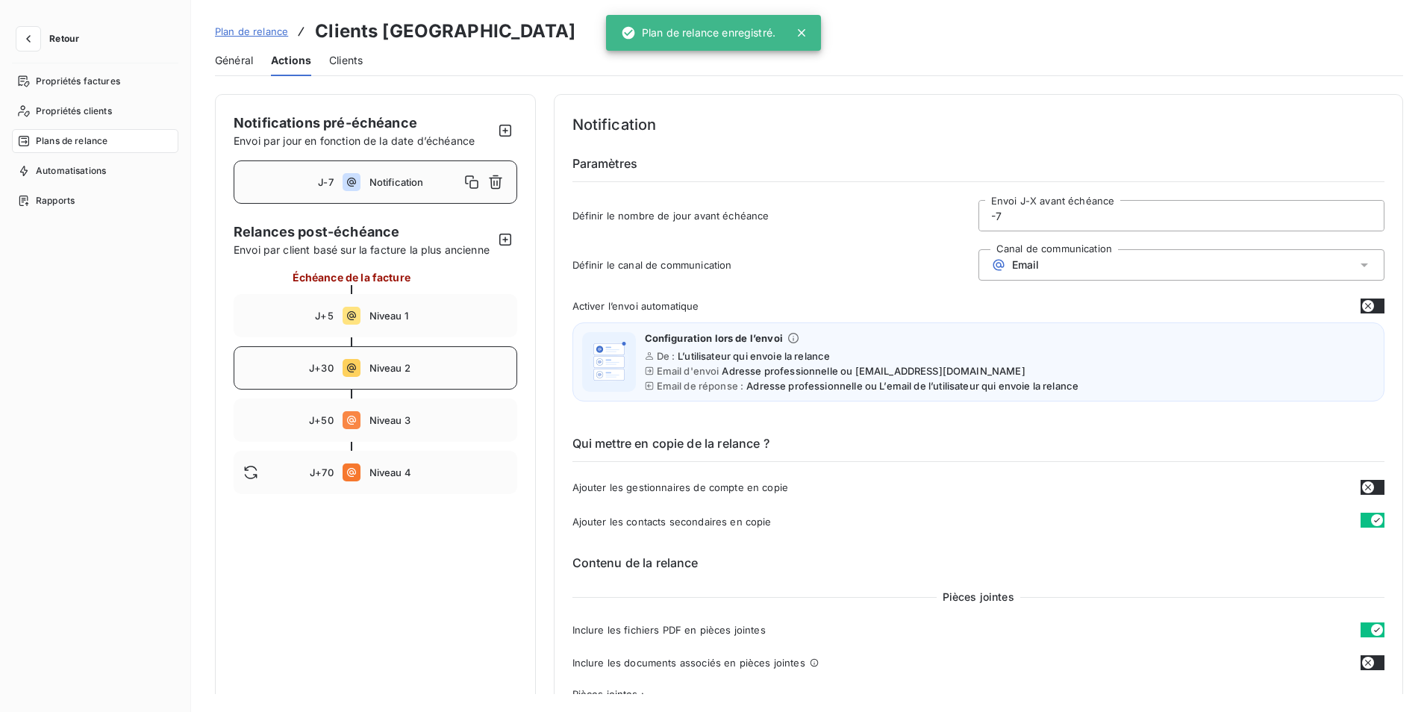
click at [404, 374] on span "Niveau 2" at bounding box center [439, 368] width 138 height 12
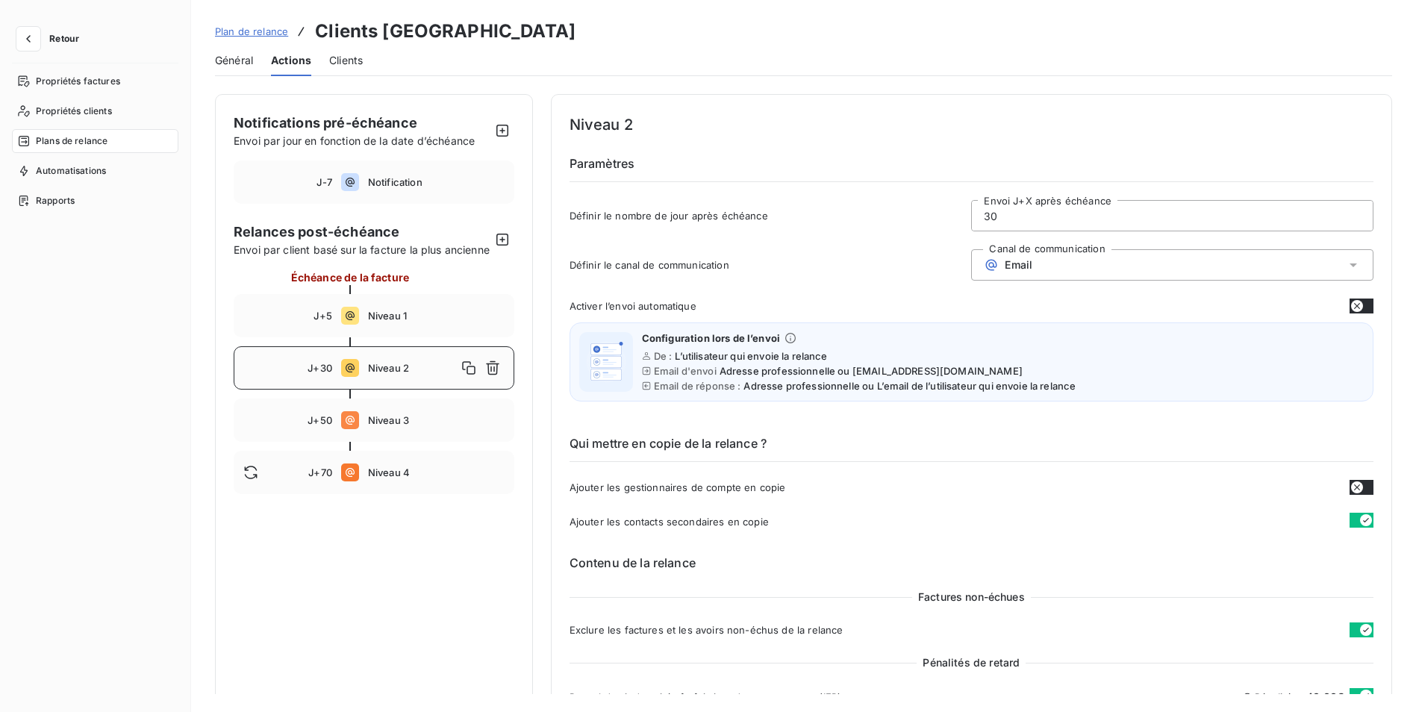
click at [385, 325] on div "J+5 Niveau 1" at bounding box center [374, 315] width 281 height 43
click at [415, 194] on div "J-7 Notification" at bounding box center [374, 181] width 281 height 43
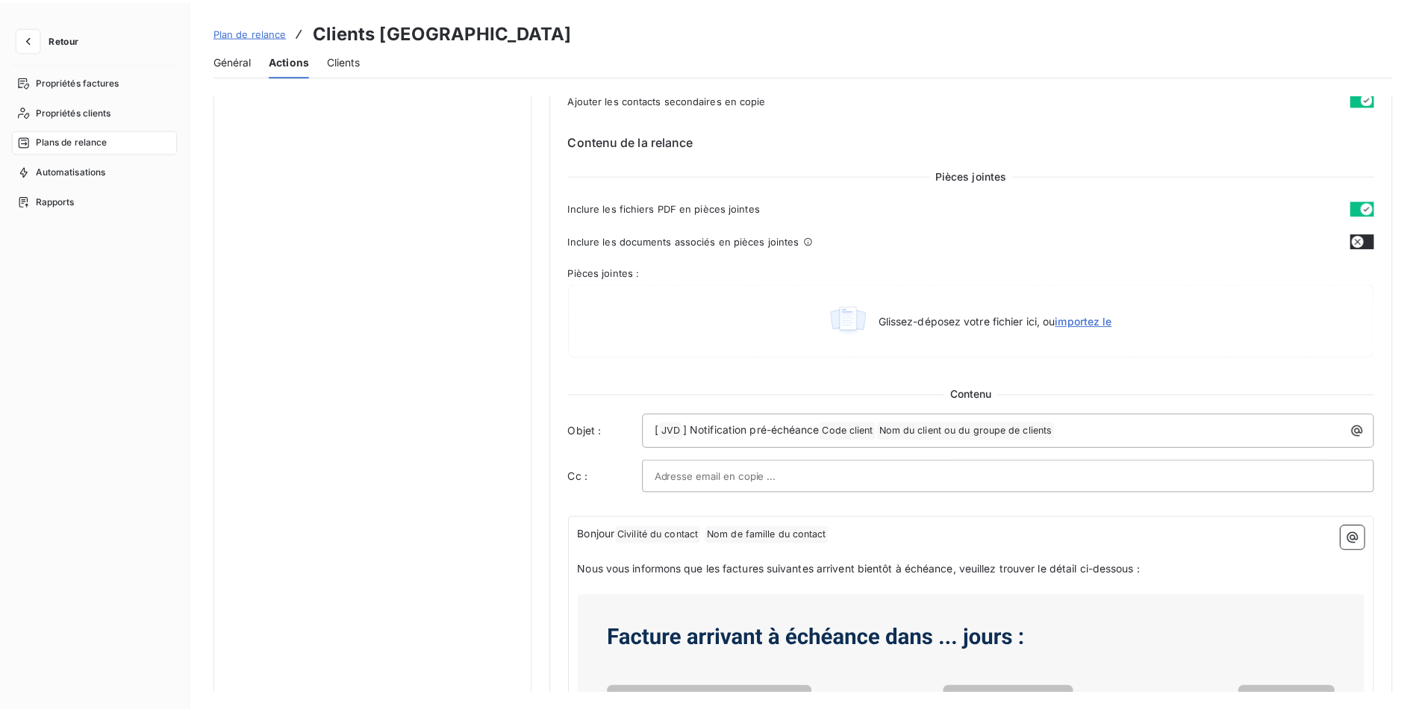
scroll to position [224, 0]
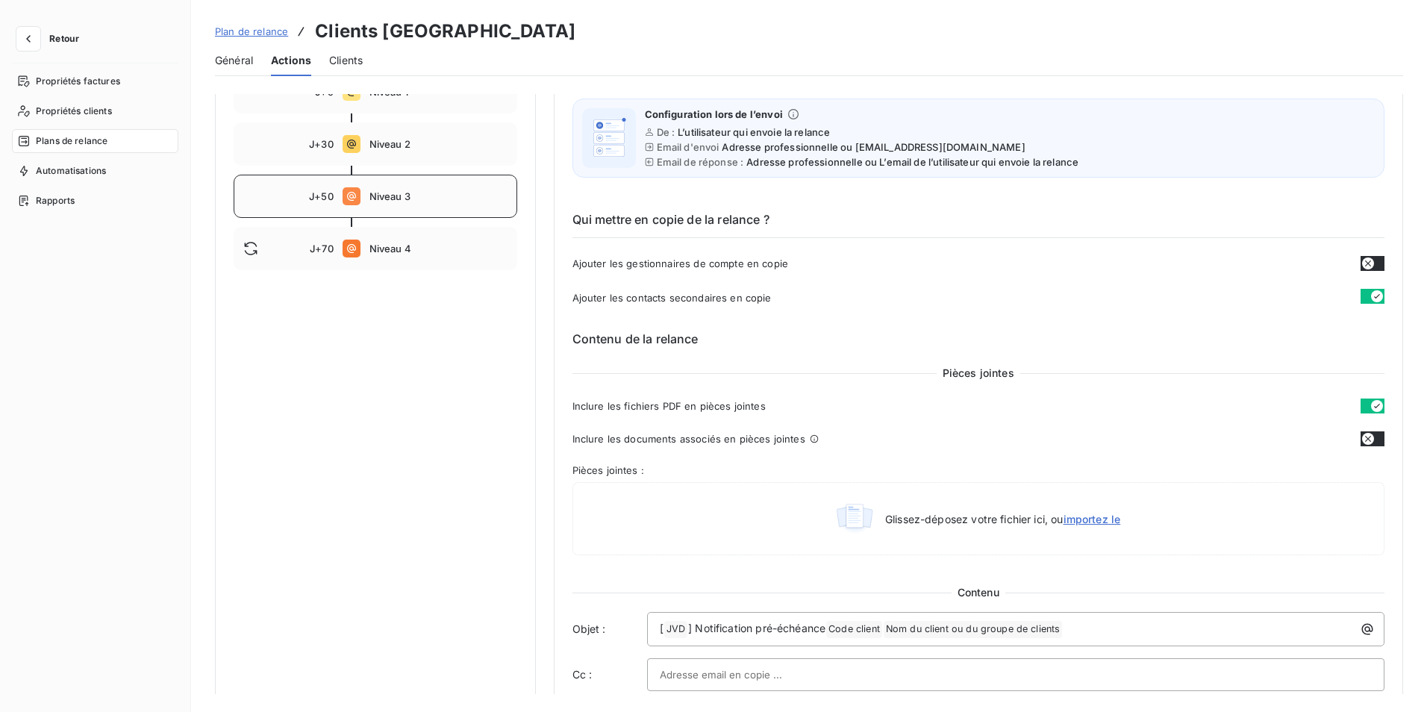
click at [358, 200] on div "J+50 Niveau 3" at bounding box center [376, 196] width 284 height 43
type input "50"
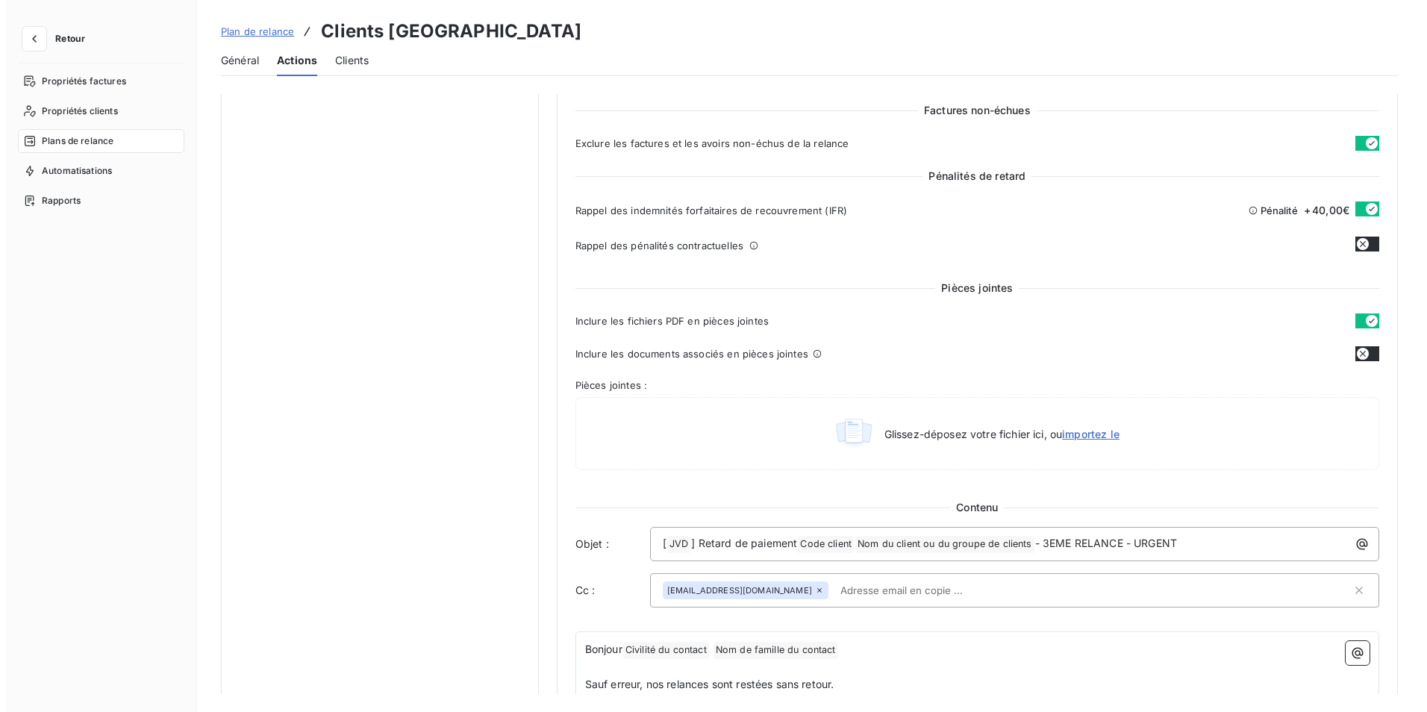
scroll to position [746, 0]
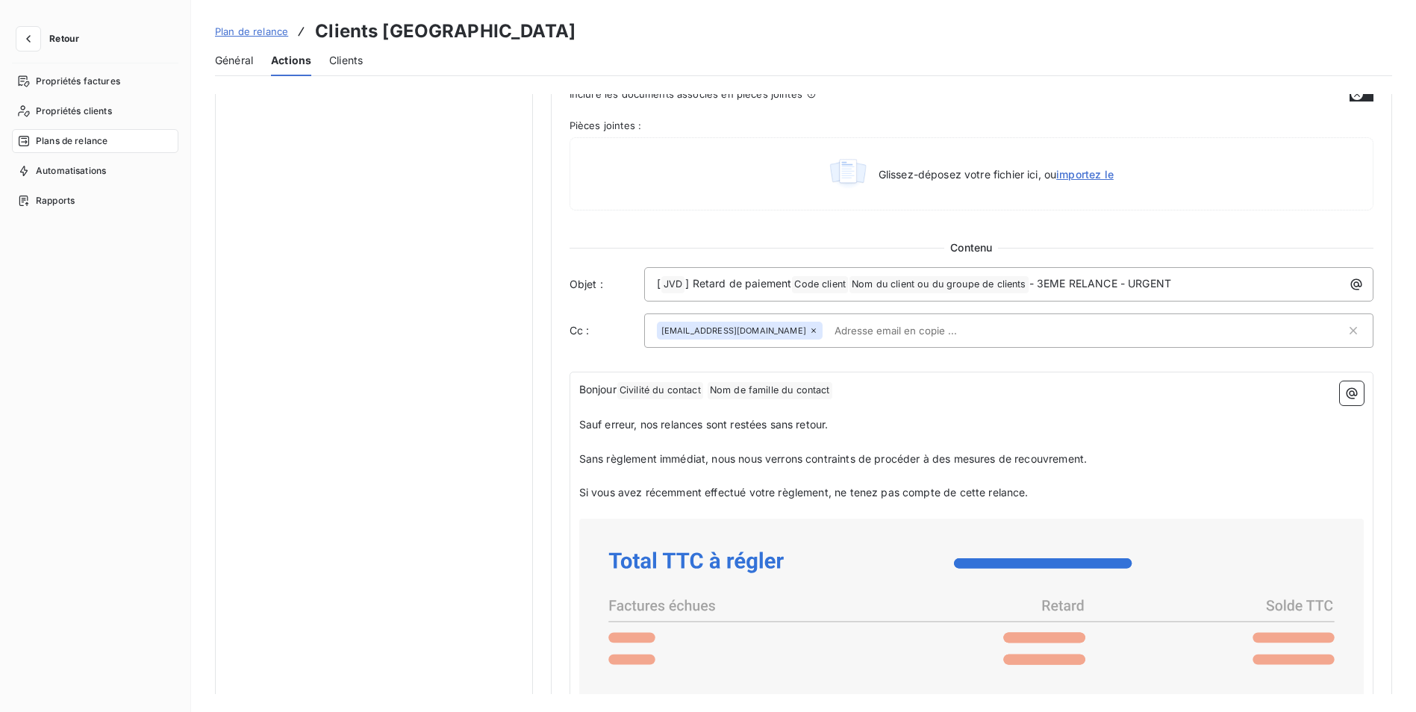
click at [809, 328] on icon at bounding box center [813, 330] width 9 height 9
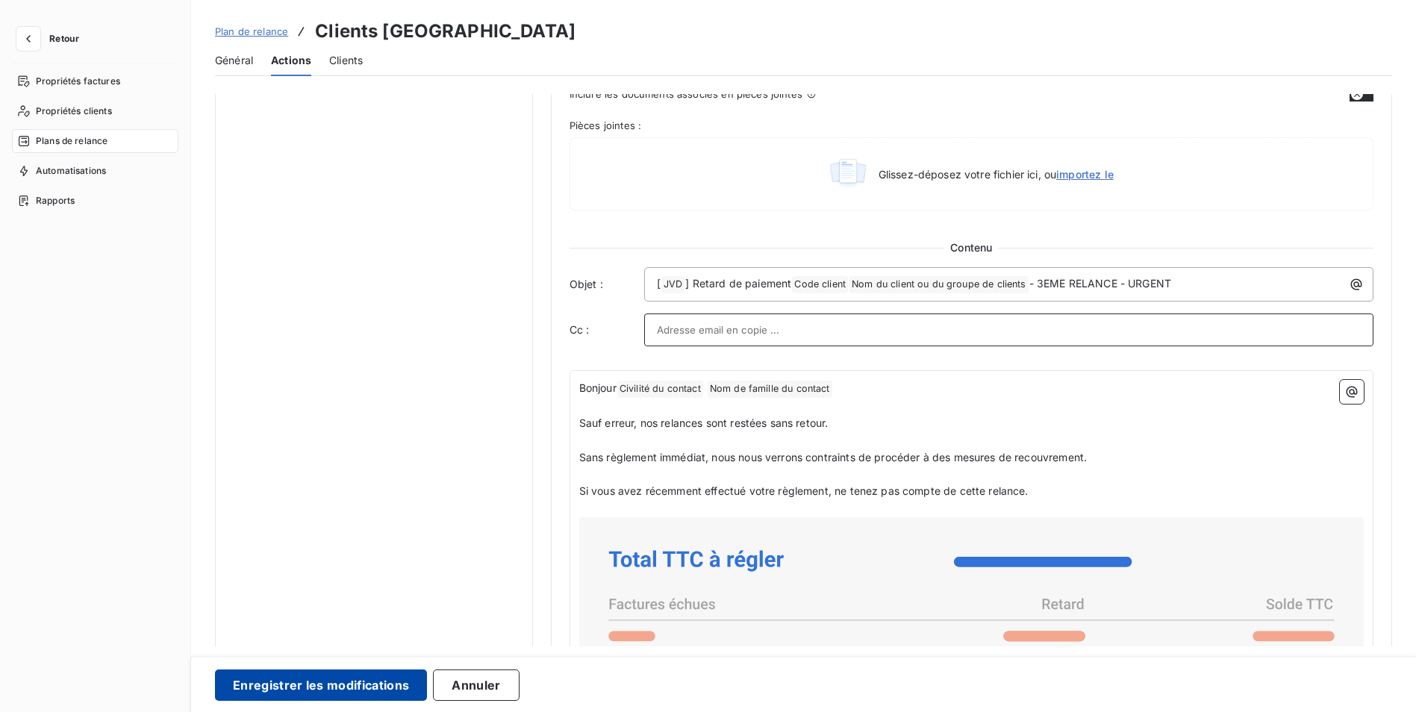
click at [325, 675] on button "Enregistrer les modifications" at bounding box center [321, 685] width 212 height 31
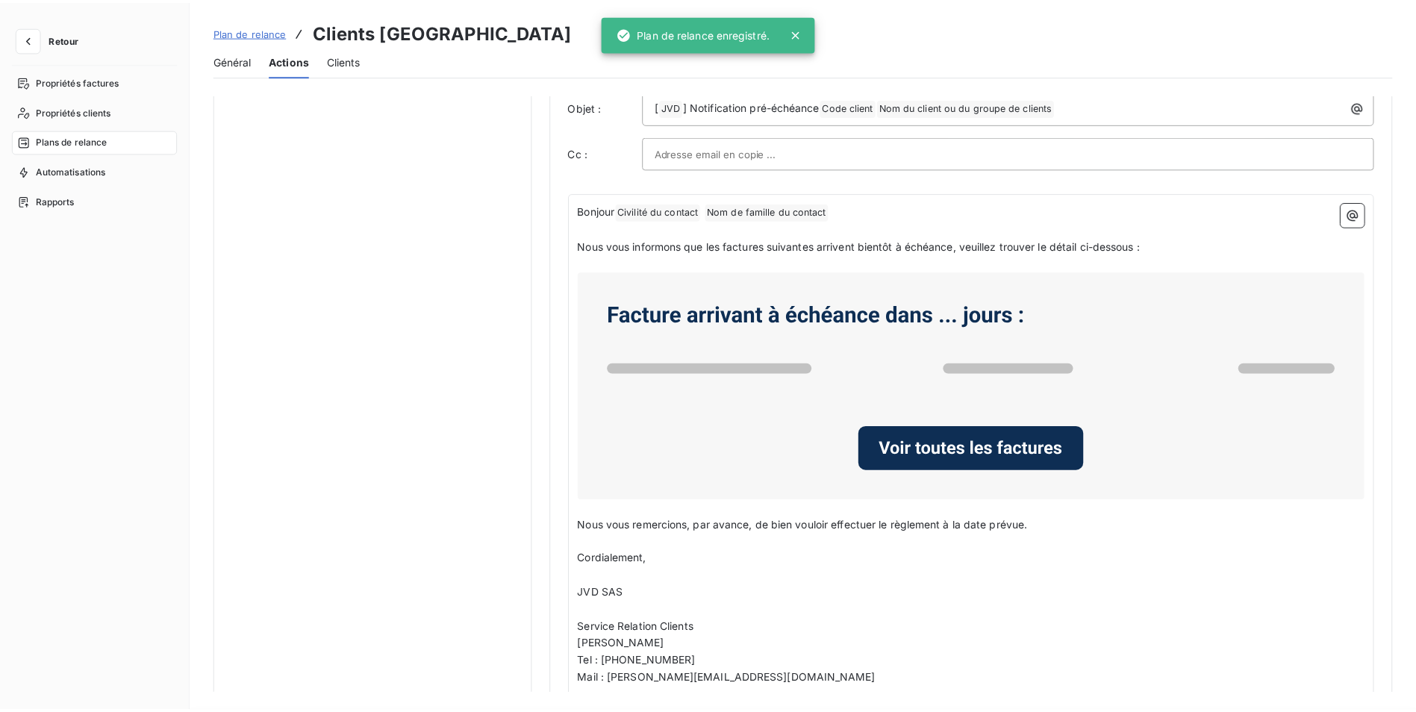
scroll to position [0, 0]
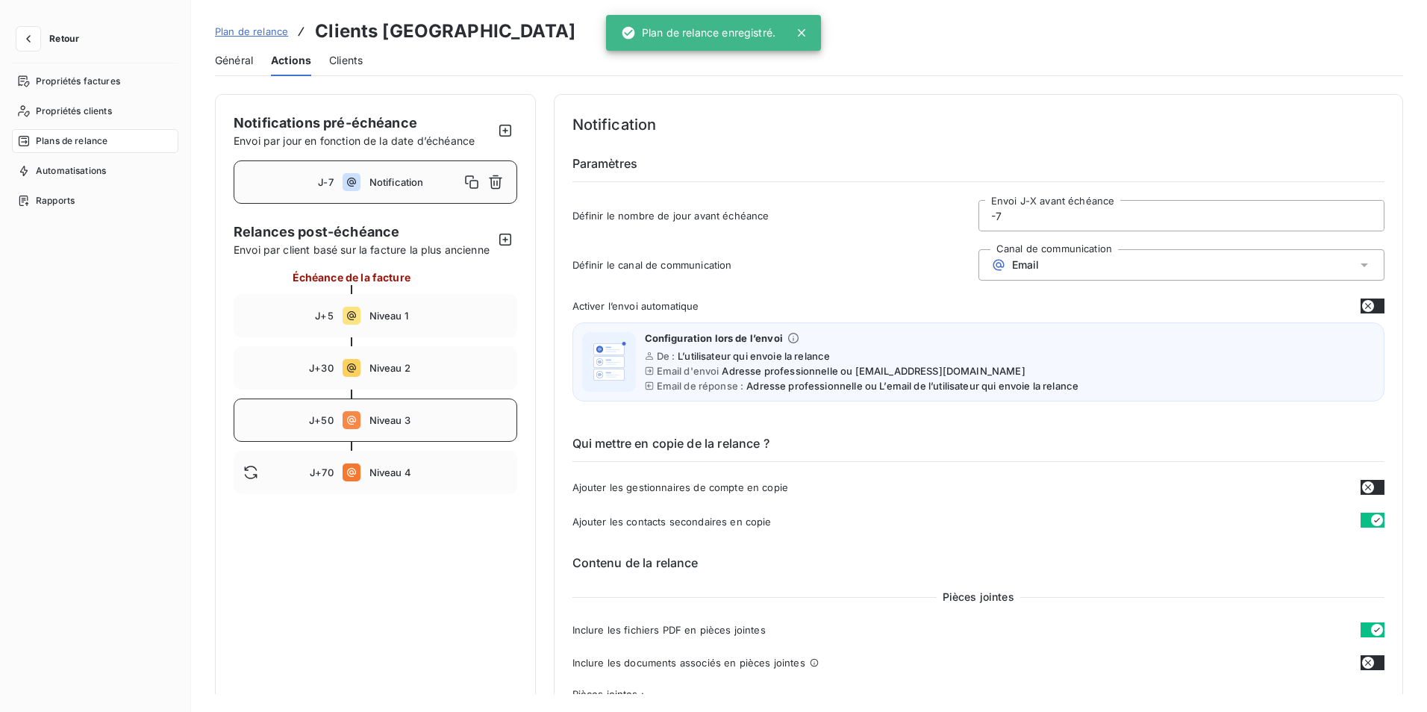
click at [407, 426] on span "Niveau 3" at bounding box center [439, 420] width 138 height 12
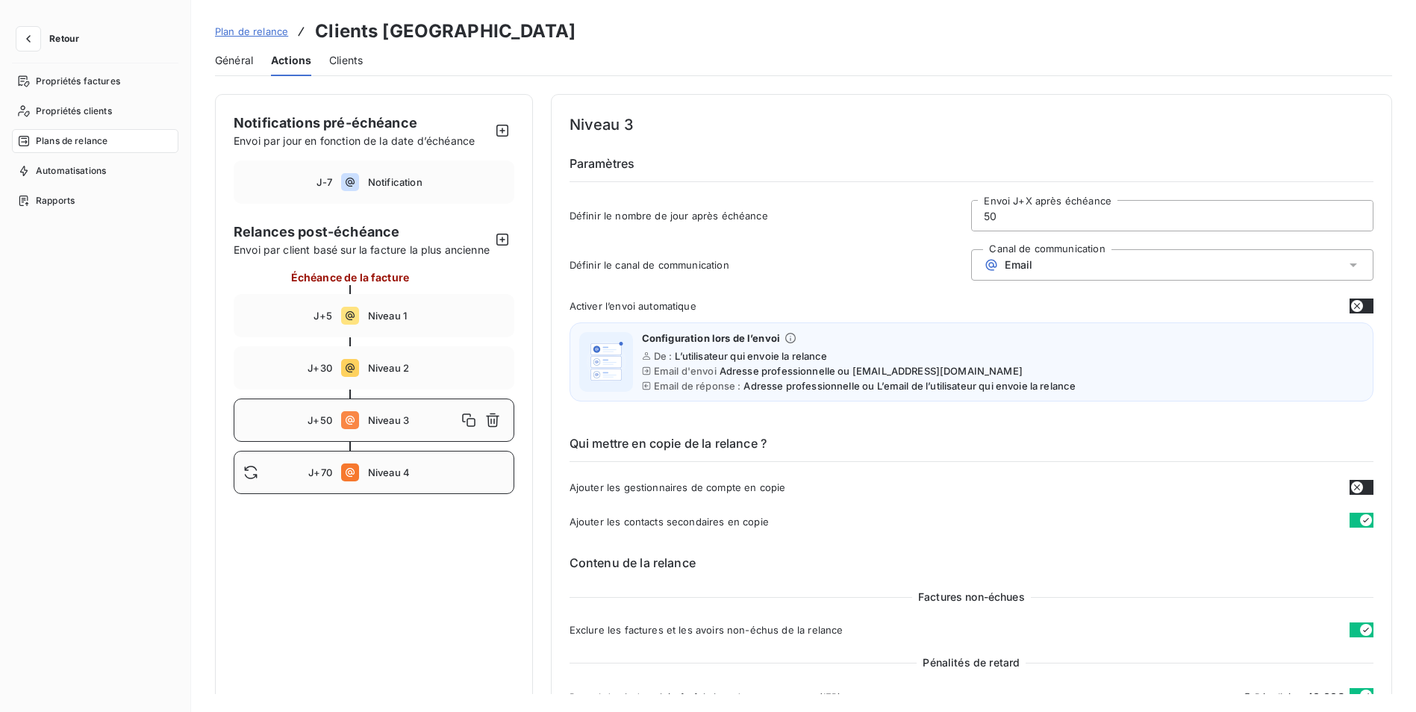
click at [412, 494] on div "J+70 Niveau 4" at bounding box center [374, 472] width 281 height 43
type input "70"
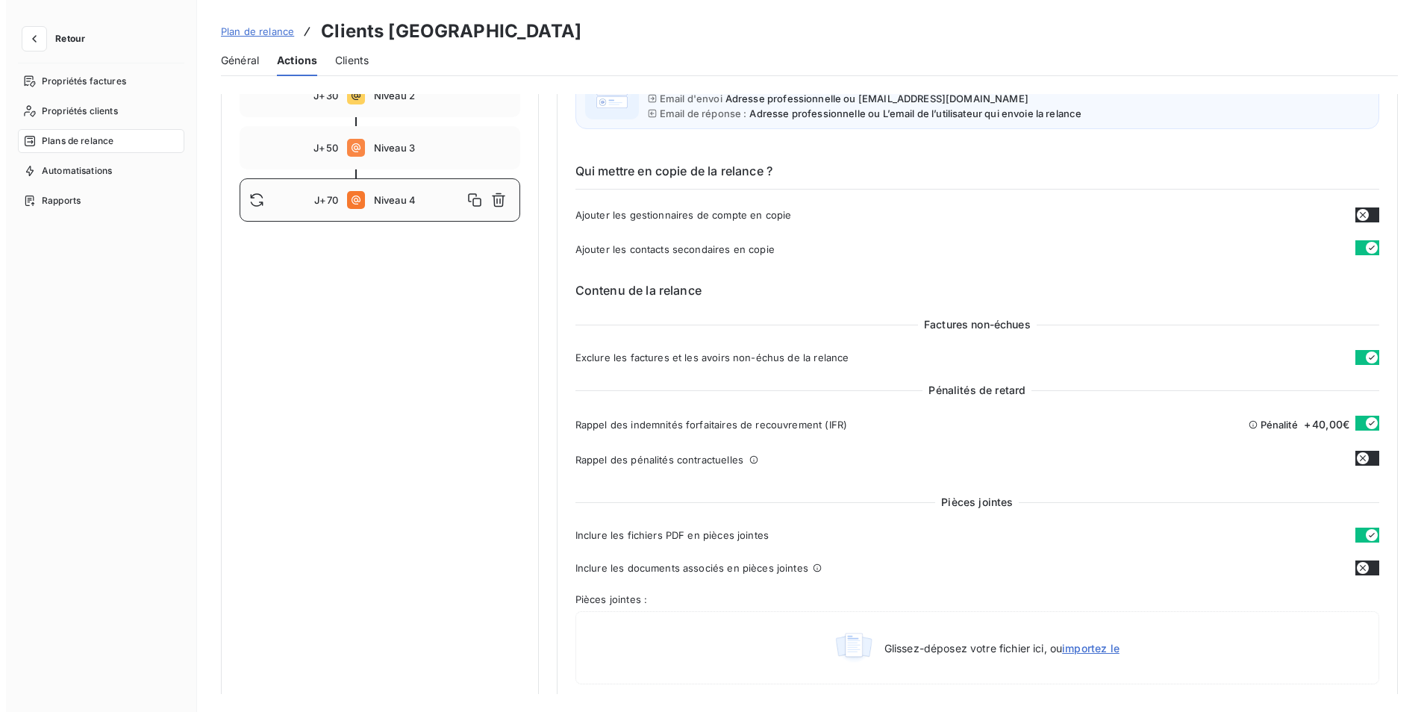
scroll to position [597, 0]
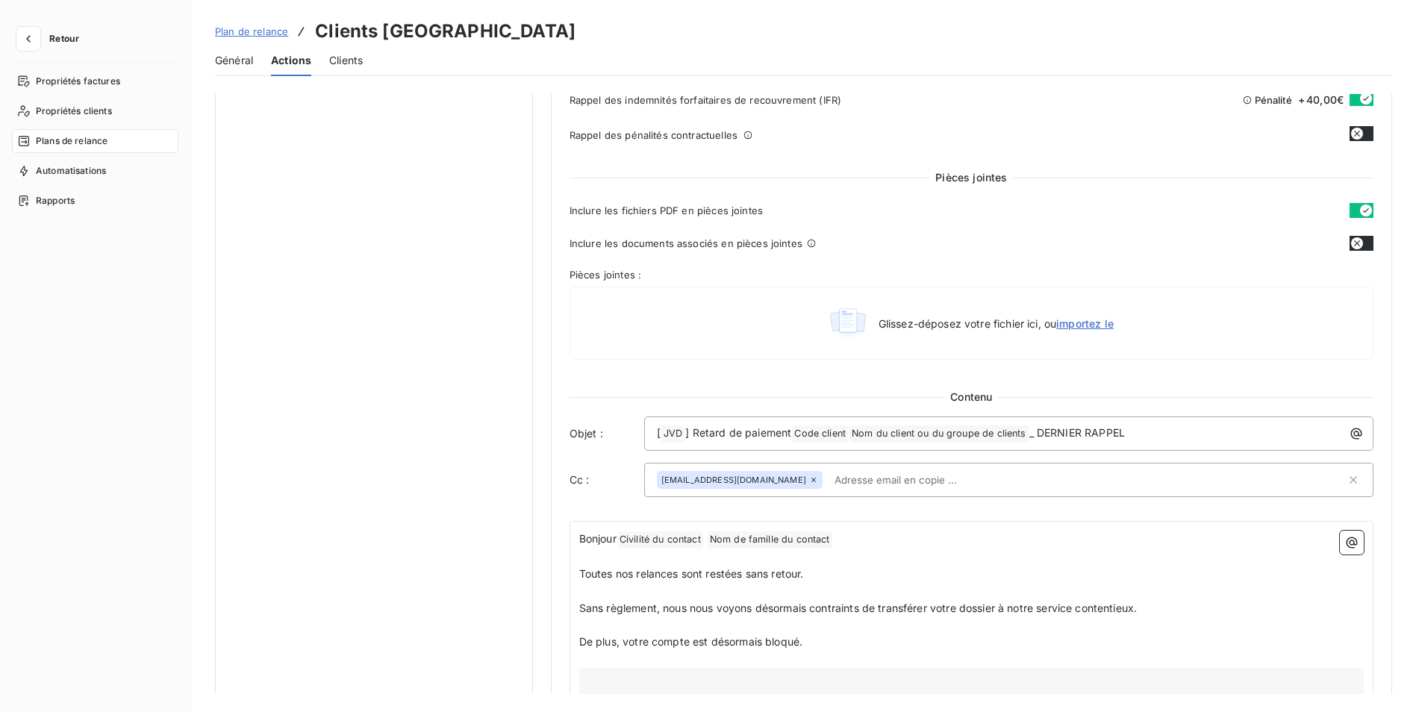
click at [763, 485] on div "[EMAIL_ADDRESS][DOMAIN_NAME]" at bounding box center [740, 480] width 166 height 18
click at [764, 485] on div "[EMAIL_ADDRESS][DOMAIN_NAME]" at bounding box center [740, 480] width 166 height 18
click at [809, 484] on icon at bounding box center [813, 480] width 9 height 9
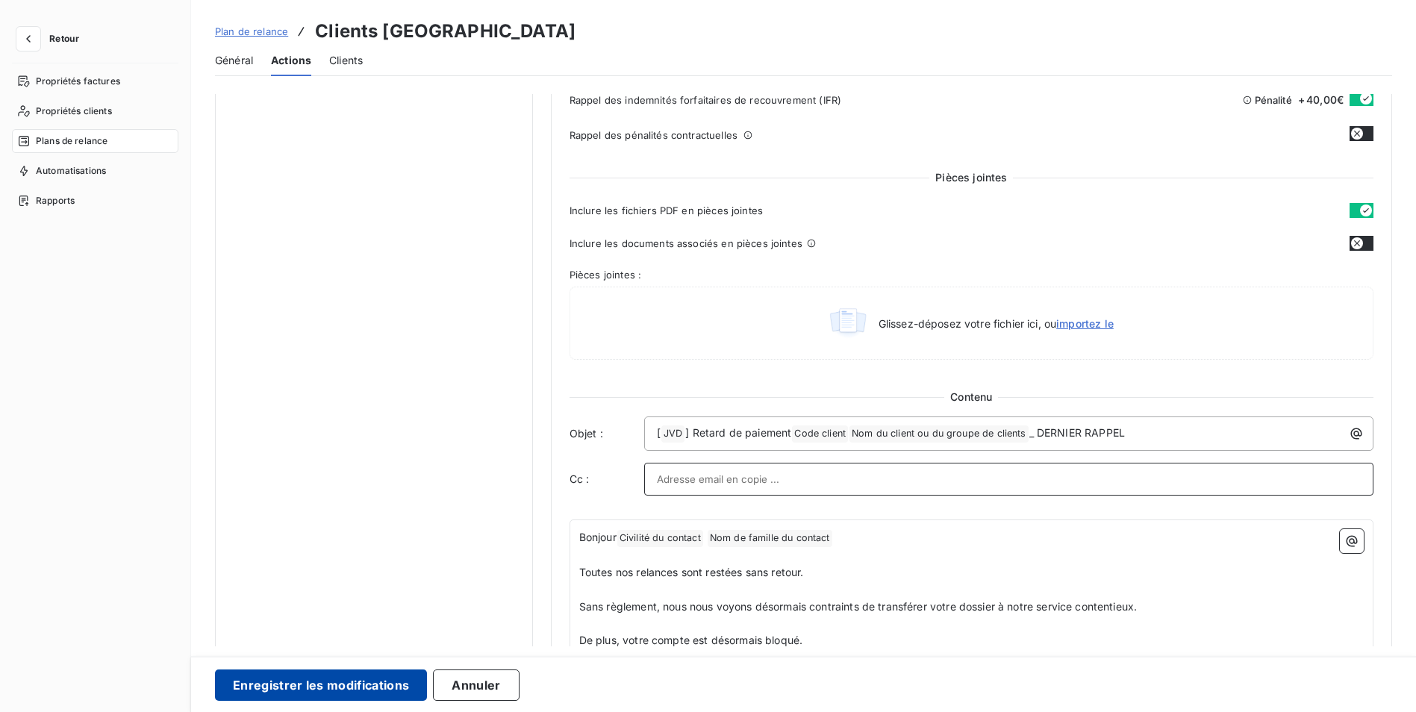
click at [360, 680] on button "Enregistrer les modifications" at bounding box center [321, 685] width 212 height 31
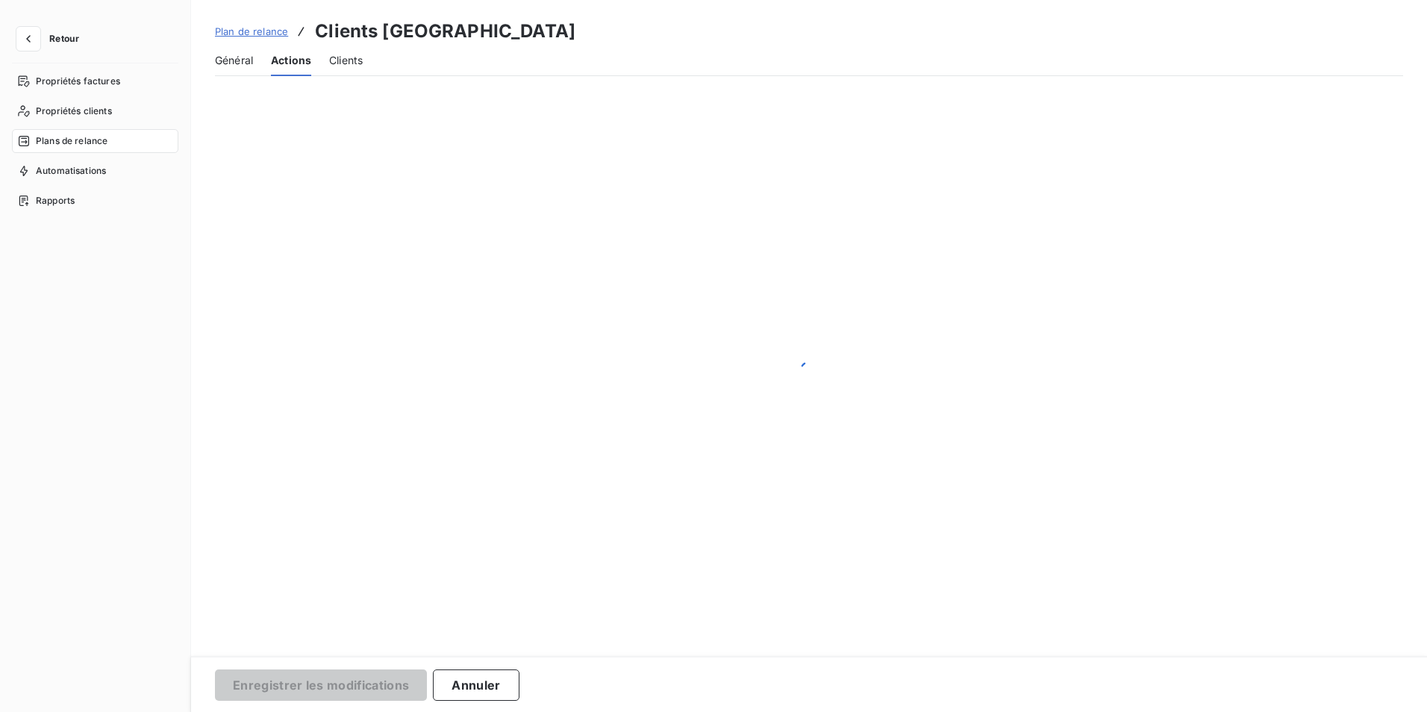
scroll to position [0, 0]
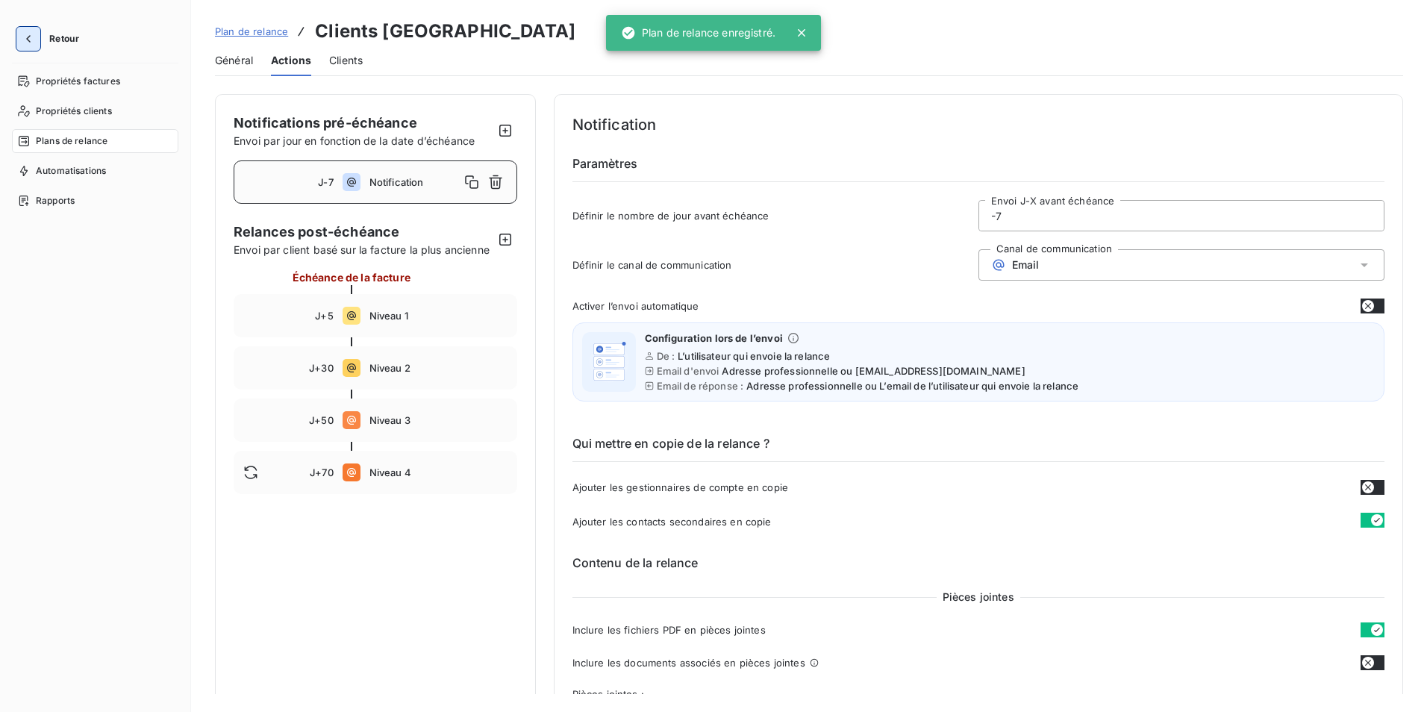
drag, startPoint x: 25, startPoint y: 34, endPoint x: 34, endPoint y: 40, distance: 10.4
click at [27, 36] on icon "button" at bounding box center [28, 38] width 15 height 15
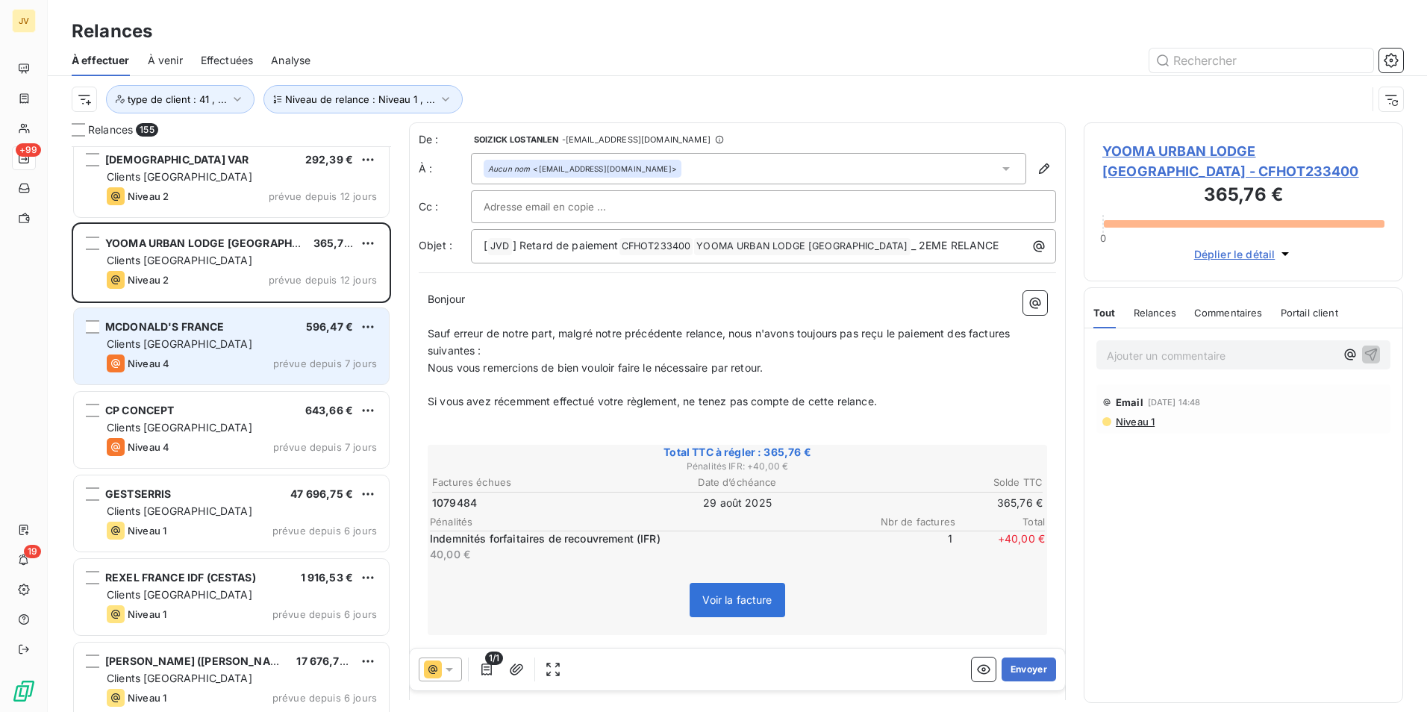
scroll to position [11722, 0]
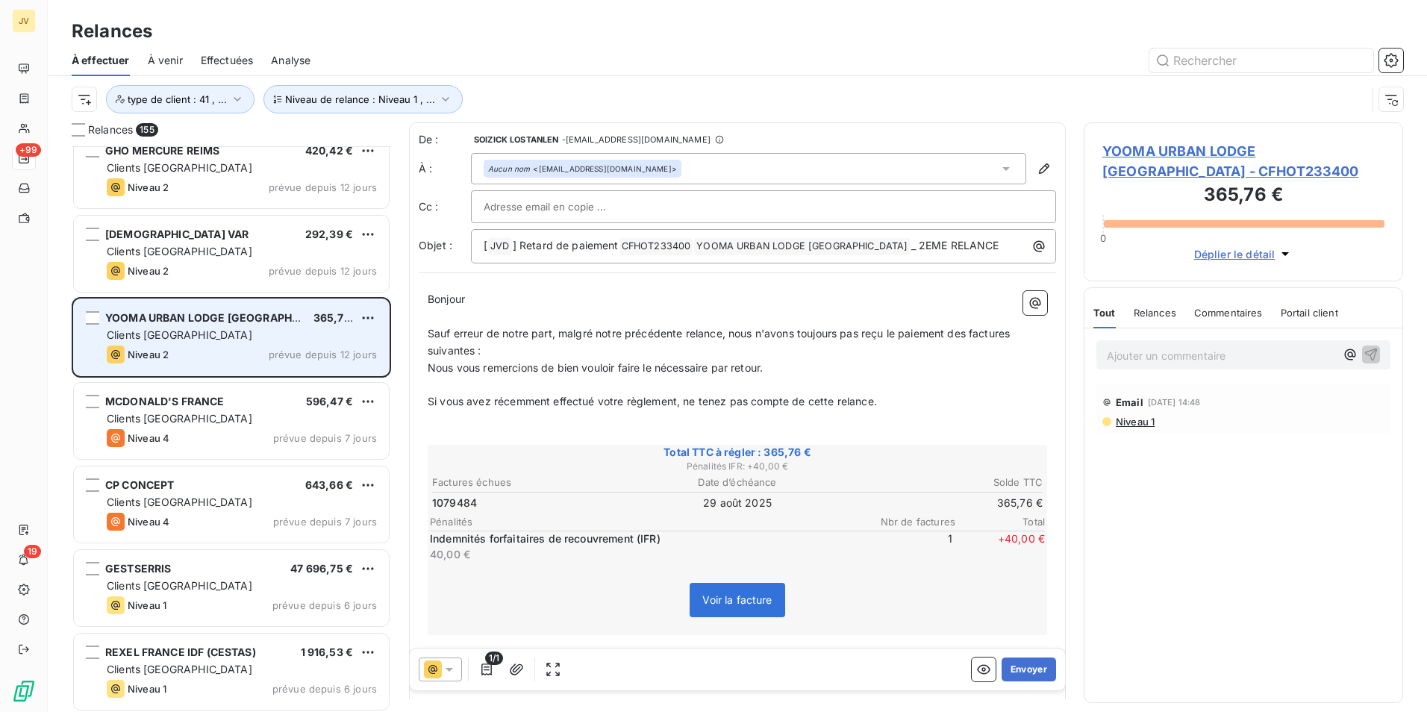
click at [222, 337] on div "Clients [GEOGRAPHIC_DATA]" at bounding box center [242, 335] width 270 height 15
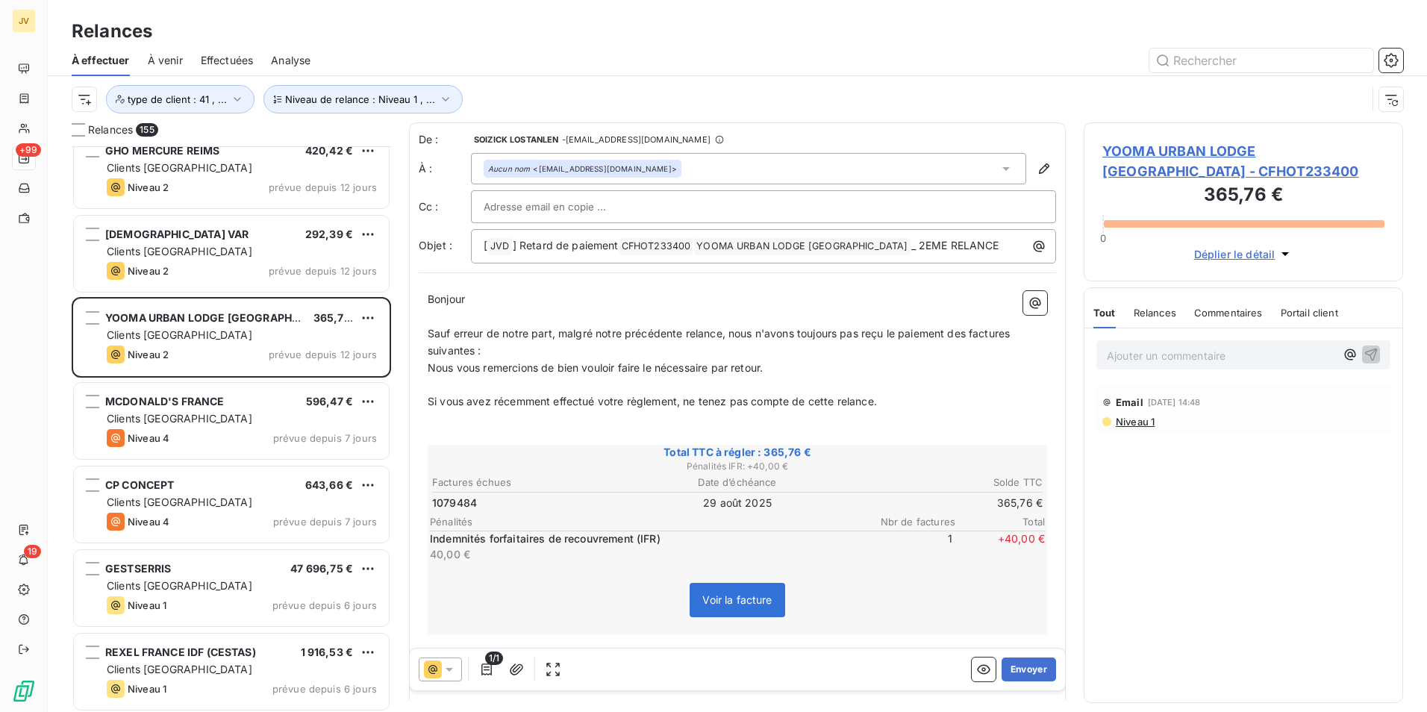
click at [1156, 319] on div "Relances" at bounding box center [1155, 312] width 43 height 31
click at [1017, 670] on button "Envoyer" at bounding box center [1029, 670] width 54 height 24
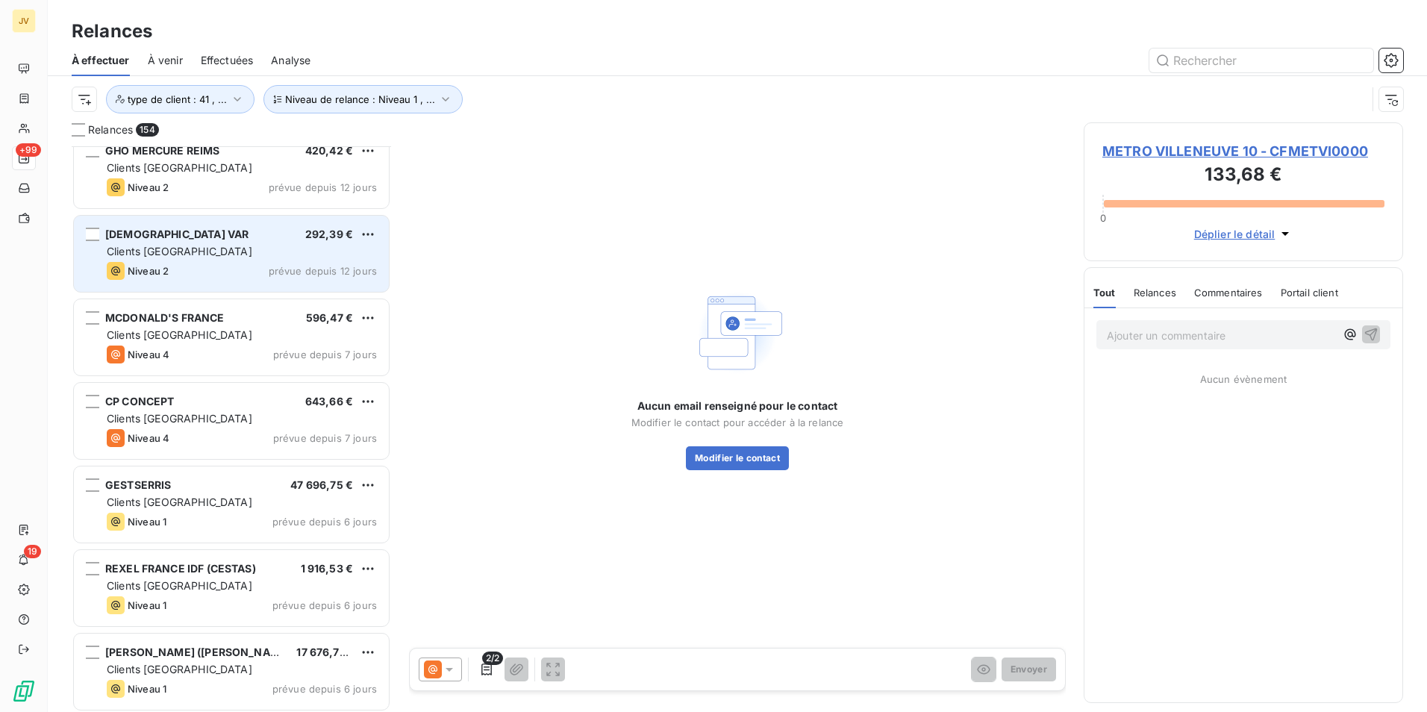
click at [188, 263] on div "Niveau 2 prévue depuis 12 jours" at bounding box center [242, 271] width 270 height 18
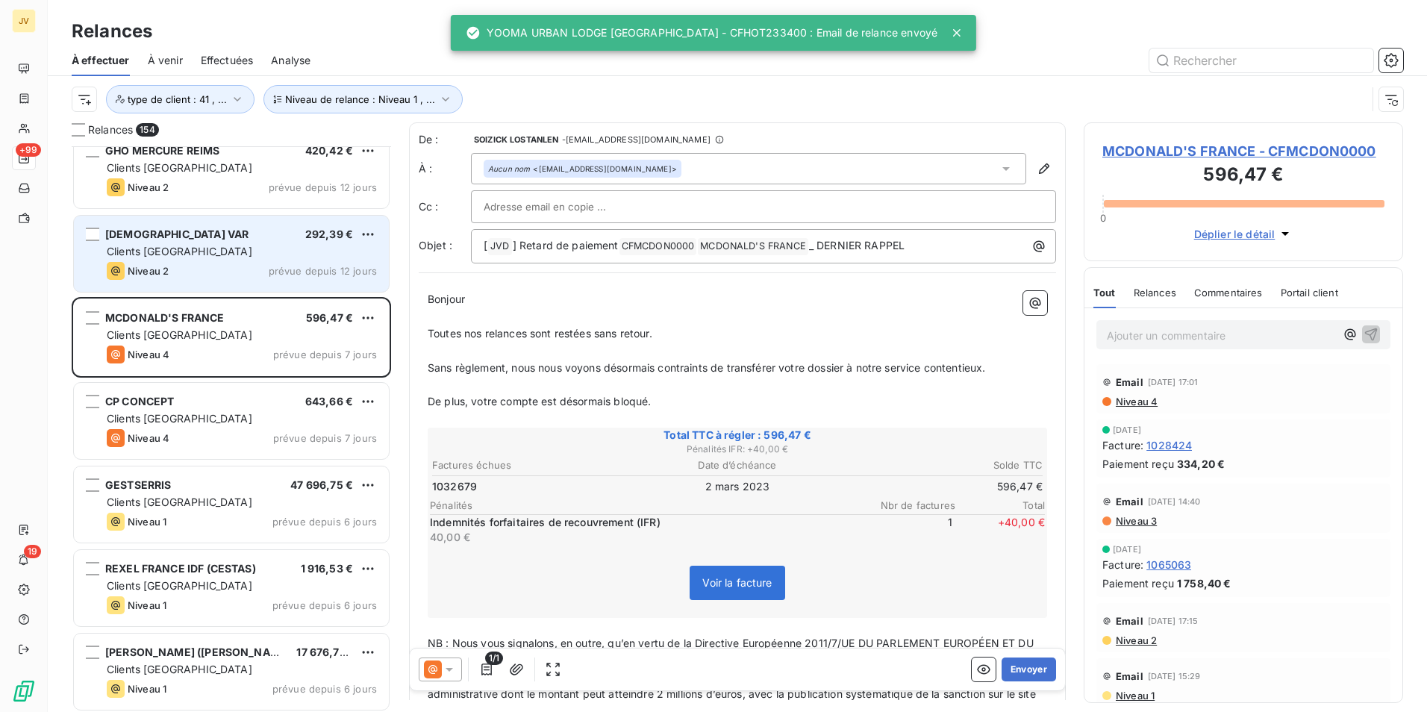
click at [188, 258] on div "Clients [GEOGRAPHIC_DATA]" at bounding box center [242, 251] width 270 height 15
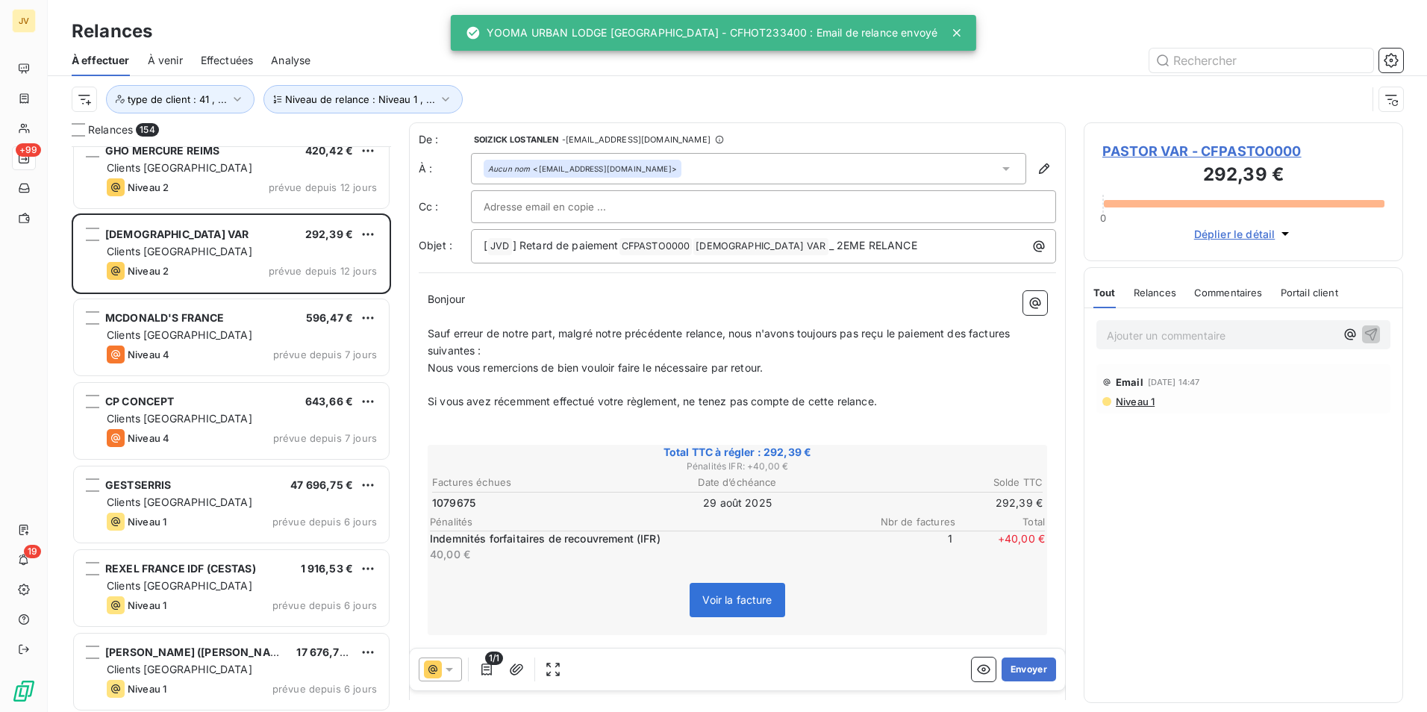
click at [1167, 292] on span "Relances" at bounding box center [1155, 293] width 43 height 12
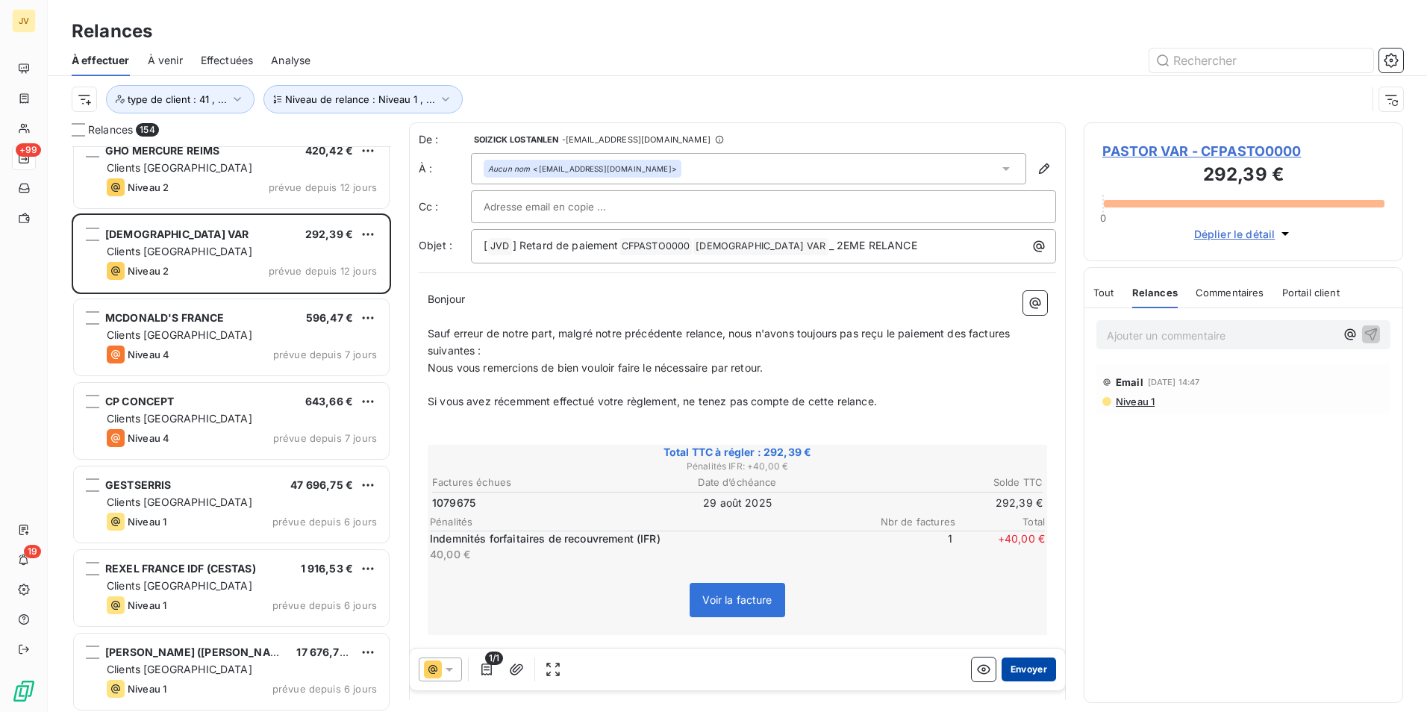
click at [1015, 667] on button "Envoyer" at bounding box center [1029, 670] width 54 height 24
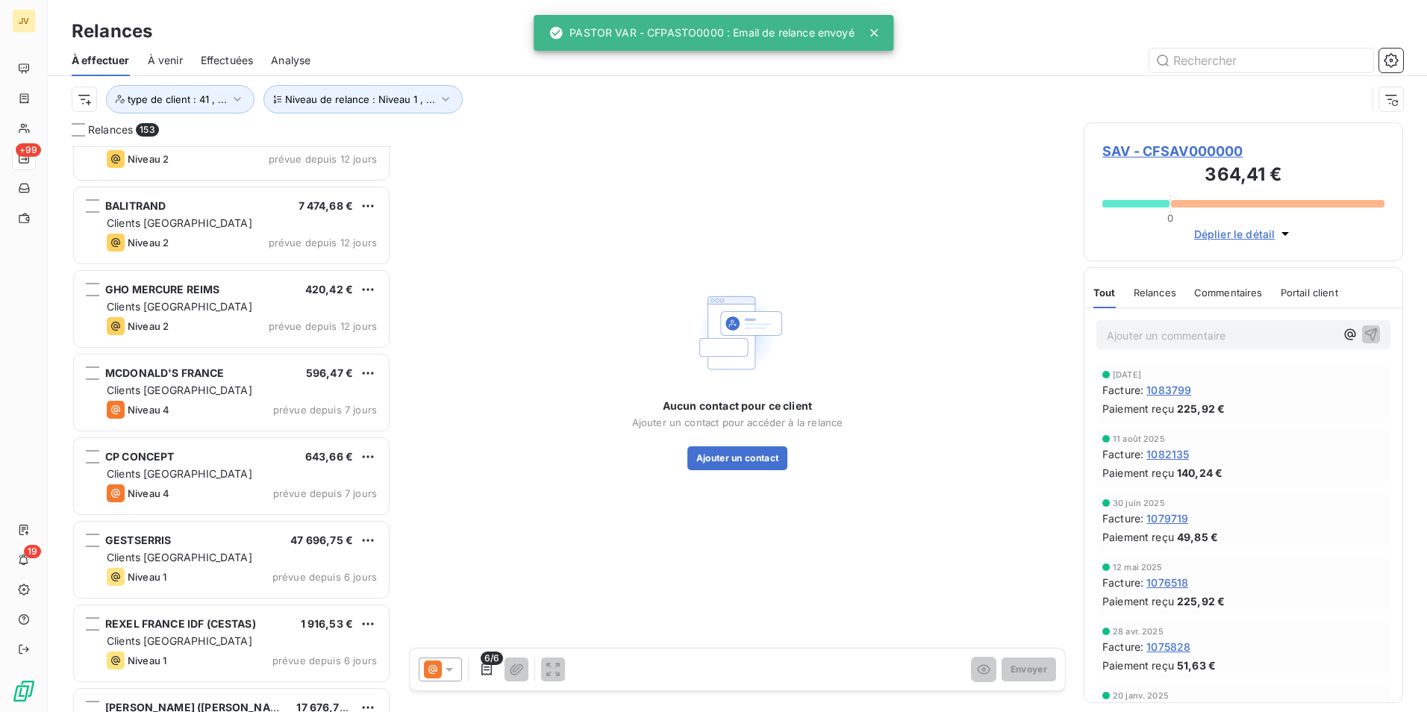
scroll to position [11573, 0]
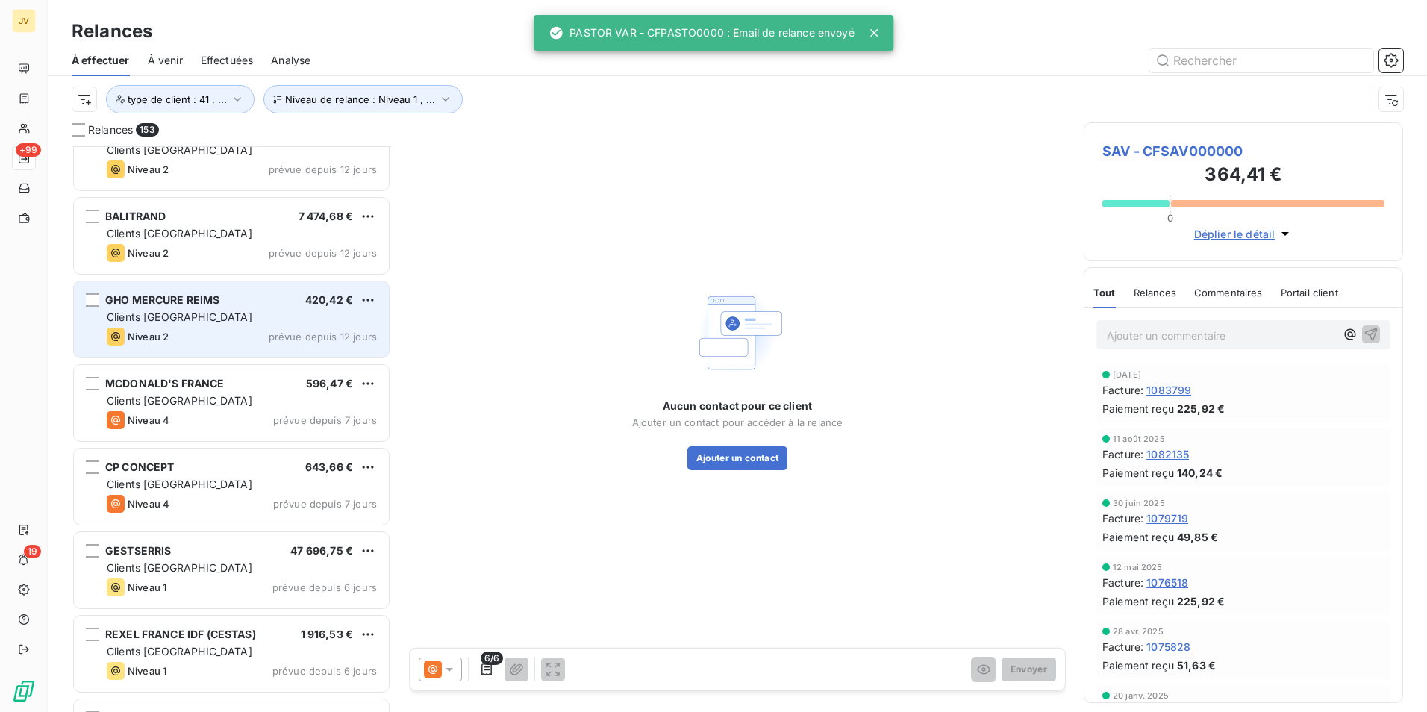
click at [232, 305] on div "GHO MERCURE REIMS 420,42 €" at bounding box center [242, 299] width 270 height 13
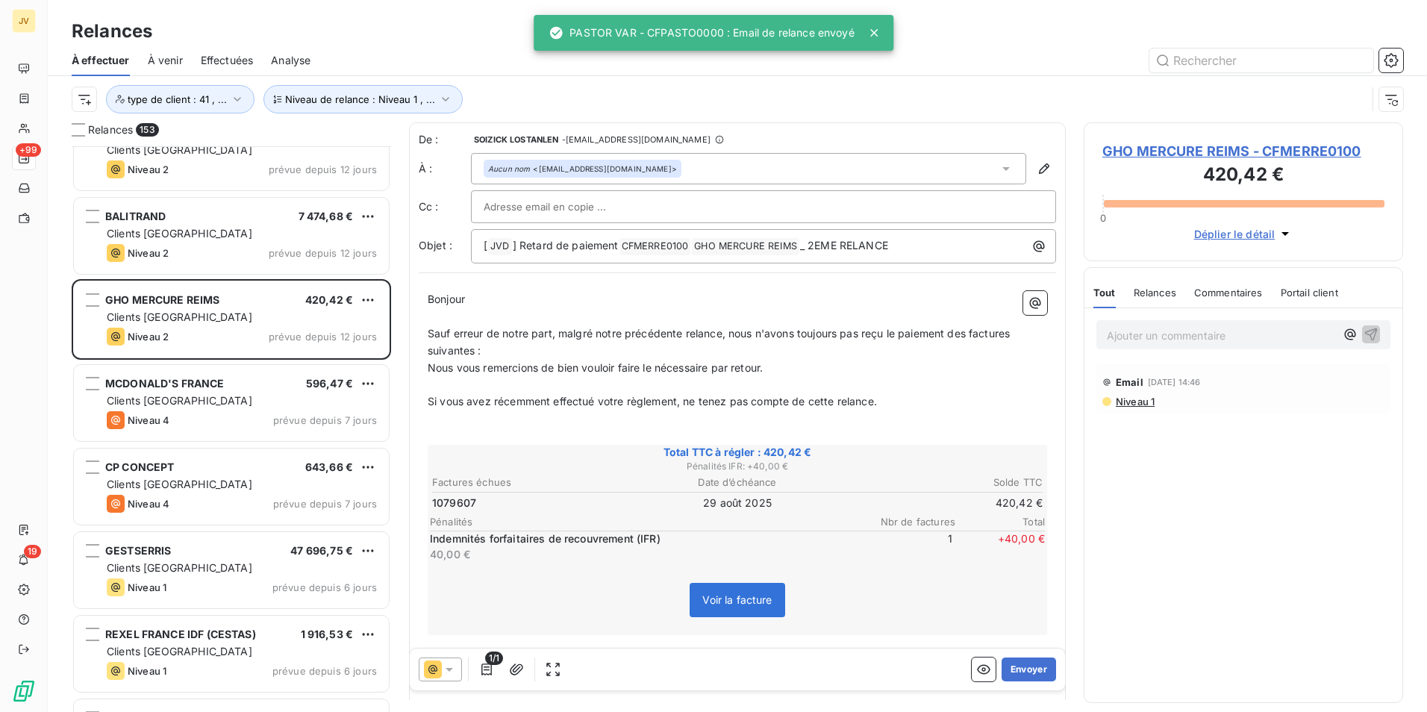
click at [1147, 294] on span "Relances" at bounding box center [1155, 293] width 43 height 12
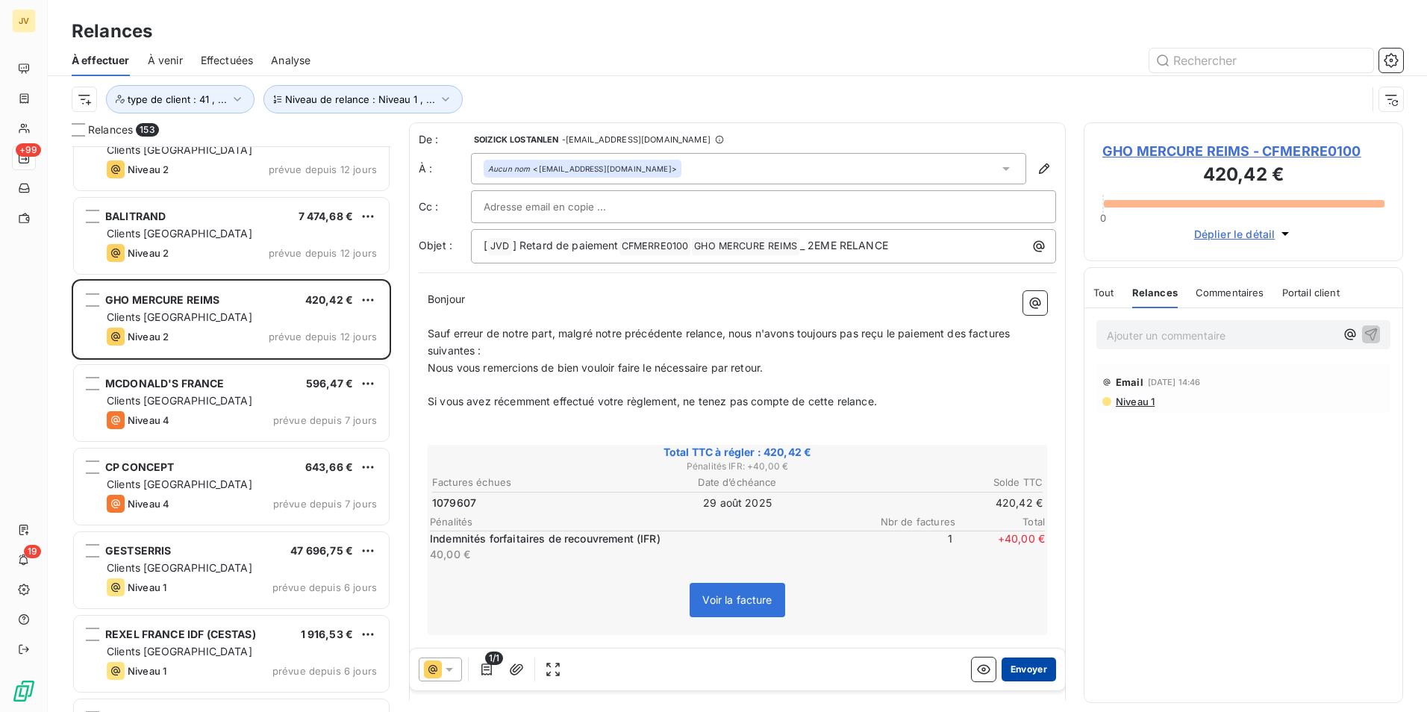
click at [1020, 667] on button "Envoyer" at bounding box center [1029, 670] width 54 height 24
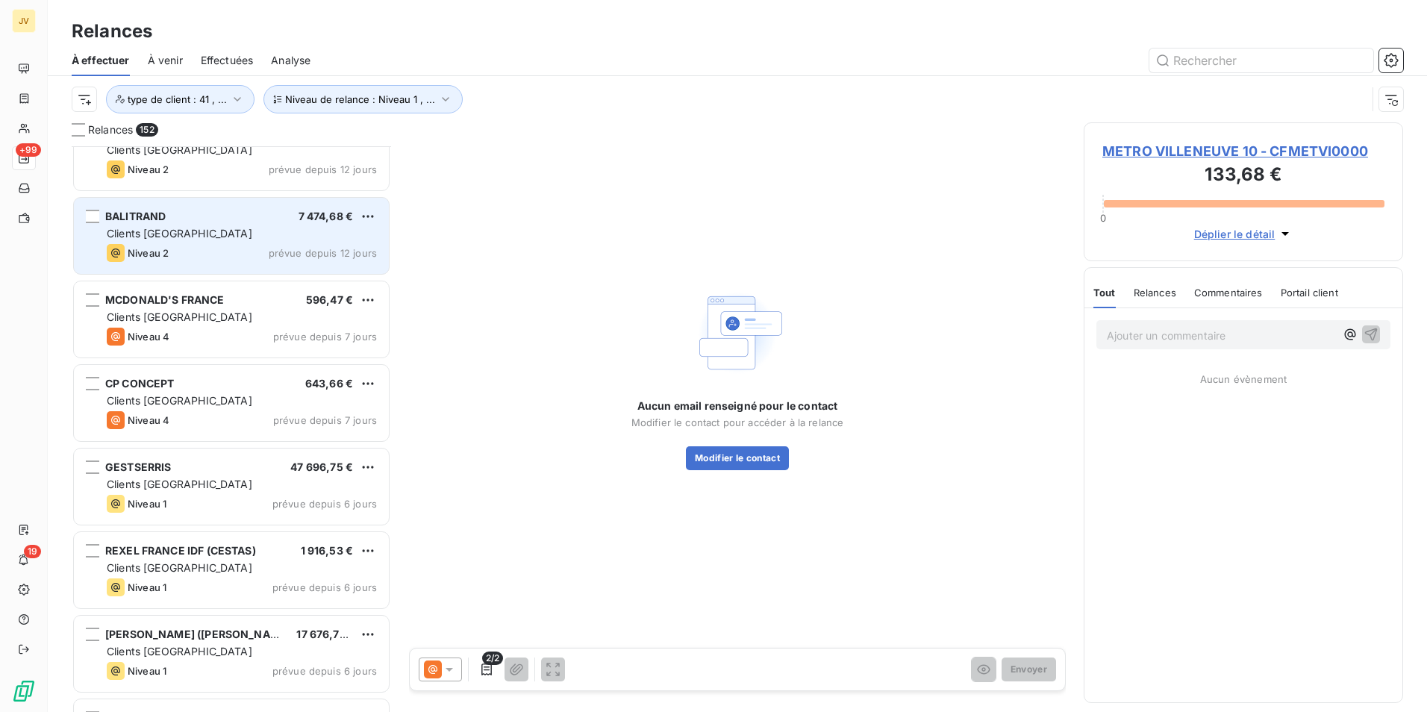
click at [225, 244] on div "Niveau 2 prévue depuis 12 jours" at bounding box center [242, 253] width 270 height 18
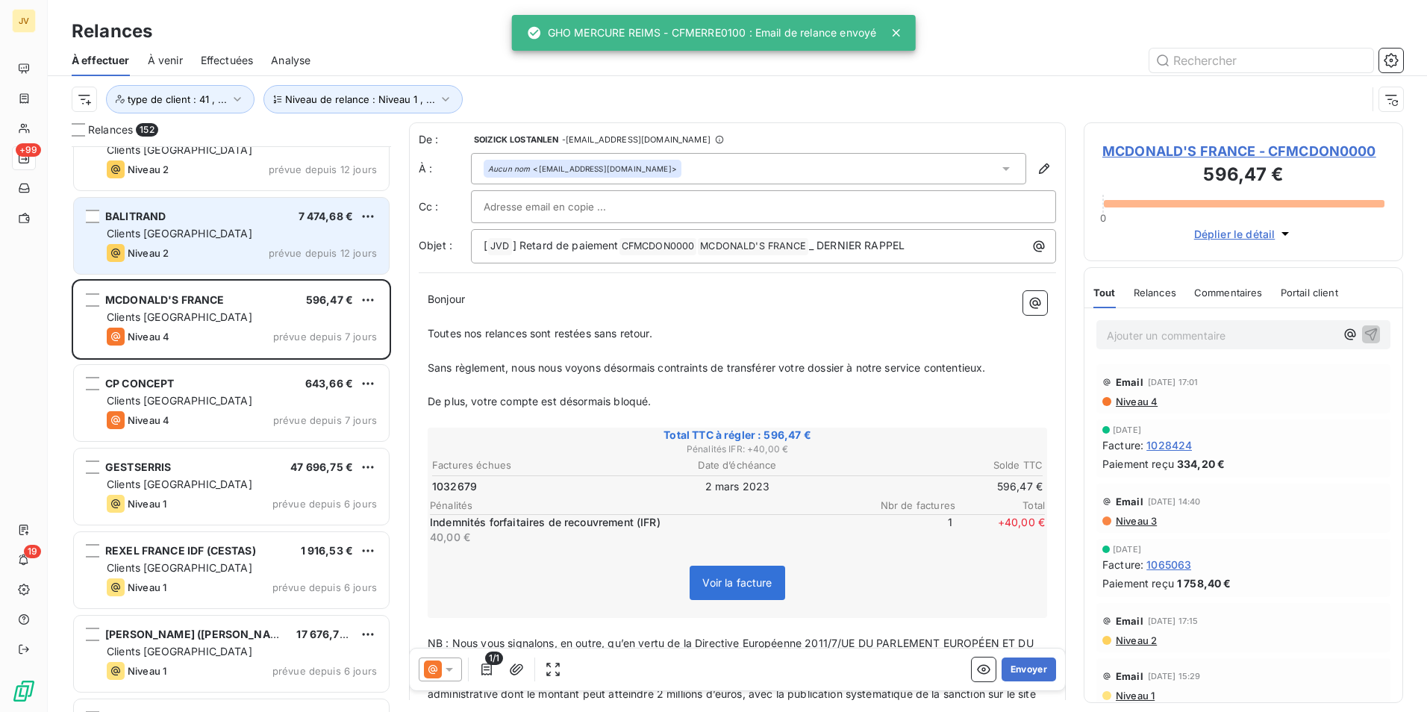
click at [225, 241] on div "BALITRAND 7 474,68 € Clients France Niveau 2 prévue depuis 12 jours" at bounding box center [231, 236] width 315 height 76
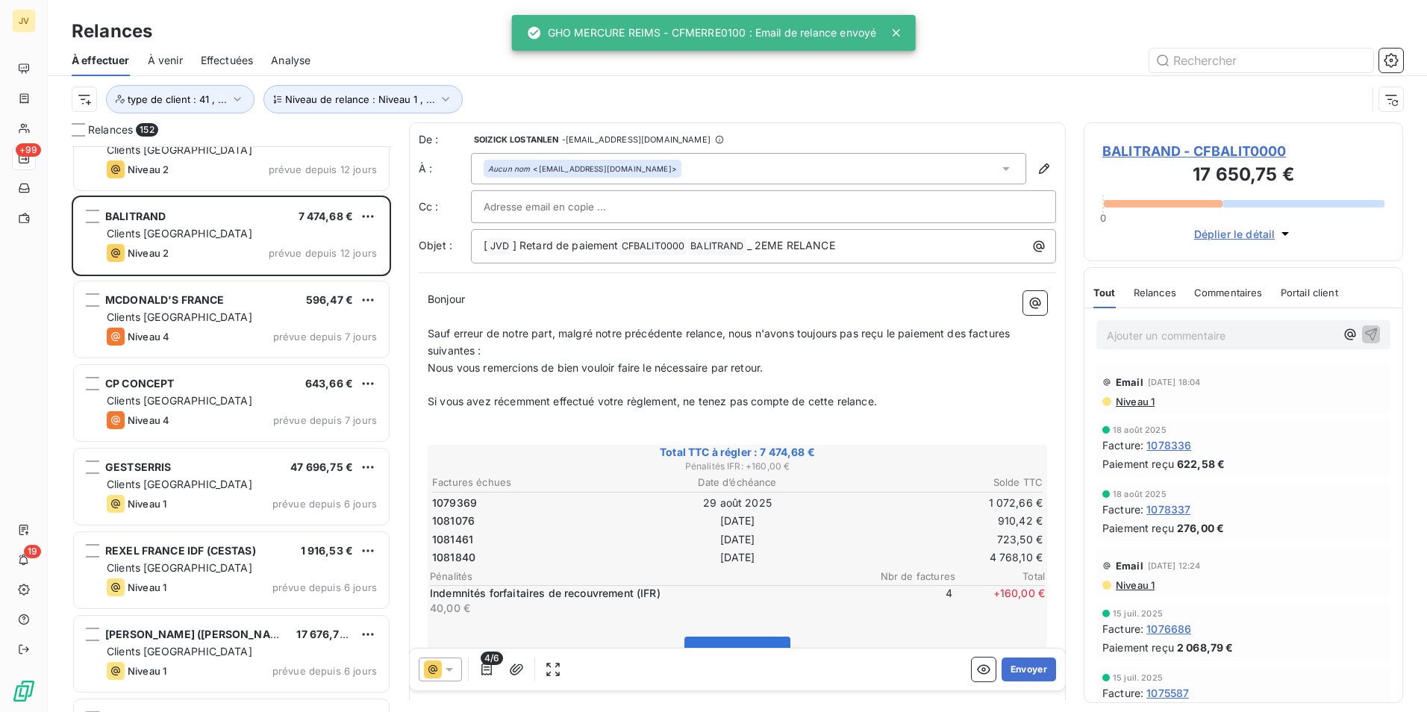
click at [1159, 285] on div "Relances" at bounding box center [1155, 292] width 43 height 31
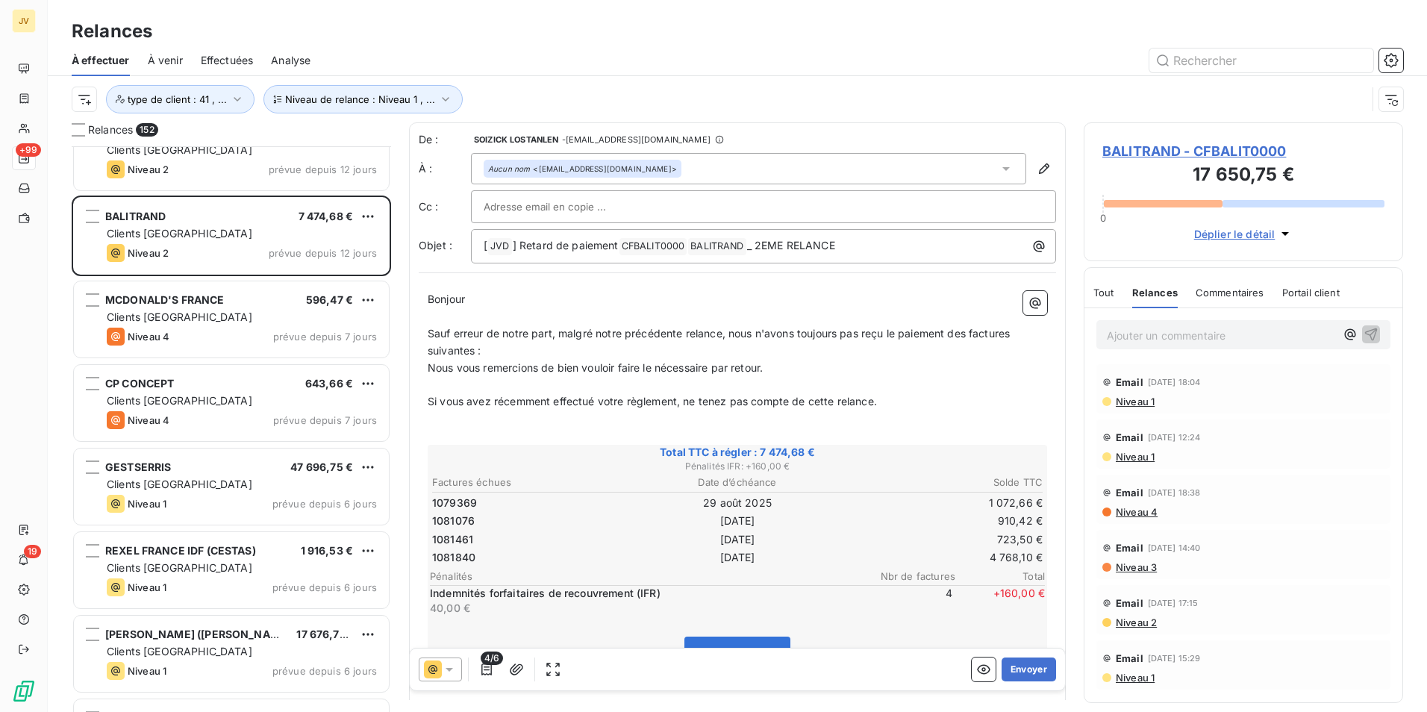
click at [1005, 590] on span "+ 160,00 €" at bounding box center [1000, 601] width 90 height 30
click at [999, 593] on span "+ 160,00 €" at bounding box center [1000, 601] width 90 height 30
click at [999, 594] on span "+ 160,00 €" at bounding box center [1000, 601] width 90 height 30
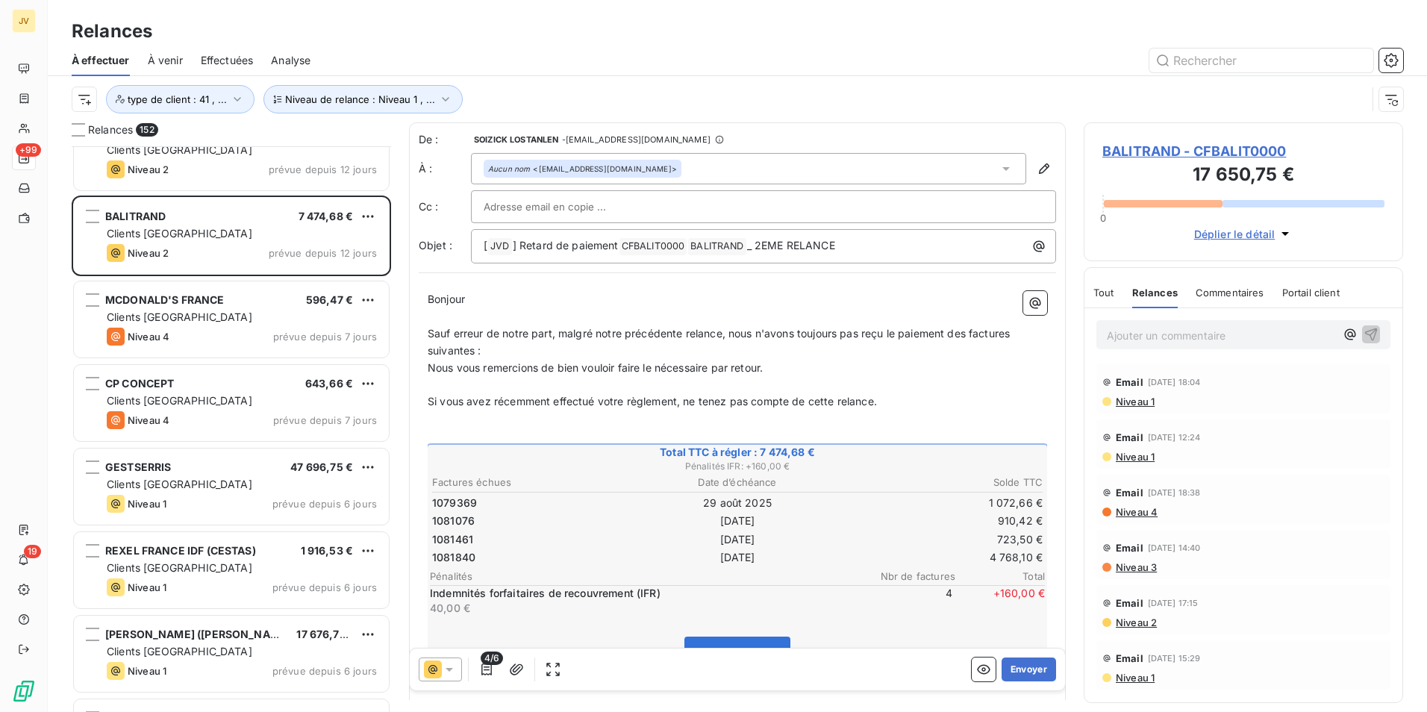
click at [1173, 294] on span "Relances" at bounding box center [1155, 293] width 46 height 12
click at [437, 667] on icon at bounding box center [433, 670] width 18 height 18
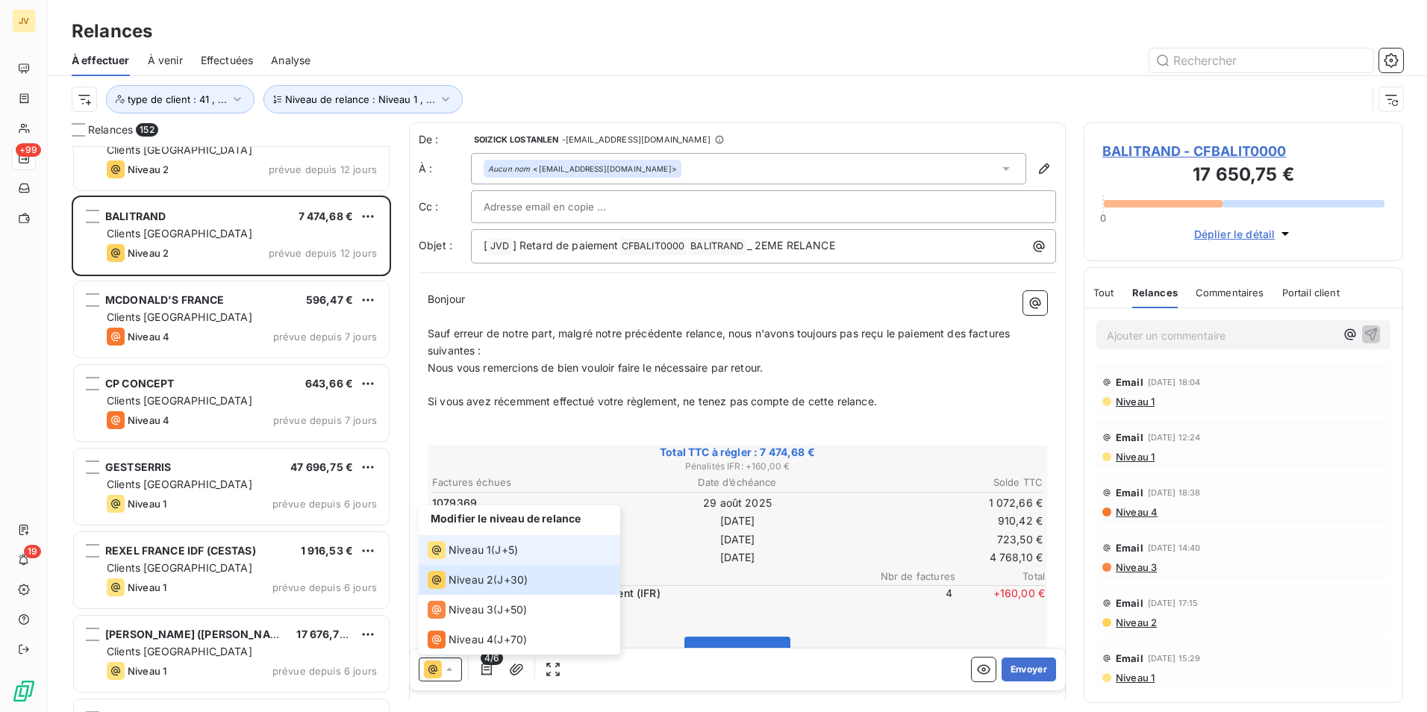
click at [458, 555] on span "Niveau 1" at bounding box center [470, 550] width 43 height 15
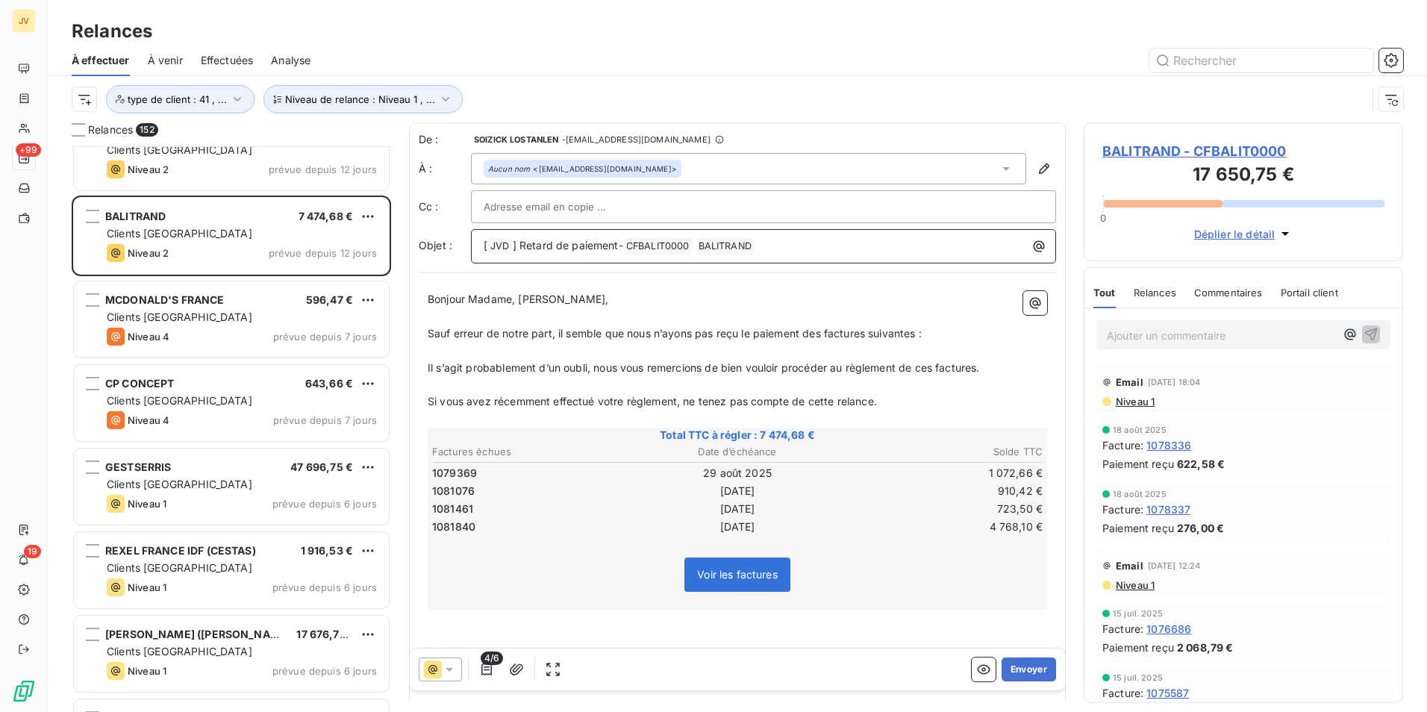
click at [791, 246] on p "[ JVD ﻿ ] Retard de paiement- CFBALIT0000 ﻿ BALITRAND ﻿ ﻿" at bounding box center [767, 246] width 567 height 18
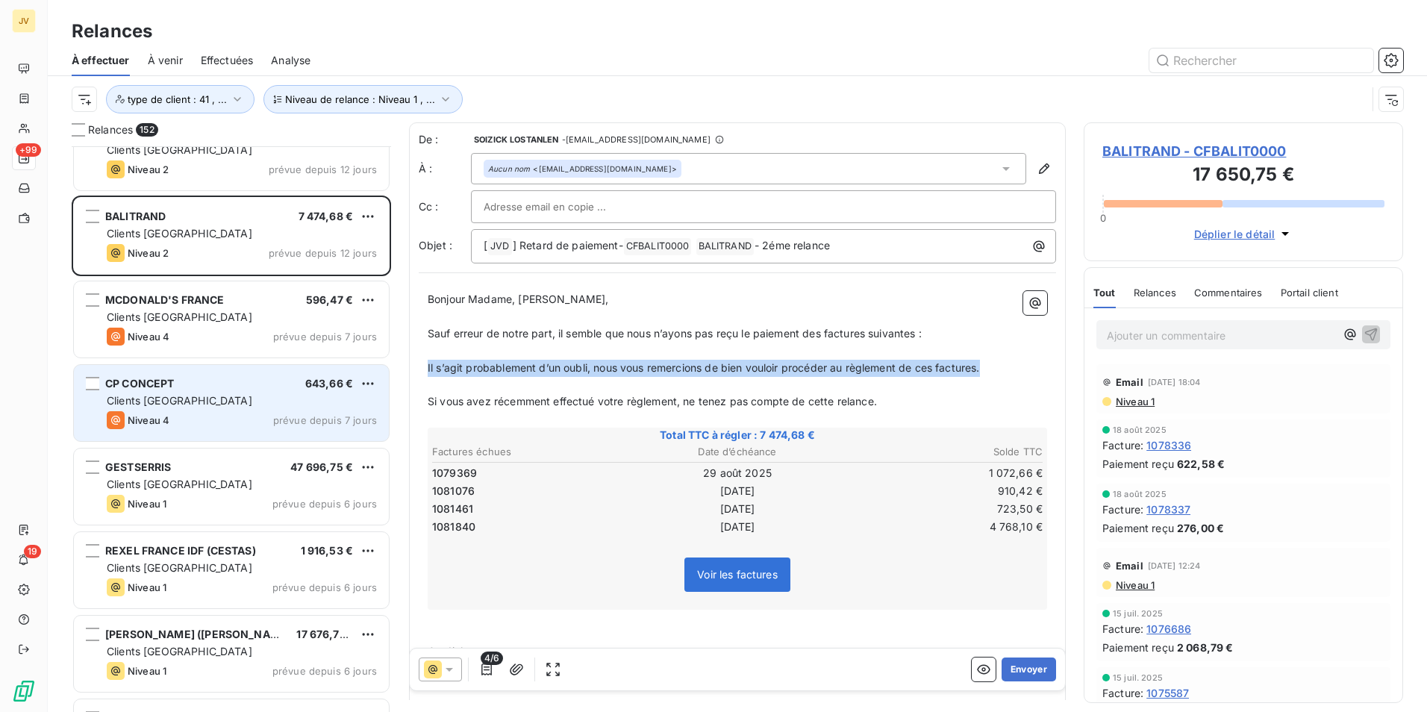
drag, startPoint x: 987, startPoint y: 363, endPoint x: 291, endPoint y: 372, distance: 695.8
click at [291, 372] on div "Relances 152 ADELYA SAS (ALSAPRO) 59,28 € Clients France Niveau 1 prévue depuis…" at bounding box center [737, 417] width 1379 height 590
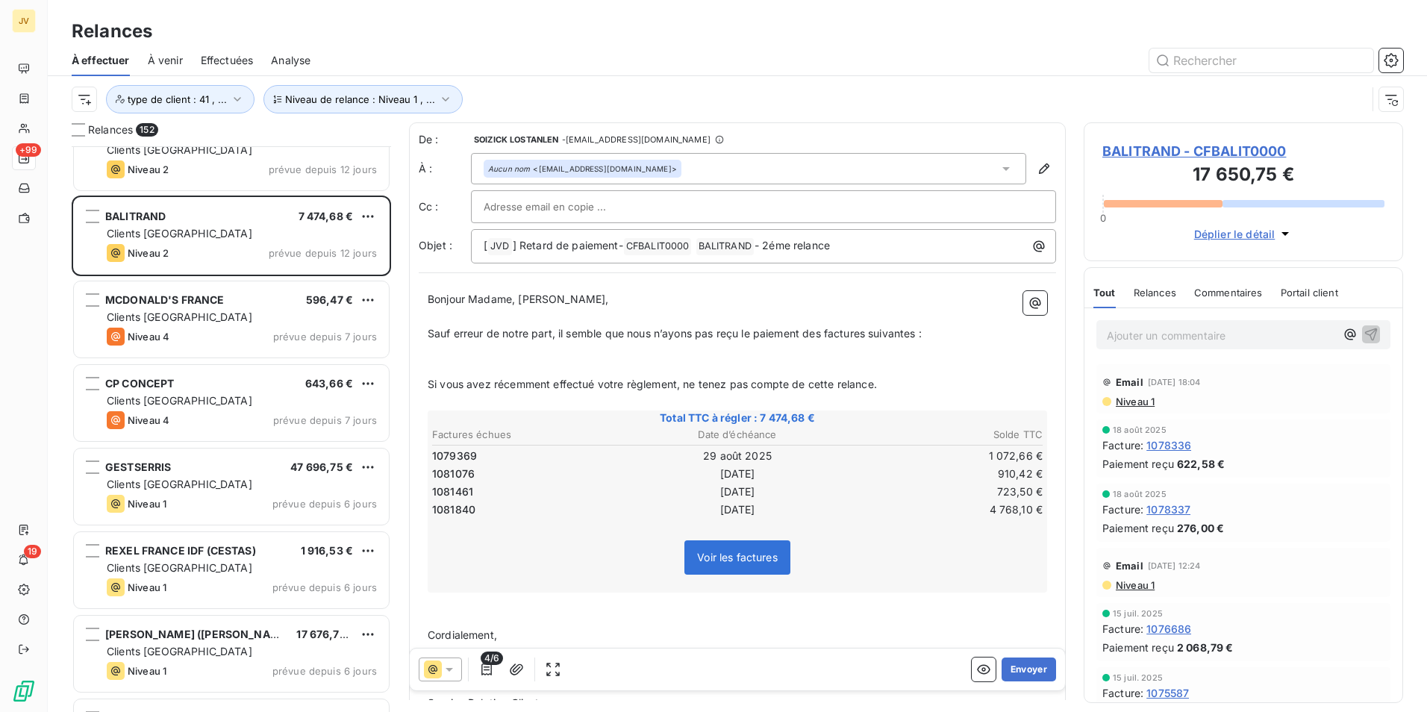
click at [450, 358] on p "﻿" at bounding box center [738, 351] width 620 height 17
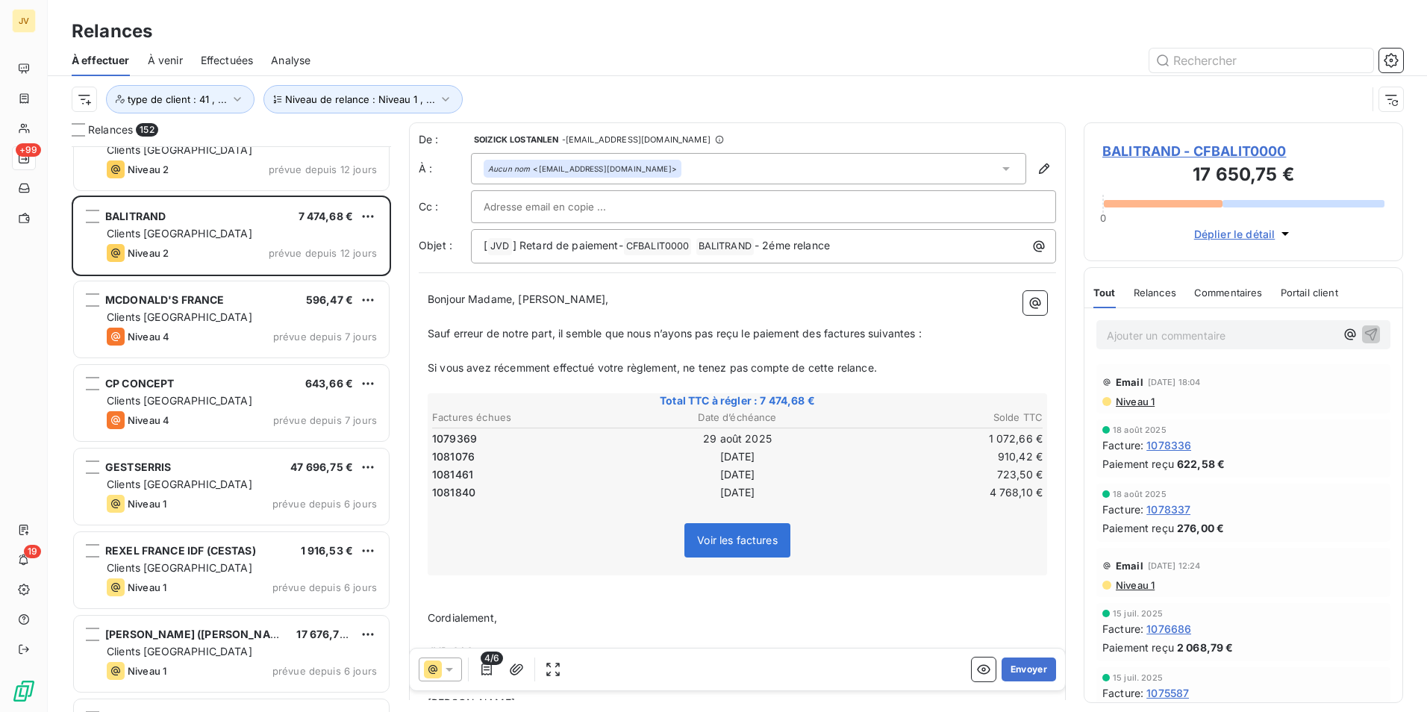
drag, startPoint x: 557, startPoint y: 332, endPoint x: 799, endPoint y: 355, distance: 243.7
click at [558, 332] on span "Sauf erreur de notre part, il semble que nous n’ayons pas reçu le paiement des …" at bounding box center [675, 333] width 494 height 13
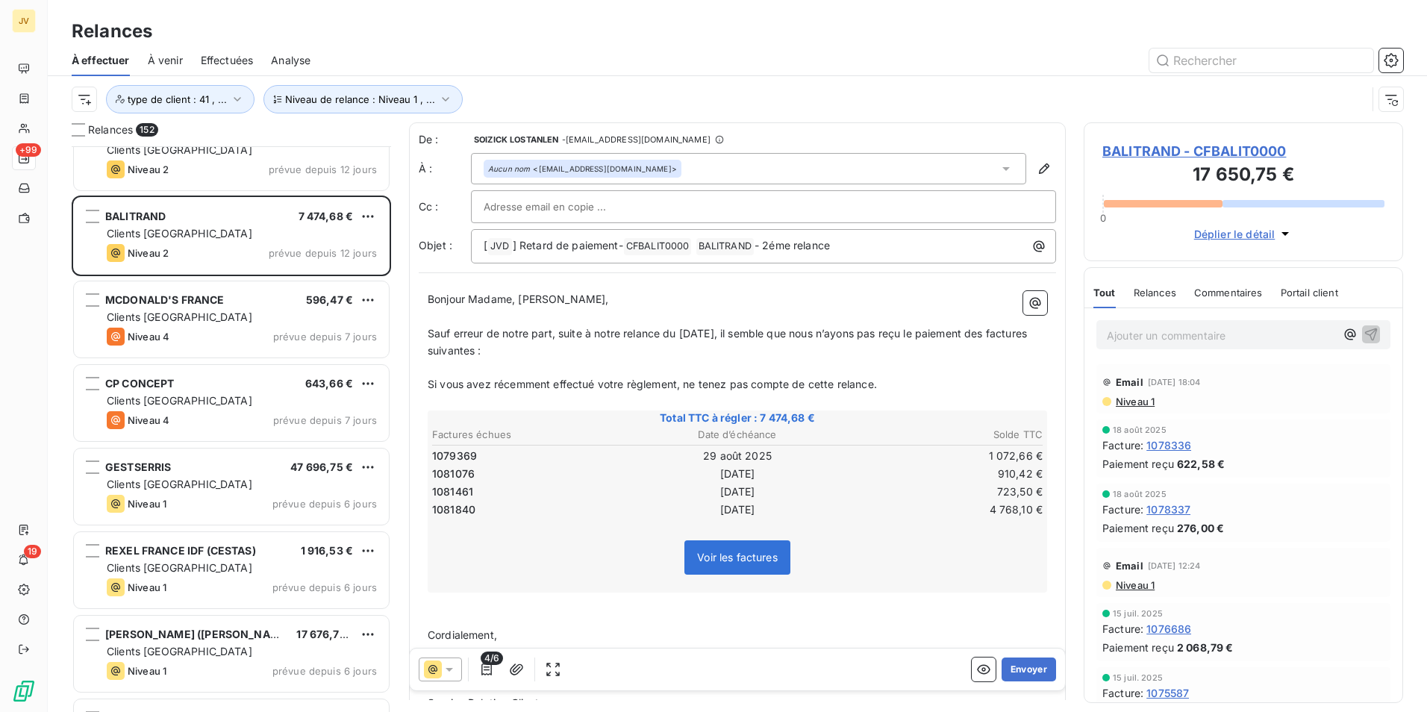
click at [561, 361] on p "﻿" at bounding box center [738, 368] width 620 height 17
drag, startPoint x: 635, startPoint y: 172, endPoint x: 538, endPoint y: 172, distance: 97.0
click at [538, 172] on div "Aucun nom <frbalitrand@ciffreobona.fr>" at bounding box center [582, 168] width 189 height 10
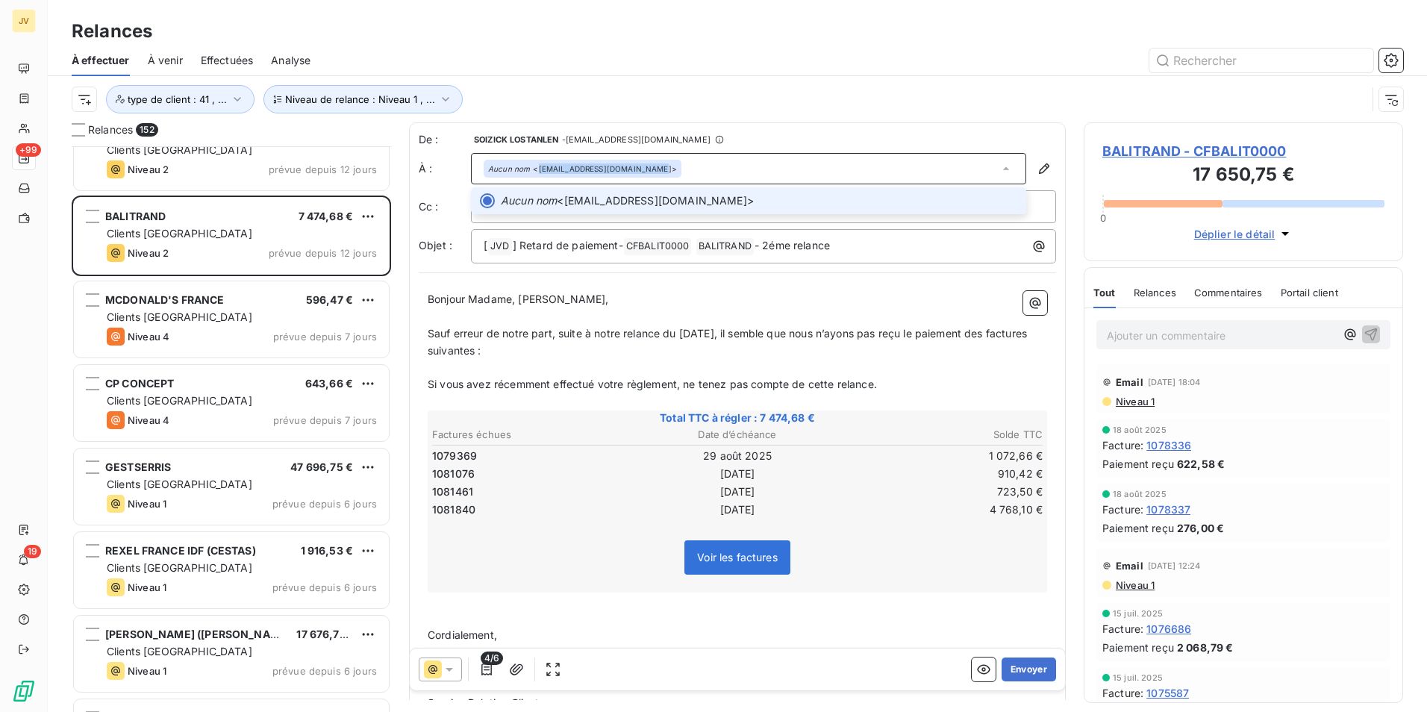
copy div "frbalitrand@ciffreobona.fr>"
click at [701, 169] on div "Aucun nom <frbalitrand@ciffreobona.fr>" at bounding box center [748, 168] width 555 height 31
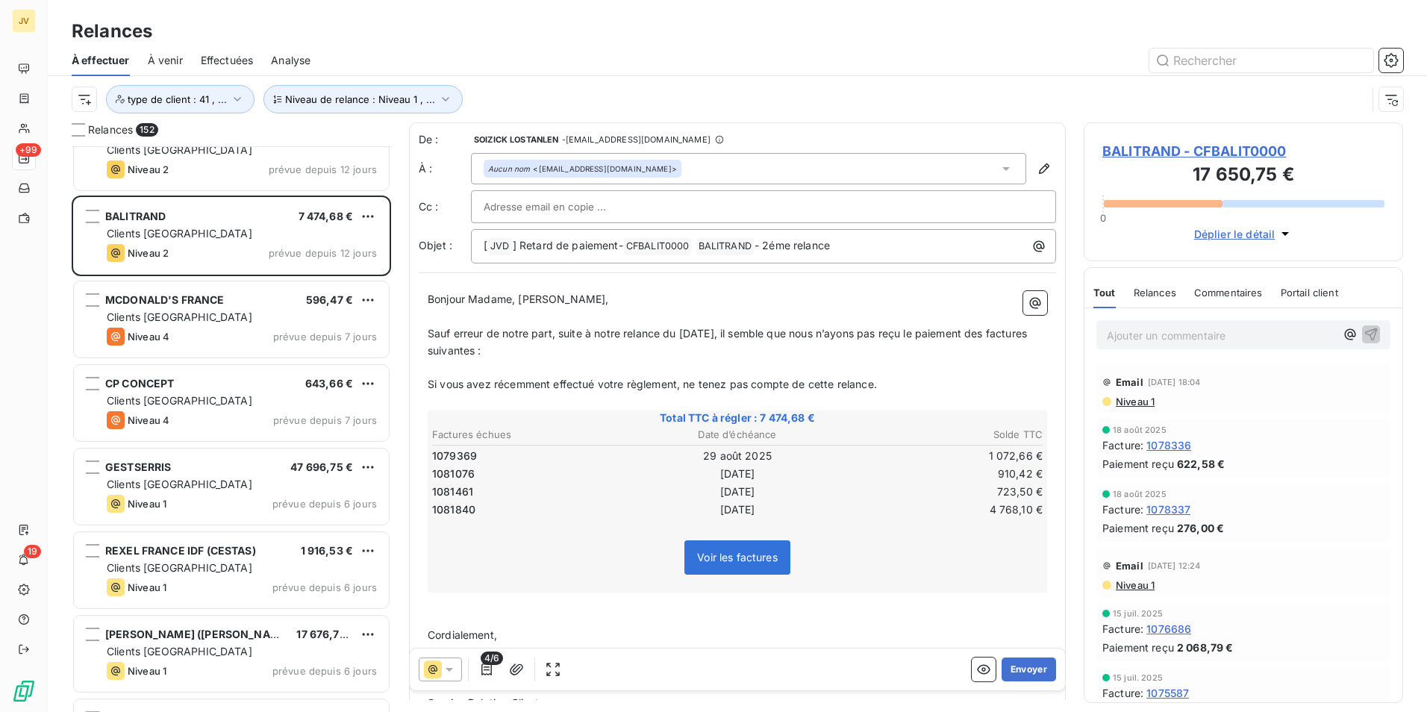
click at [1153, 287] on span "Relances" at bounding box center [1155, 293] width 43 height 12
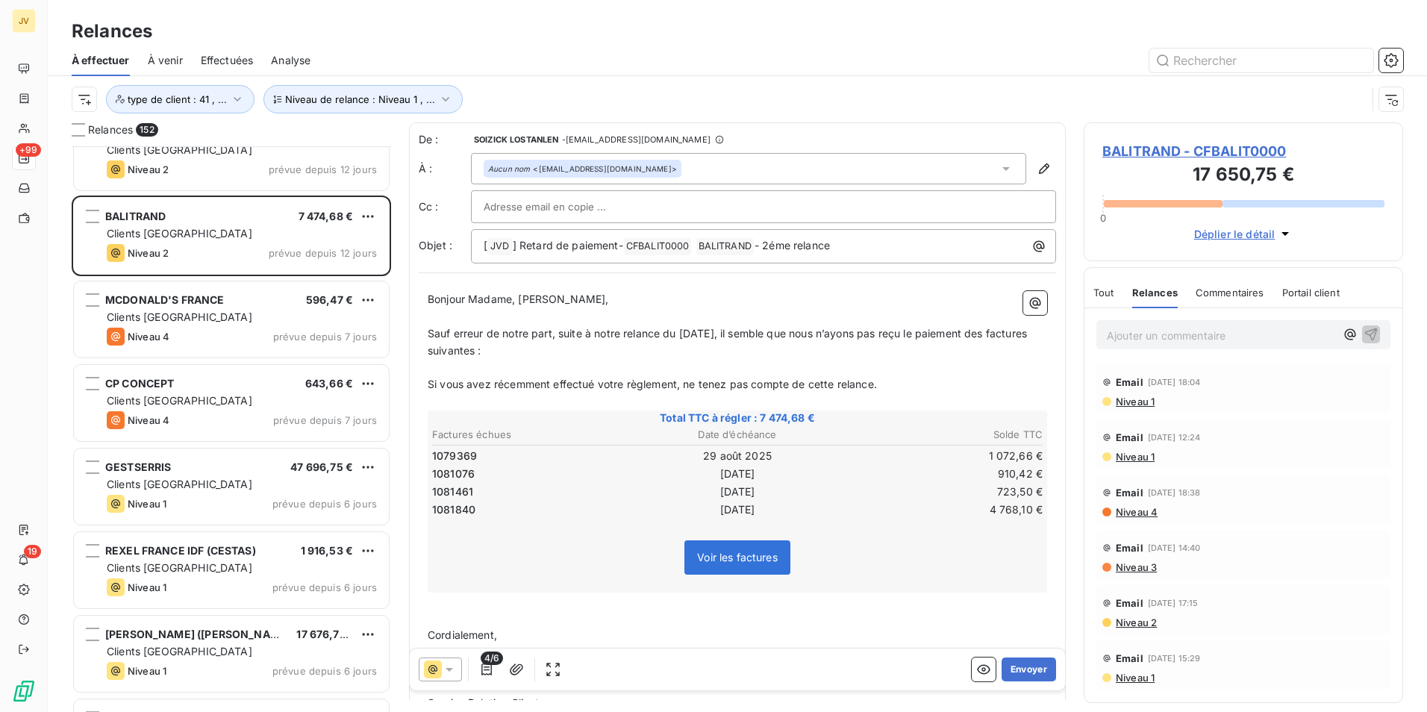
click at [726, 331] on span "Sauf erreur de notre part, suite à notre relance du 10/09/25, il semble que nou…" at bounding box center [729, 342] width 602 height 30
click at [1016, 664] on button "Envoyer" at bounding box center [1029, 670] width 54 height 24
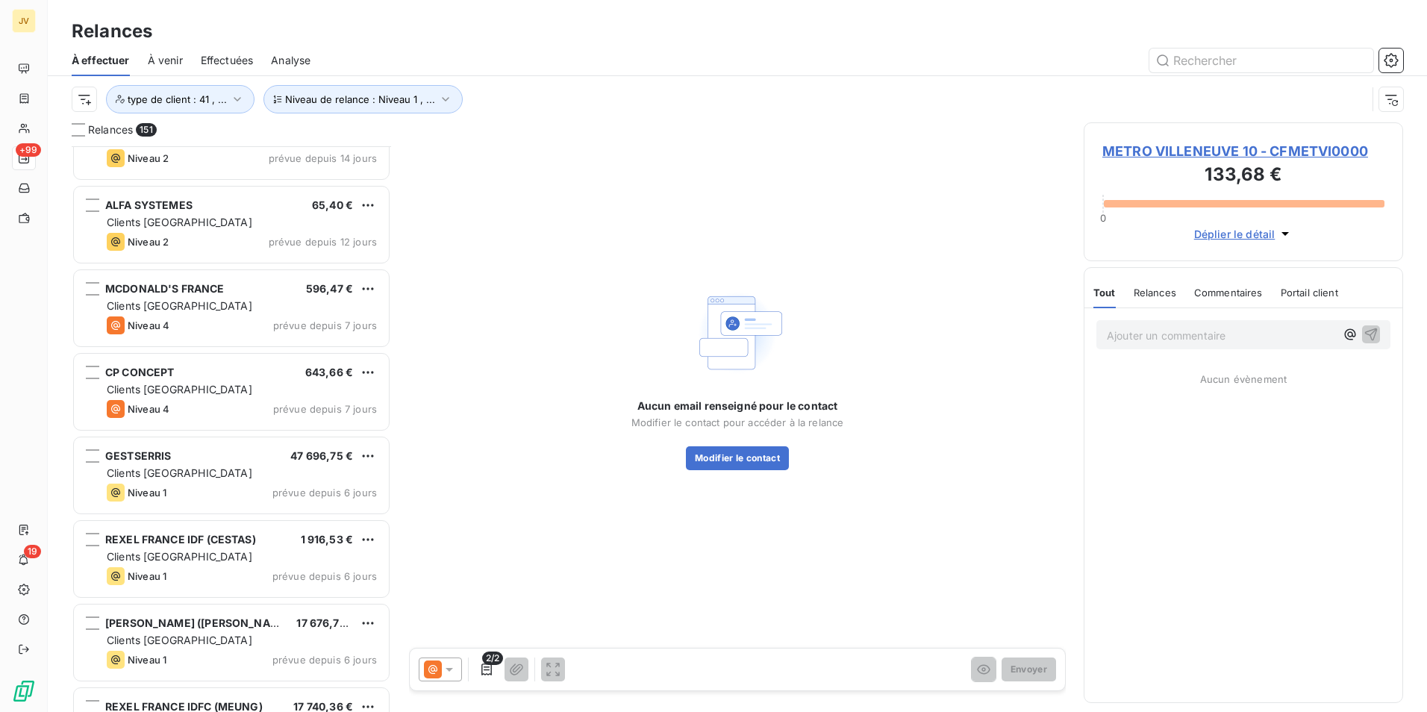
scroll to position [11423, 0]
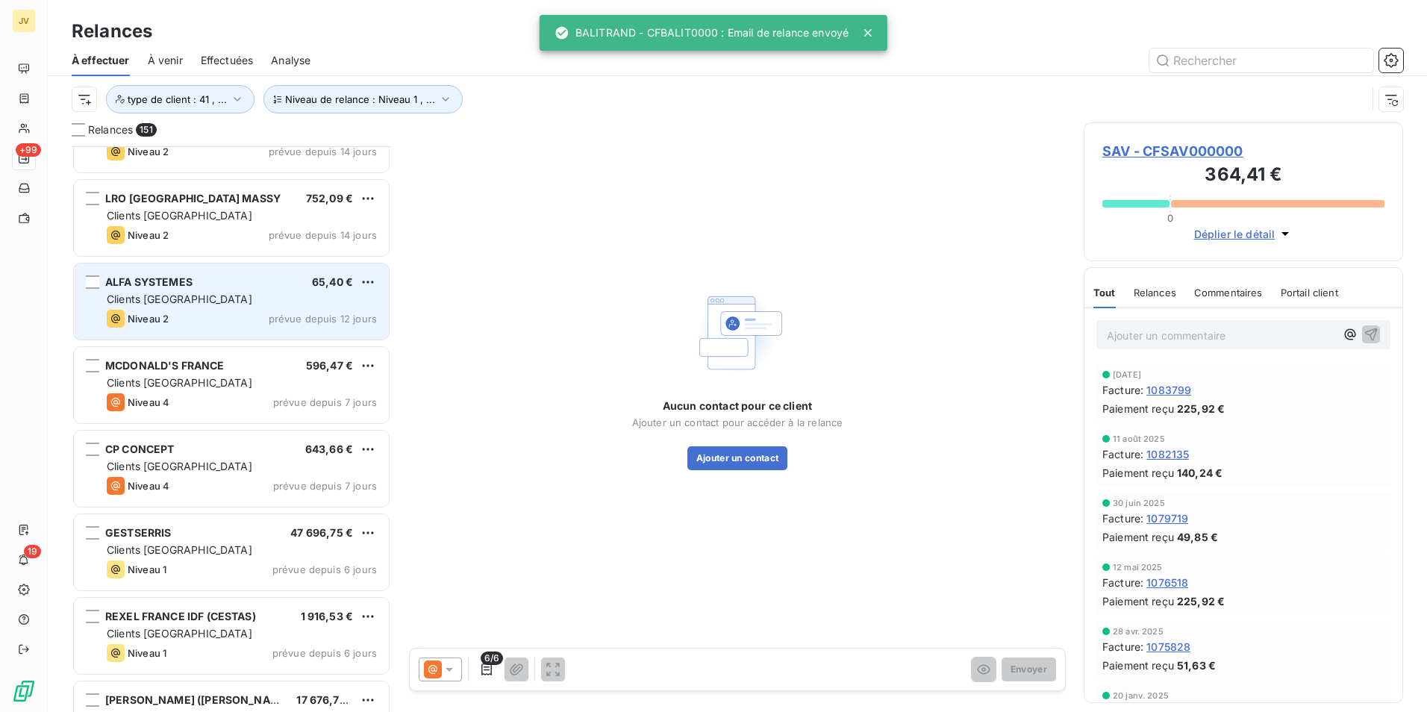
click at [216, 319] on div "Niveau 2 prévue depuis 12 jours" at bounding box center [242, 319] width 270 height 18
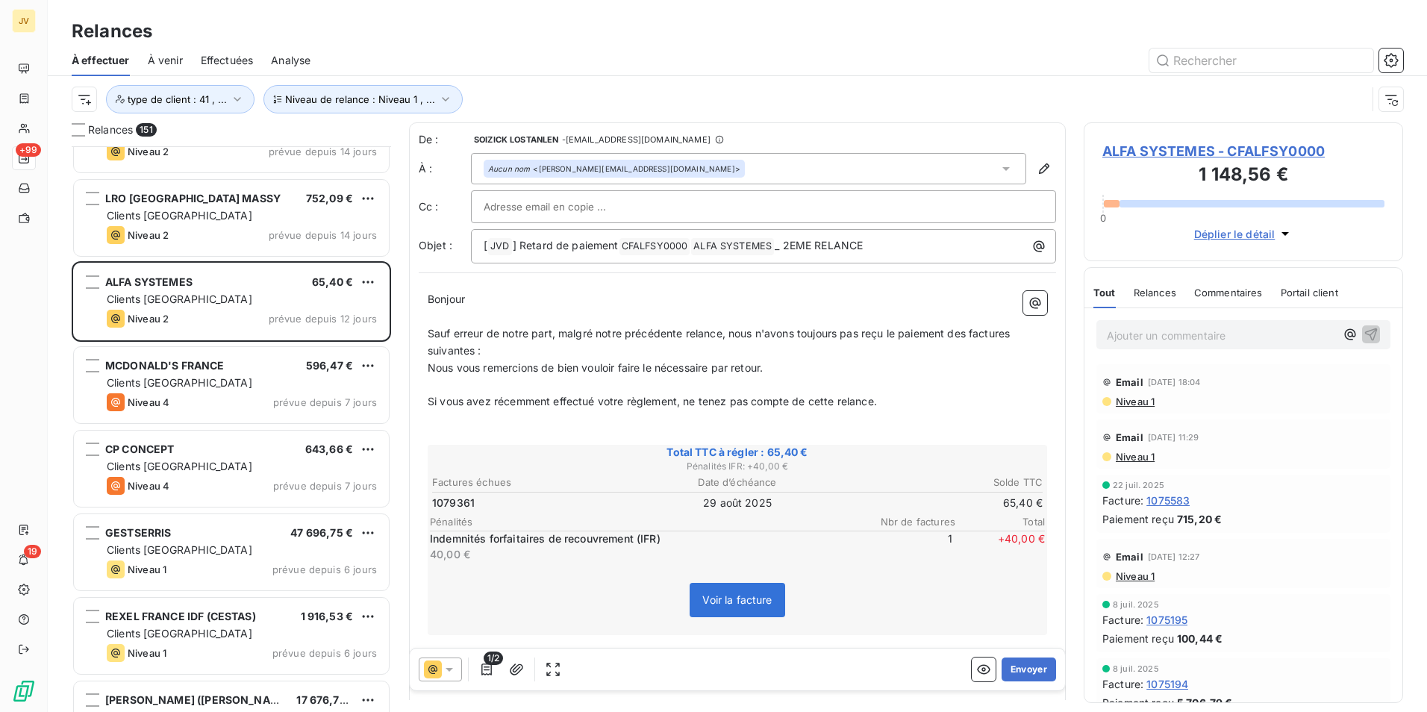
click at [1150, 292] on span "Relances" at bounding box center [1155, 293] width 43 height 12
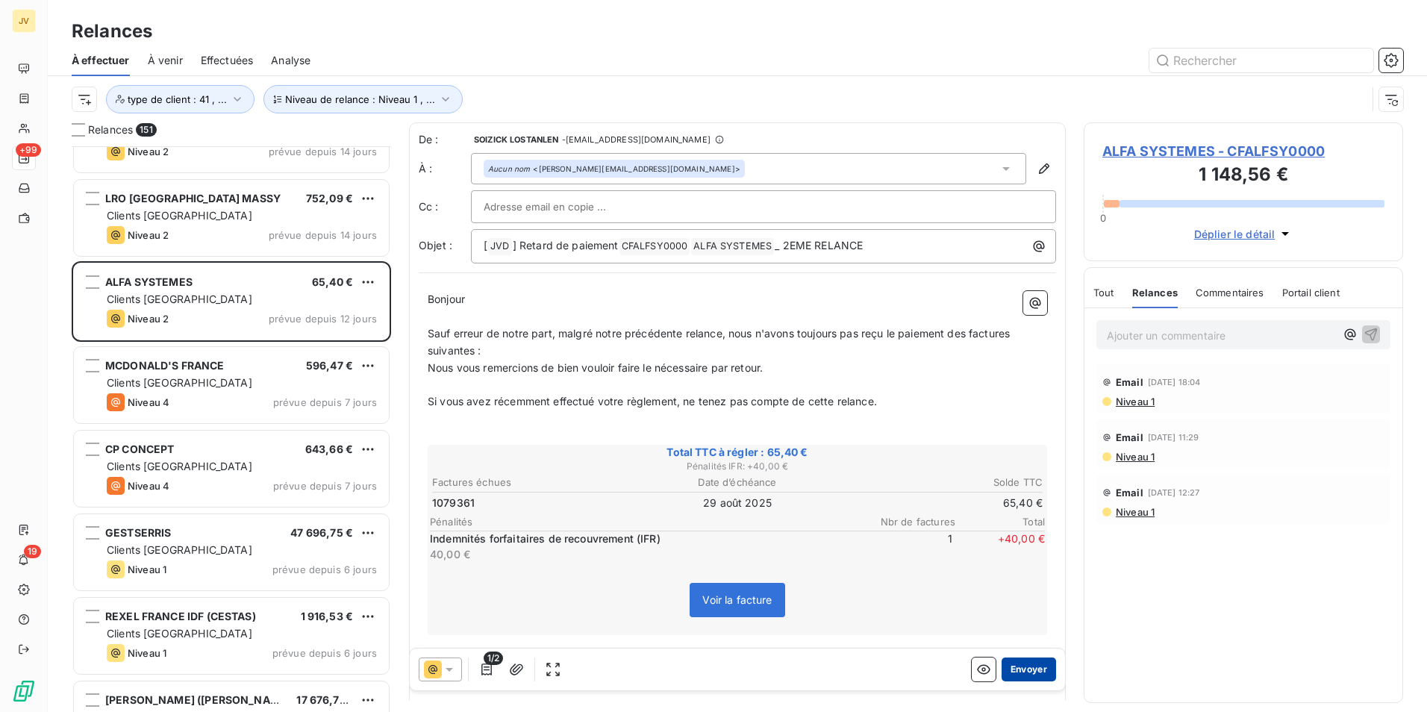
click at [1011, 667] on button "Envoyer" at bounding box center [1029, 670] width 54 height 24
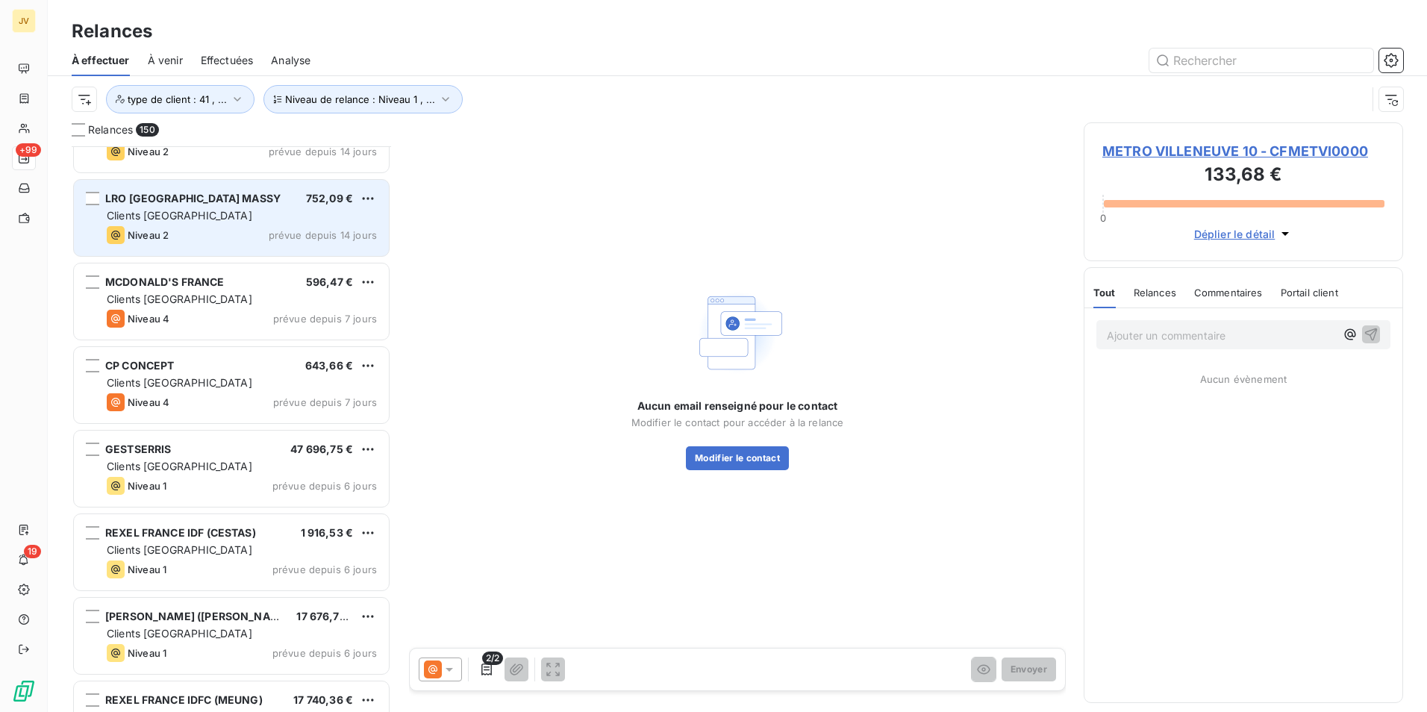
click at [176, 221] on span "Clients [GEOGRAPHIC_DATA]" at bounding box center [180, 215] width 146 height 13
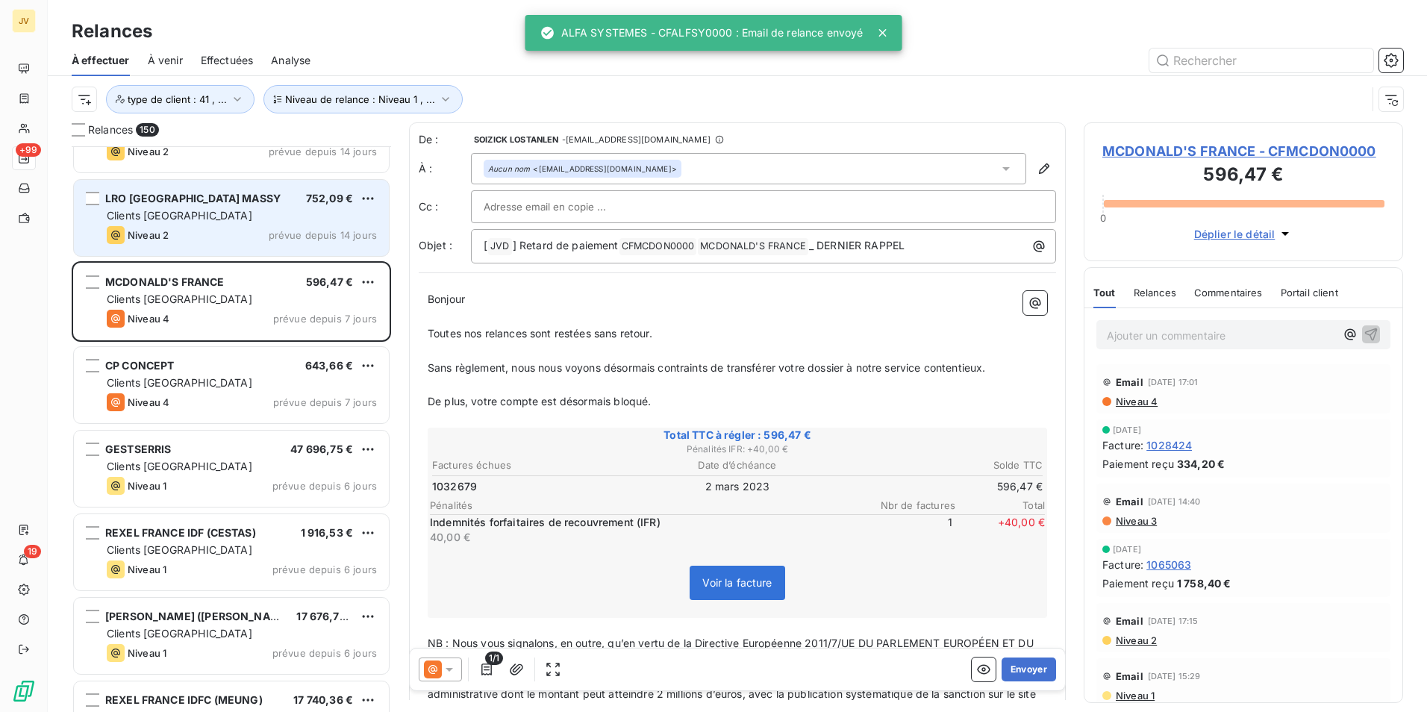
click at [176, 220] on span "Clients [GEOGRAPHIC_DATA]" at bounding box center [180, 215] width 146 height 13
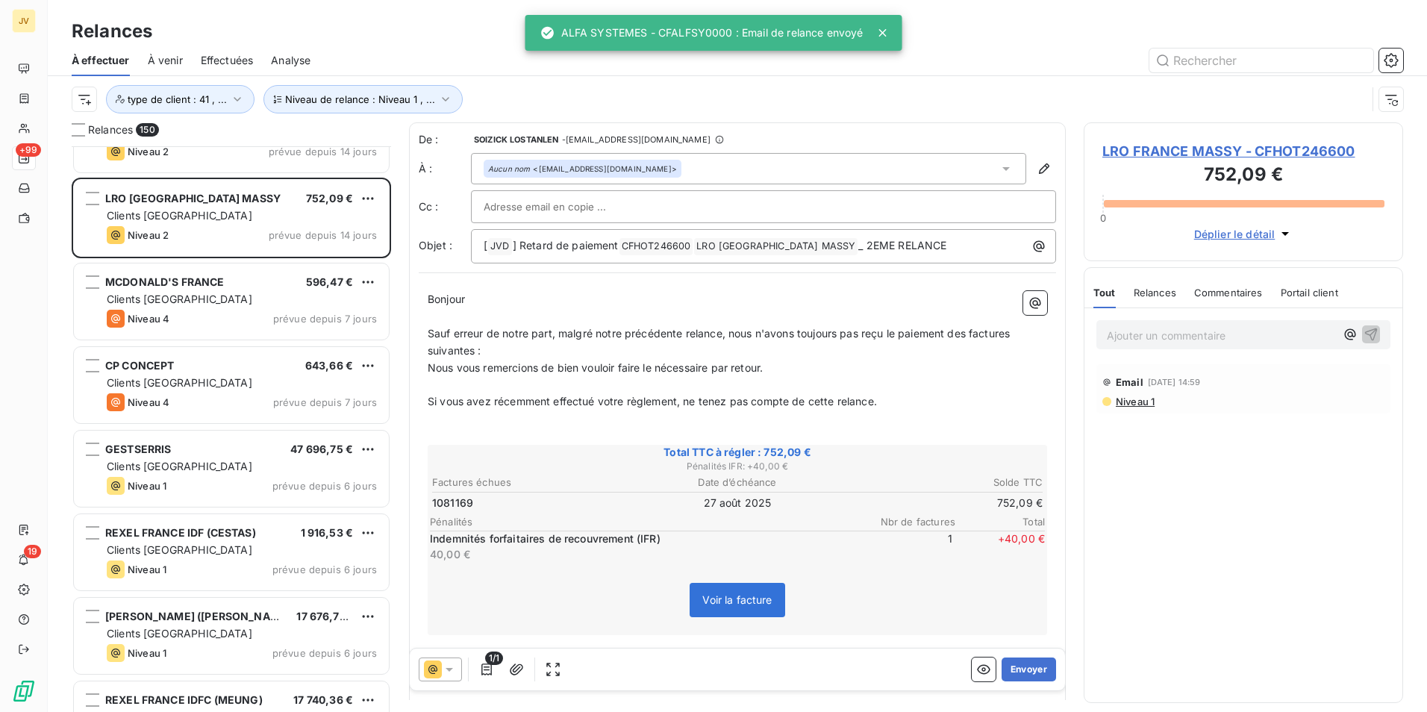
click at [1150, 291] on span "Relances" at bounding box center [1155, 293] width 43 height 12
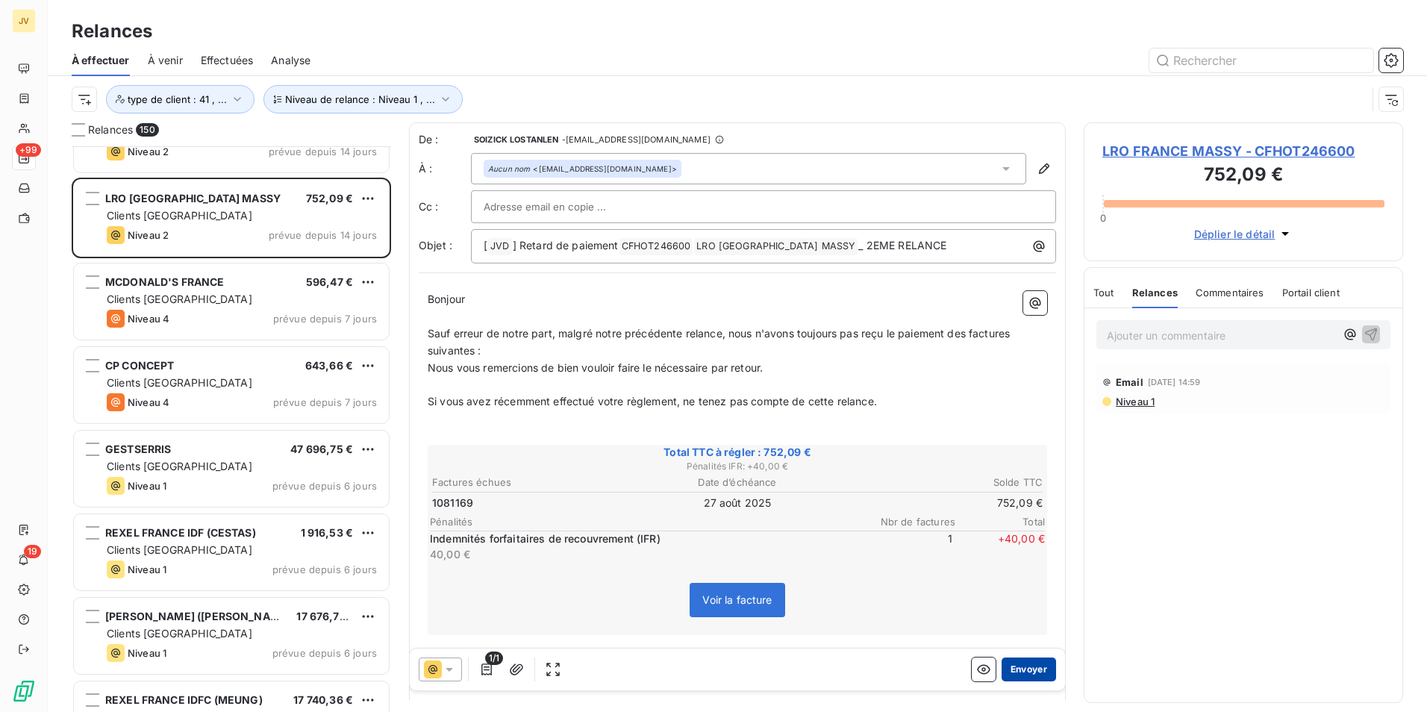
click at [1034, 664] on button "Envoyer" at bounding box center [1029, 670] width 54 height 24
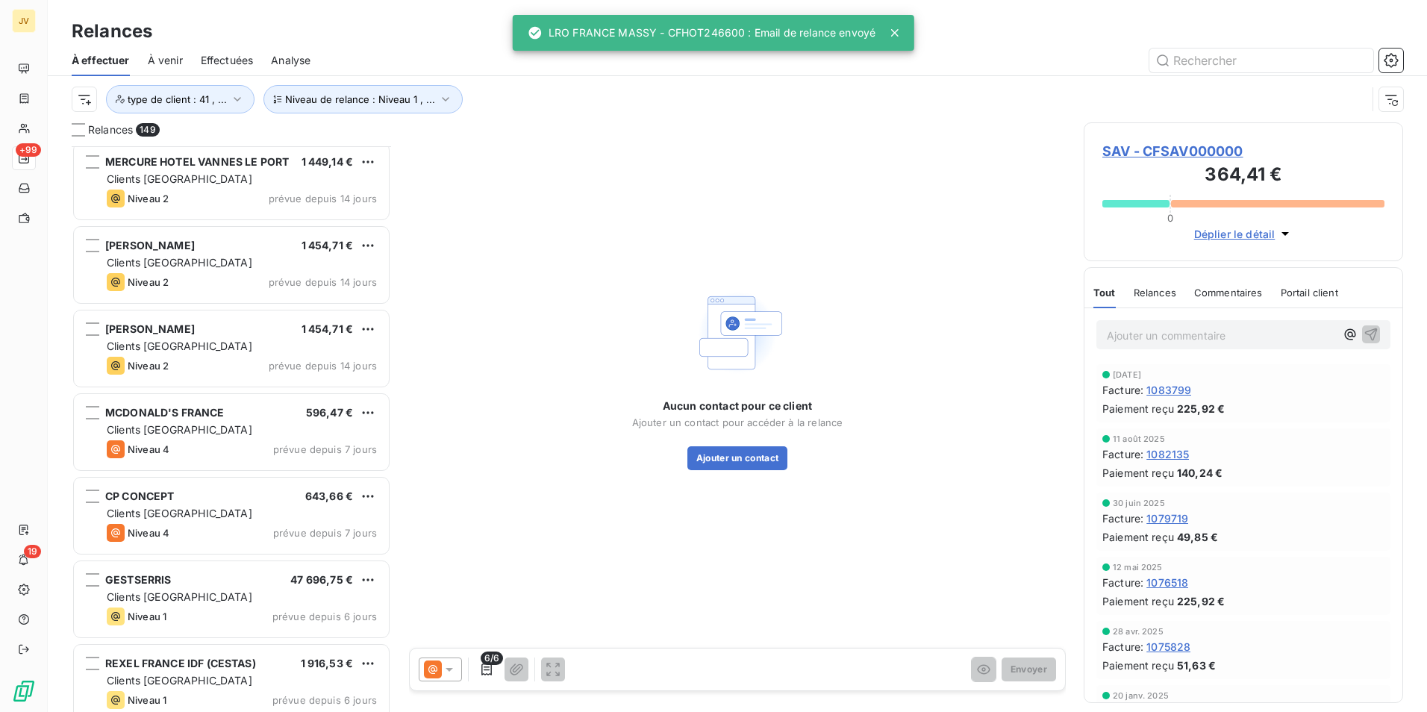
scroll to position [11199, 0]
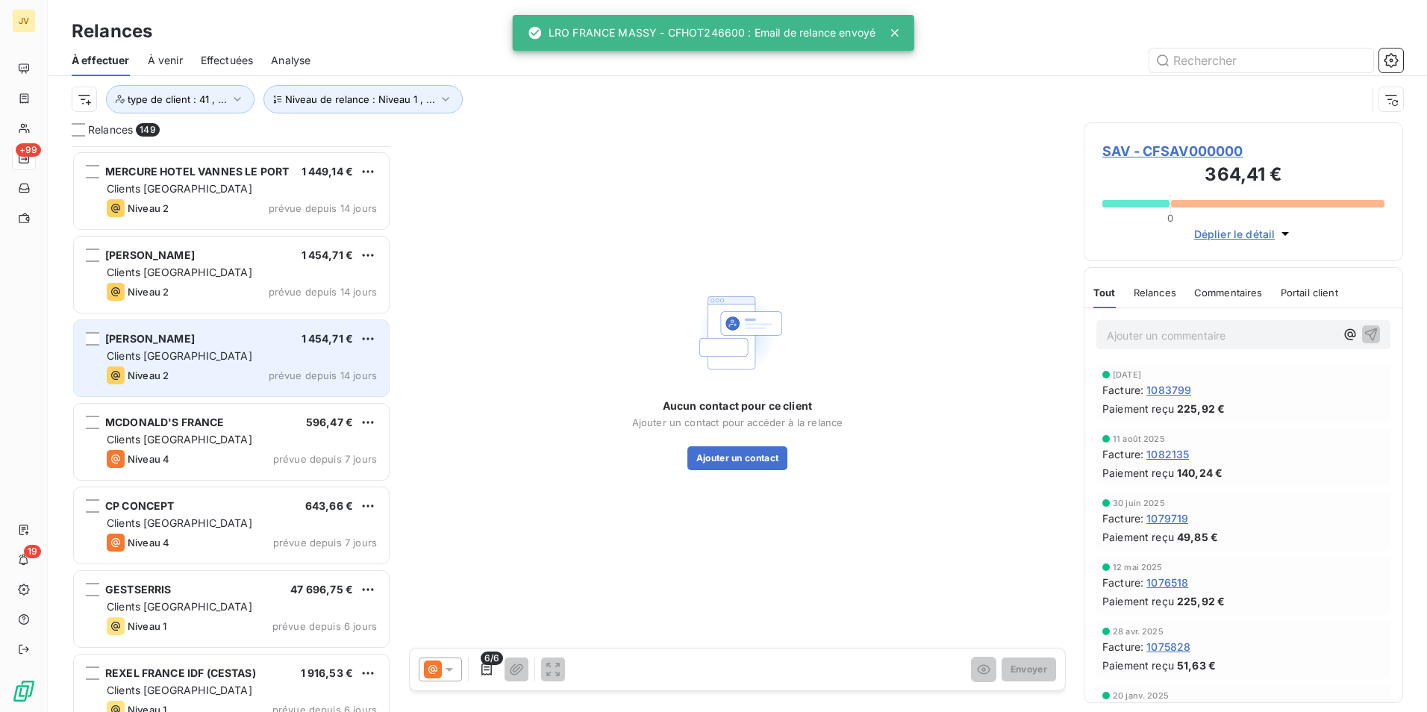
click at [180, 367] on div "Niveau 2 prévue depuis 14 jours" at bounding box center [242, 376] width 270 height 18
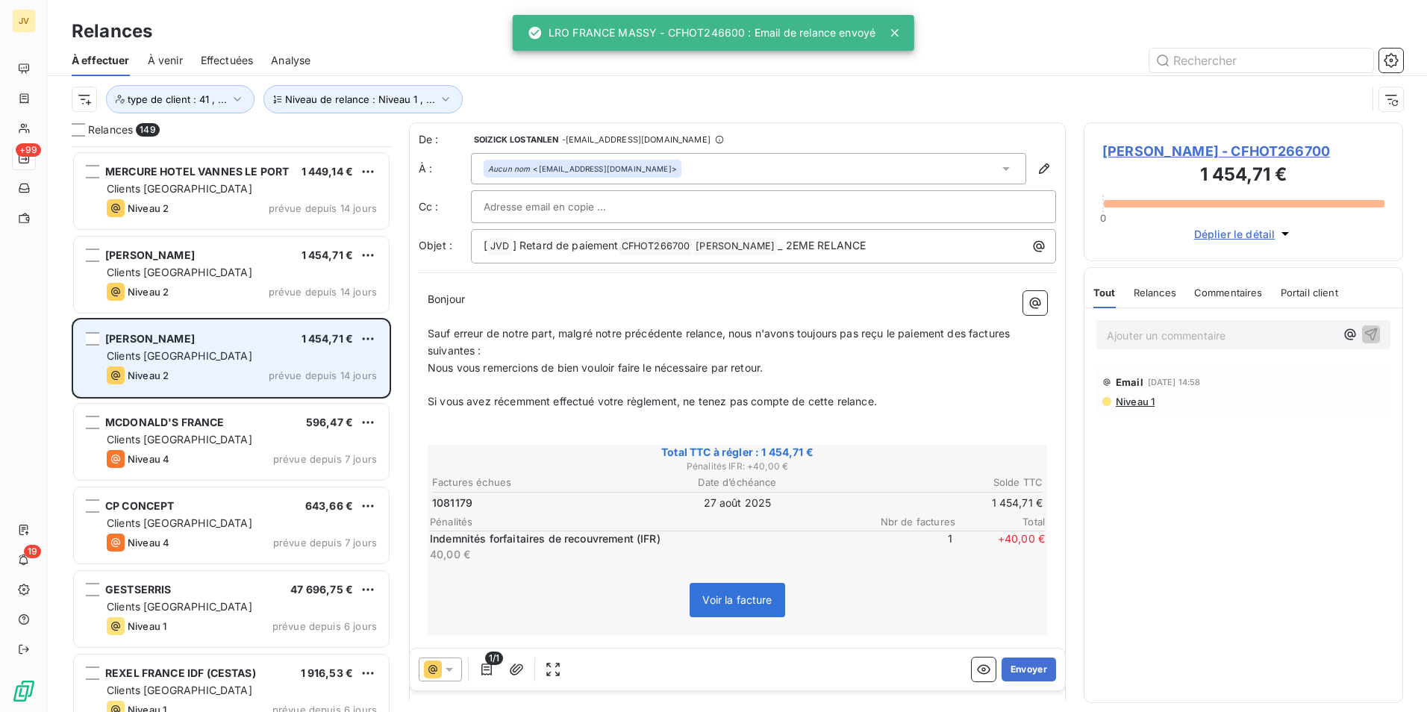
click at [181, 364] on div "WHITE KEN 1 454,71 € Clients France Niveau 2 prévue depuis 14 jours" at bounding box center [231, 358] width 315 height 76
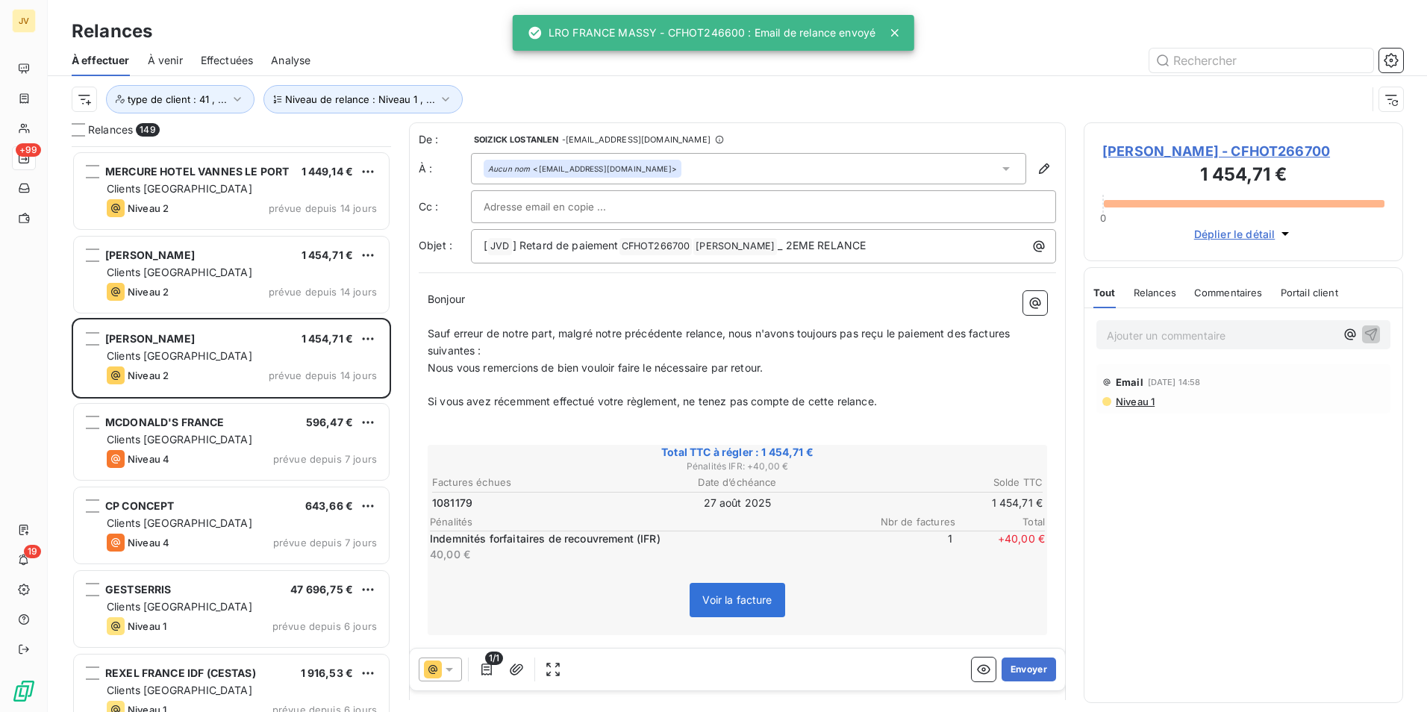
click at [1138, 293] on span "Relances" at bounding box center [1155, 293] width 43 height 12
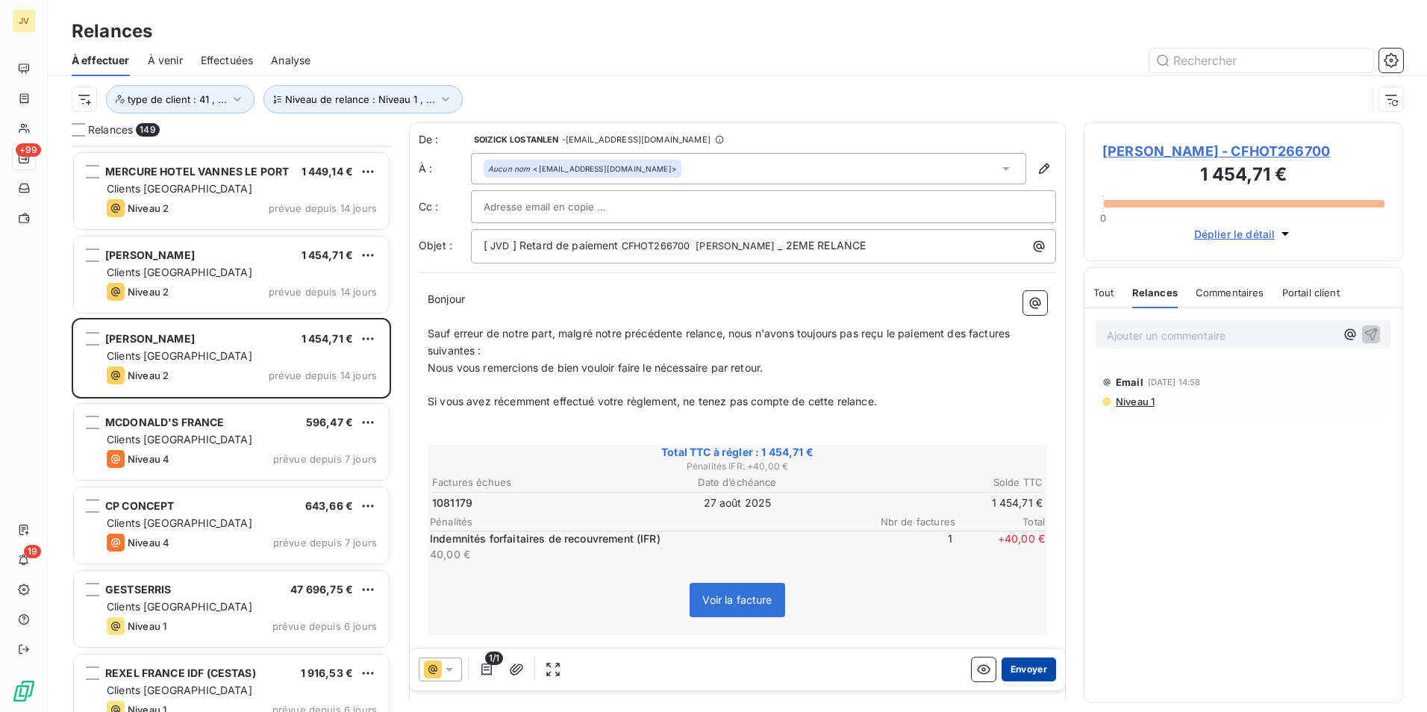
click at [1028, 669] on button "Envoyer" at bounding box center [1029, 670] width 54 height 24
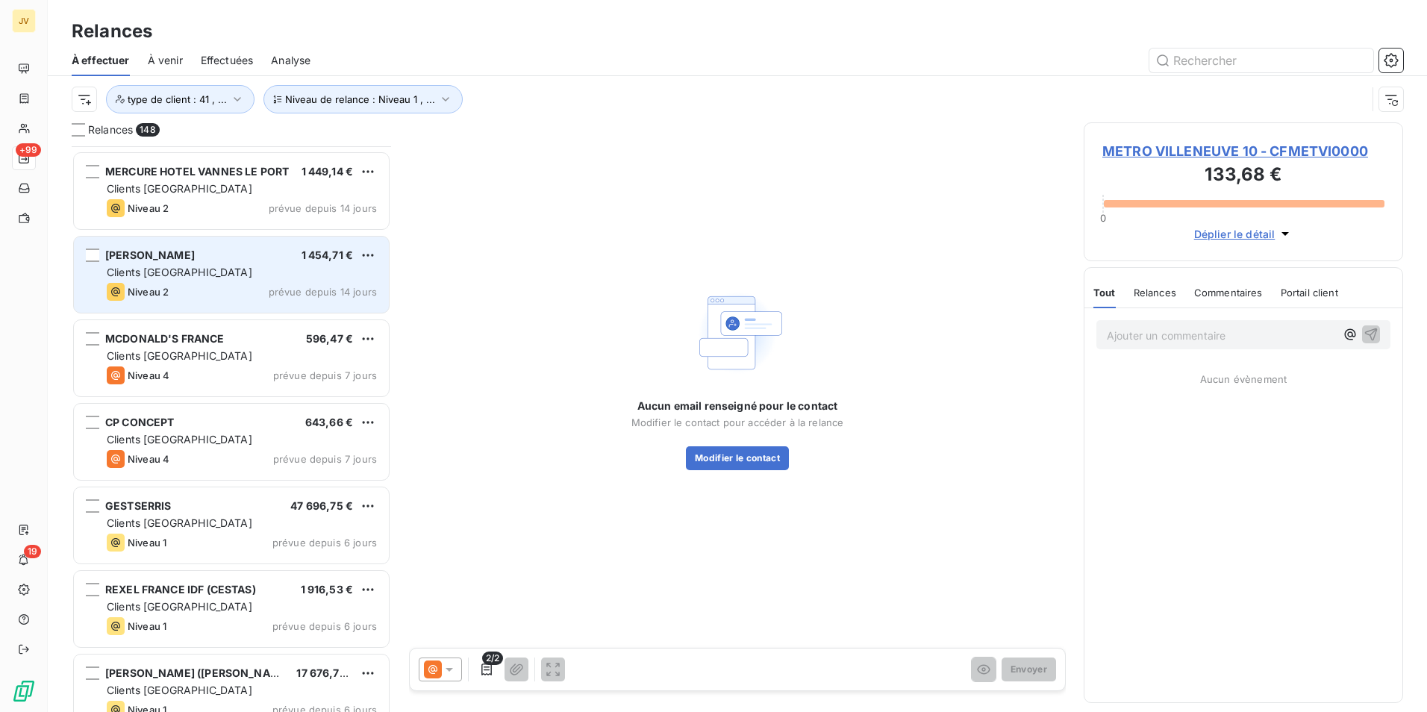
click at [166, 273] on span "Clients [GEOGRAPHIC_DATA]" at bounding box center [180, 272] width 146 height 13
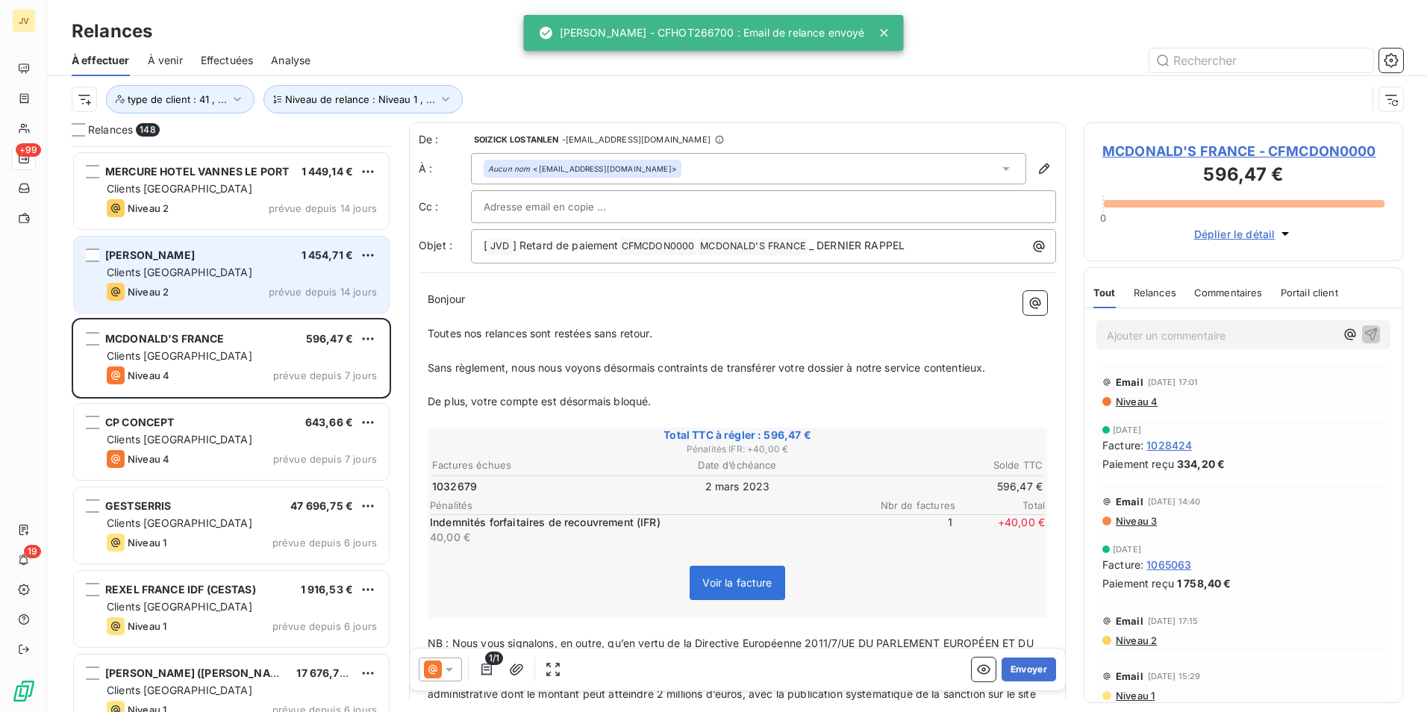
click at [164, 272] on span "Clients [GEOGRAPHIC_DATA]" at bounding box center [180, 272] width 146 height 13
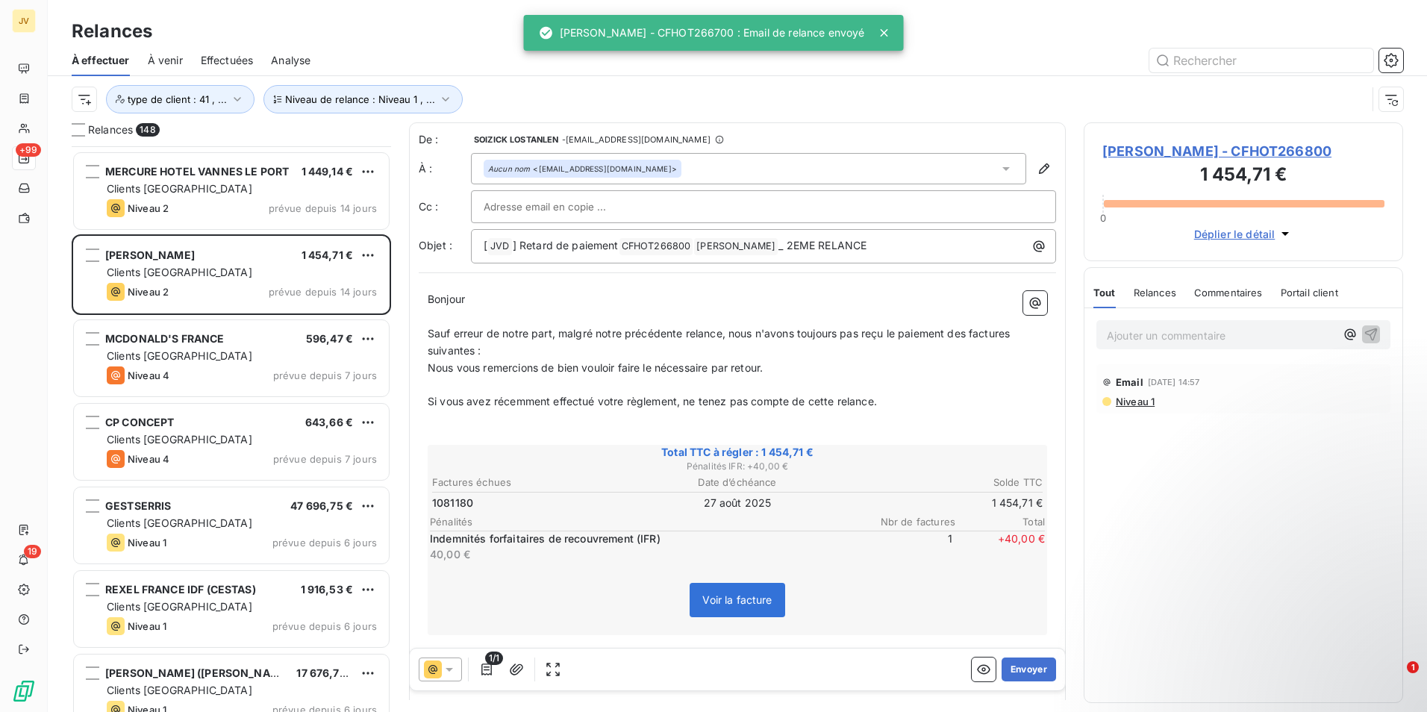
click at [1163, 293] on span "Relances" at bounding box center [1155, 293] width 43 height 12
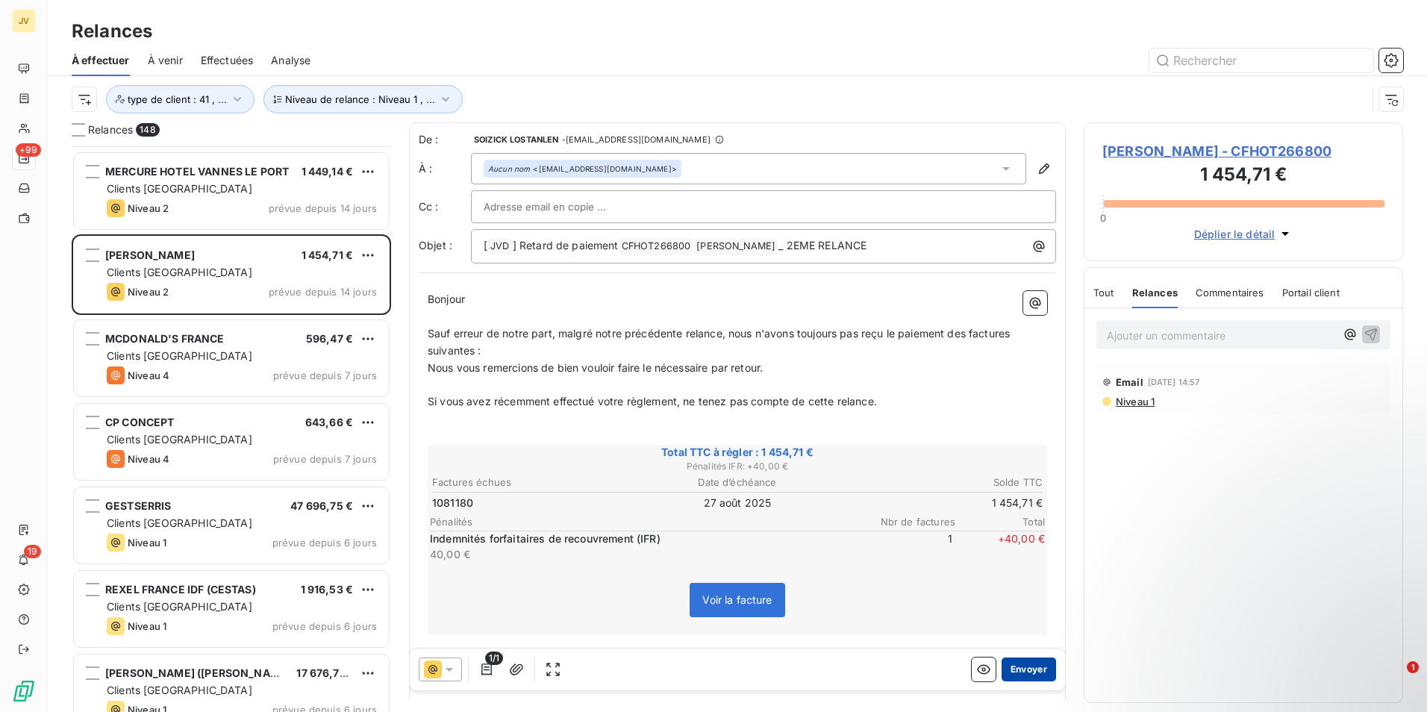
click at [1017, 667] on button "Envoyer" at bounding box center [1029, 670] width 54 height 24
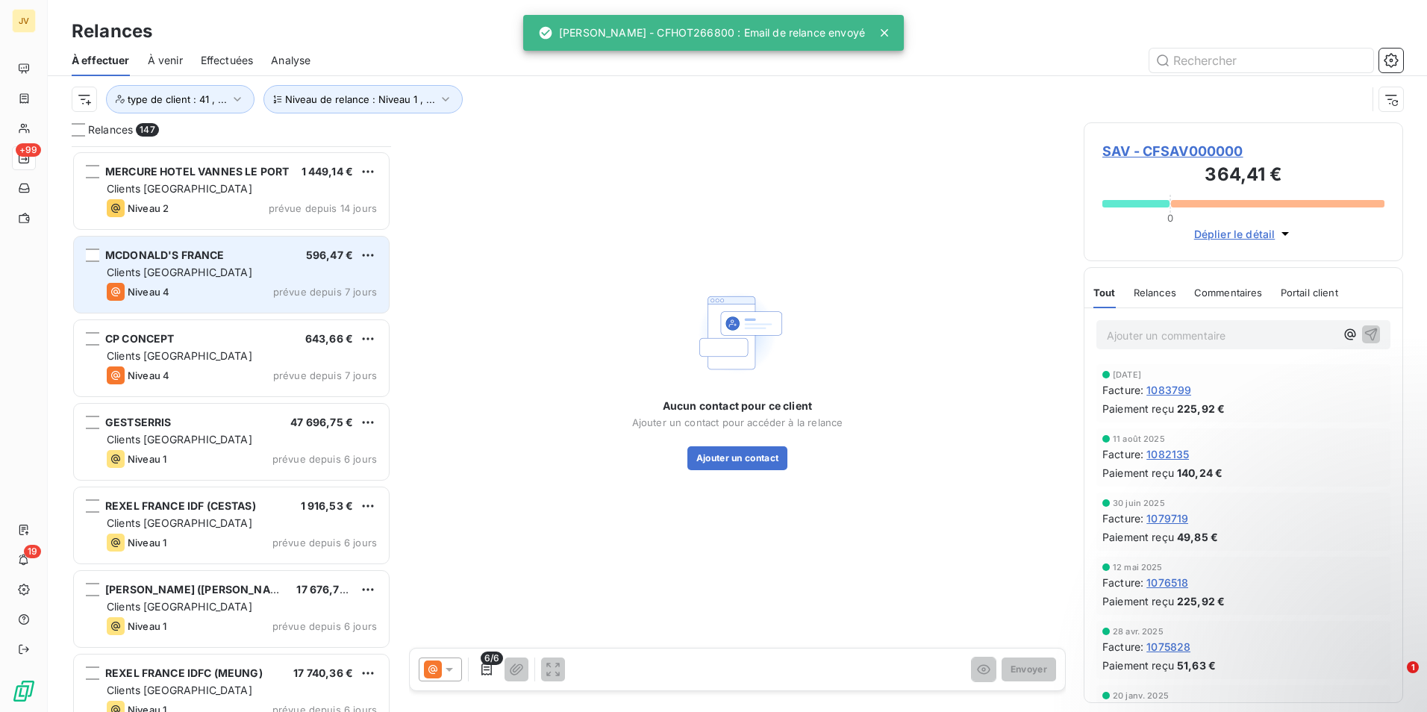
click at [173, 275] on span "Clients [GEOGRAPHIC_DATA]" at bounding box center [180, 272] width 146 height 13
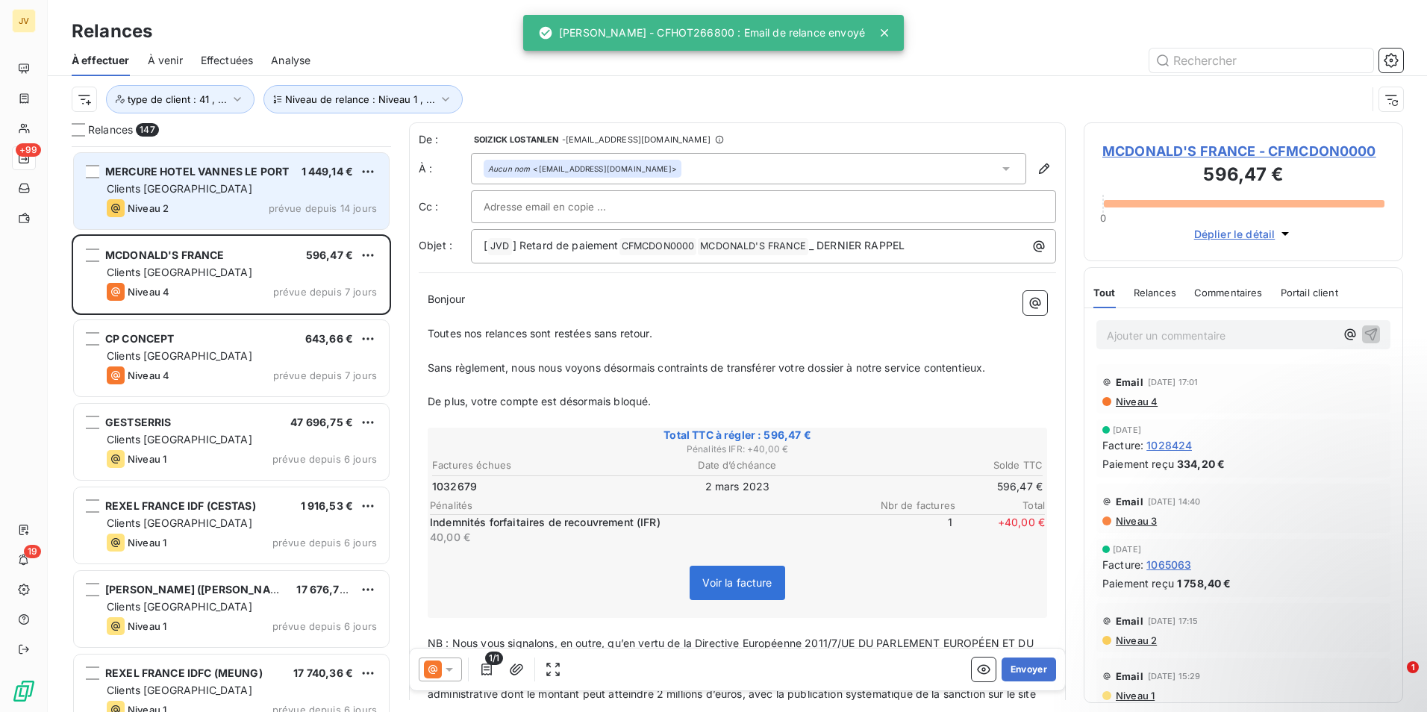
click at [181, 189] on div "Clients [GEOGRAPHIC_DATA]" at bounding box center [242, 188] width 270 height 15
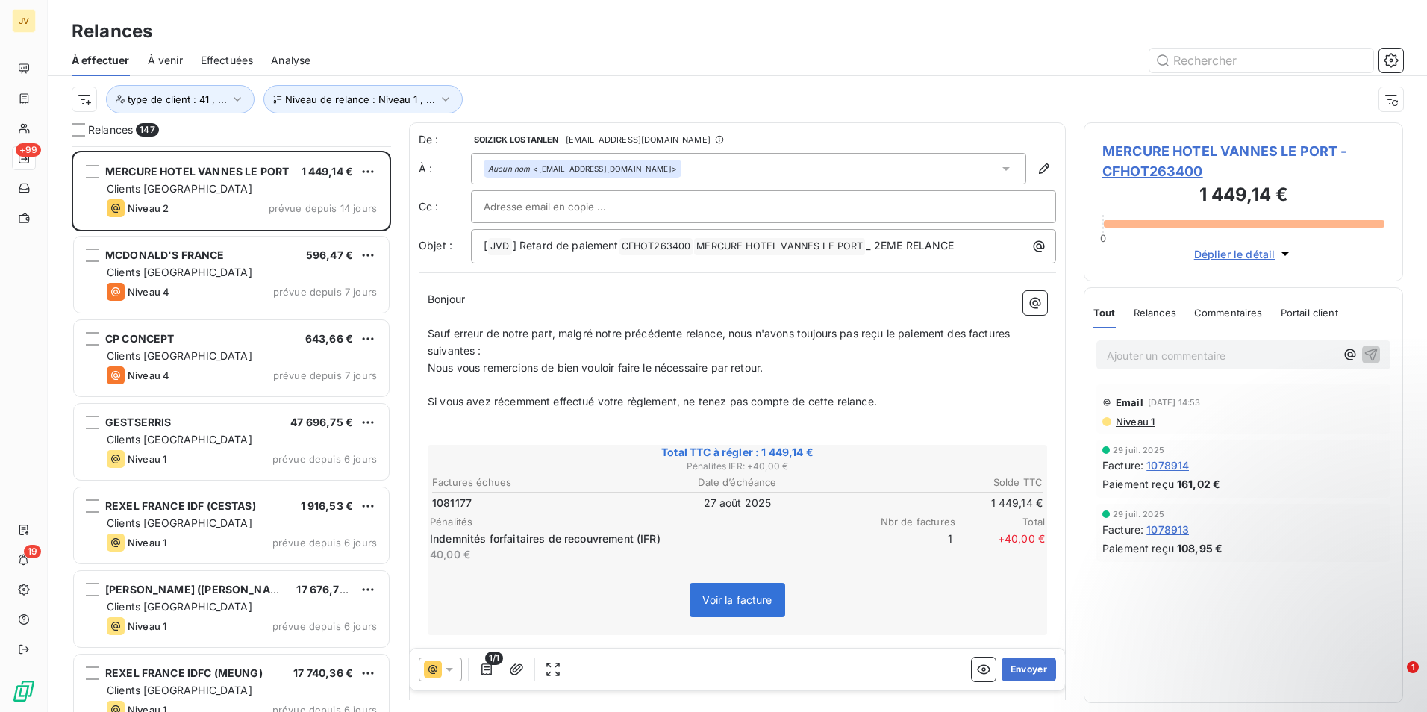
click at [1167, 315] on span "Relances" at bounding box center [1155, 313] width 43 height 12
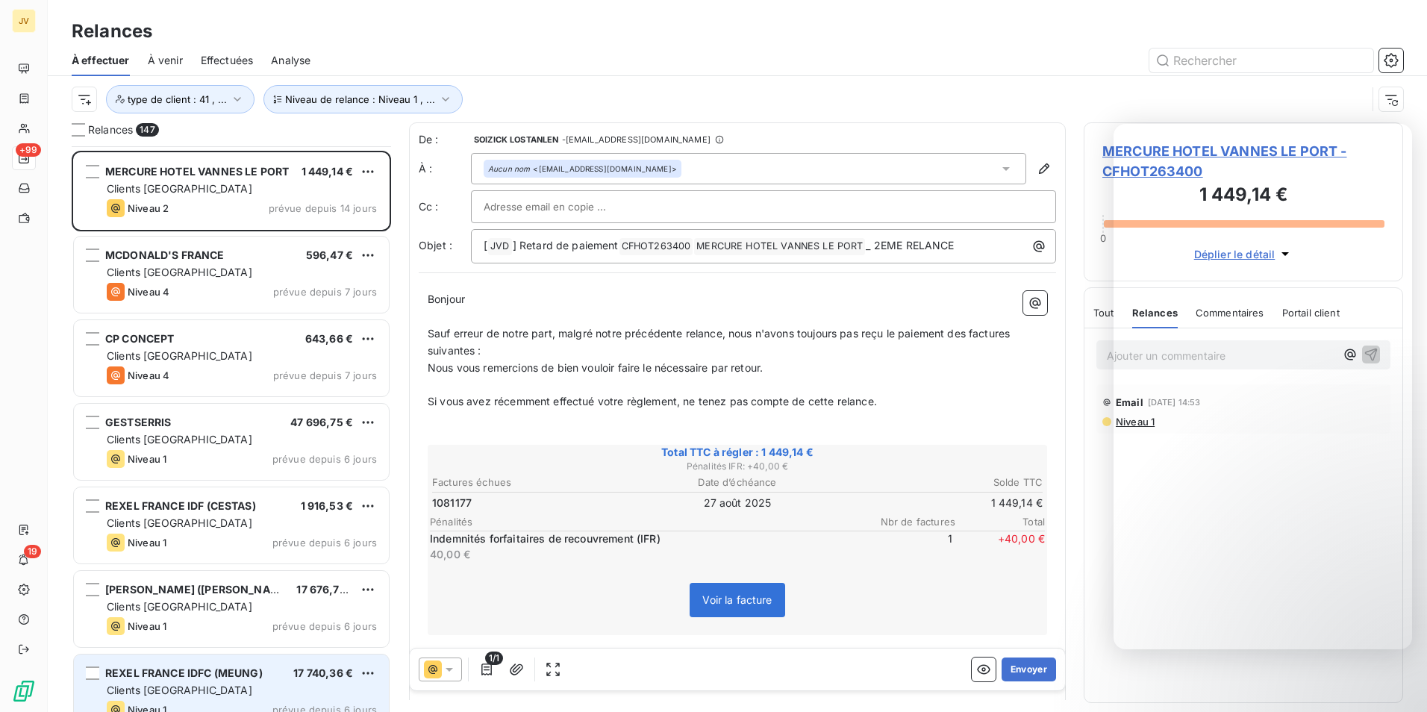
click at [166, 673] on span "REXEL FRANCE IDFC (MEUNG)" at bounding box center [184, 673] width 158 height 13
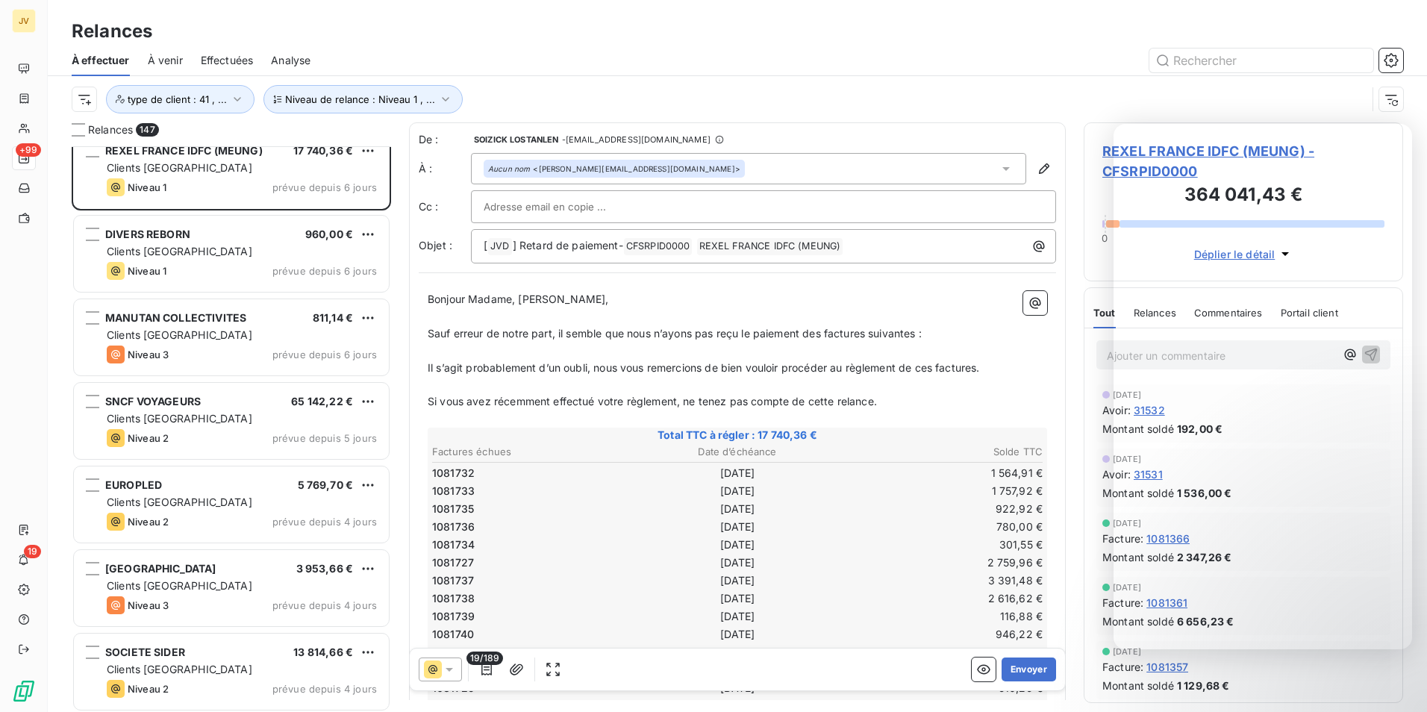
scroll to position [11725, 0]
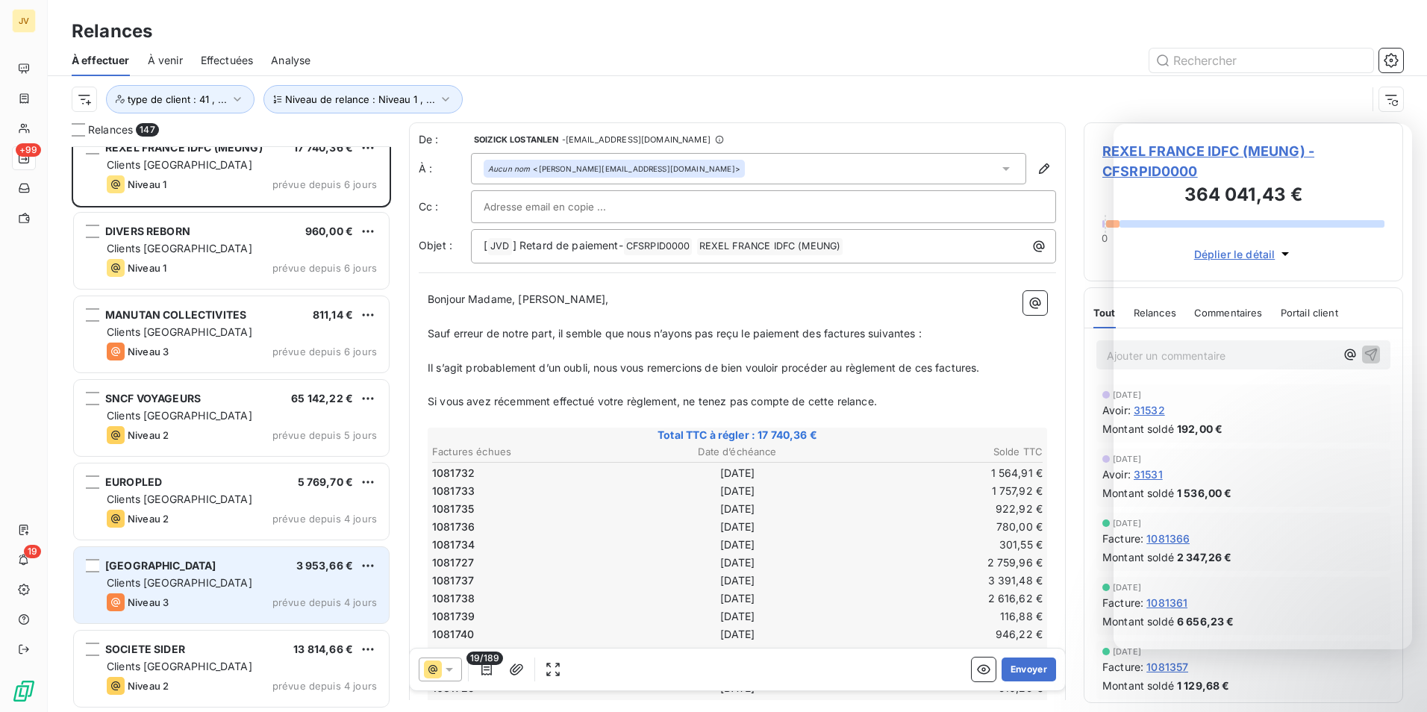
click at [176, 599] on div "Niveau 3 prévue depuis 4 jours" at bounding box center [242, 602] width 270 height 18
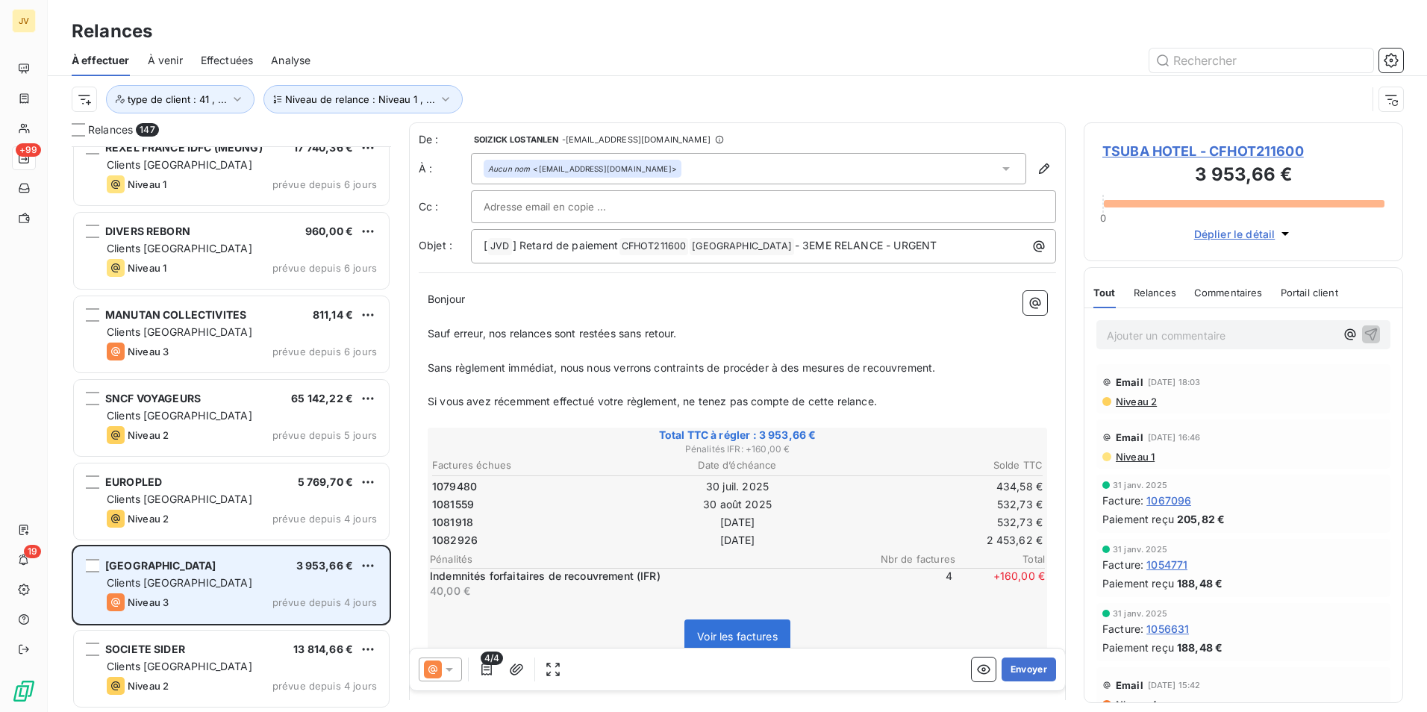
click at [163, 579] on span "Clients [GEOGRAPHIC_DATA]" at bounding box center [180, 582] width 146 height 13
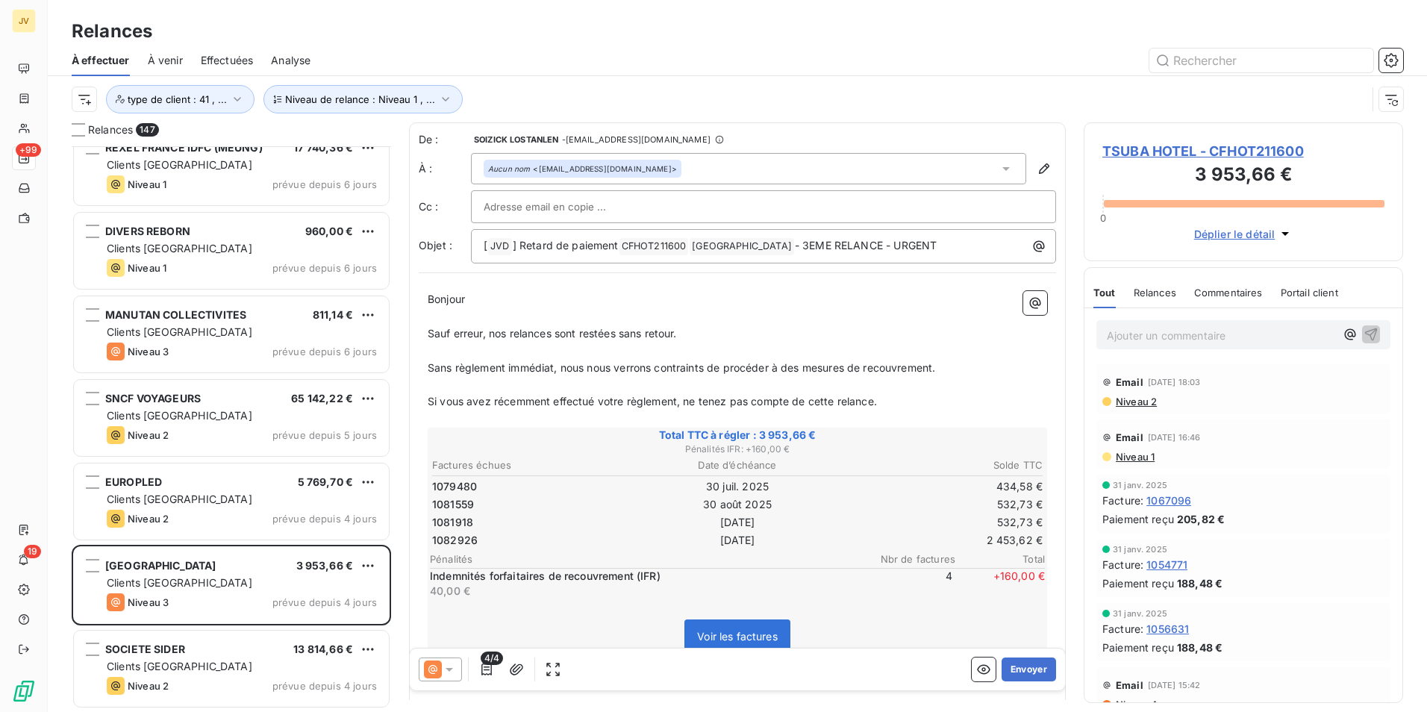
click at [1143, 326] on p "Ajouter un commentaire ﻿" at bounding box center [1221, 335] width 228 height 19
click at [1222, 288] on span "Commentaires" at bounding box center [1228, 293] width 69 height 12
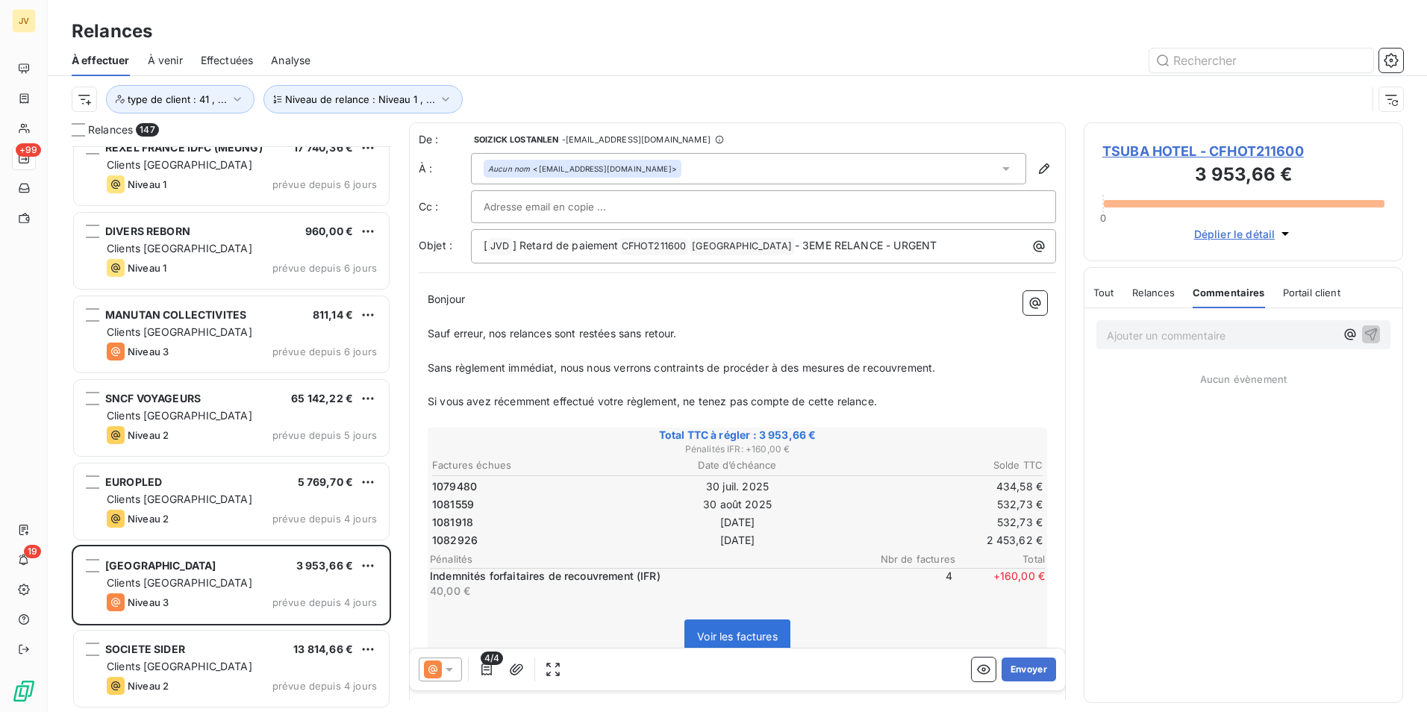
click at [1167, 334] on p "Ajouter un commentaire ﻿" at bounding box center [1221, 335] width 228 height 19
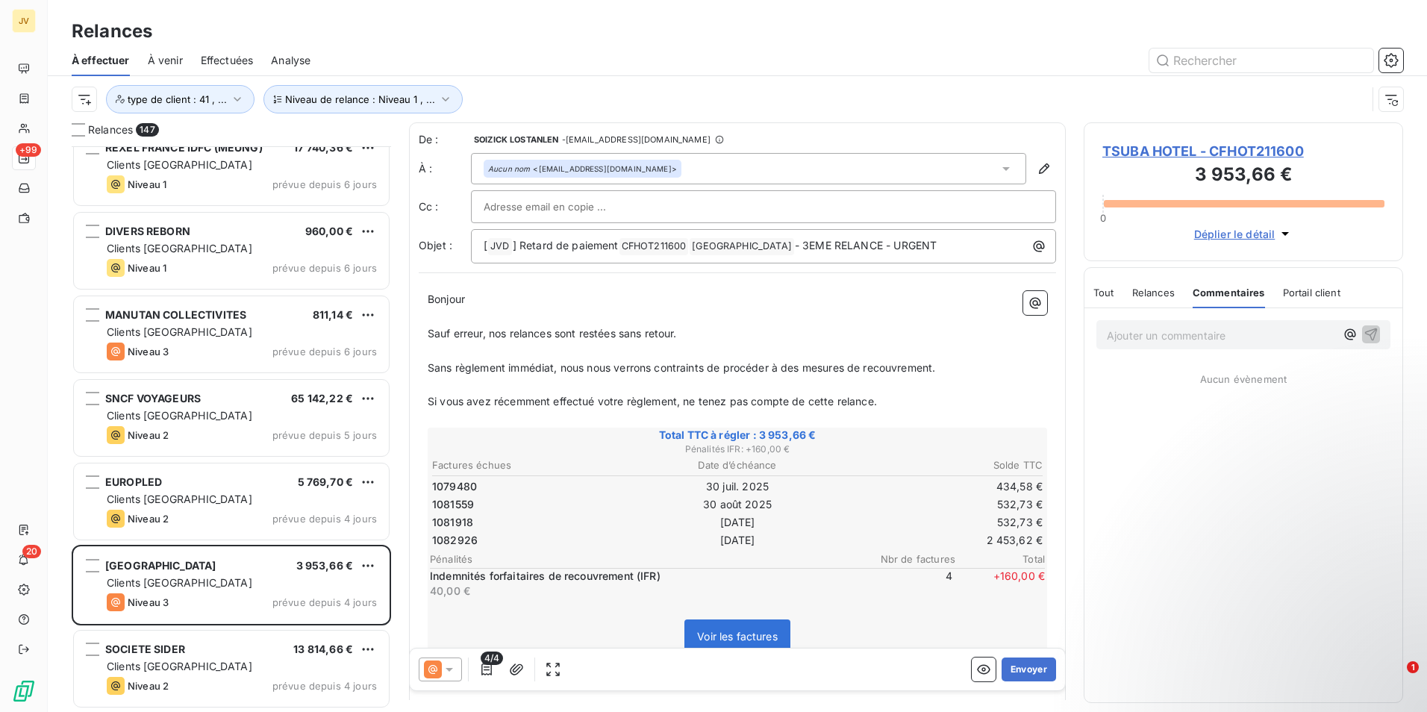
click at [1156, 335] on p "Ajouter un commentaire ﻿" at bounding box center [1221, 335] width 228 height 19
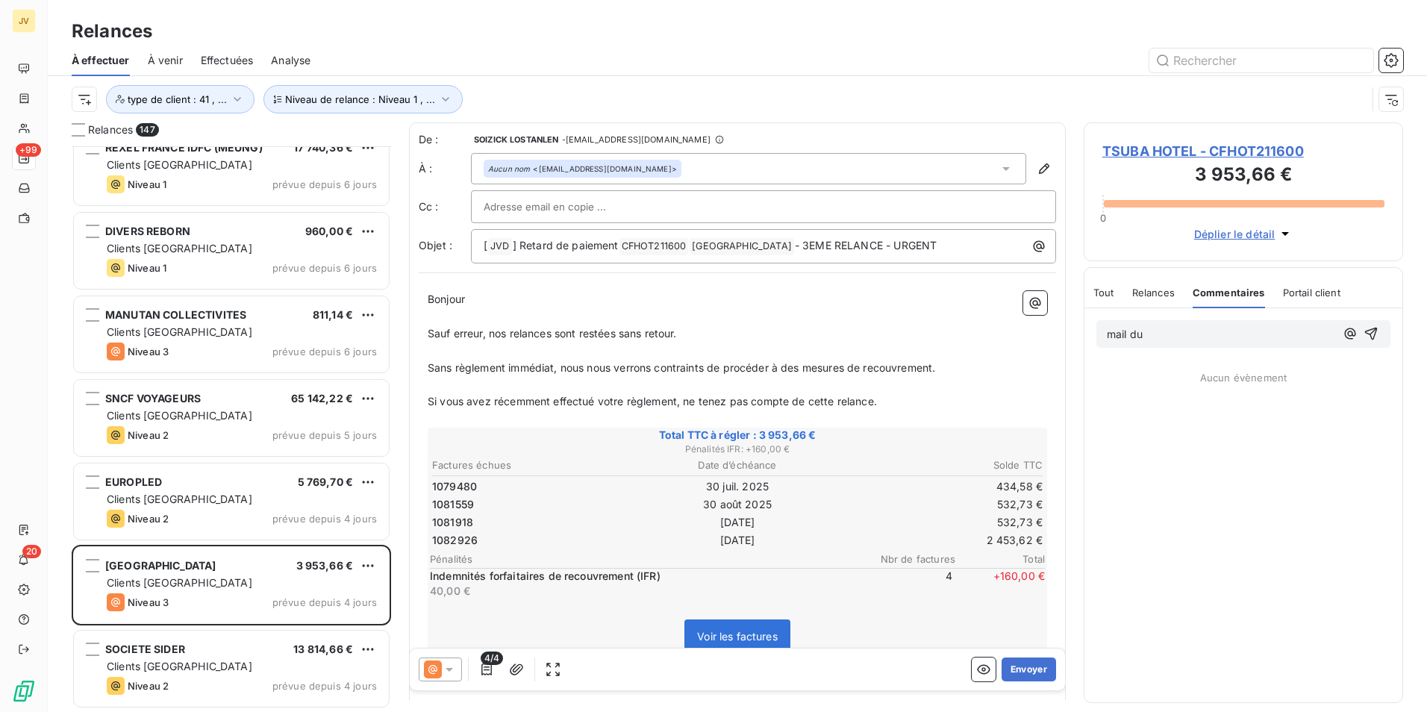
click at [1173, 334] on p "mail du" at bounding box center [1221, 334] width 228 height 17
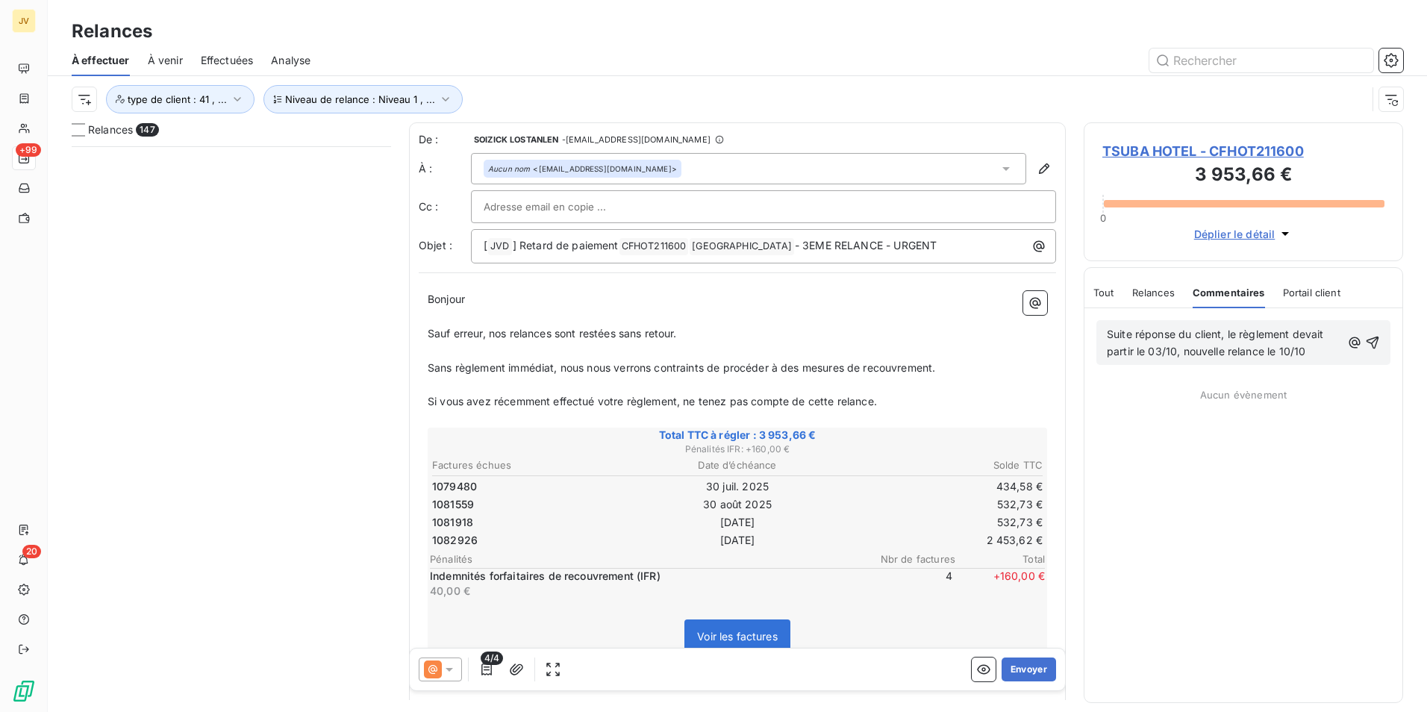
click at [1376, 344] on icon "button" at bounding box center [1372, 342] width 15 height 15
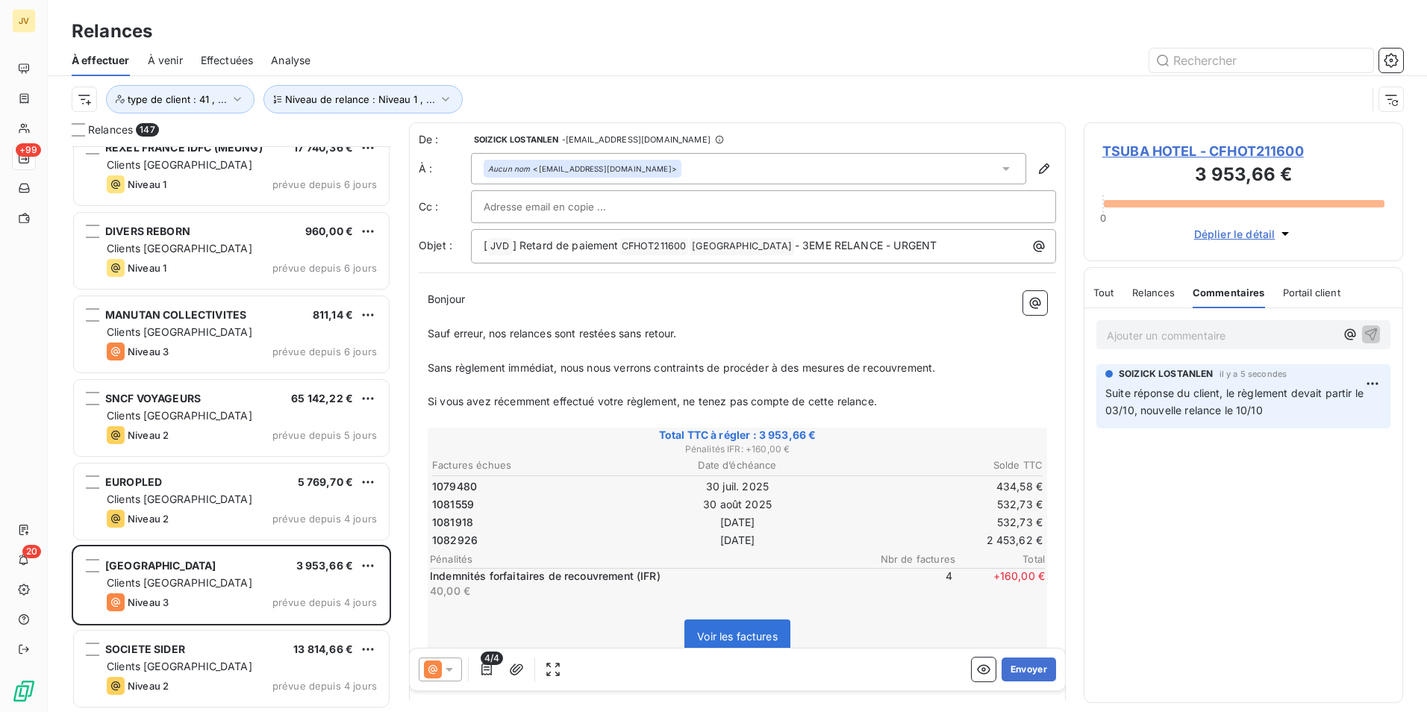
click at [1166, 292] on span "Relances" at bounding box center [1153, 293] width 43 height 12
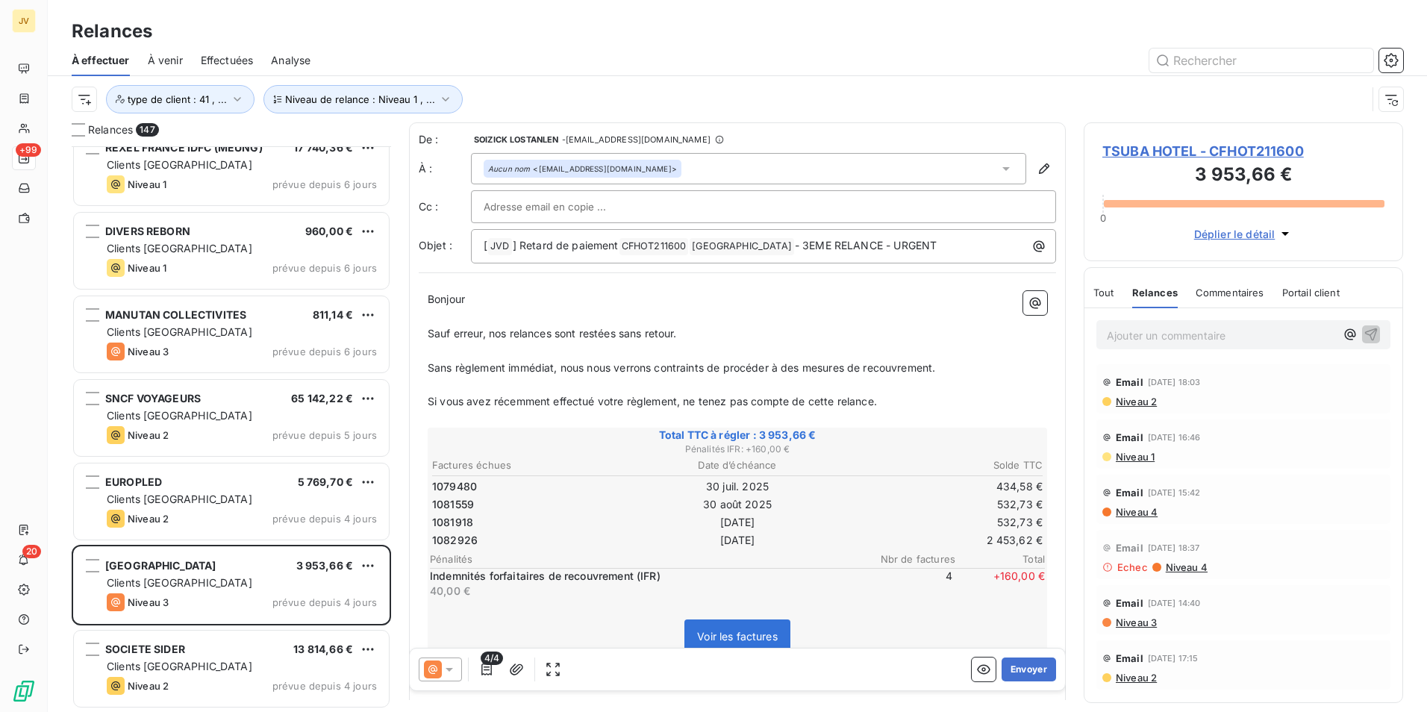
click at [1229, 289] on span "Commentaires" at bounding box center [1230, 293] width 69 height 12
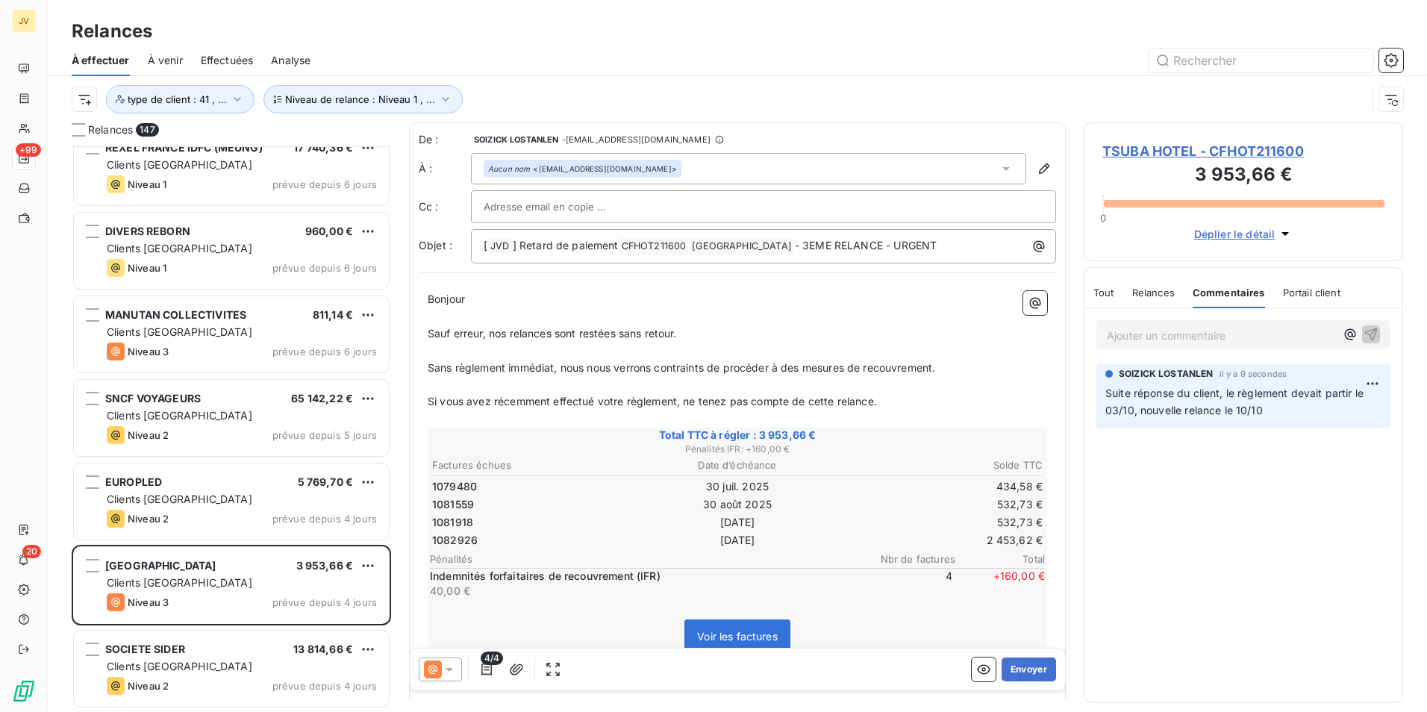
click at [1135, 293] on span "Relances" at bounding box center [1153, 293] width 43 height 12
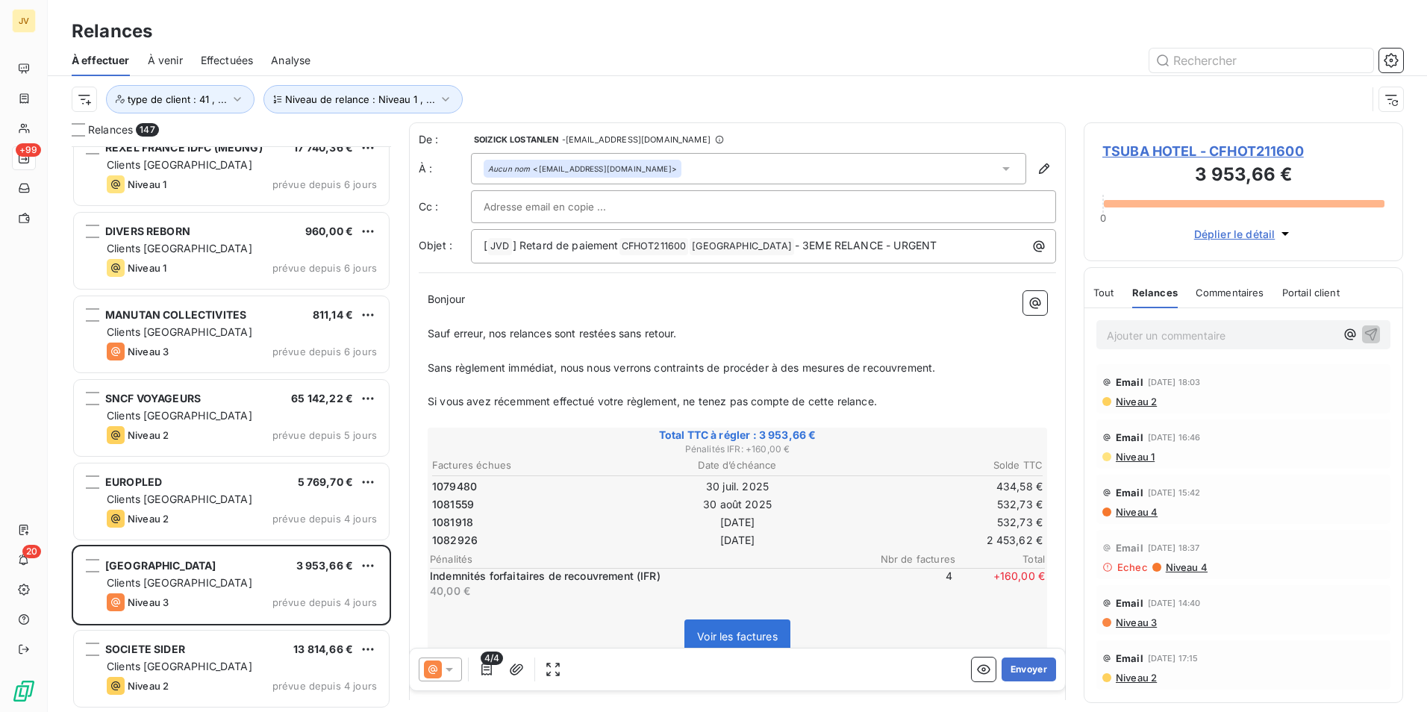
click at [1243, 296] on span "Commentaires" at bounding box center [1230, 293] width 69 height 12
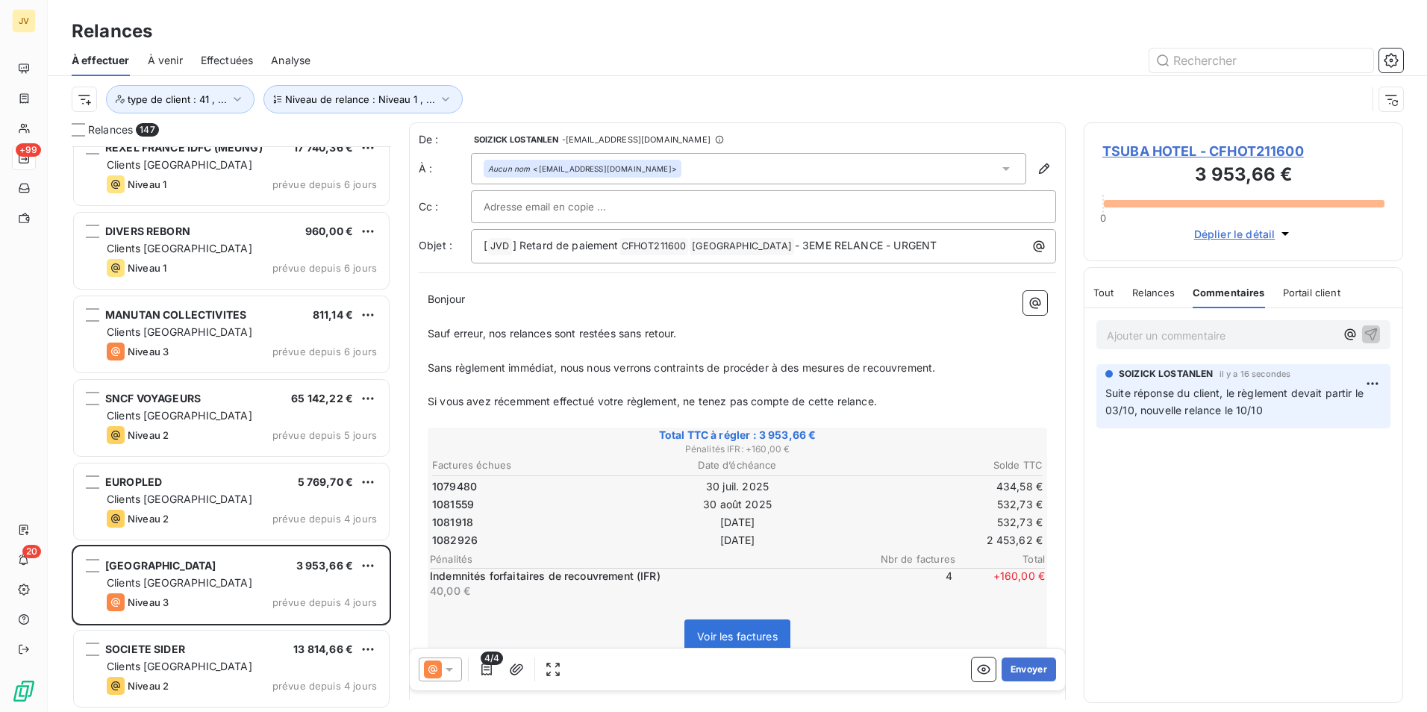
click at [1147, 297] on span "Relances" at bounding box center [1153, 293] width 43 height 12
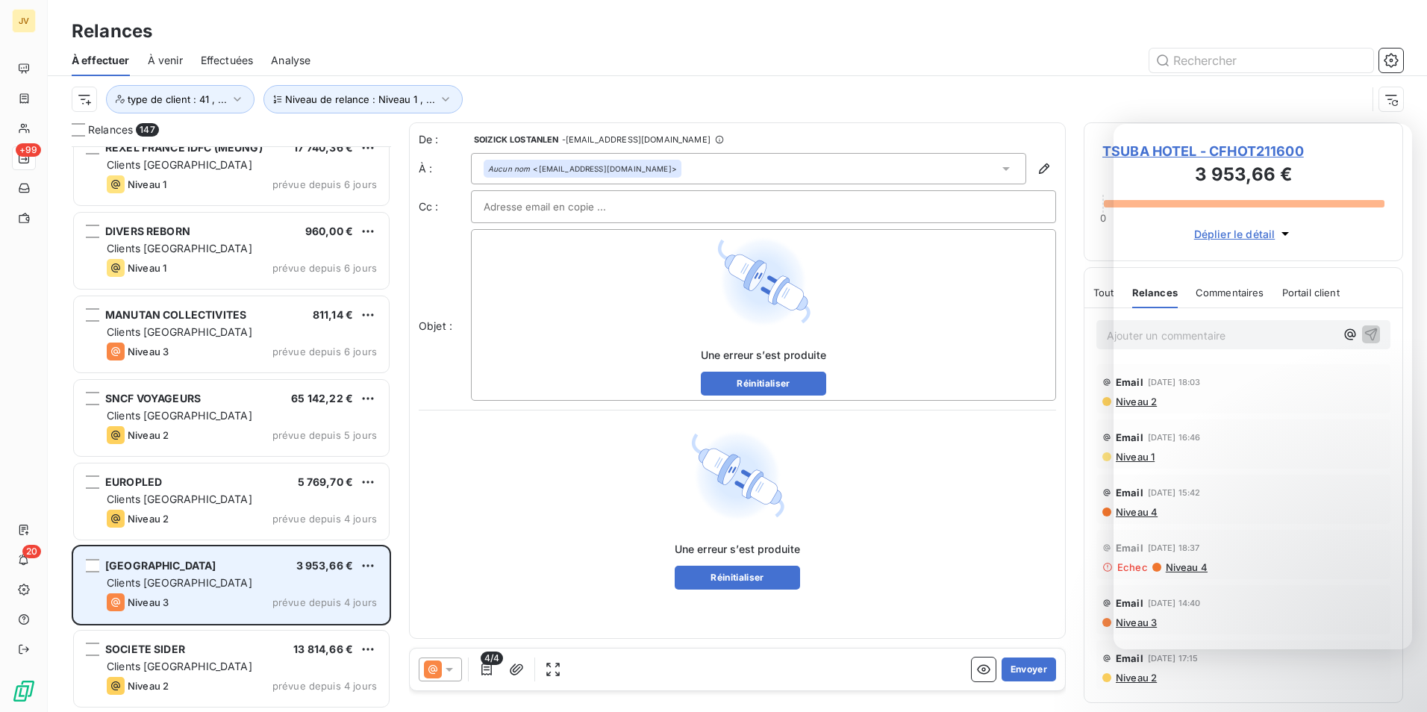
click at [175, 590] on div "[GEOGRAPHIC_DATA] 3 953,66 € Clients France Niveau 3 prévue depuis 4 jours" at bounding box center [231, 585] width 315 height 76
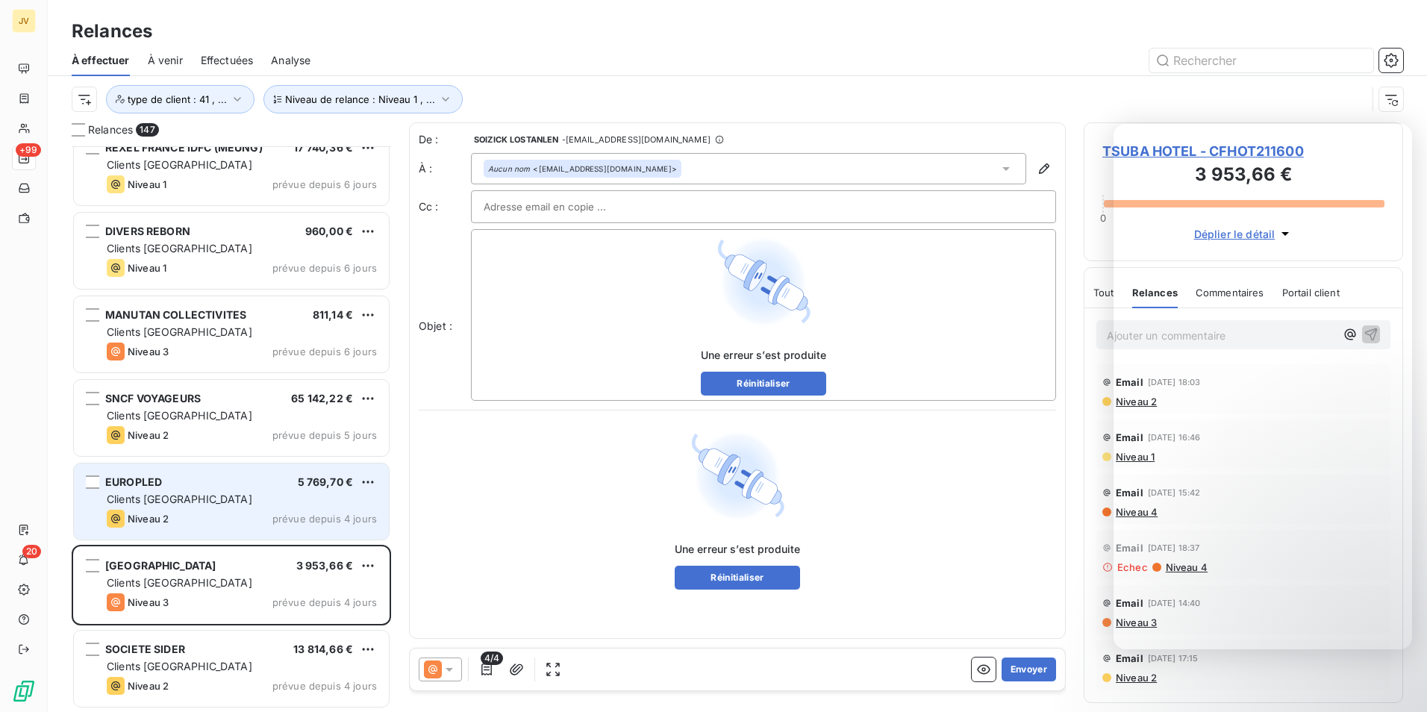
click at [186, 523] on div "Niveau 2 prévue depuis 4 jours" at bounding box center [242, 519] width 270 height 18
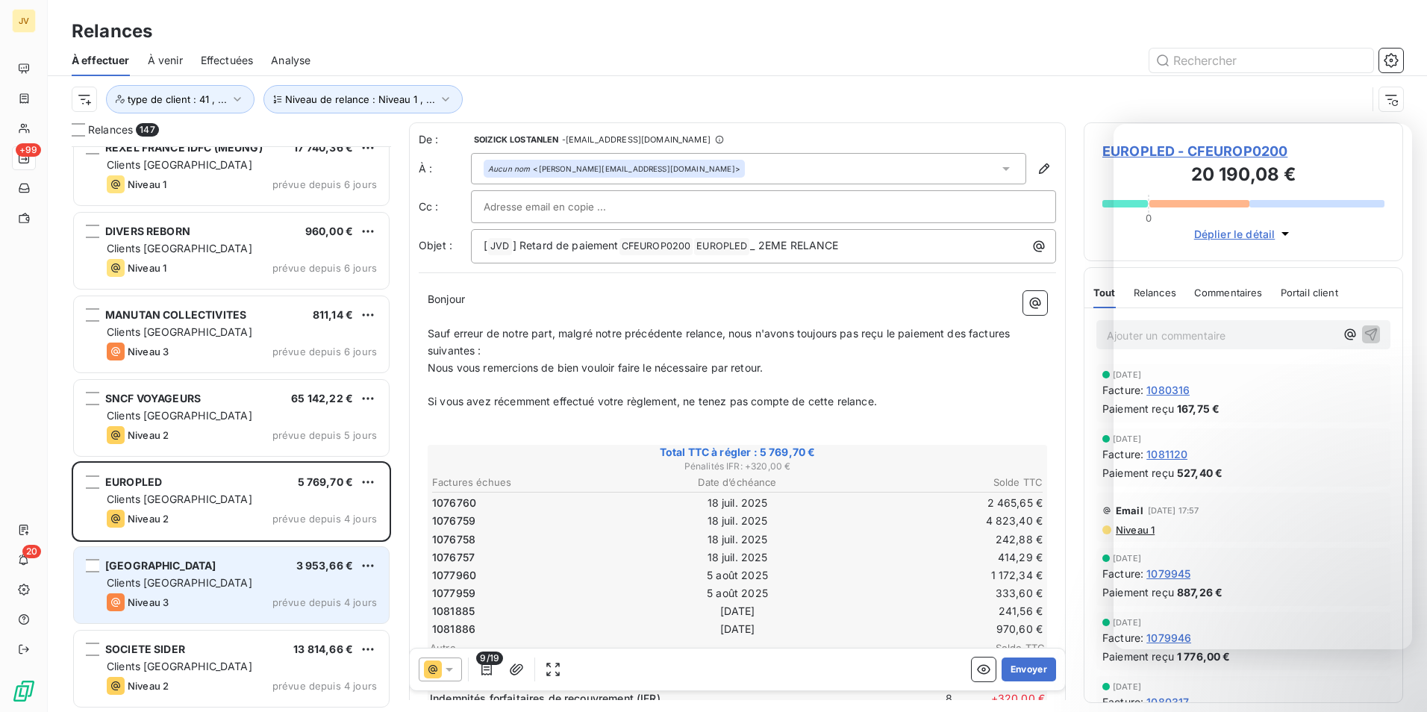
click at [208, 593] on div "Niveau 3 prévue depuis 4 jours" at bounding box center [242, 602] width 270 height 18
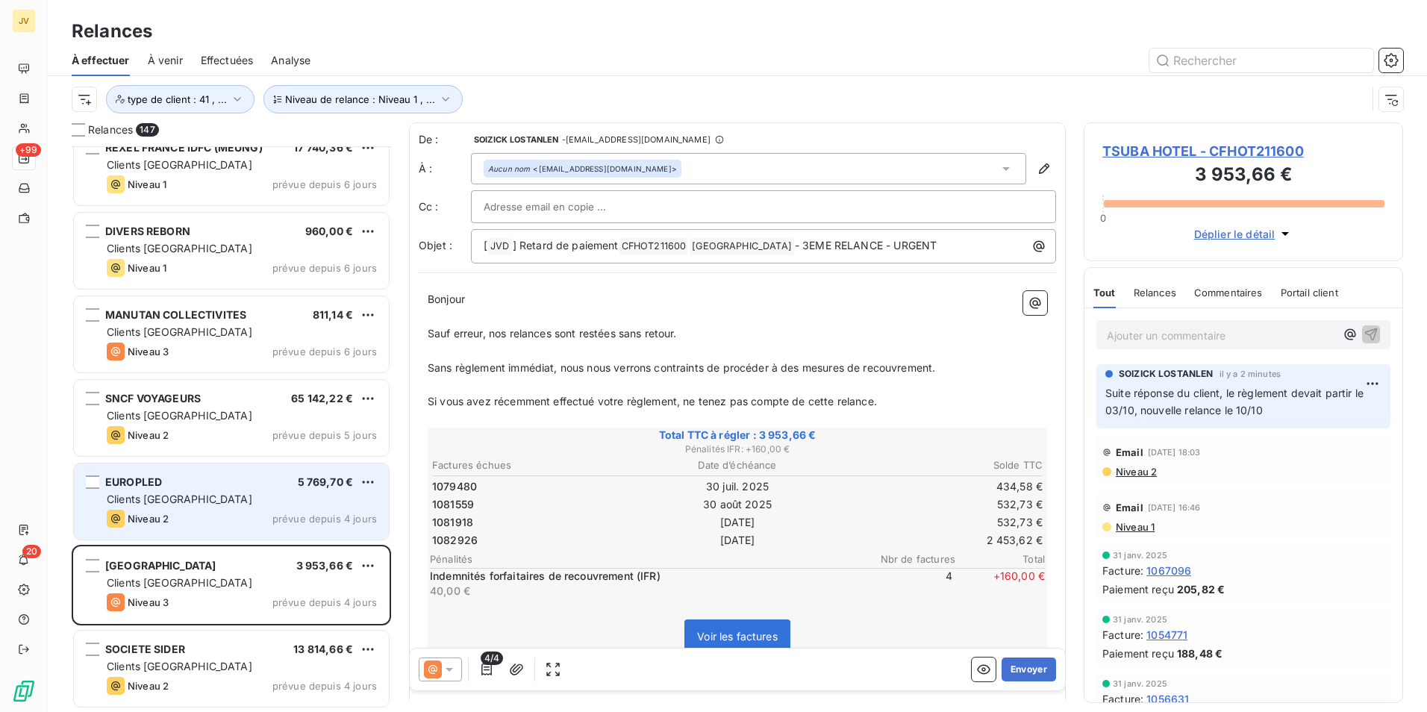
click at [202, 503] on div "Clients [GEOGRAPHIC_DATA]" at bounding box center [242, 499] width 270 height 15
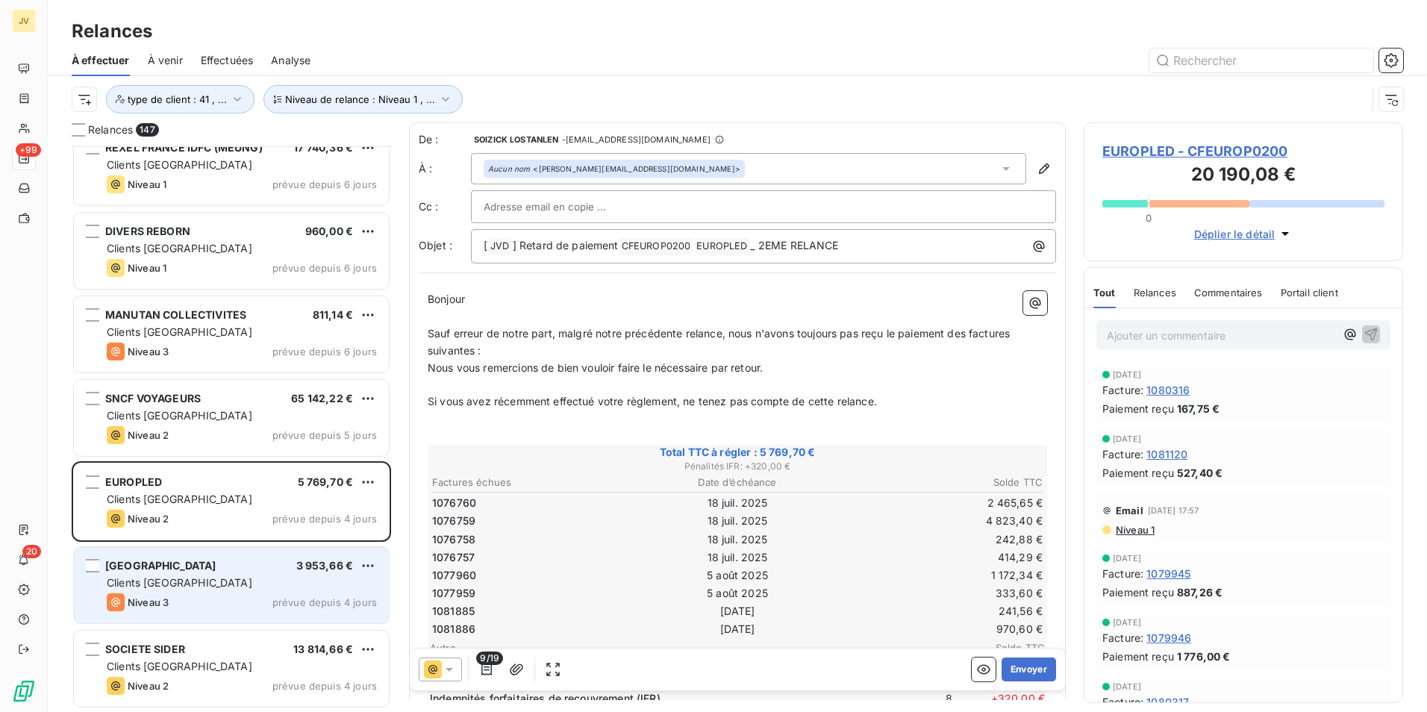
click at [175, 580] on span "Clients [GEOGRAPHIC_DATA]" at bounding box center [180, 582] width 146 height 13
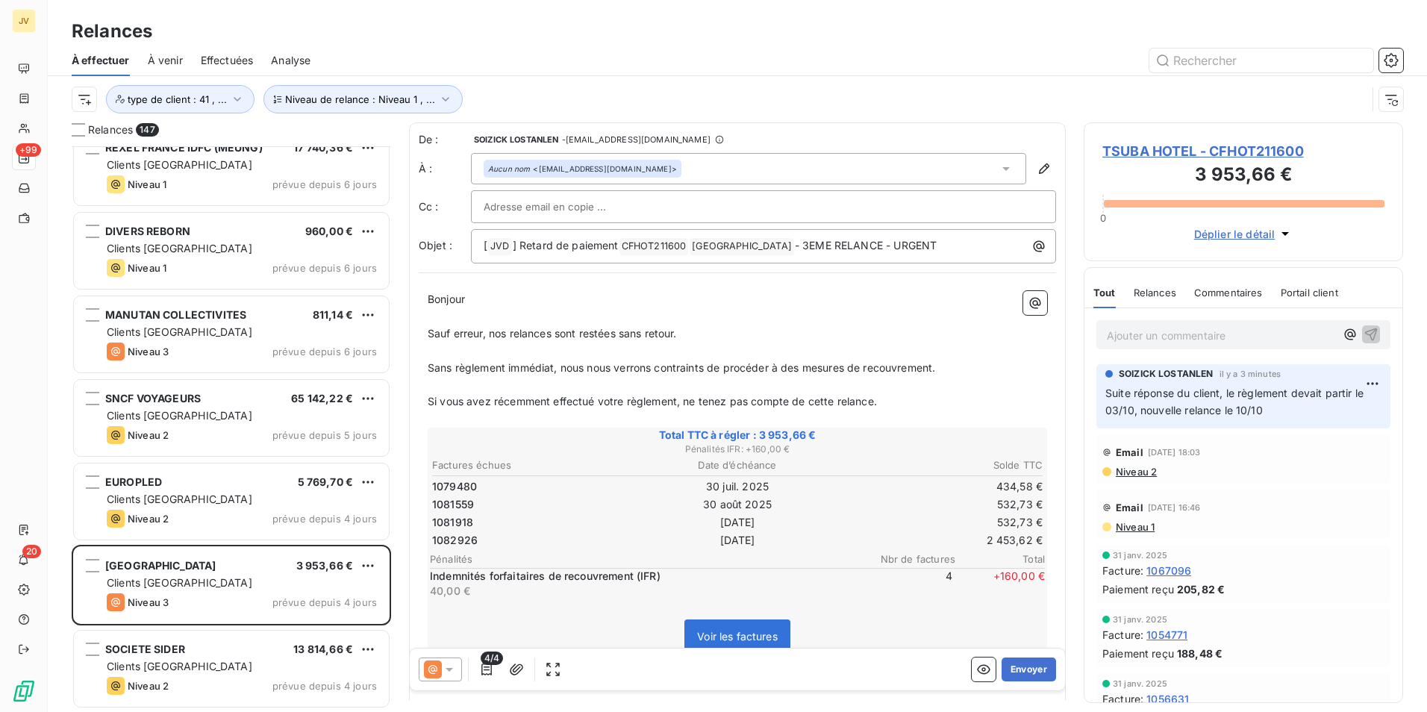
click at [1232, 291] on span "Commentaires" at bounding box center [1228, 293] width 69 height 12
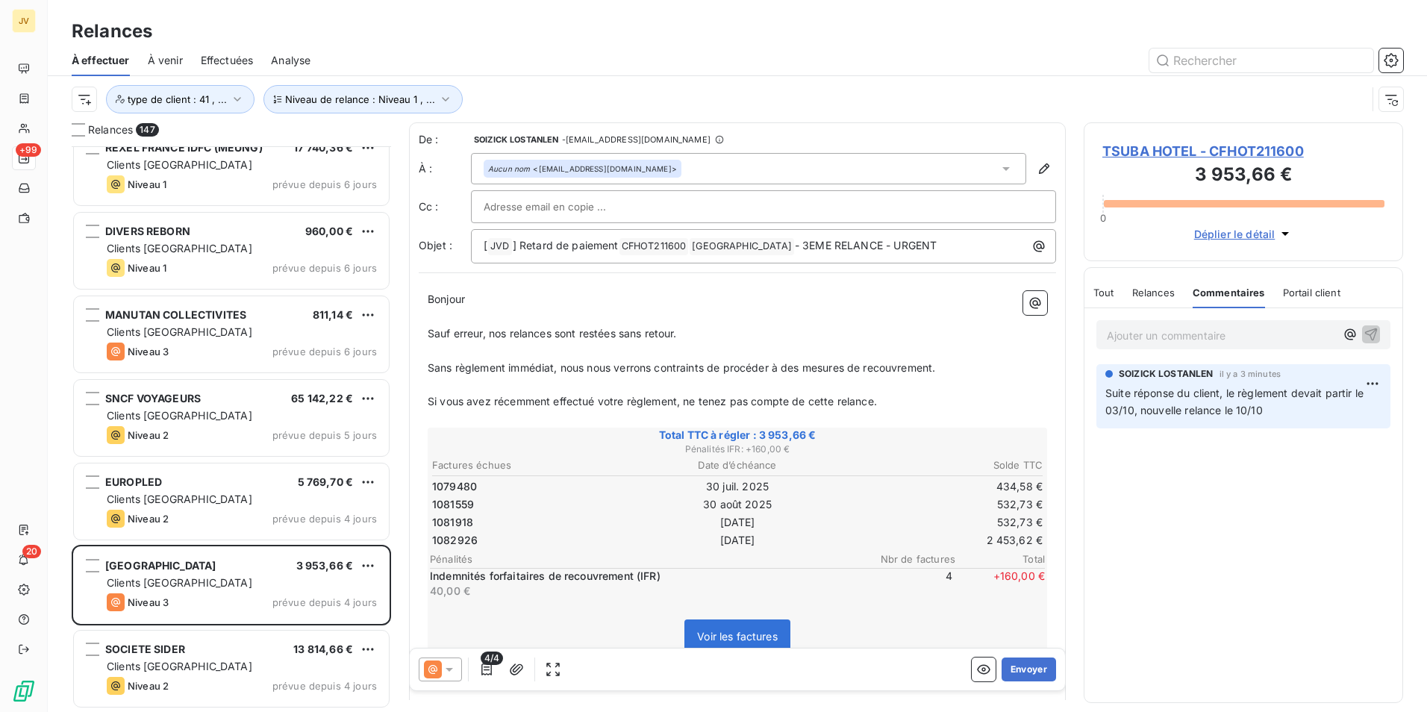
click at [1164, 294] on span "Relances" at bounding box center [1153, 293] width 43 height 12
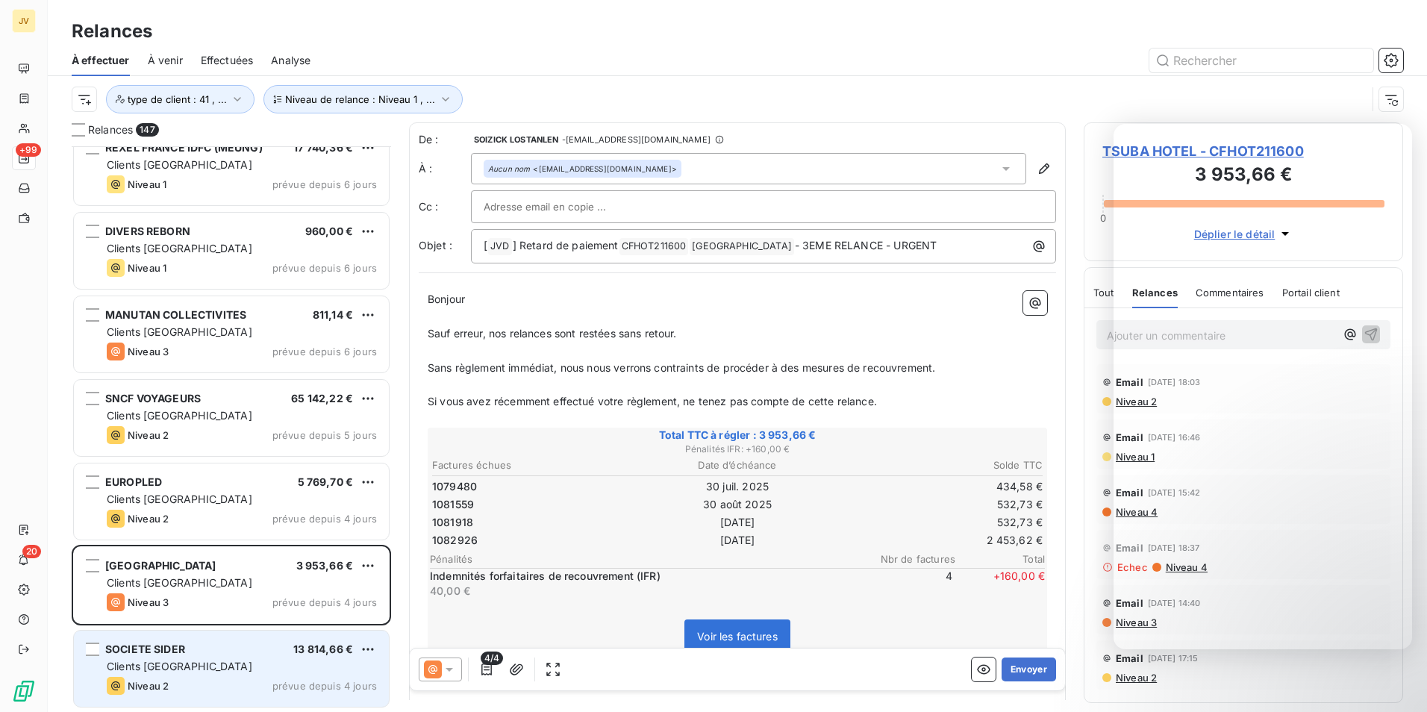
click at [173, 655] on span "SOCIETE SIDER" at bounding box center [145, 649] width 80 height 13
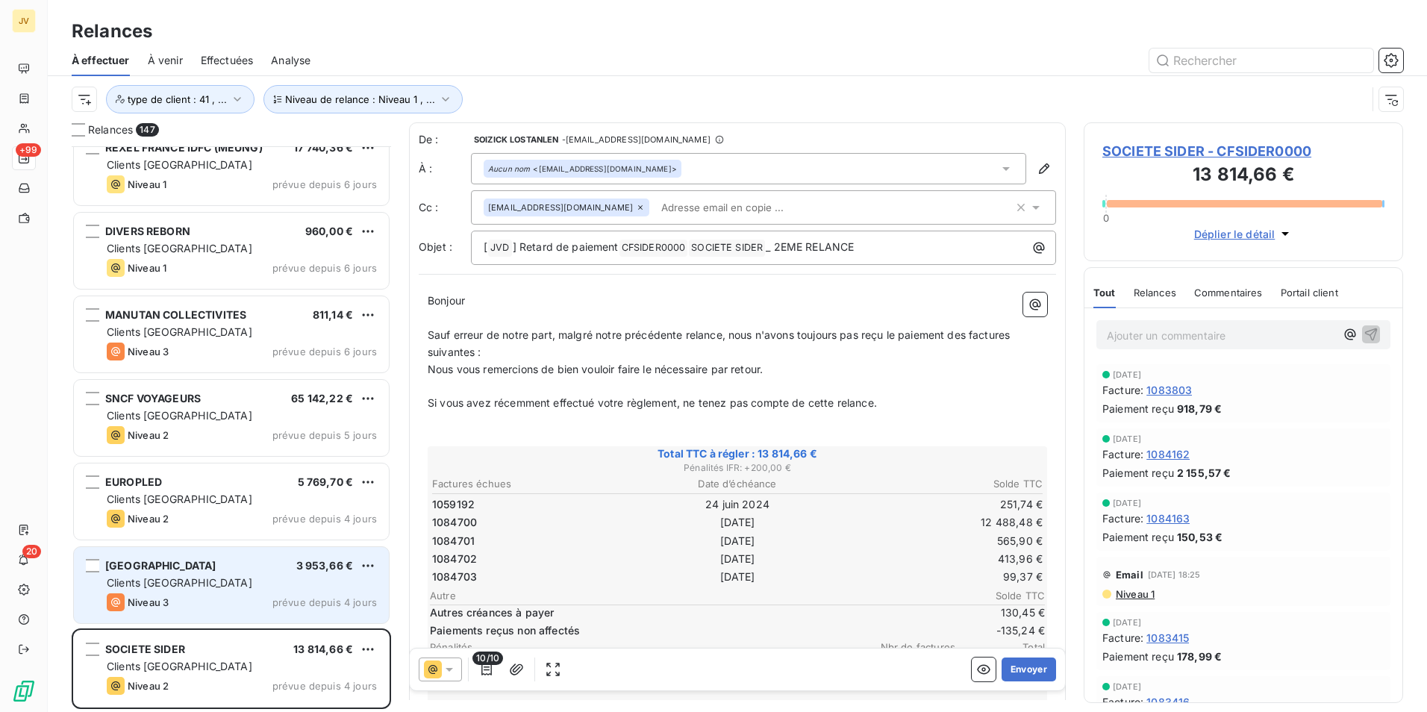
click at [225, 579] on div "Clients [GEOGRAPHIC_DATA]" at bounding box center [242, 583] width 270 height 15
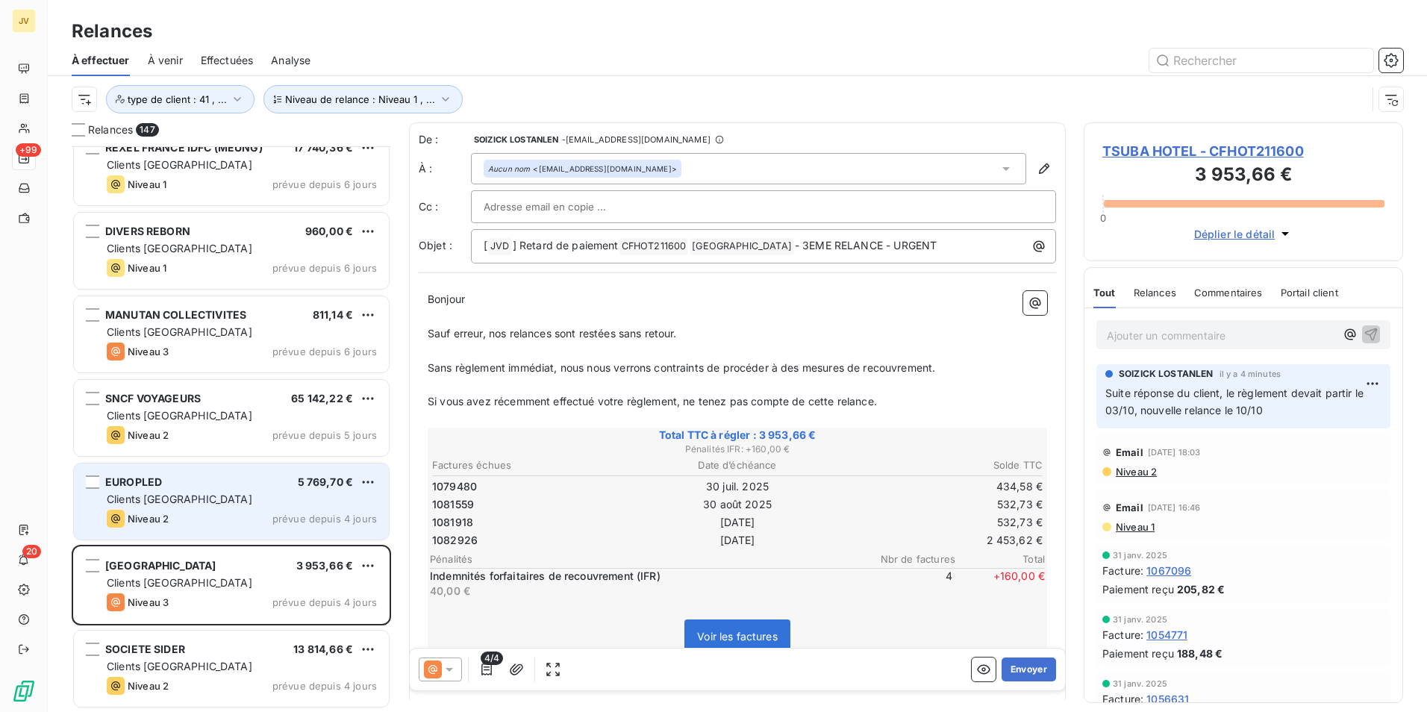
click at [276, 502] on div "Clients [GEOGRAPHIC_DATA]" at bounding box center [242, 499] width 270 height 15
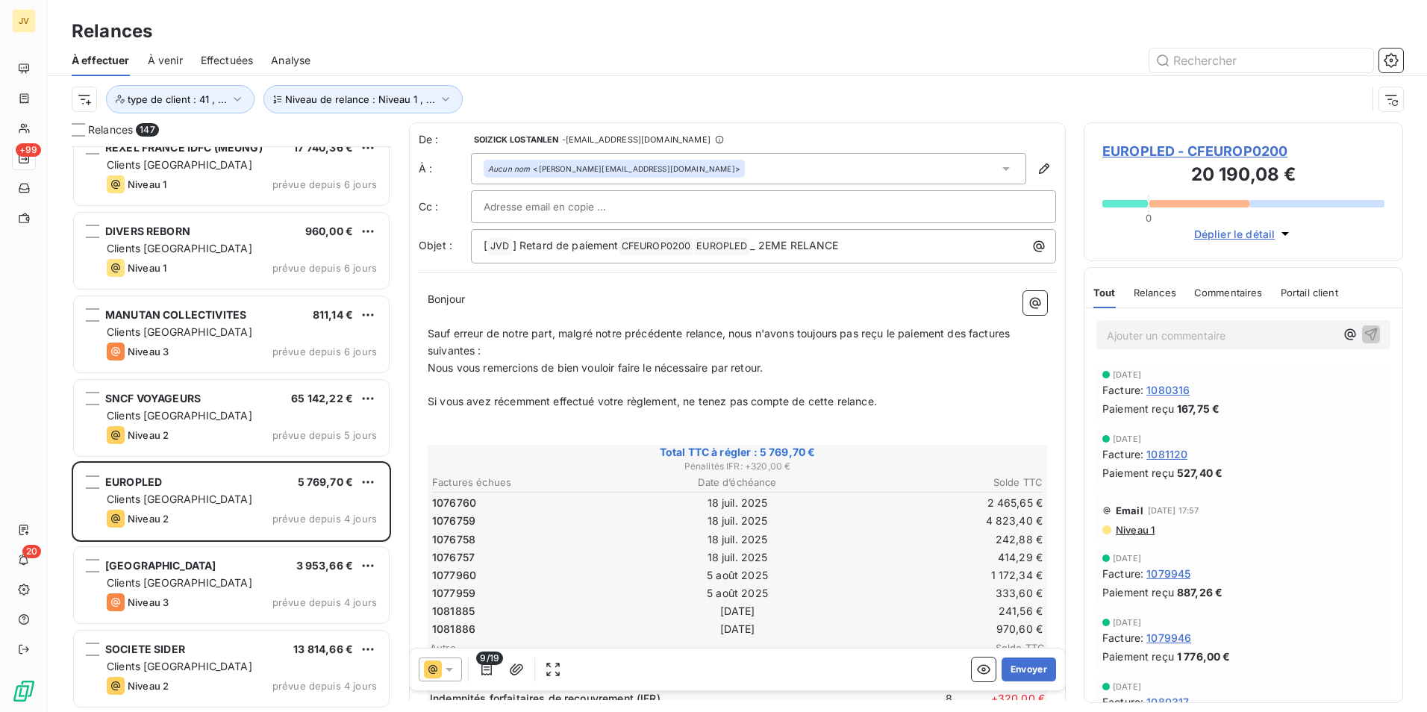
click at [1212, 298] on span "Commentaires" at bounding box center [1228, 293] width 69 height 12
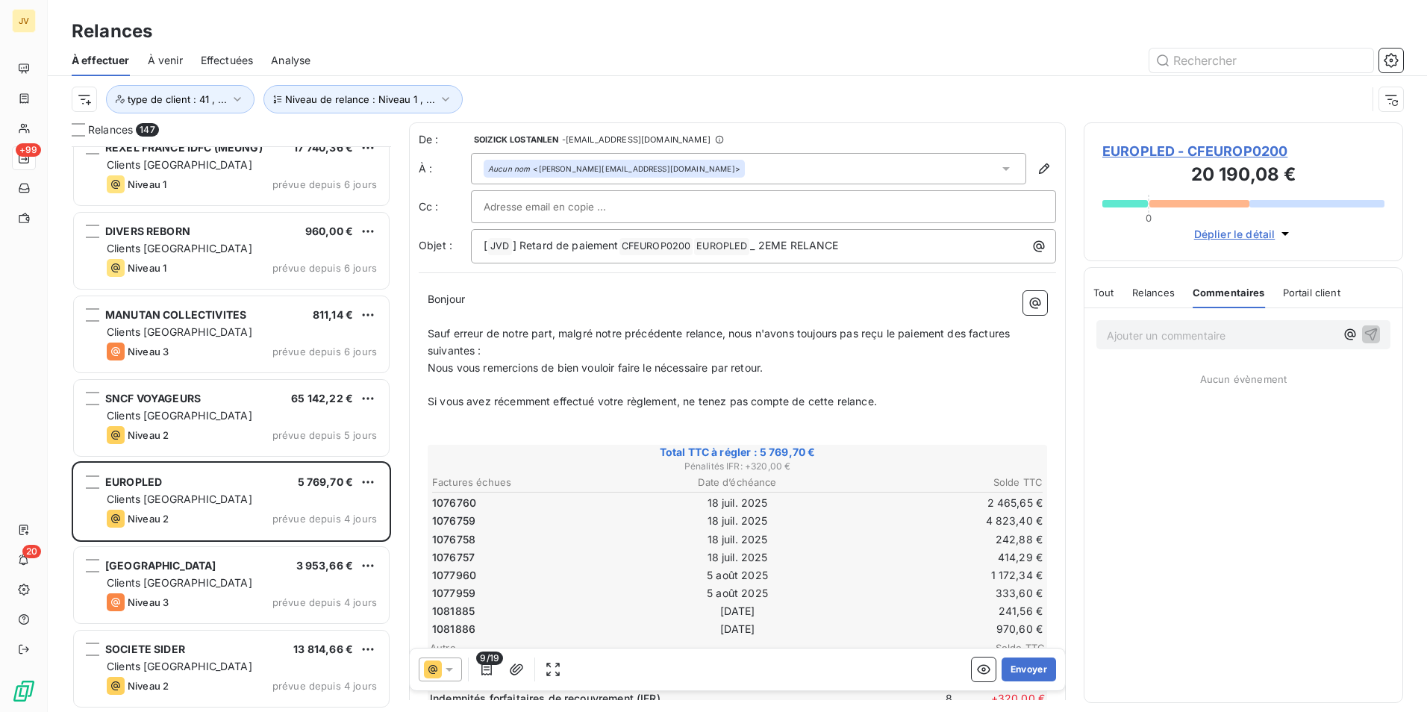
click at [1167, 330] on p "Ajouter un commentaire ﻿" at bounding box center [1221, 335] width 228 height 19
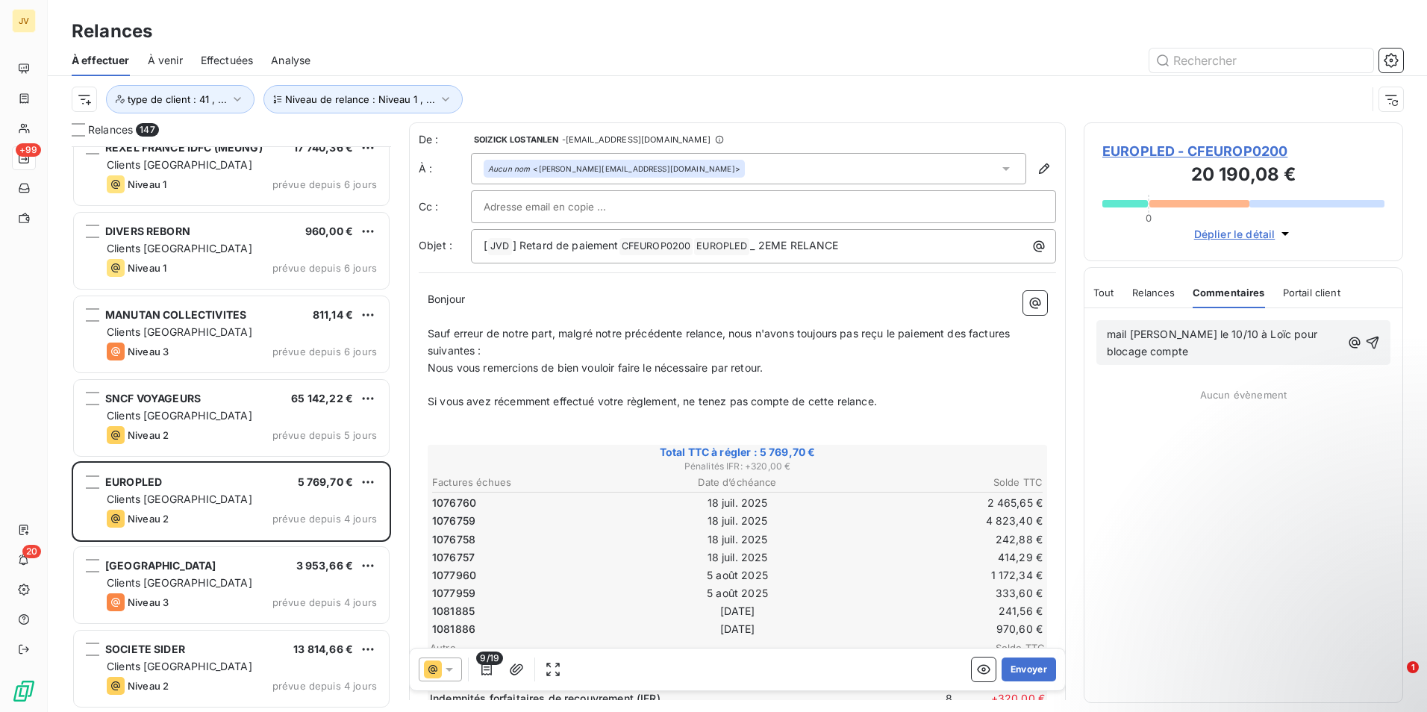
click at [1106, 336] on div "mail [PERSON_NAME] le 10/10 à Loïc pour blocage compte" at bounding box center [1244, 342] width 294 height 45
click at [1108, 335] on span "mail [PERSON_NAME] le 10/10 à Loïc pour blocage compte" at bounding box center [1213, 343] width 213 height 30
click at [1278, 352] on p "En-cours autorisé dépassé, mail [PERSON_NAME] le 10/10 à Loïc pour blocage comp…" at bounding box center [1224, 352] width 234 height 52
click at [1197, 351] on span "En-cours autorisé dépassé, mail [PERSON_NAME] le 10/10 à Loïc pour blocage comp…" at bounding box center [1224, 351] width 234 height 47
click at [1151, 367] on span "En-cours autorisé dépassé, mail [PERSON_NAME] le 10/10 à Loïc pour qu'il se rap…" at bounding box center [1221, 351] width 229 height 47
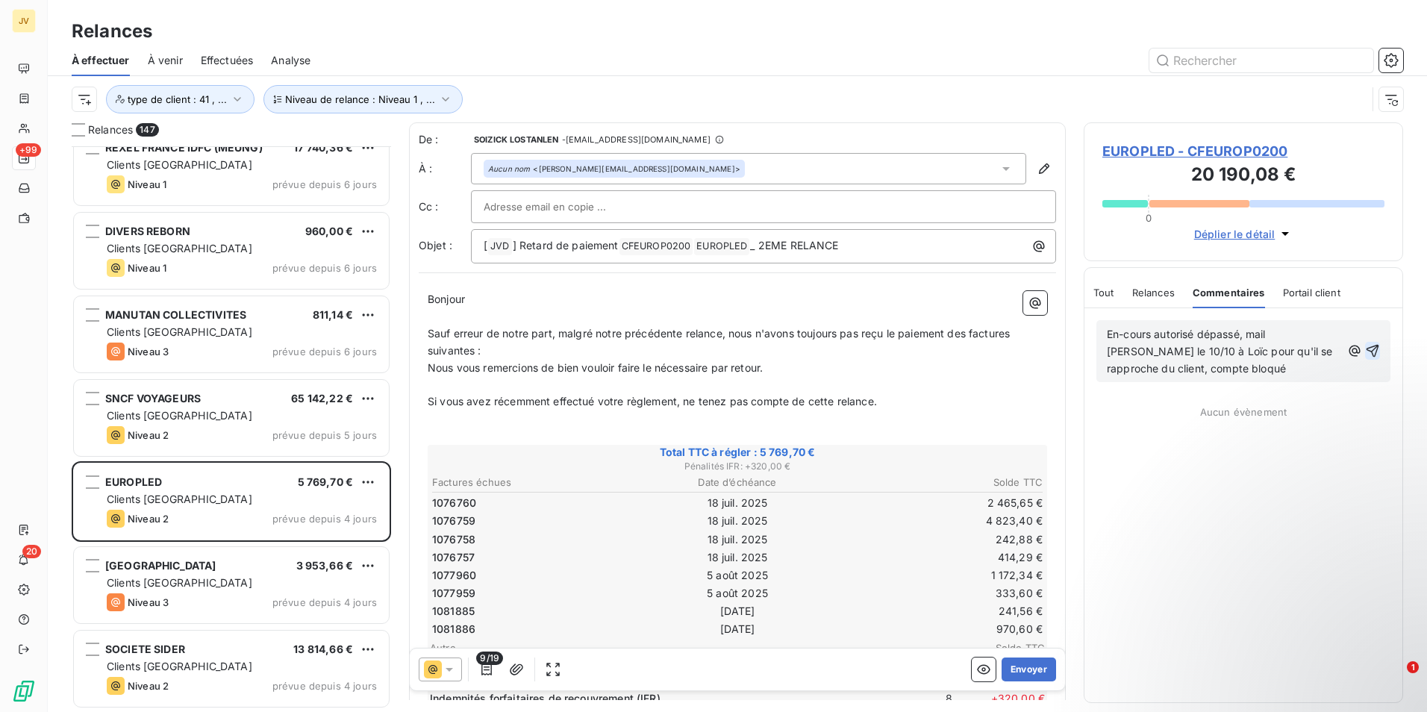
click at [1374, 349] on icon "button" at bounding box center [1372, 350] width 15 height 15
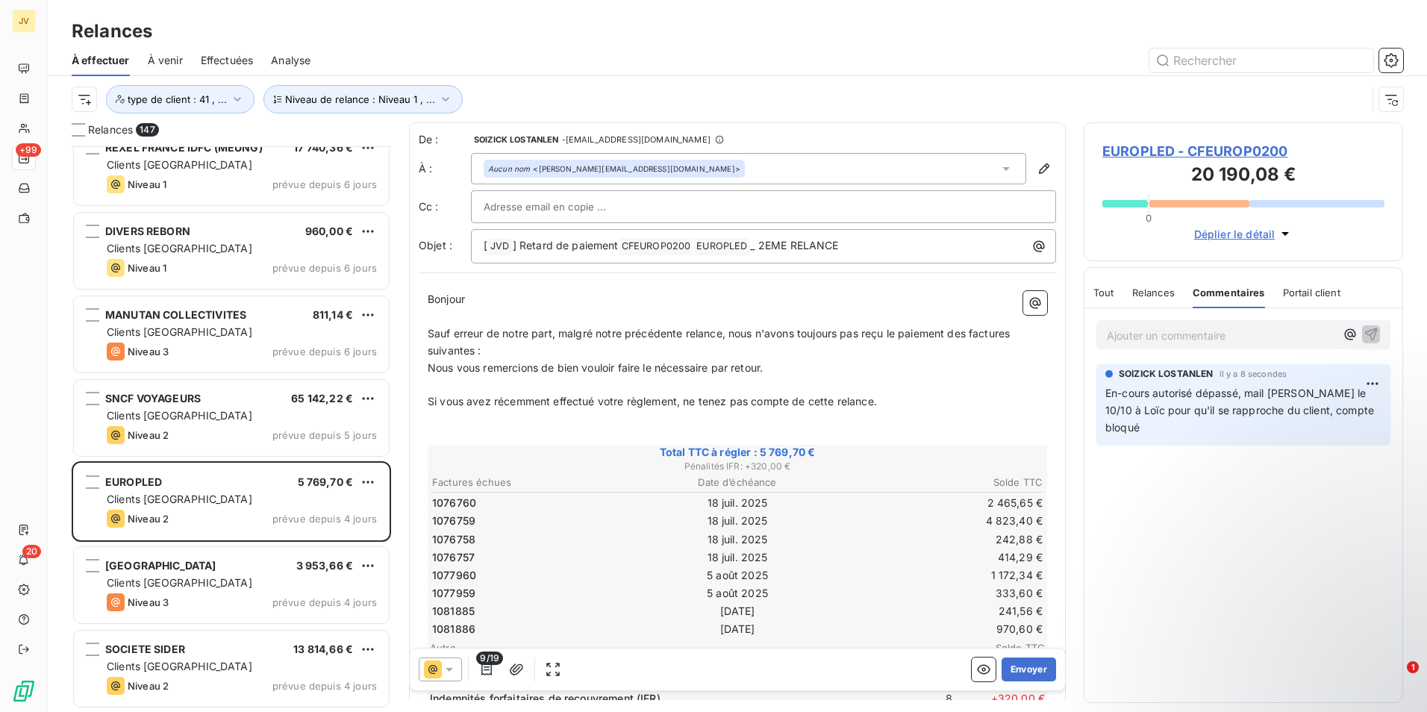
click at [1152, 292] on span "Relances" at bounding box center [1153, 293] width 43 height 12
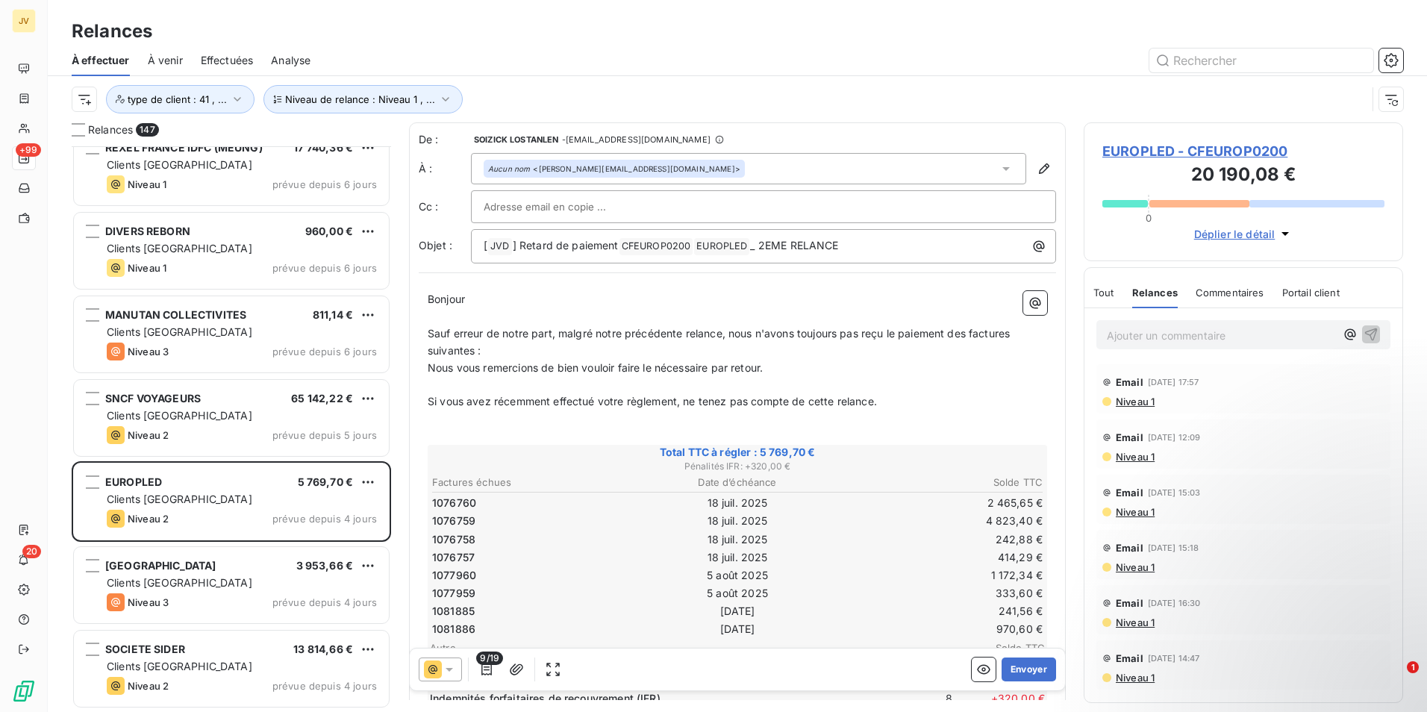
click at [1216, 289] on span "Commentaires" at bounding box center [1230, 293] width 69 height 12
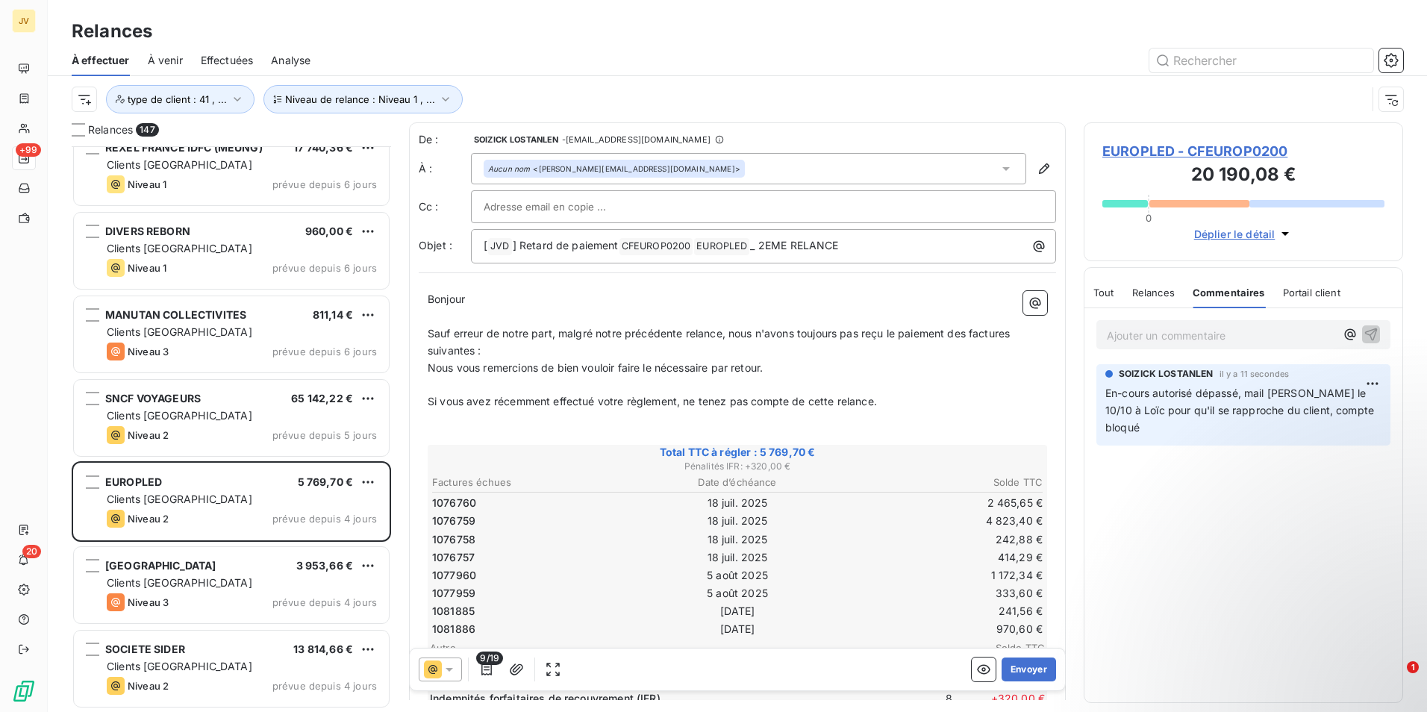
click at [1158, 293] on span "Relances" at bounding box center [1153, 293] width 43 height 12
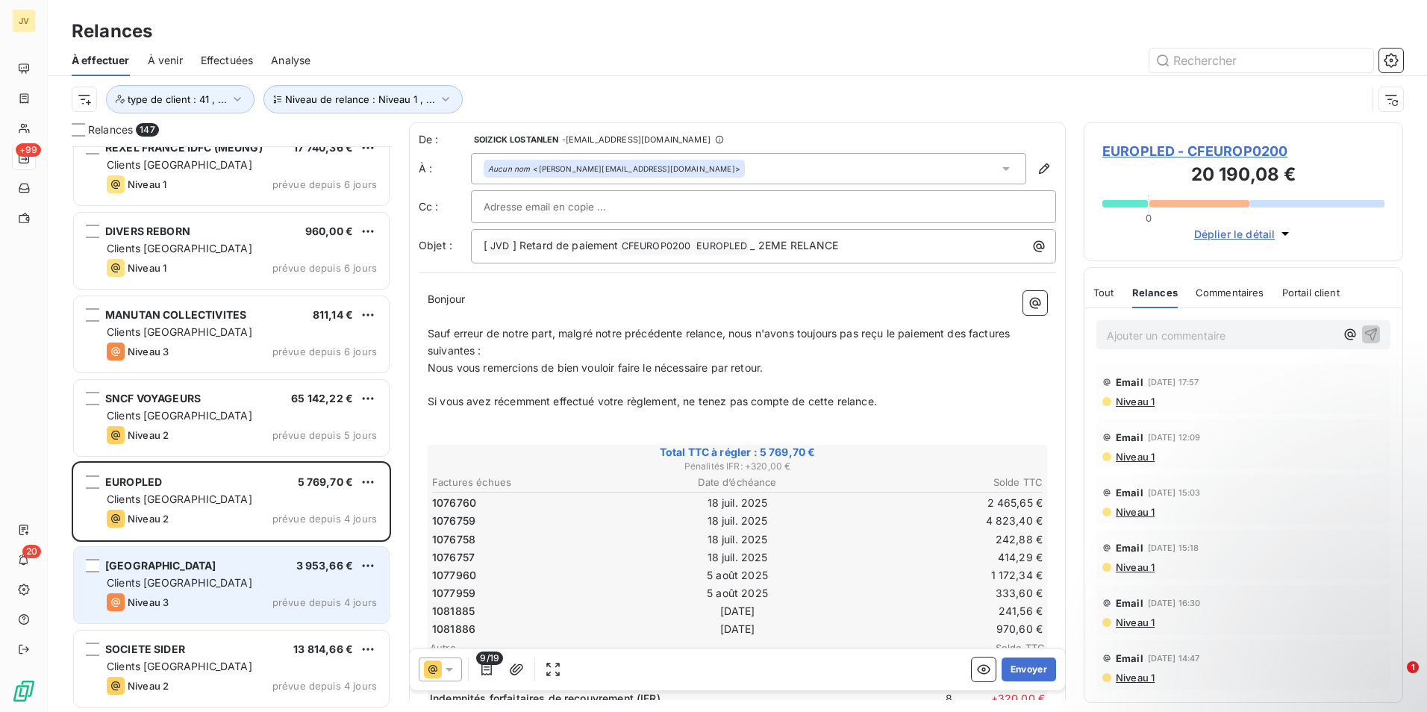
click at [197, 598] on div "Niveau 3 prévue depuis 4 jours" at bounding box center [242, 602] width 270 height 18
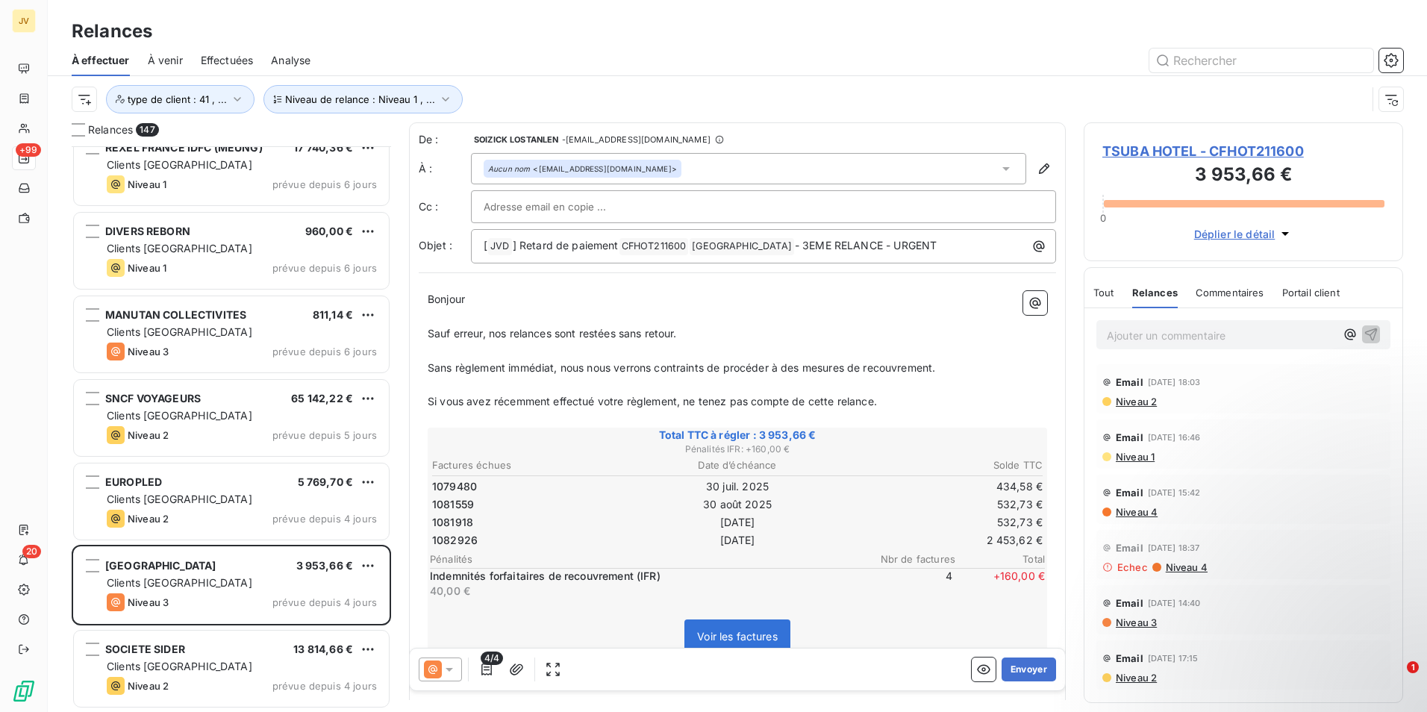
click at [1220, 288] on span "Commentaires" at bounding box center [1230, 293] width 69 height 12
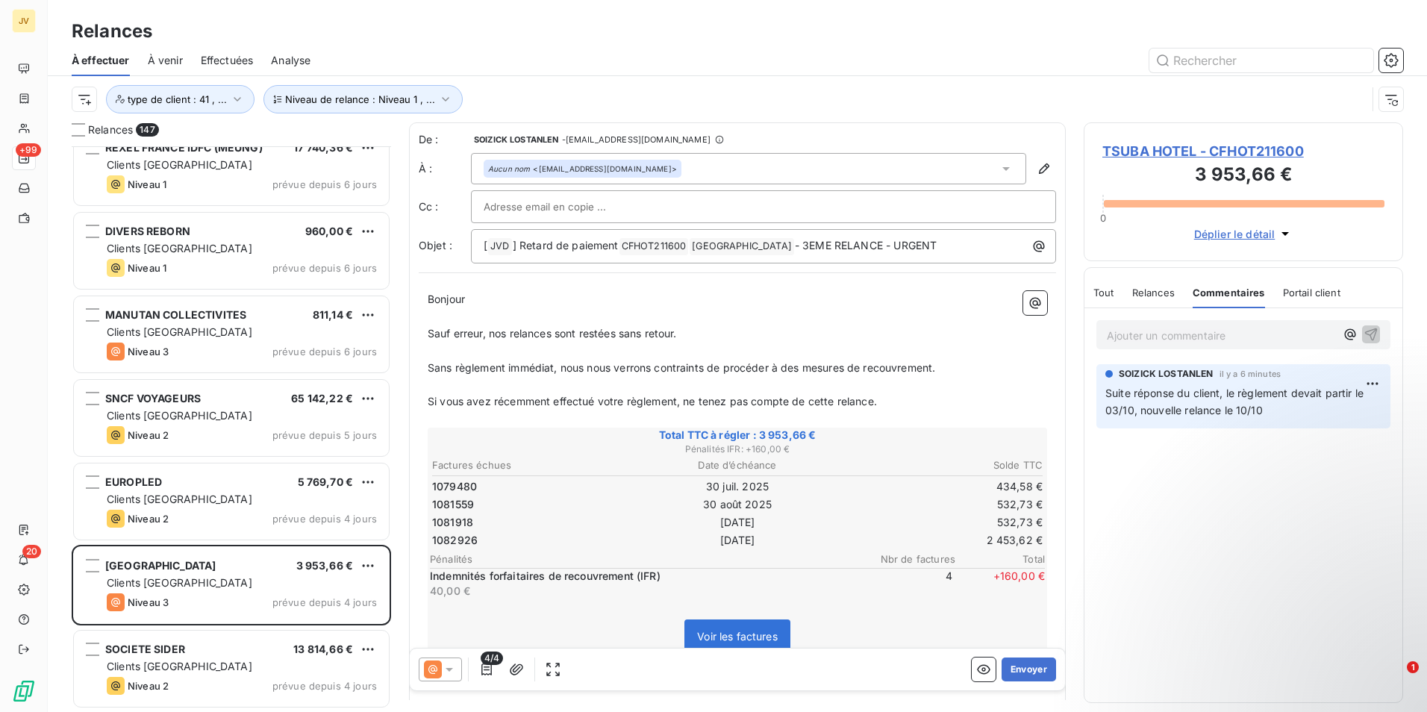
click at [1147, 296] on span "Relances" at bounding box center [1153, 293] width 43 height 12
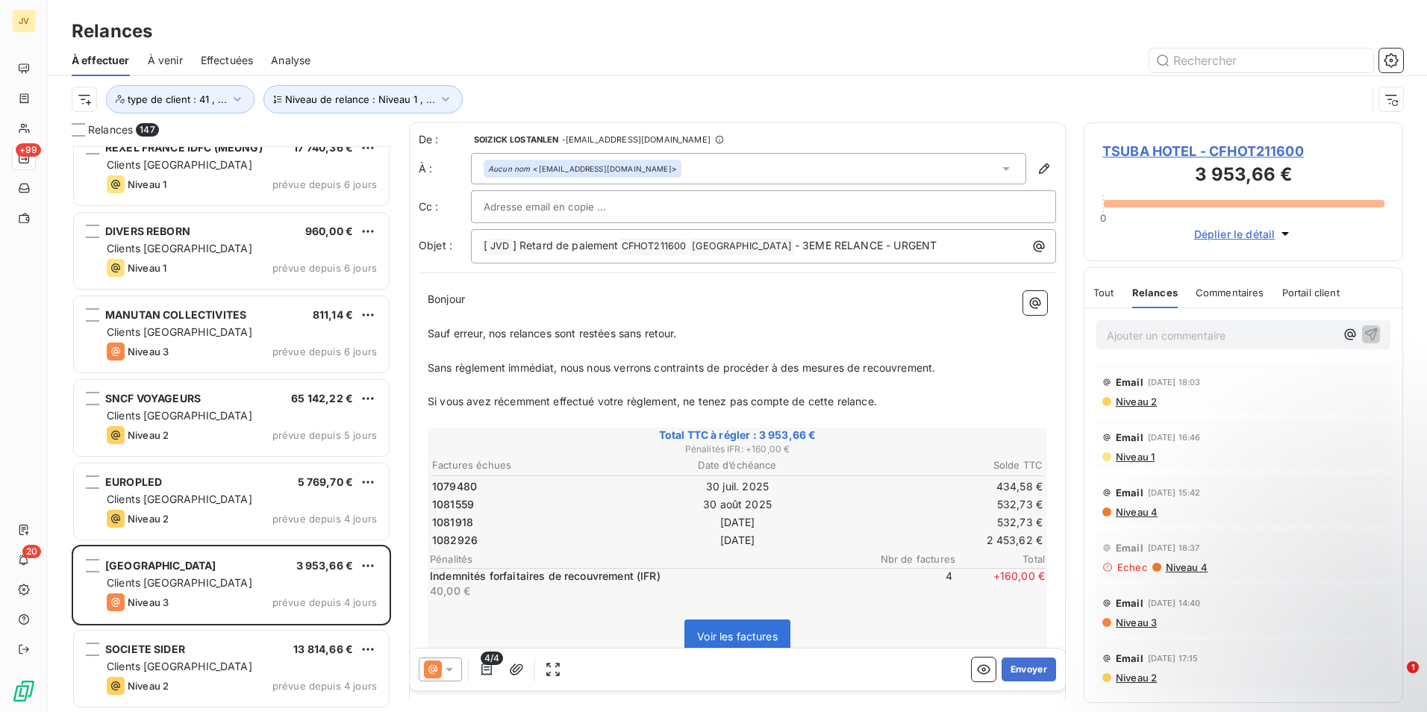
click at [1144, 333] on p "Ajouter un commentaire ﻿" at bounding box center [1221, 335] width 228 height 19
click at [1206, 299] on div "Commentaires" at bounding box center [1230, 292] width 69 height 31
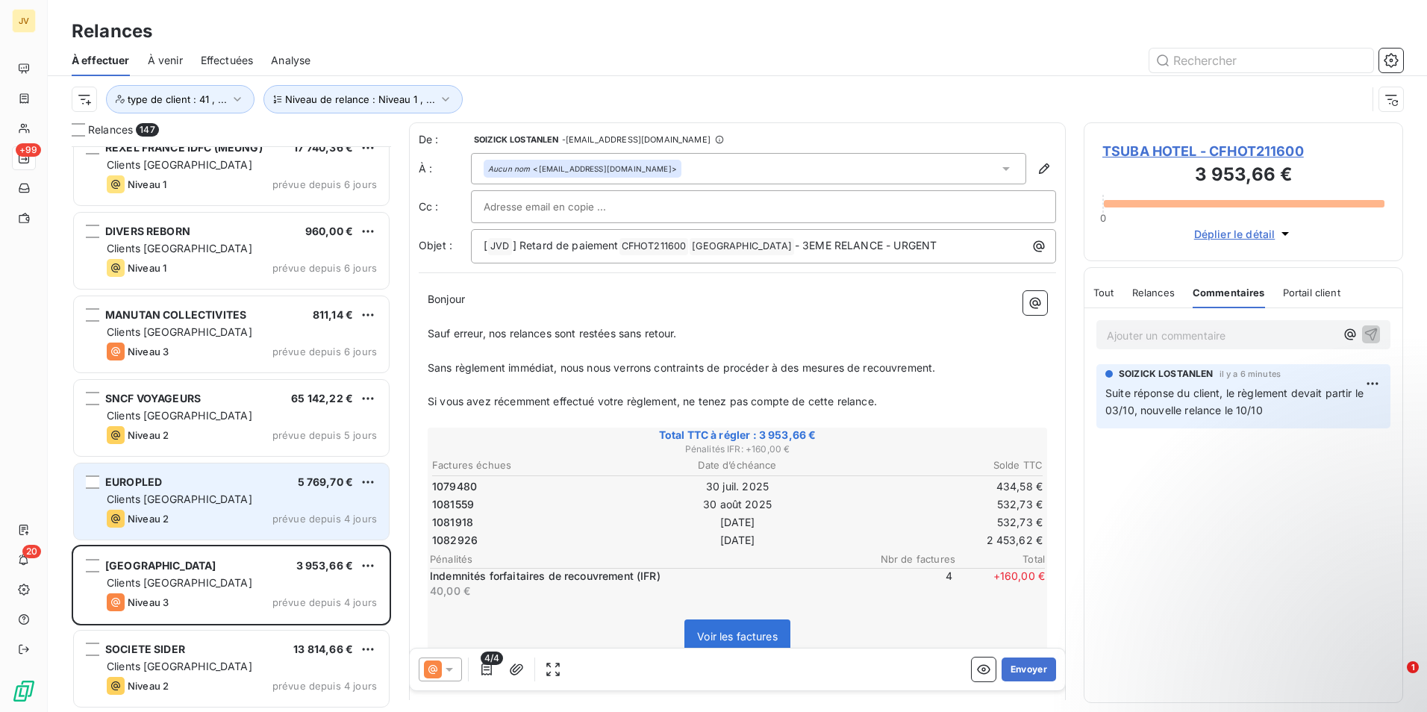
click at [228, 514] on div "Niveau 2 prévue depuis 4 jours" at bounding box center [242, 519] width 270 height 18
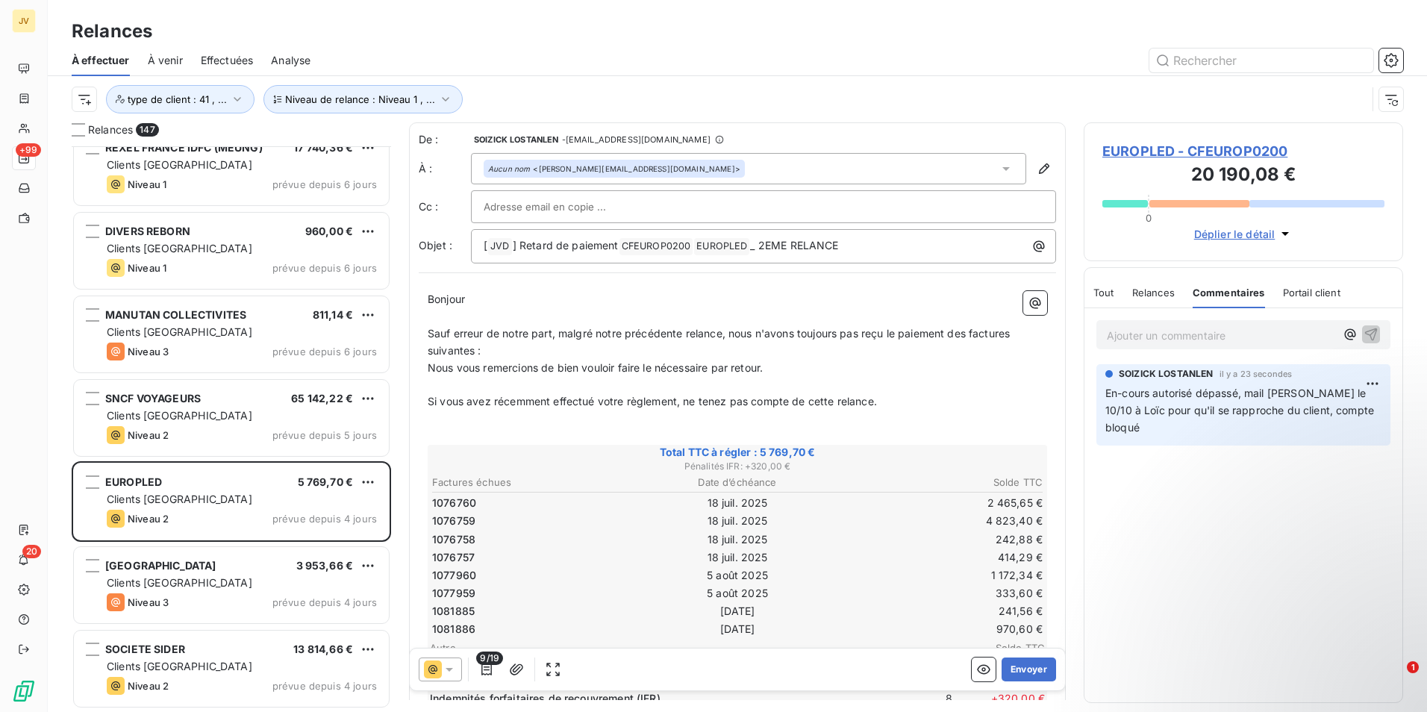
click at [1141, 292] on span "Relances" at bounding box center [1153, 293] width 43 height 12
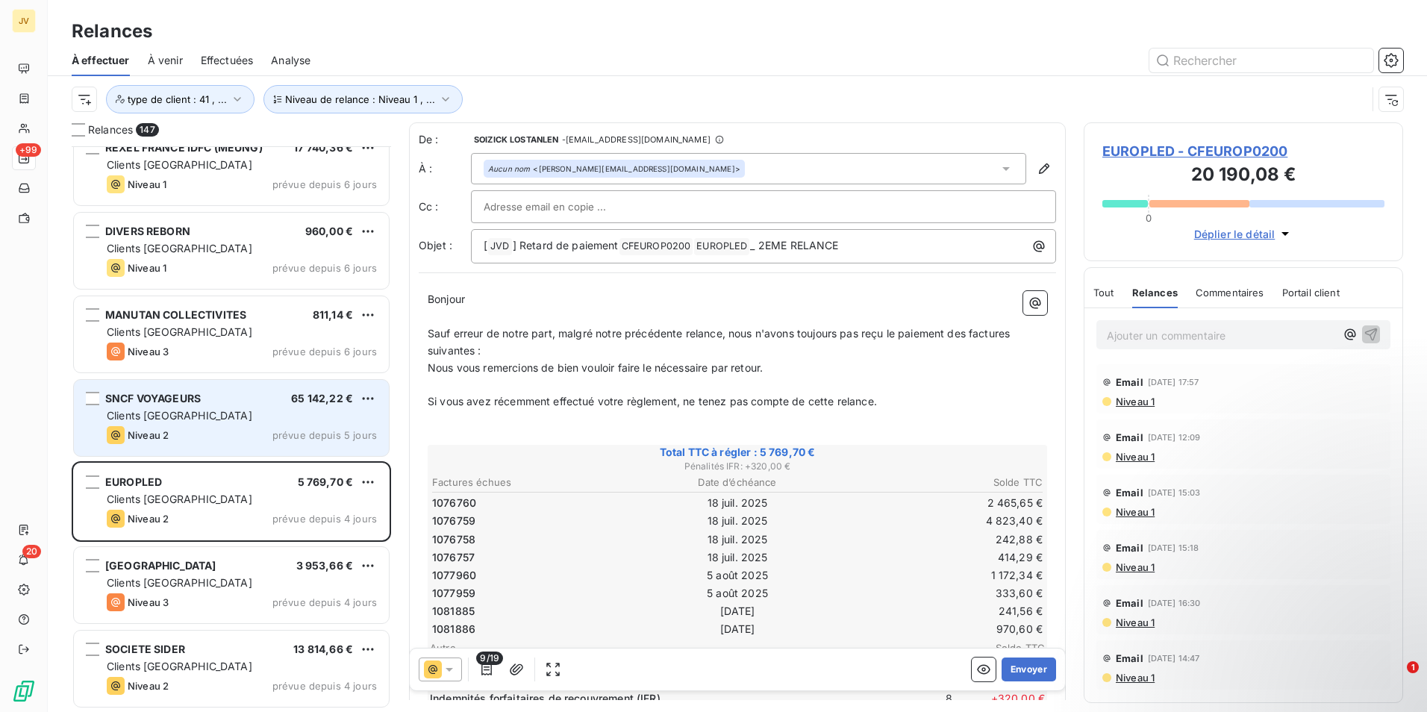
click at [181, 406] on div "SNCF VOYAGEURS" at bounding box center [153, 398] width 96 height 15
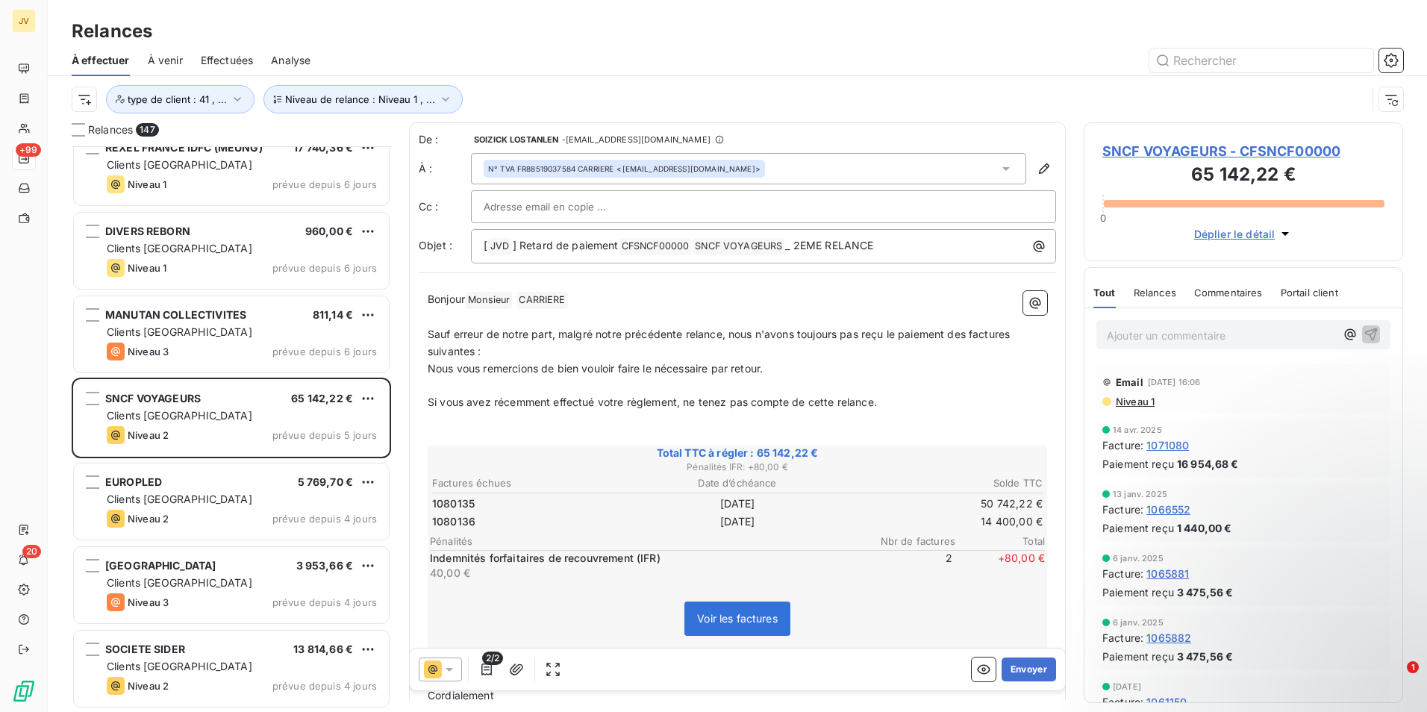
click at [1241, 293] on span "Commentaires" at bounding box center [1228, 293] width 69 height 12
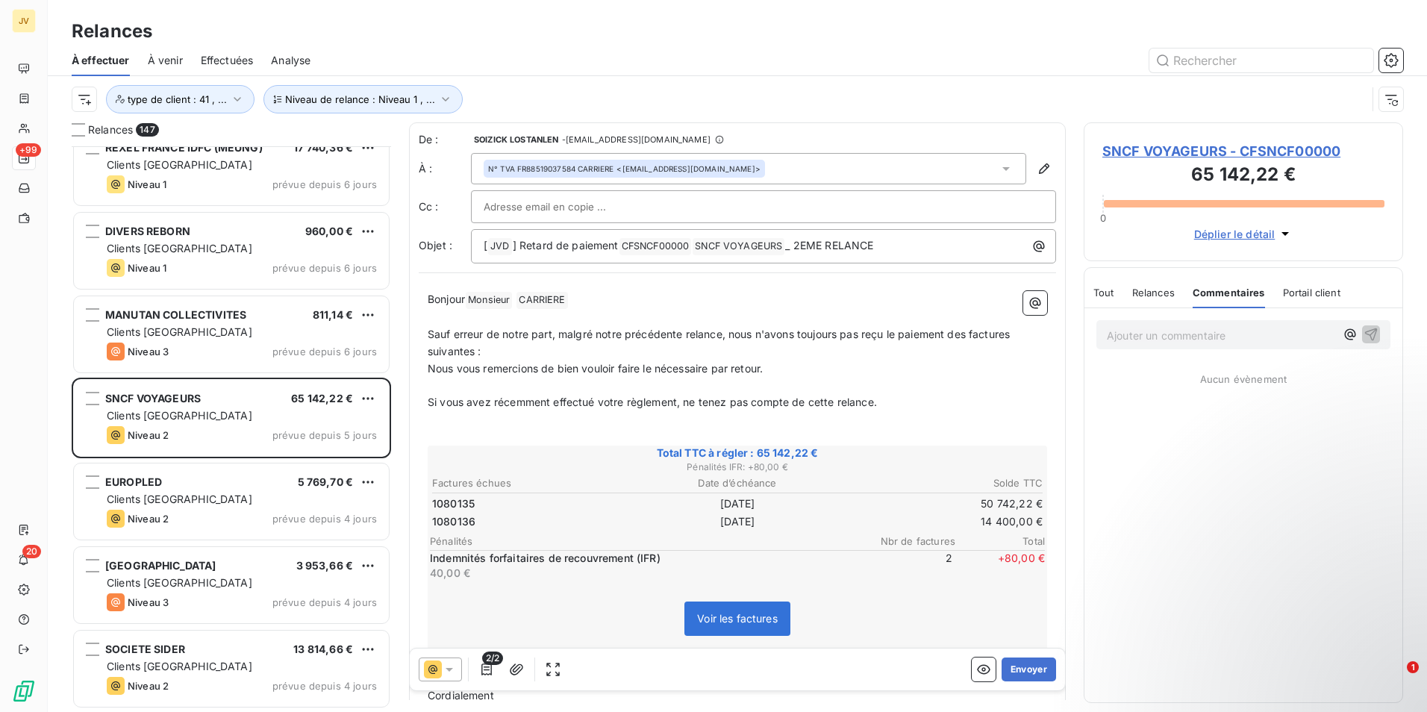
click at [1164, 332] on p "Ajouter un commentaire ﻿" at bounding box center [1221, 335] width 228 height 19
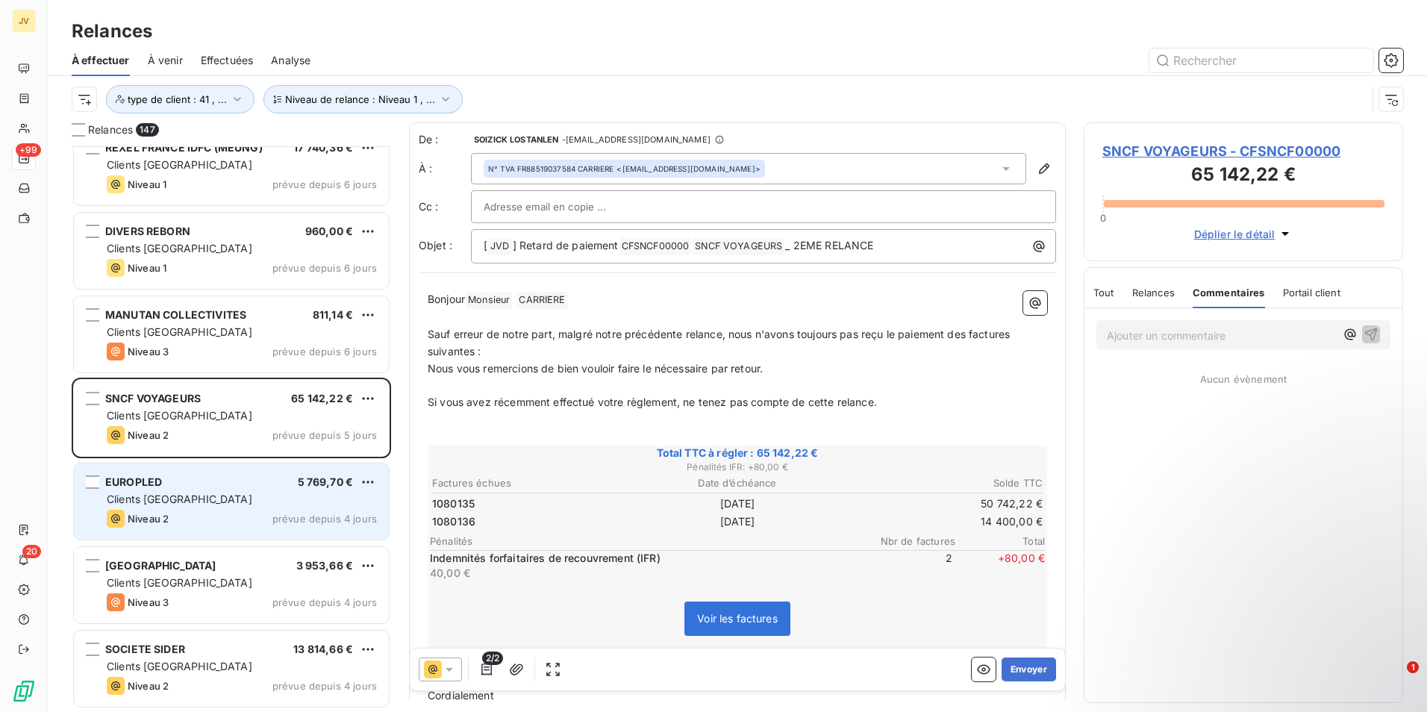
click at [147, 502] on span "Clients [GEOGRAPHIC_DATA]" at bounding box center [180, 499] width 146 height 13
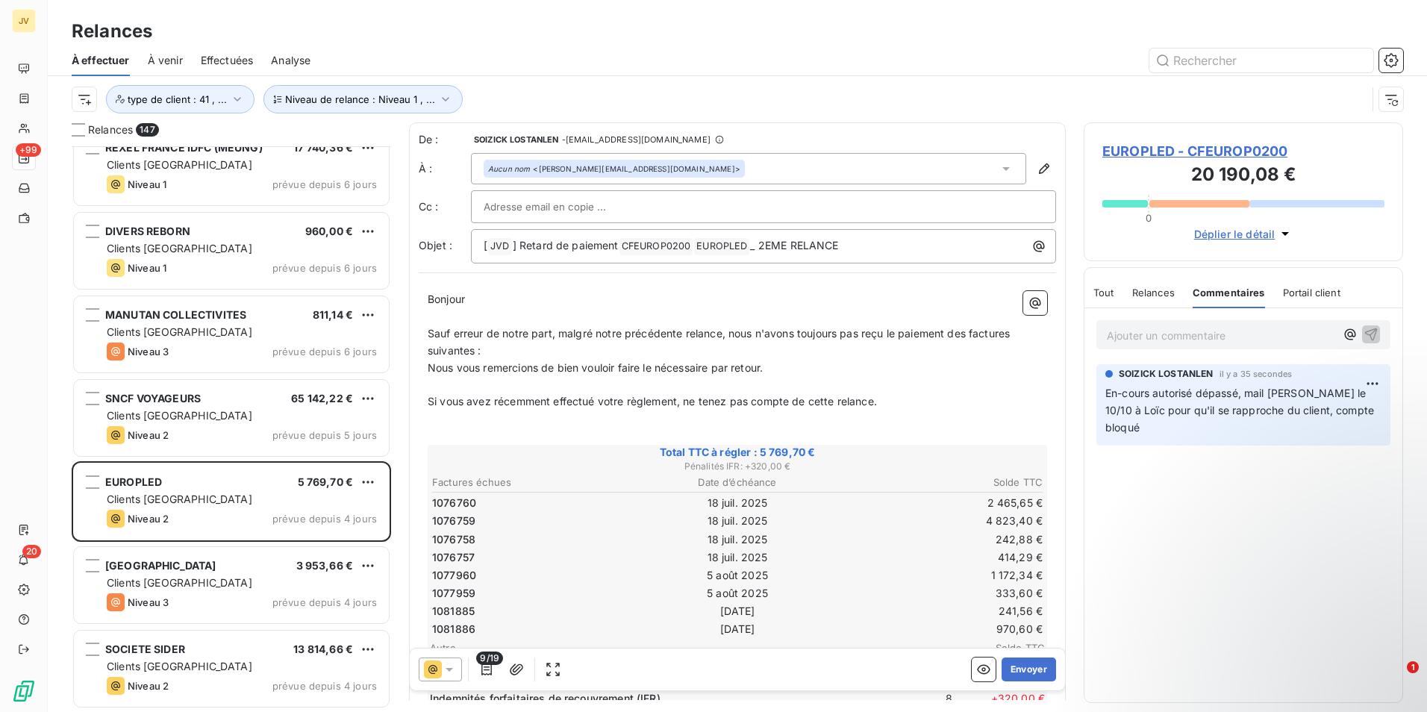
click at [1173, 290] on span "Relances" at bounding box center [1153, 293] width 43 height 12
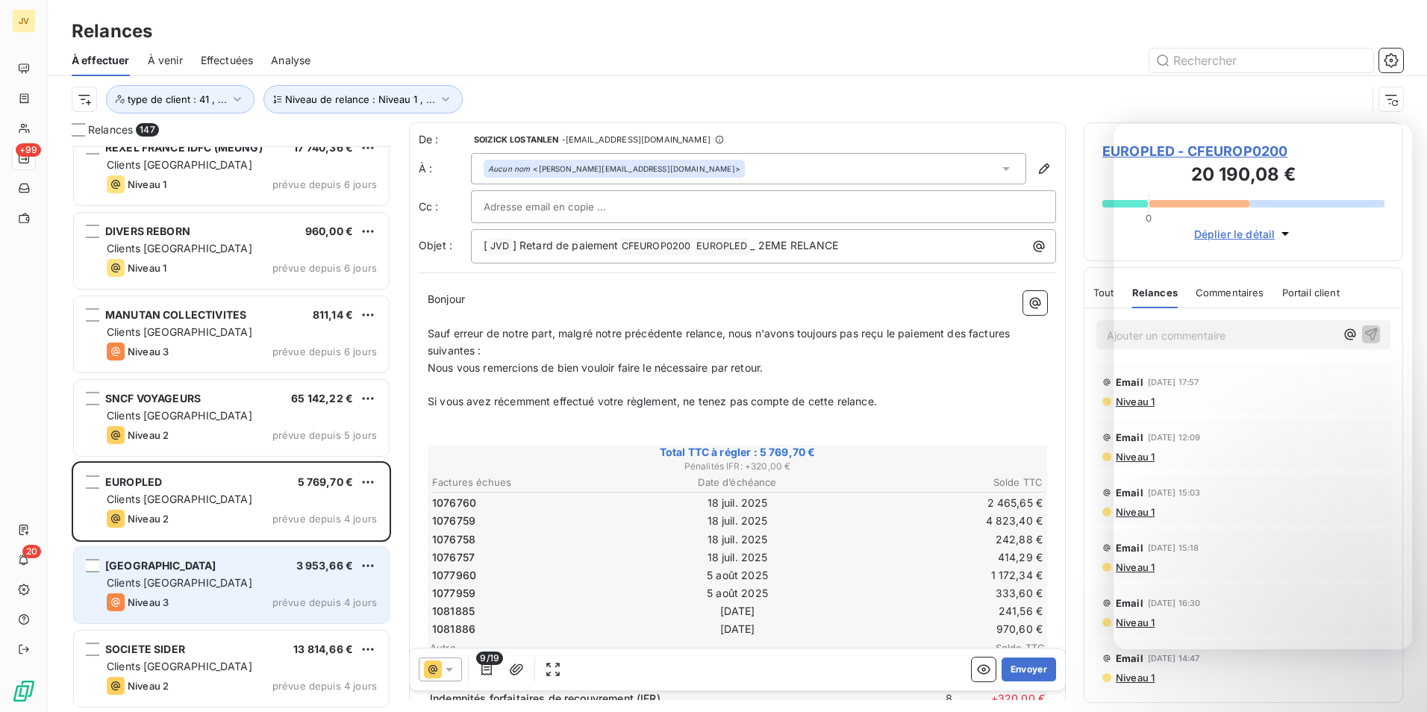
click at [222, 570] on div "[GEOGRAPHIC_DATA] 3 953,66 €" at bounding box center [242, 565] width 270 height 13
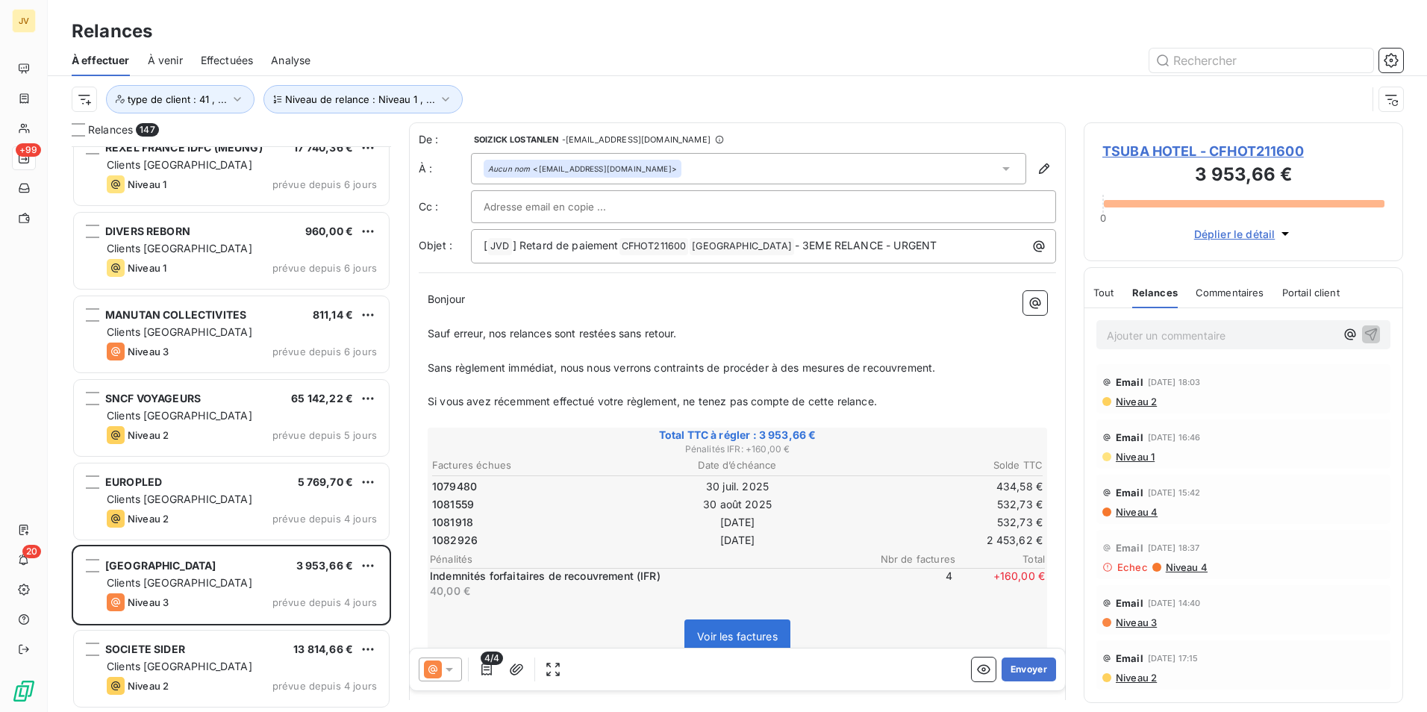
click at [1158, 294] on span "Relances" at bounding box center [1155, 293] width 46 height 12
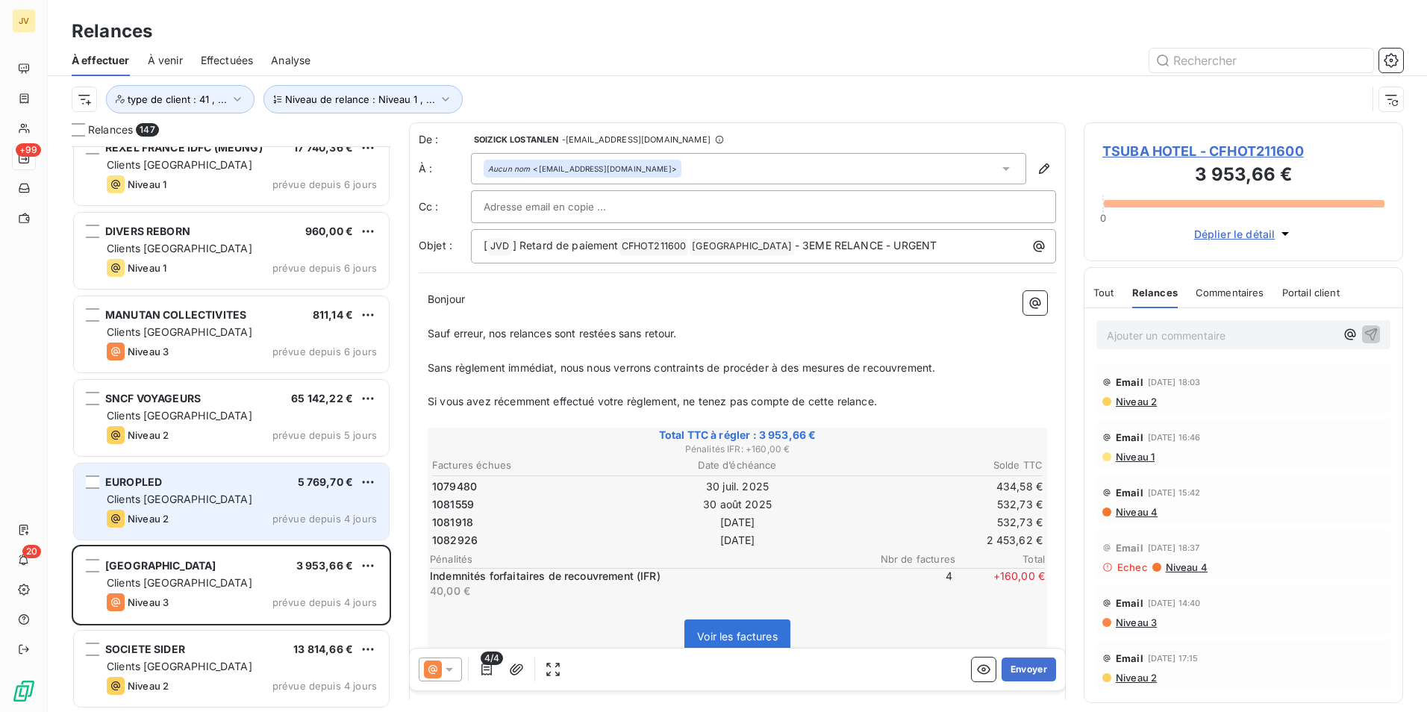
click at [220, 502] on div "Clients [GEOGRAPHIC_DATA]" at bounding box center [242, 499] width 270 height 15
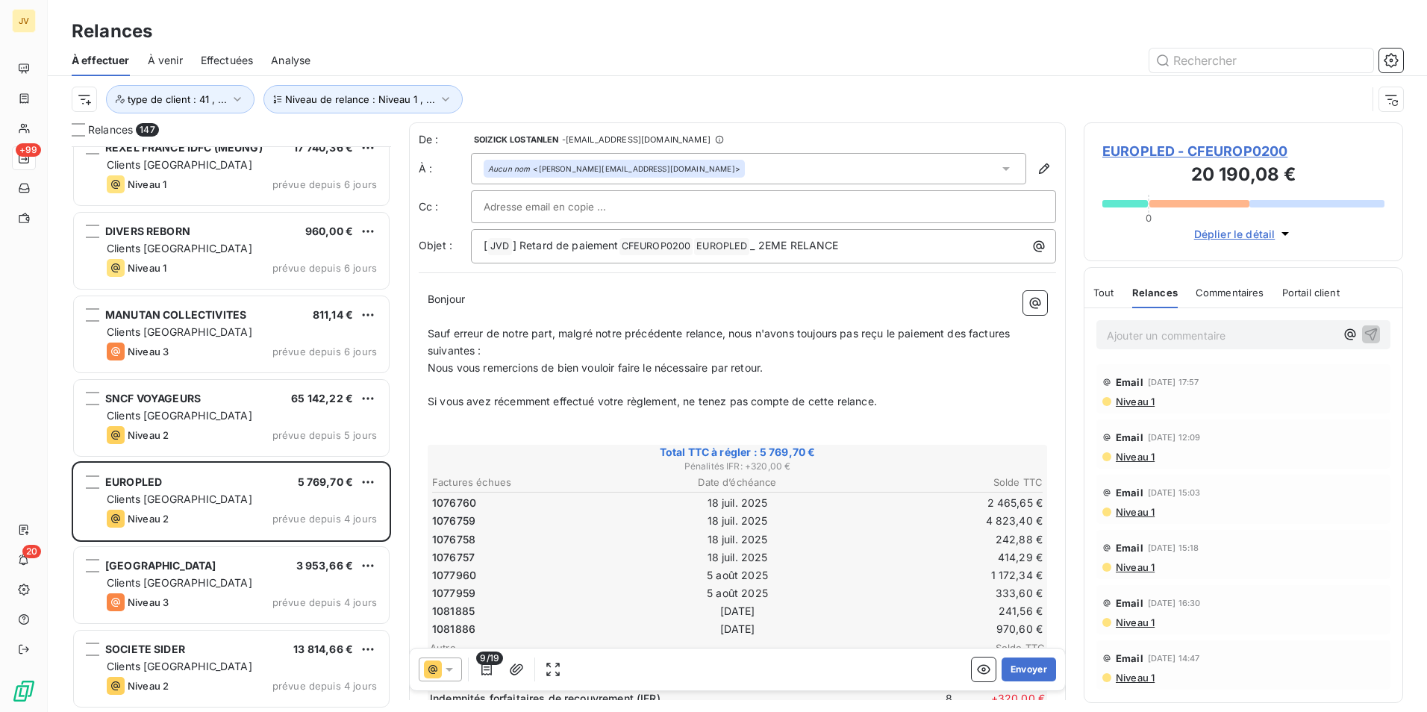
click at [1244, 285] on div "Commentaires" at bounding box center [1230, 292] width 69 height 31
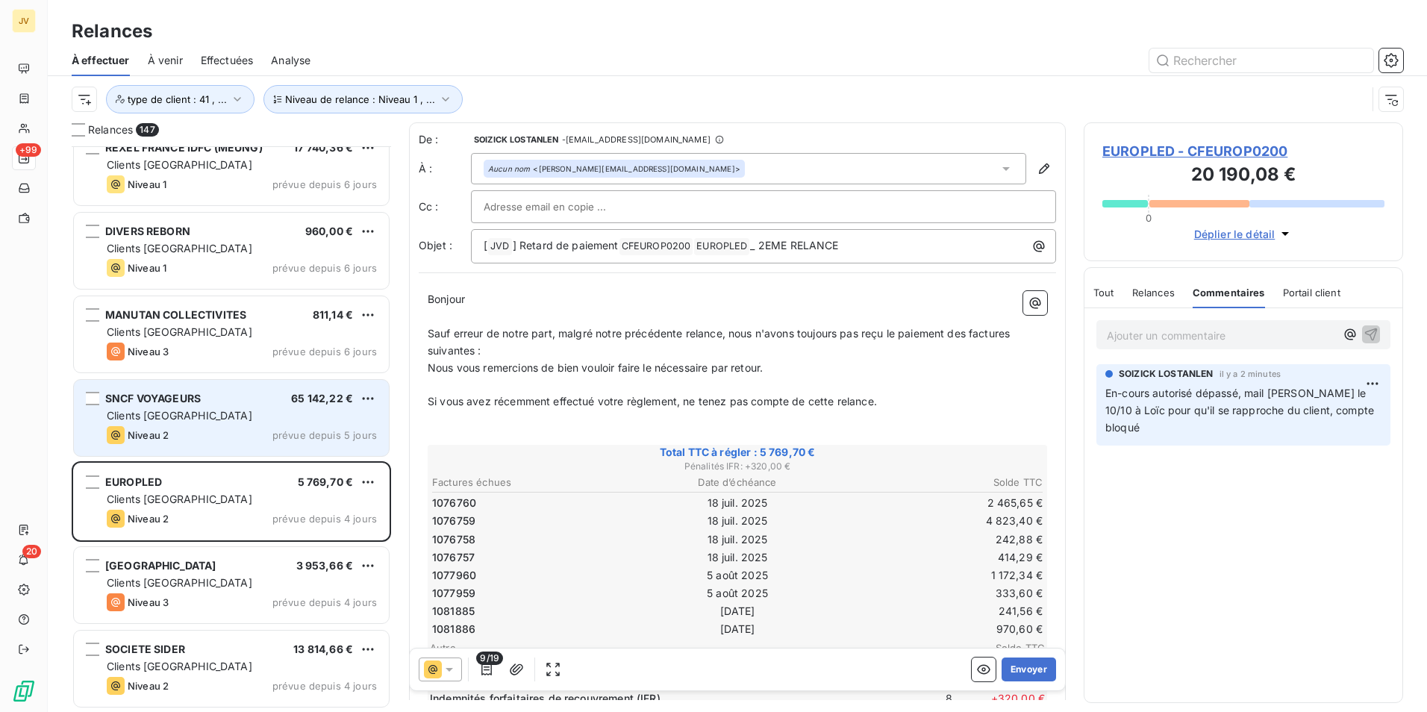
click at [174, 443] on div "Niveau 2 prévue depuis 5 jours" at bounding box center [242, 435] width 270 height 18
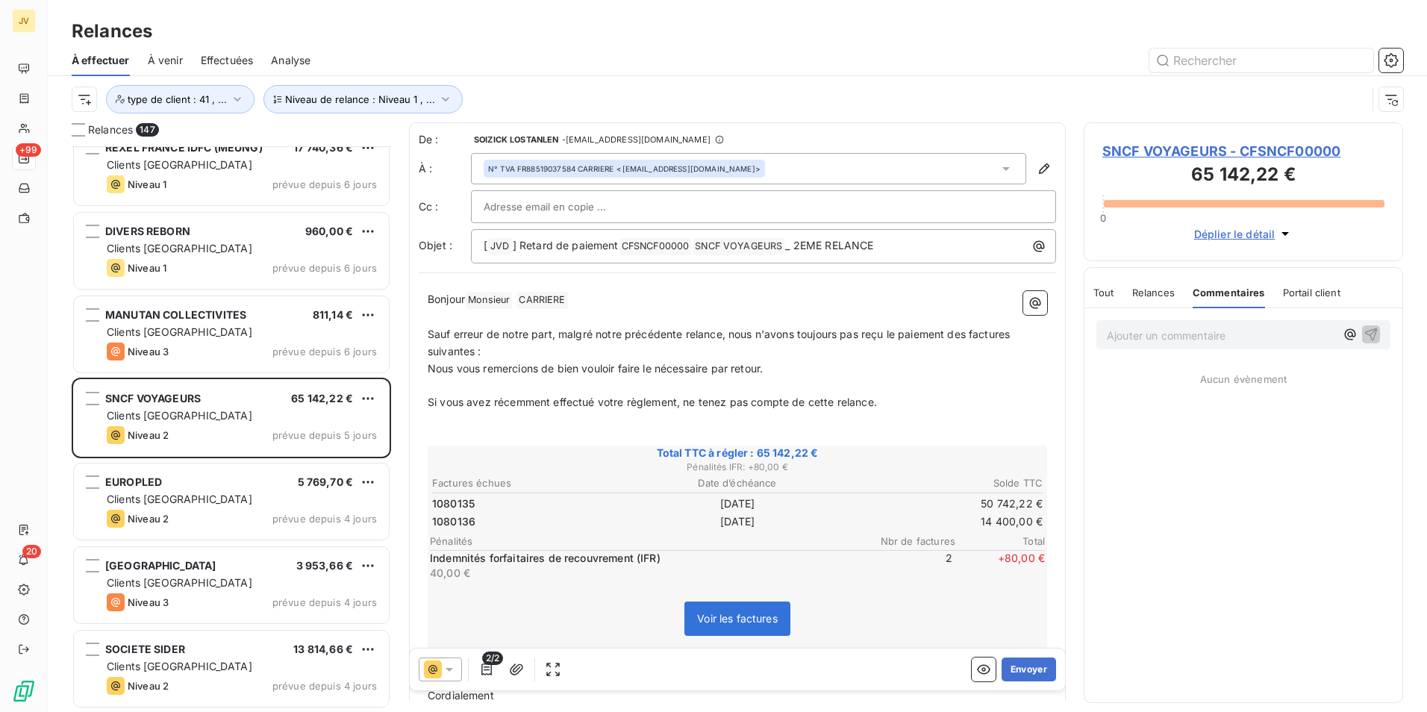
click at [1113, 334] on p "Ajouter un commentaire ﻿" at bounding box center [1221, 335] width 228 height 19
drag, startPoint x: 1103, startPoint y: 331, endPoint x: 720, endPoint y: 298, distance: 385.1
click at [723, 299] on div "Relances 147 REXEL [GEOGRAPHIC_DATA] (MENAGER [GEOGRAPHIC_DATA]) 17 676,72 € Cl…" at bounding box center [737, 417] width 1379 height 590
click at [1374, 342] on icon "button" at bounding box center [1372, 342] width 15 height 15
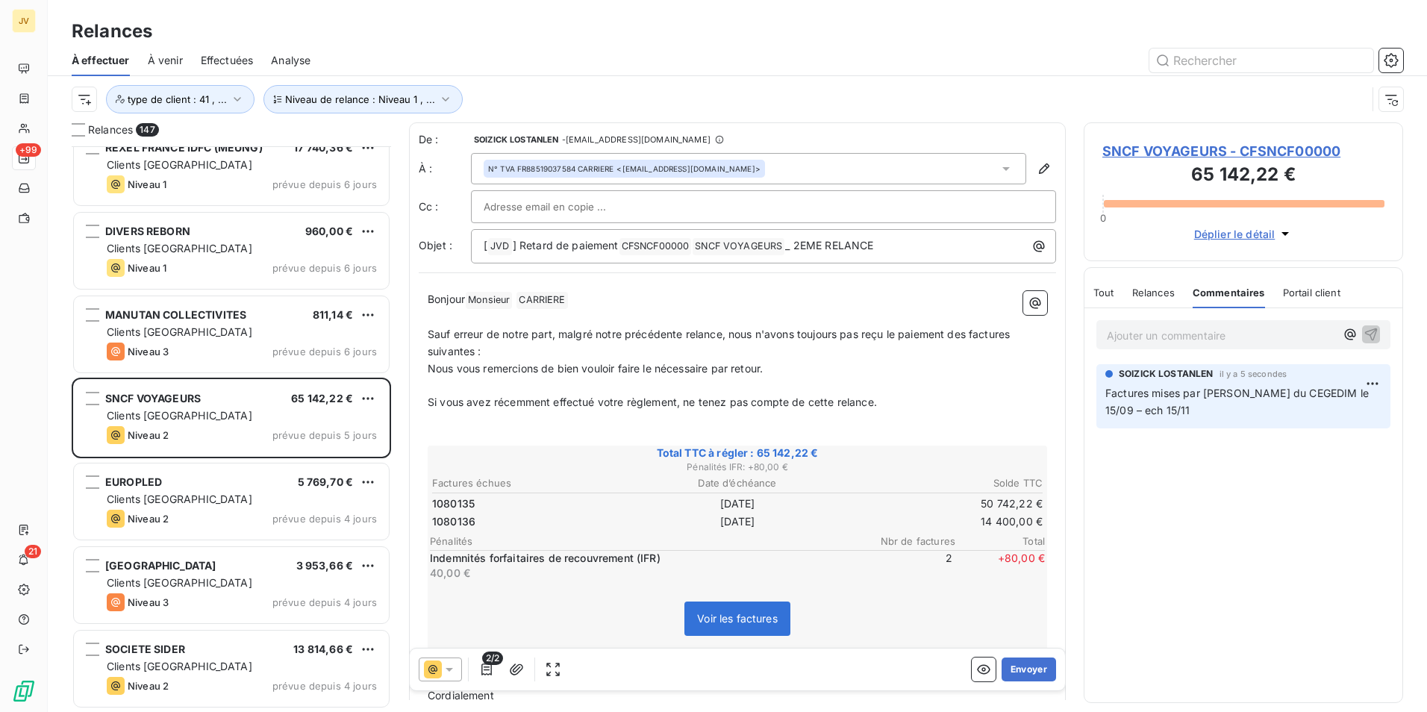
click at [1164, 293] on span "Relances" at bounding box center [1153, 293] width 43 height 12
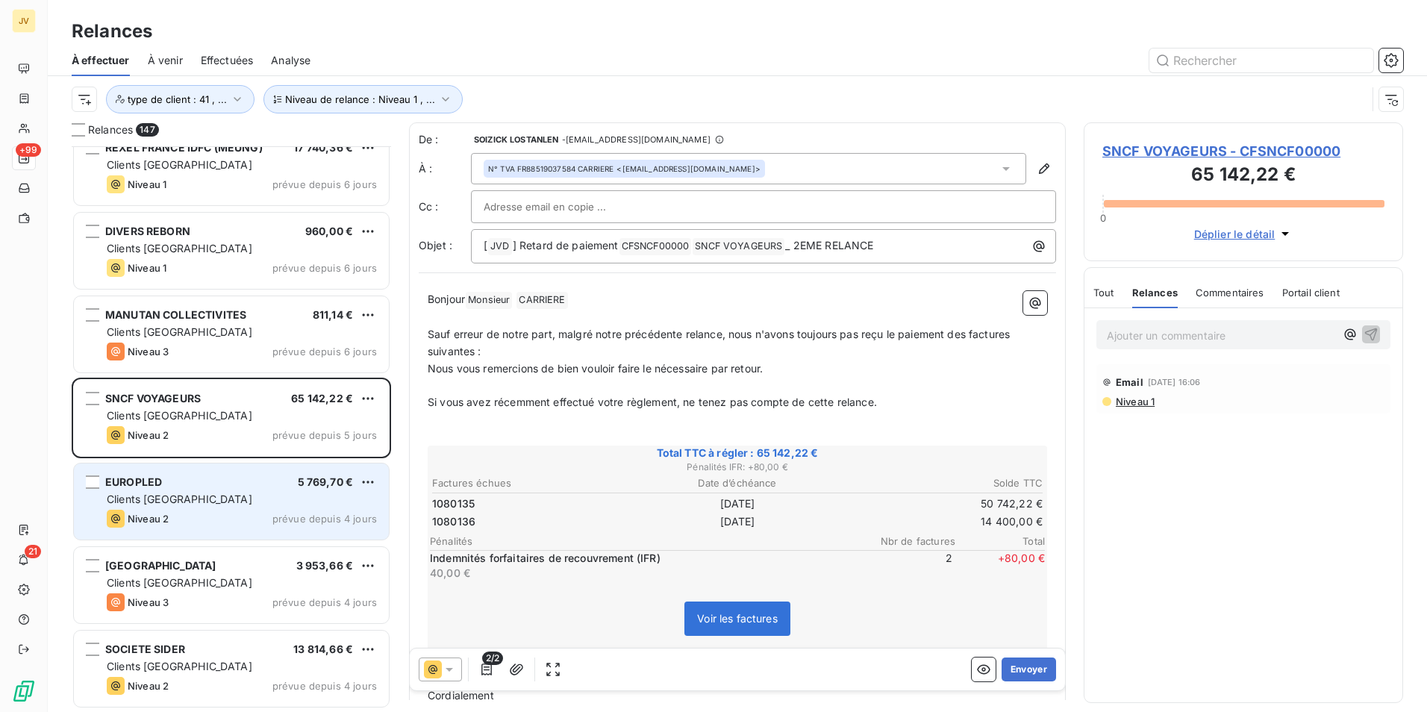
click at [218, 474] on div "EUROPLED 5 769,70 € Clients France Niveau 2 prévue depuis 4 jours" at bounding box center [231, 502] width 315 height 76
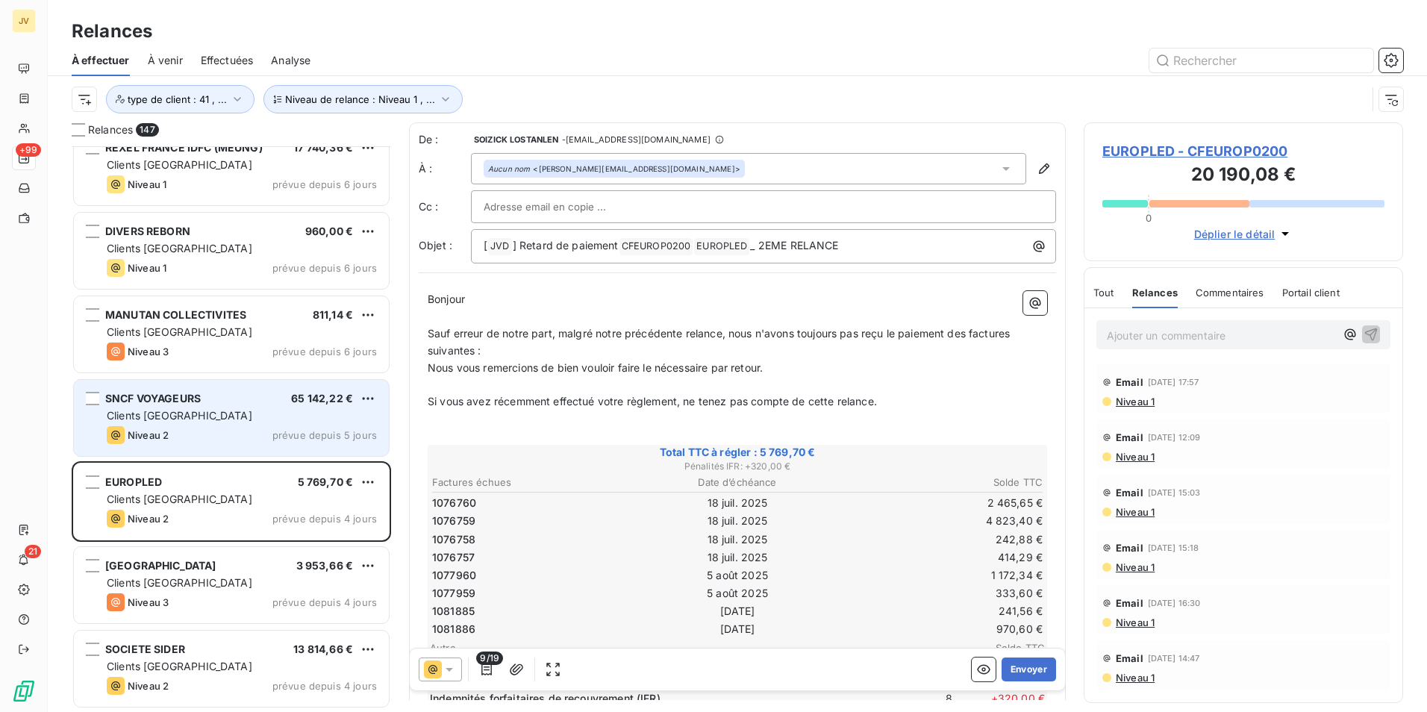
click at [204, 434] on div "Niveau 2 prévue depuis 5 jours" at bounding box center [242, 435] width 270 height 18
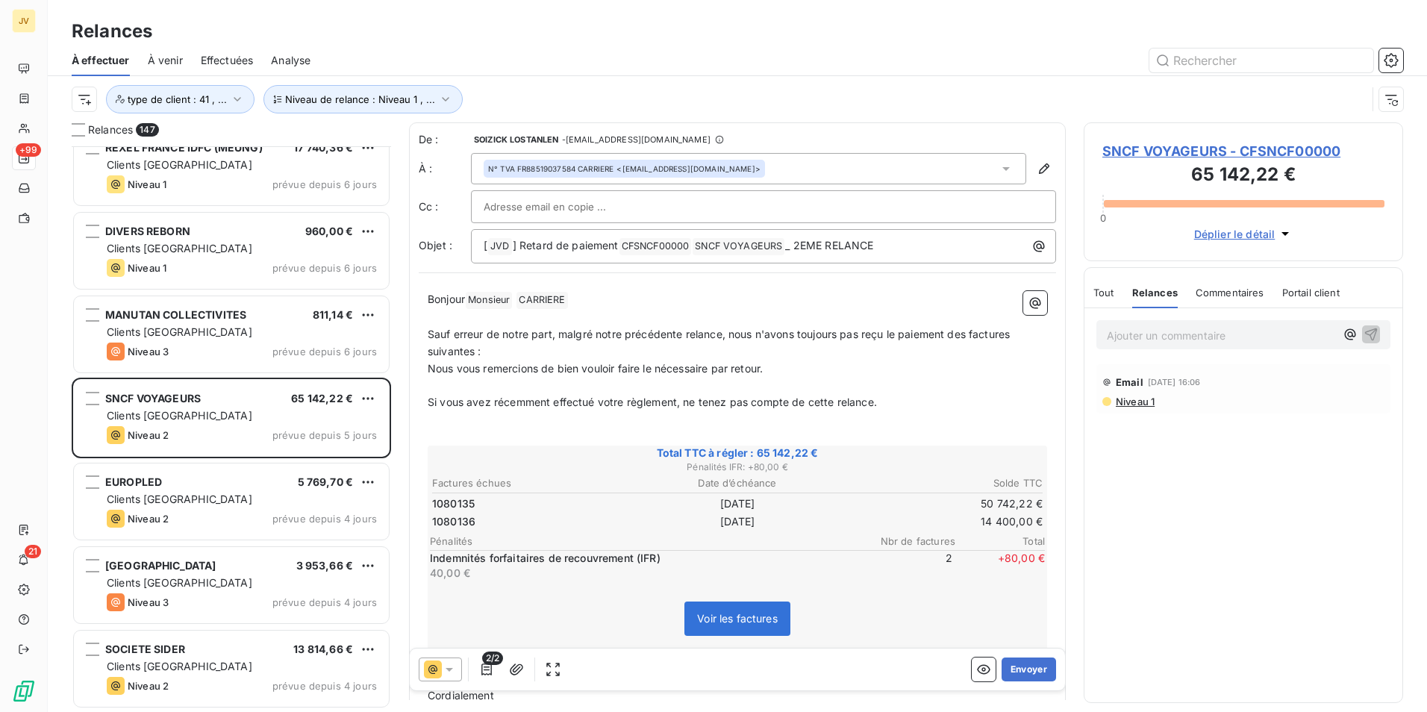
click at [1220, 284] on div "Commentaires" at bounding box center [1230, 292] width 69 height 31
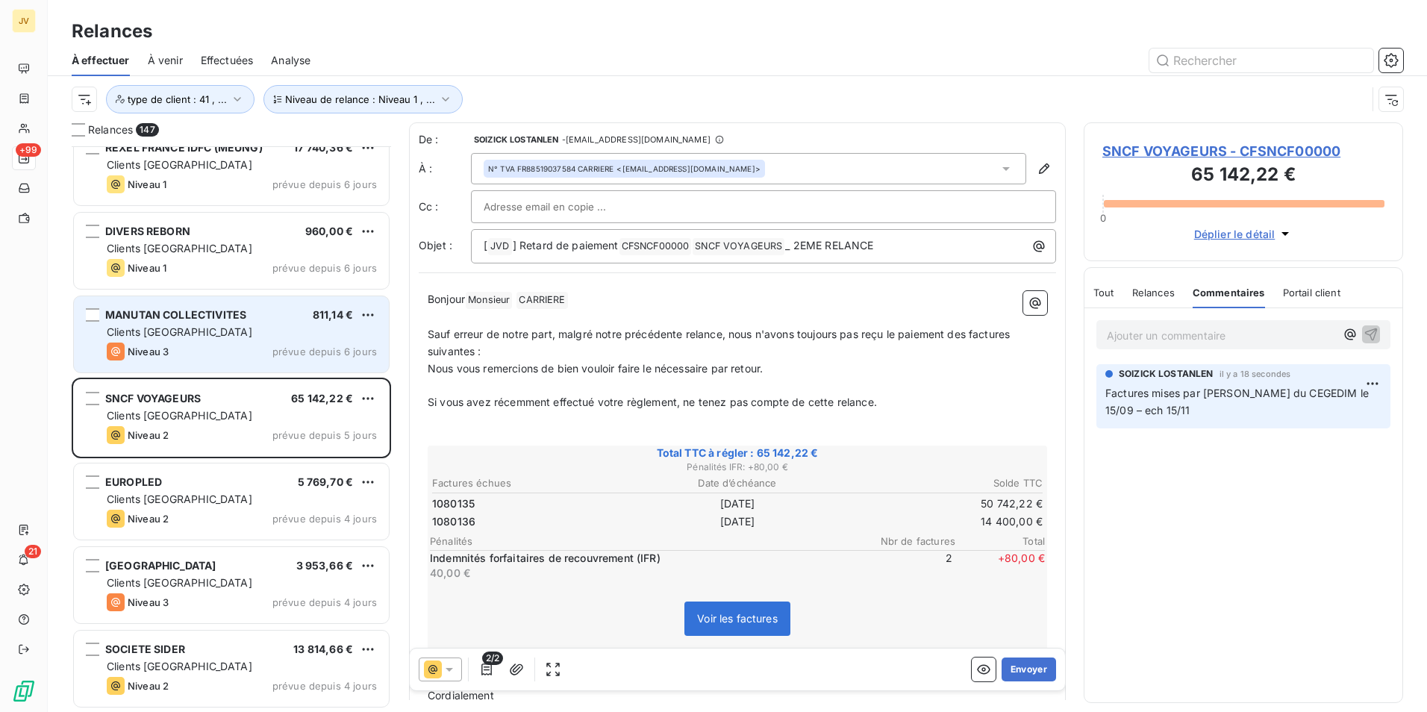
click at [234, 336] on div "Clients [GEOGRAPHIC_DATA]" at bounding box center [242, 332] width 270 height 15
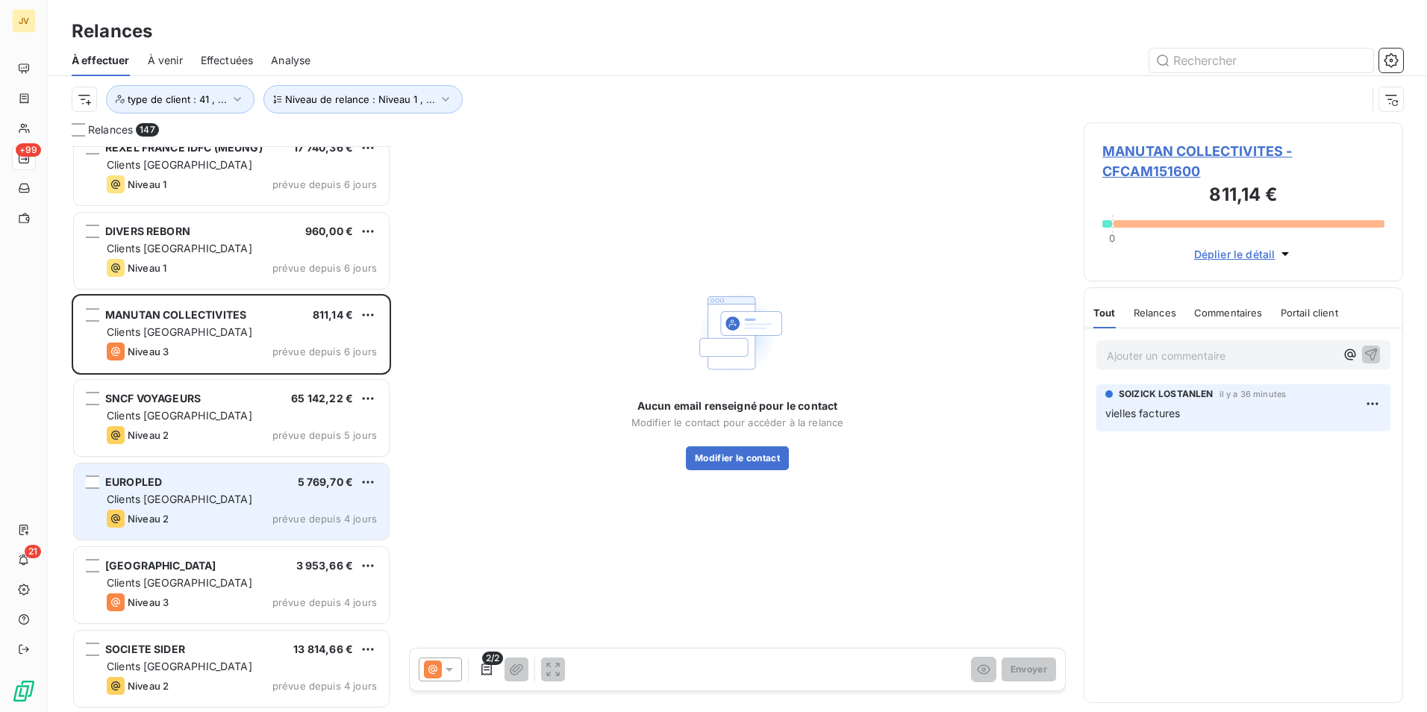
click at [247, 495] on div "Clients [GEOGRAPHIC_DATA]" at bounding box center [242, 499] width 270 height 15
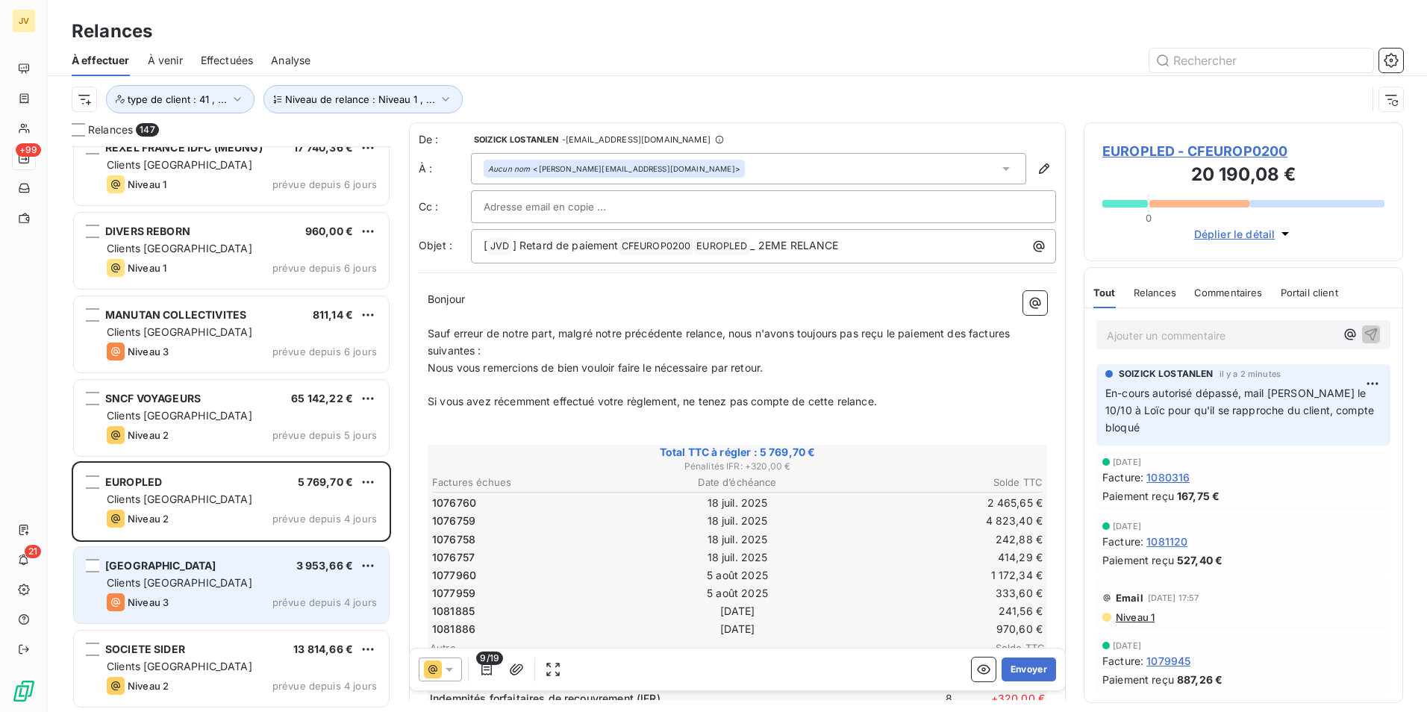
click at [154, 596] on div "Niveau 3" at bounding box center [138, 602] width 62 height 18
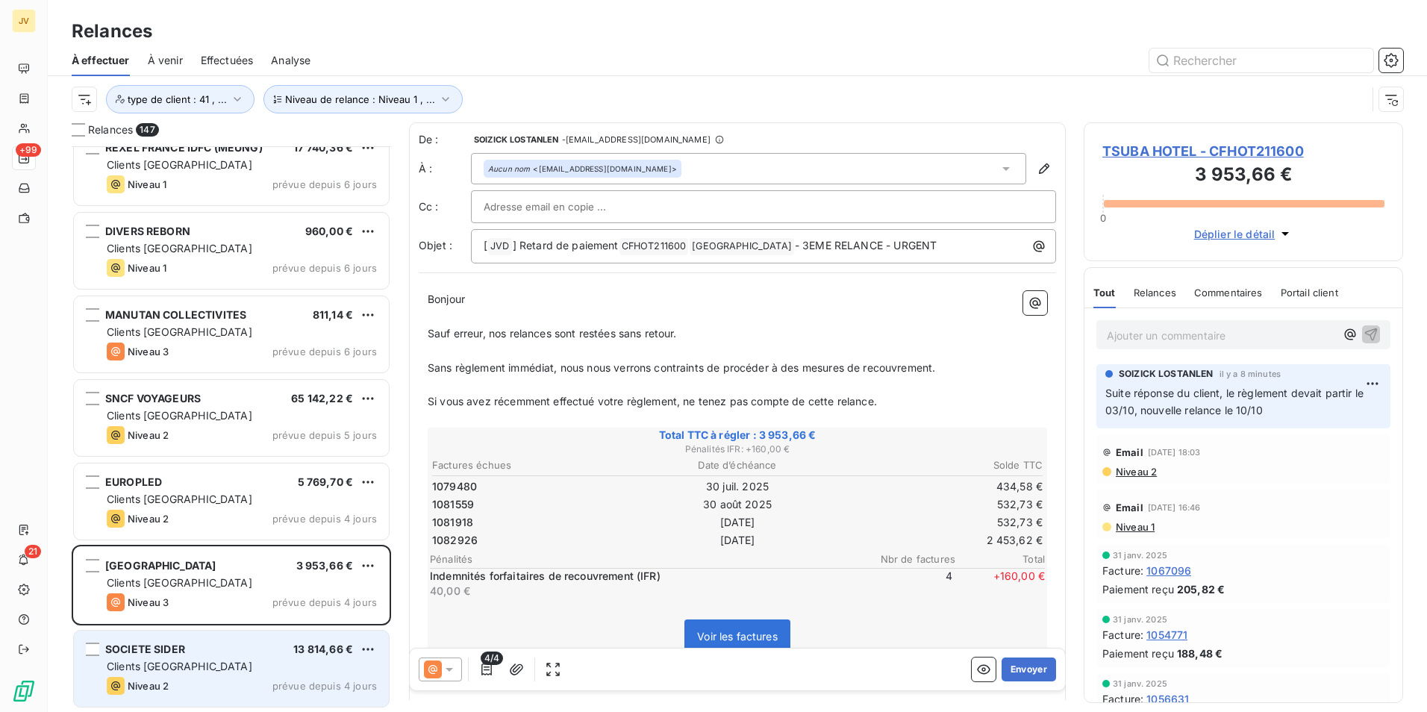
click at [266, 662] on div "Clients [GEOGRAPHIC_DATA]" at bounding box center [242, 666] width 270 height 15
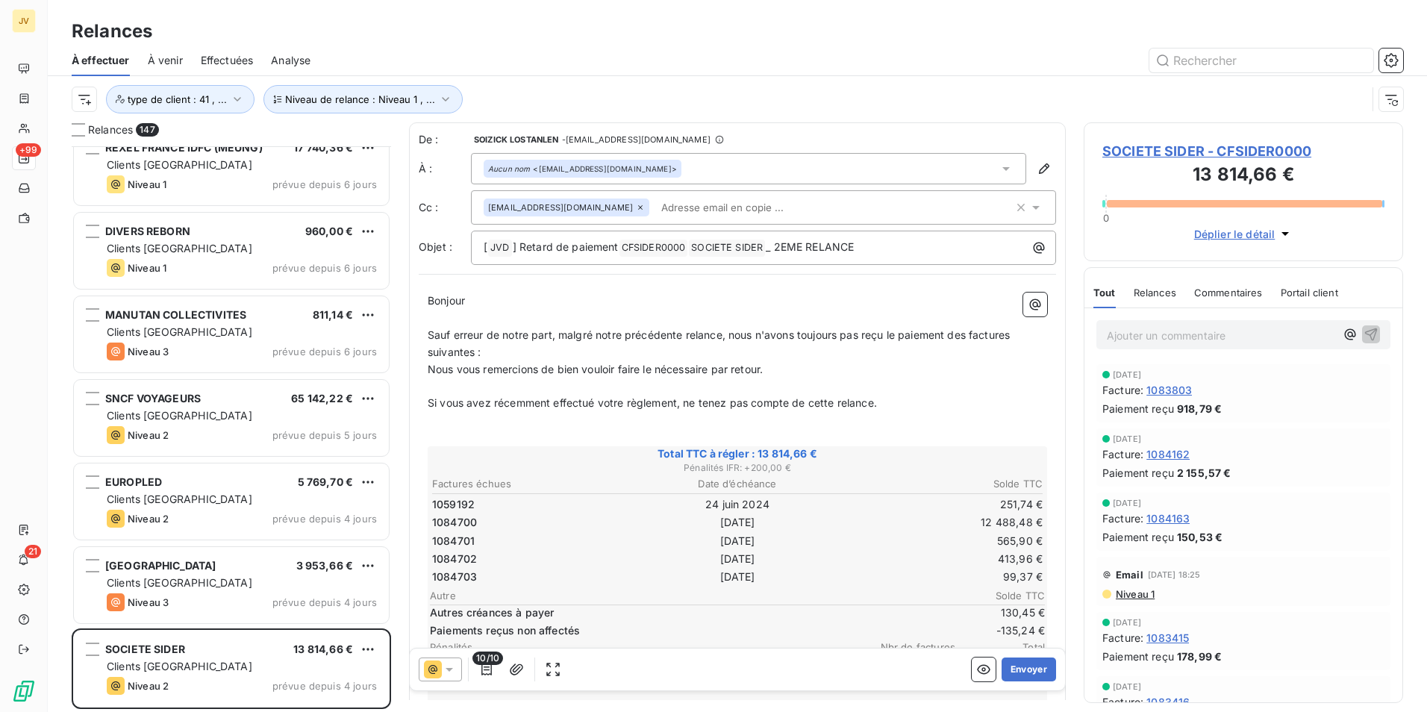
click at [1103, 298] on span "Tout" at bounding box center [1105, 293] width 22 height 12
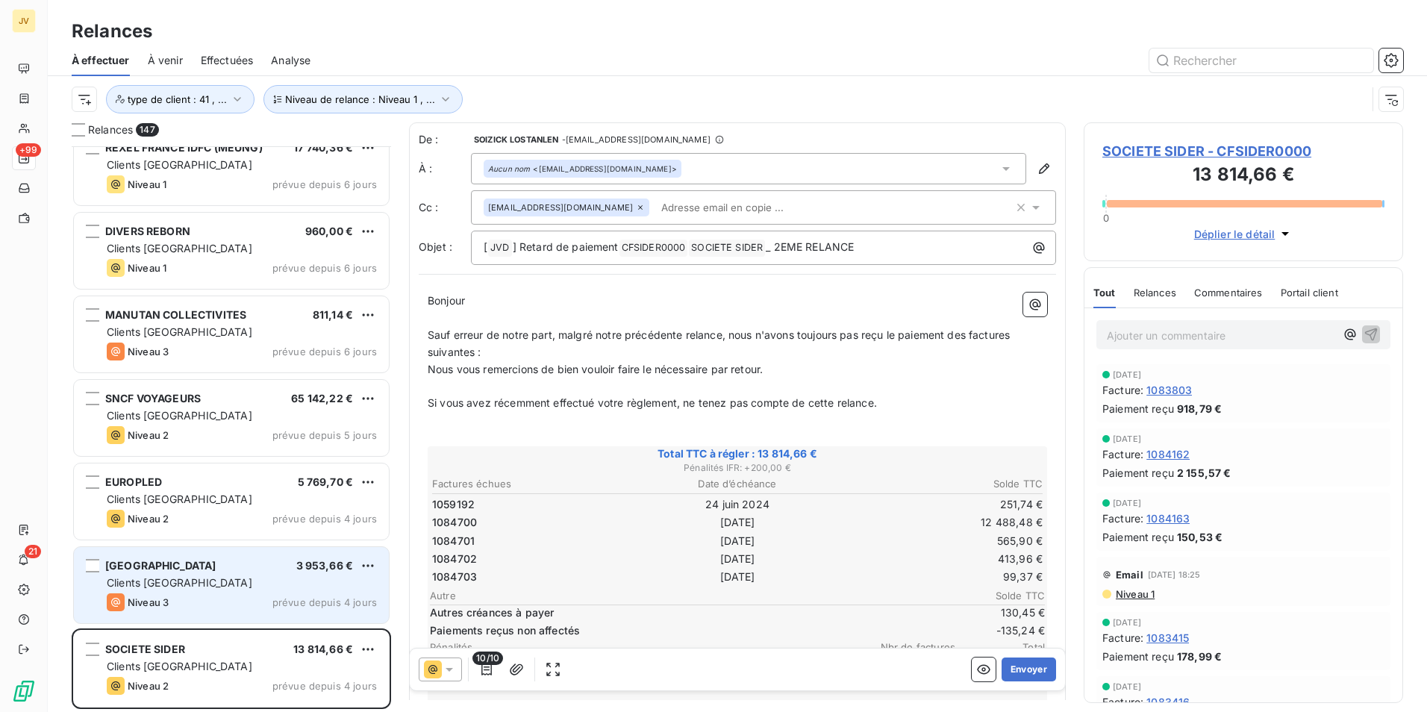
click at [266, 570] on div "[GEOGRAPHIC_DATA] 3 953,66 €" at bounding box center [242, 565] width 270 height 13
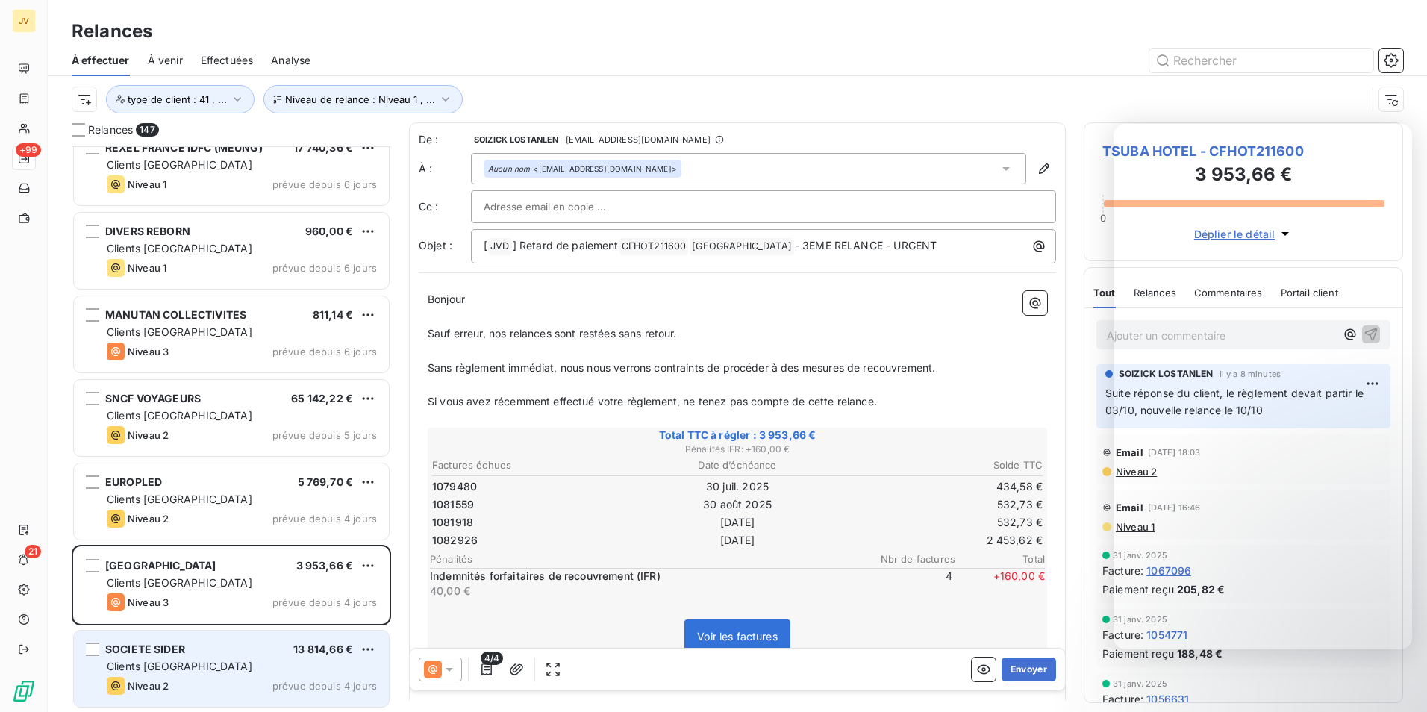
click at [167, 648] on span "SOCIETE SIDER" at bounding box center [145, 649] width 80 height 13
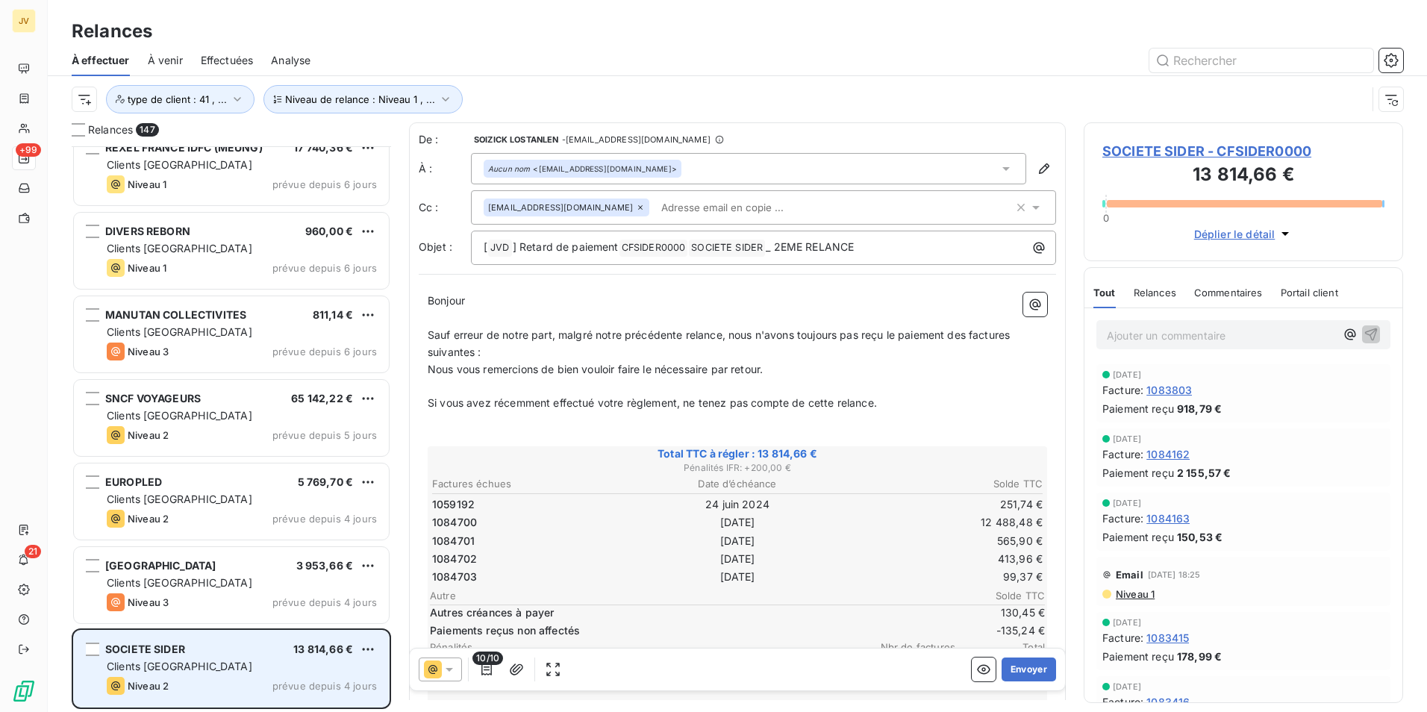
click at [213, 673] on div "Clients [GEOGRAPHIC_DATA]" at bounding box center [242, 666] width 270 height 15
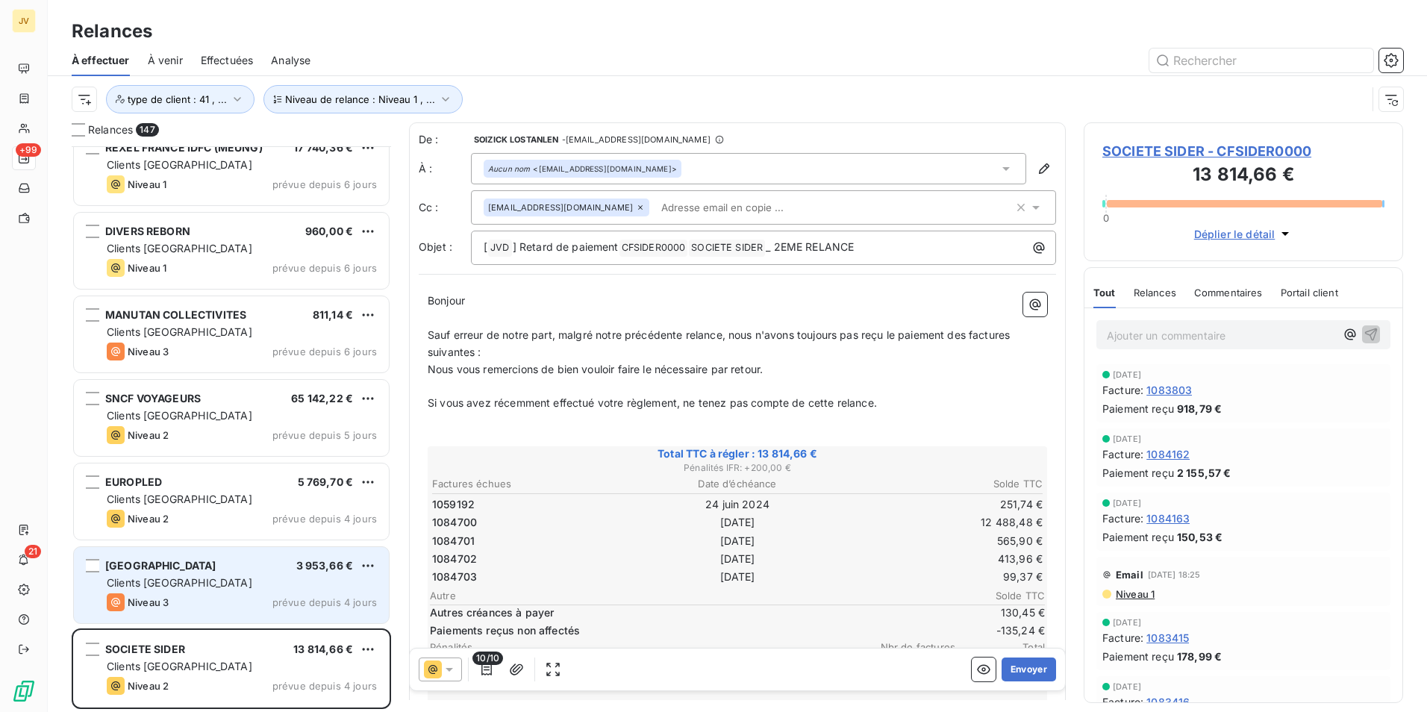
click at [211, 599] on div "Niveau 3 prévue depuis 4 jours" at bounding box center [242, 602] width 270 height 18
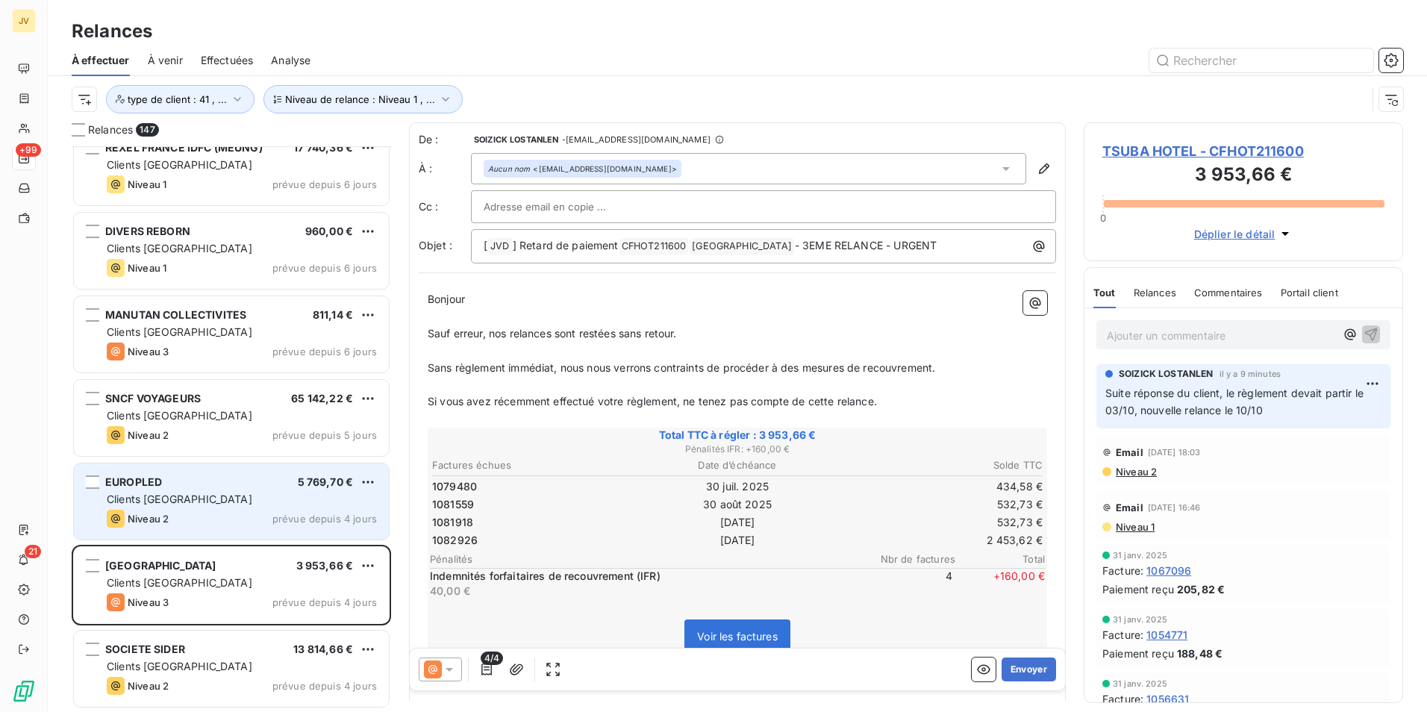
click at [199, 510] on div "Niveau 2 prévue depuis 4 jours" at bounding box center [242, 519] width 270 height 18
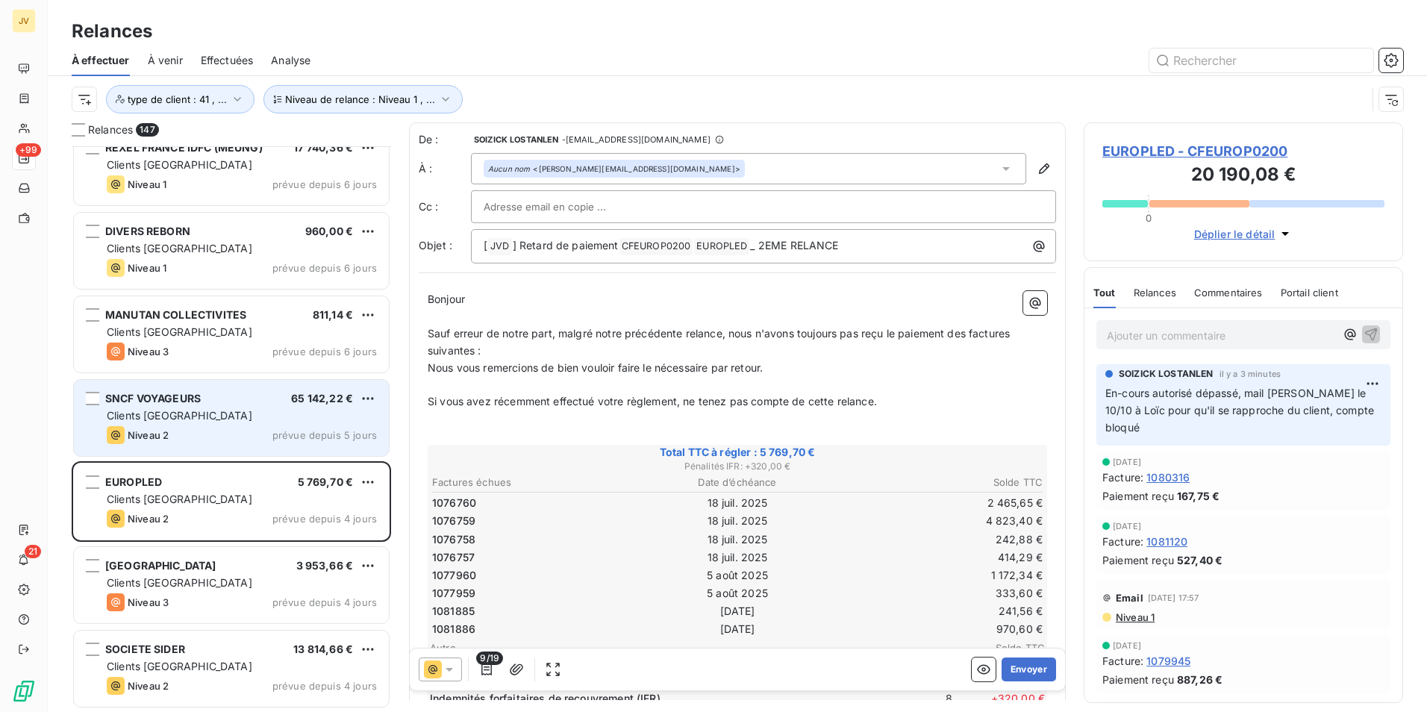
click at [200, 412] on div "Clients [GEOGRAPHIC_DATA]" at bounding box center [242, 415] width 270 height 15
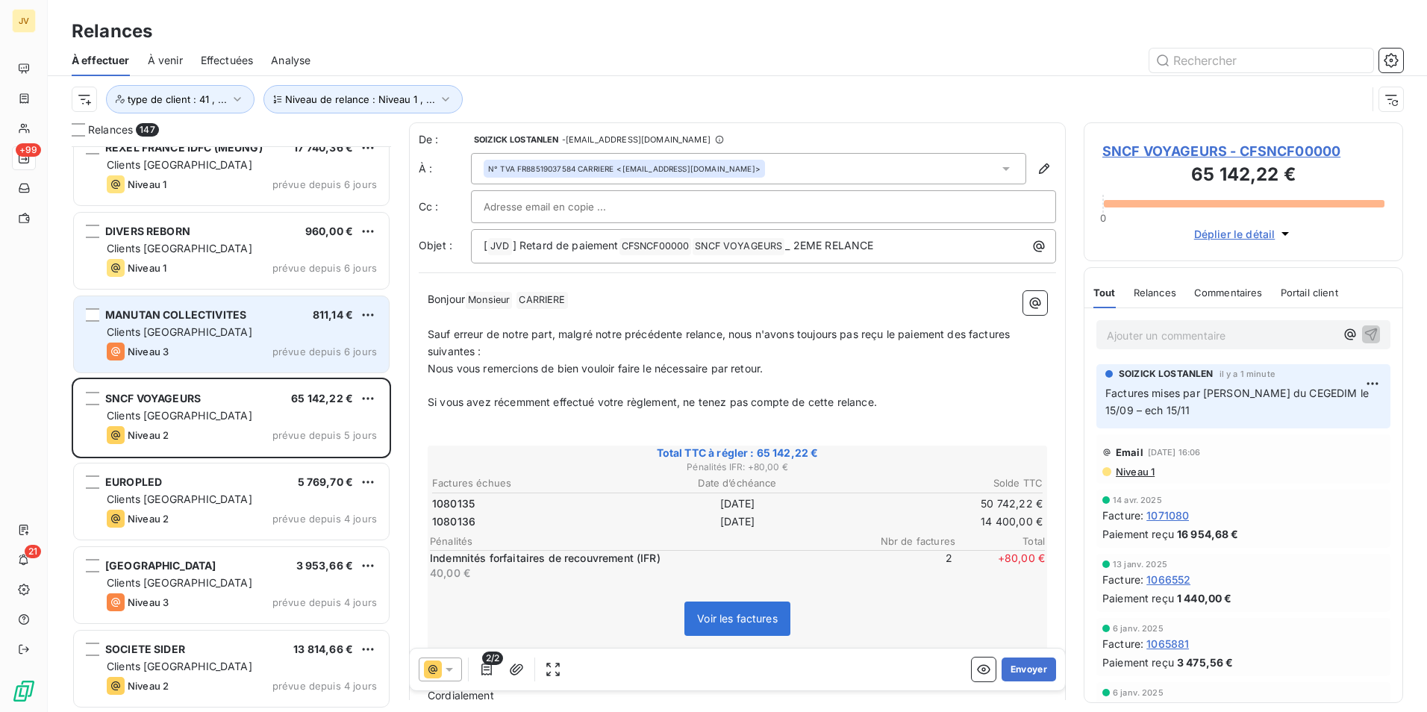
click at [184, 336] on div "Clients [GEOGRAPHIC_DATA]" at bounding box center [242, 332] width 270 height 15
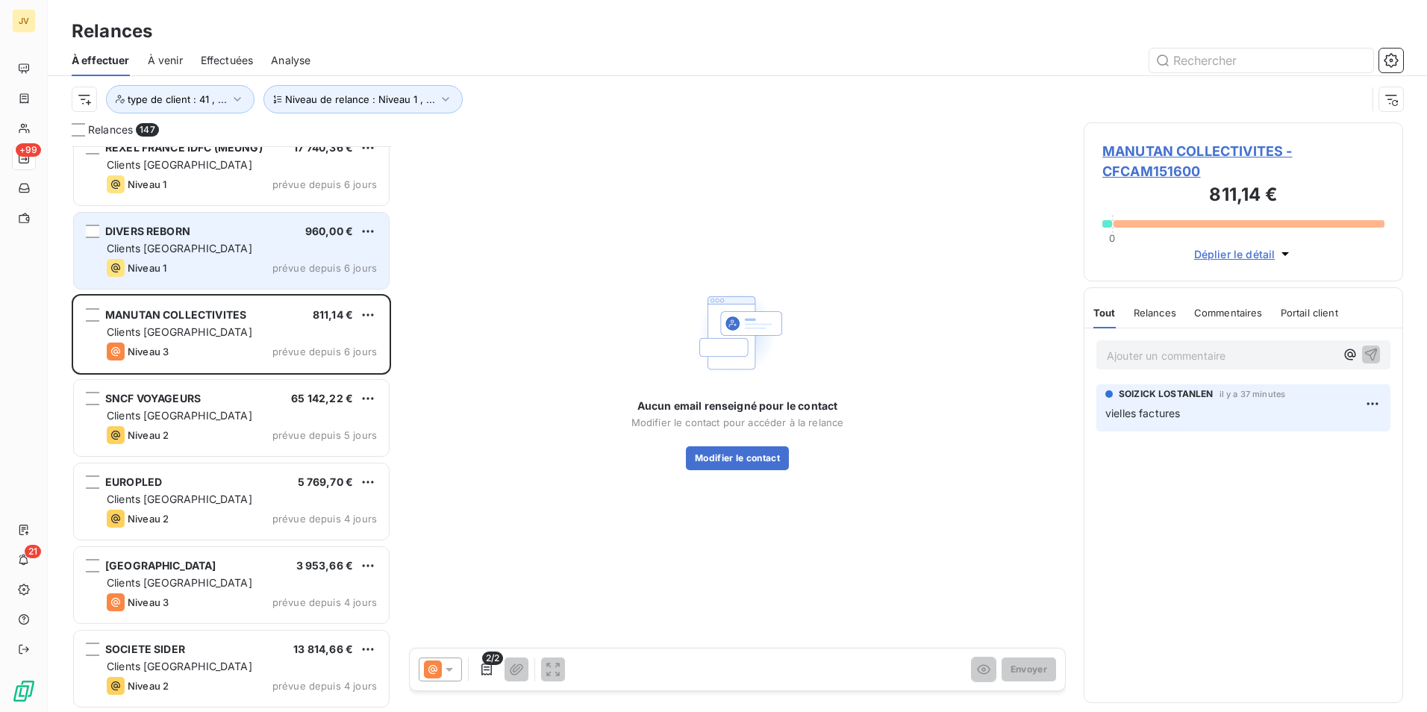
click at [182, 243] on div "Clients [GEOGRAPHIC_DATA]" at bounding box center [242, 248] width 270 height 15
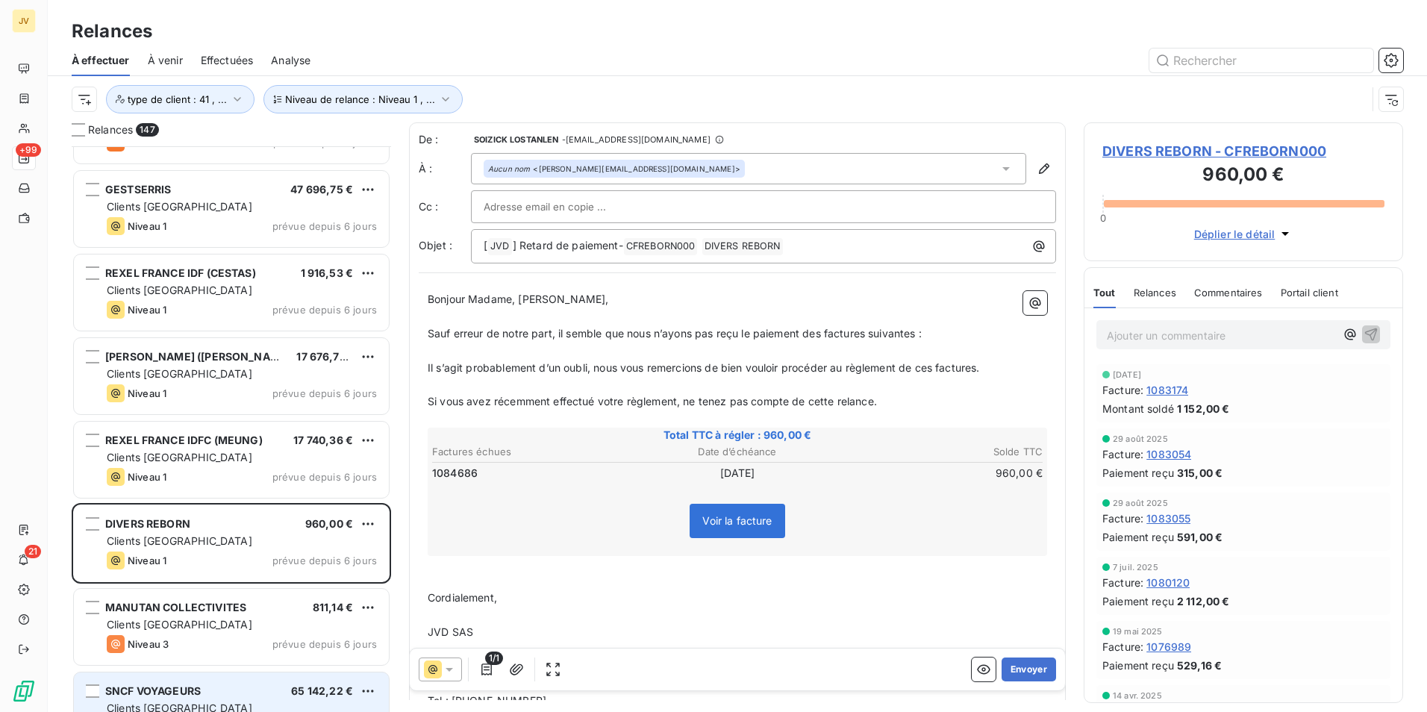
scroll to position [11426, 0]
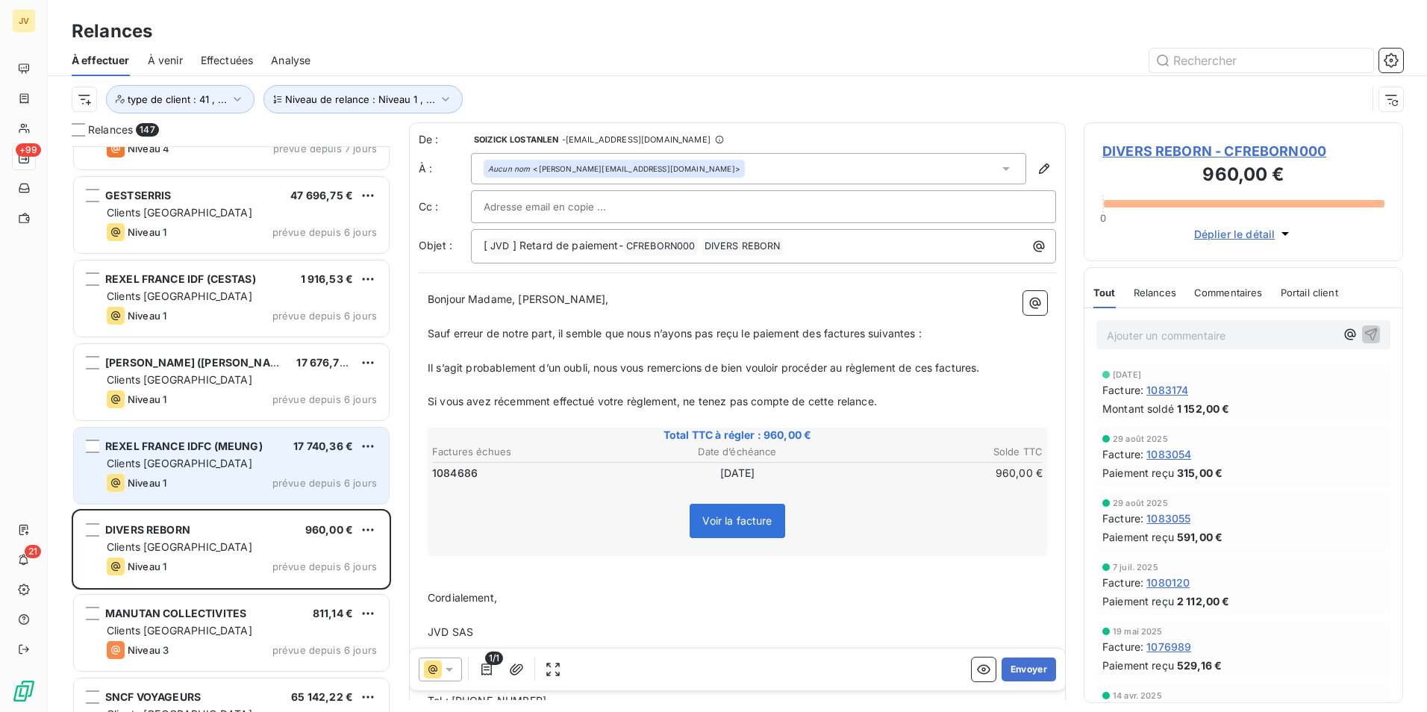
click at [246, 465] on div "Clients [GEOGRAPHIC_DATA]" at bounding box center [242, 463] width 270 height 15
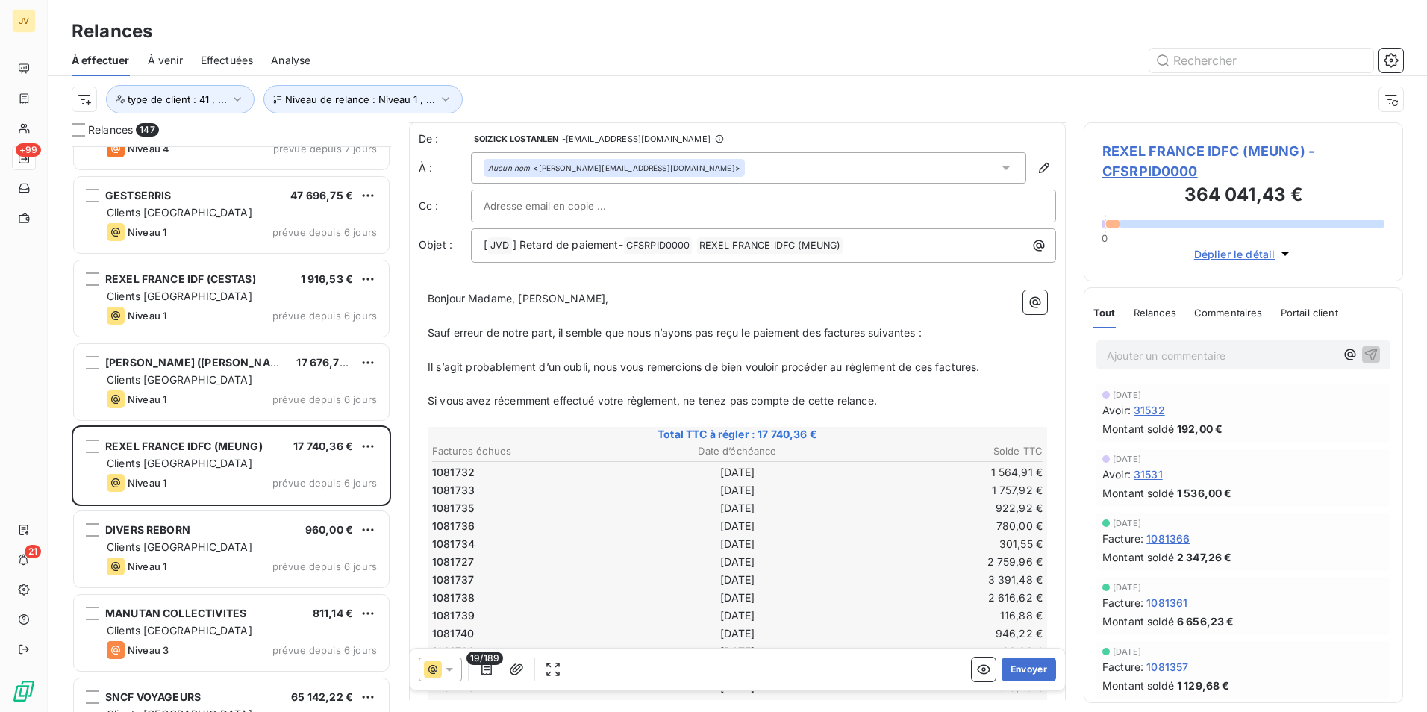
scroll to position [1, 0]
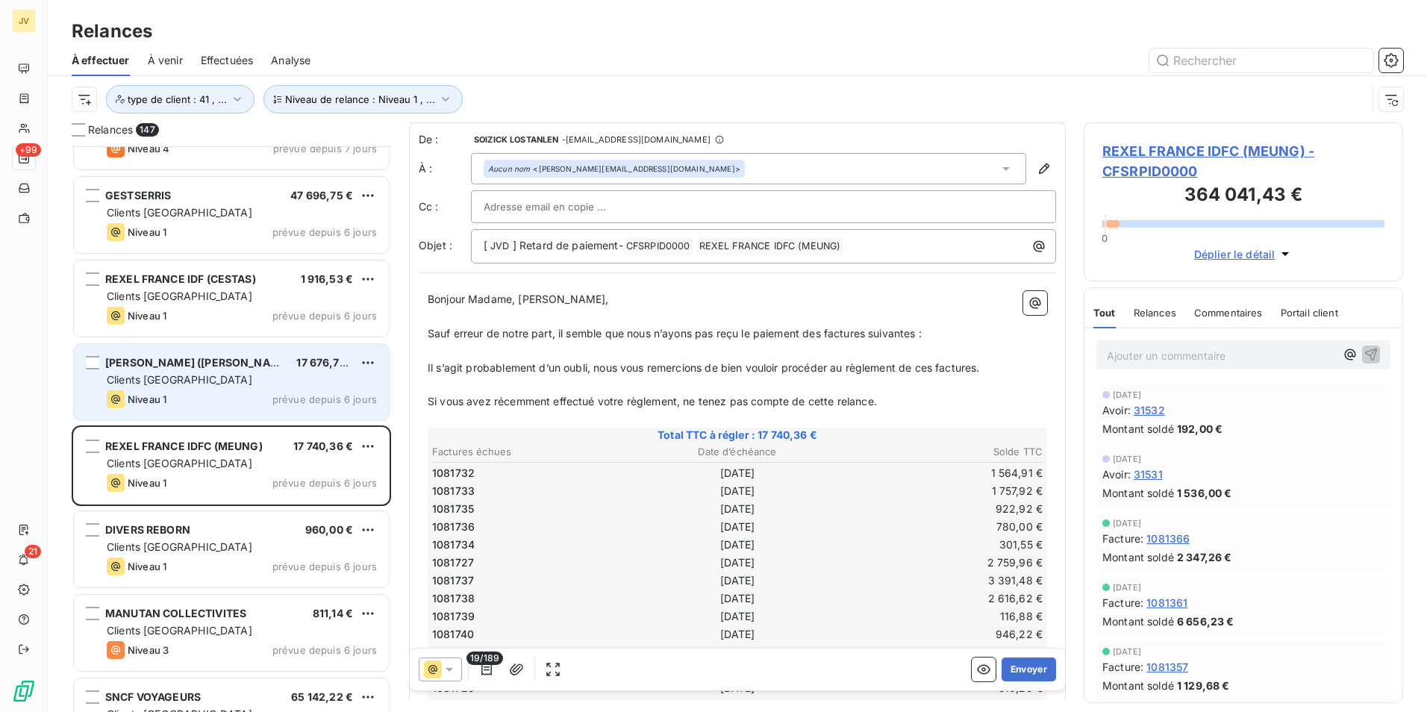
click at [231, 377] on div "Clients [GEOGRAPHIC_DATA]" at bounding box center [242, 379] width 270 height 15
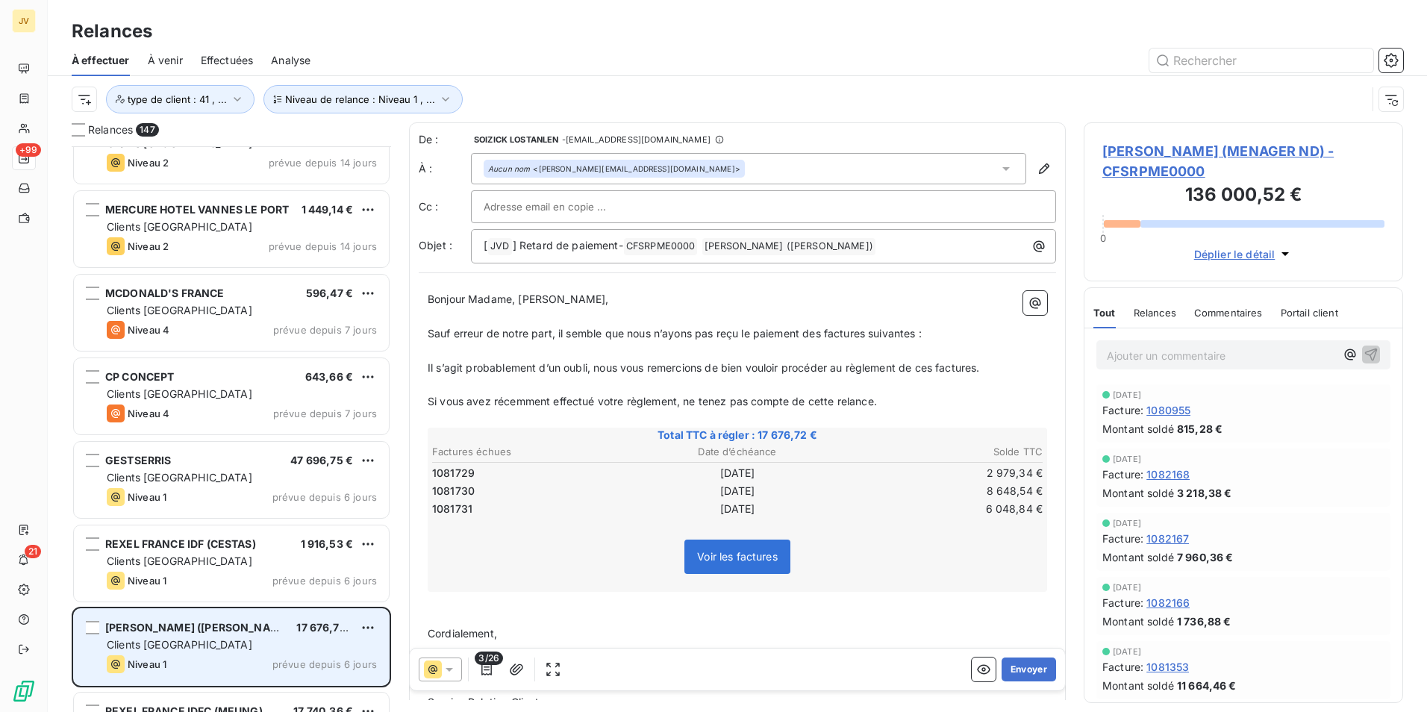
scroll to position [11128, 0]
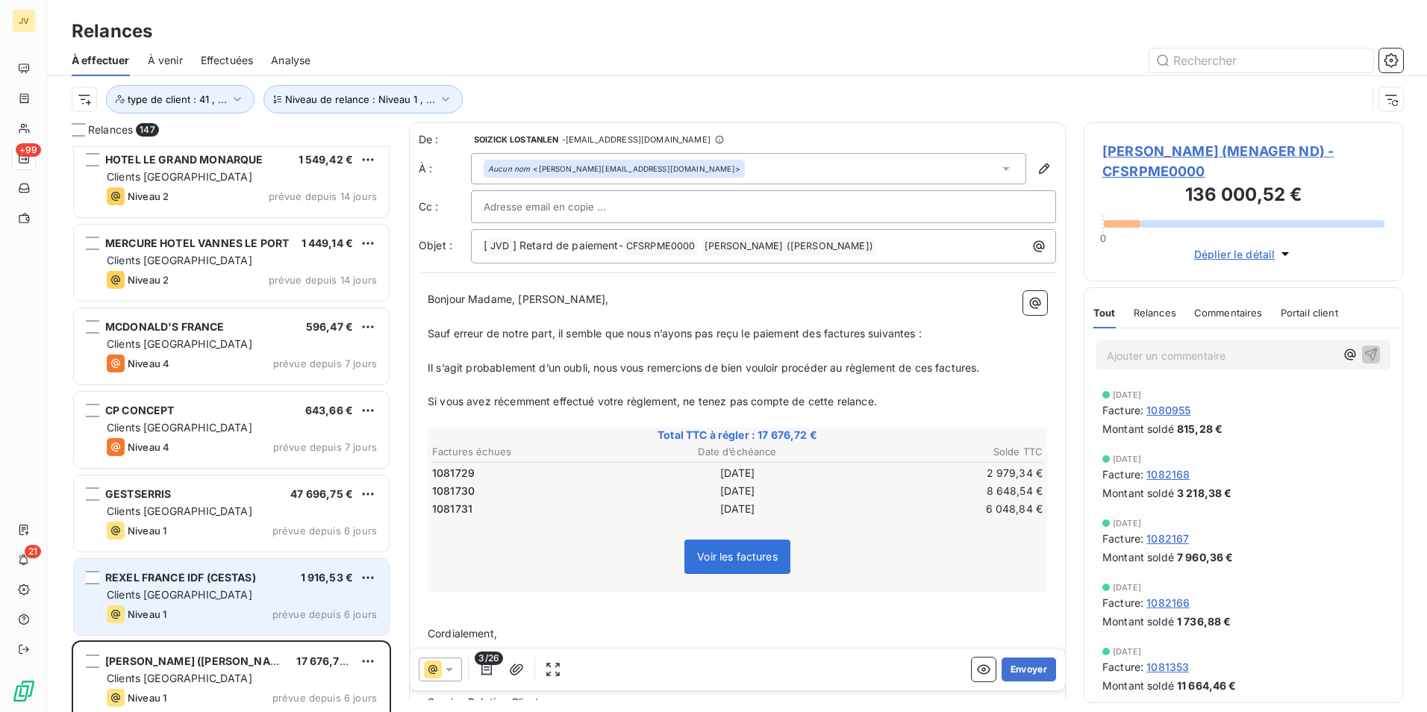
click at [237, 578] on span "REXEL FRANCE IDF (CESTAS)" at bounding box center [180, 577] width 151 height 13
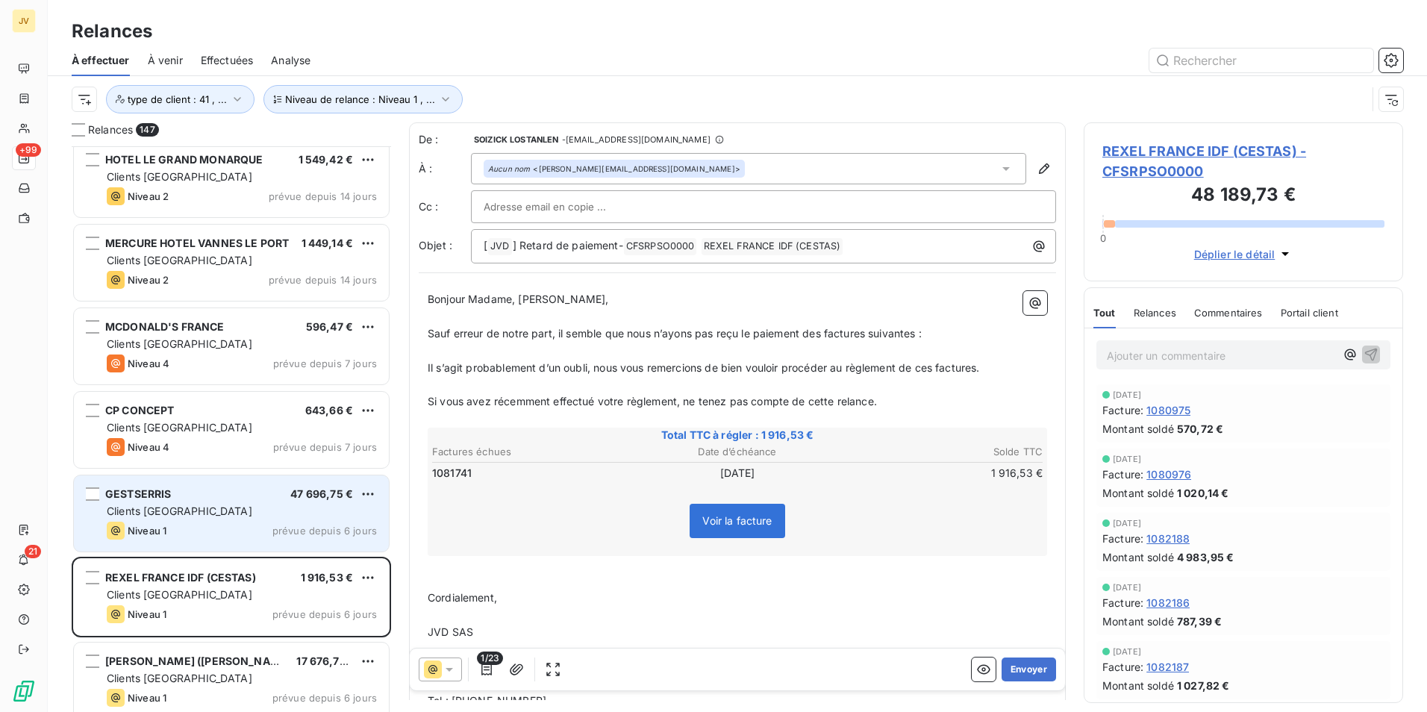
click at [246, 526] on div "Niveau 1 prévue depuis 6 jours" at bounding box center [242, 531] width 270 height 18
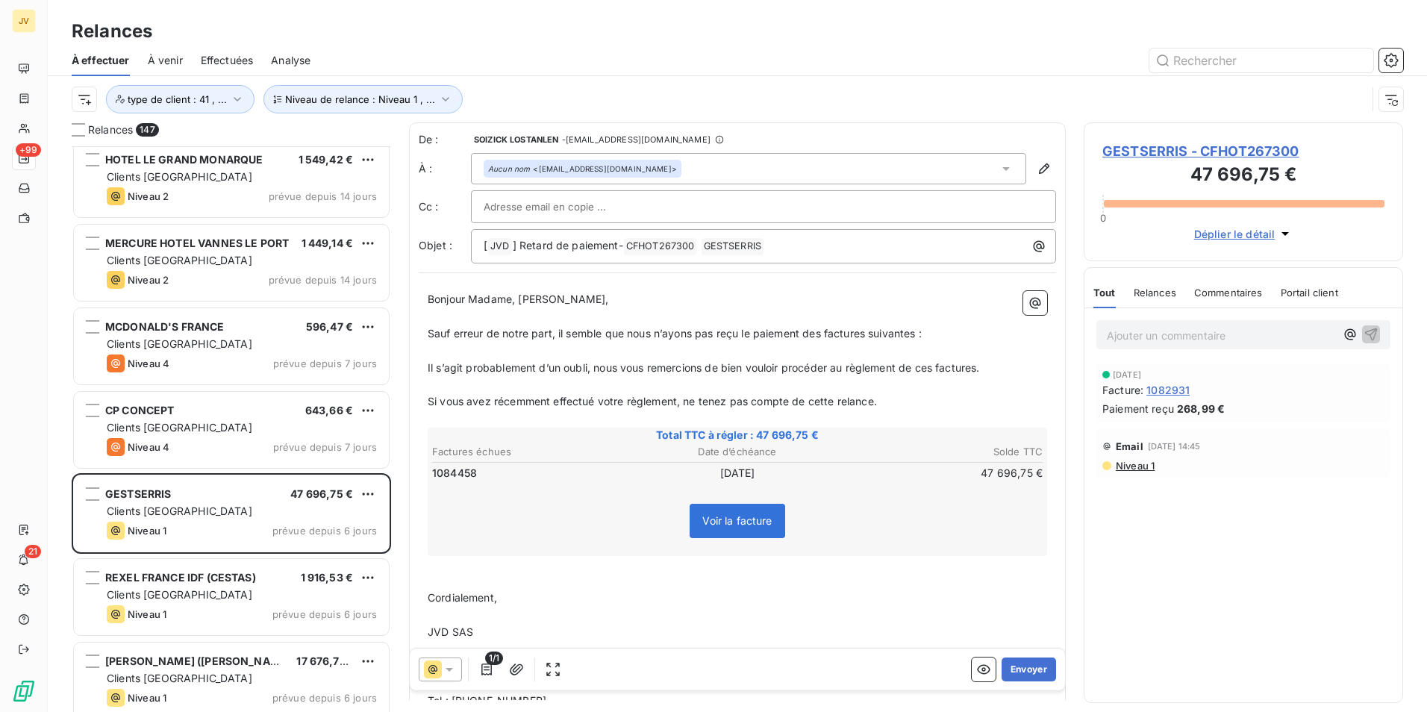
click at [1213, 287] on span "Commentaires" at bounding box center [1228, 293] width 69 height 12
click at [1132, 334] on p "Ajouter un commentaire ﻿" at bounding box center [1221, 335] width 228 height 19
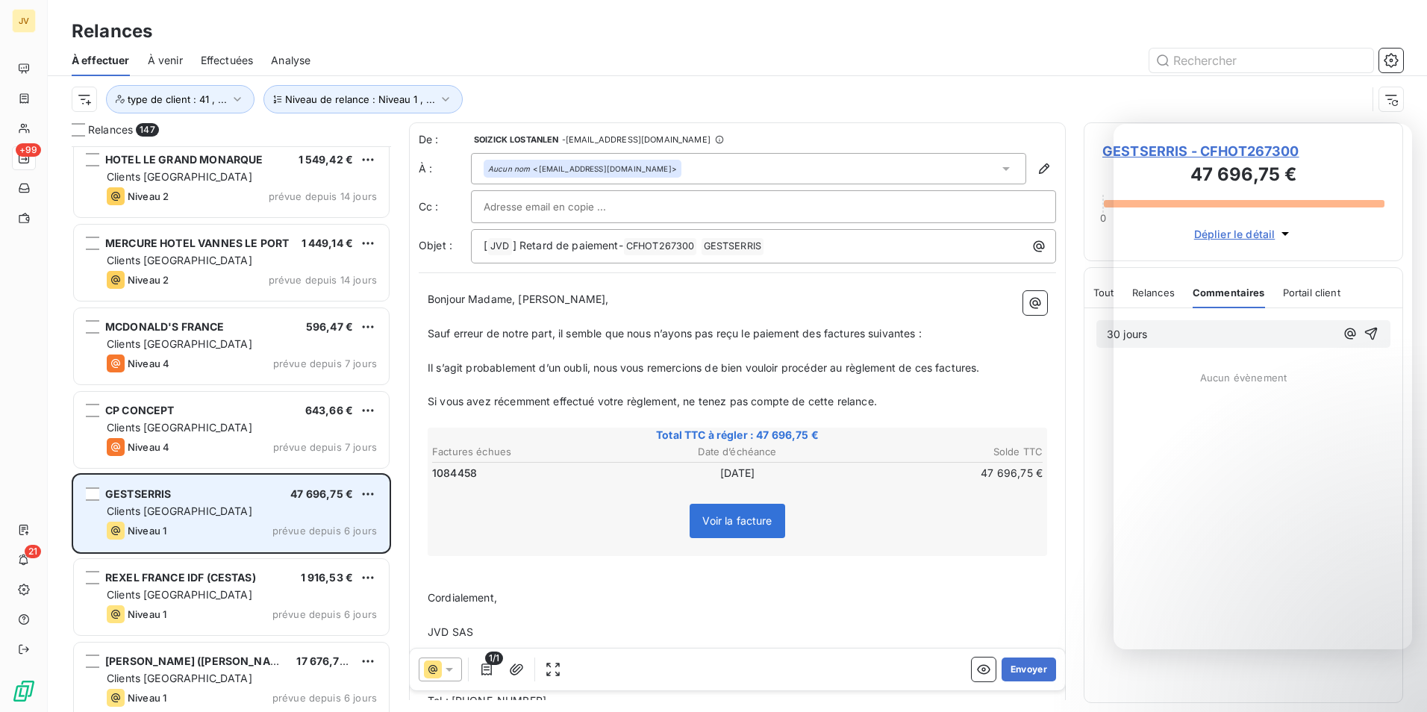
click at [190, 524] on div "Niveau 1 prévue depuis 6 jours" at bounding box center [242, 531] width 270 height 18
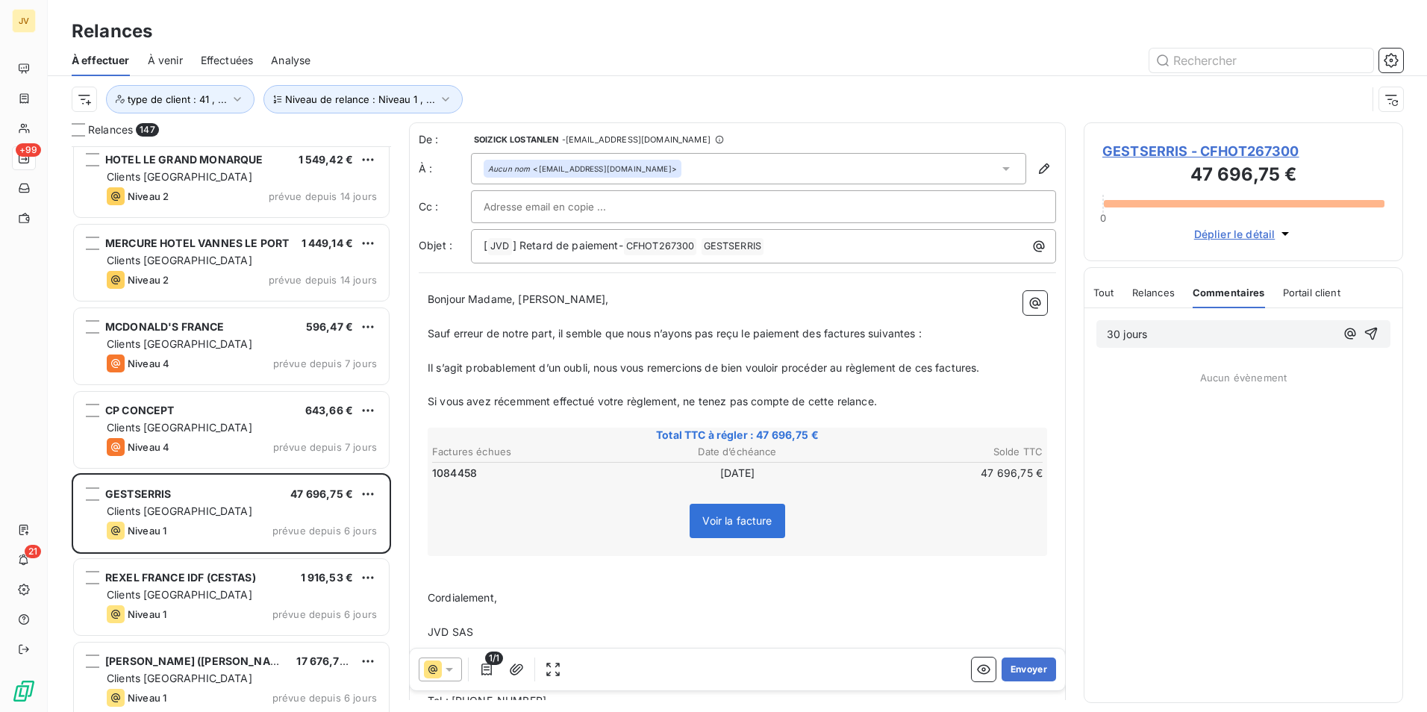
click at [1167, 331] on p "30 jours" at bounding box center [1221, 334] width 228 height 17
click at [1376, 337] on icon "button" at bounding box center [1371, 333] width 15 height 15
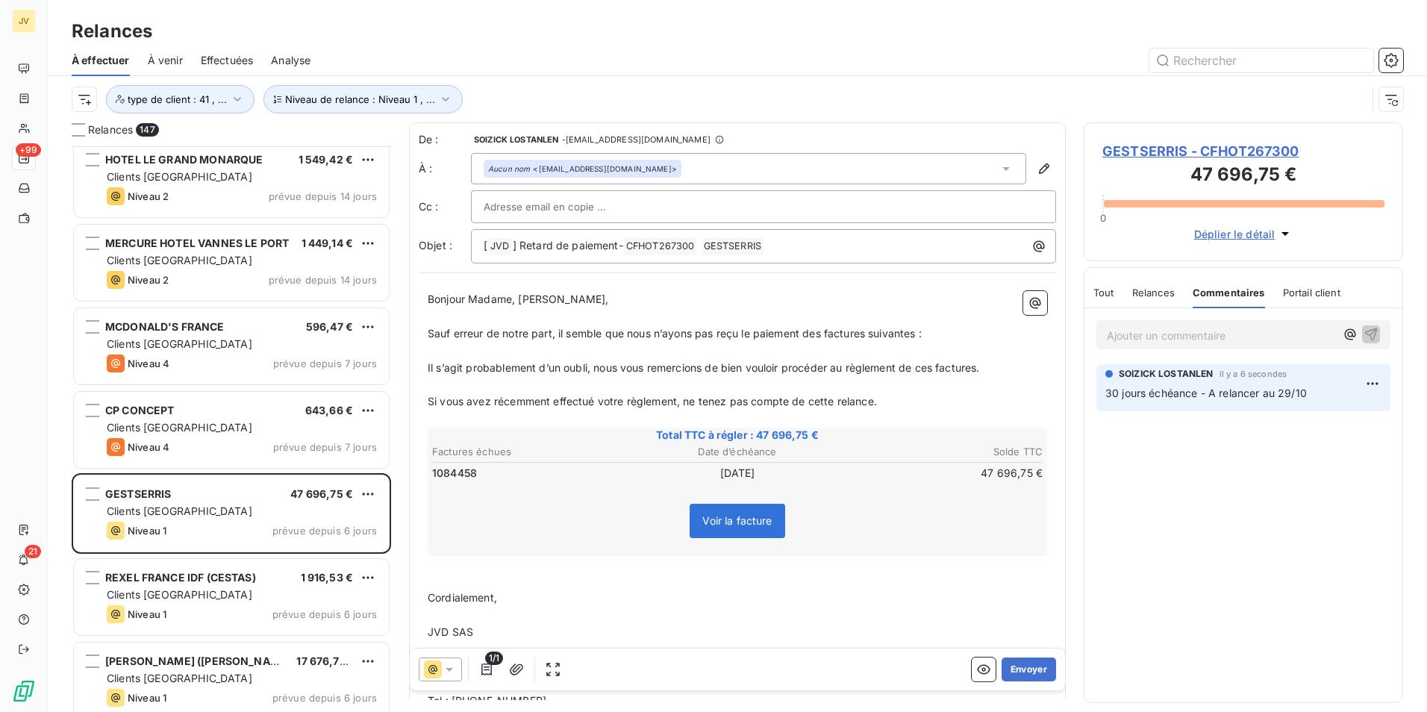
click at [1107, 293] on span "Tout" at bounding box center [1104, 293] width 21 height 12
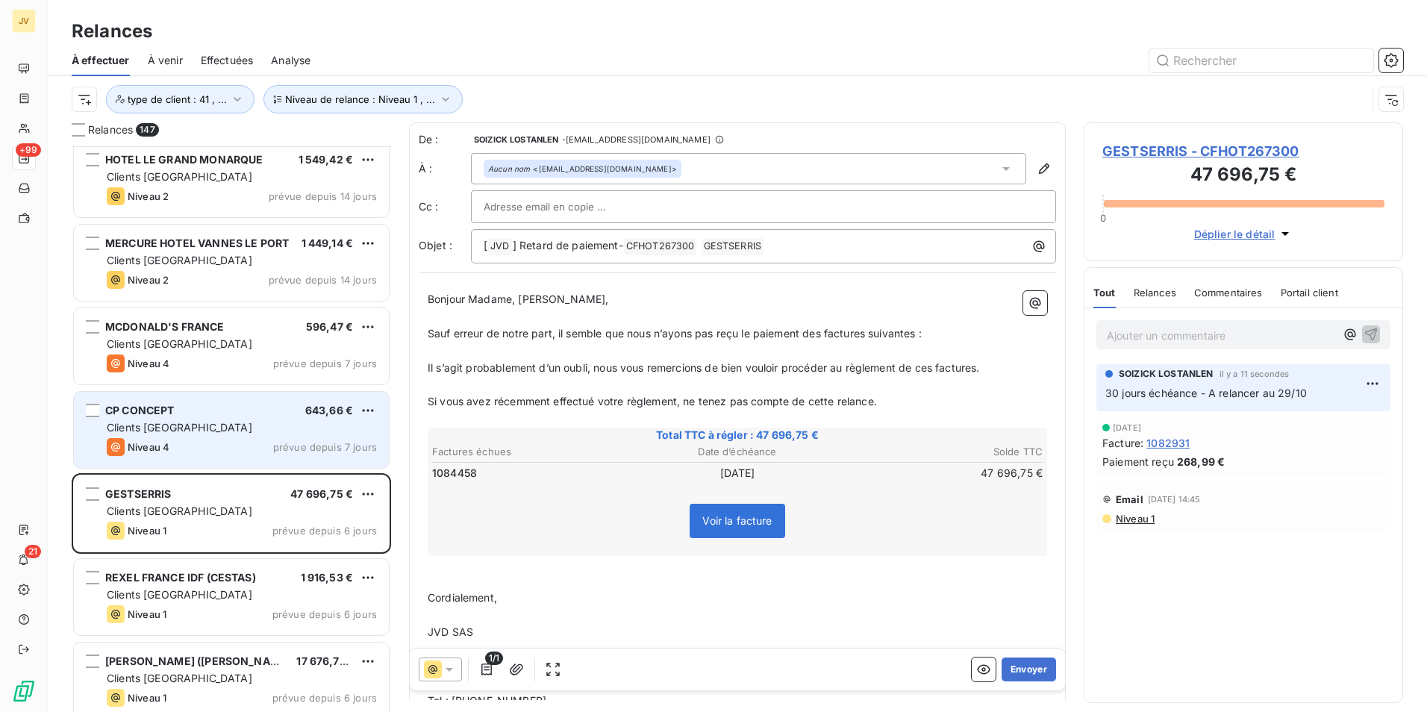
click at [282, 435] on div "CP CONCEPT 643,66 € Clients France Niveau 4 prévue depuis 7 jours" at bounding box center [231, 430] width 315 height 76
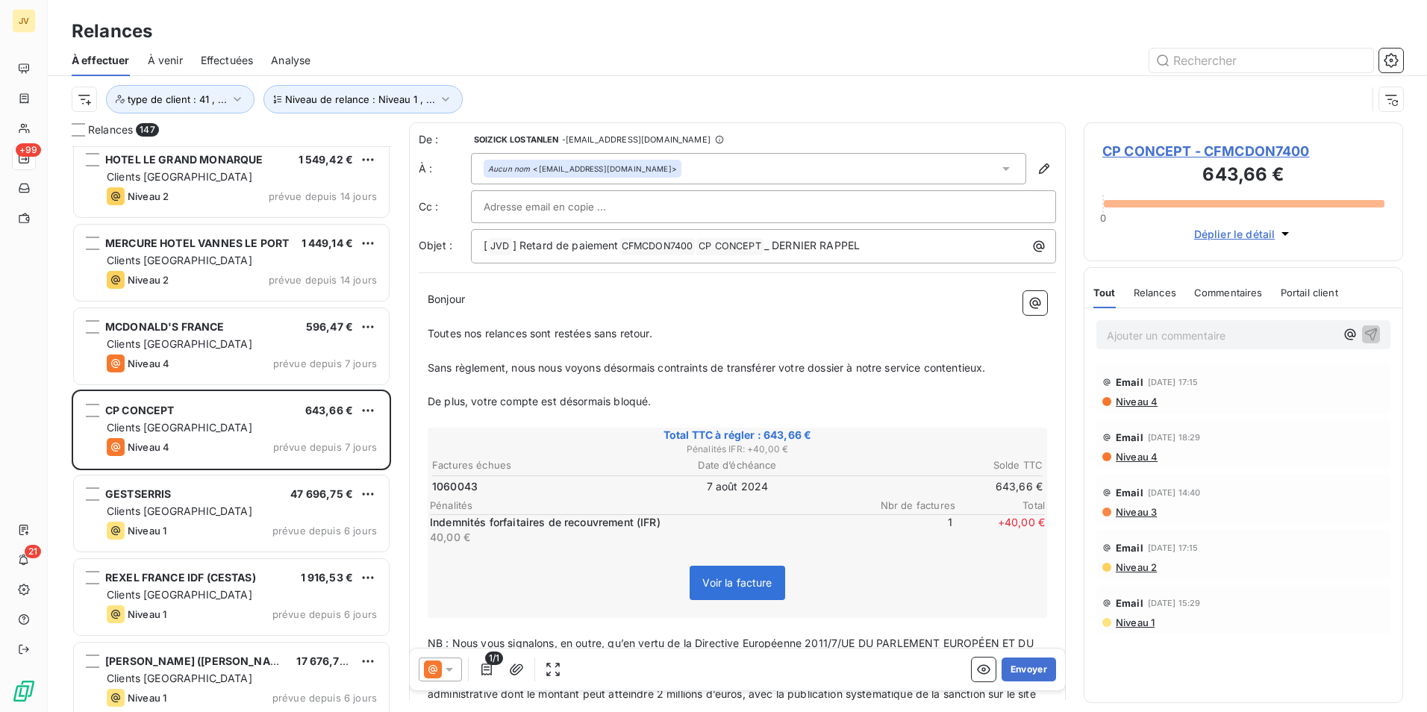
click at [1227, 289] on span "Commentaires" at bounding box center [1228, 293] width 69 height 12
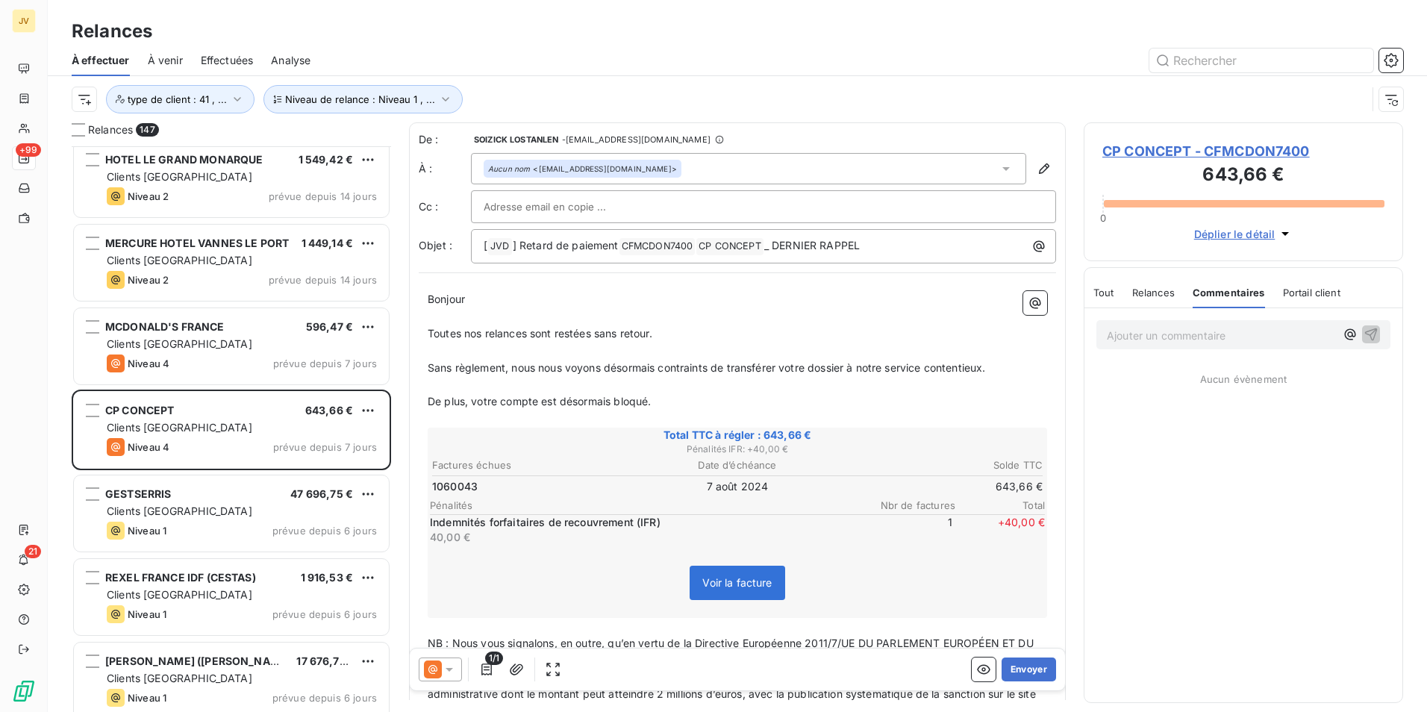
click at [1188, 338] on p "Ajouter un commentaire ﻿" at bounding box center [1221, 335] width 228 height 19
drag, startPoint x: 1374, startPoint y: 334, endPoint x: 1340, endPoint y: 372, distance: 50.7
click at [1376, 334] on icon "button" at bounding box center [1371, 333] width 15 height 15
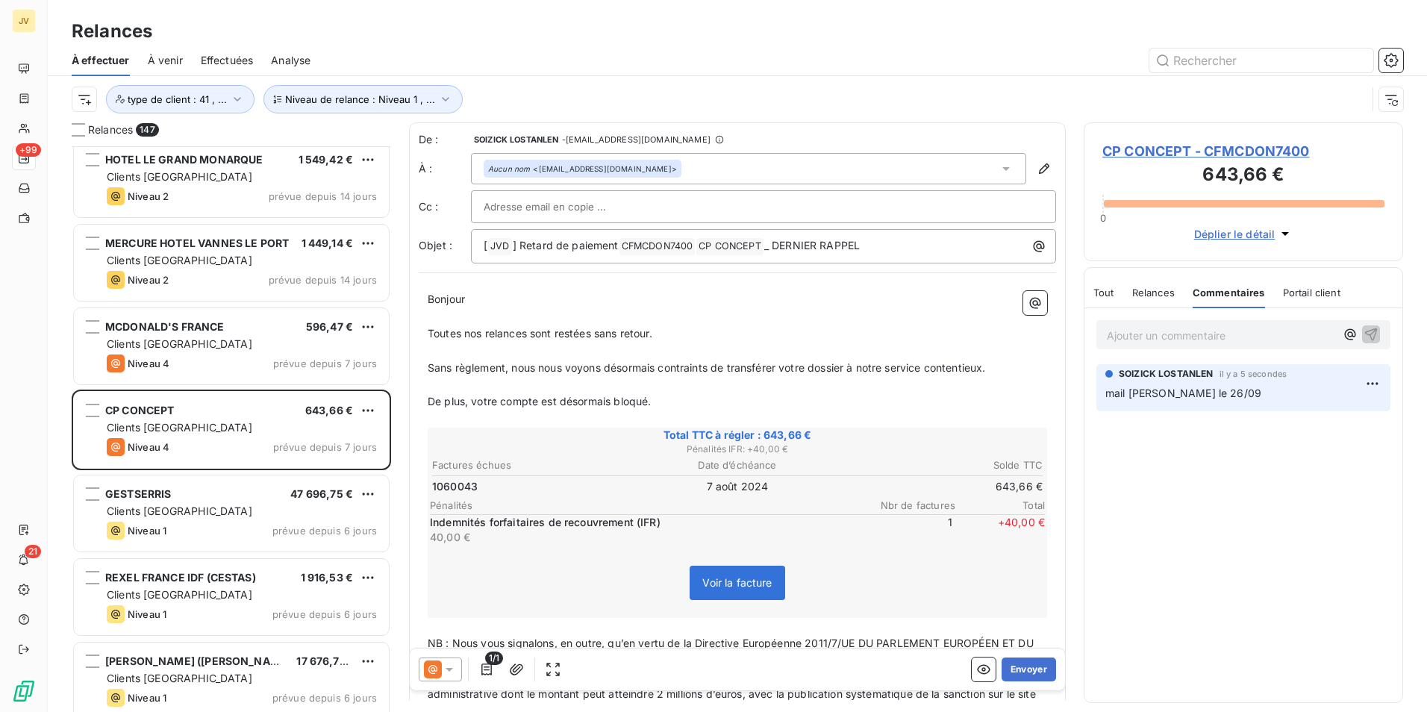
click at [1109, 293] on span "Tout" at bounding box center [1104, 293] width 21 height 12
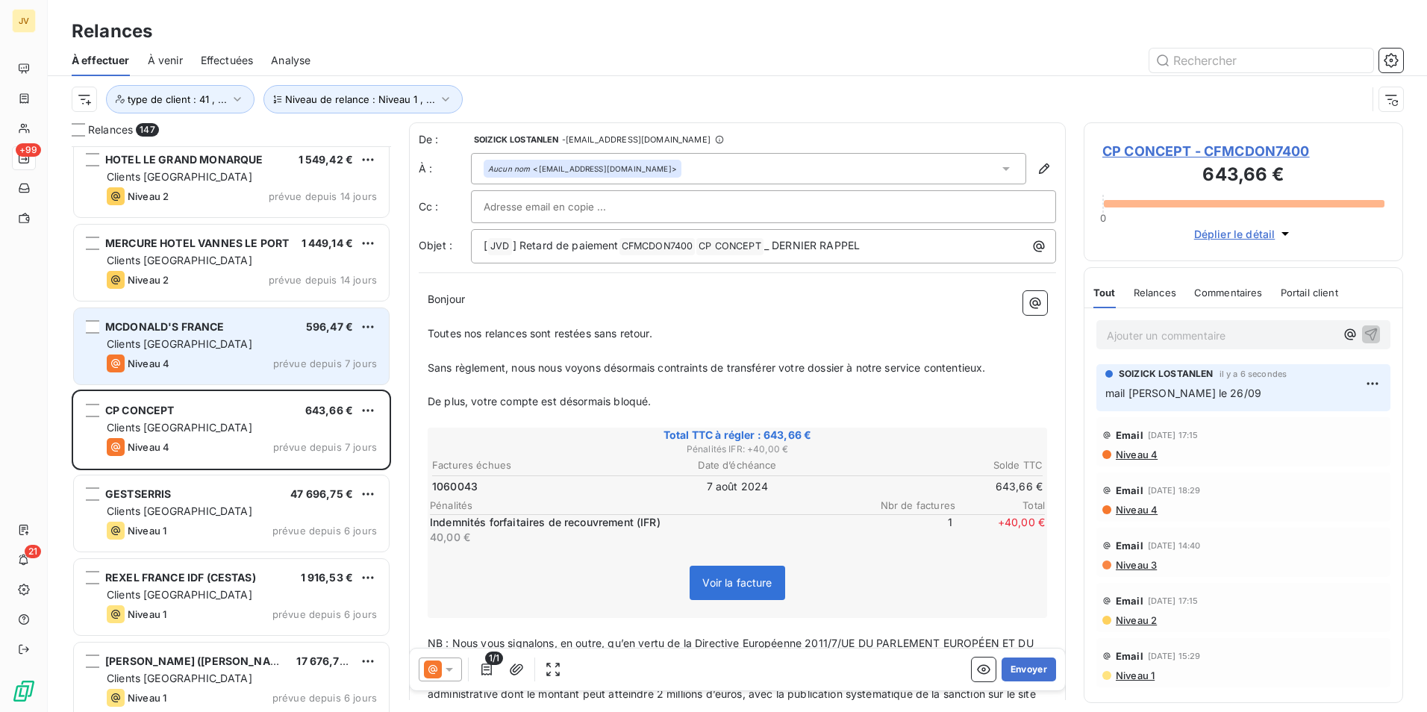
click at [218, 339] on div "Clients [GEOGRAPHIC_DATA]" at bounding box center [242, 344] width 270 height 15
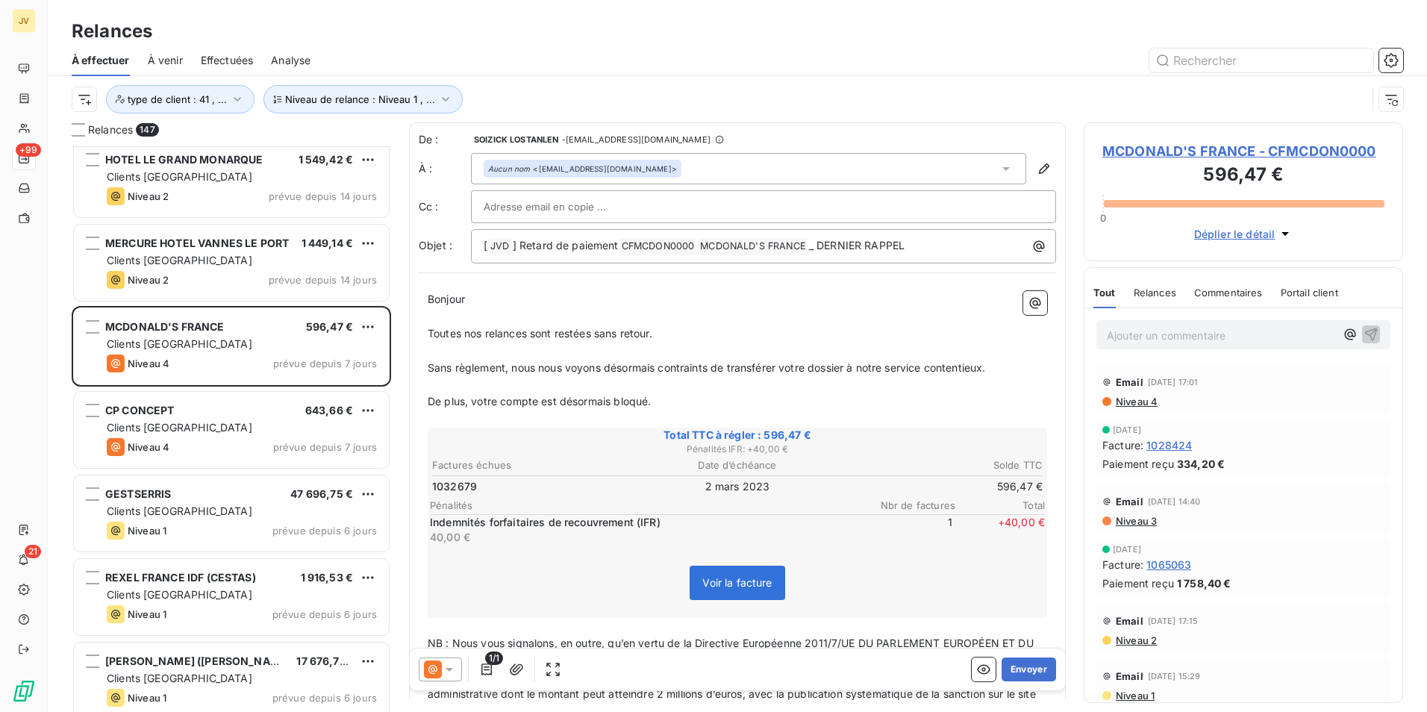
drag, startPoint x: 1224, startPoint y: 296, endPoint x: 1185, endPoint y: 346, distance: 63.3
click at [1224, 296] on span "Commentaires" at bounding box center [1228, 293] width 69 height 12
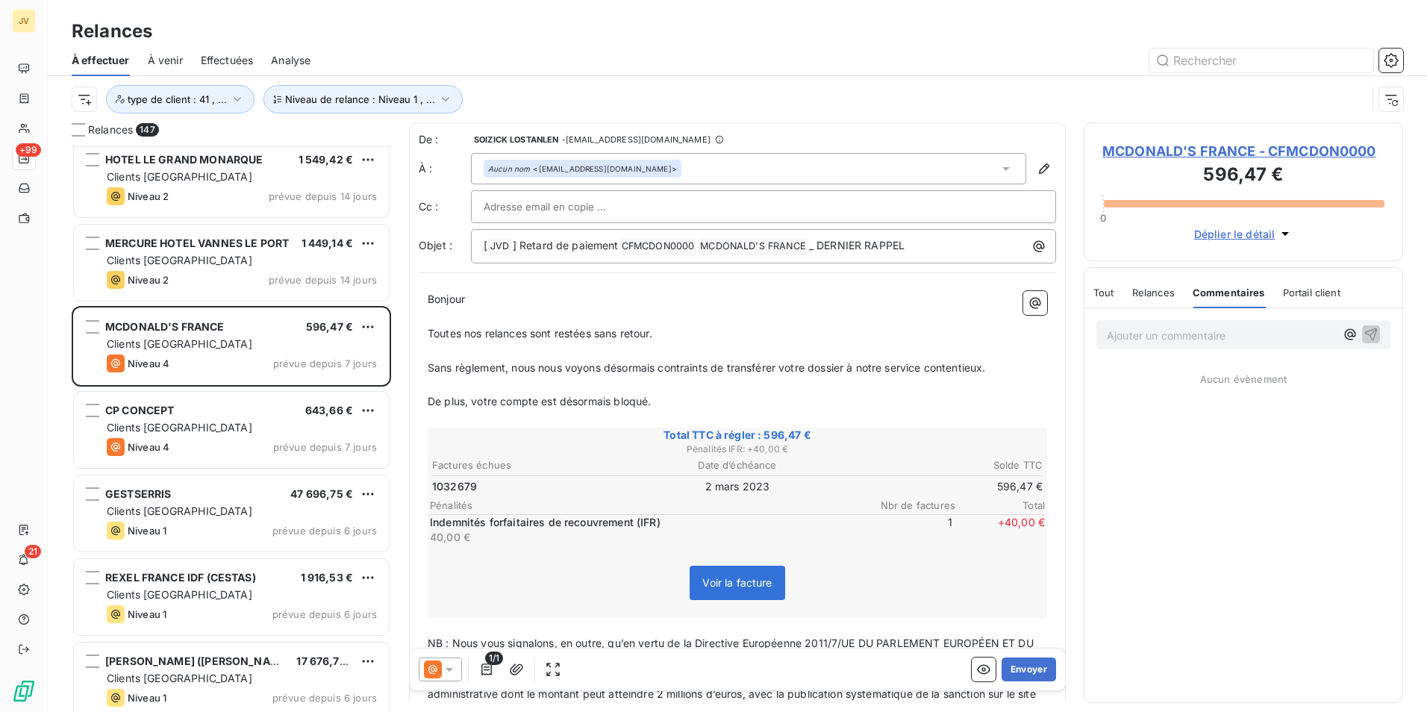
click at [1144, 333] on p "Ajouter un commentaire ﻿" at bounding box center [1221, 335] width 228 height 19
click at [1374, 328] on icon "button" at bounding box center [1371, 334] width 13 height 13
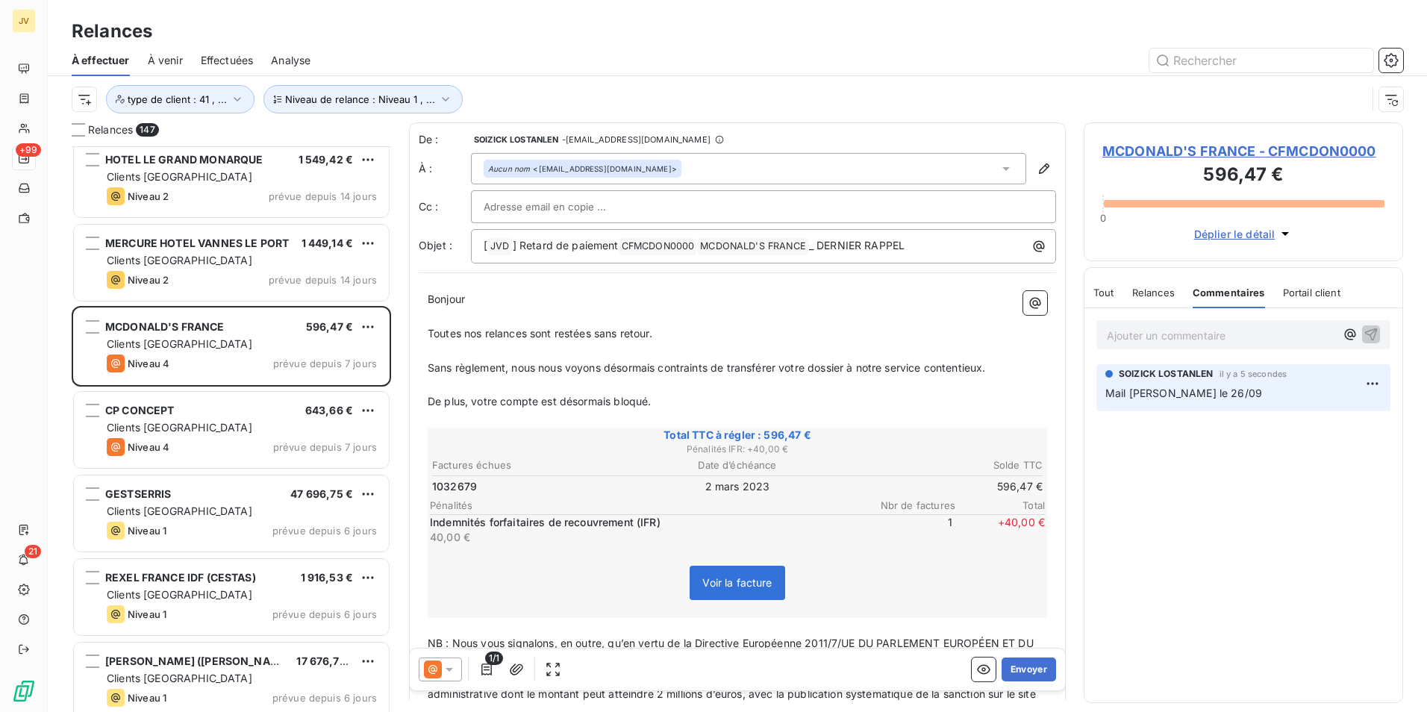
click at [1117, 290] on div "Tout Relances Commentaires Portail client" at bounding box center [1217, 292] width 247 height 31
click at [1112, 291] on span "Tout" at bounding box center [1104, 293] width 21 height 12
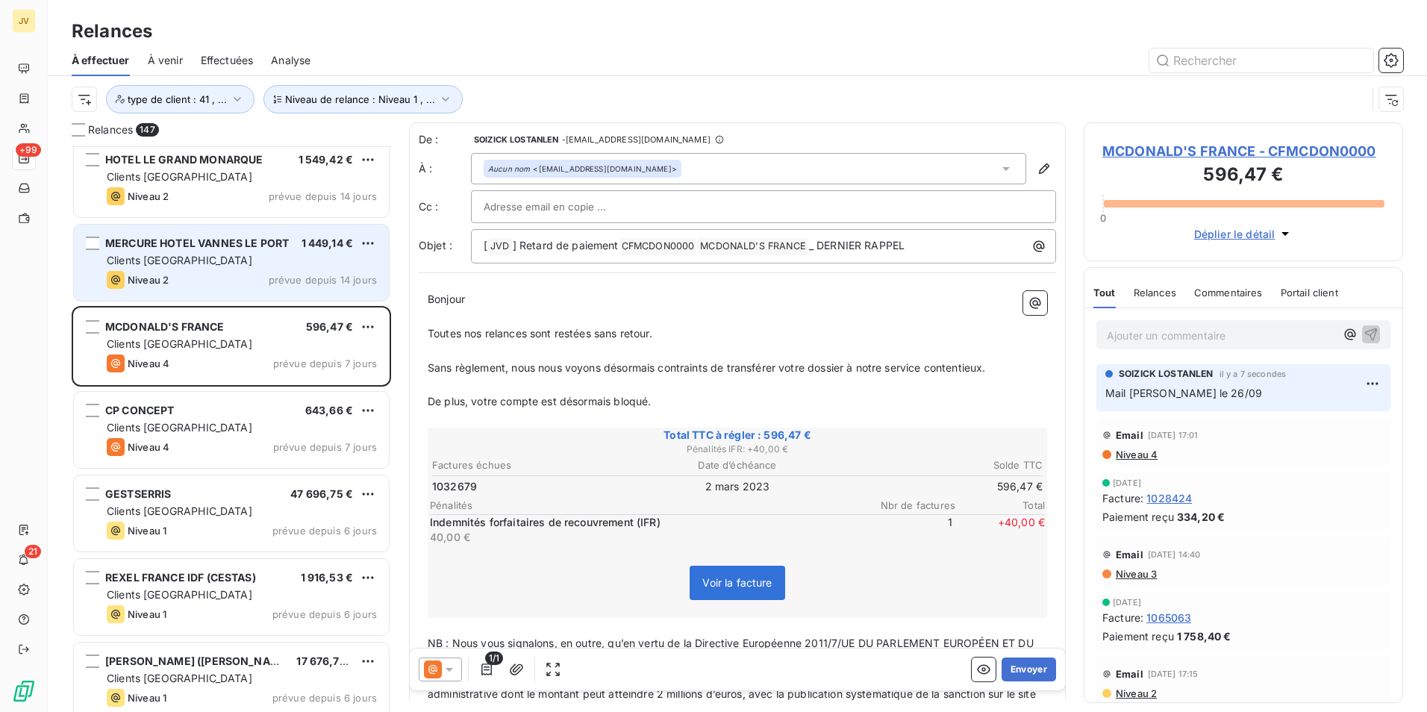
click at [195, 276] on div "Niveau 2 prévue depuis 14 jours" at bounding box center [242, 280] width 270 height 18
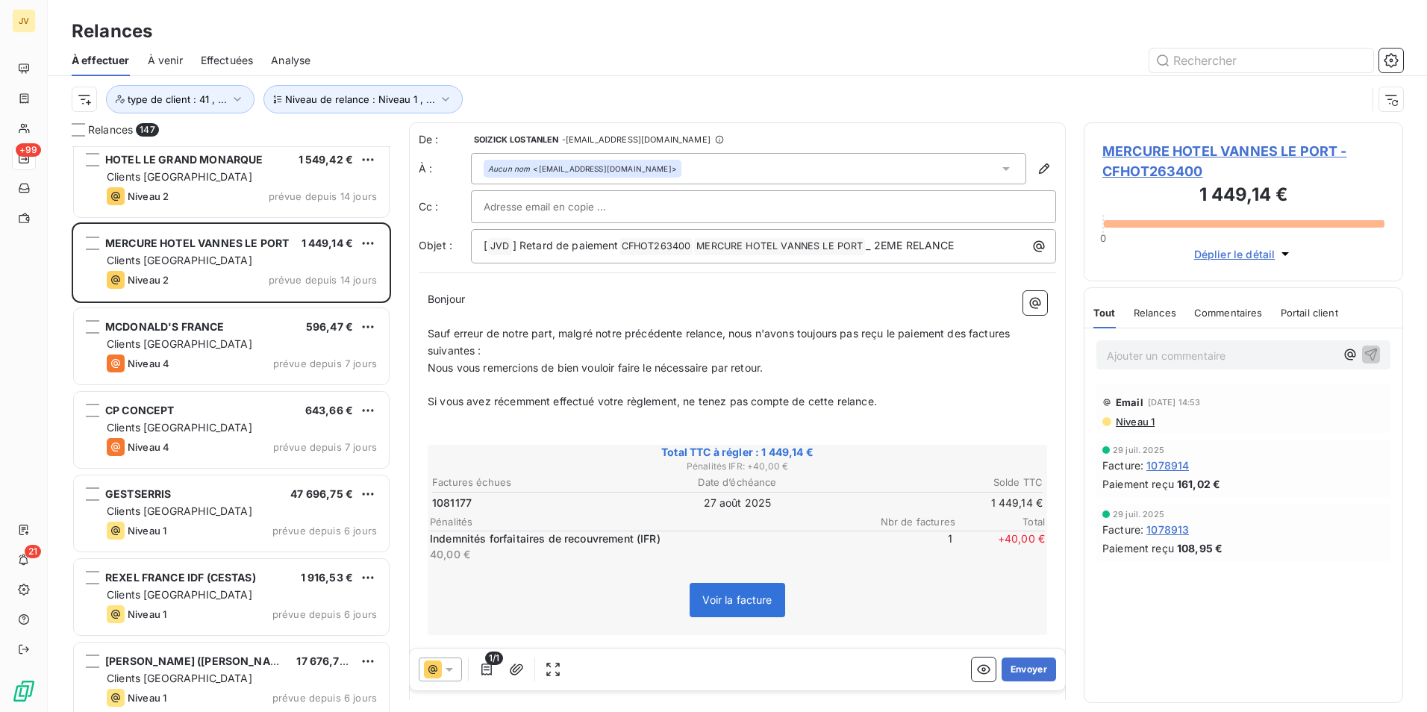
click at [1158, 318] on span "Relances" at bounding box center [1155, 313] width 43 height 12
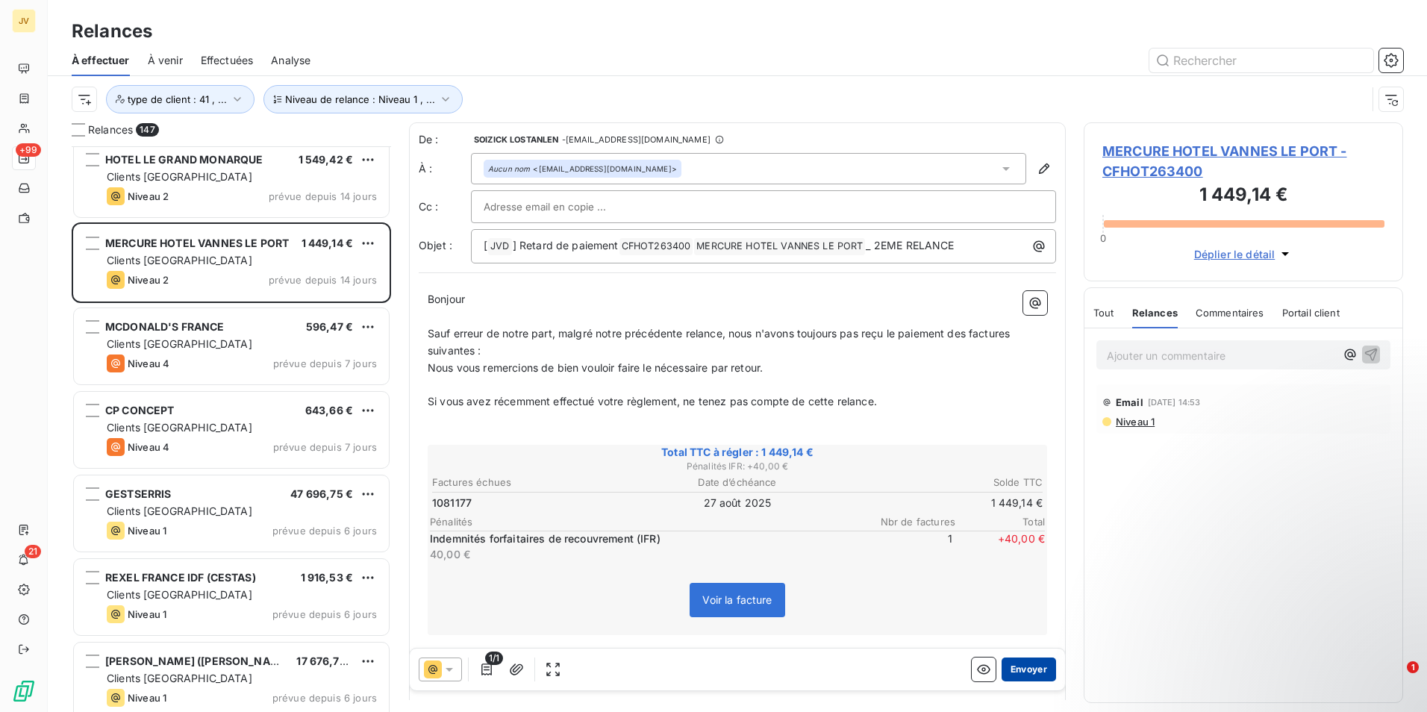
click at [1023, 663] on button "Envoyer" at bounding box center [1029, 670] width 54 height 24
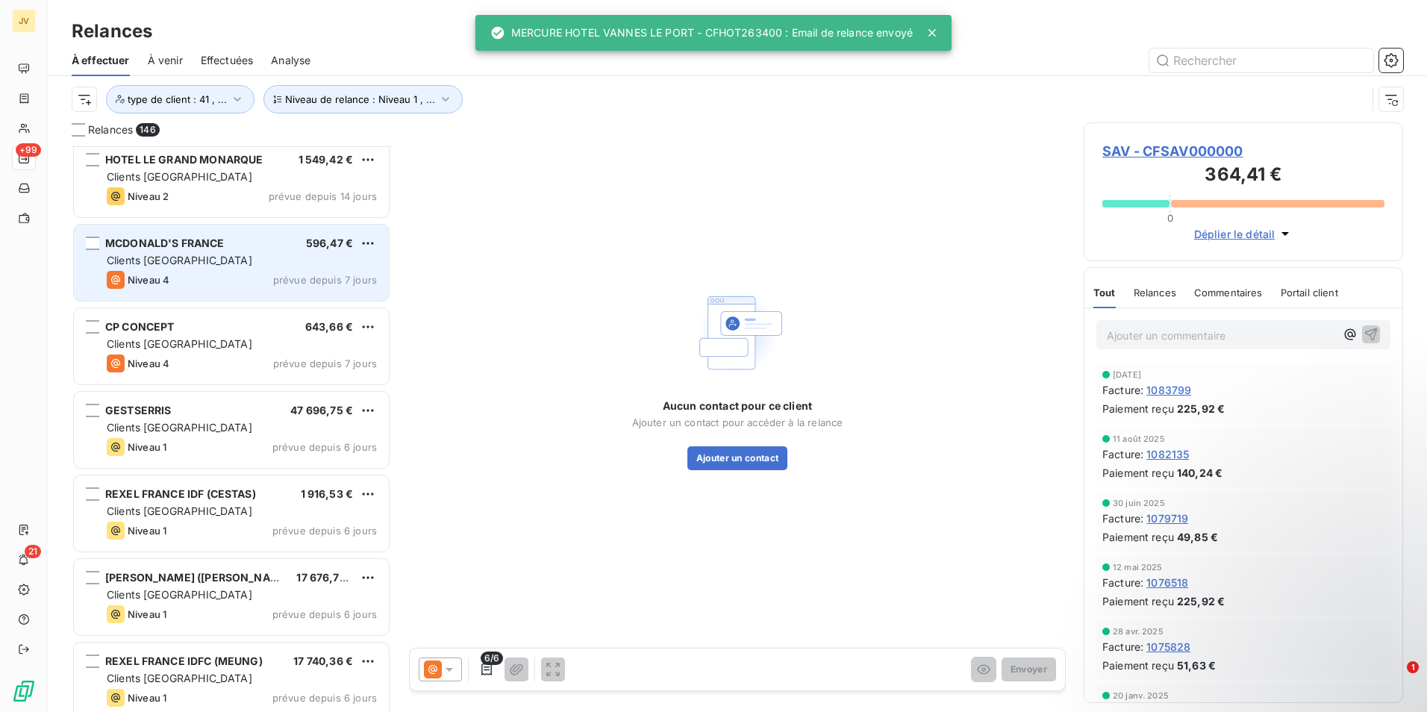
click at [206, 277] on div "Niveau 4 prévue depuis 7 jours" at bounding box center [242, 280] width 270 height 18
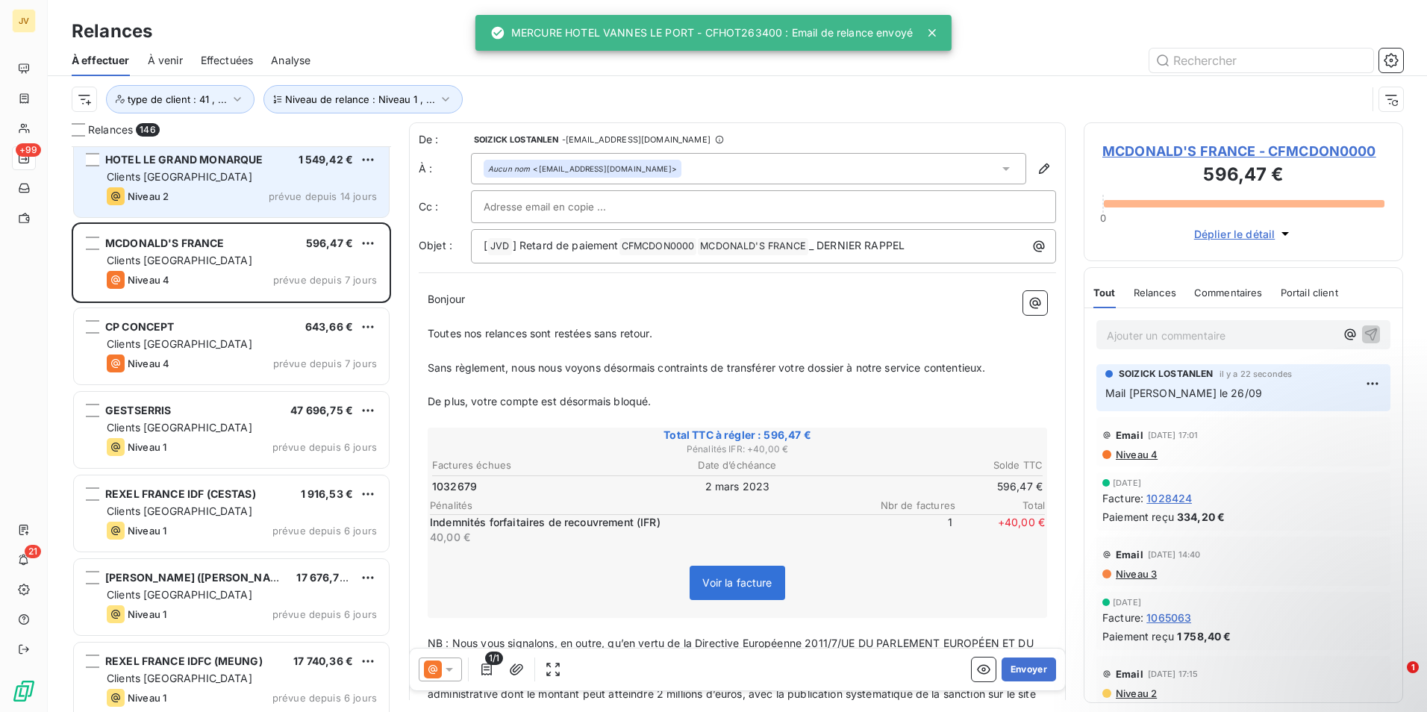
click at [183, 182] on div "Clients [GEOGRAPHIC_DATA]" at bounding box center [242, 176] width 270 height 15
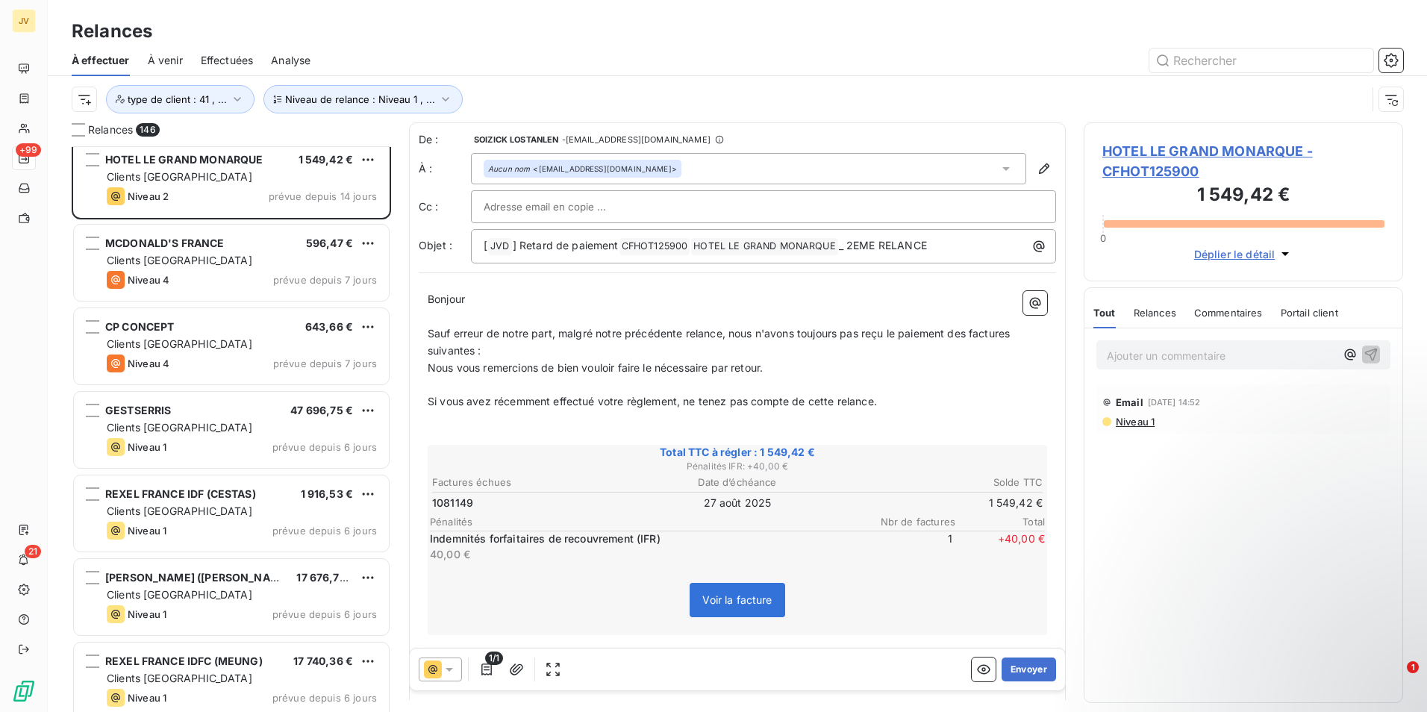
click at [1163, 316] on span "Relances" at bounding box center [1155, 313] width 43 height 12
click at [1027, 670] on button "Envoyer" at bounding box center [1029, 670] width 54 height 24
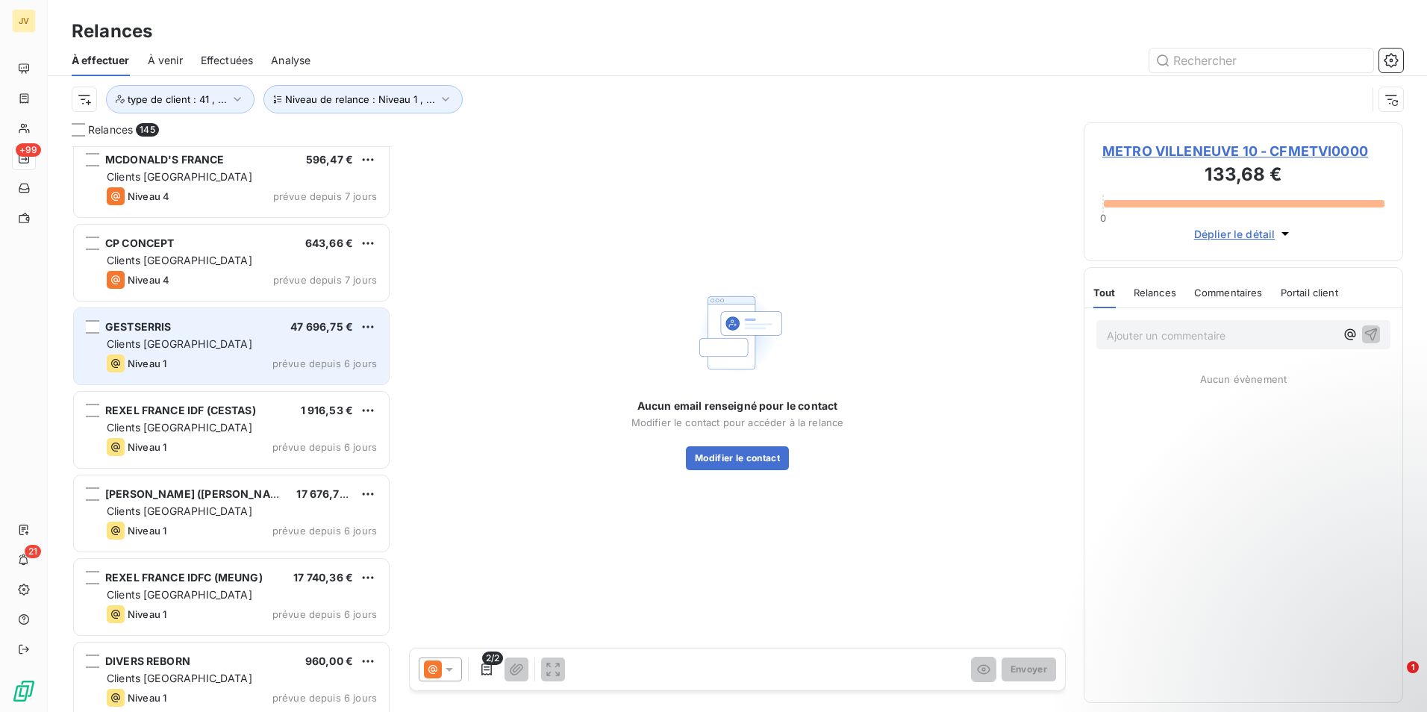
scroll to position [11053, 0]
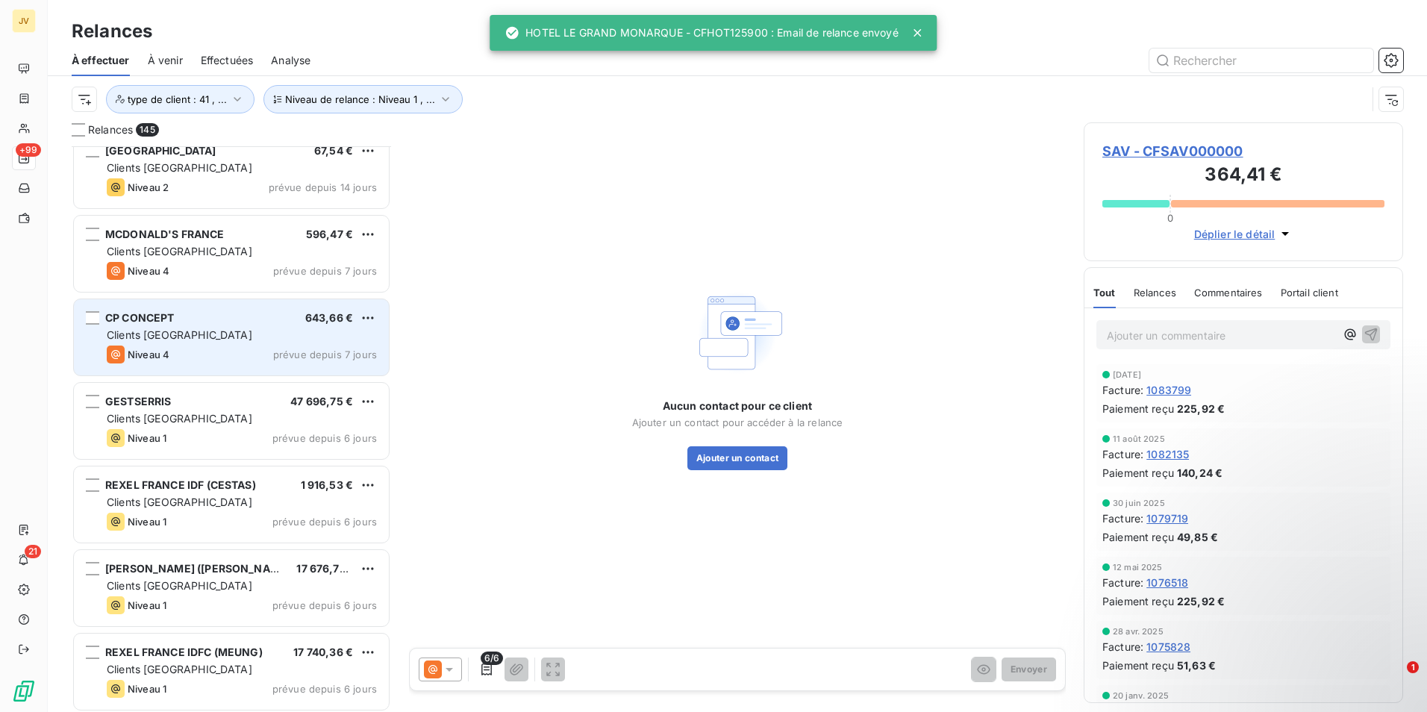
click at [261, 349] on div "Niveau 4 prévue depuis 7 jours" at bounding box center [242, 355] width 270 height 18
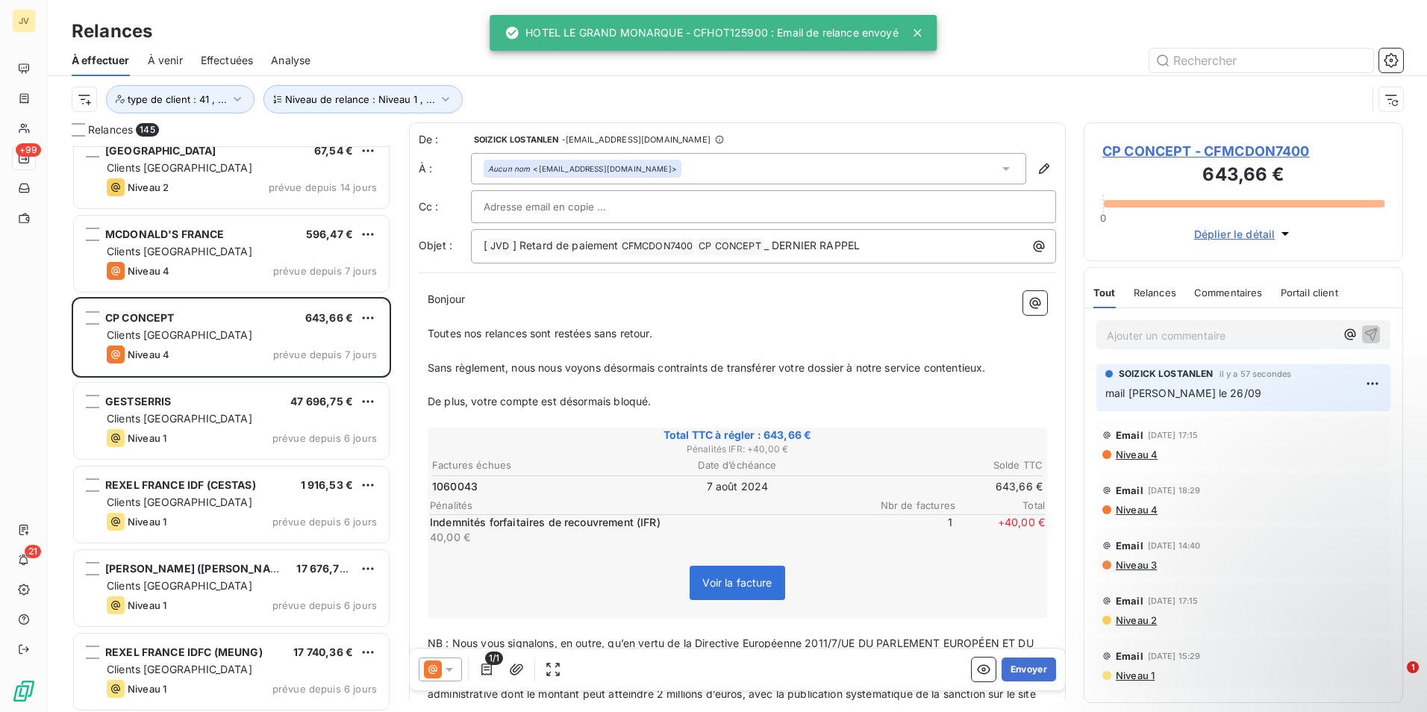
click at [246, 293] on div "MCDONALD'S FRANCE 596,47 € Clients France Niveau 4 prévue depuis 7 jours" at bounding box center [231, 255] width 319 height 84
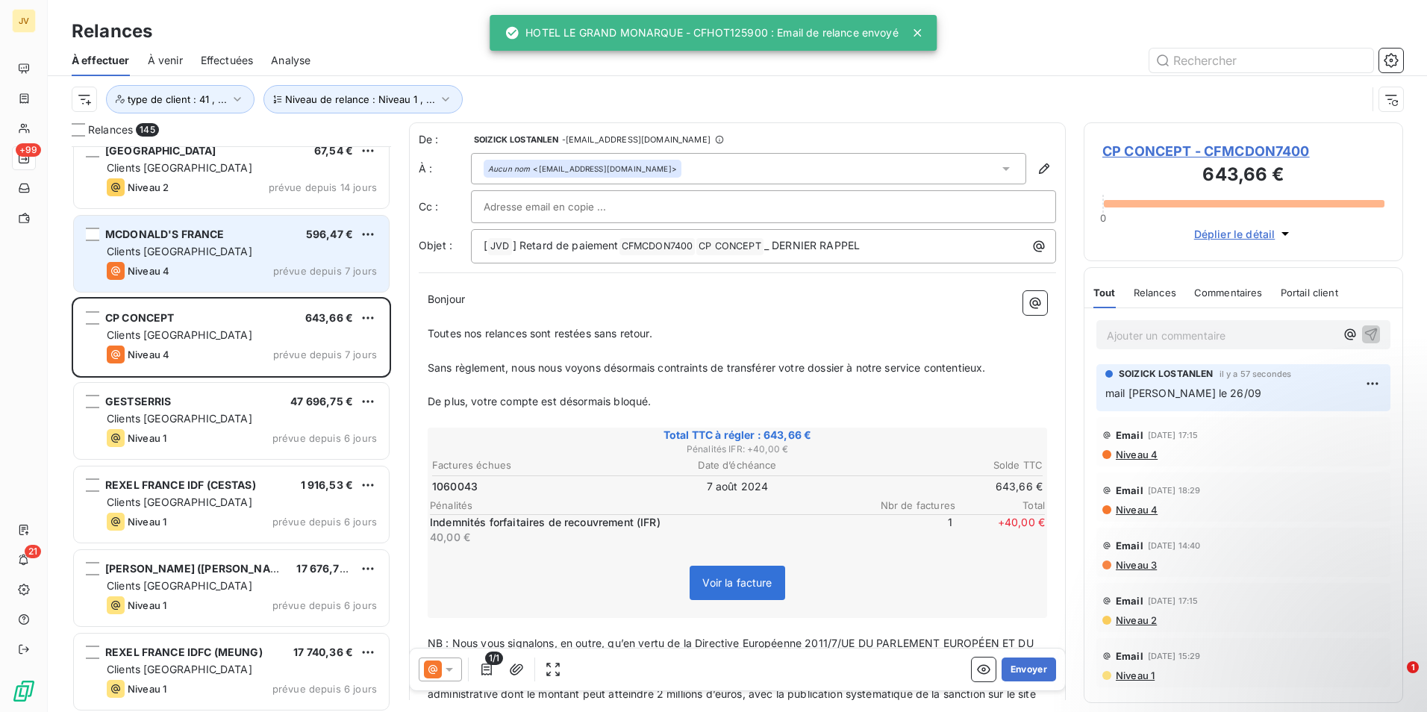
click at [249, 267] on div "Niveau 4 prévue depuis 7 jours" at bounding box center [242, 271] width 270 height 18
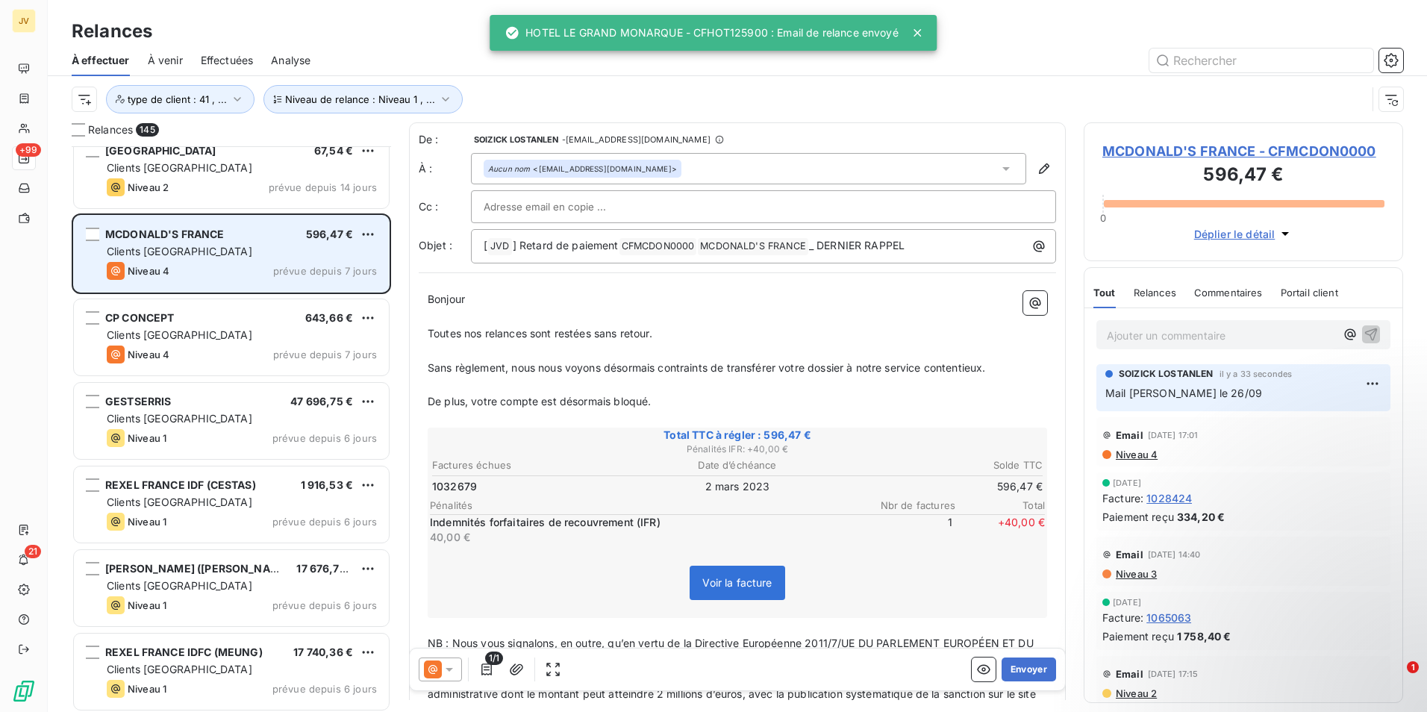
scroll to position [10904, 0]
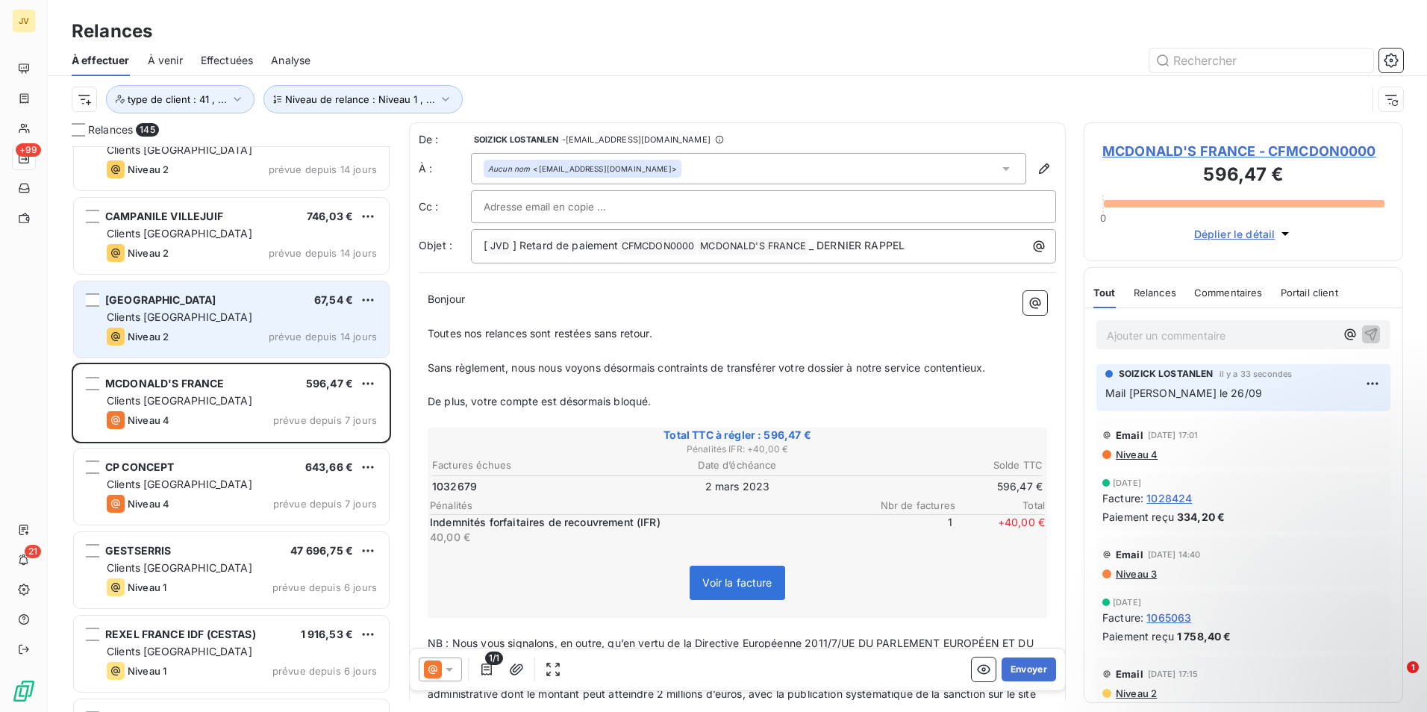
click at [216, 306] on div "[GEOGRAPHIC_DATA]" at bounding box center [160, 300] width 111 height 15
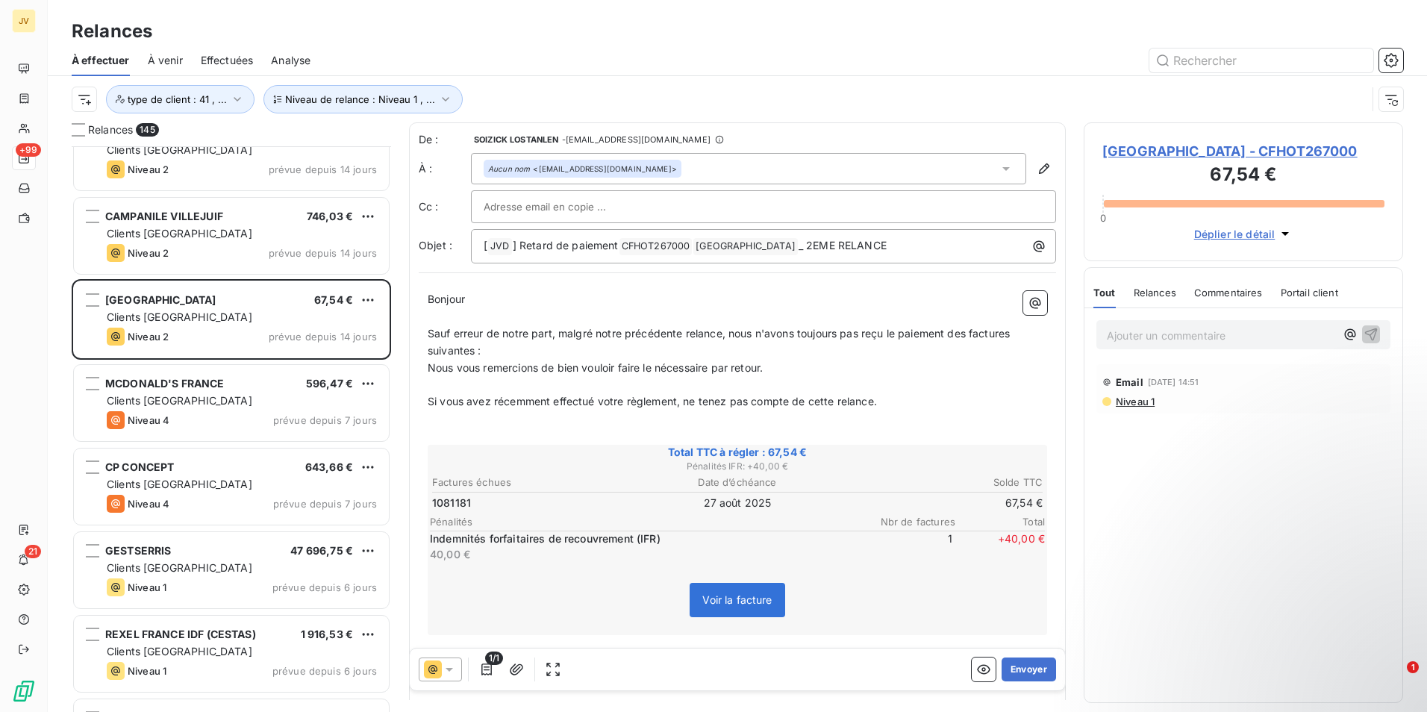
click at [1153, 299] on span "Relances" at bounding box center [1155, 293] width 43 height 12
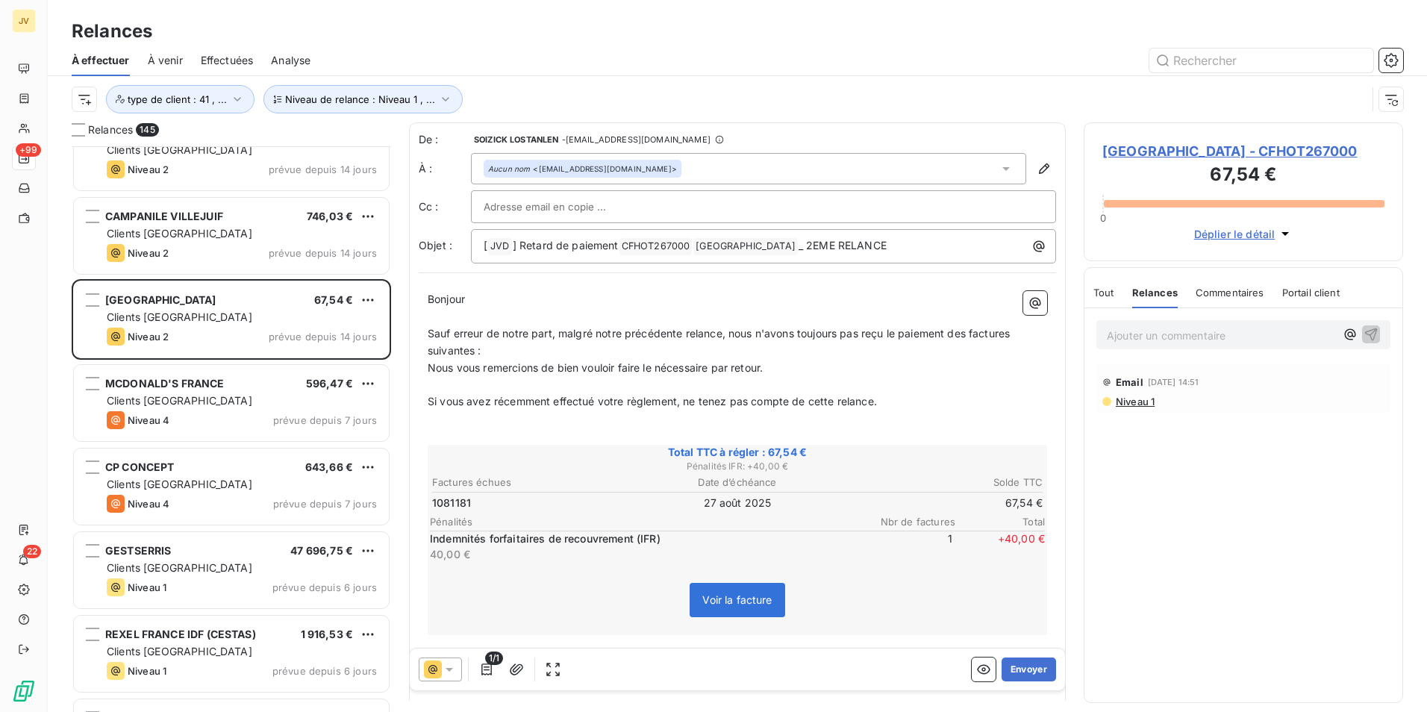
click at [1162, 299] on span "Relances" at bounding box center [1155, 293] width 46 height 12
click at [423, 668] on div at bounding box center [440, 670] width 43 height 24
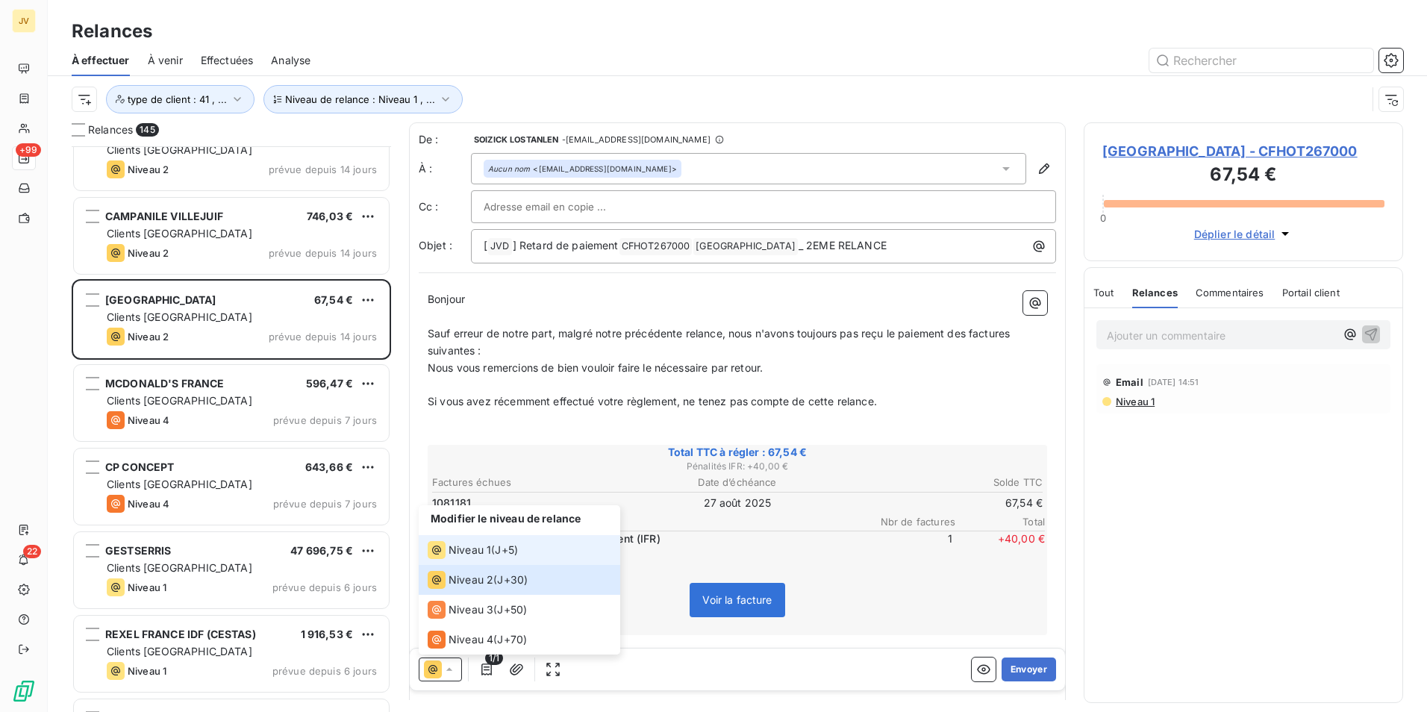
click at [472, 543] on span "Niveau 1" at bounding box center [470, 550] width 43 height 15
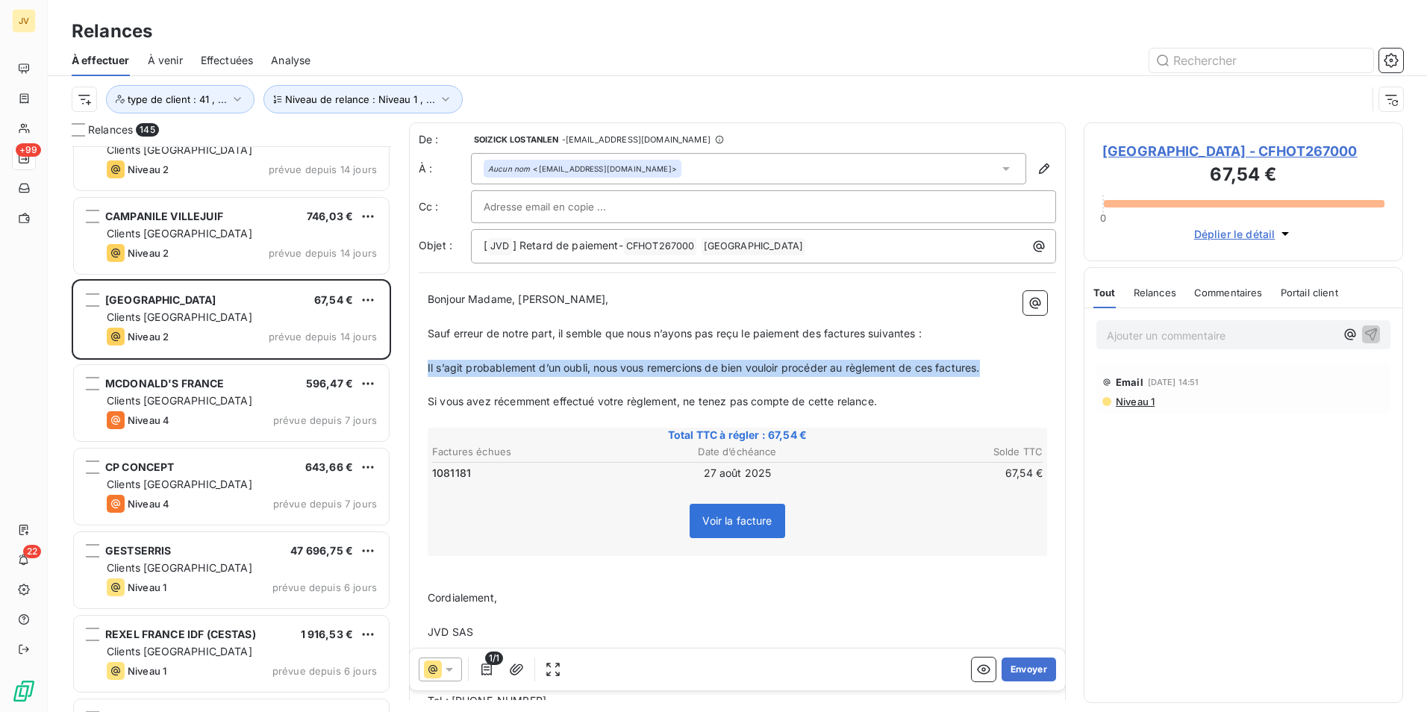
drag, startPoint x: 988, startPoint y: 367, endPoint x: 421, endPoint y: 365, distance: 566.6
click at [421, 365] on div "Bonjour Madame, Monsieur, ﻿ Sauf erreur de notre part, il semble que nous n’ayo…" at bounding box center [737, 551] width 637 height 539
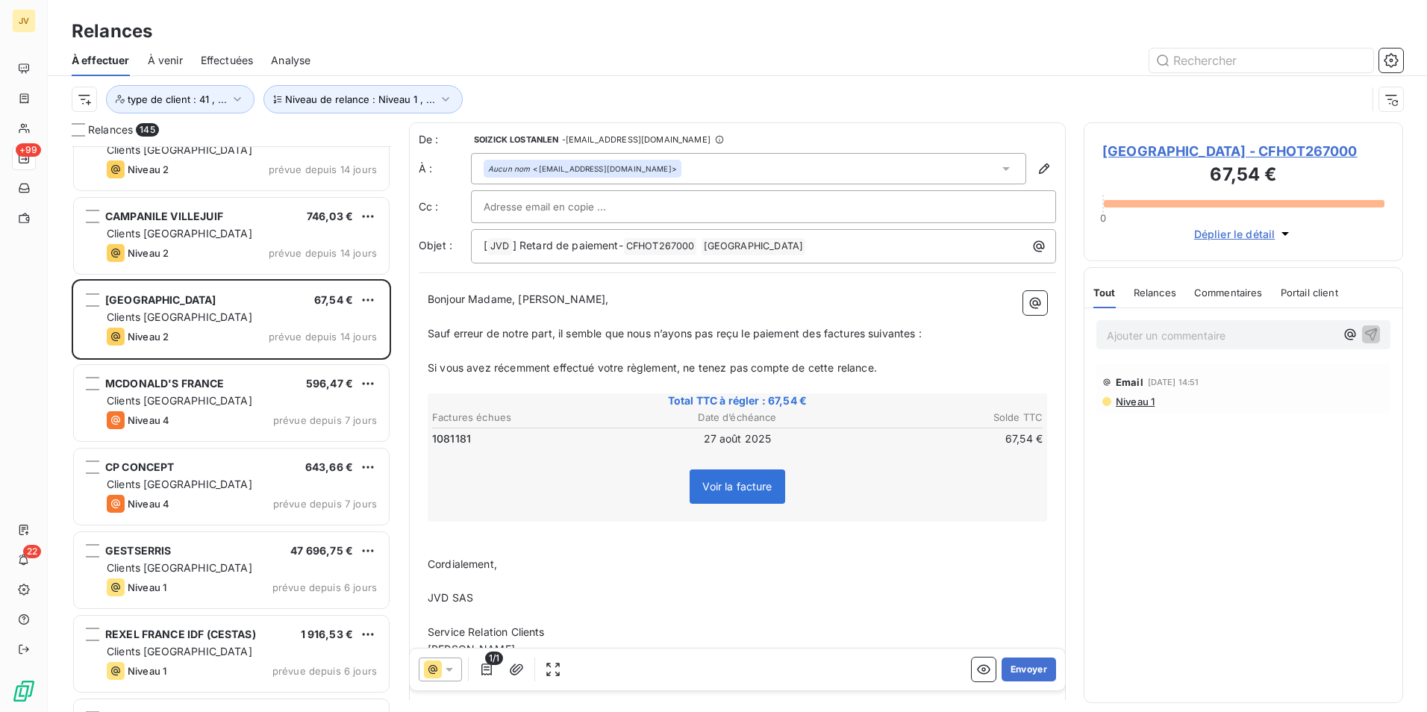
click at [558, 331] on span "Sauf erreur de notre part, il semble que nous n’ayons pas reçu le paiement des …" at bounding box center [675, 333] width 494 height 13
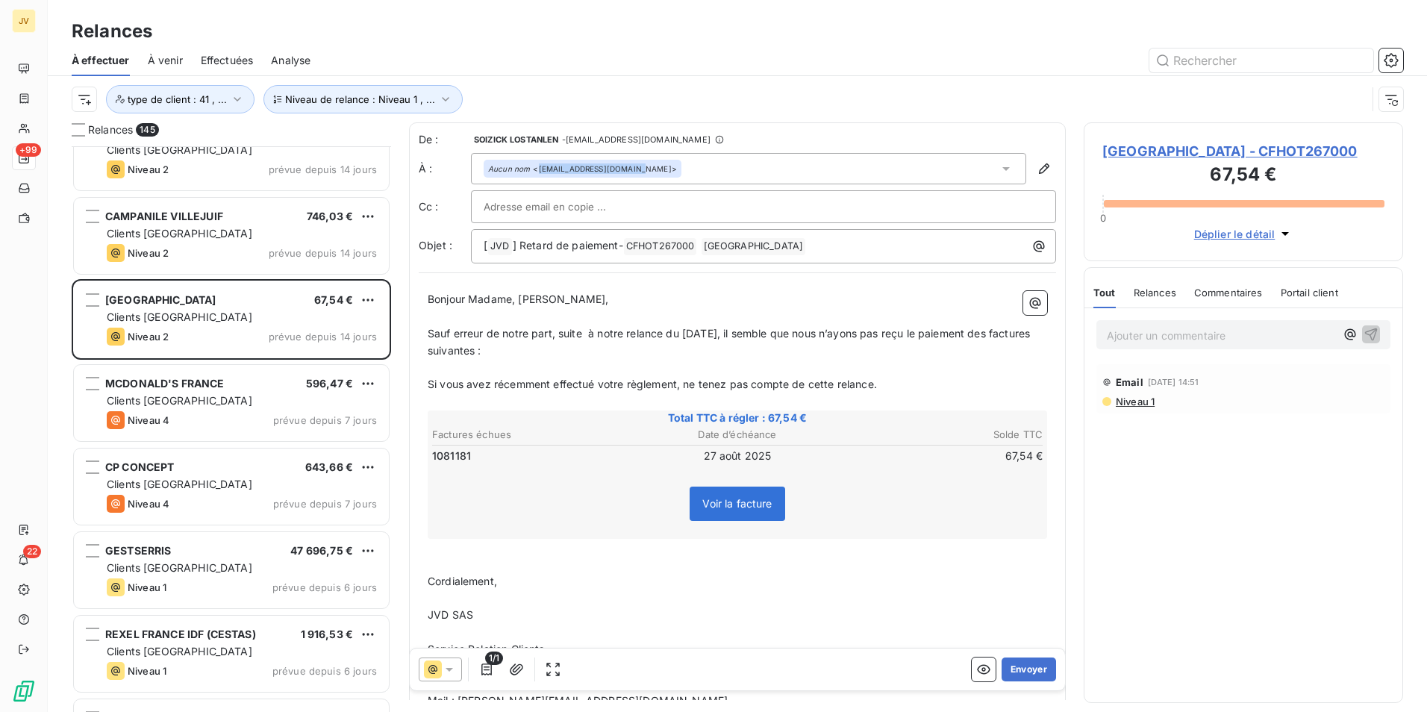
drag, startPoint x: 537, startPoint y: 169, endPoint x: 631, endPoint y: 171, distance: 93.3
click at [631, 171] on div "Aucun nom <[EMAIL_ADDRESS][DOMAIN_NAME]>" at bounding box center [582, 168] width 189 height 10
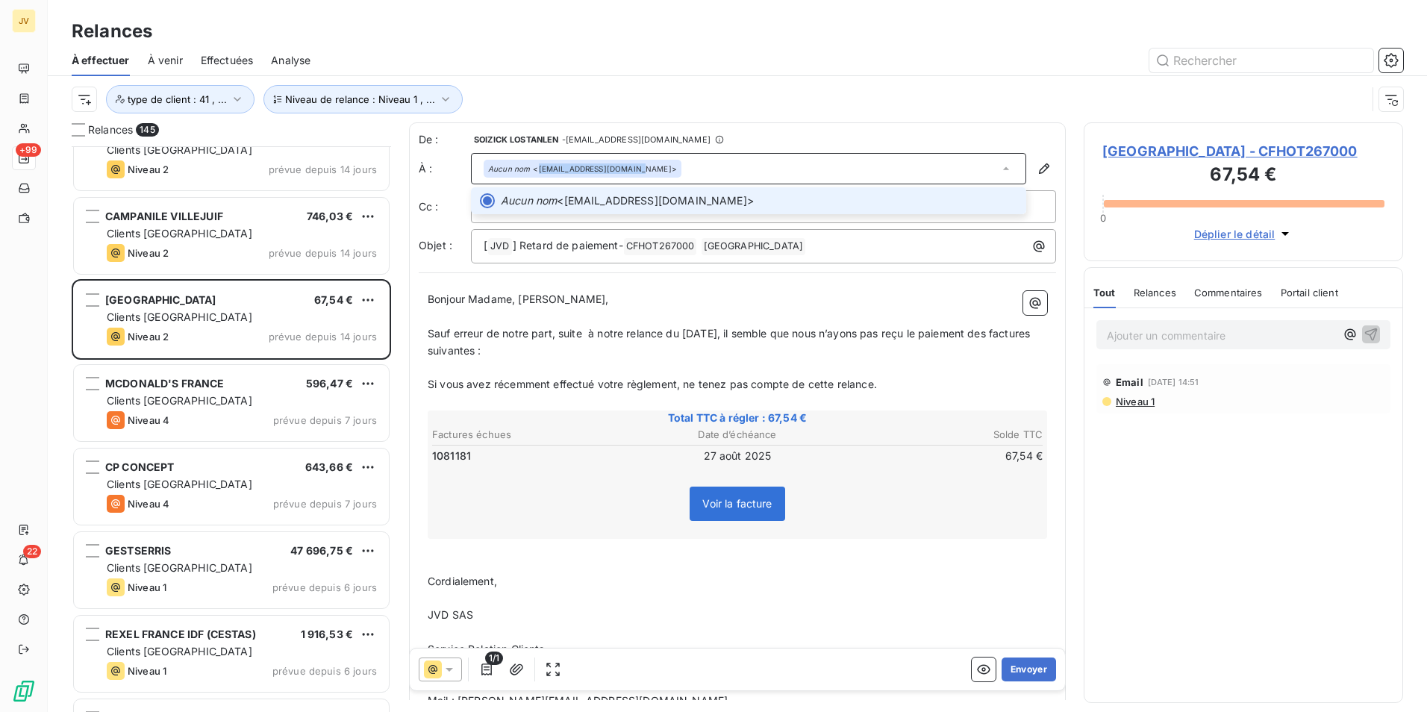
copy div "[EMAIL_ADDRESS][DOMAIN_NAME]"
click at [571, 301] on p "Bonjour Madame, [PERSON_NAME]," at bounding box center [738, 299] width 620 height 17
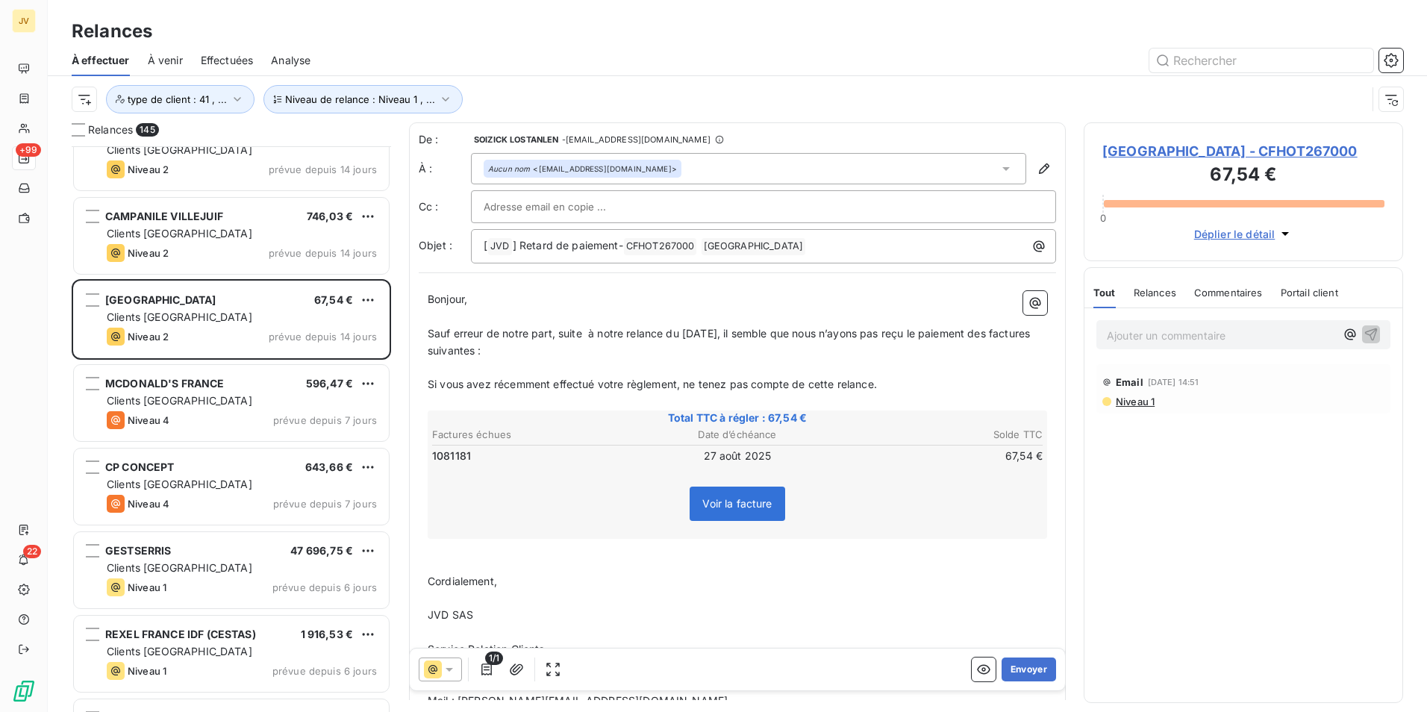
click at [1006, 328] on p "Sauf erreur de notre part, suite à notre relance du [DATE], il semble que nous …" at bounding box center [738, 342] width 620 height 34
click at [472, 350] on span "Sauf erreur de notre part, suite à notre relance du [DATE], il semble que nous …" at bounding box center [734, 342] width 612 height 30
click at [1012, 664] on button "Envoyer" at bounding box center [1029, 670] width 54 height 24
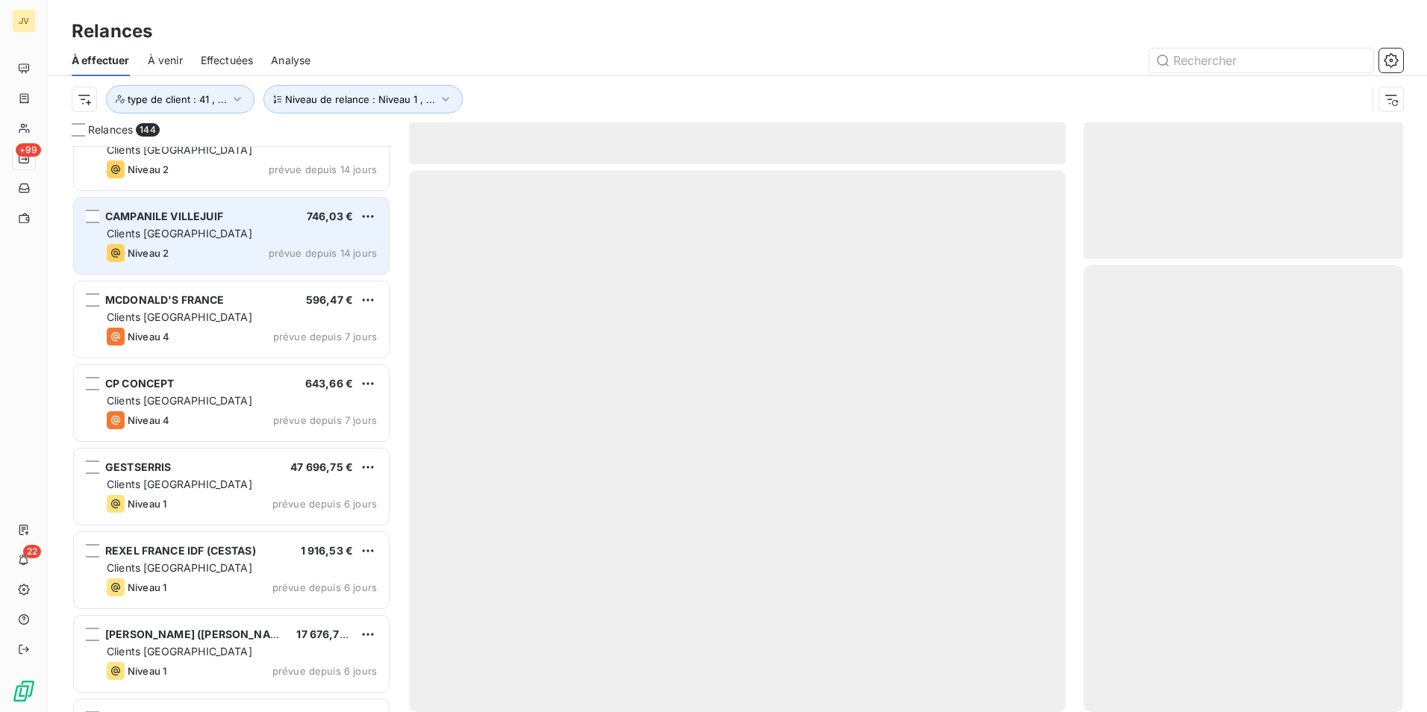
click at [187, 247] on div "Niveau 2 prévue depuis 14 jours" at bounding box center [242, 253] width 270 height 18
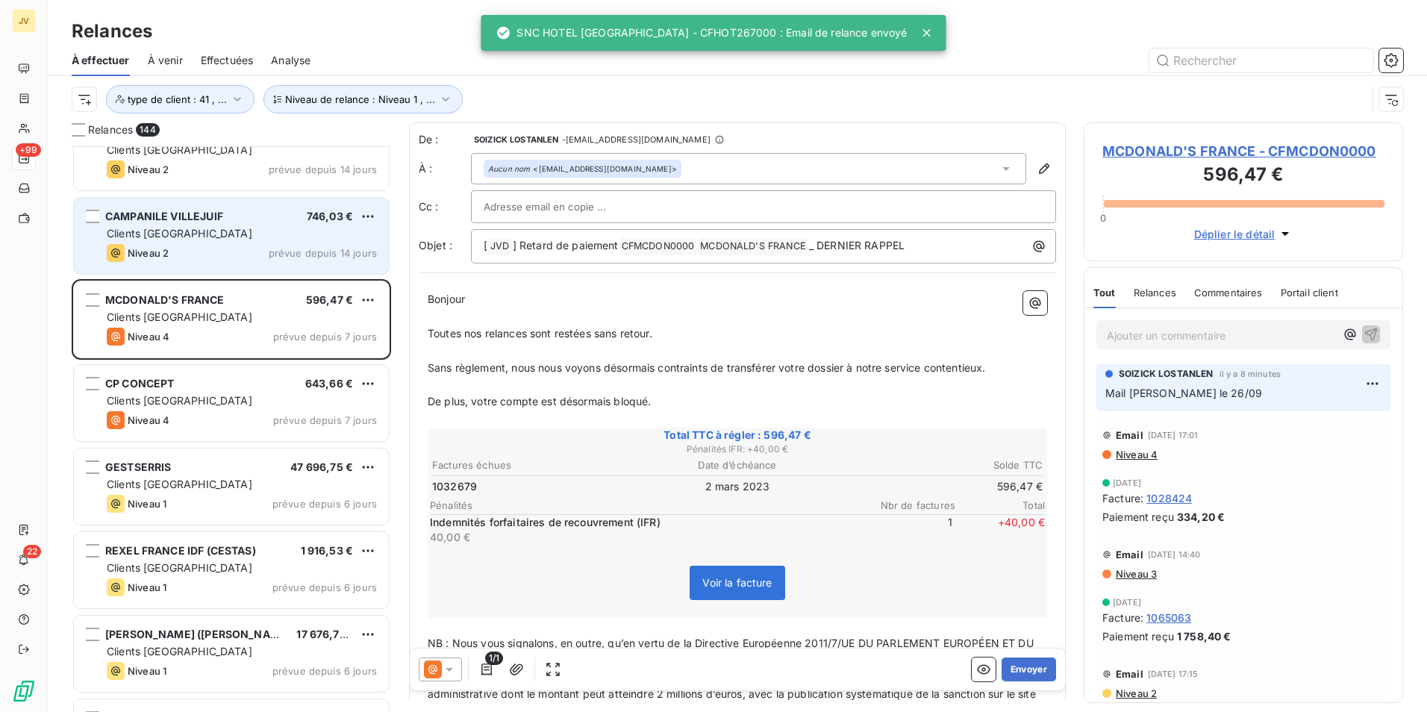
click at [187, 247] on div "Niveau 2 prévue depuis 14 jours" at bounding box center [242, 253] width 270 height 18
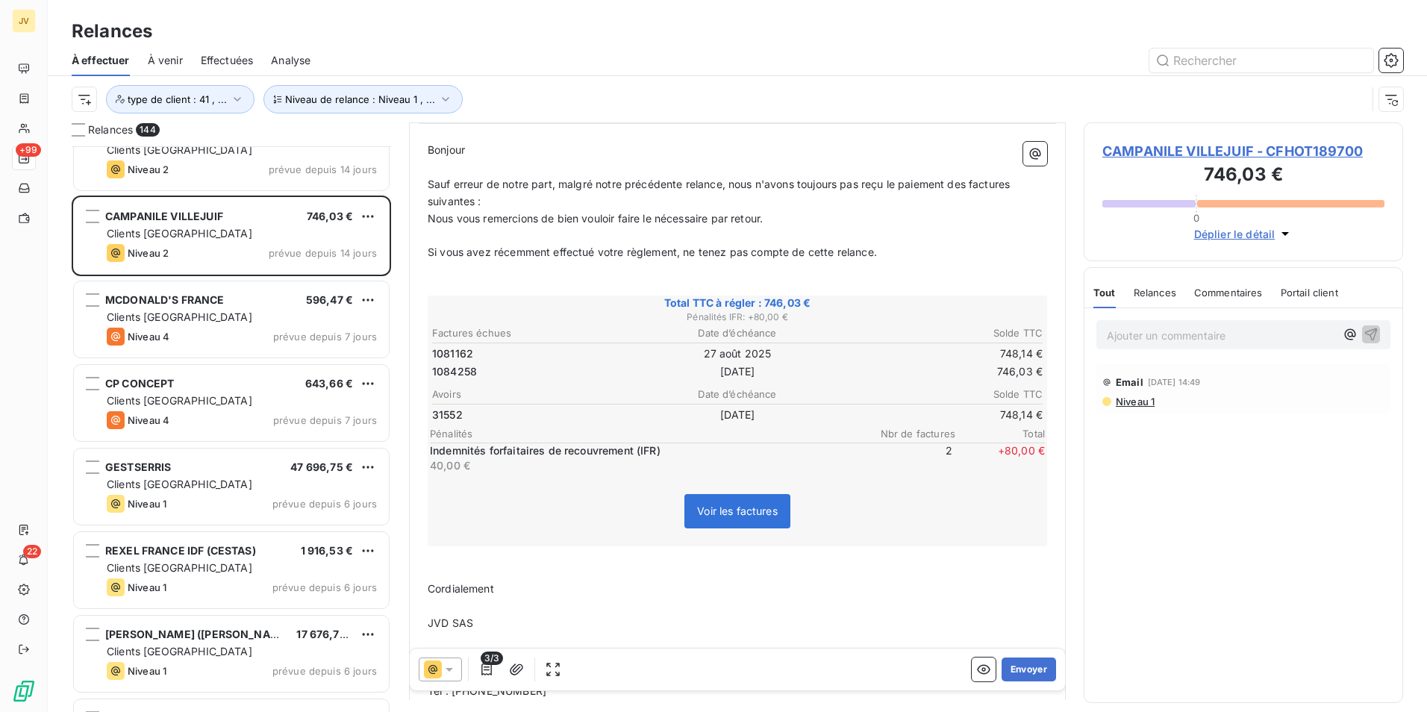
scroll to position [75, 0]
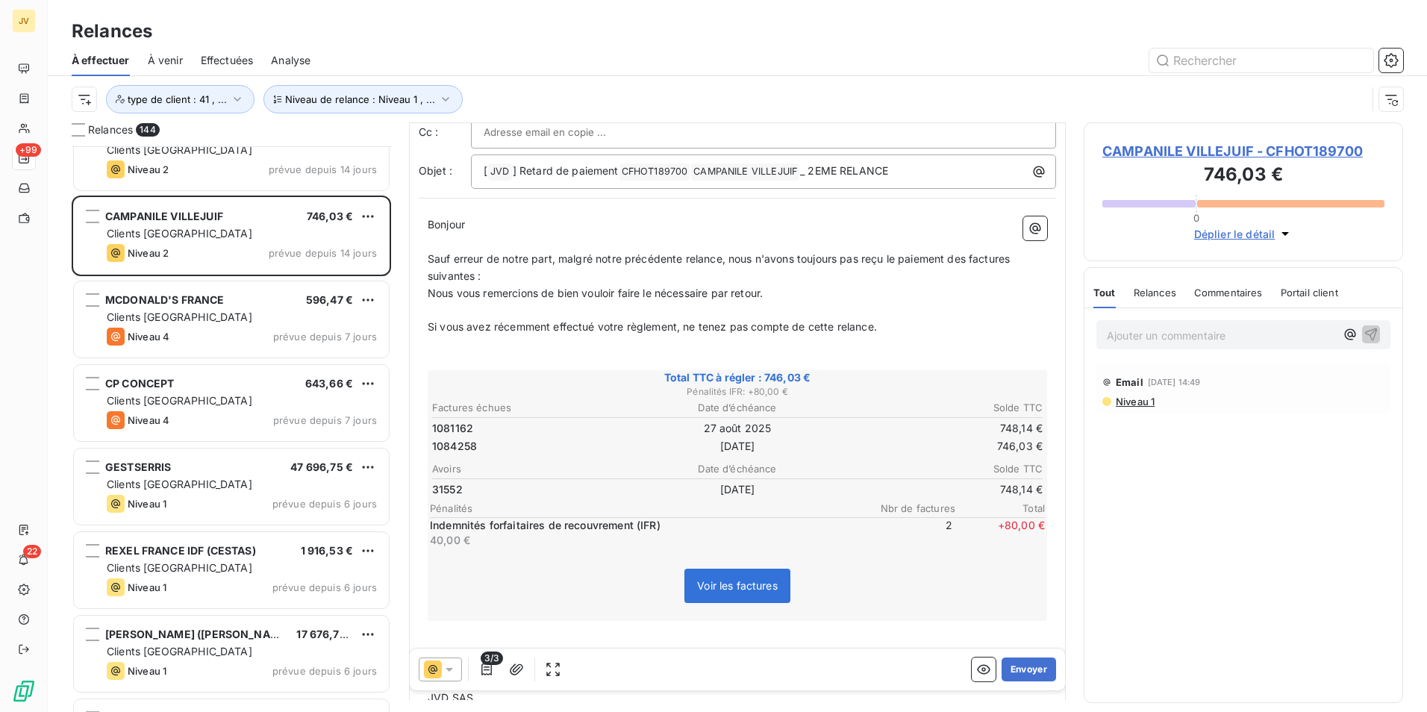
click at [445, 674] on icon at bounding box center [449, 669] width 15 height 15
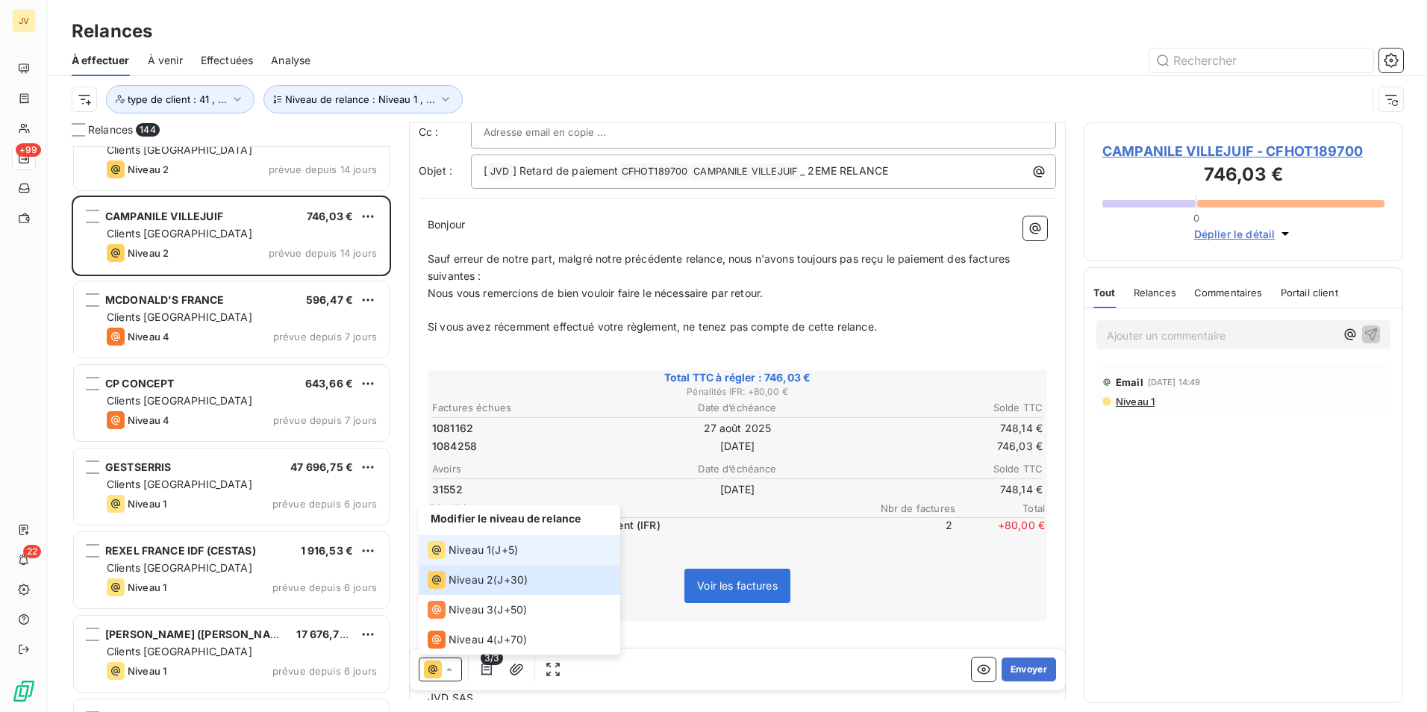
click at [456, 548] on span "Niveau 1" at bounding box center [470, 550] width 43 height 15
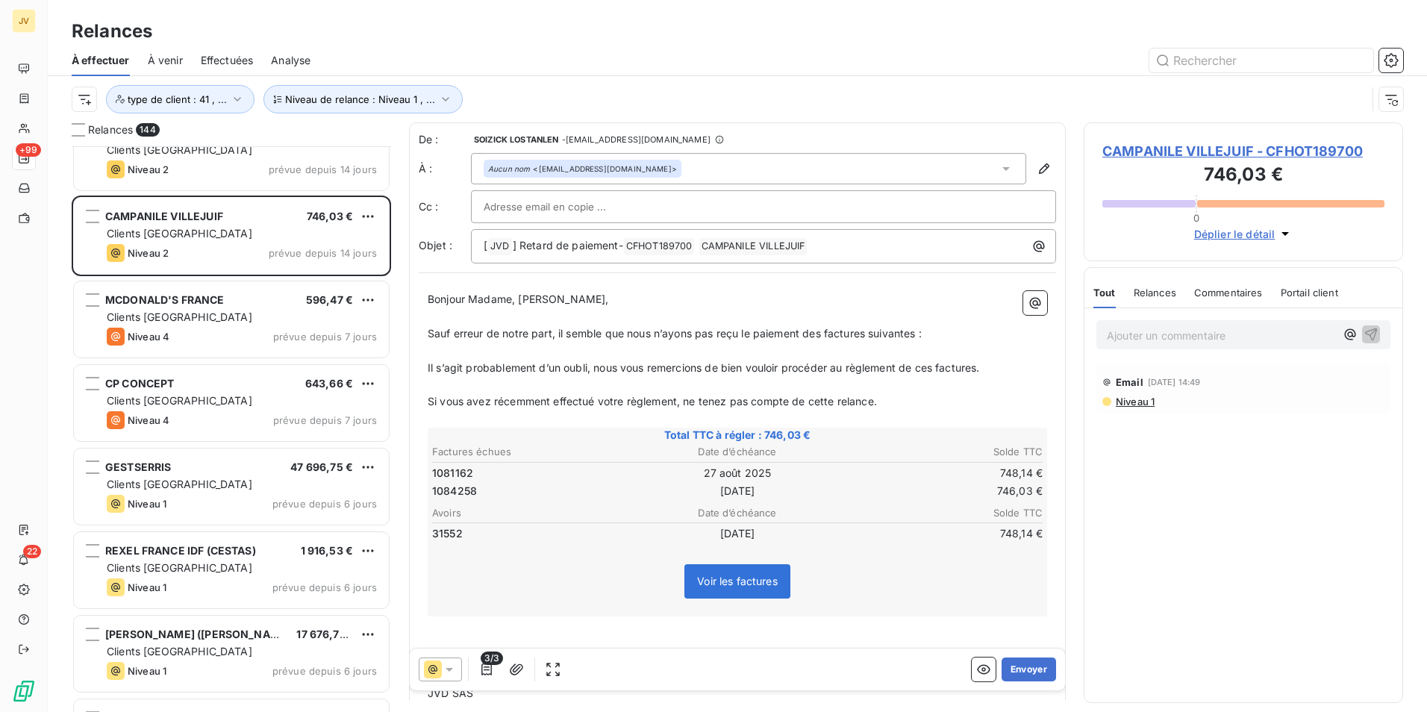
click at [1310, 296] on span "Portail client" at bounding box center [1309, 293] width 57 height 12
click at [1111, 296] on span "Tout" at bounding box center [1104, 293] width 21 height 12
click at [821, 336] on span "Sauf erreur de notre part, il semble que nous n’ayons pas reçu le paiement des …" at bounding box center [675, 333] width 494 height 13
click at [980, 366] on span "Il s’agit probablement d’un oubli, nous vous remercions de bien vouloir procéde…" at bounding box center [704, 367] width 552 height 13
drag, startPoint x: 1017, startPoint y: 666, endPoint x: 1017, endPoint y: 658, distance: 8.2
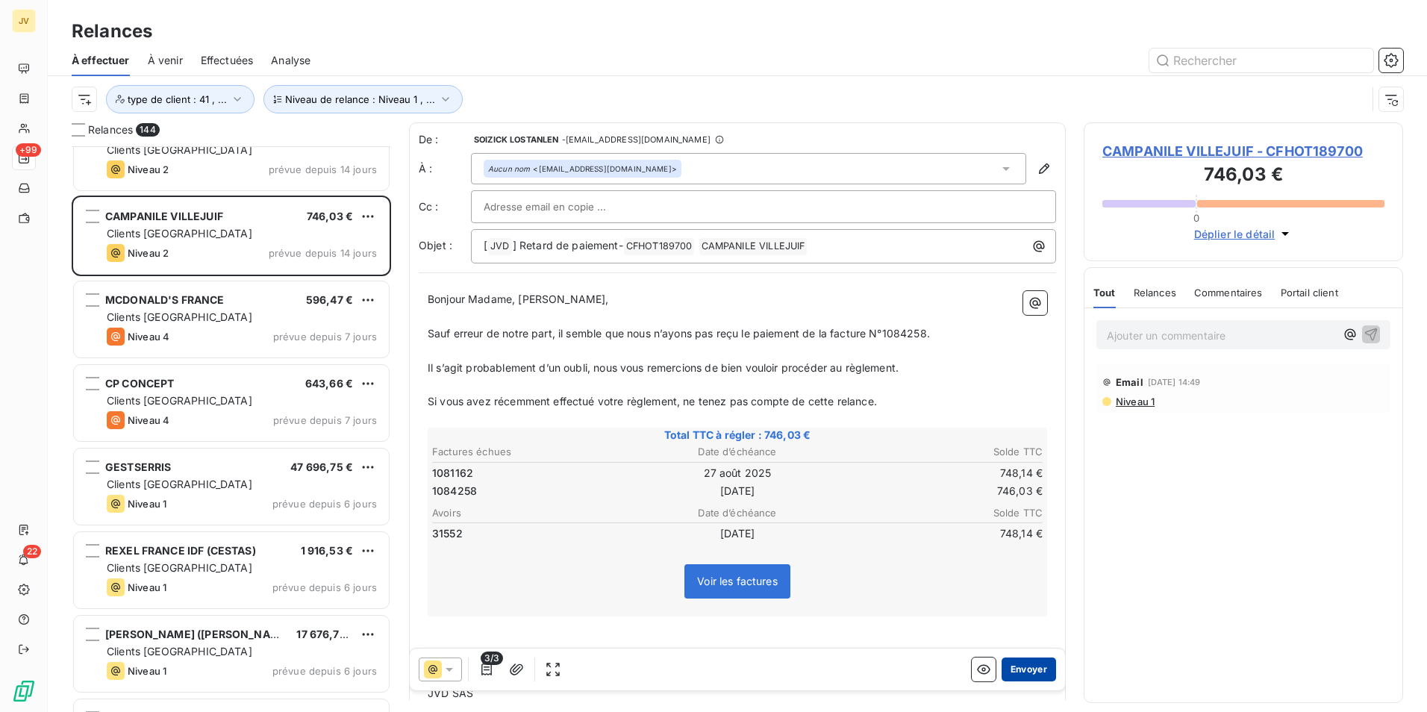
click at [1017, 661] on button "Envoyer" at bounding box center [1029, 670] width 54 height 24
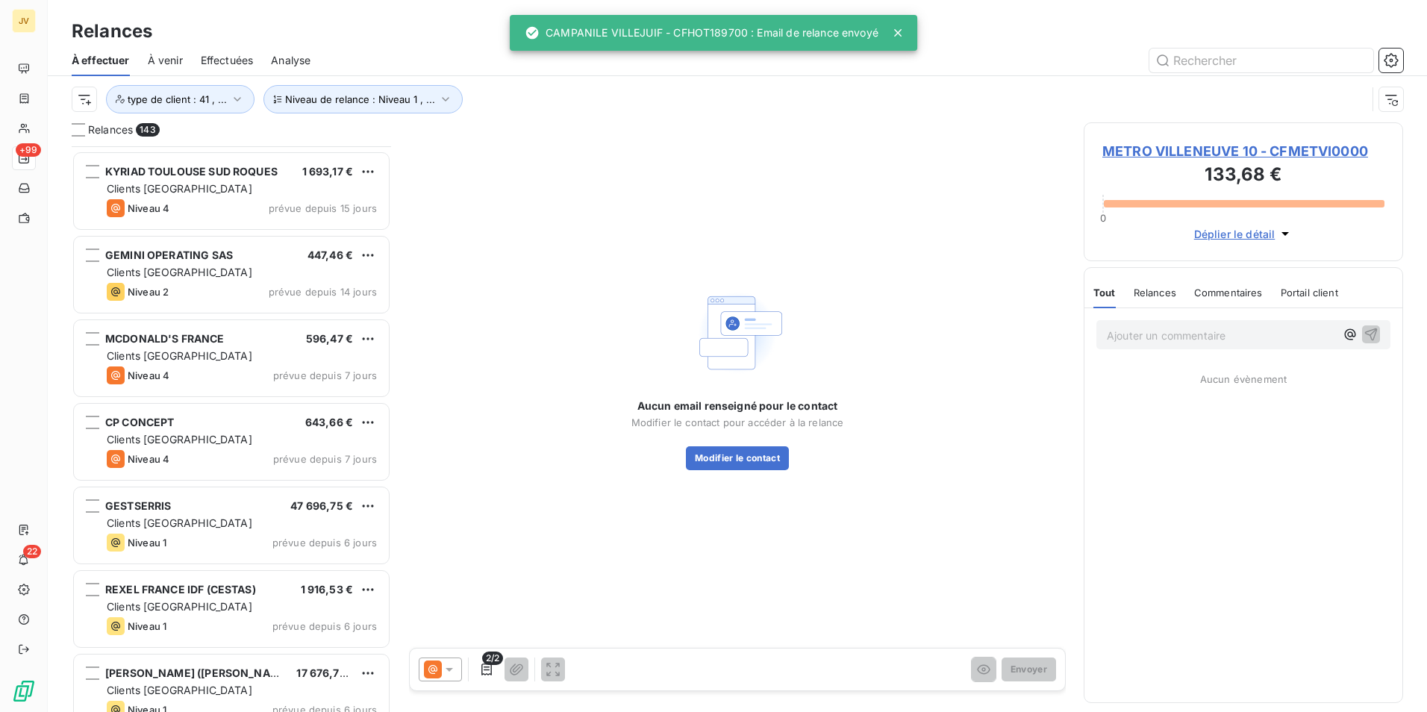
scroll to position [10754, 0]
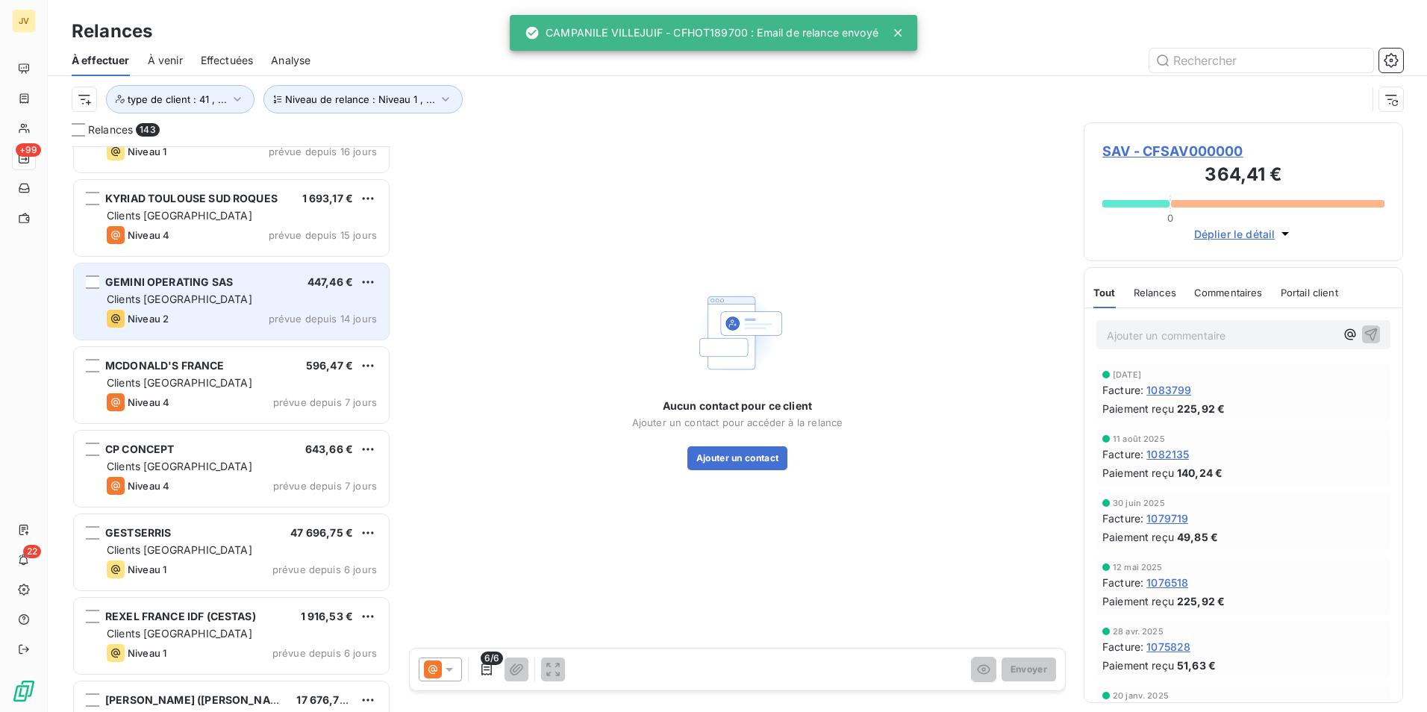
click at [208, 301] on div "Clients [GEOGRAPHIC_DATA]" at bounding box center [242, 299] width 270 height 15
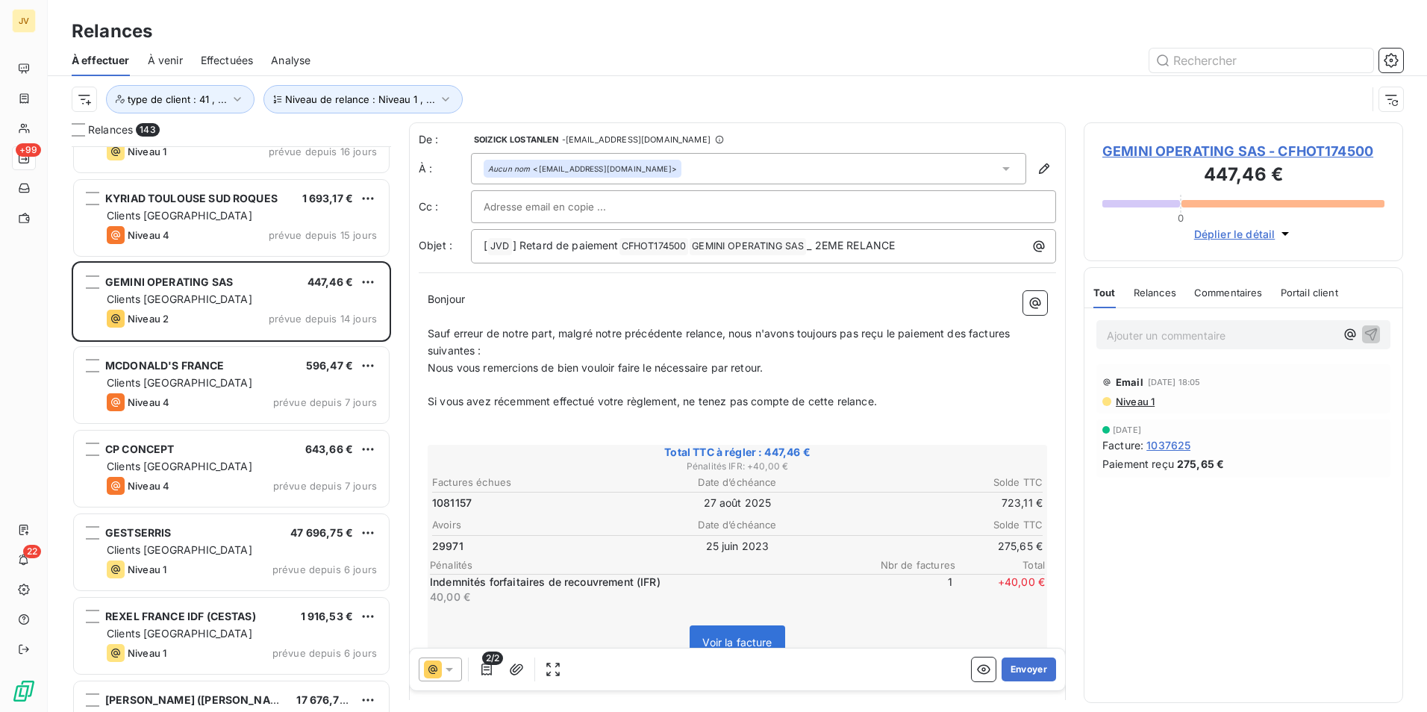
click at [1162, 278] on div "Relances" at bounding box center [1155, 292] width 43 height 31
drag, startPoint x: 686, startPoint y: 246, endPoint x: 625, endPoint y: 248, distance: 61.3
click at [625, 248] on span "CFHOT174500 ﻿" at bounding box center [654, 246] width 69 height 17
drag, startPoint x: 645, startPoint y: 169, endPoint x: 537, endPoint y: 167, distance: 107.5
click at [537, 167] on div "Aucun nom <[EMAIL_ADDRESS][DOMAIN_NAME]>" at bounding box center [582, 168] width 189 height 10
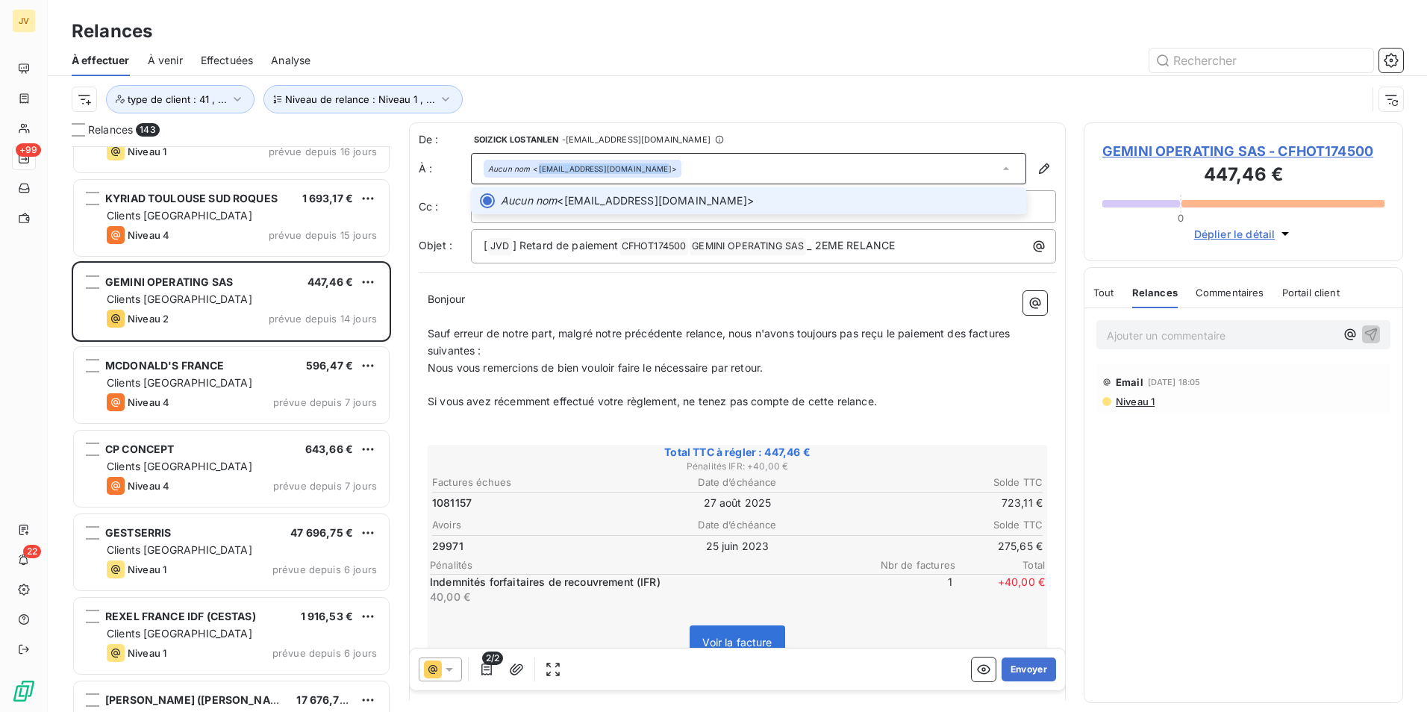
copy div "[EMAIL_ADDRESS][DOMAIN_NAME]"
click at [444, 672] on icon at bounding box center [449, 669] width 15 height 15
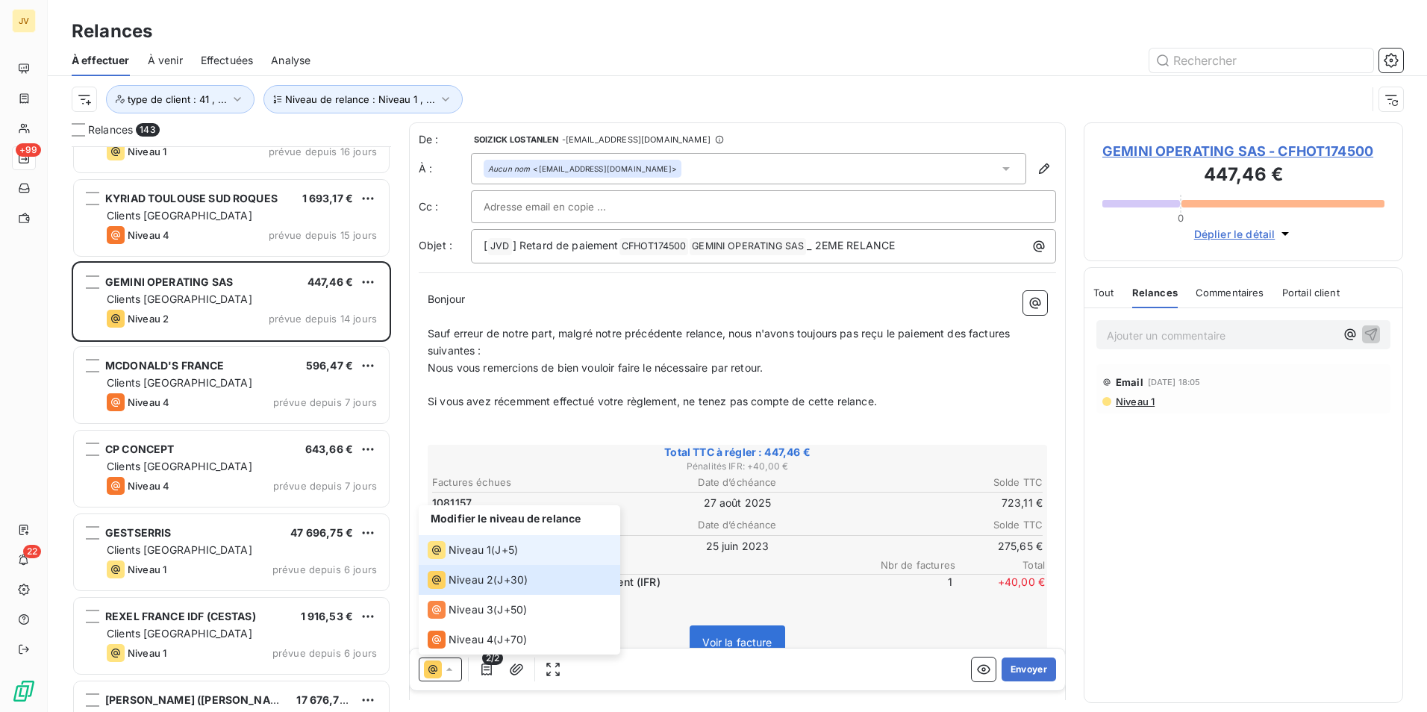
click at [446, 547] on div "Niveau 1" at bounding box center [459, 550] width 63 height 18
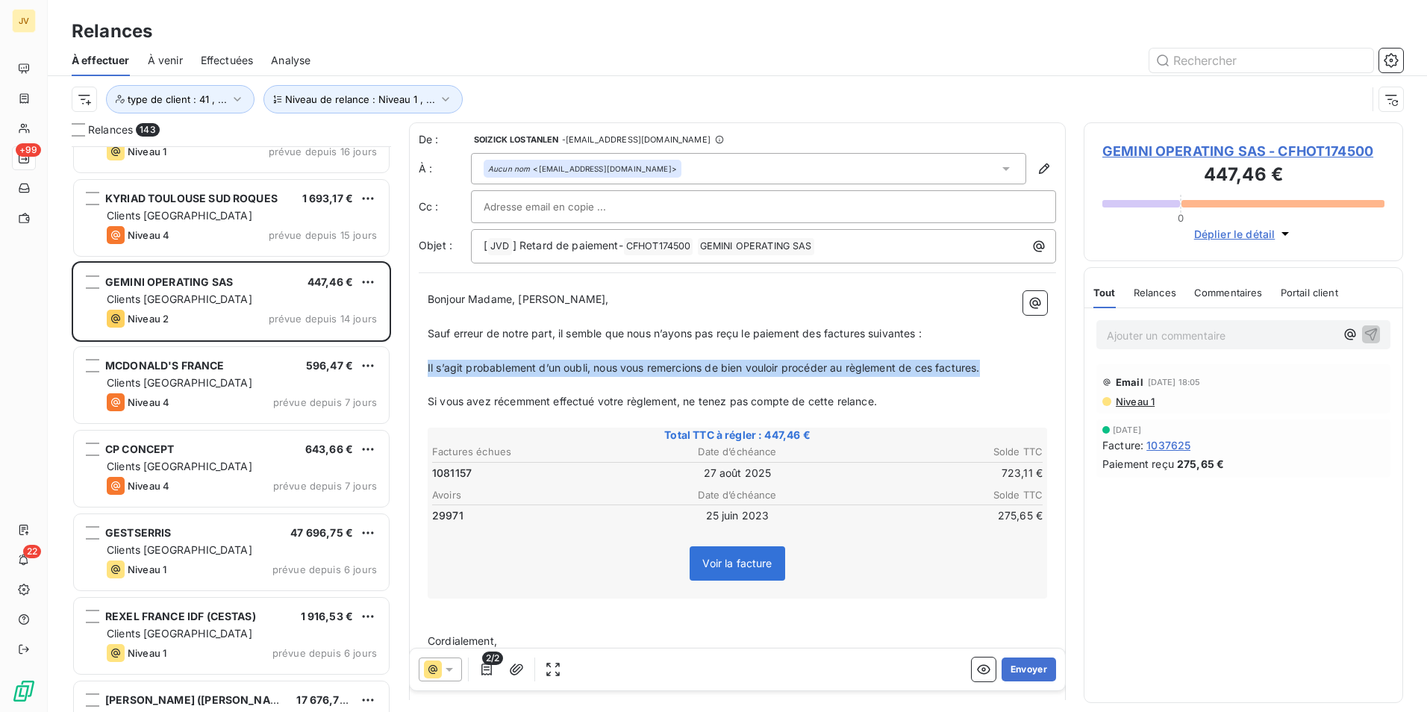
drag, startPoint x: 985, startPoint y: 370, endPoint x: 419, endPoint y: 374, distance: 566.6
click at [419, 374] on div "Bonjour Madame, Monsieur, ﻿ Sauf erreur de notre part, il semble que nous n’ayo…" at bounding box center [737, 573] width 637 height 582
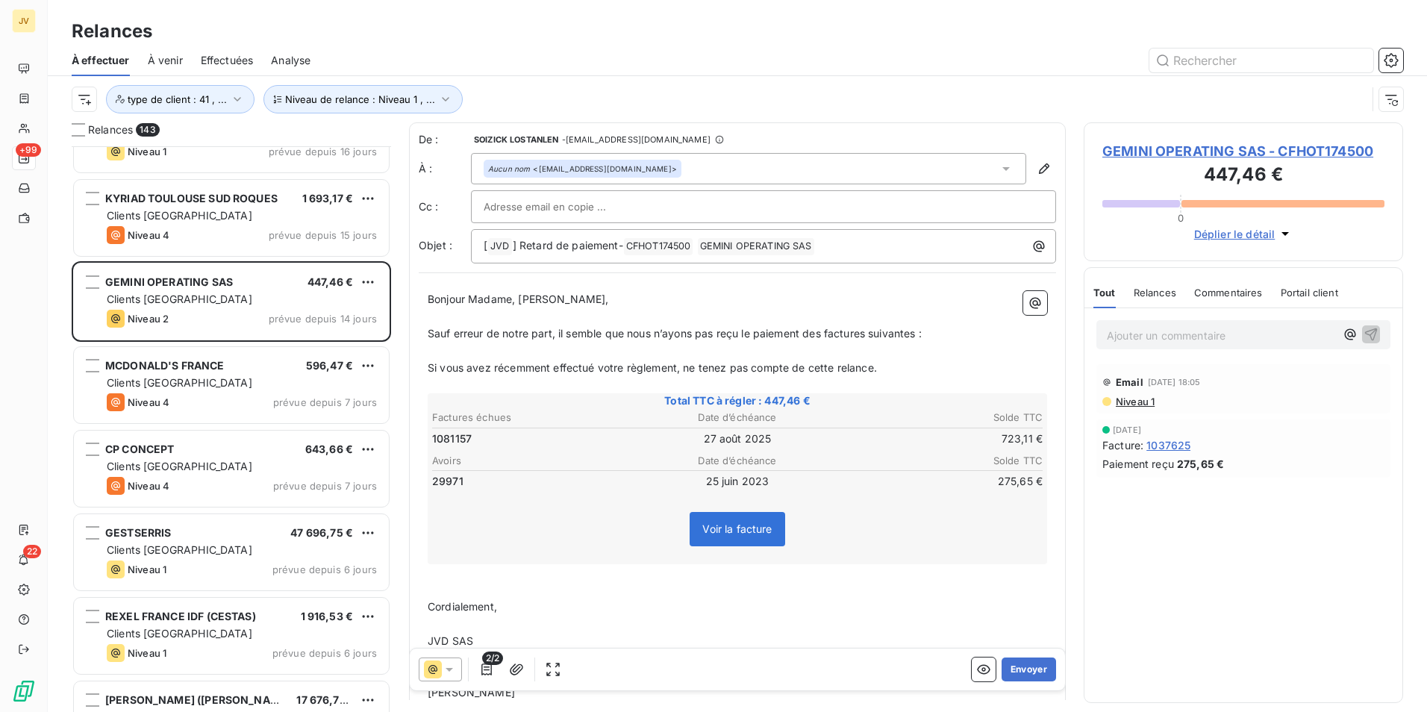
scroll to position [10307, 0]
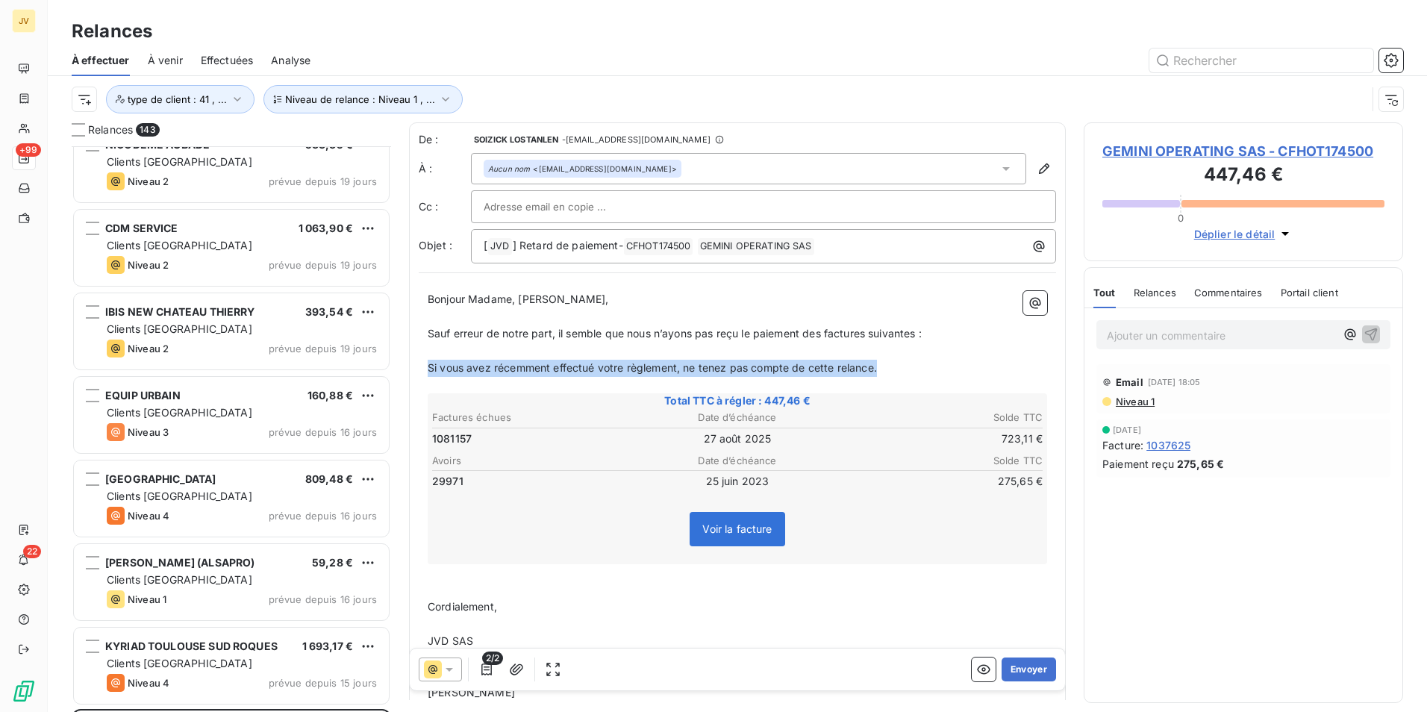
drag, startPoint x: 878, startPoint y: 370, endPoint x: 426, endPoint y: 367, distance: 451.6
click at [426, 367] on div "Bonjour Madame, Monsieur, ﻿ Sauf erreur de notre part, il semble que nous n’ayo…" at bounding box center [737, 556] width 637 height 548
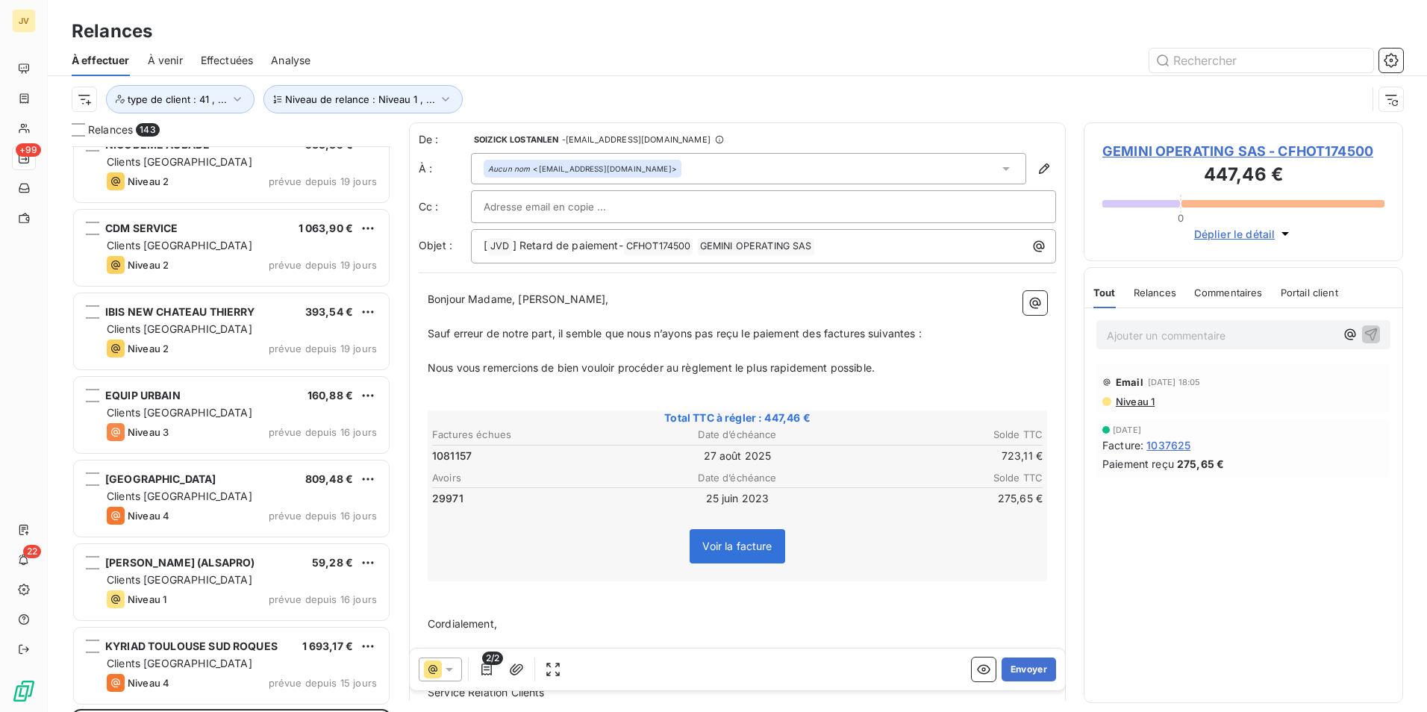
click at [867, 329] on span "Sauf erreur de notre part, il semble que nous n’ayons pas reçu le paiement des …" at bounding box center [675, 333] width 494 height 13
click at [1167, 289] on span "Relances" at bounding box center [1155, 293] width 43 height 12
click at [1015, 663] on button "Envoyer" at bounding box center [1029, 670] width 54 height 24
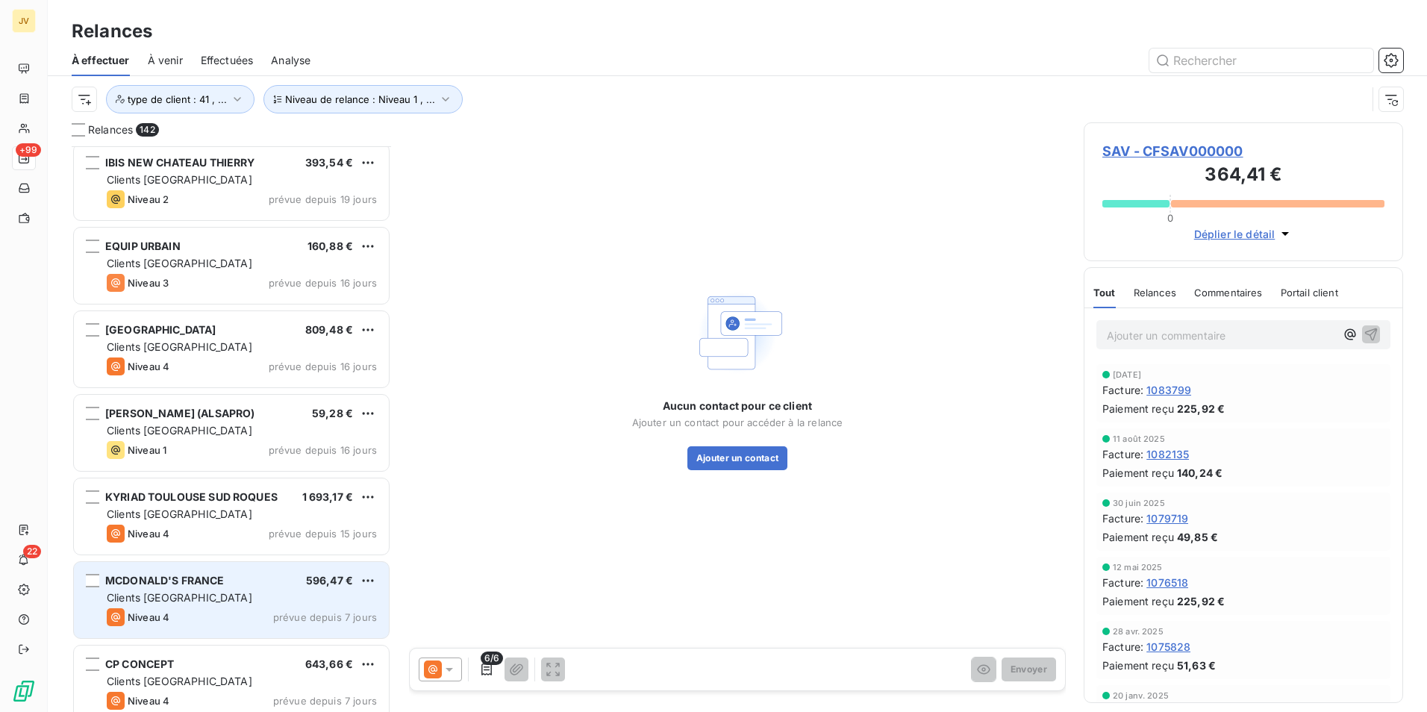
scroll to position [10530, 0]
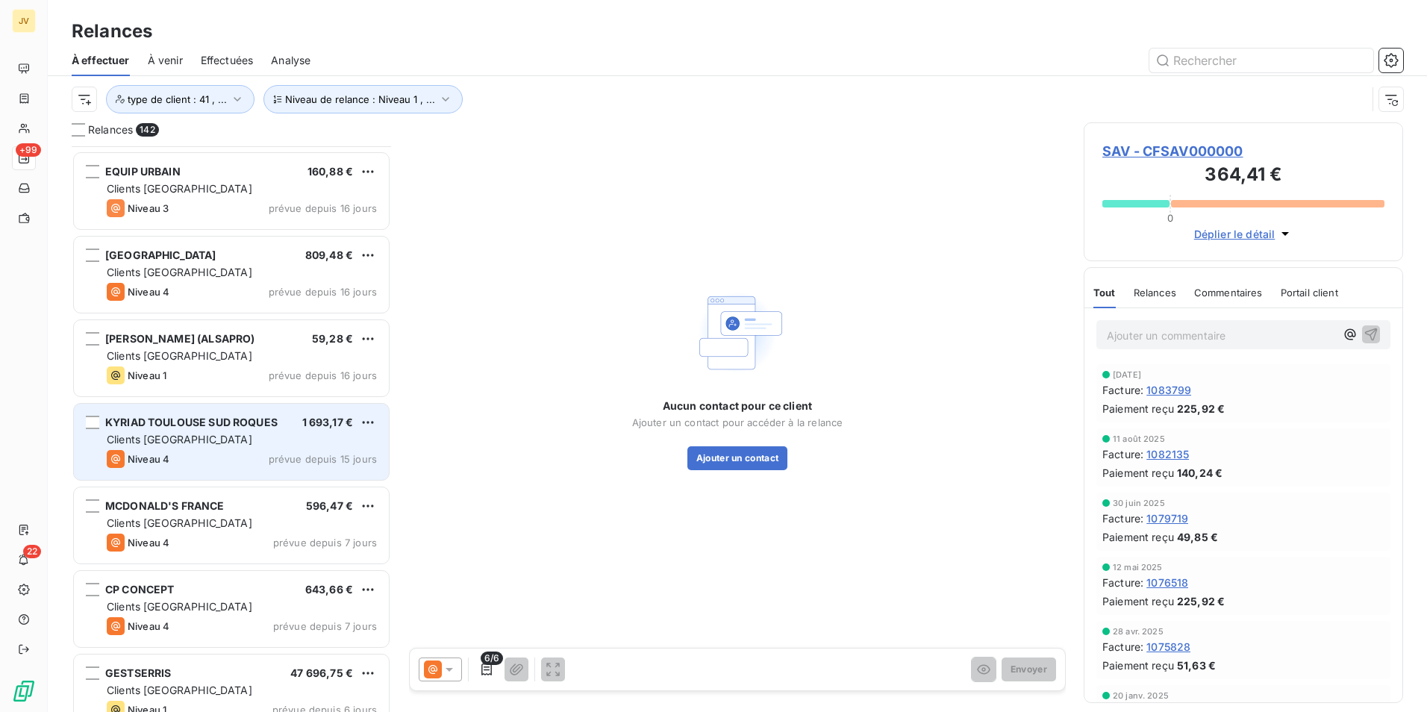
click at [219, 451] on div "Niveau 4 prévue depuis 15 jours" at bounding box center [242, 459] width 270 height 18
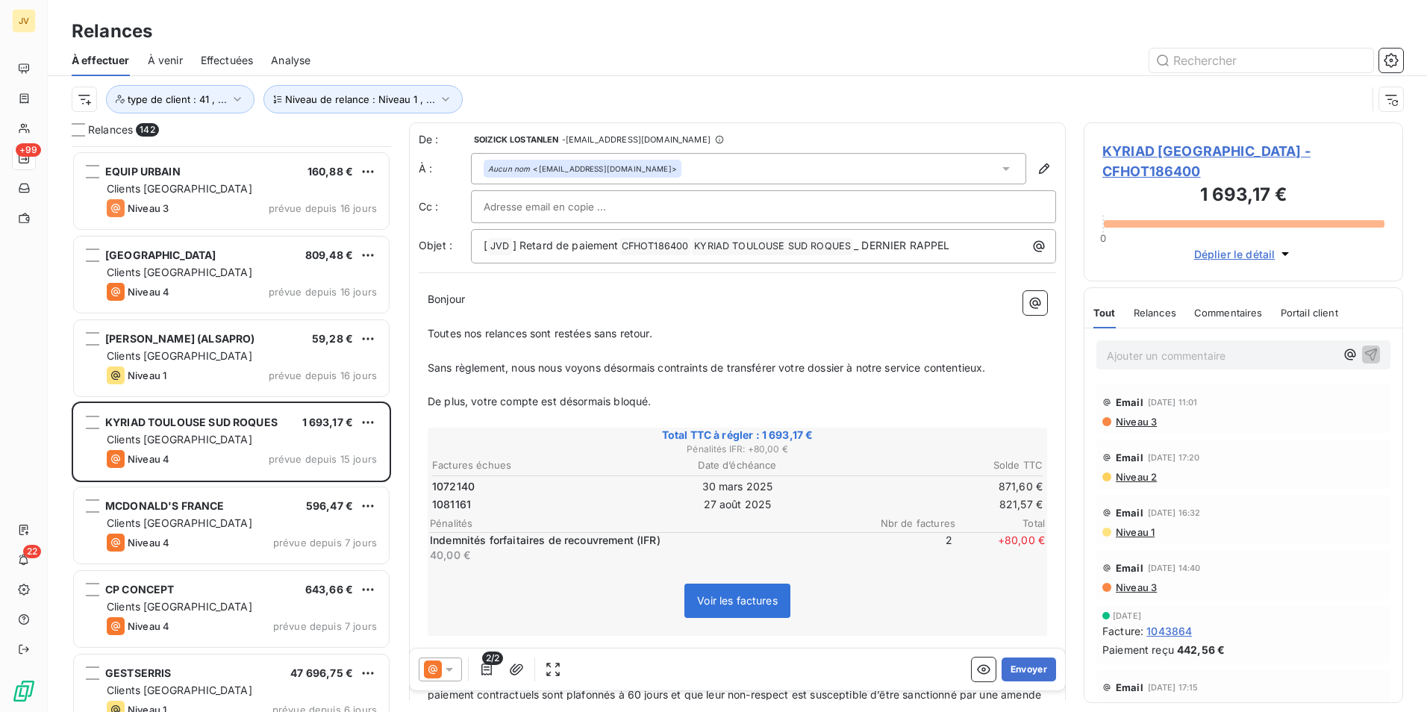
click at [1003, 168] on icon at bounding box center [1006, 169] width 7 height 4
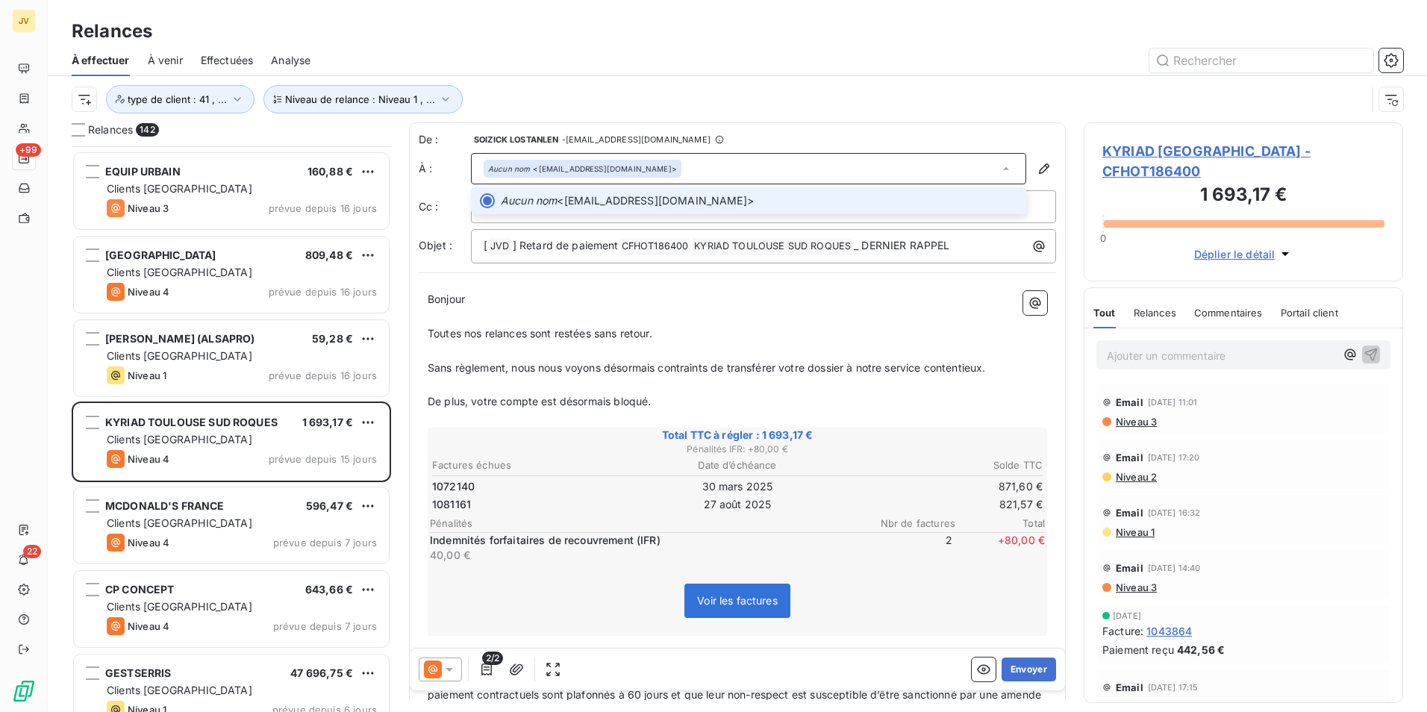
click at [999, 168] on icon at bounding box center [1006, 168] width 15 height 15
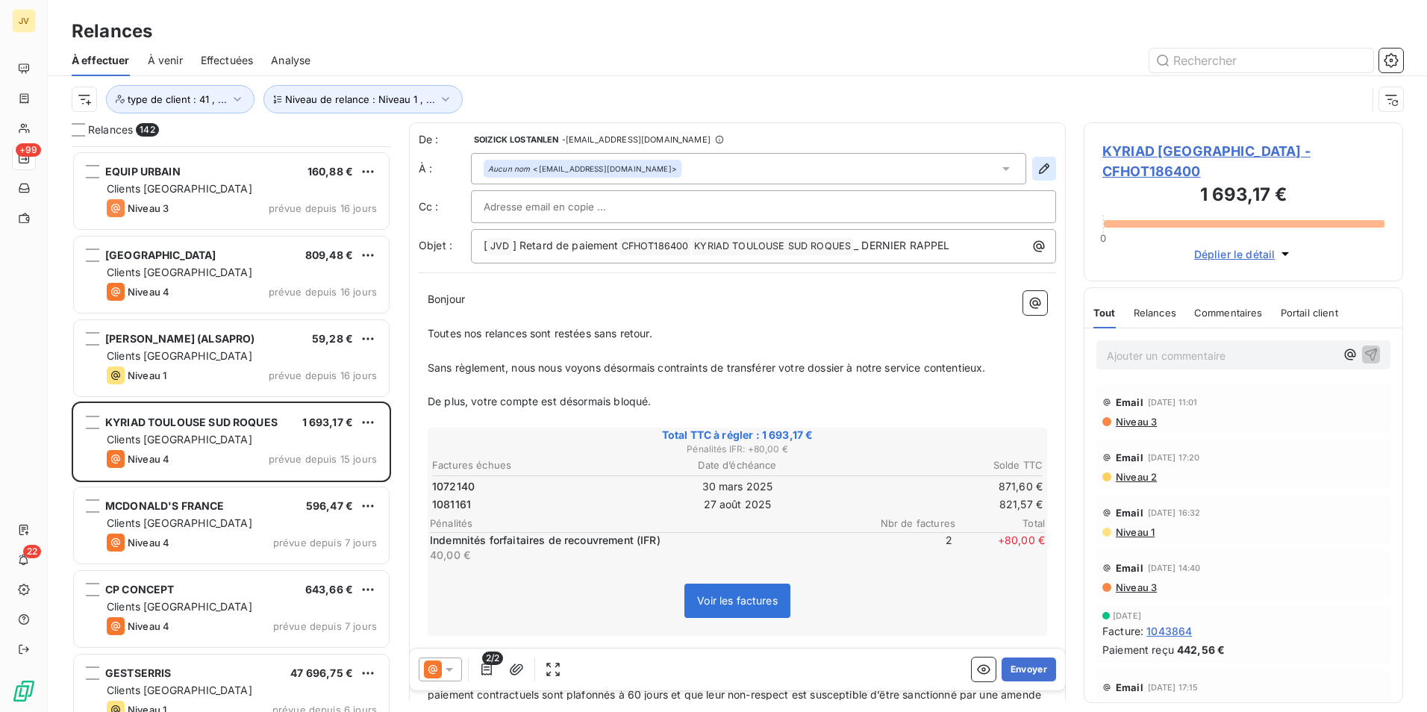
click at [1037, 171] on icon "button" at bounding box center [1044, 168] width 15 height 15
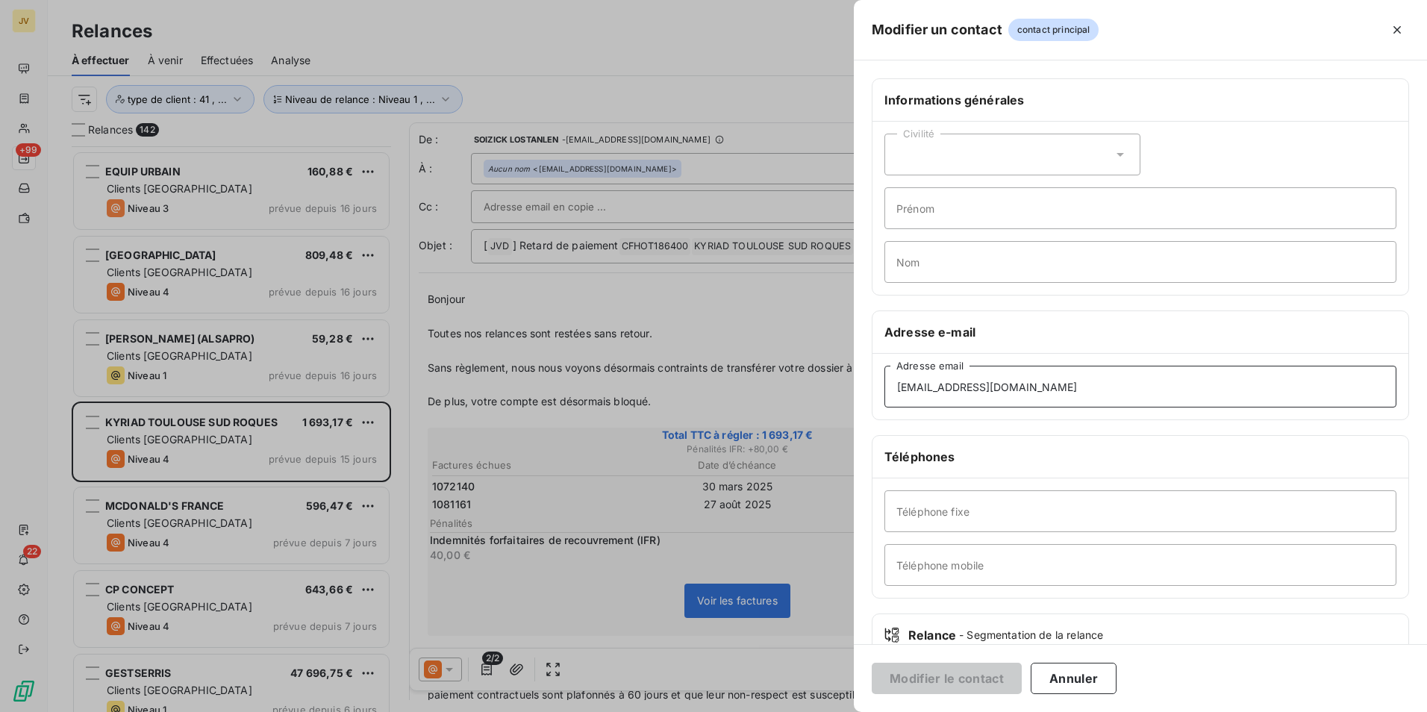
drag, startPoint x: 1049, startPoint y: 389, endPoint x: 199, endPoint y: 446, distance: 852.2
click at [290, 711] on div "Modifier un contact contact principal Informations générales Civilité Prénom No…" at bounding box center [713, 712] width 1427 height 0
paste input "toulouse.roques@kyria"
type input "[EMAIL_ADDRESS][DOMAIN_NAME]"
click at [955, 670] on button "Modifier le contact" at bounding box center [947, 678] width 150 height 31
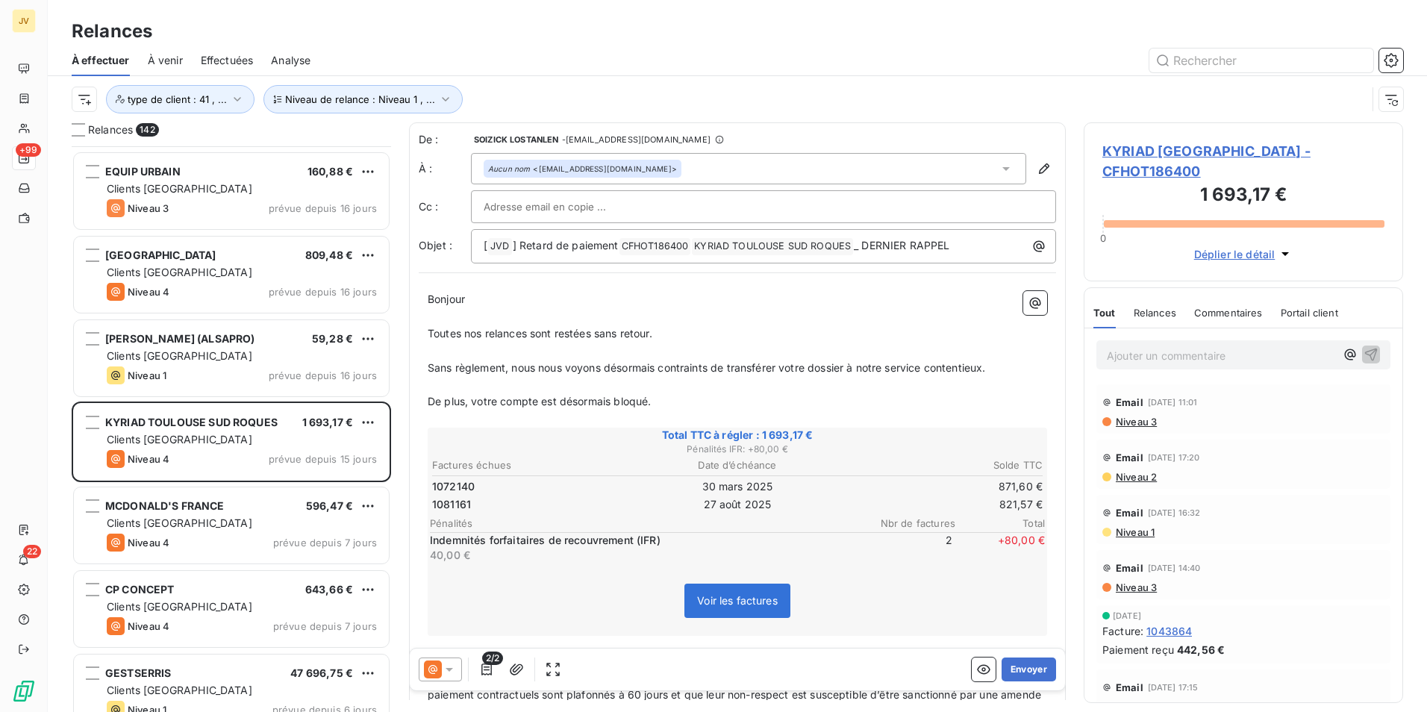
click at [1219, 317] on span "Commentaires" at bounding box center [1228, 313] width 69 height 12
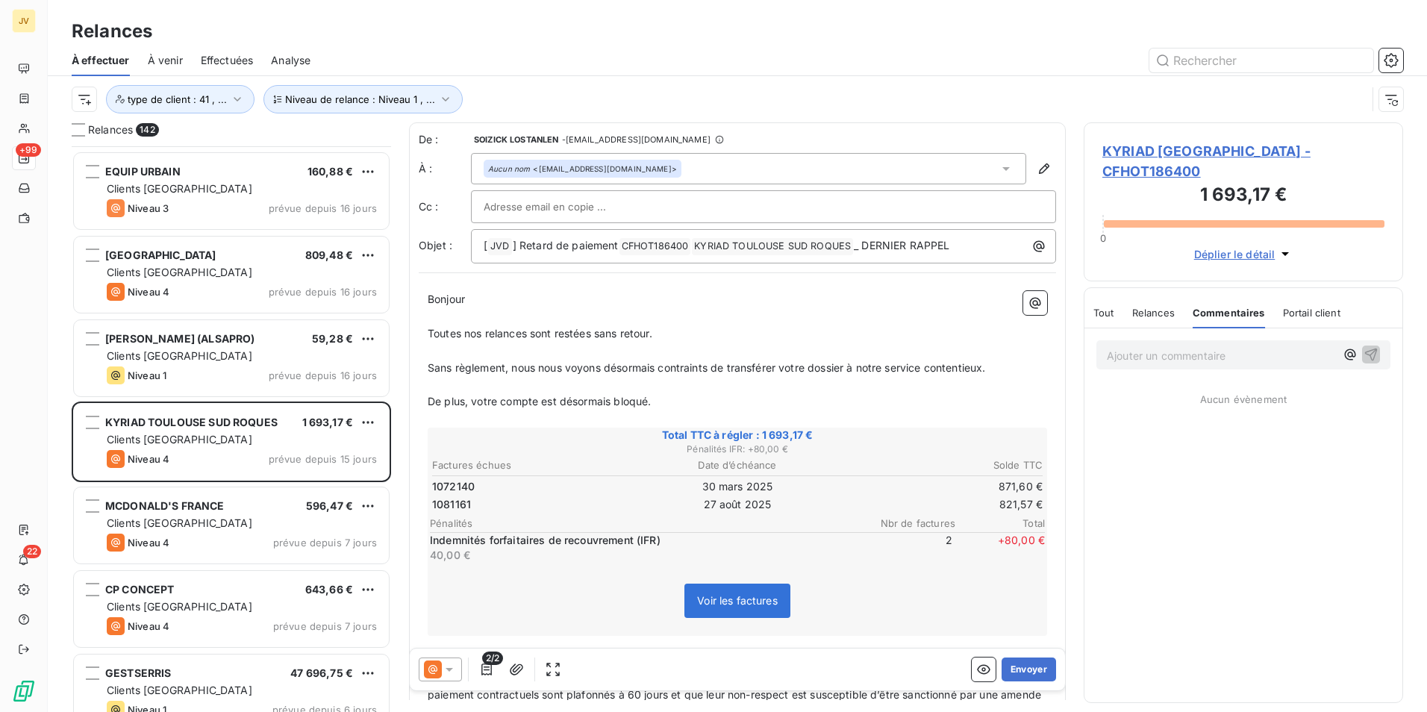
click at [1187, 343] on div "Ajouter un commentaire ﻿" at bounding box center [1244, 354] width 294 height 29
click at [1171, 354] on p "Ajouter un commentaire ﻿" at bounding box center [1221, 355] width 228 height 19
click at [1165, 353] on p "LRAR le" at bounding box center [1221, 354] width 228 height 17
drag, startPoint x: 1152, startPoint y: 361, endPoint x: 903, endPoint y: 345, distance: 249.1
click at [905, 346] on div "Relances 142 CDM SERVICE 1 063,90 € Clients [GEOGRAPHIC_DATA] Niveau 2 prévue d…" at bounding box center [737, 417] width 1379 height 590
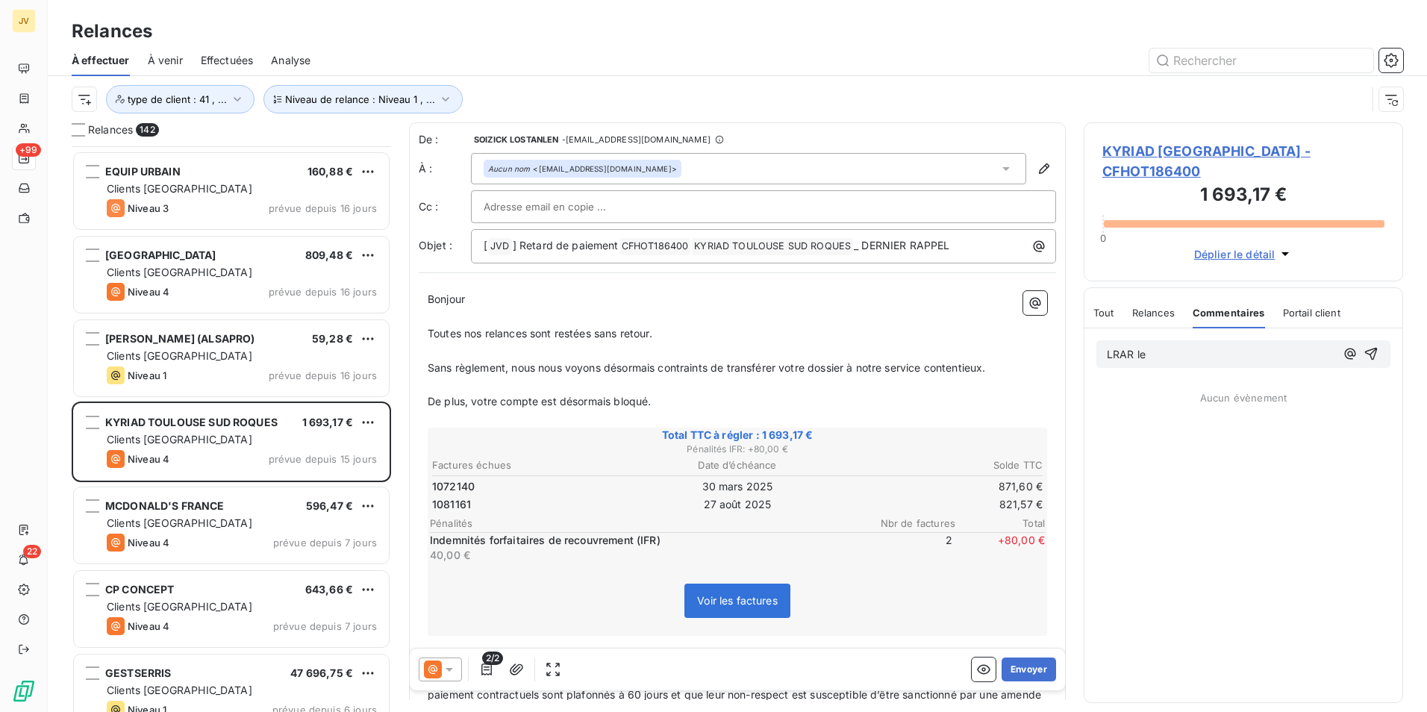
click at [1162, 358] on p "LRAR le" at bounding box center [1221, 354] width 228 height 17
drag, startPoint x: 1086, startPoint y: 357, endPoint x: 1050, endPoint y: 360, distance: 36.0
click at [1051, 360] on div "Relances 142 CDM SERVICE 1 063,90 € Clients [GEOGRAPHIC_DATA] Niveau 2 prévue d…" at bounding box center [737, 417] width 1379 height 590
click at [1179, 366] on div "LRAR le" at bounding box center [1244, 354] width 294 height 28
click at [1168, 355] on p "LRAR le" at bounding box center [1221, 354] width 228 height 17
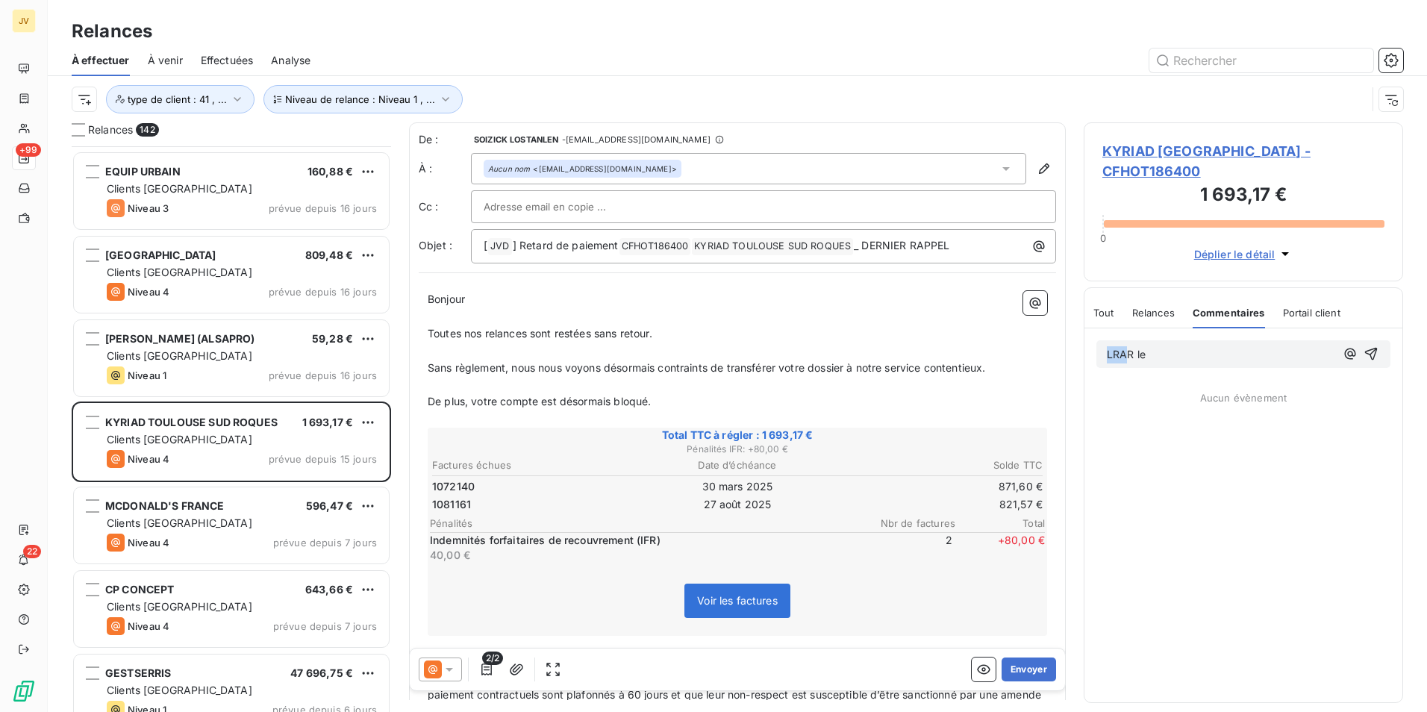
drag, startPoint x: 1137, startPoint y: 359, endPoint x: 1038, endPoint y: 347, distance: 100.0
click at [1038, 359] on div "Relances 142 CDM SERVICE 1 063,90 € Clients [GEOGRAPHIC_DATA] Niveau 2 prévue d…" at bounding box center [737, 417] width 1379 height 590
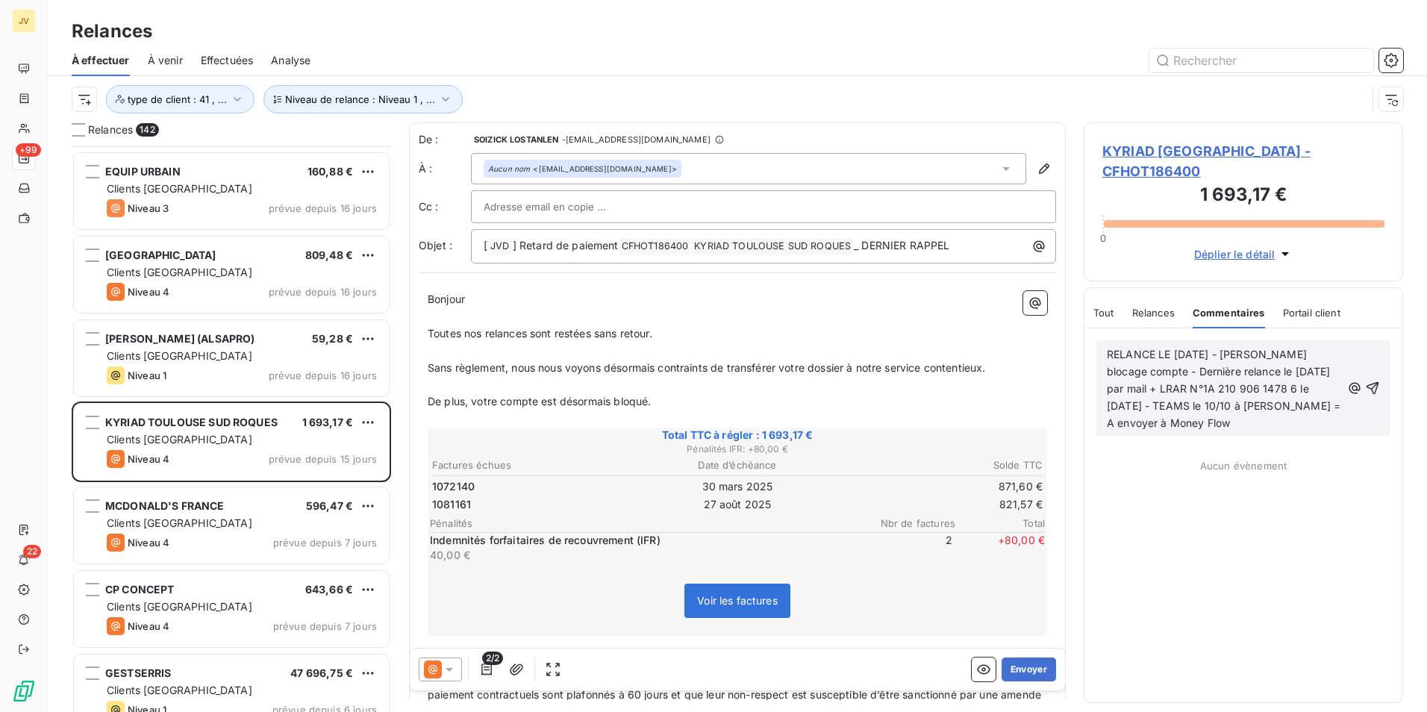
click at [1301, 405] on span "RELANCE LE [DATE] - [PERSON_NAME] blocage compte - Dernière relance le [DATE] p…" at bounding box center [1225, 388] width 237 height 81
click at [1112, 409] on span "RELANCE LE [DATE] - [PERSON_NAME] blocage compte - Dernière relance le [DATE] p…" at bounding box center [1225, 388] width 237 height 81
click at [1374, 382] on icon "button" at bounding box center [1372, 388] width 15 height 15
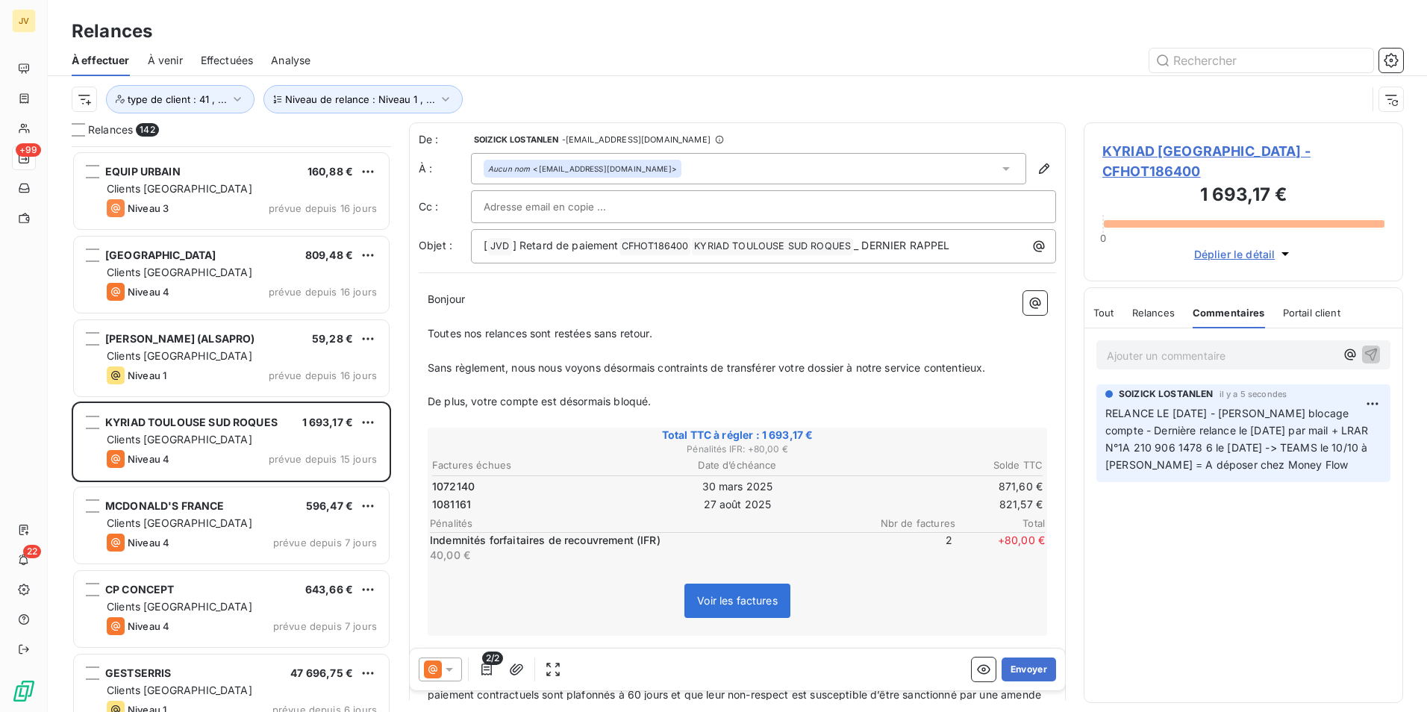
click at [1106, 310] on span "Tout" at bounding box center [1104, 313] width 21 height 12
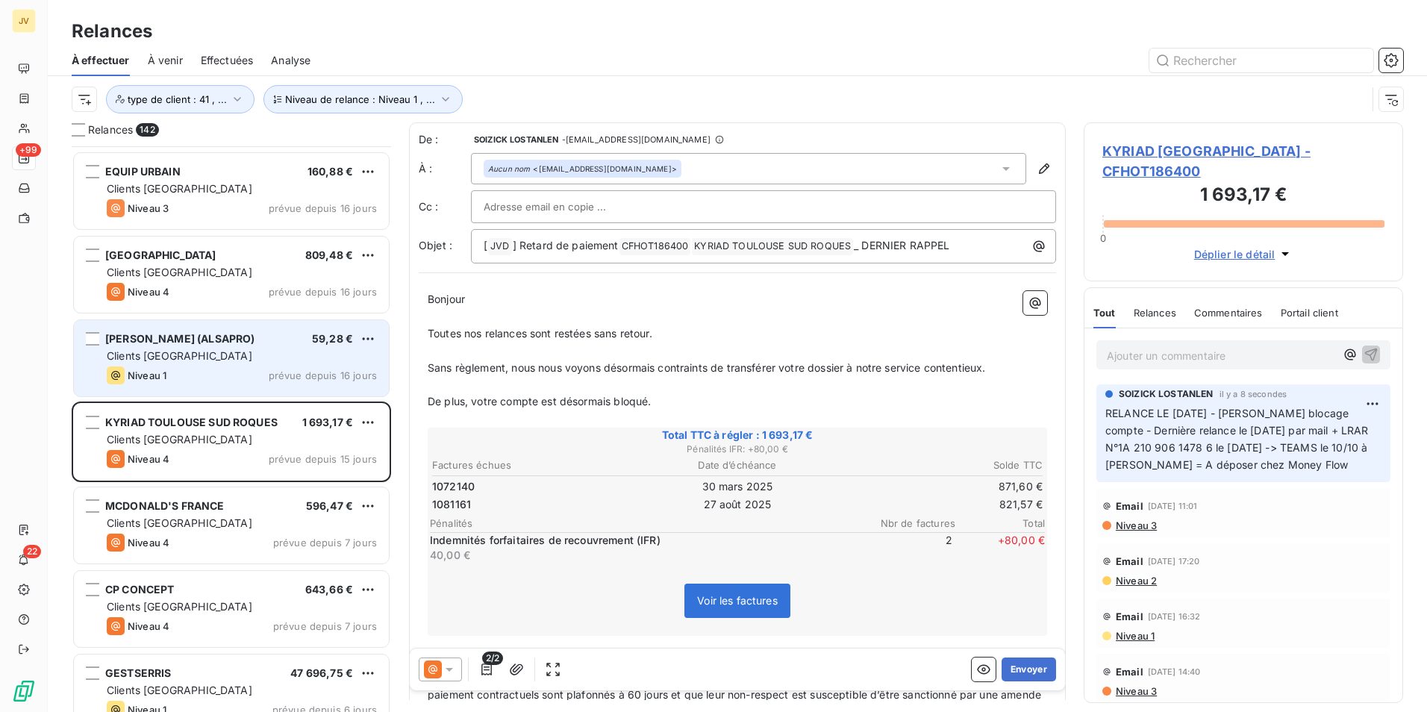
click at [160, 355] on span "Clients [GEOGRAPHIC_DATA]" at bounding box center [180, 355] width 146 height 13
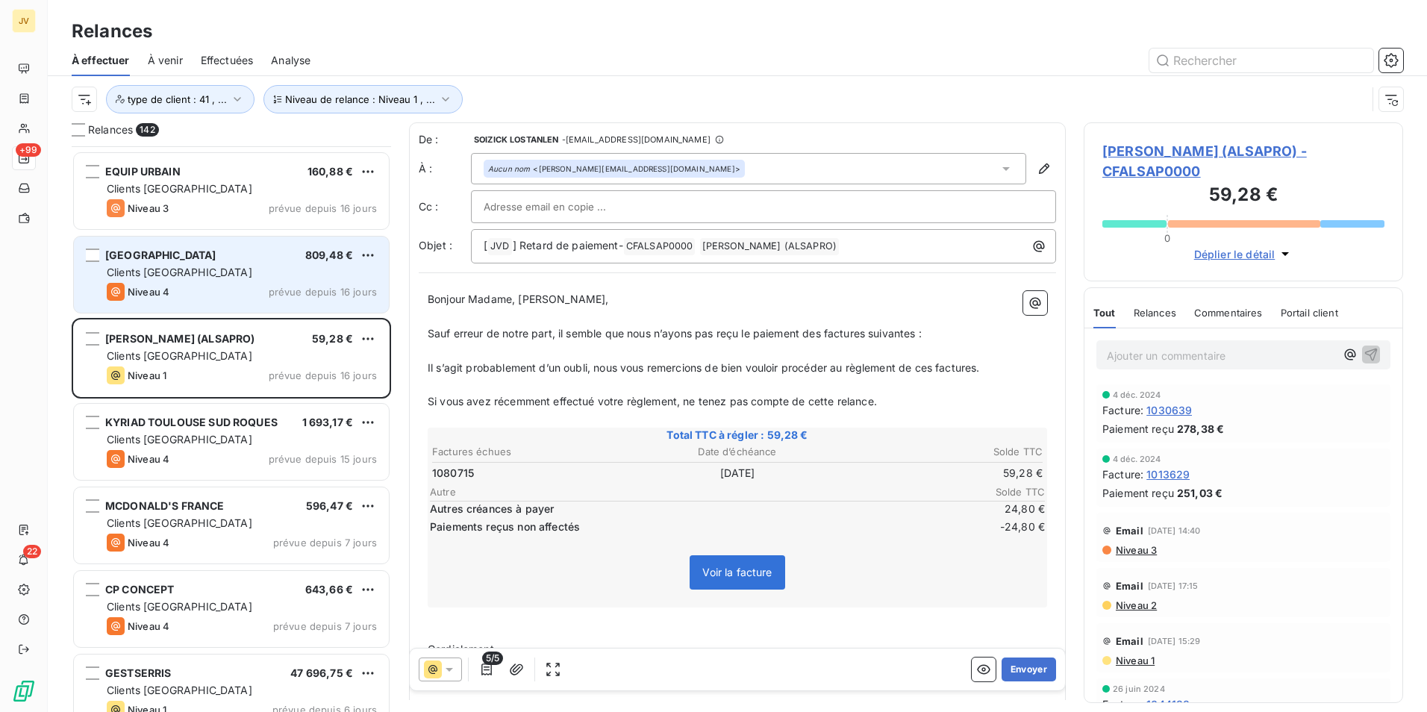
click at [211, 271] on div "Clients [GEOGRAPHIC_DATA]" at bounding box center [242, 272] width 270 height 15
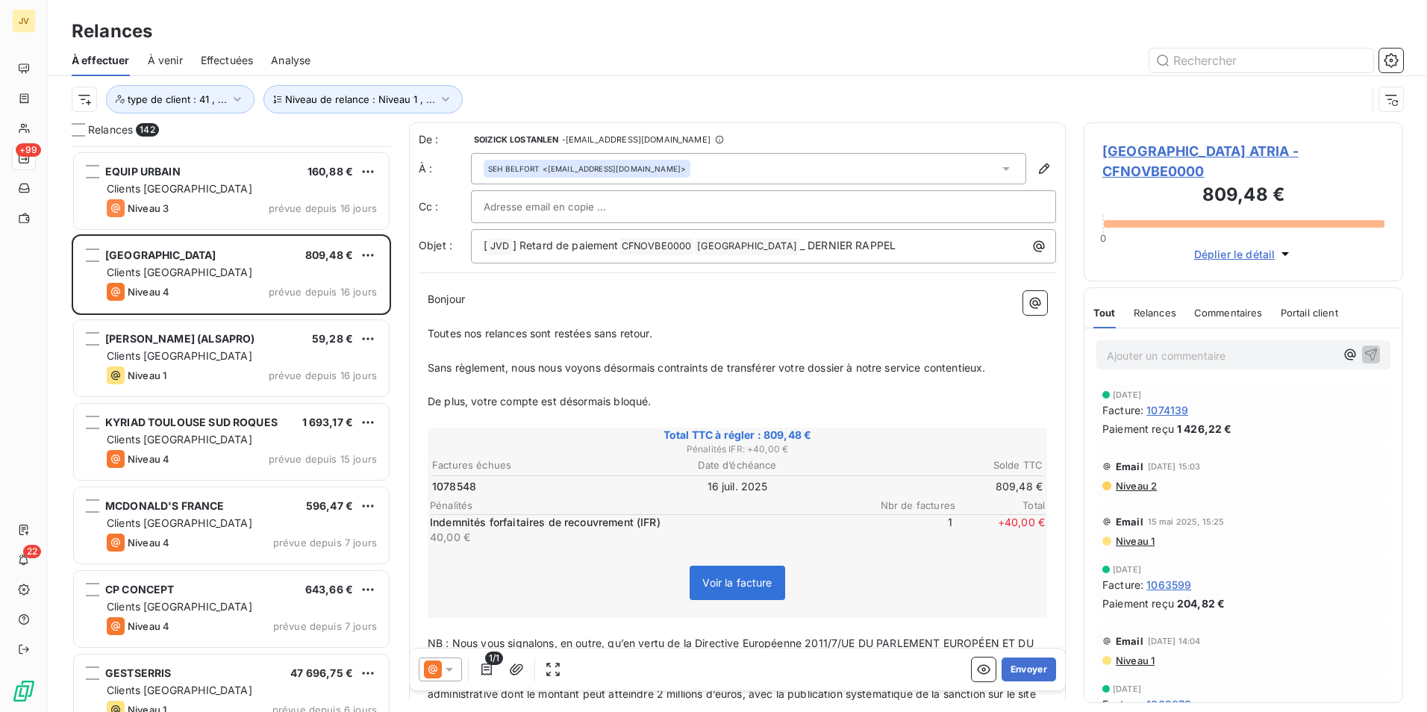
click at [1156, 311] on span "Relances" at bounding box center [1155, 313] width 43 height 12
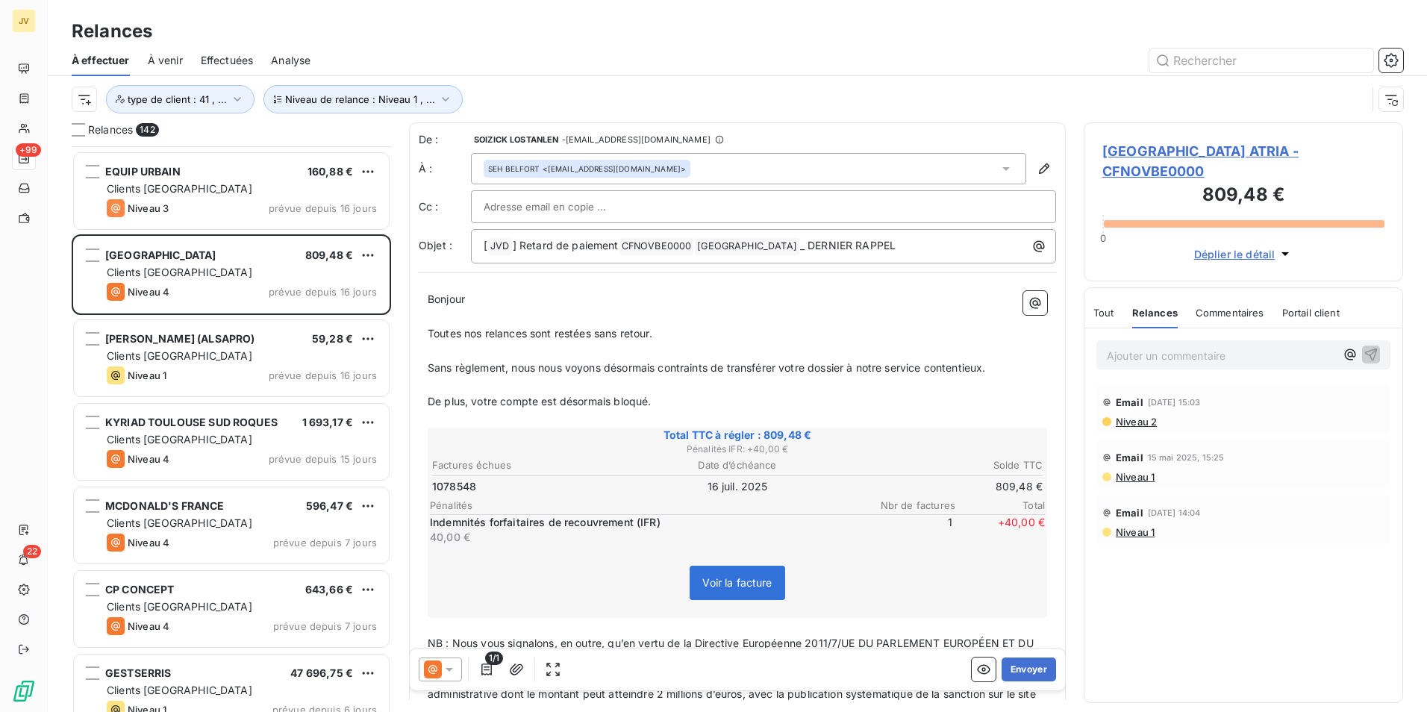
click at [442, 672] on icon at bounding box center [449, 669] width 15 height 15
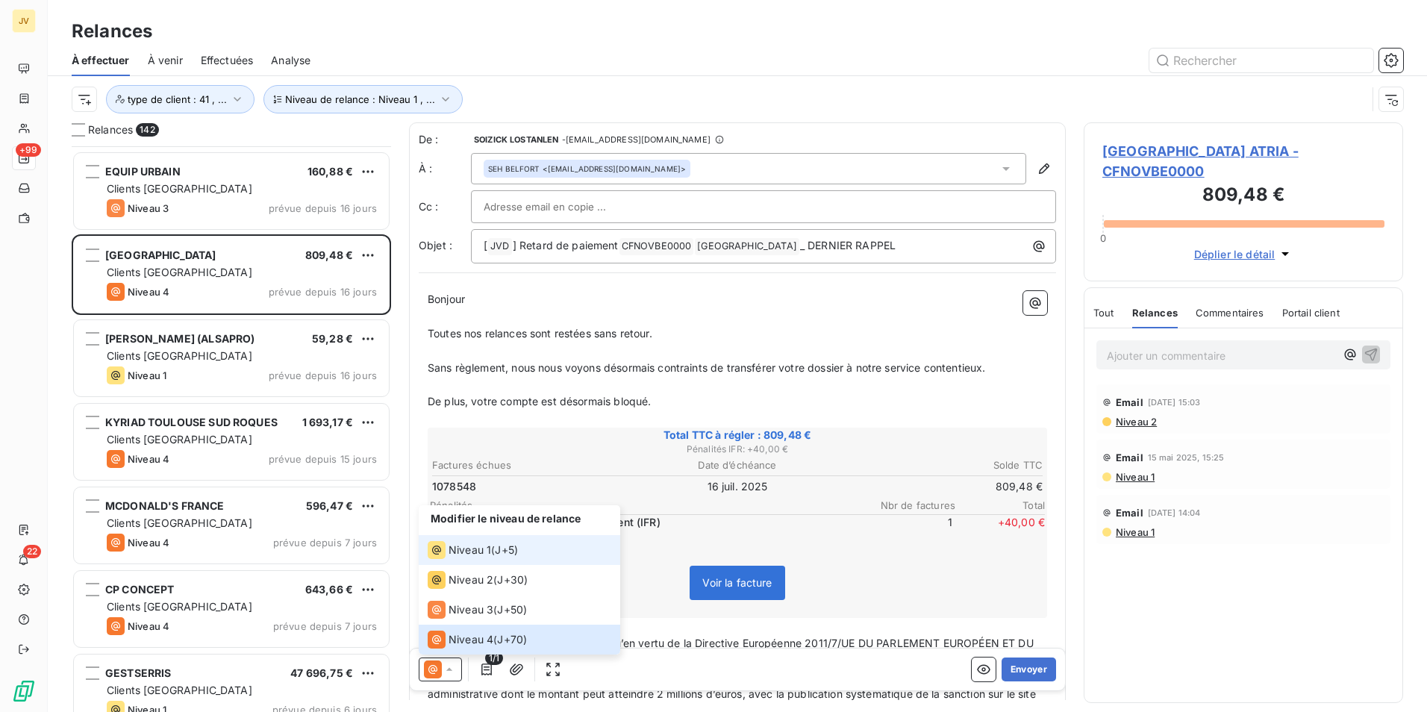
click at [452, 546] on span "Niveau 1" at bounding box center [470, 550] width 43 height 15
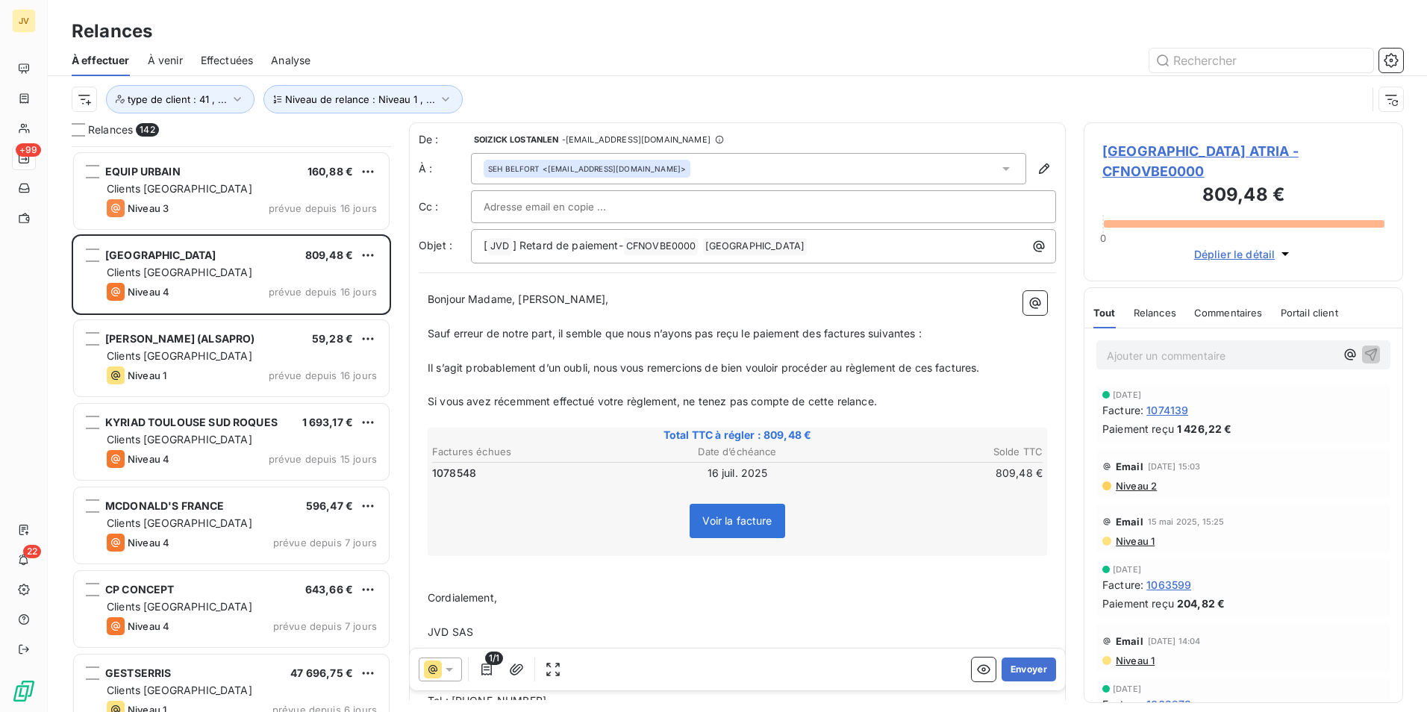
click at [1168, 314] on span "Relances" at bounding box center [1155, 313] width 43 height 12
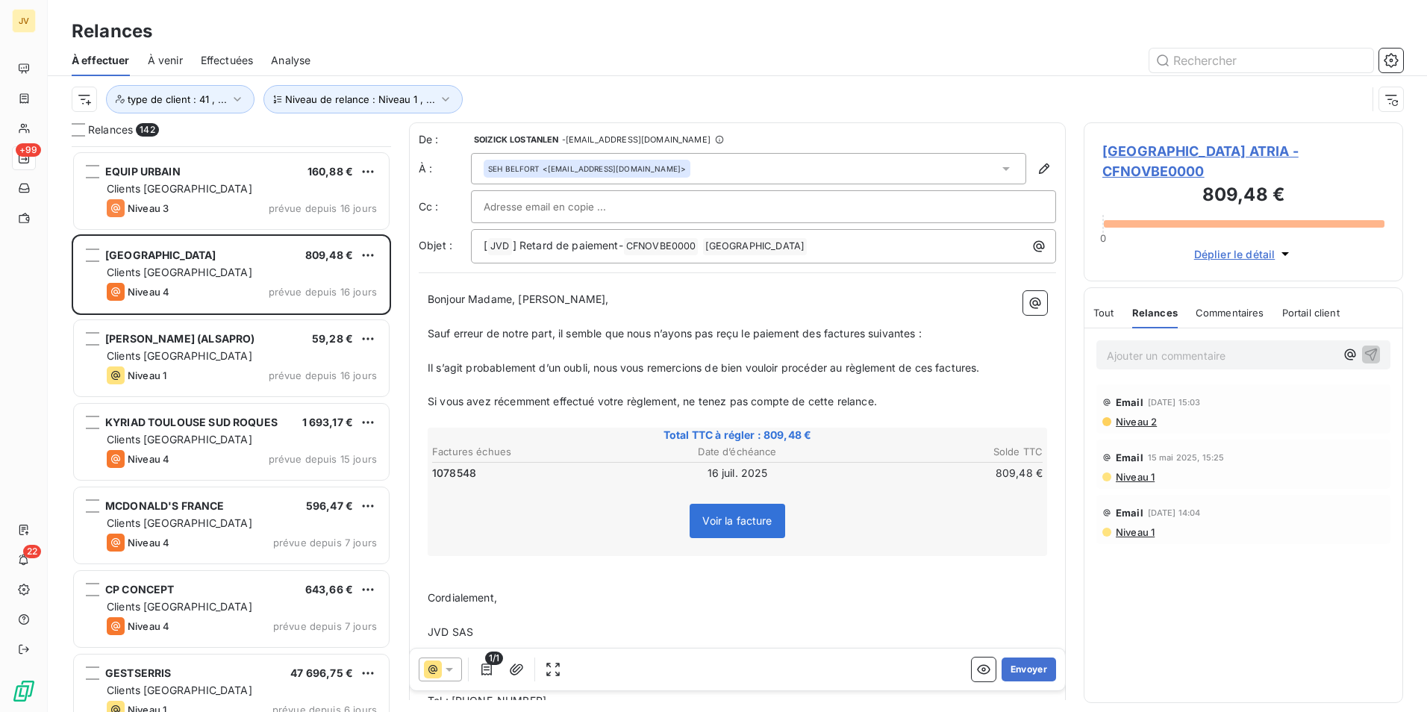
click at [444, 672] on icon at bounding box center [449, 669] width 15 height 15
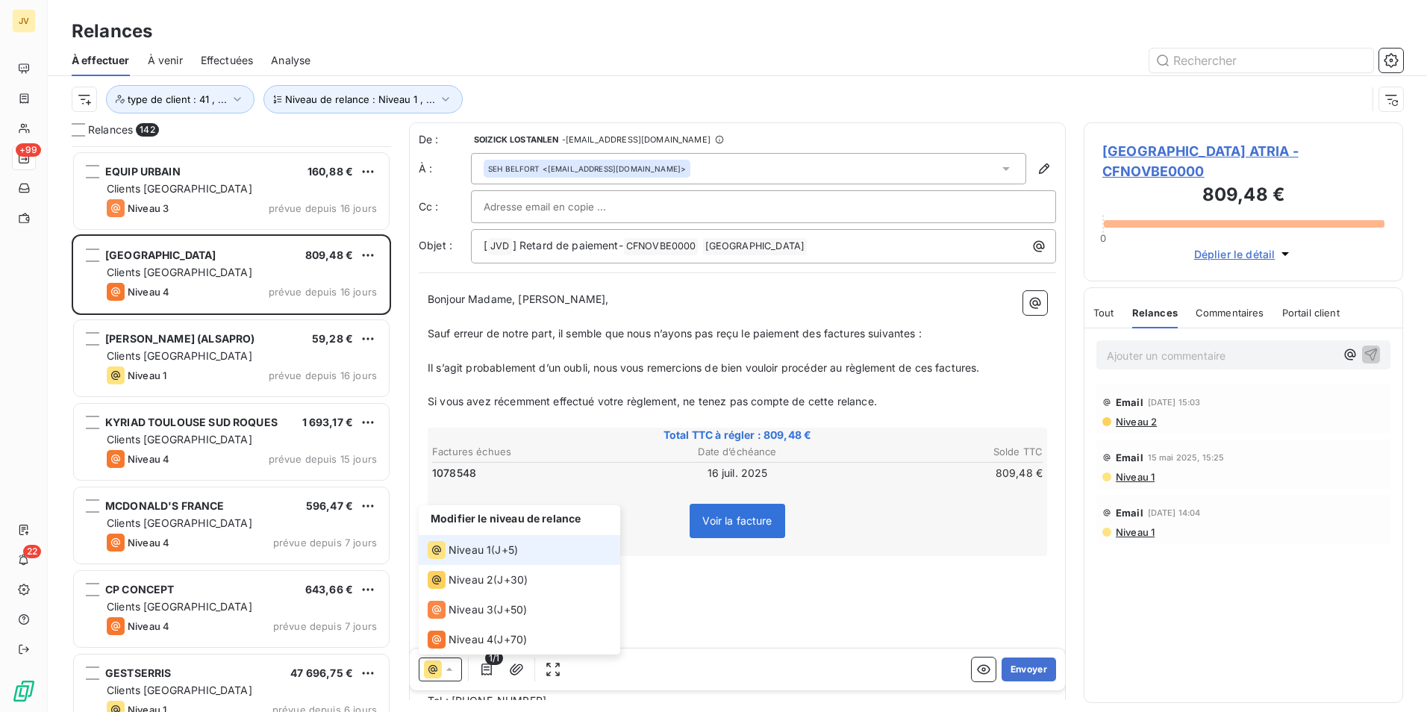
click at [484, 556] on span "Niveau 1" at bounding box center [470, 550] width 43 height 15
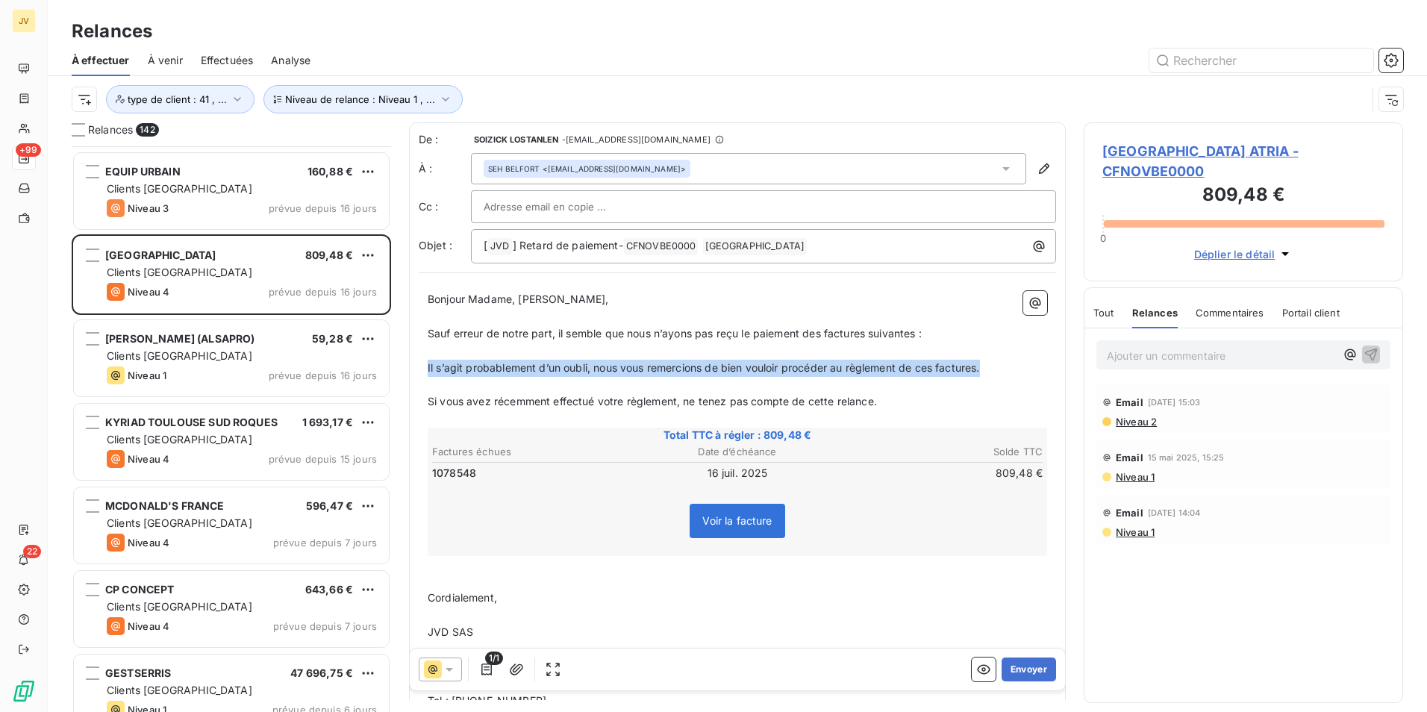
drag, startPoint x: 1001, startPoint y: 375, endPoint x: 418, endPoint y: 366, distance: 583.1
click at [418, 366] on div "De : [PERSON_NAME] LOSTANLEN - [EMAIL_ADDRESS][DOMAIN_NAME] À : [PERSON_NAME] <…" at bounding box center [737, 476] width 657 height 708
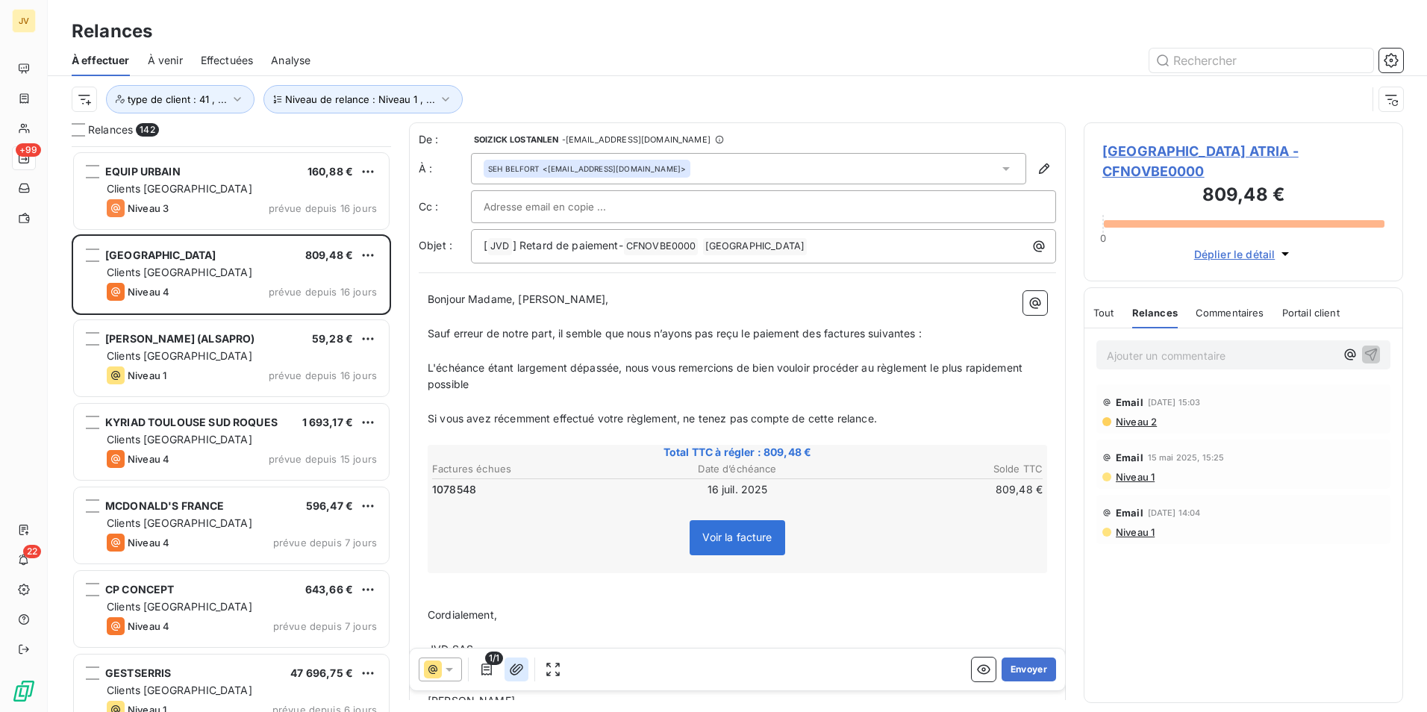
click at [515, 672] on icon "button" at bounding box center [516, 669] width 15 height 15
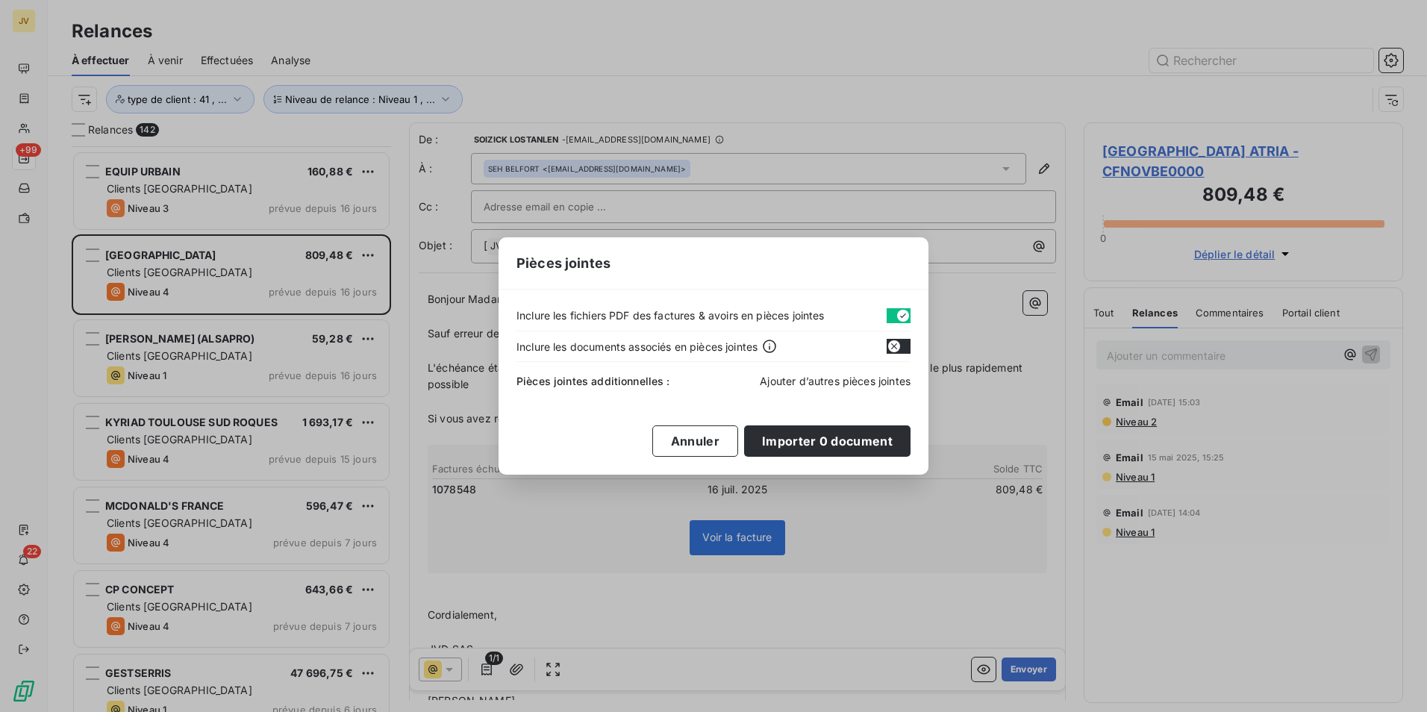
click at [828, 380] on span "Ajouter d’autres pièces jointes" at bounding box center [835, 381] width 151 height 13
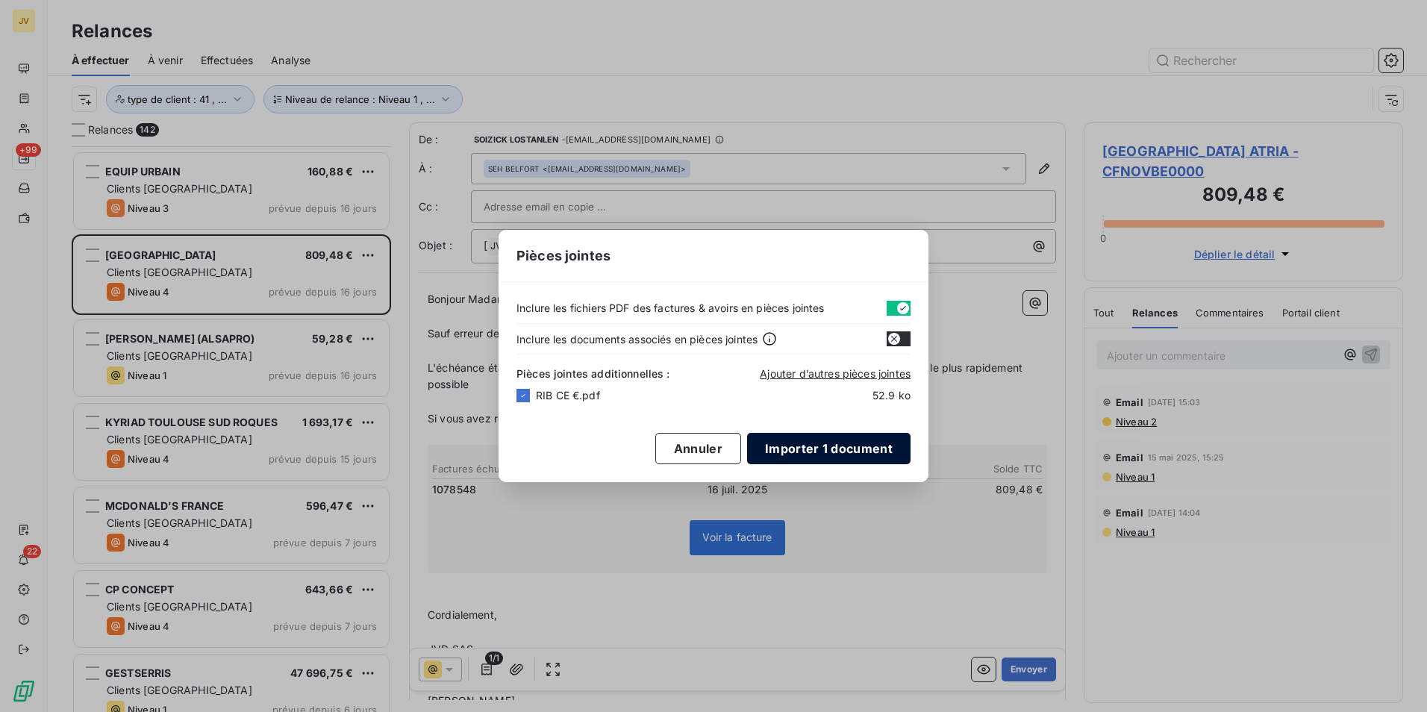
click at [820, 454] on button "Importer 1 document" at bounding box center [828, 448] width 163 height 31
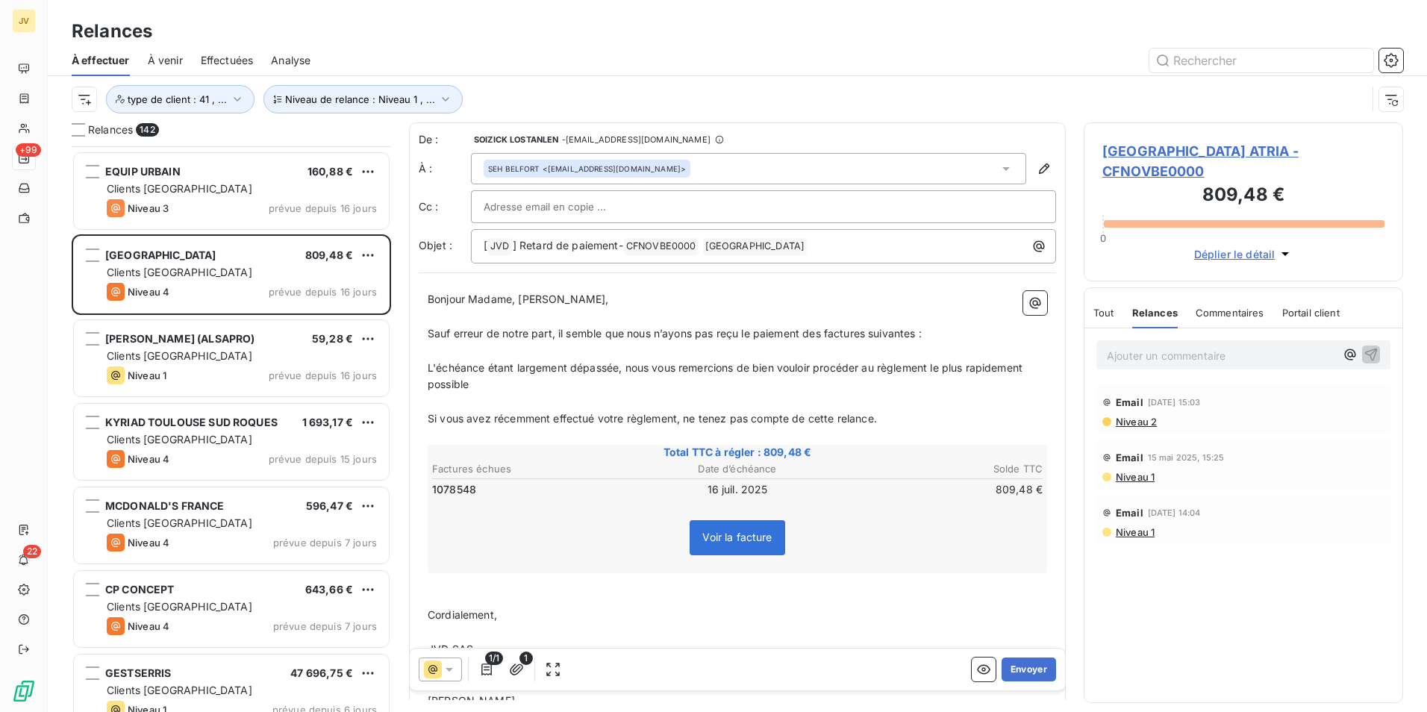
click at [492, 393] on p "L'échéance étant largement dépassée, nous vous remercions de bien vouloir procé…" at bounding box center [738, 377] width 620 height 34
click at [824, 333] on span "Sauf erreur de notre part, il semble que nous n’ayons pas reçu le paiement des …" at bounding box center [675, 333] width 494 height 13
click at [1191, 352] on p "Ajouter un commentaire ﻿" at bounding box center [1221, 355] width 228 height 19
drag, startPoint x: 1374, startPoint y: 349, endPoint x: 1363, endPoint y: 341, distance: 13.5
click at [1376, 346] on icon "button" at bounding box center [1371, 353] width 15 height 15
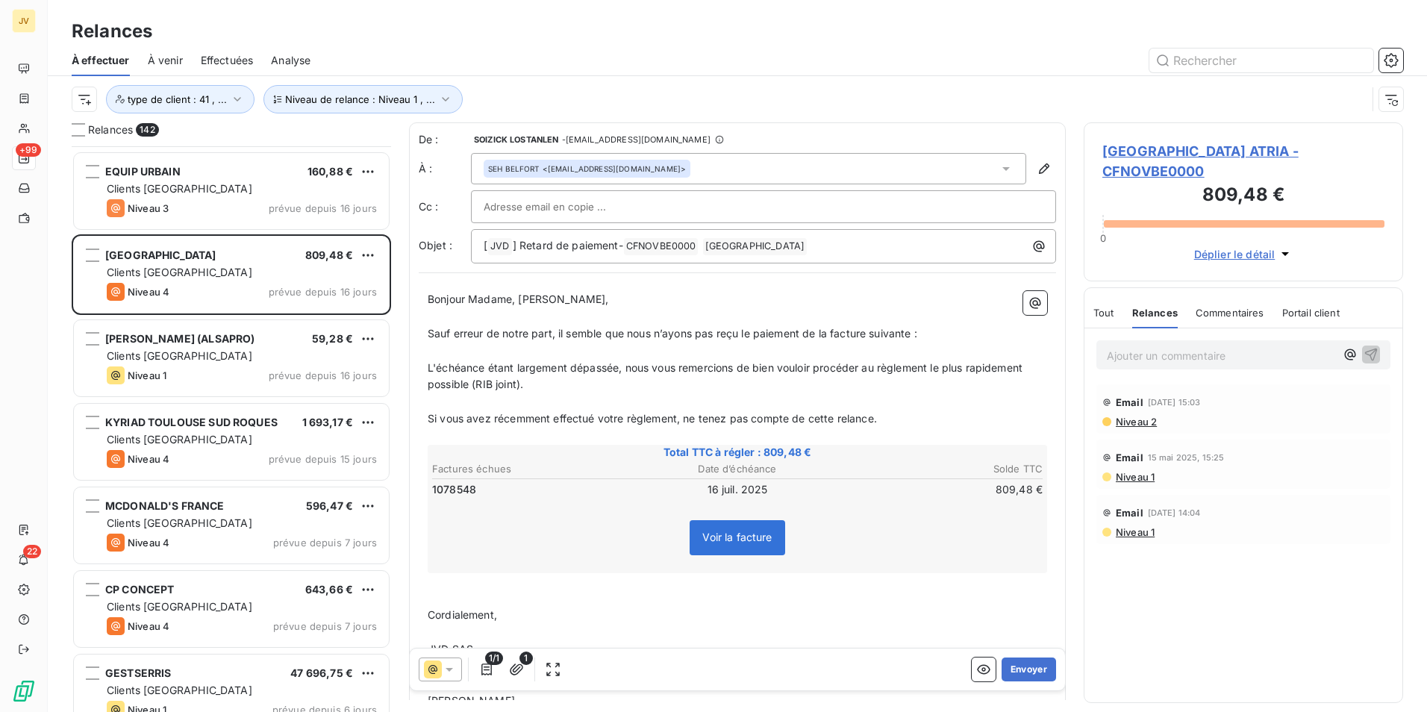
click at [1100, 311] on span "Tout" at bounding box center [1104, 313] width 21 height 12
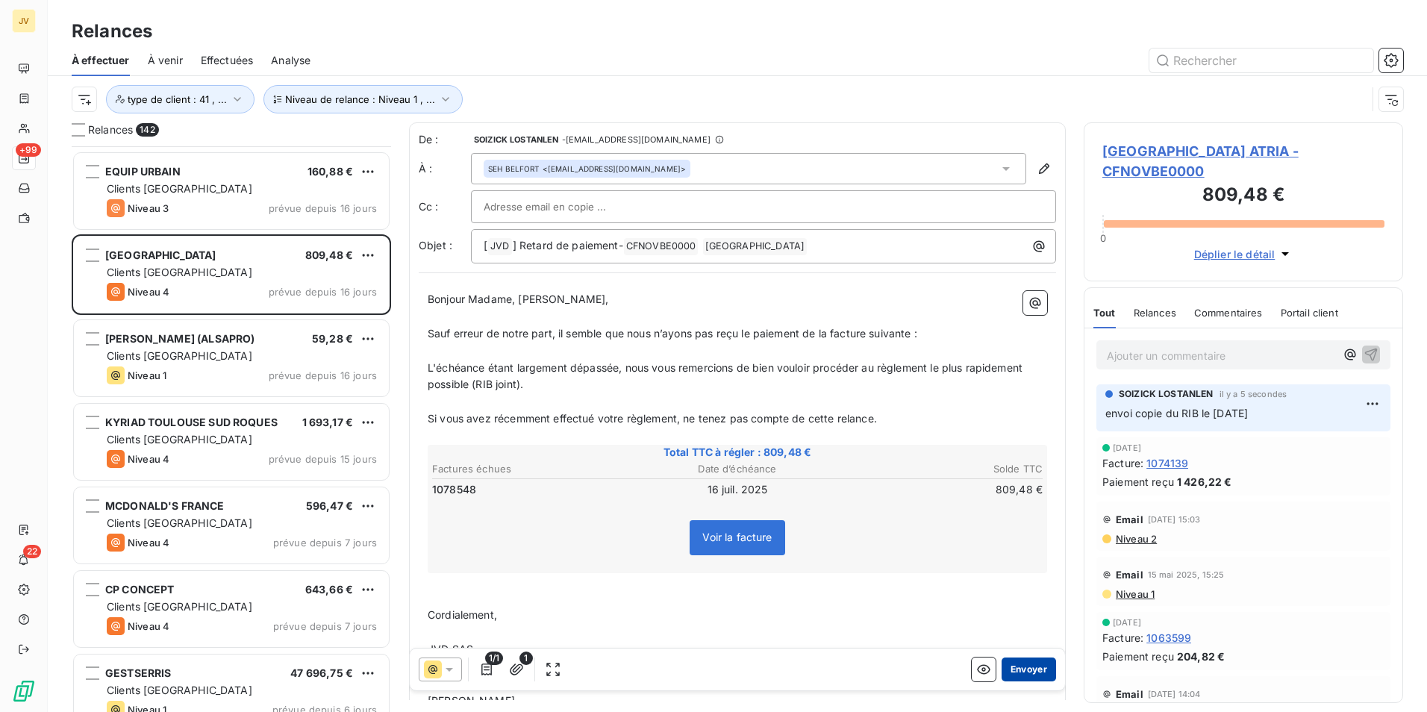
click at [1028, 670] on button "Envoyer" at bounding box center [1029, 670] width 54 height 24
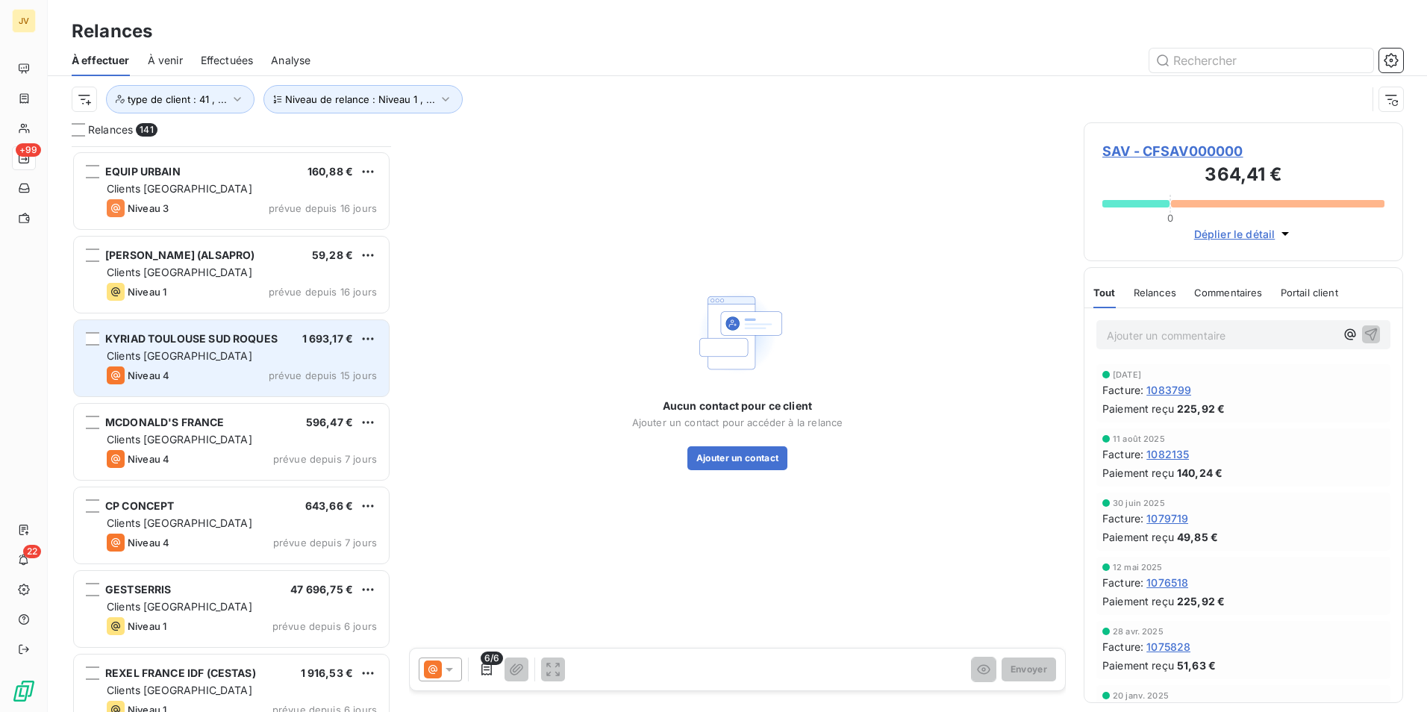
click at [216, 343] on span "KYRIAD TOULOUSE SUD ROQUES" at bounding box center [191, 338] width 172 height 13
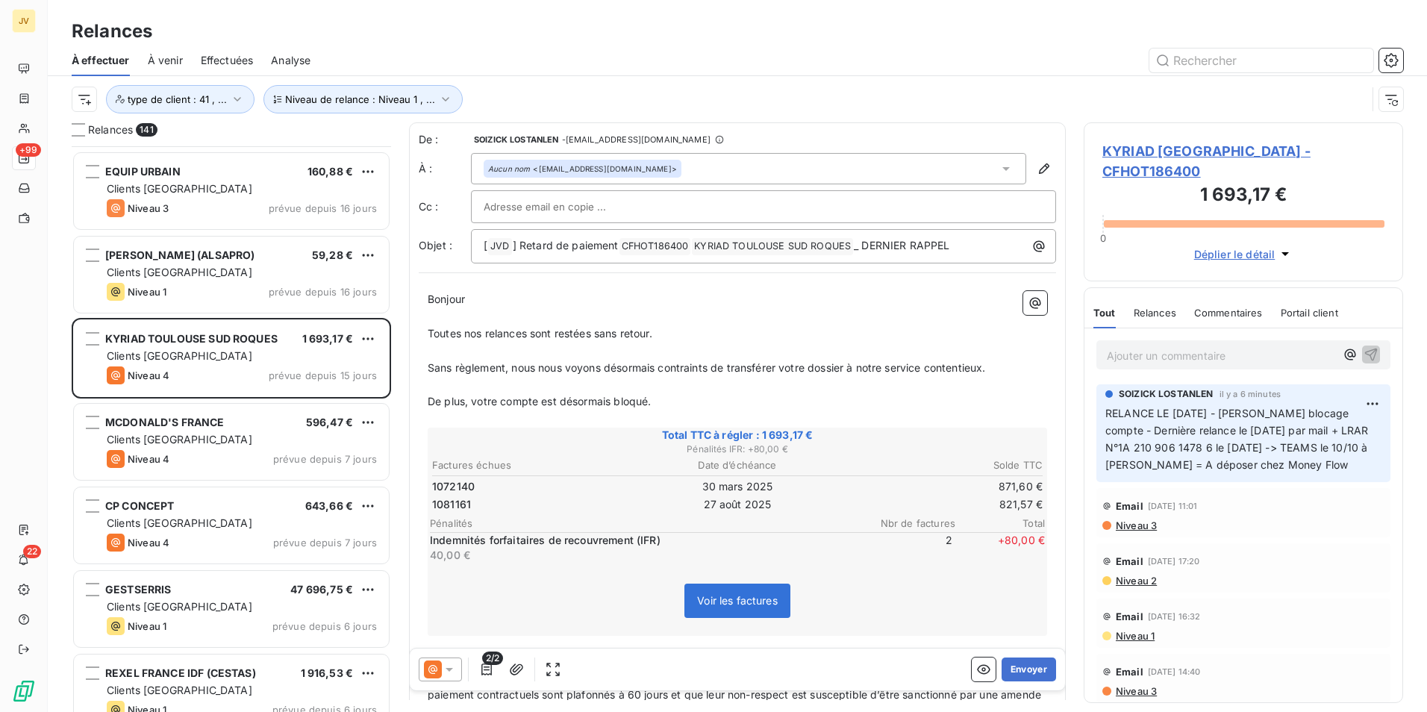
click at [1163, 309] on span "Relances" at bounding box center [1155, 313] width 43 height 12
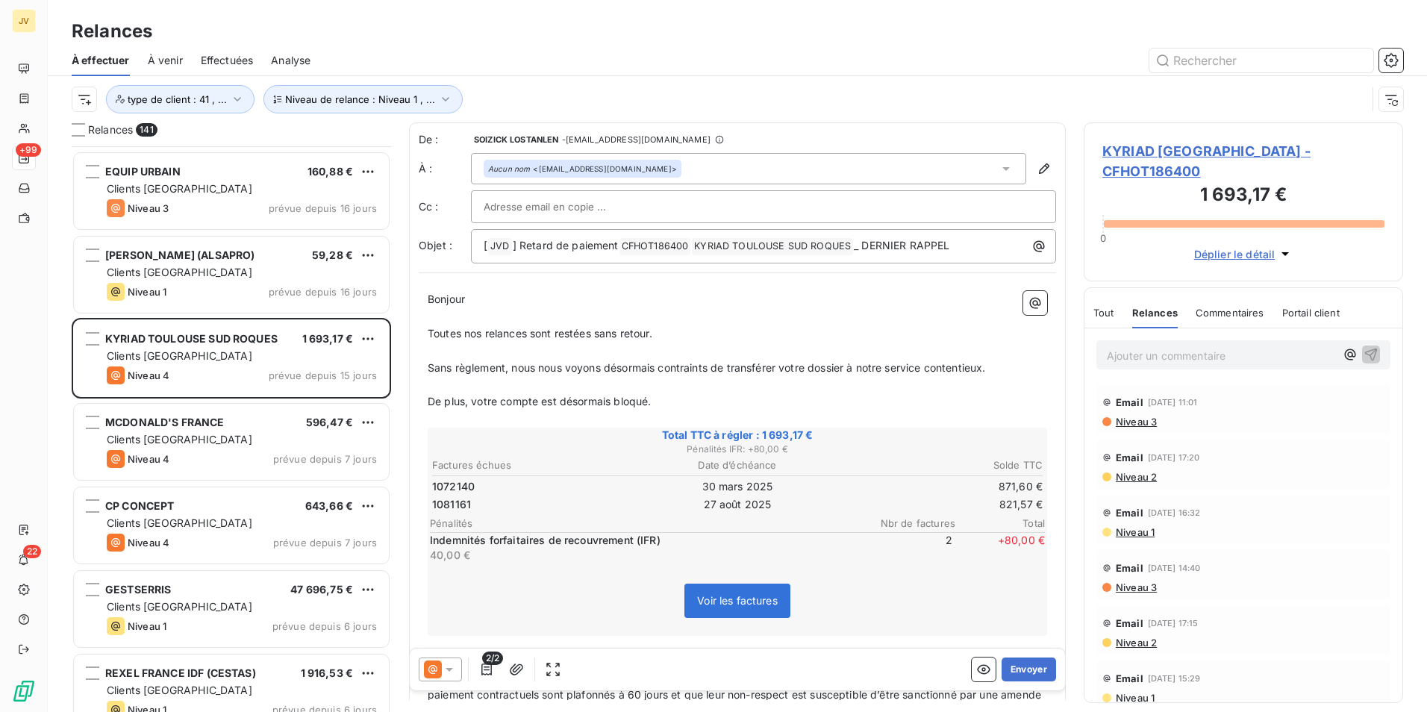
click at [1122, 310] on div "Tout Relances Commentaires Portail client" at bounding box center [1217, 312] width 246 height 31
click at [1109, 311] on span "Tout" at bounding box center [1104, 313] width 21 height 12
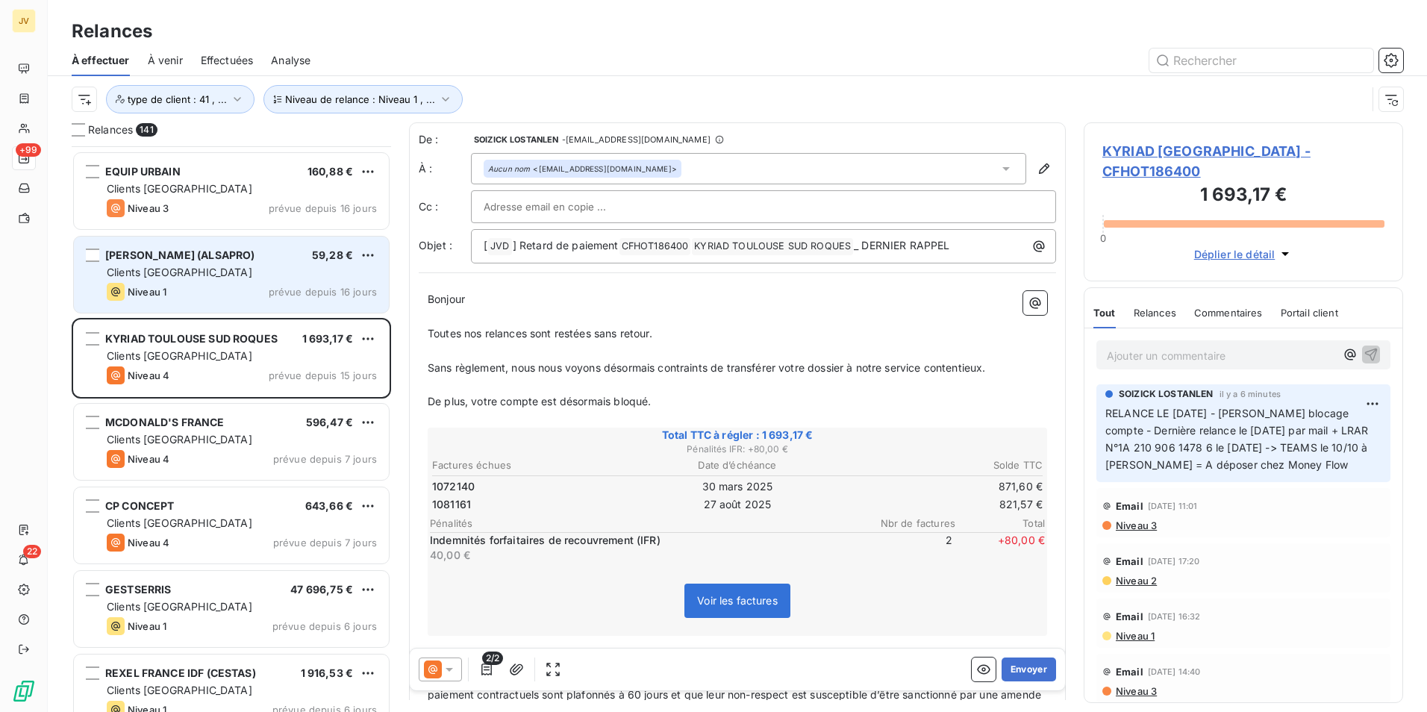
click at [172, 265] on div "Clients [GEOGRAPHIC_DATA]" at bounding box center [242, 272] width 270 height 15
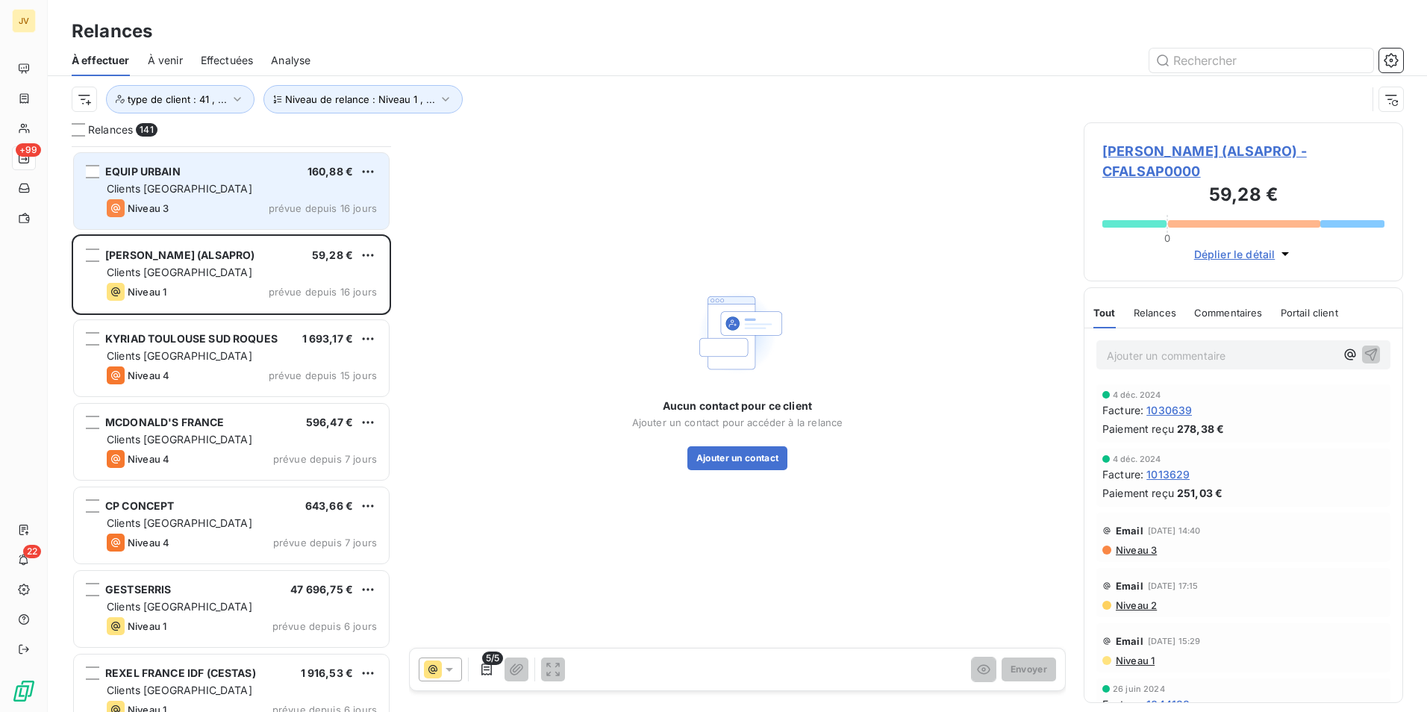
click at [183, 179] on div "EQUIP URBAIN 160,88 € Clients France Niveau 3 prévue depuis 16 jours" at bounding box center [231, 191] width 315 height 76
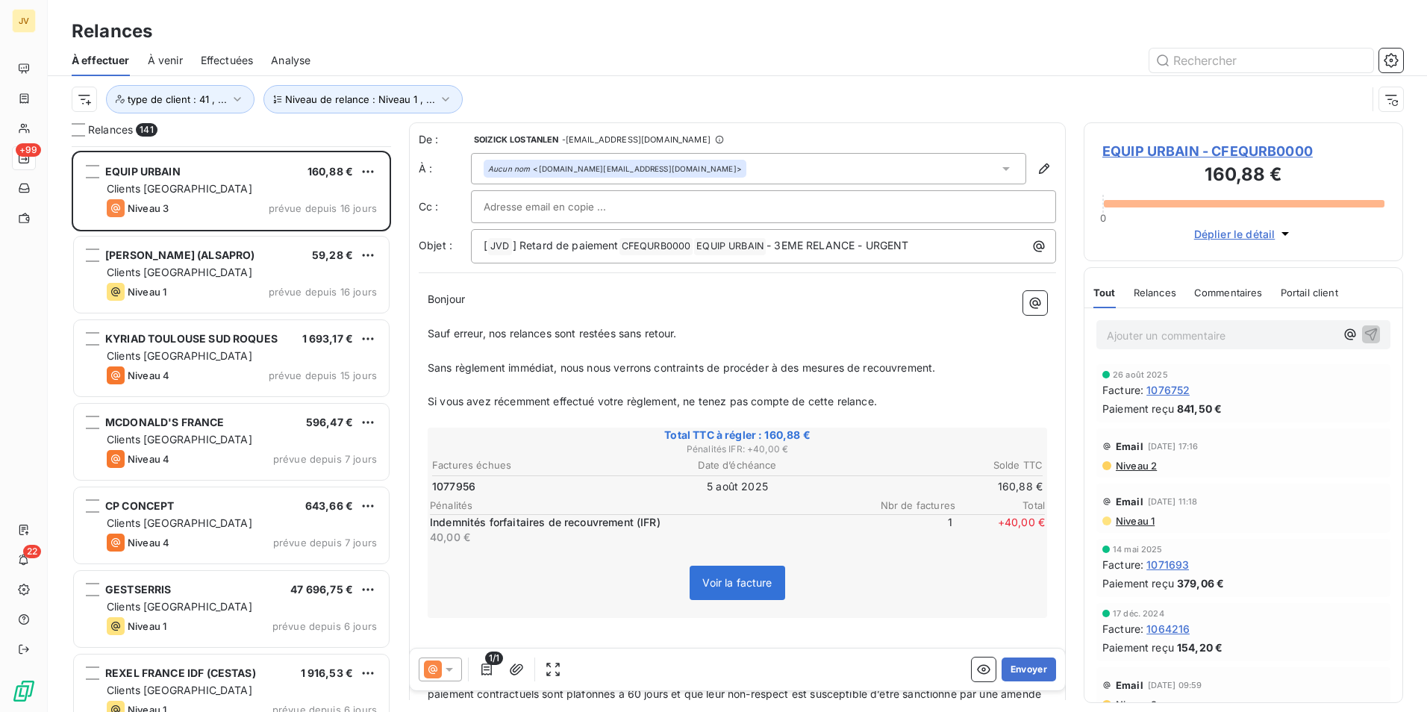
click at [1146, 291] on span "Relances" at bounding box center [1155, 293] width 43 height 12
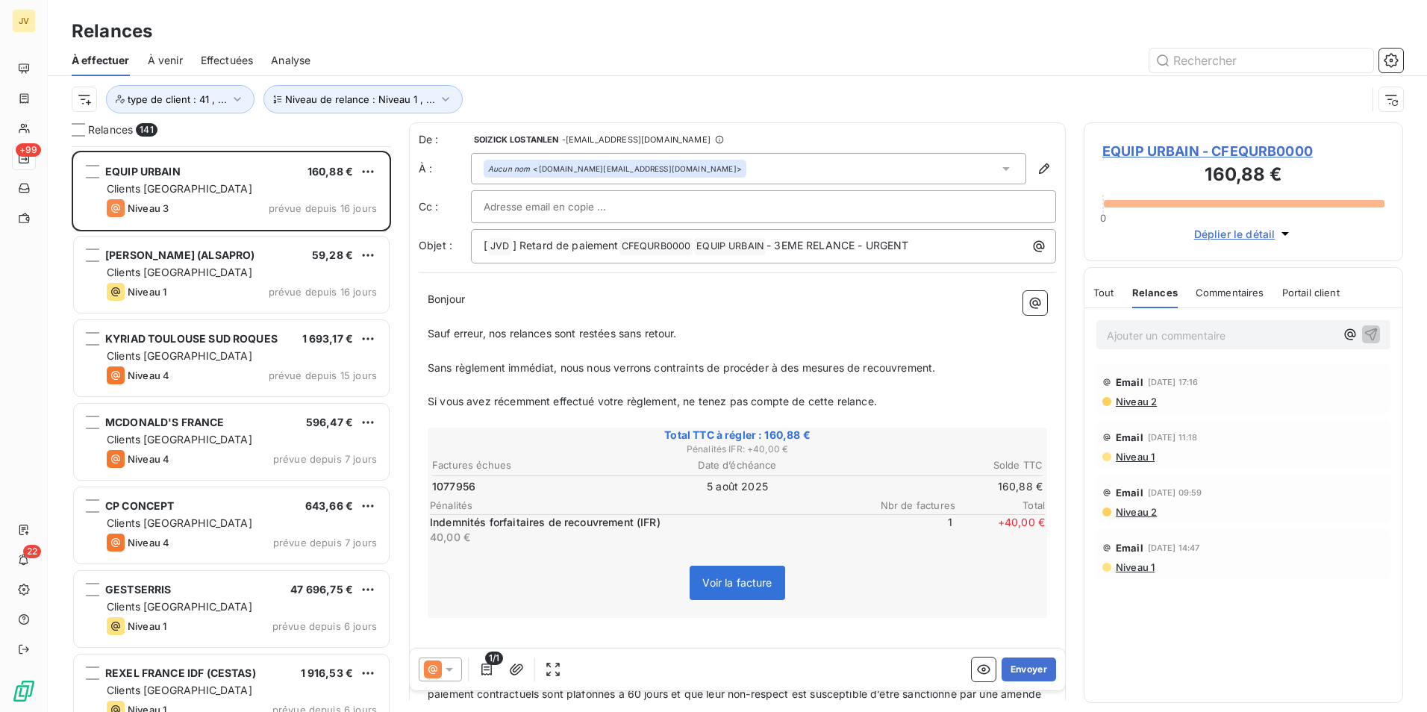
click at [447, 667] on icon at bounding box center [449, 669] width 15 height 15
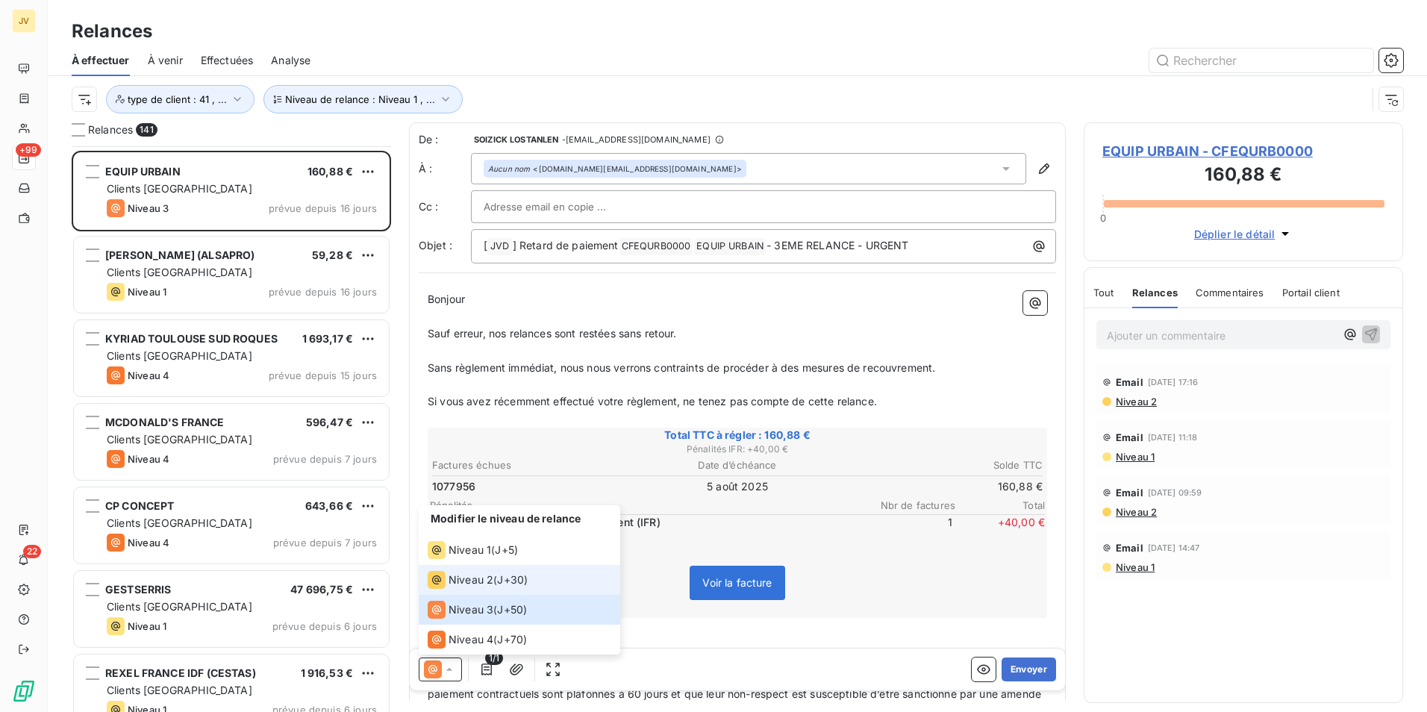
click at [448, 576] on div "Niveau 2" at bounding box center [461, 580] width 66 height 18
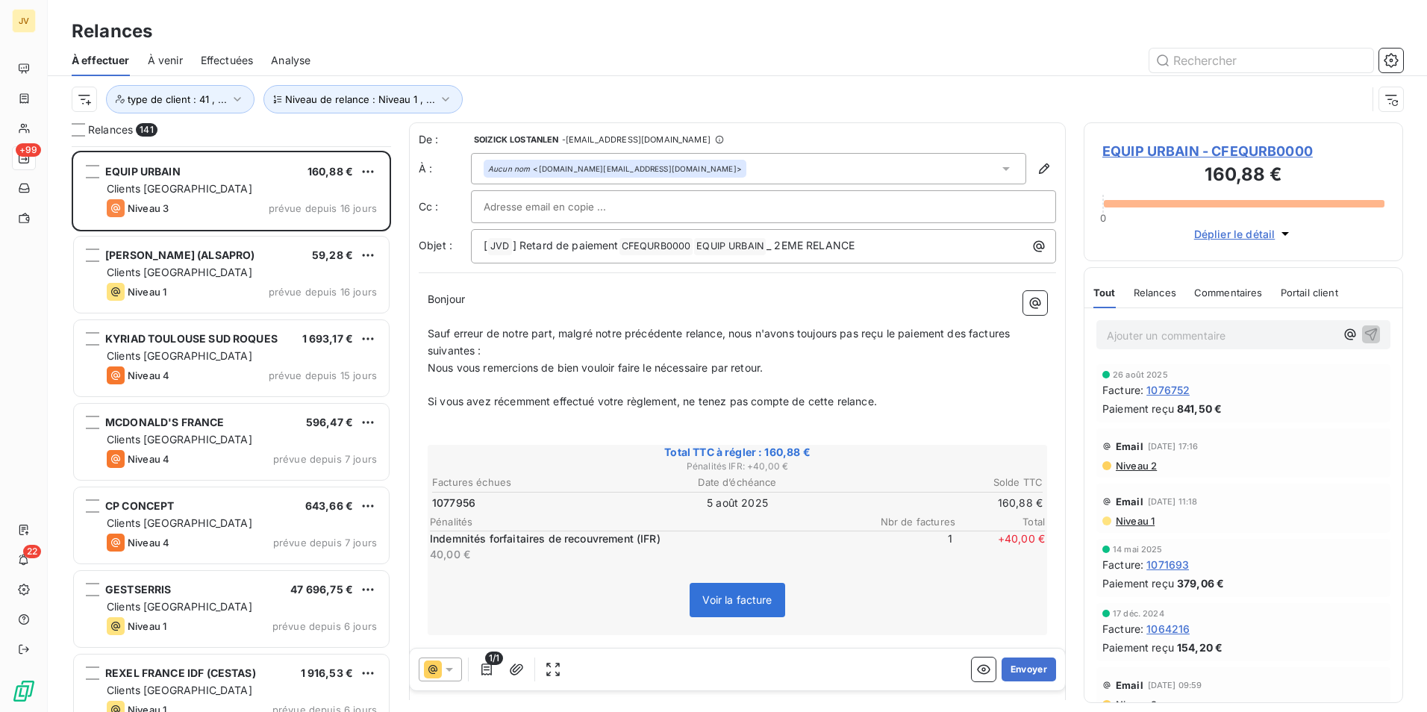
click at [1141, 291] on span "Relances" at bounding box center [1155, 293] width 43 height 12
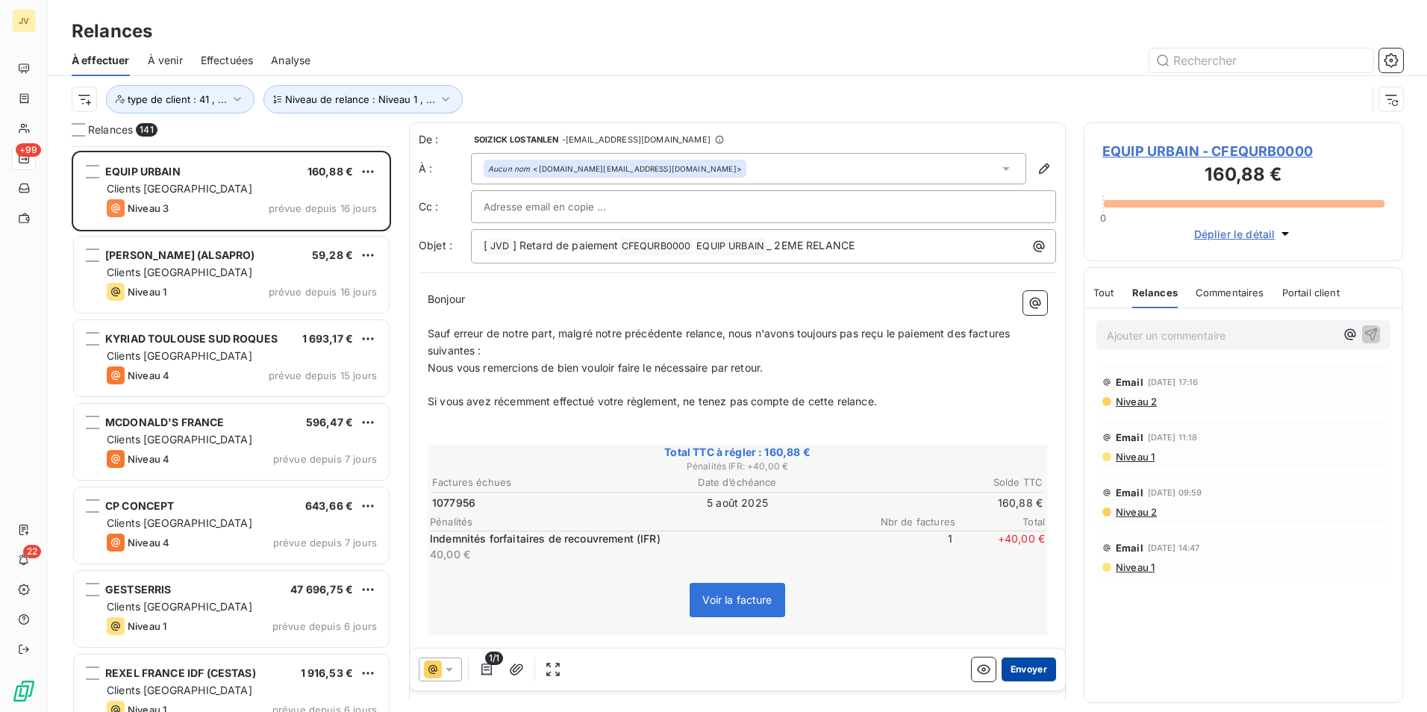
click at [1014, 669] on button "Envoyer" at bounding box center [1029, 670] width 54 height 24
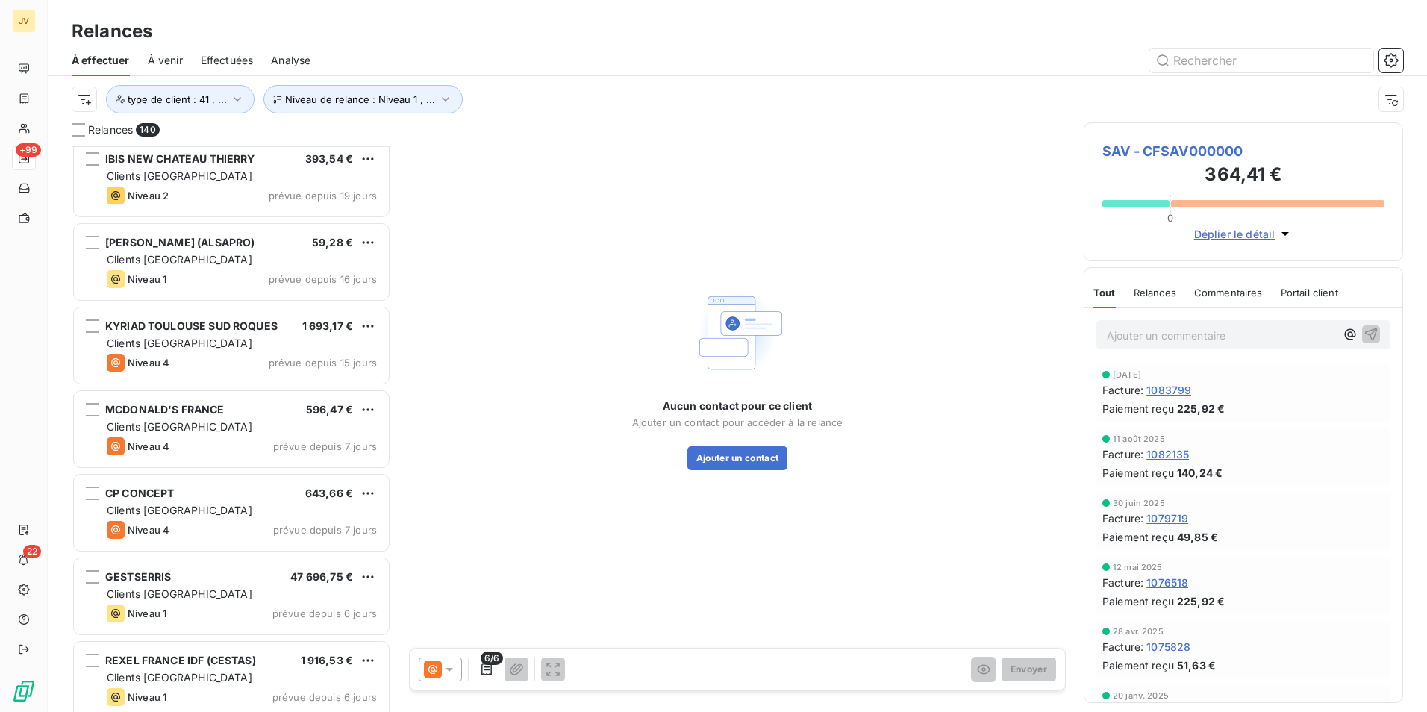
scroll to position [10393, 0]
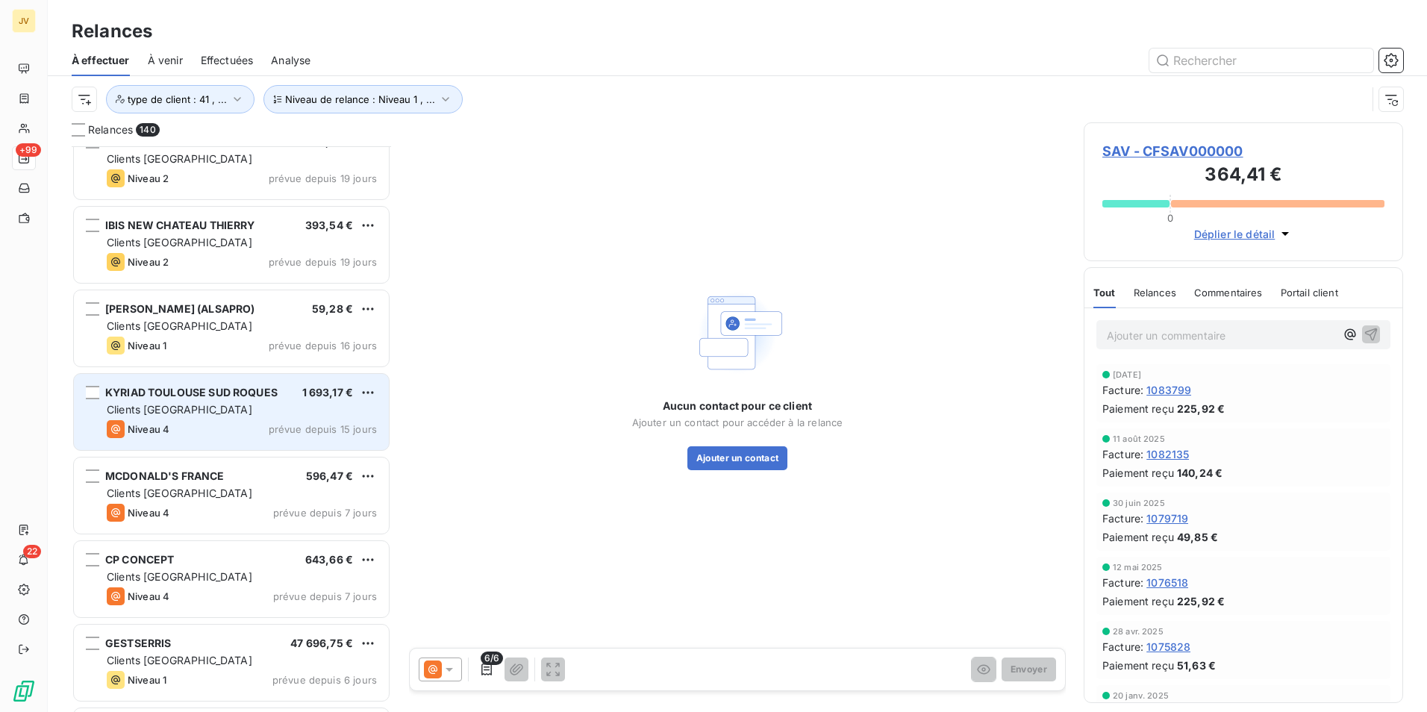
click at [193, 413] on div "Clients [GEOGRAPHIC_DATA]" at bounding box center [242, 409] width 270 height 15
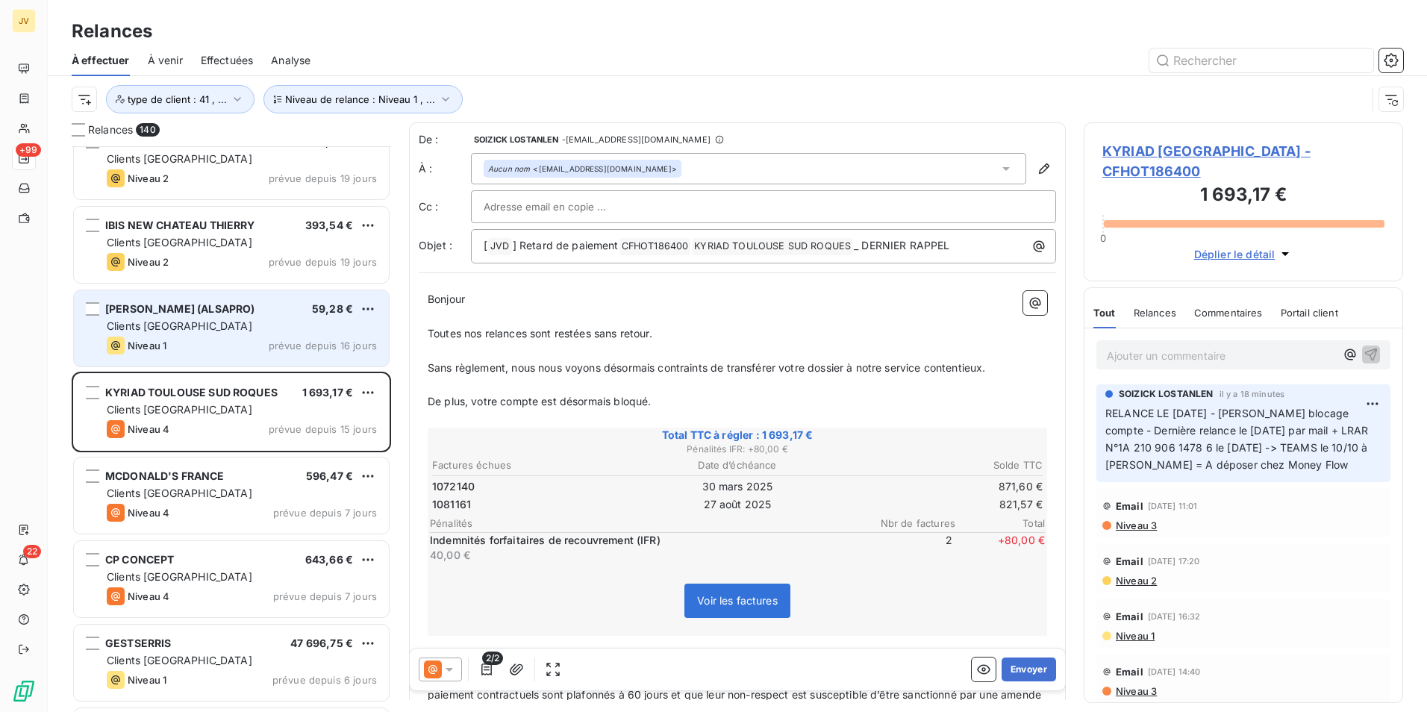
click at [191, 345] on div "Niveau 1 prévue depuis 16 jours" at bounding box center [242, 346] width 270 height 18
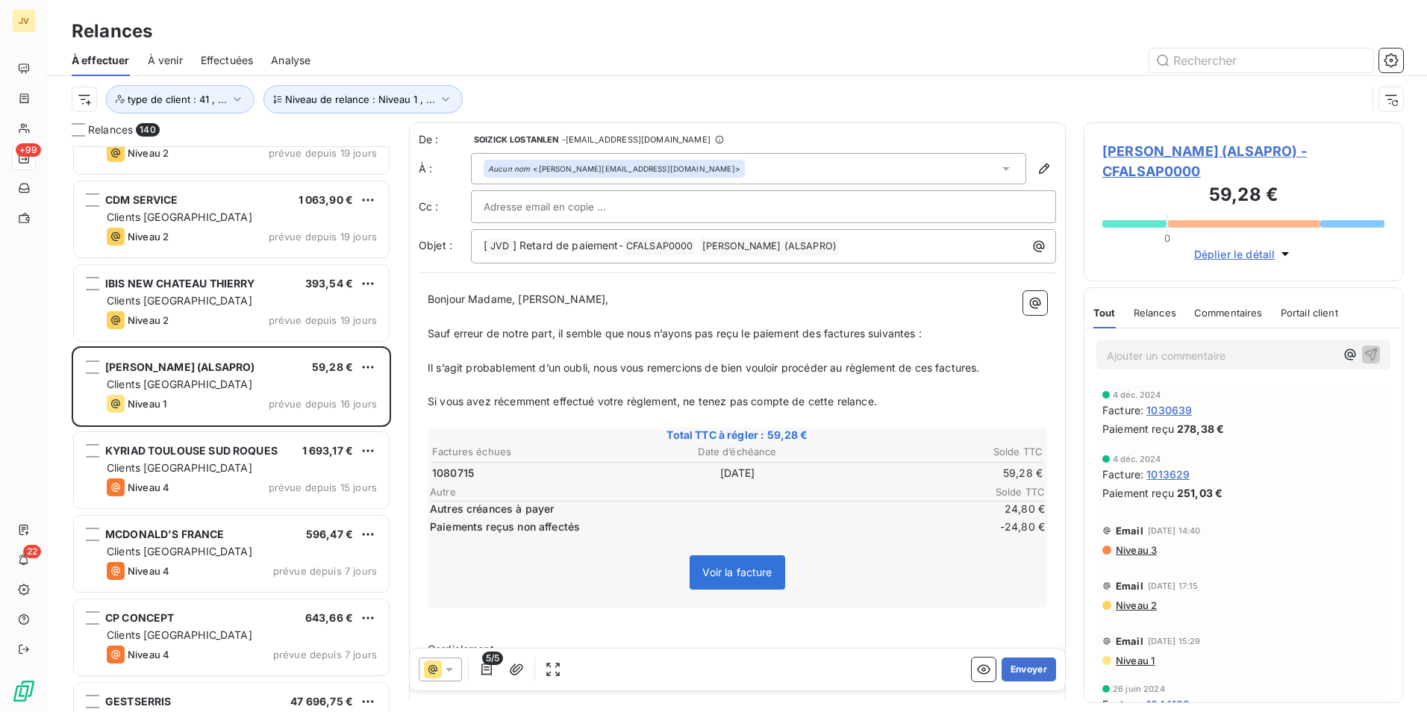
scroll to position [10318, 0]
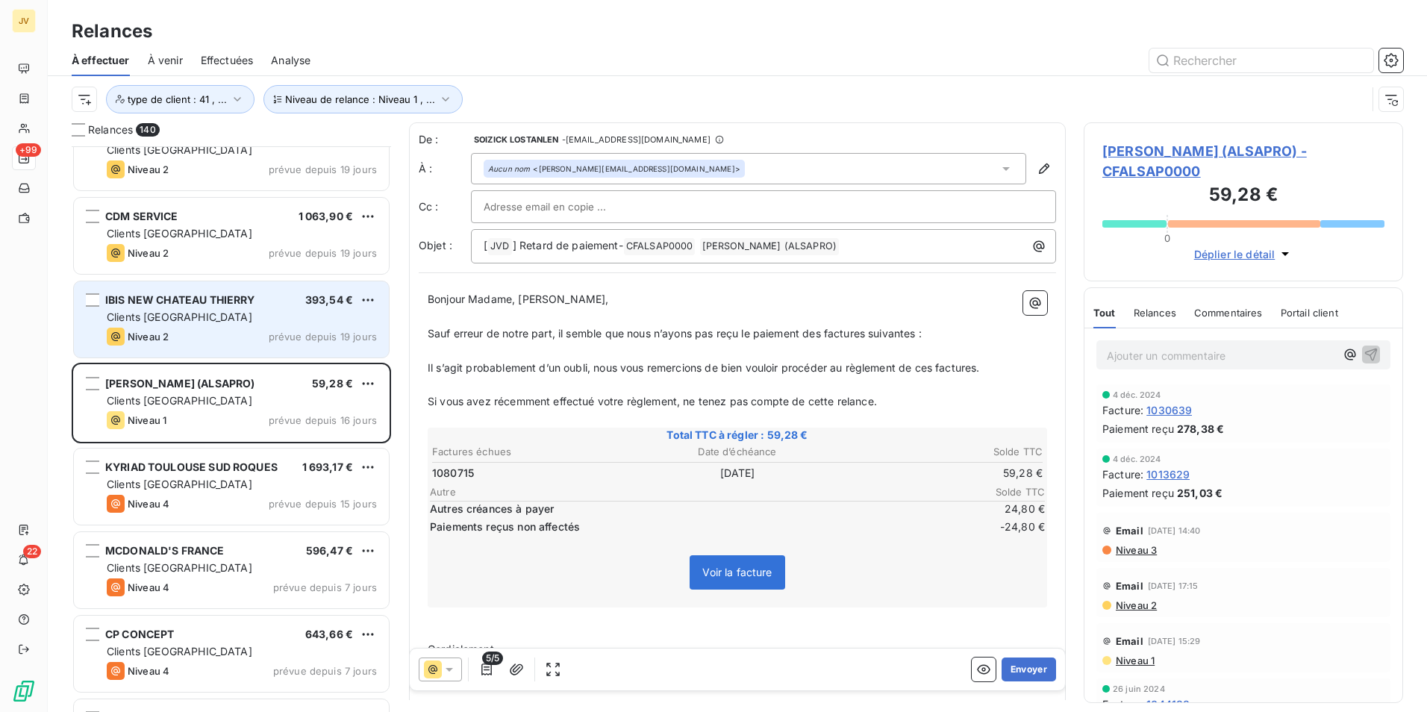
click at [196, 330] on div "Niveau 2 prévue depuis 19 jours" at bounding box center [242, 337] width 270 height 18
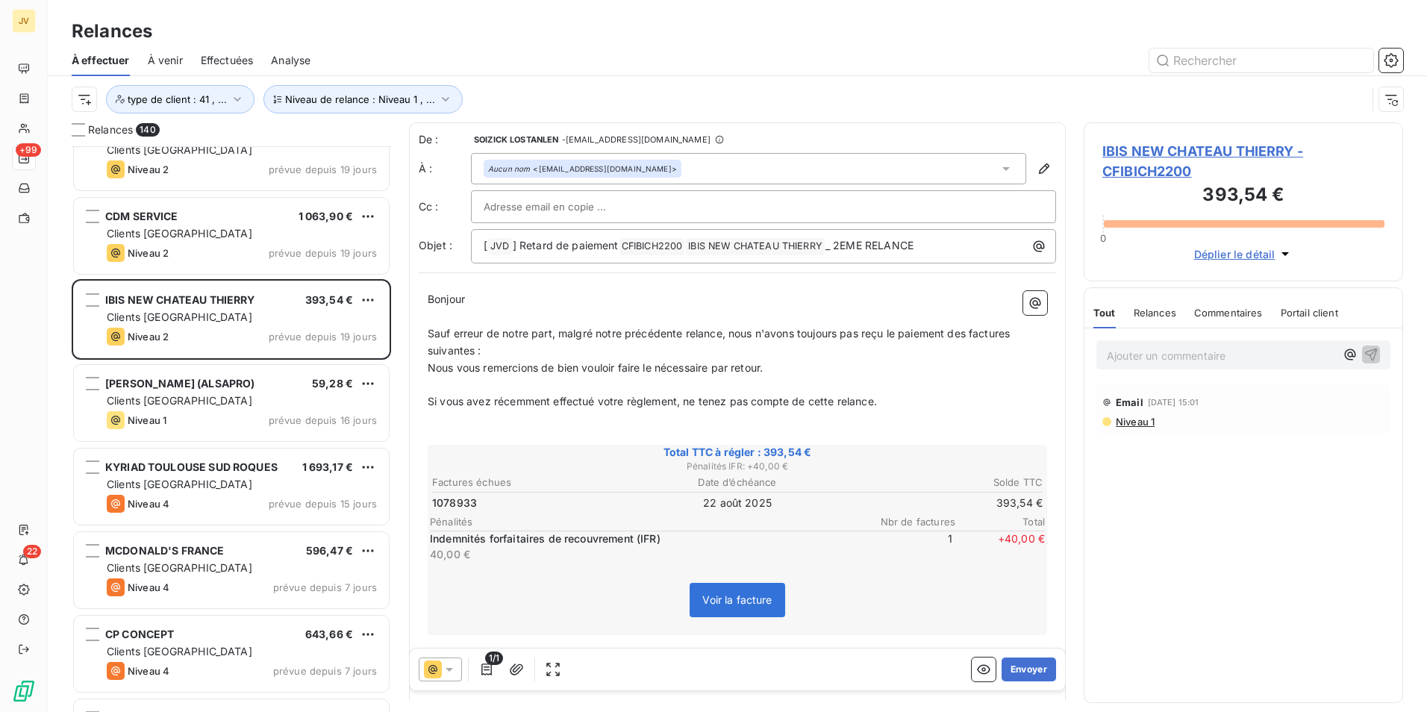
click at [1167, 309] on span "Relances" at bounding box center [1155, 313] width 43 height 12
click at [1020, 670] on button "Envoyer" at bounding box center [1029, 670] width 54 height 24
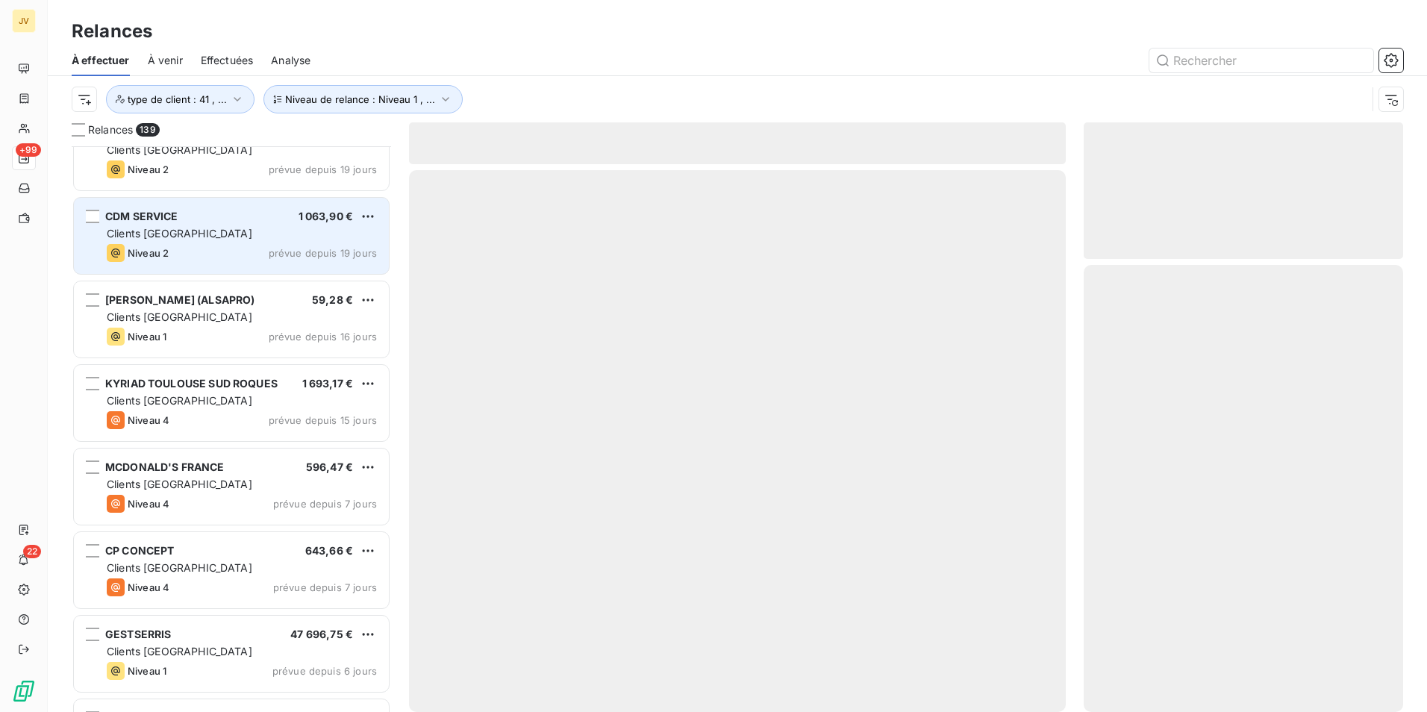
click at [184, 235] on div "Clients [GEOGRAPHIC_DATA]" at bounding box center [242, 233] width 270 height 15
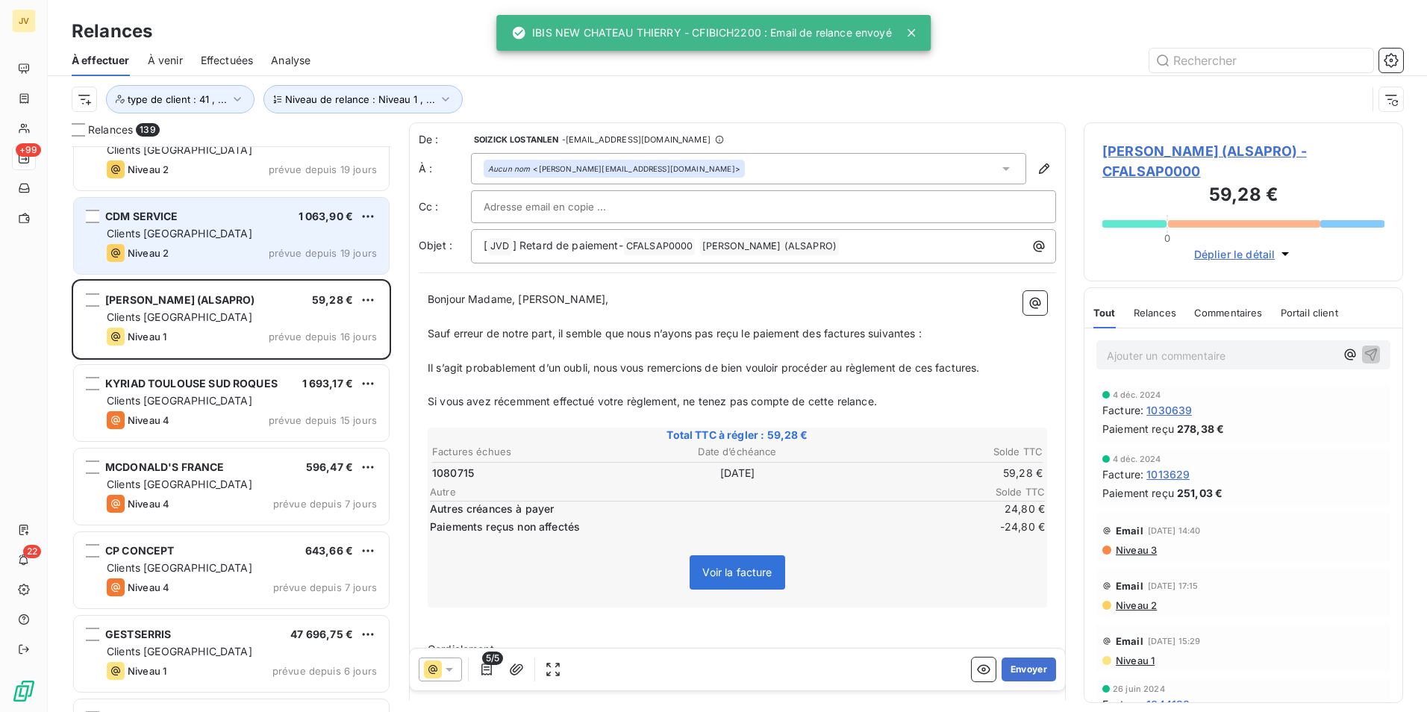
click at [184, 235] on div "Clients [GEOGRAPHIC_DATA]" at bounding box center [242, 233] width 270 height 15
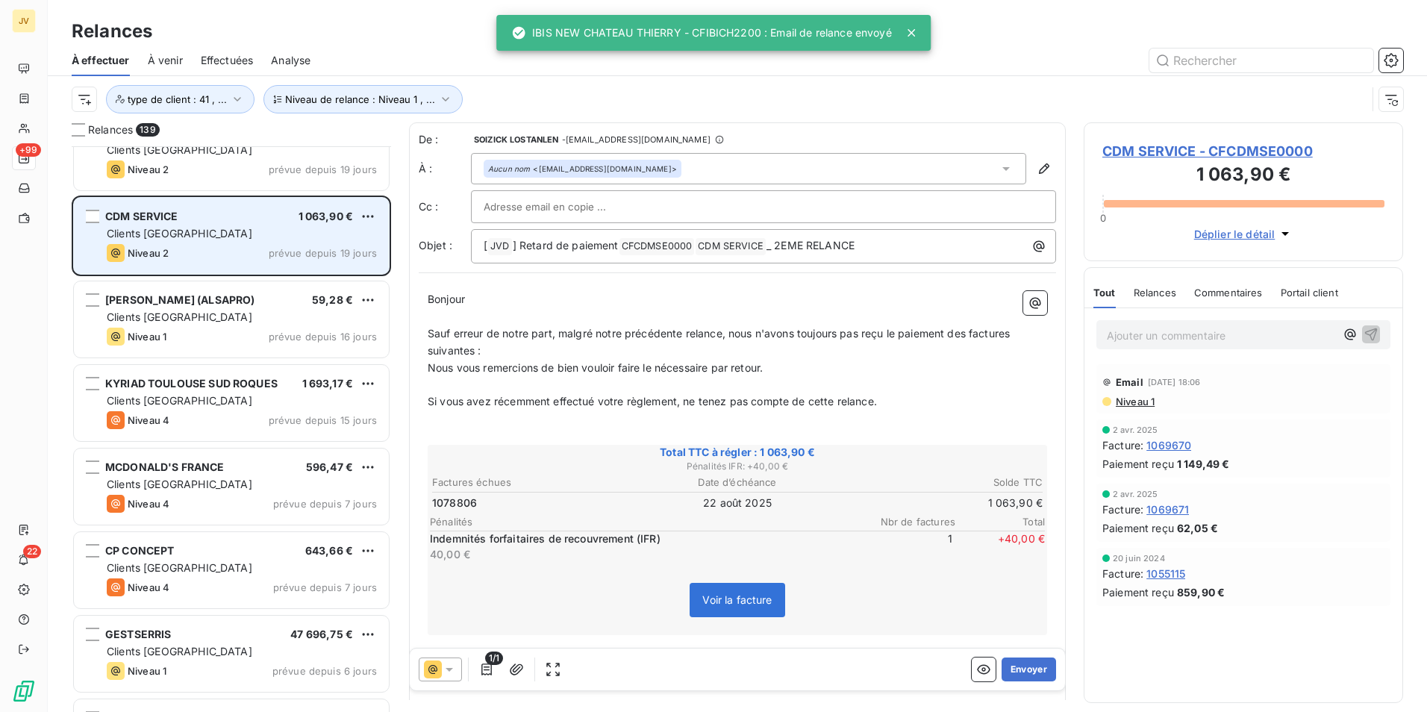
click at [183, 235] on div "Clients [GEOGRAPHIC_DATA]" at bounding box center [242, 233] width 270 height 15
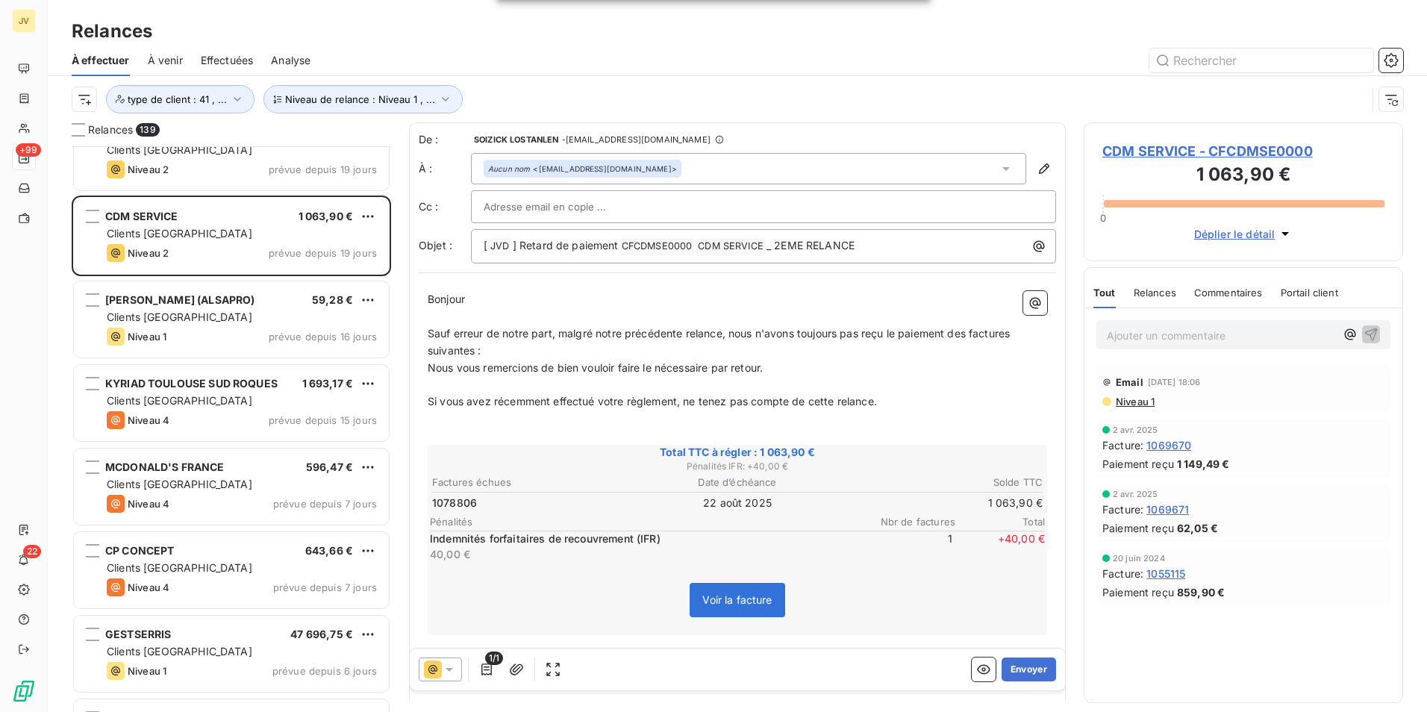
click at [1176, 287] on div "Tout Relances Commentaires Portail client" at bounding box center [1216, 292] width 245 height 31
click at [1162, 293] on span "Relances" at bounding box center [1155, 293] width 43 height 12
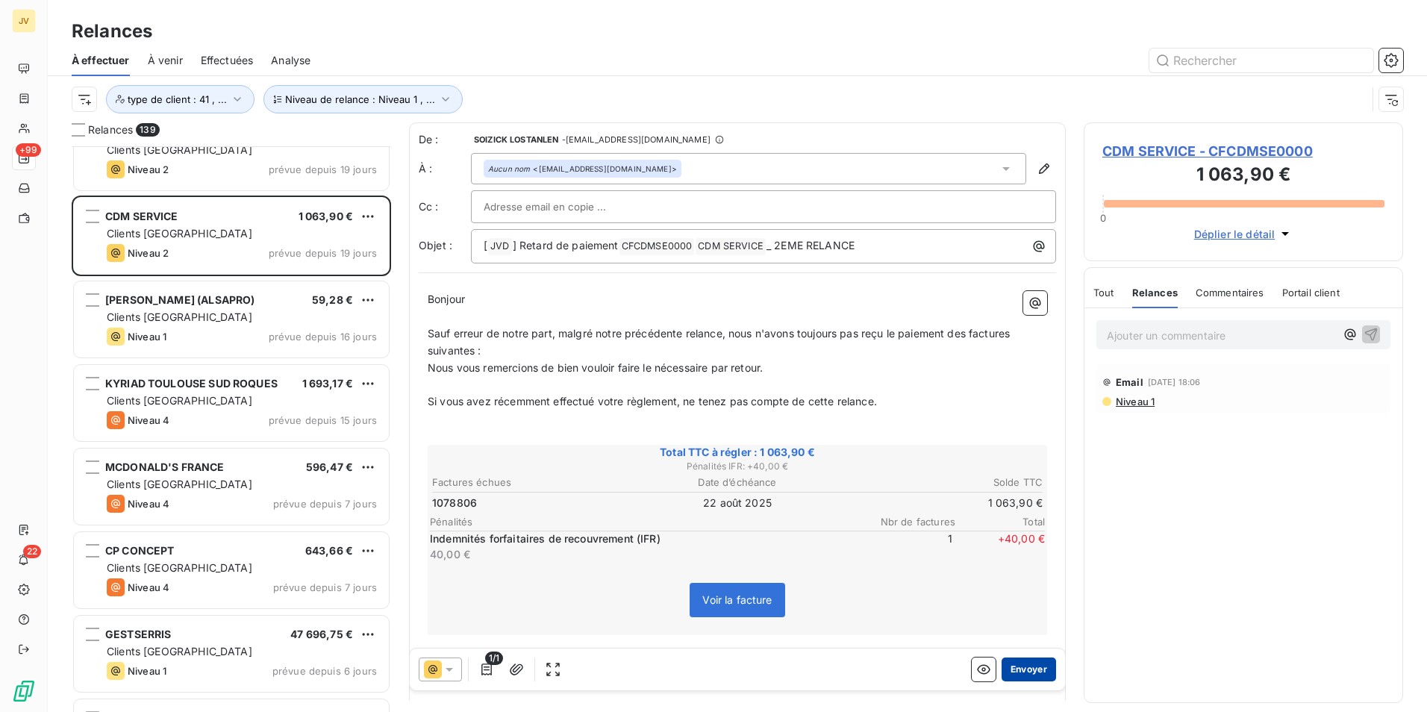
click at [1020, 670] on button "Envoyer" at bounding box center [1029, 670] width 54 height 24
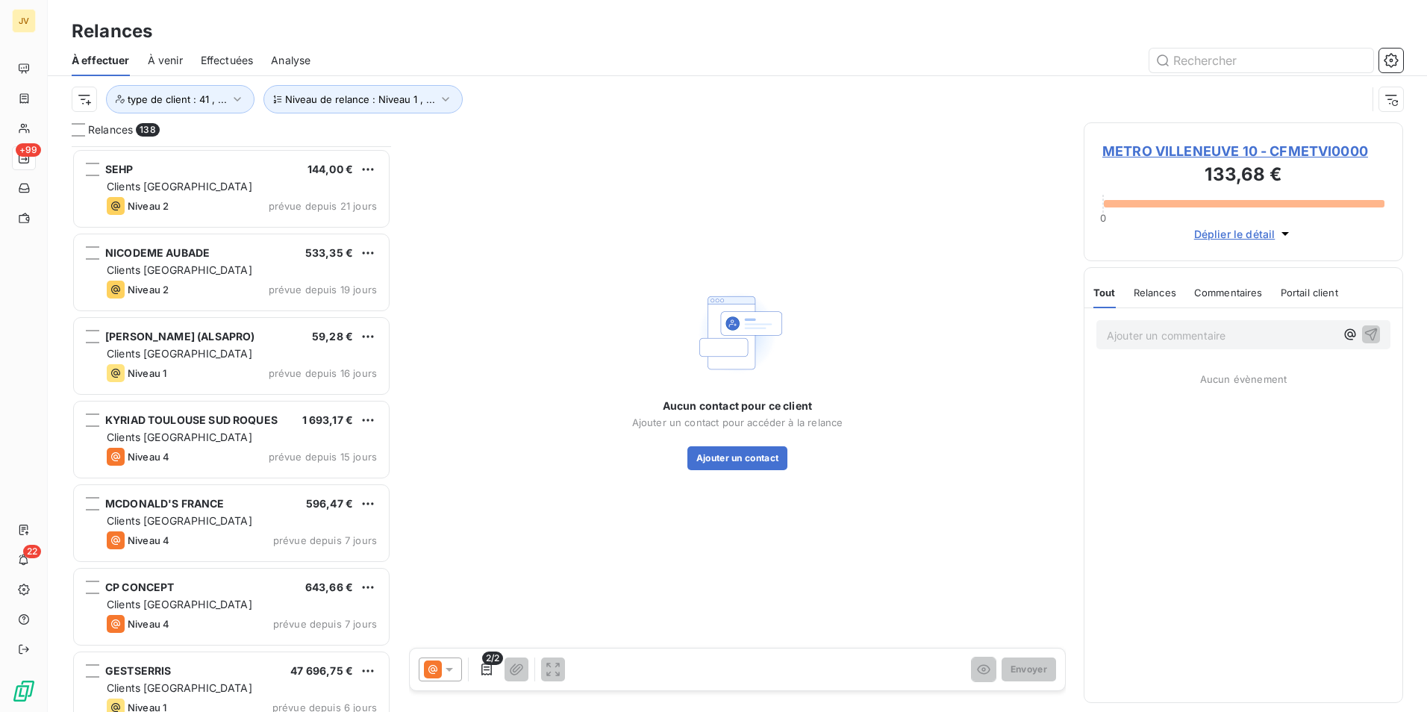
scroll to position [10169, 0]
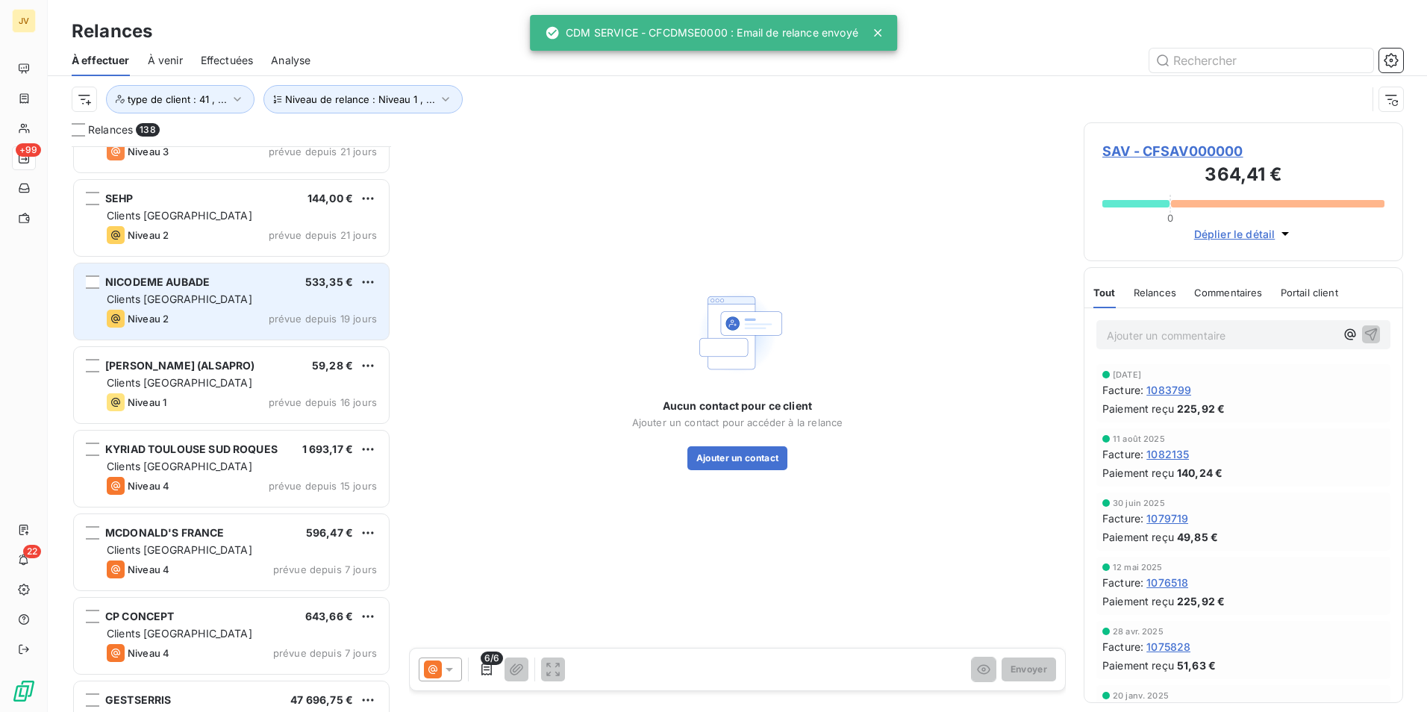
click at [172, 296] on span "Clients [GEOGRAPHIC_DATA]" at bounding box center [180, 299] width 146 height 13
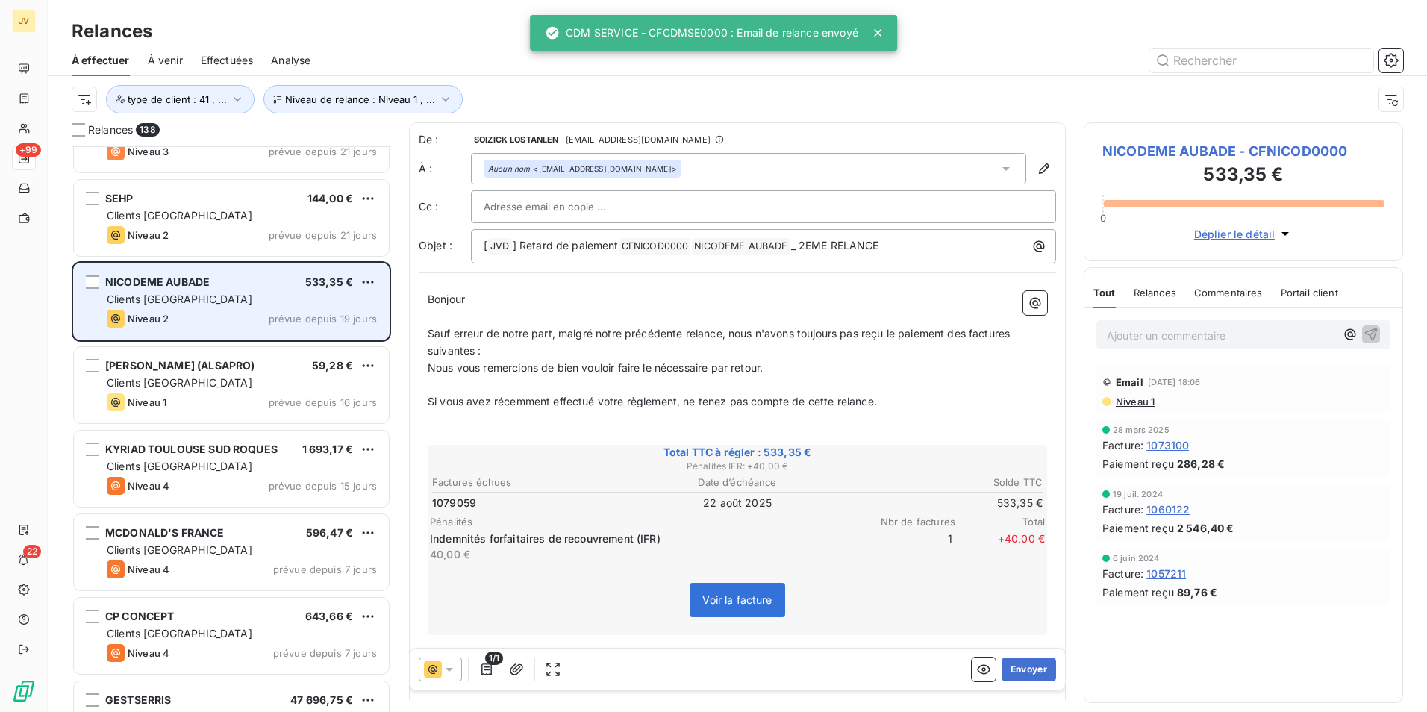
click at [176, 299] on span "Clients [GEOGRAPHIC_DATA]" at bounding box center [180, 299] width 146 height 13
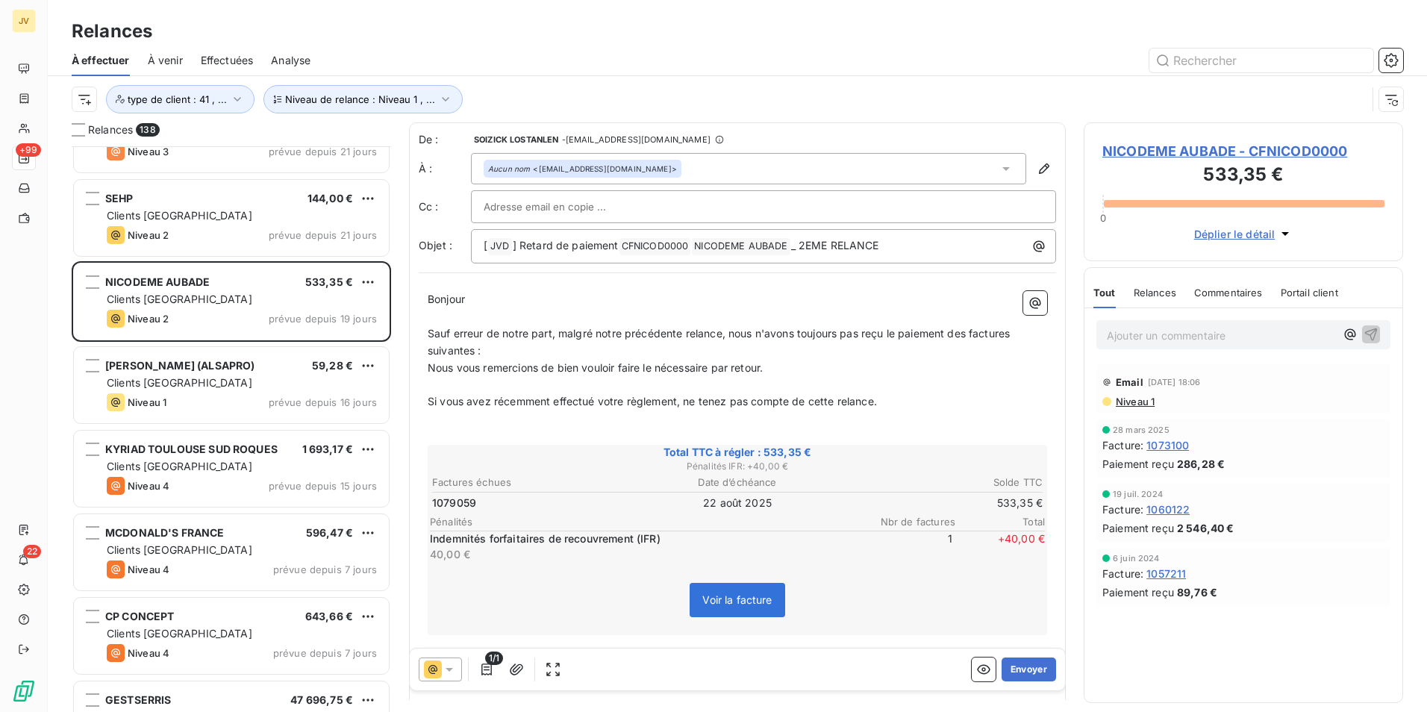
click at [1164, 293] on span "Relances" at bounding box center [1155, 293] width 43 height 12
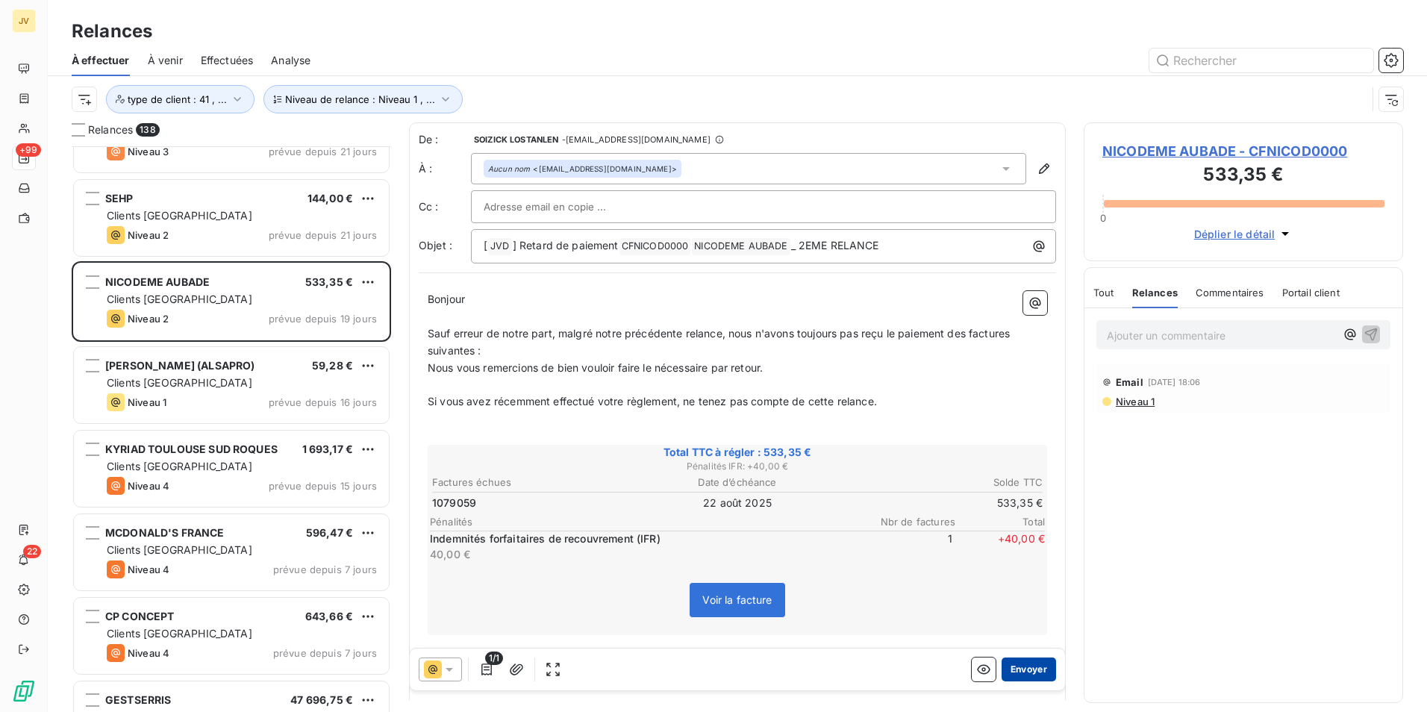
click at [1020, 670] on button "Envoyer" at bounding box center [1029, 670] width 54 height 24
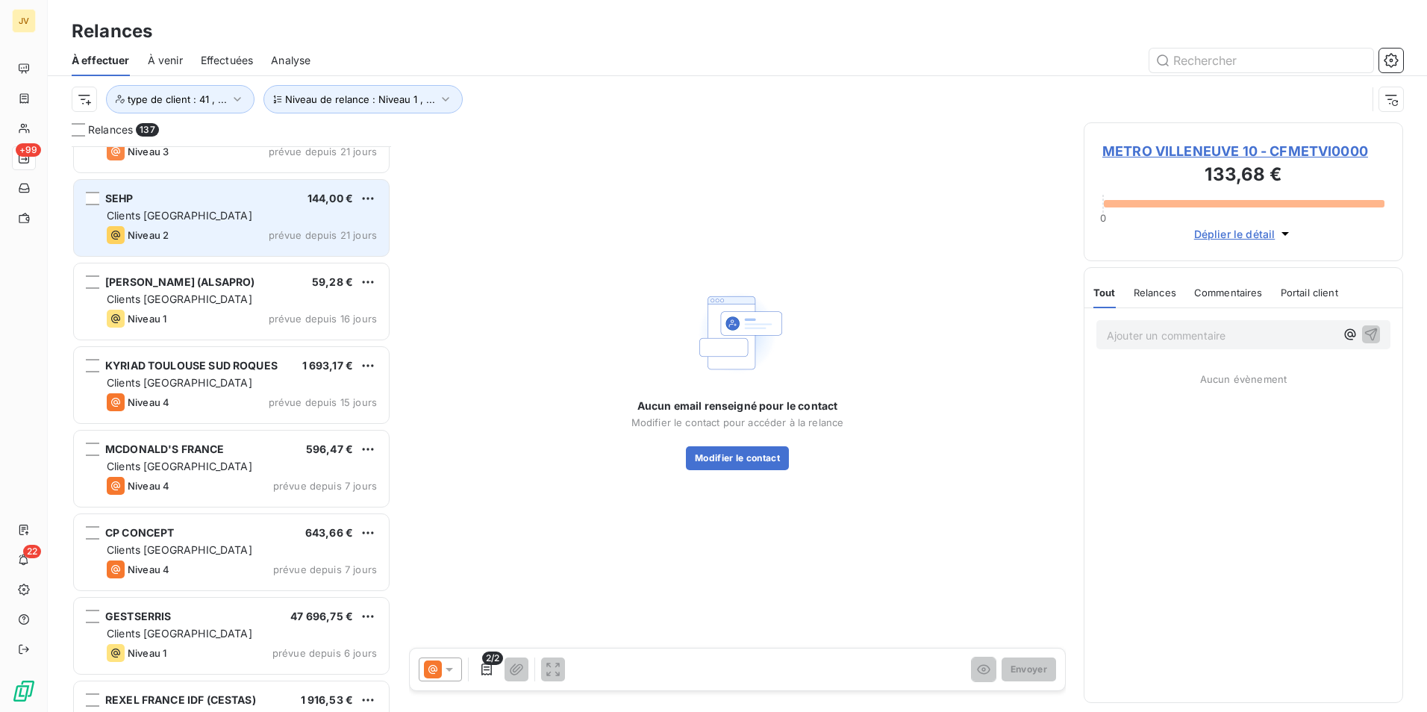
click at [185, 223] on div "SEHP 144,00 € Clients France Niveau 2 prévue depuis 21 jours" at bounding box center [231, 218] width 315 height 76
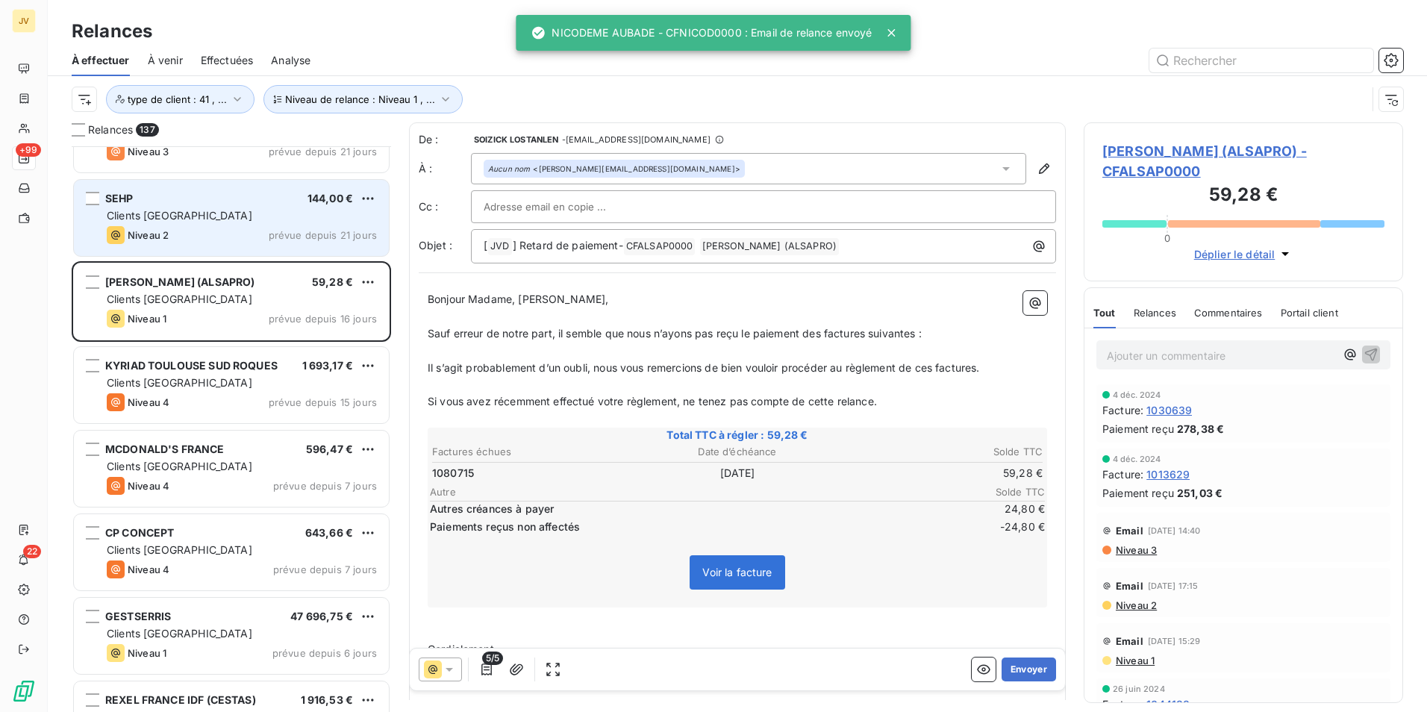
click at [184, 220] on div "Clients [GEOGRAPHIC_DATA]" at bounding box center [242, 215] width 270 height 15
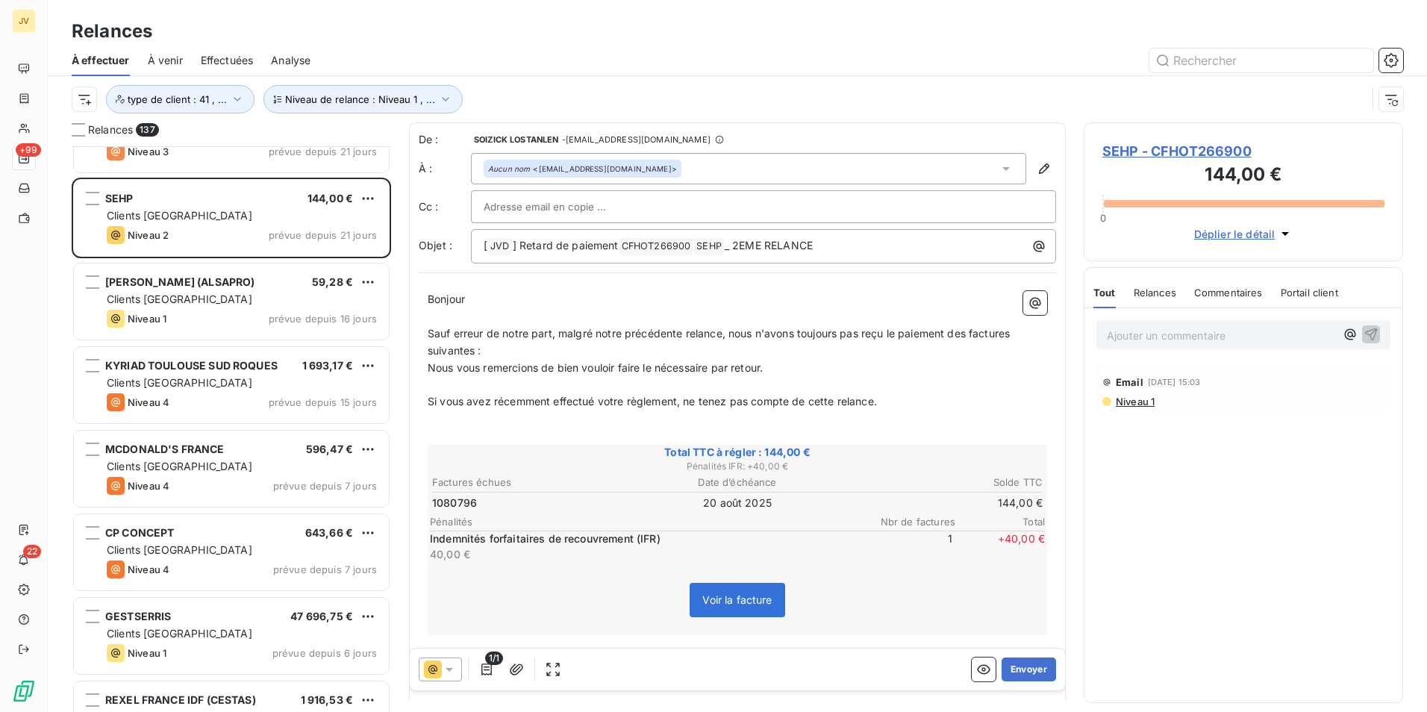
click at [1150, 296] on span "Relances" at bounding box center [1155, 293] width 43 height 12
click at [1025, 667] on button "Envoyer" at bounding box center [1029, 670] width 54 height 24
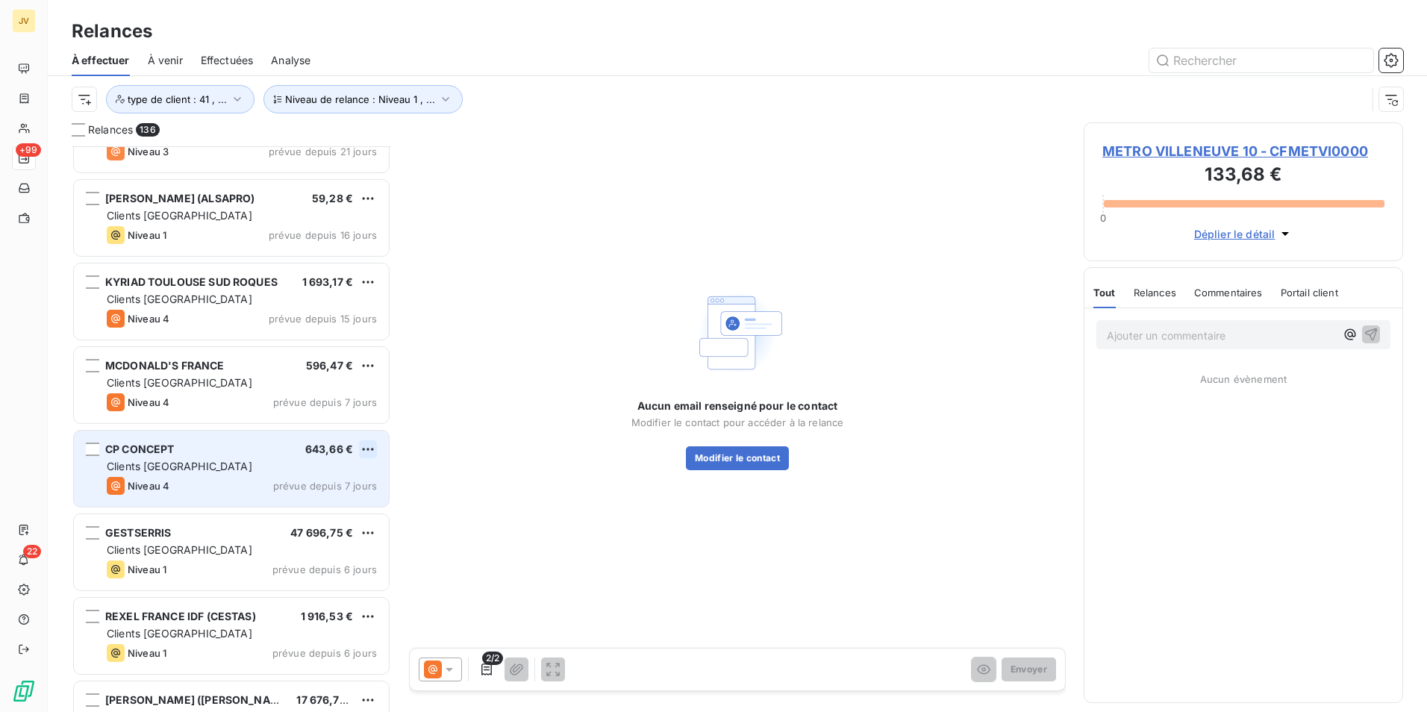
scroll to position [10095, 0]
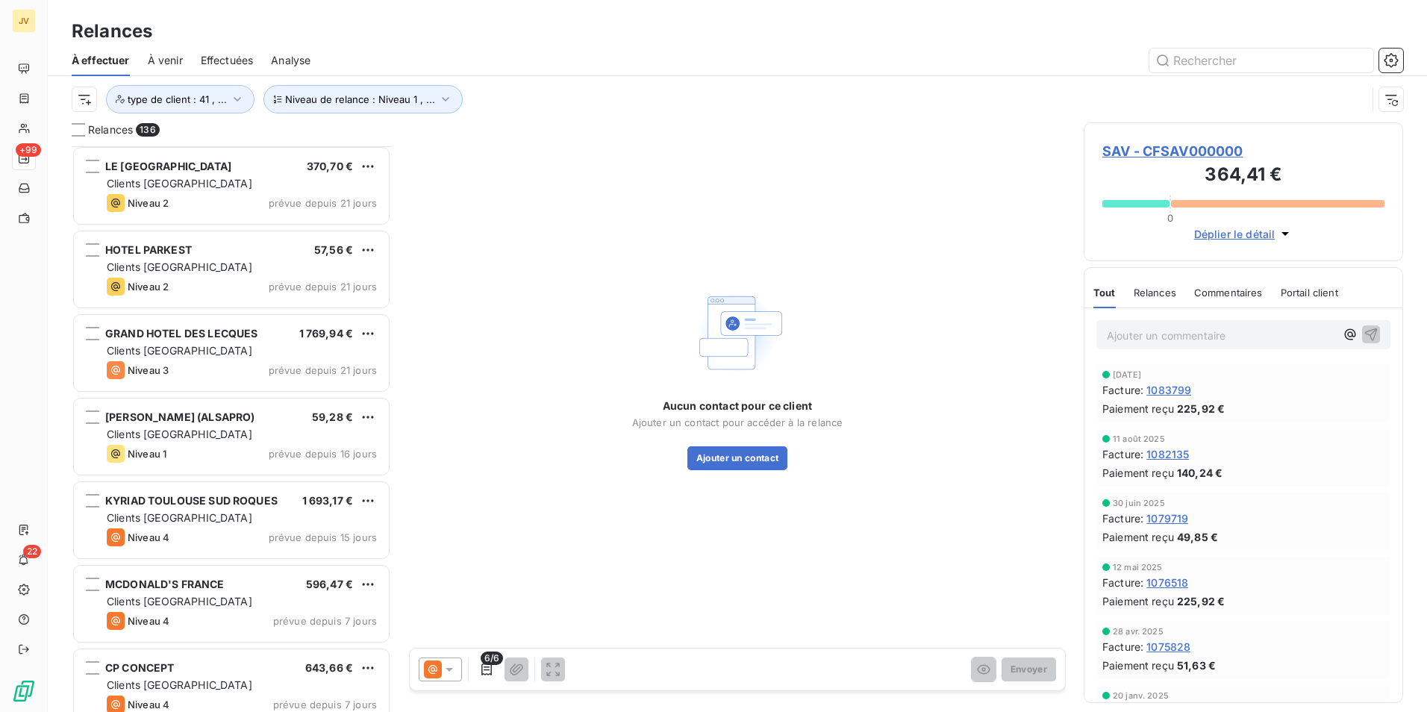
scroll to position [9945, 0]
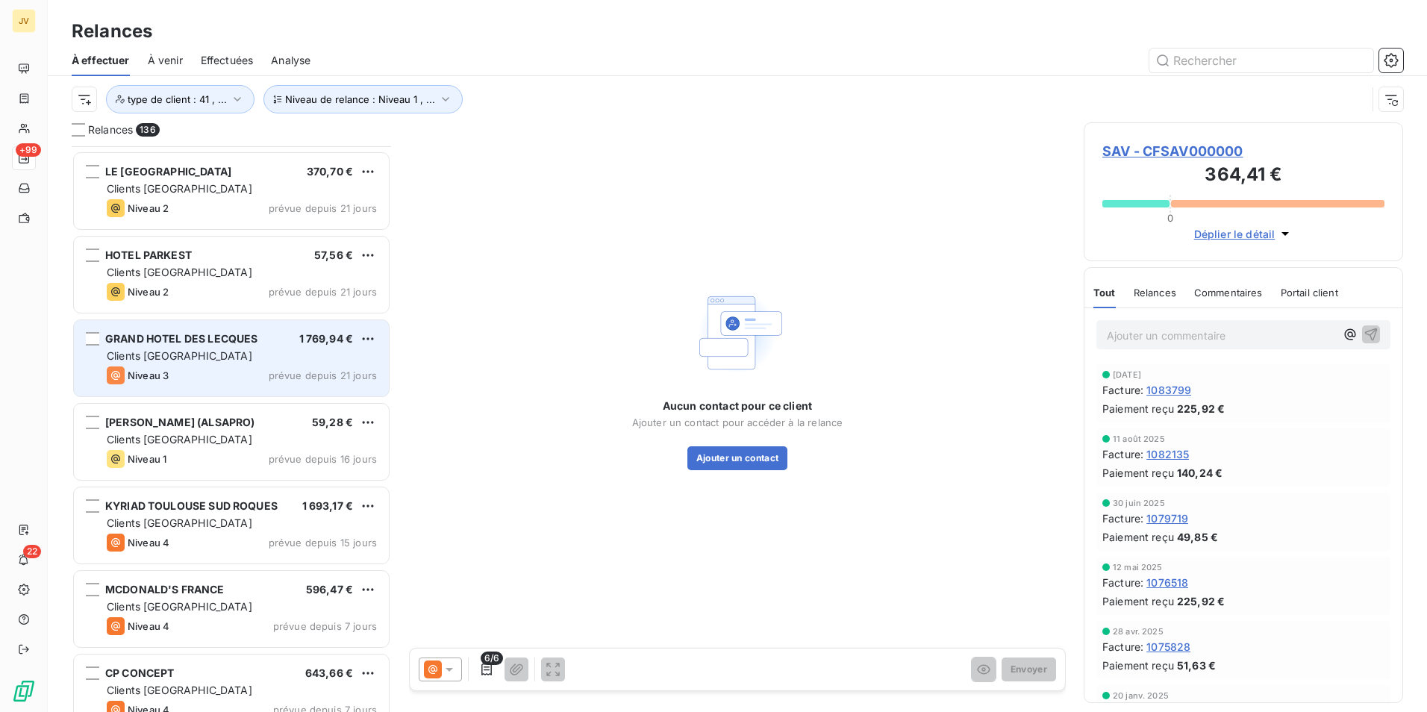
click at [188, 364] on div "GRAND HOTEL DES LECQUES 1 769,94 € Clients France Niveau 3 prévue depuis 21 jou…" at bounding box center [231, 358] width 315 height 76
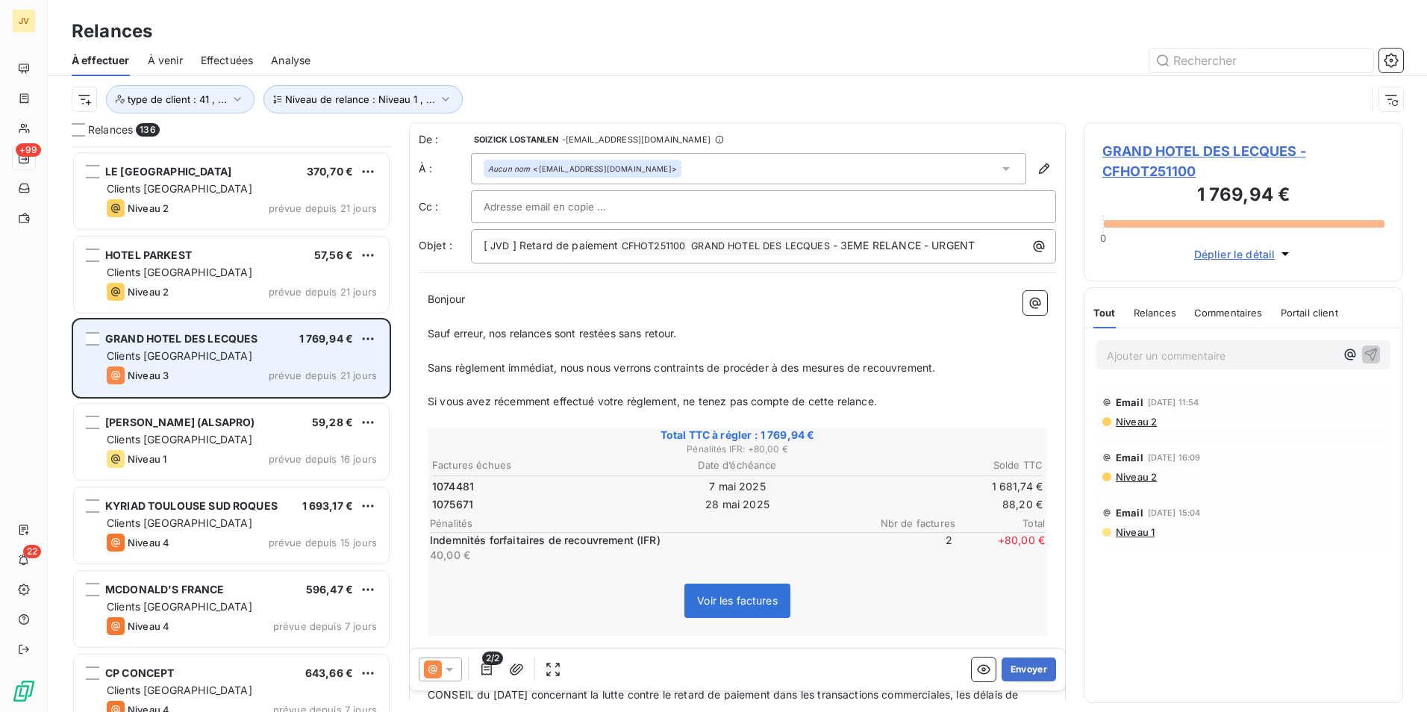
click at [188, 364] on div "GRAND HOTEL DES LECQUES 1 769,94 € Clients France Niveau 3 prévue depuis 21 jou…" at bounding box center [231, 358] width 315 height 76
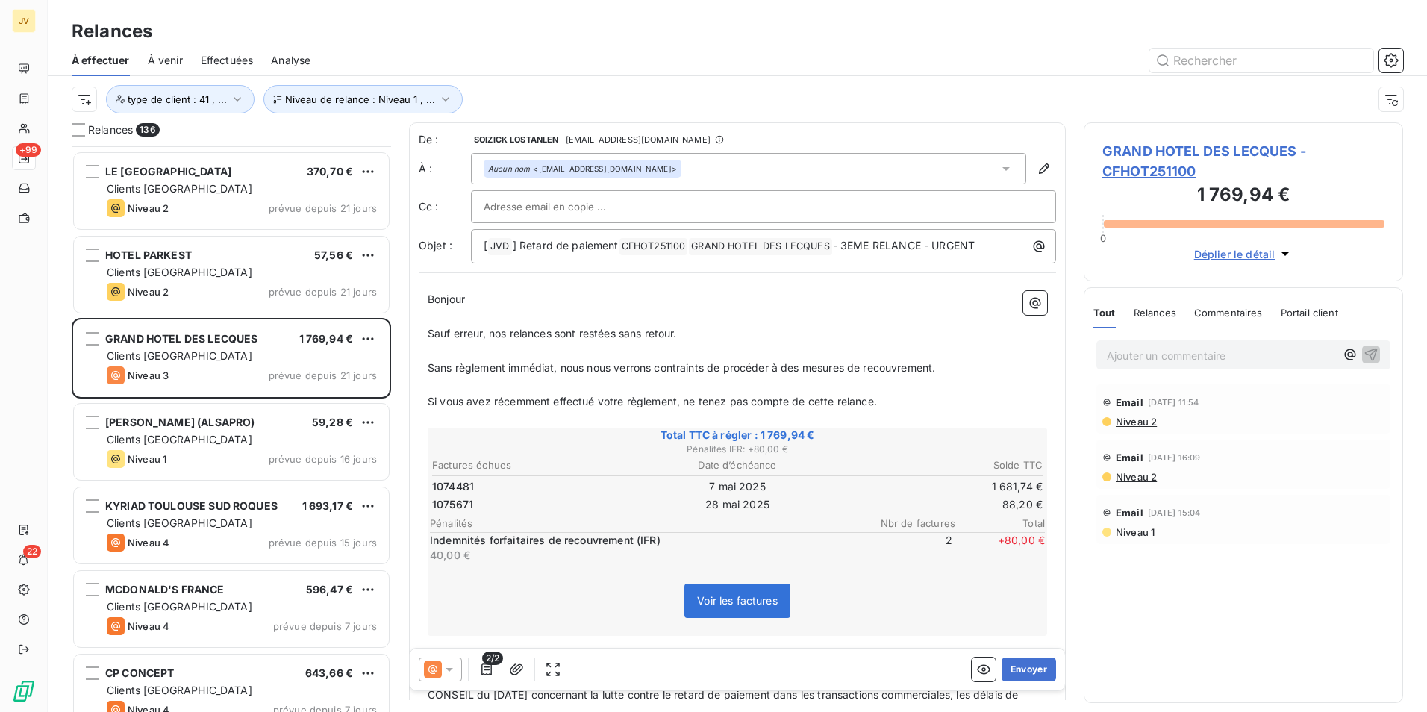
click at [1157, 314] on span "Relances" at bounding box center [1155, 313] width 43 height 12
click at [428, 370] on span "Sans règlement immédiat, nous nous verrons contraints de procéder à des mesures…" at bounding box center [682, 367] width 508 height 13
click at [885, 401] on p "Si vous avez récemment effectué votre règlement, ne tenez pas compte de cette r…" at bounding box center [738, 401] width 620 height 17
click at [438, 673] on icon at bounding box center [433, 670] width 18 height 18
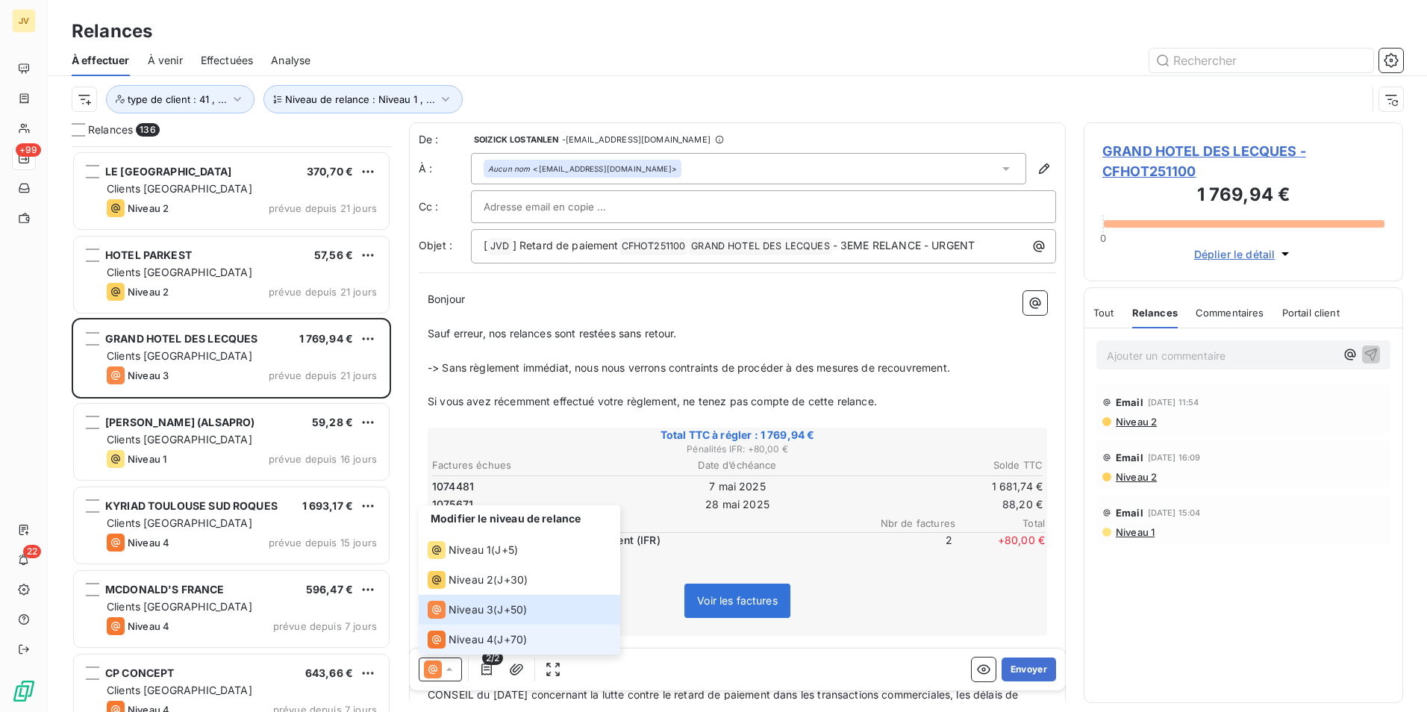
click at [467, 634] on span "Niveau 4" at bounding box center [471, 639] width 45 height 15
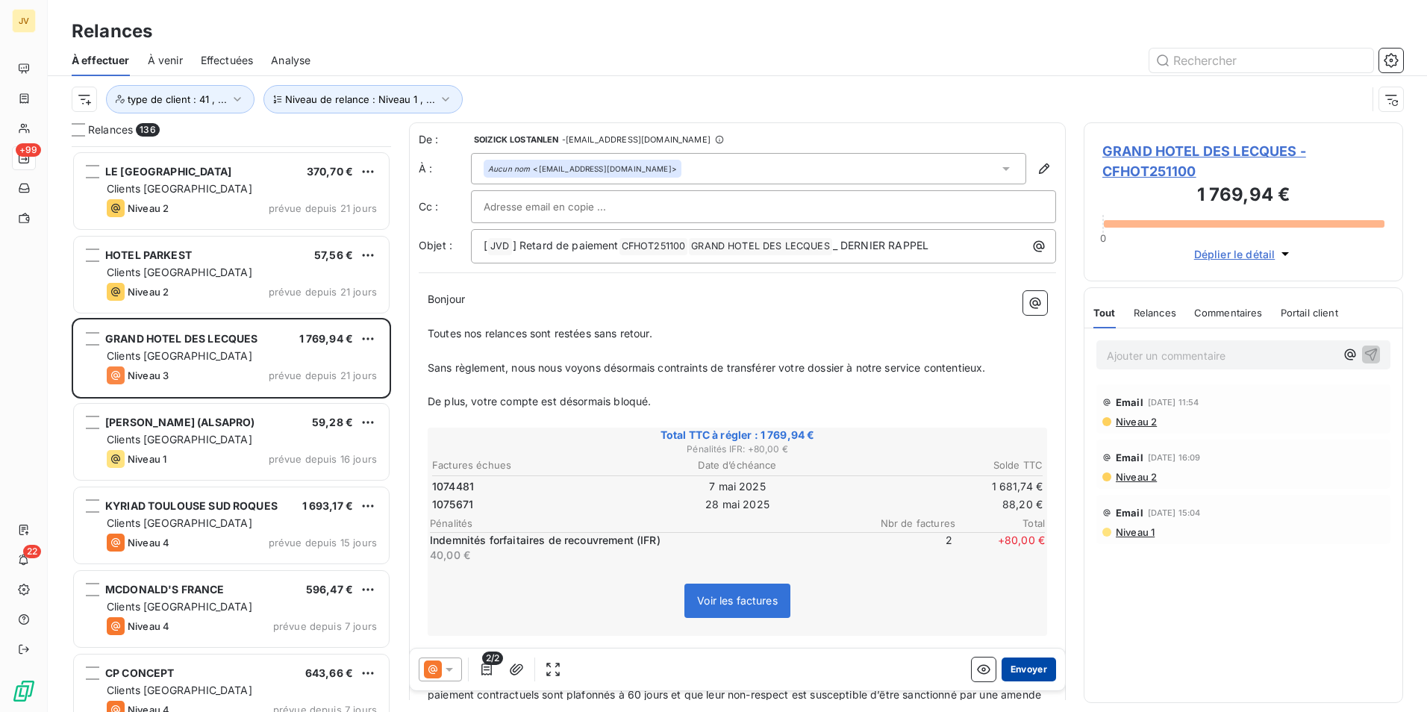
click at [1030, 668] on button "Envoyer" at bounding box center [1029, 670] width 54 height 24
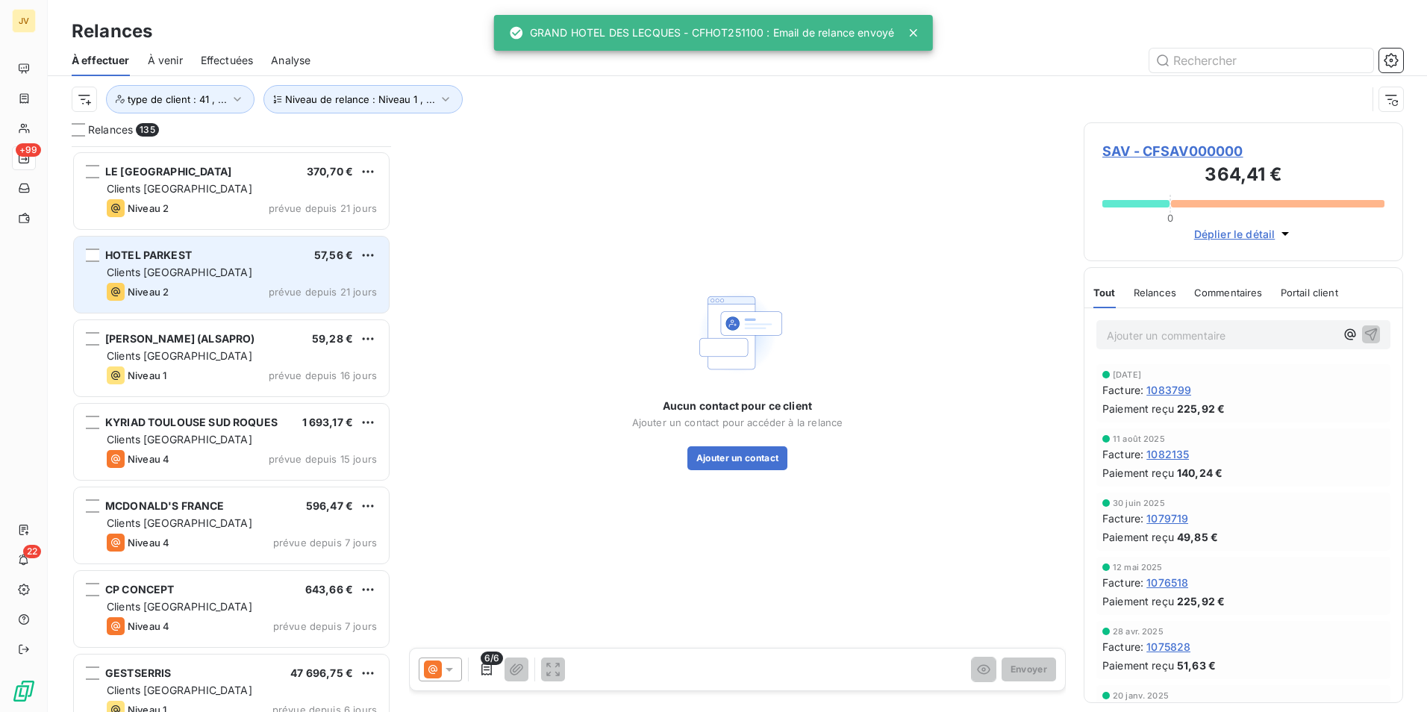
click at [162, 278] on span "Clients [GEOGRAPHIC_DATA]" at bounding box center [180, 272] width 146 height 13
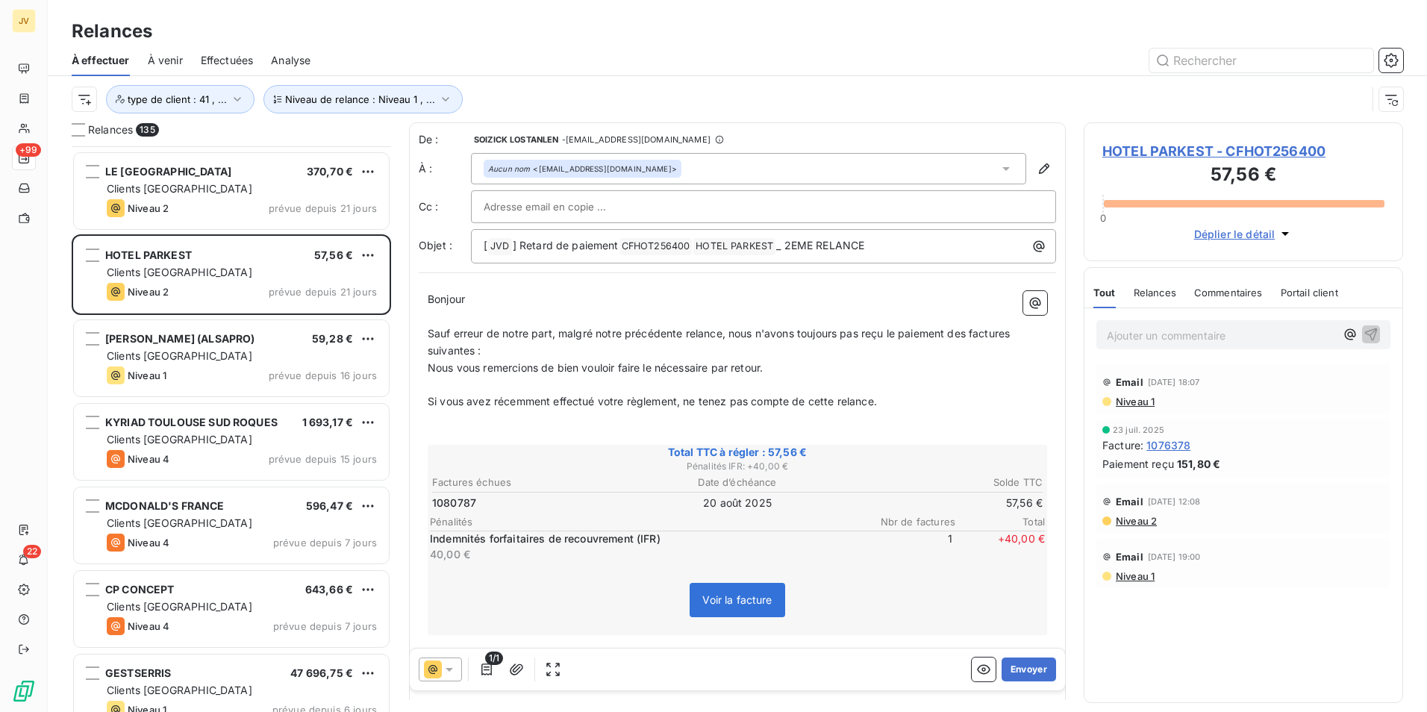
click at [1162, 293] on span "Relances" at bounding box center [1155, 293] width 43 height 12
click at [1022, 664] on button "Envoyer" at bounding box center [1029, 670] width 54 height 24
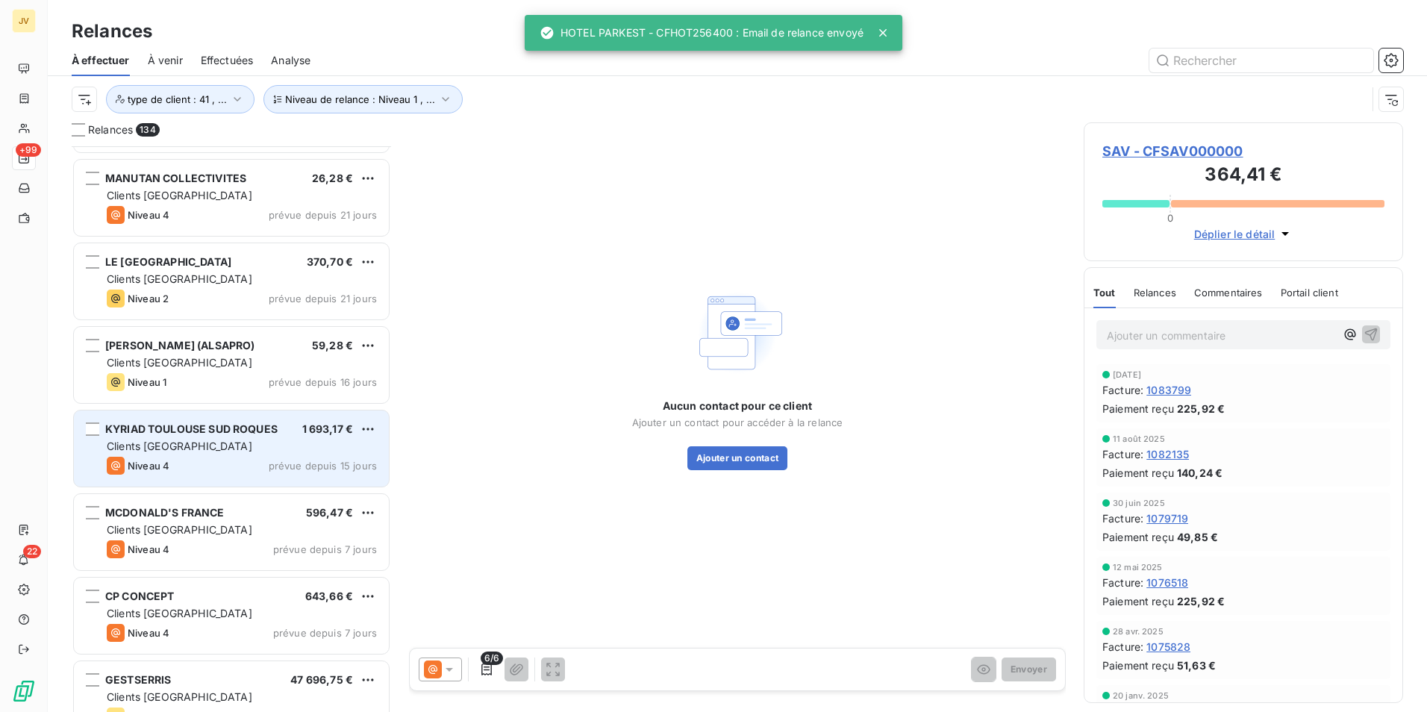
scroll to position [9796, 0]
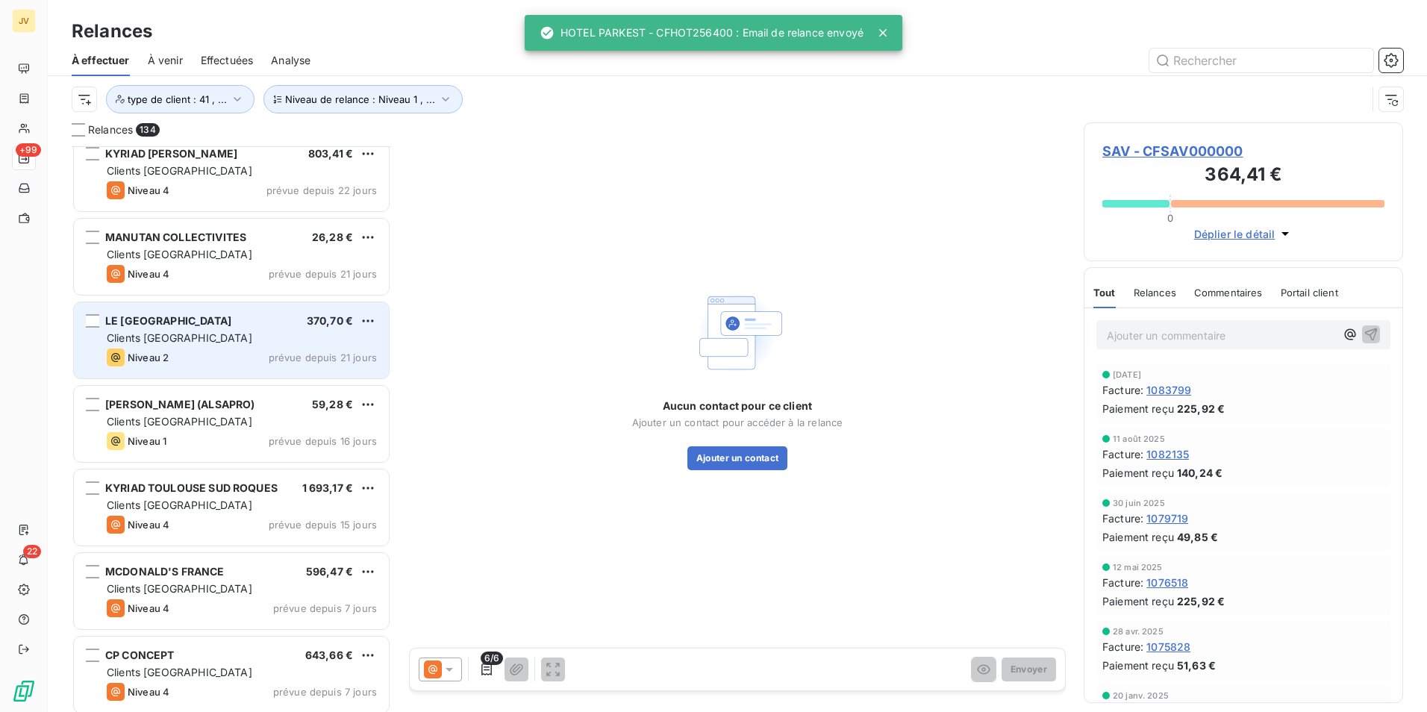
click at [231, 351] on div "Niveau 2 prévue depuis 21 jours" at bounding box center [242, 358] width 270 height 18
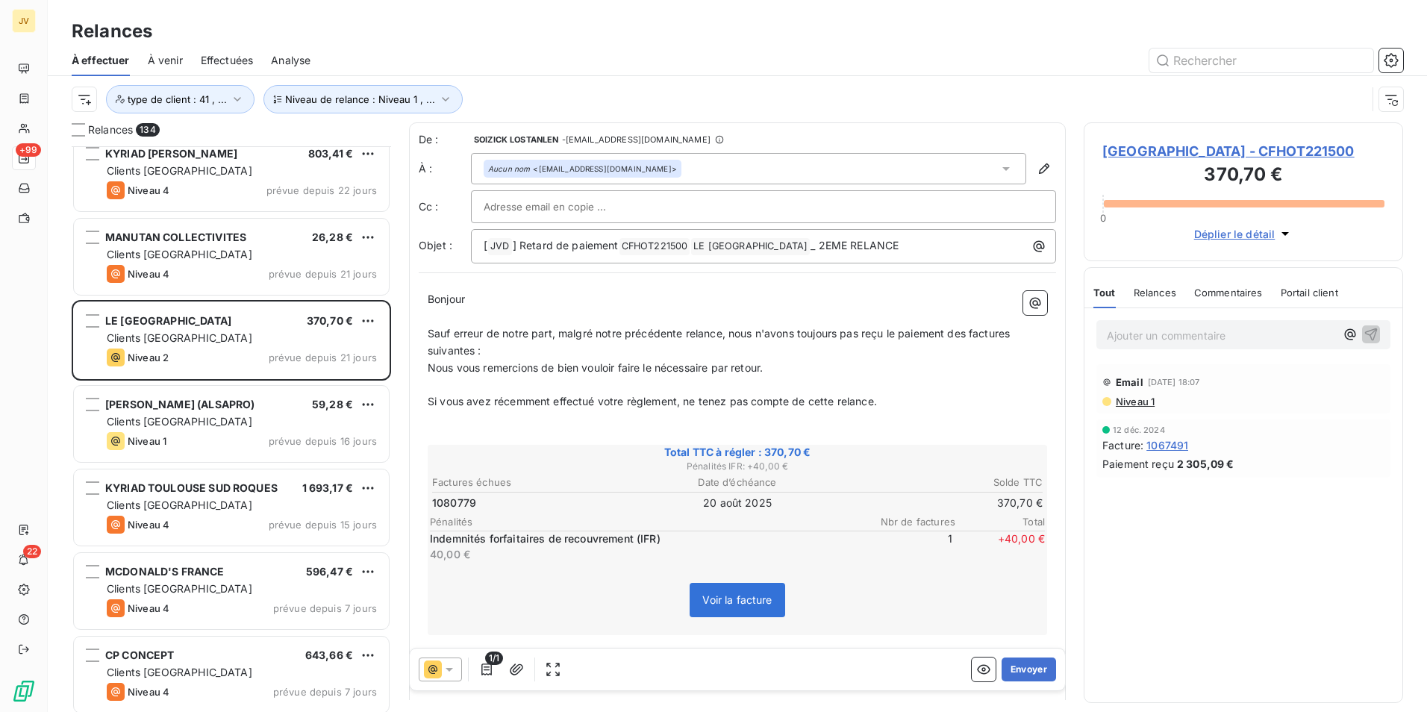
click at [1152, 299] on span "Relances" at bounding box center [1155, 293] width 43 height 12
click at [1017, 669] on button "Envoyer" at bounding box center [1029, 670] width 54 height 24
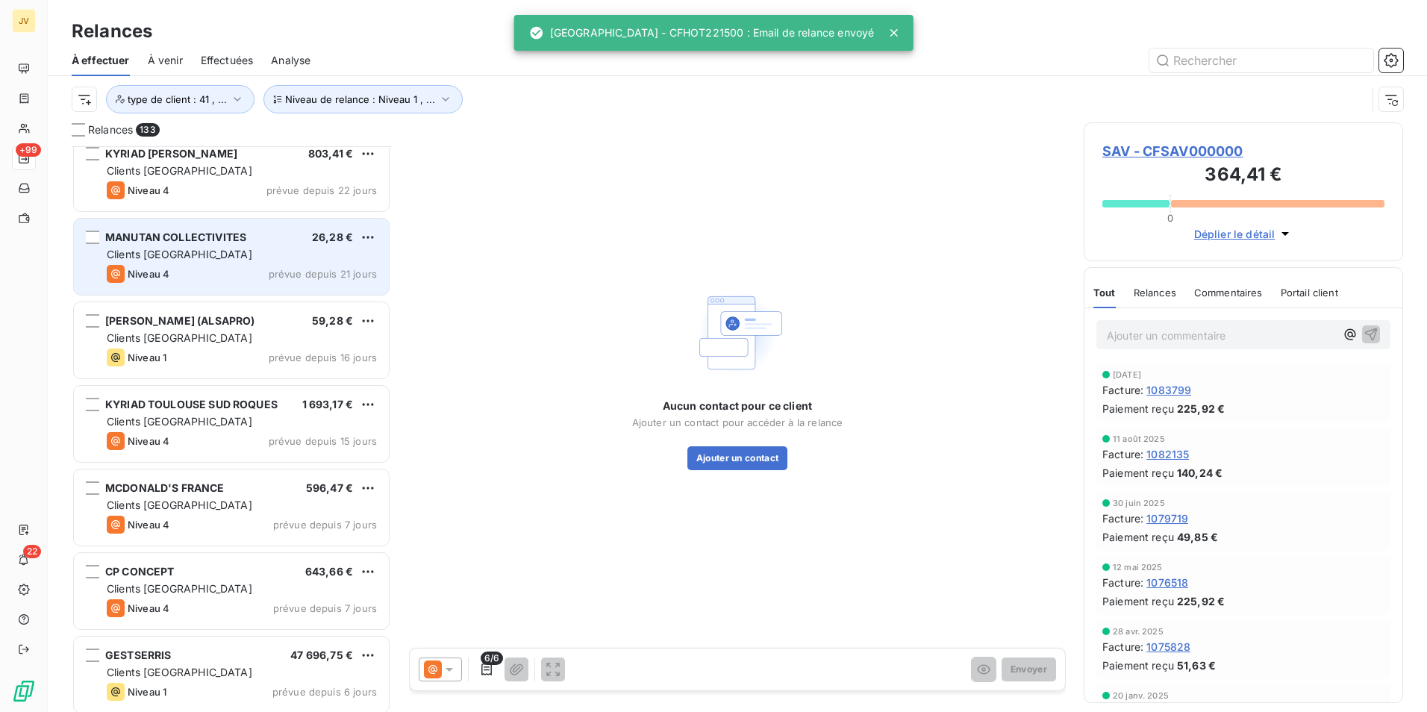
click at [173, 255] on span "Clients [GEOGRAPHIC_DATA]" at bounding box center [180, 254] width 146 height 13
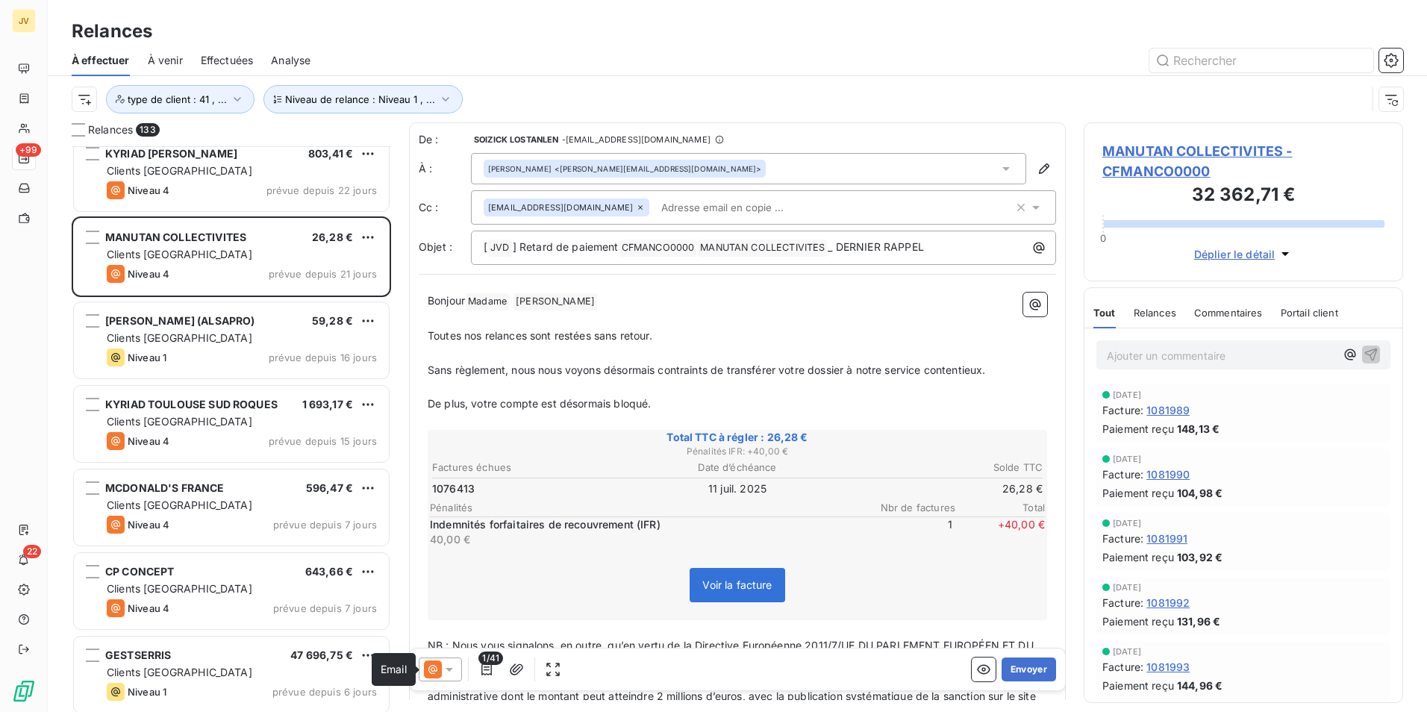
click at [439, 670] on icon at bounding box center [433, 670] width 18 height 18
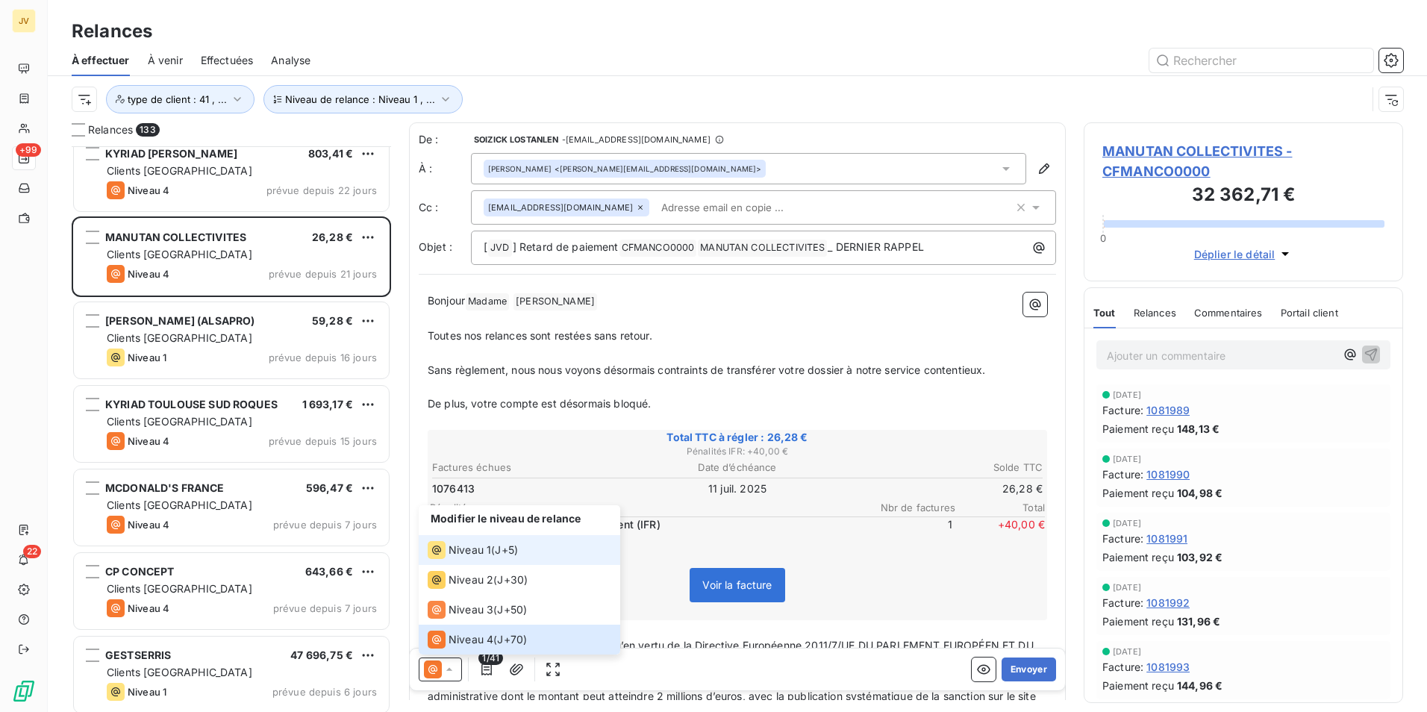
click at [460, 549] on span "Niveau 1" at bounding box center [470, 550] width 43 height 15
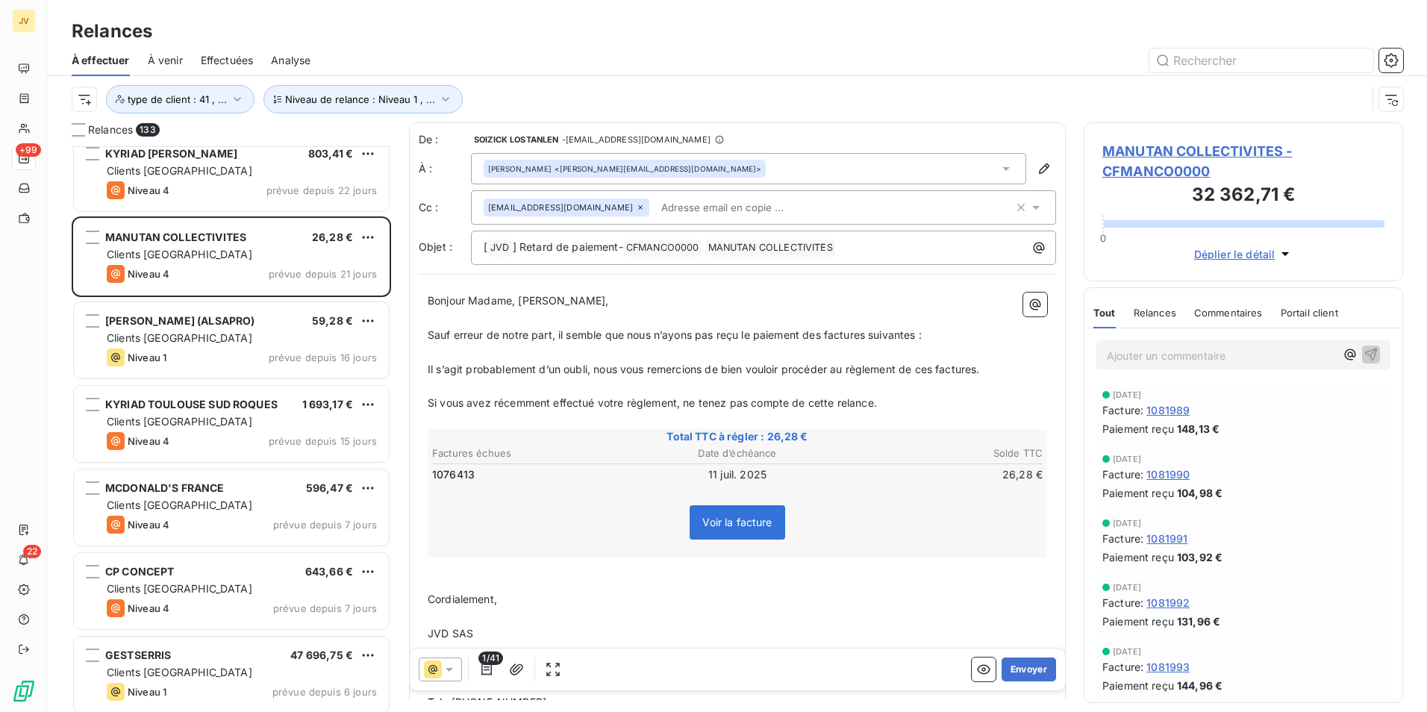
click at [1146, 316] on span "Relances" at bounding box center [1155, 313] width 43 height 12
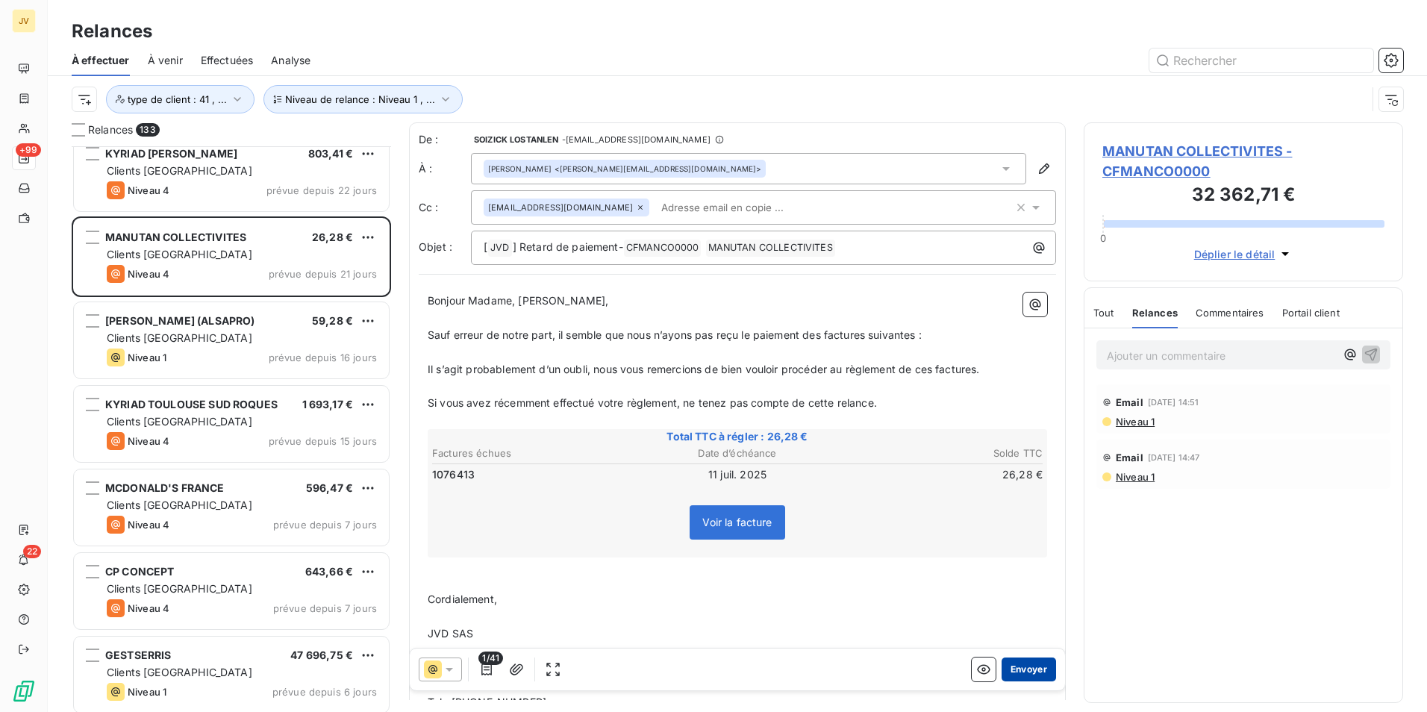
click at [1023, 665] on button "Envoyer" at bounding box center [1029, 670] width 54 height 24
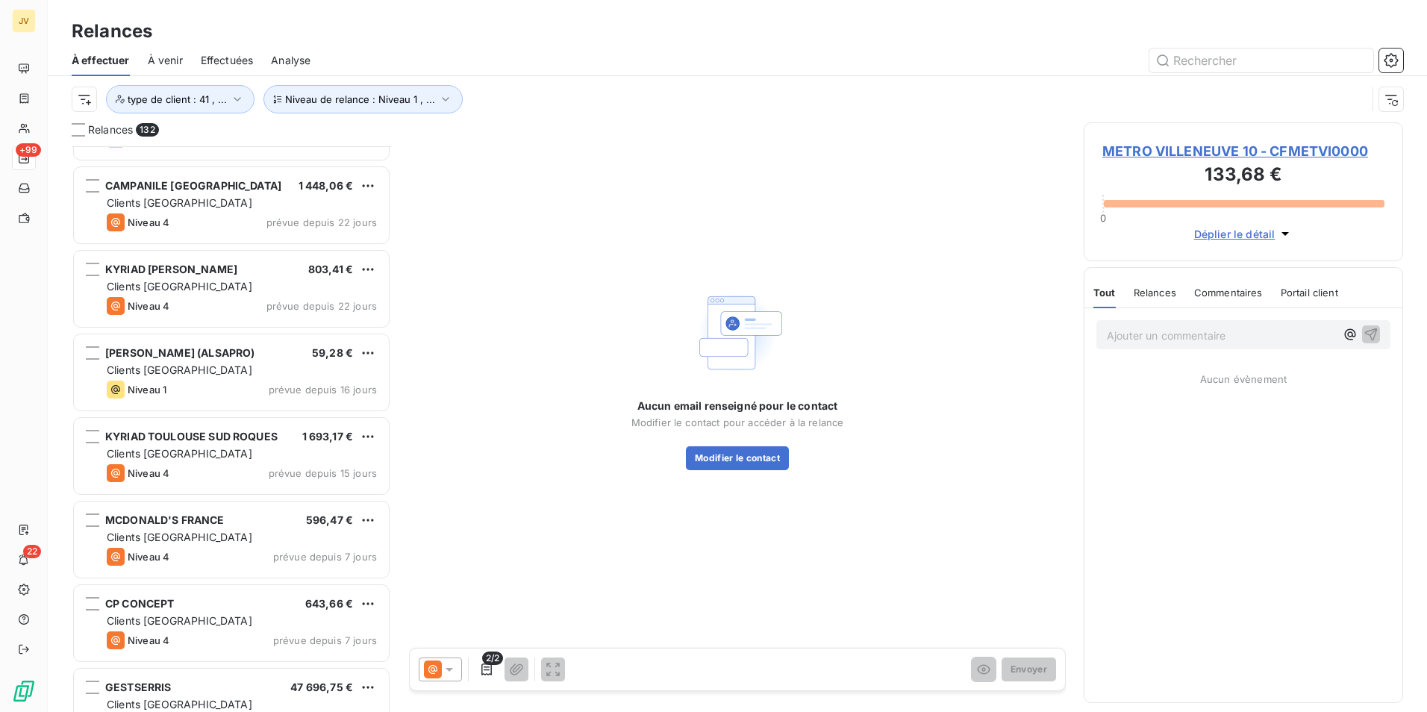
scroll to position [9721, 0]
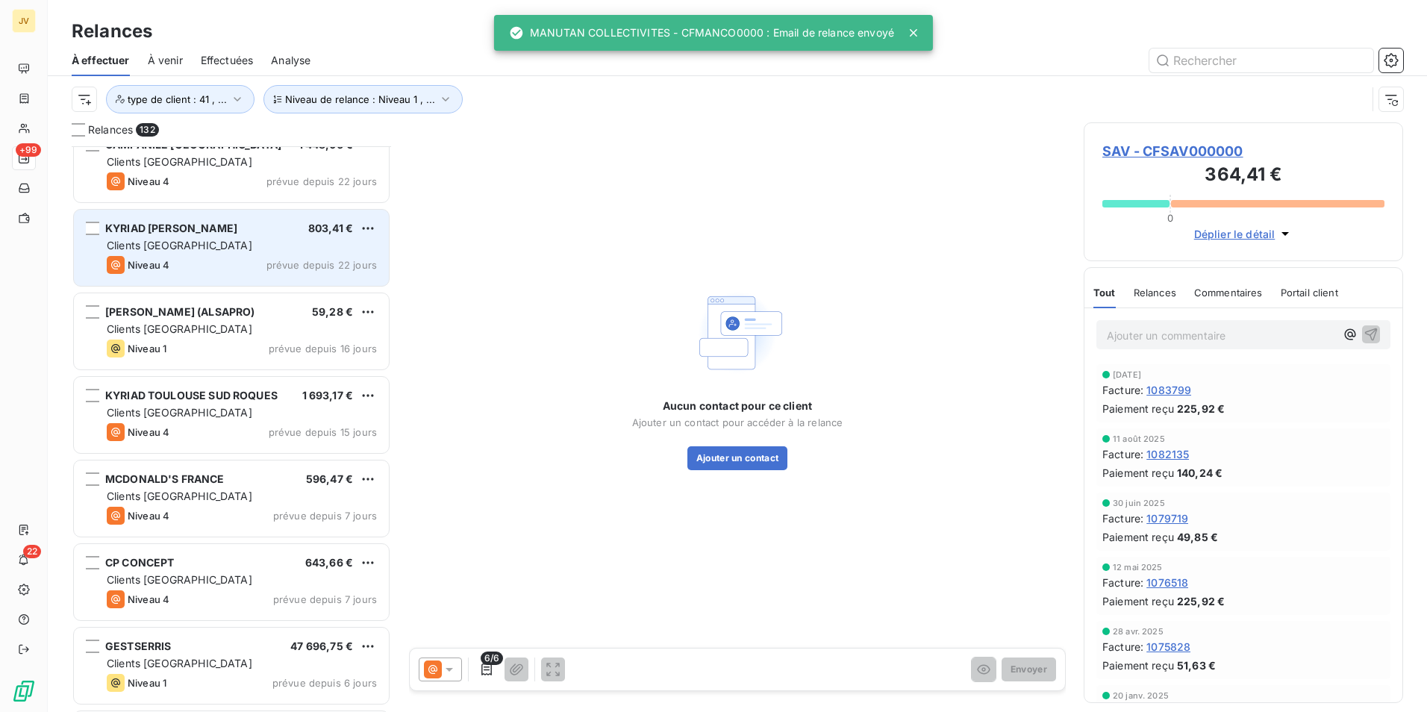
click at [202, 242] on div "Clients [GEOGRAPHIC_DATA]" at bounding box center [242, 245] width 270 height 15
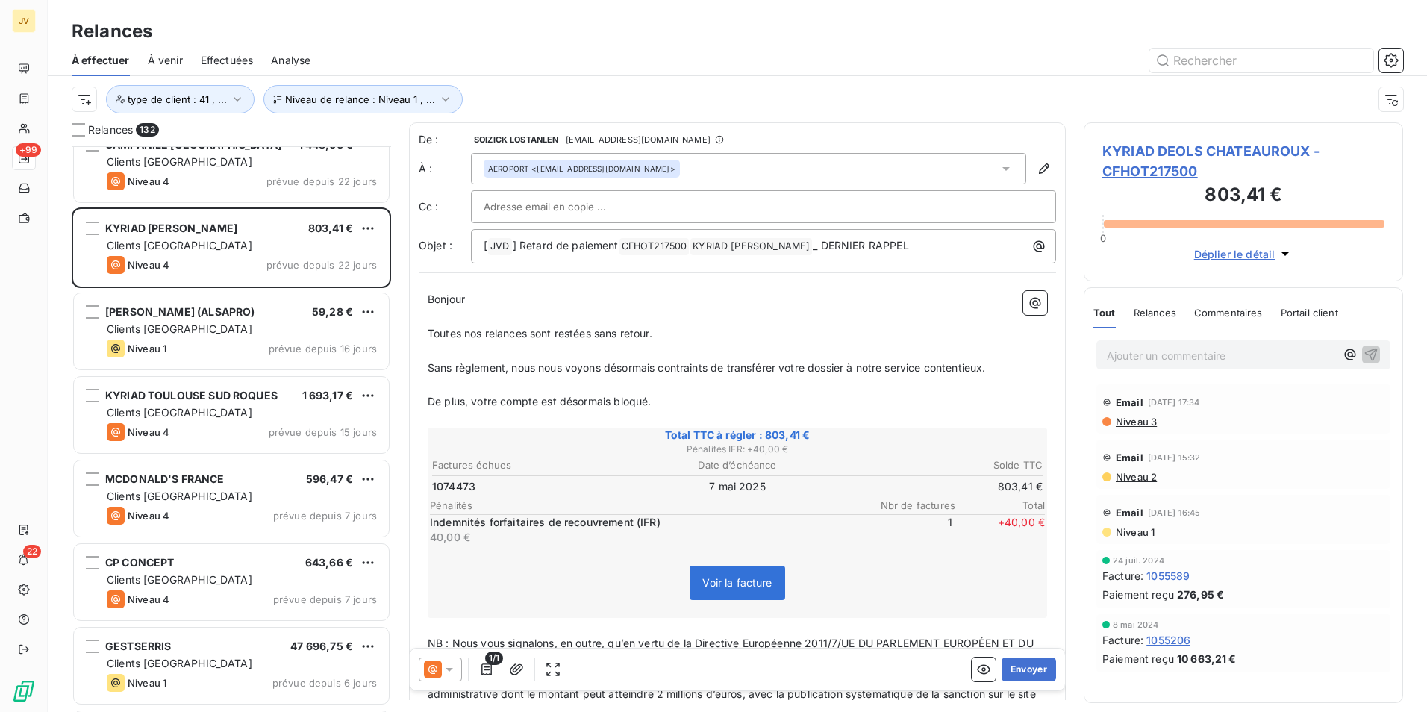
click at [1153, 312] on span "Relances" at bounding box center [1155, 313] width 43 height 12
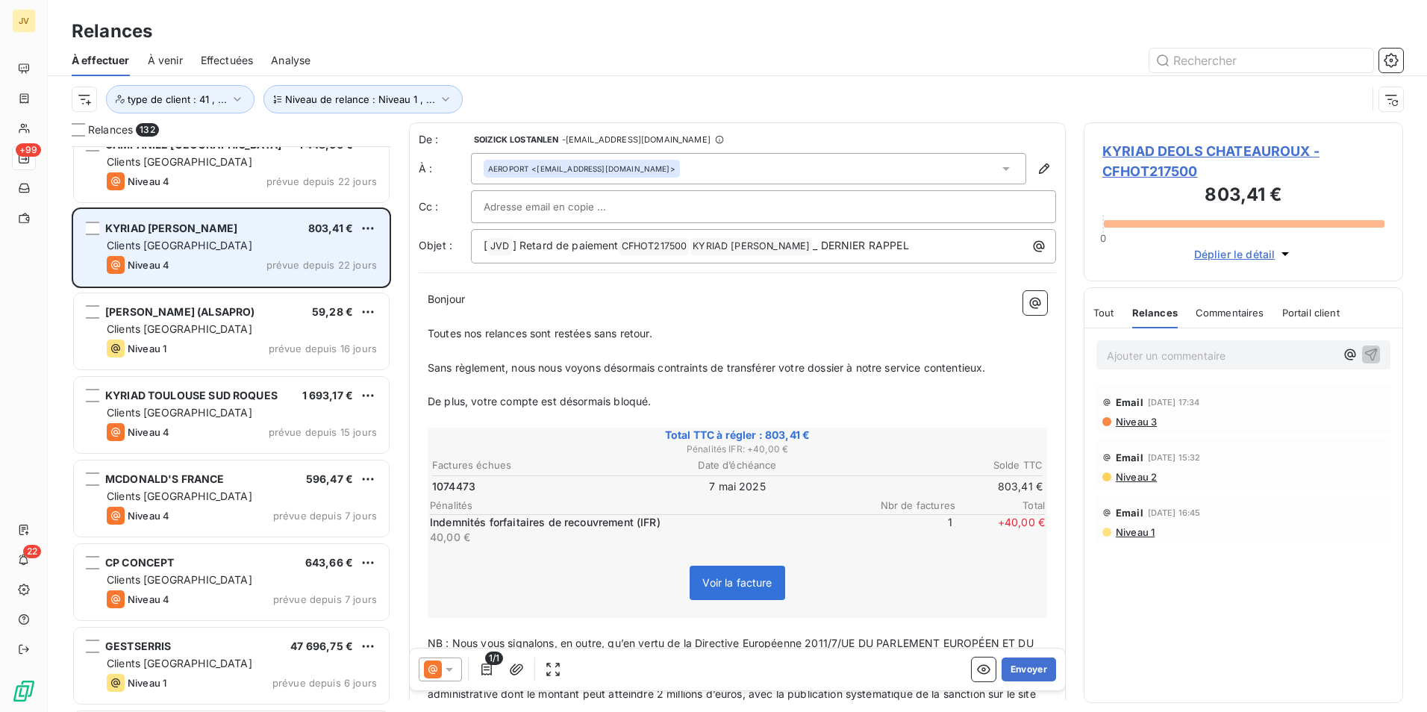
click at [259, 263] on div "Niveau 4 prévue depuis 22 jours" at bounding box center [242, 265] width 270 height 18
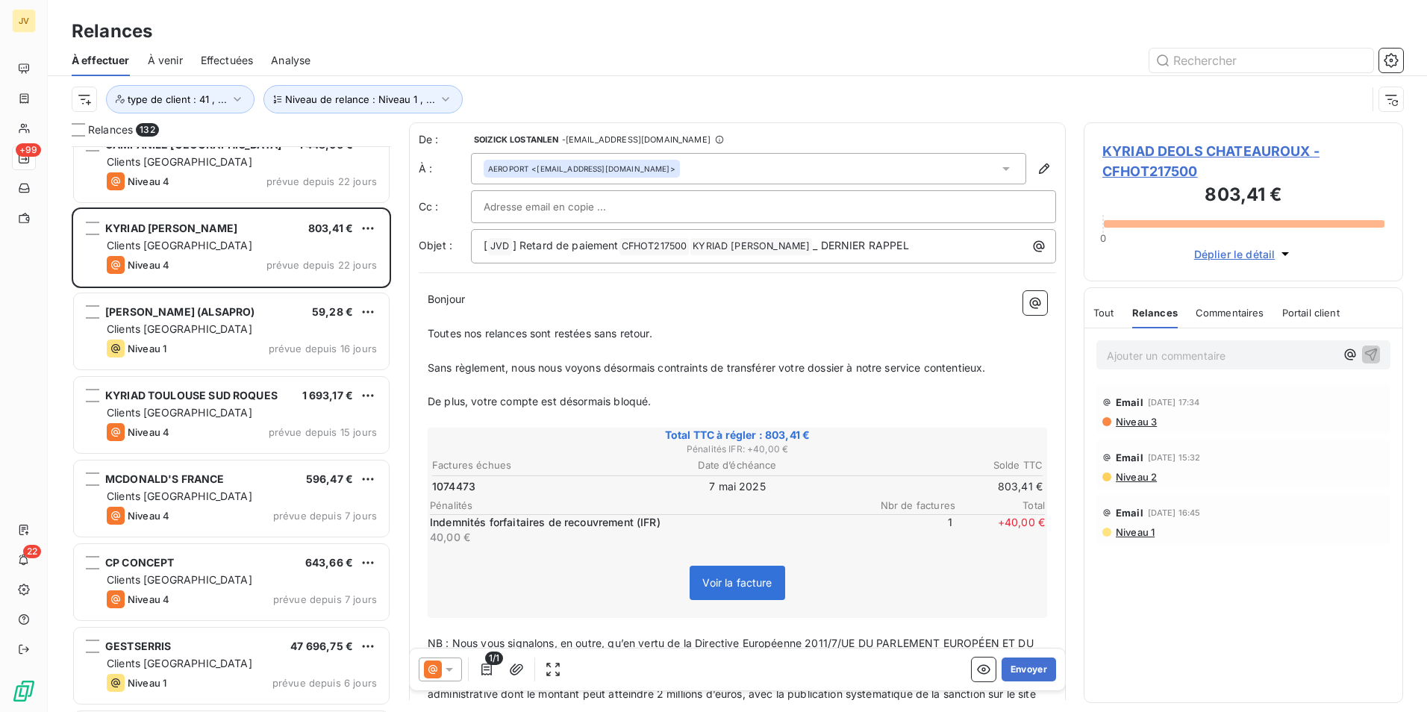
click at [1159, 314] on span "Relances" at bounding box center [1155, 313] width 46 height 12
drag, startPoint x: 683, startPoint y: 243, endPoint x: 632, endPoint y: 246, distance: 50.8
click at [625, 244] on span "CFHOT217500 ﻿" at bounding box center [655, 246] width 70 height 17
click at [437, 670] on icon at bounding box center [433, 670] width 18 height 18
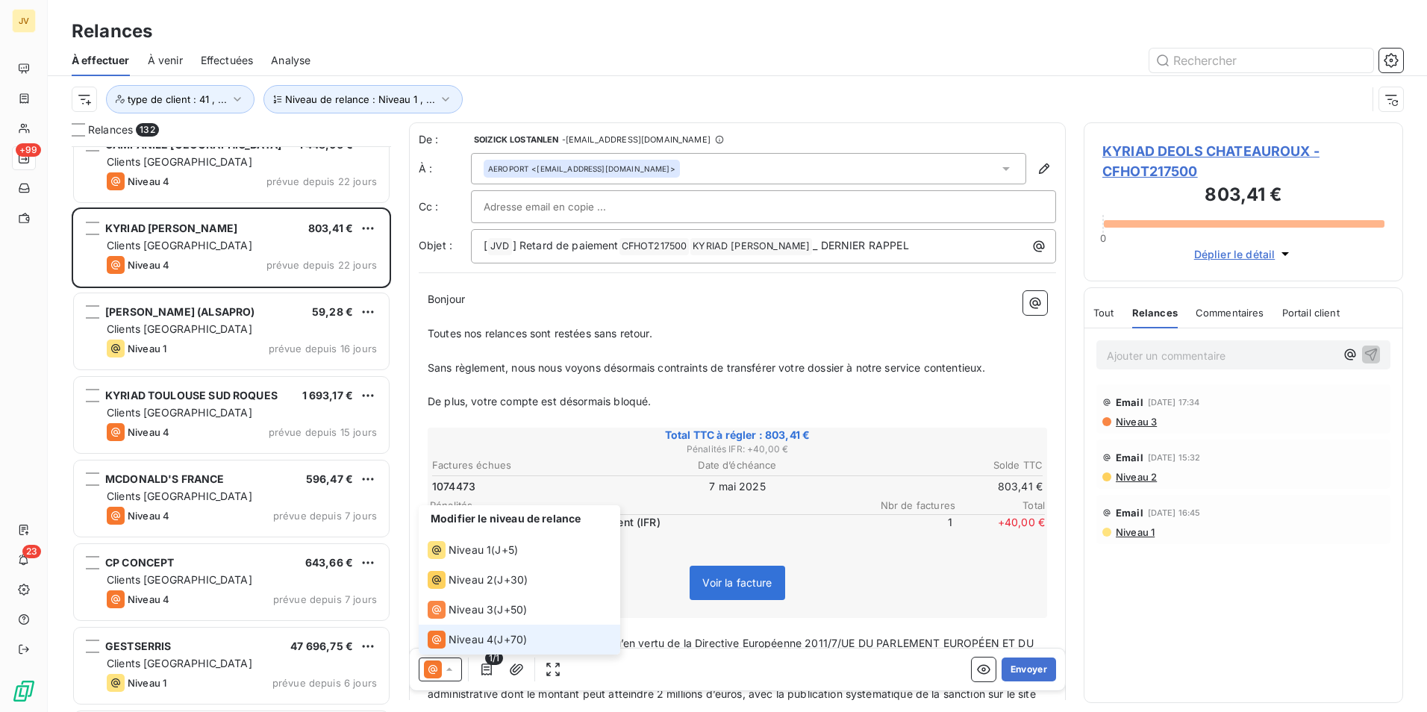
click at [472, 625] on li "Niveau 4 ( J+70 )" at bounding box center [520, 640] width 202 height 30
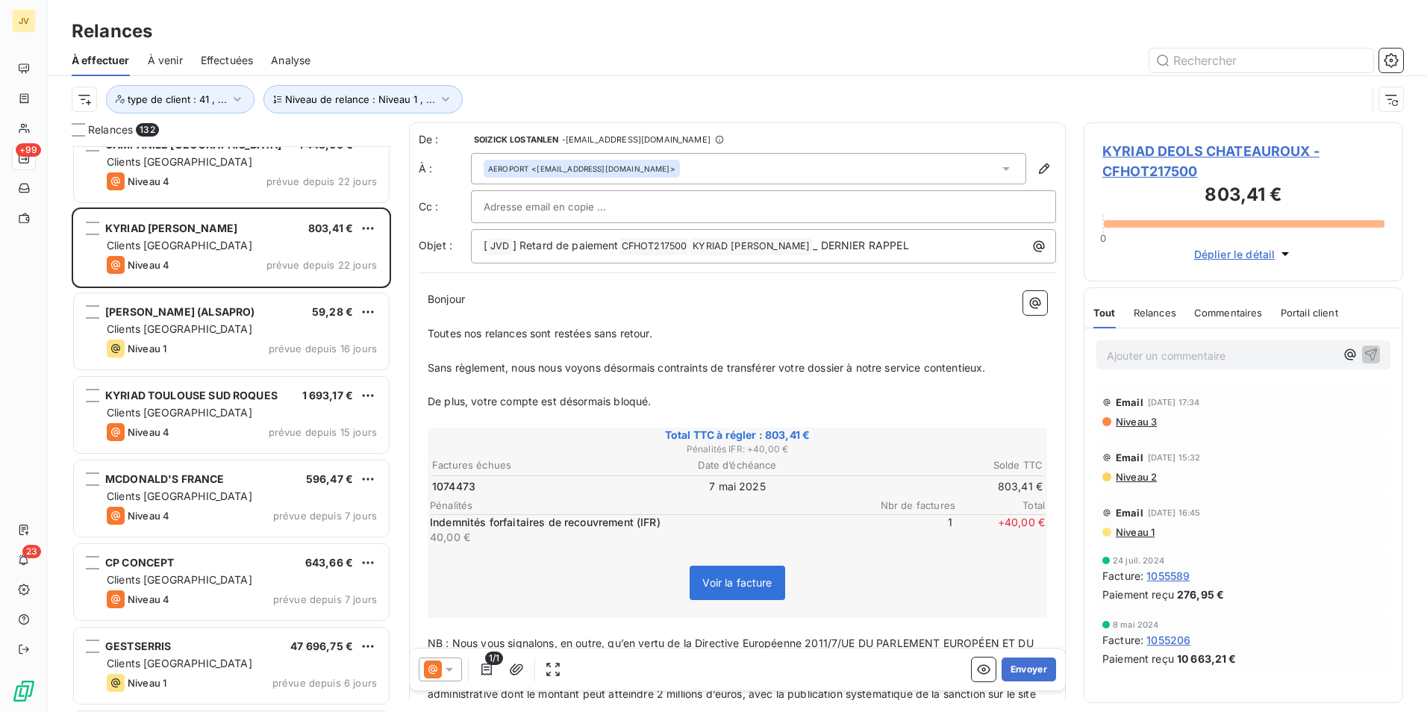
click at [1224, 305] on div "Commentaires" at bounding box center [1228, 312] width 69 height 31
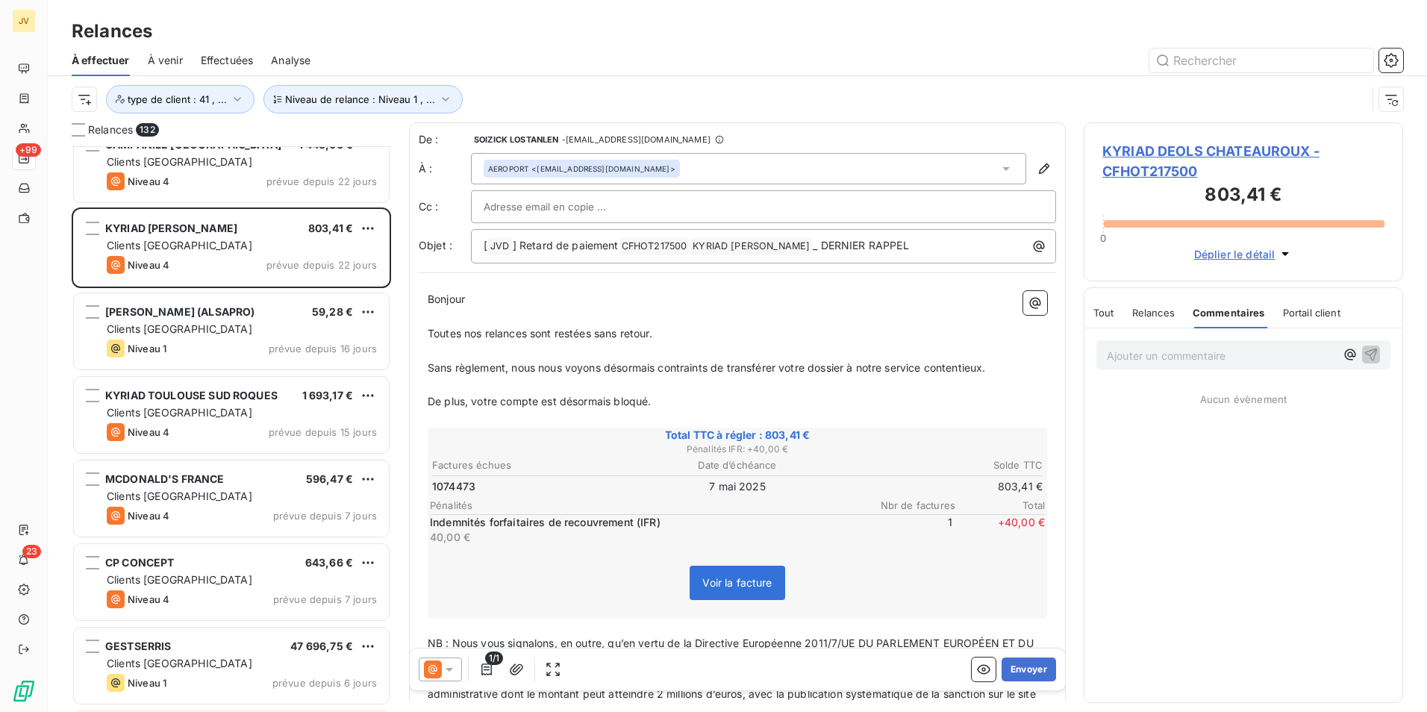
click at [1151, 358] on p "Ajouter un commentaire ﻿" at bounding box center [1221, 355] width 228 height 19
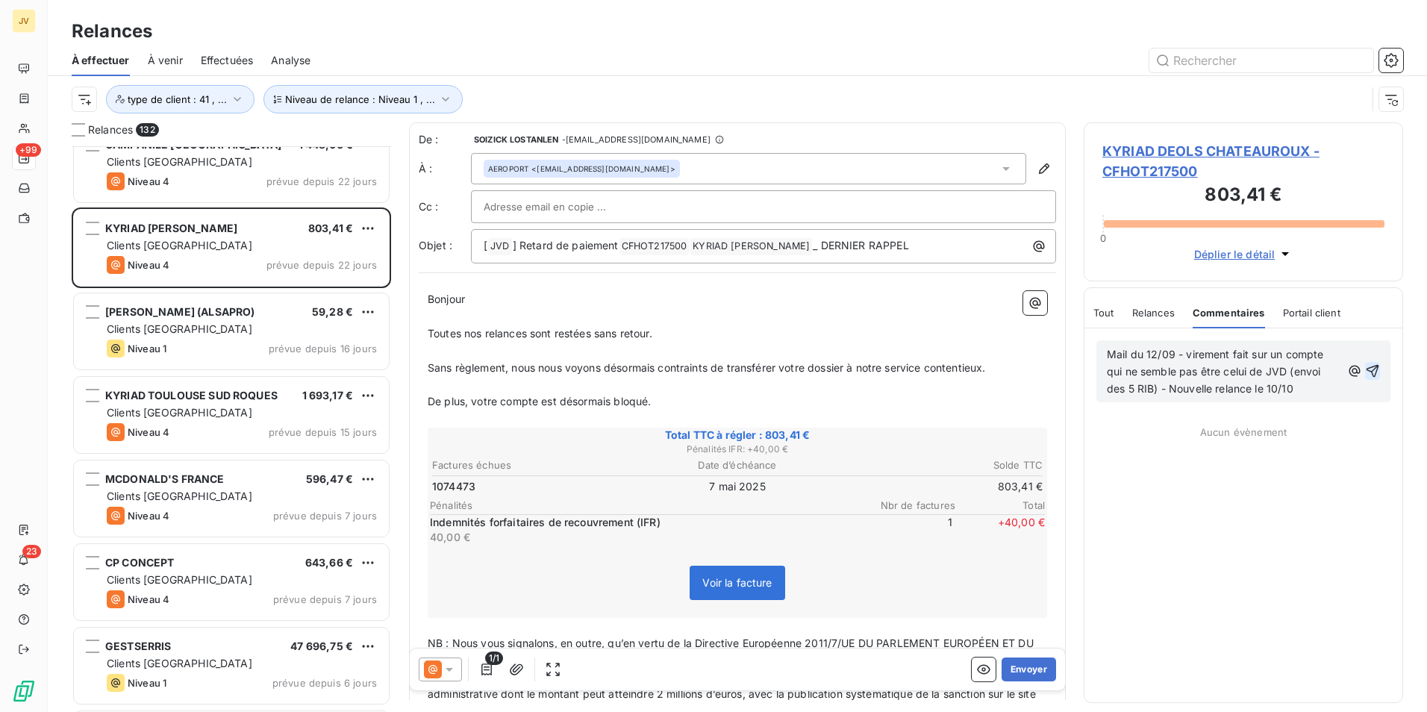
click at [1371, 366] on icon "button" at bounding box center [1372, 371] width 15 height 15
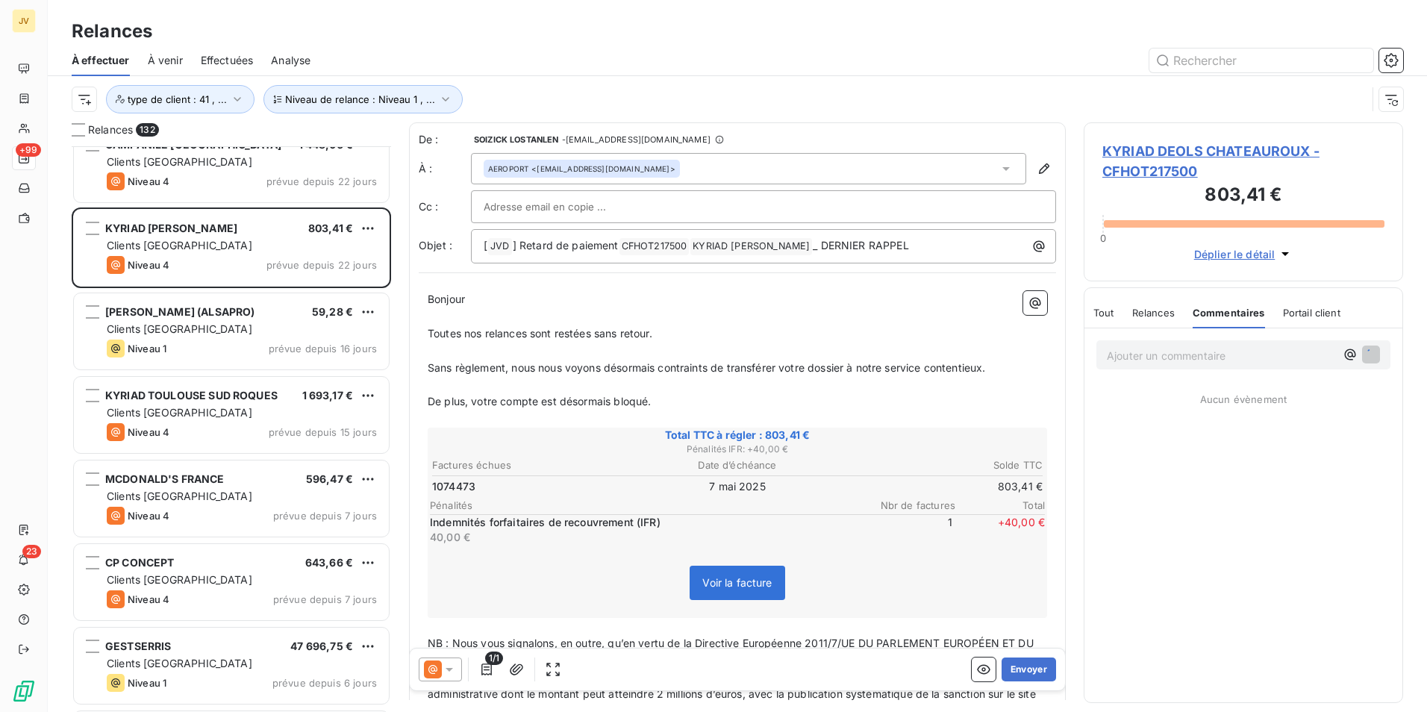
click at [1108, 318] on span "Tout" at bounding box center [1104, 313] width 21 height 12
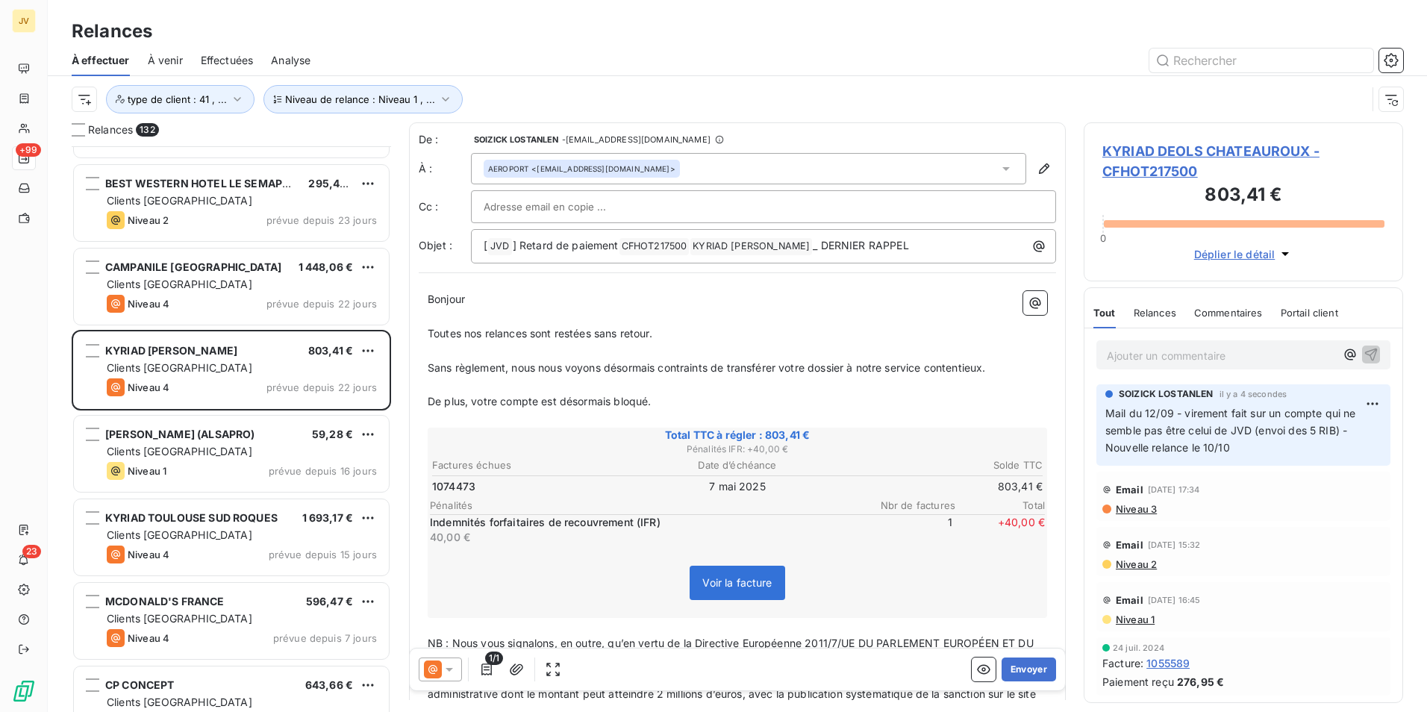
scroll to position [9572, 0]
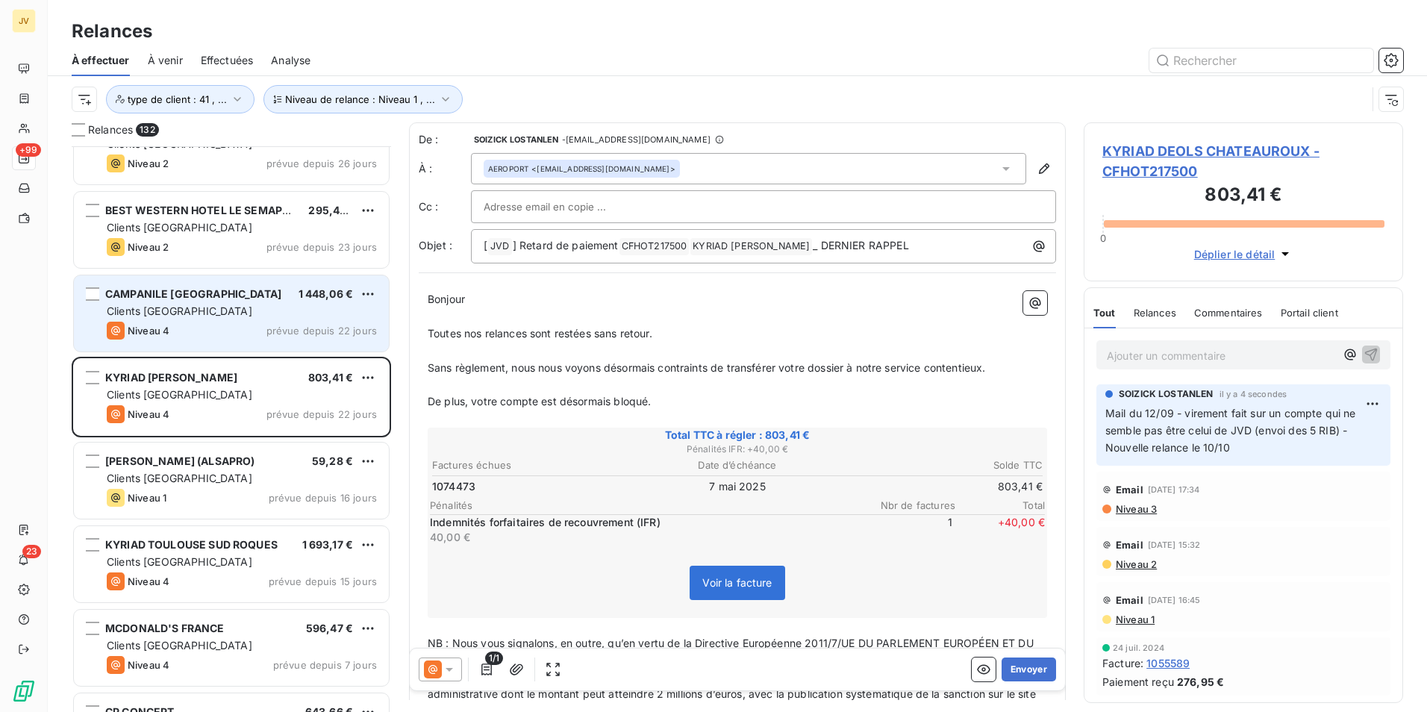
click at [208, 322] on div "Niveau 4 prévue depuis 22 jours" at bounding box center [242, 331] width 270 height 18
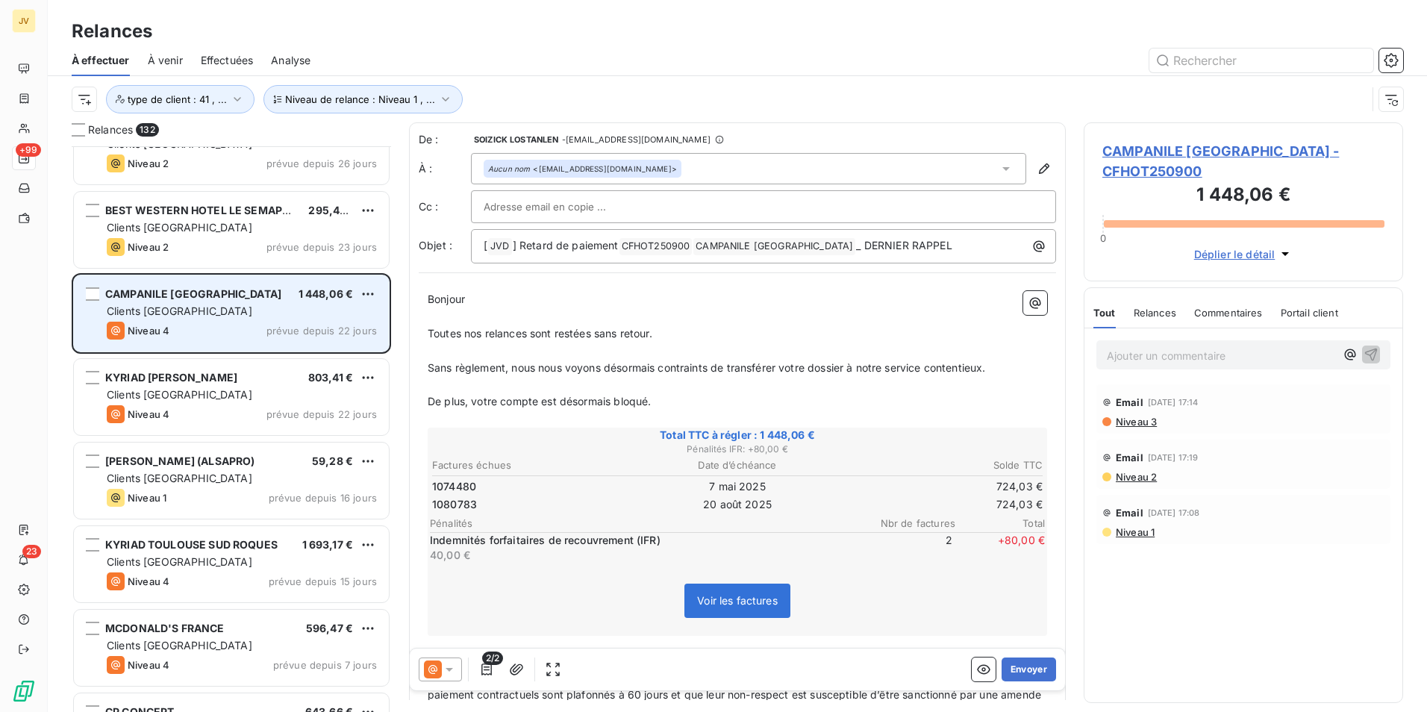
click at [231, 313] on div "Clients [GEOGRAPHIC_DATA]" at bounding box center [242, 311] width 270 height 15
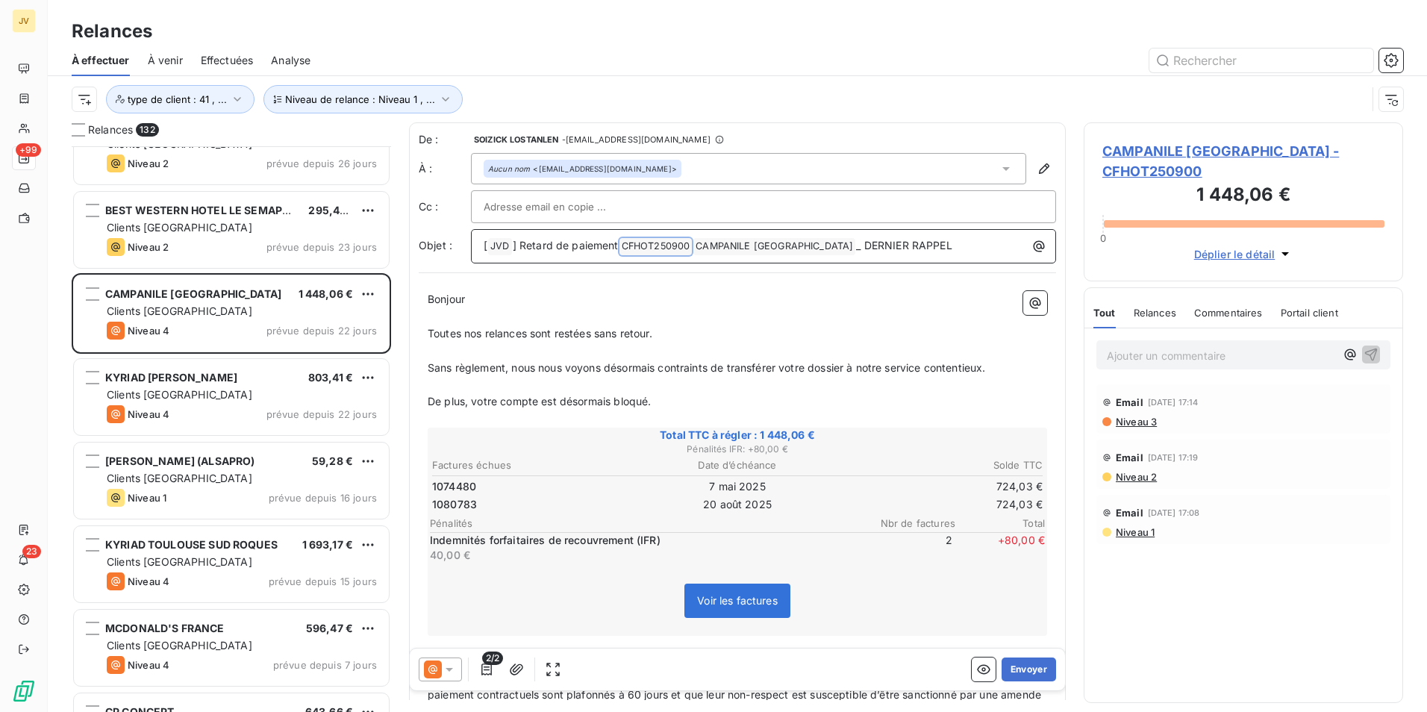
drag, startPoint x: 627, startPoint y: 246, endPoint x: 667, endPoint y: 246, distance: 40.3
click at [667, 246] on span "CFHOT250900 ﻿" at bounding box center [656, 246] width 73 height 17
drag, startPoint x: 684, startPoint y: 244, endPoint x: 626, endPoint y: 244, distance: 58.2
click at [626, 244] on span "CFHOT250900 ﻿" at bounding box center [656, 246] width 73 height 17
click at [433, 667] on icon at bounding box center [433, 670] width 18 height 18
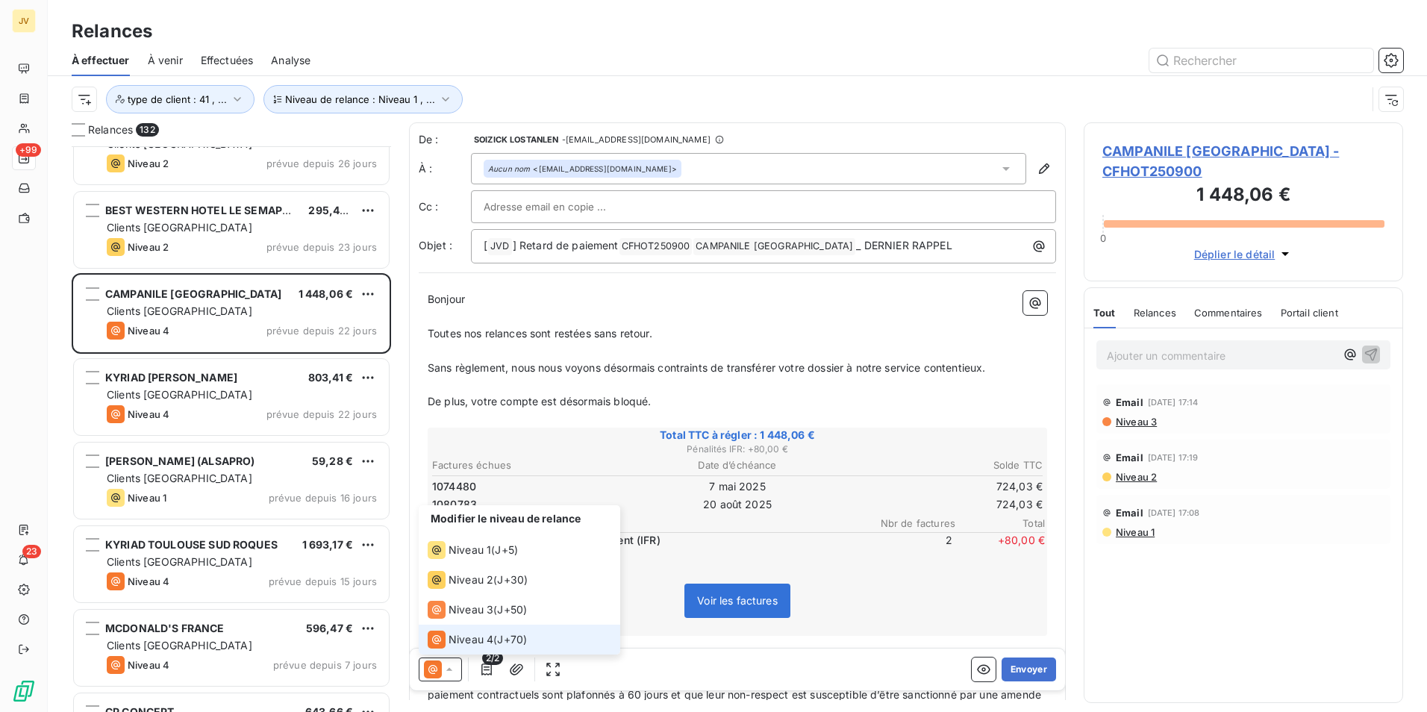
click at [448, 637] on div "Niveau 4" at bounding box center [461, 640] width 66 height 18
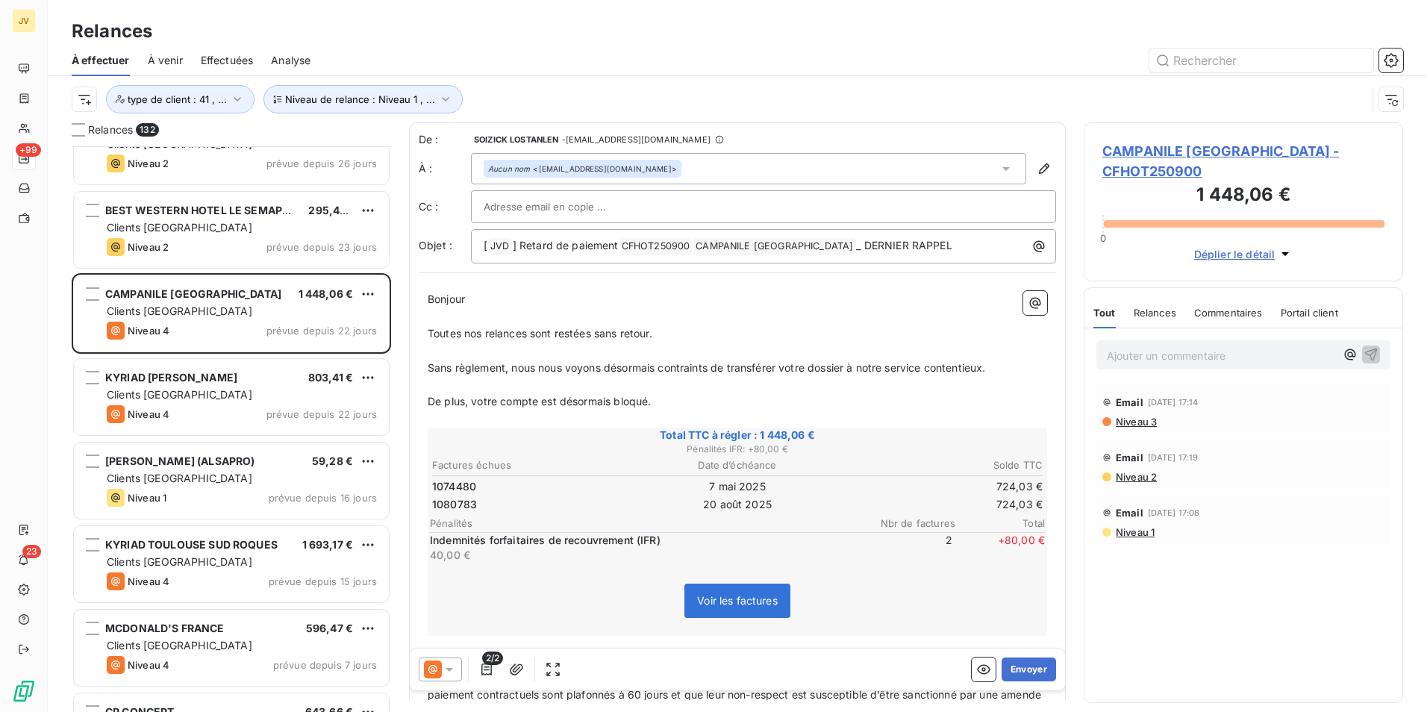
click at [1163, 317] on span "Relances" at bounding box center [1155, 313] width 43 height 12
click at [1106, 317] on span "Tout" at bounding box center [1104, 313] width 21 height 12
click at [1023, 670] on button "Envoyer" at bounding box center [1029, 670] width 54 height 24
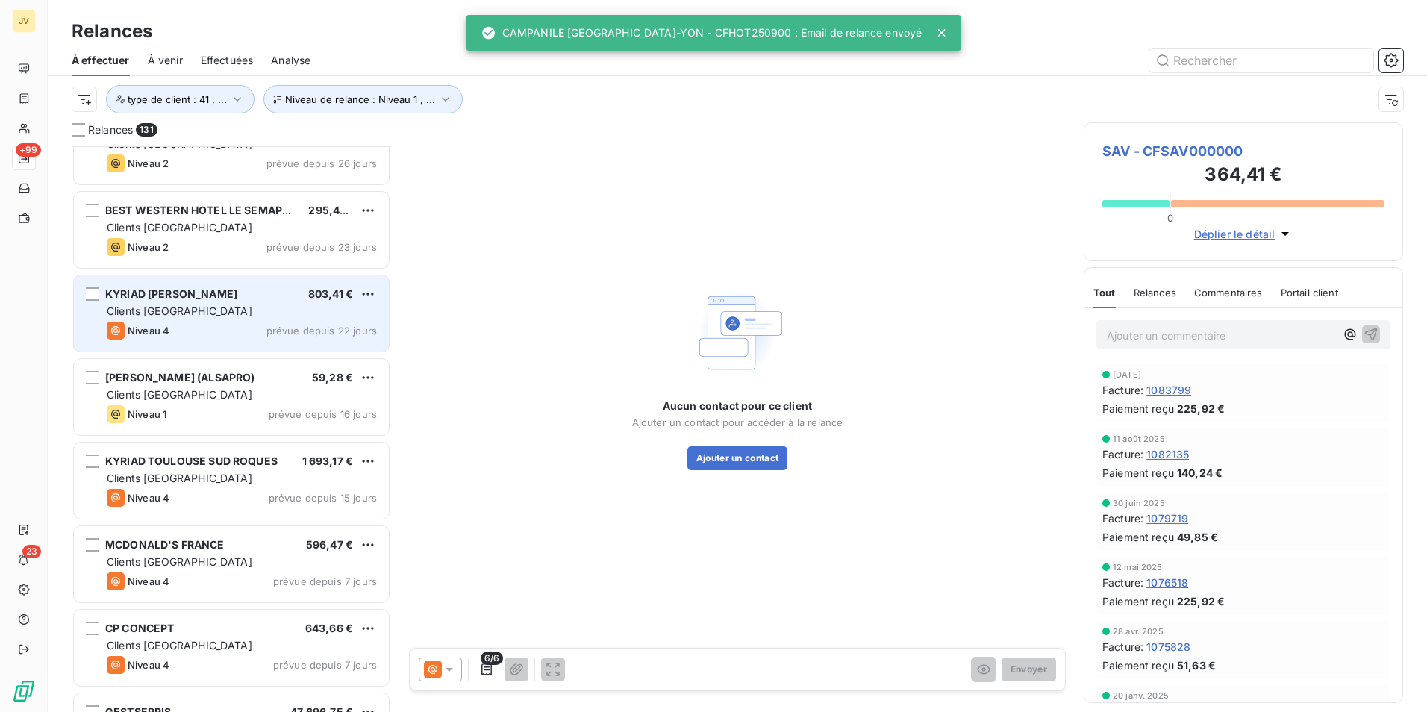
click at [237, 329] on div "Niveau 4 prévue depuis 22 jours" at bounding box center [242, 331] width 270 height 18
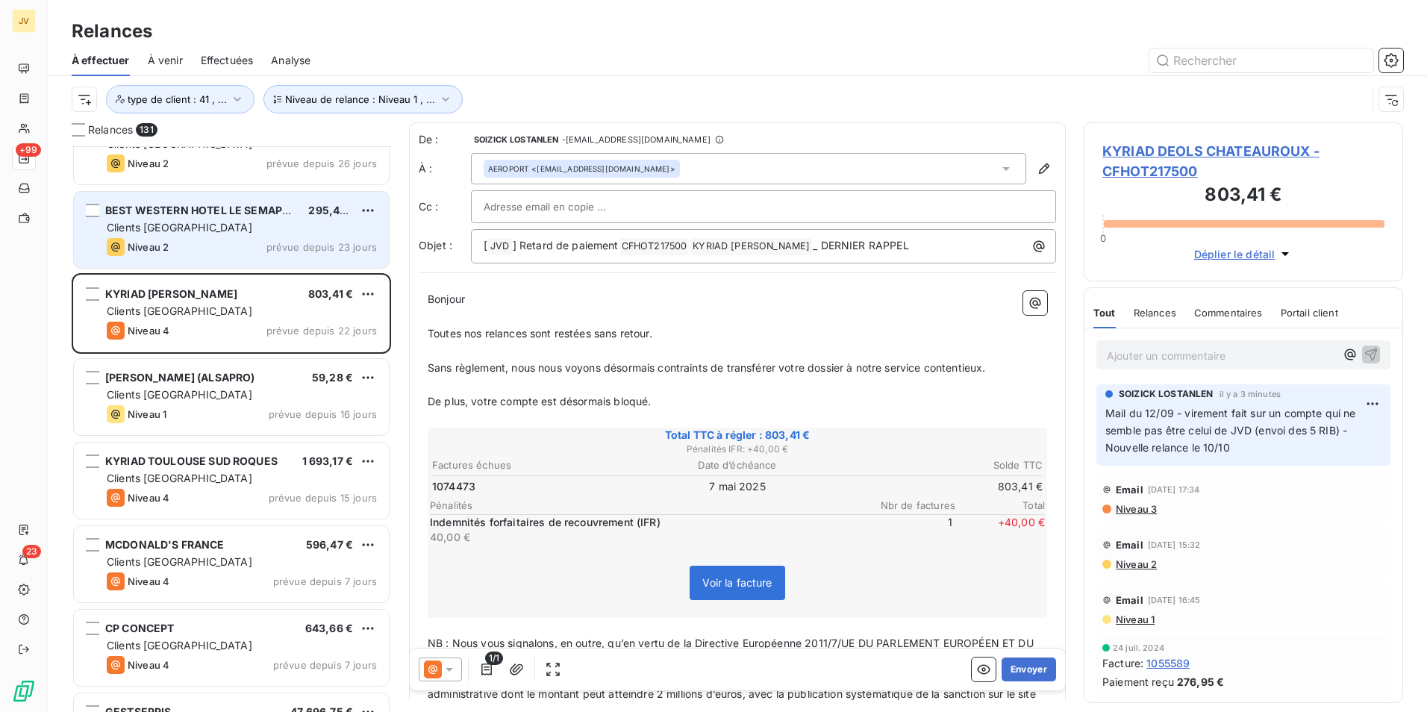
click at [244, 217] on div "BEST WESTERN HOTEL LE SEMAPHORE" at bounding box center [200, 210] width 191 height 15
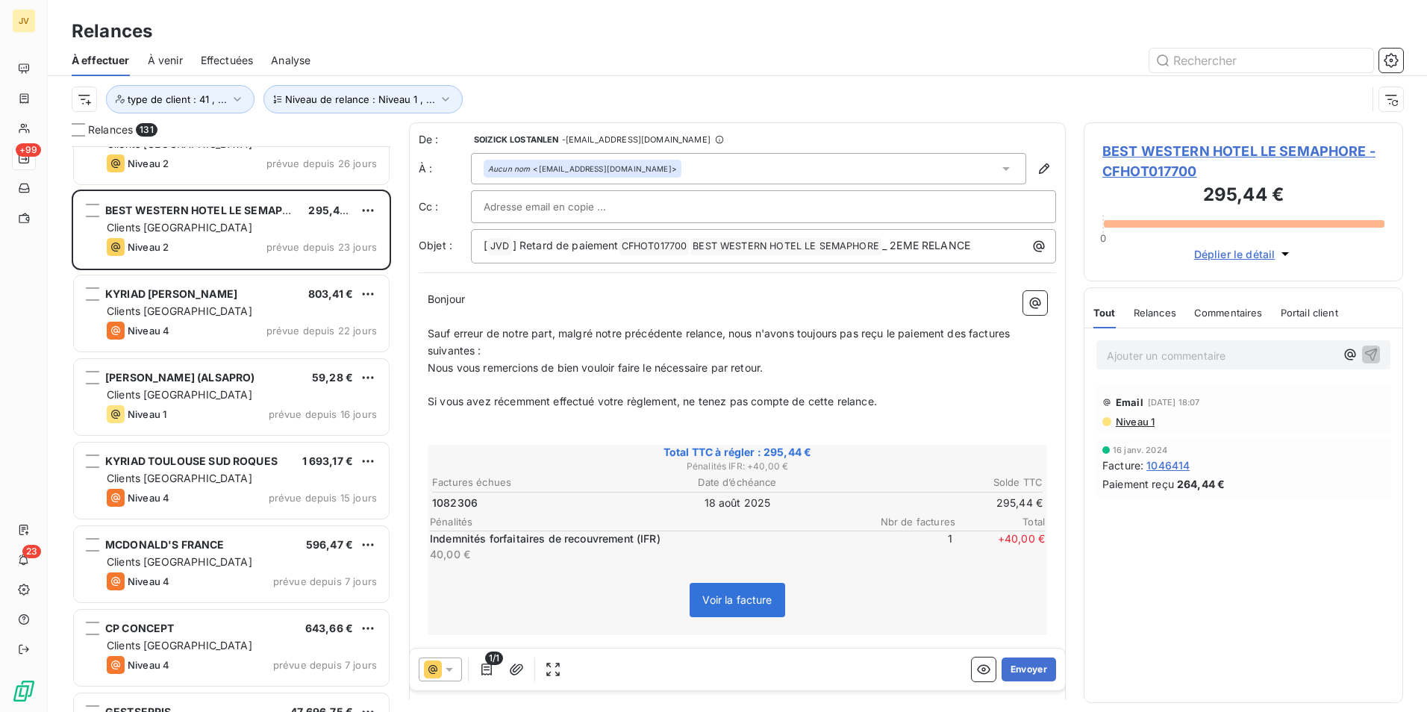
click at [1160, 307] on span "Relances" at bounding box center [1155, 313] width 43 height 12
click at [1017, 670] on button "Envoyer" at bounding box center [1029, 670] width 54 height 24
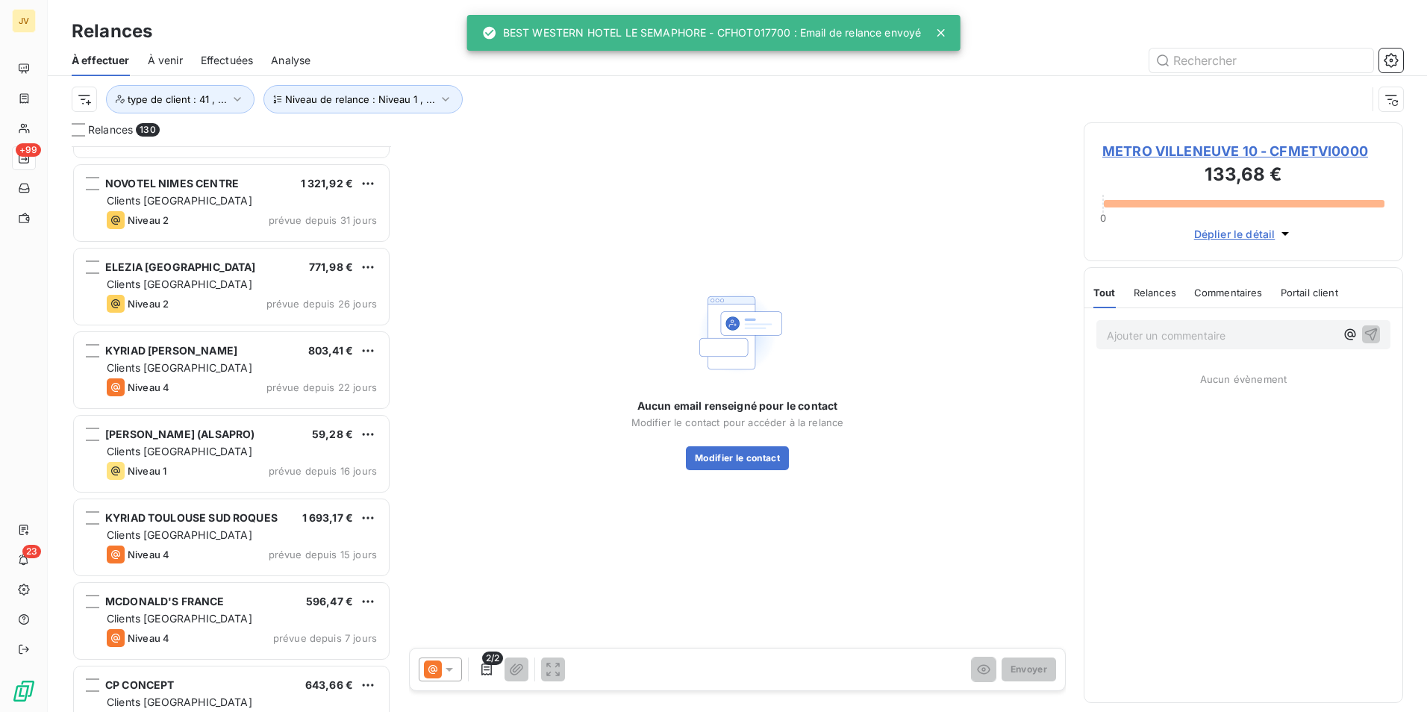
scroll to position [9423, 0]
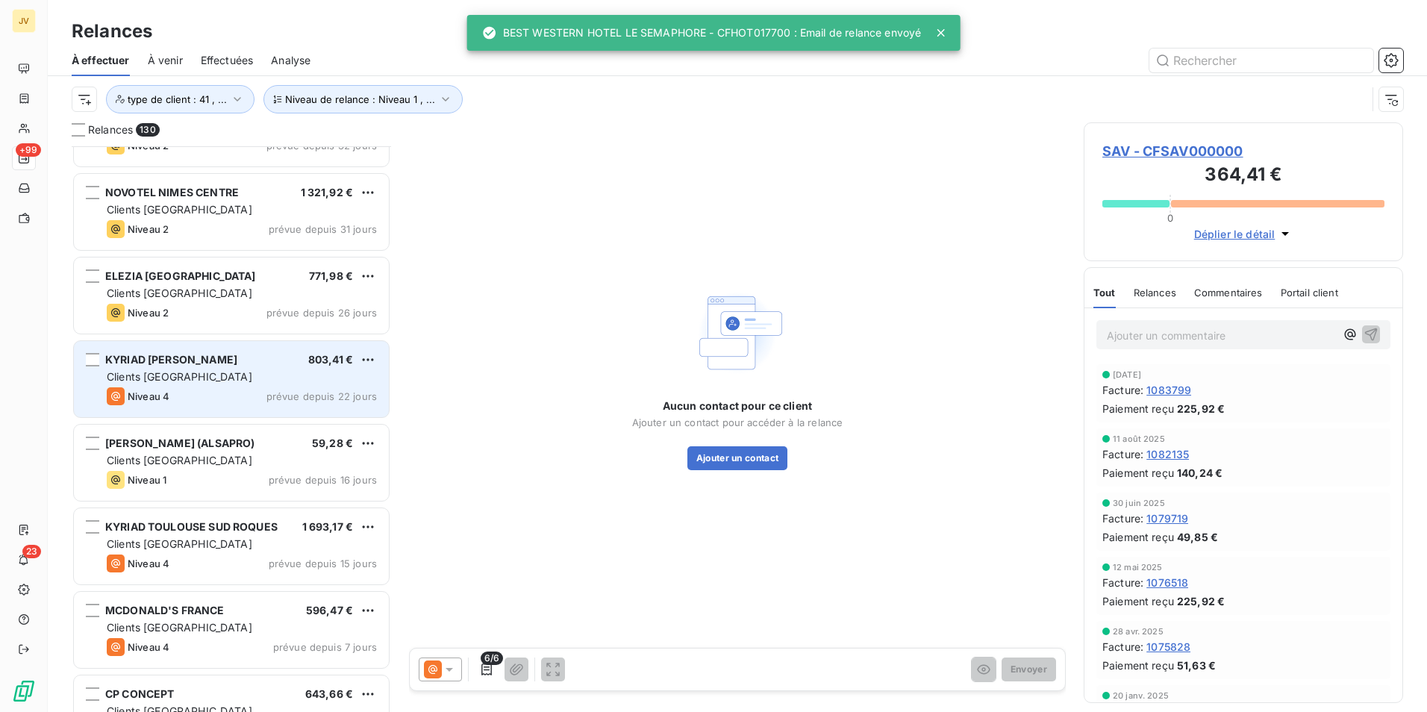
click at [237, 367] on div "KYRIAD [PERSON_NAME]" at bounding box center [171, 359] width 132 height 15
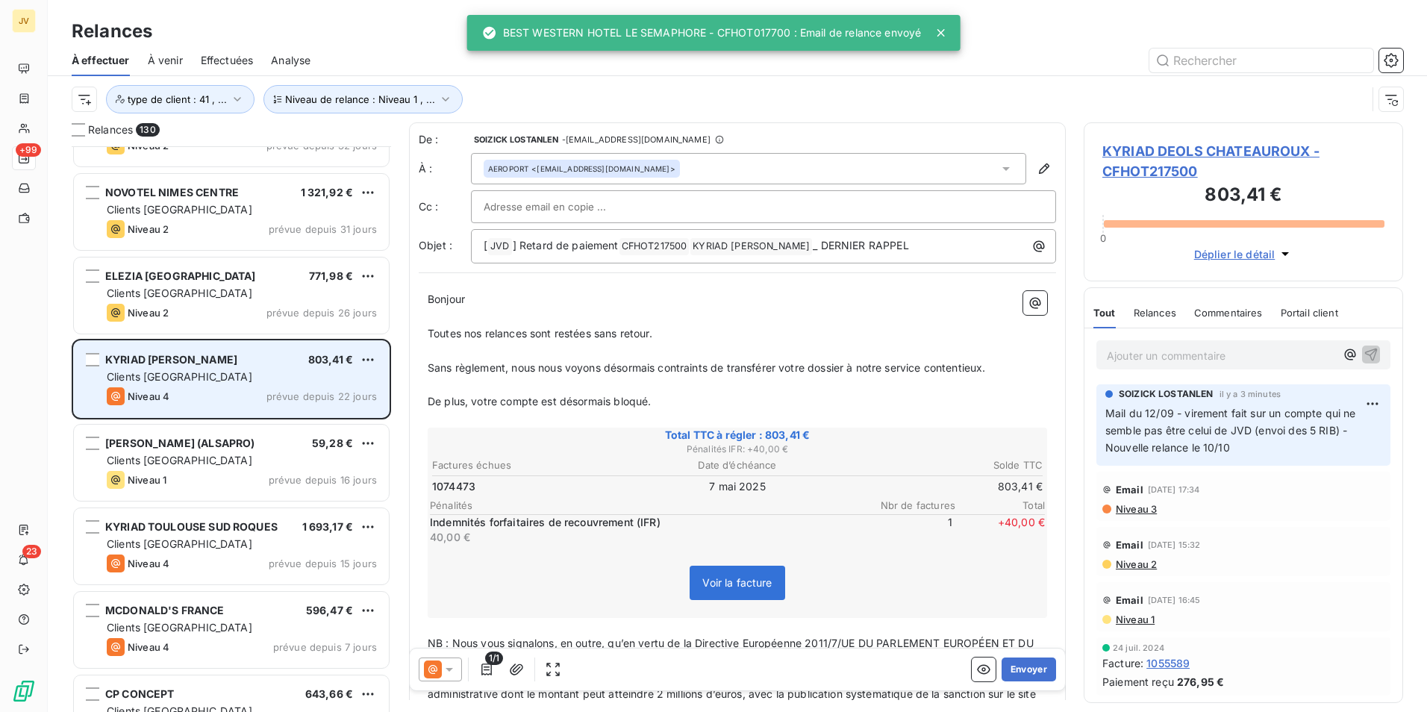
click at [237, 367] on div "KYRIAD [PERSON_NAME]" at bounding box center [171, 359] width 132 height 15
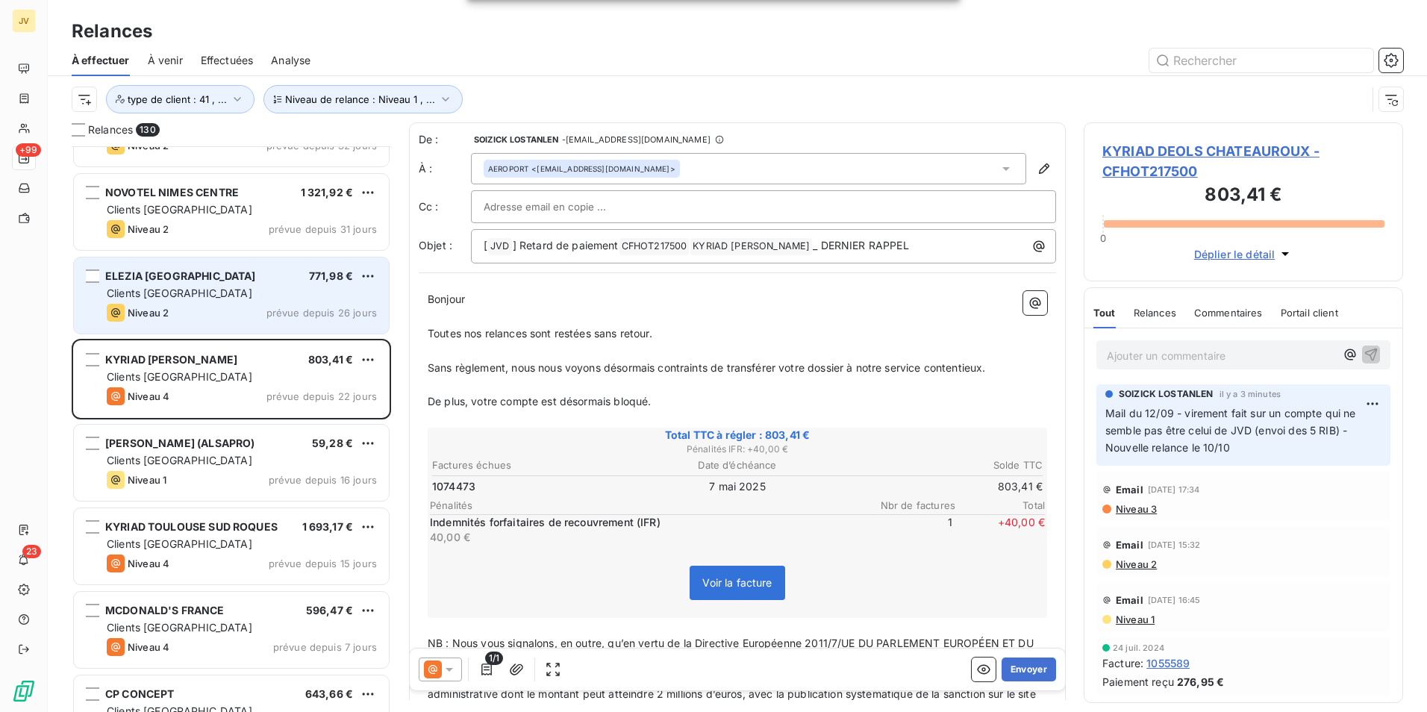
click at [233, 302] on div "ELEZIA FRANCE 771,98 € Clients France Niveau 2 prévue depuis 26 jours" at bounding box center [231, 296] width 315 height 76
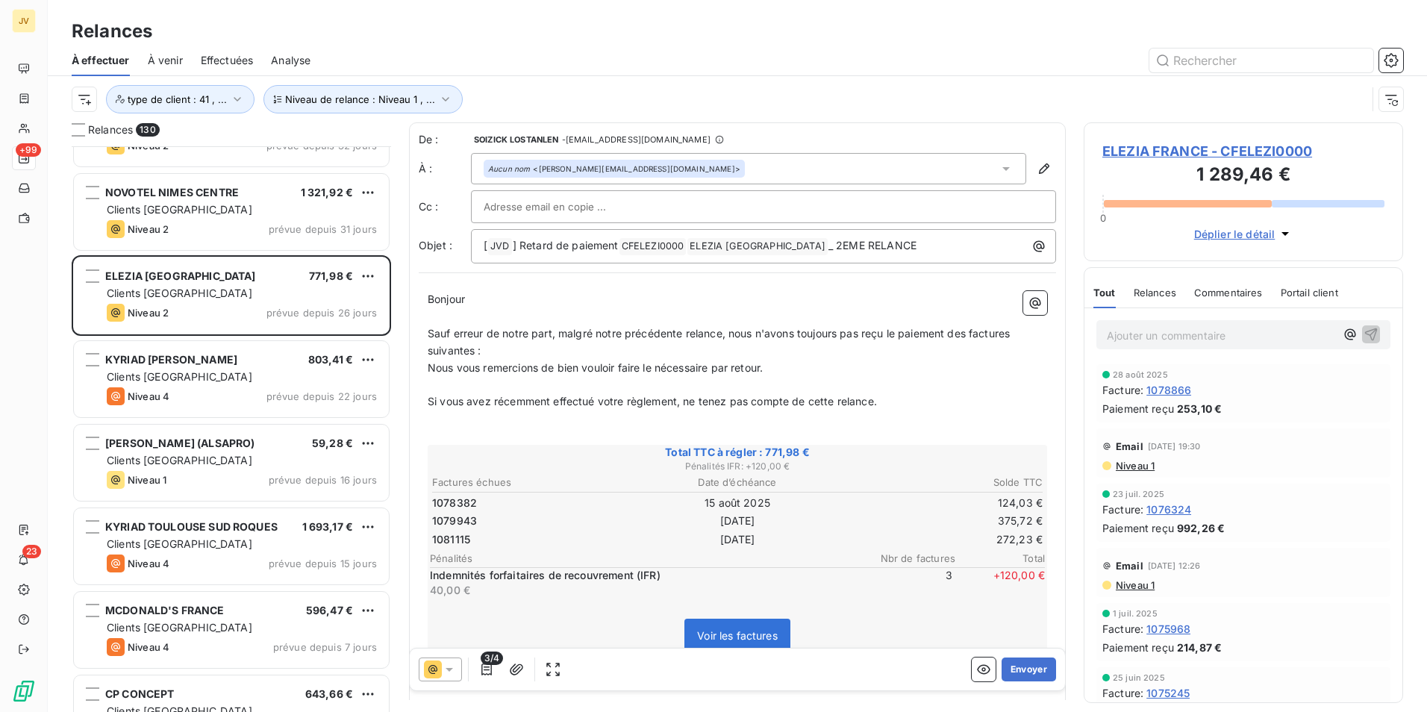
click at [1162, 297] on span "Relances" at bounding box center [1155, 293] width 43 height 12
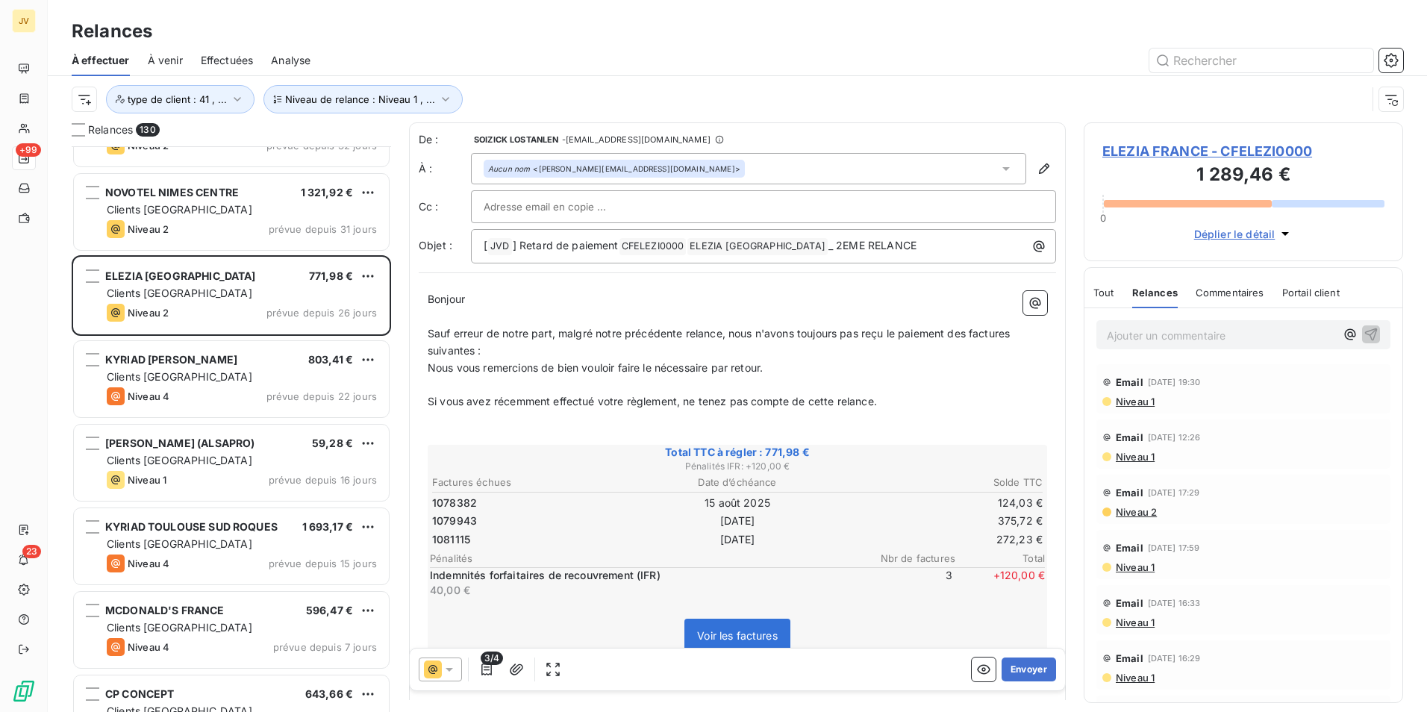
click at [445, 665] on icon at bounding box center [449, 669] width 15 height 15
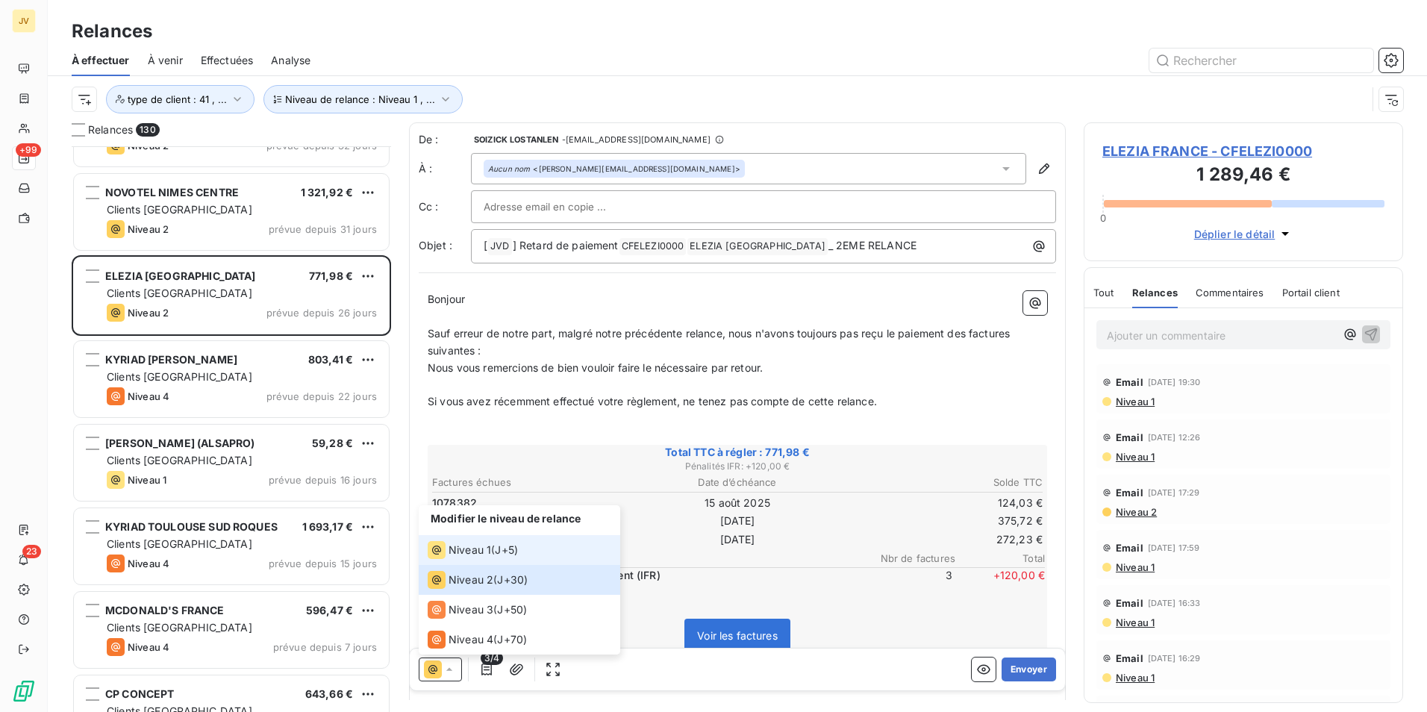
click at [462, 544] on span "Niveau 1" at bounding box center [470, 550] width 43 height 15
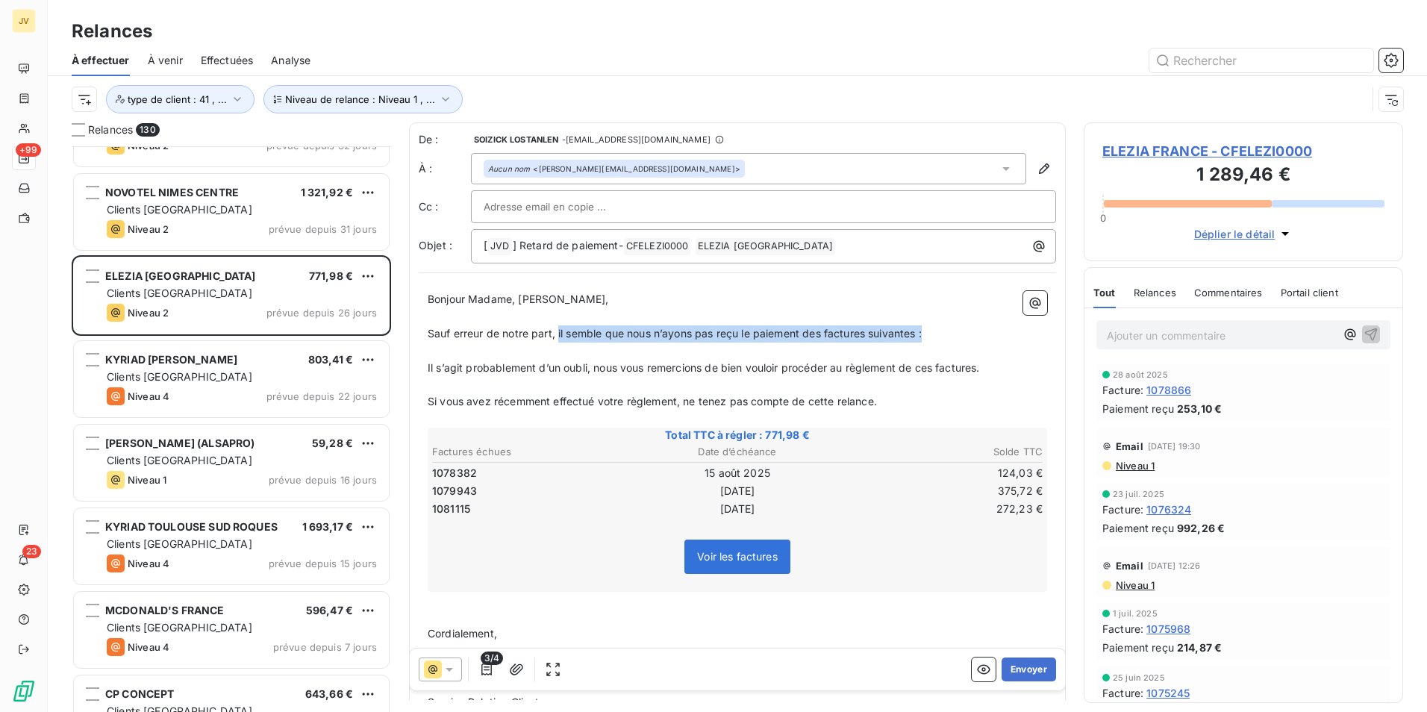
drag, startPoint x: 928, startPoint y: 334, endPoint x: 560, endPoint y: 336, distance: 368.0
click at [560, 336] on p "Sauf erreur de notre part, il semble que nous n’ayons pas reçu le paiement des …" at bounding box center [738, 333] width 620 height 17
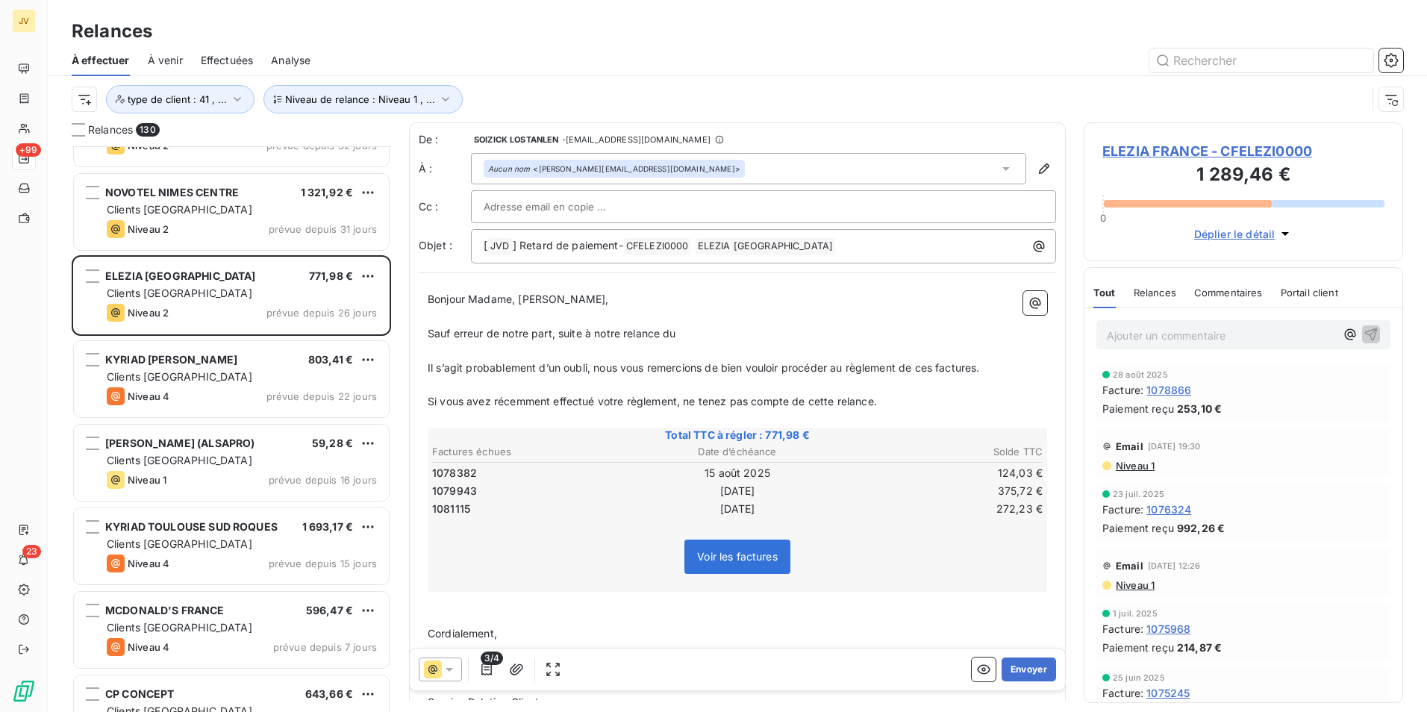
click at [1164, 292] on span "Relances" at bounding box center [1155, 293] width 43 height 12
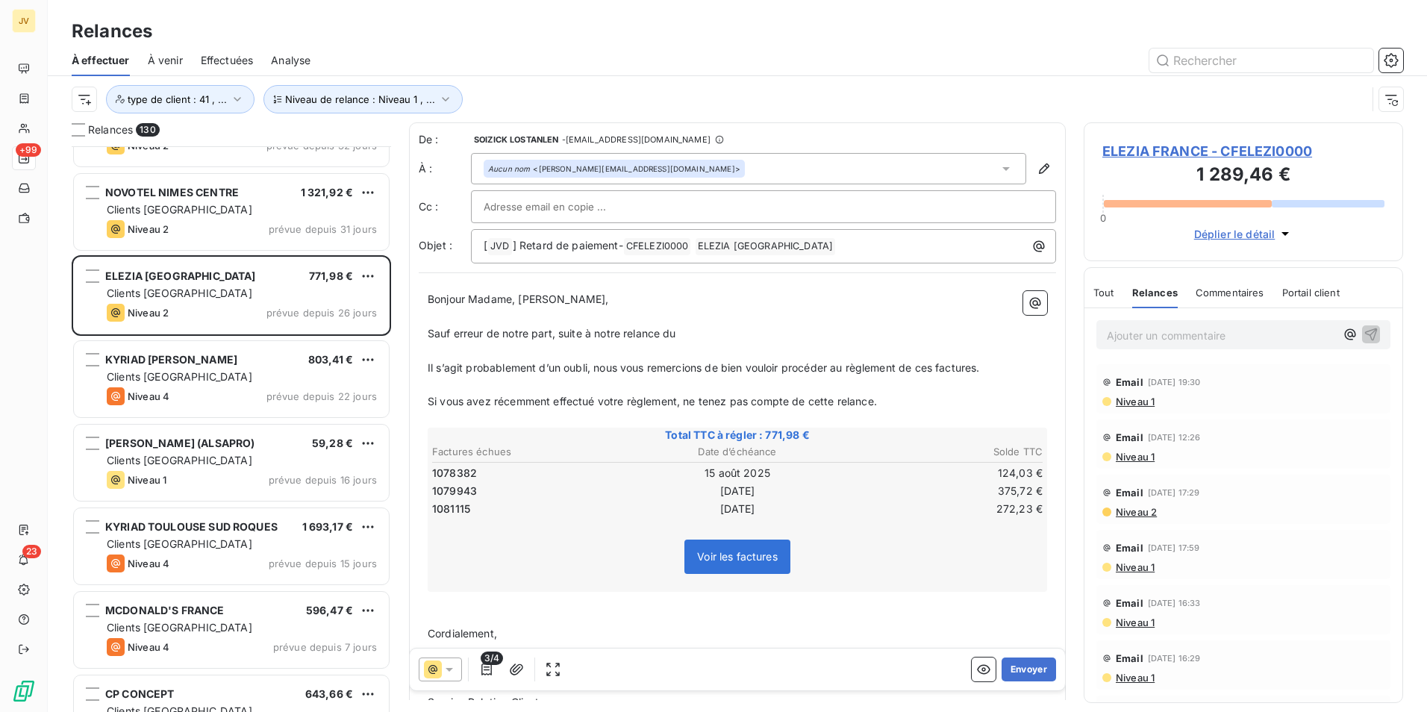
click at [691, 325] on p "Sauf erreur de notre part, suite à notre relance du" at bounding box center [738, 333] width 620 height 17
drag, startPoint x: 985, startPoint y: 371, endPoint x: 425, endPoint y: 377, distance: 559.9
click at [425, 377] on div "Bonjour Madame, Monsieur, ﻿ Sauf erreur de notre part, suite à notre relance du…" at bounding box center [737, 569] width 637 height 575
drag, startPoint x: 425, startPoint y: 377, endPoint x: 440, endPoint y: 367, distance: 17.8
click at [425, 375] on div "Bonjour Madame, Monsieur, ﻿ Sauf erreur de notre part, suite à notre relance du…" at bounding box center [737, 569] width 637 height 575
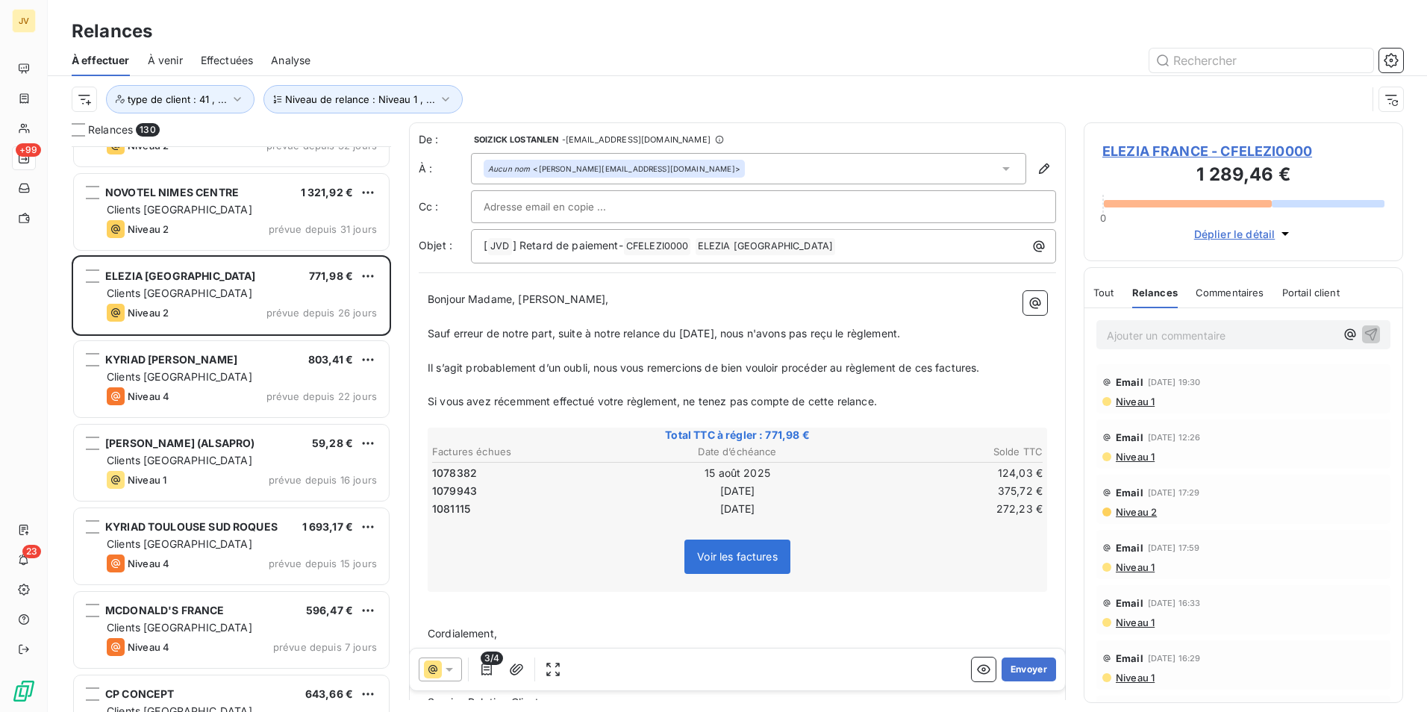
click at [441, 367] on span "Il s’agit probablement d’un oubli, nous vous remercions de bien vouloir procéde…" at bounding box center [704, 367] width 552 height 13
drag, startPoint x: 428, startPoint y: 368, endPoint x: 929, endPoint y: 357, distance: 501.8
click at [885, 357] on div "Bonjour Madame, Monsieur, ﻿ Sauf erreur de notre part, suite à notre relance du…" at bounding box center [737, 569] width 637 height 575
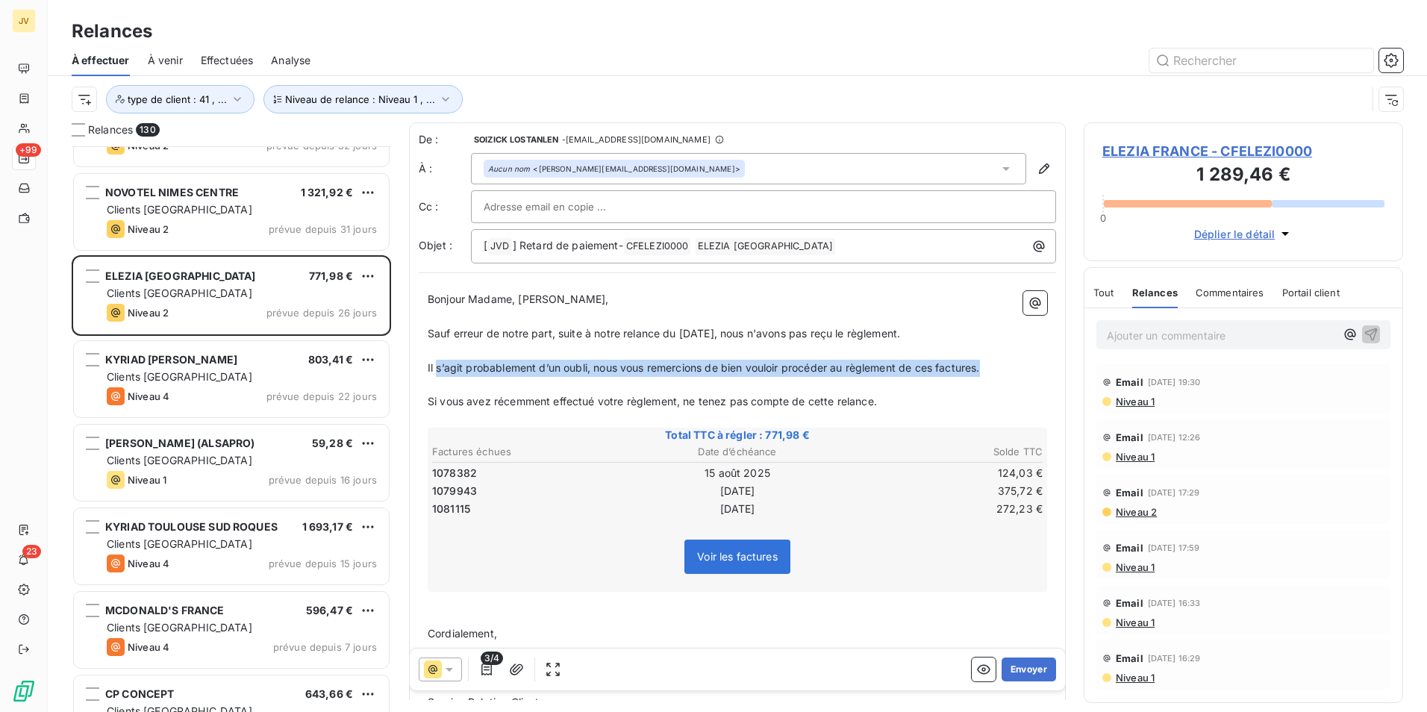
drag, startPoint x: 970, startPoint y: 368, endPoint x: 440, endPoint y: 359, distance: 530.8
click at [437, 363] on p "Il s’agit probablement d’un oubli, nous vous remercions de bien vouloir procéde…" at bounding box center [738, 368] width 620 height 17
click at [590, 369] on span "Il s’agit probablement d’un oubli, nous vous remercions de bien vouloir procéde…" at bounding box center [704, 367] width 552 height 13
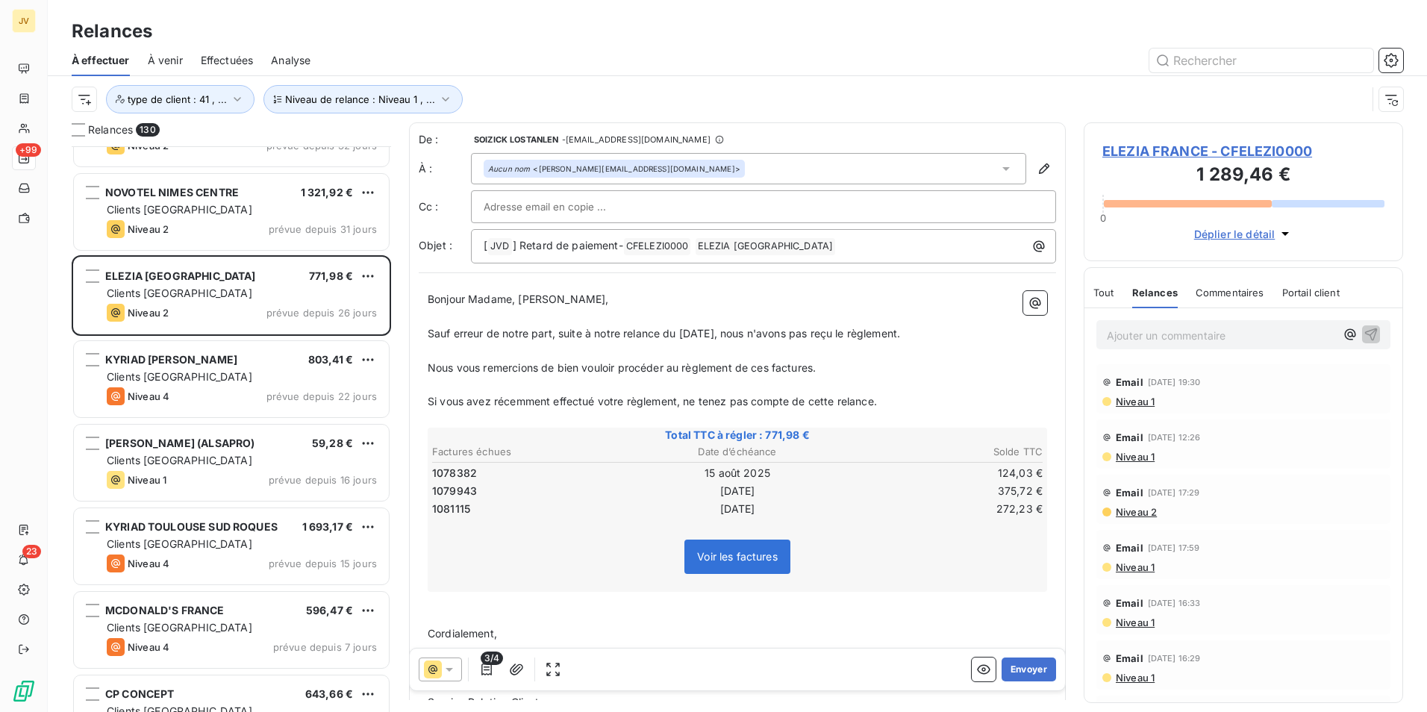
click at [816, 370] on span "Nous vous remercions de bien vouloir procéder au règlement de ces factures." at bounding box center [622, 367] width 388 height 13
click at [859, 334] on span "Sauf erreur de notre part, suite à notre relance du [DATE], nous n'avons pas re…" at bounding box center [664, 333] width 473 height 13
click at [764, 430] on span "Total TTC à régler : 771,98 €" at bounding box center [737, 435] width 615 height 15
click at [735, 363] on span "Nous vous remercions de bien vouloir procéder au règlement de ces factures, par…" at bounding box center [649, 367] width 443 height 13
click at [1167, 288] on span "Relances" at bounding box center [1155, 293] width 46 height 12
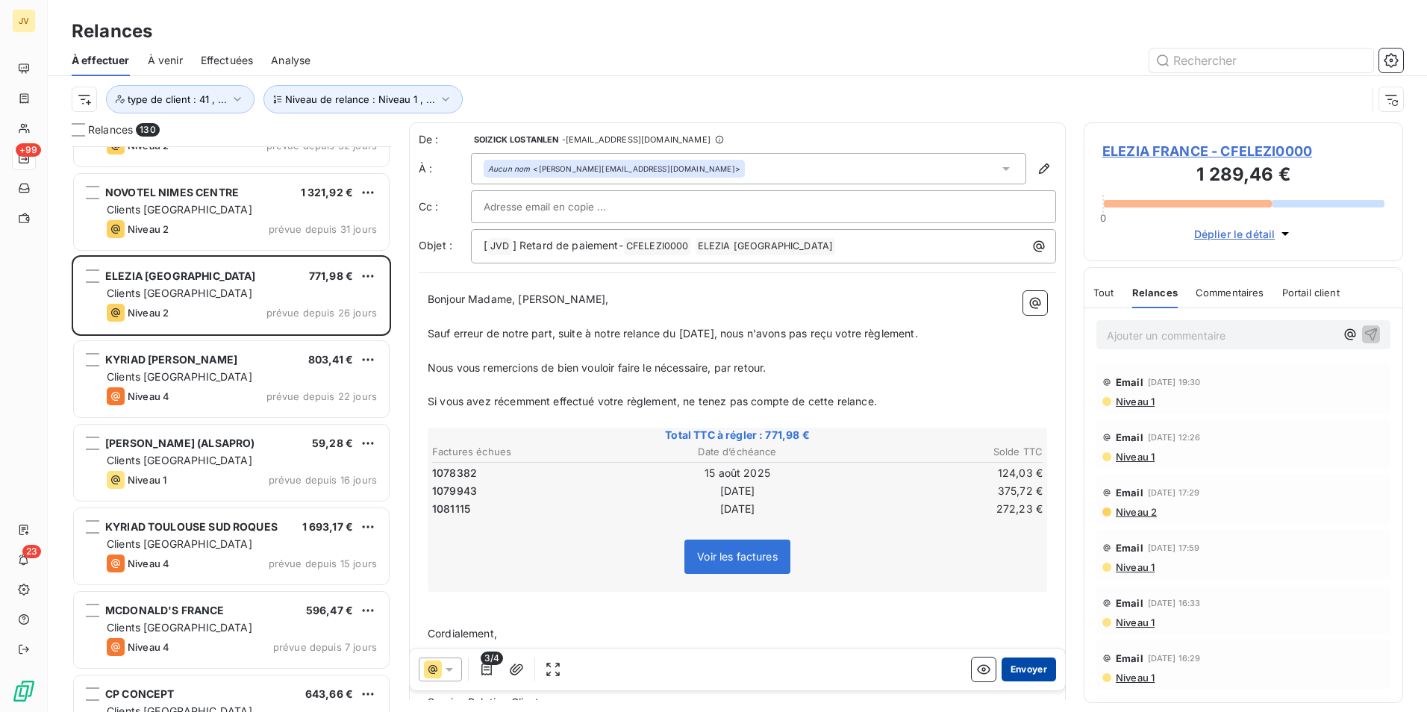
click at [1027, 670] on button "Envoyer" at bounding box center [1029, 670] width 54 height 24
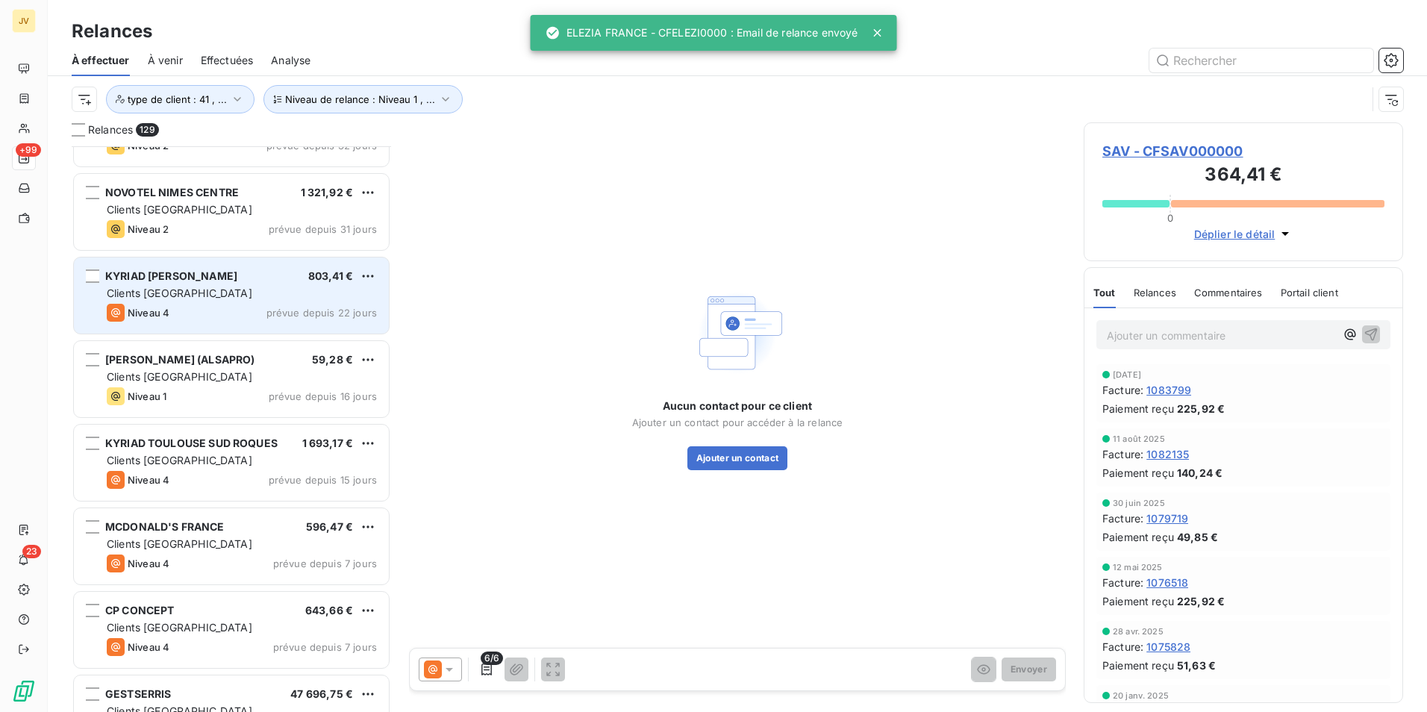
click at [163, 312] on span "Niveau 4" at bounding box center [149, 313] width 42 height 12
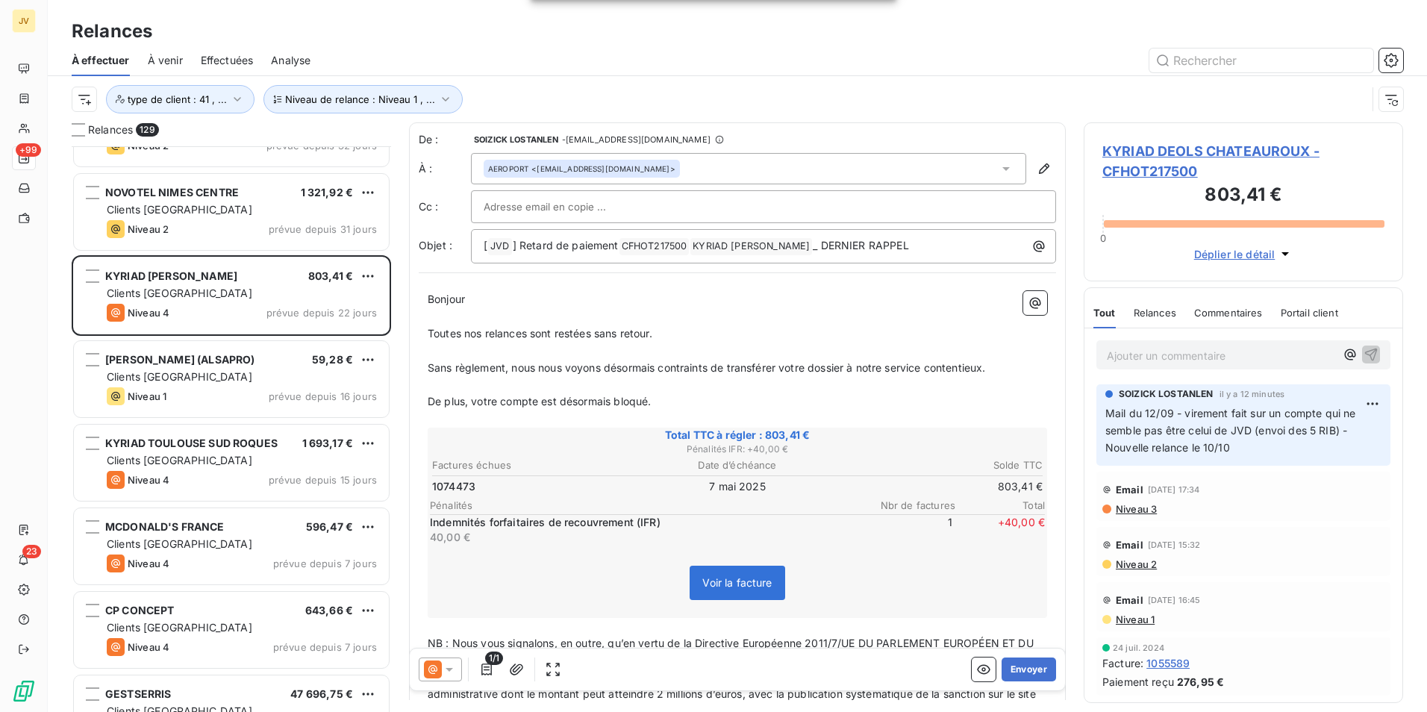
scroll to position [9348, 0]
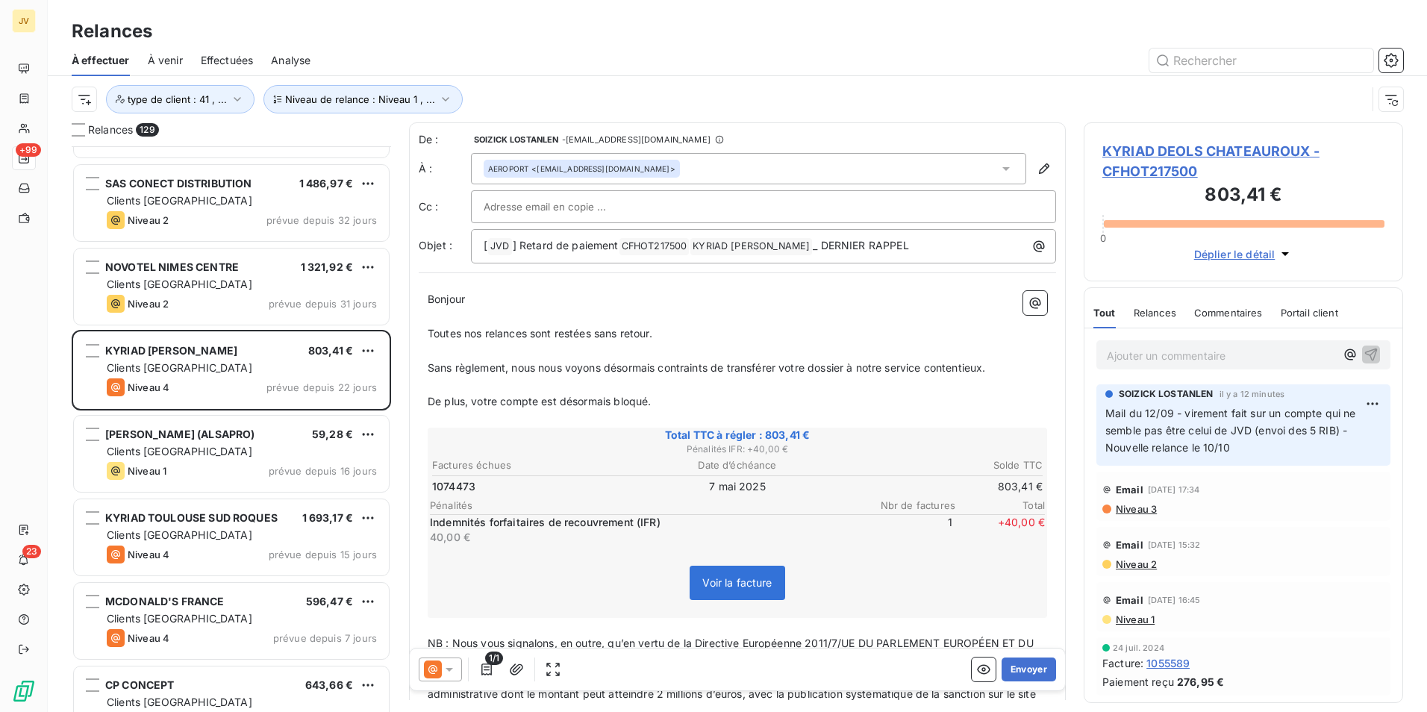
click at [181, 314] on div "NOVOTEL NIMES CENTRE 1 321,92 € Clients France Niveau 2 prévue depuis 31 jours" at bounding box center [231, 287] width 315 height 76
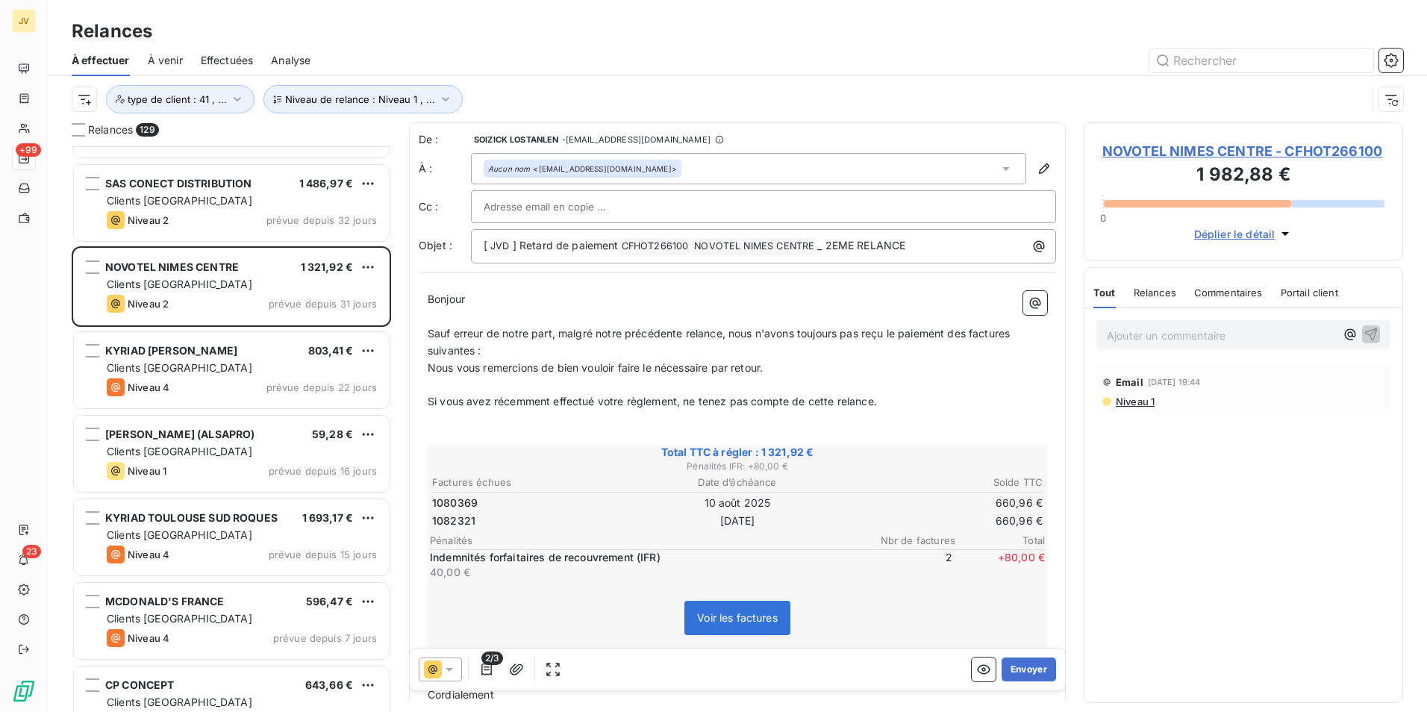
click at [1161, 284] on div "Relances" at bounding box center [1155, 292] width 43 height 31
click at [1024, 668] on button "Envoyer" at bounding box center [1029, 670] width 54 height 24
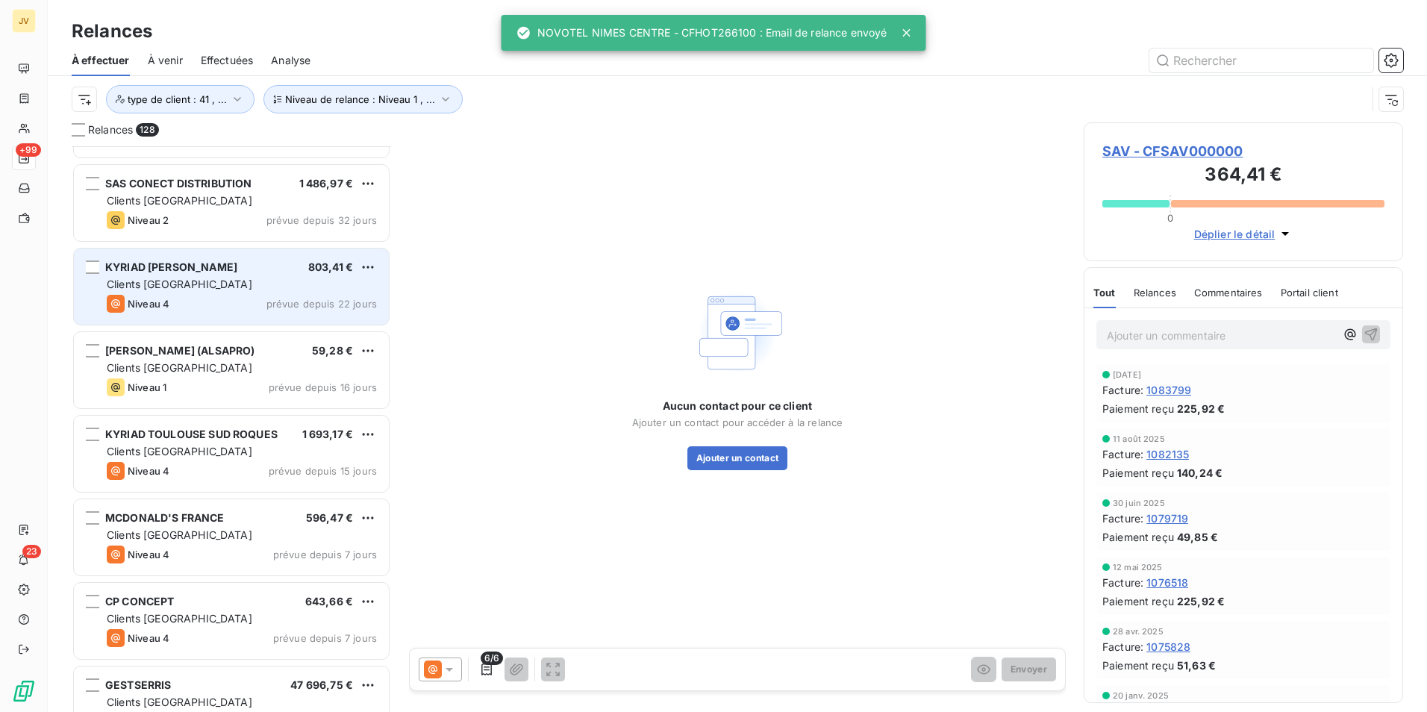
click at [200, 269] on span "KYRIAD [PERSON_NAME]" at bounding box center [171, 267] width 132 height 13
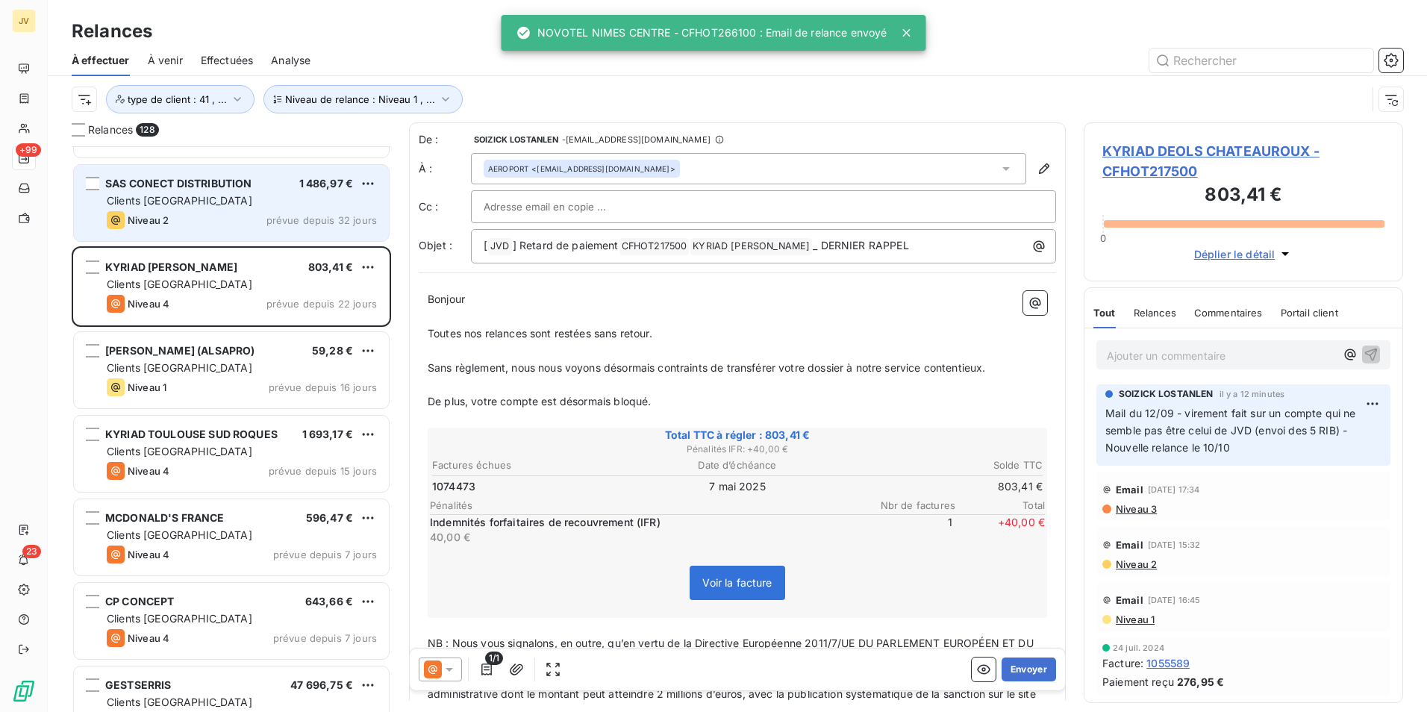
click at [213, 221] on div "Niveau 2 prévue depuis 32 jours" at bounding box center [242, 220] width 270 height 18
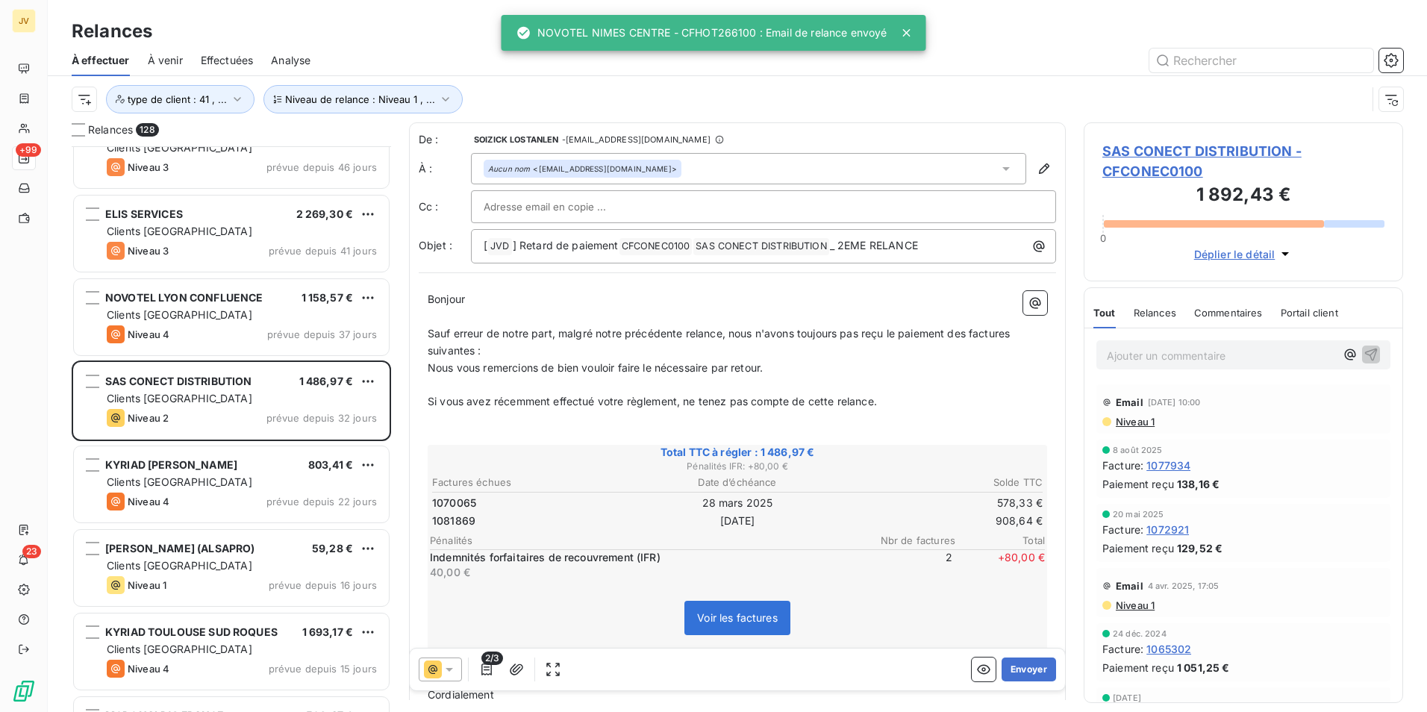
scroll to position [9124, 0]
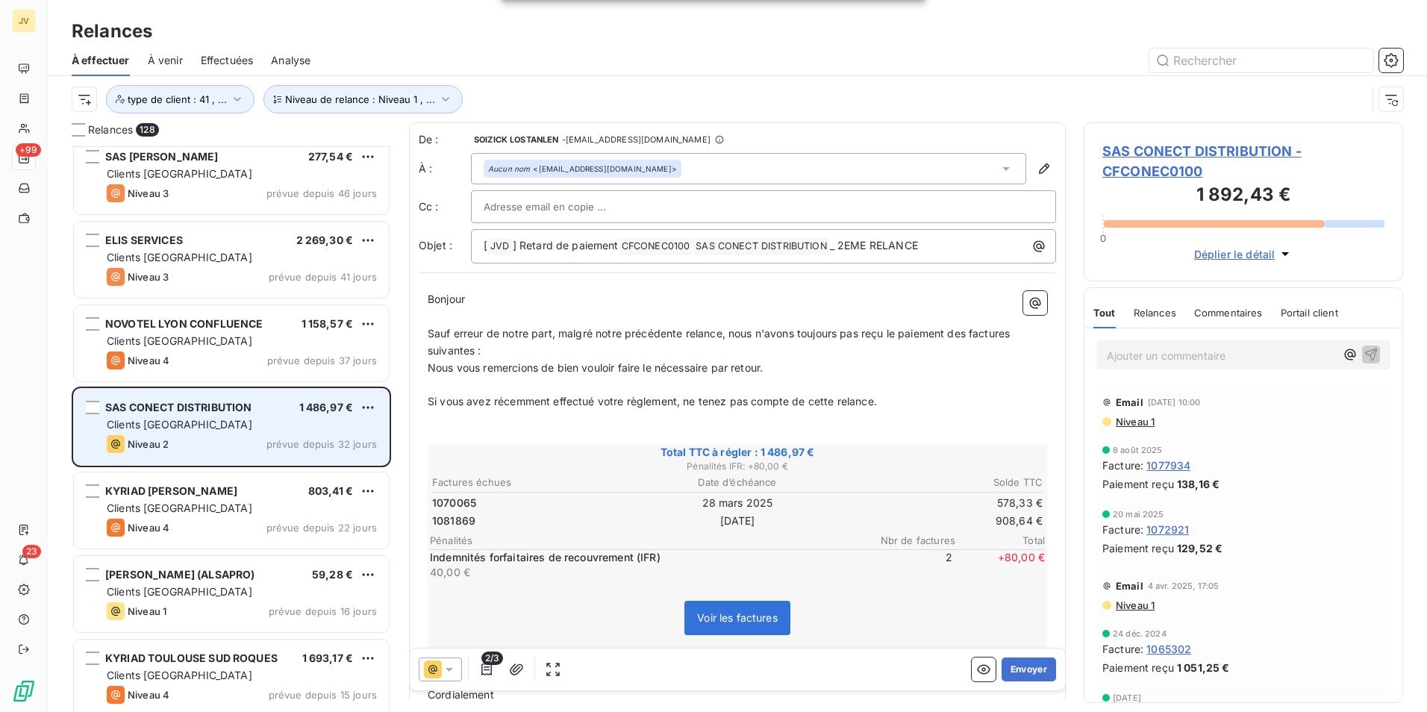
click at [278, 443] on span "prévue depuis 32 jours" at bounding box center [321, 444] width 110 height 12
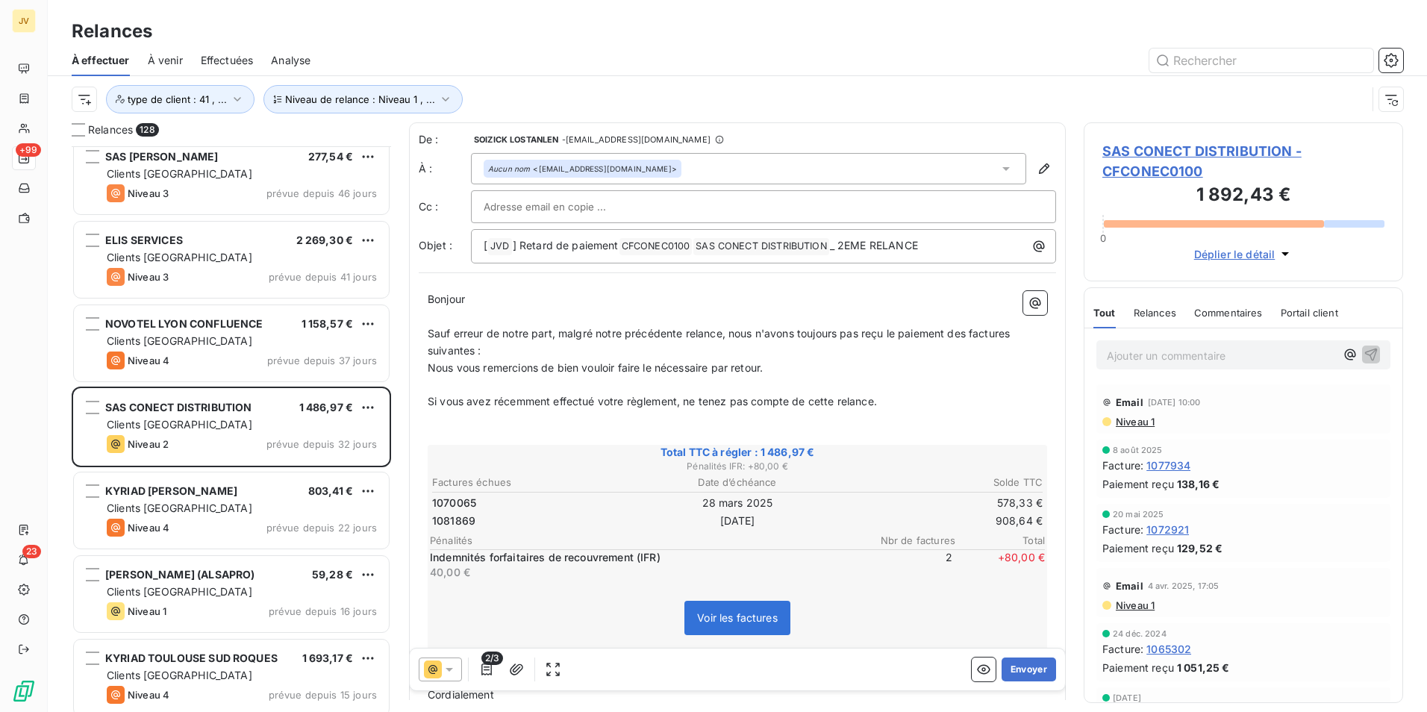
click at [1144, 308] on span "Relances" at bounding box center [1155, 313] width 43 height 12
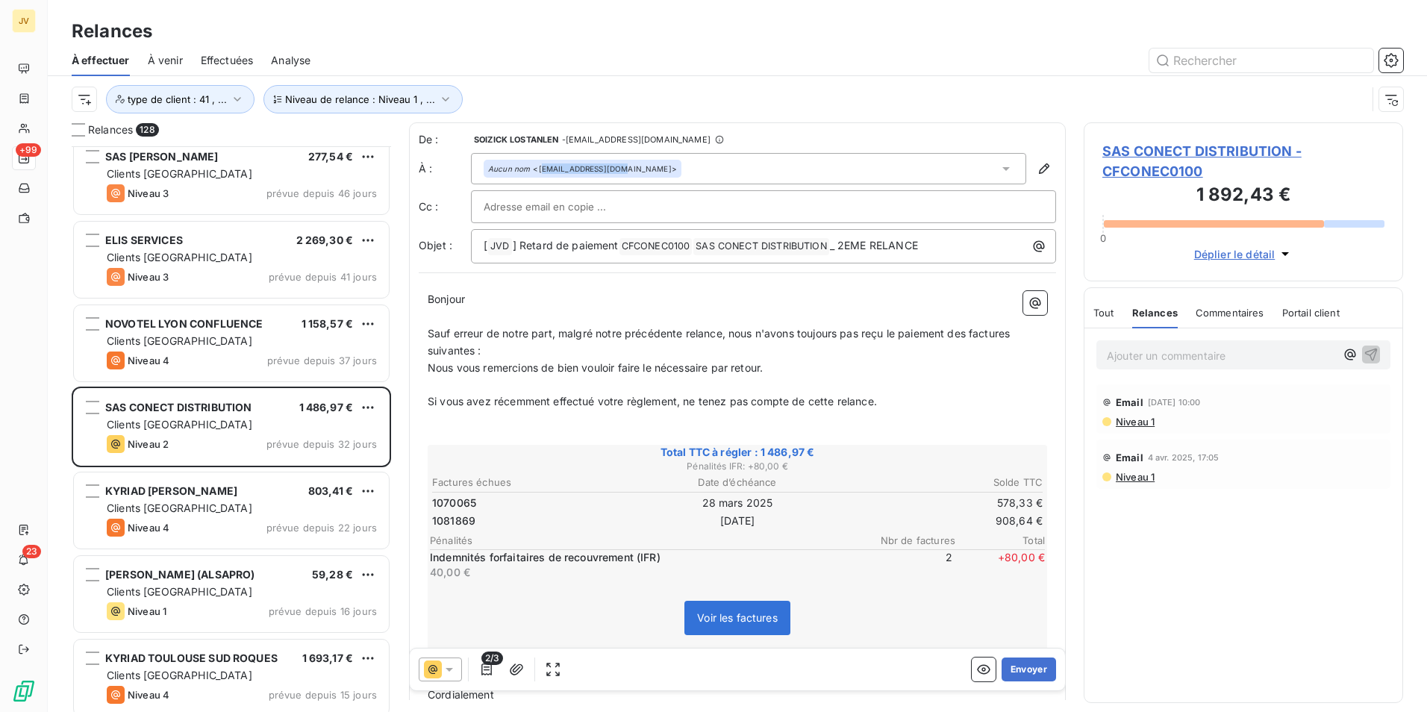
drag, startPoint x: 541, startPoint y: 172, endPoint x: 617, endPoint y: 172, distance: 76.1
click at [617, 172] on div "Aucun nom <[EMAIL_ADDRESS][DOMAIN_NAME]>" at bounding box center [582, 168] width 189 height 10
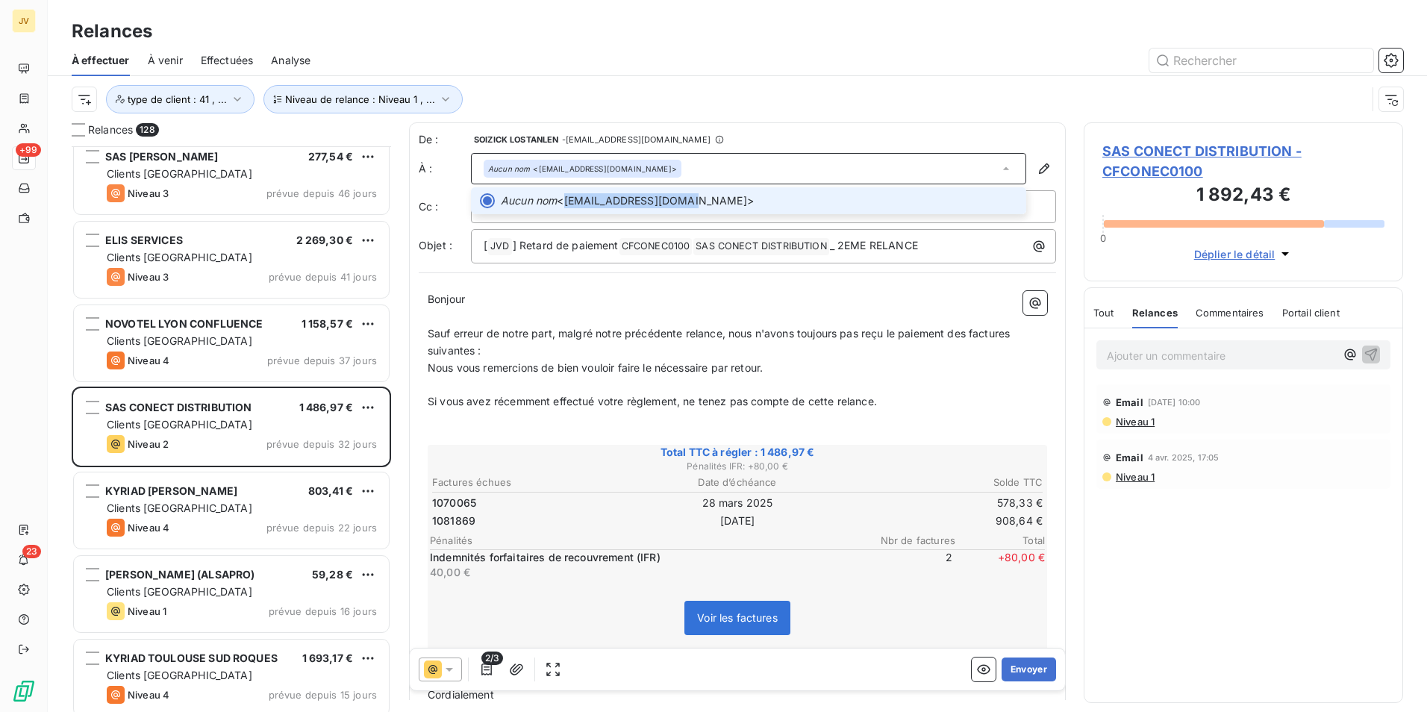
drag, startPoint x: 617, startPoint y: 172, endPoint x: 568, endPoint y: 200, distance: 56.5
click at [568, 200] on span "Aucun nom <[EMAIL_ADDRESS][DOMAIN_NAME]>" at bounding box center [759, 200] width 517 height 15
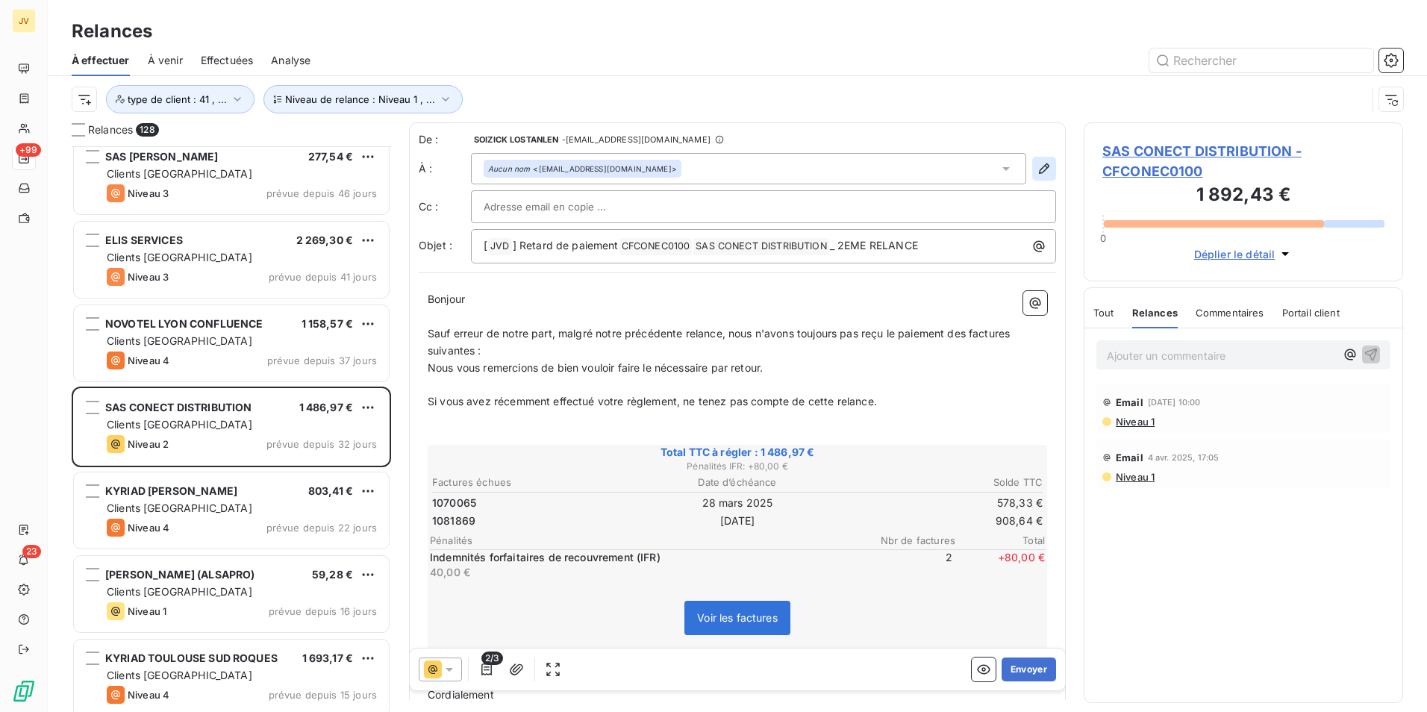
click at [1037, 169] on icon "button" at bounding box center [1044, 168] width 15 height 15
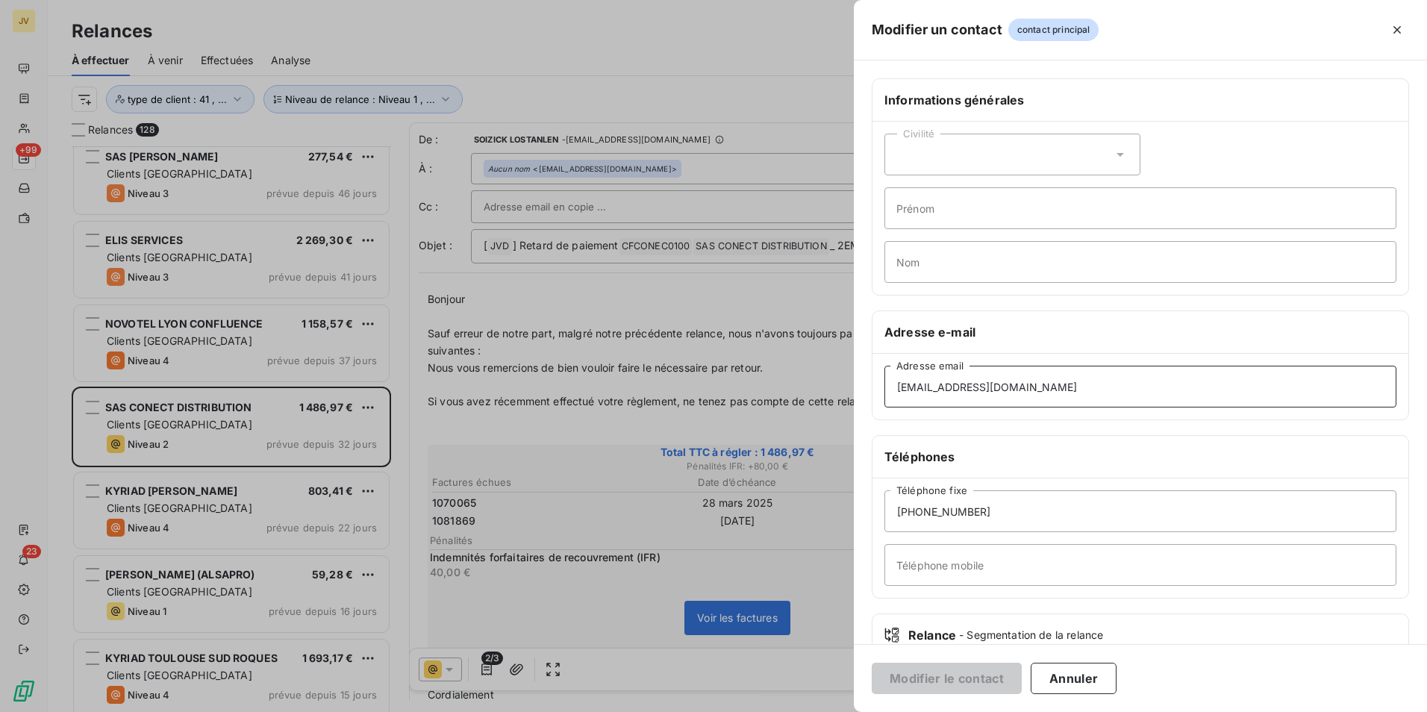
drag, startPoint x: 1039, startPoint y: 396, endPoint x: 201, endPoint y: 396, distance: 838.3
click at [201, 711] on div "Modifier un contact contact principal Informations générales Civilité Prénom No…" at bounding box center [713, 712] width 1427 height 0
click at [1064, 671] on button "Annuler" at bounding box center [1074, 678] width 86 height 31
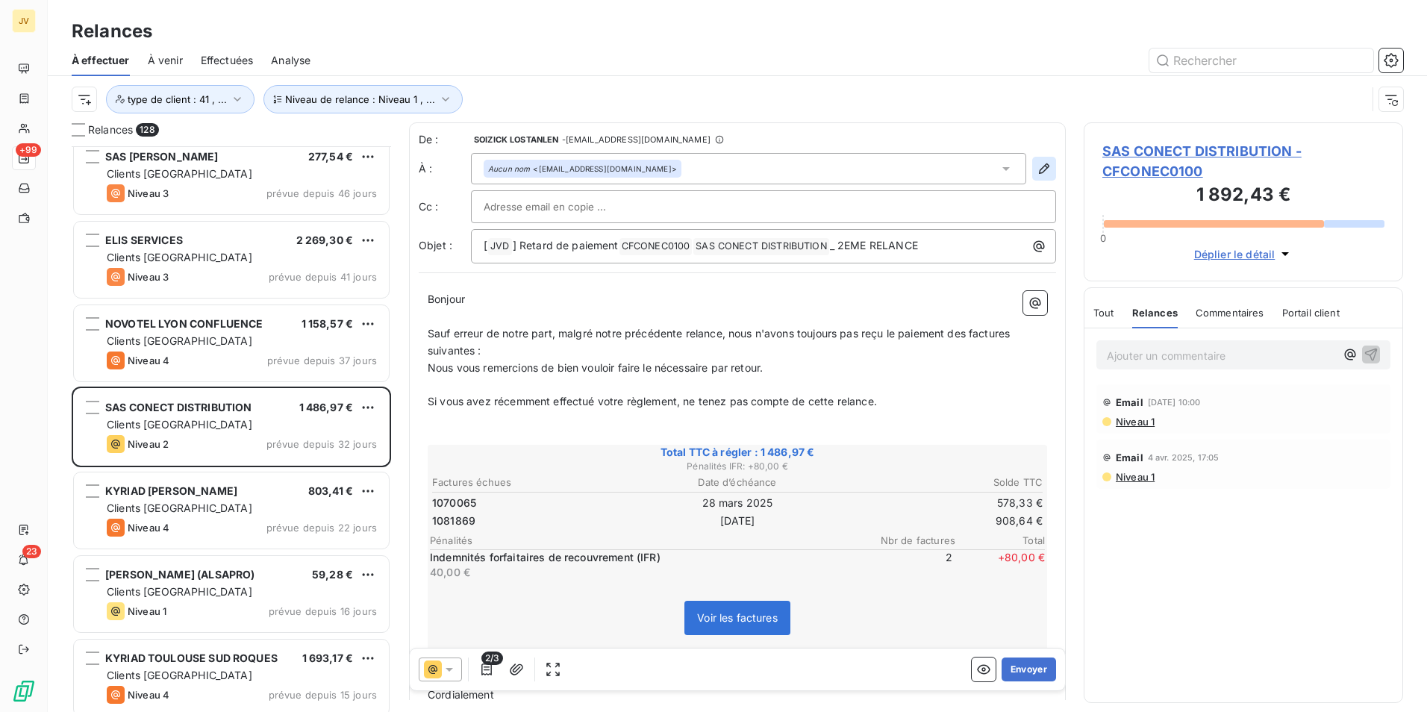
click at [1037, 172] on icon "button" at bounding box center [1044, 168] width 15 height 15
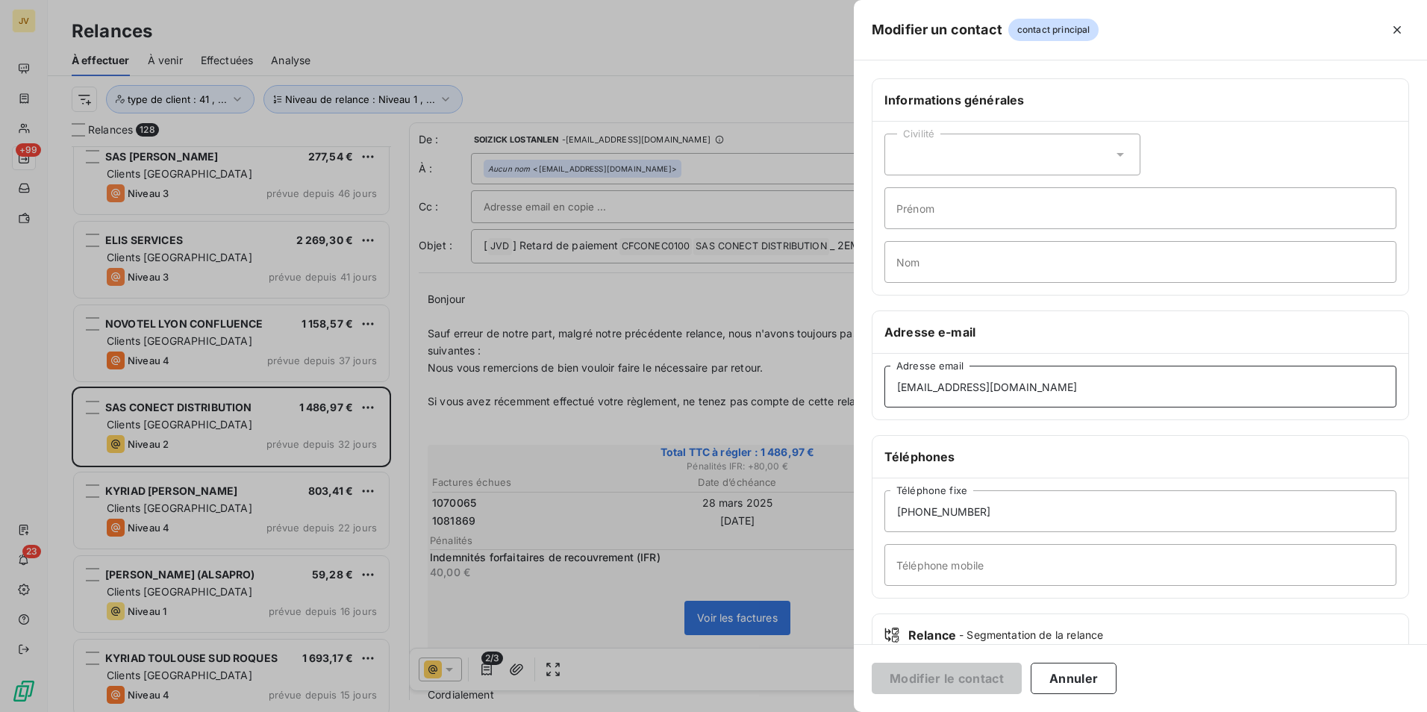
drag, startPoint x: 1032, startPoint y: 390, endPoint x: 0, endPoint y: 446, distance: 1033.9
click at [0, 440] on html "JV +99 23 Relances À effectuer À venir Effectuées Analyse Niveau de relance : N…" at bounding box center [713, 356] width 1427 height 712
paste input "soizick.lostanlen@jvd"
type input "[EMAIL_ADDRESS][DOMAIN_NAME]"
click at [934, 676] on button "Modifier le contact" at bounding box center [947, 678] width 150 height 31
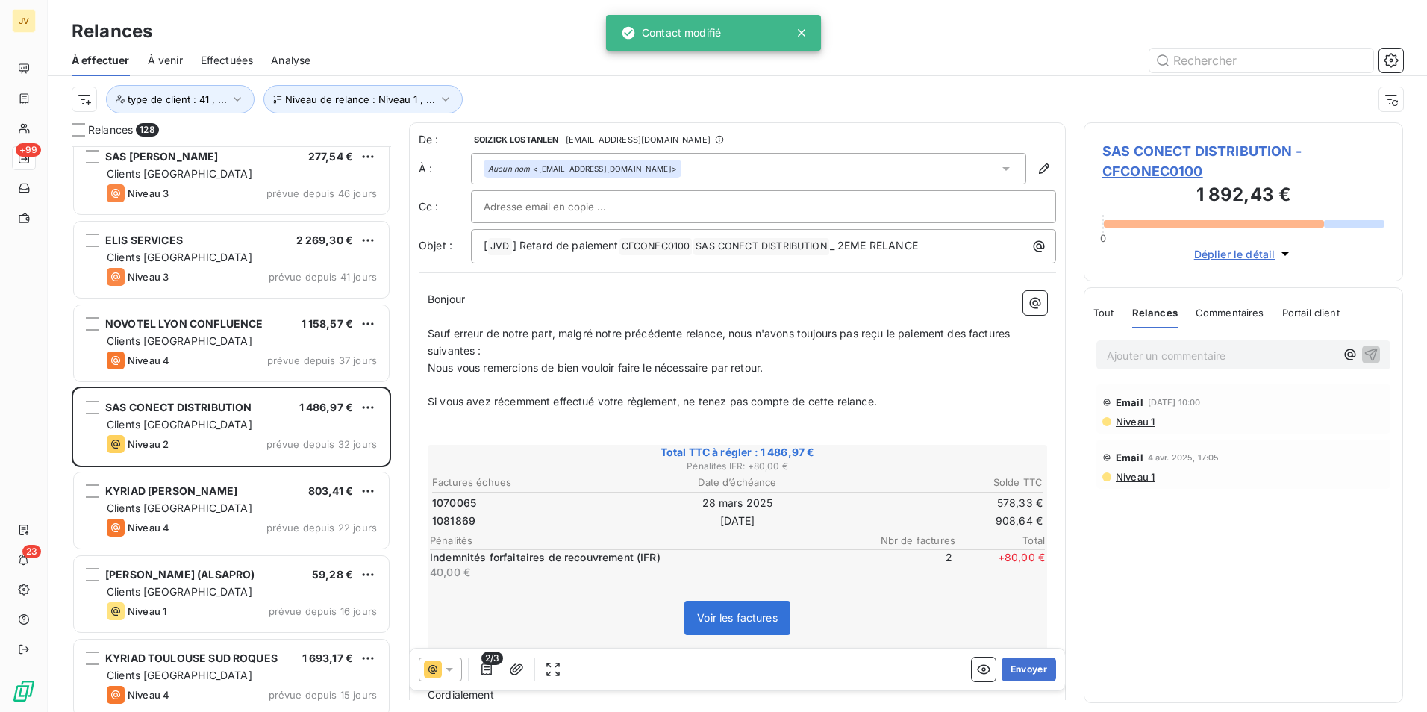
click at [619, 164] on div "Aucun nom <[EMAIL_ADDRESS][DOMAIN_NAME]>" at bounding box center [582, 168] width 189 height 10
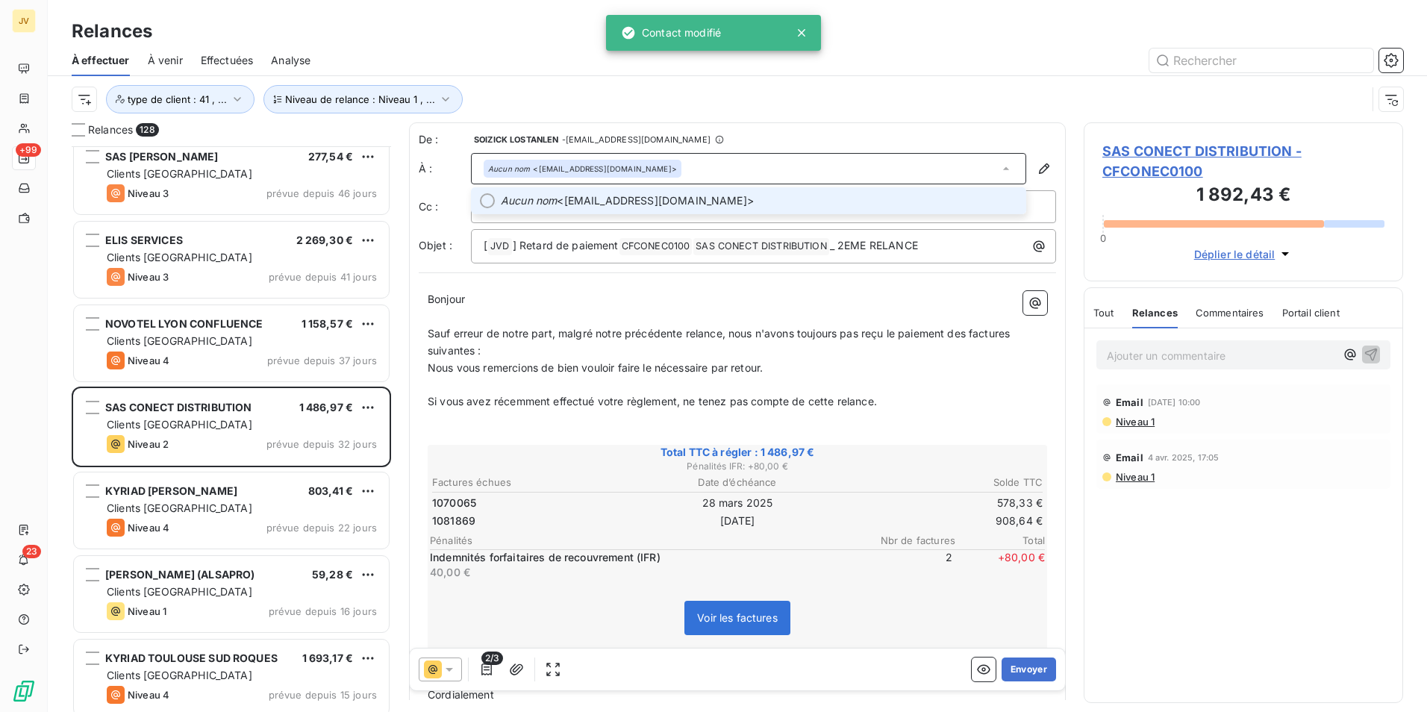
click at [493, 199] on div at bounding box center [487, 200] width 15 height 15
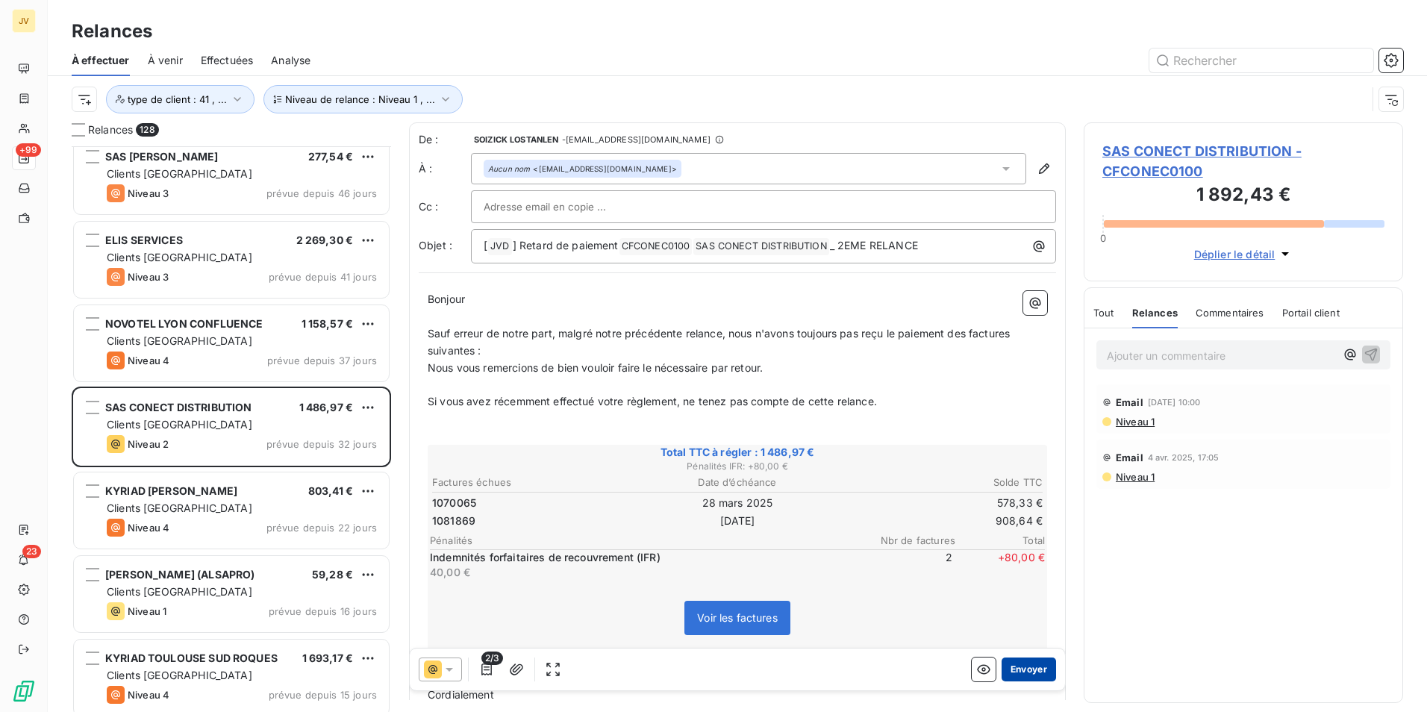
click at [1025, 670] on button "Envoyer" at bounding box center [1029, 670] width 54 height 24
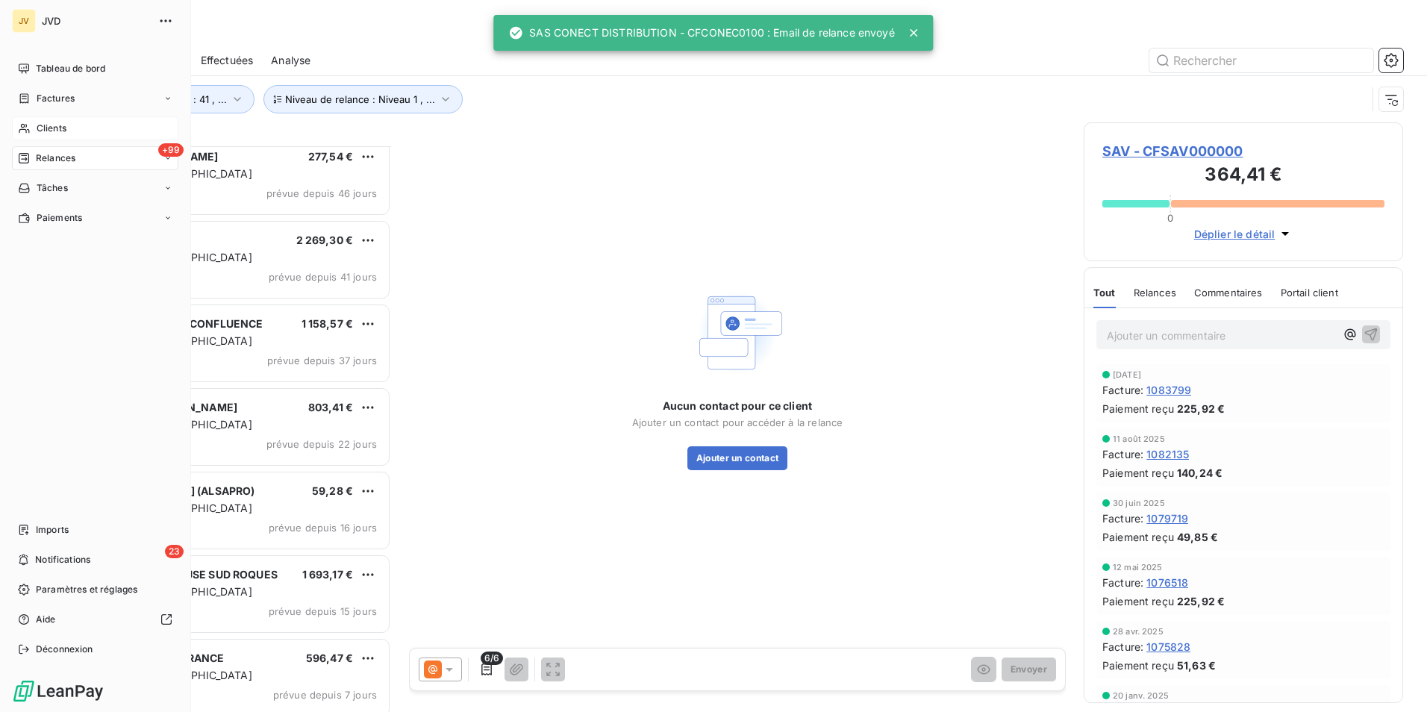
click at [58, 127] on span "Clients" at bounding box center [52, 128] width 30 height 13
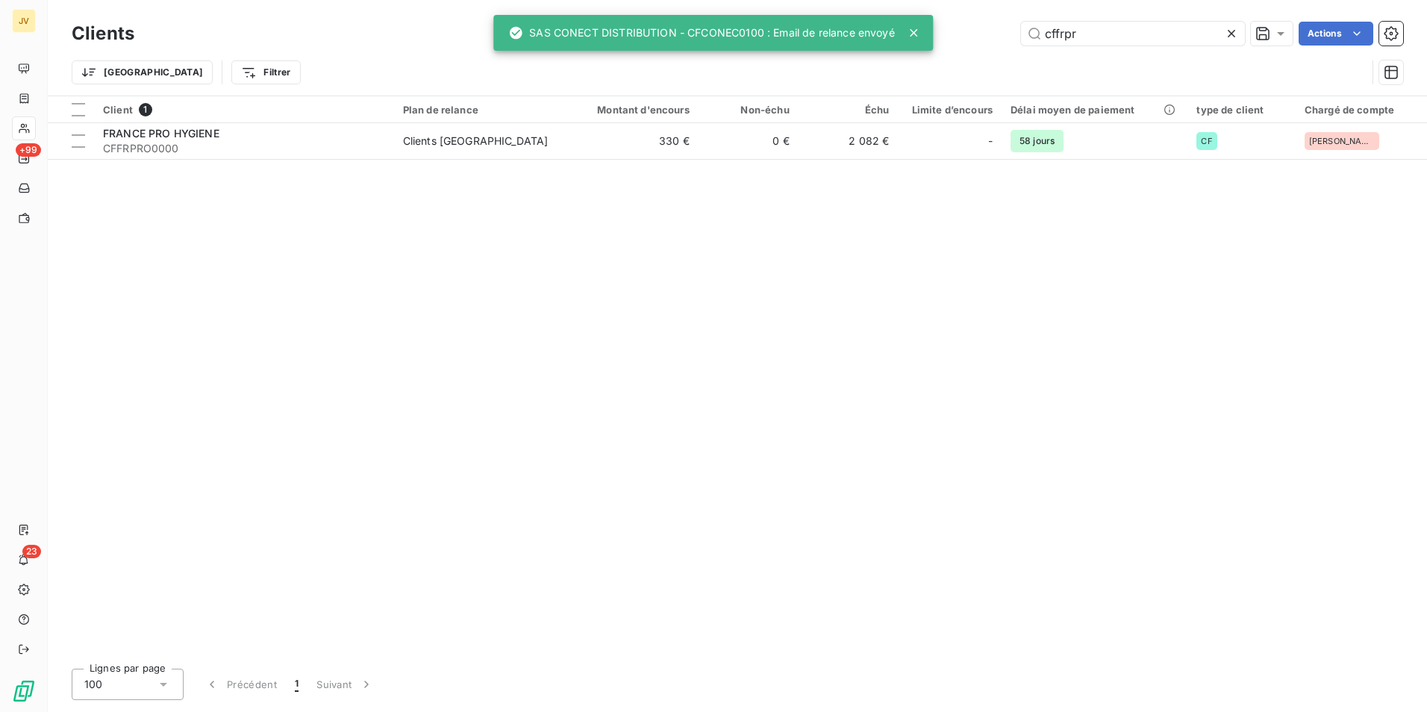
drag, startPoint x: 1097, startPoint y: 35, endPoint x: 829, endPoint y: 33, distance: 267.2
click at [777, 47] on div "JV +99 23 Clients cffrpr Actions Trier Filtrer Client 1 Plan de relance Montant…" at bounding box center [713, 356] width 1427 height 712
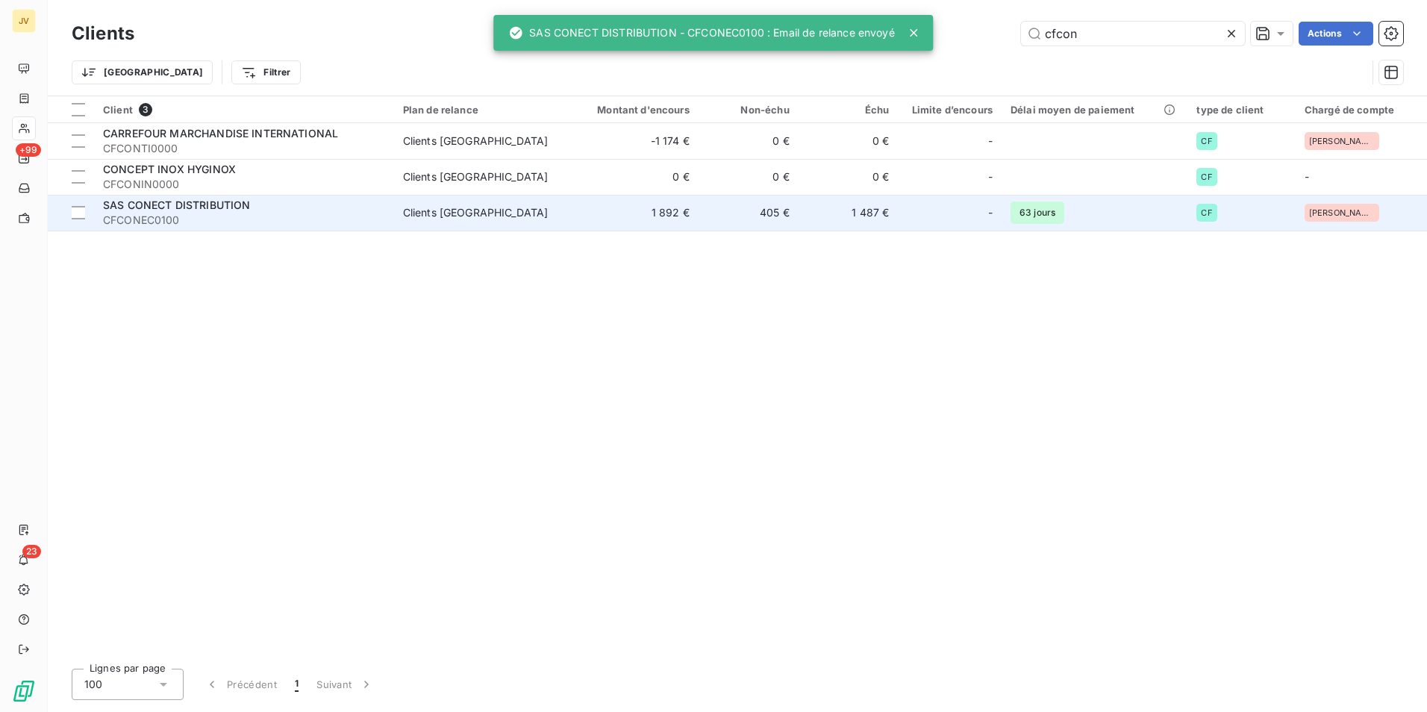
type input "cfcon"
click at [125, 219] on span "CFCONEC0100" at bounding box center [244, 220] width 282 height 15
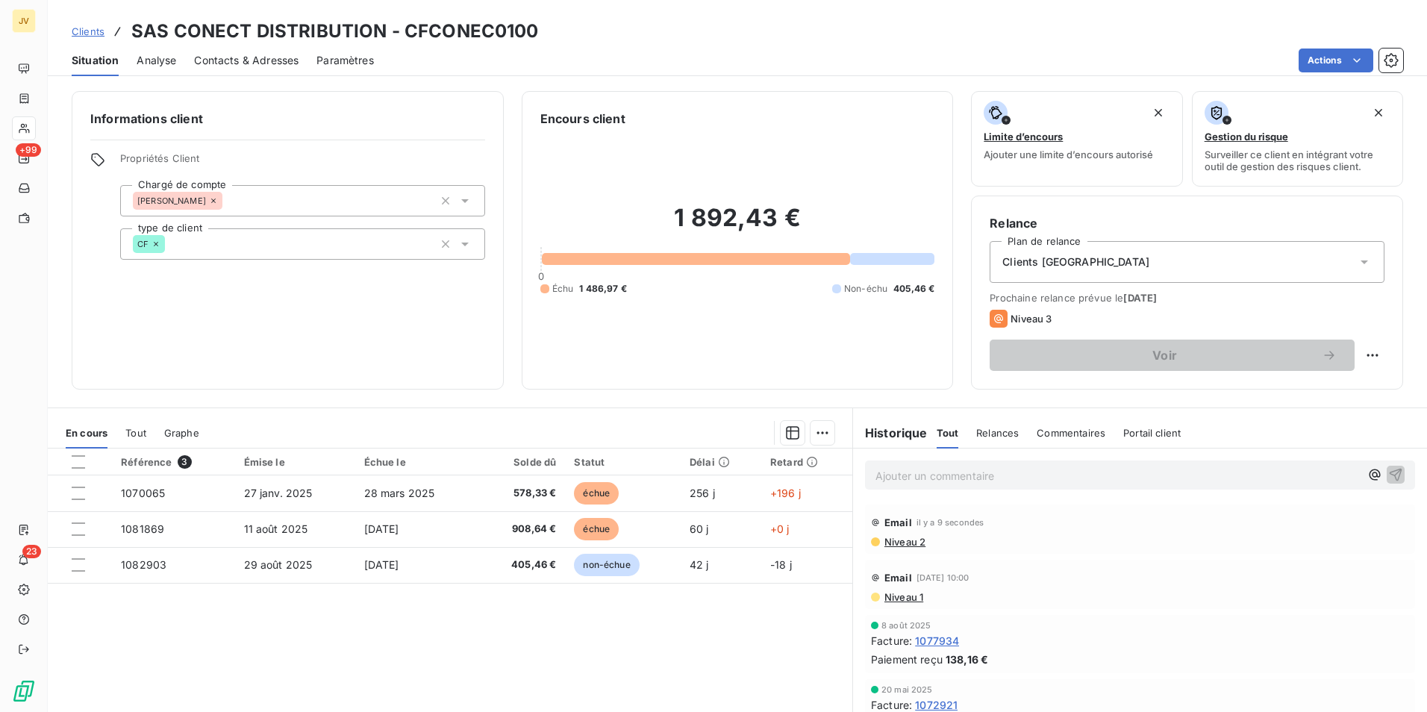
click at [254, 57] on span "Contacts & Adresses" at bounding box center [246, 60] width 105 height 15
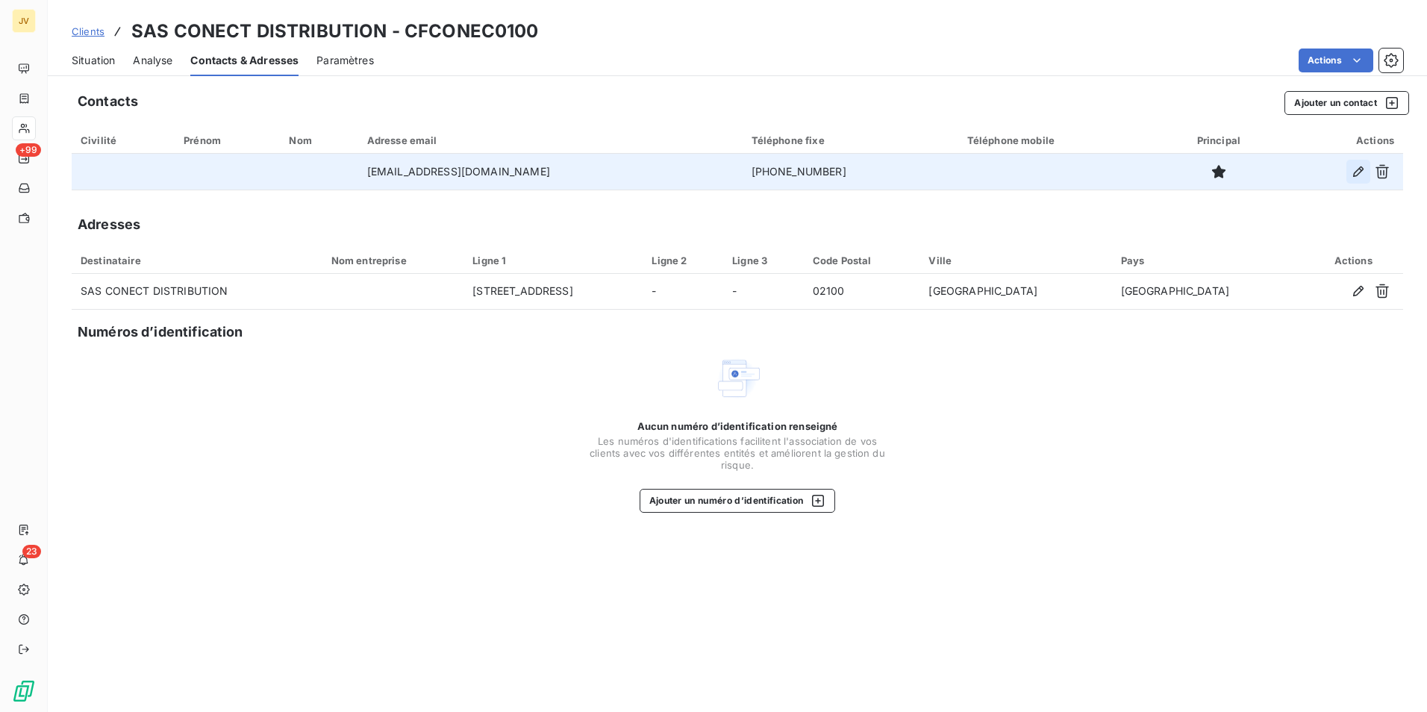
click at [1364, 165] on icon "button" at bounding box center [1358, 171] width 15 height 15
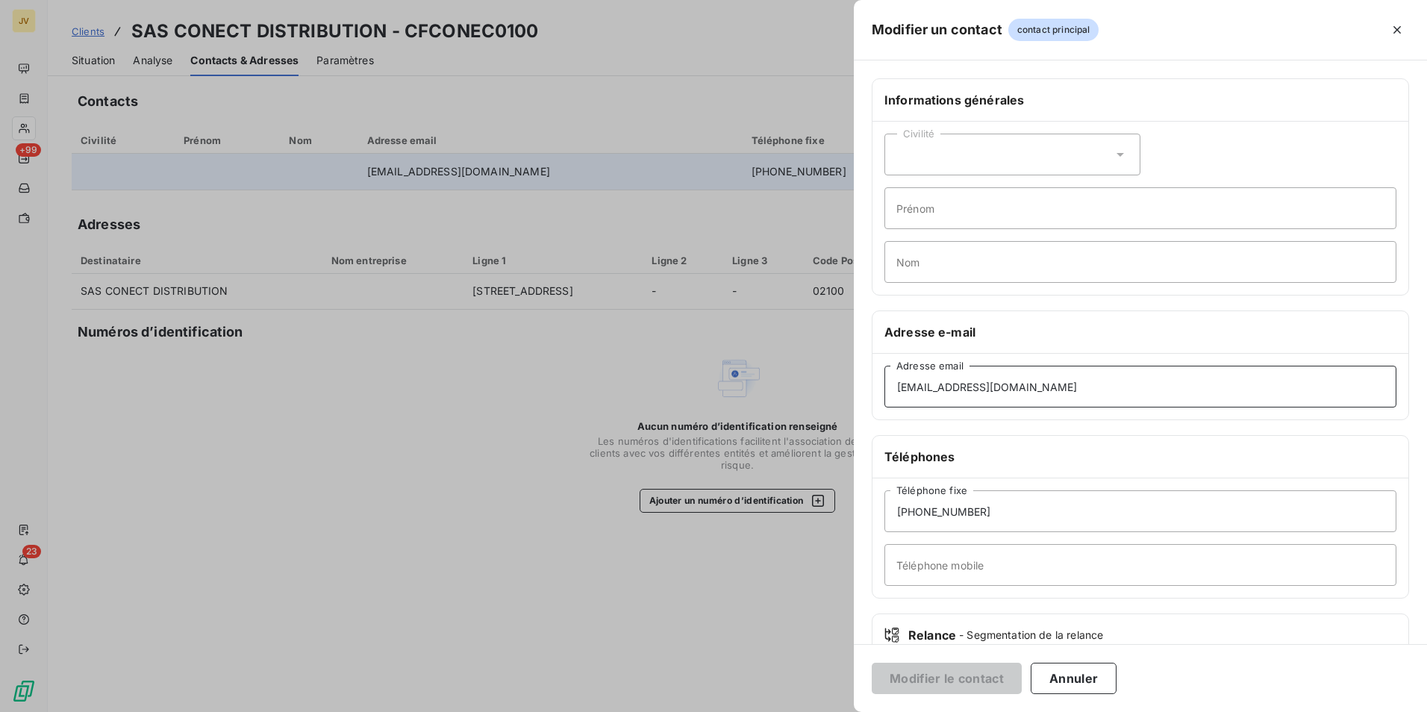
drag, startPoint x: 1041, startPoint y: 393, endPoint x: 240, endPoint y: 417, distance: 801.3
click at [223, 711] on div "Modifier un contact contact principal Informations générales Civilité Prénom No…" at bounding box center [713, 712] width 1427 height 0
paste input "compta@conect-elec"
type input "[EMAIL_ADDRESS][DOMAIN_NAME]"
click at [946, 669] on button "Modifier le contact" at bounding box center [947, 678] width 150 height 31
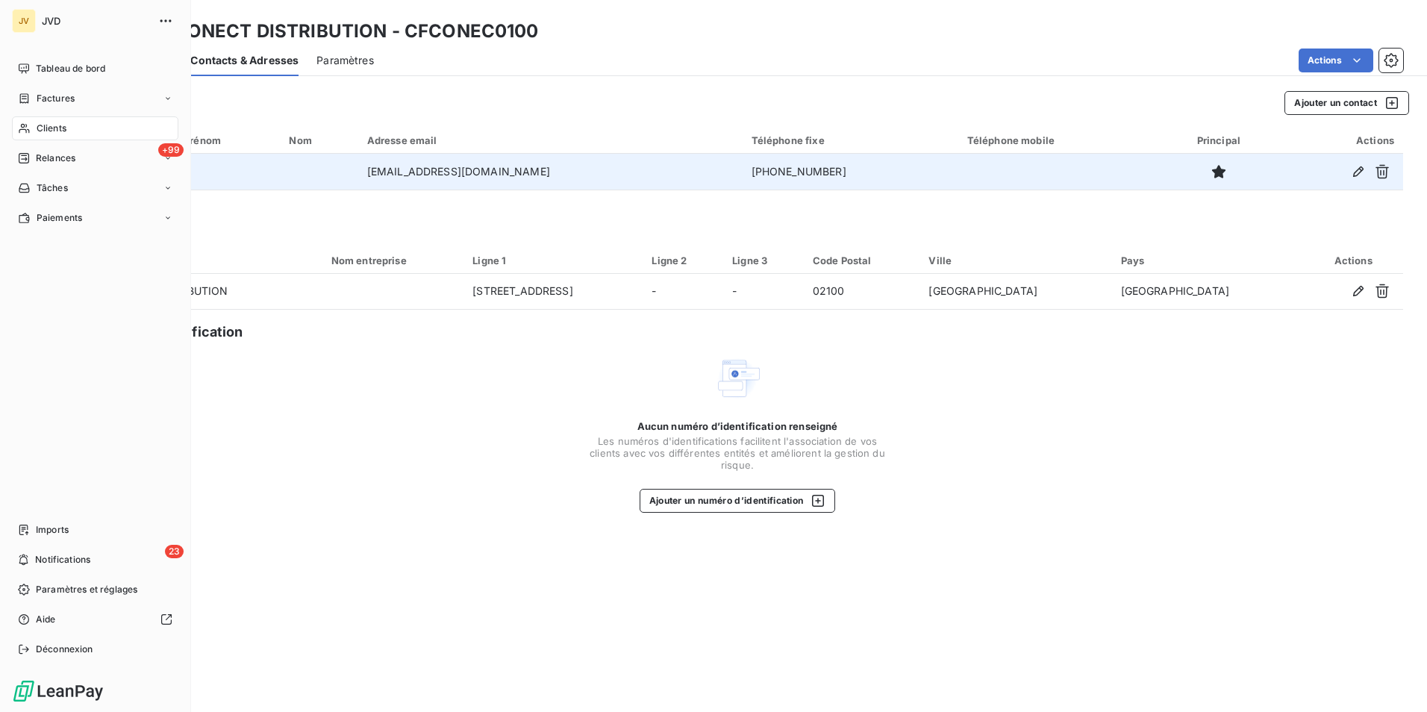
click at [46, 155] on span "Relances" at bounding box center [56, 158] width 40 height 13
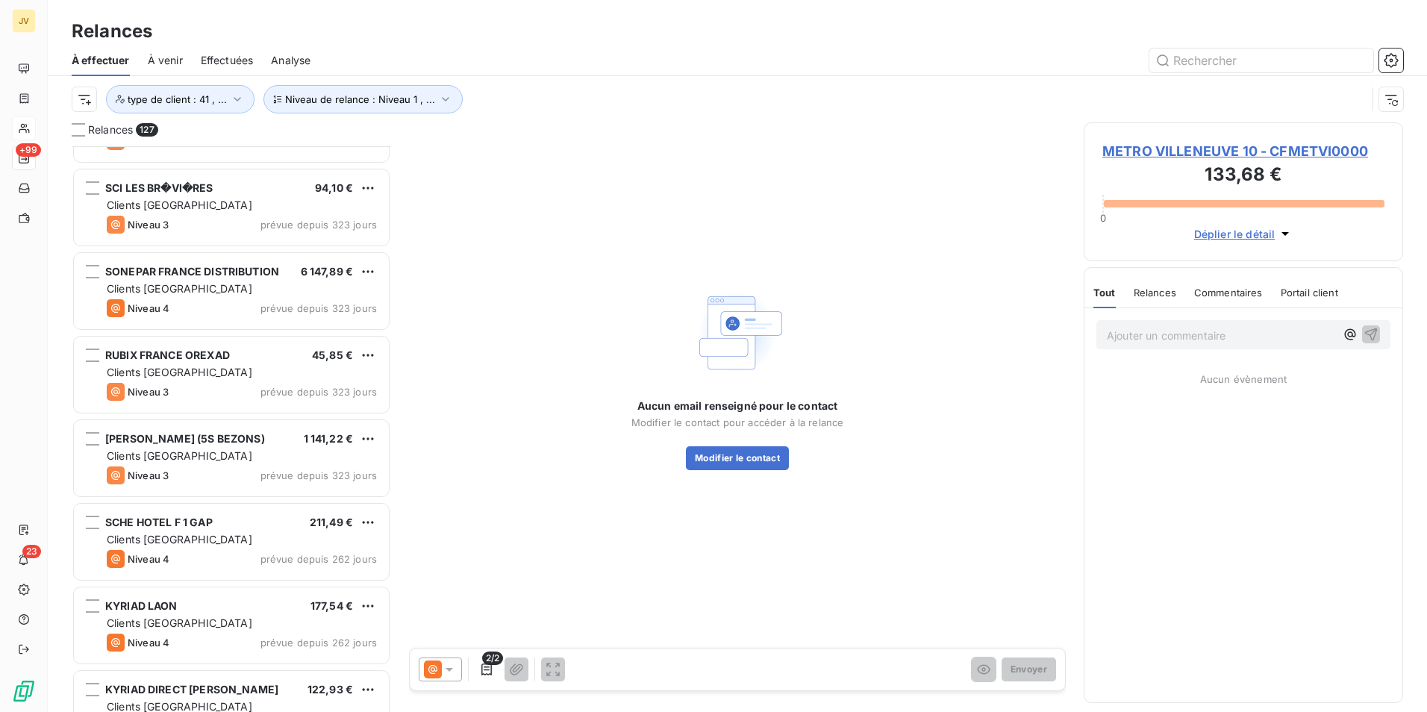
scroll to position [971, 0]
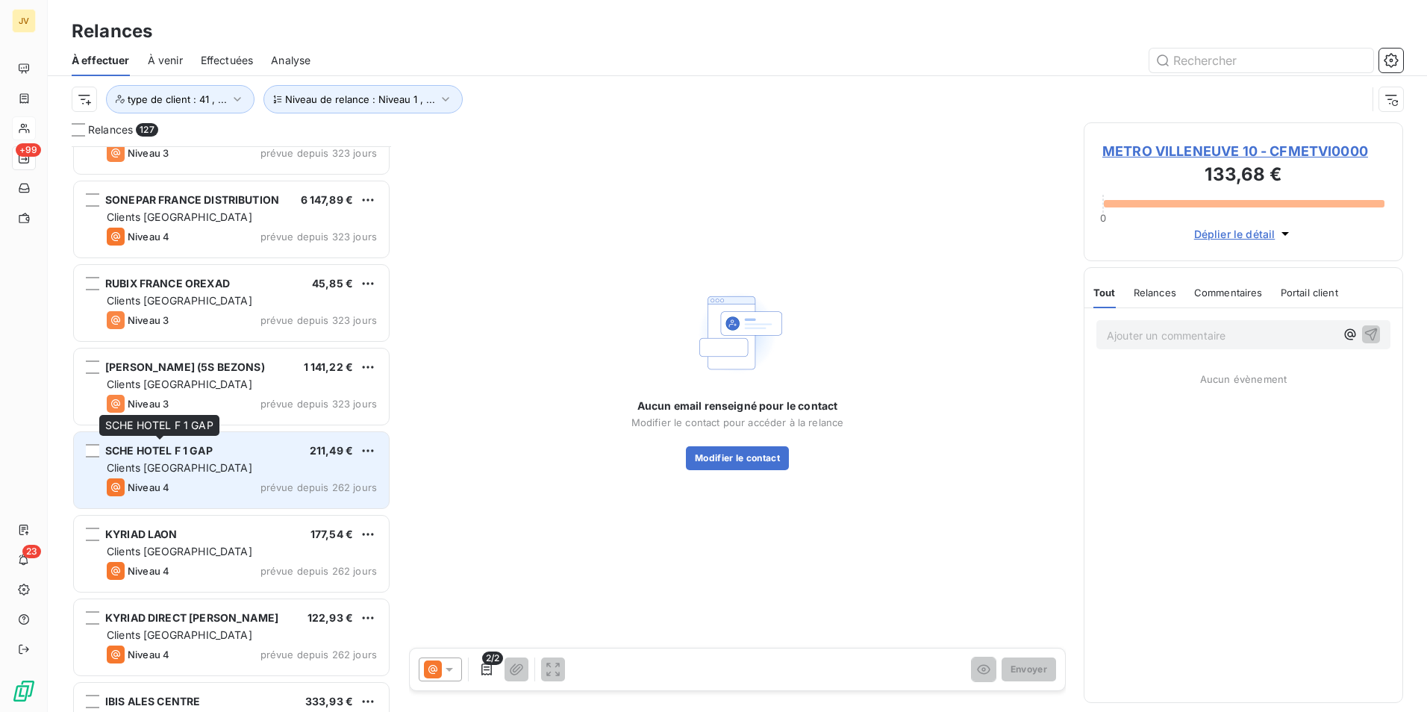
click at [199, 455] on span "SCHE HOTEL F 1 GAP" at bounding box center [158, 450] width 107 height 13
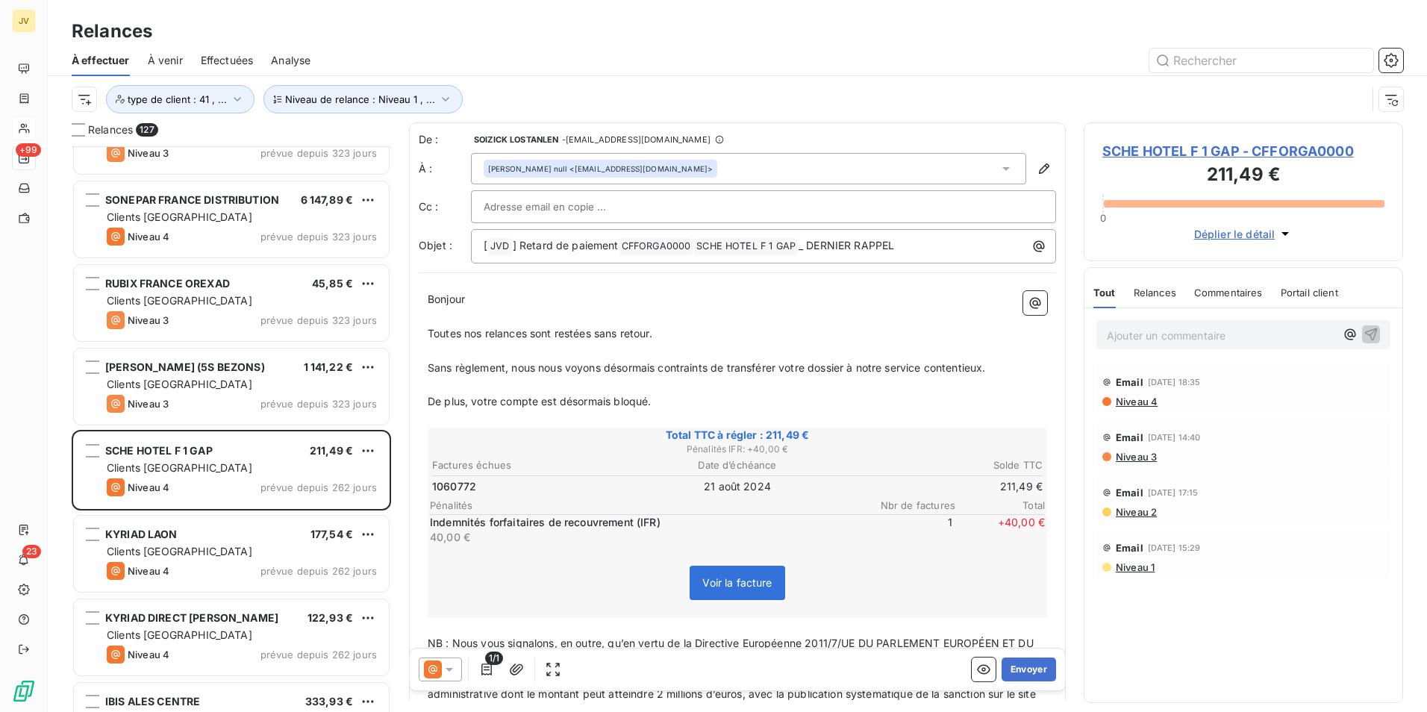
click at [1150, 290] on span "Relances" at bounding box center [1155, 293] width 43 height 12
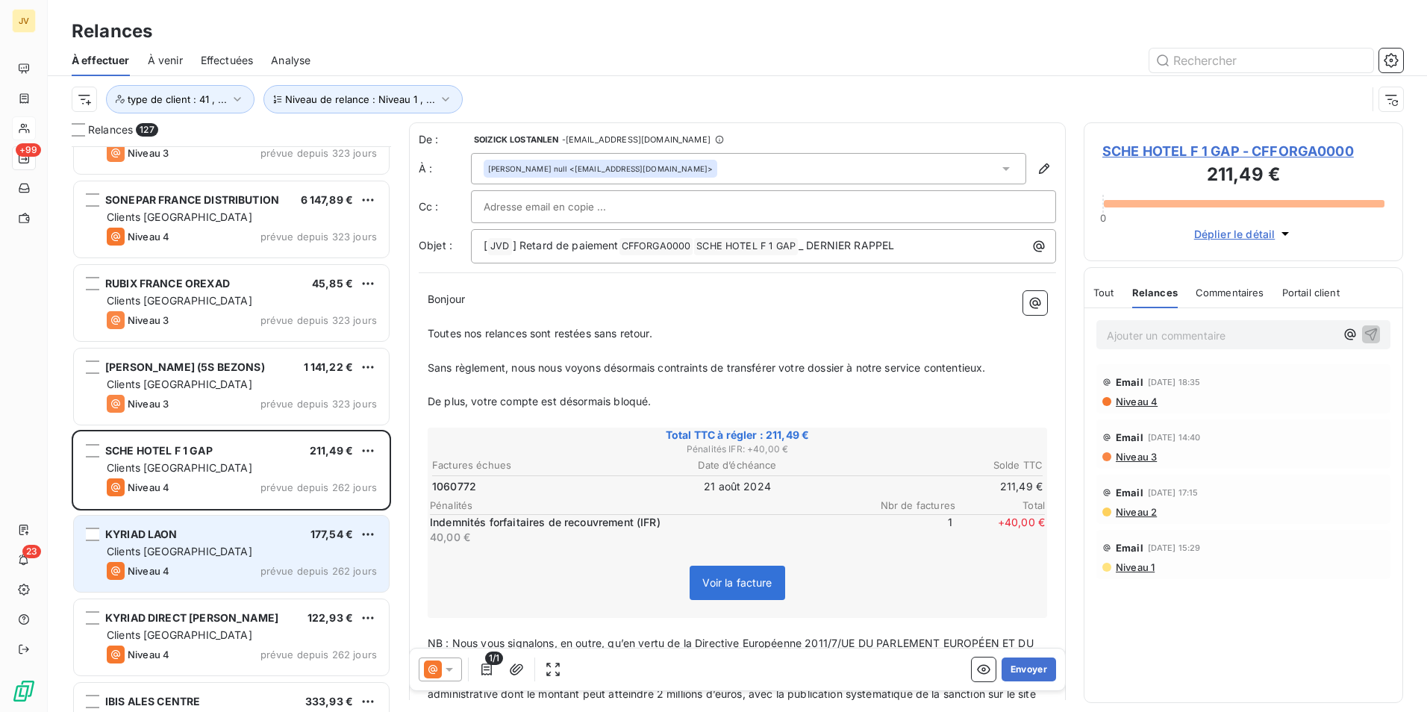
click at [261, 556] on div "Clients [GEOGRAPHIC_DATA]" at bounding box center [242, 551] width 270 height 15
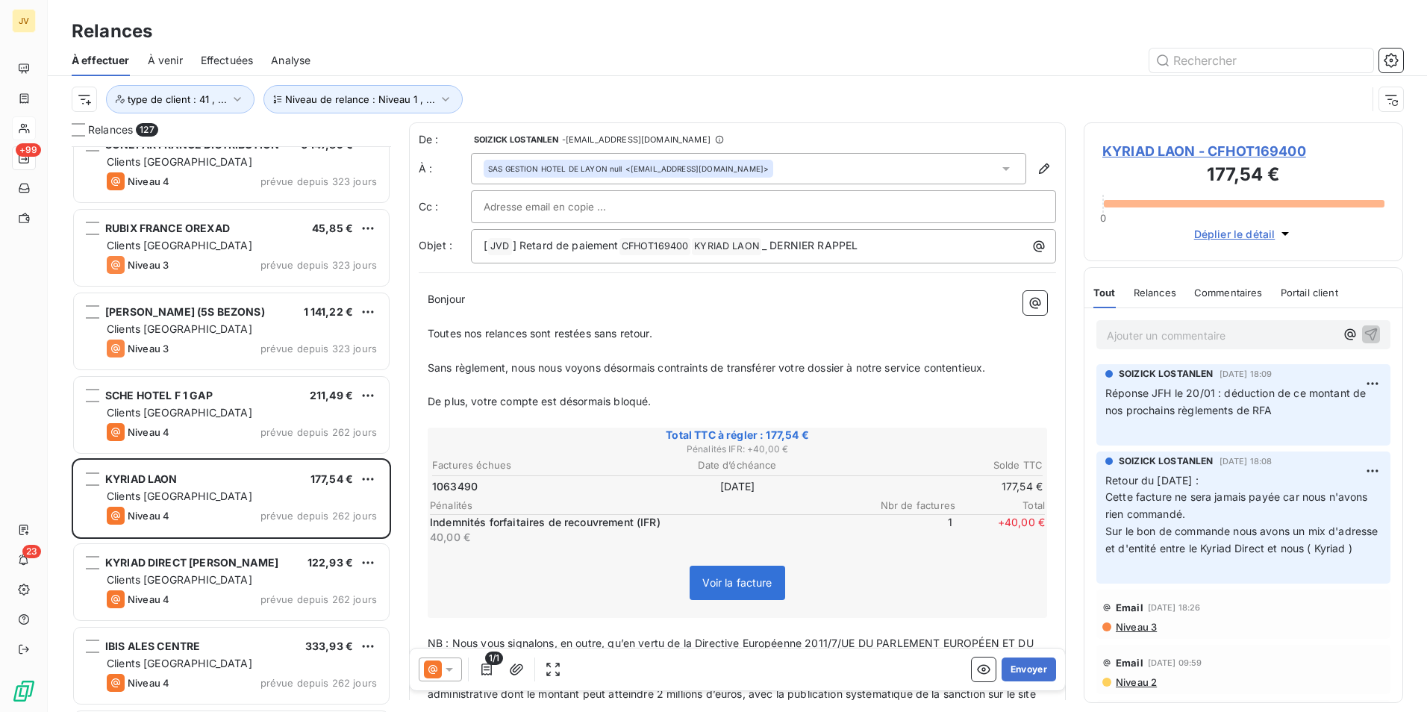
scroll to position [1120, 0]
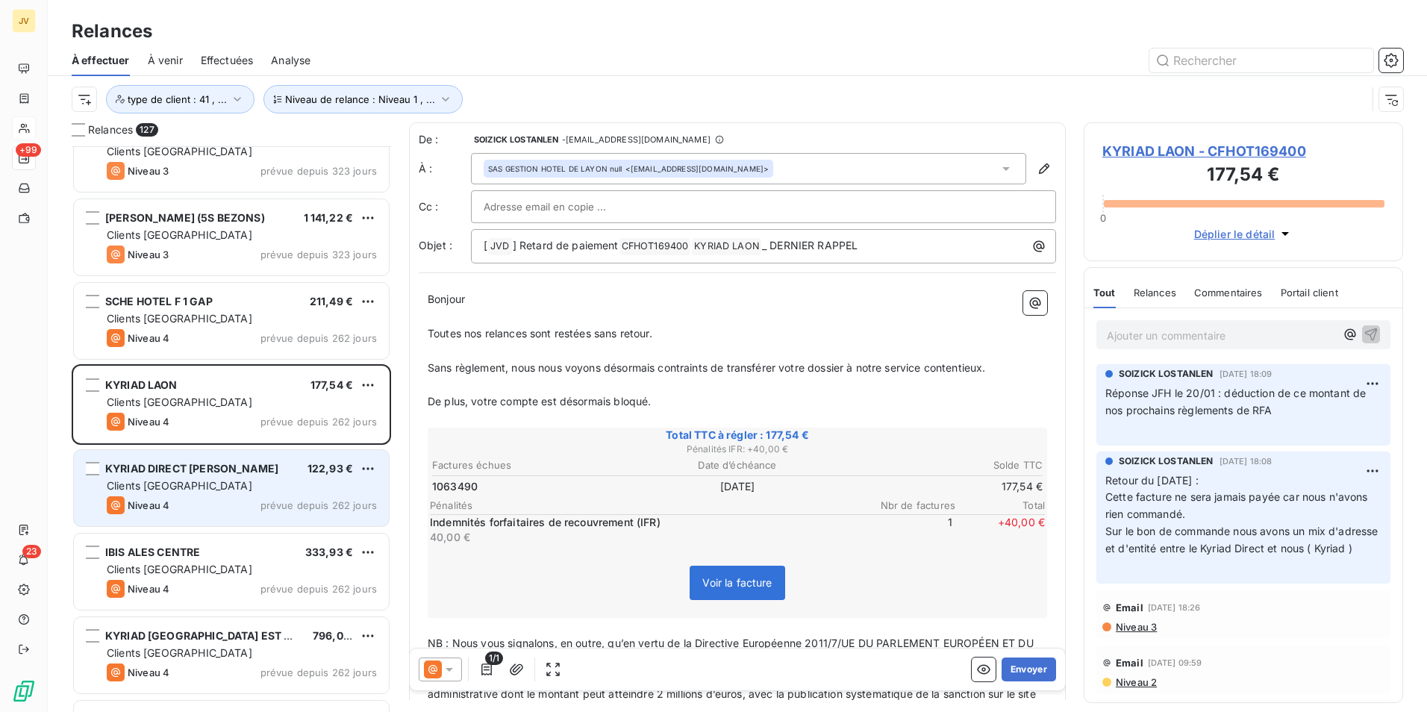
click at [231, 499] on div "Niveau 4 prévue depuis 262 jours" at bounding box center [242, 505] width 270 height 18
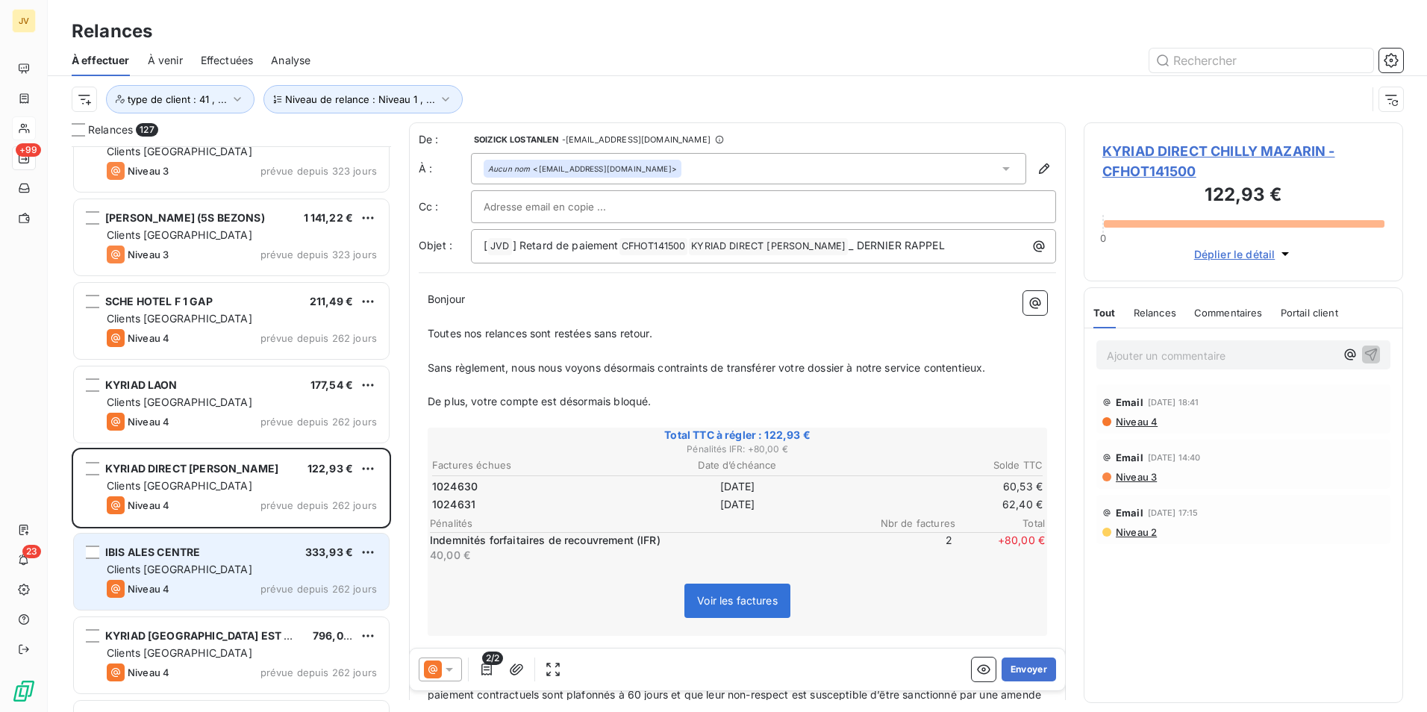
click at [237, 555] on div "IBIS ALES CENTRE 333,93 €" at bounding box center [242, 552] width 270 height 13
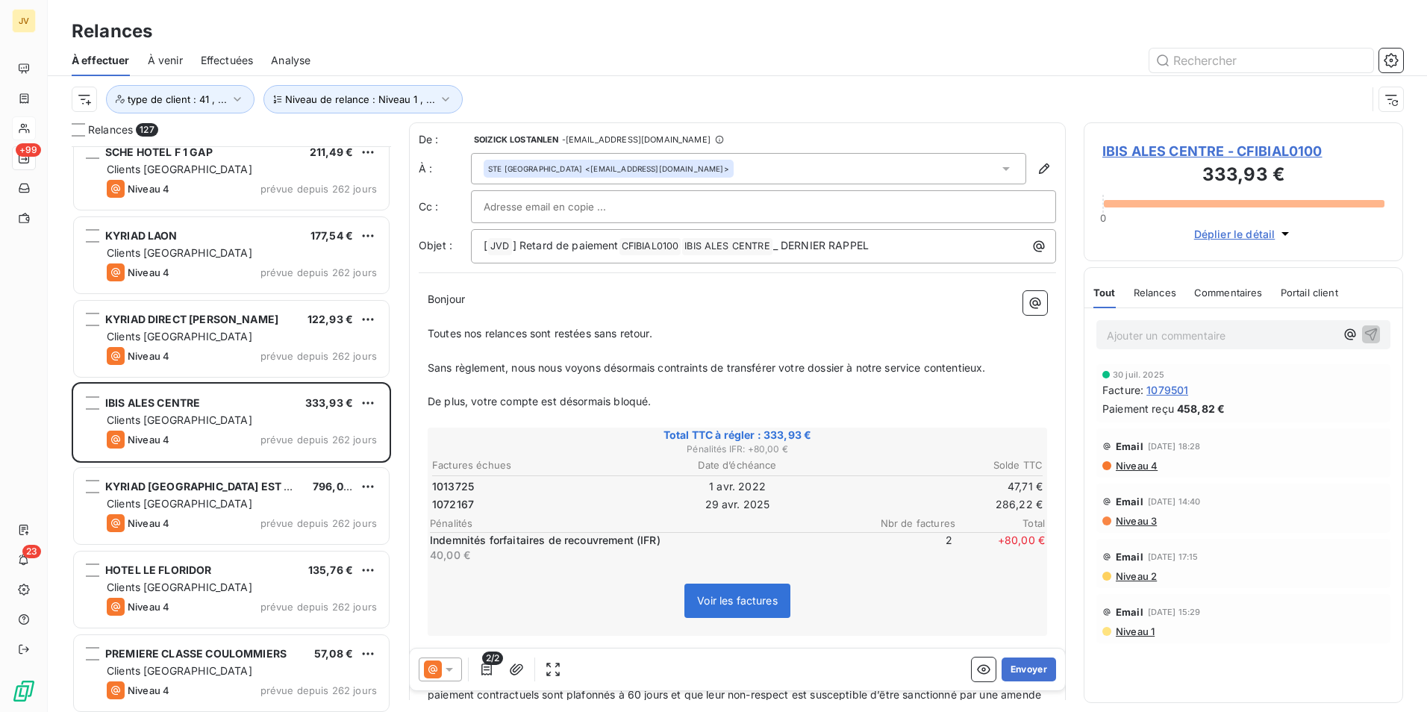
scroll to position [1344, 0]
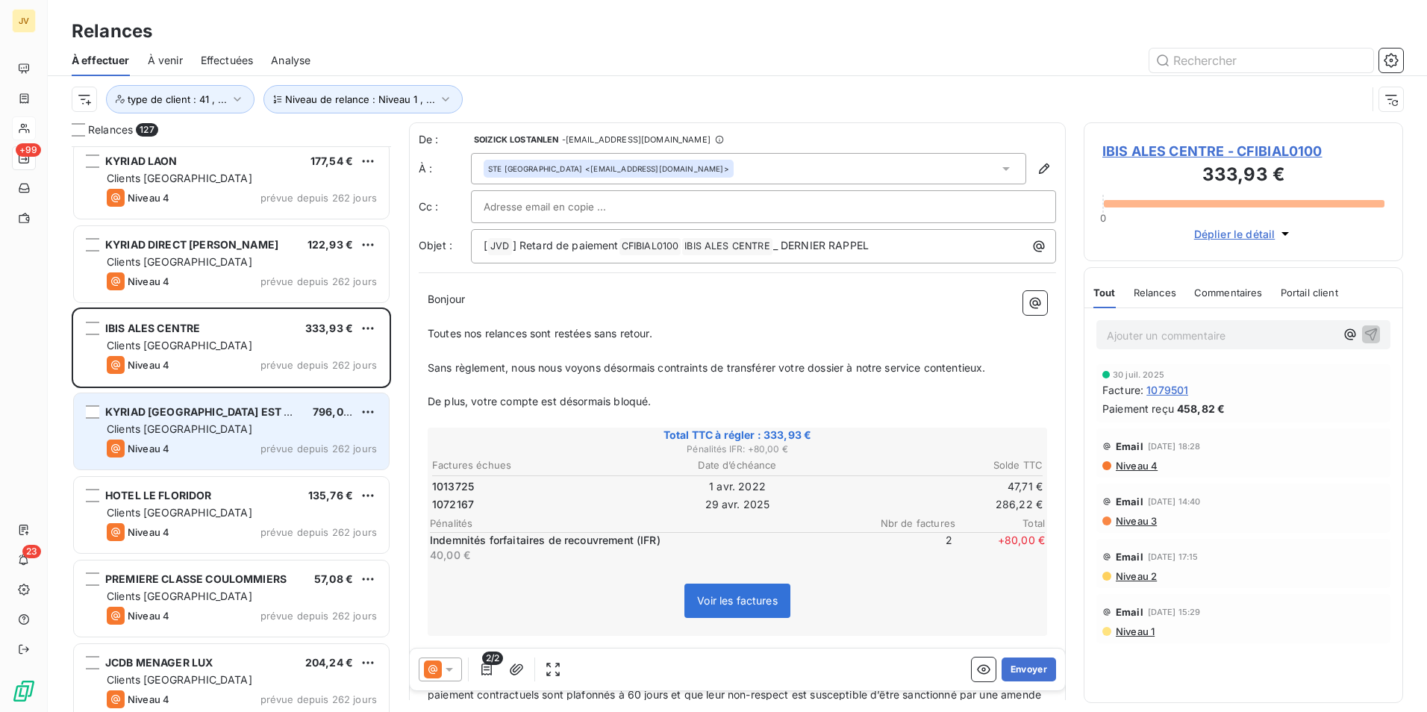
click at [250, 454] on div "Niveau 4 prévue depuis 262 jours" at bounding box center [242, 449] width 270 height 18
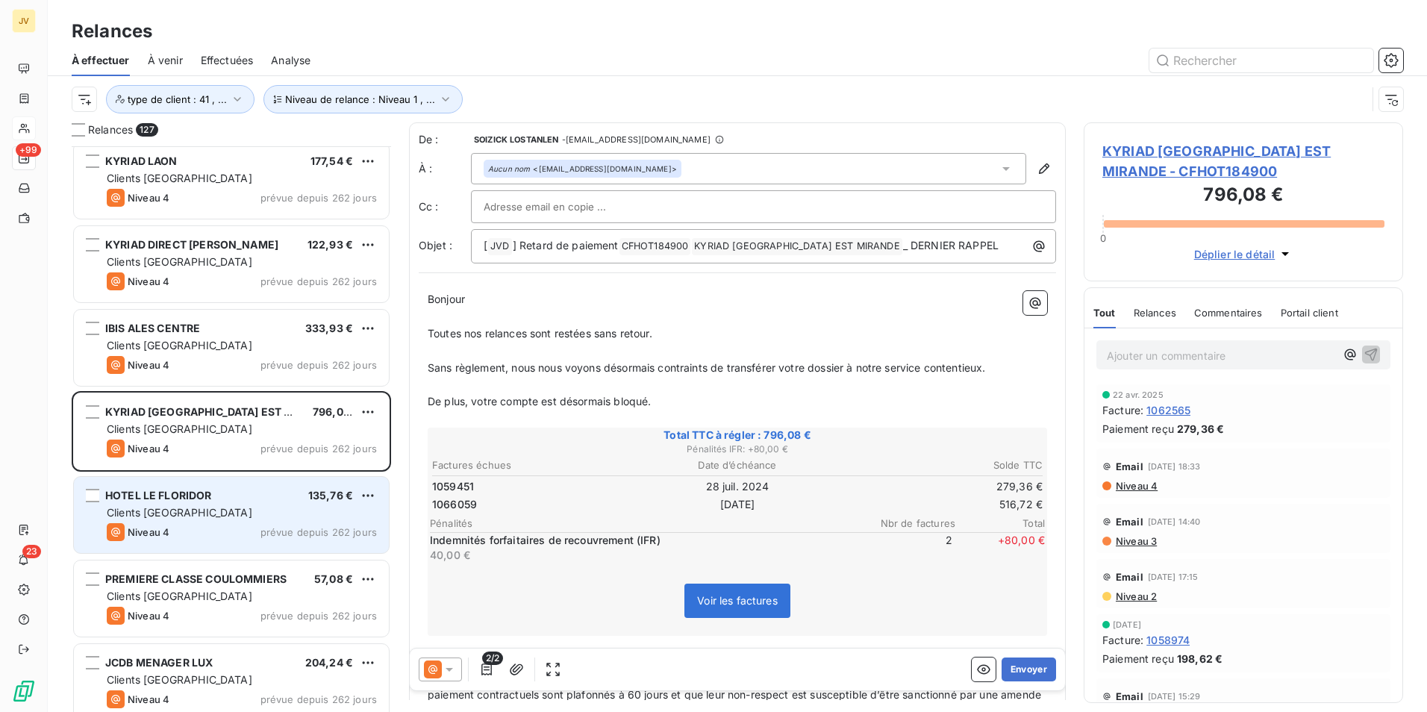
click at [238, 499] on div "HOTEL LE FLORIDOR 135,76 €" at bounding box center [242, 495] width 270 height 13
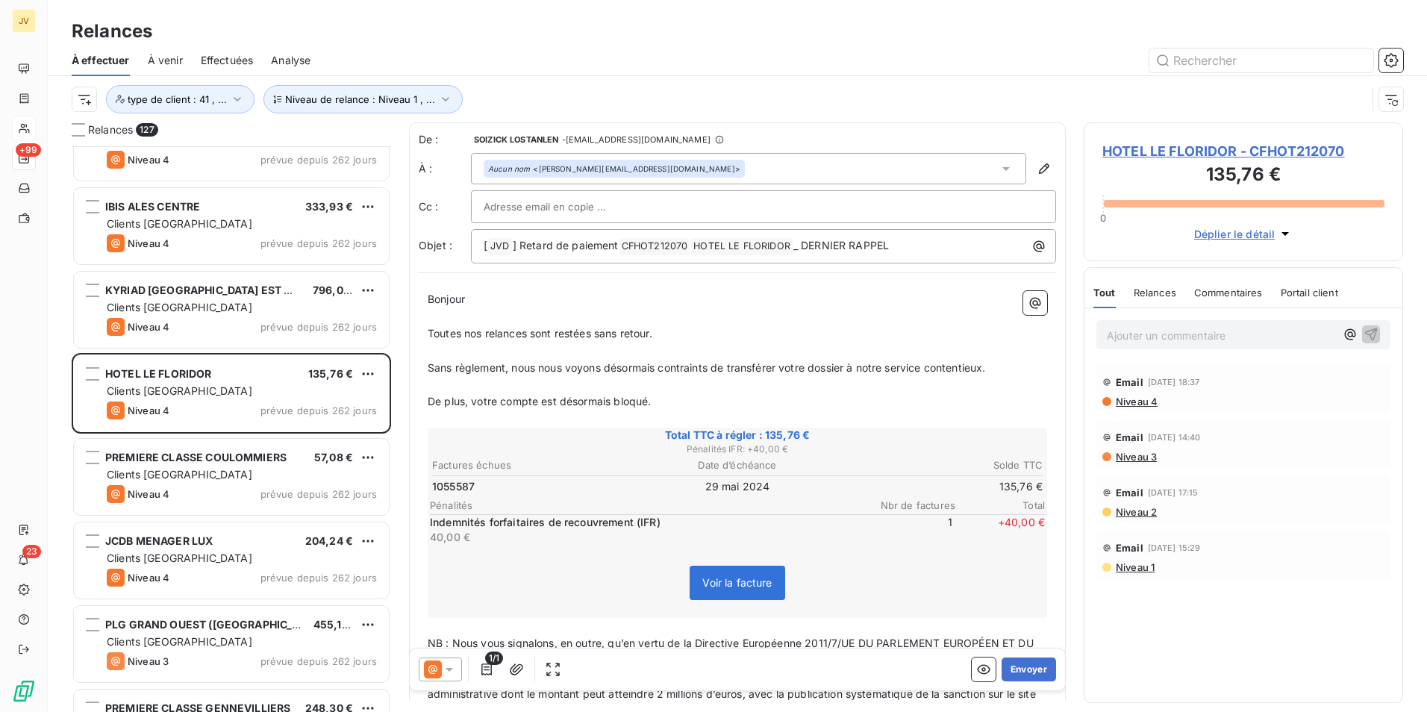
scroll to position [1568, 0]
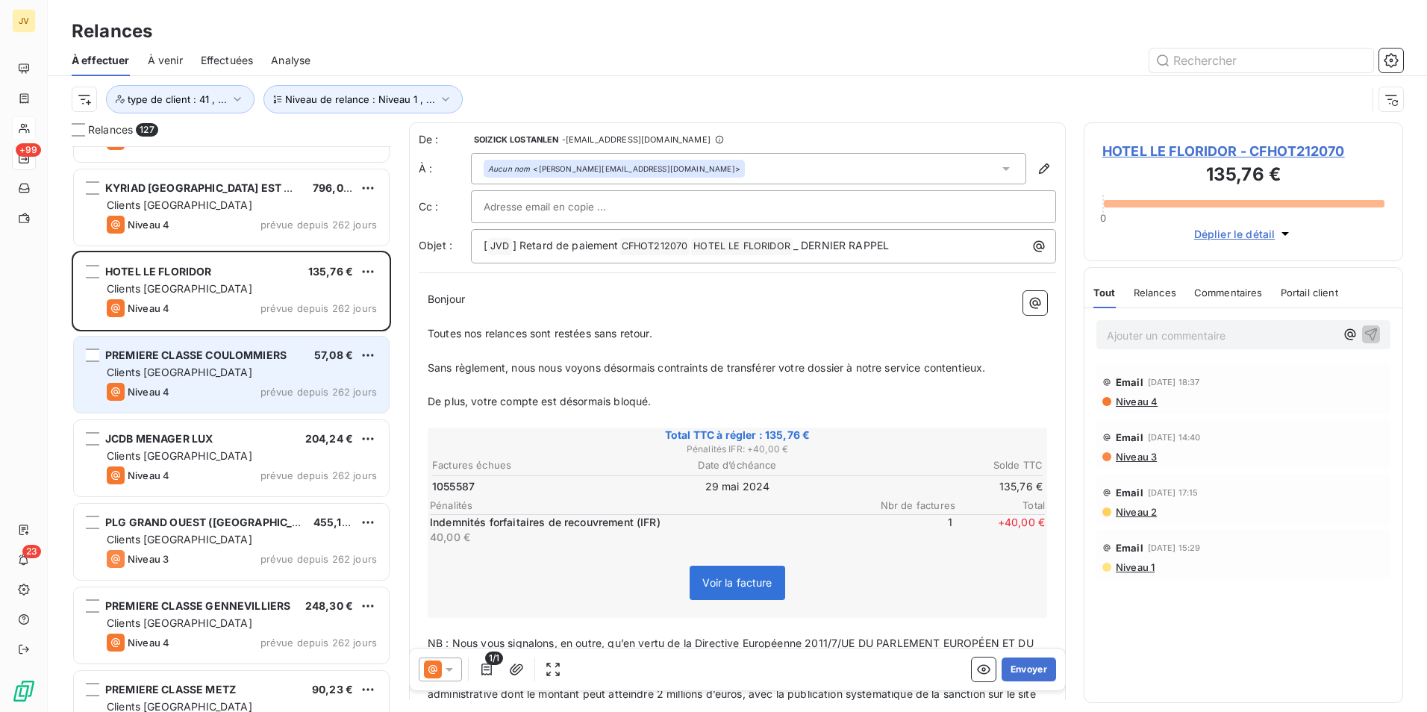
click at [222, 400] on div "Niveau 4 prévue depuis 262 jours" at bounding box center [242, 392] width 270 height 18
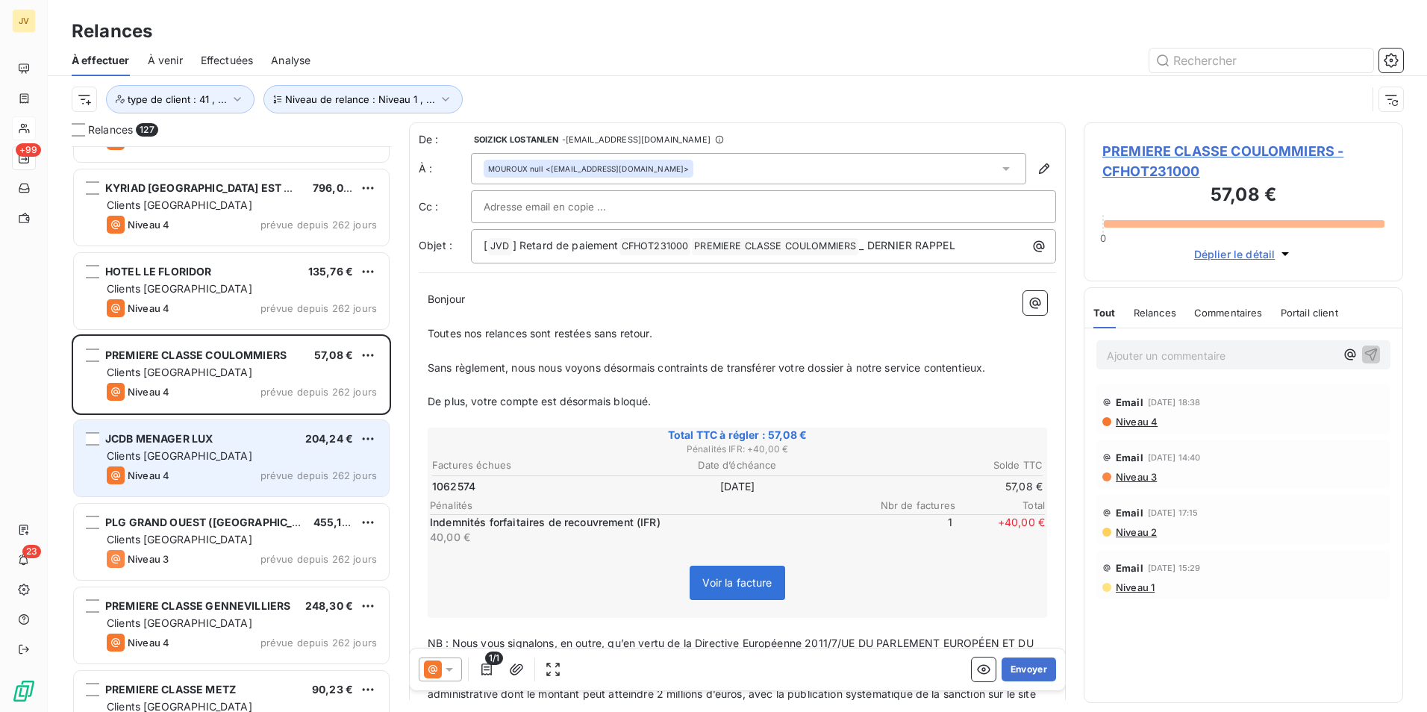
click at [266, 463] on div "Clients [GEOGRAPHIC_DATA]" at bounding box center [242, 456] width 270 height 15
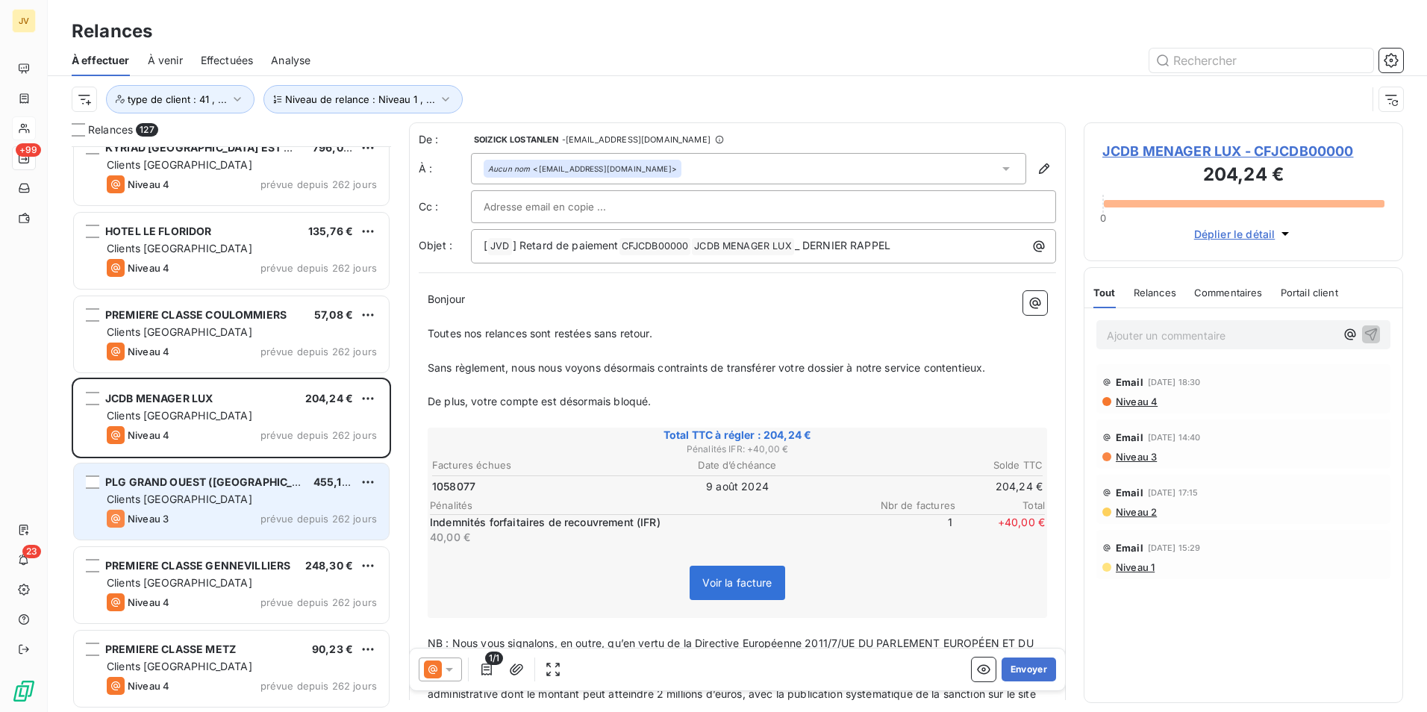
scroll to position [1718, 0]
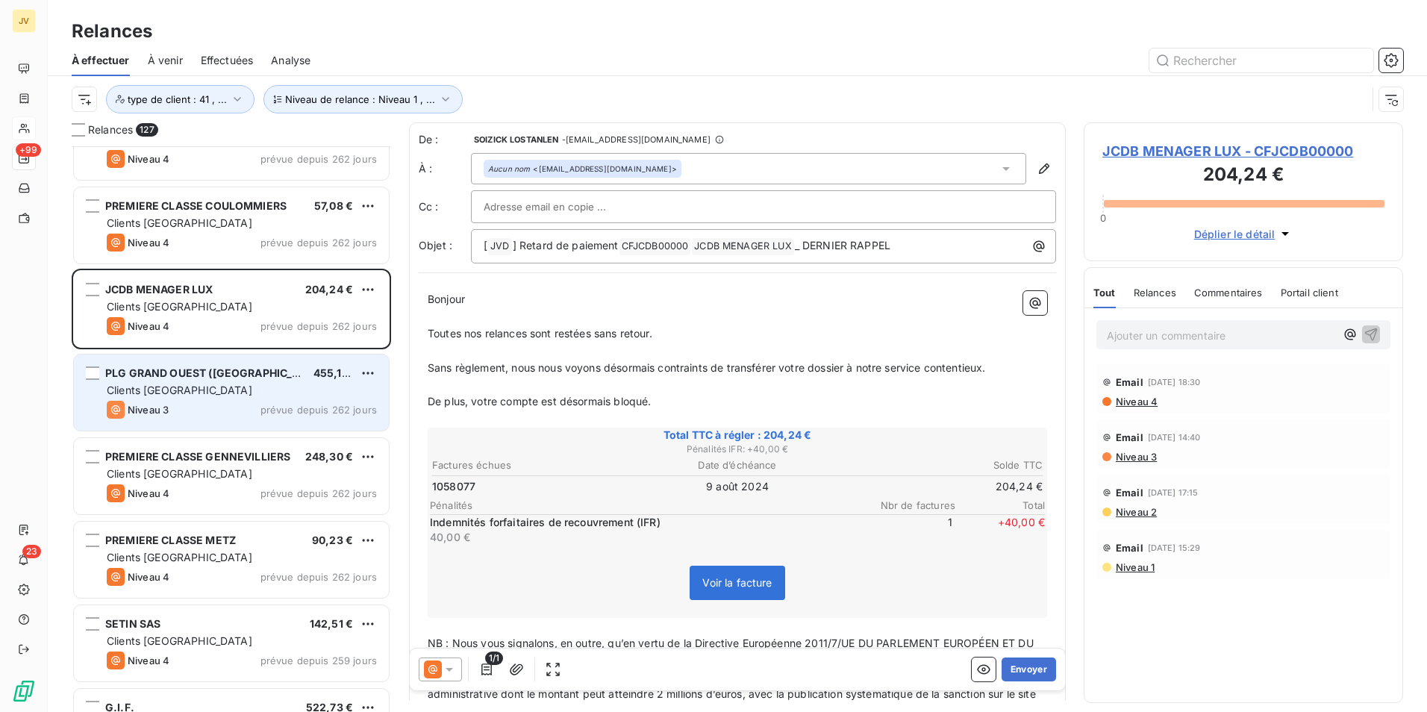
click at [231, 404] on div "Niveau 3 prévue depuis 262 jours" at bounding box center [242, 410] width 270 height 18
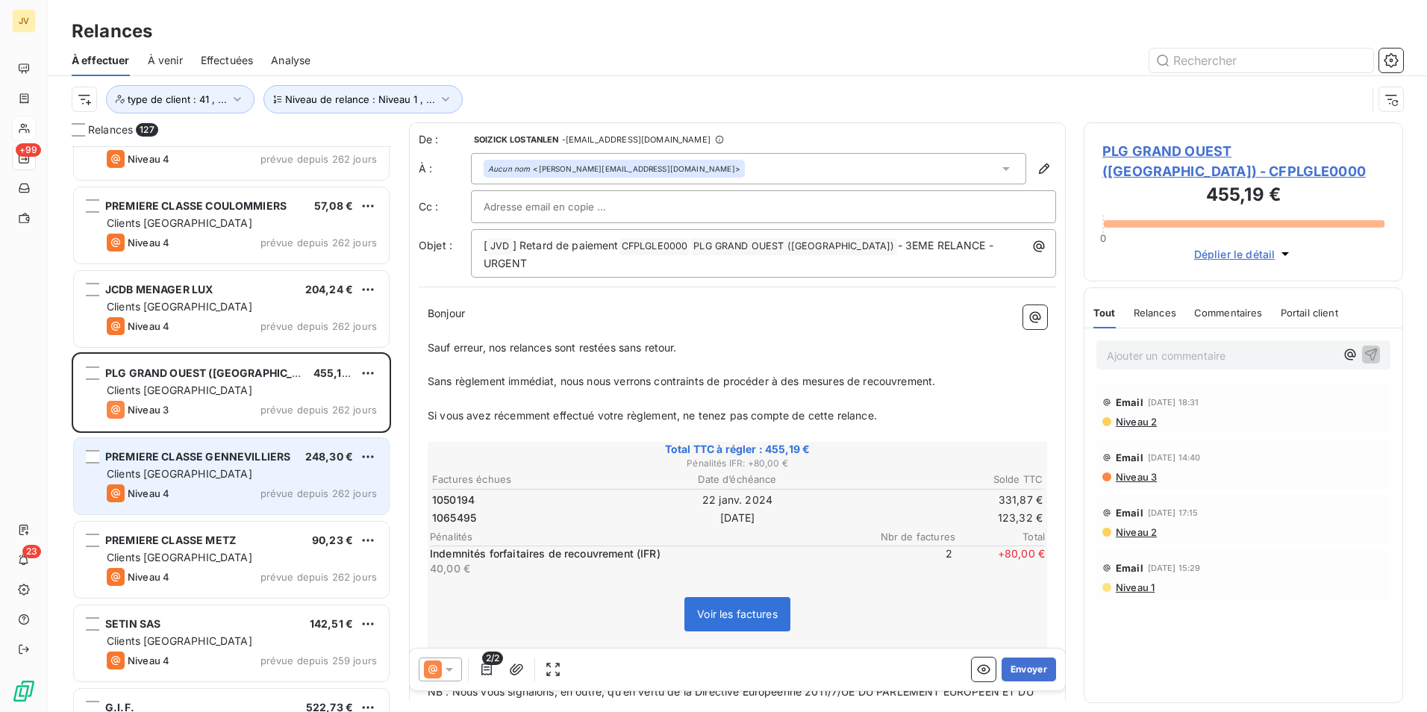
click at [242, 481] on div "Clients [GEOGRAPHIC_DATA]" at bounding box center [242, 474] width 270 height 15
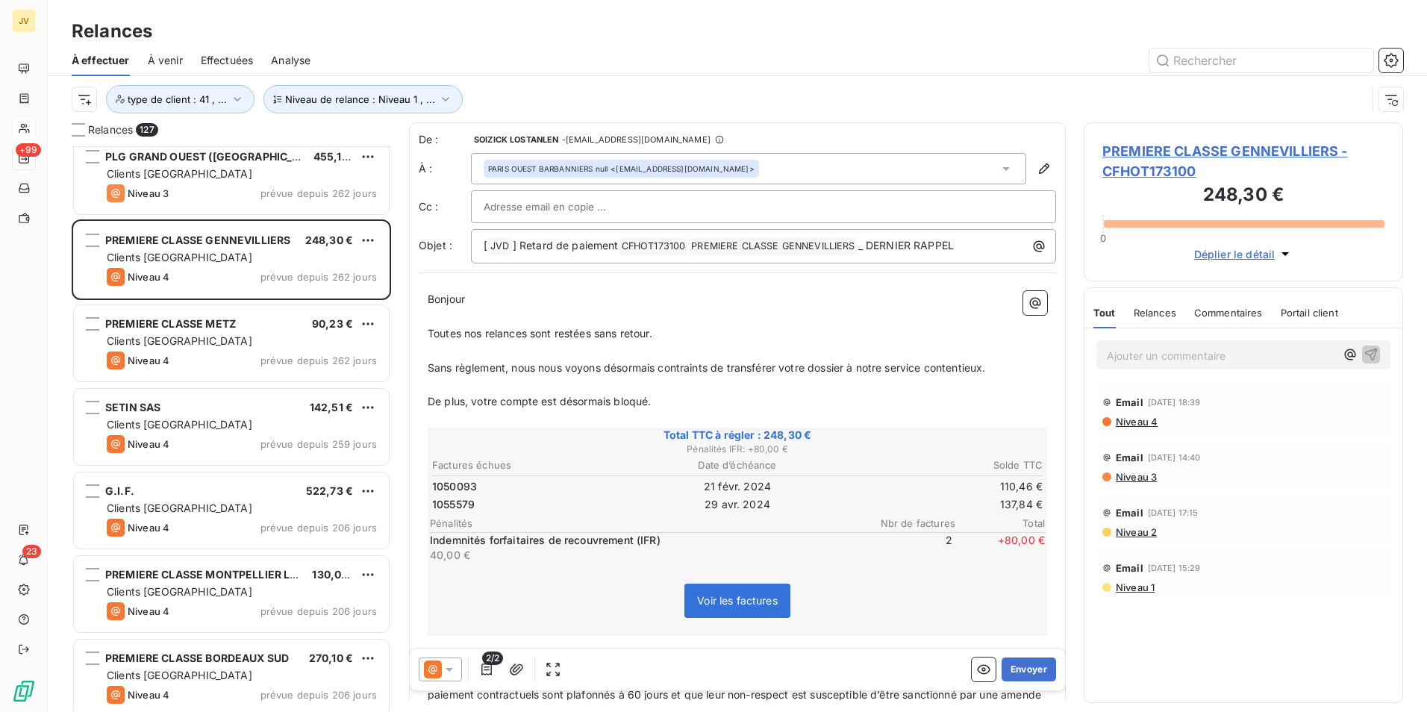
scroll to position [1942, 0]
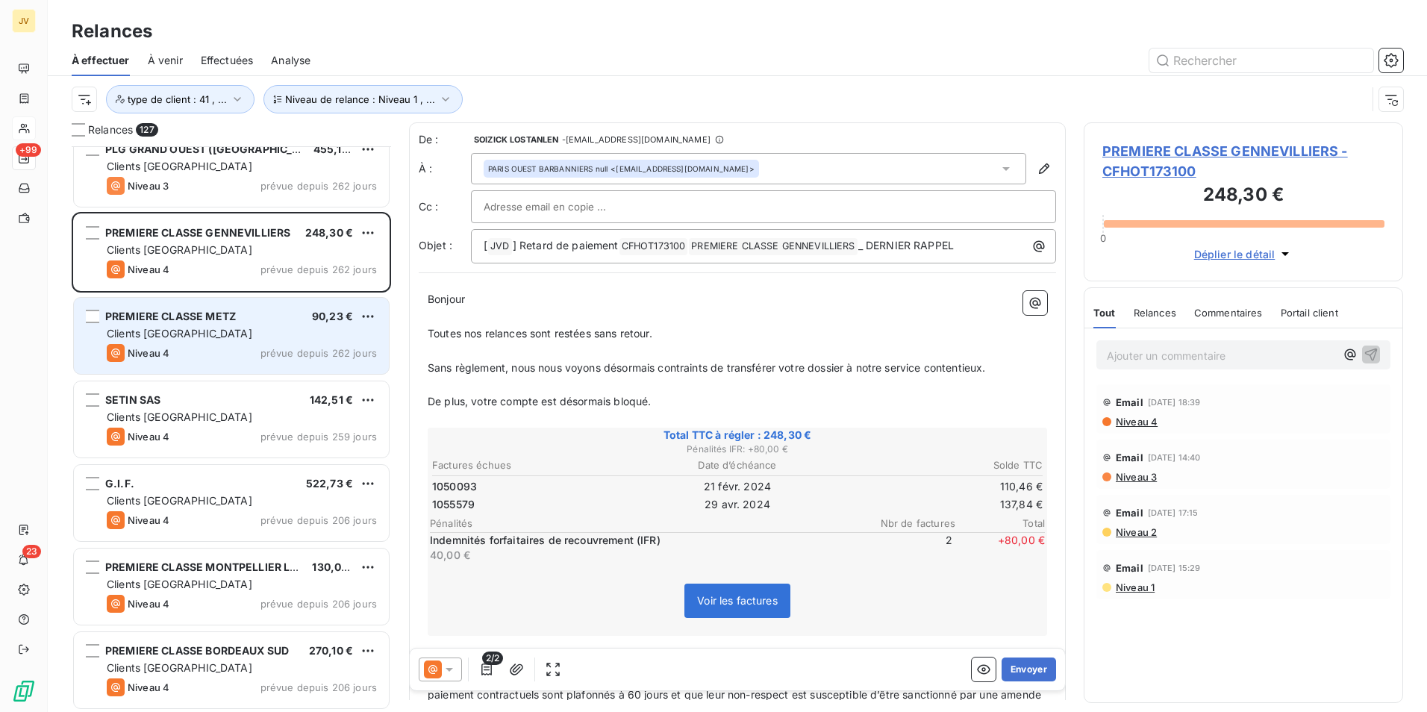
click at [225, 325] on div "PREMIERE CLASSE METZ 90,23 € Clients France Niveau 4 prévue depuis 262 jours" at bounding box center [231, 336] width 315 height 76
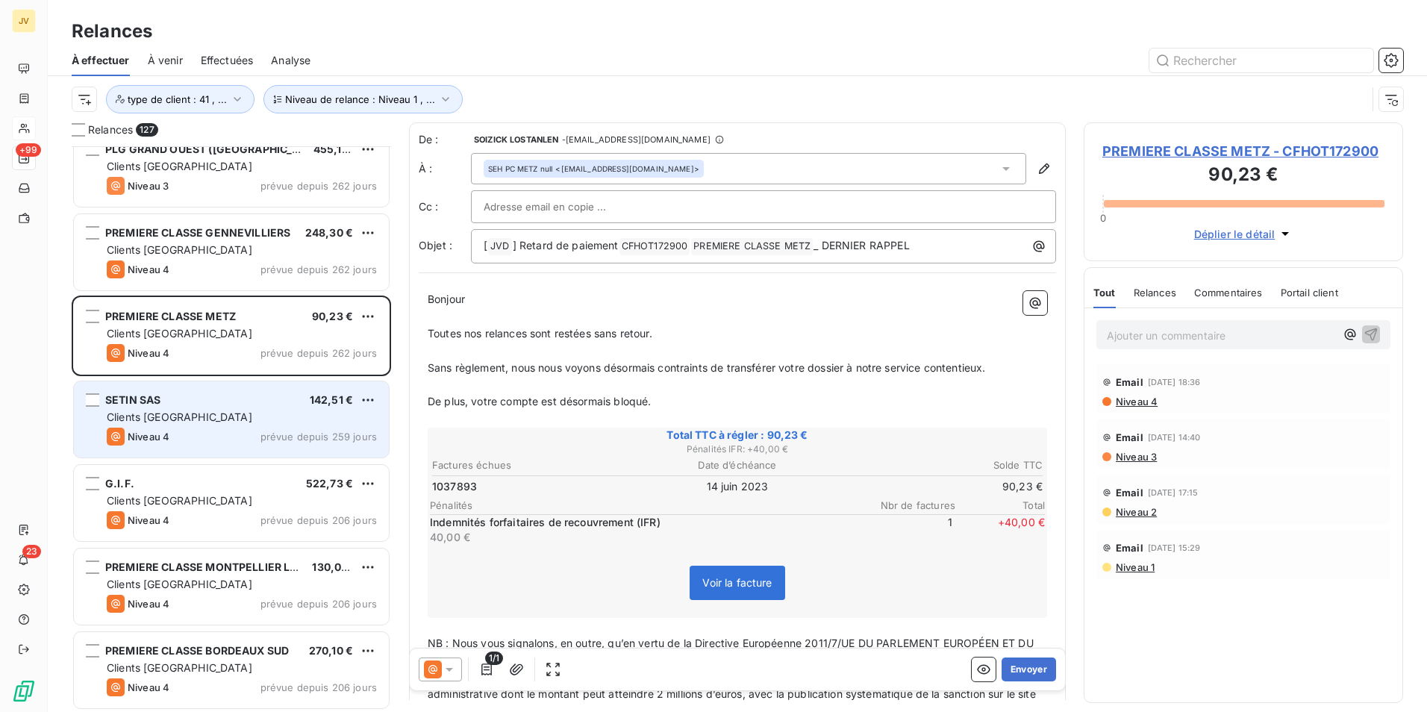
click at [217, 416] on div "Clients [GEOGRAPHIC_DATA]" at bounding box center [242, 417] width 270 height 15
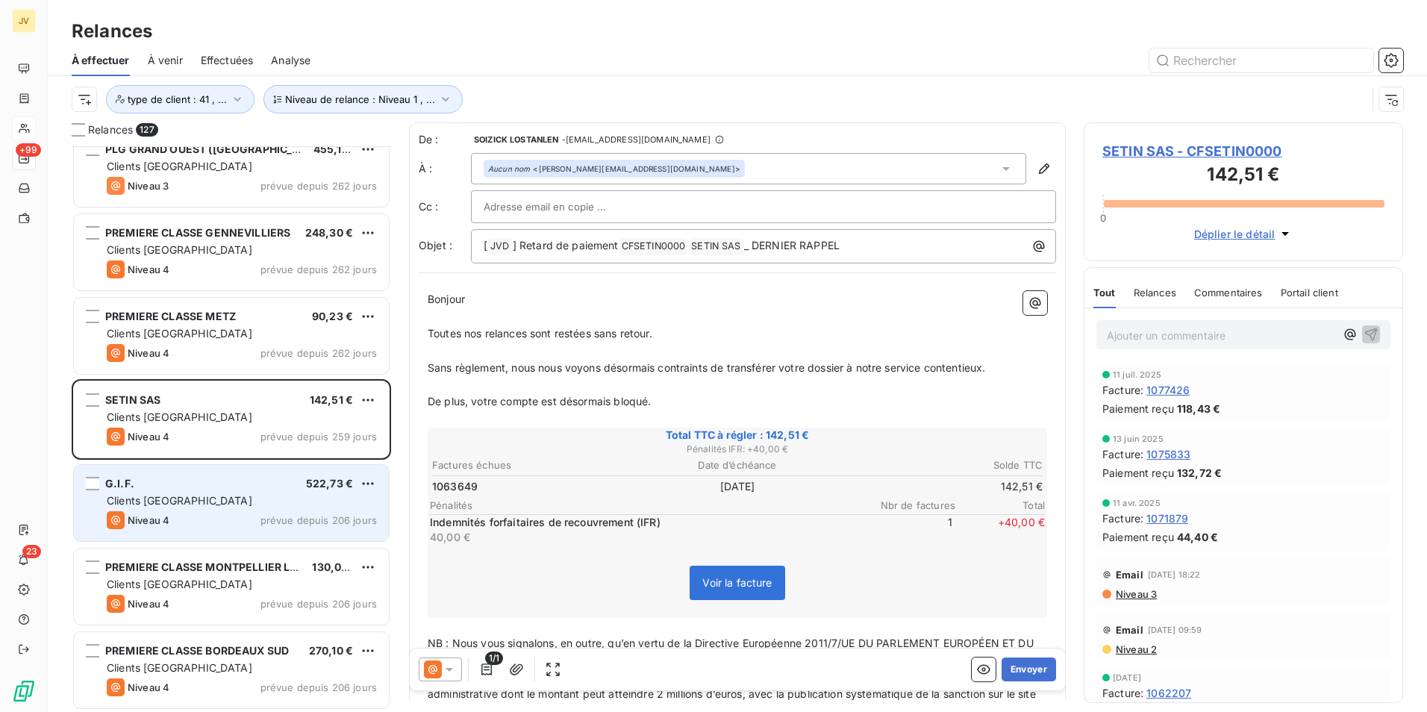
click at [237, 484] on div "G.I.F. 522,73 €" at bounding box center [242, 483] width 270 height 13
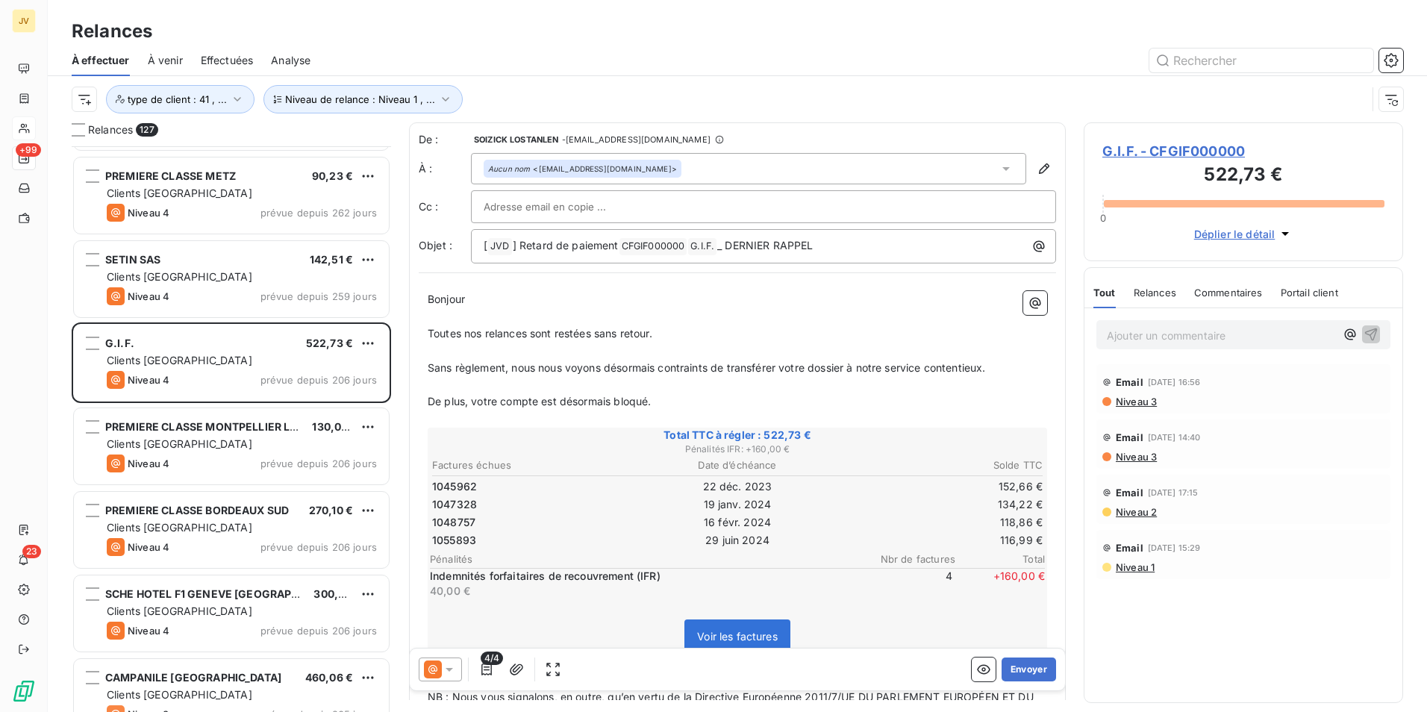
scroll to position [2091, 0]
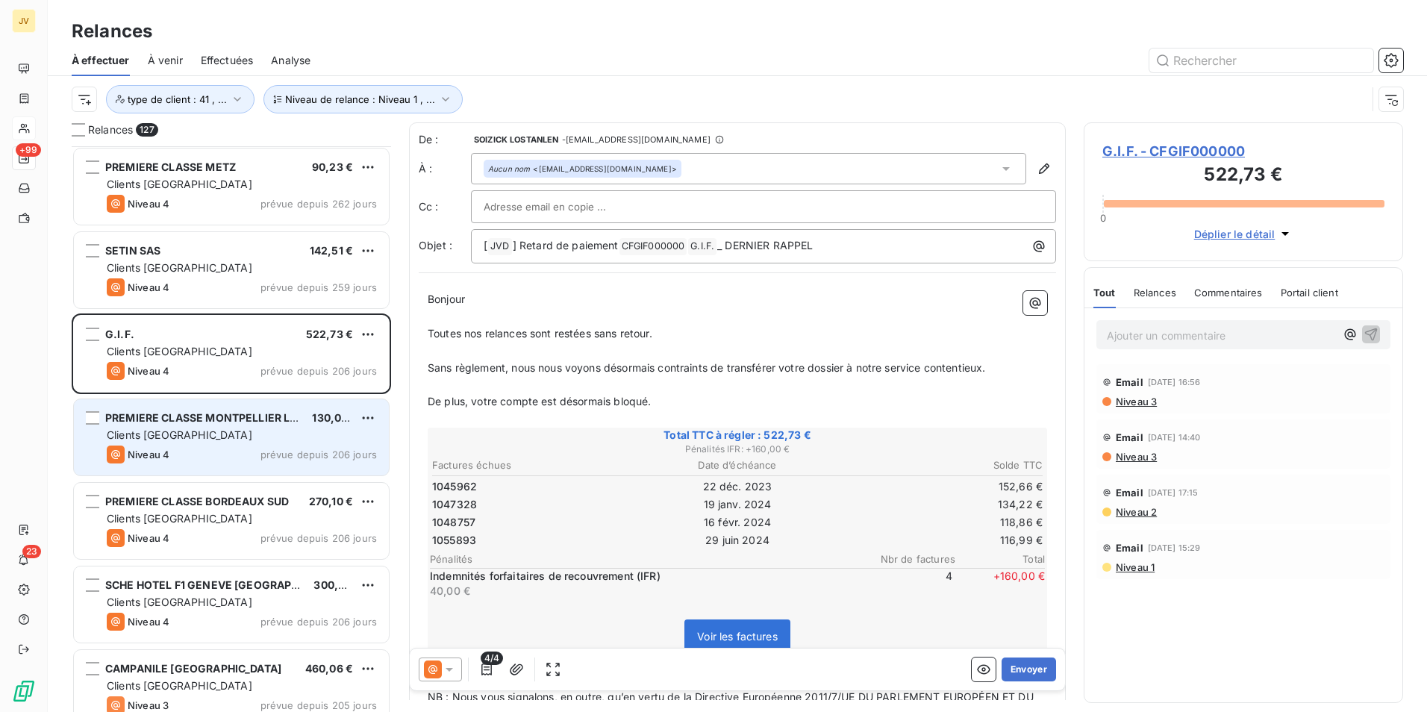
click at [231, 455] on div "Niveau 4 prévue depuis 206 jours" at bounding box center [242, 455] width 270 height 18
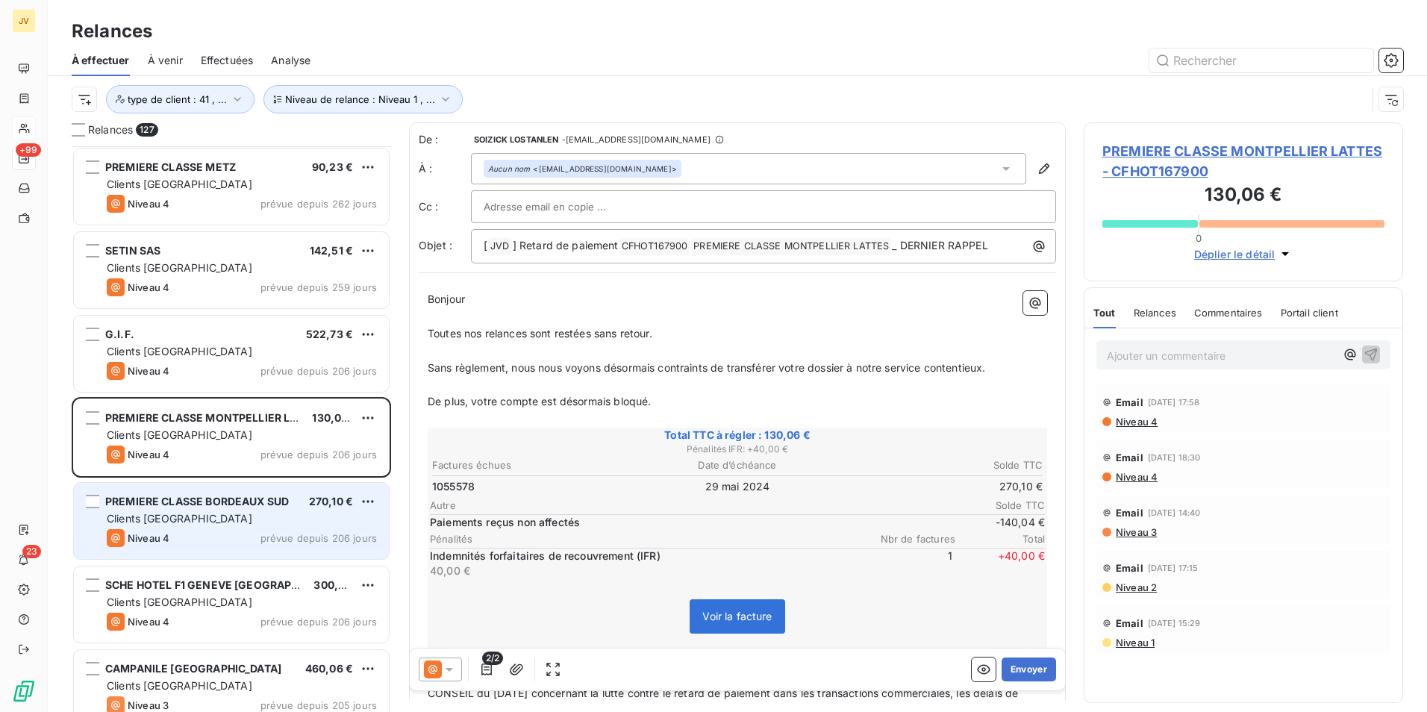
click at [231, 511] on div "PREMIERE CLASSE BORDEAUX SUD 270,10 € Clients France Niveau 4 prévue depuis 206…" at bounding box center [231, 521] width 315 height 76
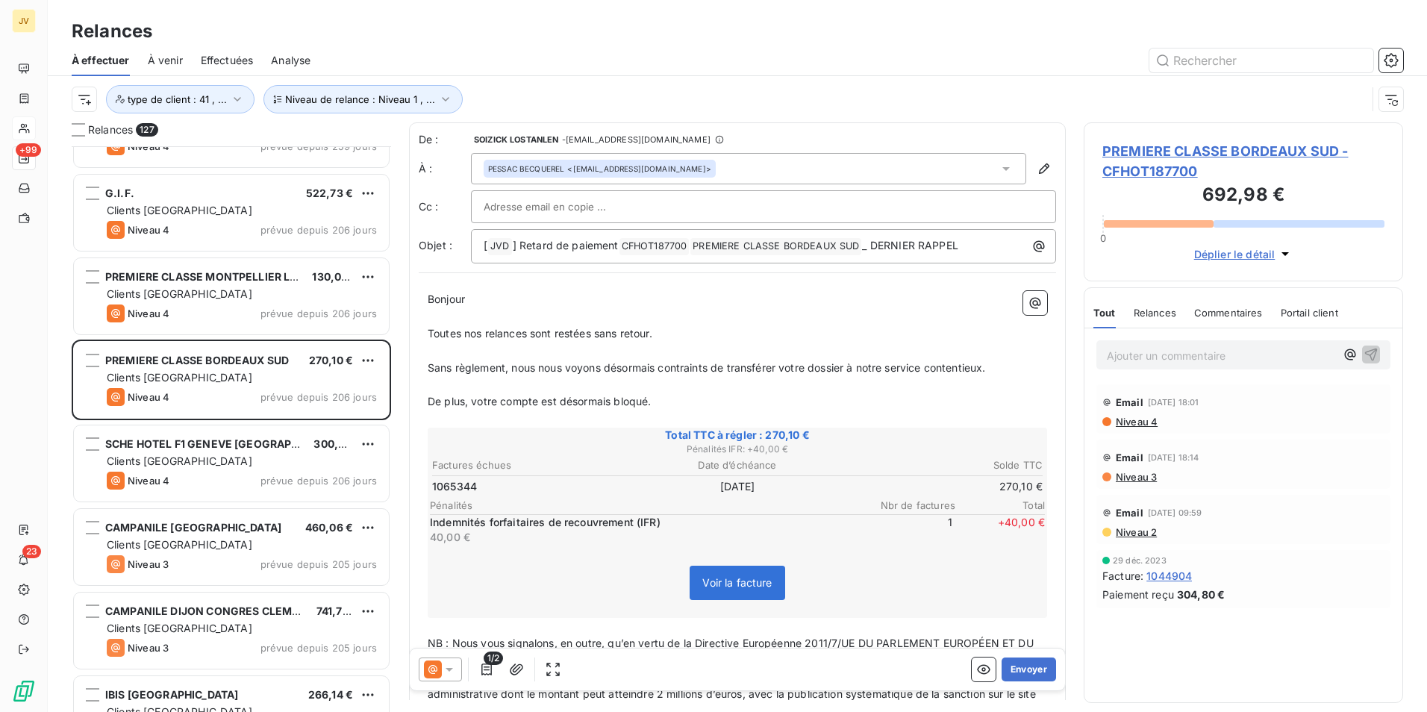
scroll to position [2240, 0]
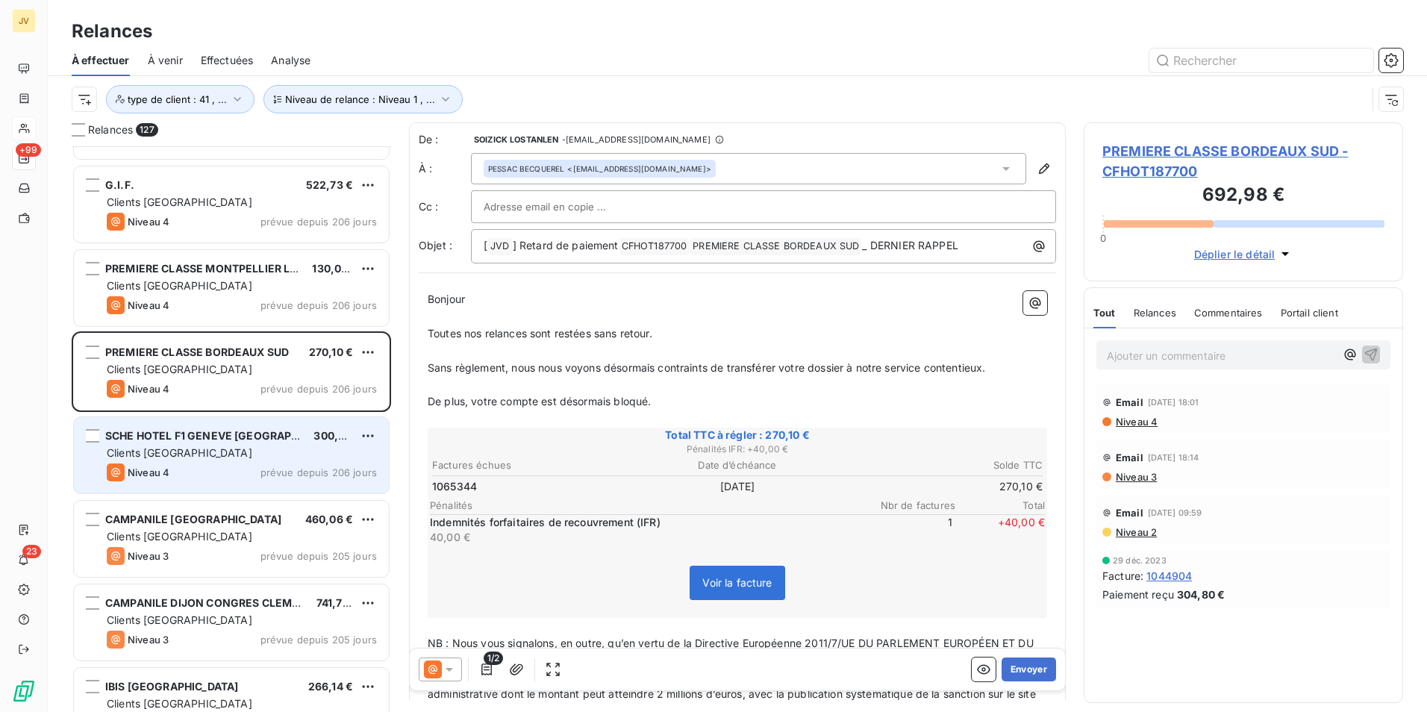
click at [237, 474] on div "Niveau 4 prévue depuis 206 jours" at bounding box center [242, 473] width 270 height 18
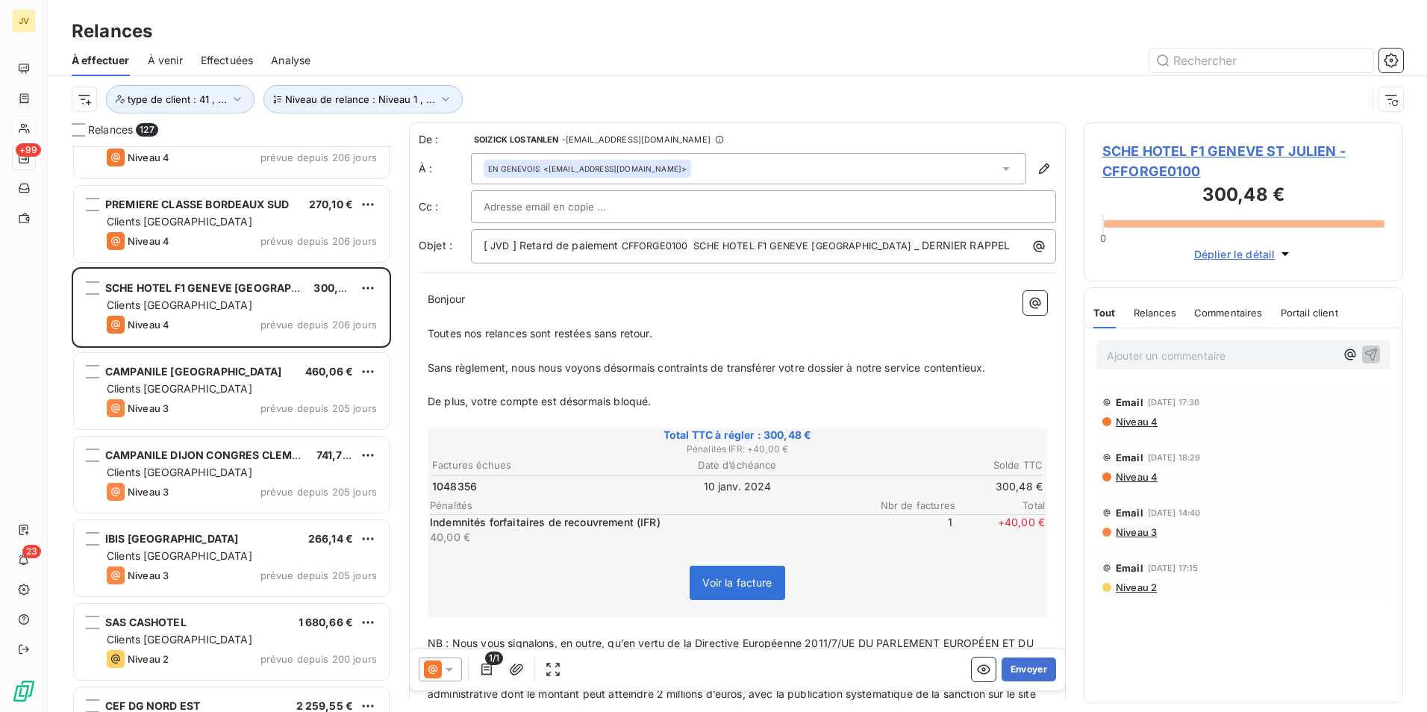
scroll to position [2389, 0]
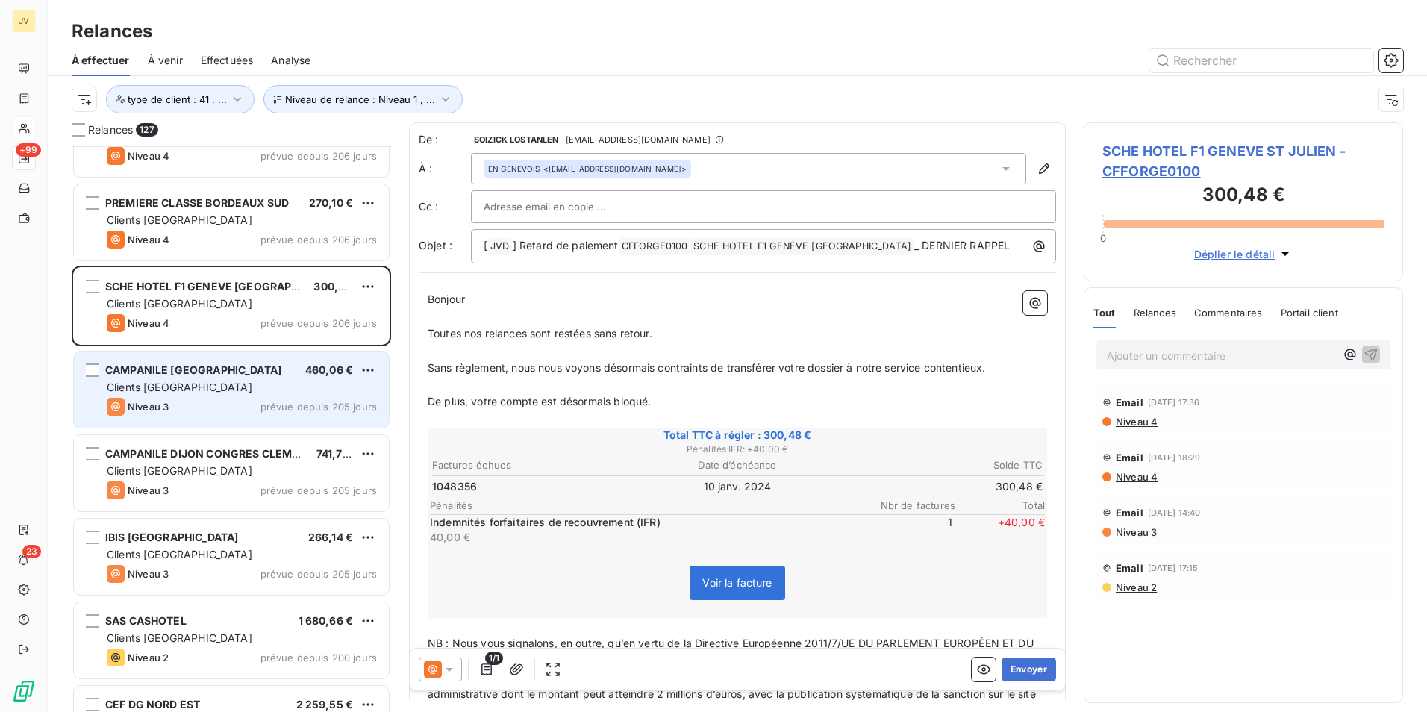
click at [222, 395] on div "[GEOGRAPHIC_DATA] 460,06 € Clients France Niveau 3 prévue depuis 205 jours" at bounding box center [231, 390] width 315 height 76
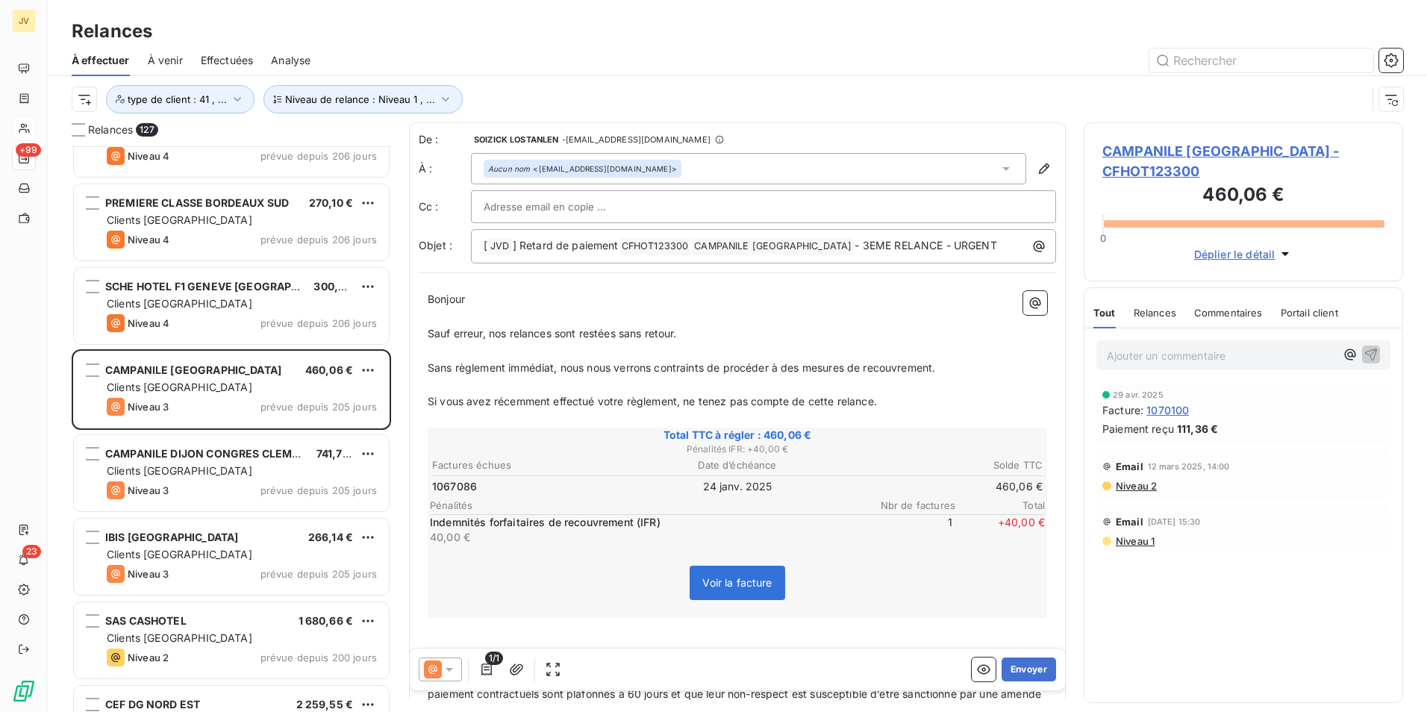
click at [1147, 314] on span "Relances" at bounding box center [1155, 313] width 43 height 12
click at [443, 667] on icon at bounding box center [449, 669] width 15 height 15
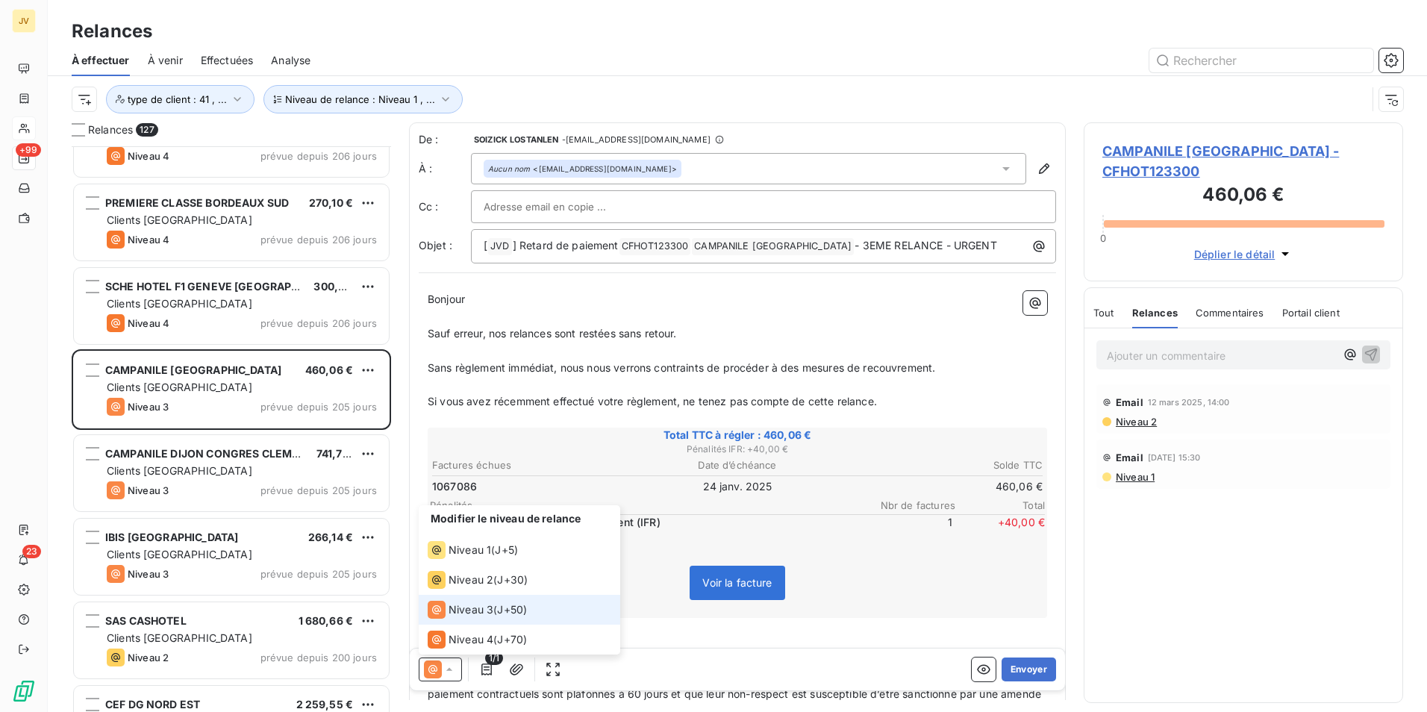
click at [458, 612] on span "Niveau 3" at bounding box center [471, 609] width 45 height 15
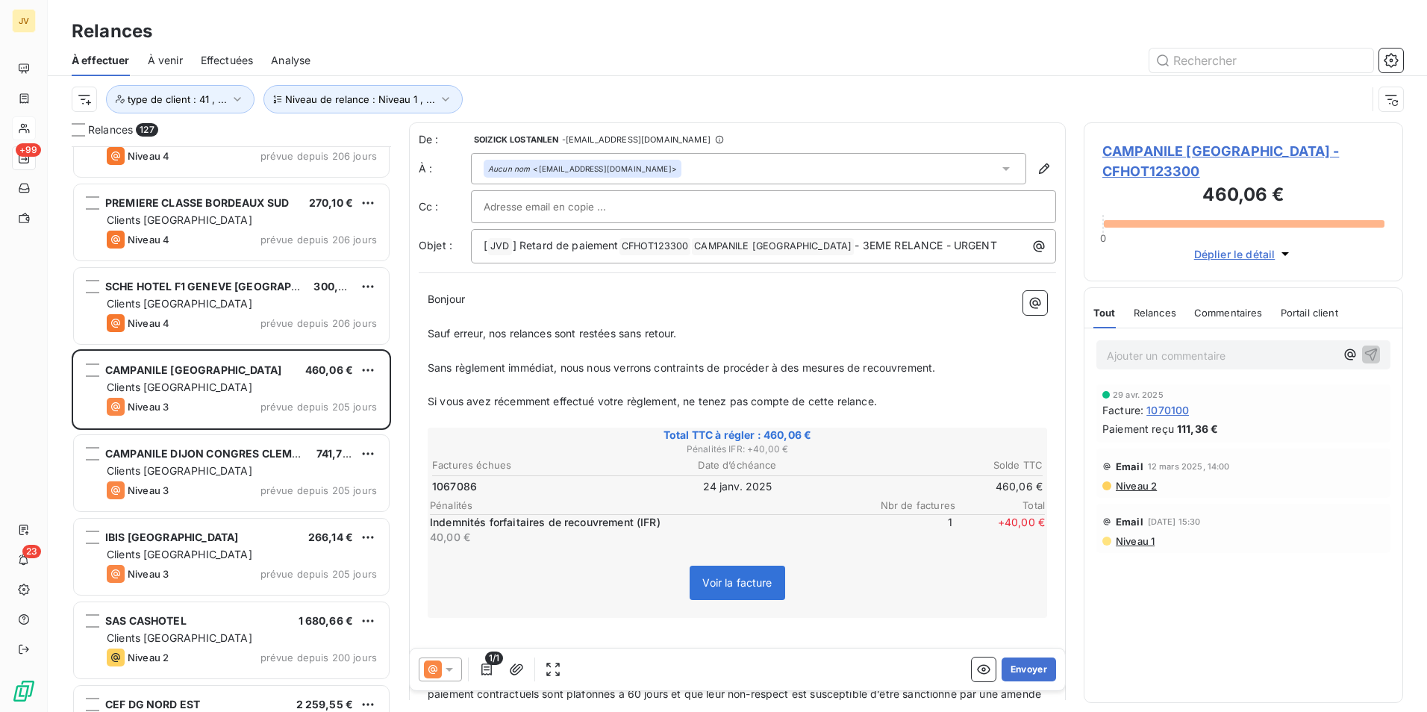
click at [1162, 311] on span "Relances" at bounding box center [1155, 313] width 43 height 12
drag, startPoint x: 614, startPoint y: 167, endPoint x: 539, endPoint y: 170, distance: 74.7
click at [539, 170] on div "Aucun nom <[EMAIL_ADDRESS][DOMAIN_NAME]>" at bounding box center [582, 168] width 189 height 10
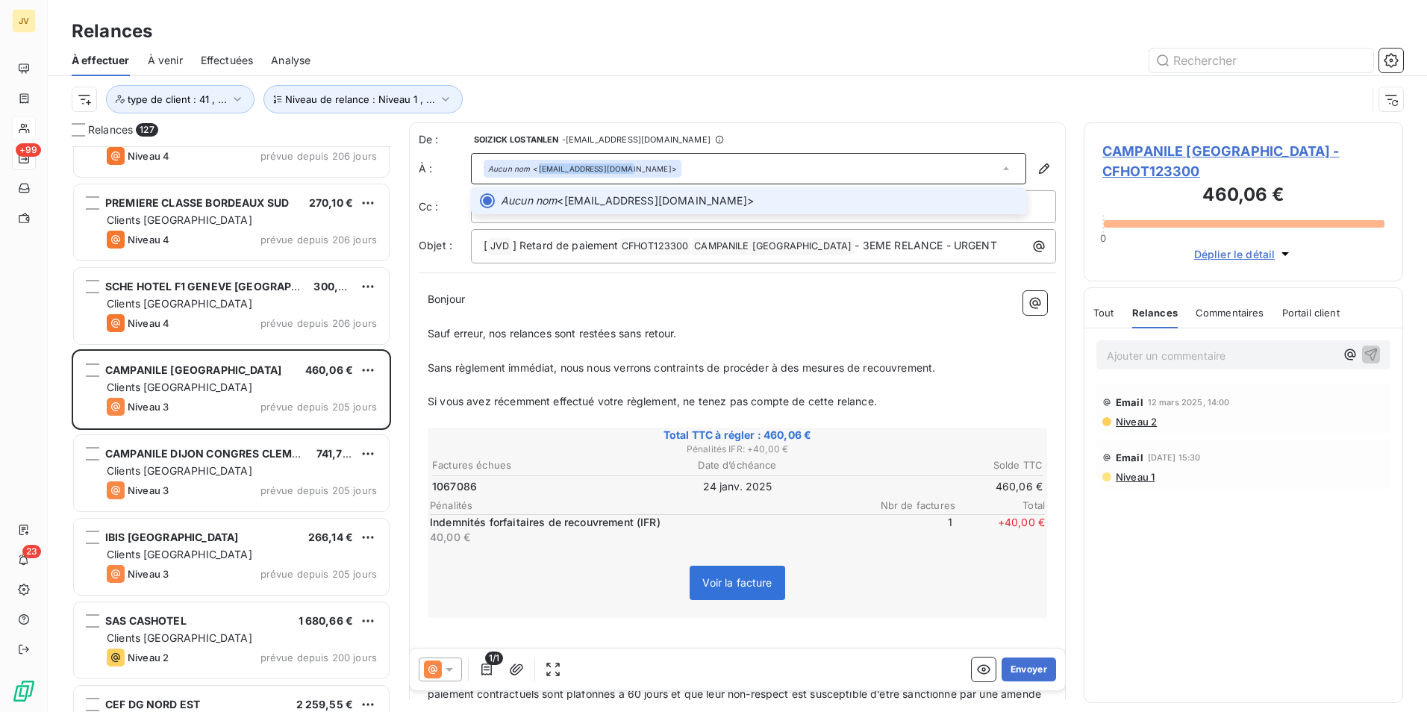
copy div "[EMAIL_ADDRESS][DOMAIN_NAME]"
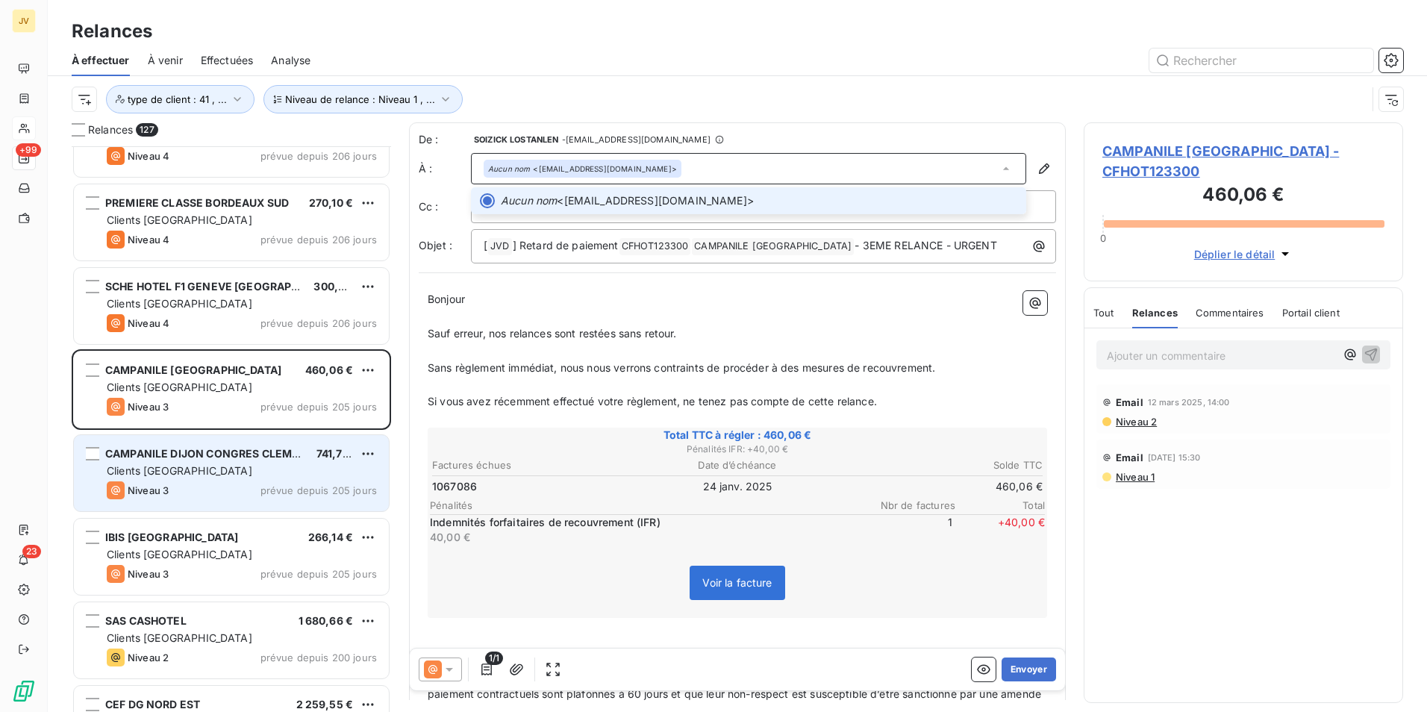
click at [222, 458] on span "CAMPANILE DIJON CONGRES CLEMENCEAU" at bounding box center [220, 453] width 231 height 13
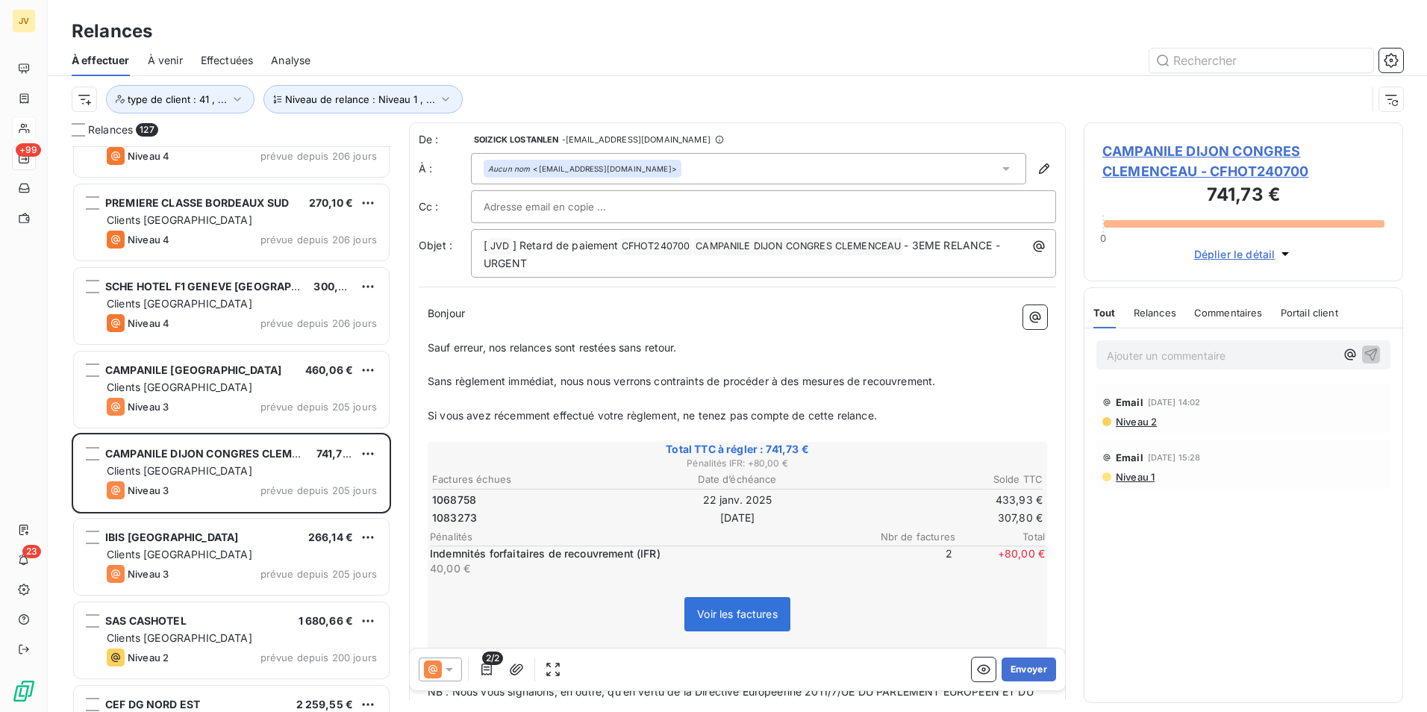
click at [1164, 305] on div "Relances" at bounding box center [1155, 312] width 43 height 31
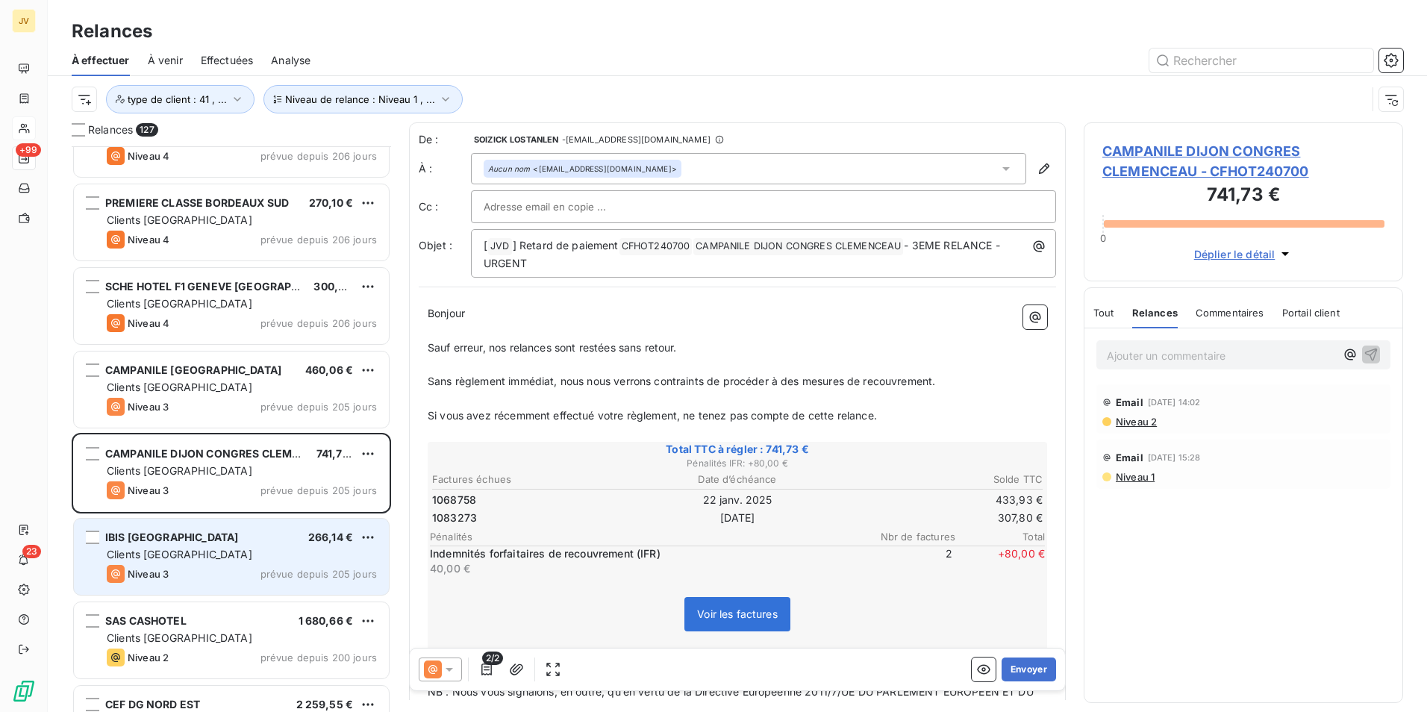
click at [203, 567] on div "Niveau 3 prévue depuis 205 jours" at bounding box center [242, 574] width 270 height 18
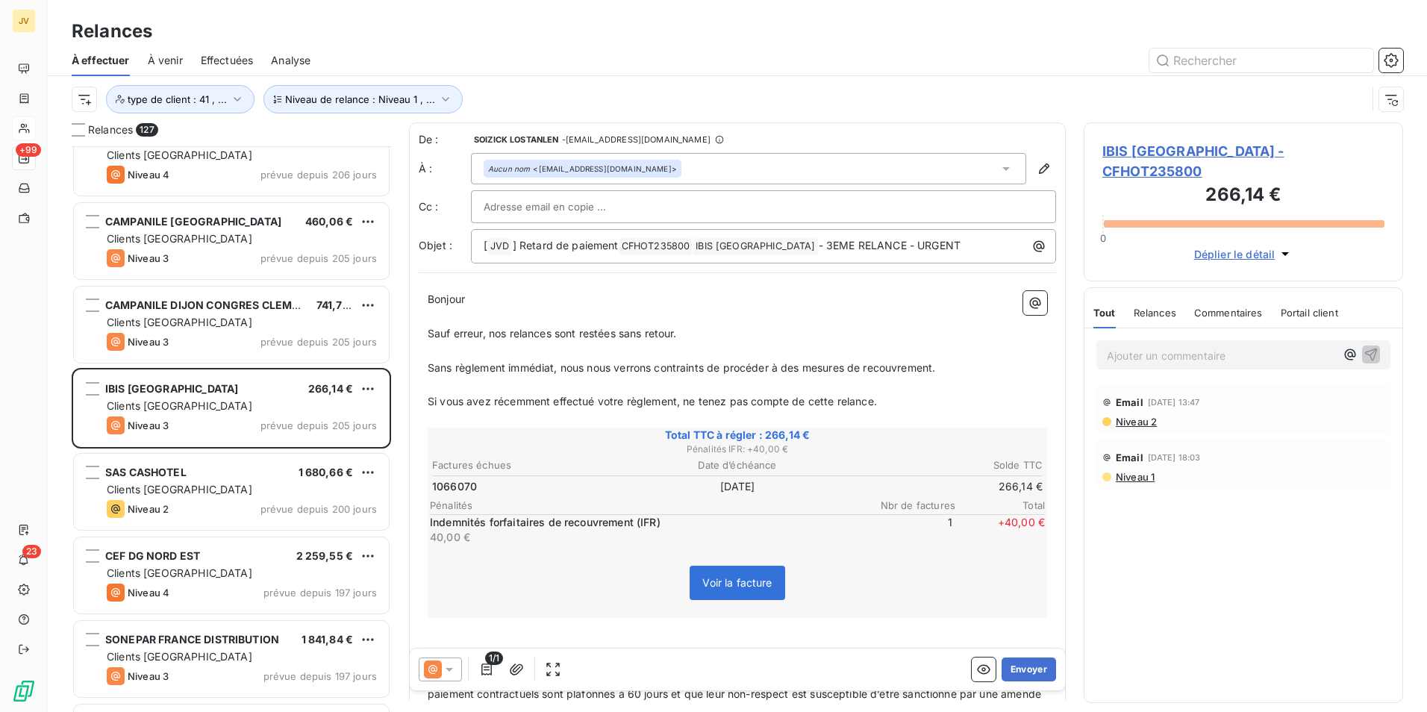
scroll to position [2539, 0]
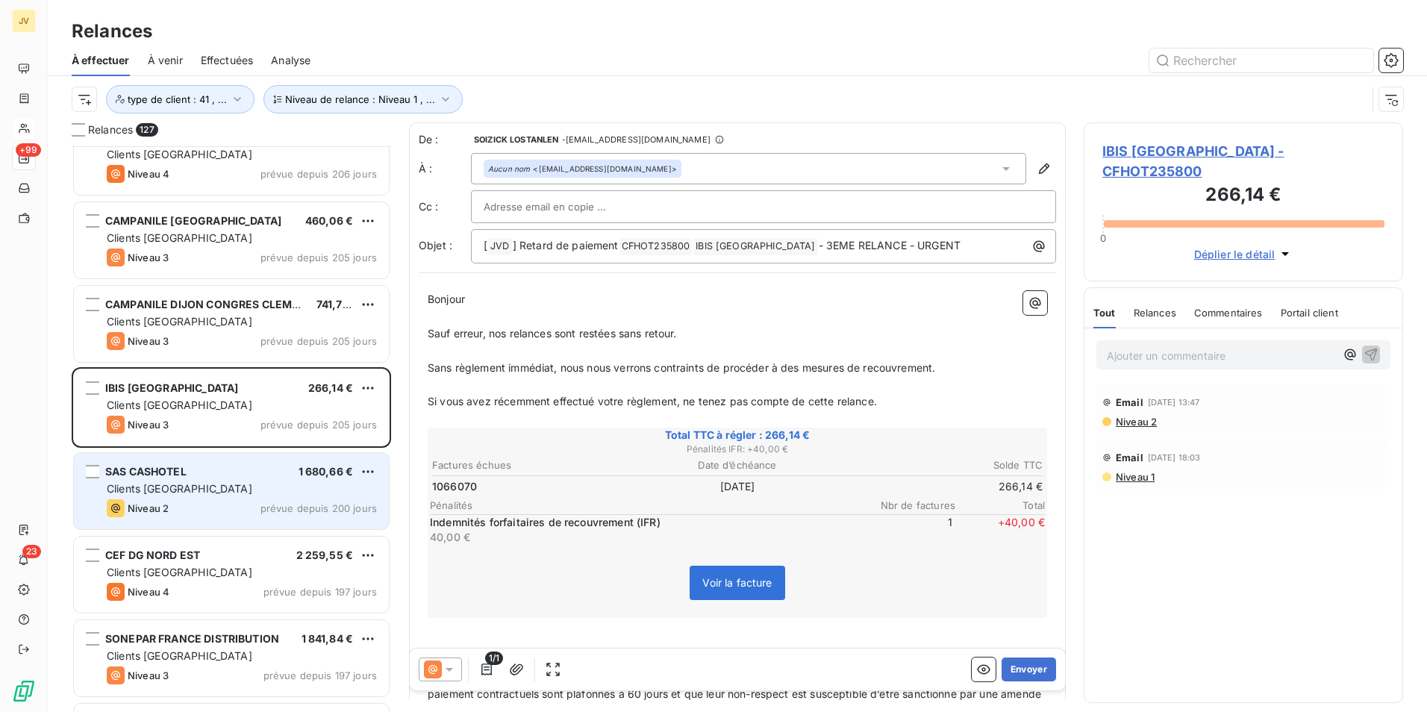
click at [193, 487] on div "Clients [GEOGRAPHIC_DATA]" at bounding box center [242, 488] width 270 height 15
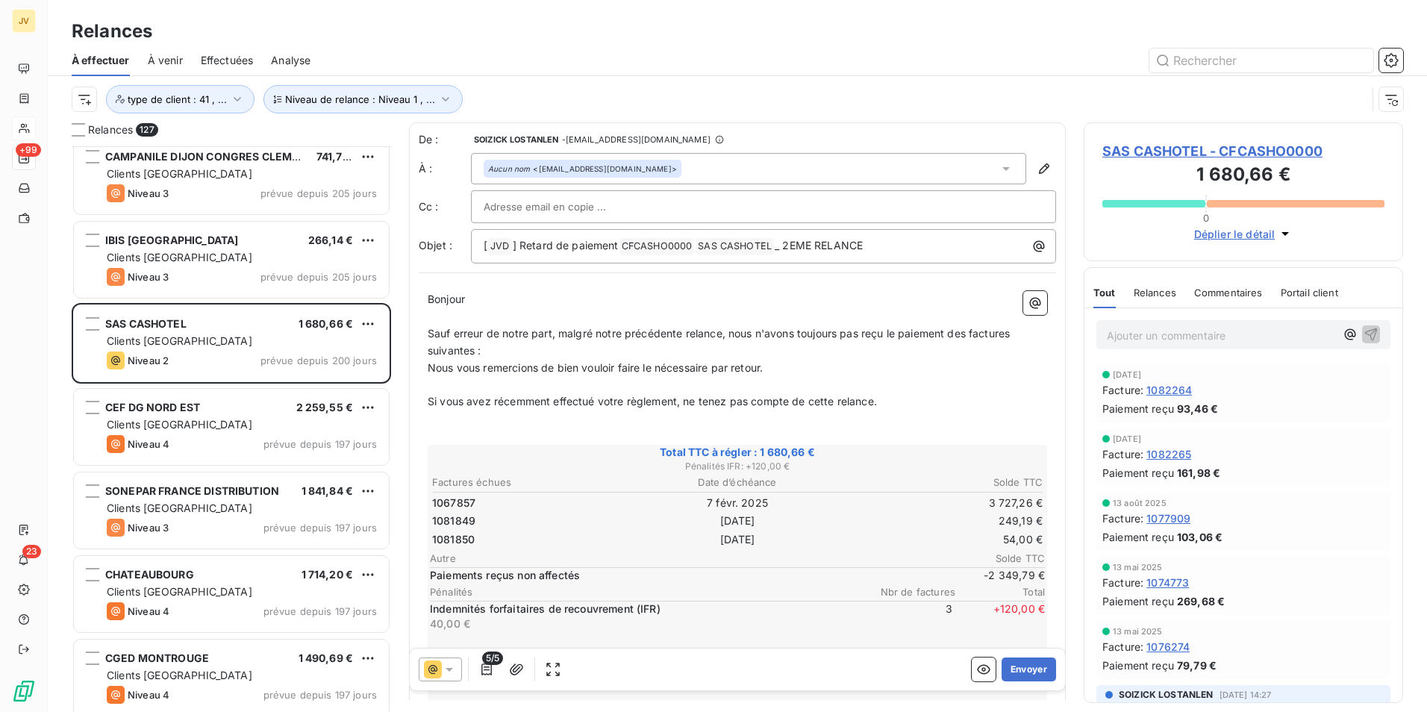
scroll to position [2688, 0]
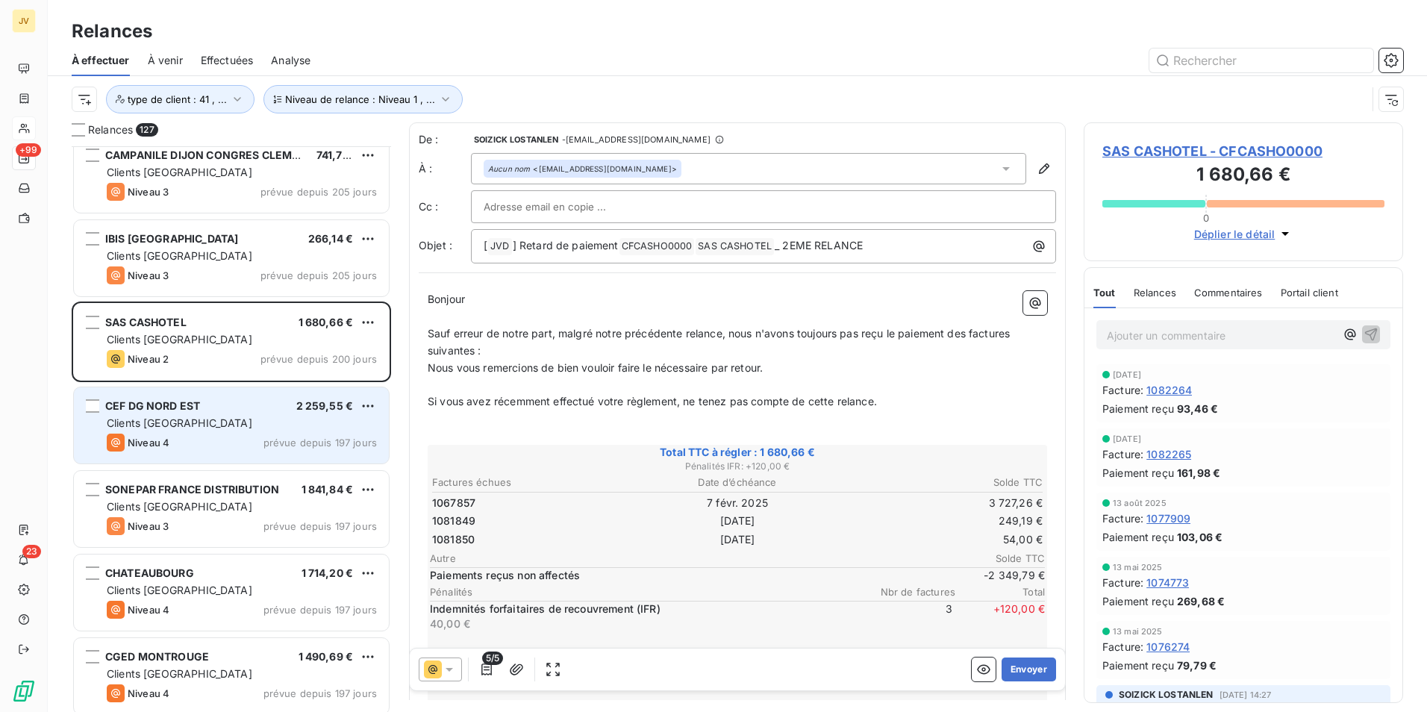
click at [199, 445] on div "Niveau 4 prévue depuis 197 jours" at bounding box center [242, 443] width 270 height 18
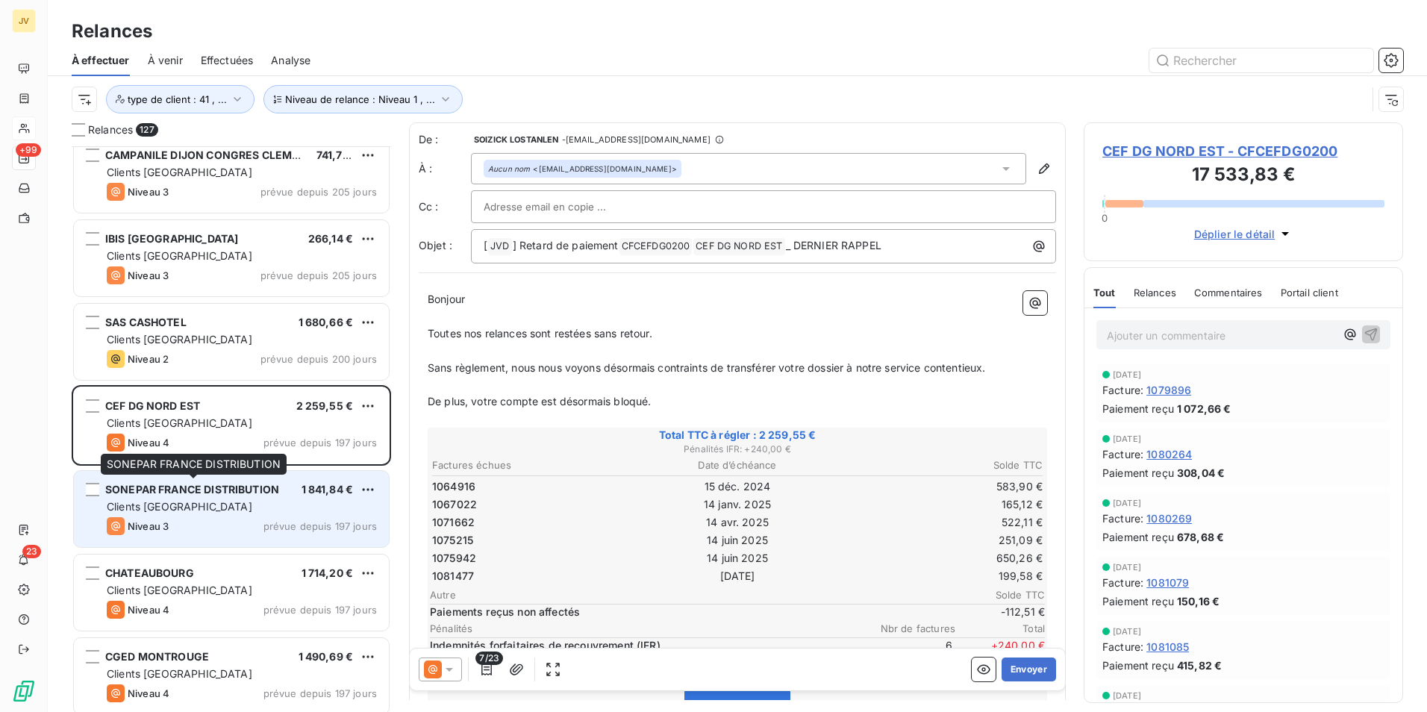
click at [196, 493] on span "SONEPAR FRANCE DISTRIBUTION" at bounding box center [192, 489] width 174 height 13
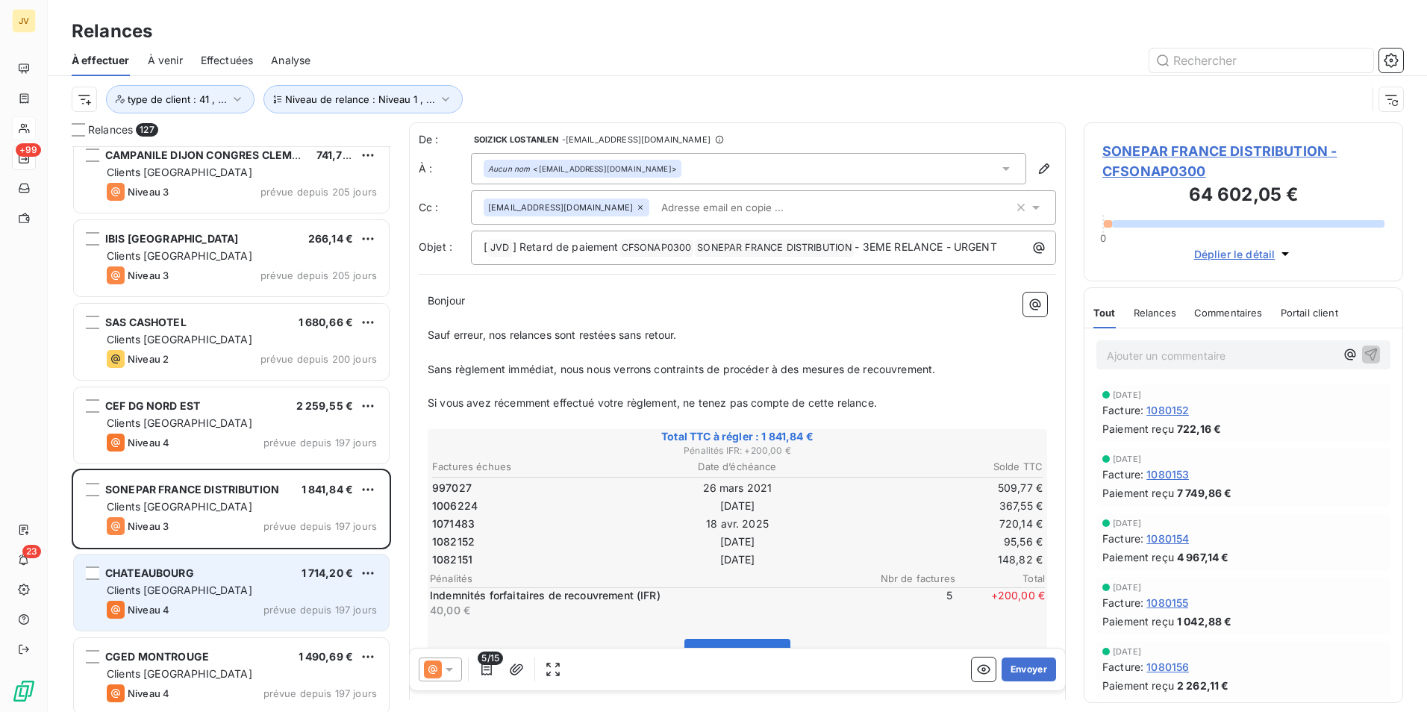
click at [204, 573] on div "CHATEAUBOURG 1 714,20 €" at bounding box center [242, 573] width 270 height 13
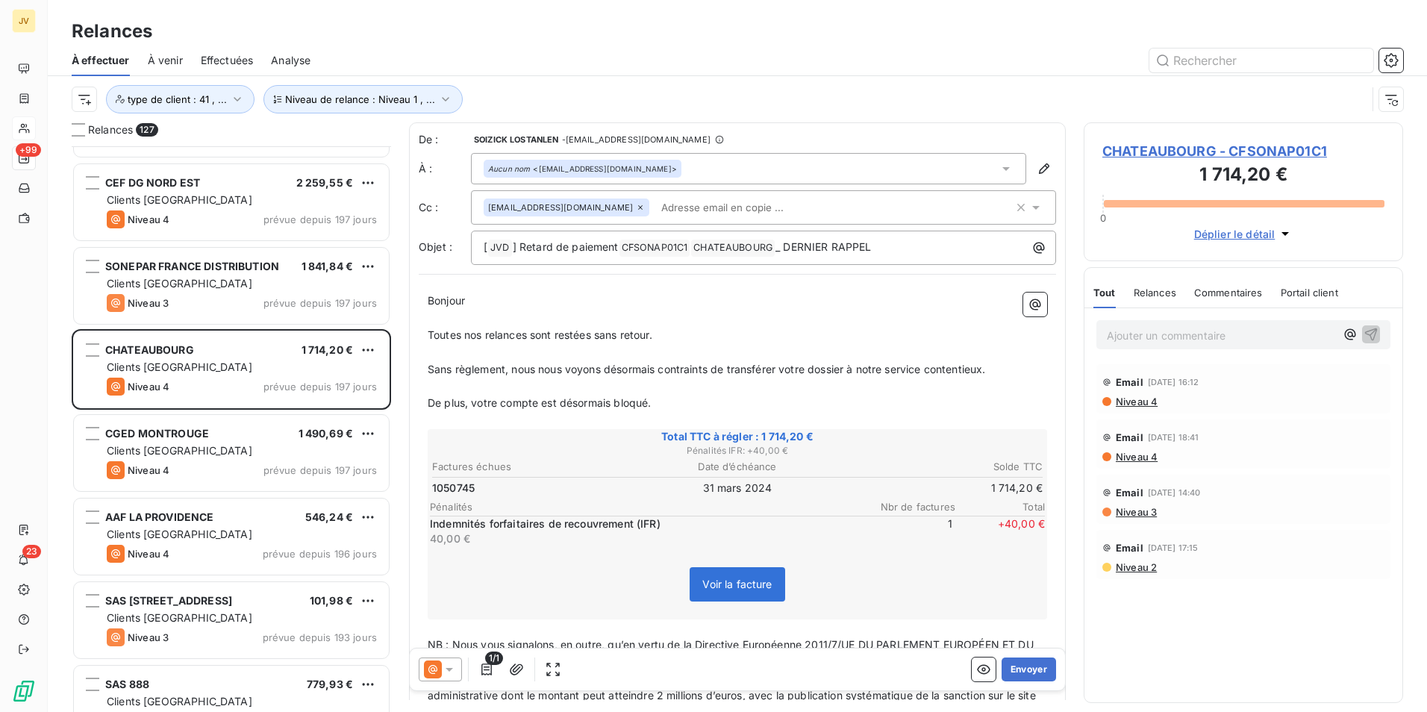
scroll to position [2912, 0]
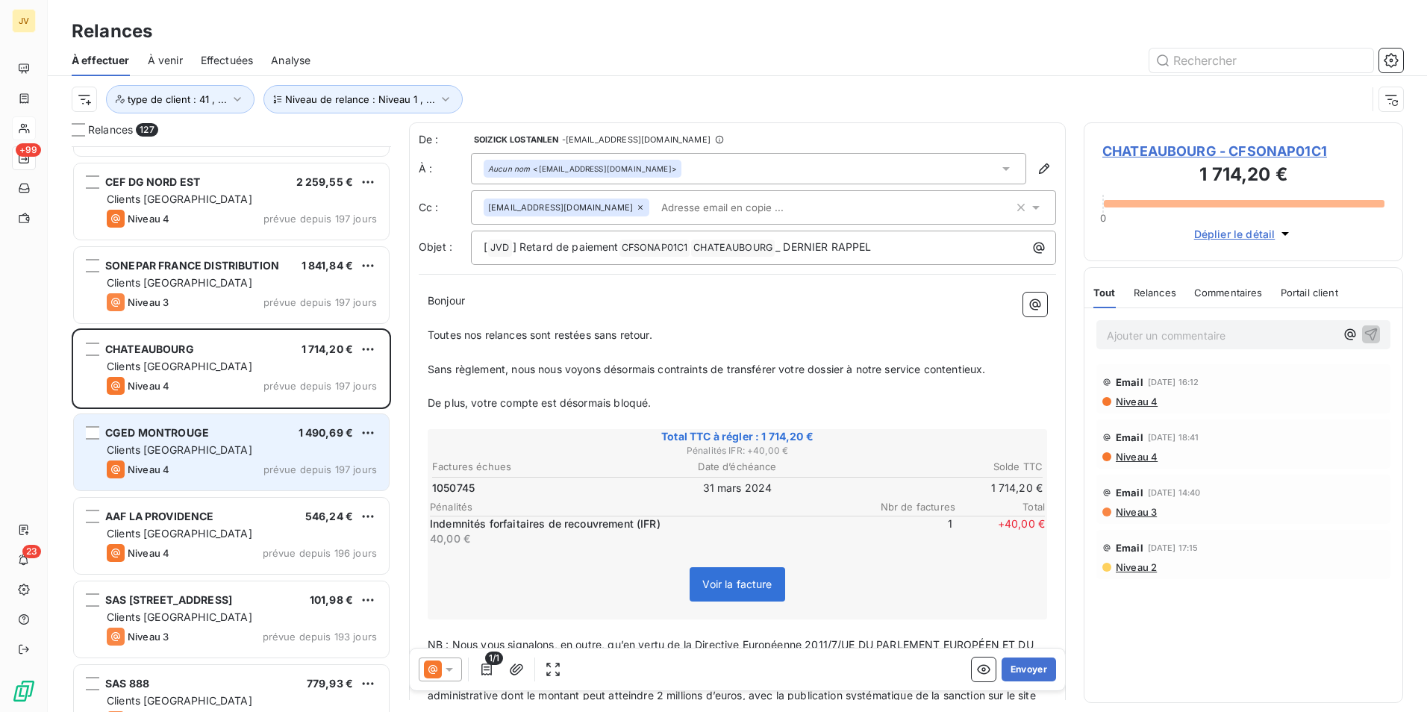
click at [185, 449] on div "Clients [GEOGRAPHIC_DATA]" at bounding box center [242, 450] width 270 height 15
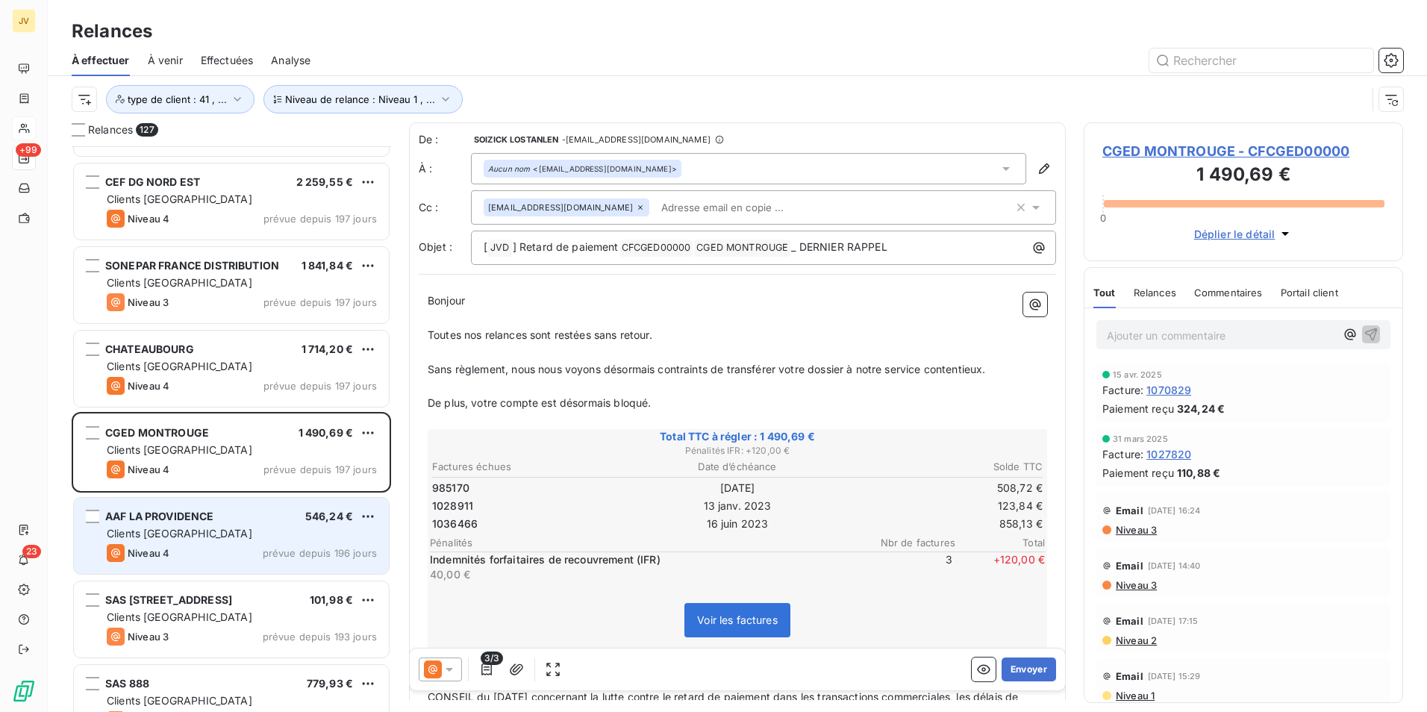
click at [190, 520] on span "AAF LA PROVIDENCE" at bounding box center [159, 516] width 109 height 13
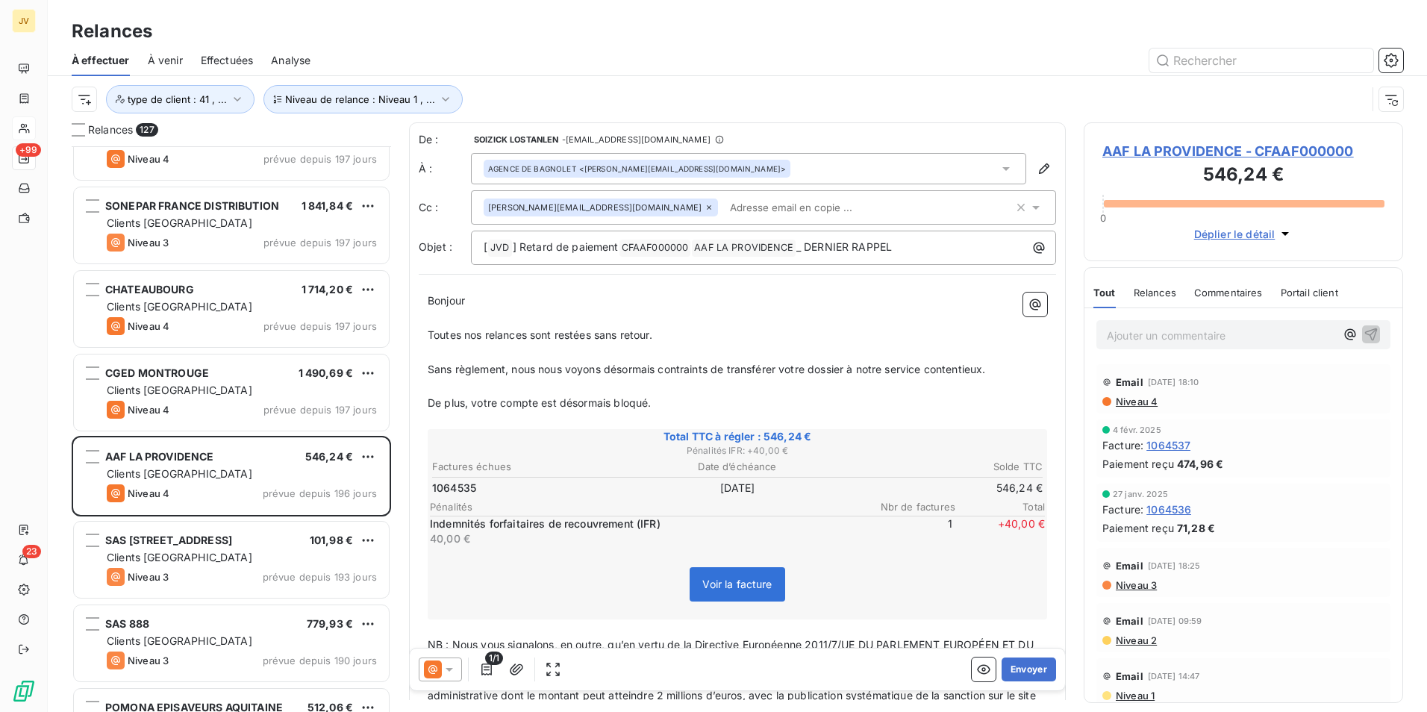
scroll to position [3061, 0]
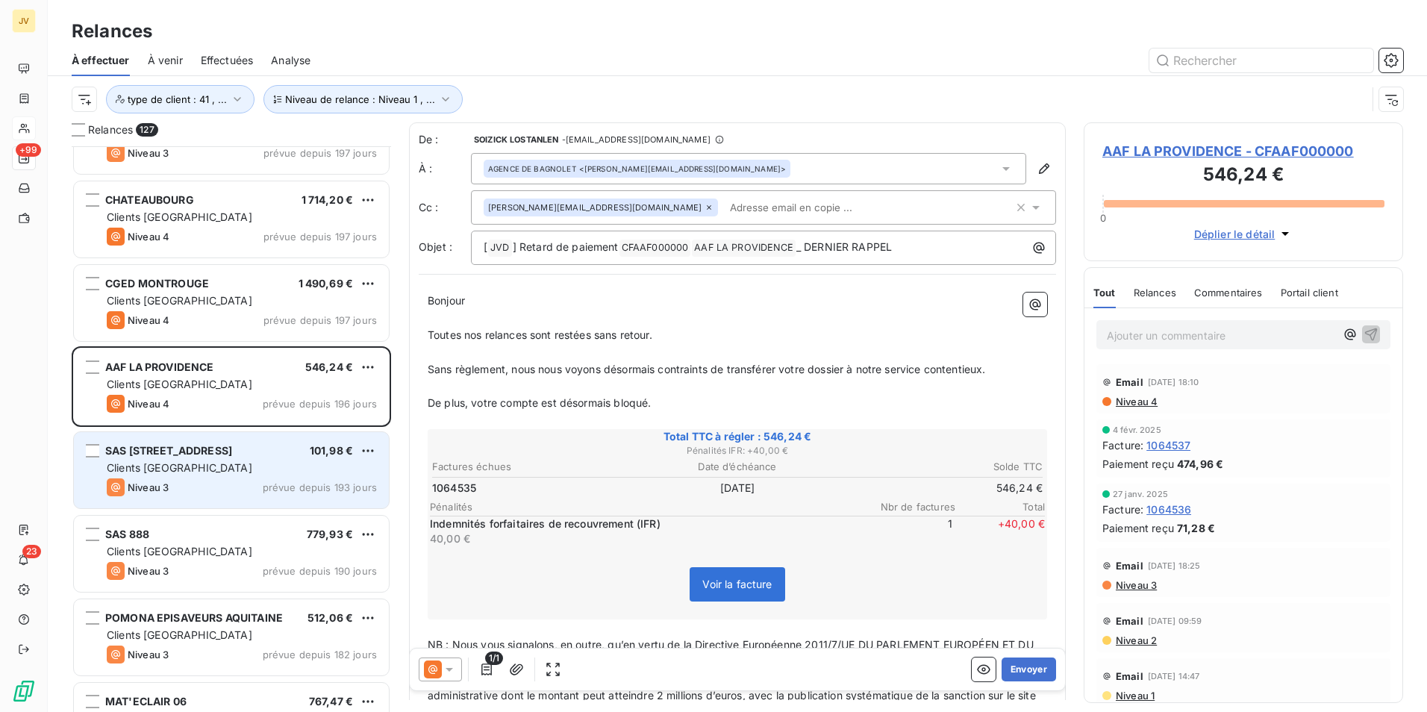
click at [190, 481] on div "Niveau 3 prévue depuis 193 jours" at bounding box center [242, 487] width 270 height 18
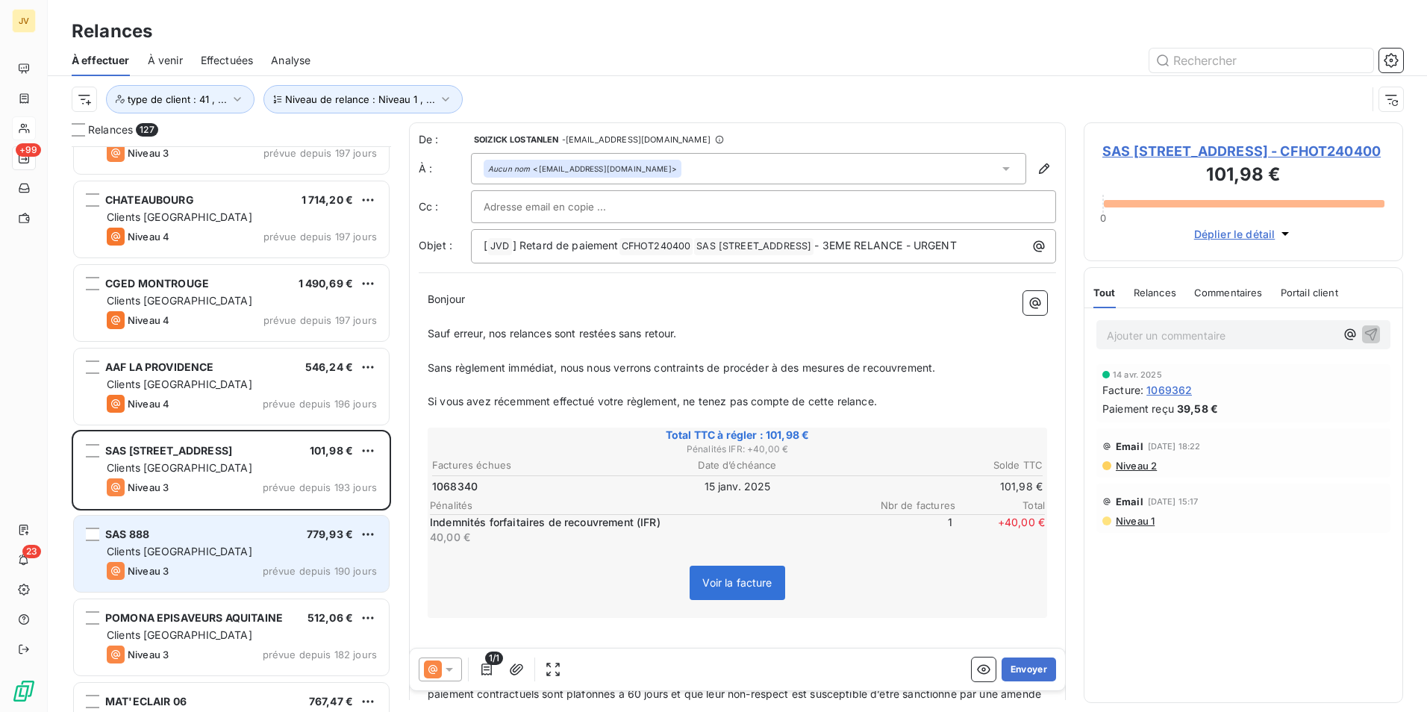
click at [202, 530] on div "SAS 888 779,93 €" at bounding box center [242, 534] width 270 height 13
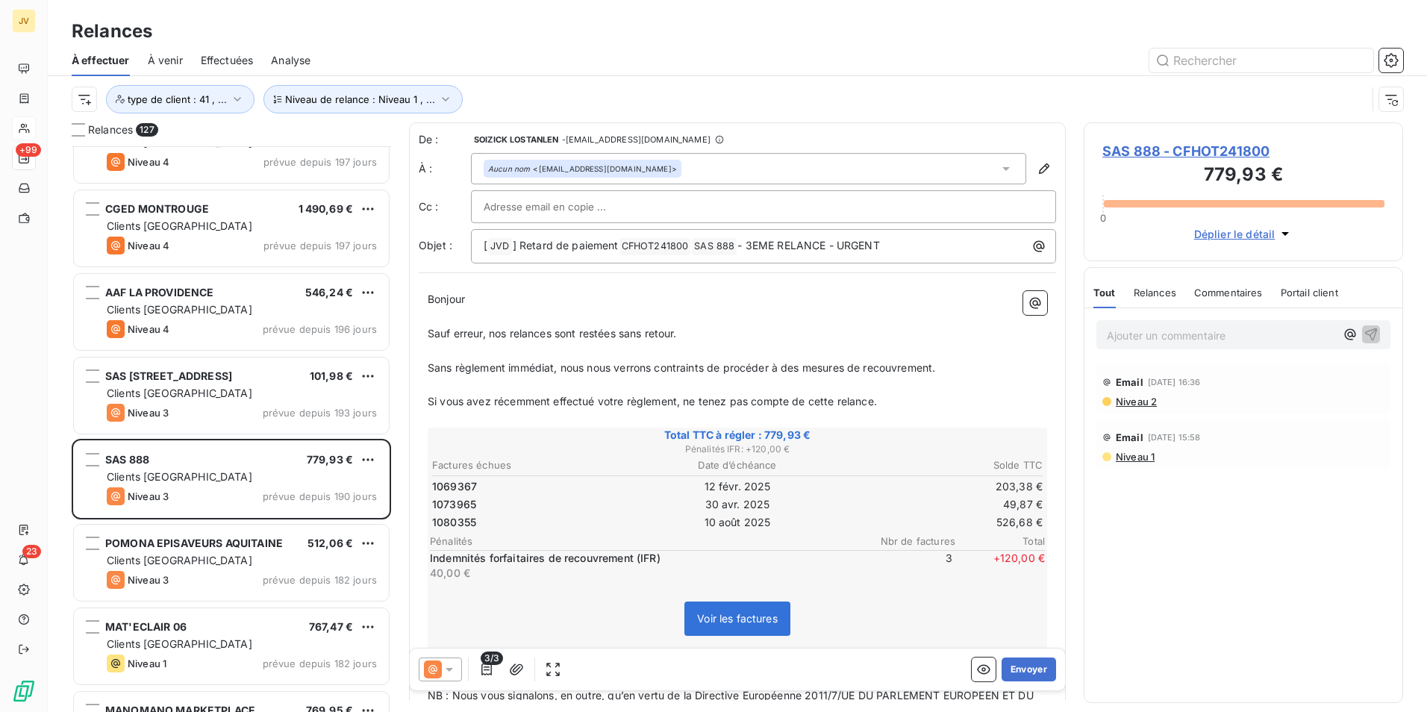
scroll to position [3211, 0]
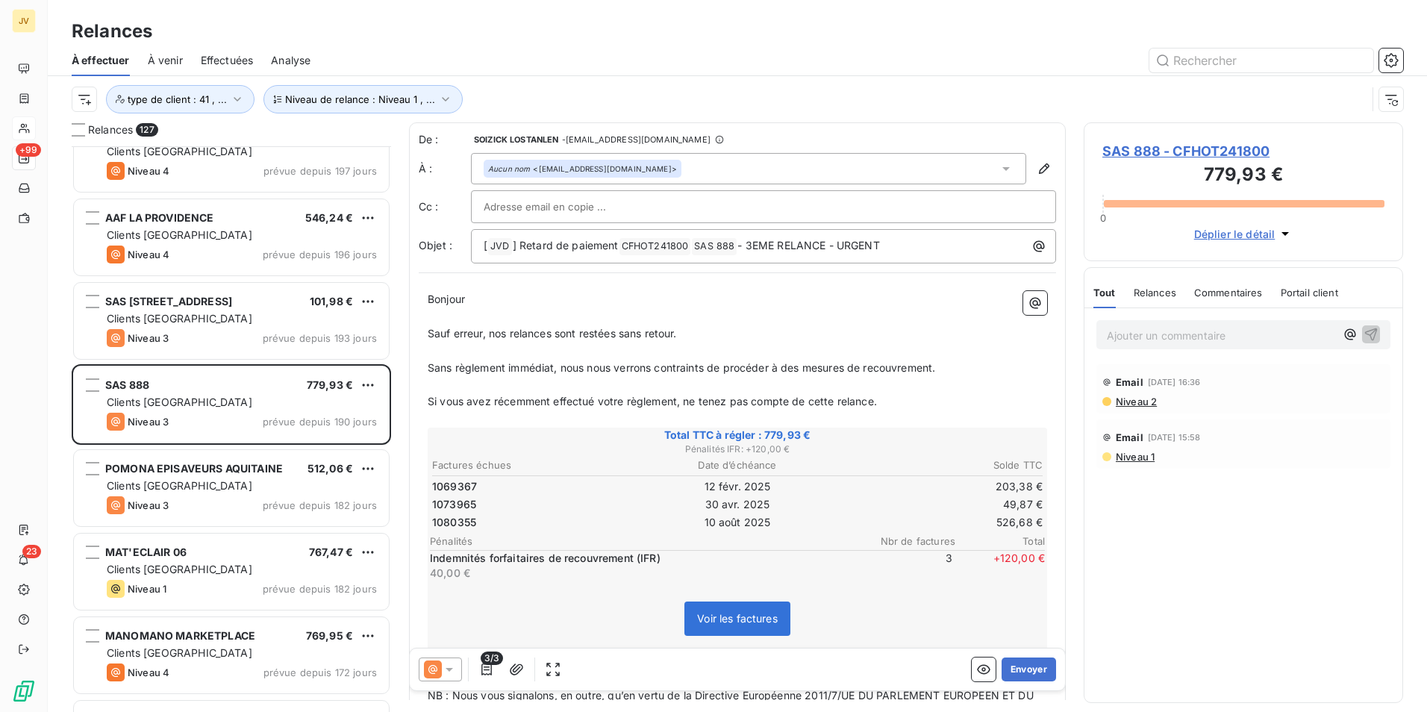
click at [1162, 290] on span "Relances" at bounding box center [1155, 293] width 43 height 12
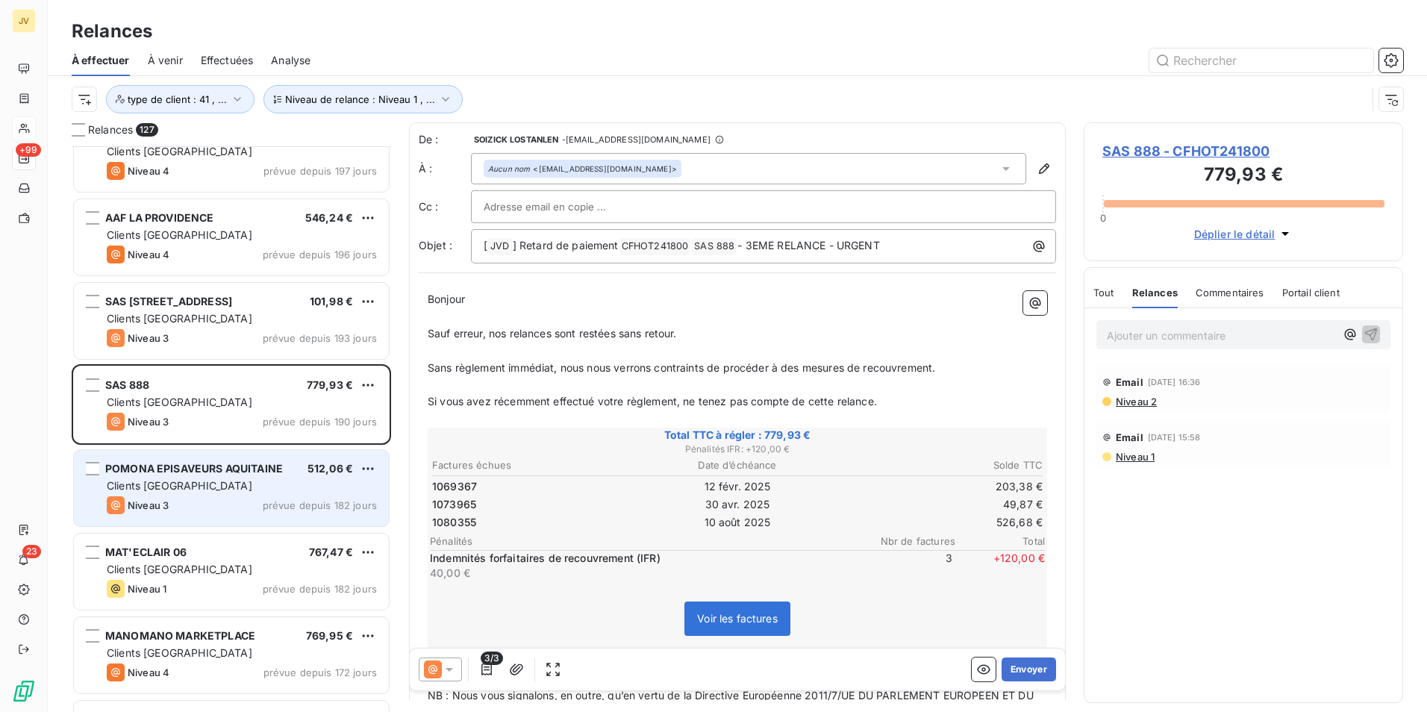
click at [250, 496] on div "Niveau 3 prévue depuis 182 jours" at bounding box center [242, 505] width 270 height 18
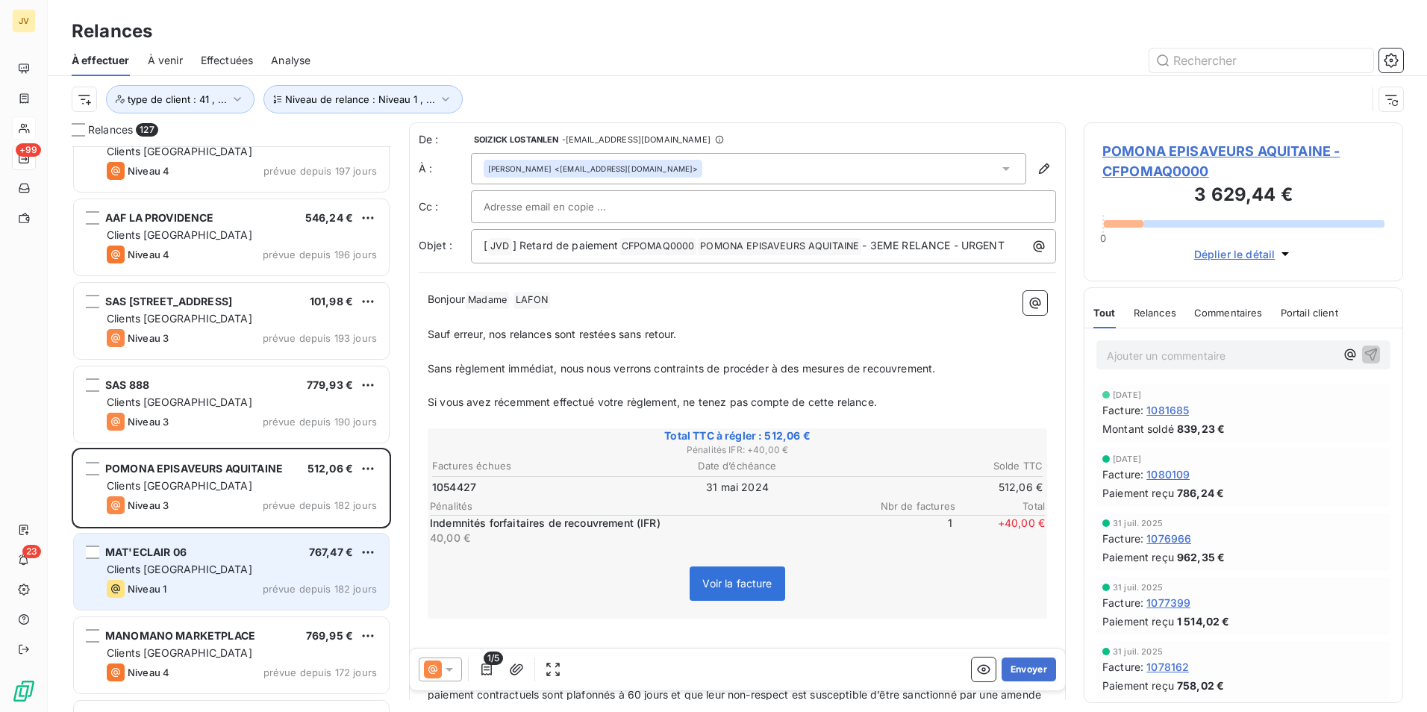
click at [238, 563] on div "Clients [GEOGRAPHIC_DATA]" at bounding box center [242, 569] width 270 height 15
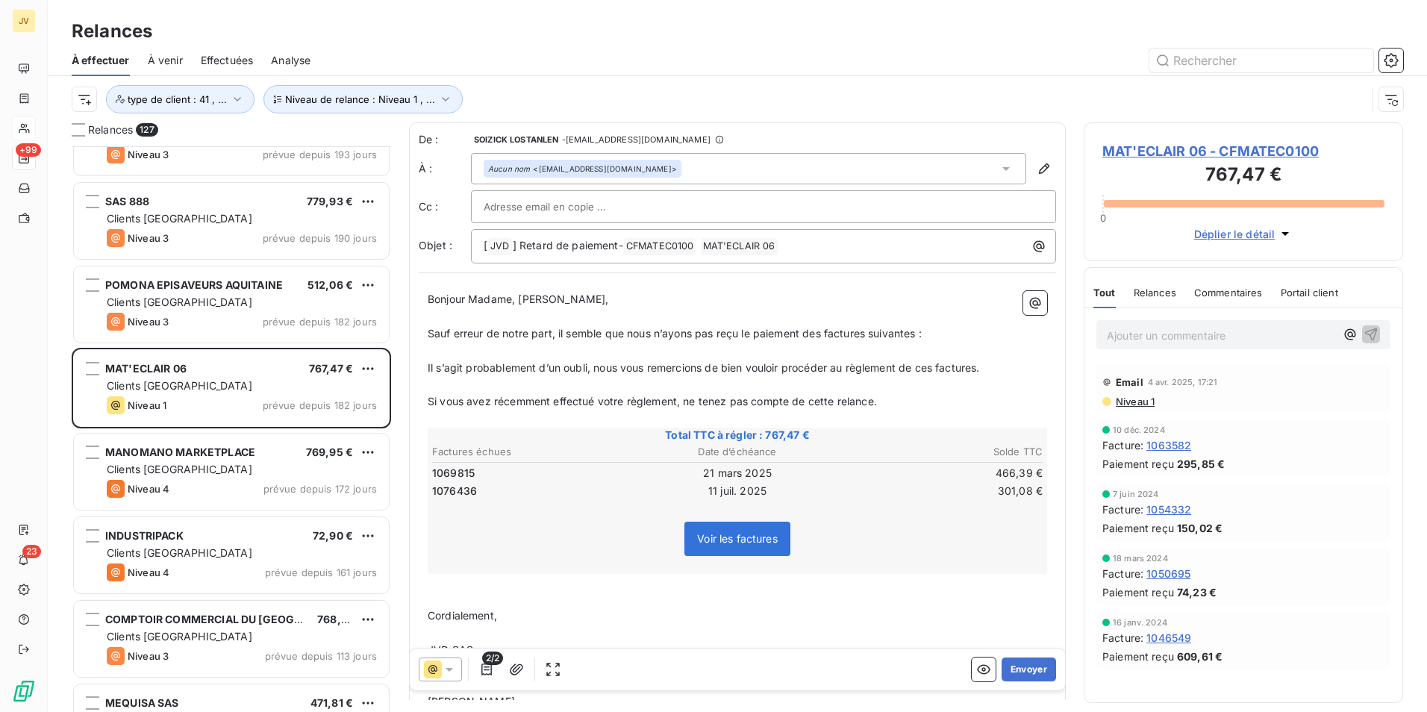
scroll to position [3435, 0]
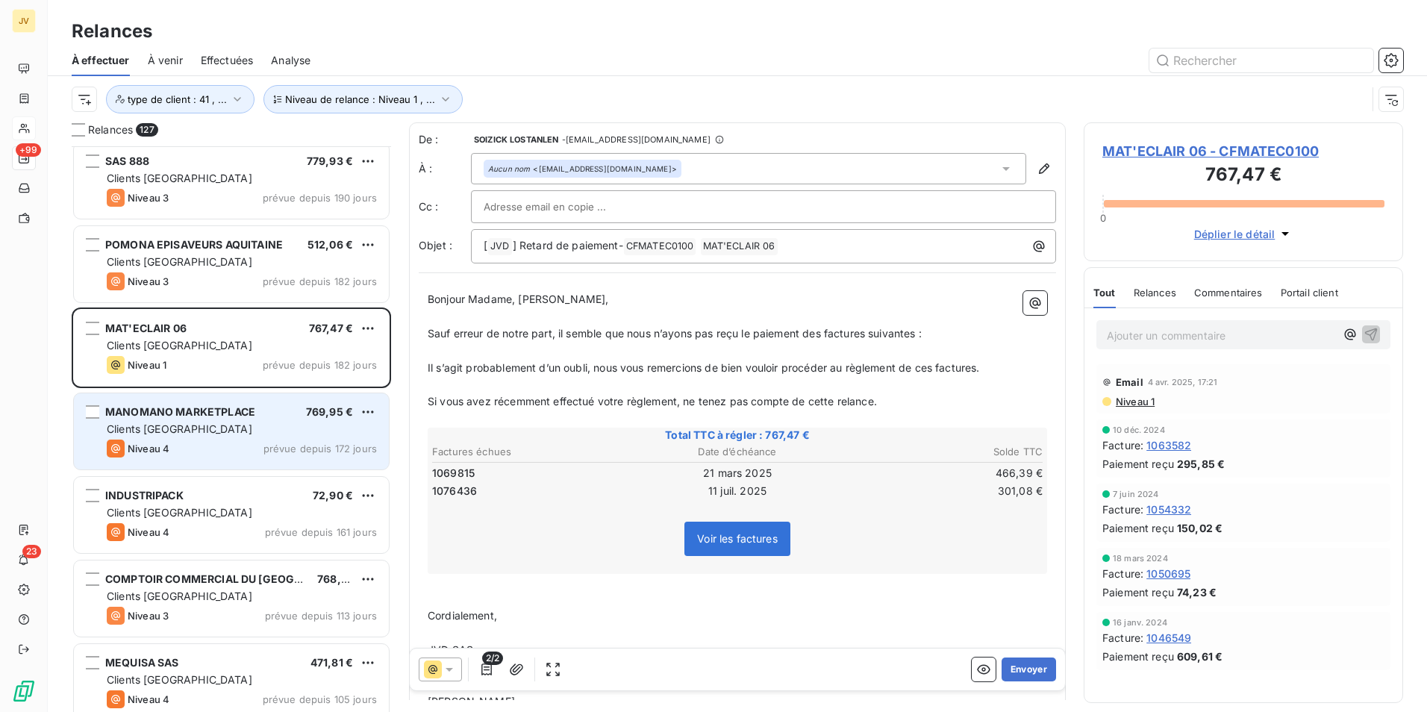
click at [226, 438] on div "MANOMANO MARKETPLACE 769,95 € Clients France Niveau 4 prévue depuis 172 jours" at bounding box center [231, 431] width 315 height 76
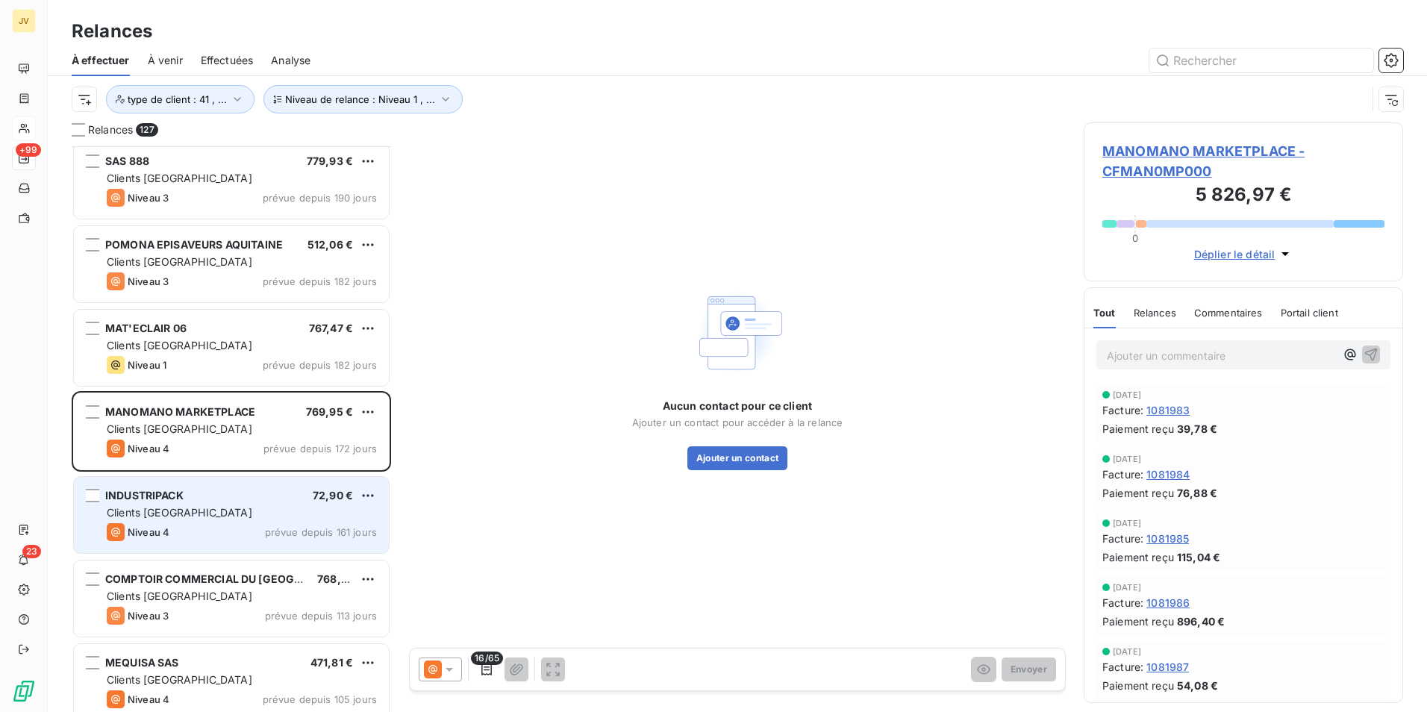
click at [220, 498] on div "INDUSTRIPACK 72,90 €" at bounding box center [242, 495] width 270 height 13
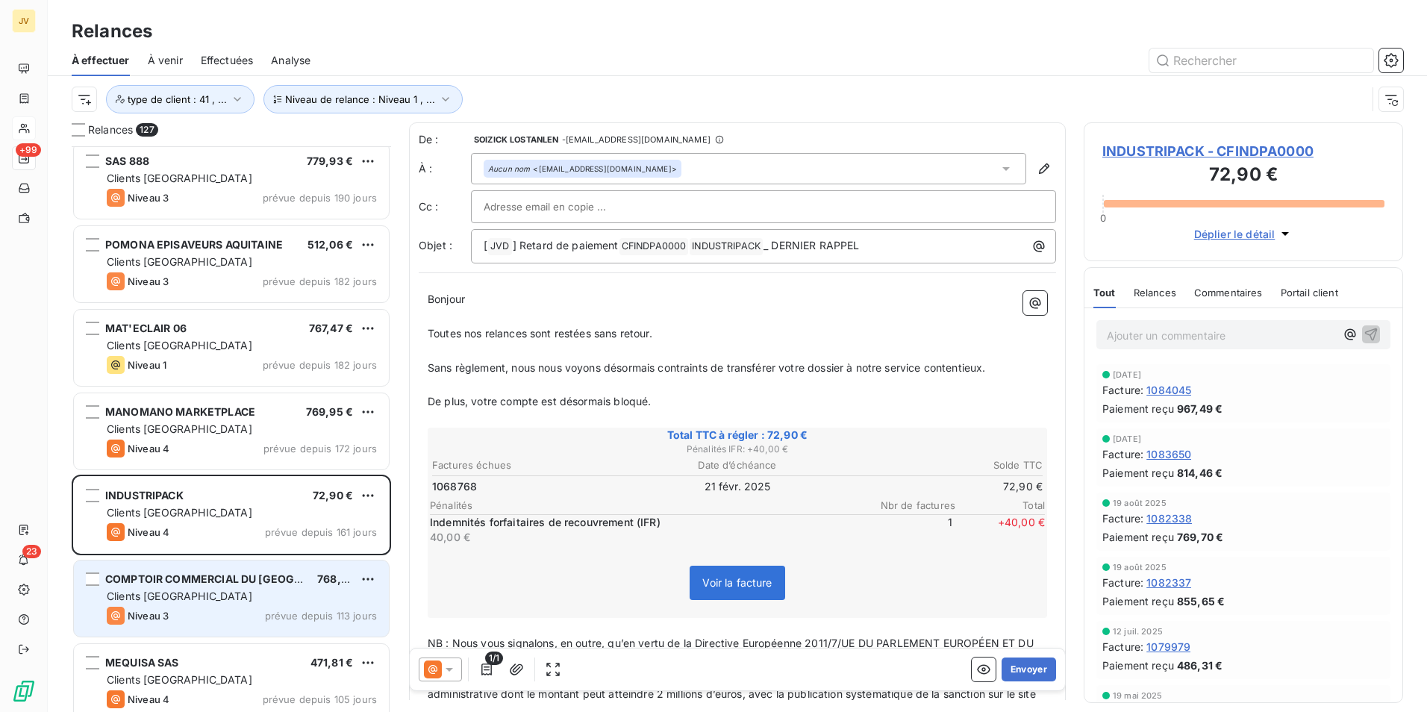
drag, startPoint x: 229, startPoint y: 590, endPoint x: 237, endPoint y: 585, distance: 8.7
click at [232, 590] on div "Clients [GEOGRAPHIC_DATA]" at bounding box center [242, 596] width 270 height 15
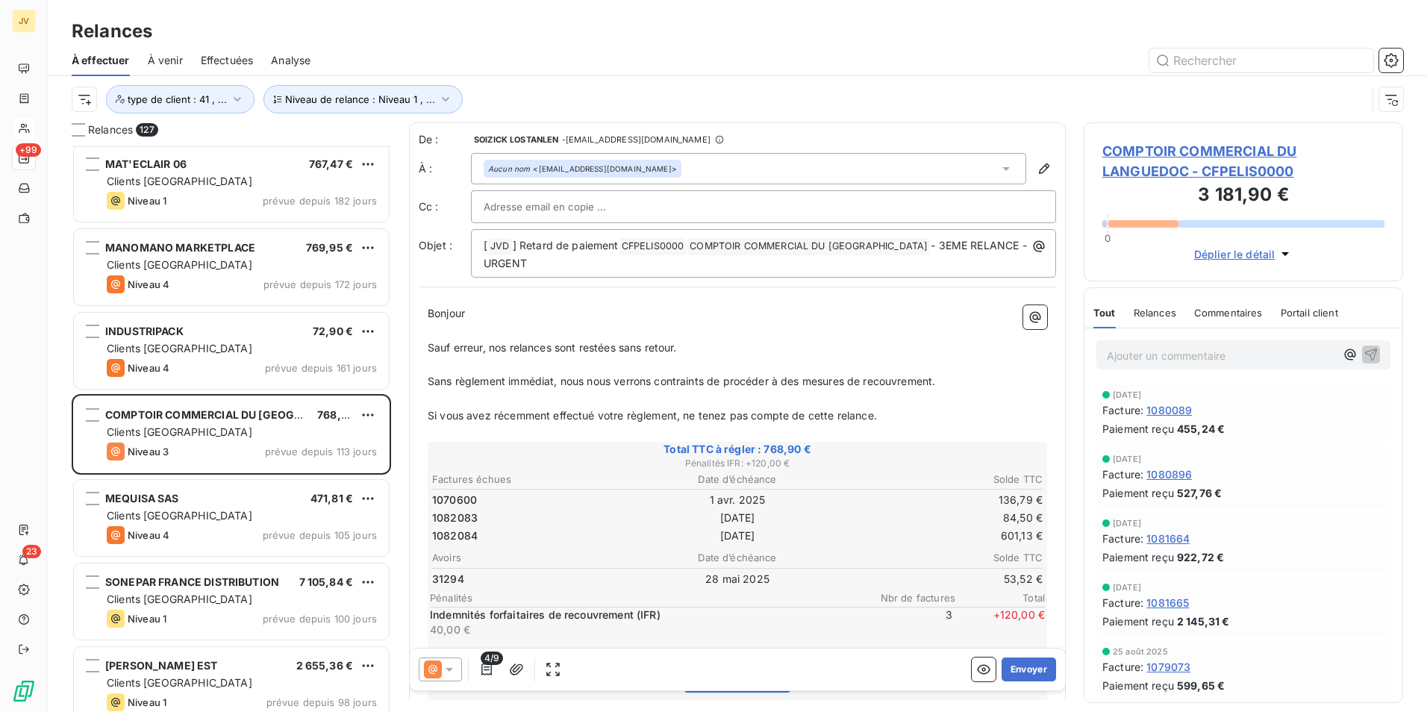
scroll to position [3584, 0]
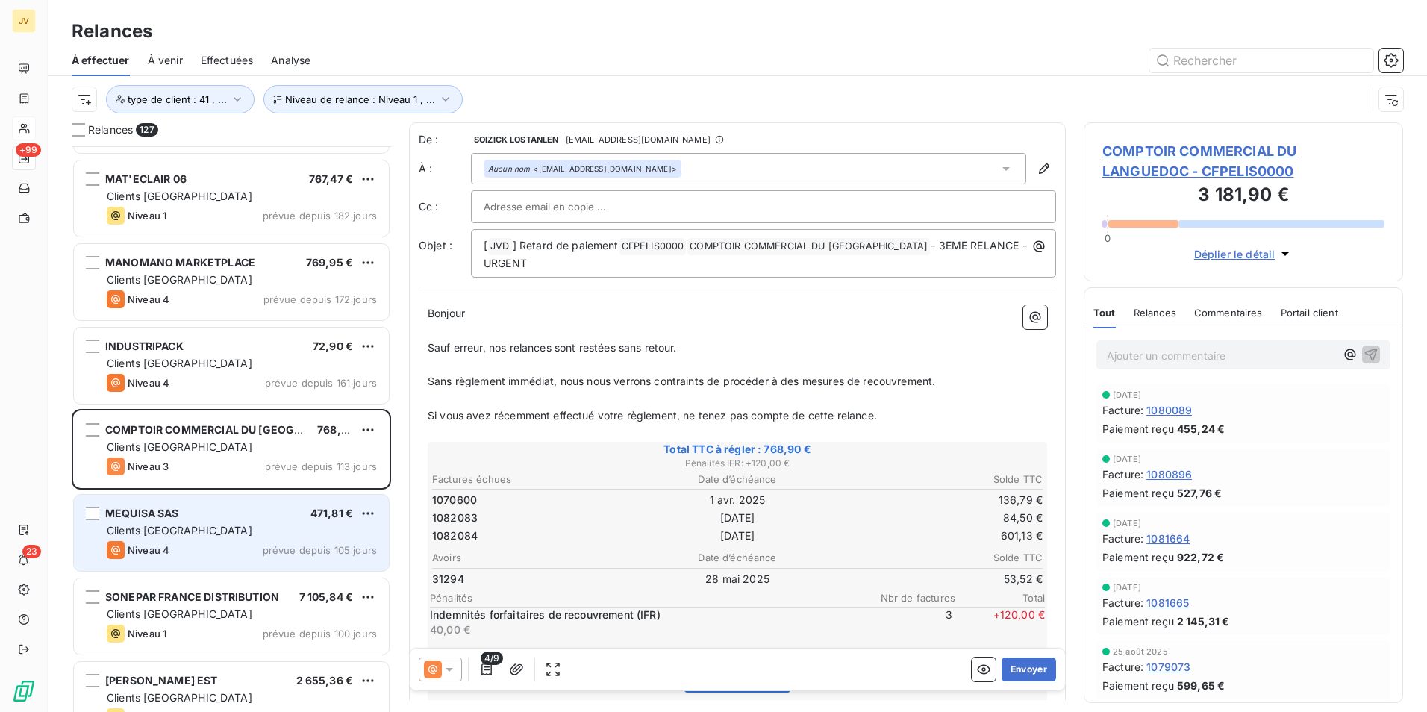
click at [256, 529] on div "Clients [GEOGRAPHIC_DATA]" at bounding box center [242, 530] width 270 height 15
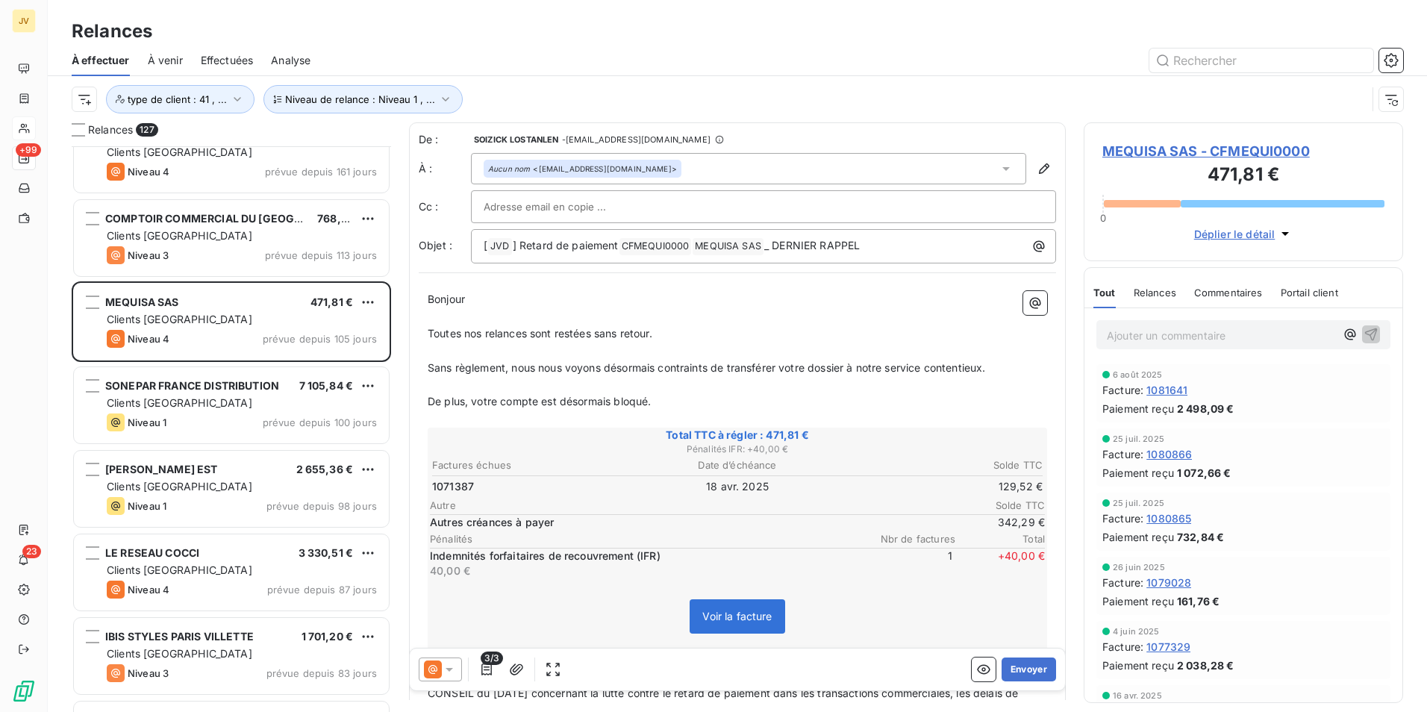
scroll to position [3808, 0]
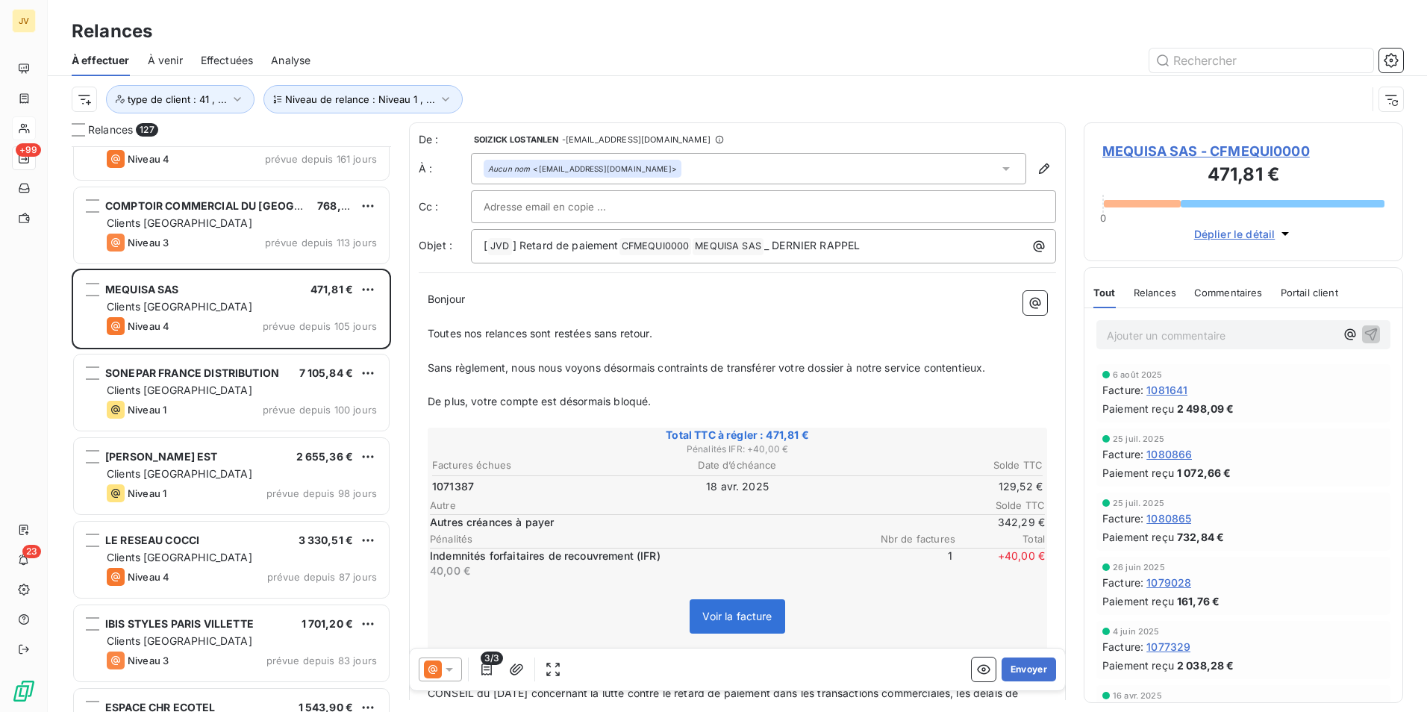
click at [1151, 287] on span "Relances" at bounding box center [1155, 293] width 43 height 12
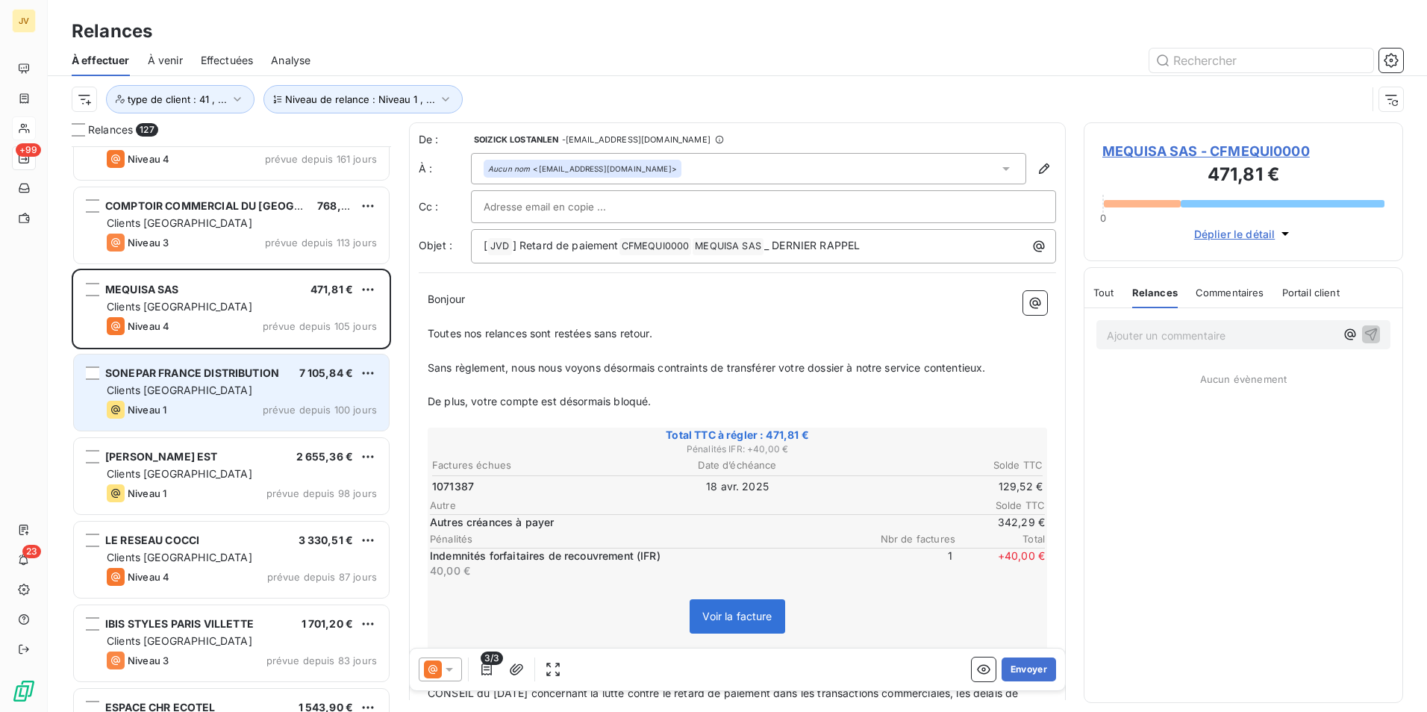
click at [180, 389] on div "Clients [GEOGRAPHIC_DATA]" at bounding box center [242, 390] width 270 height 15
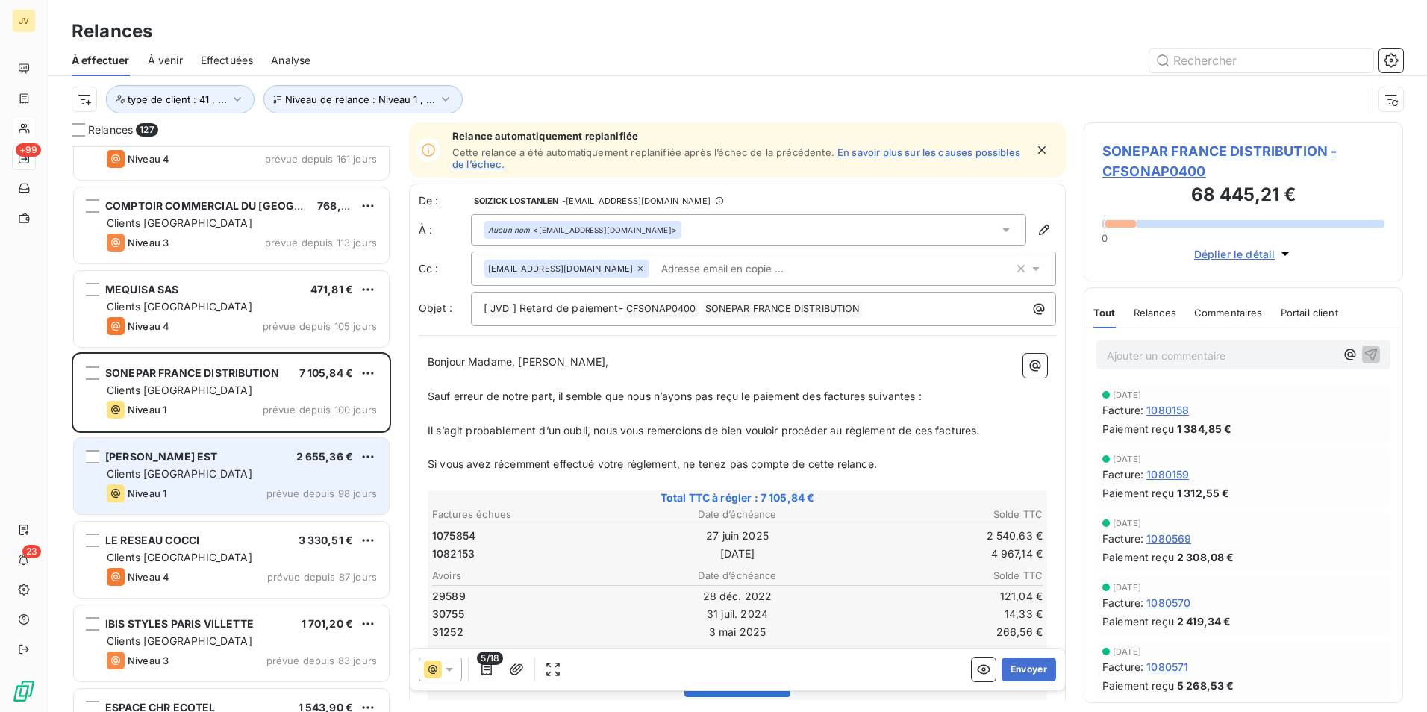
click at [183, 472] on div "Clients [GEOGRAPHIC_DATA]" at bounding box center [242, 474] width 270 height 15
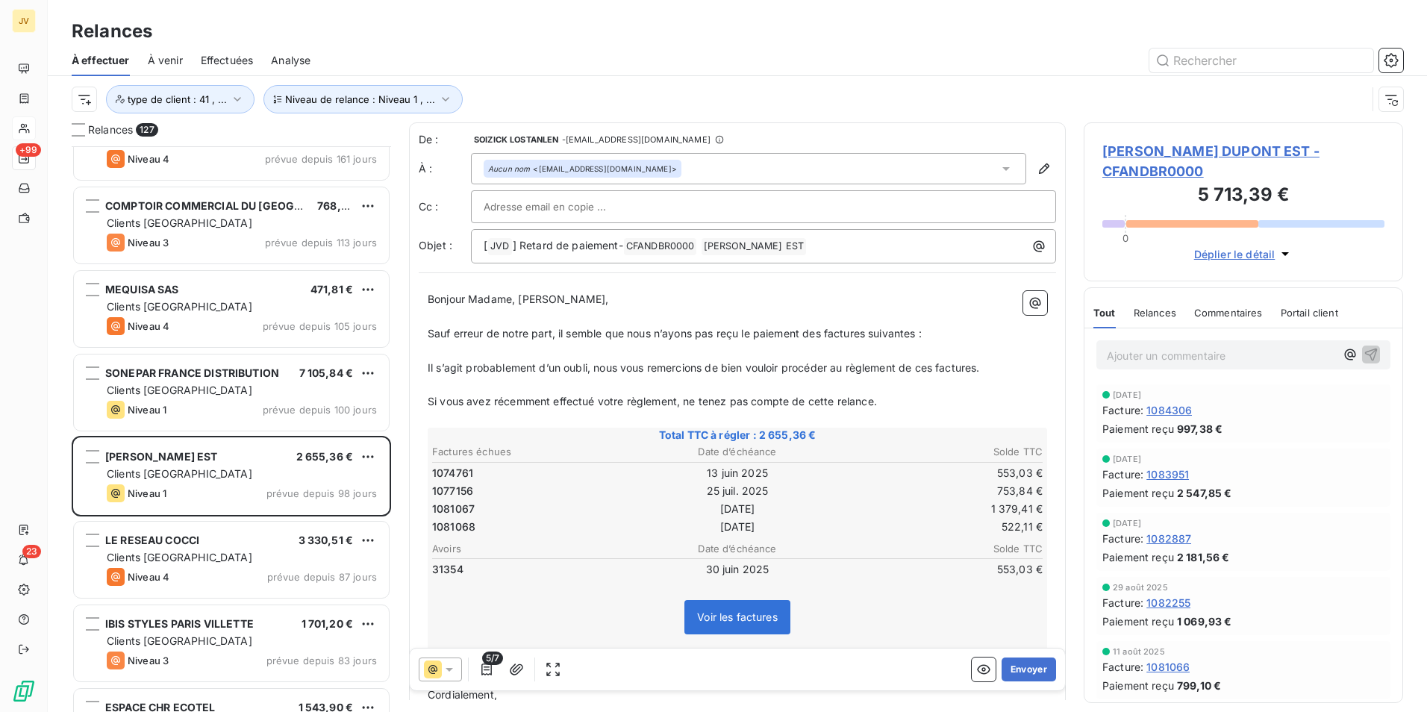
click at [1162, 308] on span "Relances" at bounding box center [1155, 313] width 43 height 12
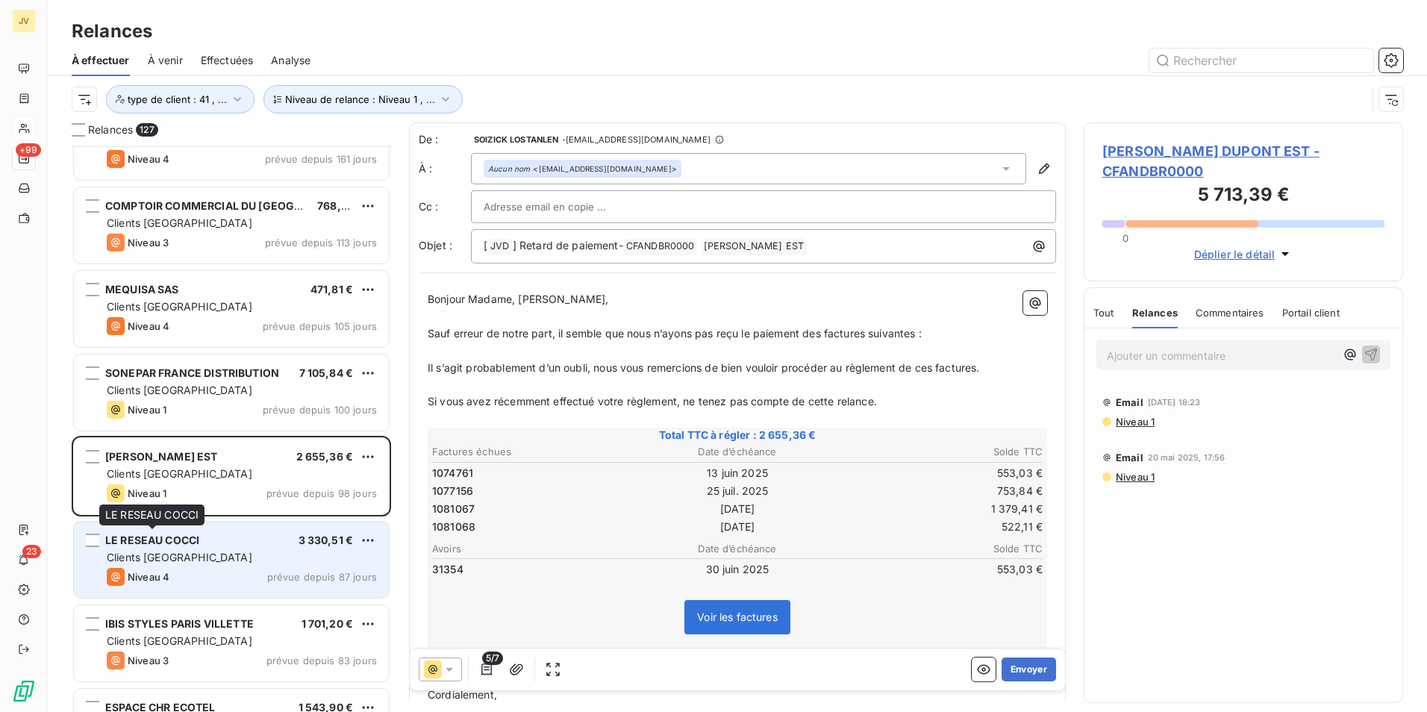
click at [186, 538] on span "LE RESEAU COCCI" at bounding box center [152, 540] width 94 height 13
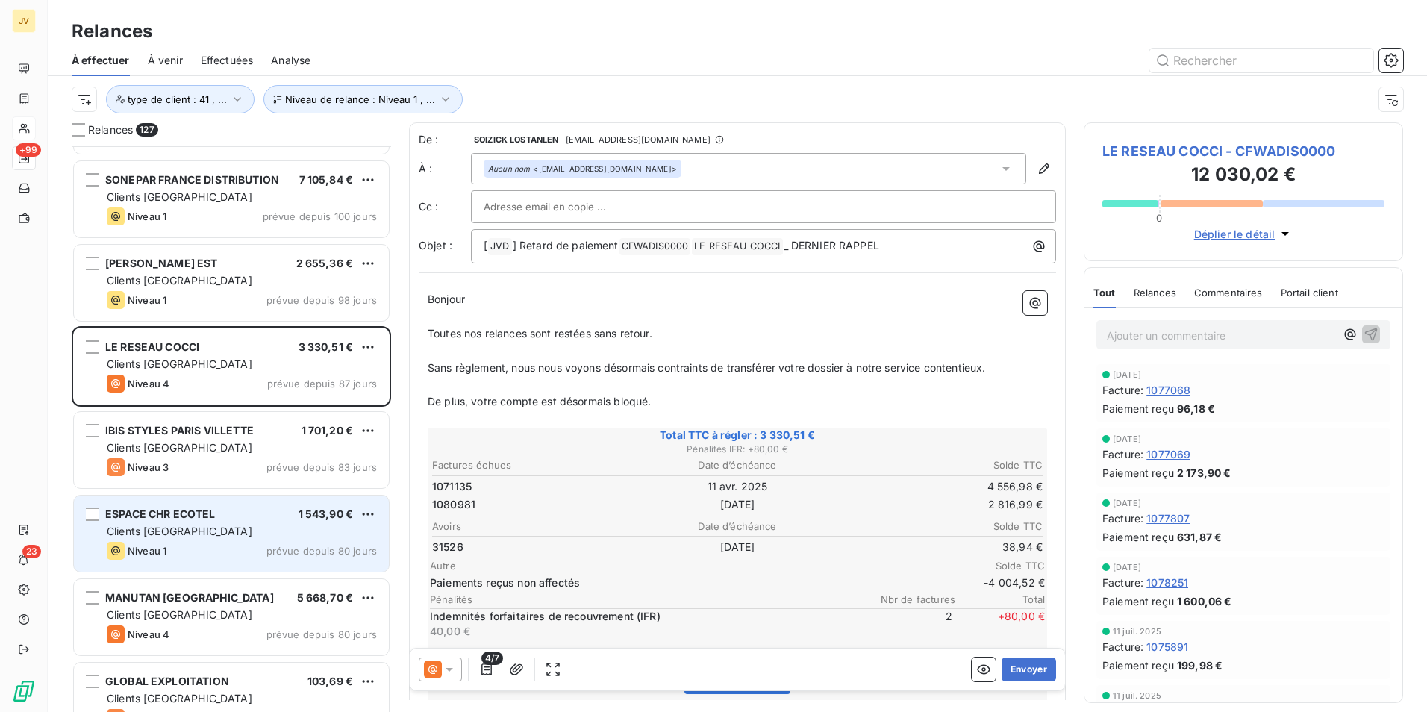
scroll to position [4032, 0]
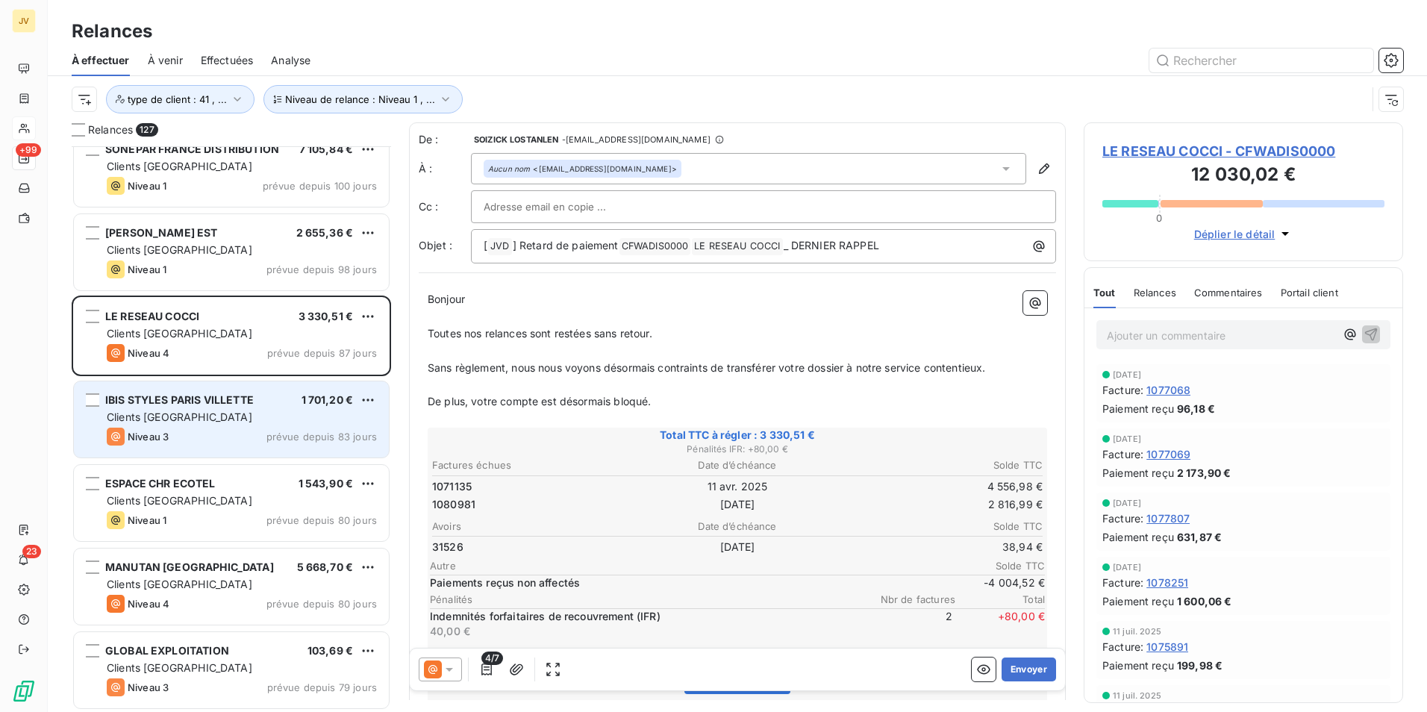
click at [205, 412] on div "Clients [GEOGRAPHIC_DATA]" at bounding box center [242, 417] width 270 height 15
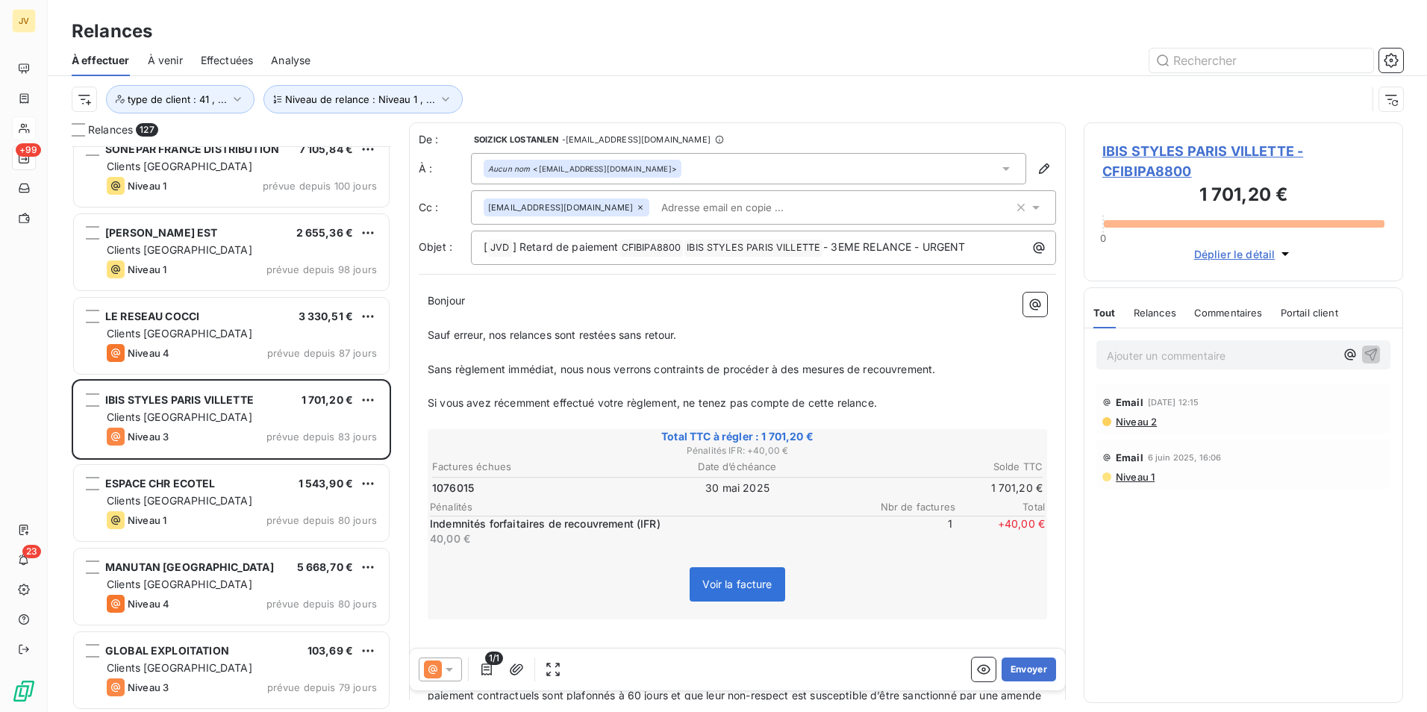
click at [1156, 312] on span "Relances" at bounding box center [1155, 313] width 43 height 12
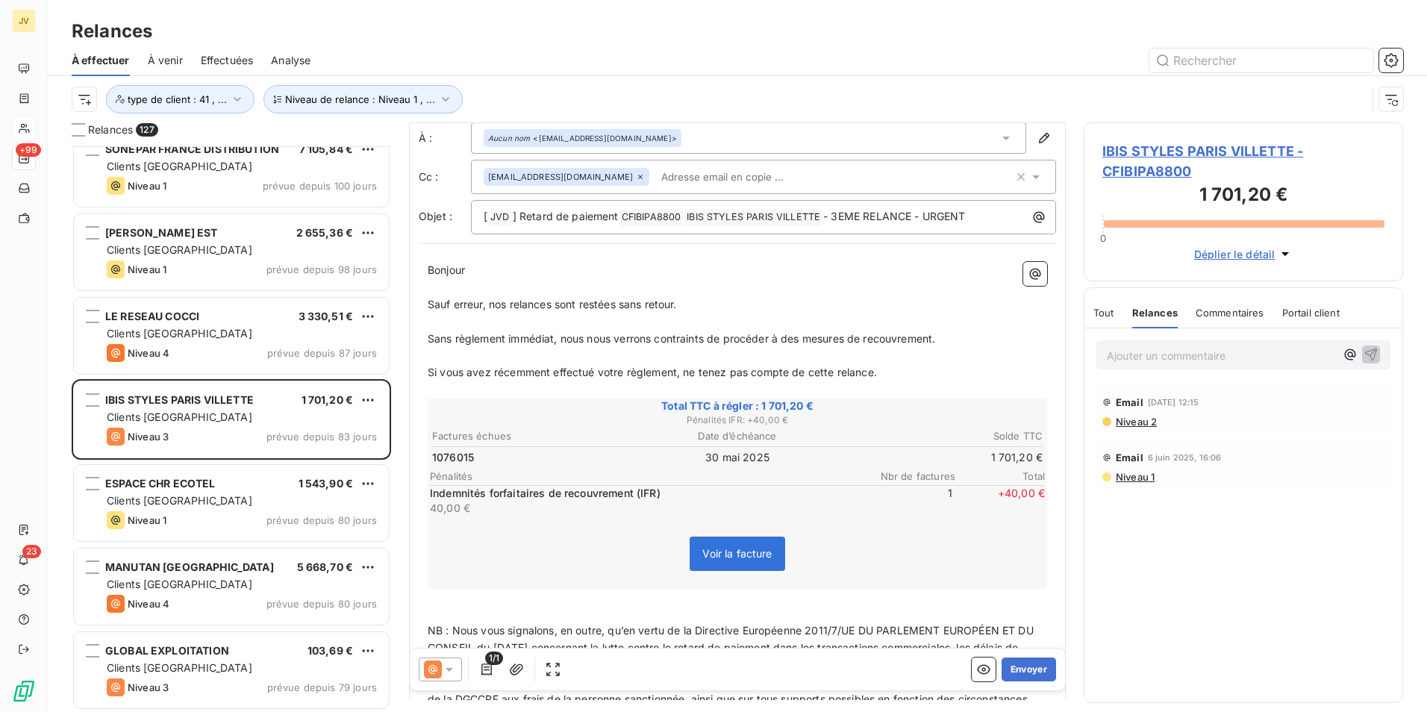
scroll to position [75, 0]
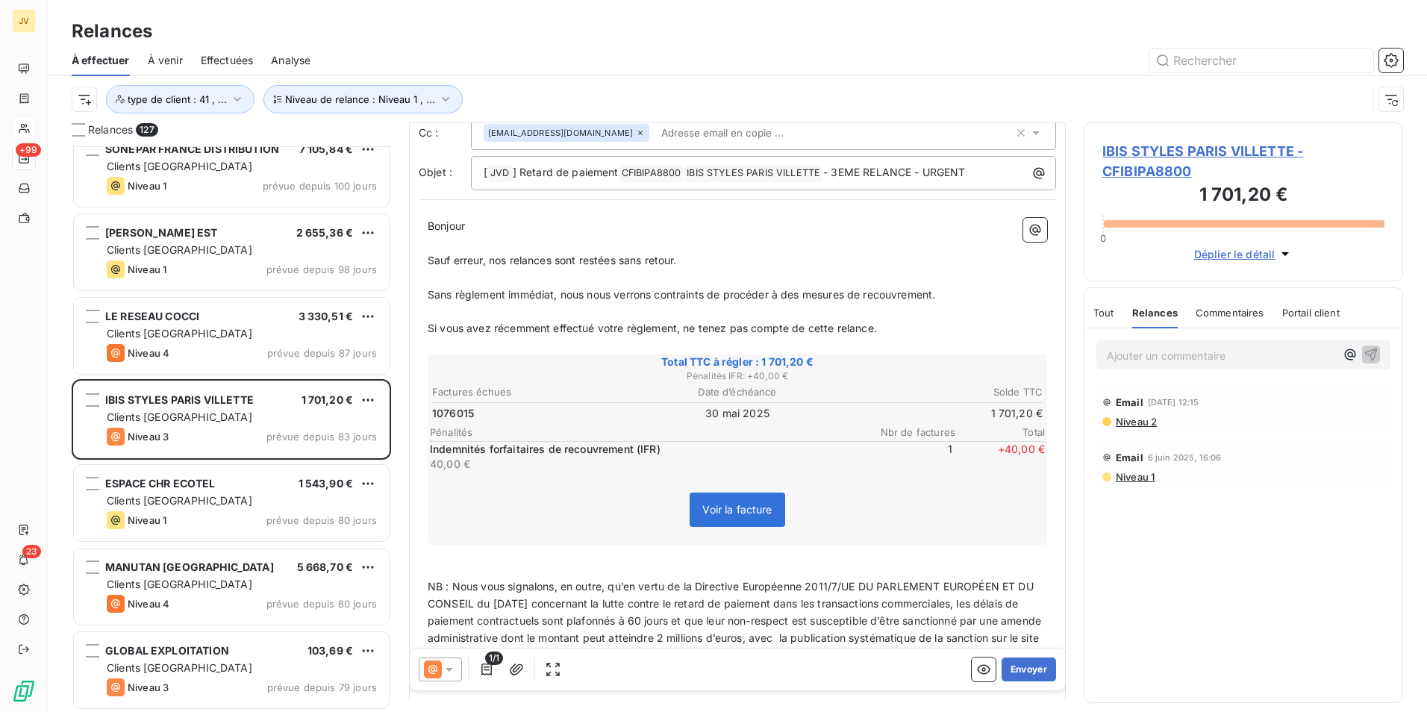
click at [1167, 352] on p "Ajouter un commentaire ﻿" at bounding box center [1221, 355] width 228 height 19
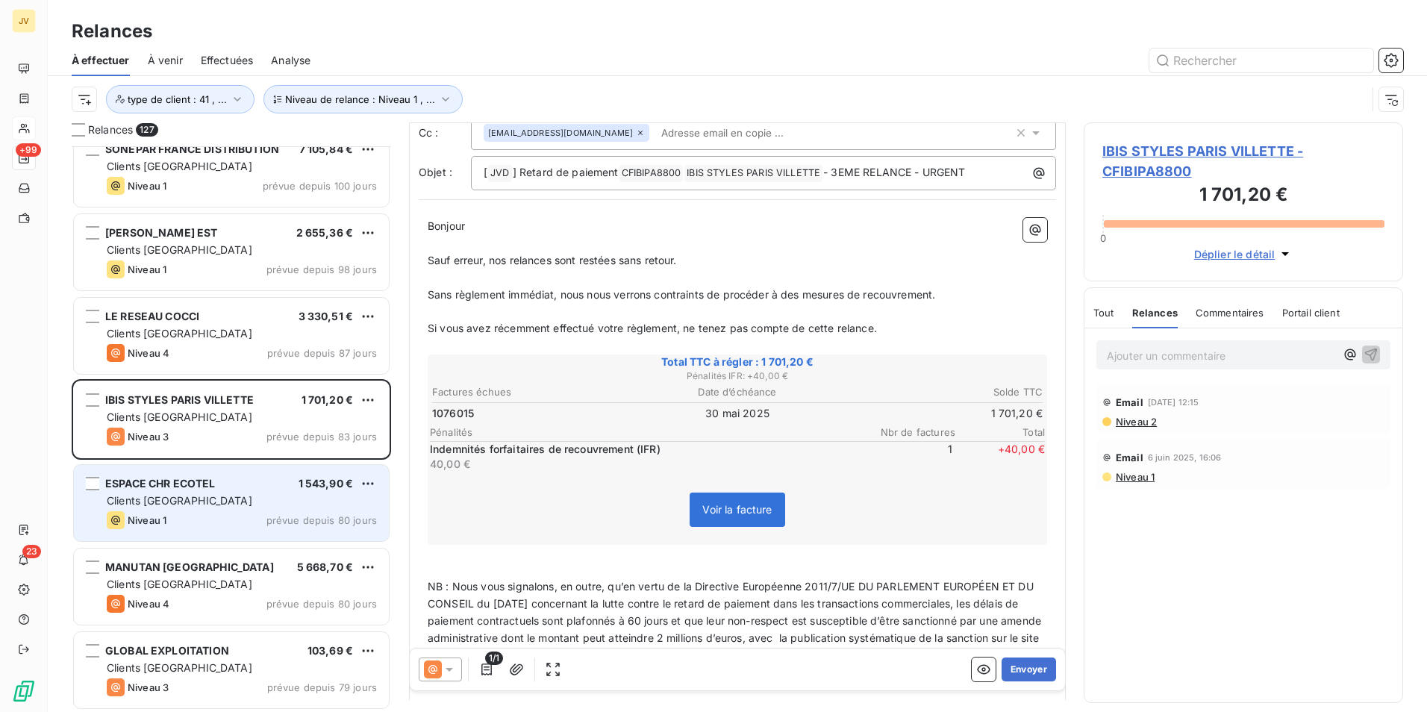
click at [133, 490] on div "ESPACE CHR ECOTEL" at bounding box center [160, 483] width 110 height 15
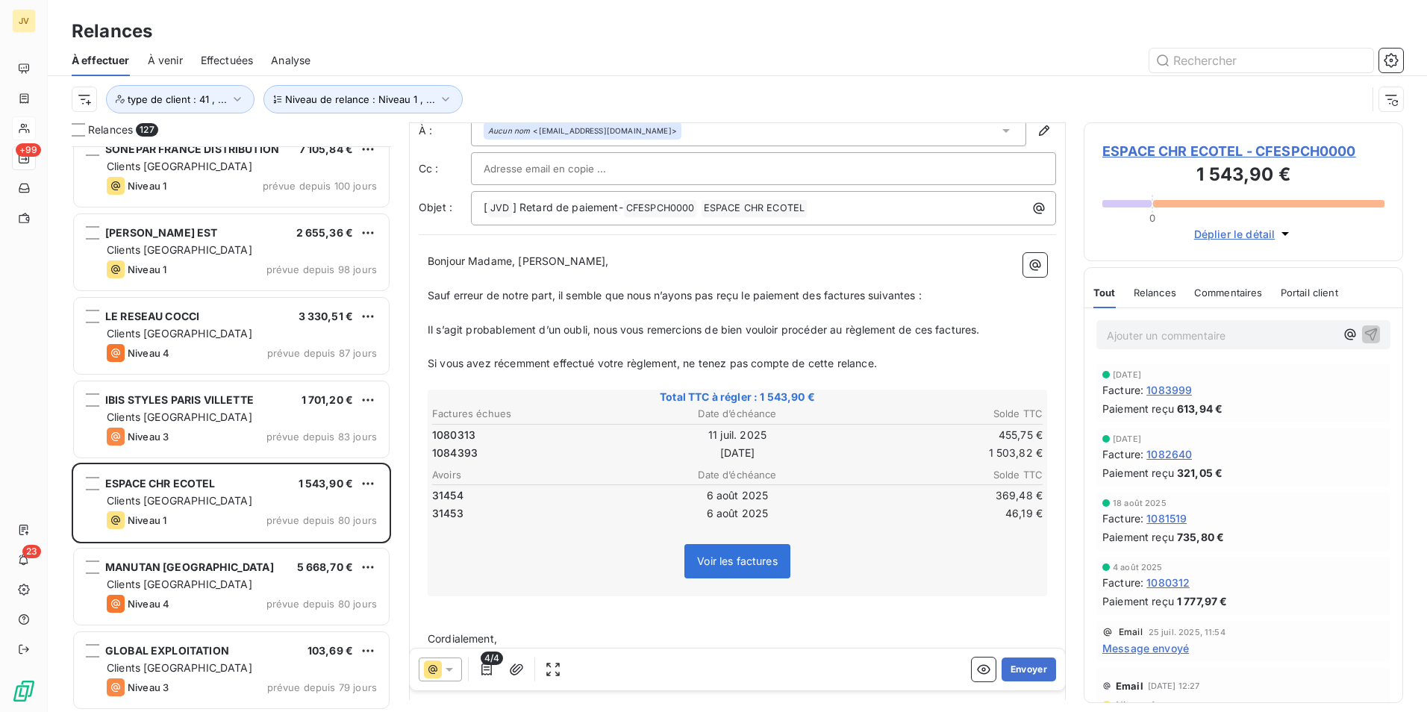
scroll to position [75, 0]
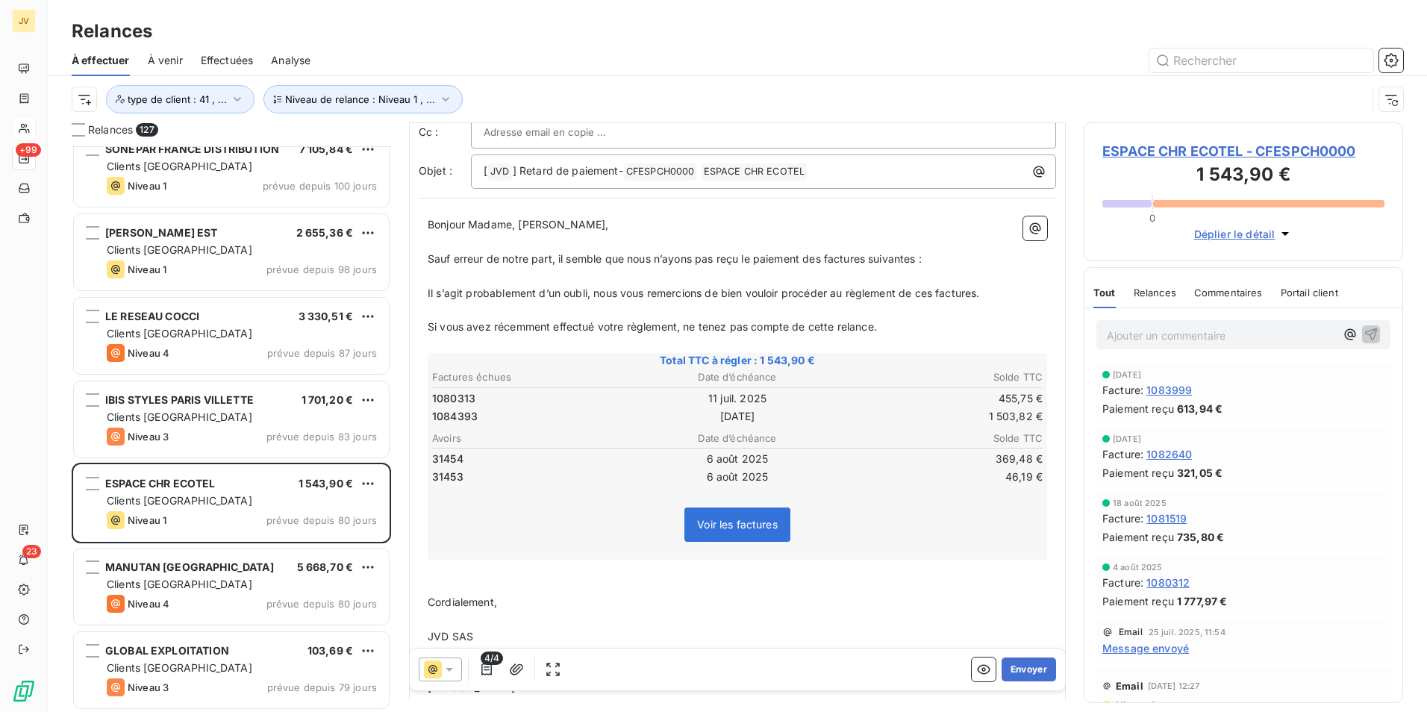
click at [1141, 291] on span "Relances" at bounding box center [1155, 293] width 43 height 12
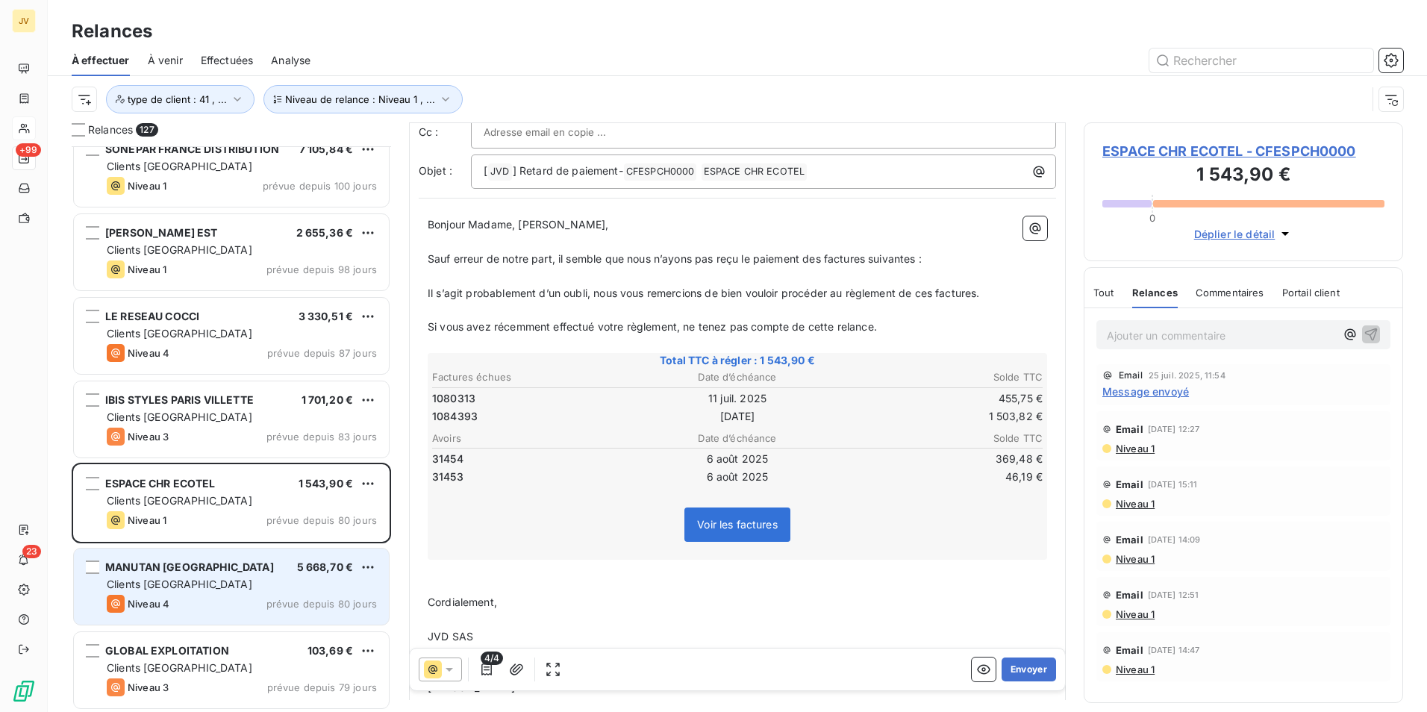
click at [166, 555] on div "MANUTAN FRANCE 5 668,70 € Clients France Niveau 4 prévue depuis 80 jours" at bounding box center [231, 587] width 315 height 76
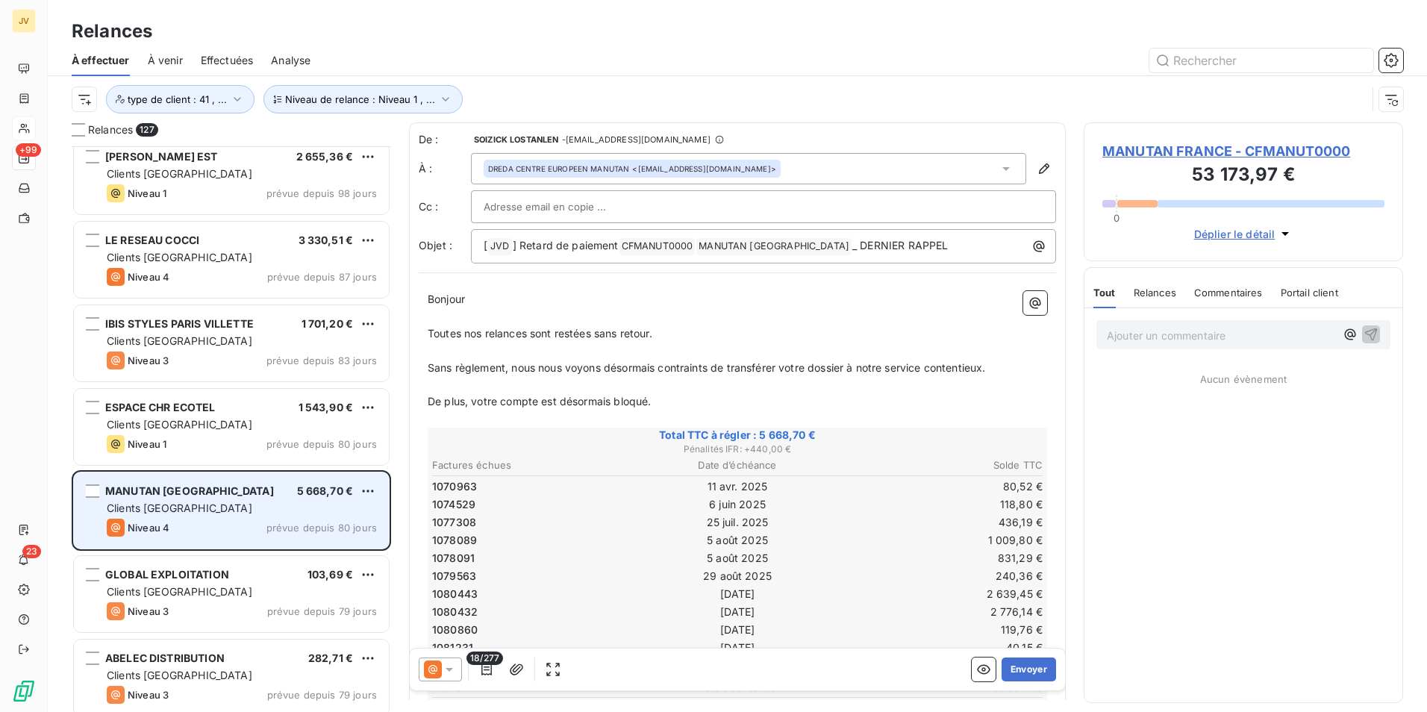
scroll to position [4256, 0]
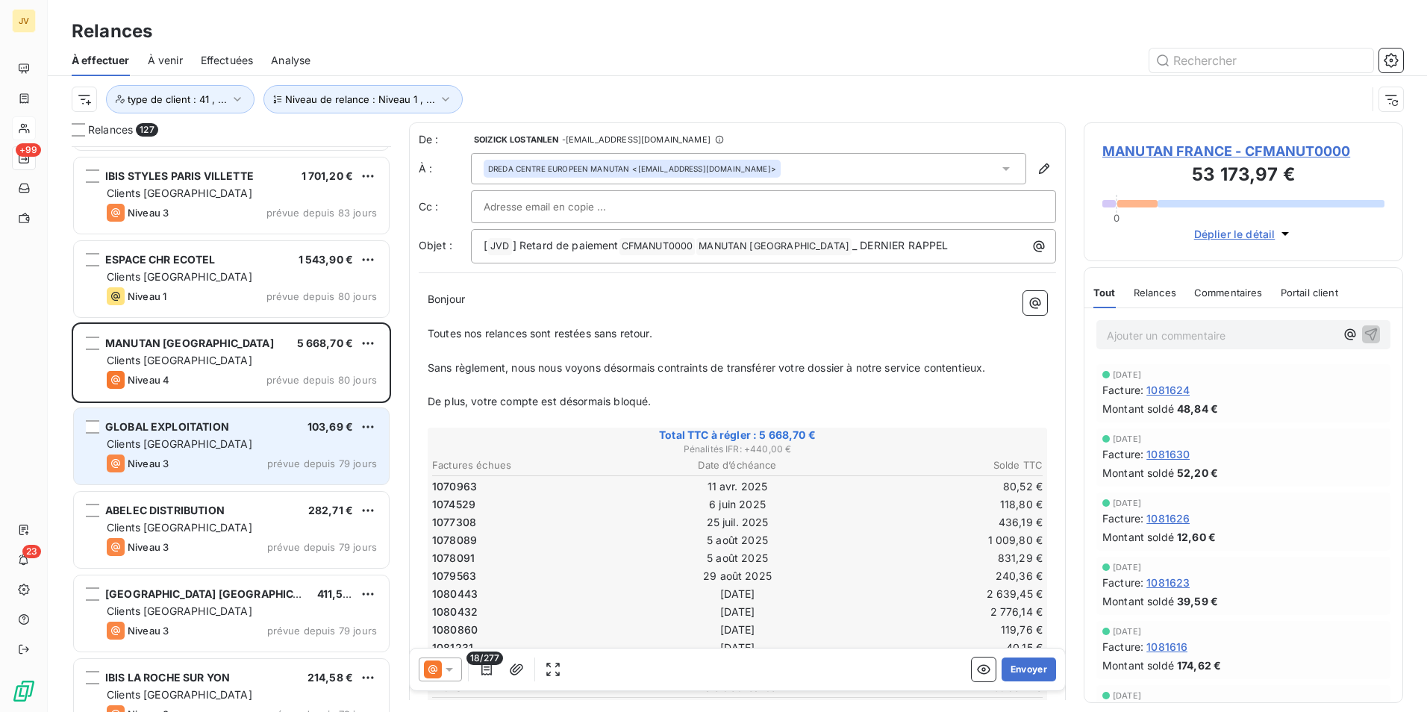
click at [218, 436] on div "GLOBAL EXPLOITATION 103,69 € Clients France Niveau 3 prévue depuis 79 jours" at bounding box center [231, 446] width 315 height 76
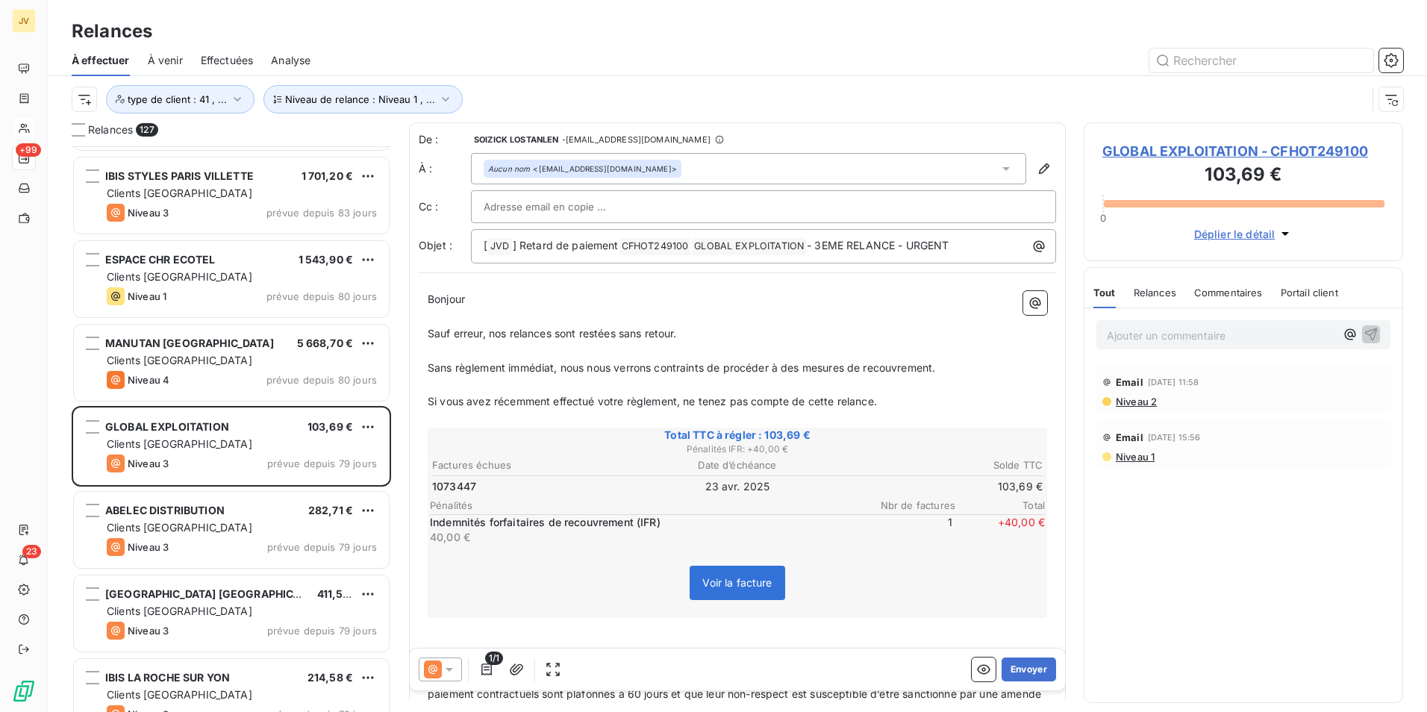
click at [1162, 290] on span "Relances" at bounding box center [1155, 293] width 43 height 12
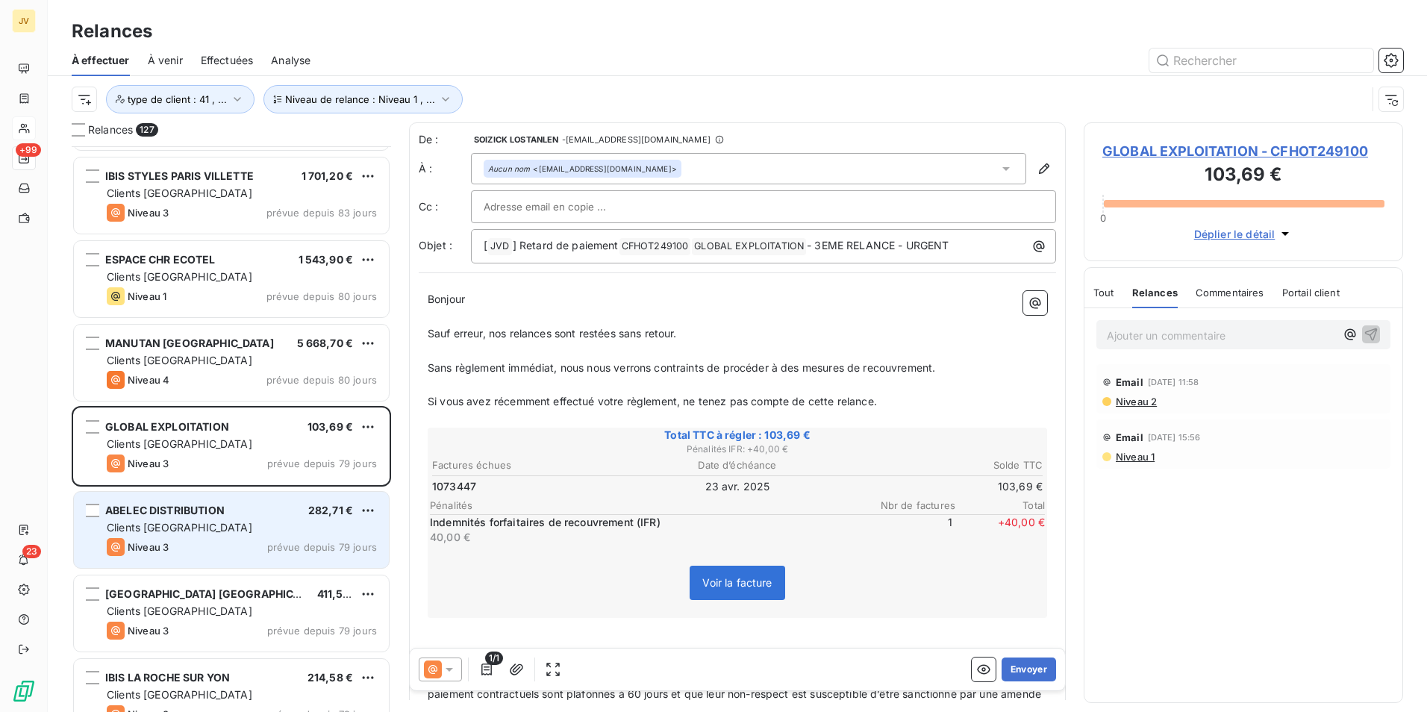
click at [211, 526] on div "Clients [GEOGRAPHIC_DATA]" at bounding box center [242, 527] width 270 height 15
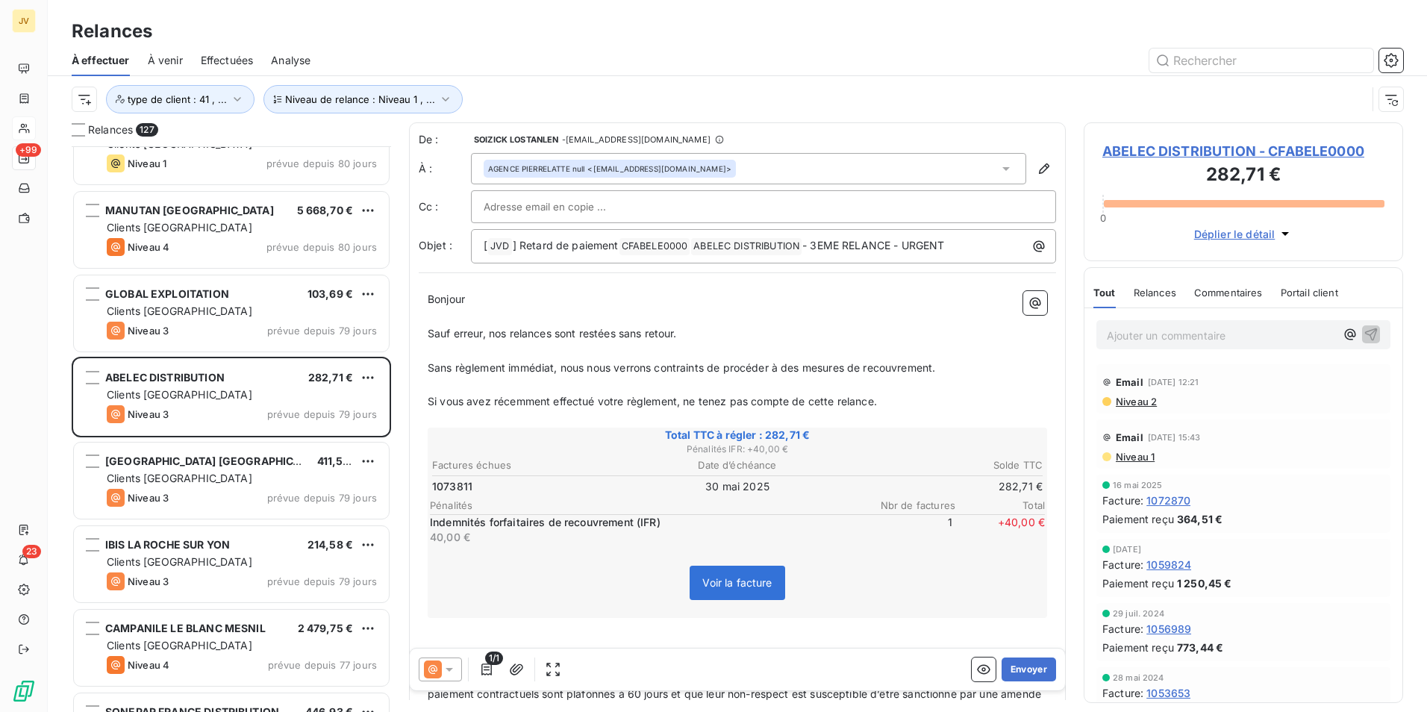
scroll to position [4405, 0]
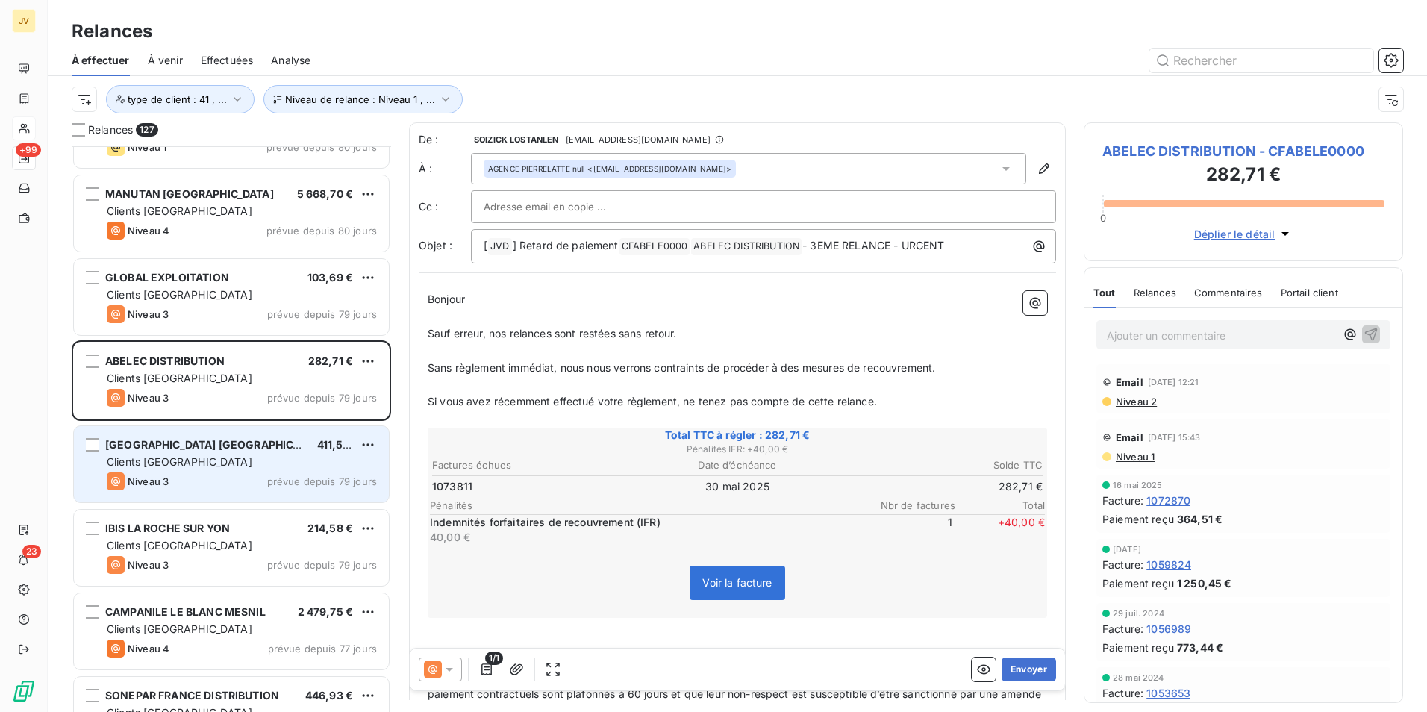
click at [199, 470] on div "[GEOGRAPHIC_DATA] 411,51 € Clients [GEOGRAPHIC_DATA] Niveau 3 prévue depuis 79 …" at bounding box center [231, 464] width 315 height 76
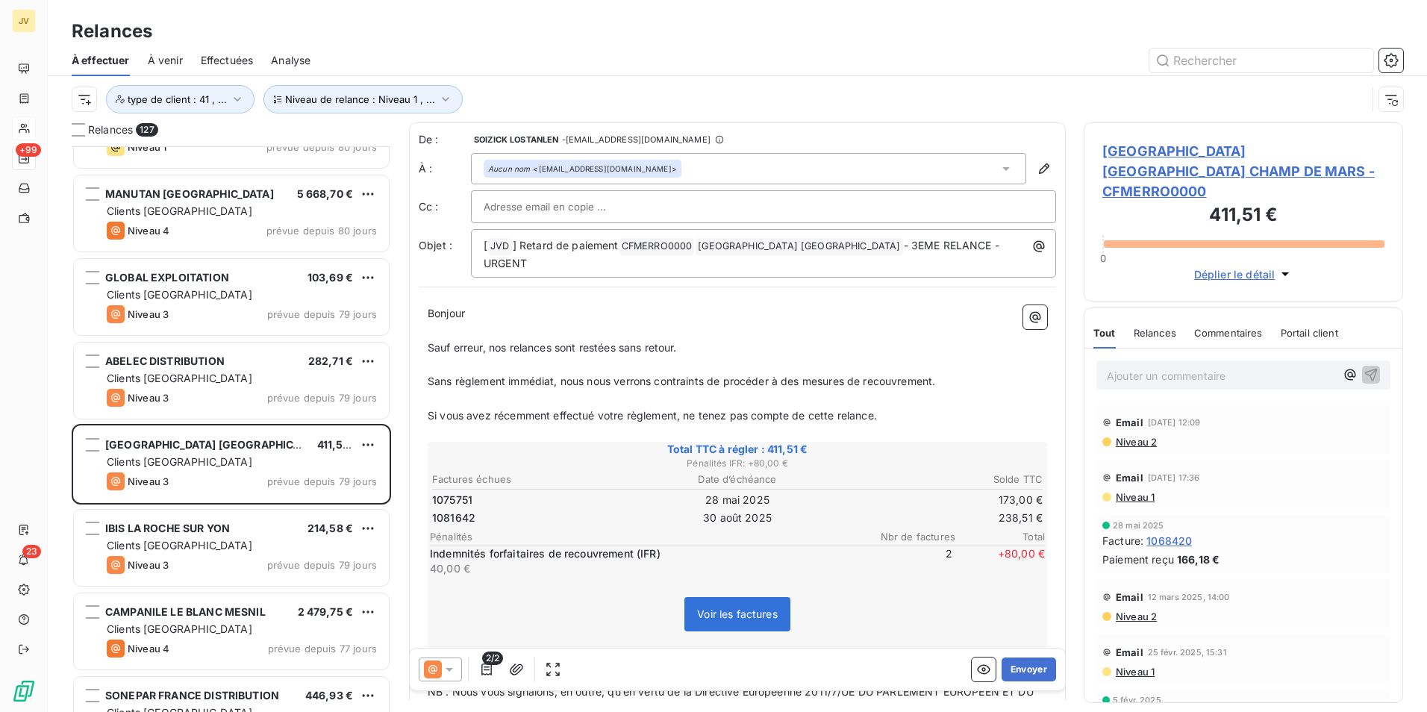
click at [1159, 327] on span "Relances" at bounding box center [1155, 333] width 43 height 12
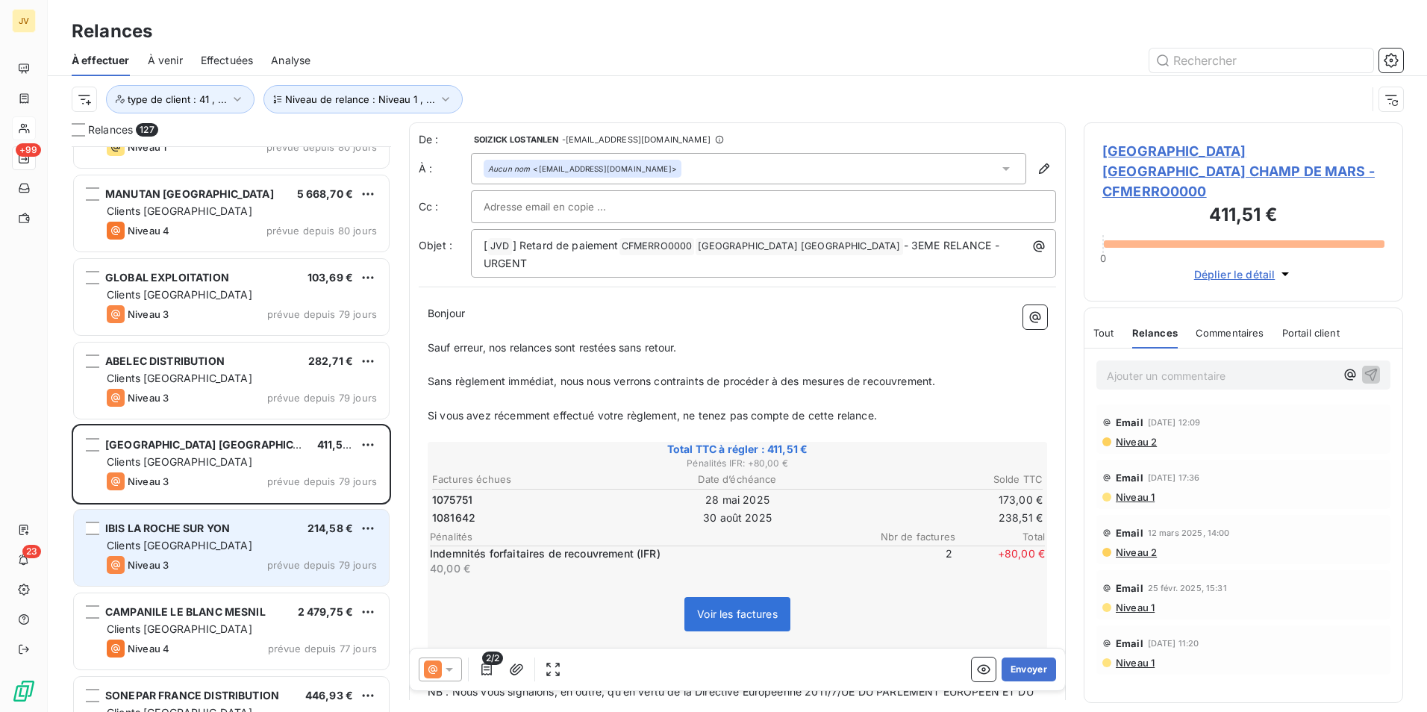
click at [160, 549] on span "Clients [GEOGRAPHIC_DATA]" at bounding box center [180, 545] width 146 height 13
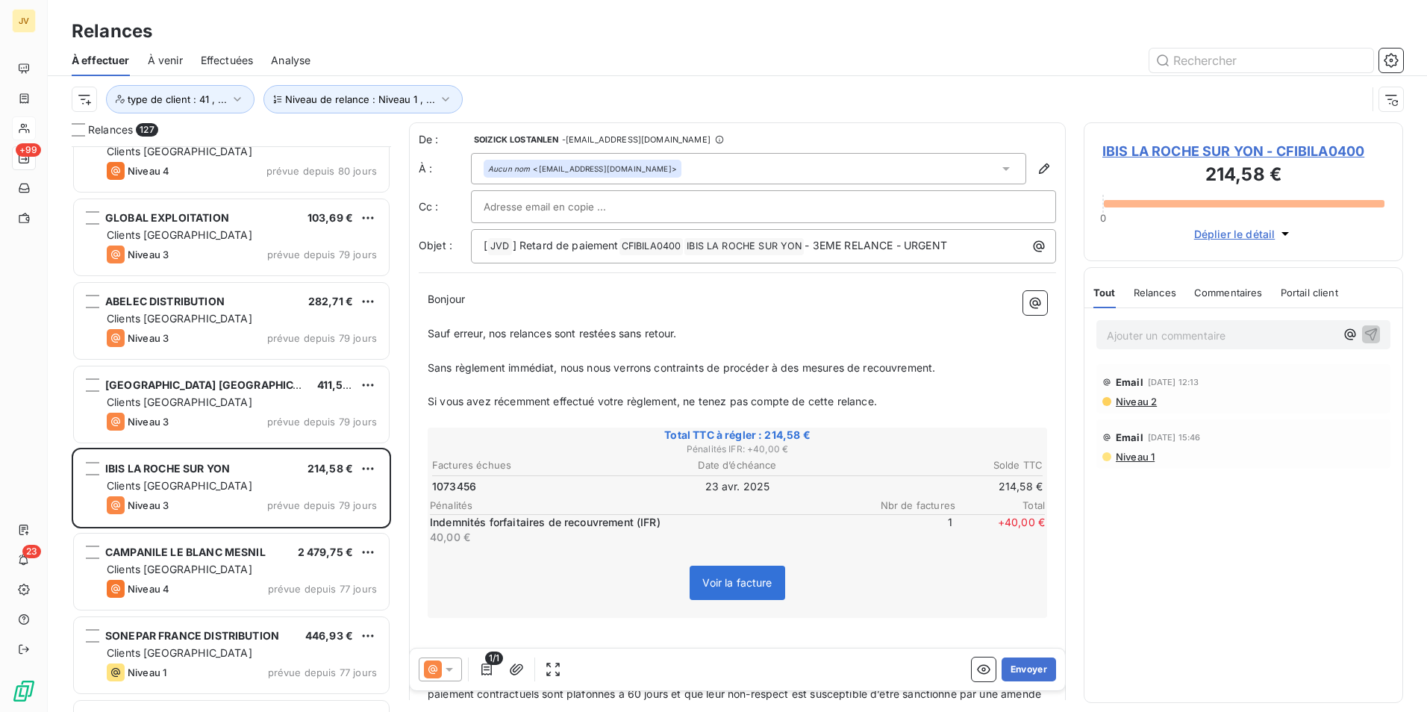
scroll to position [4480, 0]
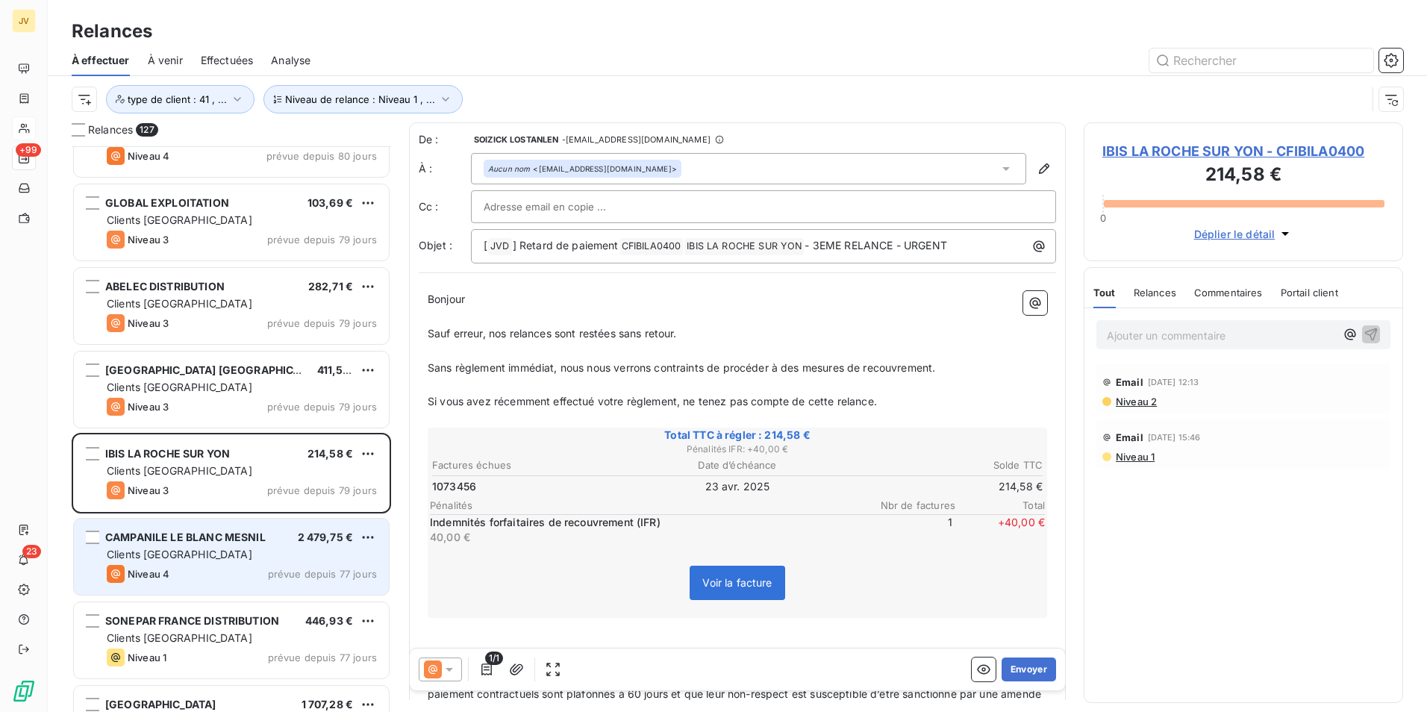
click at [232, 563] on div "CAMPANILE LE BLANC MESNIL 2 479,75 € Clients France Niveau 4 prévue depuis 77 j…" at bounding box center [231, 557] width 315 height 76
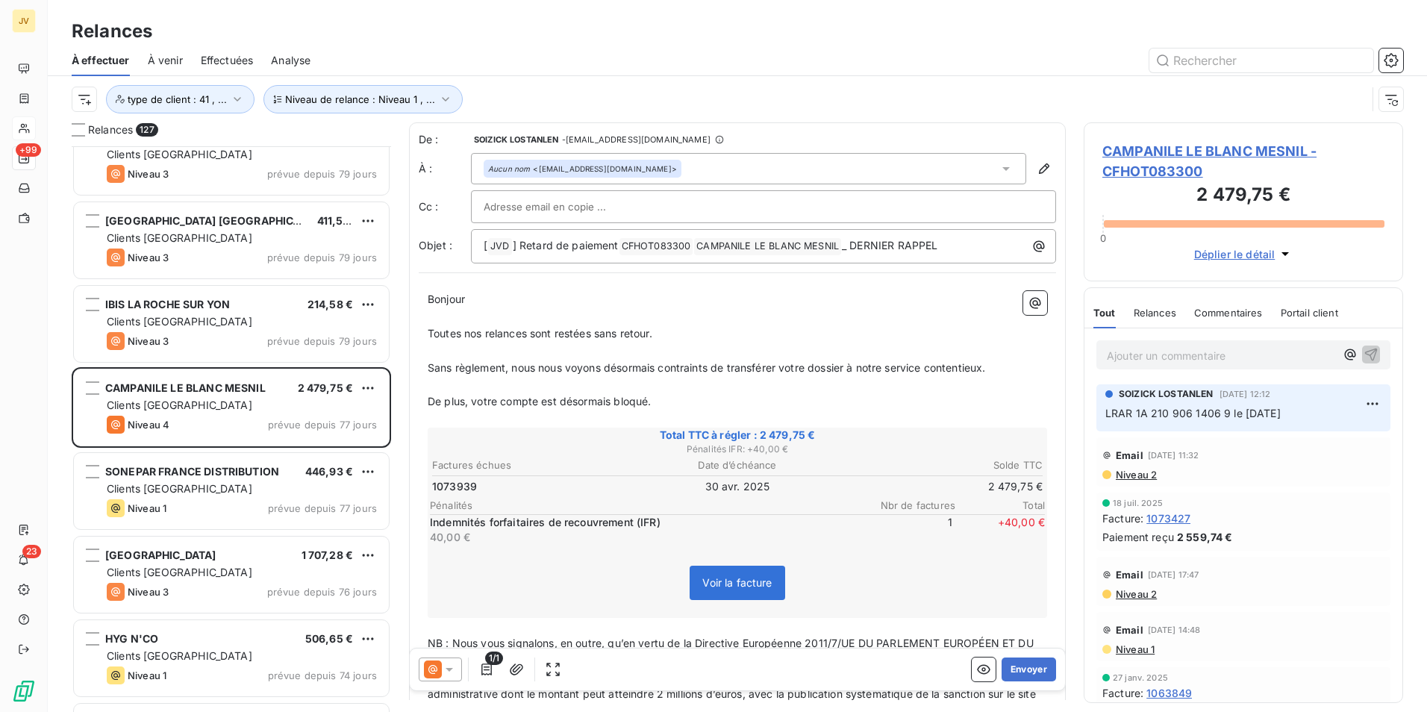
scroll to position [4704, 0]
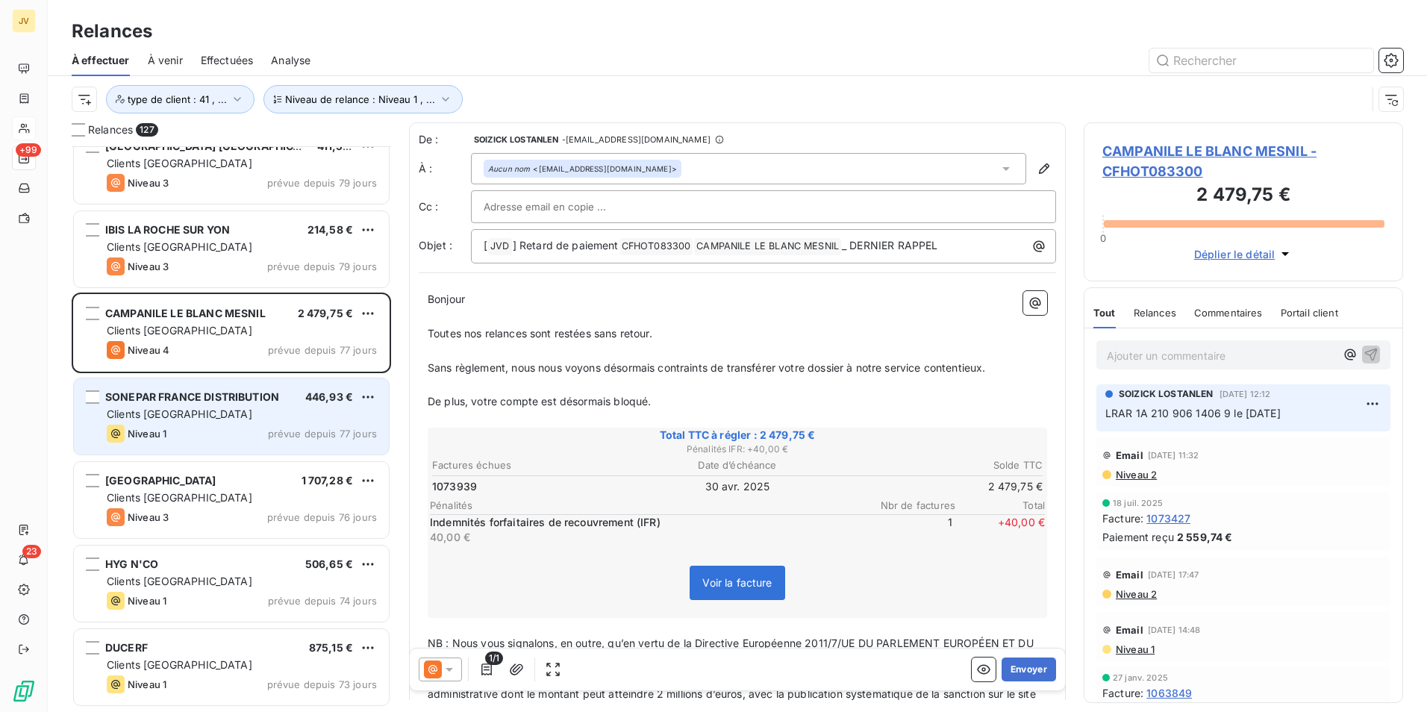
click at [266, 417] on div "Clients [GEOGRAPHIC_DATA]" at bounding box center [242, 414] width 270 height 15
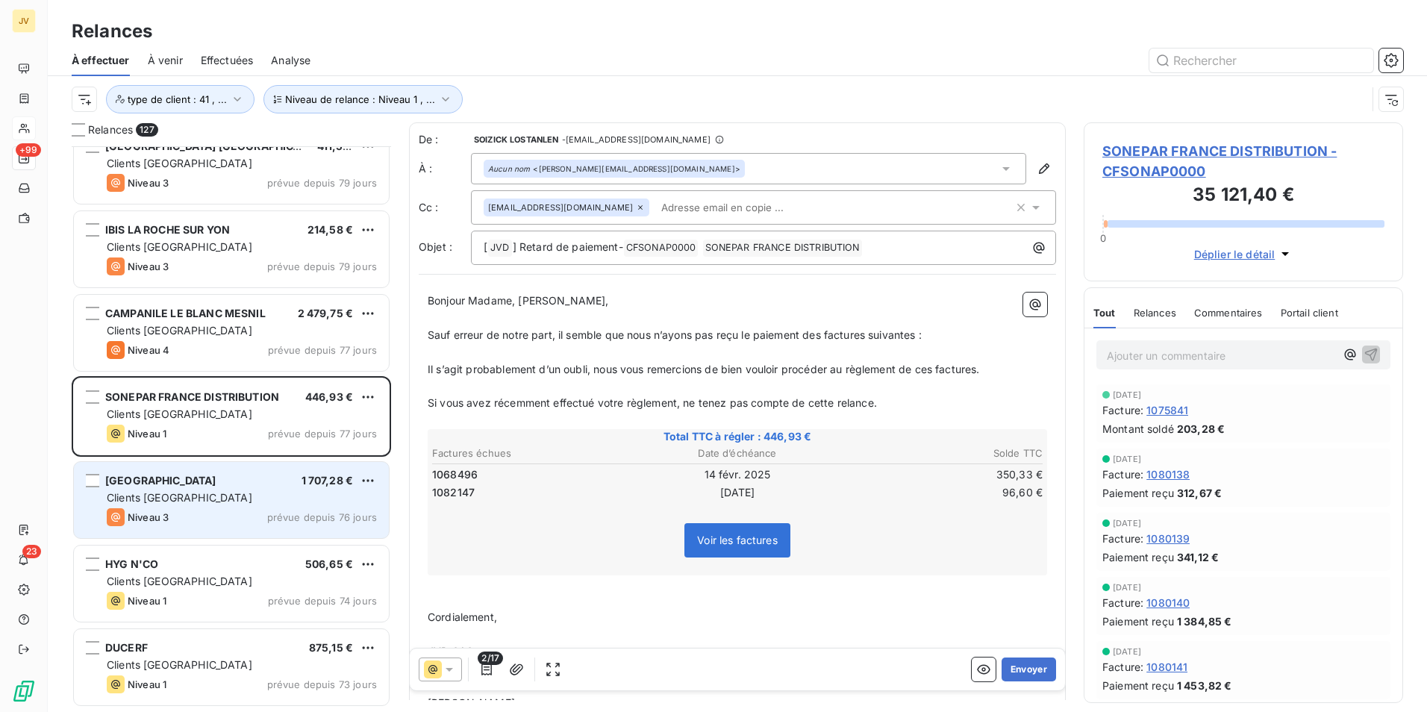
click at [235, 494] on div "Clients [GEOGRAPHIC_DATA]" at bounding box center [242, 497] width 270 height 15
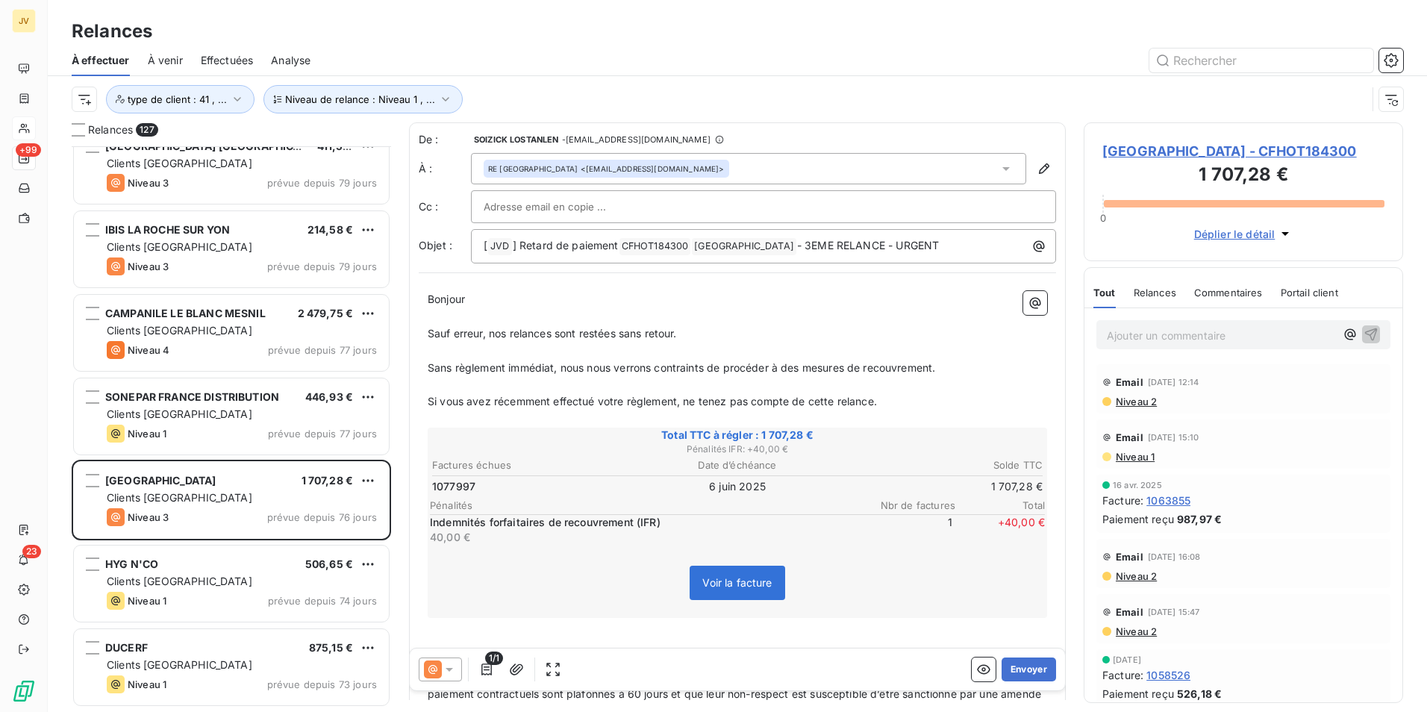
scroll to position [4778, 0]
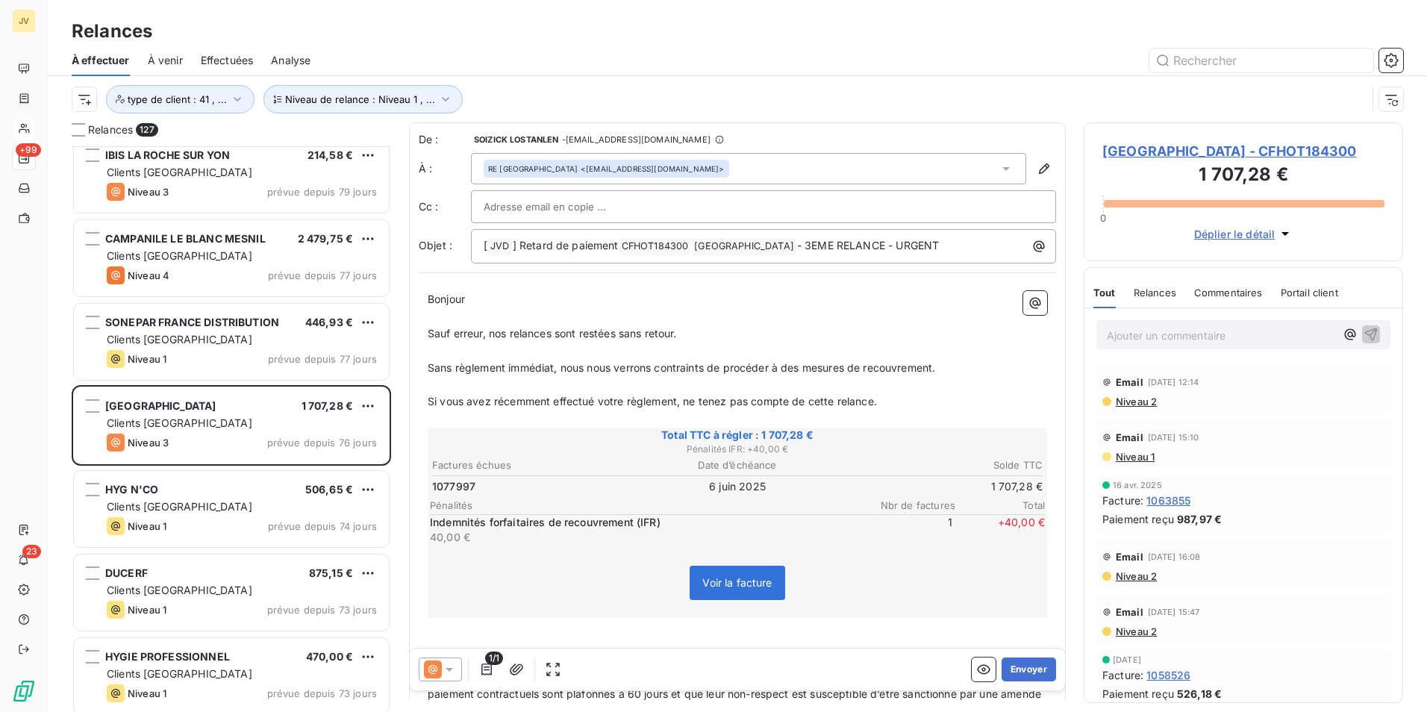
click at [1141, 285] on div "Relances" at bounding box center [1155, 292] width 43 height 31
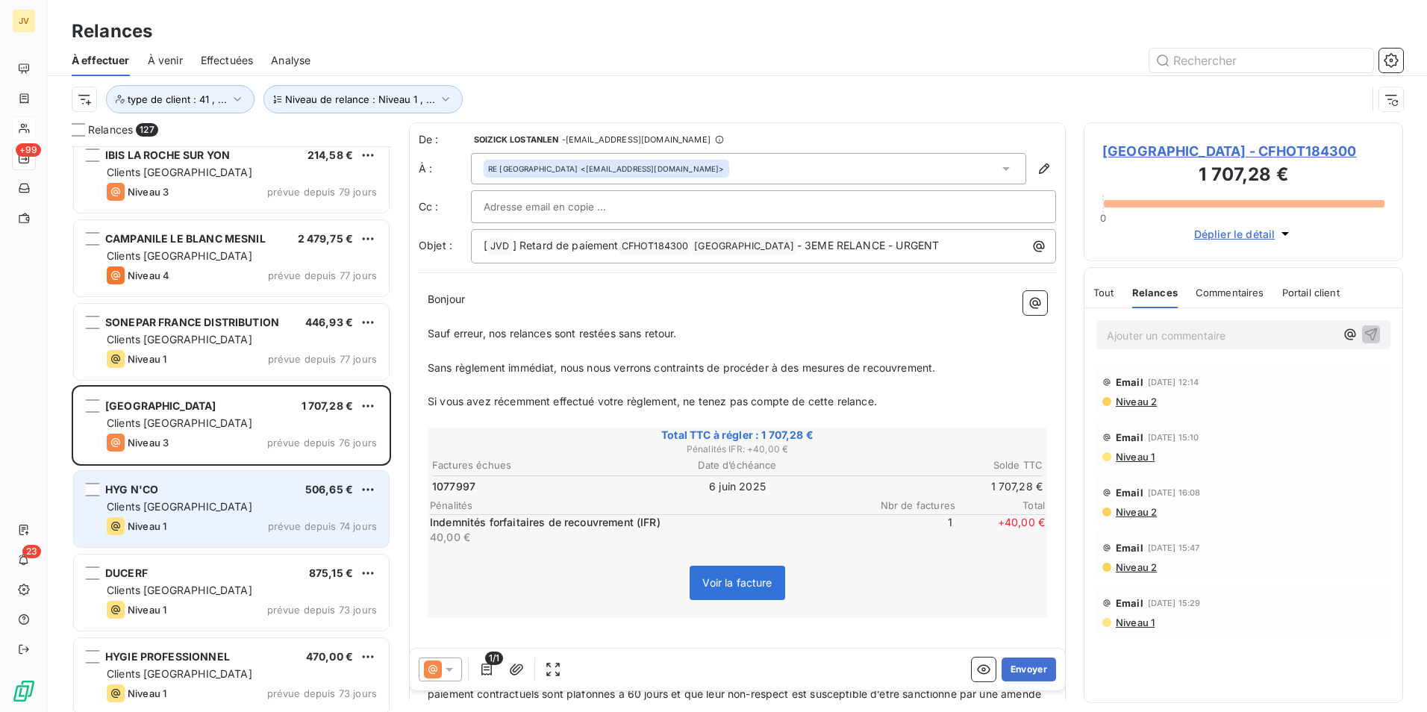
click at [257, 487] on div "HYG N'CO 506,65 €" at bounding box center [242, 489] width 270 height 13
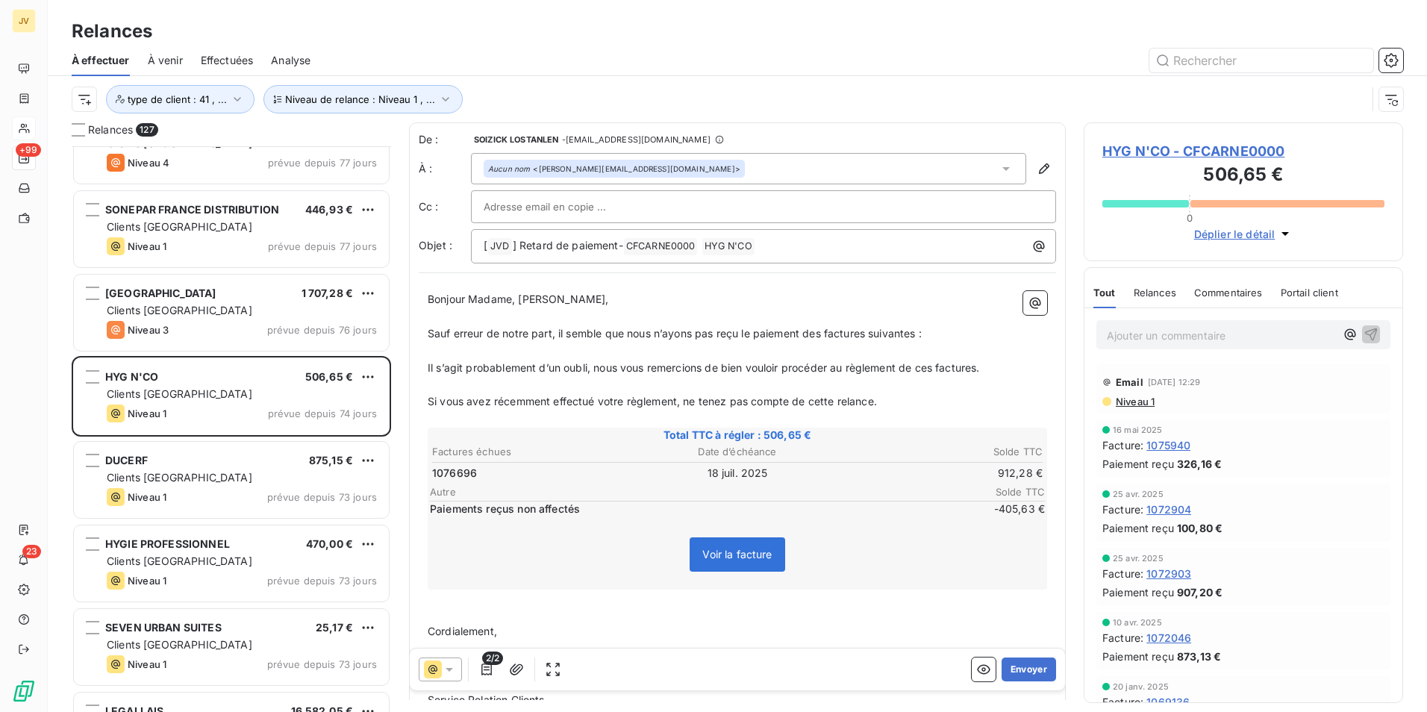
scroll to position [4927, 0]
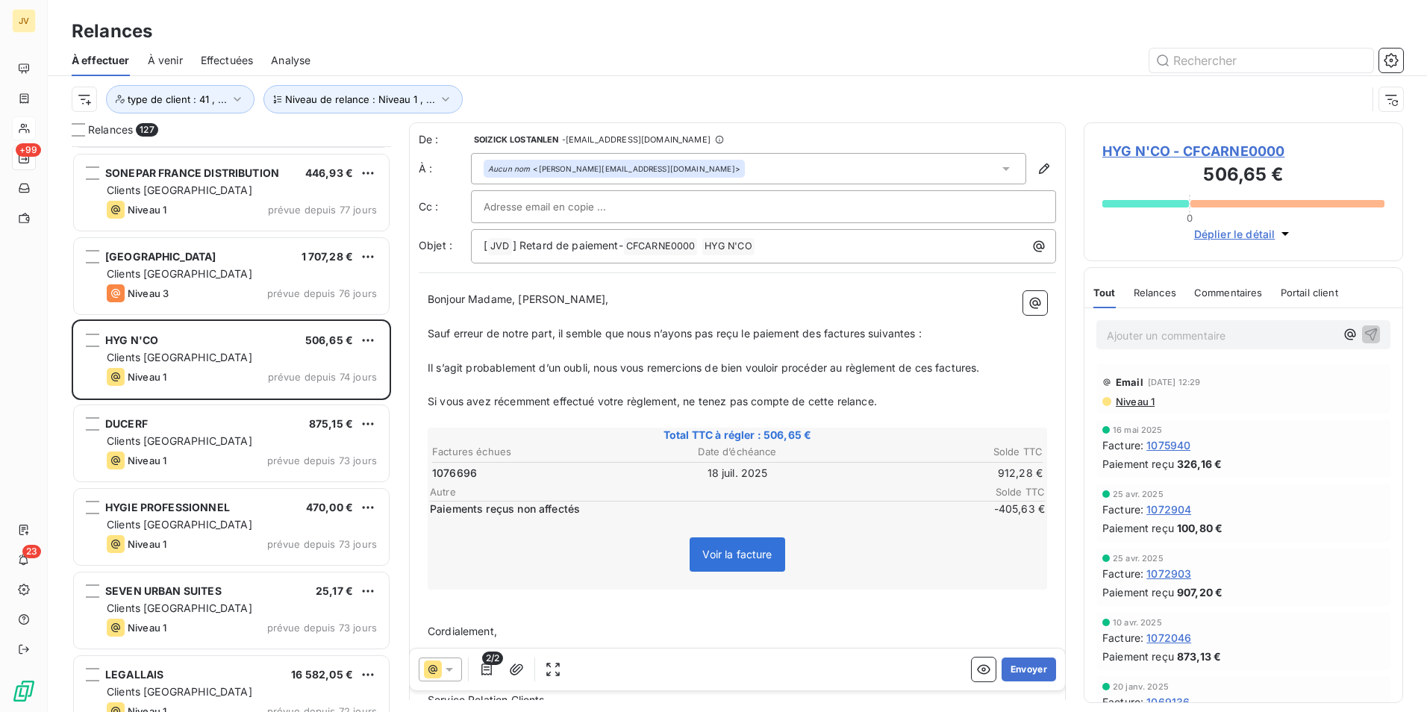
click at [1153, 293] on span "Relances" at bounding box center [1155, 293] width 43 height 12
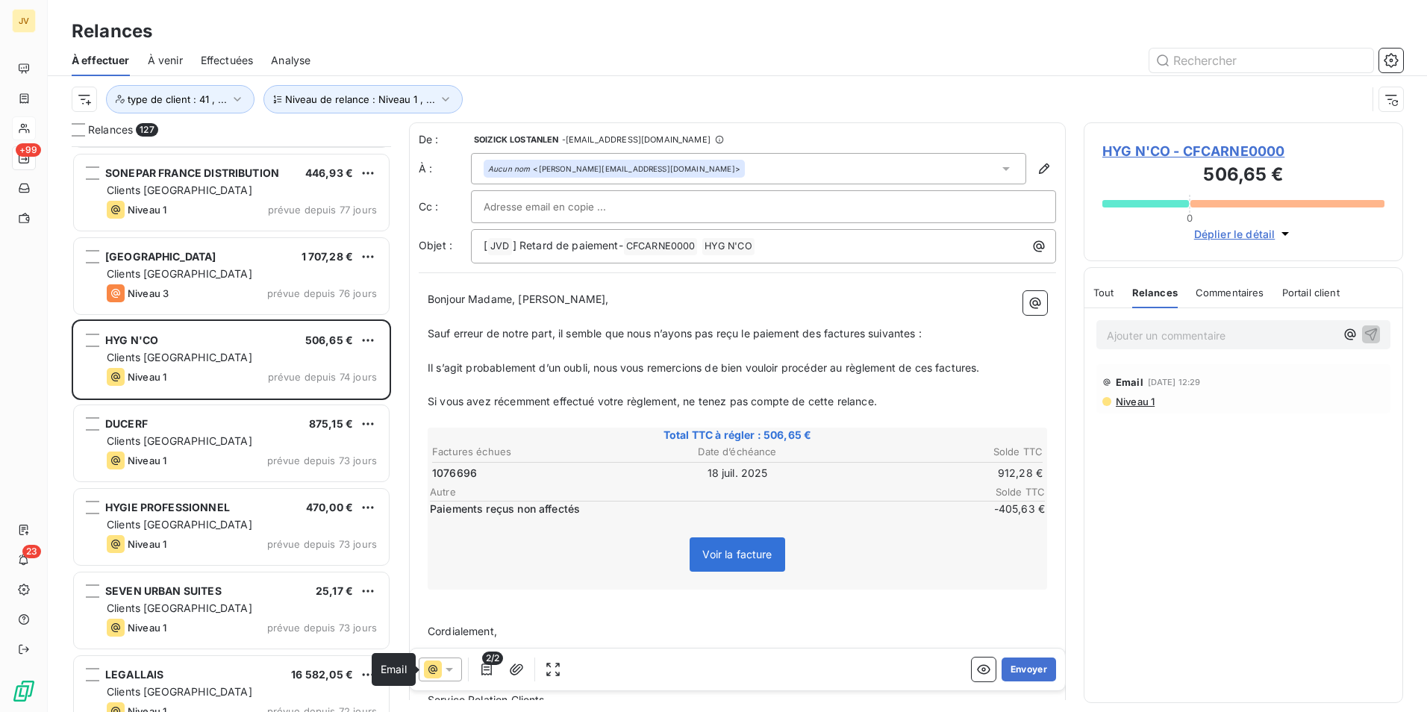
click at [437, 675] on icon at bounding box center [433, 670] width 18 height 18
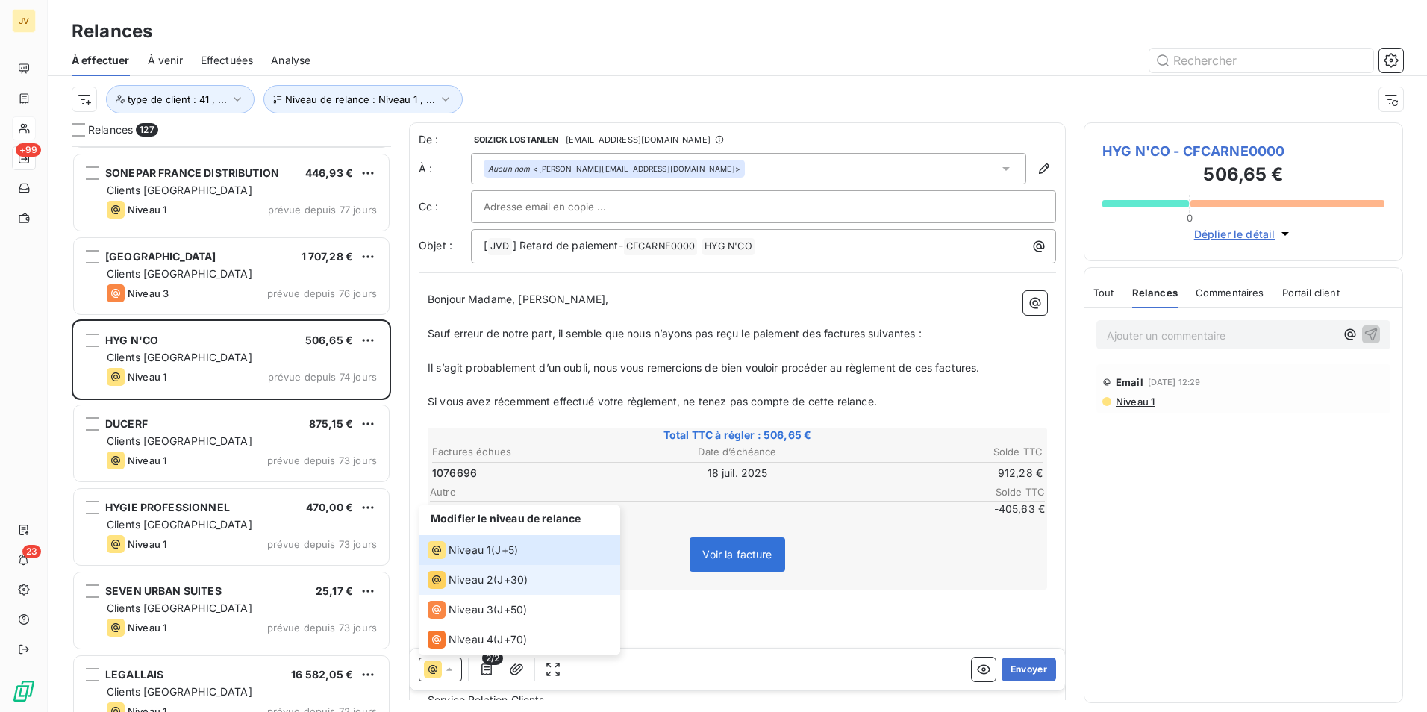
click at [462, 578] on span "Niveau 2" at bounding box center [471, 580] width 45 height 15
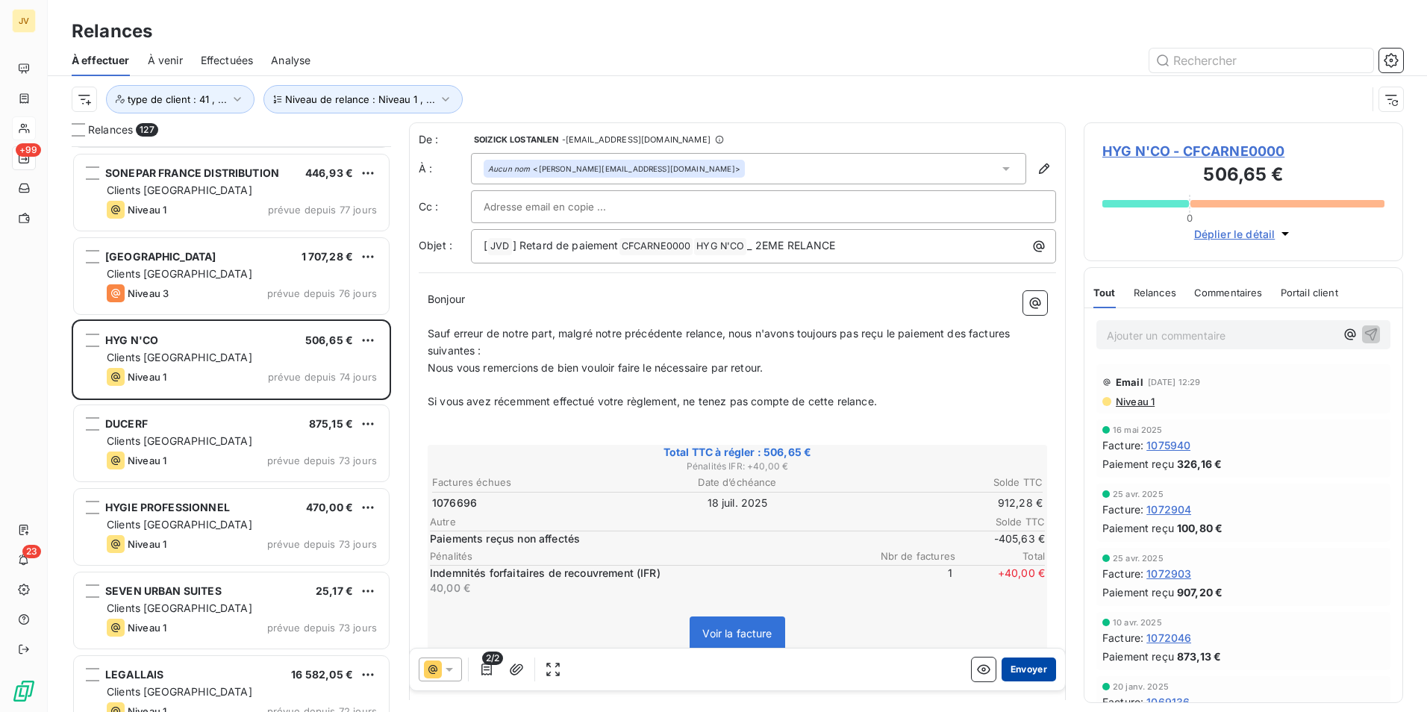
click at [1017, 661] on button "Envoyer" at bounding box center [1029, 670] width 54 height 24
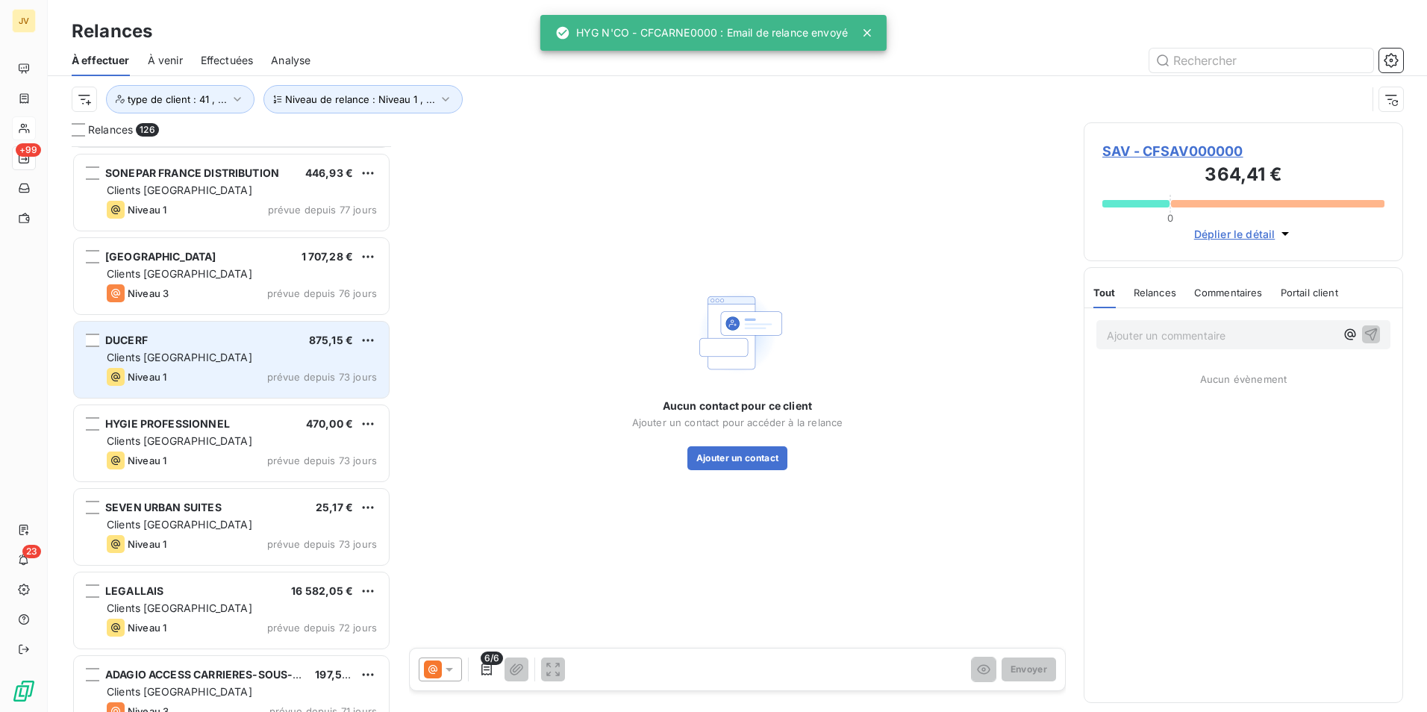
click at [171, 355] on span "Clients [GEOGRAPHIC_DATA]" at bounding box center [180, 357] width 146 height 13
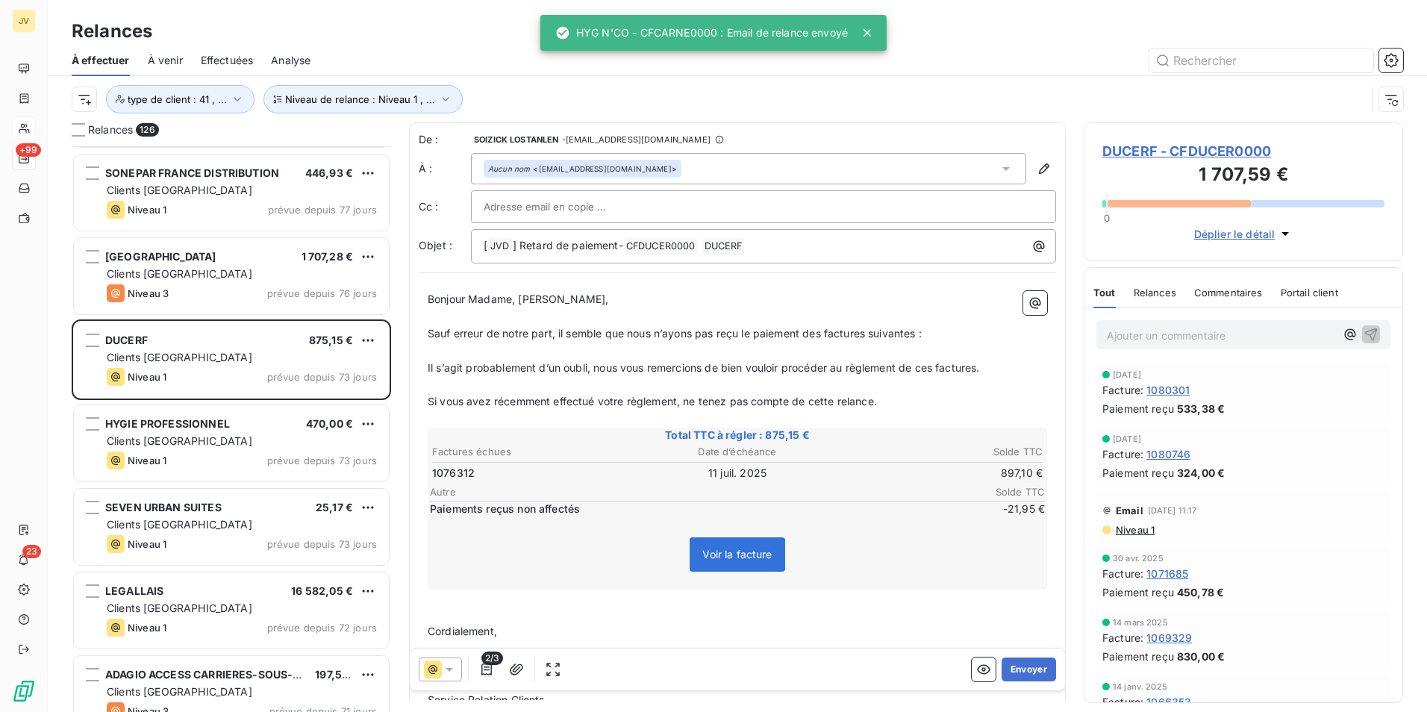
click at [1141, 289] on span "Relances" at bounding box center [1155, 293] width 43 height 12
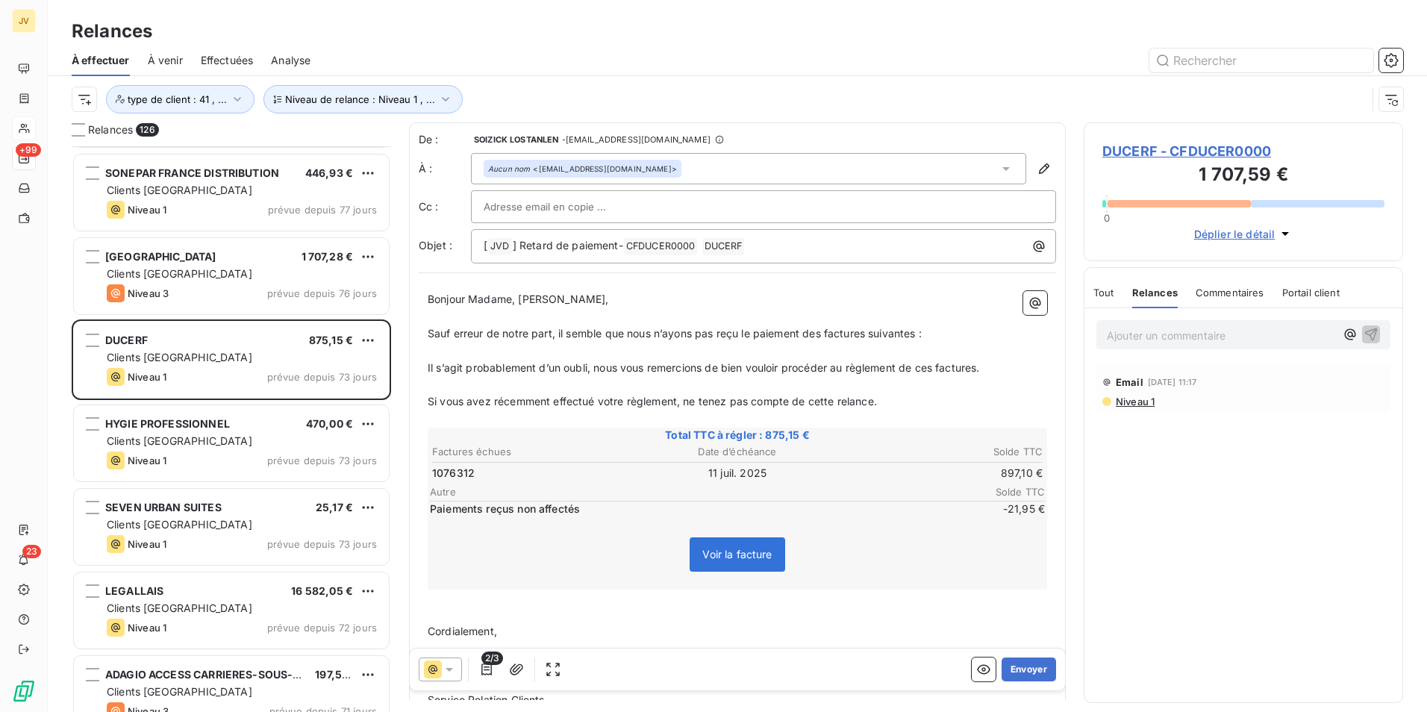
click at [429, 676] on icon at bounding box center [433, 670] width 18 height 18
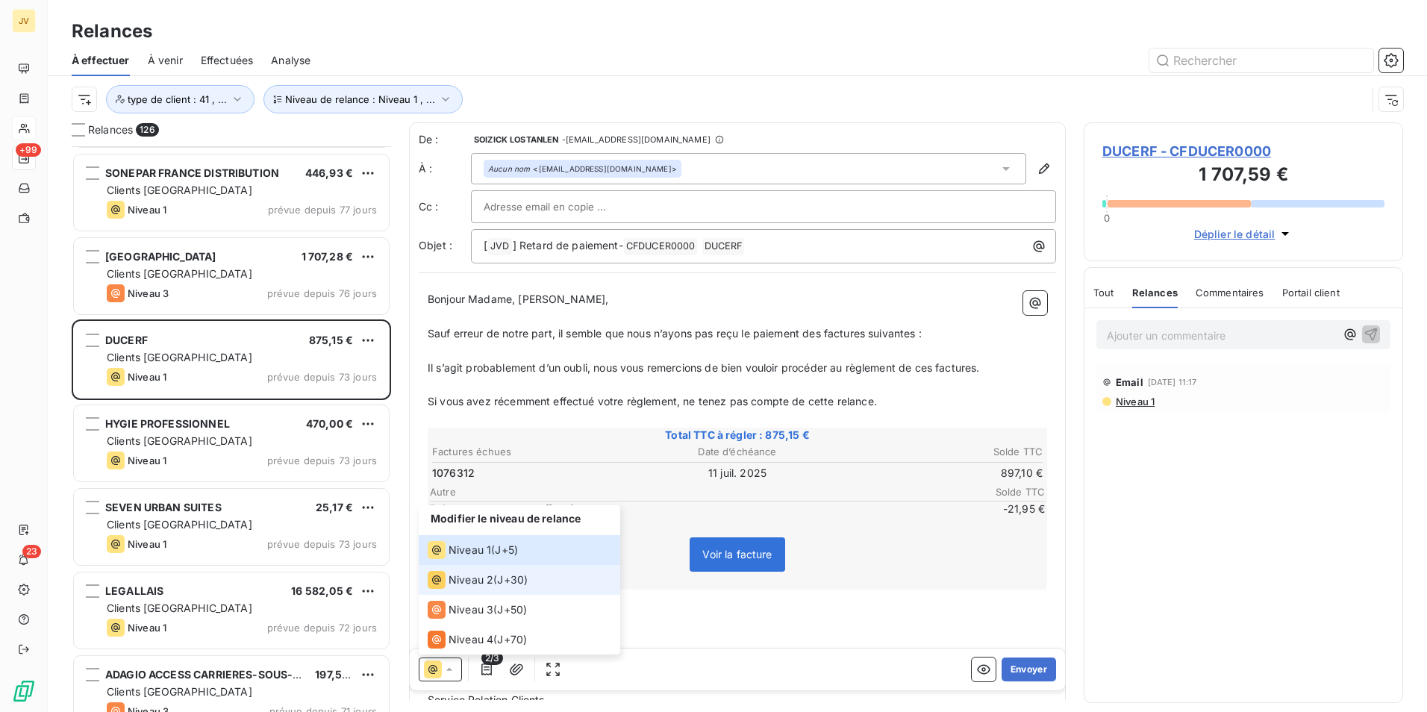
click at [471, 586] on span "Niveau 2" at bounding box center [471, 580] width 45 height 15
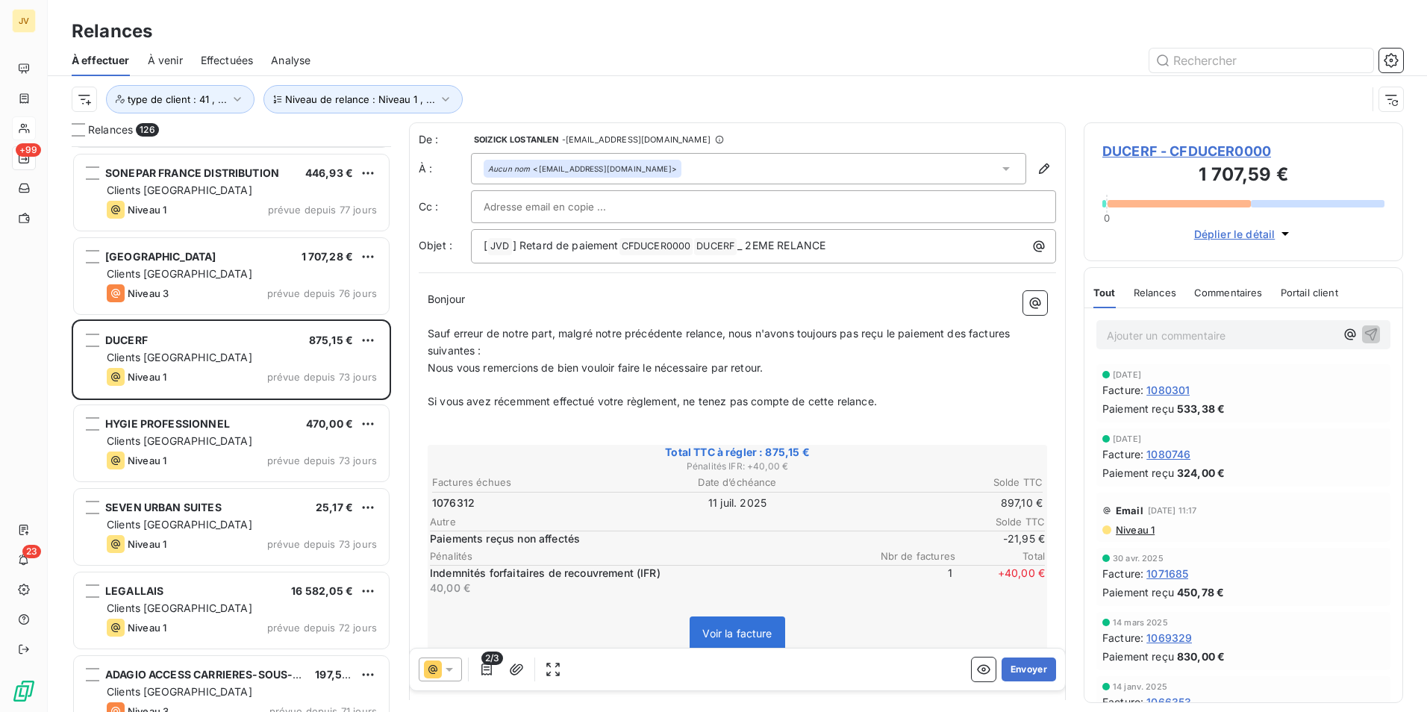
click at [1162, 301] on div "Relances" at bounding box center [1155, 292] width 43 height 31
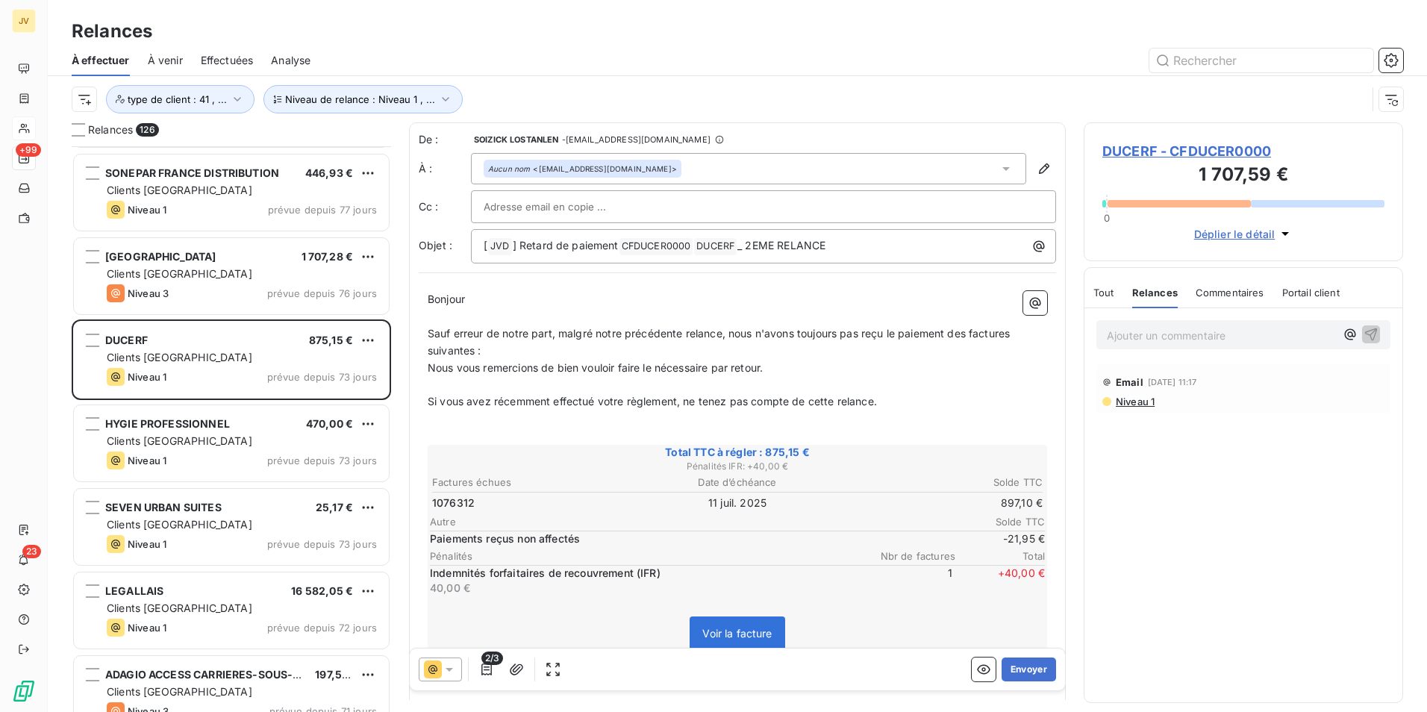
click at [1117, 293] on div "Tout Relances Commentaires Portail client" at bounding box center [1217, 292] width 246 height 31
click at [1011, 663] on button "Envoyer" at bounding box center [1029, 670] width 54 height 24
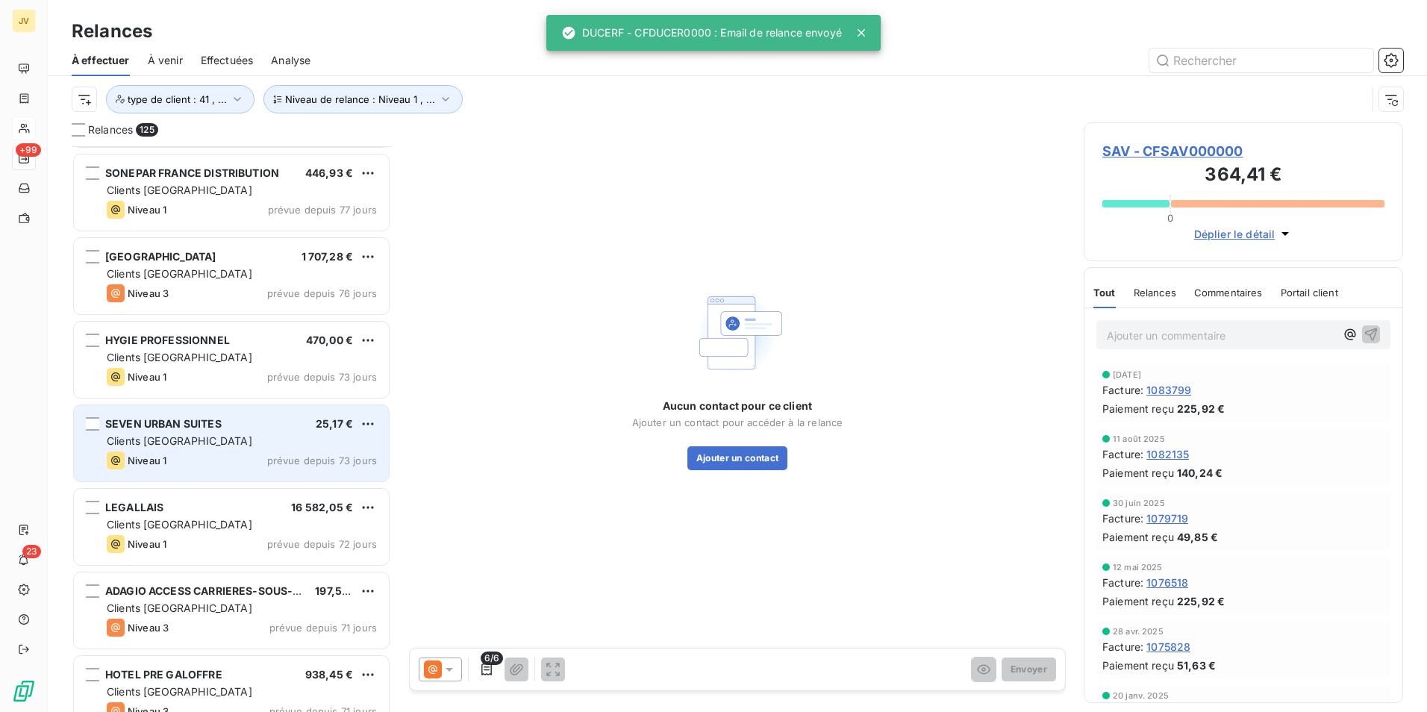
click at [178, 431] on div "SEVEN URBAN SUITES" at bounding box center [163, 424] width 116 height 15
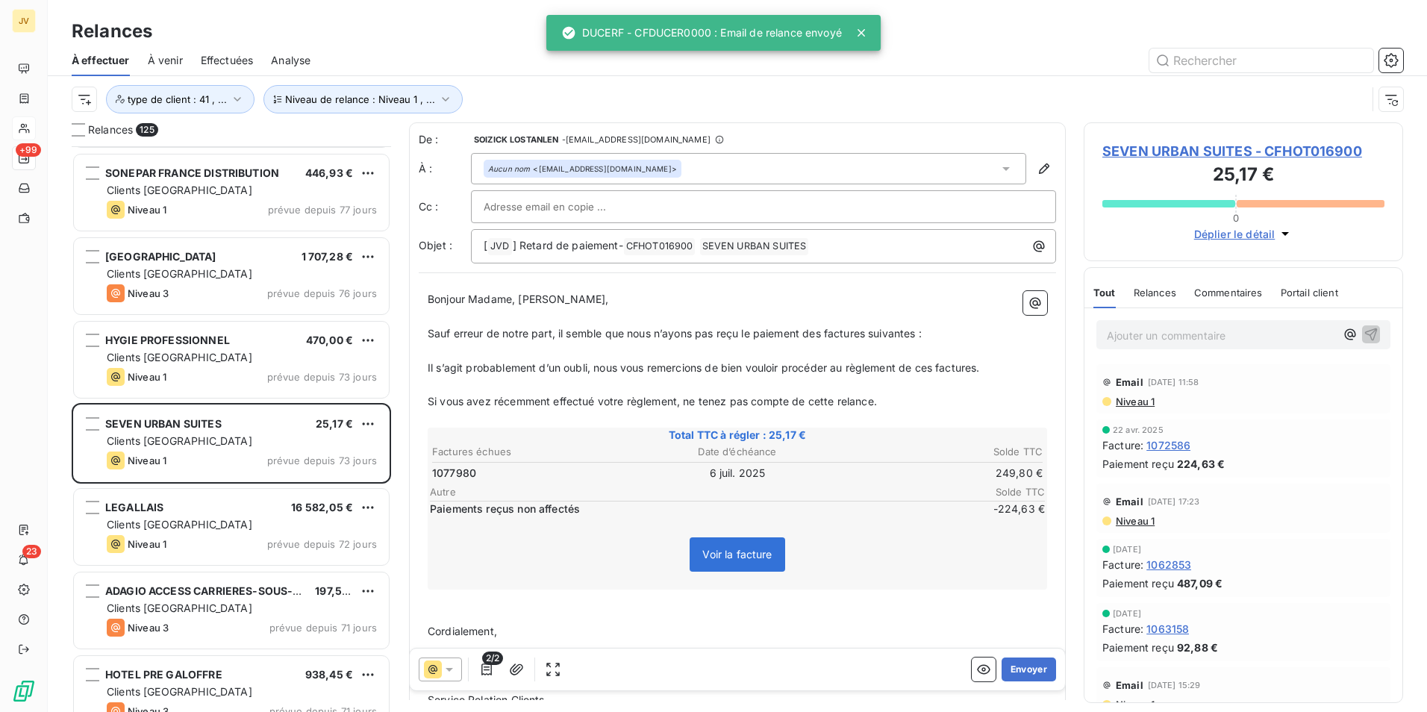
click at [1160, 283] on div "Relances" at bounding box center [1155, 292] width 43 height 31
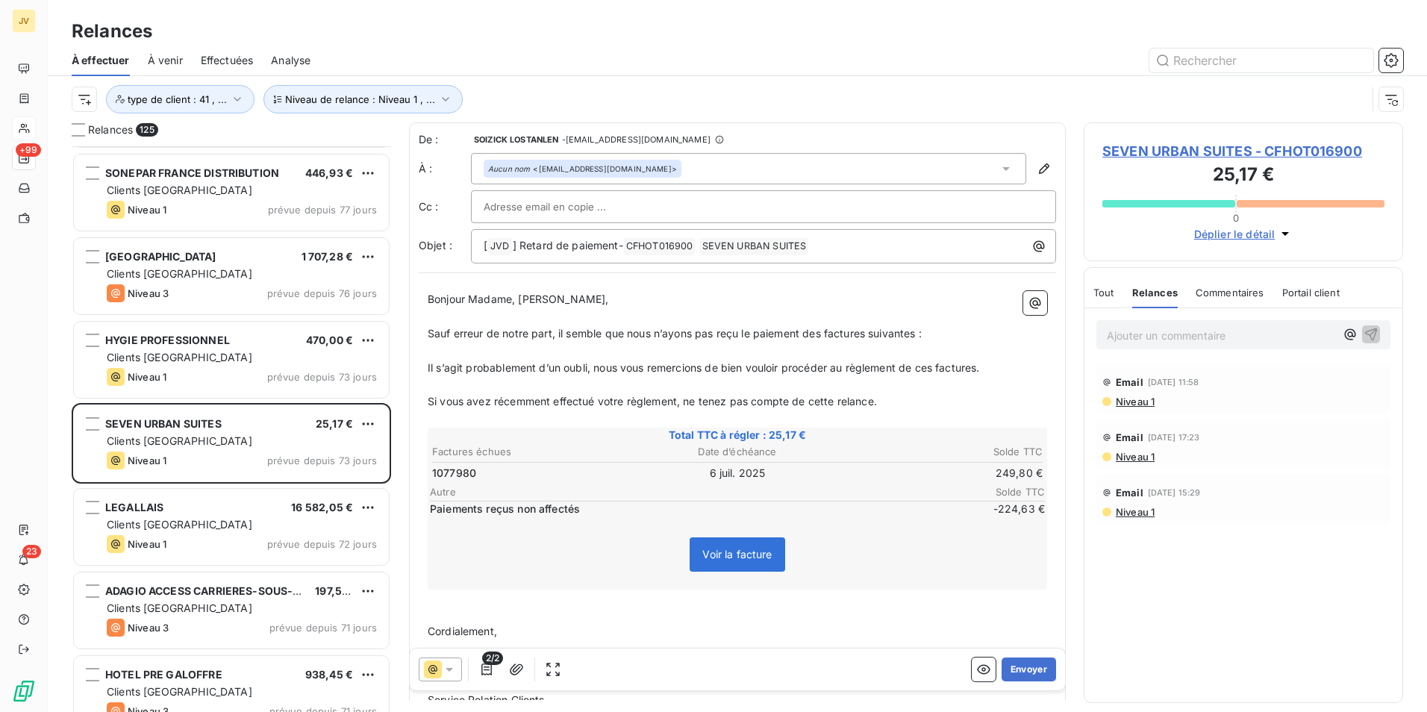
click at [433, 670] on icon at bounding box center [433, 670] width 18 height 18
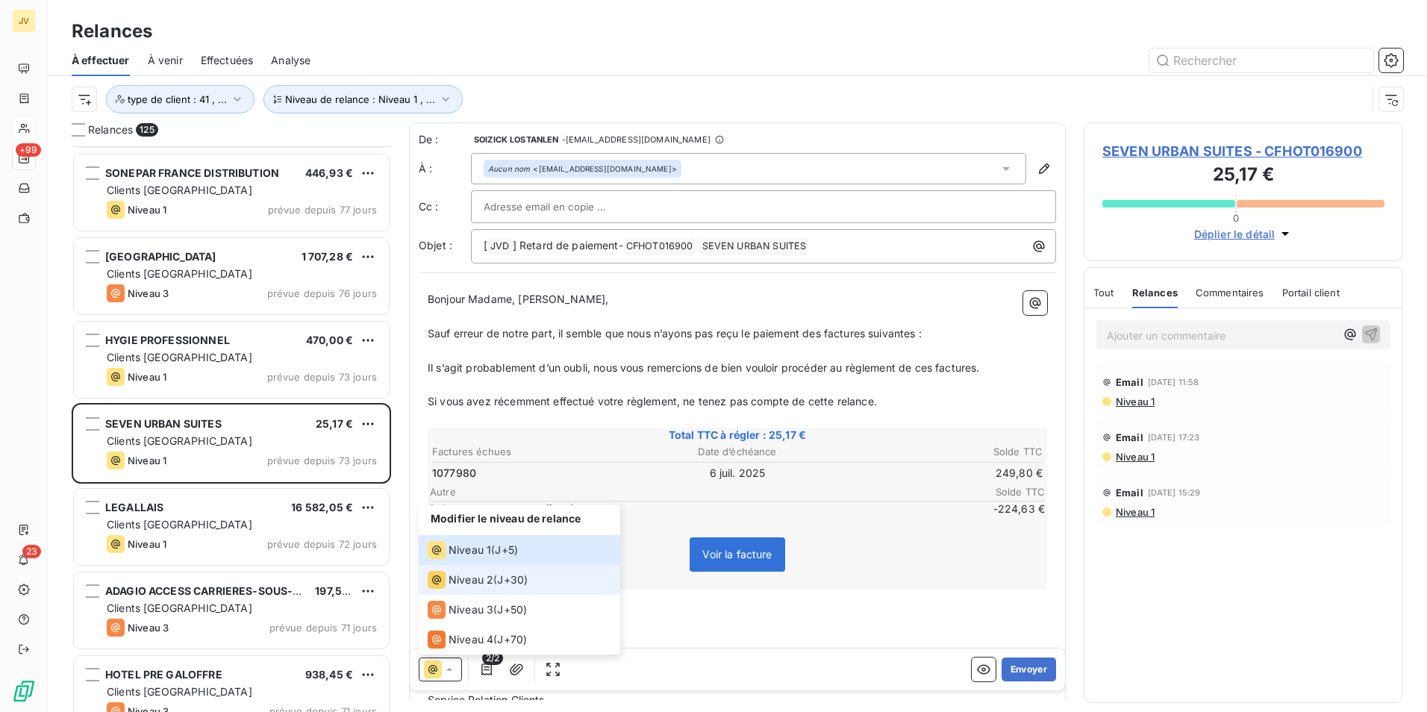
click at [482, 584] on span "Niveau 2" at bounding box center [471, 580] width 45 height 15
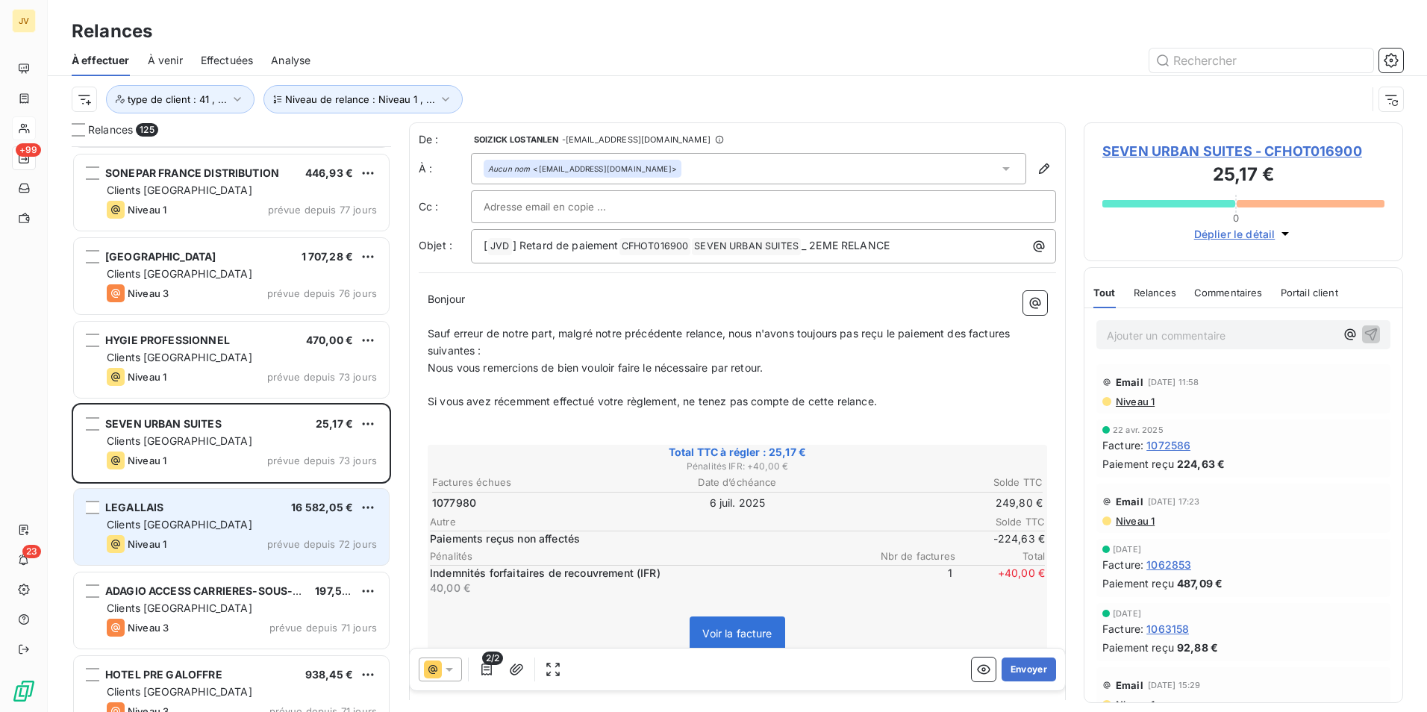
click at [147, 546] on span "Niveau 1" at bounding box center [147, 544] width 39 height 12
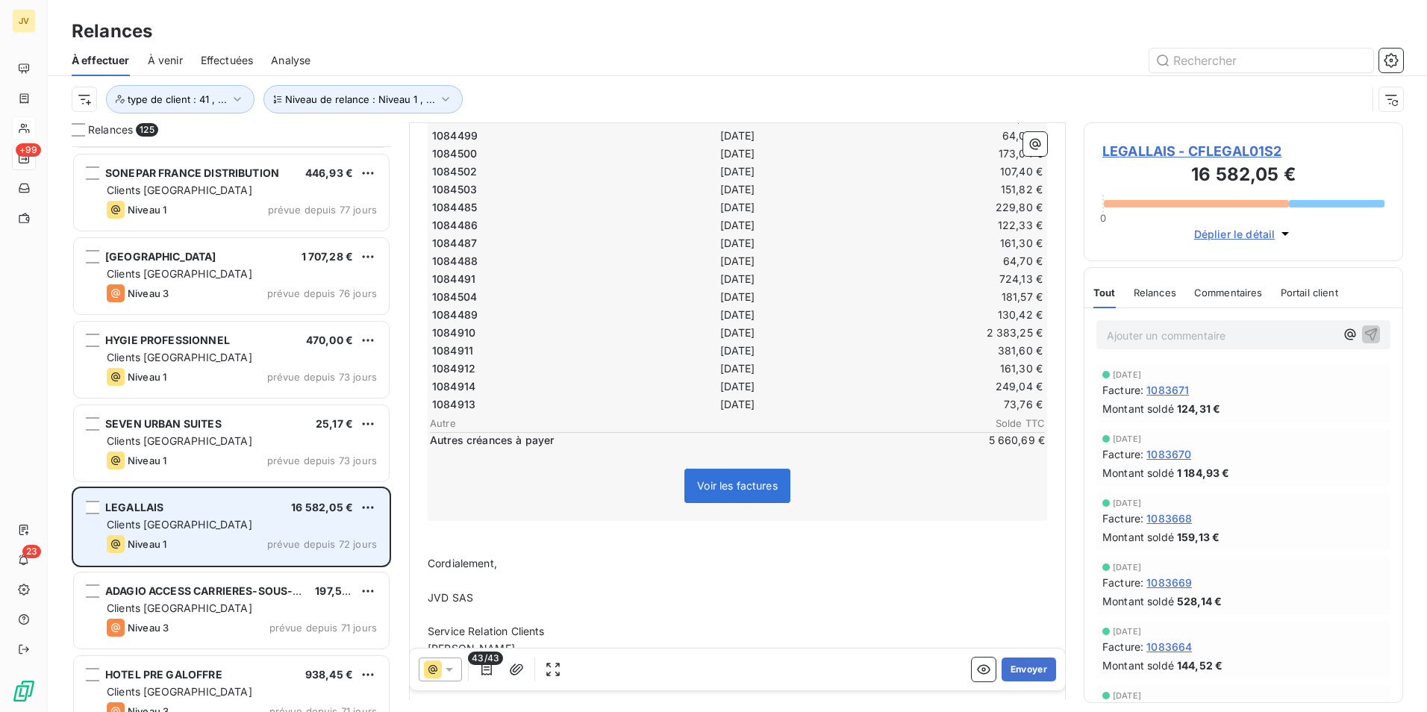
scroll to position [408, 0]
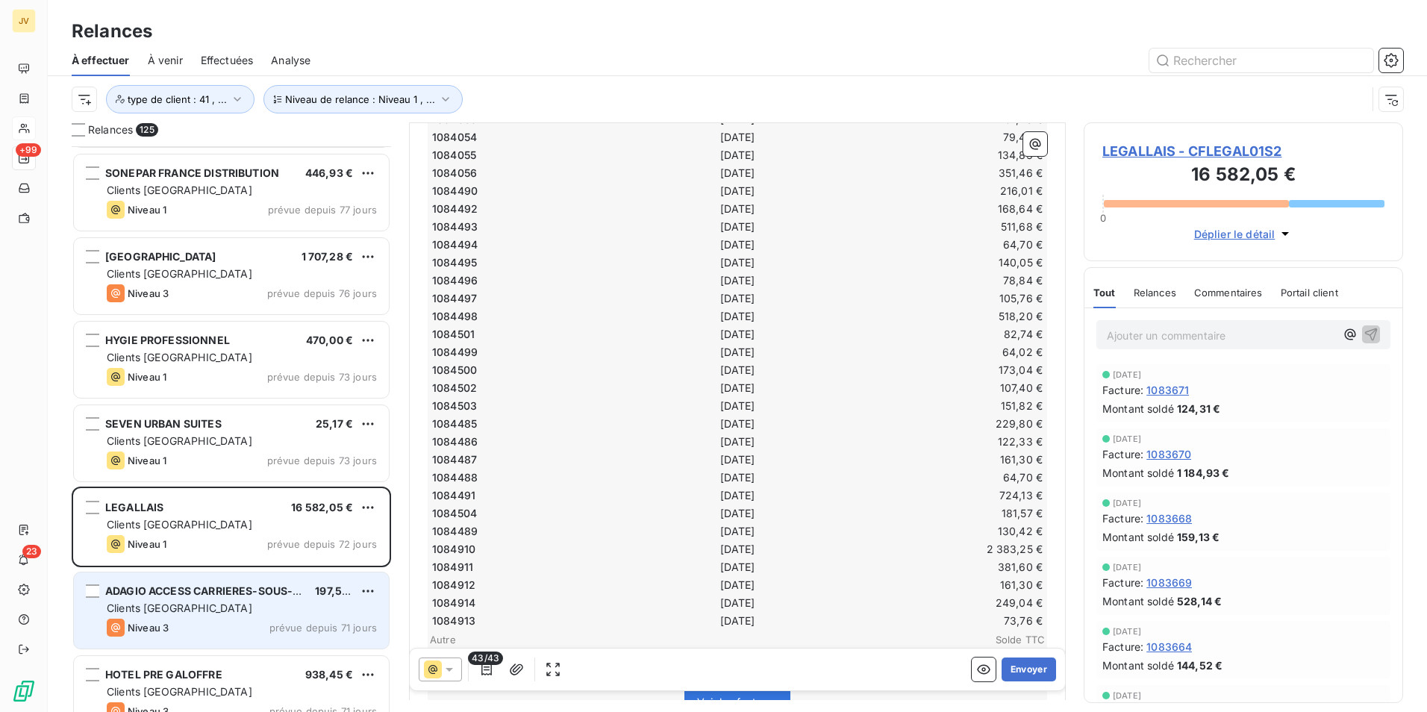
click at [184, 632] on div "Niveau 3 prévue depuis 71 jours" at bounding box center [242, 628] width 270 height 18
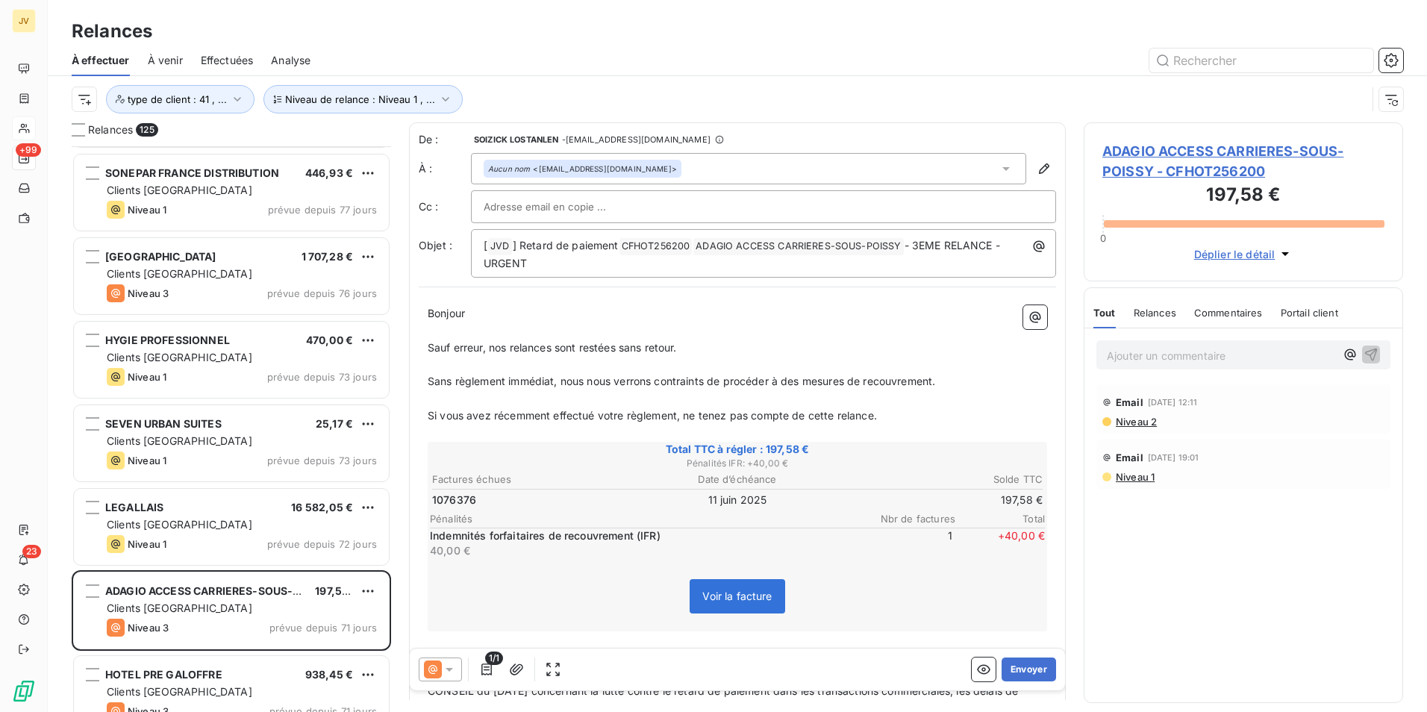
click at [1164, 308] on span "Relances" at bounding box center [1155, 313] width 43 height 12
click at [1027, 667] on button "Envoyer" at bounding box center [1029, 670] width 54 height 24
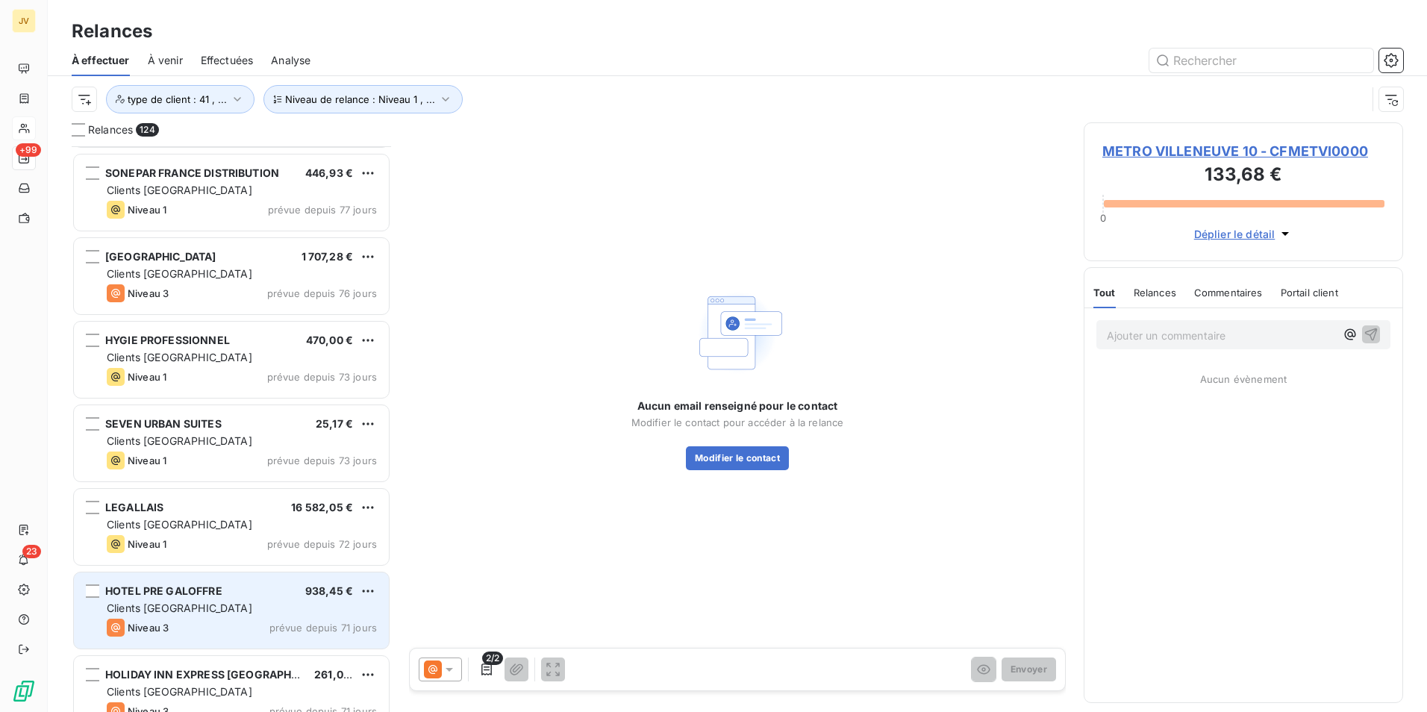
click at [178, 634] on div "Niveau 3 prévue depuis 71 jours" at bounding box center [242, 628] width 270 height 18
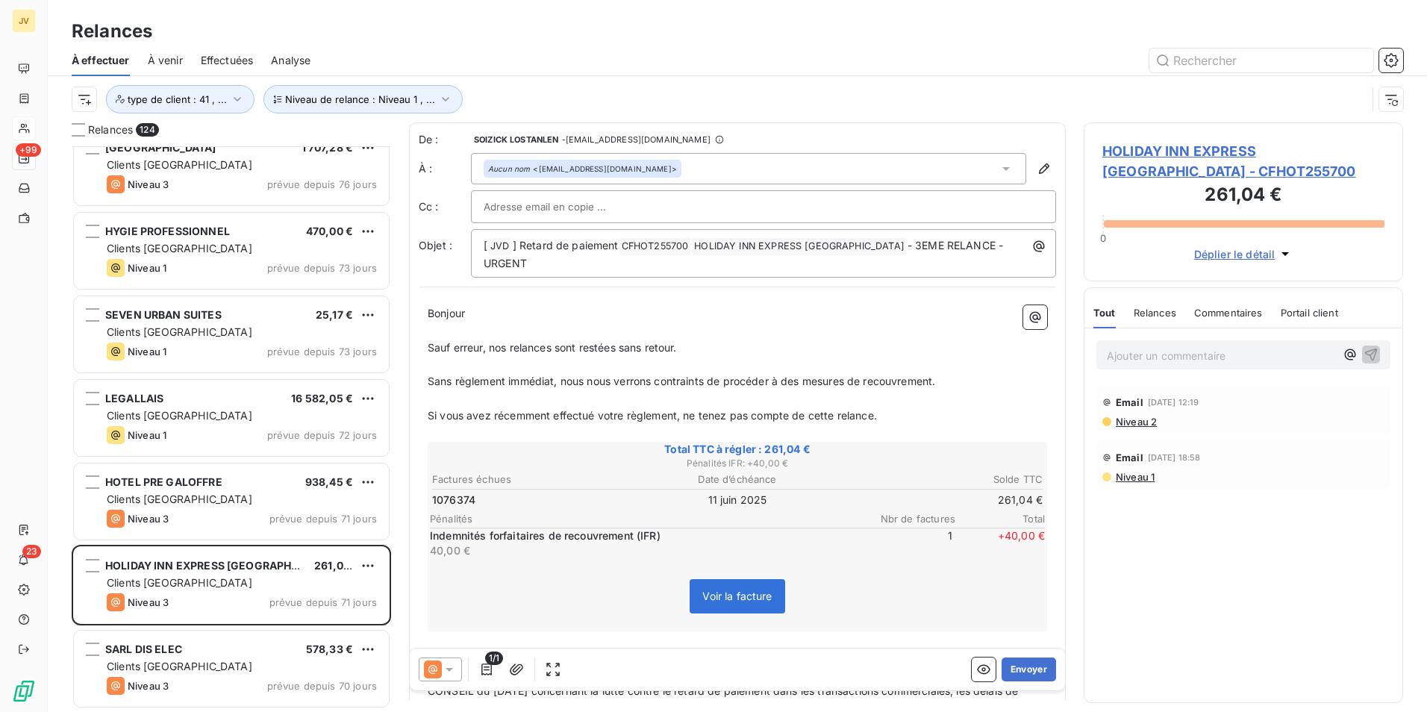
scroll to position [5077, 0]
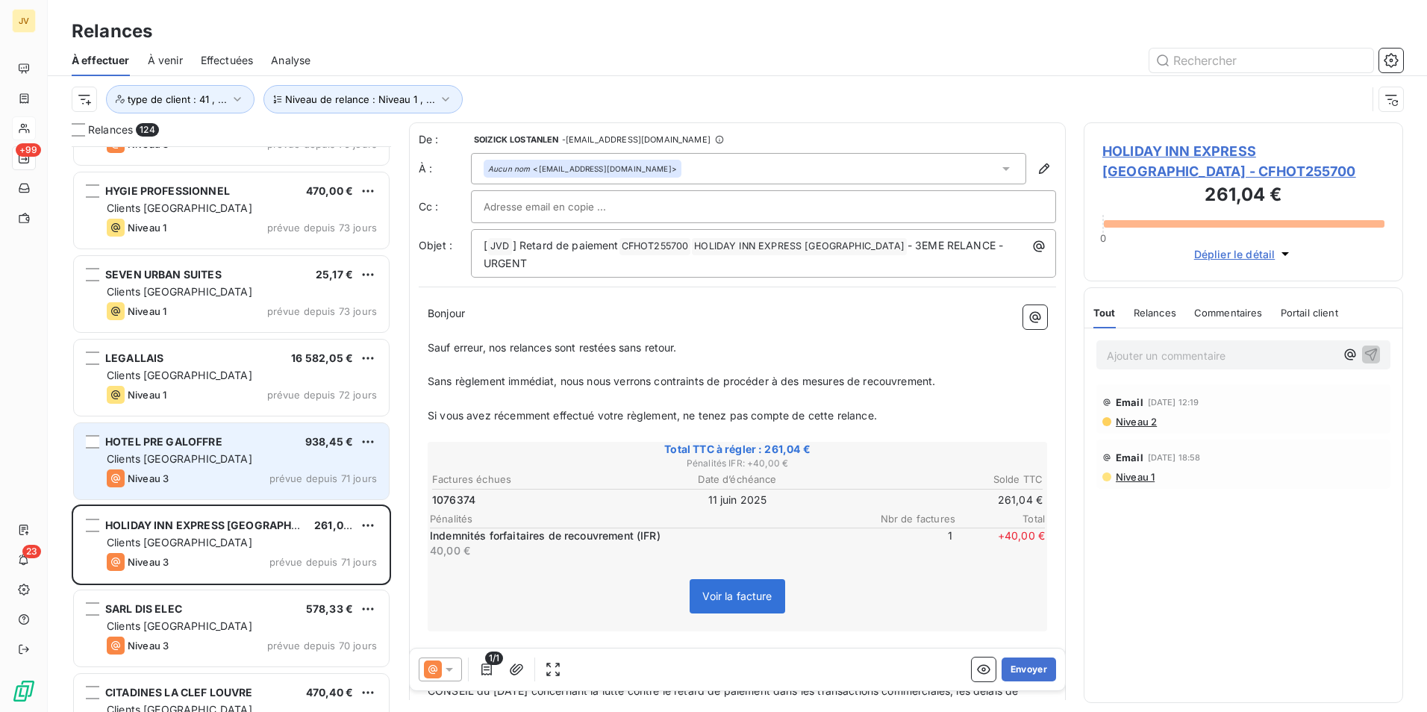
click at [221, 445] on span "HOTEL PRE GALOFFRE" at bounding box center [163, 441] width 117 height 13
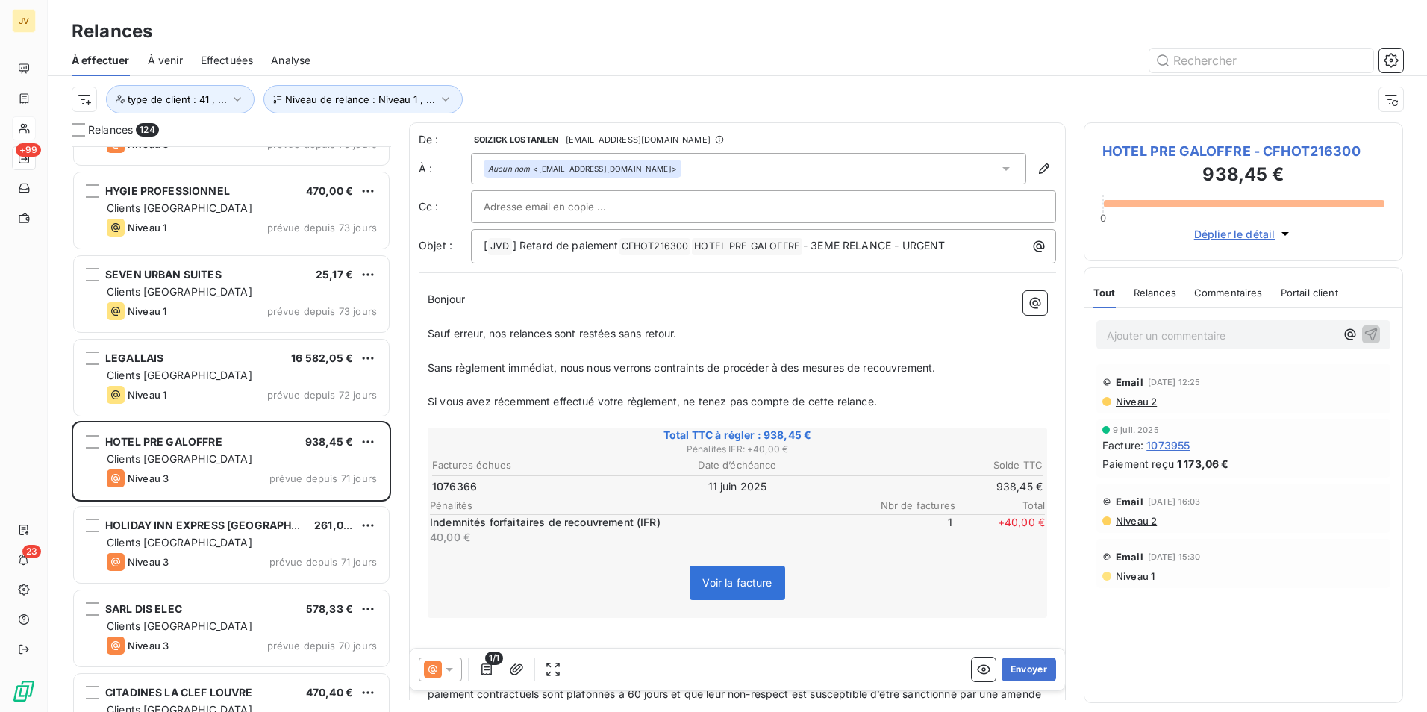
click at [1162, 296] on span "Relances" at bounding box center [1155, 293] width 43 height 12
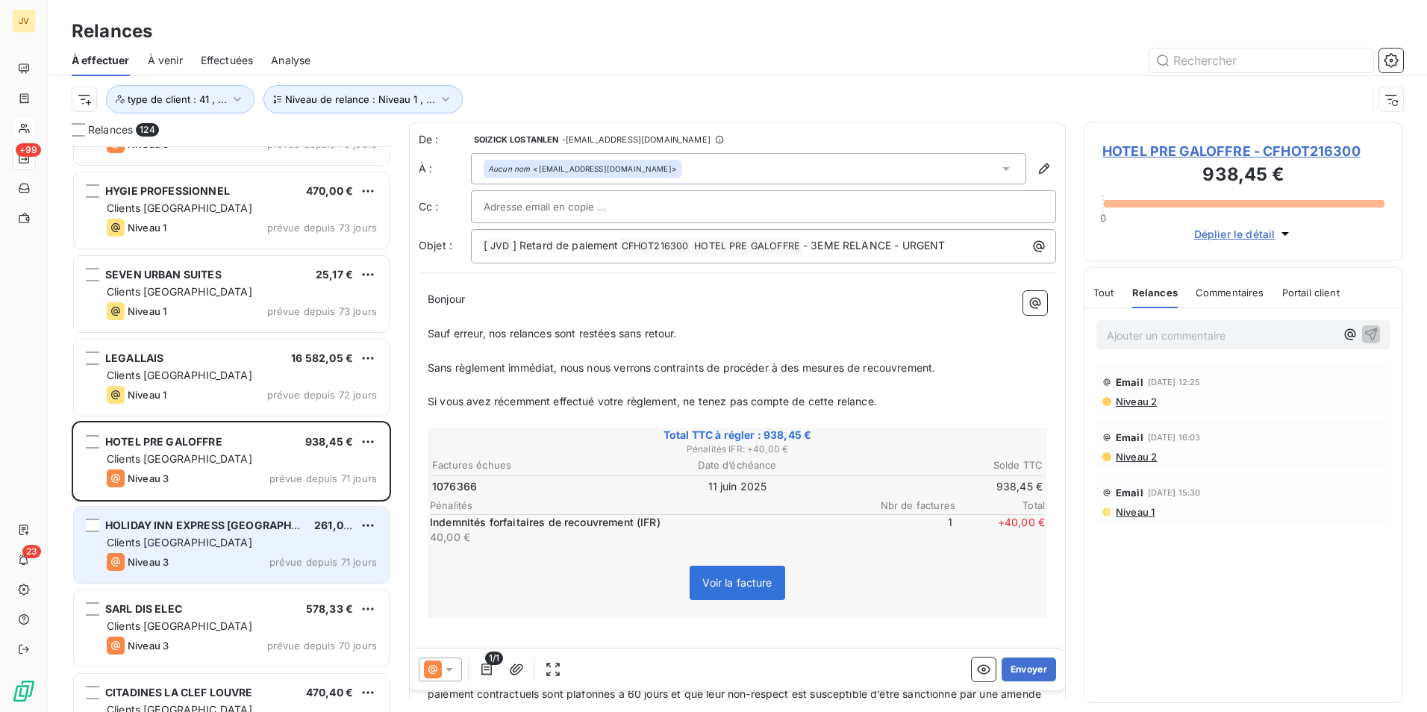
click at [186, 555] on div "Niveau 3 prévue depuis 71 jours" at bounding box center [242, 562] width 270 height 18
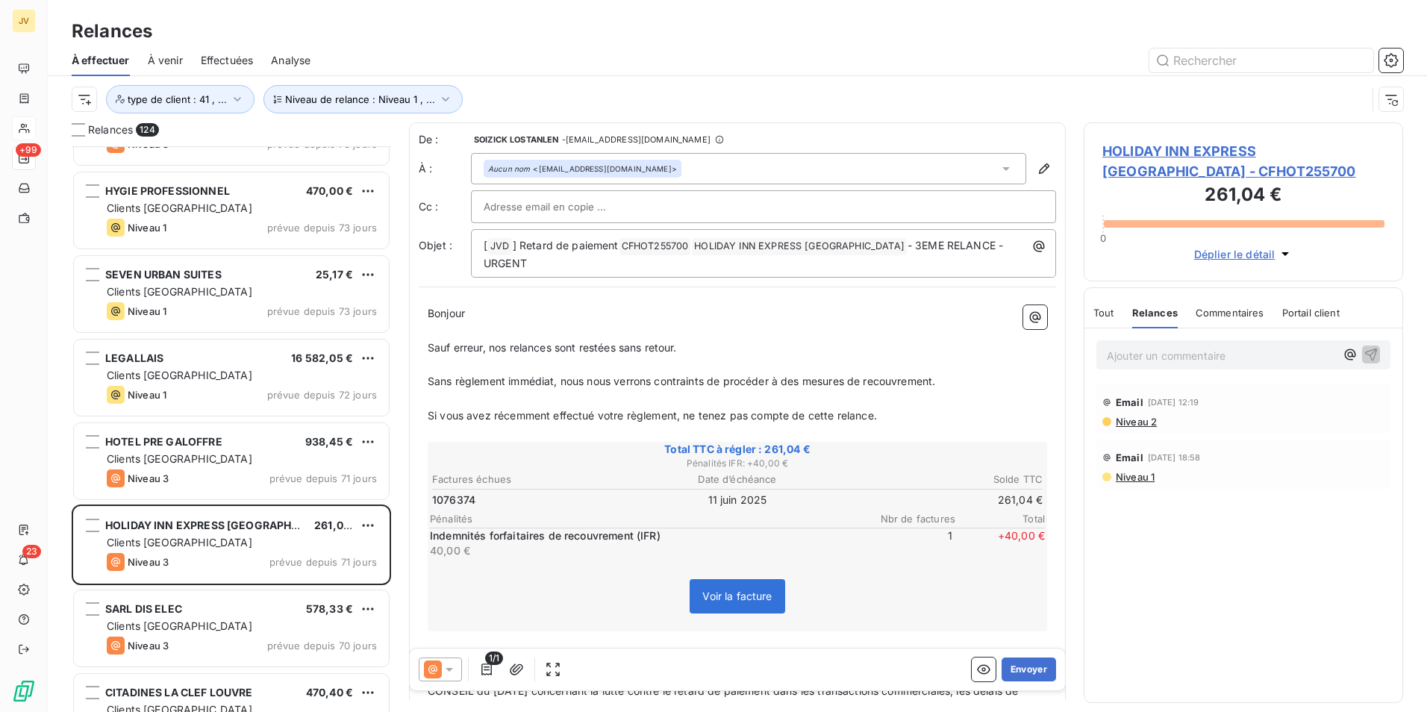
click at [1165, 313] on span "Relances" at bounding box center [1155, 313] width 46 height 12
click at [1014, 665] on button "Envoyer" at bounding box center [1029, 670] width 54 height 24
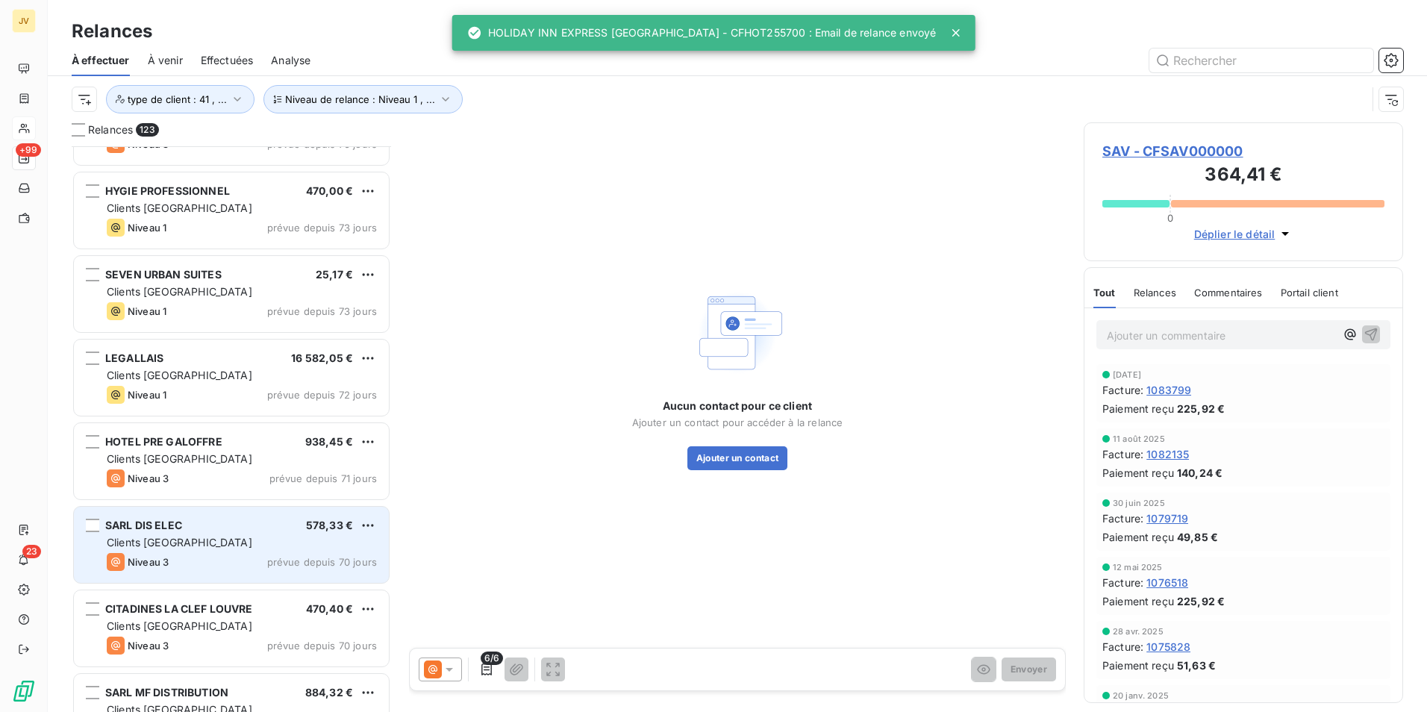
click at [184, 559] on div "Niveau 3 prévue depuis 70 jours" at bounding box center [242, 562] width 270 height 18
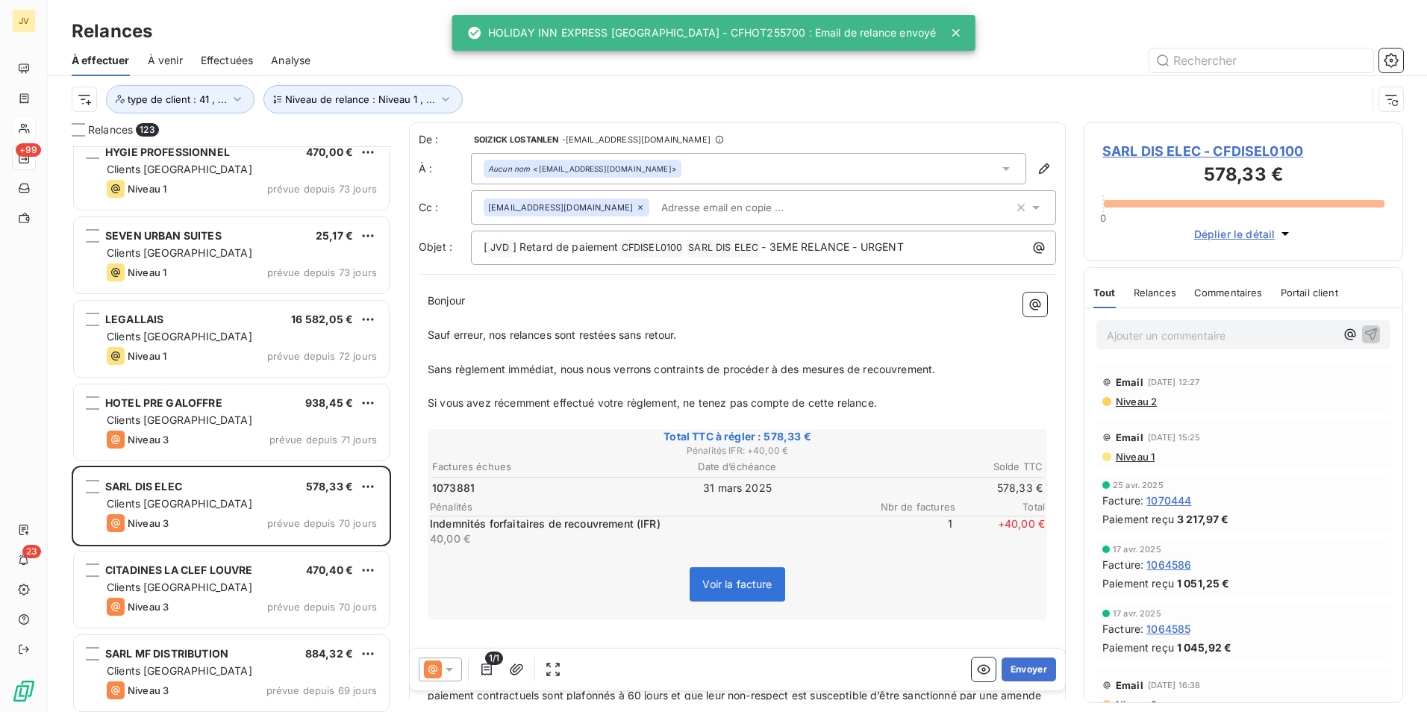
scroll to position [5151, 0]
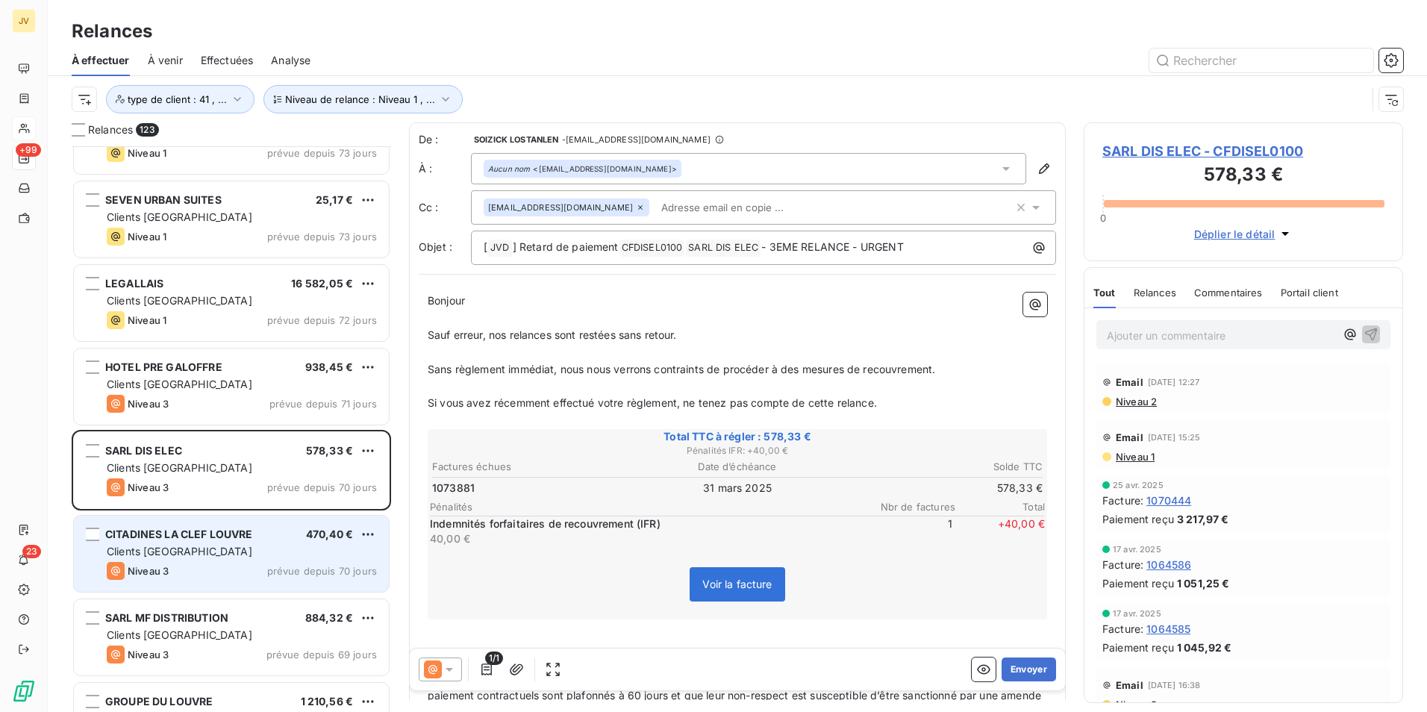
click at [216, 558] on div "Clients [GEOGRAPHIC_DATA]" at bounding box center [242, 551] width 270 height 15
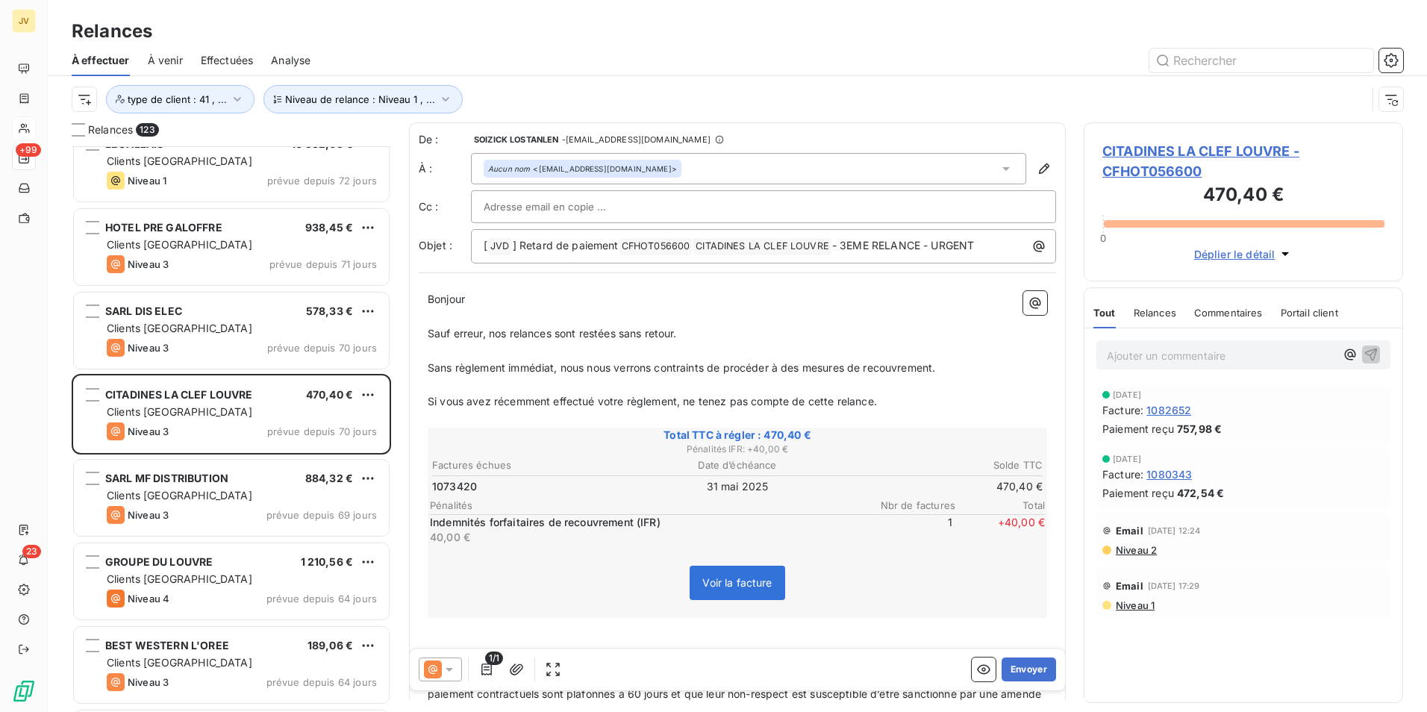
scroll to position [5301, 0]
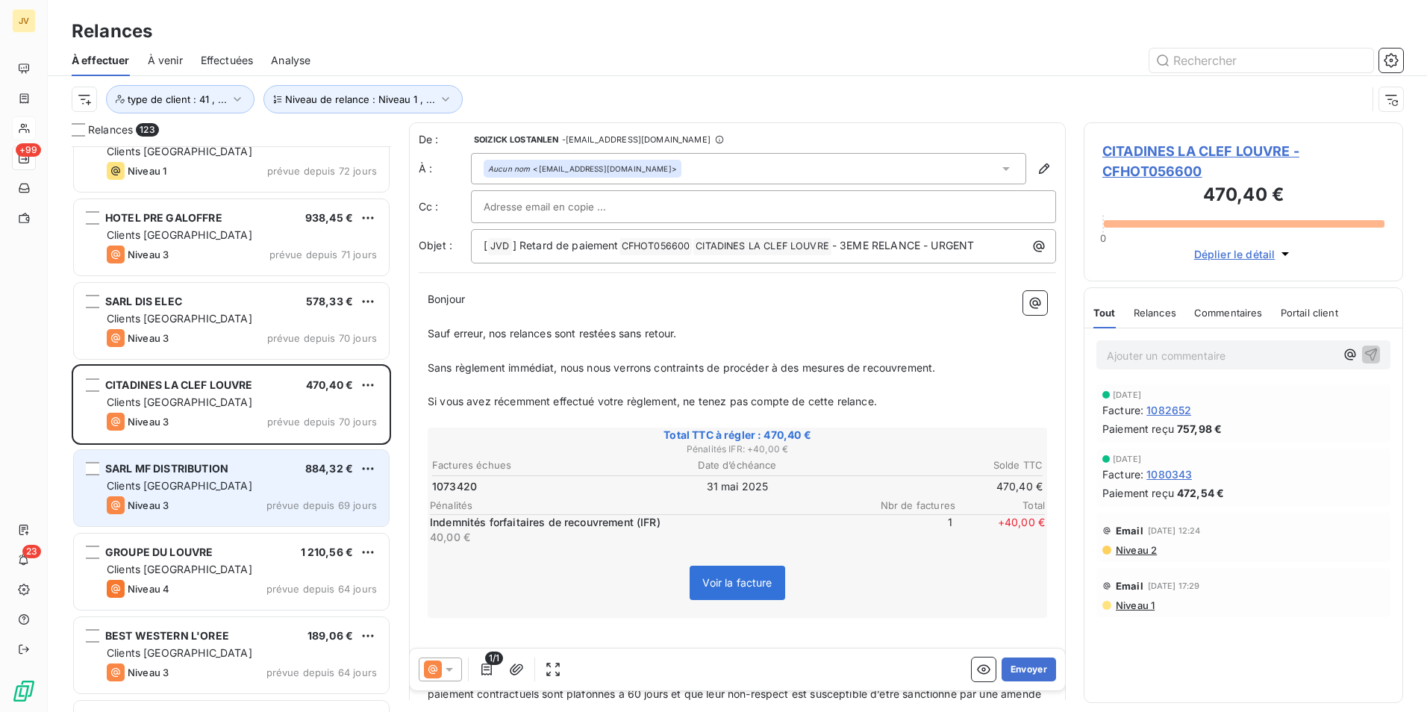
click at [221, 511] on div "Niveau 3 prévue depuis 69 jours" at bounding box center [242, 505] width 270 height 18
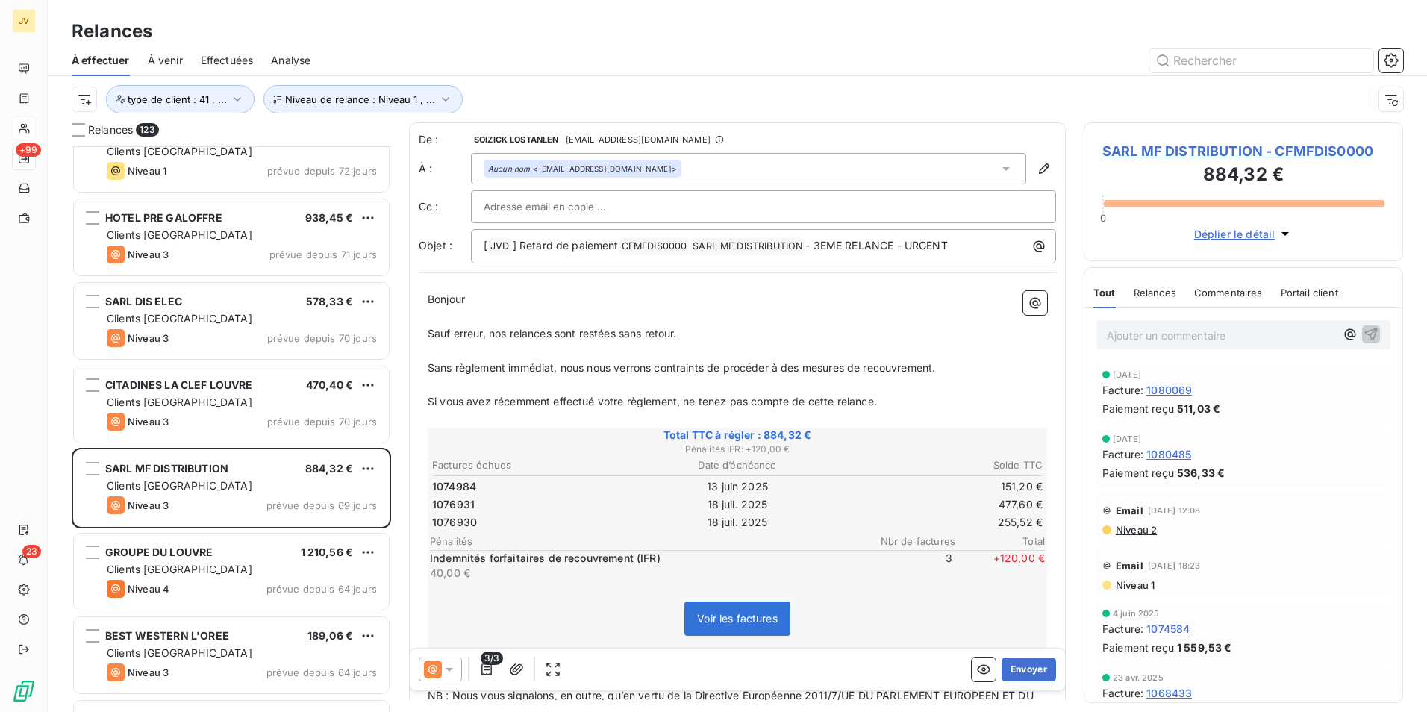
click at [1160, 290] on span "Relances" at bounding box center [1155, 293] width 43 height 12
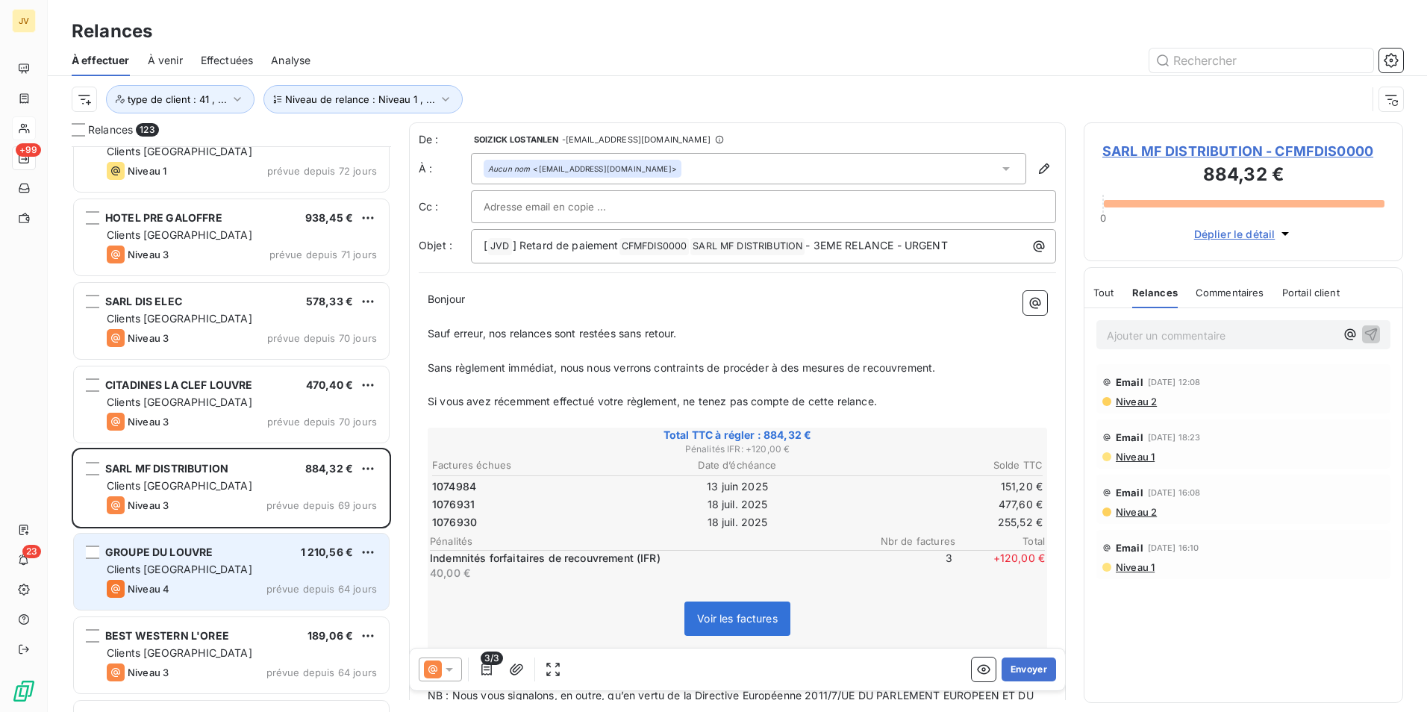
click at [195, 573] on div "Clients [GEOGRAPHIC_DATA]" at bounding box center [242, 569] width 270 height 15
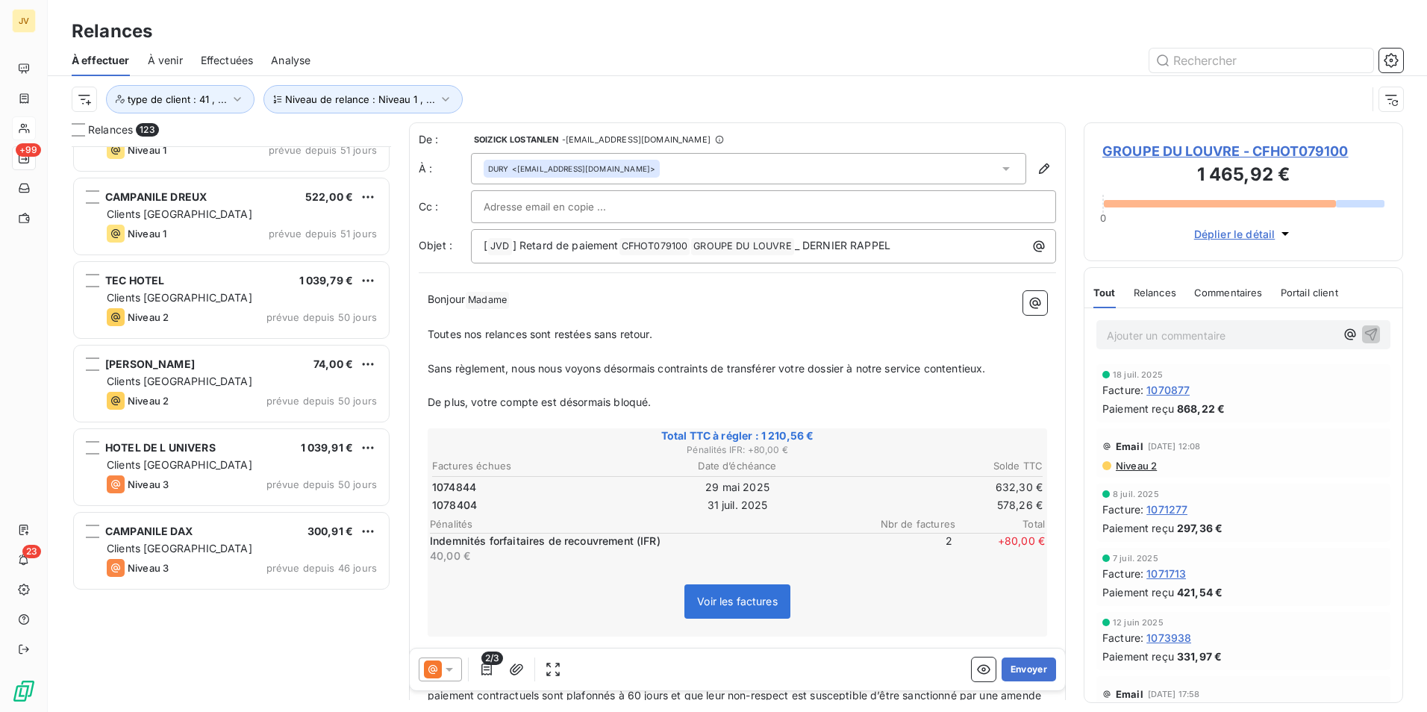
scroll to position [7927, 0]
